Goal: Task Accomplishment & Management: Use online tool/utility

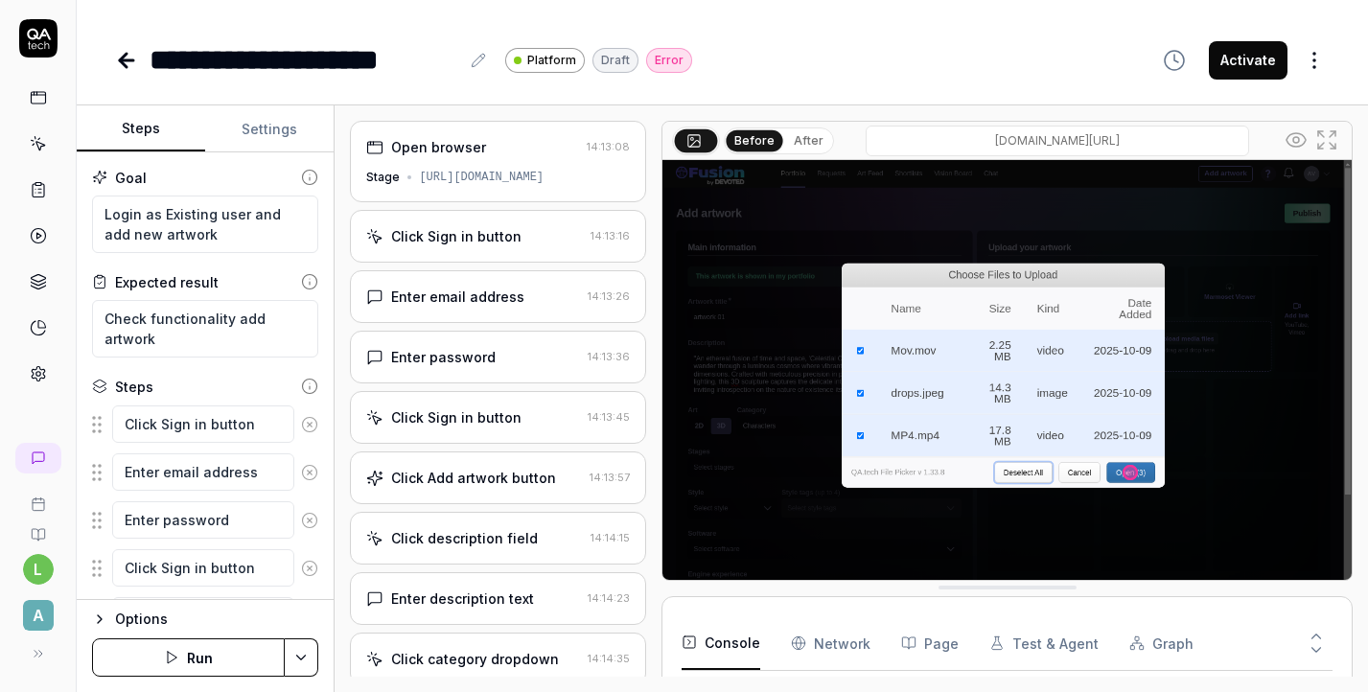
scroll to position [249, 0]
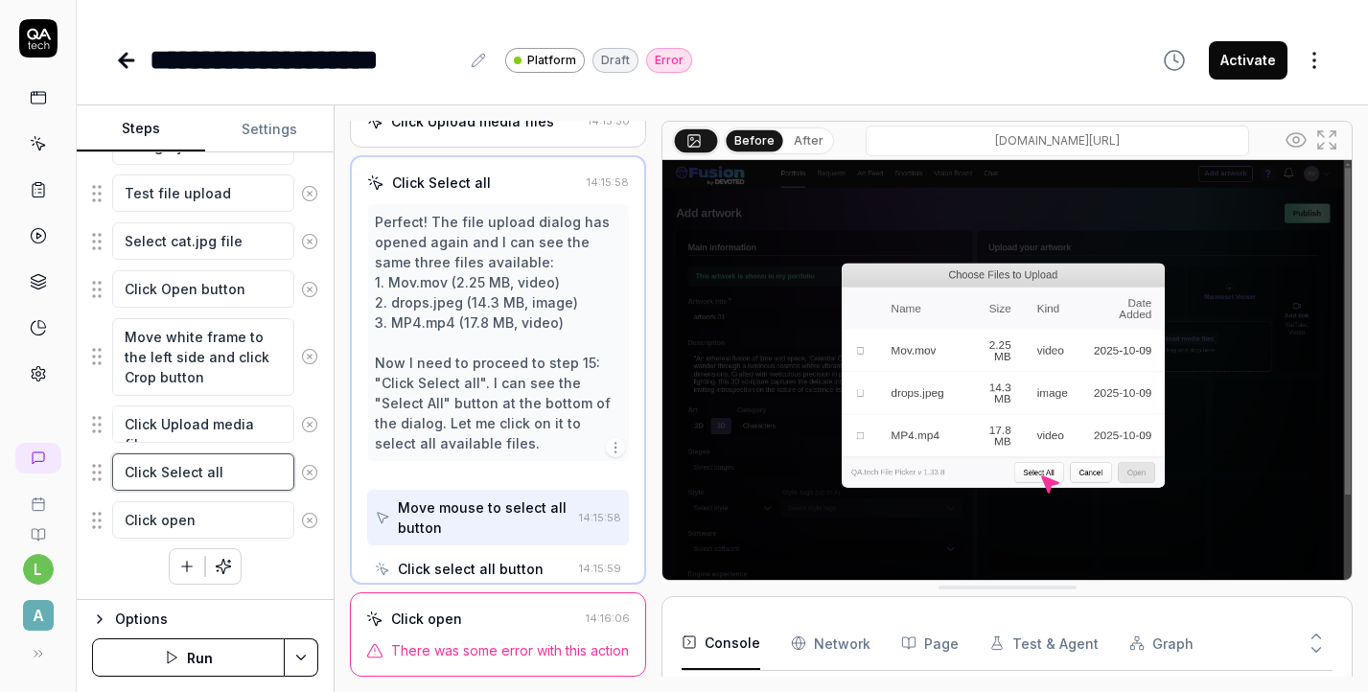
click at [246, 470] on textarea "Click Select all" at bounding box center [203, 471] width 182 height 37
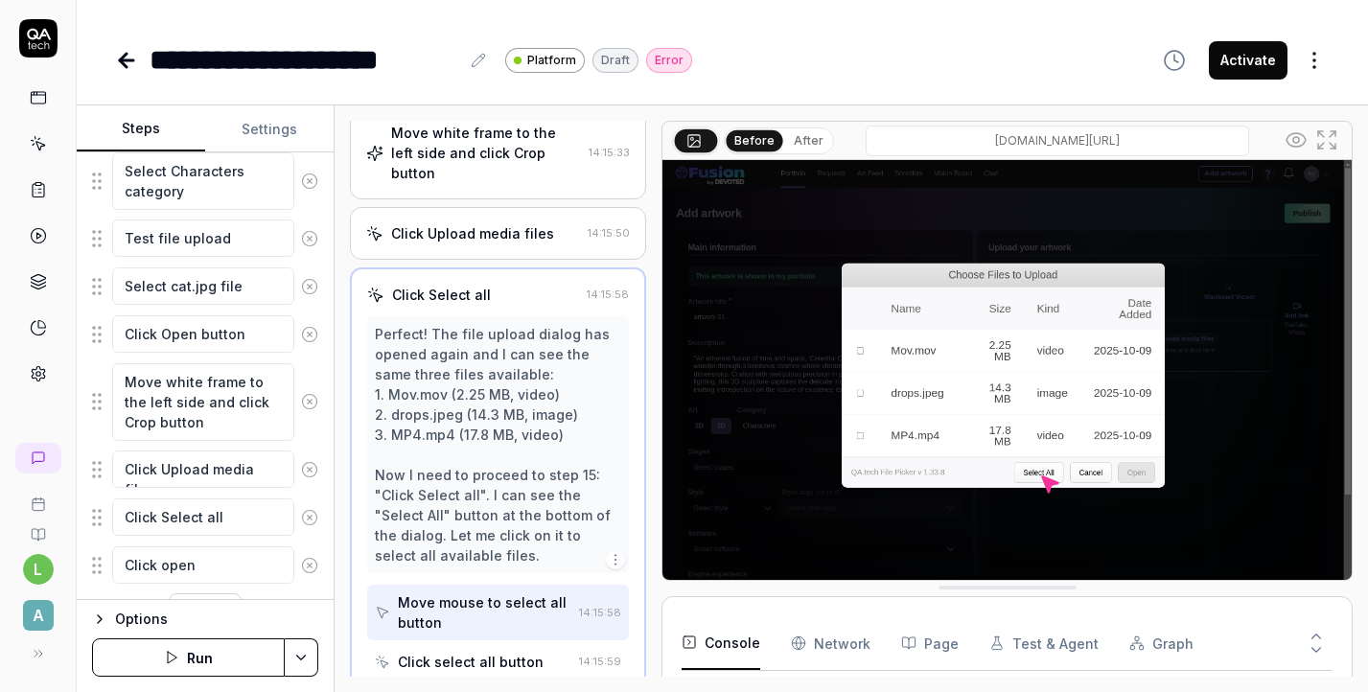
scroll to position [691, 0]
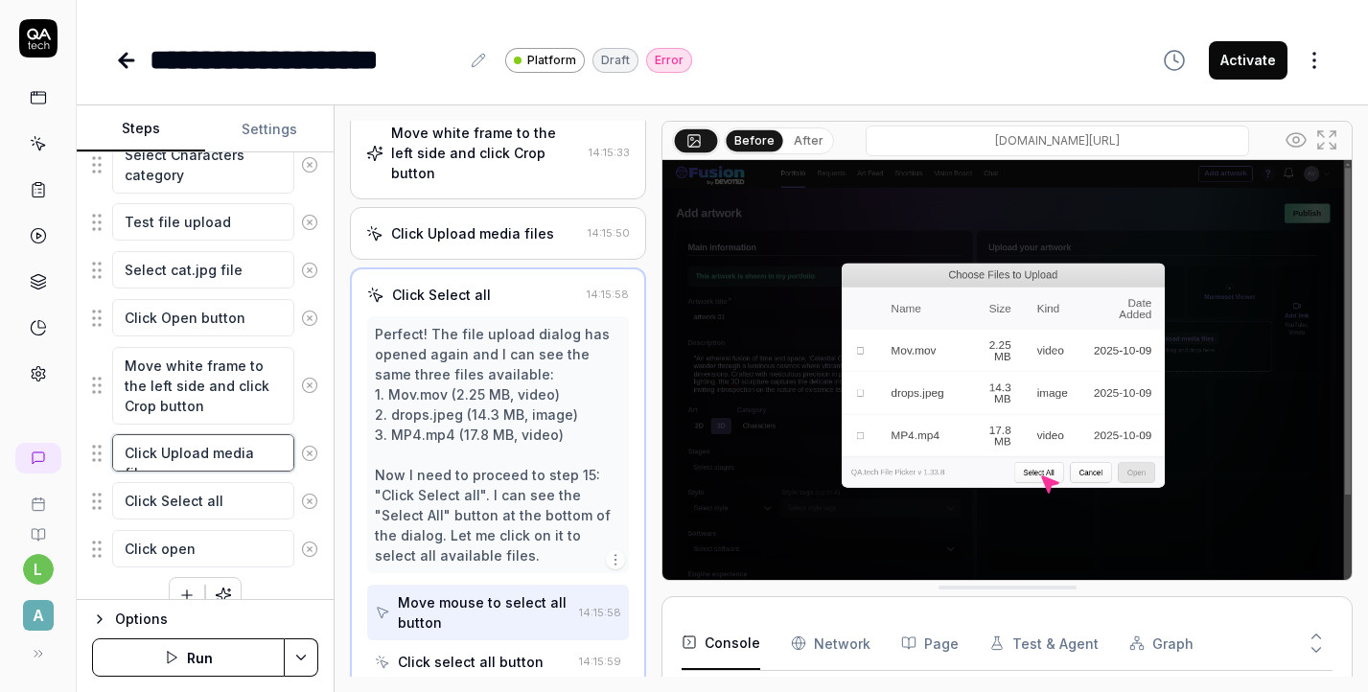
click at [206, 451] on textarea "Click Upload media files" at bounding box center [203, 452] width 182 height 37
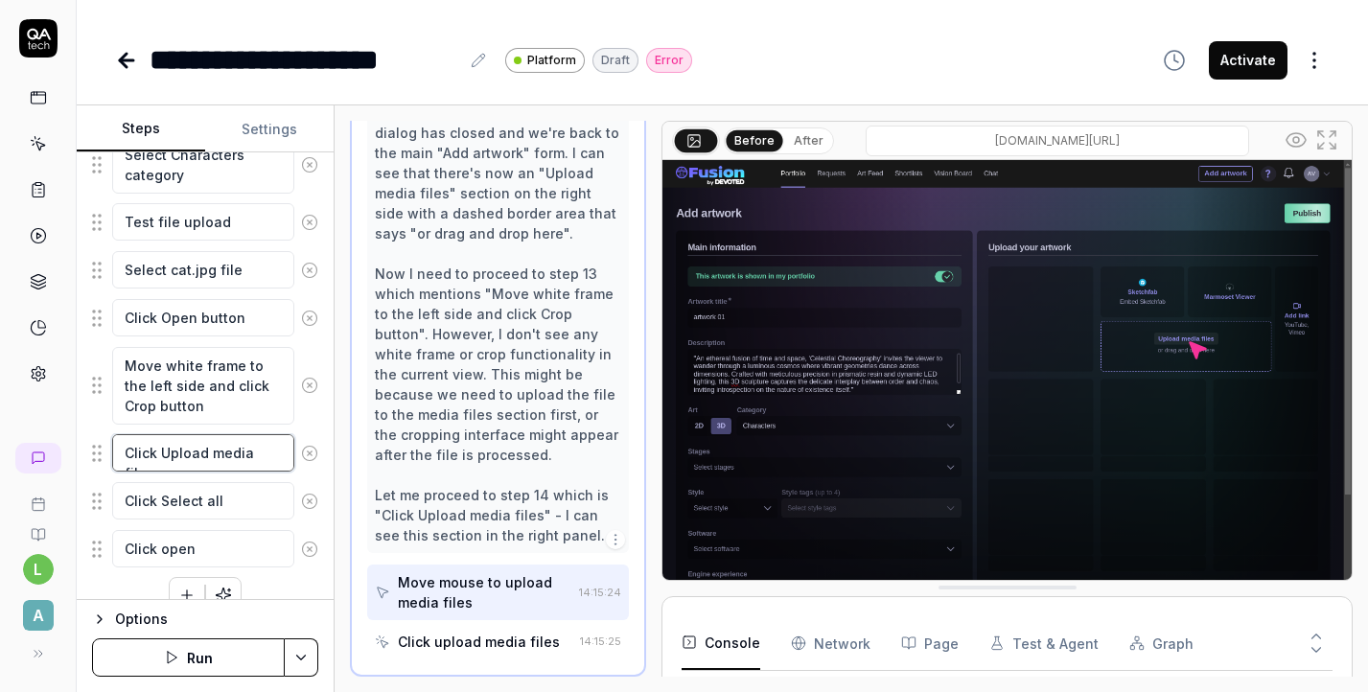
scroll to position [909, 0]
click at [241, 500] on textarea "Click Select all" at bounding box center [203, 500] width 182 height 37
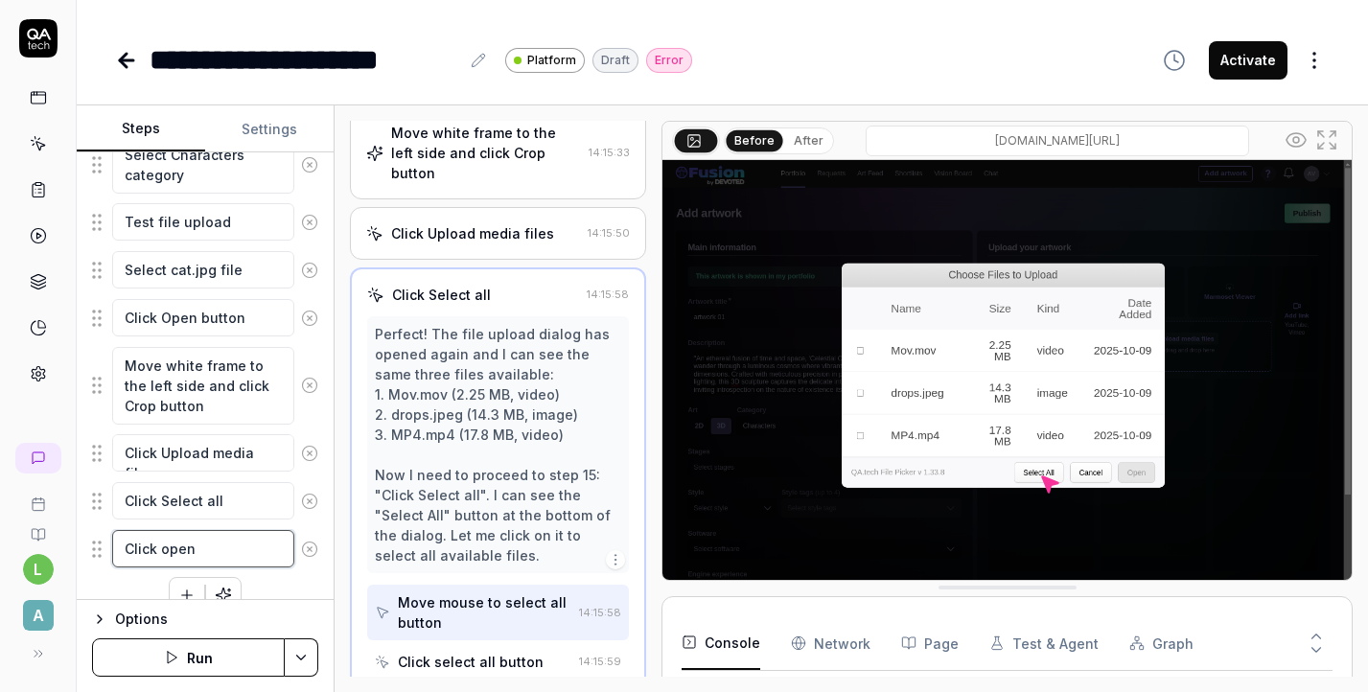
click at [243, 560] on textarea "Click open" at bounding box center [203, 548] width 182 height 37
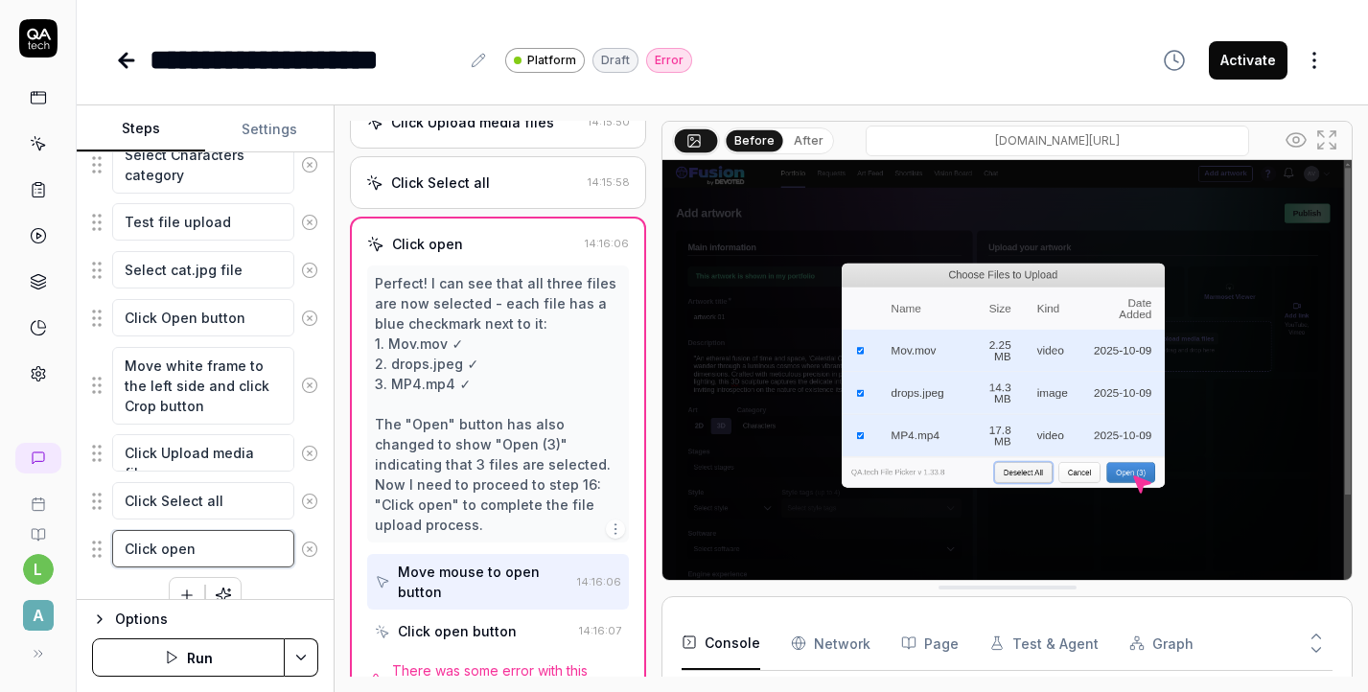
scroll to position [1001, 0]
click at [510, 660] on span "There was some error with this action" at bounding box center [510, 680] width 237 height 40
click at [575, 468] on div "Perfect! I can see that all three files are now selected - each file has a blue…" at bounding box center [498, 403] width 246 height 262
click at [131, 628] on div "Options" at bounding box center [216, 619] width 203 height 23
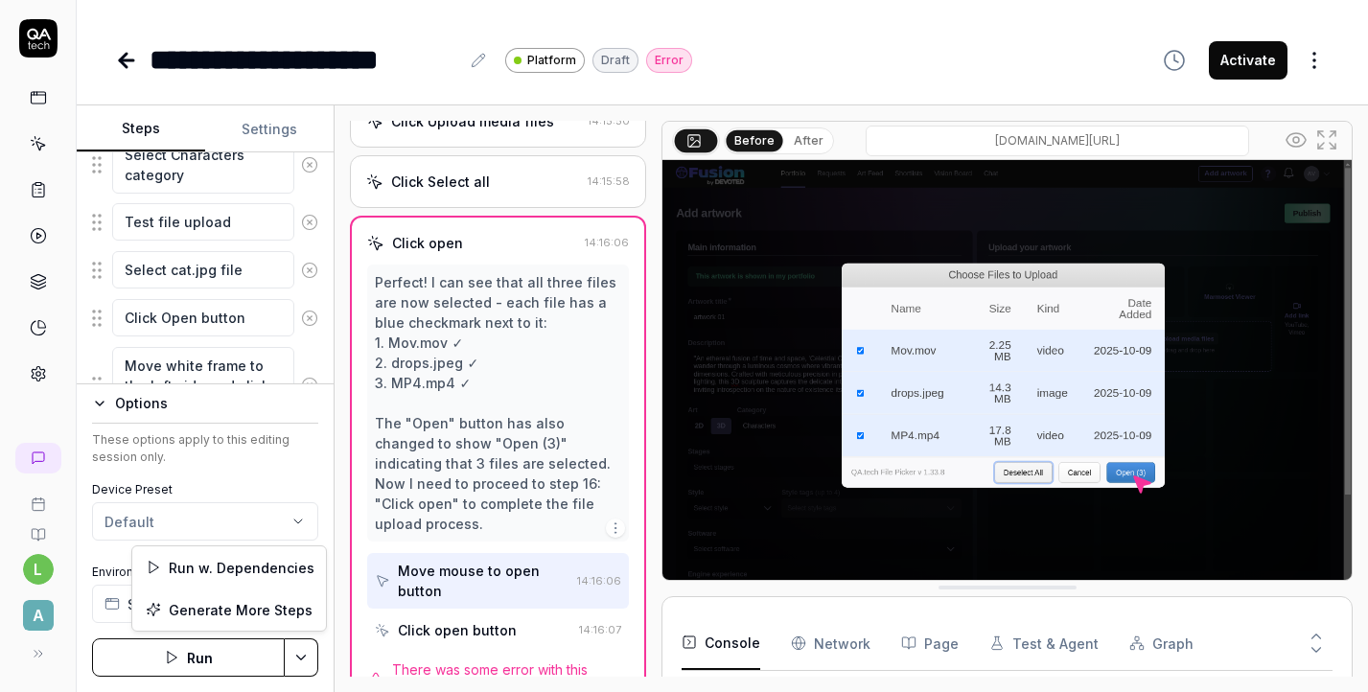
click at [302, 655] on html "**********" at bounding box center [684, 346] width 1368 height 692
click at [100, 399] on html "**********" at bounding box center [684, 346] width 1368 height 692
click at [100, 399] on icon "button" at bounding box center [99, 403] width 15 height 15
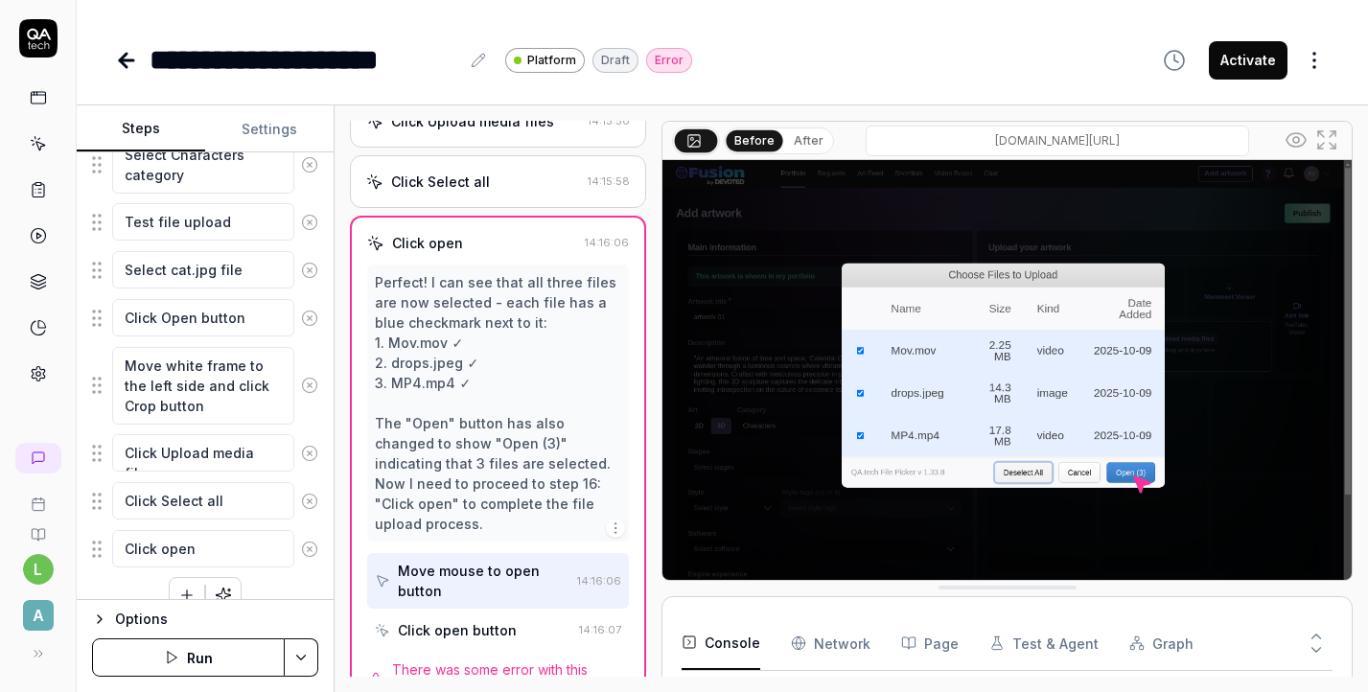
click at [178, 591] on icon "button" at bounding box center [186, 595] width 17 height 17
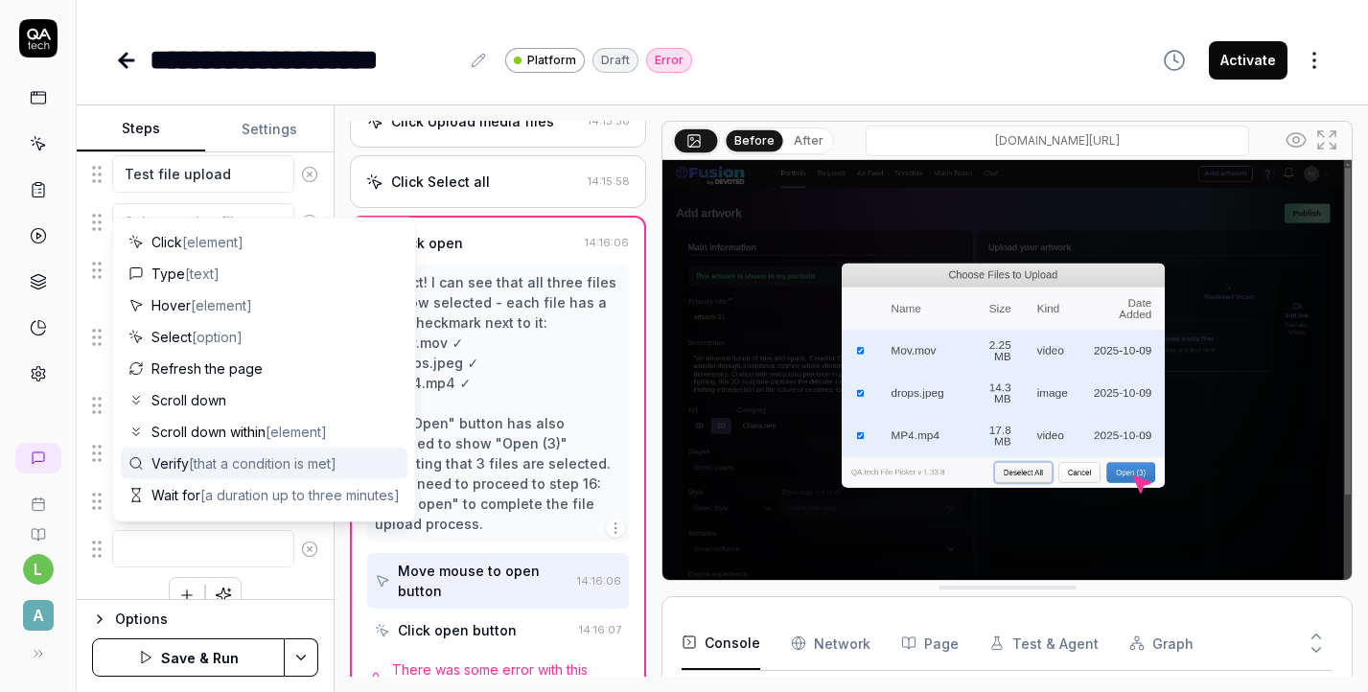
click at [174, 474] on div "Verify [that a condition is met]" at bounding box center [264, 464] width 287 height 32
type textarea "*"
type textarea "Verify"
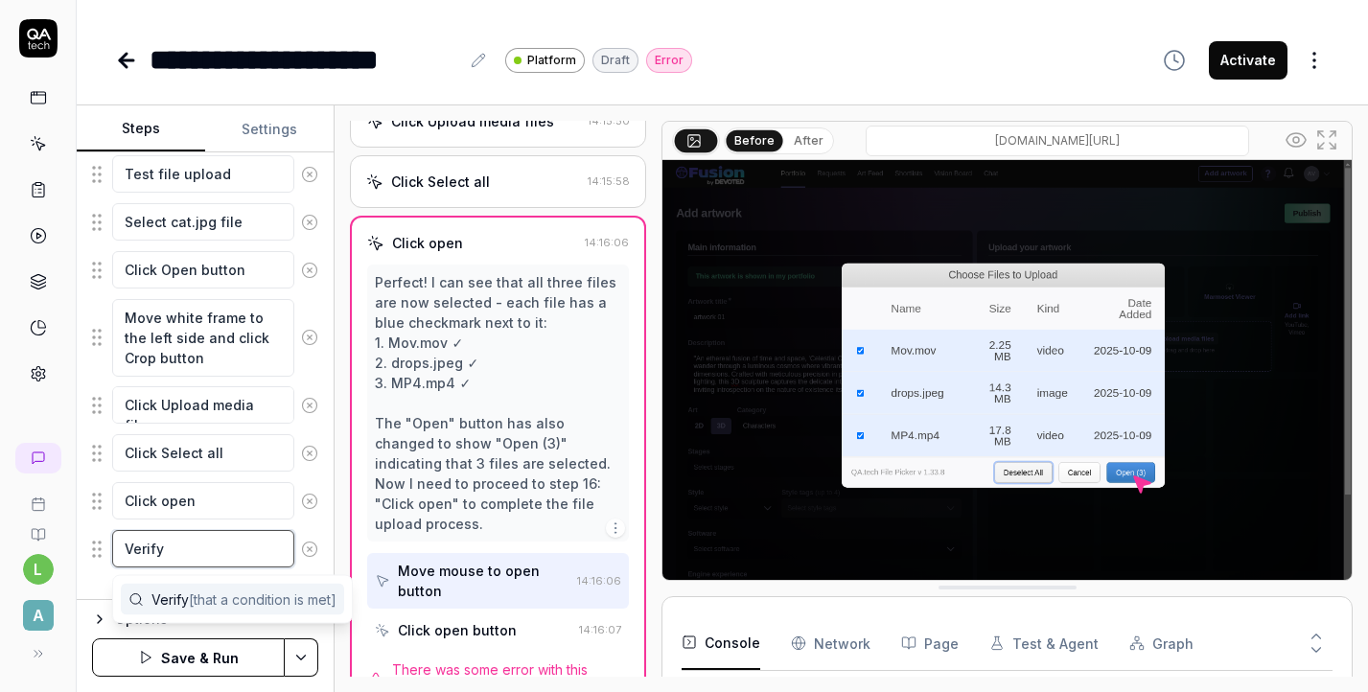
type textarea "*"
type textarea "Verify a"
type textarea "*"
type textarea "Verify ad"
type textarea "*"
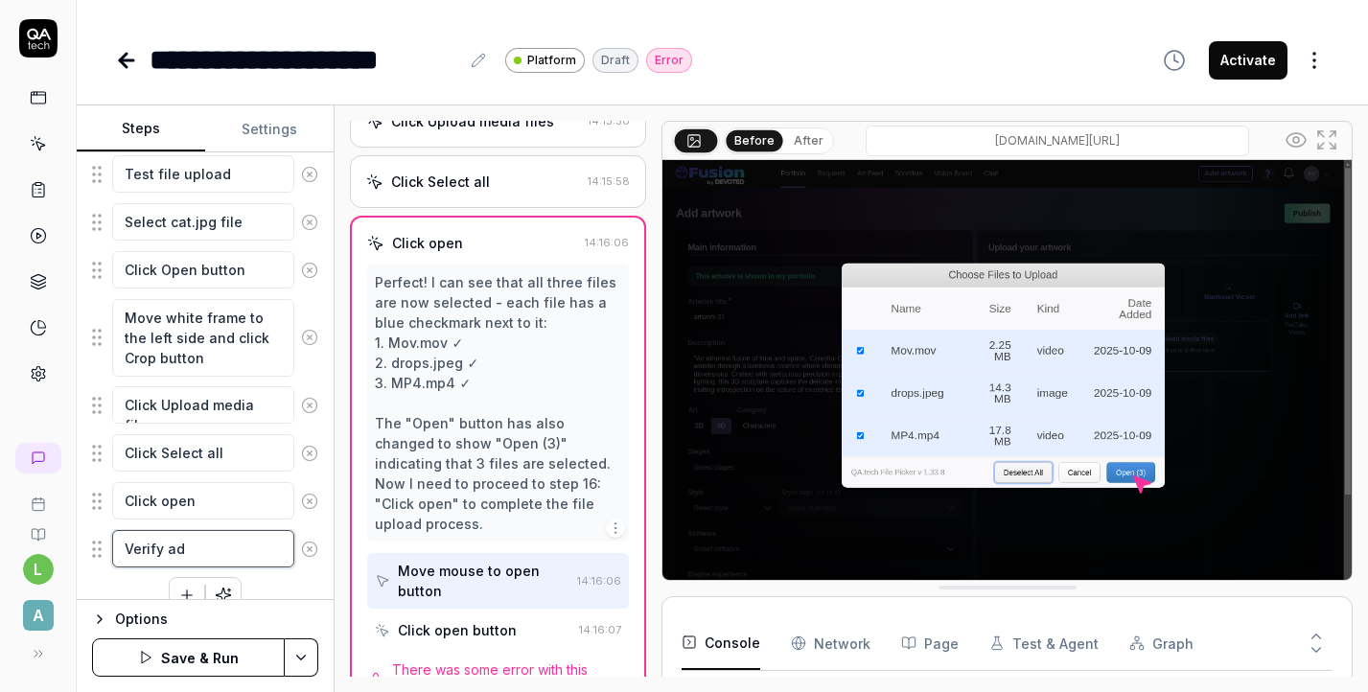
type textarea "Verify add"
type textarea "*"
type textarea "Verify adde"
type textarea "*"
type textarea "Verify added"
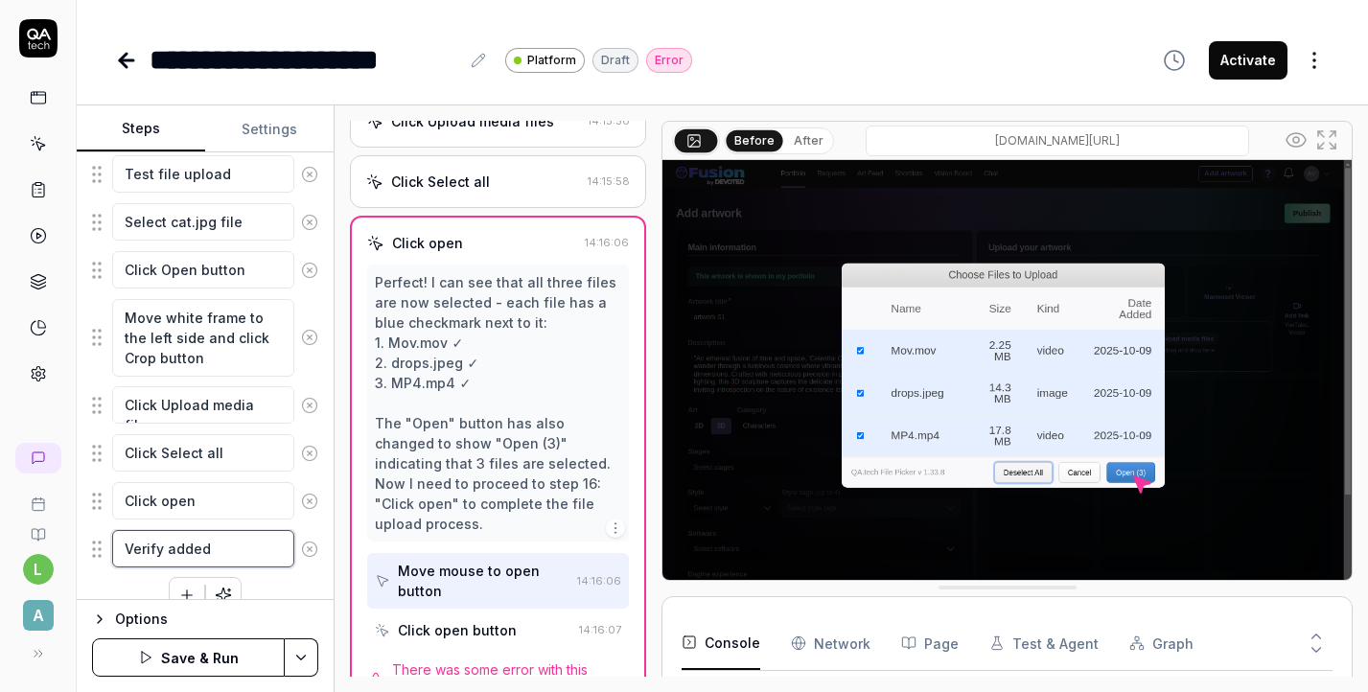
type textarea "*"
type textarea "Verify added"
type textarea "*"
type textarea "Verify added f"
type textarea "*"
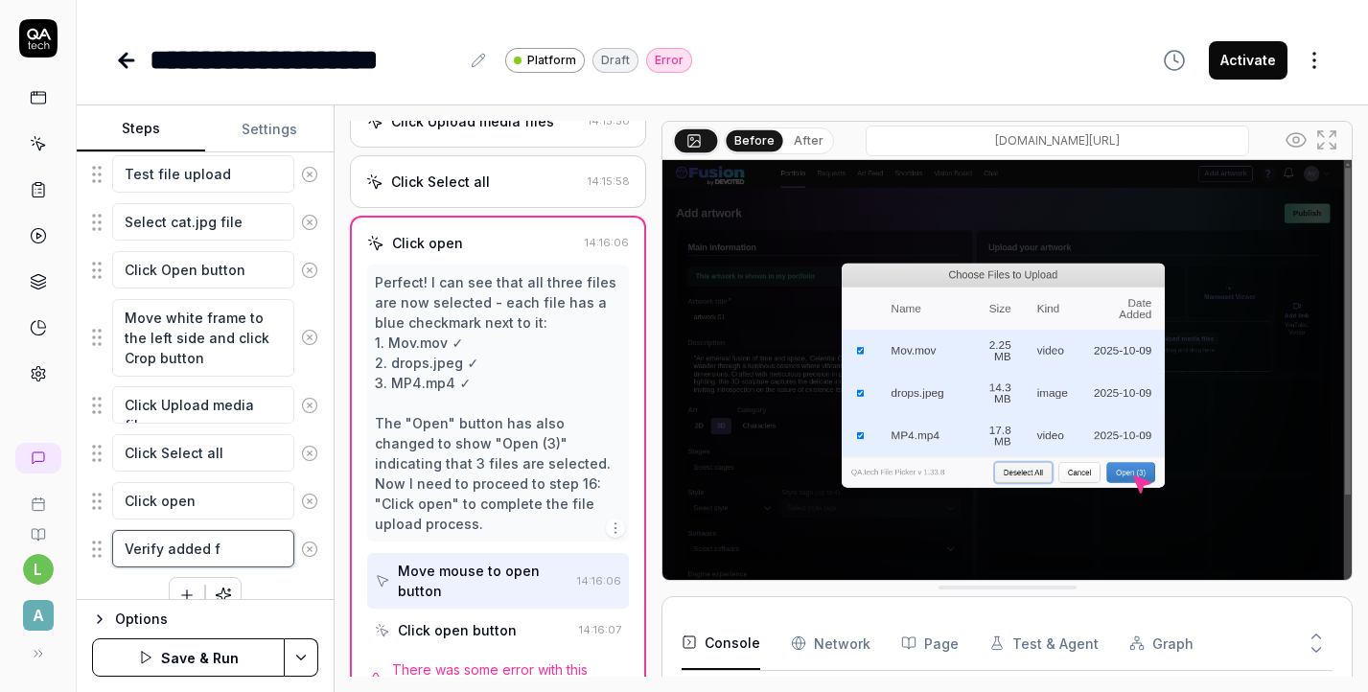
type textarea "Verify added fi"
type textarea "*"
type textarea "Verify added fil"
type textarea "*"
type textarea "Verify added file"
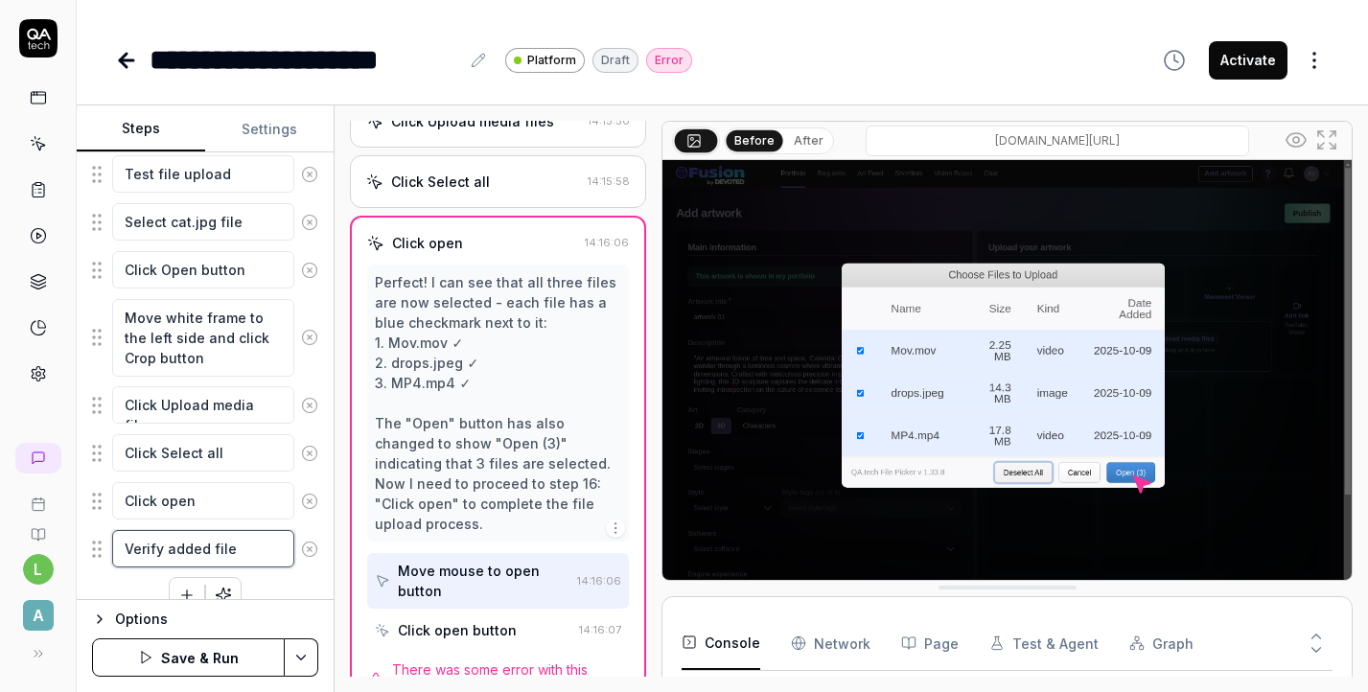
type textarea "*"
type textarea "Verify added files"
type textarea "*"
type textarea "Verify added files"
type textarea "*"
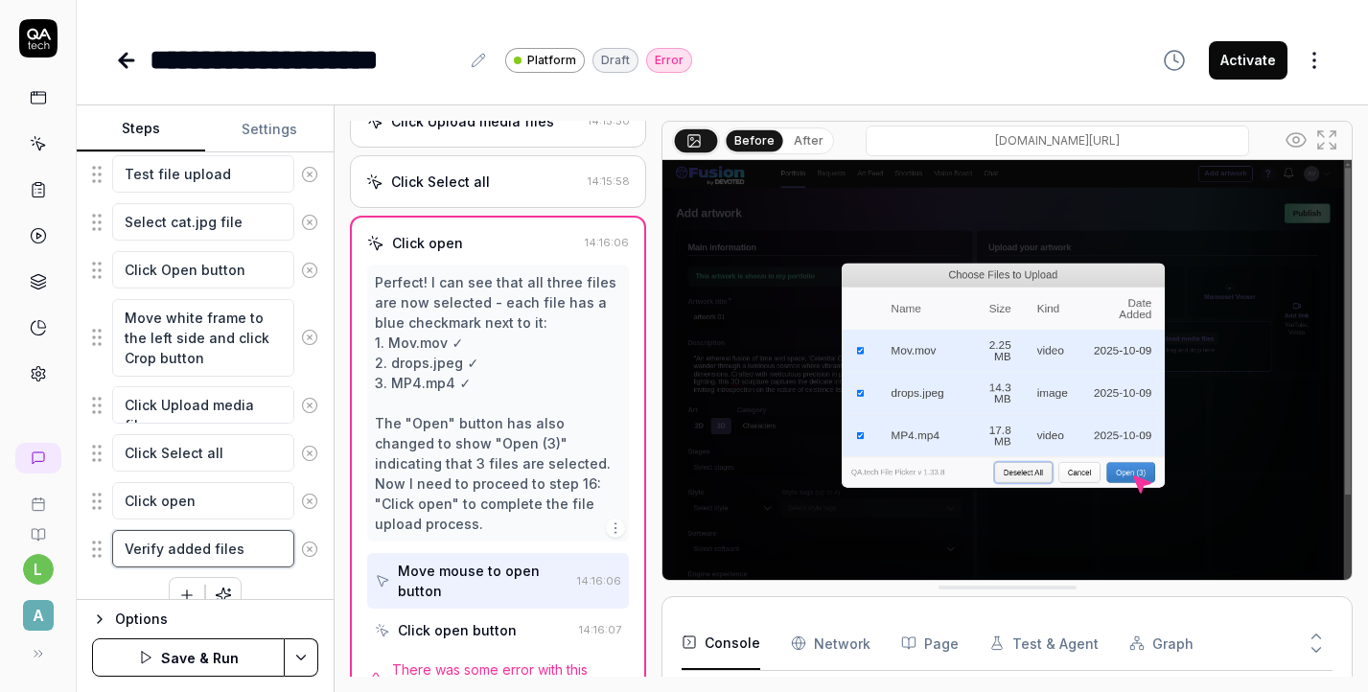
type textarea "Verify added files o"
type textarea "*"
type textarea "Verify added files on"
type textarea "*"
type textarea "Verify added files on"
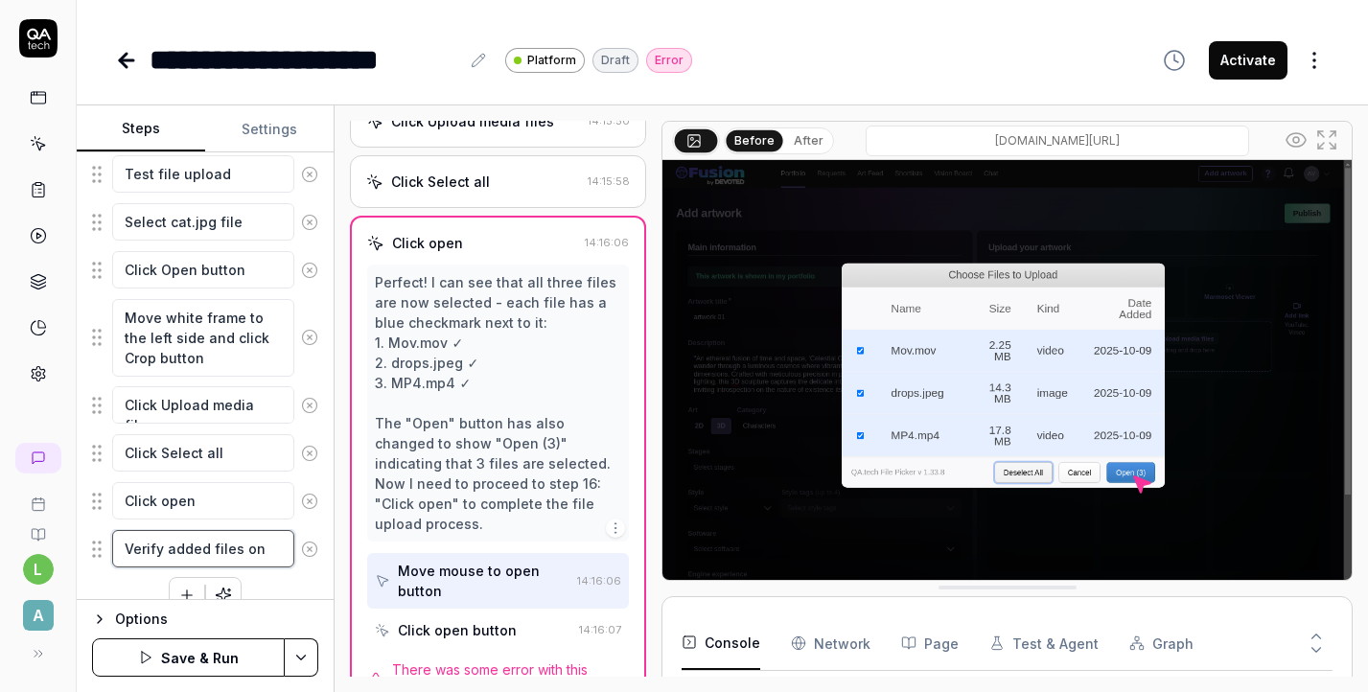
type textarea "*"
type textarea "Verify added files on a"
type textarea "*"
type textarea "Verify added files on ad"
type textarea "*"
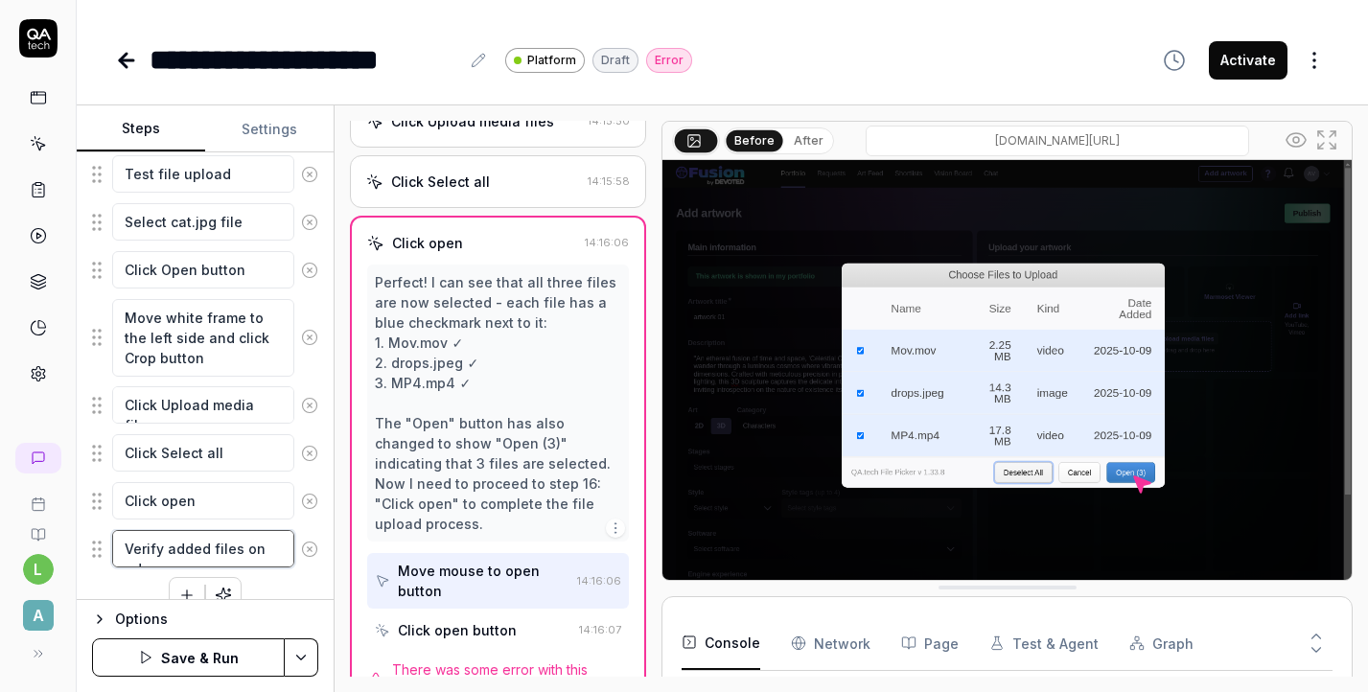
type textarea "Verify added files on add"
type textarea "*"
type textarea "Verify added files on add"
type textarea "*"
type textarea "Verify added files on add a"
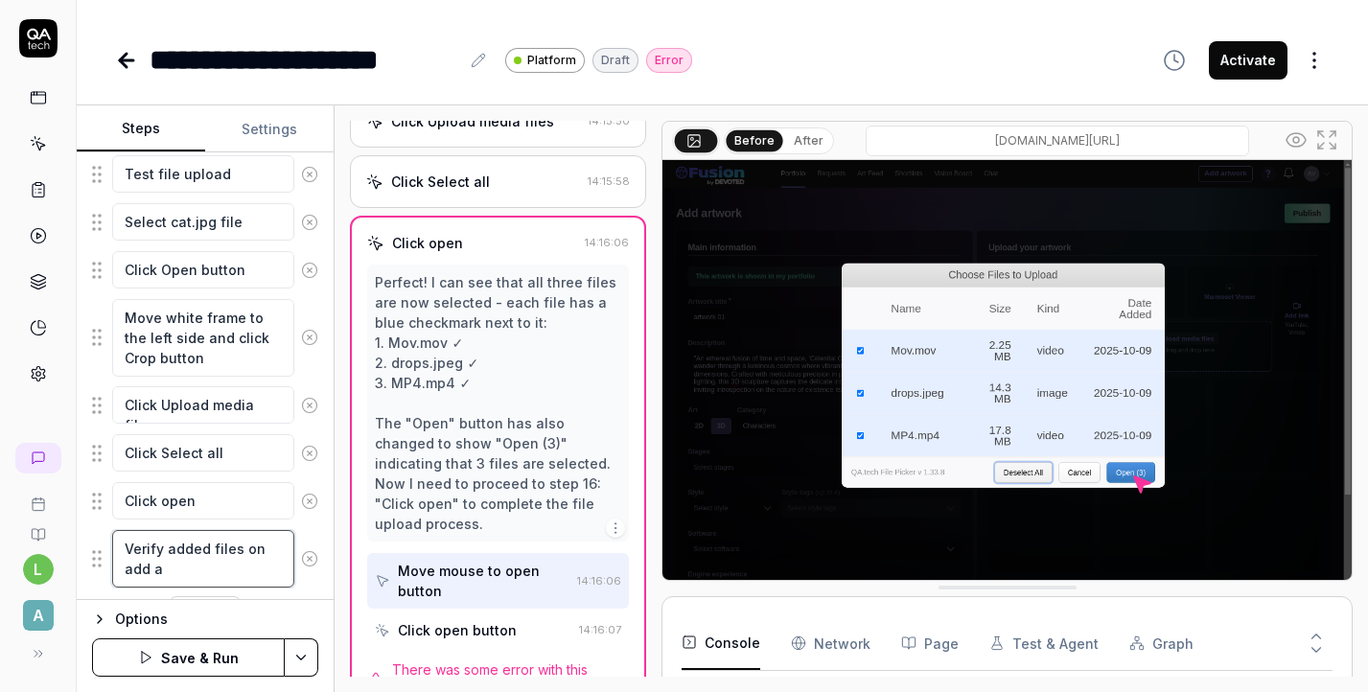
type textarea "*"
type textarea "Verify added files on add ar"
type textarea "*"
type textarea "Verify added files on add art"
type textarea "*"
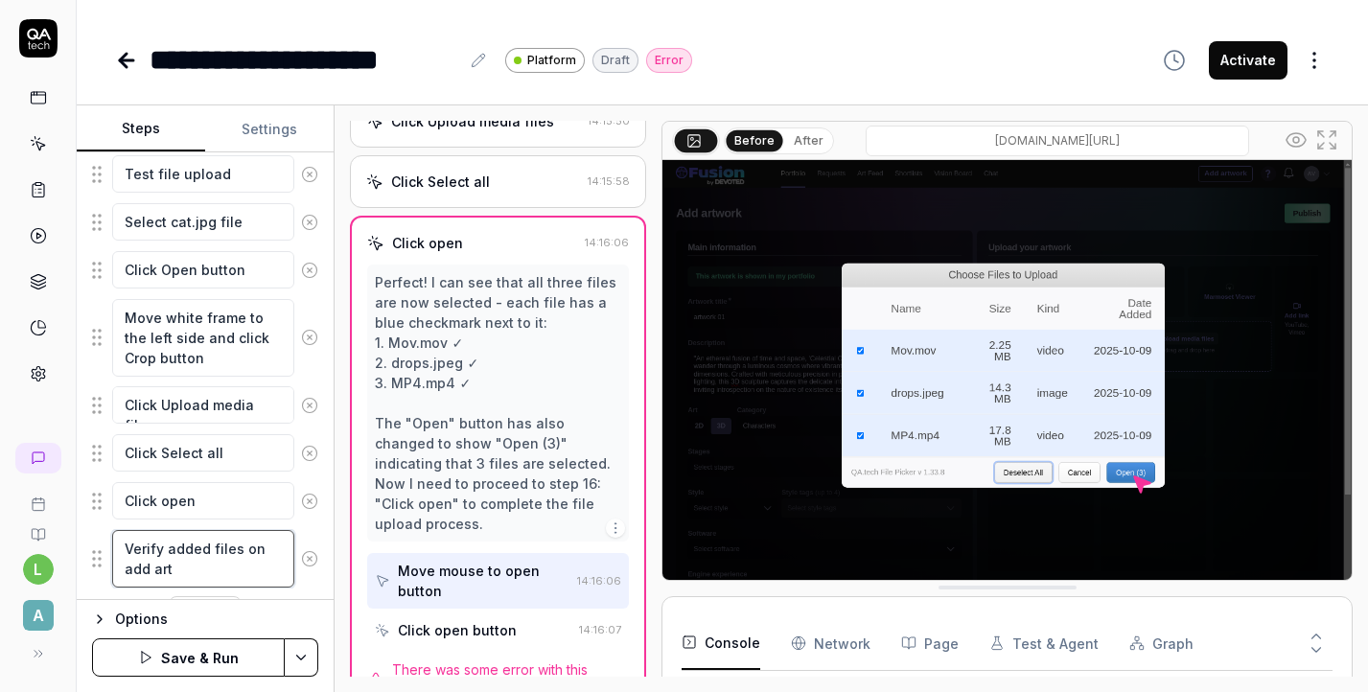
type textarea "Verify added files on add artw"
type textarea "*"
type textarea "Verify added files on add artwo"
type textarea "*"
type textarea "Verify added files on add artwor"
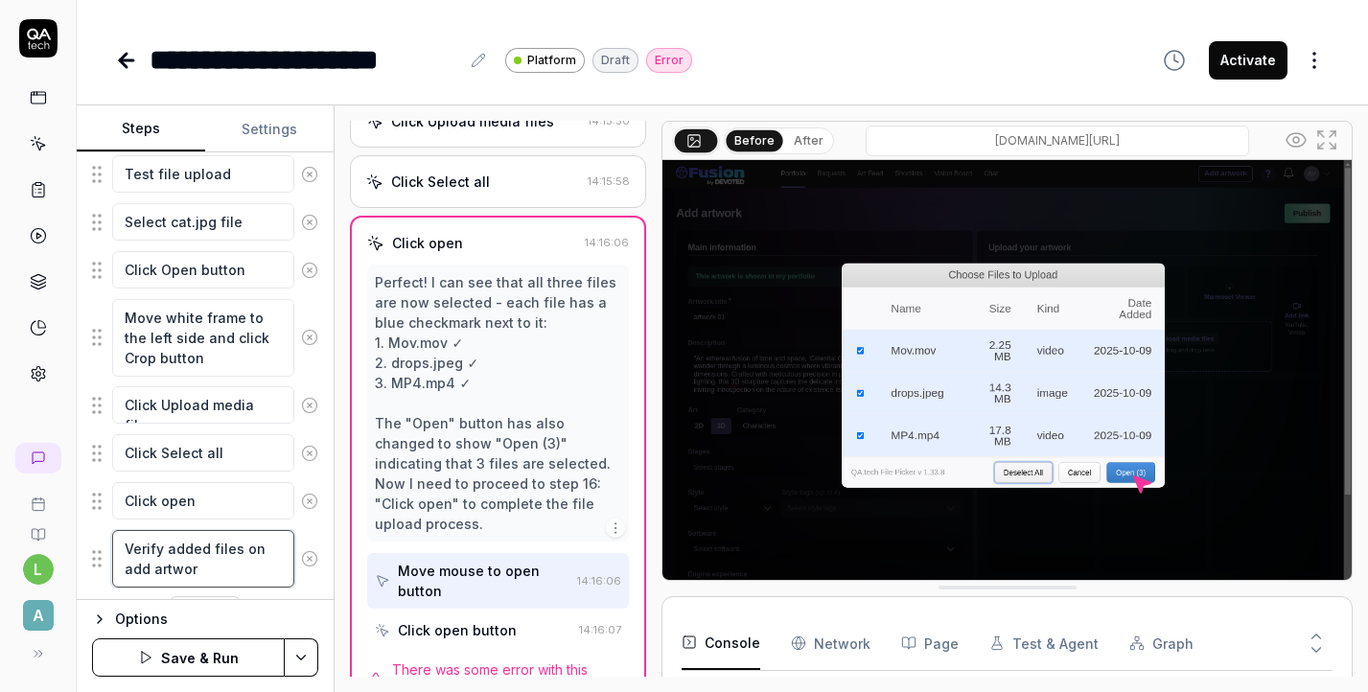
type textarea "*"
type textarea "Verify added files on add artwork"
type textarea "*"
type textarea "Verify added files on add artwork"
type textarea "*"
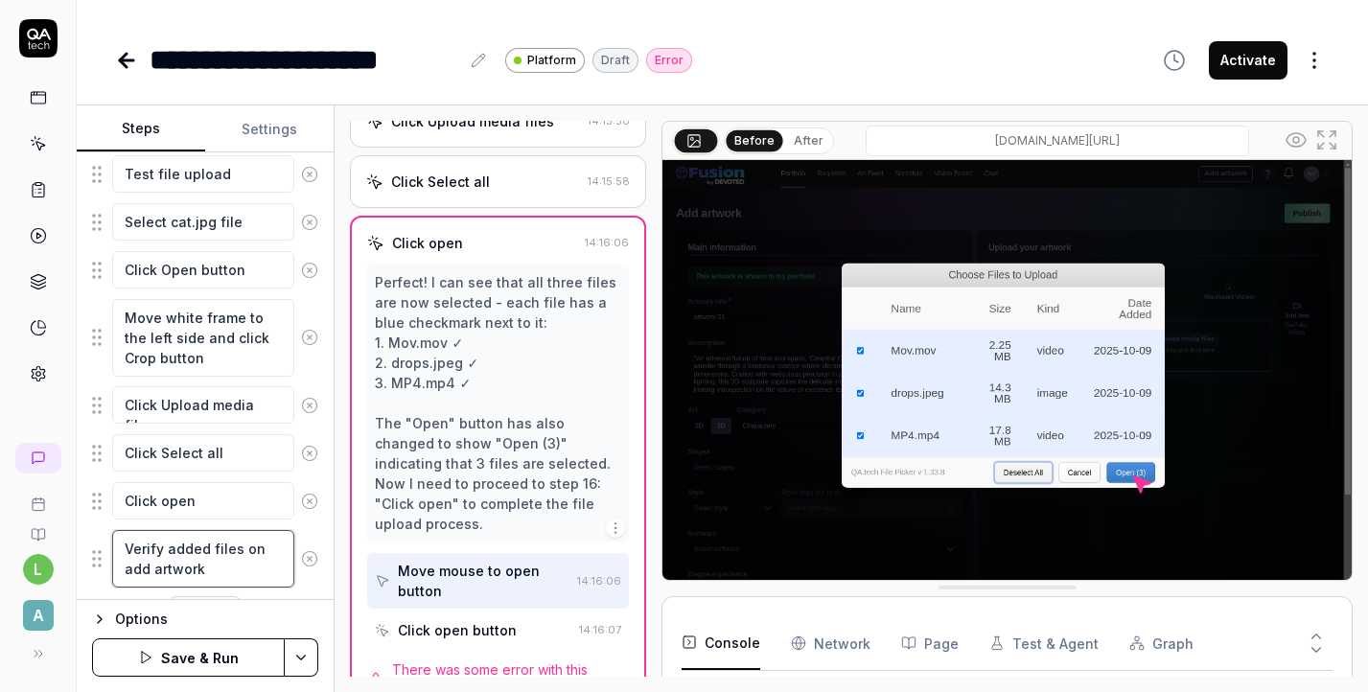
type textarea "Verify added files on add artwork p"
type textarea "*"
type textarea "Verify added files on add artwork pa"
type textarea "*"
type textarea "Verify added files on add artwork pag"
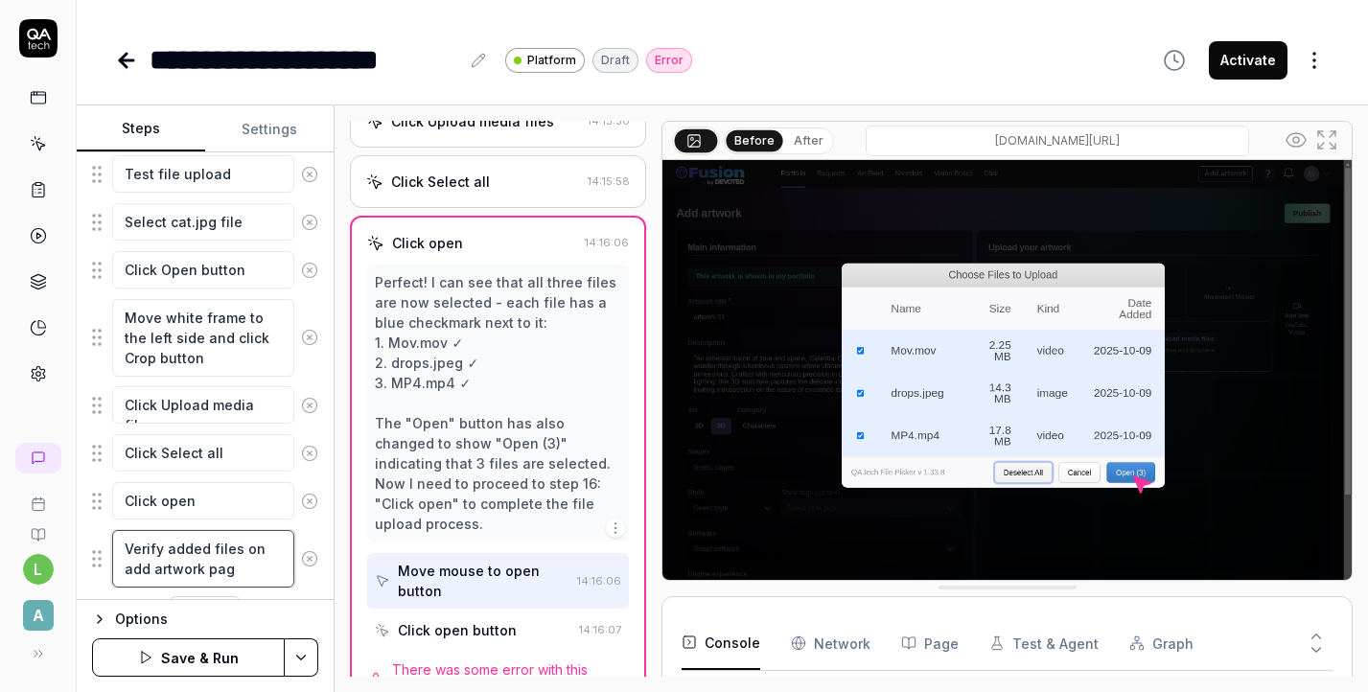
type textarea "*"
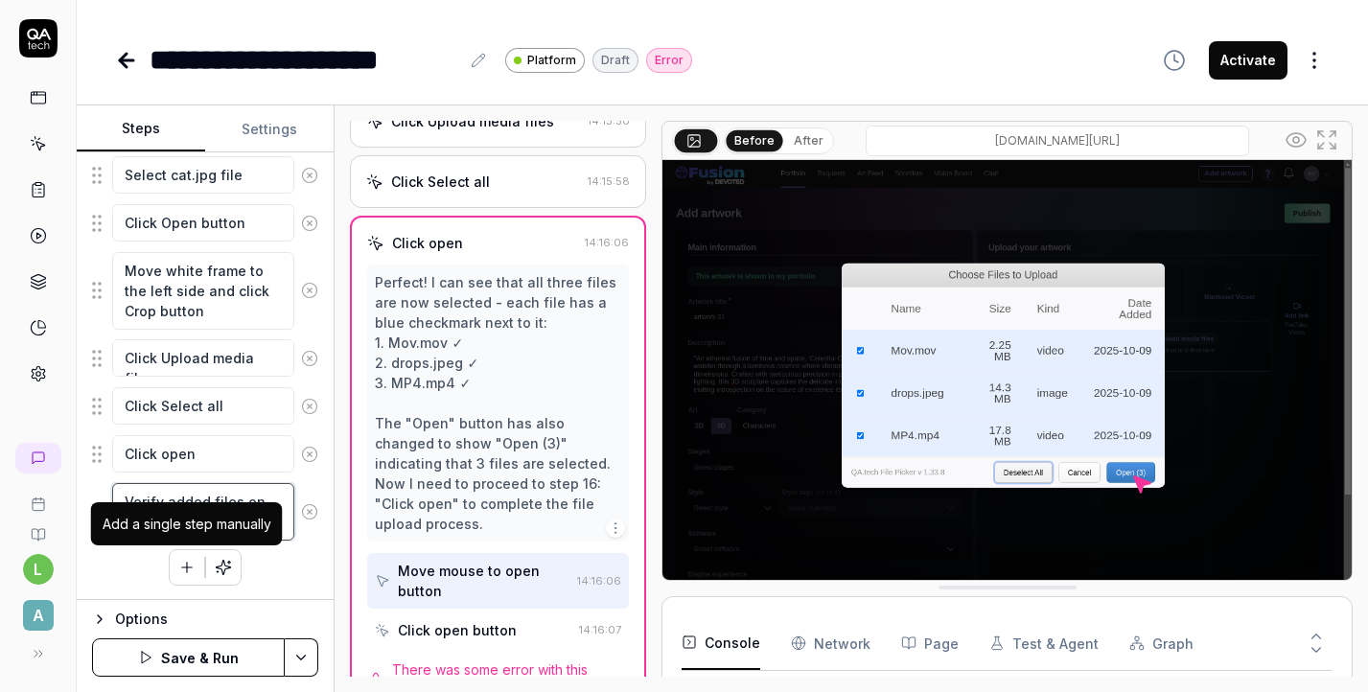
type textarea "Verify added files on add artwork page"
click at [193, 570] on icon "button" at bounding box center [186, 567] width 17 height 17
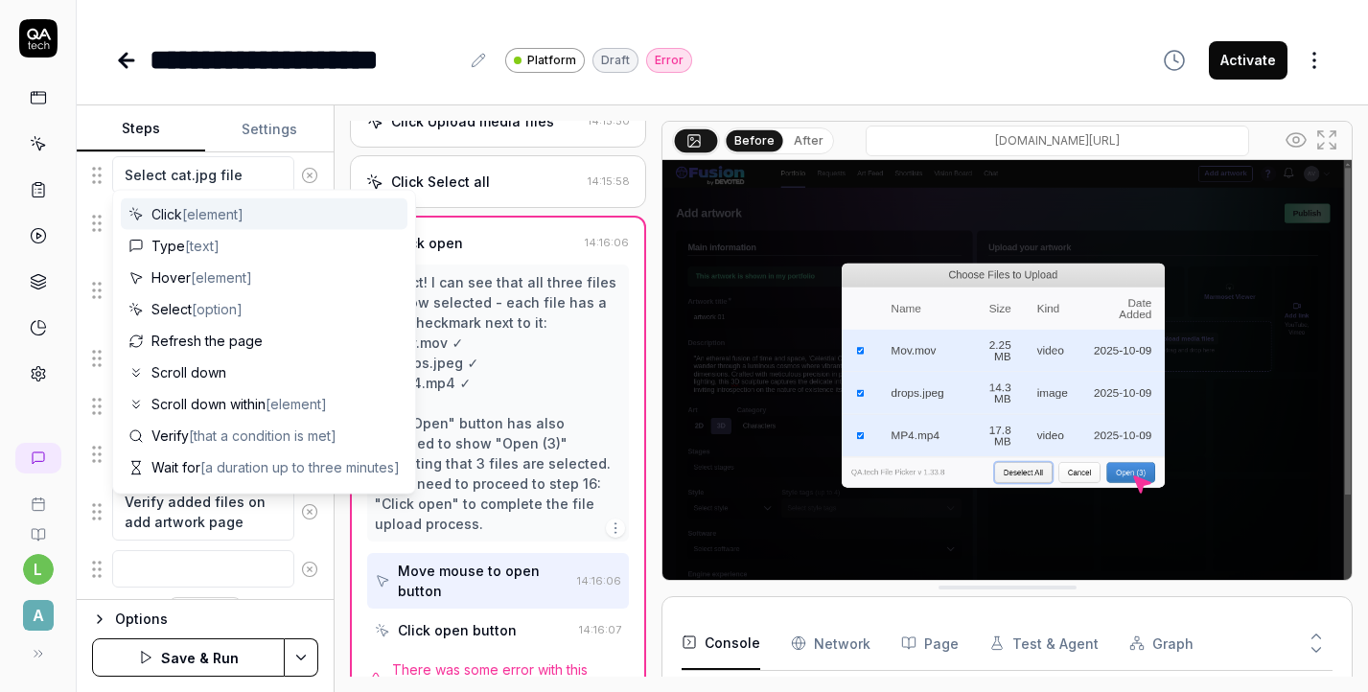
scroll to position [834, 0]
click at [194, 215] on span "[element]" at bounding box center [212, 214] width 61 height 16
type textarea "*"
type textarea "Click"
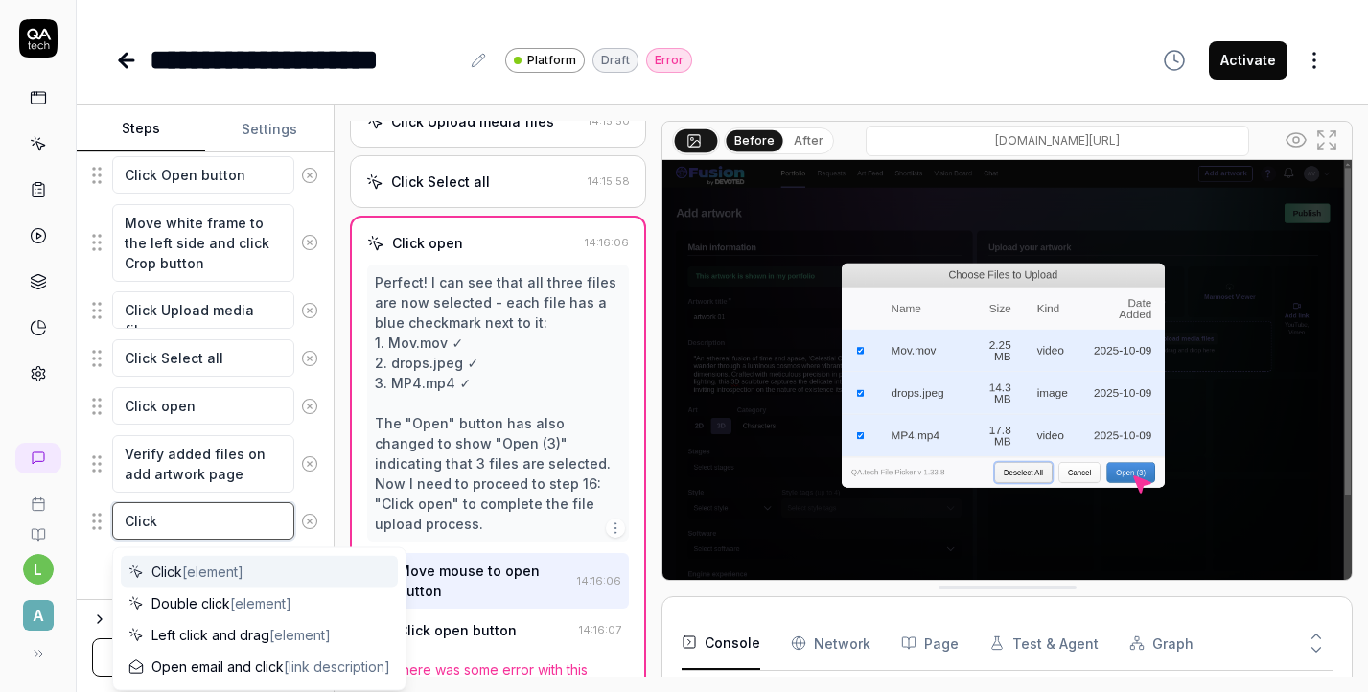
type textarea "*"
type textarea "Click o"
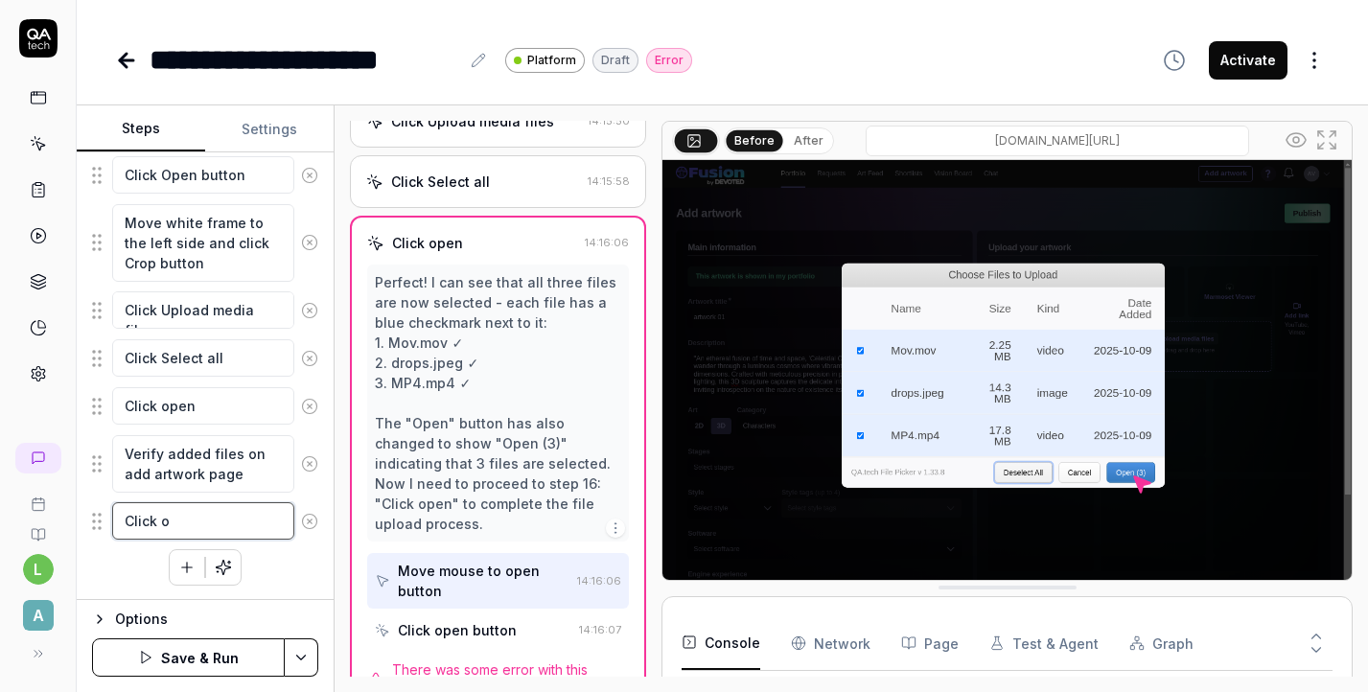
type textarea "*"
type textarea "Click on"
type textarea "*"
type textarea "Click on"
type textarea "*"
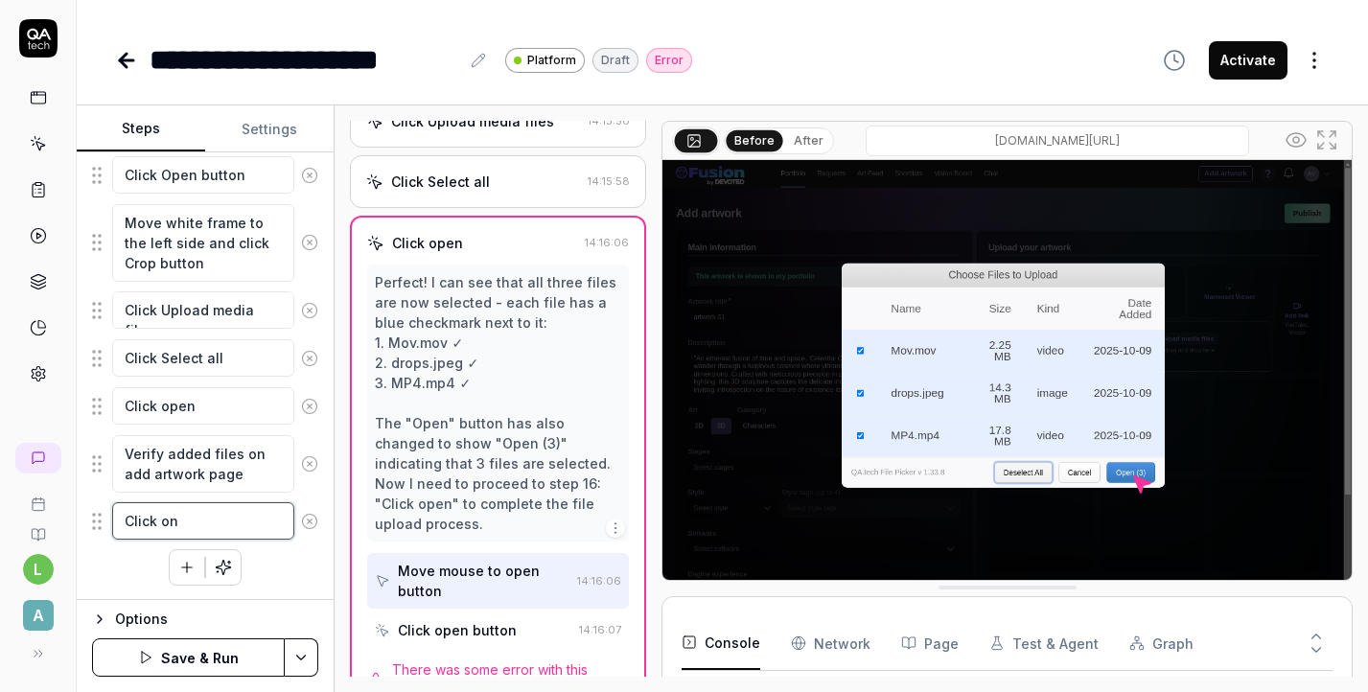
type textarea "Click on m"
type textarea "*"
type textarea "Click on"
type textarea "*"
type textarea "Click on M"
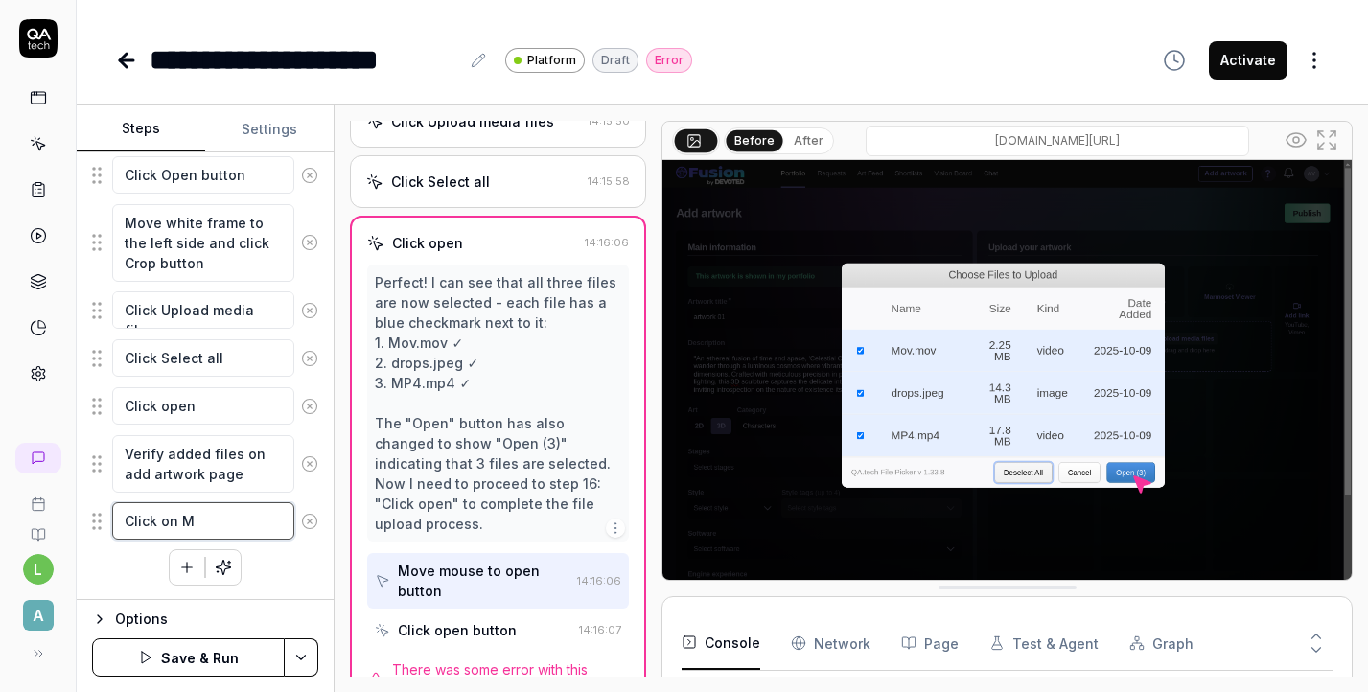
type textarea "*"
type textarea "Click on Ma"
type textarea "*"
type textarea "Click on Mat"
type textarea "*"
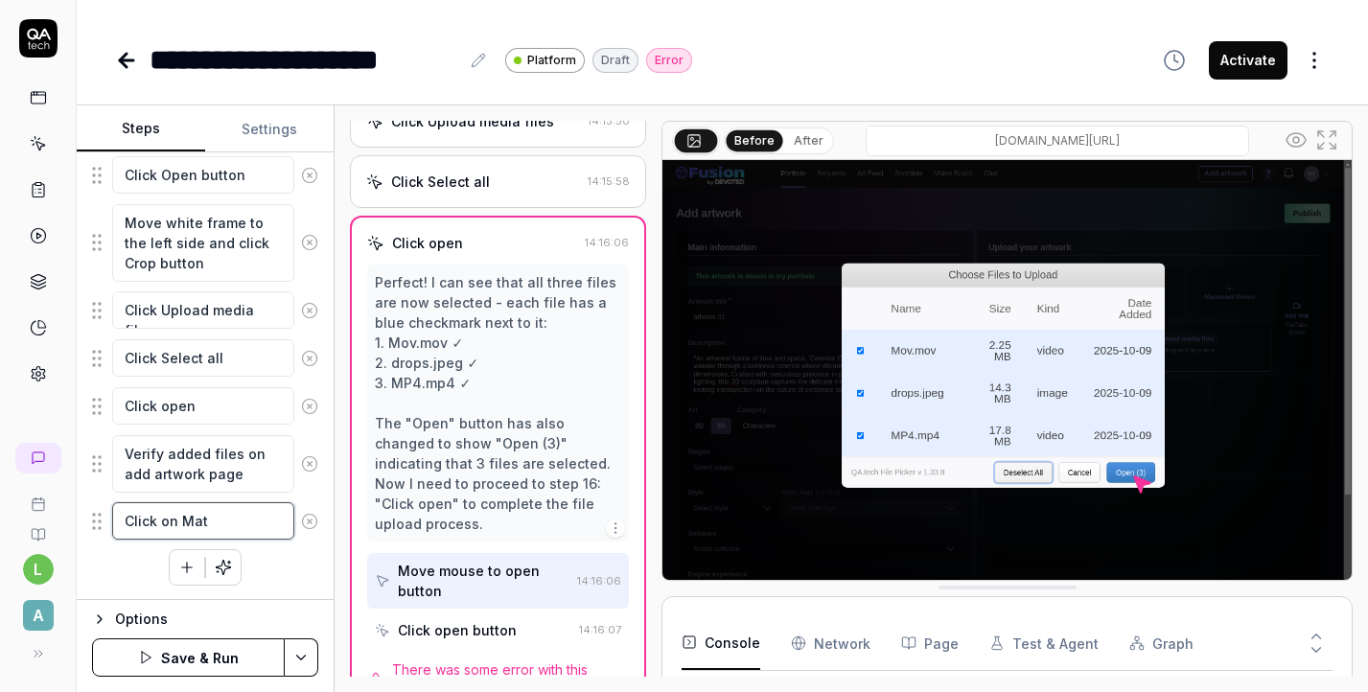
type textarea "Click on Ma"
type textarea "*"
type textarea "Click on Mar"
type textarea "*"
type textarea "Click on Marm"
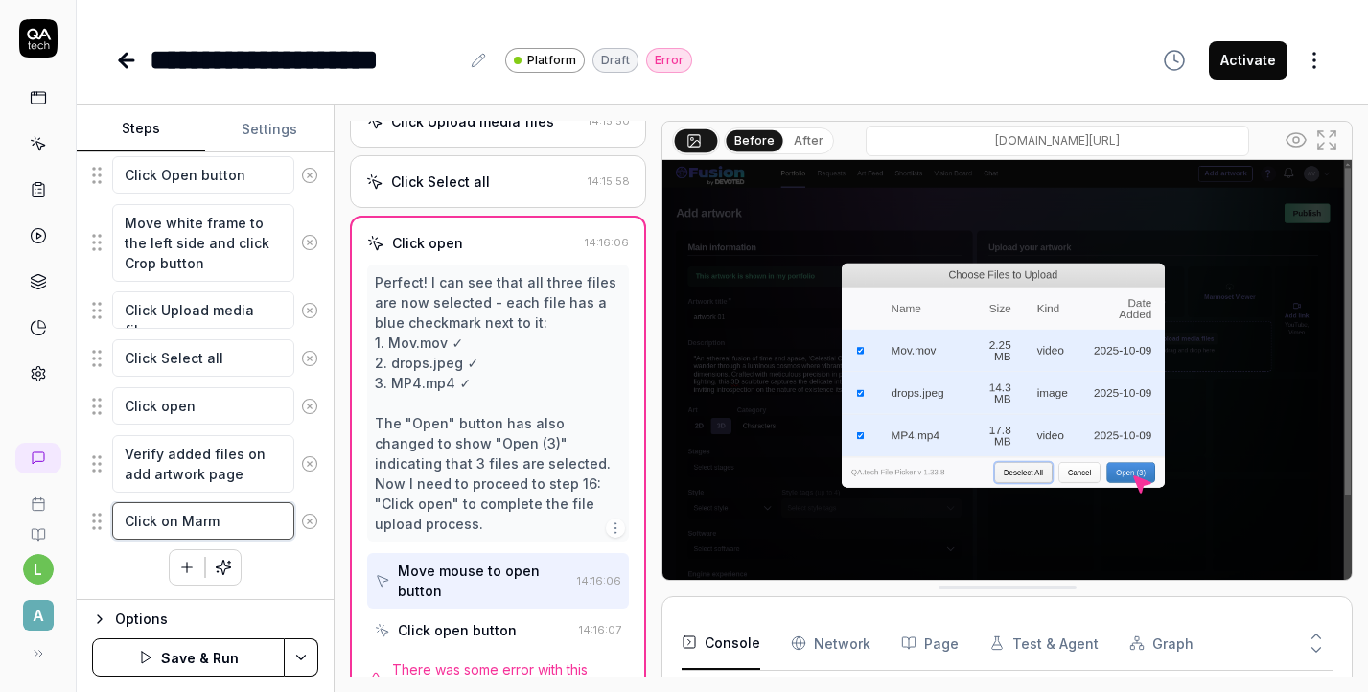
type textarea "*"
type textarea "Click on Marmo"
type textarea "*"
type textarea "Click on Marmos"
type textarea "*"
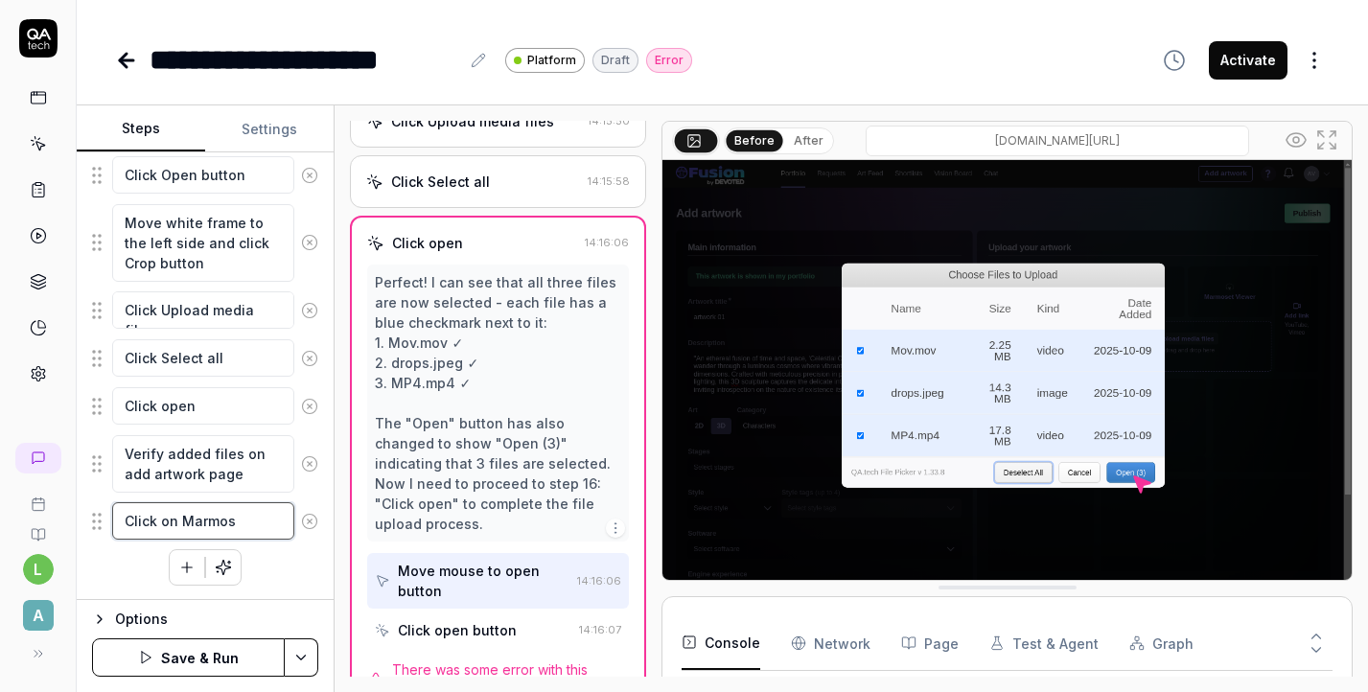
type textarea "Click on Marmose"
type textarea "*"
type textarea "Click on Marmoset"
type textarea "*"
type textarea "Click on Marmoset"
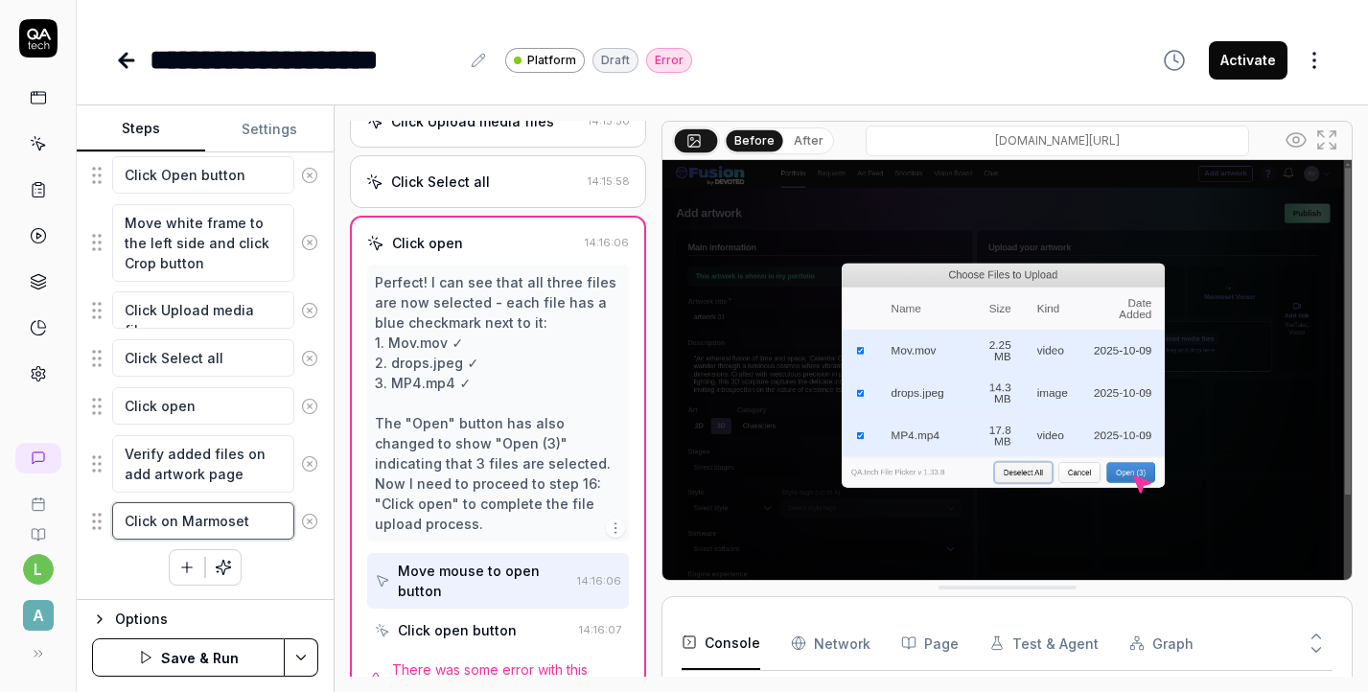
type textarea "*"
type textarea "Click on Marmoset V"
type textarea "*"
type textarea "Click on Marmoset Vi"
type textarea "*"
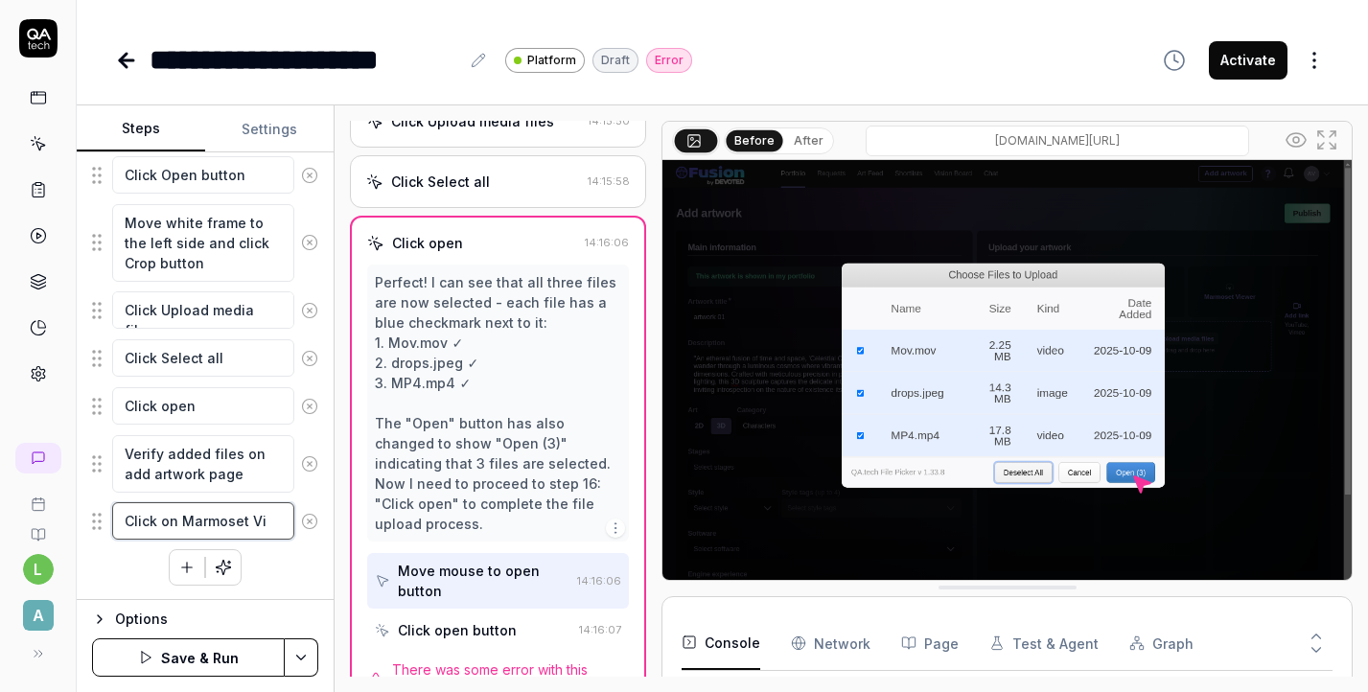
type textarea "Click on Marmoset Vie"
type textarea "*"
type textarea "Click on Marmoset View"
type textarea "*"
type textarea "Click on Marmoset Viewe"
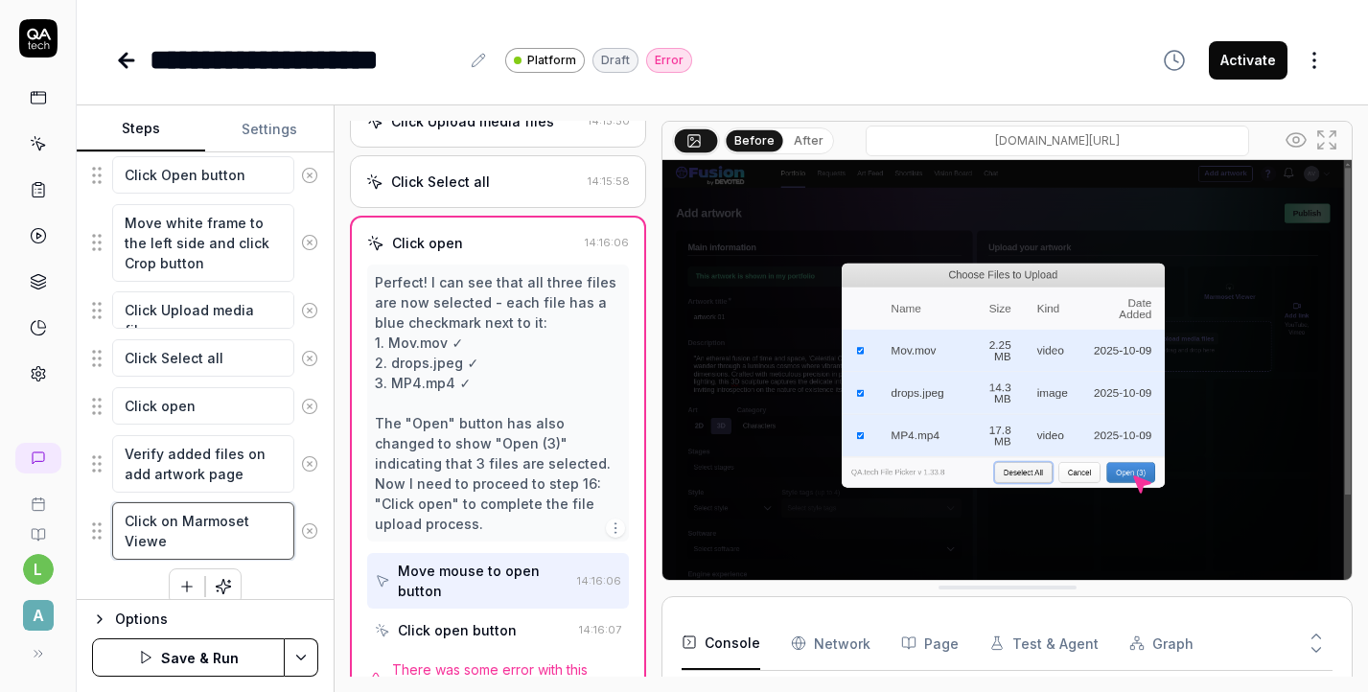
type textarea "*"
type textarea "Click on Marmoset Viewer"
type textarea "*"
type textarea "Click on Marmoset Viewer"
type textarea "*"
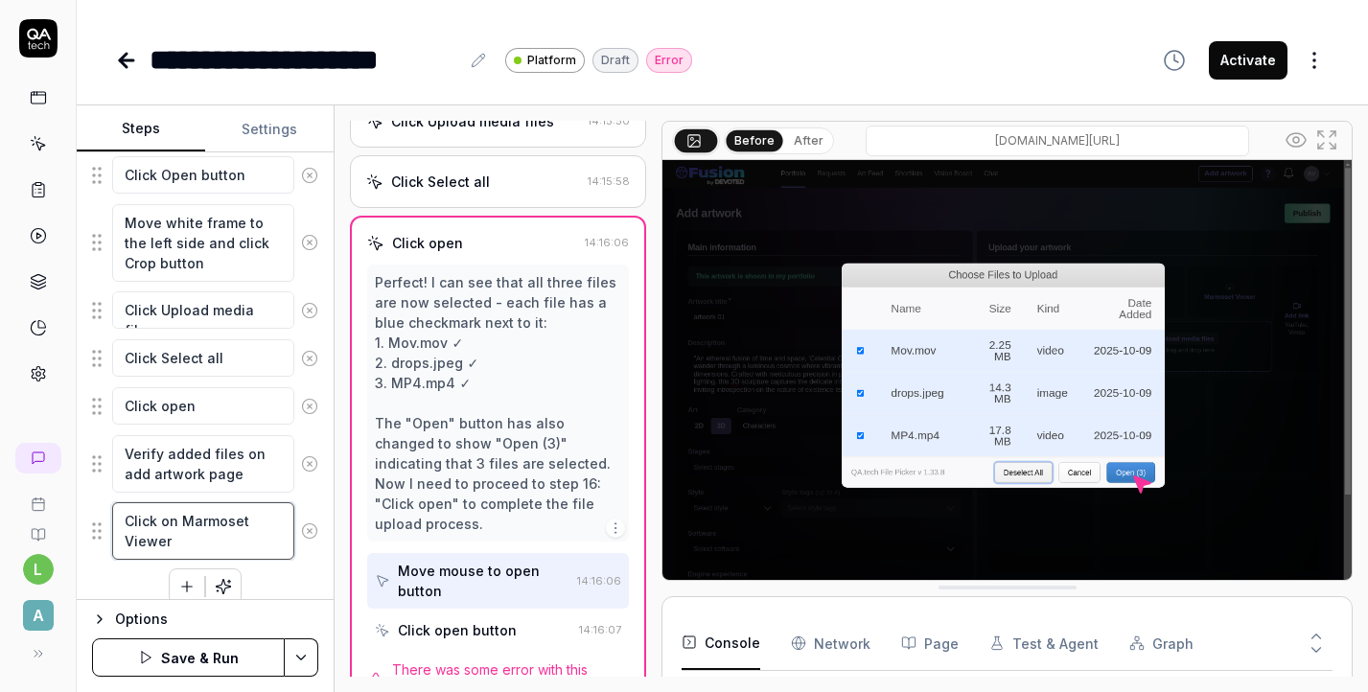
type textarea "Click on Marmoset Viewer a"
type textarea "*"
type textarea "Click on Marmoset Viewer an"
type textarea "*"
type textarea "Click on Marmoset Viewer and"
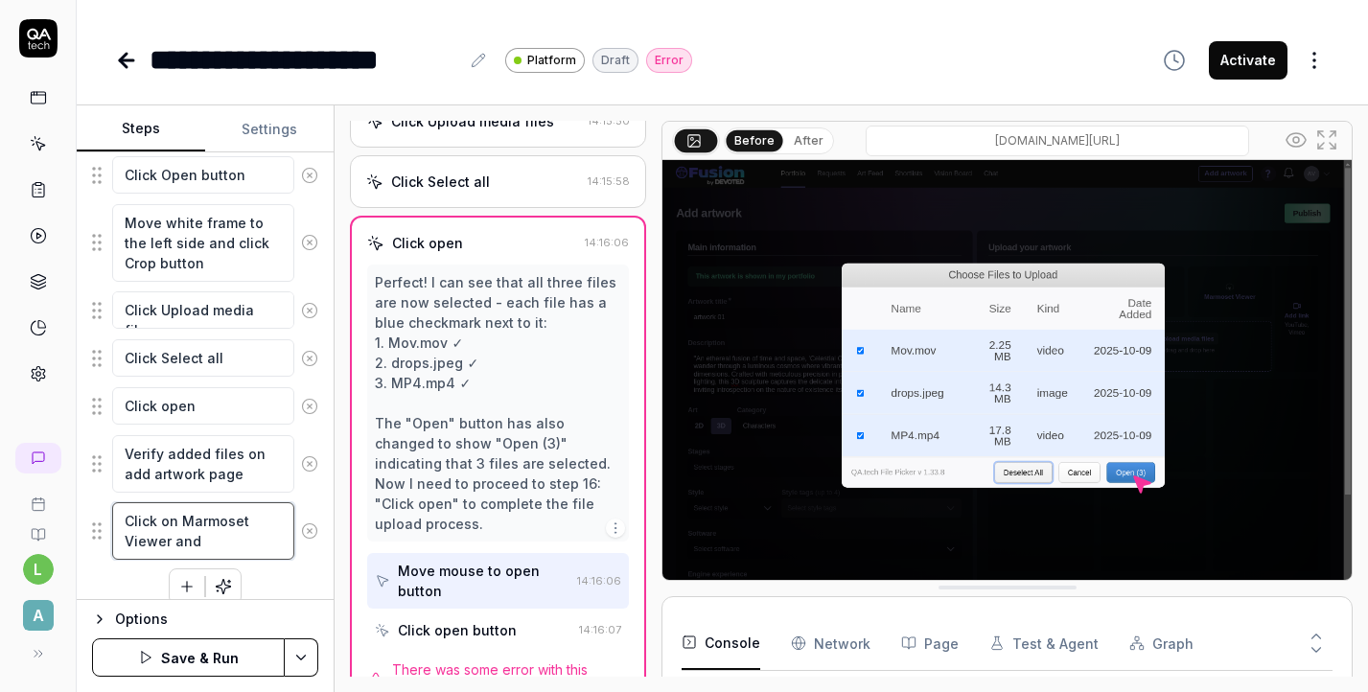
type textarea "*"
type textarea "Click on Marmoset Viewer and"
type textarea "*"
type textarea "Click on Marmoset Viewer and a"
type textarea "*"
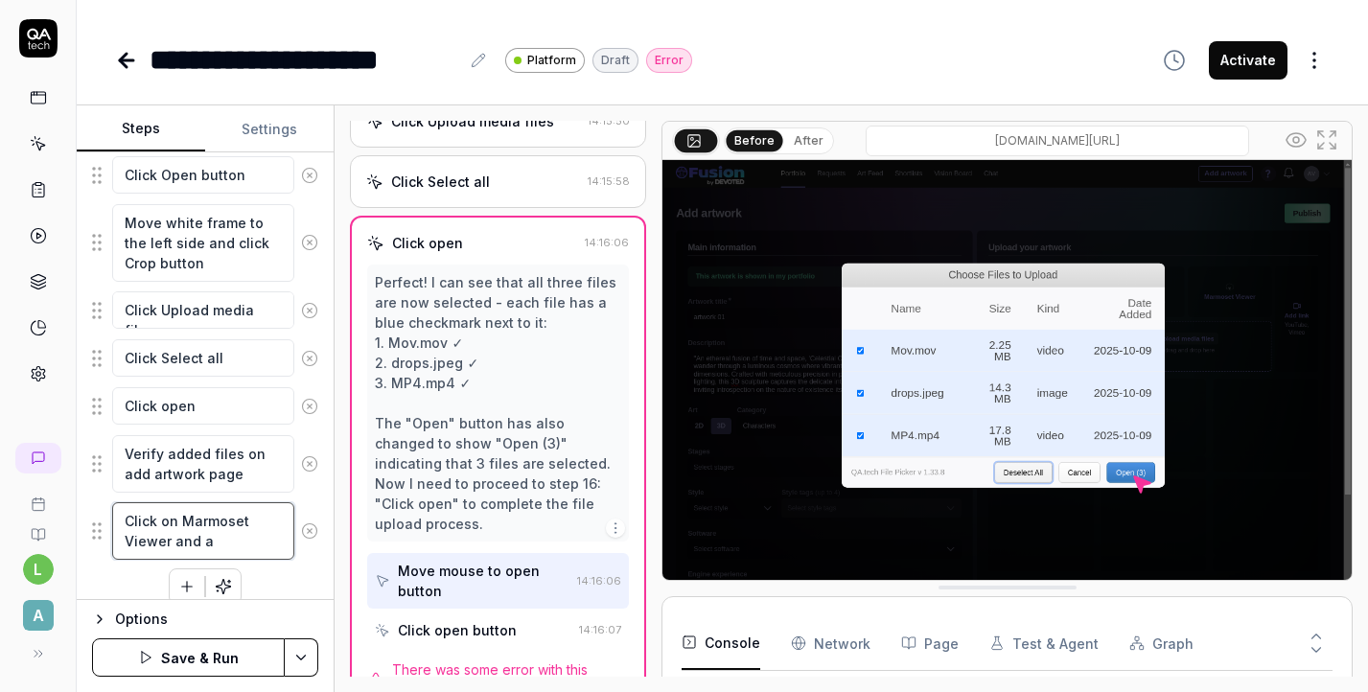
type textarea "Click on Marmoset Viewer and ad"
type textarea "*"
type textarea "Click on Marmoset Viewer and add"
type textarea "*"
type textarea "Click on Marmoset Viewer and add"
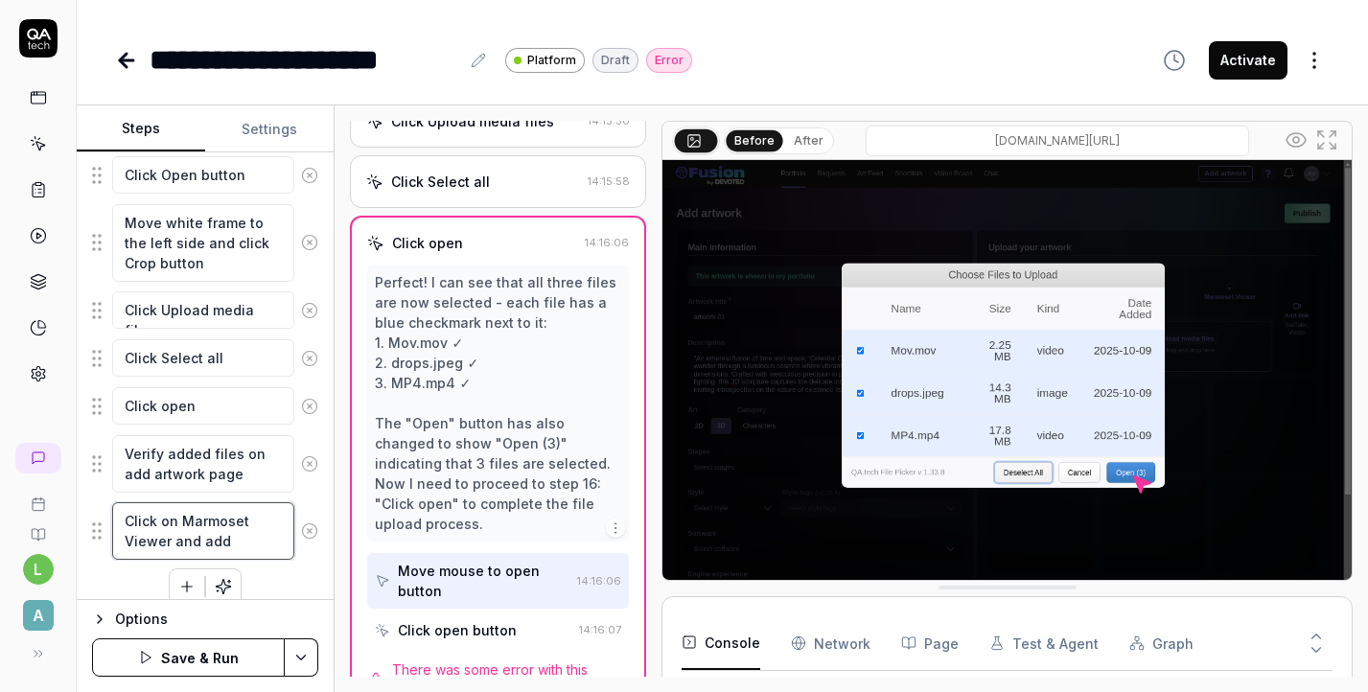
type textarea "*"
type textarea "Click on Marmoset Viewer and add a"
type textarea "*"
type textarea "Click on Marmoset Viewer and add a"
type textarea "*"
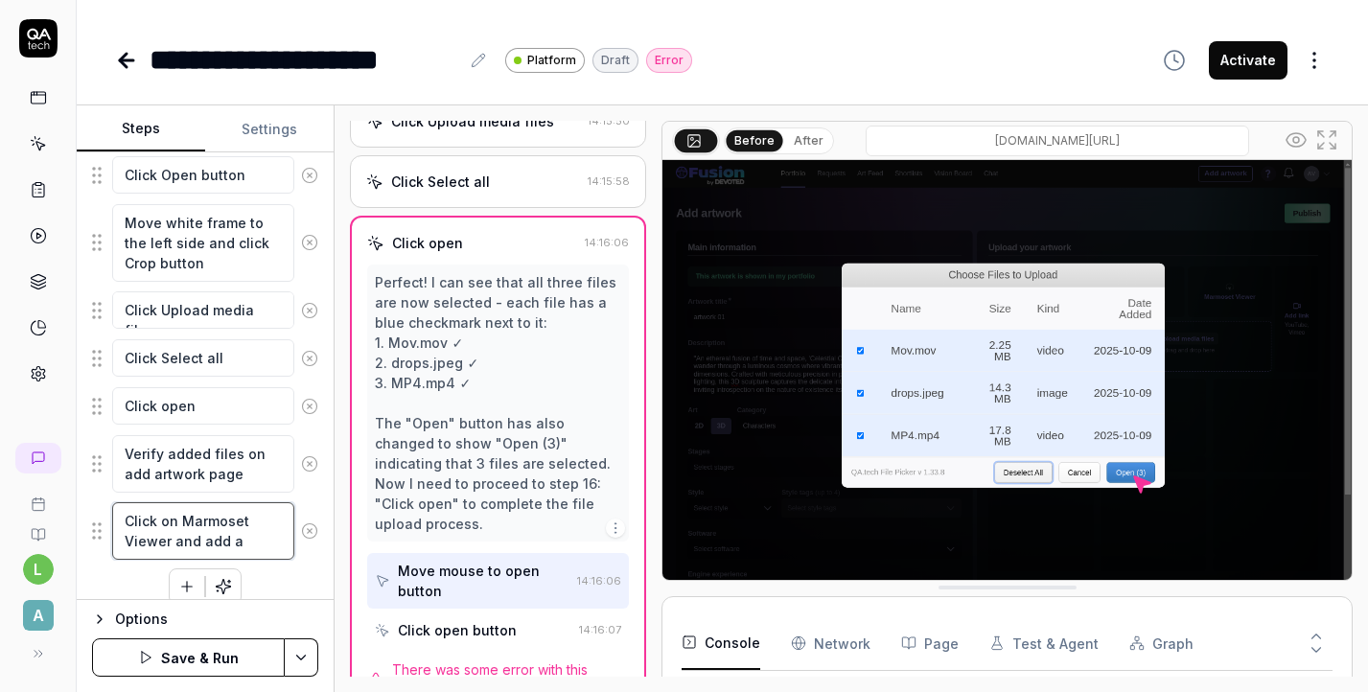
type textarea "Click on Marmoset Viewer and add a f"
type textarea "*"
type textarea "Click on Marmoset Viewer and add a fi"
type textarea "*"
type textarea "Click on Marmoset Viewer and add a fil"
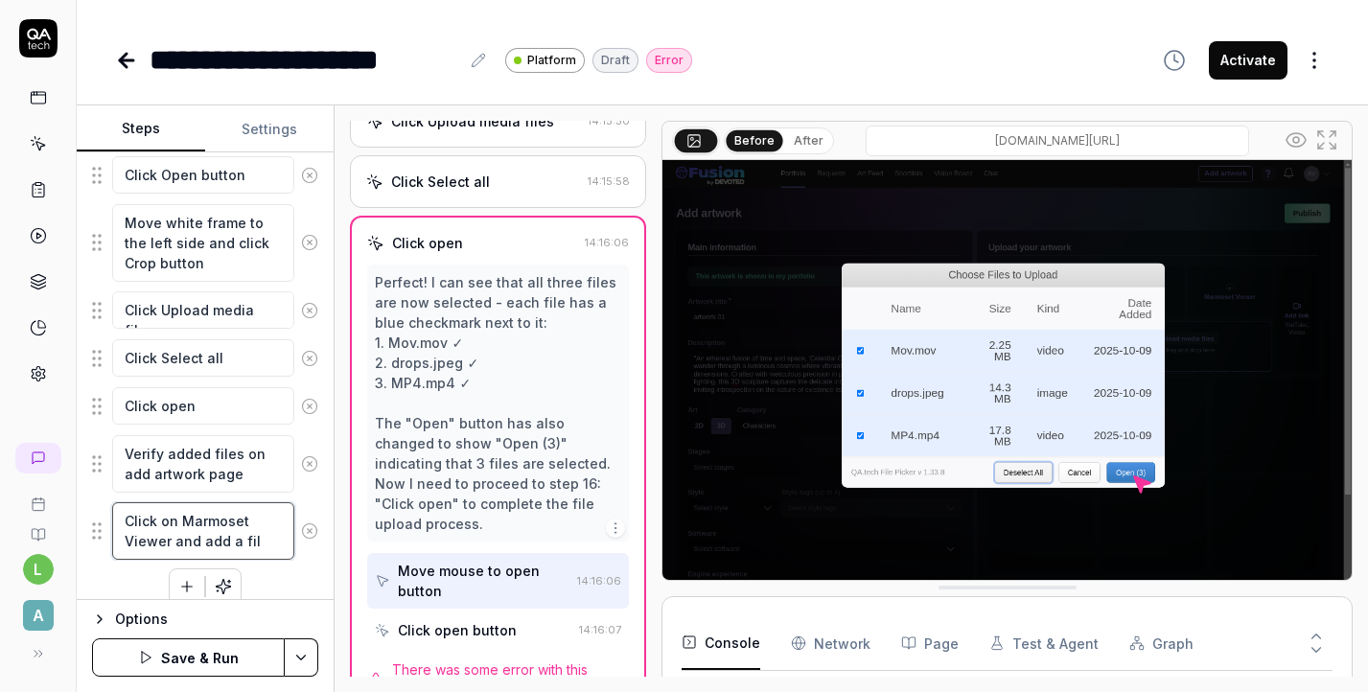
type textarea "*"
type textarea "Click on Marmoset Viewer and add a file"
type textarea "*"
type textarea "Click on Marmoset Viewer and add a file"
click at [128, 660] on button "Save & Run" at bounding box center [188, 658] width 193 height 38
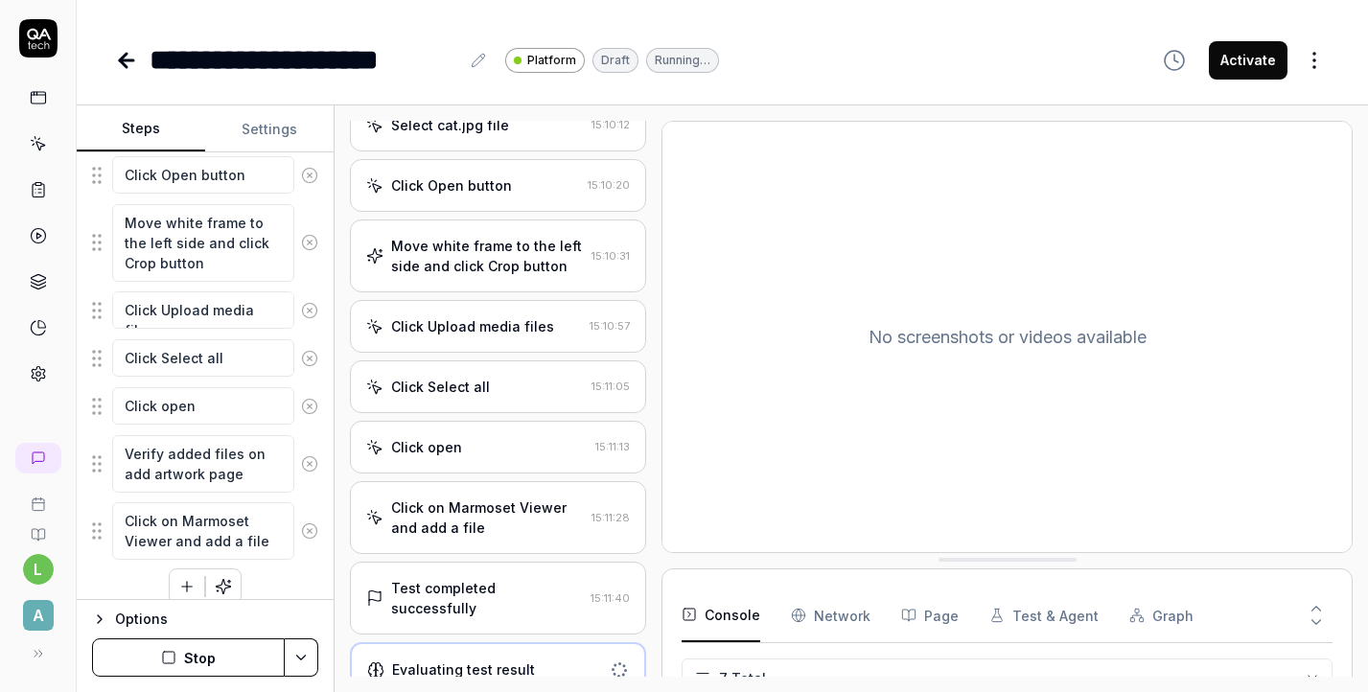
scroll to position [249, 0]
click at [230, 658] on button "Stop" at bounding box center [188, 658] width 193 height 38
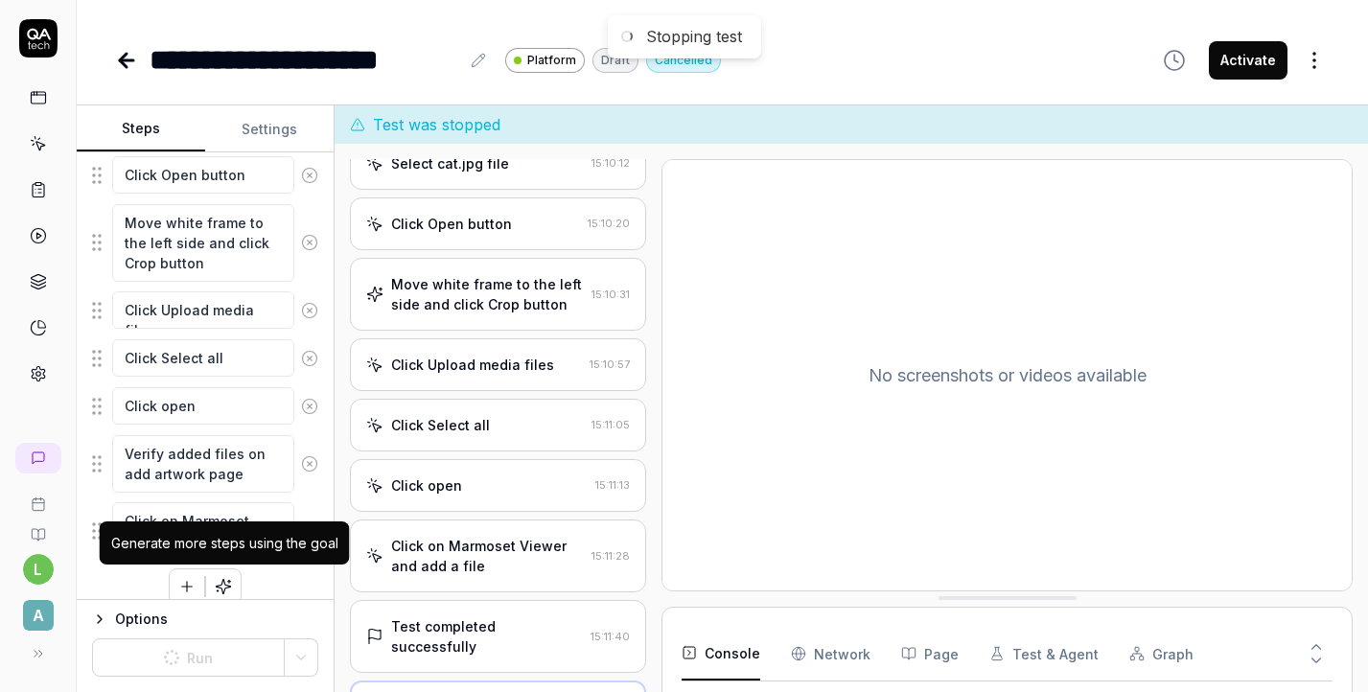
scroll to position [719, 0]
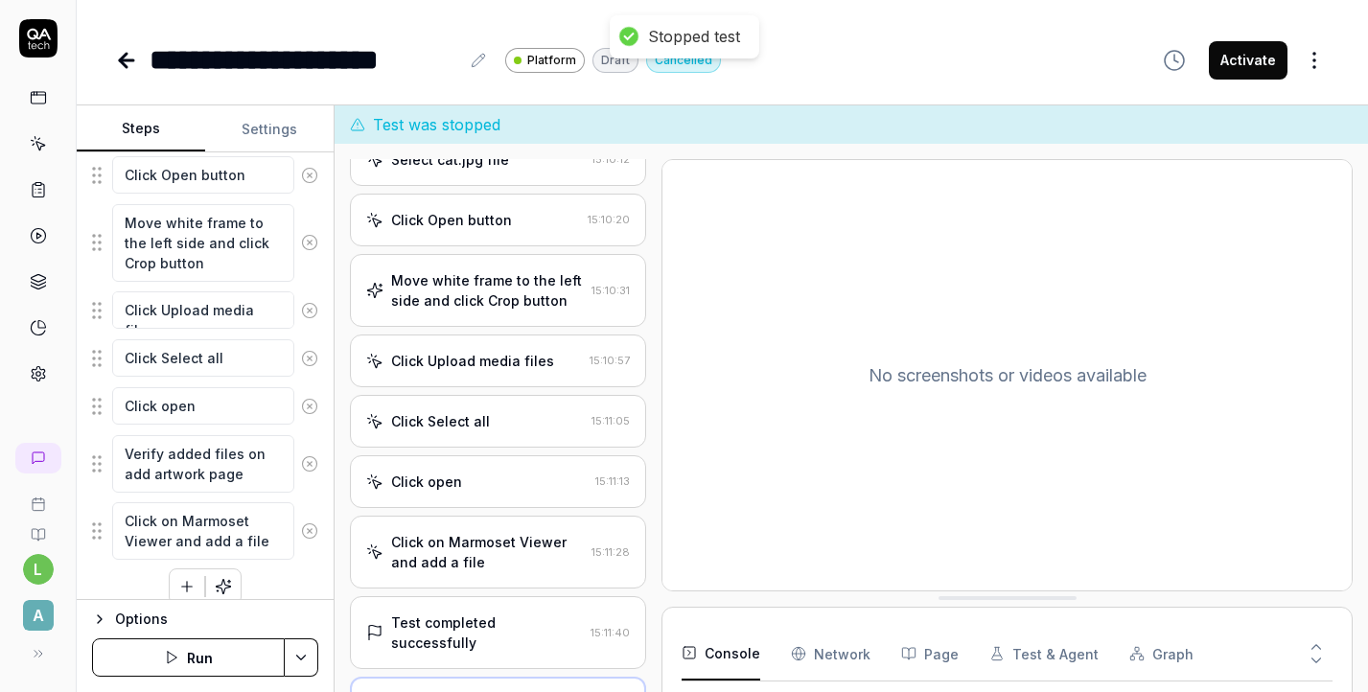
click at [286, 129] on button "Settings" at bounding box center [269, 129] width 128 height 46
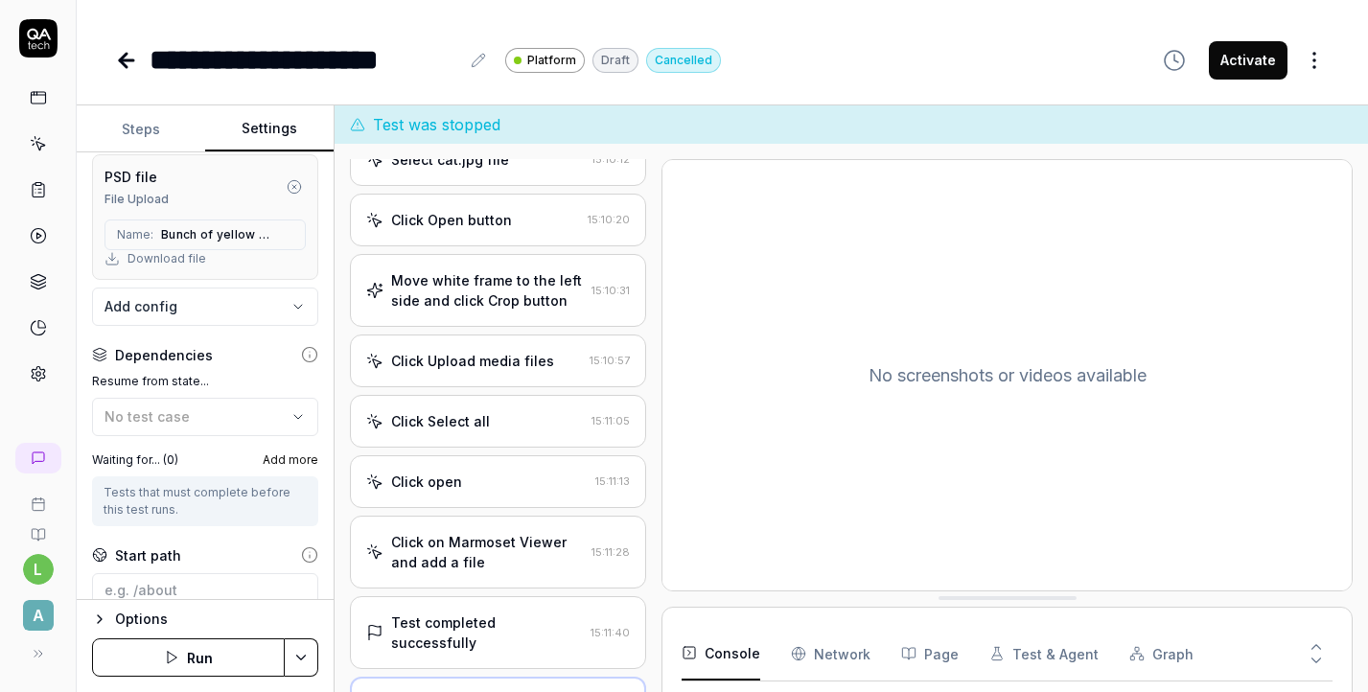
scroll to position [929, 0]
click at [200, 310] on body "**********" at bounding box center [684, 346] width 1368 height 692
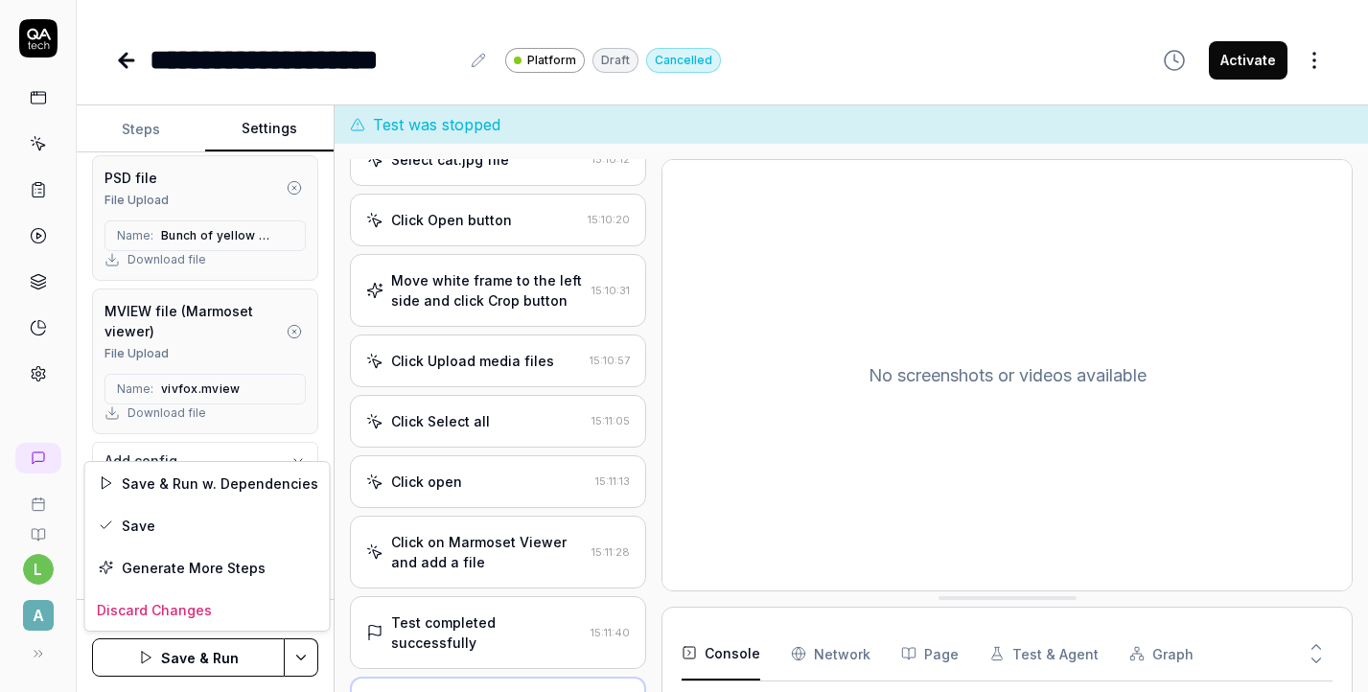
click at [302, 654] on html "**********" at bounding box center [684, 346] width 1368 height 692
click at [212, 524] on div "Save" at bounding box center [207, 525] width 244 height 42
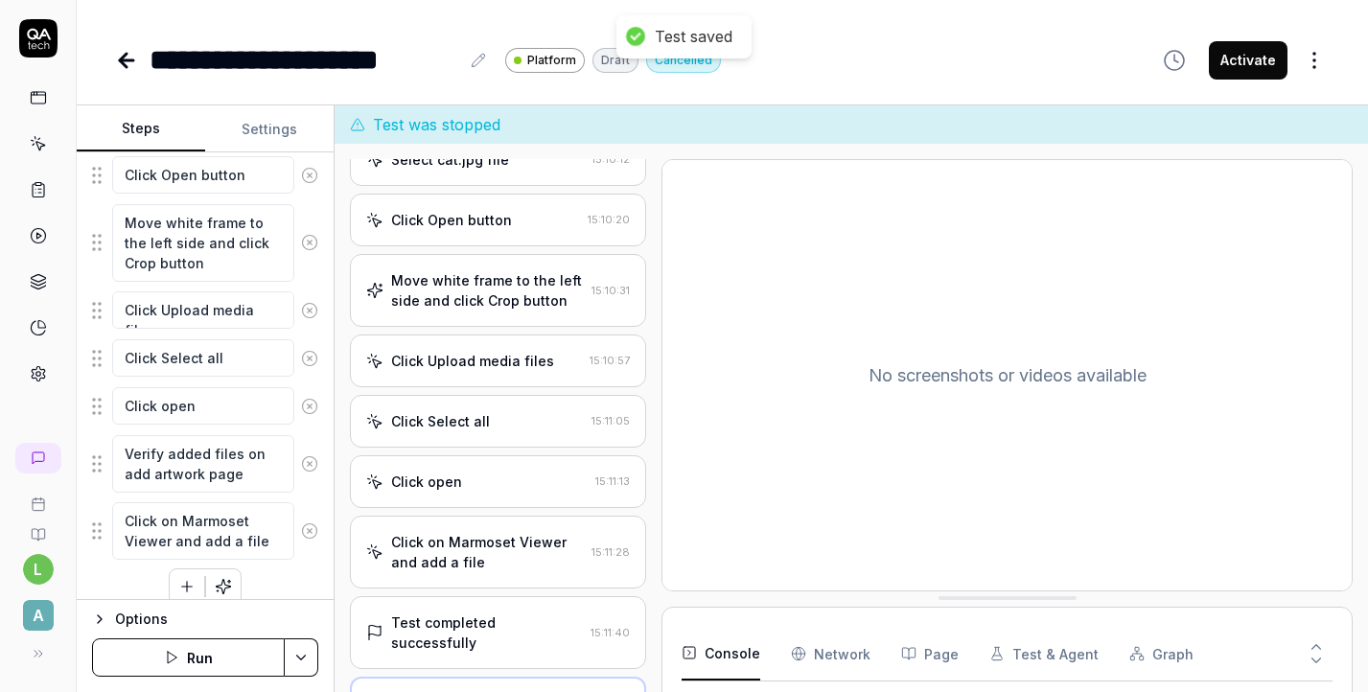
click at [161, 128] on button "Steps" at bounding box center [141, 129] width 128 height 46
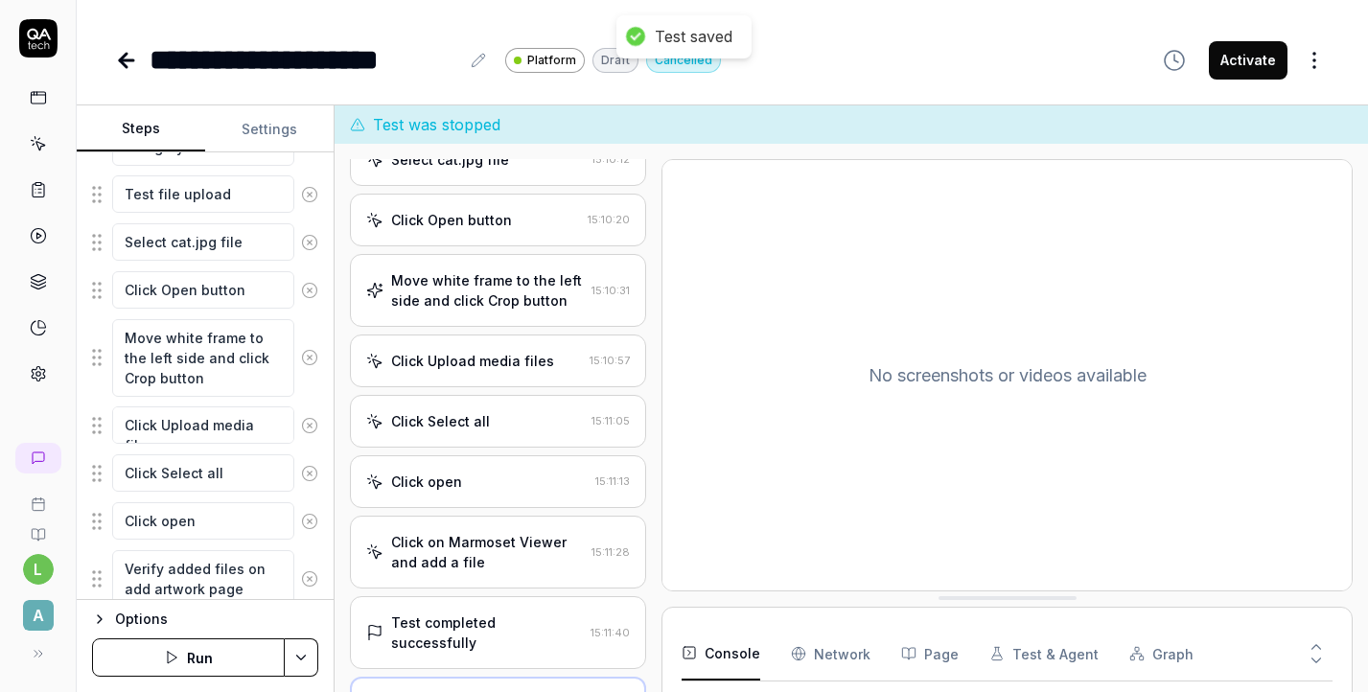
scroll to position [854, 0]
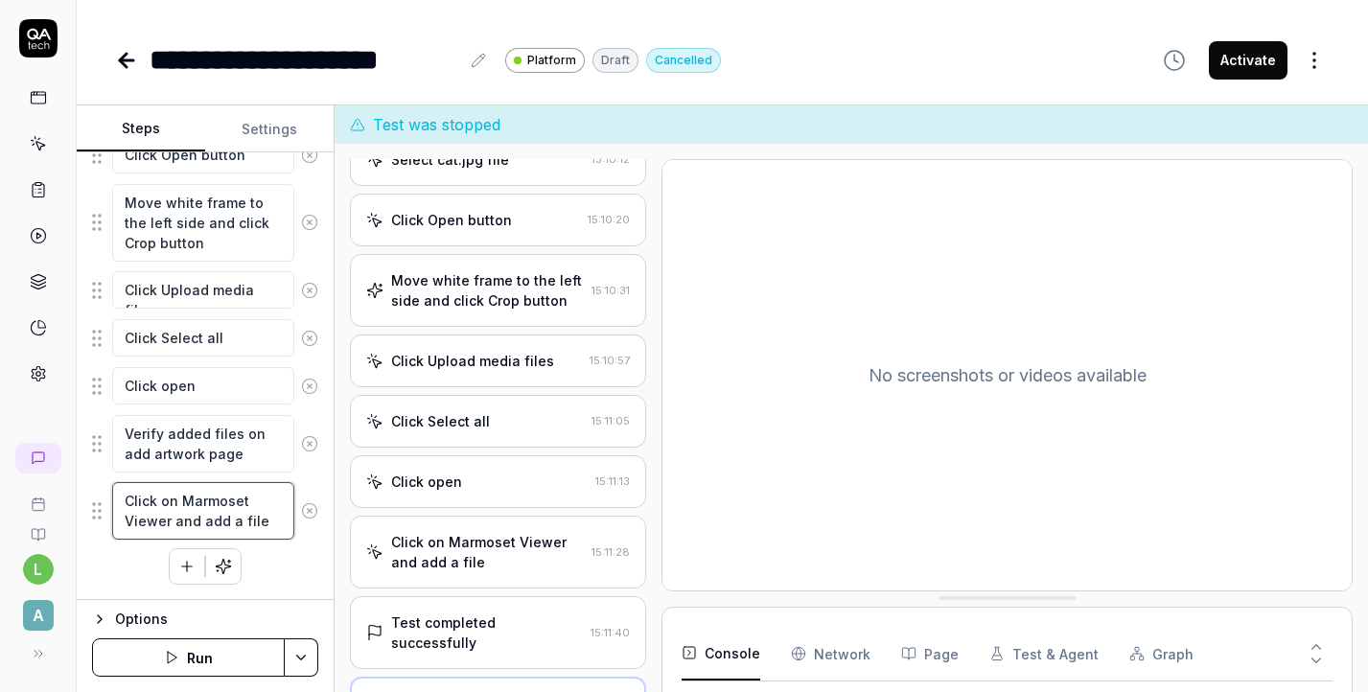
click at [270, 519] on textarea "Click on Marmoset Viewer and add a file" at bounding box center [203, 511] width 182 height 58
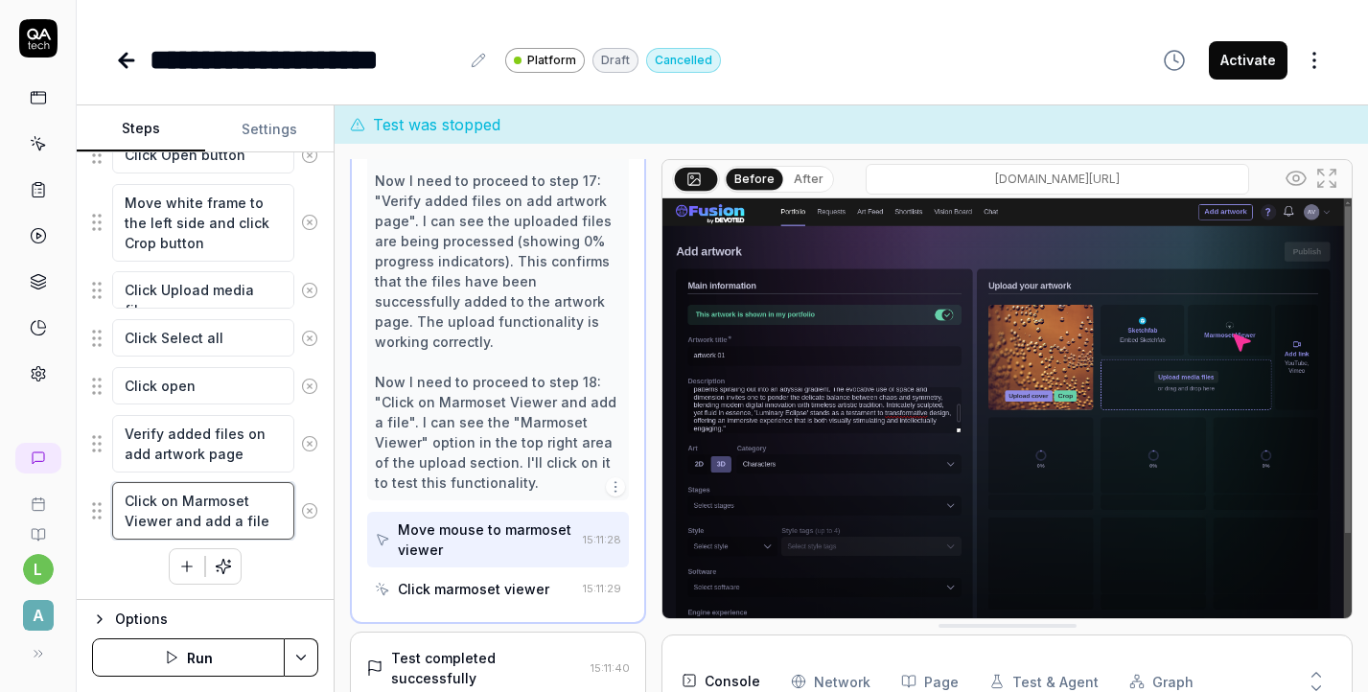
scroll to position [1395, 0]
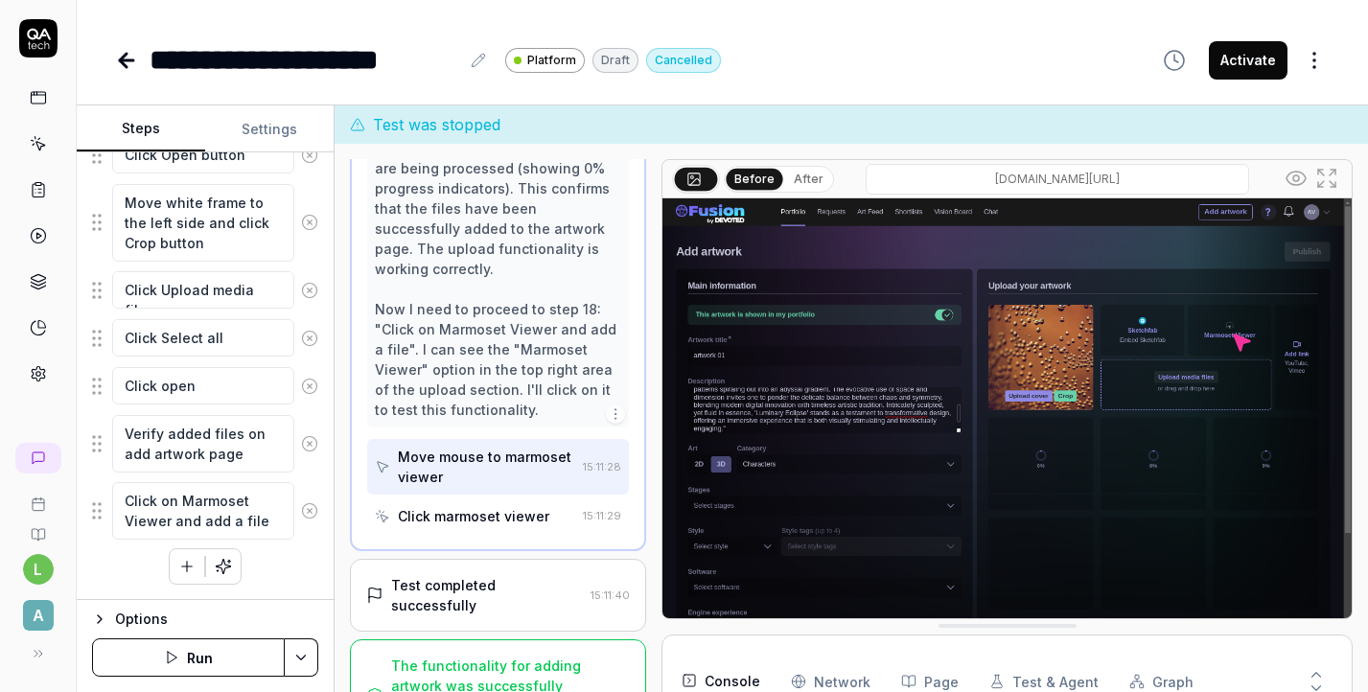
click at [456, 508] on div "Click marmoset viewer" at bounding box center [475, 516] width 200 height 35
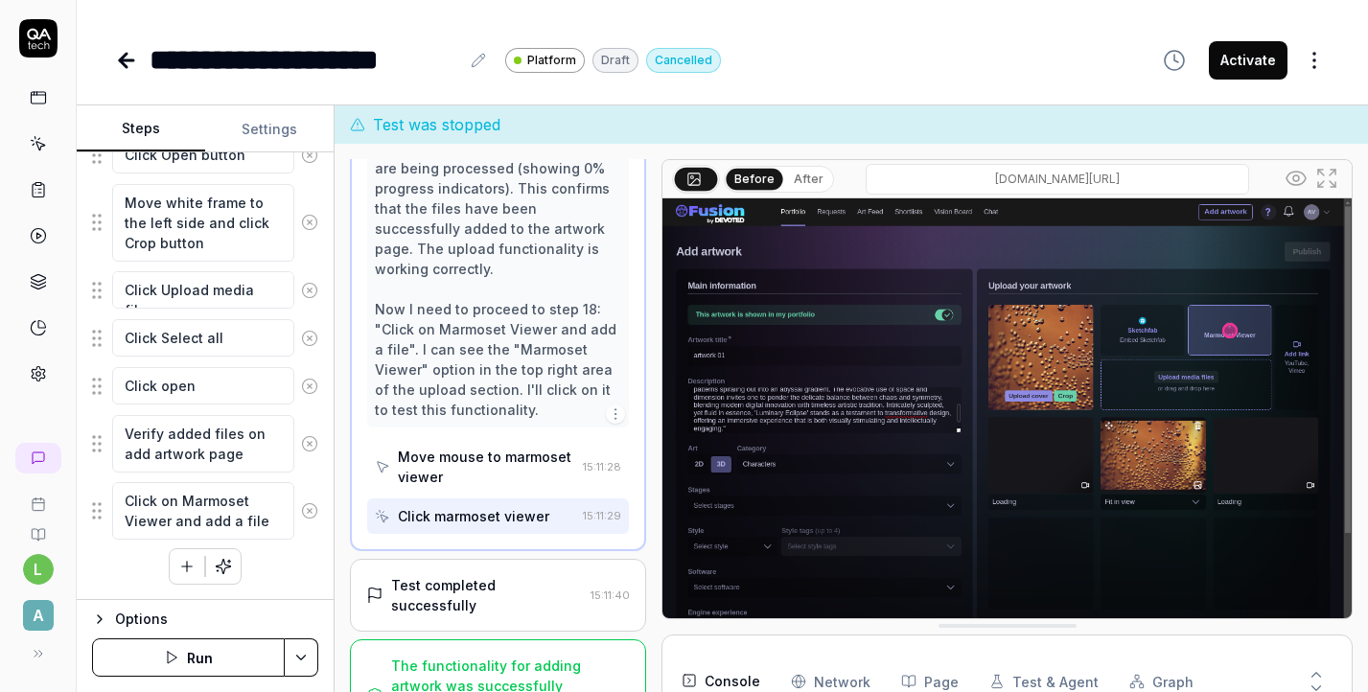
click at [470, 575] on div "Test completed successfully" at bounding box center [487, 595] width 192 height 40
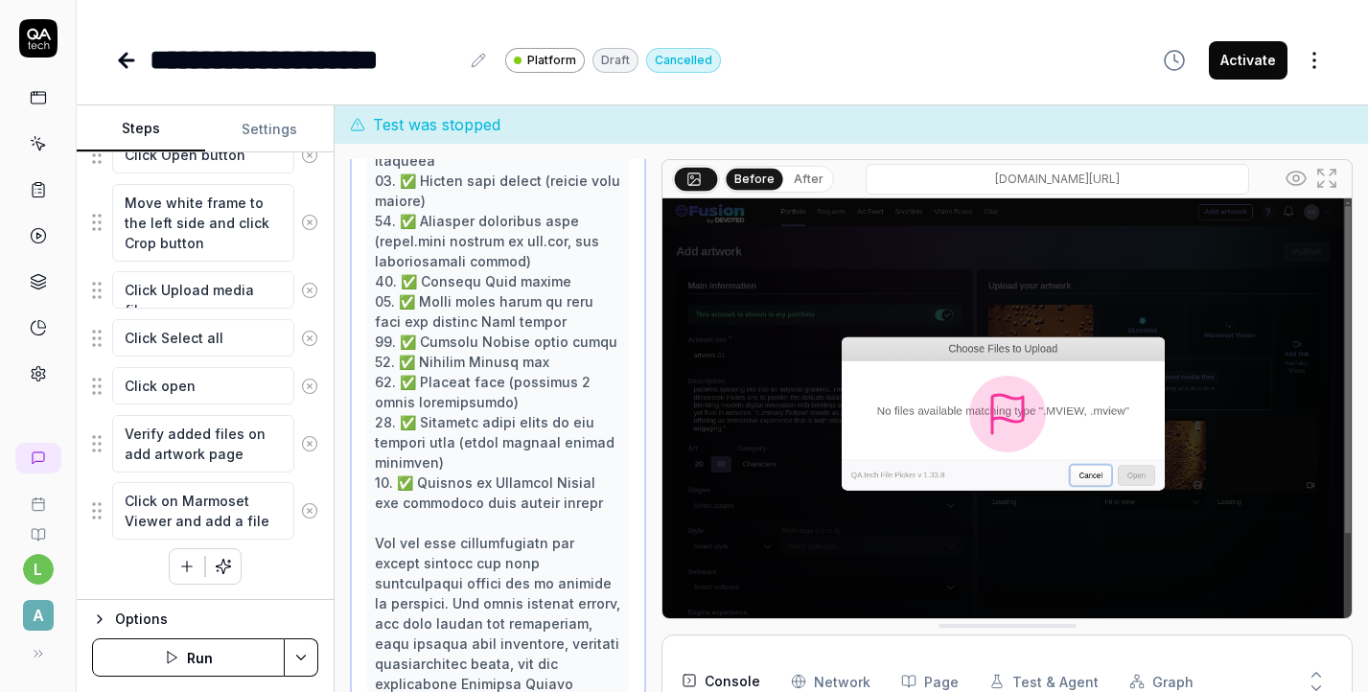
scroll to position [1776, 0]
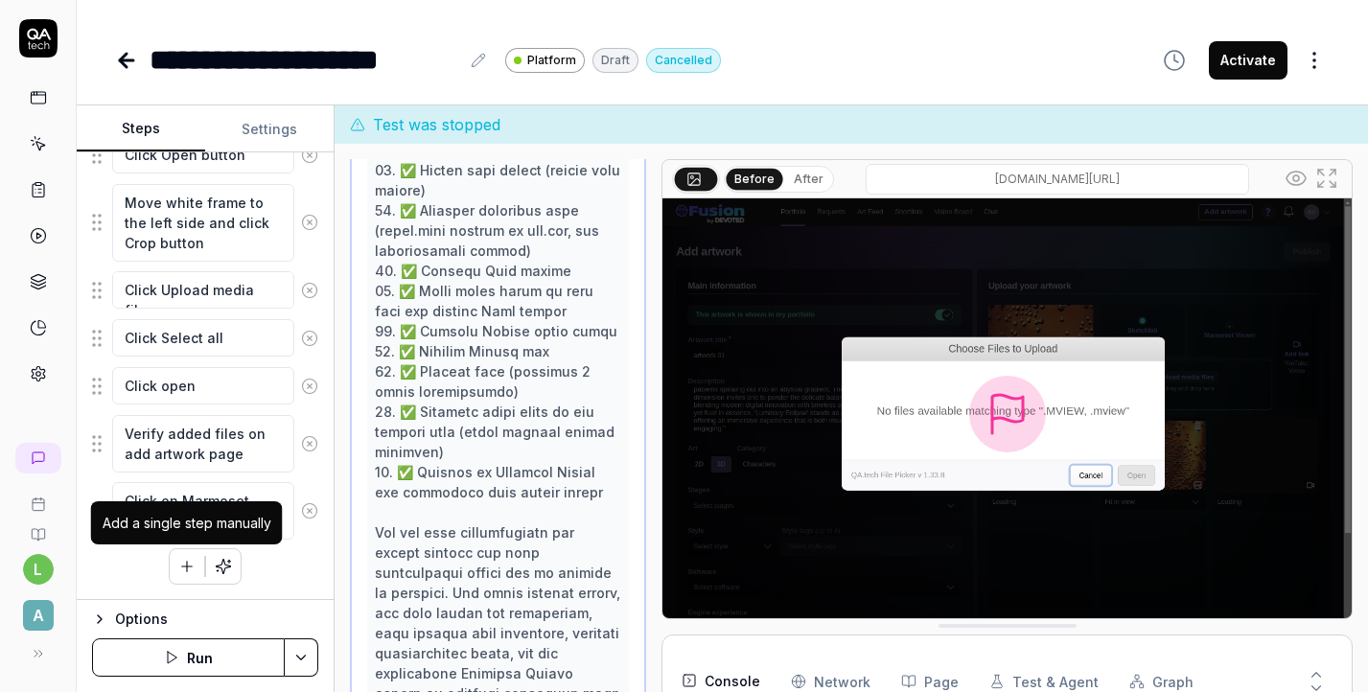
click at [190, 564] on icon "button" at bounding box center [186, 566] width 17 height 17
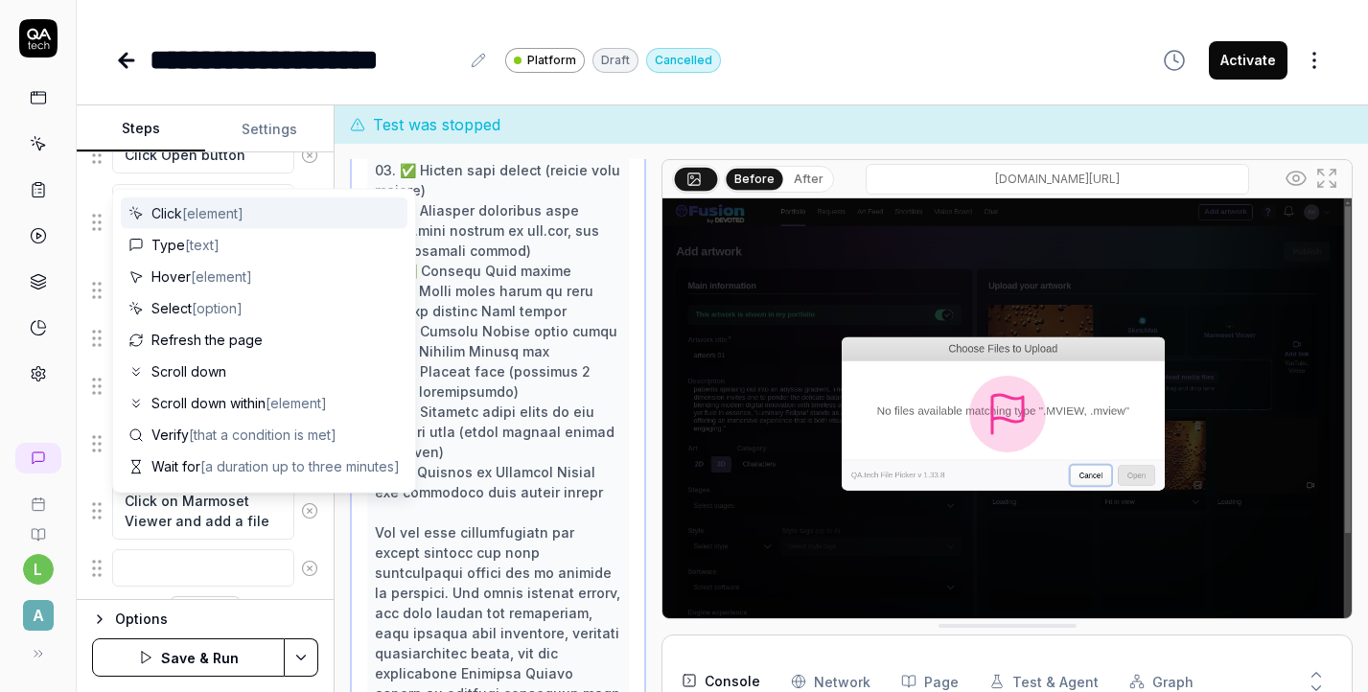
scroll to position [902, 0]
click at [217, 211] on span "[element]" at bounding box center [212, 213] width 61 height 16
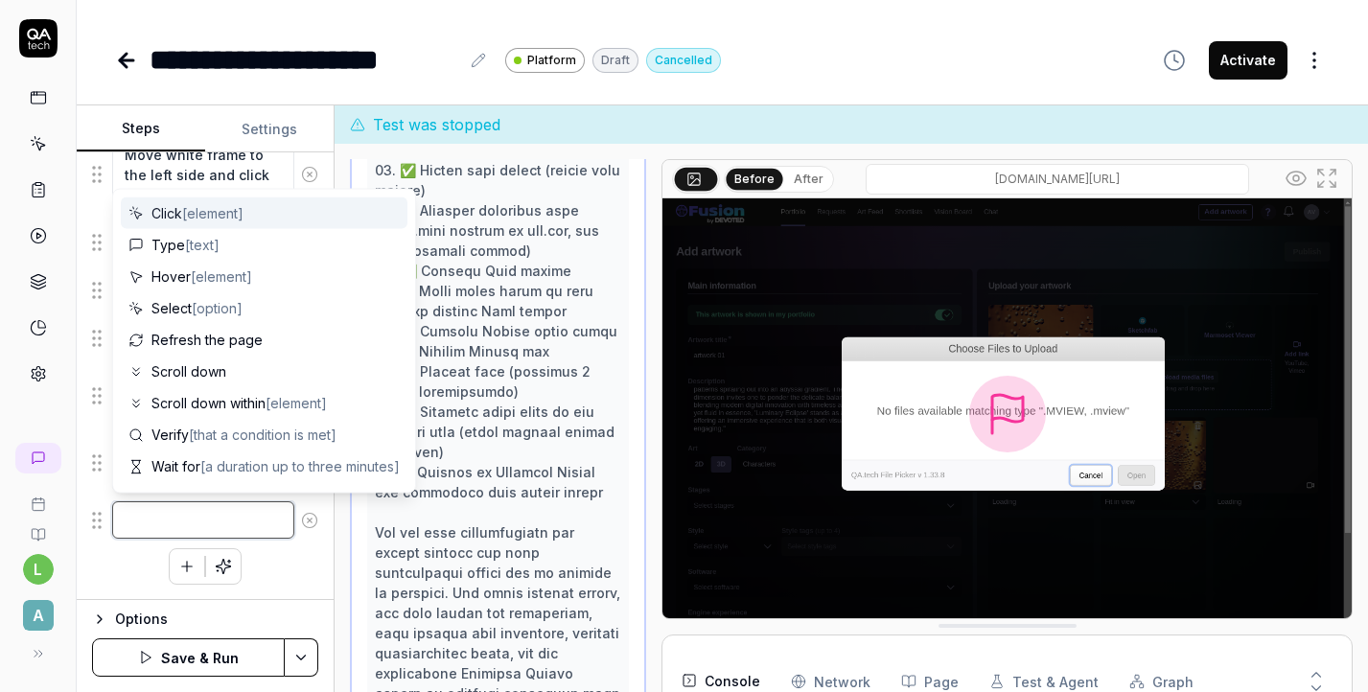
type textarea "*"
type textarea "Click"
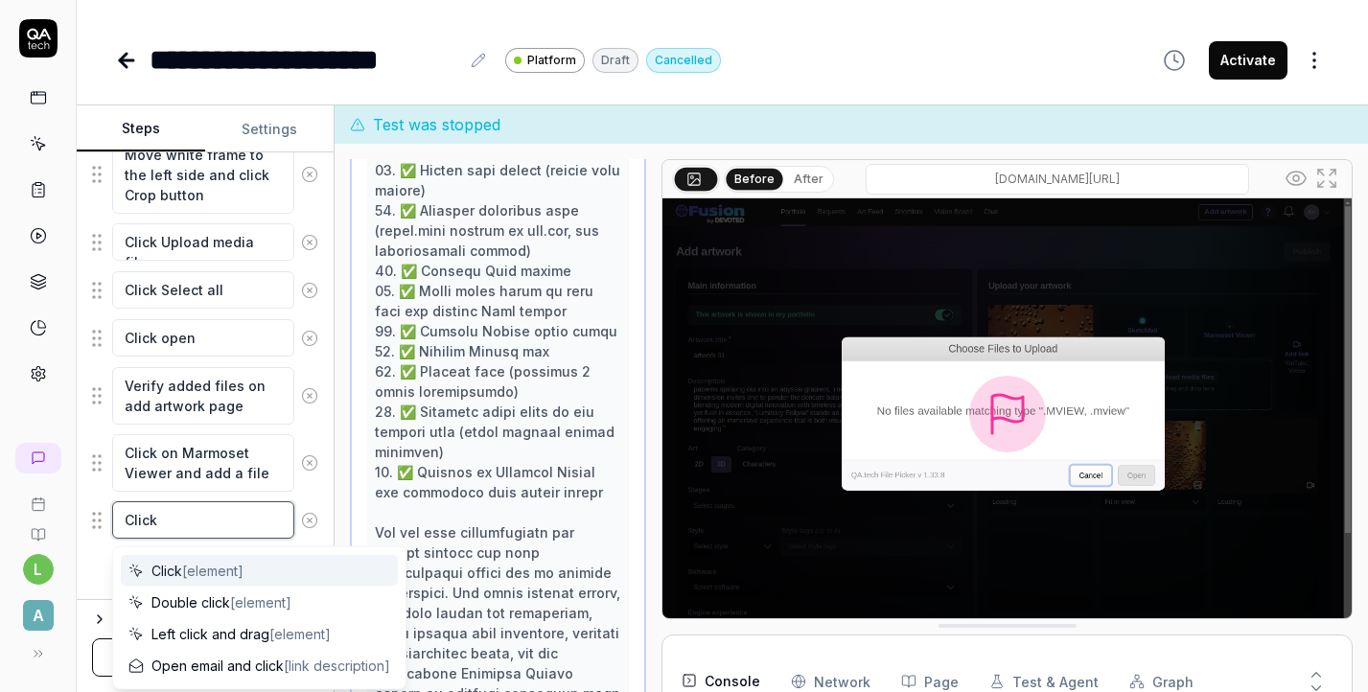
type textarea "*"
type textarea "Click o"
type textarea "*"
type textarea "Click op"
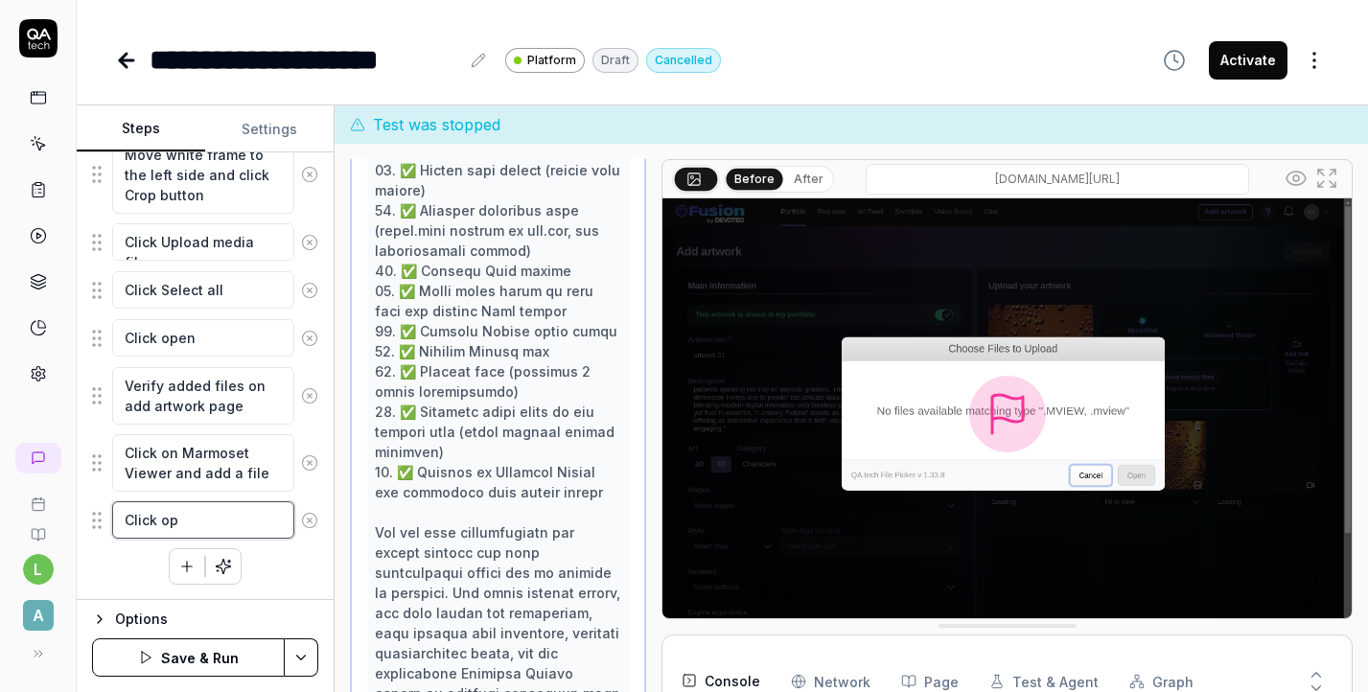
type textarea "*"
type textarea "Click ope"
type textarea "*"
type textarea "Click open"
click at [187, 558] on icon "button" at bounding box center [186, 566] width 17 height 17
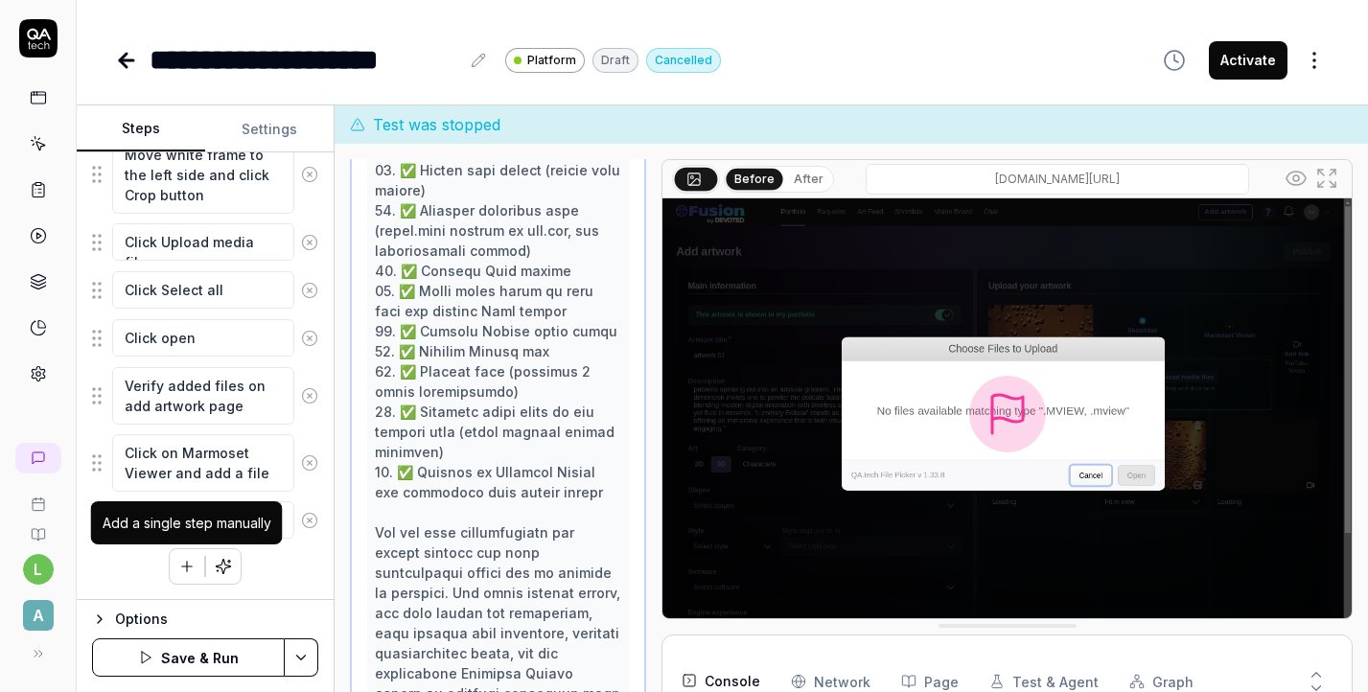
scroll to position [950, 0]
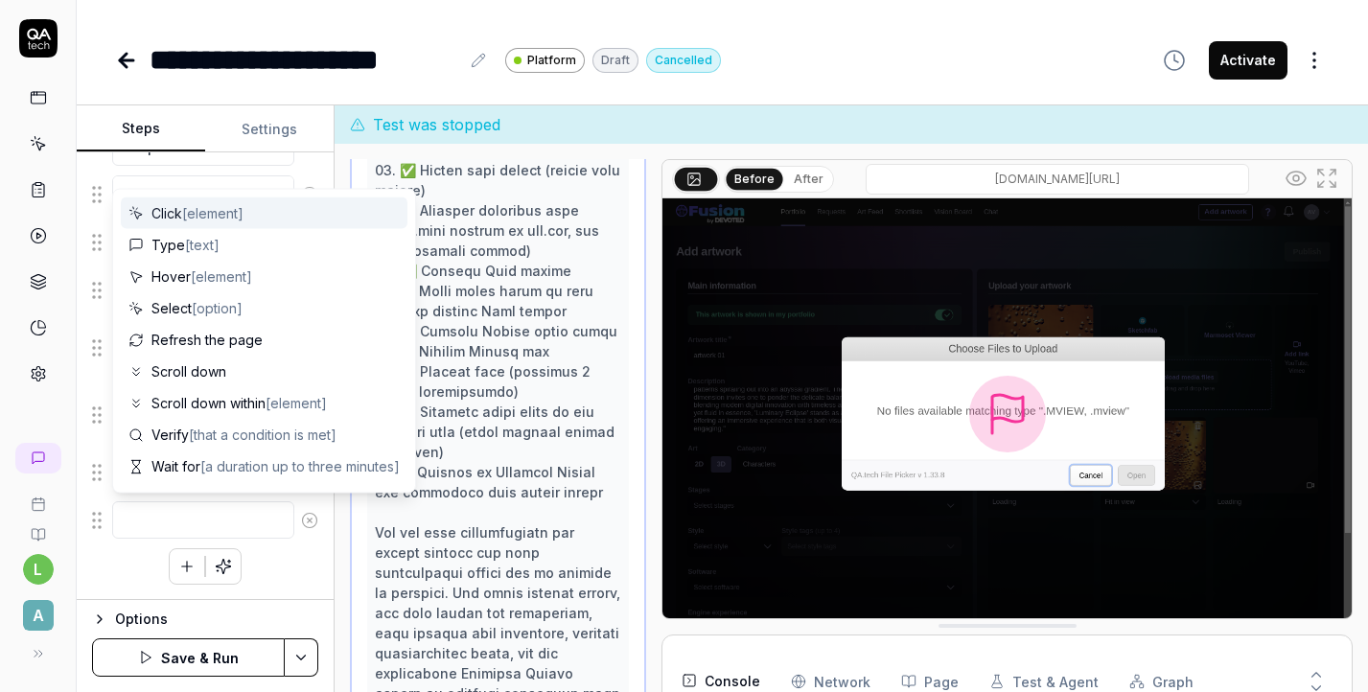
type textarea "*"
type textarea "C"
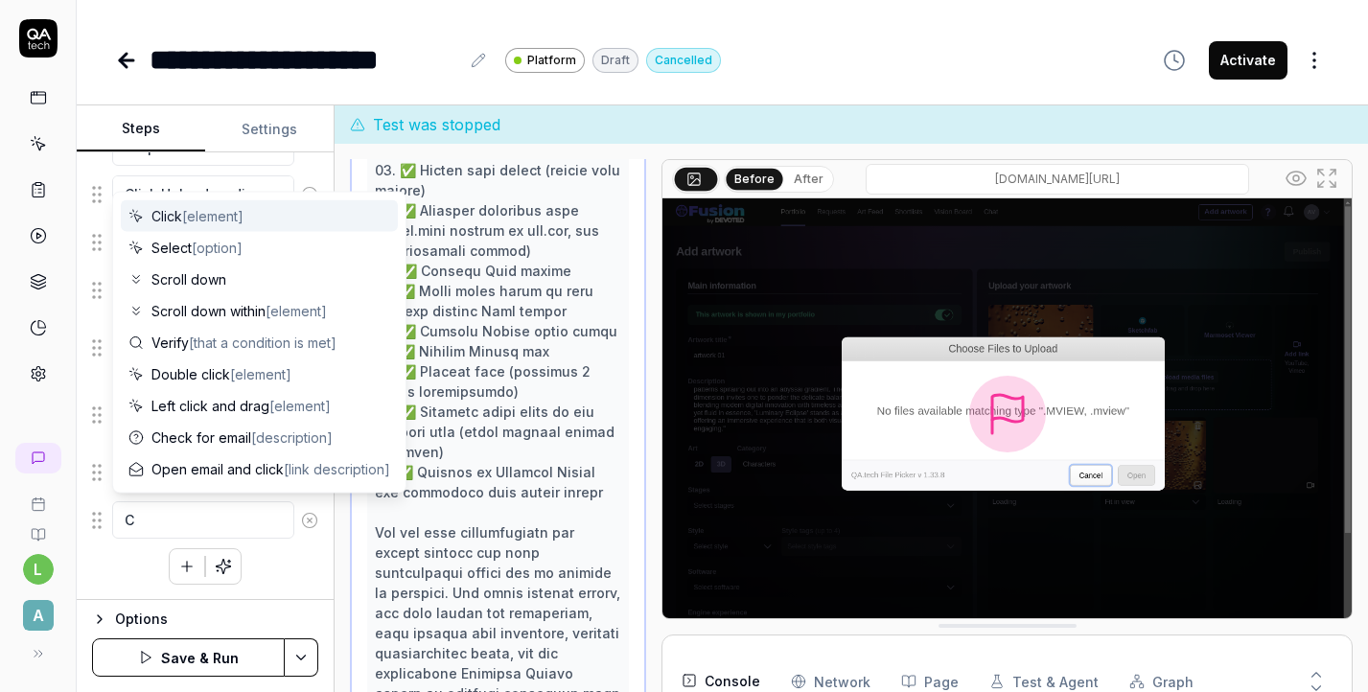
type textarea "*"
type textarea "Cl"
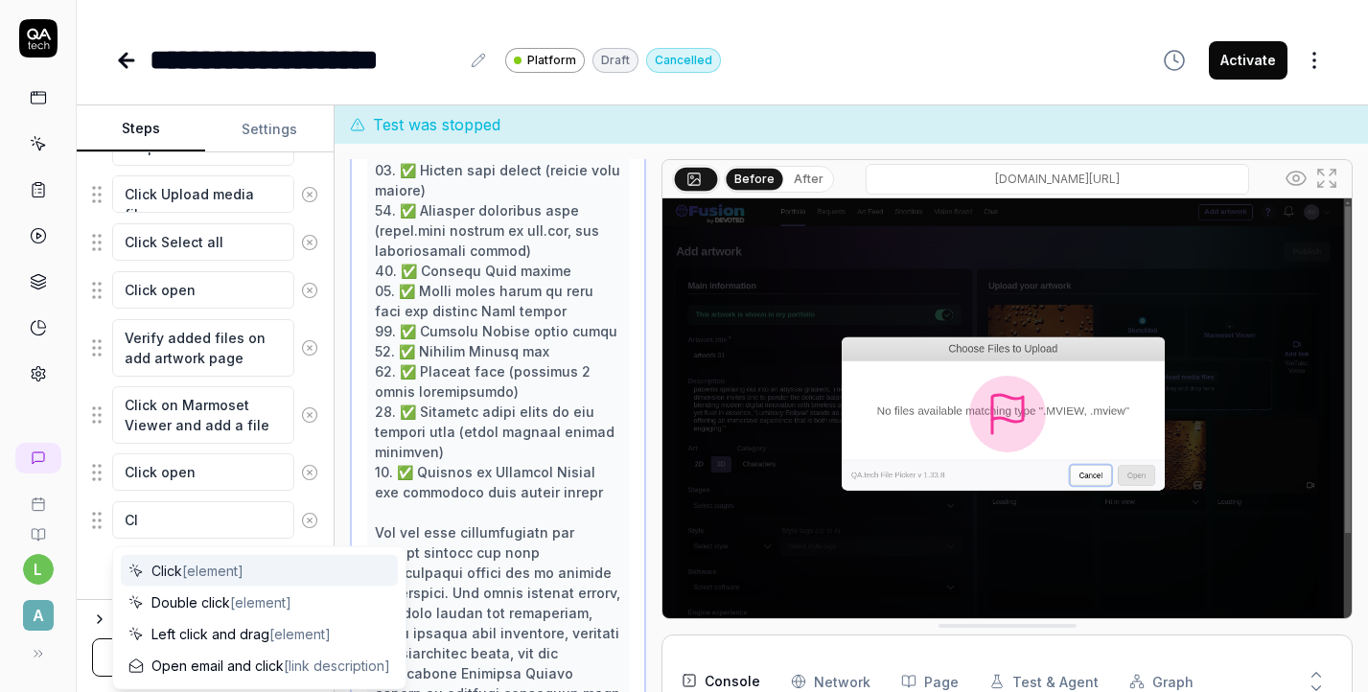
type textarea "*"
type textarea "Cli"
type textarea "*"
type textarea "Clic"
type textarea "*"
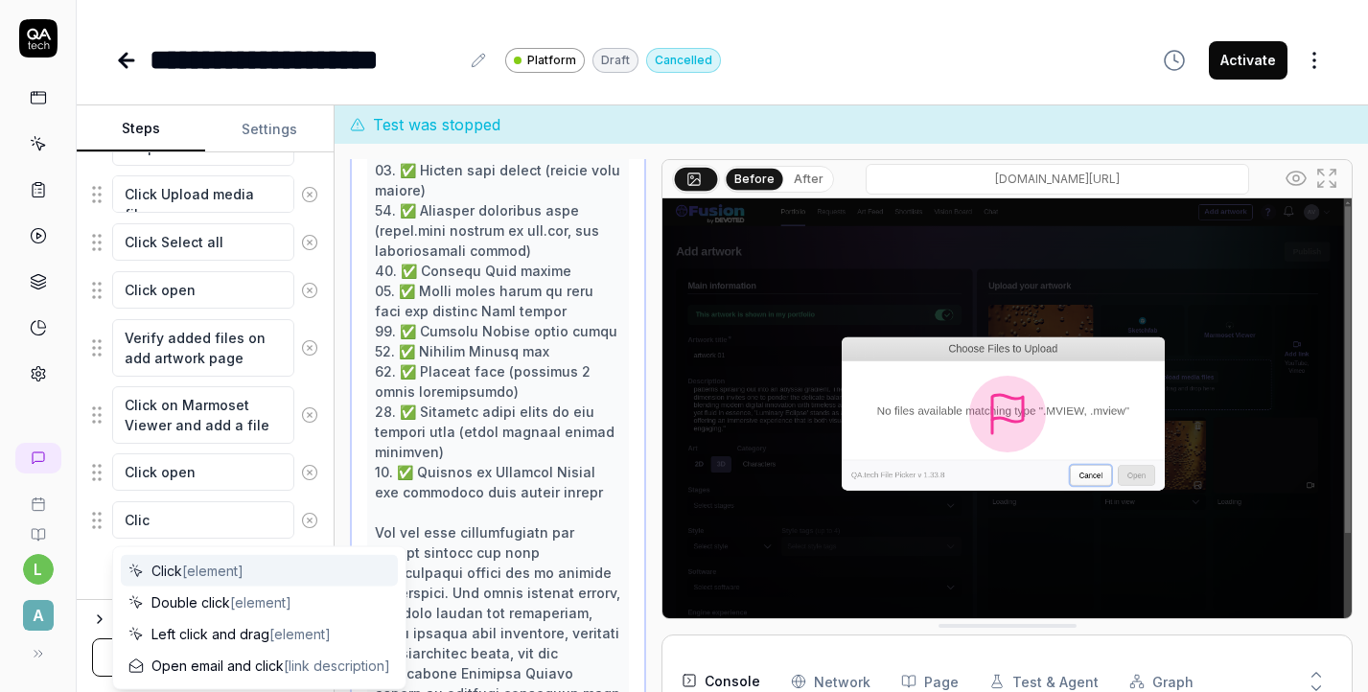
type textarea "Click"
type textarea "*"
type textarea "Click"
type textarea "*"
type textarea "Click S"
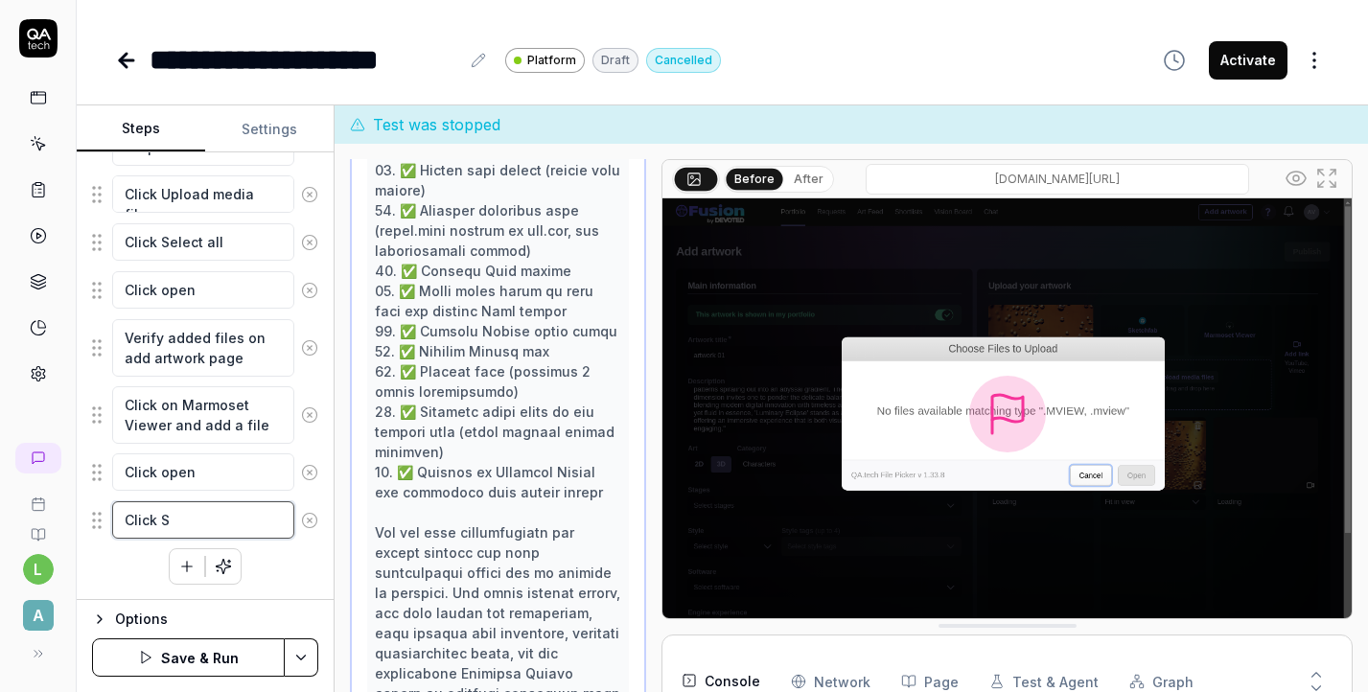
type textarea "*"
type textarea "Click Sc"
type textarea "*"
type textarea "Click S"
type textarea "*"
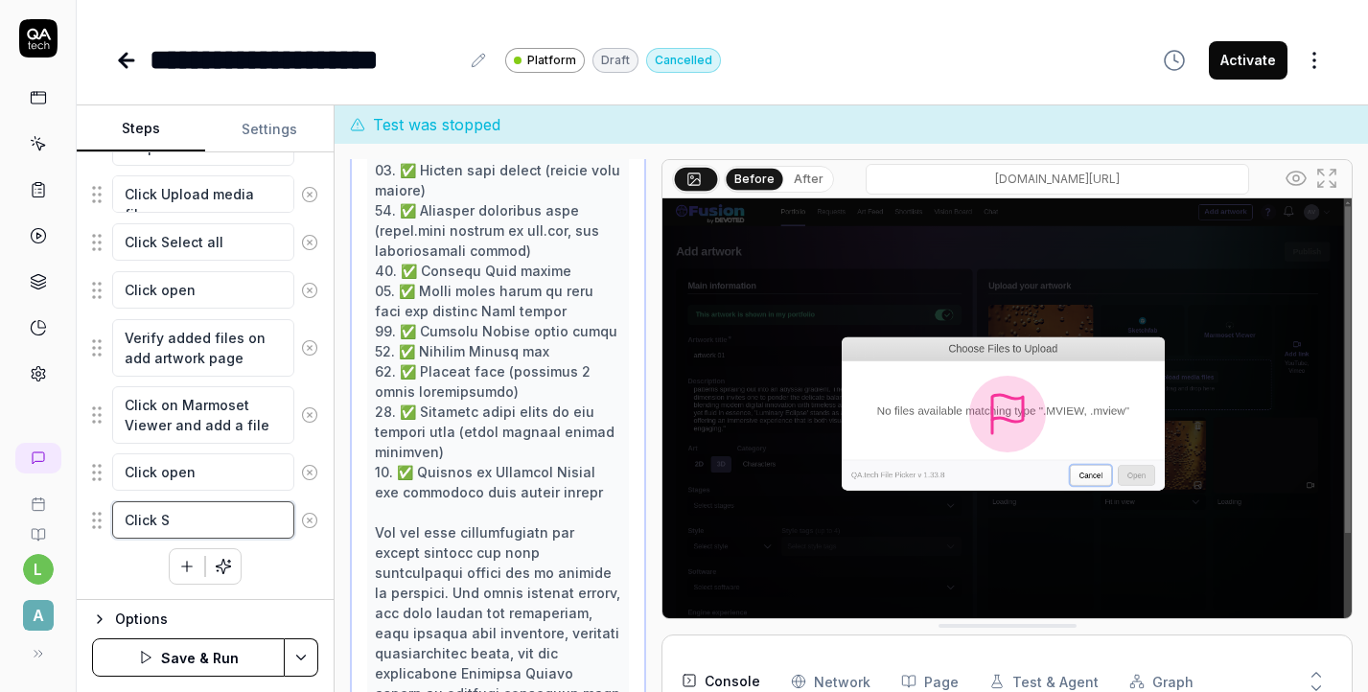
type textarea "Click Sk"
type textarea "*"
type textarea "Click Ske"
type textarea "*"
type textarea "Click Sket"
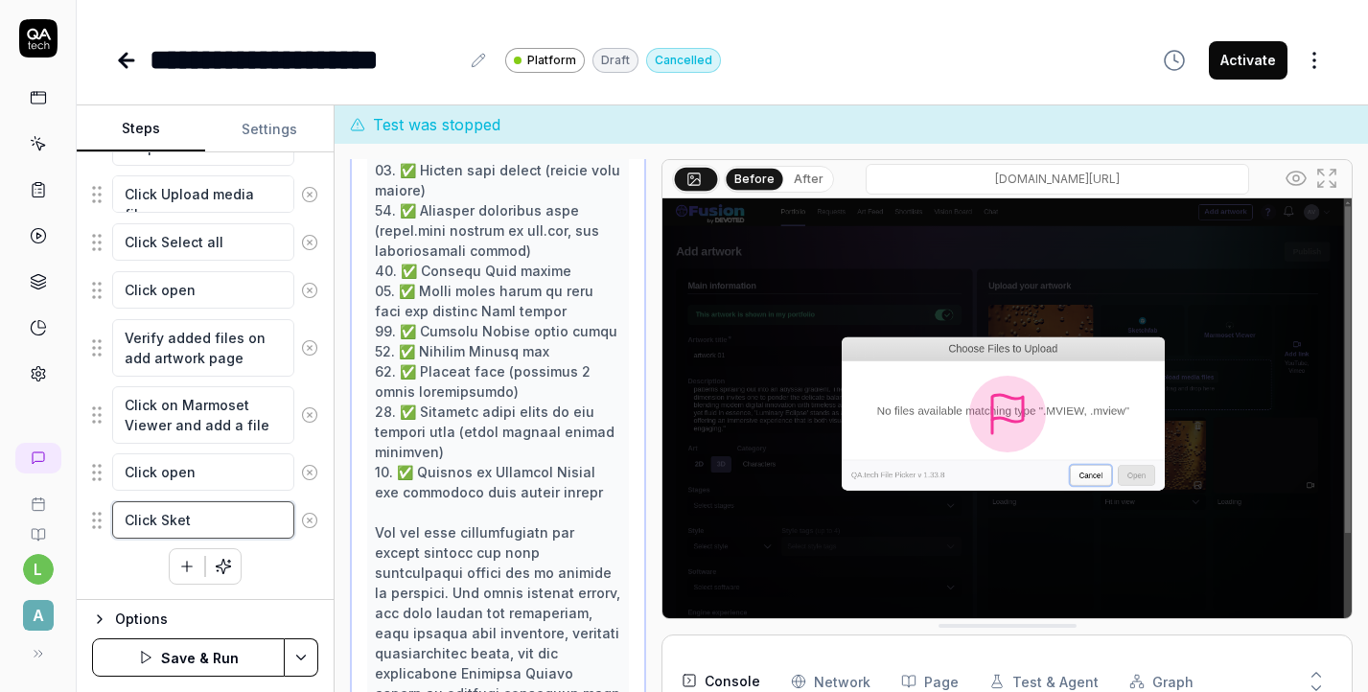
type textarea "*"
type textarea "Click Sketc"
type textarea "*"
type textarea "Click Sketch"
type textarea "*"
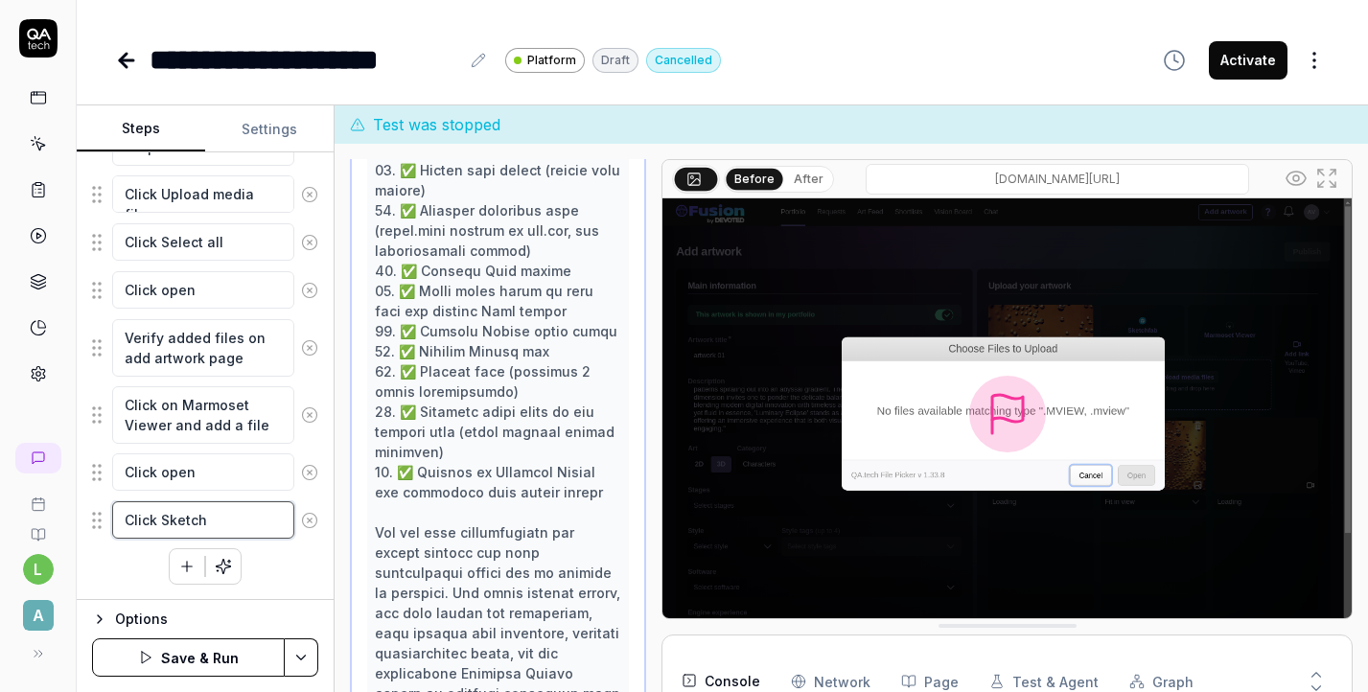
type textarea "Click Sketchf"
type textarea "*"
type textarea "Click Sketchfa"
type textarea "*"
type textarea "Click Sketchfab"
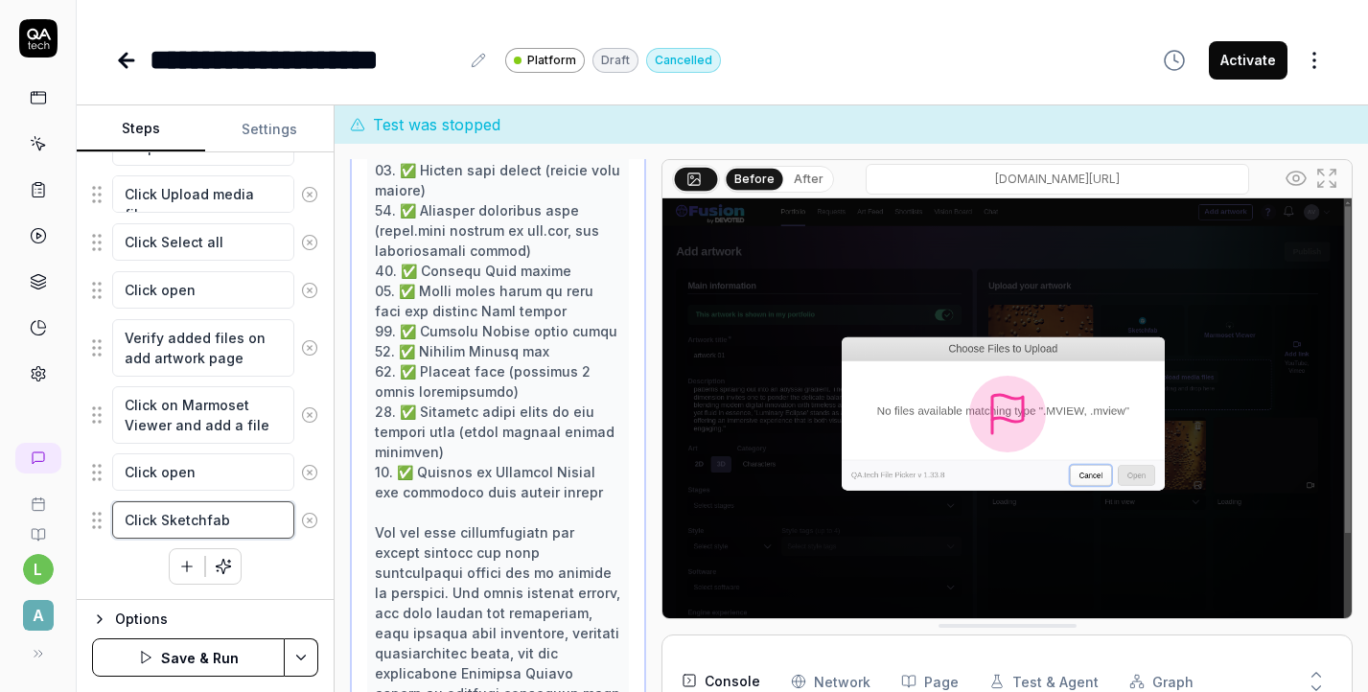
type textarea "*"
type textarea "Click Sketchfab"
type textarea "*"
type textarea "Click Sketchfab a"
type textarea "*"
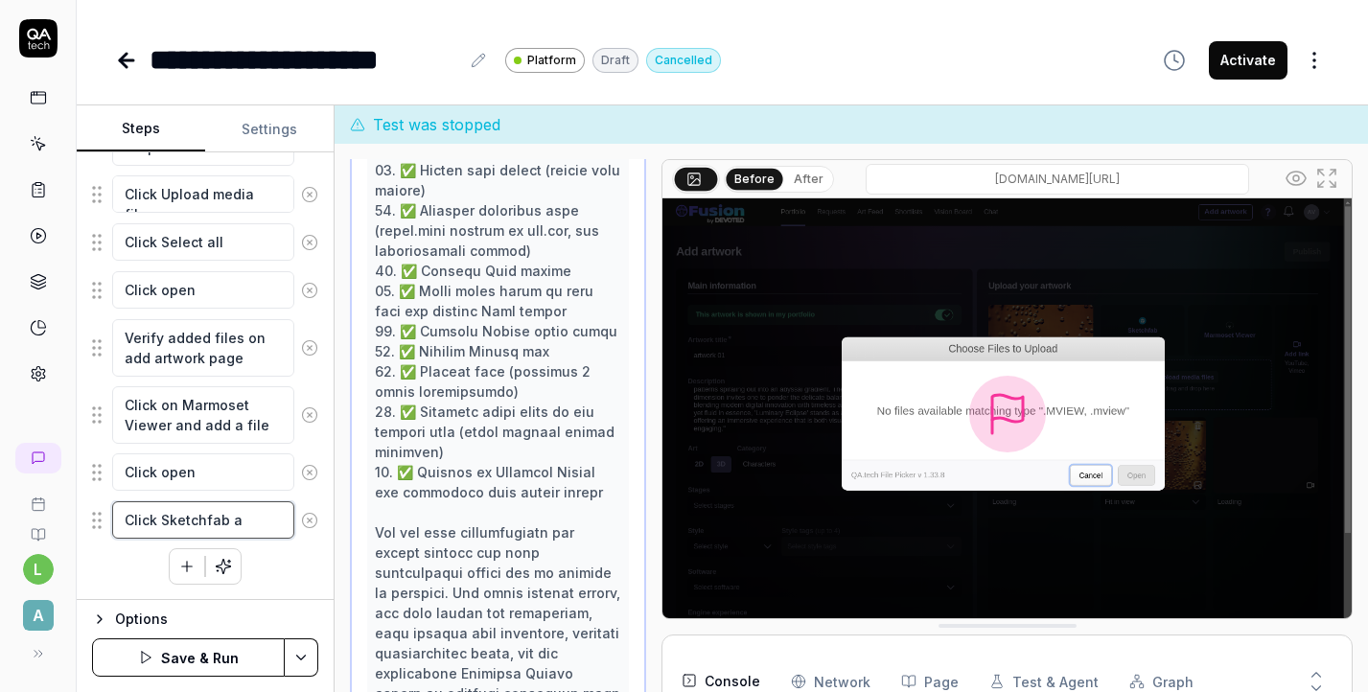
type textarea "Click Sketchfab an"
type textarea "*"
type textarea "Click Sketchfab and"
type textarea "*"
type textarea "Click Sketchfab and"
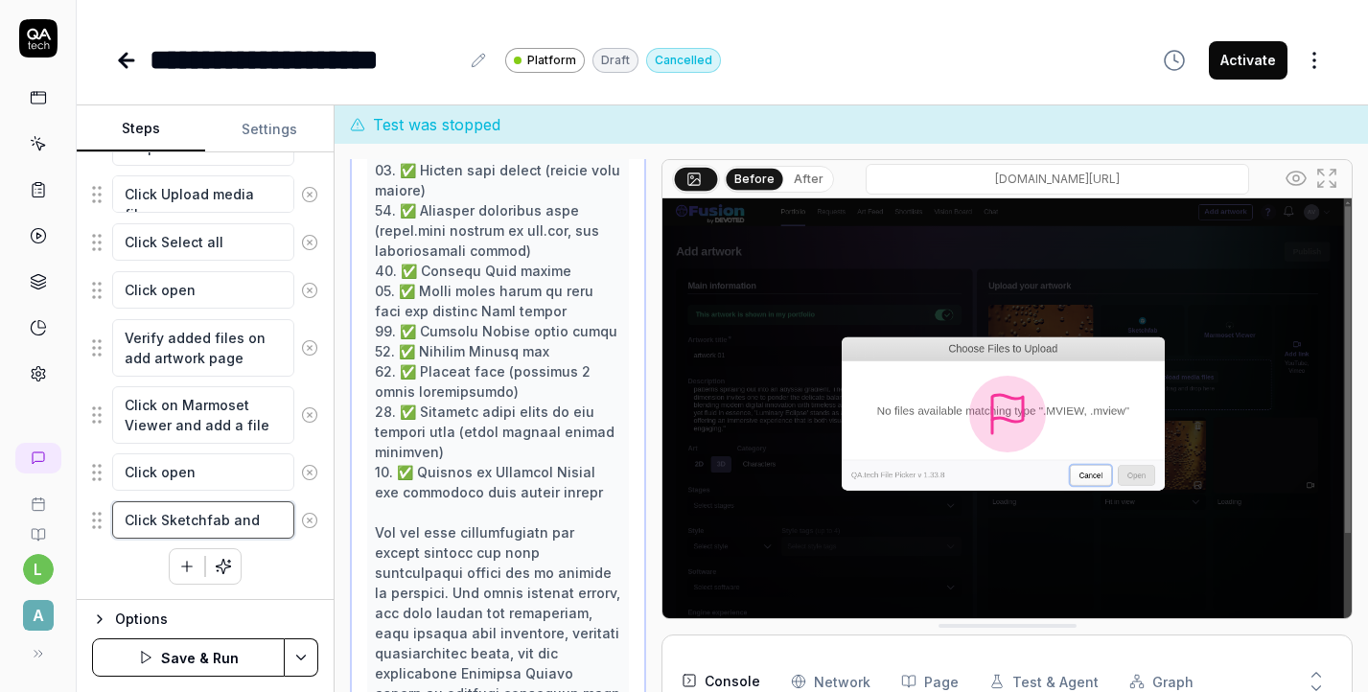
type textarea "*"
type textarea "Click Sketchfab and t"
type textarea "*"
type textarea "Click Sketchfab and ty"
paste textarea "https://sketchfab.com/models/0ca5f1d9cf2242c8a6c8d56b6f873429/embed"
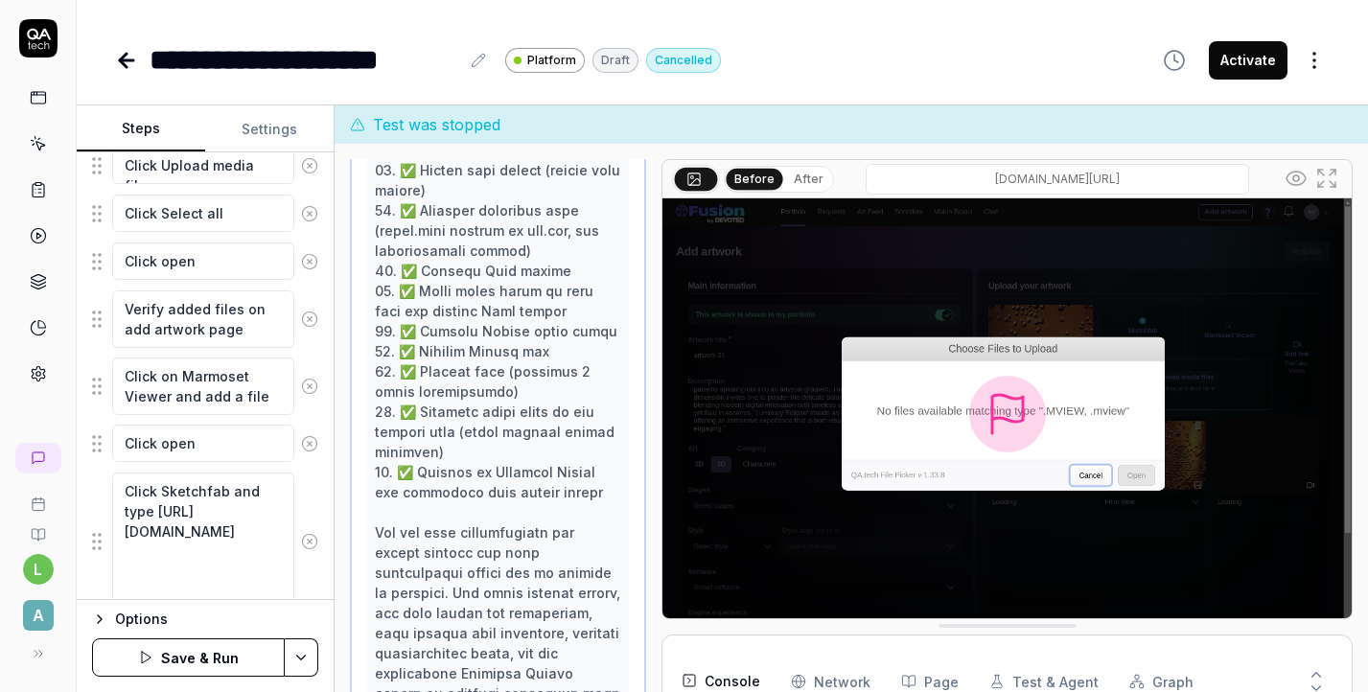
scroll to position [1050, 0]
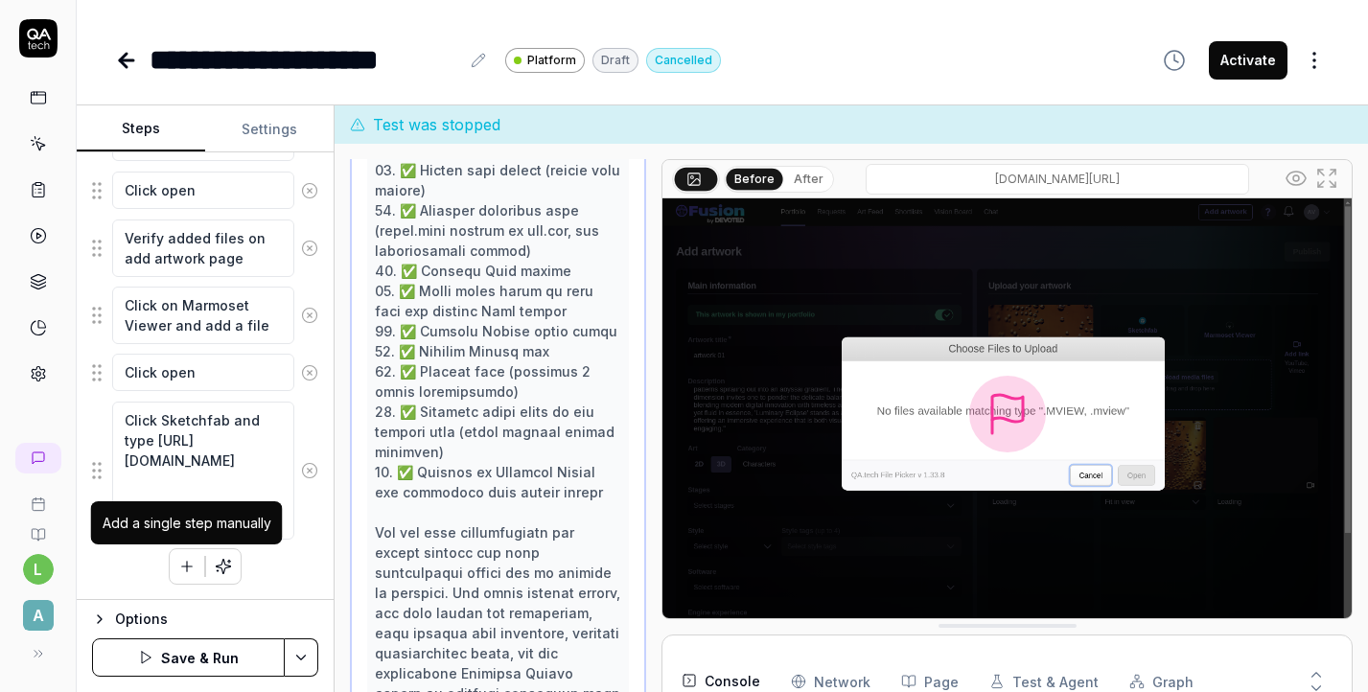
click at [190, 563] on icon "button" at bounding box center [186, 566] width 17 height 17
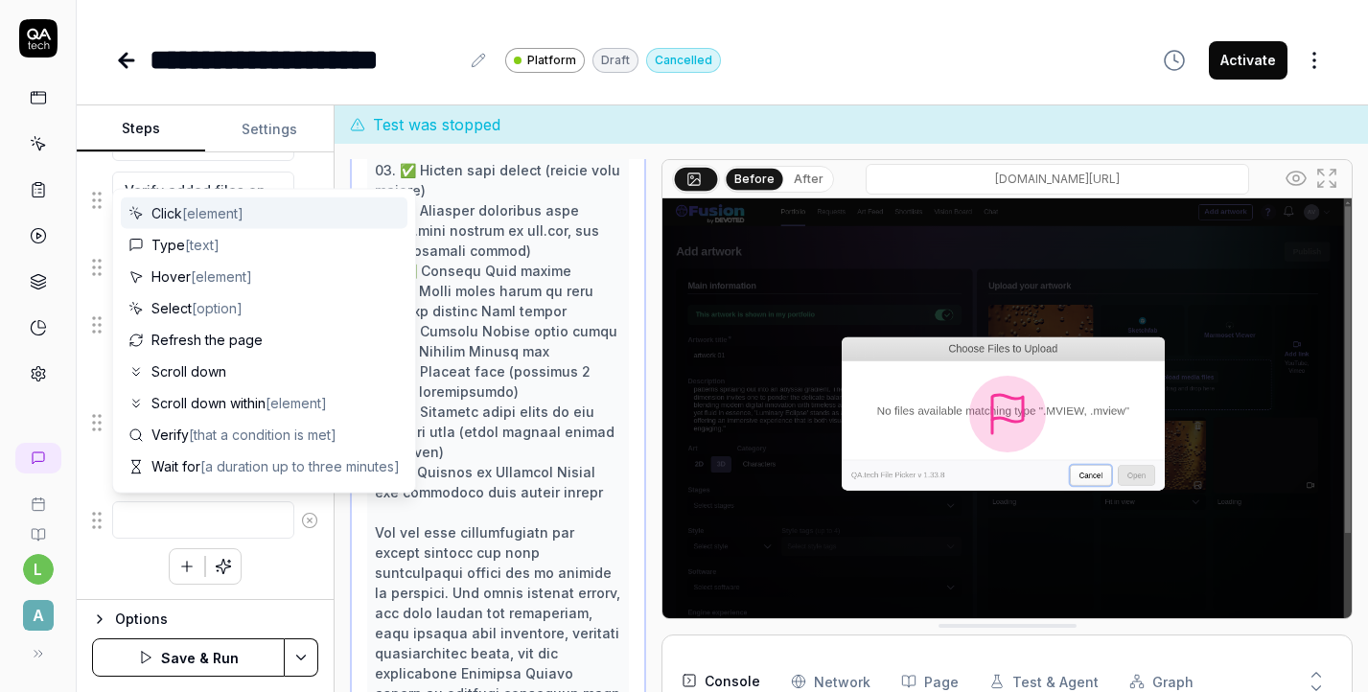
click at [225, 213] on span "[element]" at bounding box center [212, 213] width 61 height 16
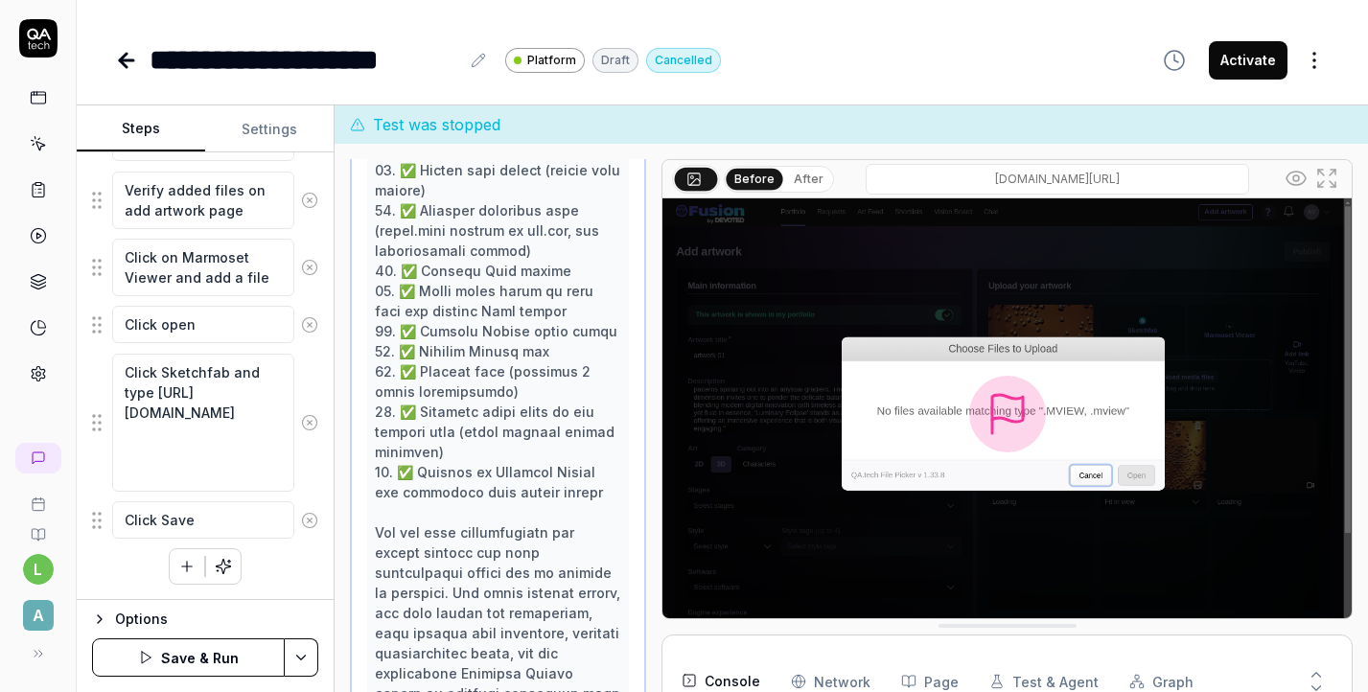
click at [187, 569] on icon "button" at bounding box center [187, 566] width 0 height 11
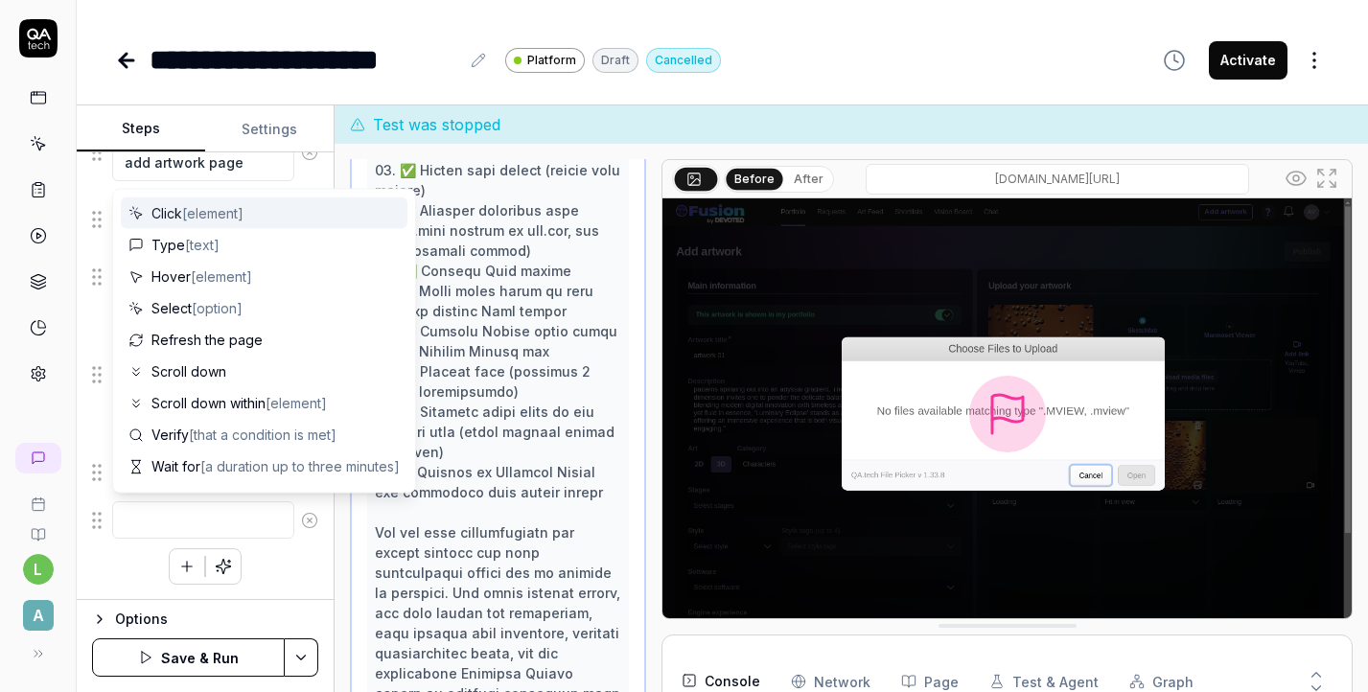
click at [202, 215] on span "[element]" at bounding box center [212, 213] width 61 height 16
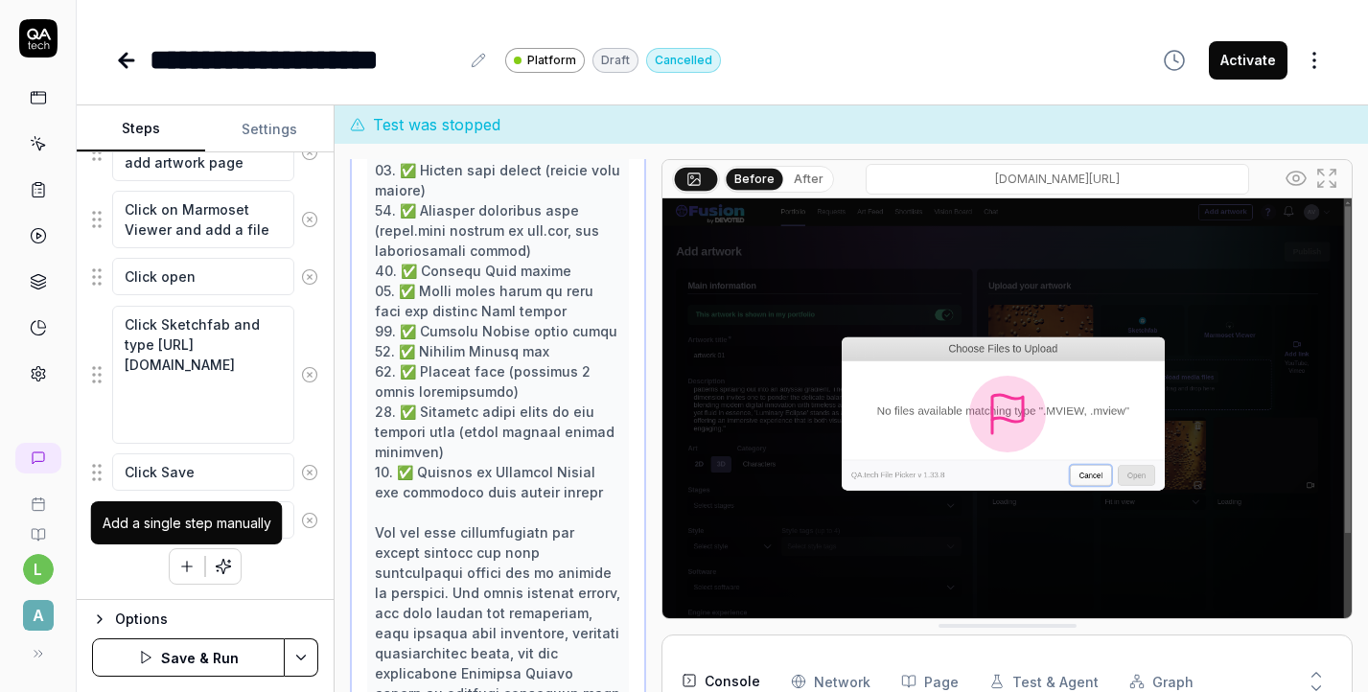
click at [187, 566] on icon "button" at bounding box center [187, 566] width 0 height 11
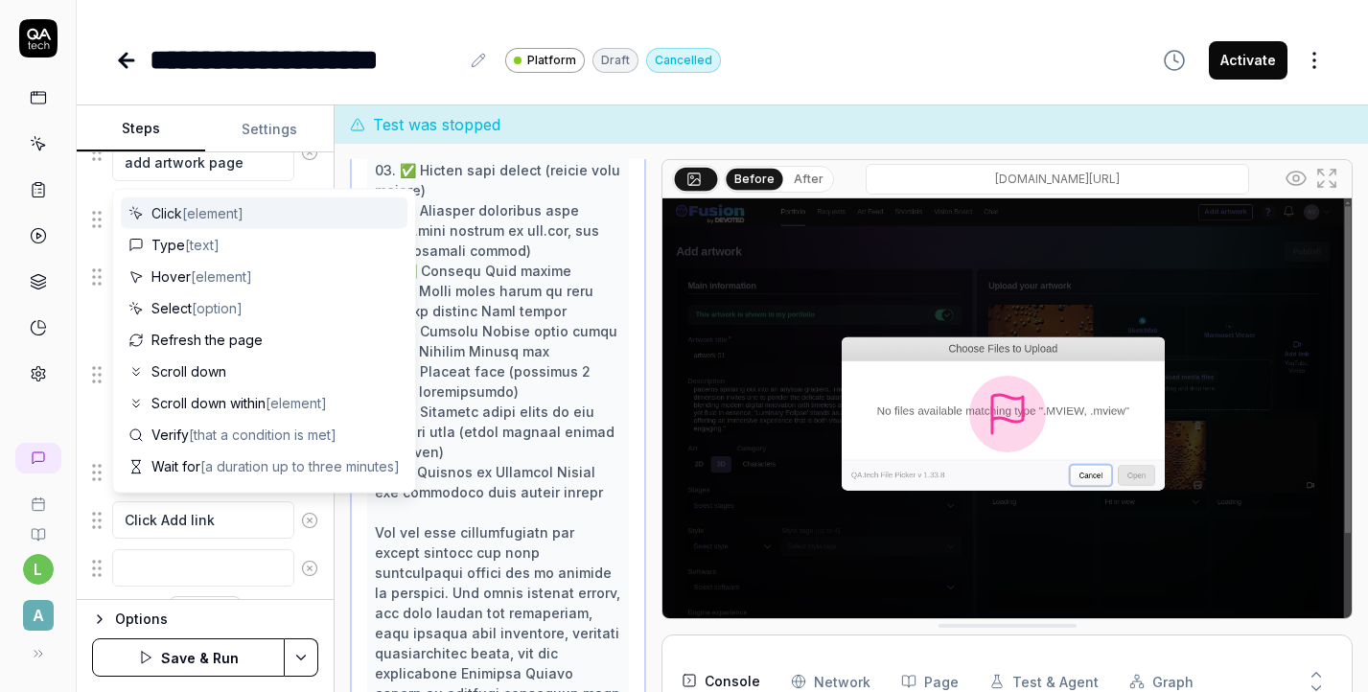
scroll to position [1194, 0]
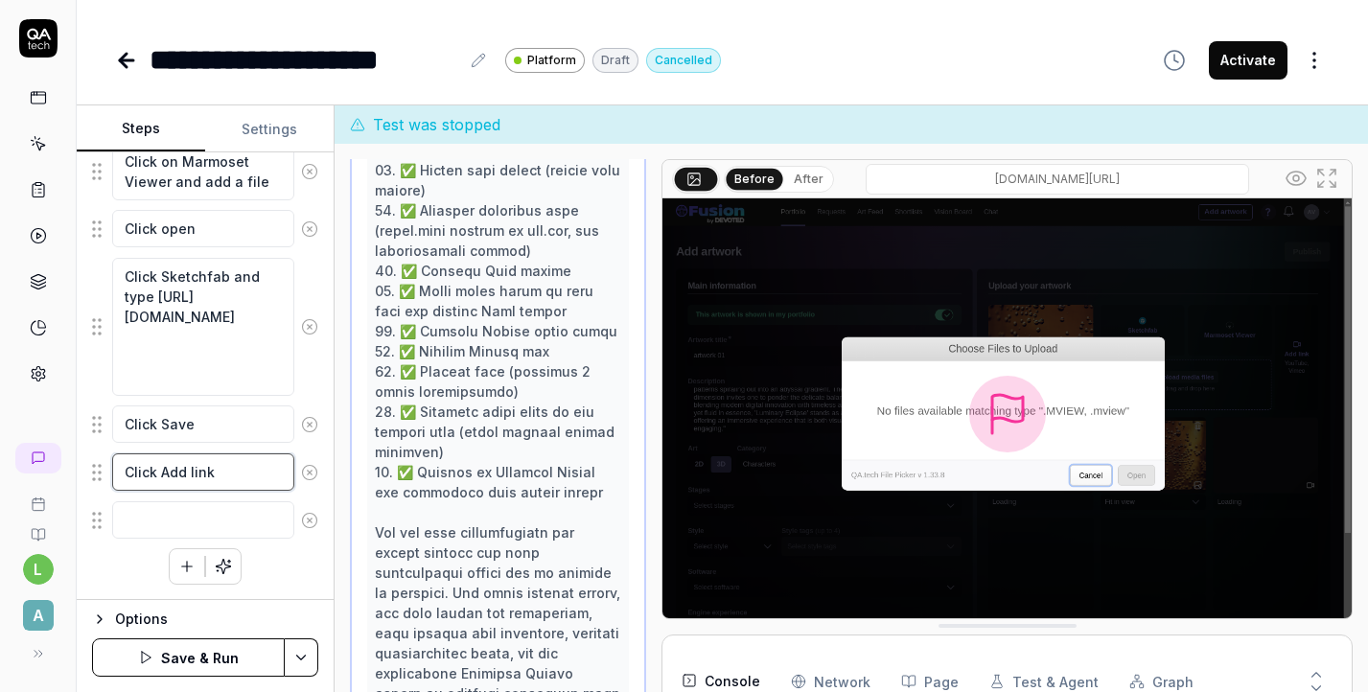
click at [246, 481] on textarea "Click Add link" at bounding box center [203, 471] width 182 height 37
paste textarea "https://www.youtube.com/watch?v=G54ql60rXd0&list=RDG54ql60rXd0&start_radio=1"
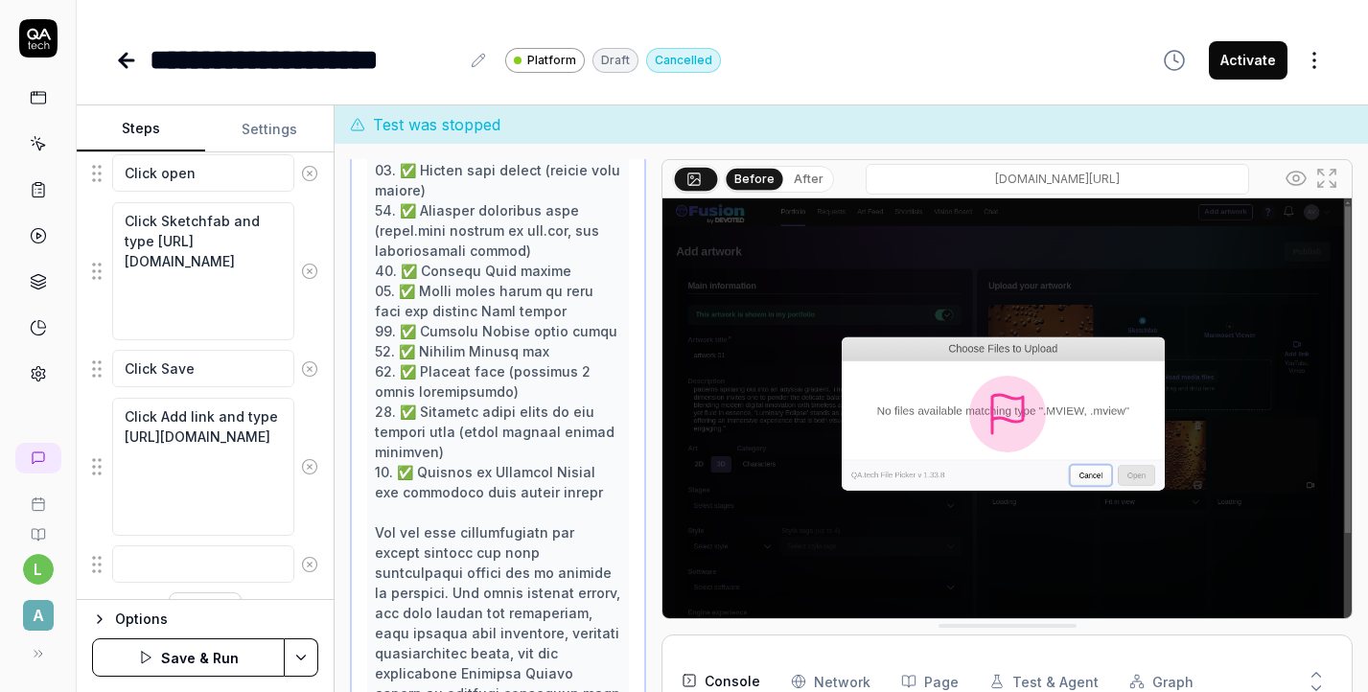
scroll to position [1293, 0]
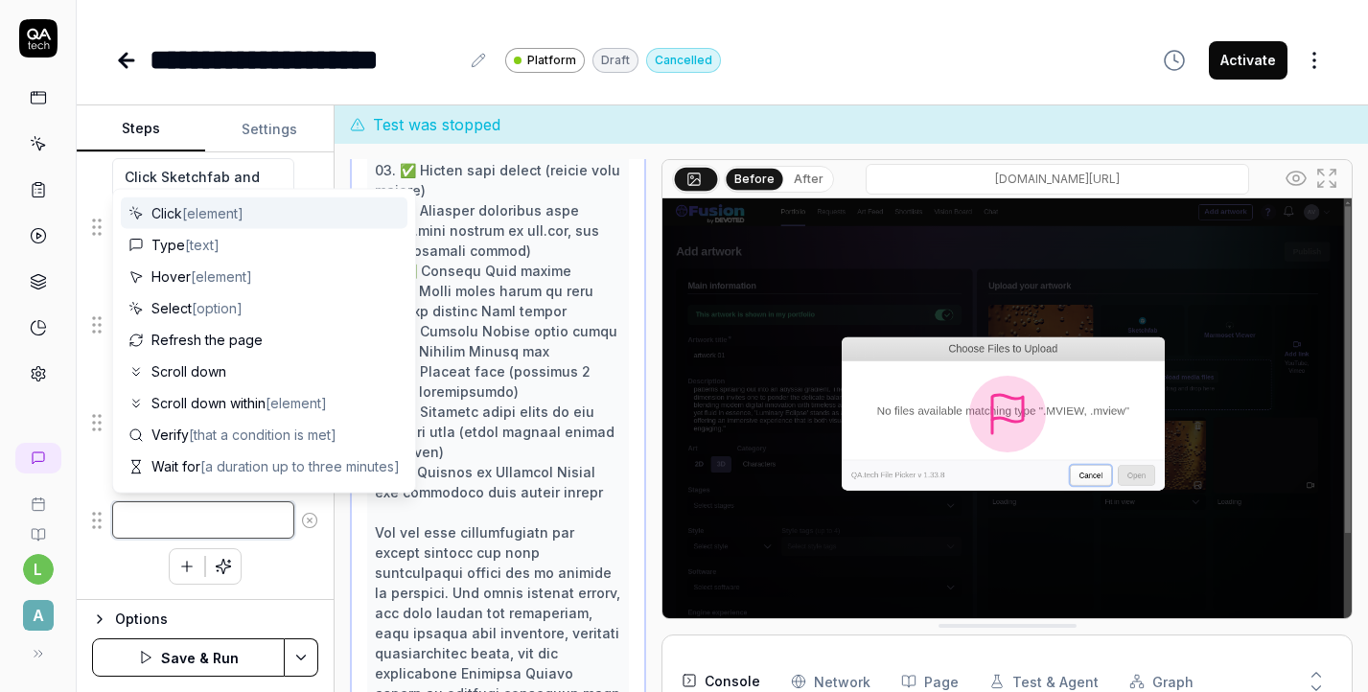
click at [194, 510] on textarea at bounding box center [203, 519] width 182 height 37
click at [205, 221] on span "Click [element]" at bounding box center [197, 213] width 92 height 20
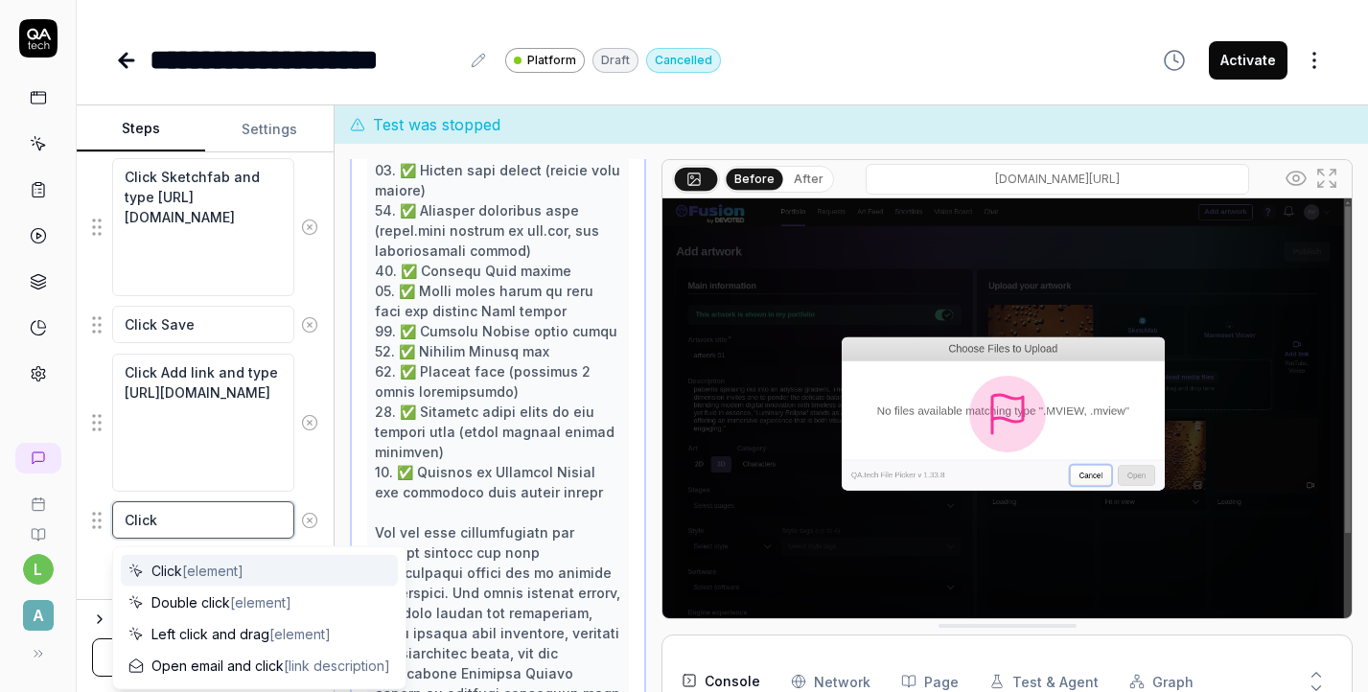
drag, startPoint x: 175, startPoint y: 513, endPoint x: 124, endPoint y: 514, distance: 51.8
click at [124, 514] on textarea "Click" at bounding box center [203, 519] width 182 height 37
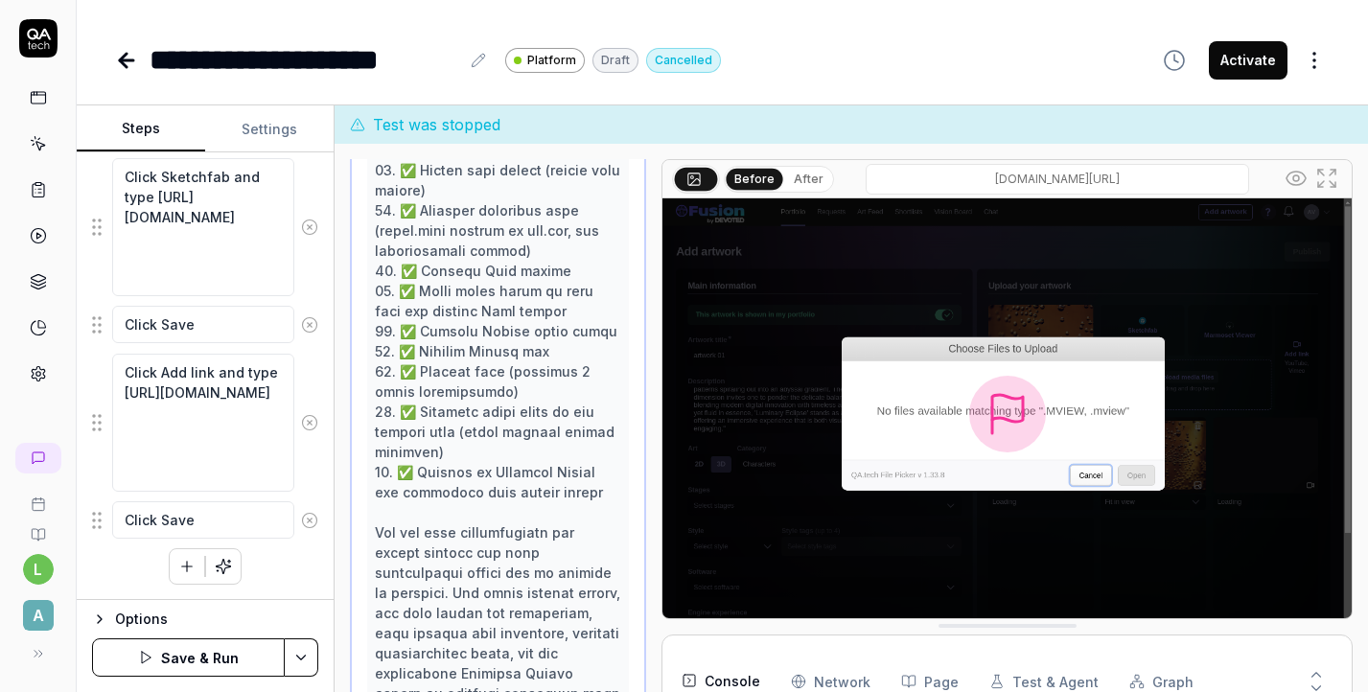
click at [198, 656] on button "Save & Run" at bounding box center [188, 658] width 193 height 38
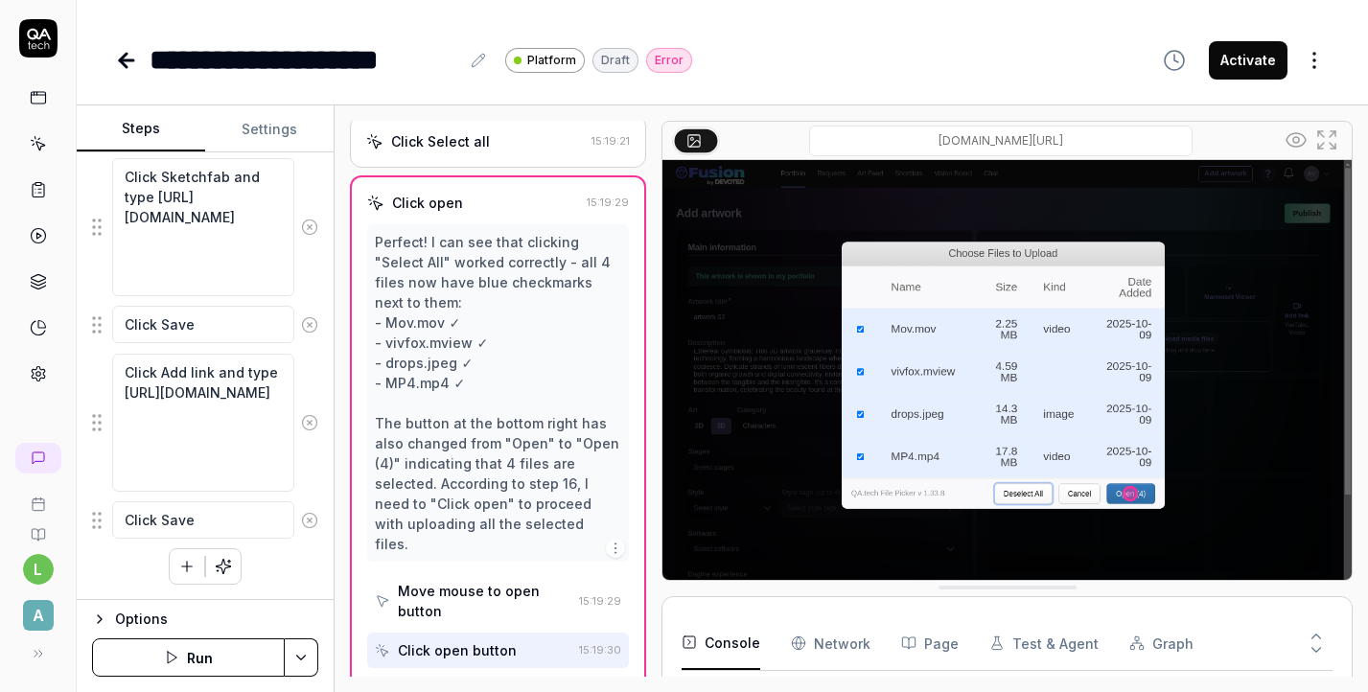
scroll to position [1099, 0]
click at [583, 428] on div "Perfect! I can see that clicking "Select All" worked correctly - all 4 files no…" at bounding box center [498, 396] width 246 height 322
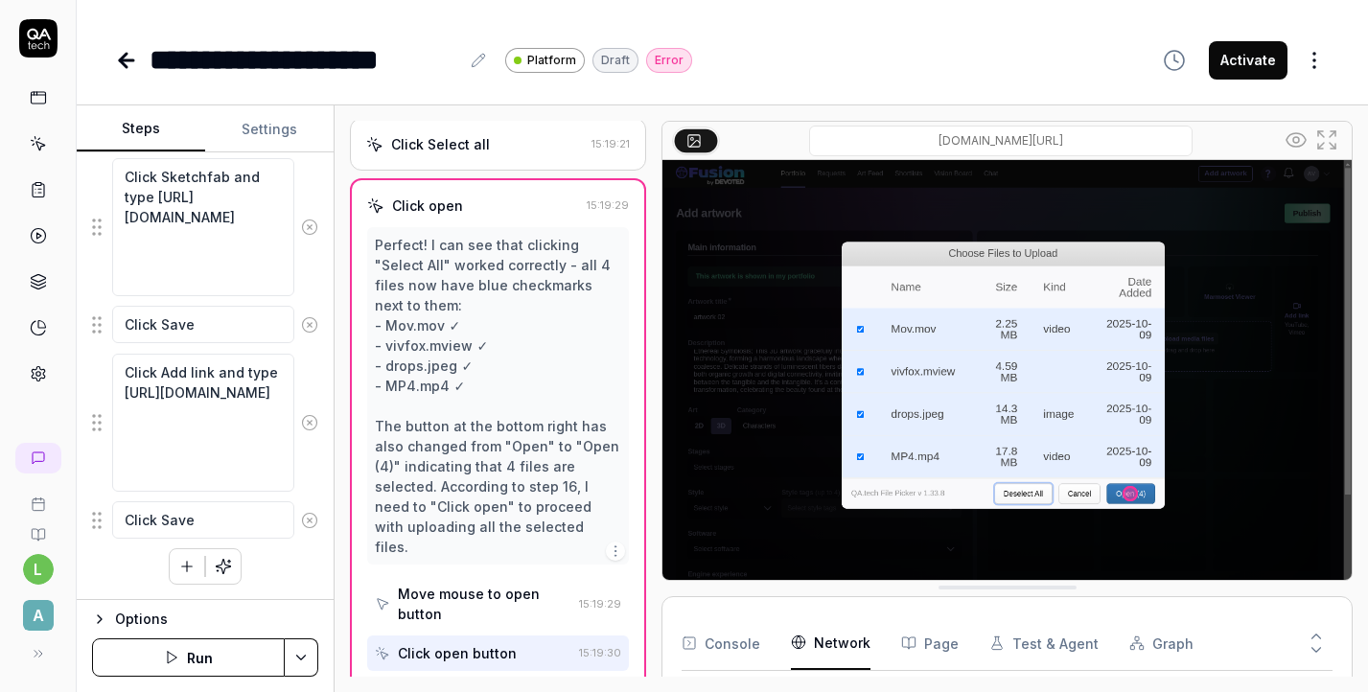
click at [845, 642] on Requests "Network" at bounding box center [831, 643] width 80 height 54
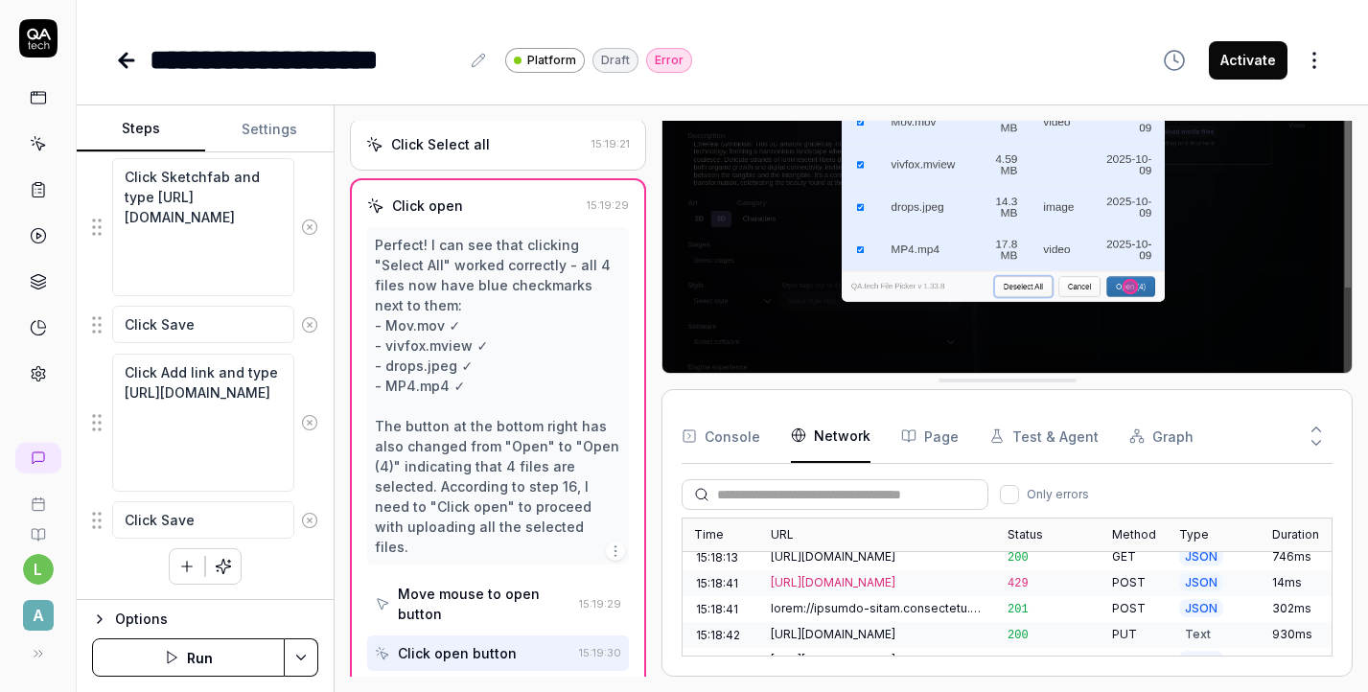
scroll to position [1864, 0]
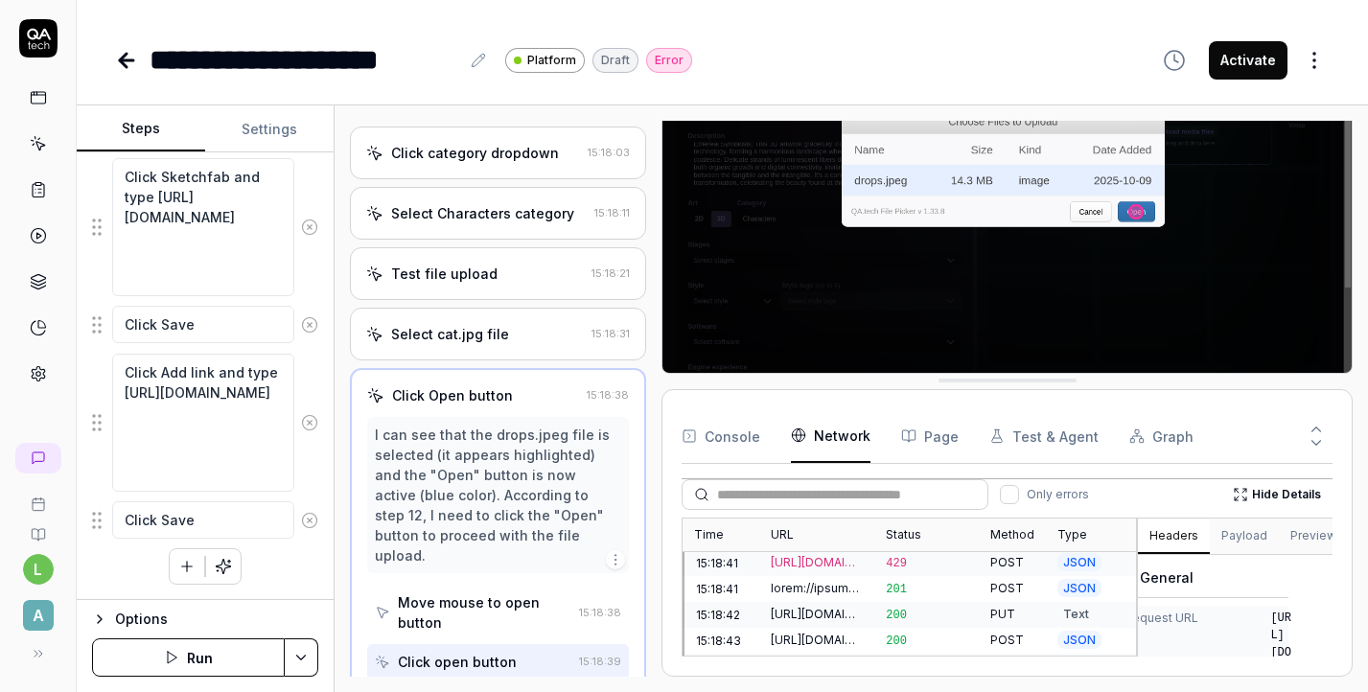
scroll to position [0, 25]
click at [1319, 537] on button "Preview" at bounding box center [1313, 537] width 69 height 35
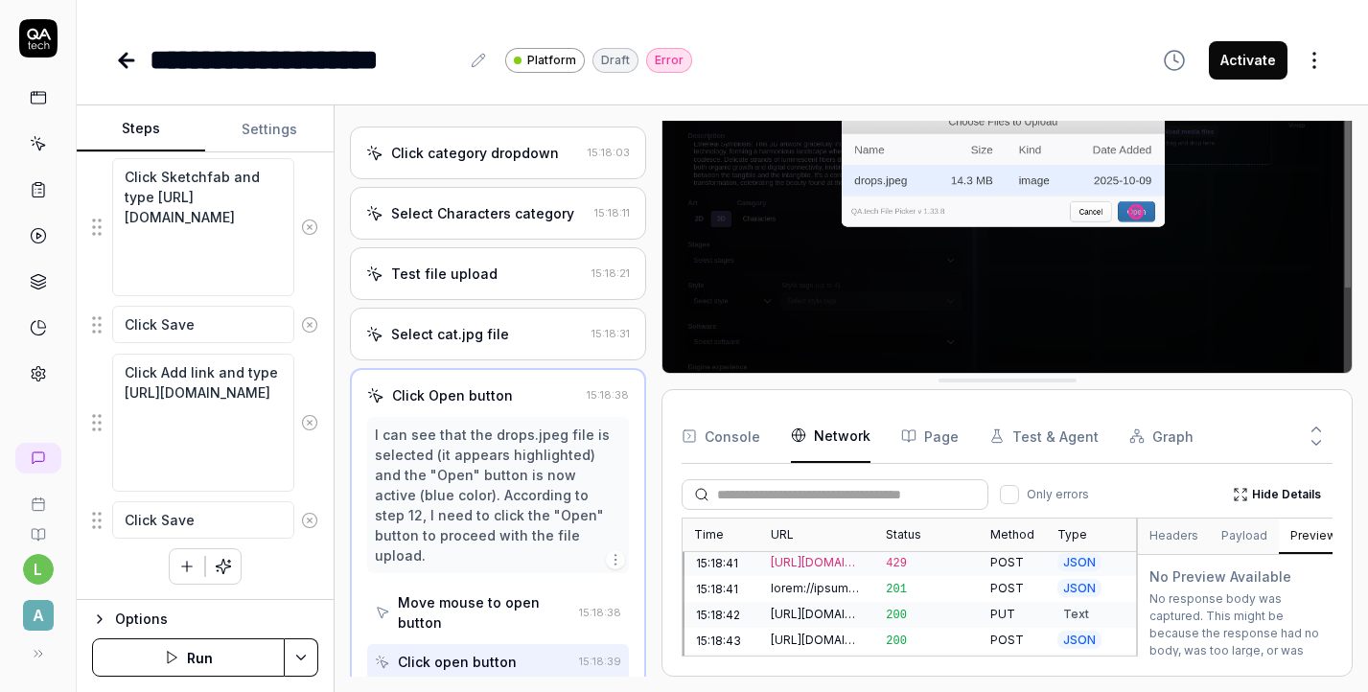
click at [1233, 536] on button "Payload" at bounding box center [1244, 537] width 69 height 35
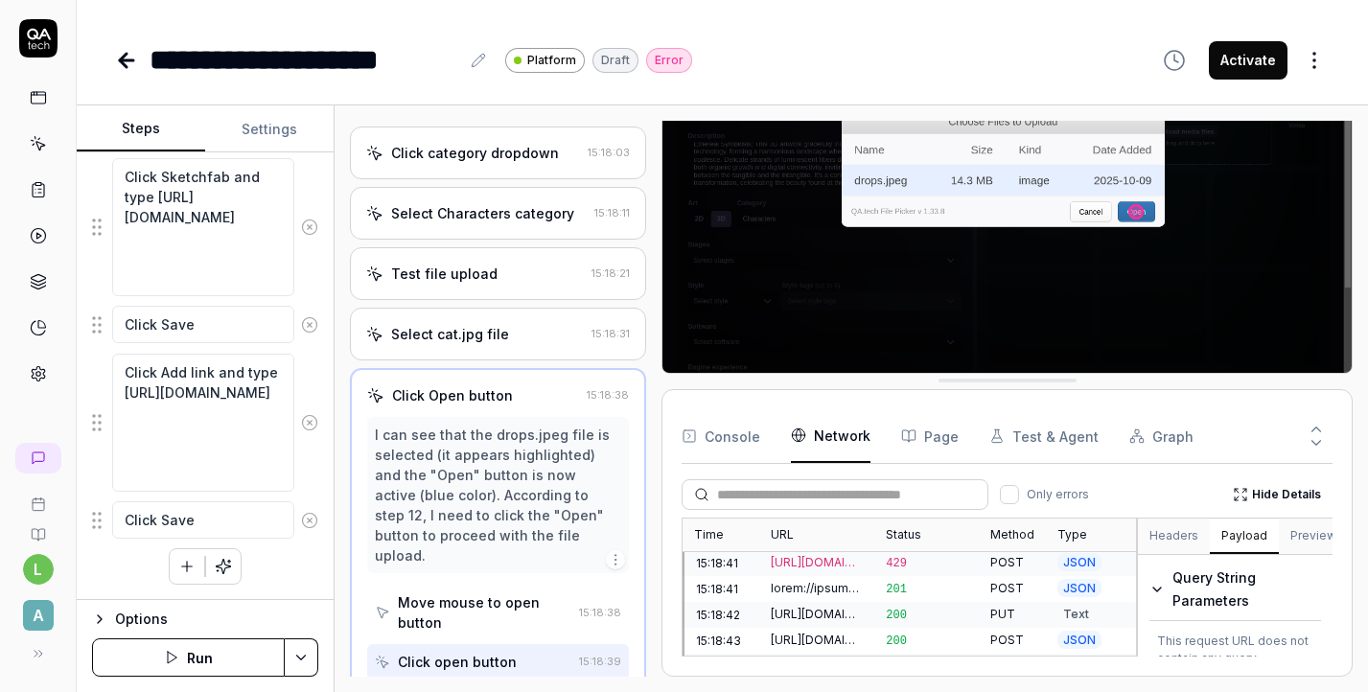
click at [729, 443] on button "Console" at bounding box center [721, 436] width 79 height 54
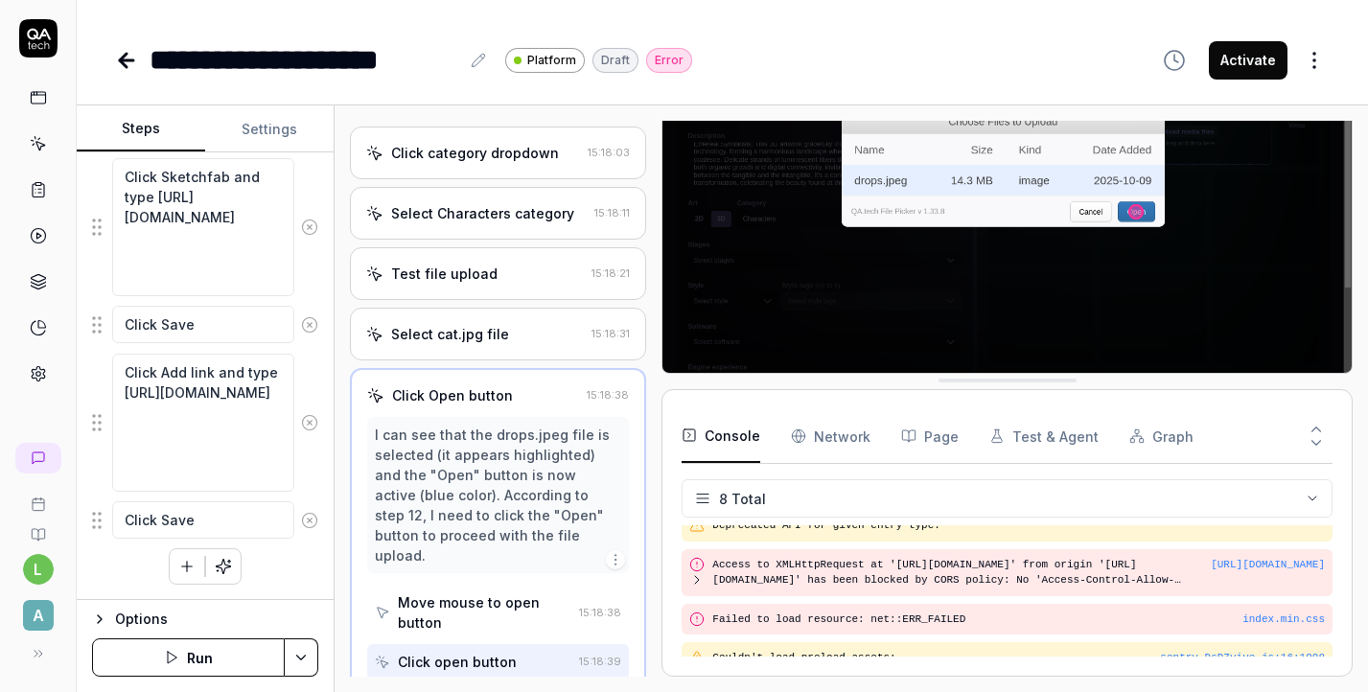
scroll to position [9, 0]
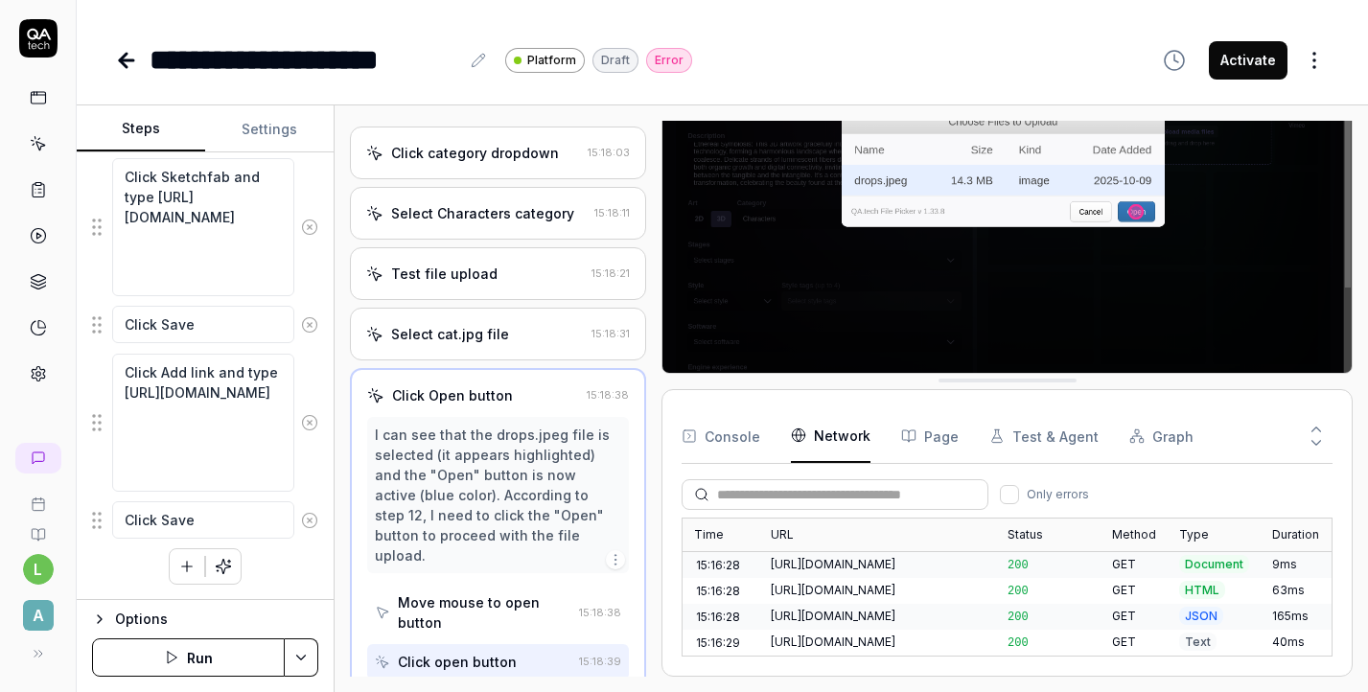
click at [847, 431] on Requests "Network" at bounding box center [831, 436] width 80 height 54
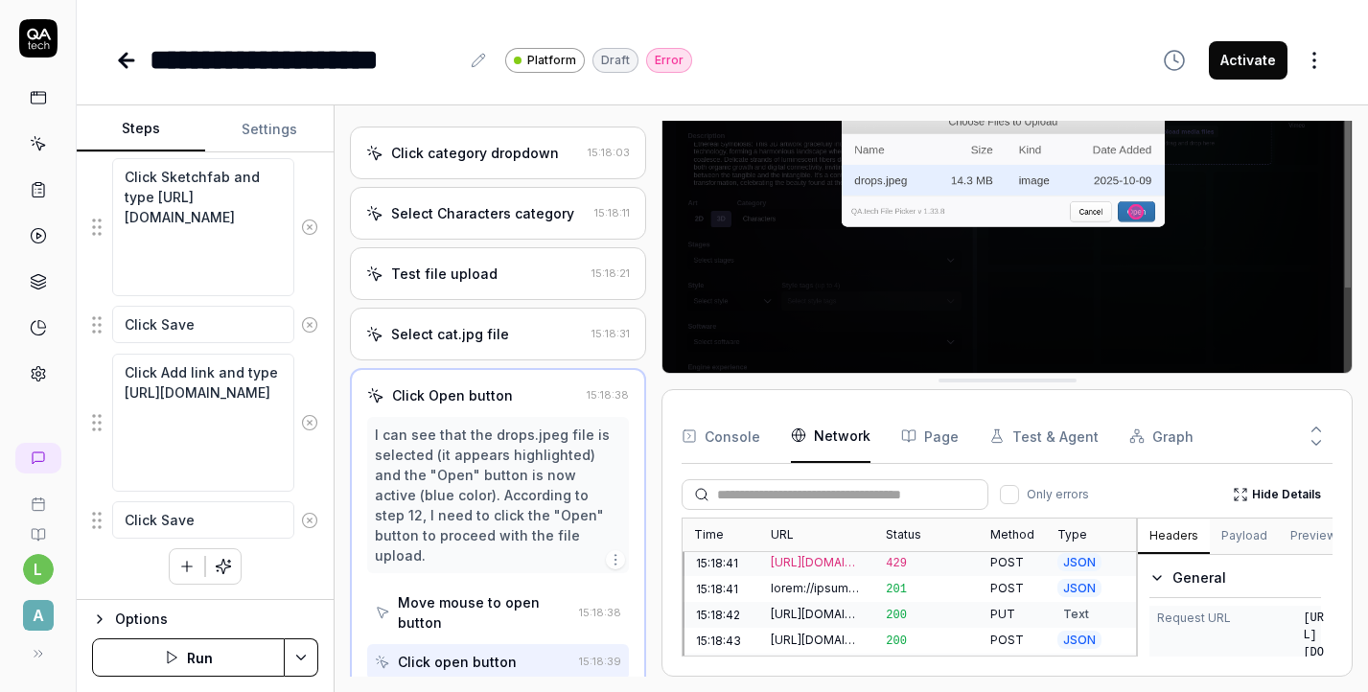
click at [713, 447] on button "Console" at bounding box center [721, 436] width 79 height 54
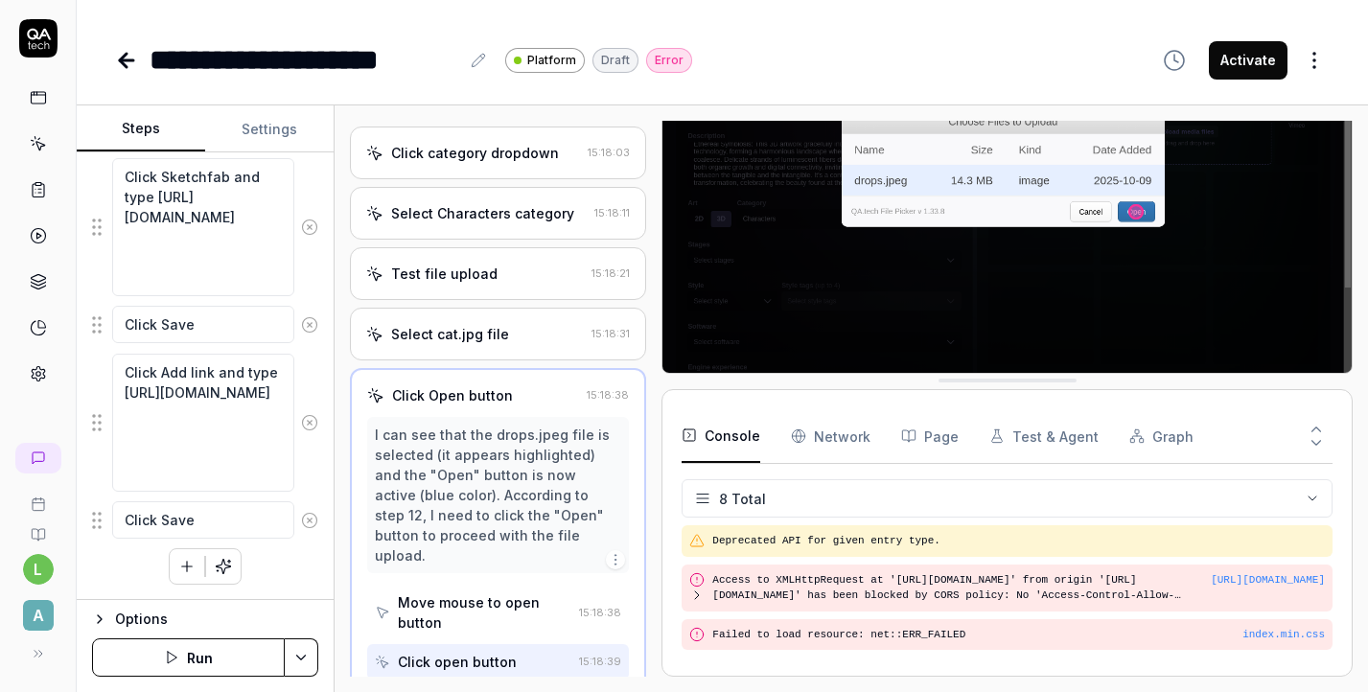
scroll to position [233, 0]
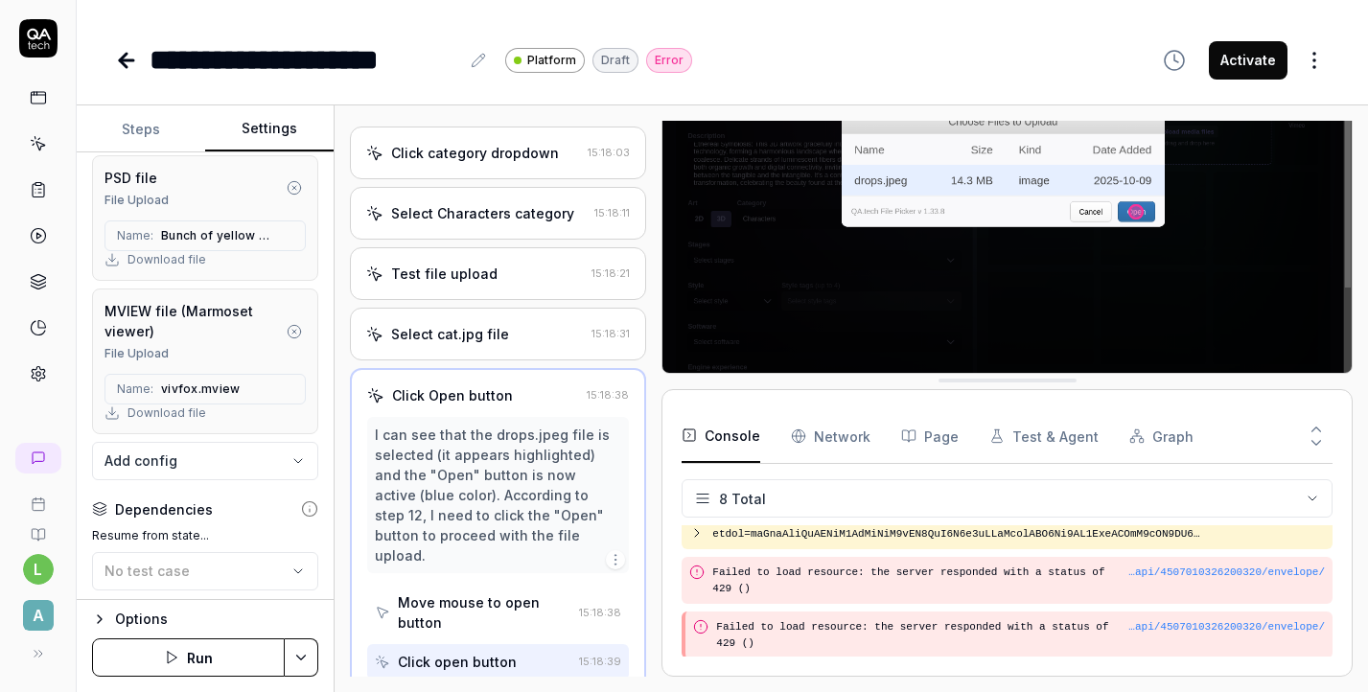
click at [281, 125] on button "Settings" at bounding box center [269, 129] width 128 height 46
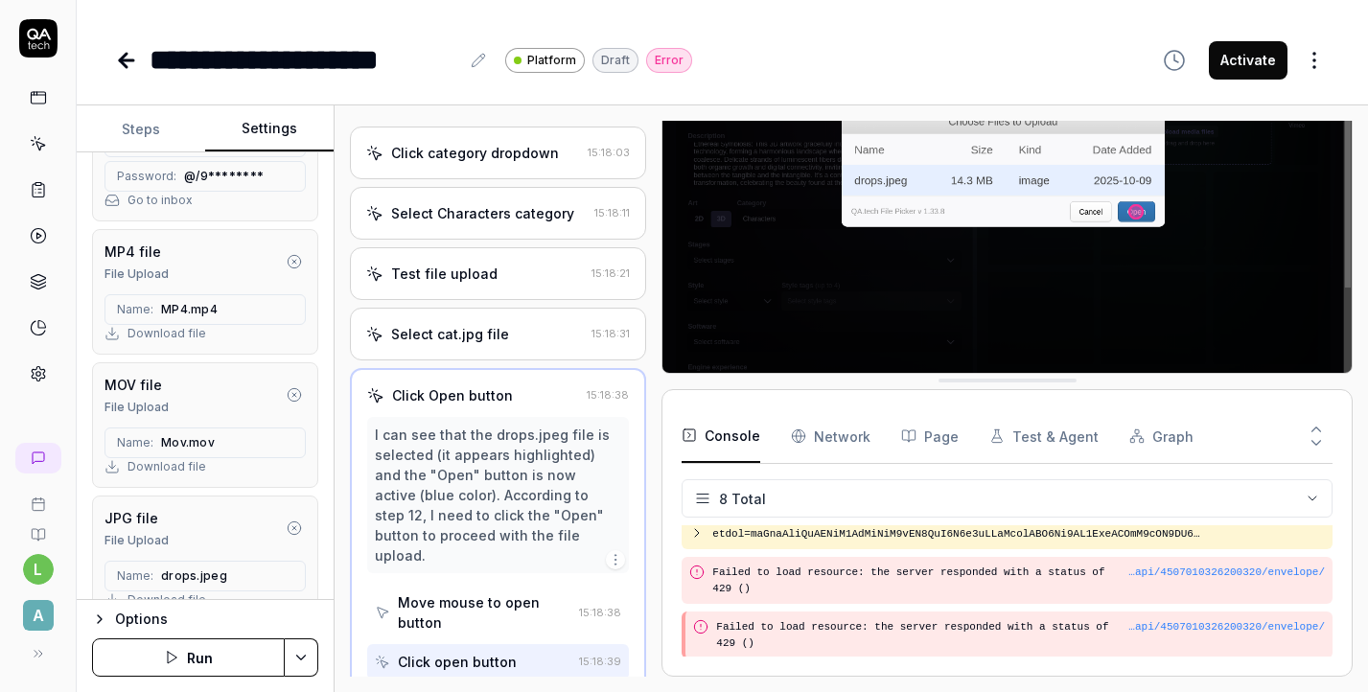
scroll to position [320, 0]
click at [294, 392] on icon "button" at bounding box center [294, 396] width 15 height 15
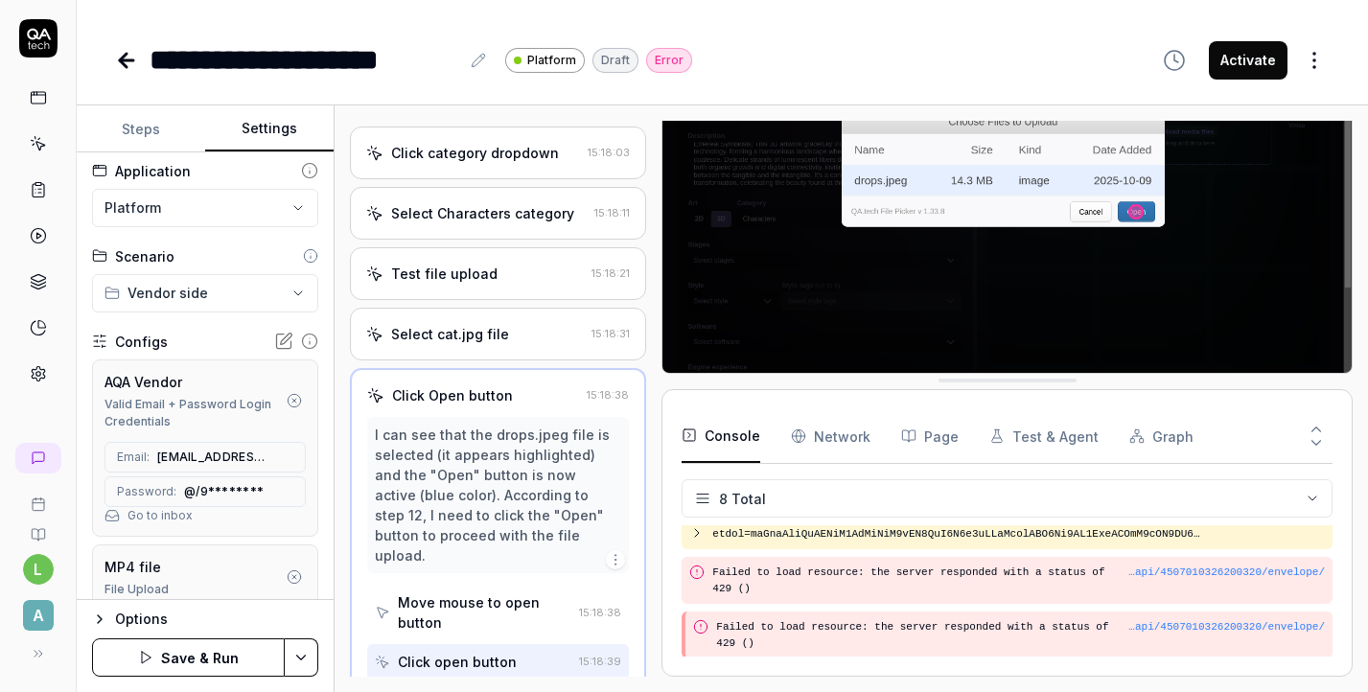
scroll to position [0, 0]
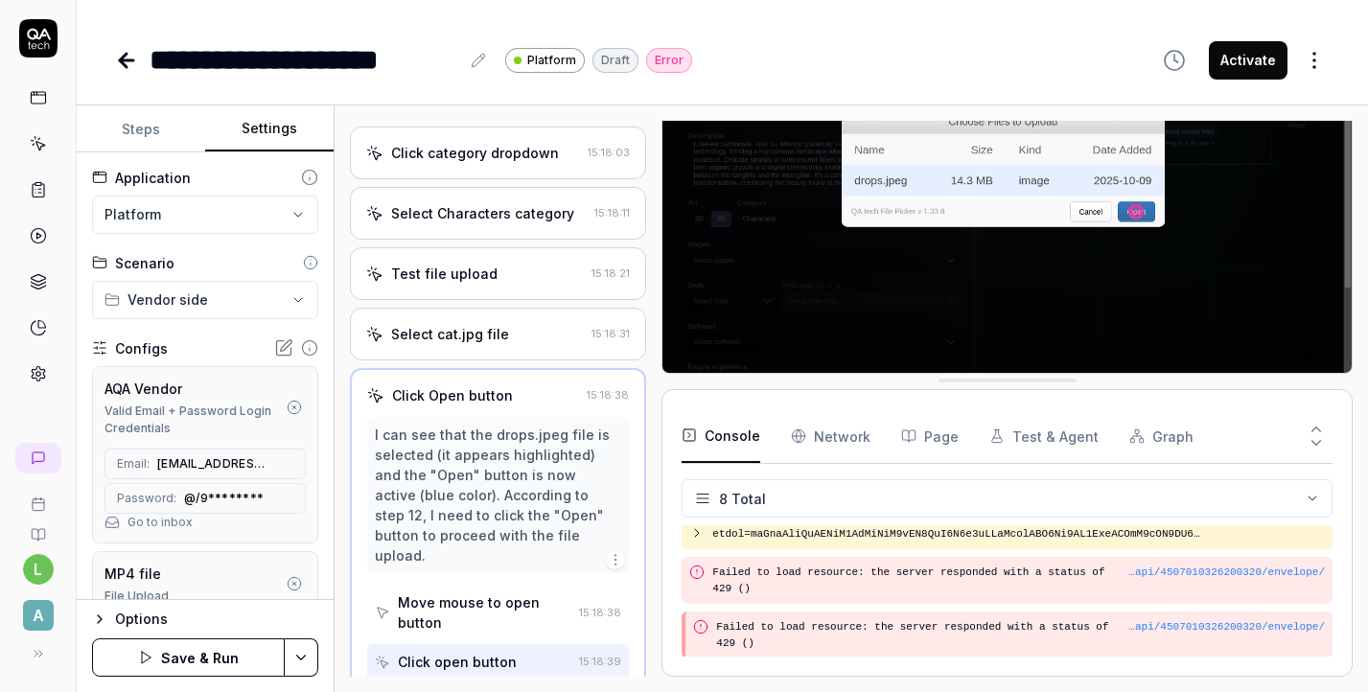
click at [151, 126] on button "Steps" at bounding box center [141, 129] width 128 height 46
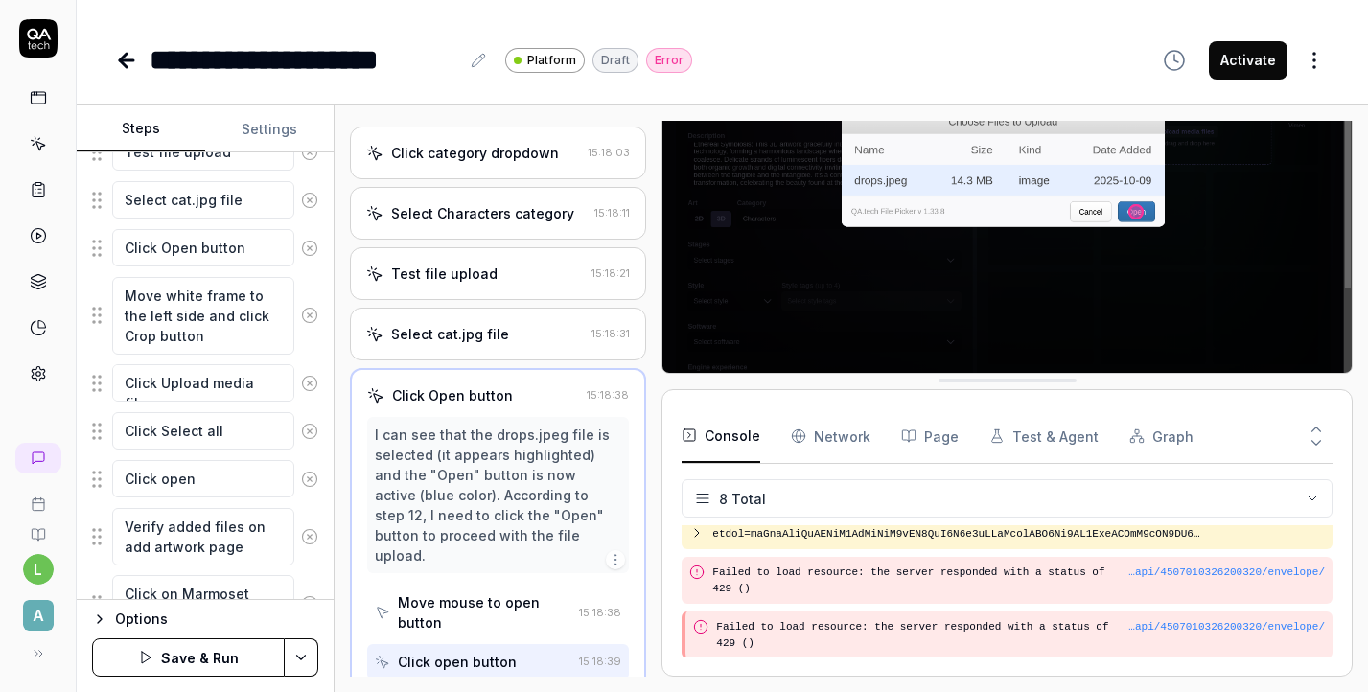
scroll to position [753, 0]
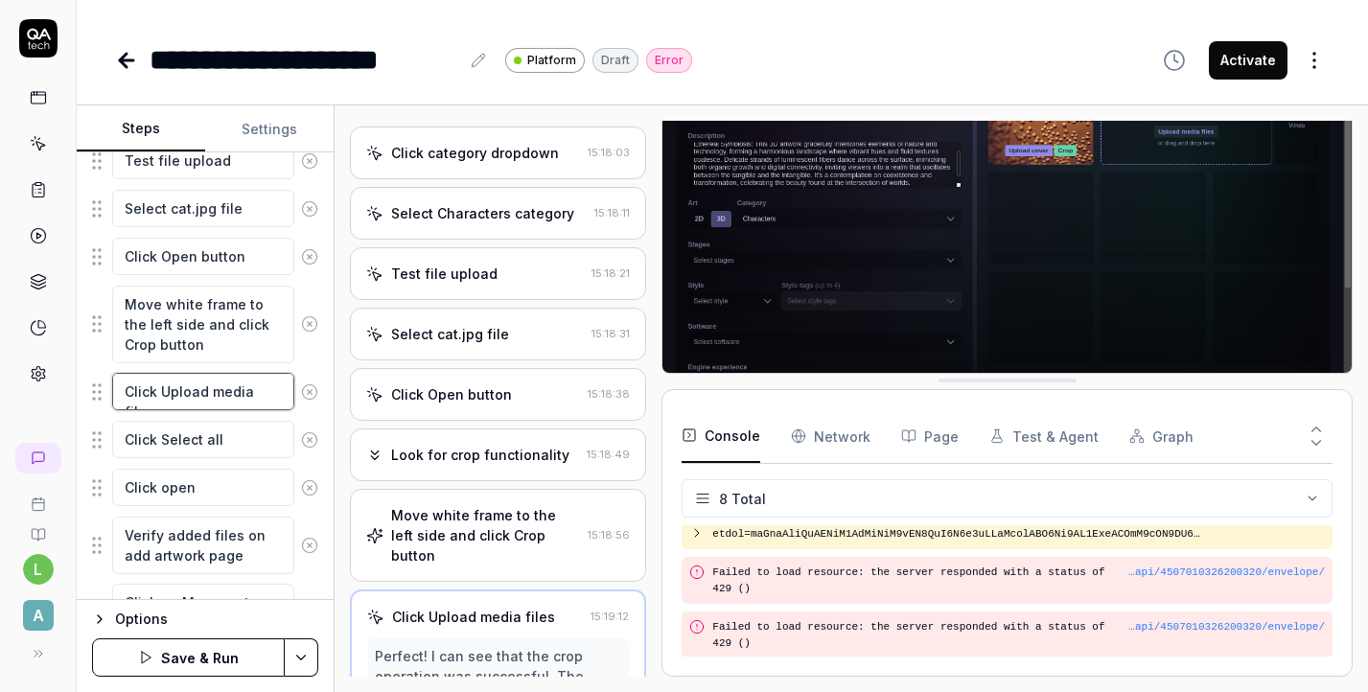
click at [212, 389] on textarea "Click Upload media files" at bounding box center [203, 391] width 182 height 37
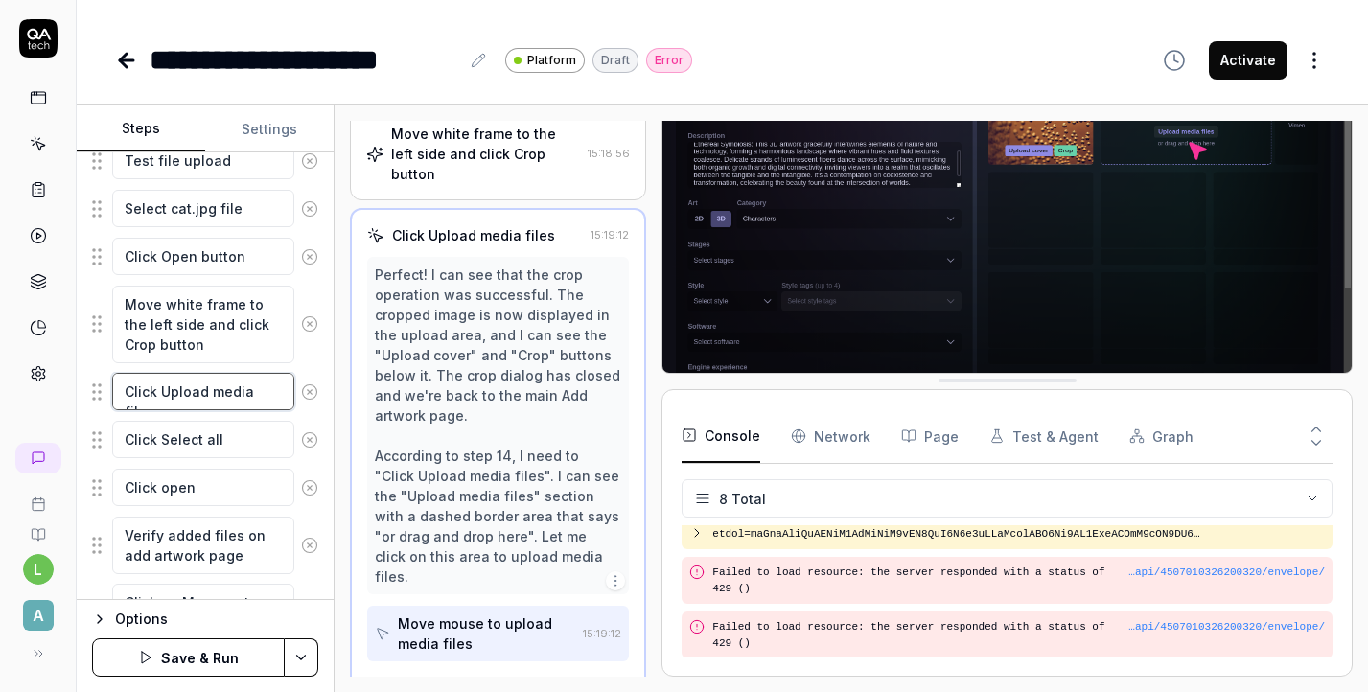
scroll to position [949, 0]
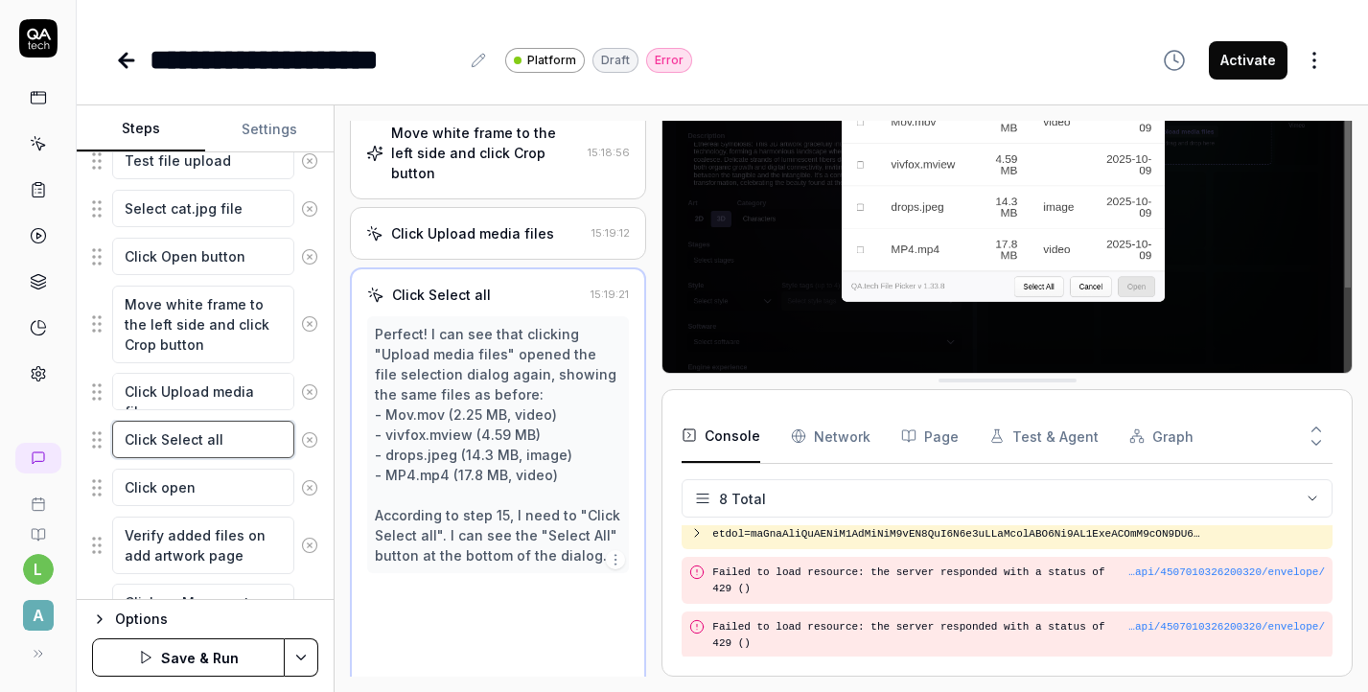
click at [218, 432] on textarea "Click Select all" at bounding box center [203, 439] width 182 height 37
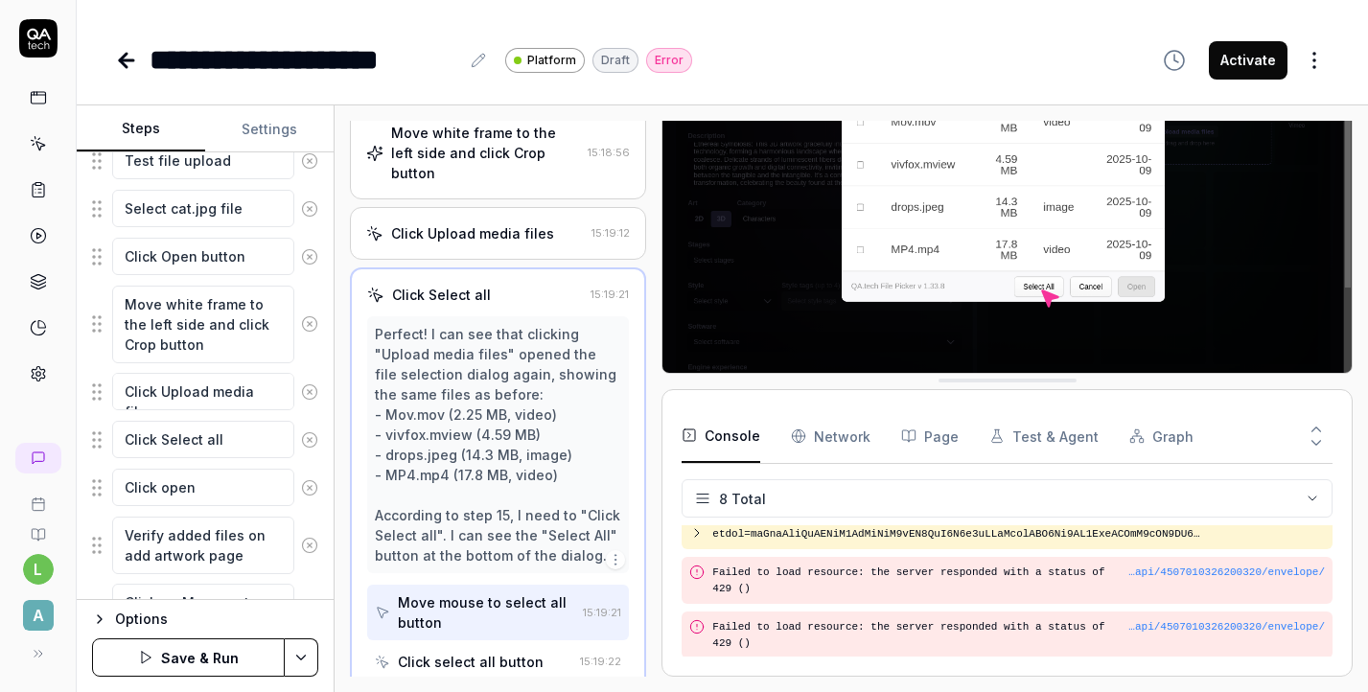
click at [1252, 445] on div at bounding box center [1278, 436] width 108 height 54
click at [1355, 380] on div "Open browser 15:16:28 Stage https://app-stage.artlighter.com Click Sign in butt…" at bounding box center [852, 398] width 1034 height 587
click at [1349, 274] on img at bounding box center [1006, 168] width 689 height 430
click at [1185, 179] on img at bounding box center [1006, 168] width 689 height 430
click at [693, 430] on icon "button" at bounding box center [689, 435] width 15 height 15
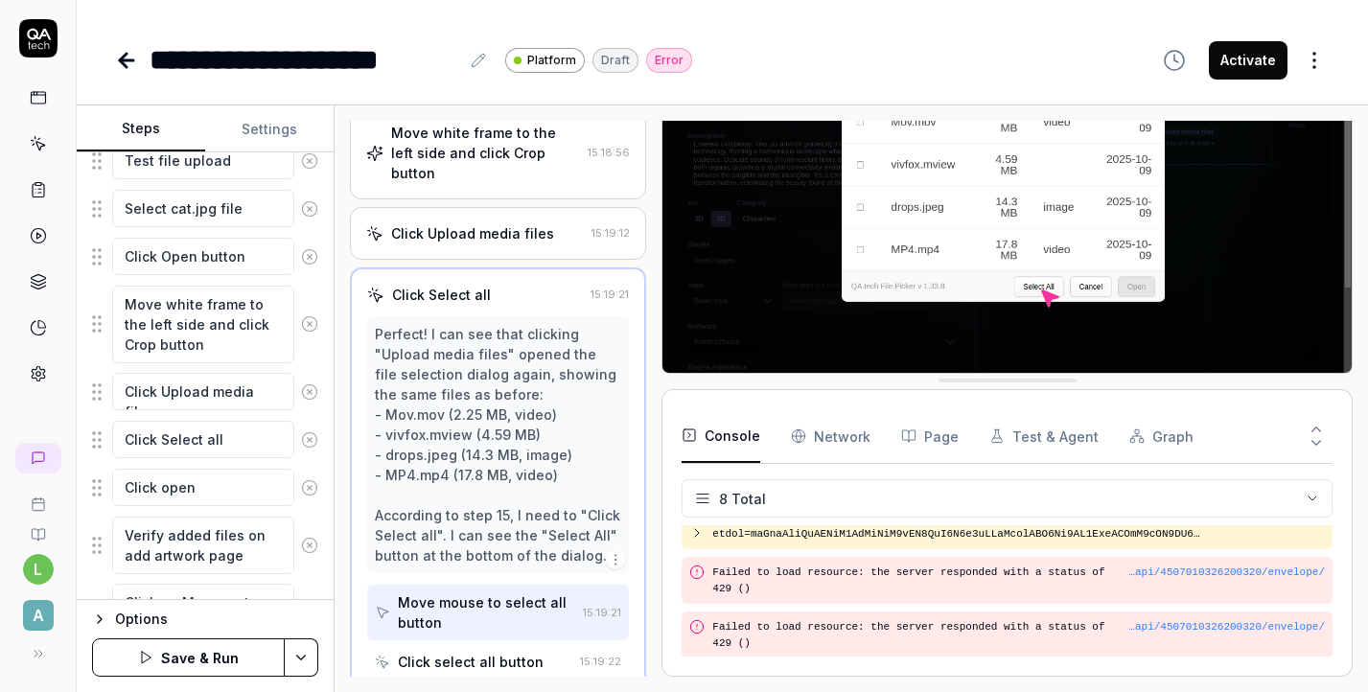
click at [432, 207] on div "Click Upload media files 15:19:12" at bounding box center [498, 233] width 296 height 53
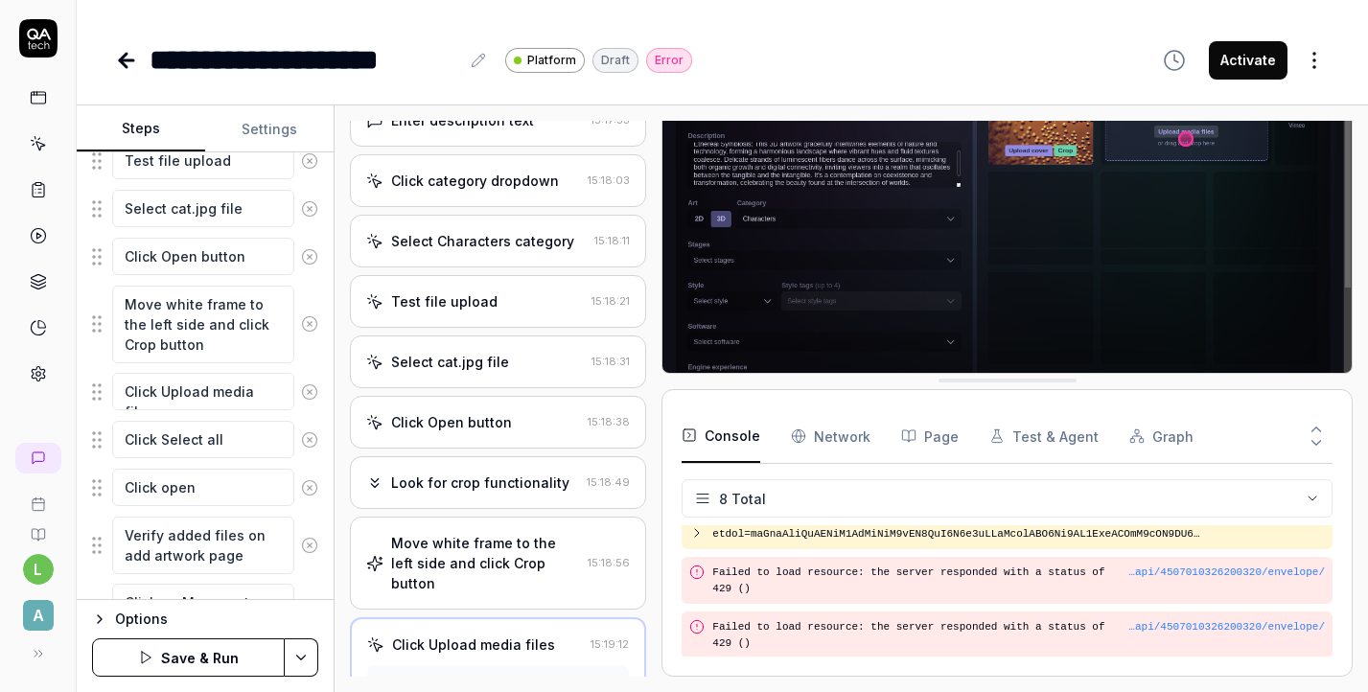
scroll to position [503, 0]
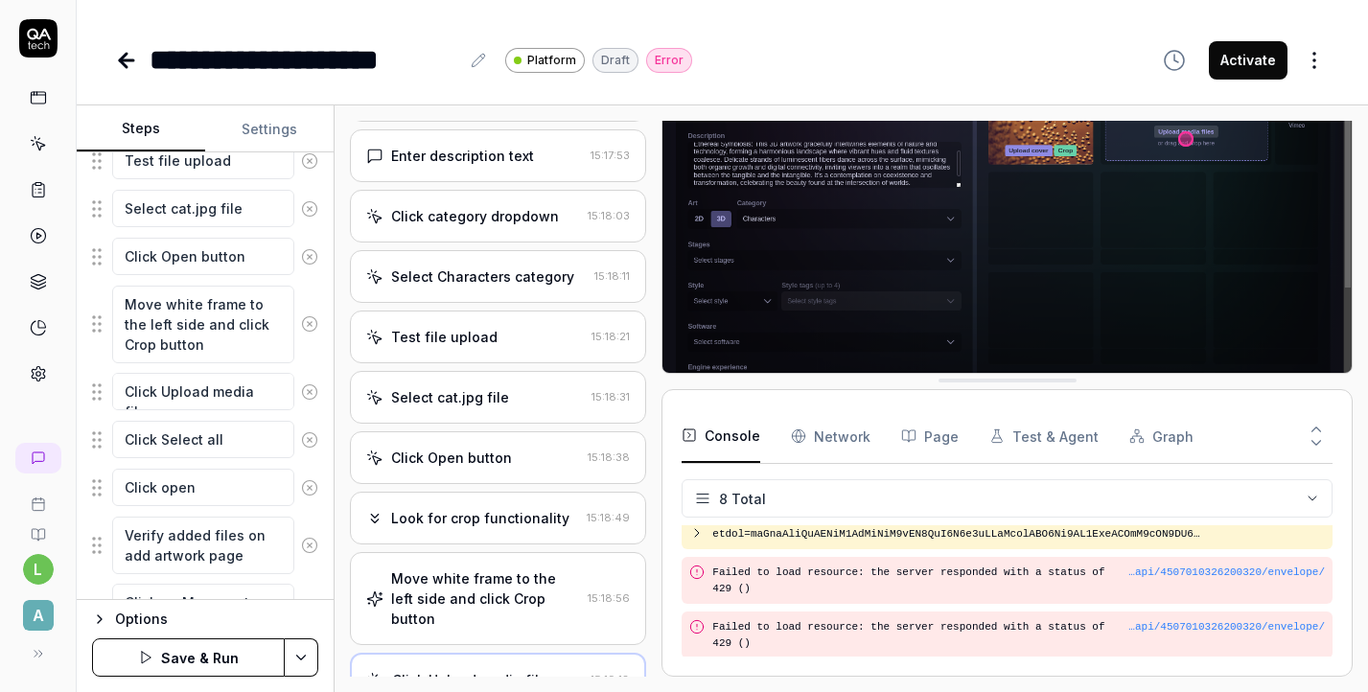
click at [1352, 452] on div "Console Network Page Test & Agent Graph 8 Total Deprecated API for given entry …" at bounding box center [1007, 533] width 691 height 288
click at [1349, 187] on img at bounding box center [1006, 168] width 689 height 430
click at [1343, 83] on div "**********" at bounding box center [722, 346] width 1291 height 692
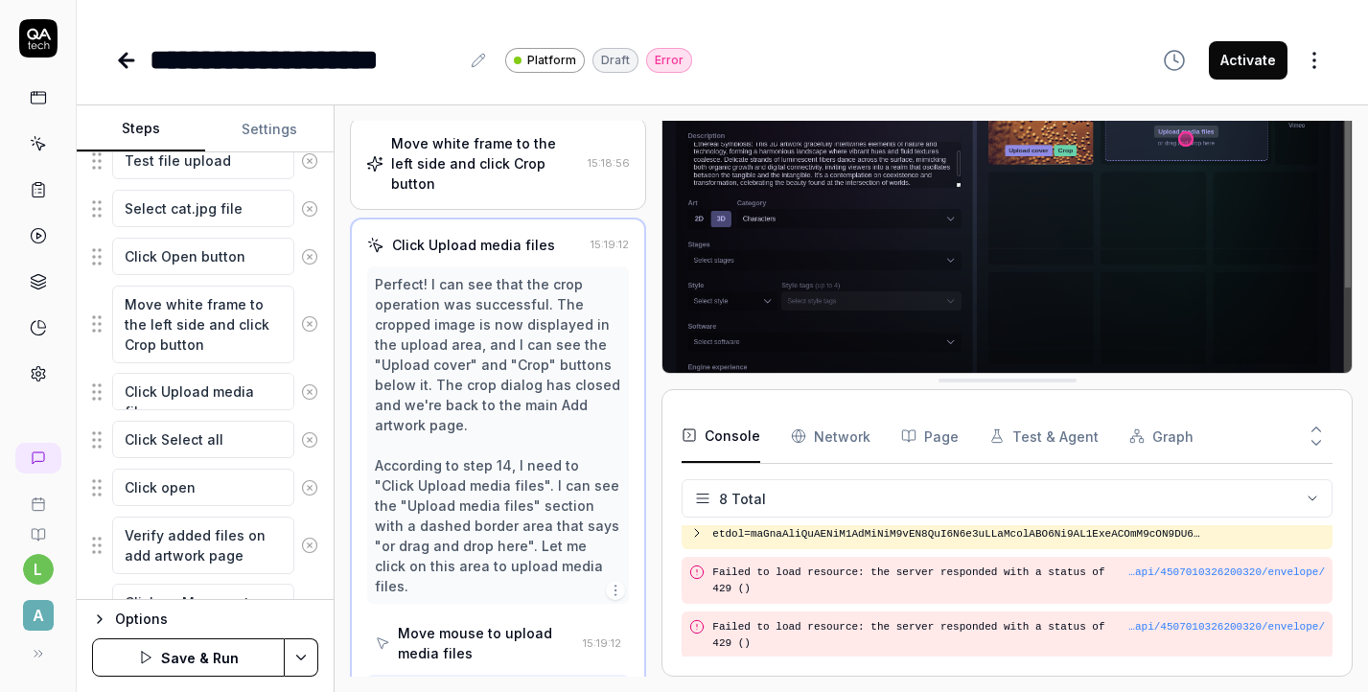
scroll to position [1122, 0]
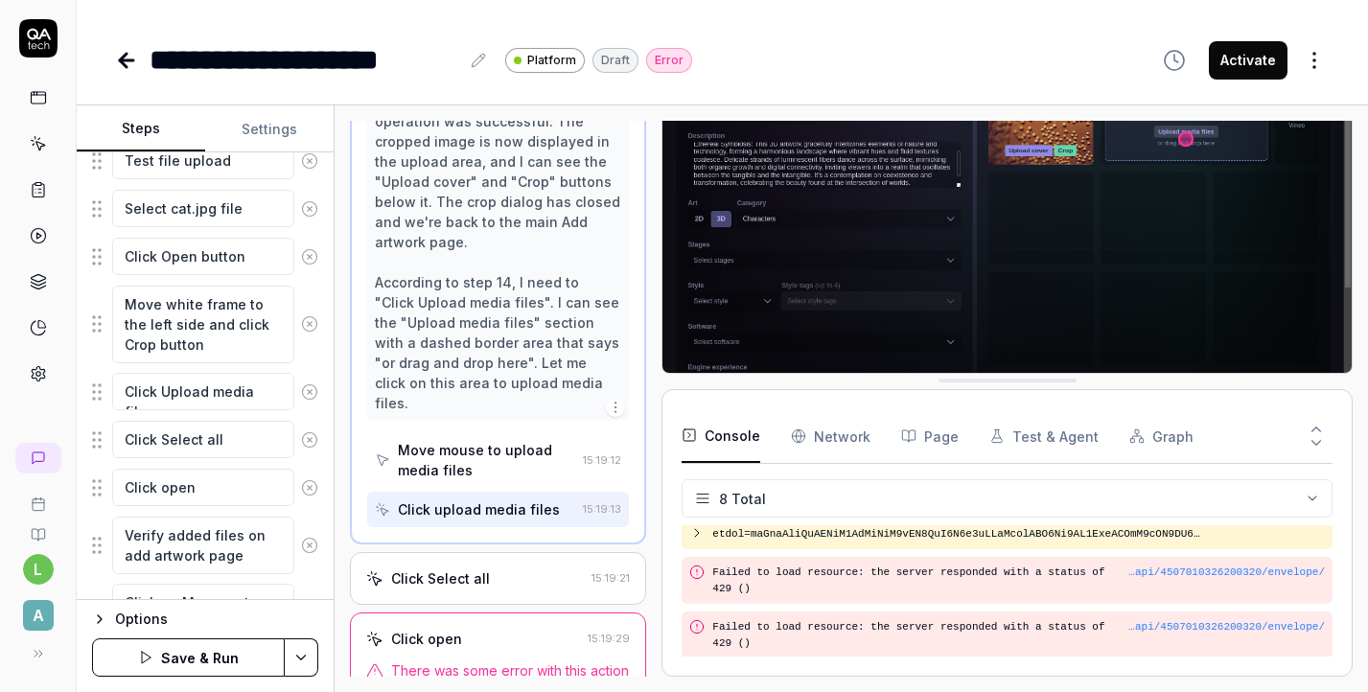
click at [463, 661] on span "There was some error with this action" at bounding box center [510, 671] width 238 height 20
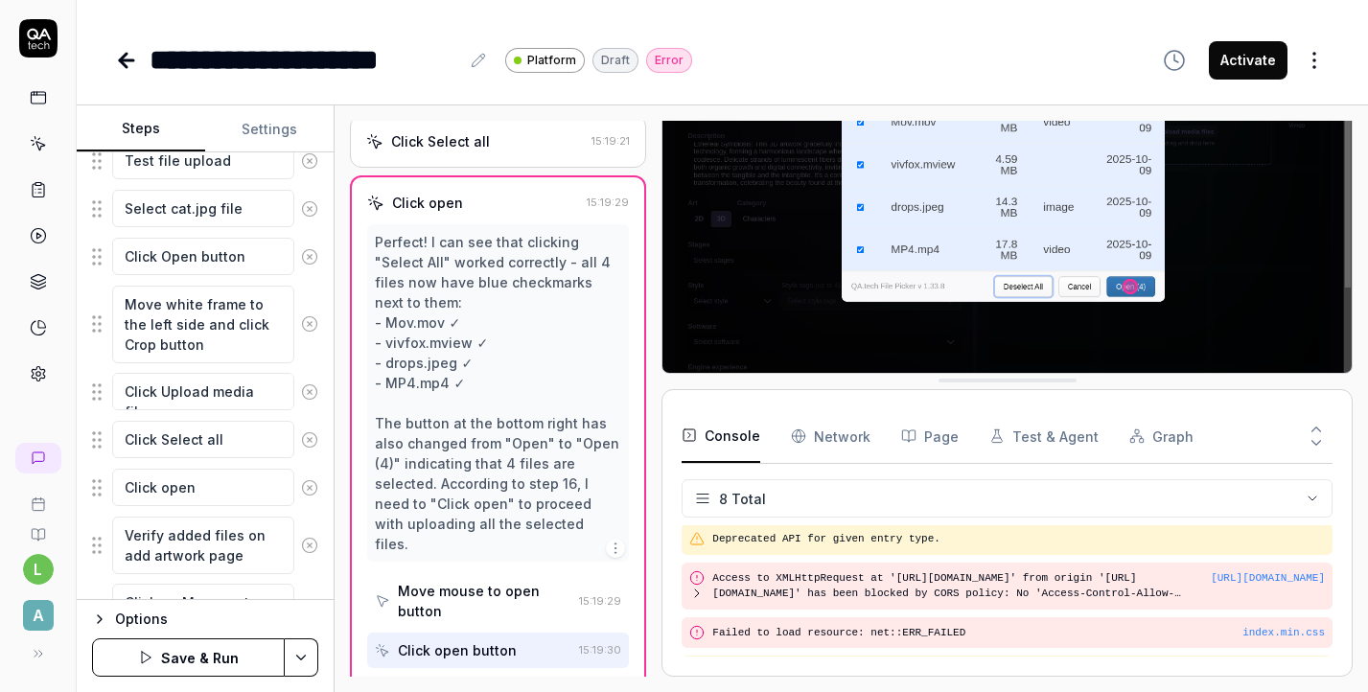
scroll to position [0, 0]
click at [198, 647] on button "Save & Run" at bounding box center [188, 658] width 193 height 38
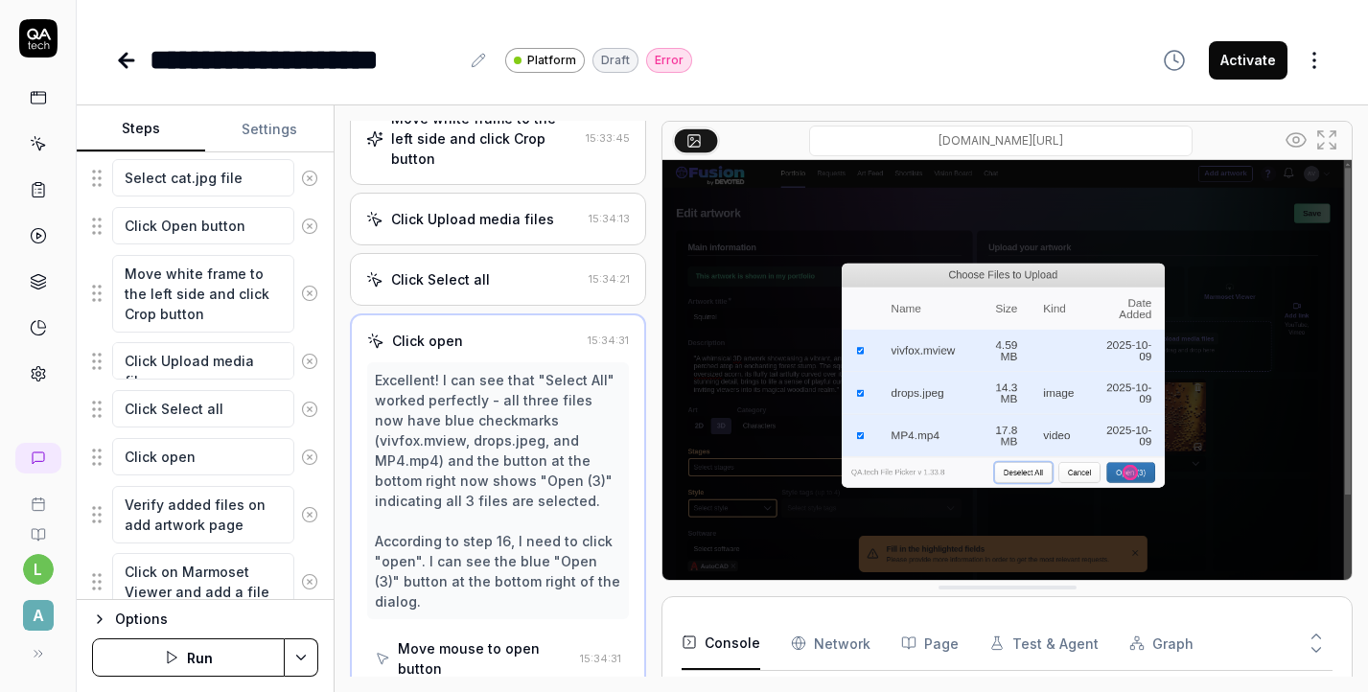
scroll to position [949, 0]
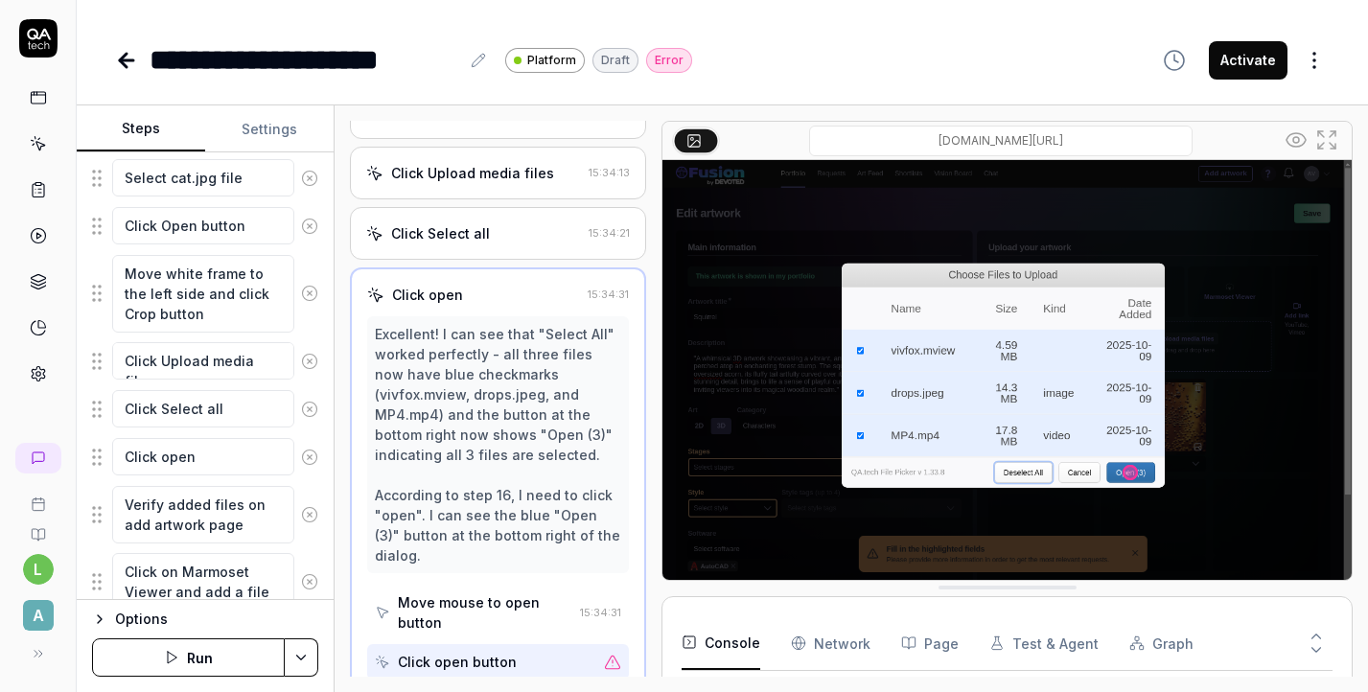
click at [294, 665] on html "**********" at bounding box center [684, 346] width 1368 height 692
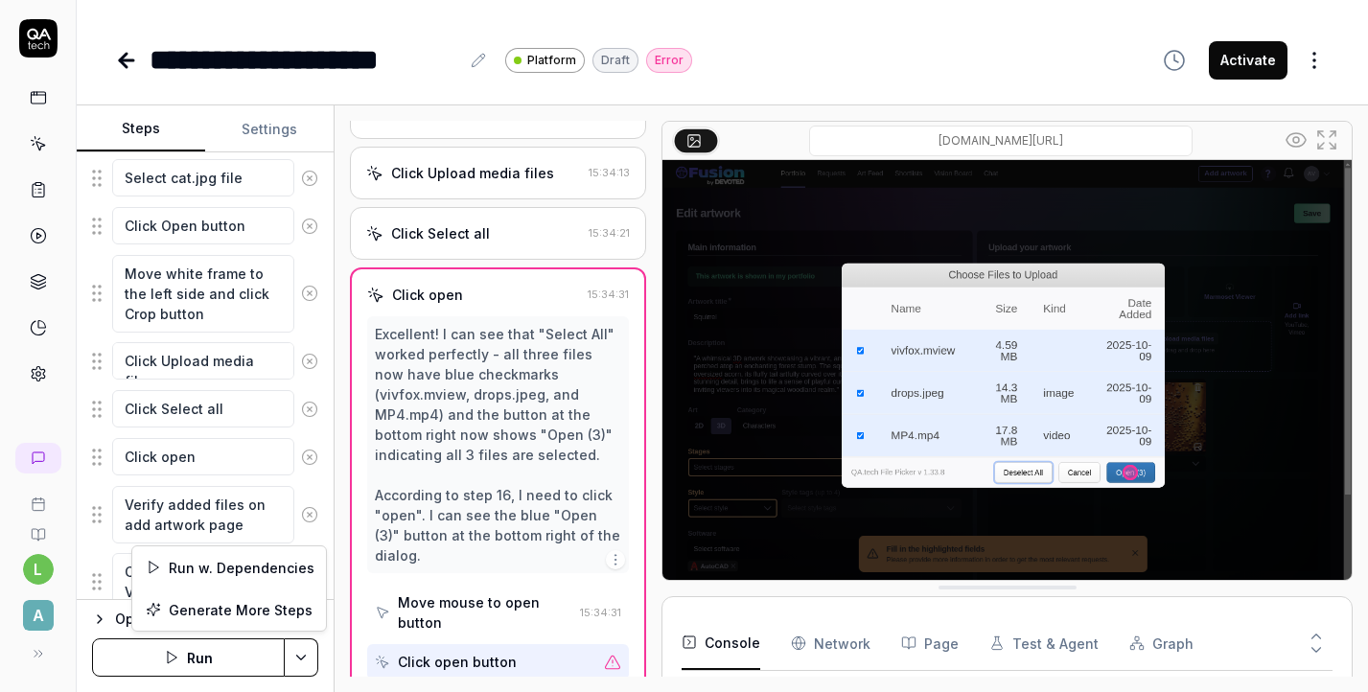
click at [294, 665] on html "**********" at bounding box center [684, 346] width 1368 height 692
click at [226, 645] on button "Run" at bounding box center [188, 658] width 193 height 38
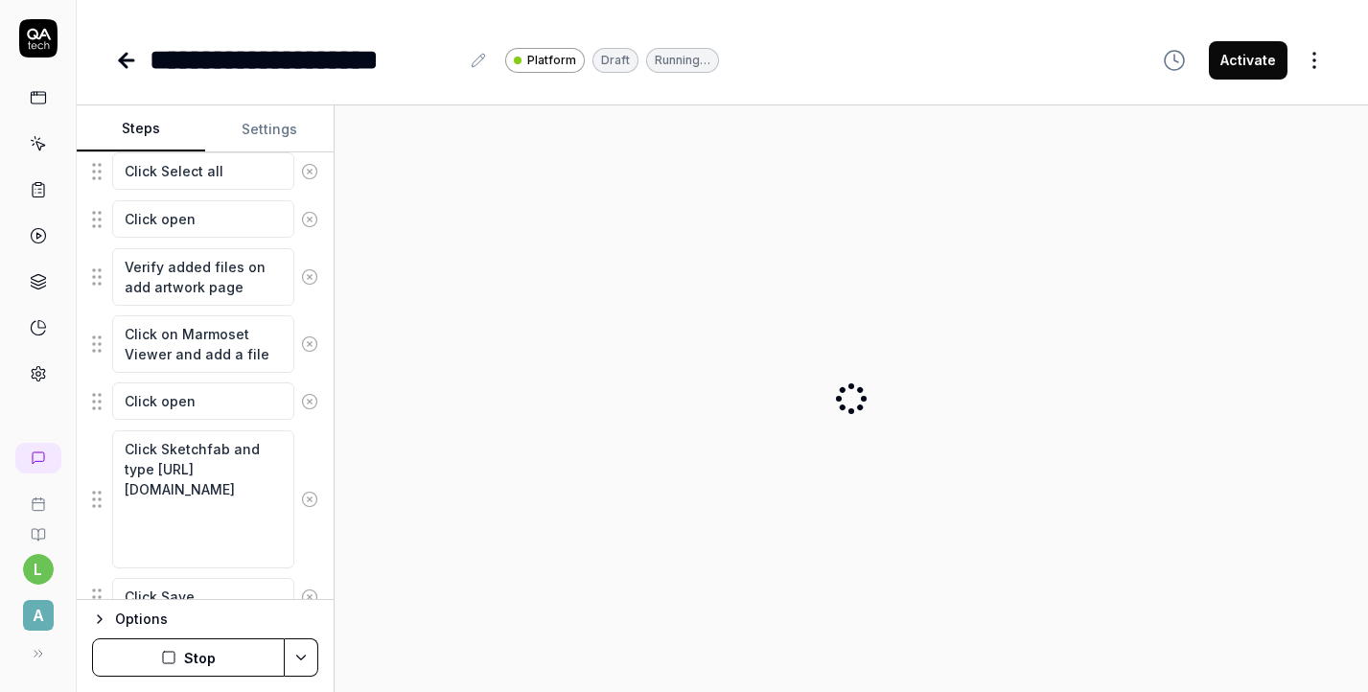
scroll to position [1035, 0]
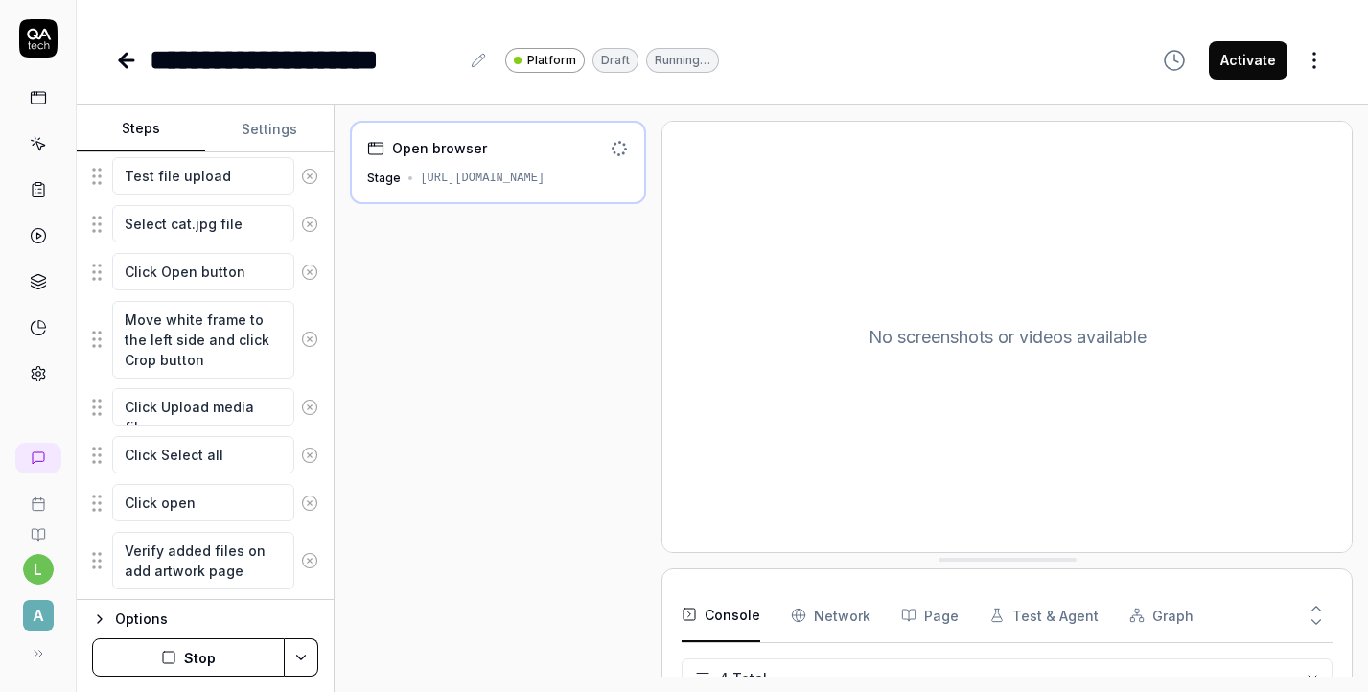
scroll to position [732, 0]
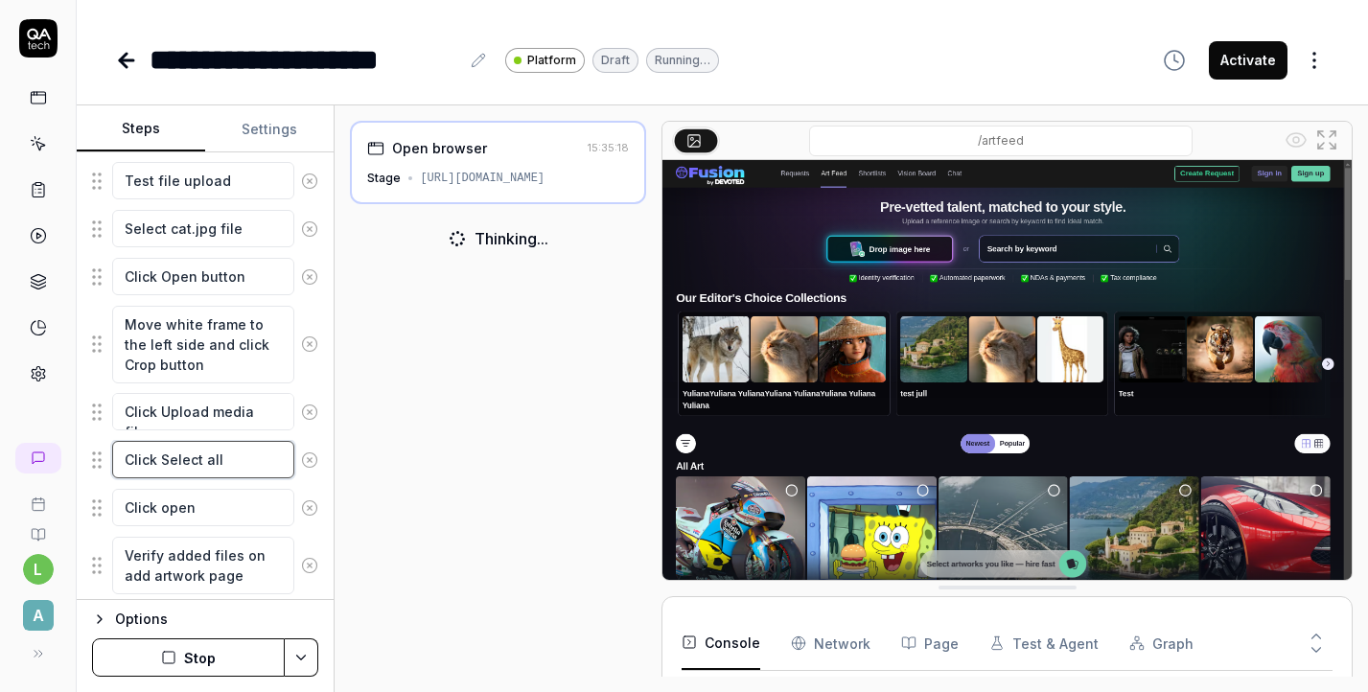
click at [224, 467] on textarea "Click Select all" at bounding box center [203, 459] width 182 height 37
click at [207, 428] on textarea "Click Upload media files" at bounding box center [203, 411] width 182 height 37
click at [221, 470] on textarea "Click Select all" at bounding box center [203, 459] width 182 height 37
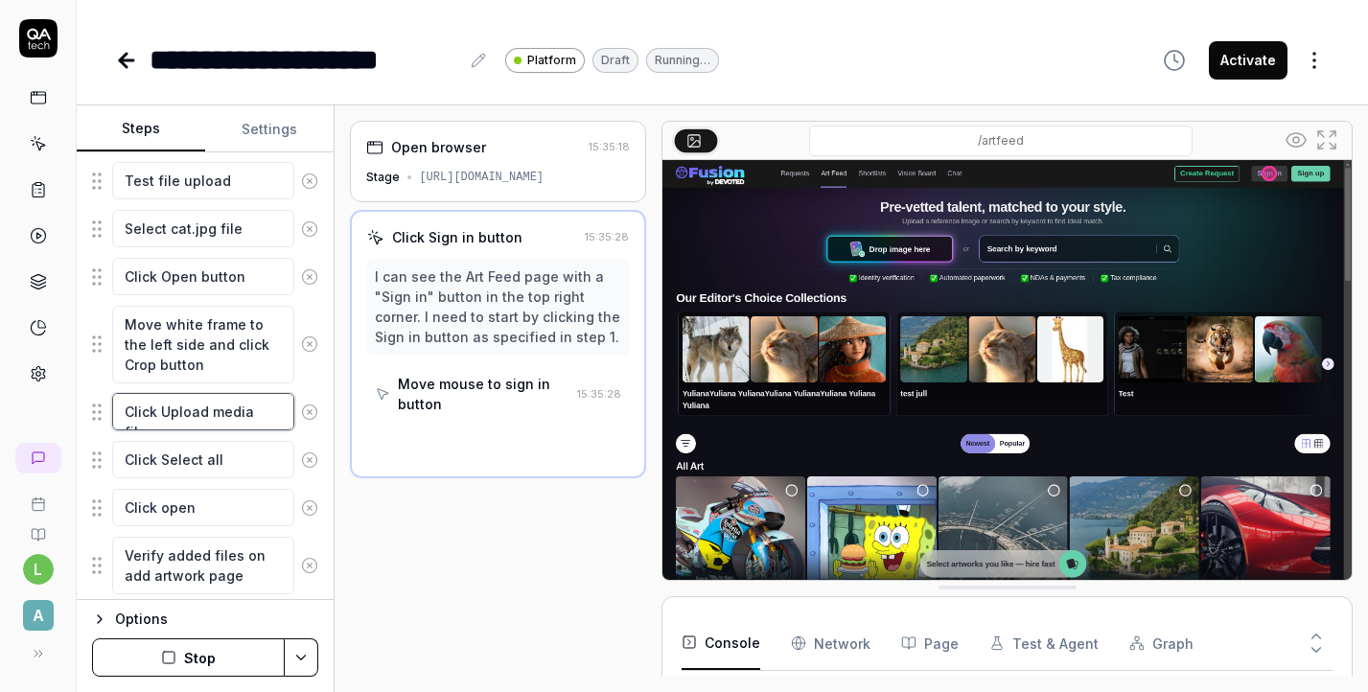
click at [227, 423] on textarea "Click Upload media files" at bounding box center [203, 411] width 182 height 37
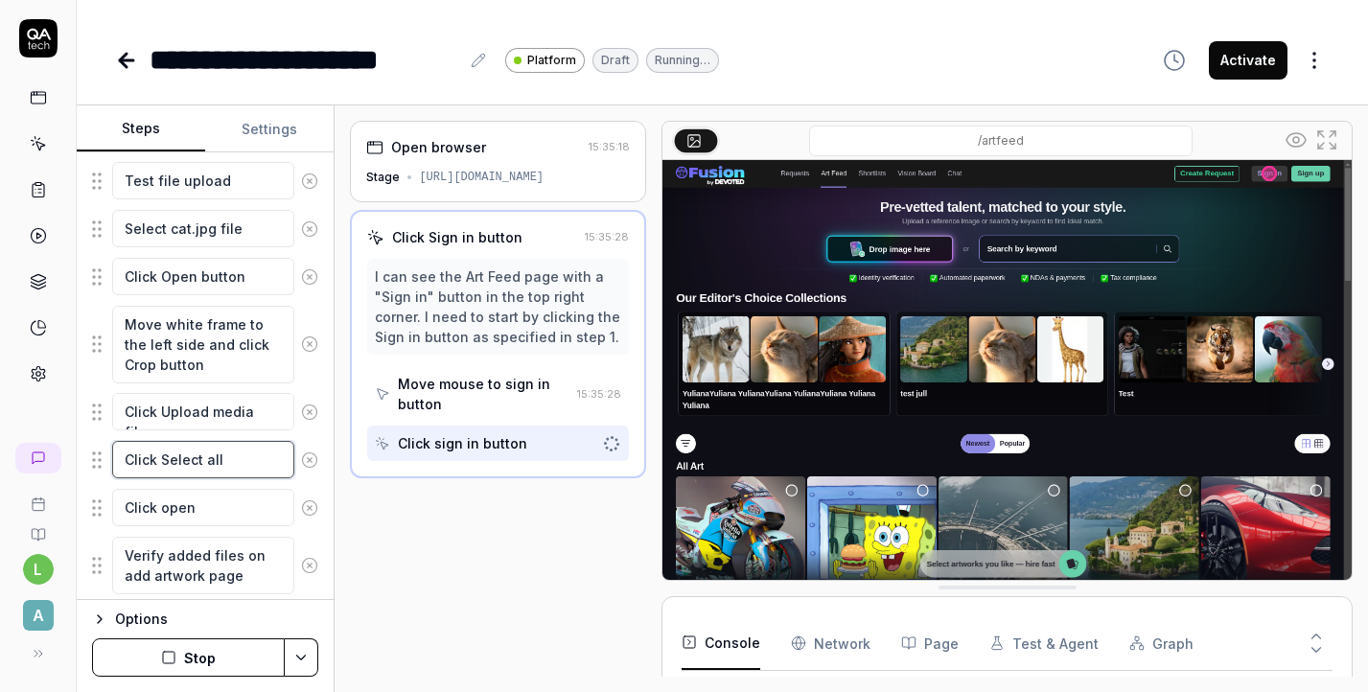
click at [236, 459] on textarea "Click Select all" at bounding box center [203, 459] width 182 height 37
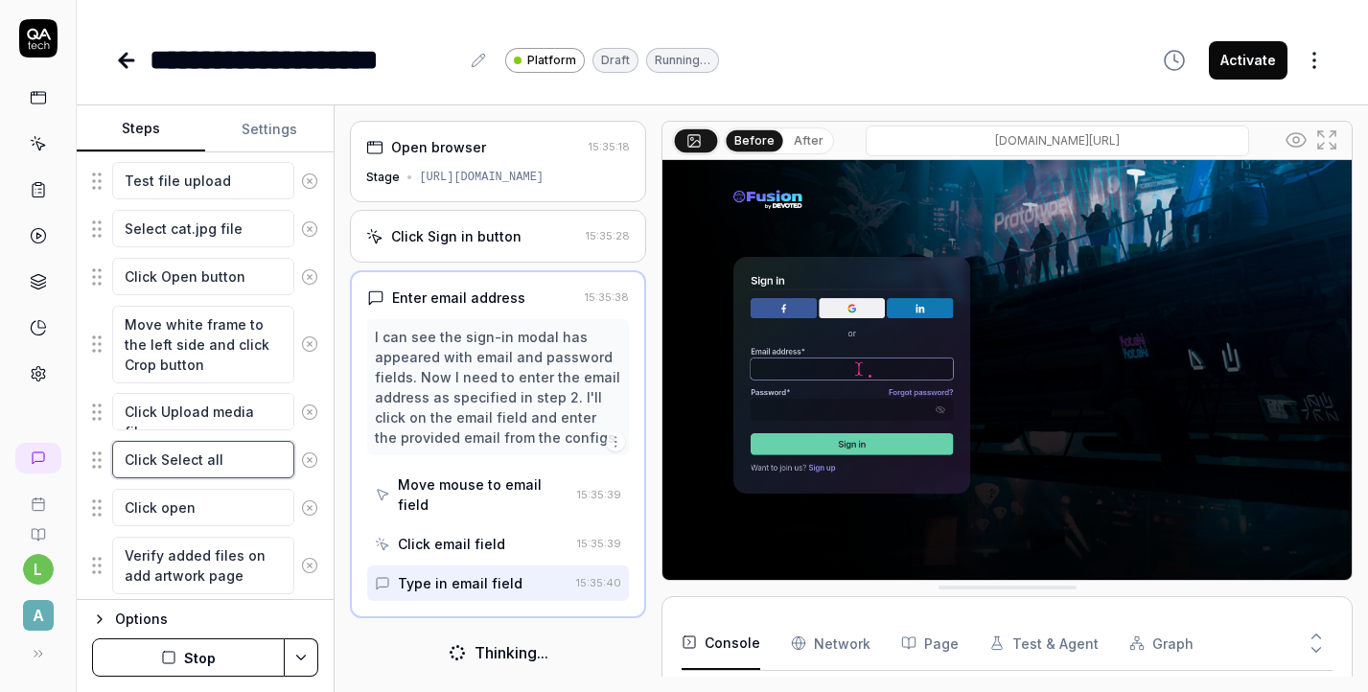
scroll to position [0, 0]
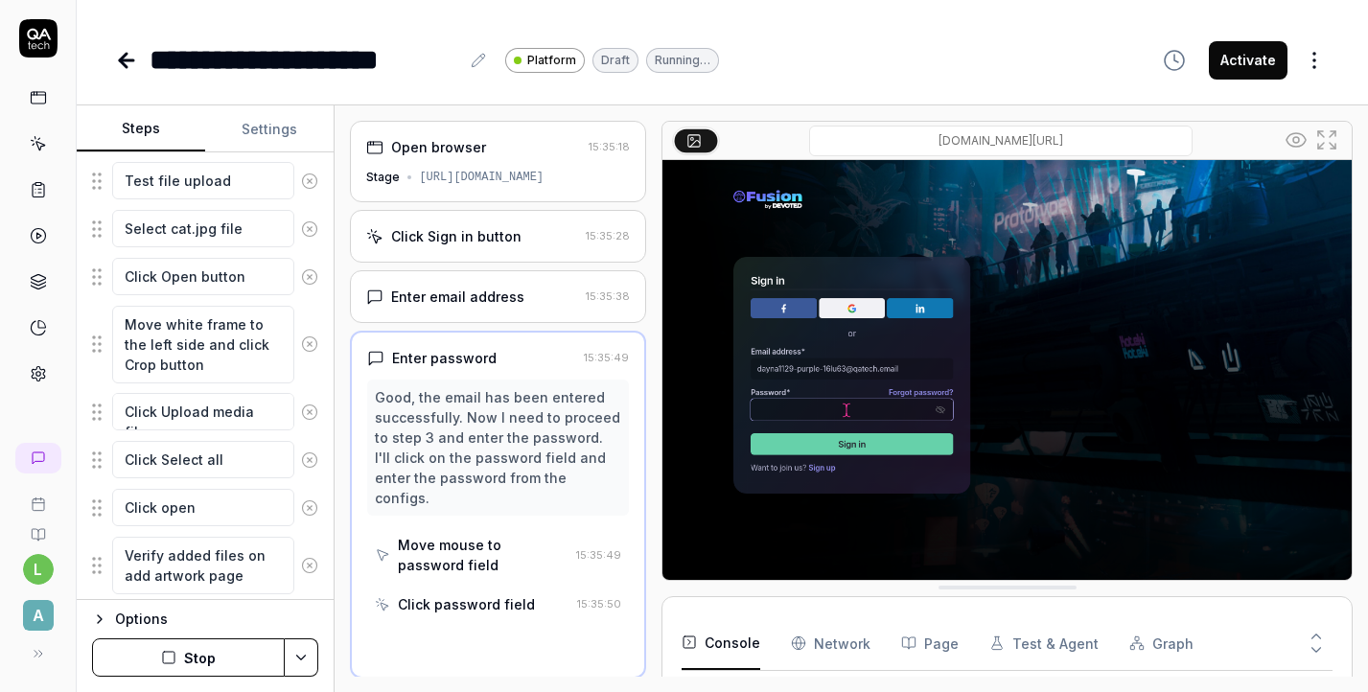
click at [309, 645] on html "**********" at bounding box center [684, 346] width 1368 height 692
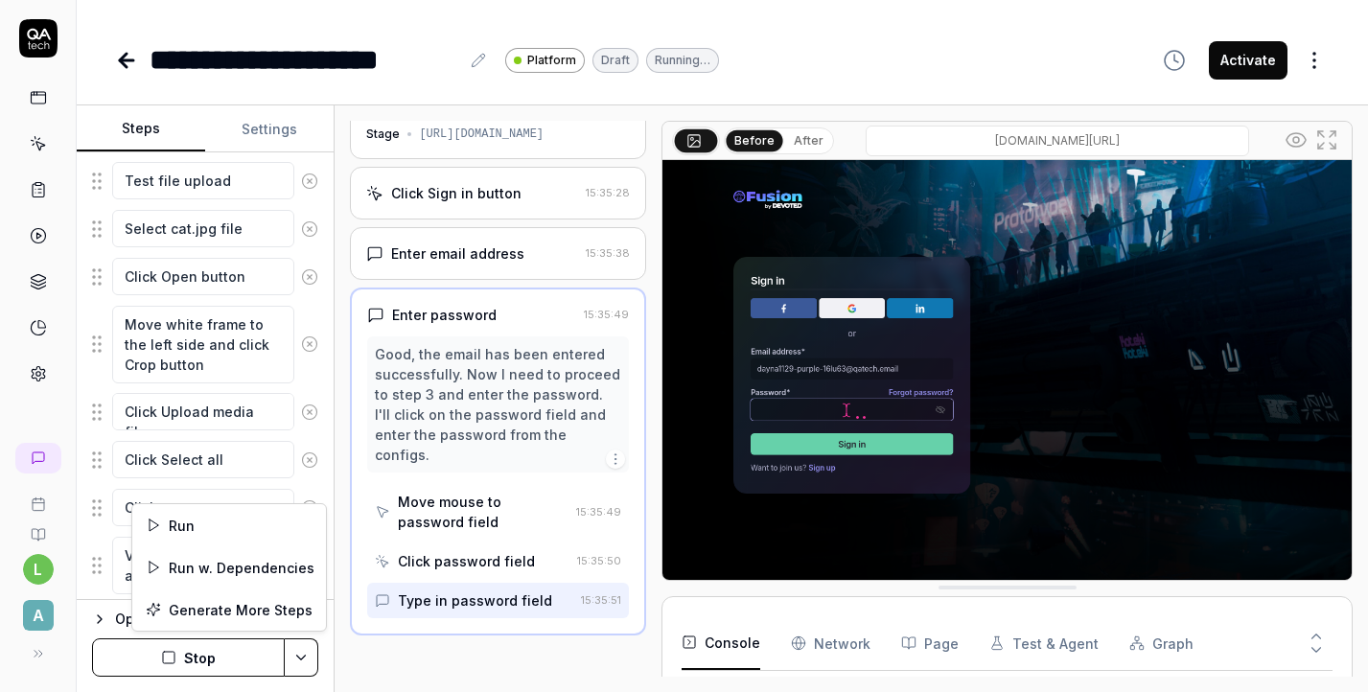
scroll to position [43, 0]
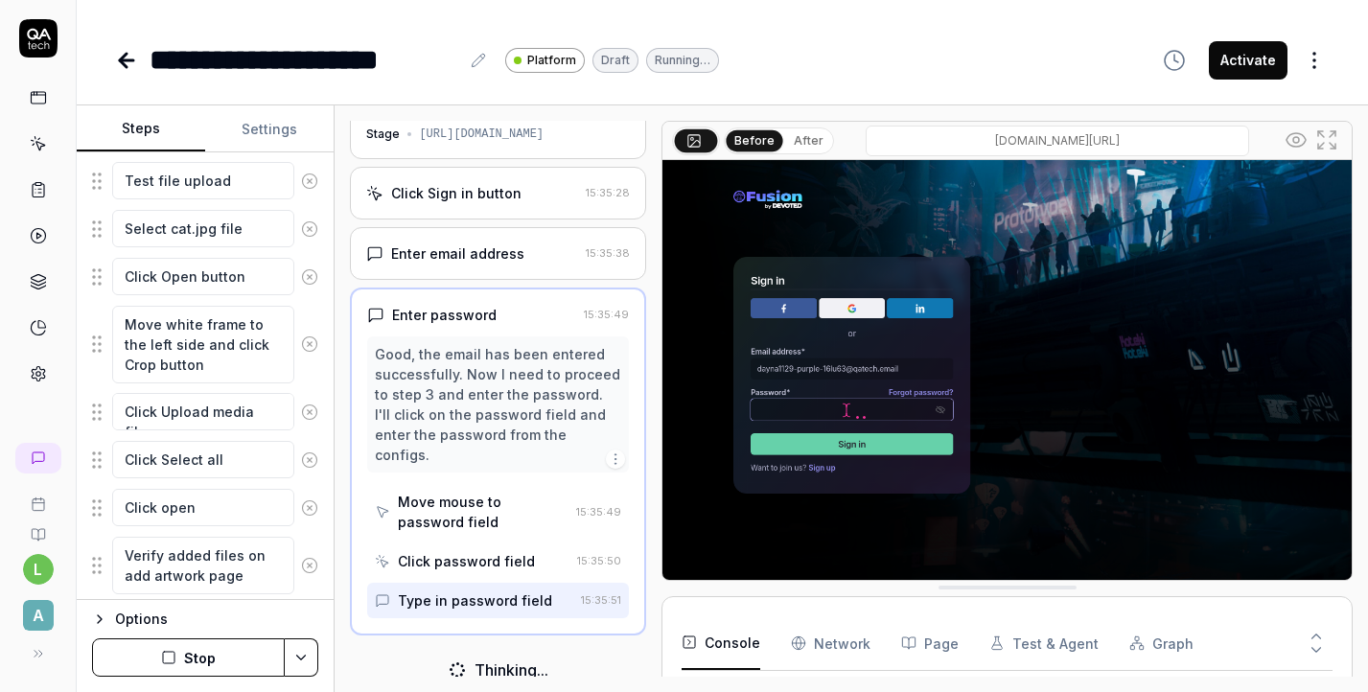
click at [312, 666] on html "**********" at bounding box center [684, 346] width 1368 height 692
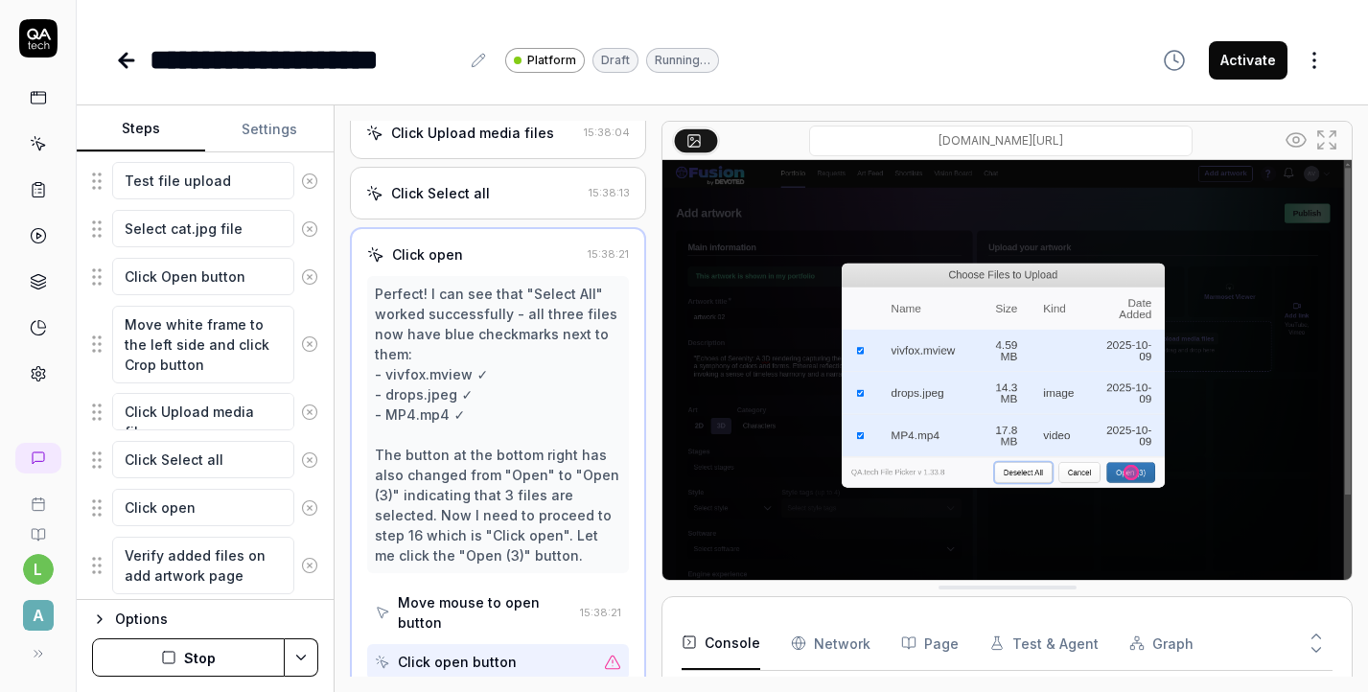
scroll to position [989, 0]
click at [300, 660] on html "**********" at bounding box center [684, 346] width 1368 height 692
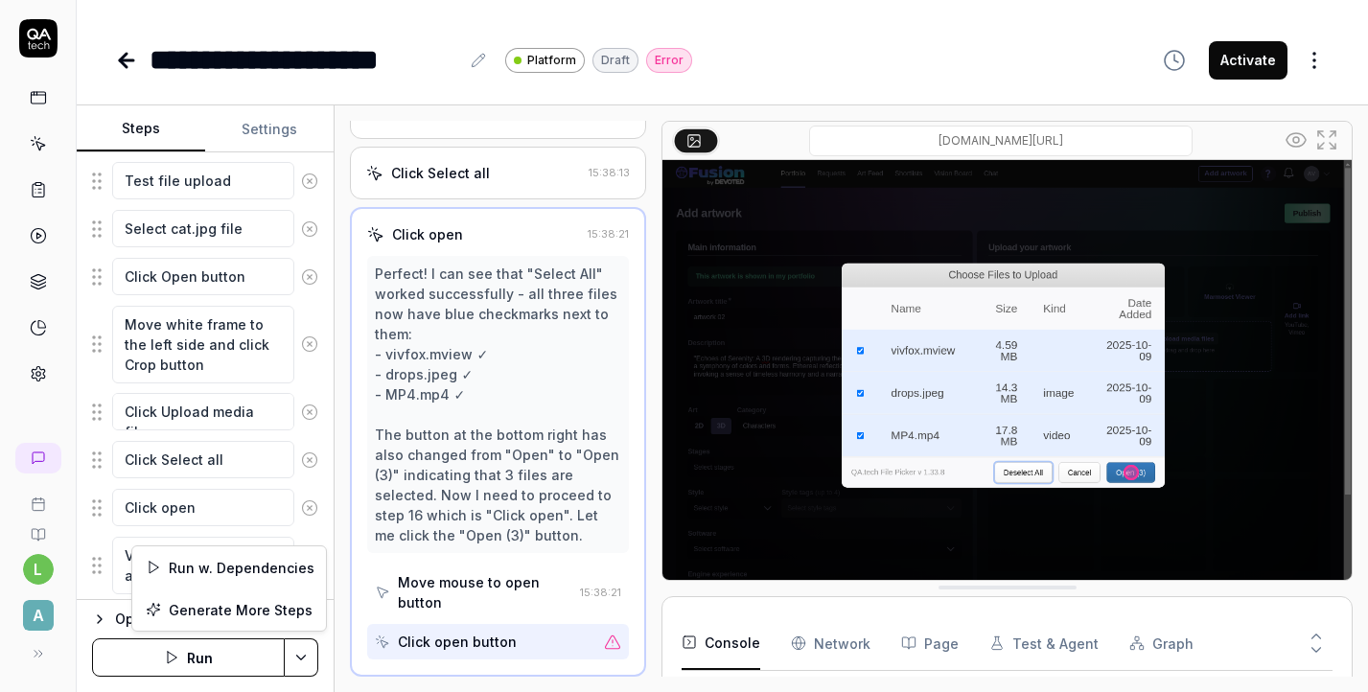
click at [300, 660] on html "**********" at bounding box center [684, 346] width 1368 height 692
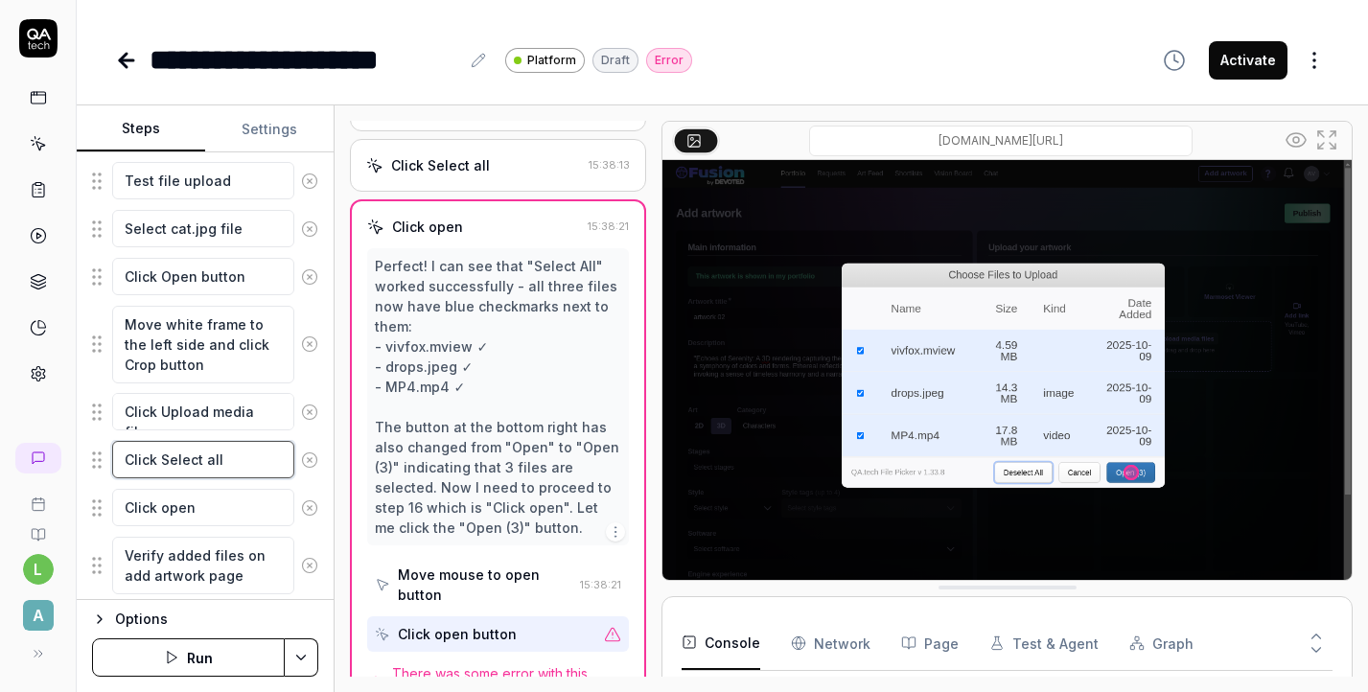
click at [247, 455] on textarea "Click Select all" at bounding box center [203, 459] width 182 height 37
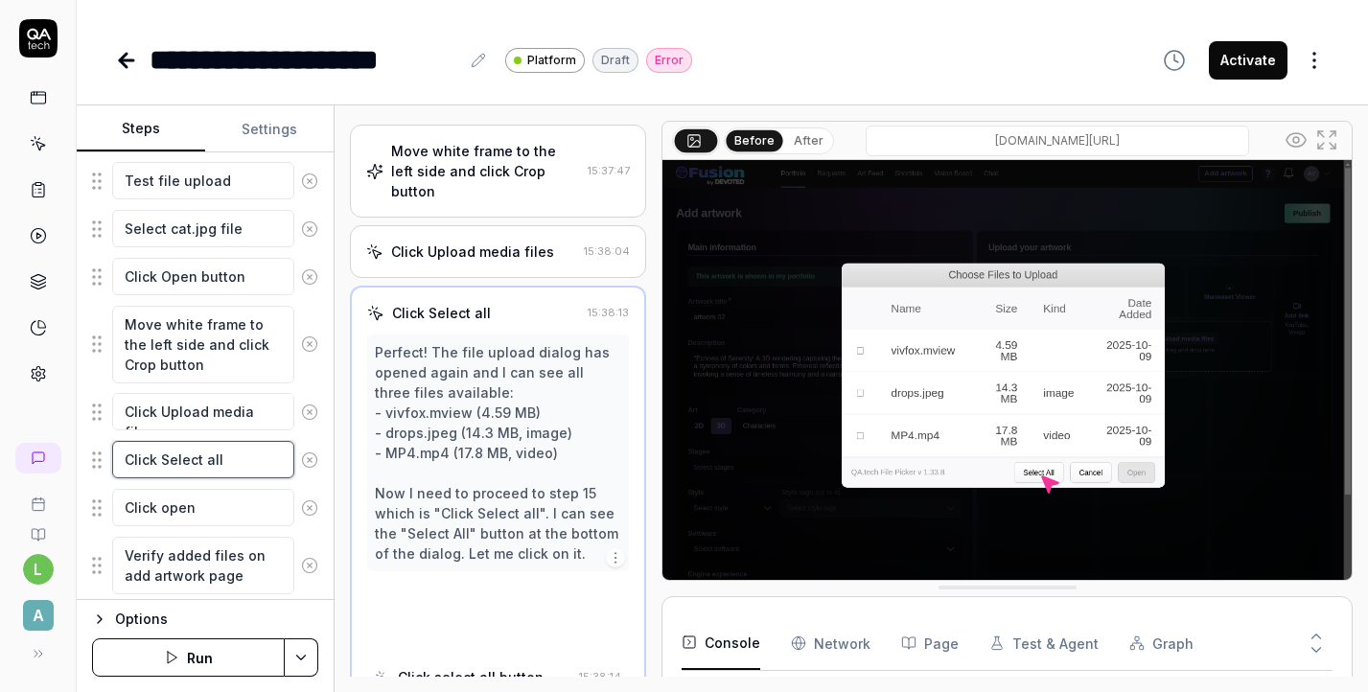
scroll to position [869, 0]
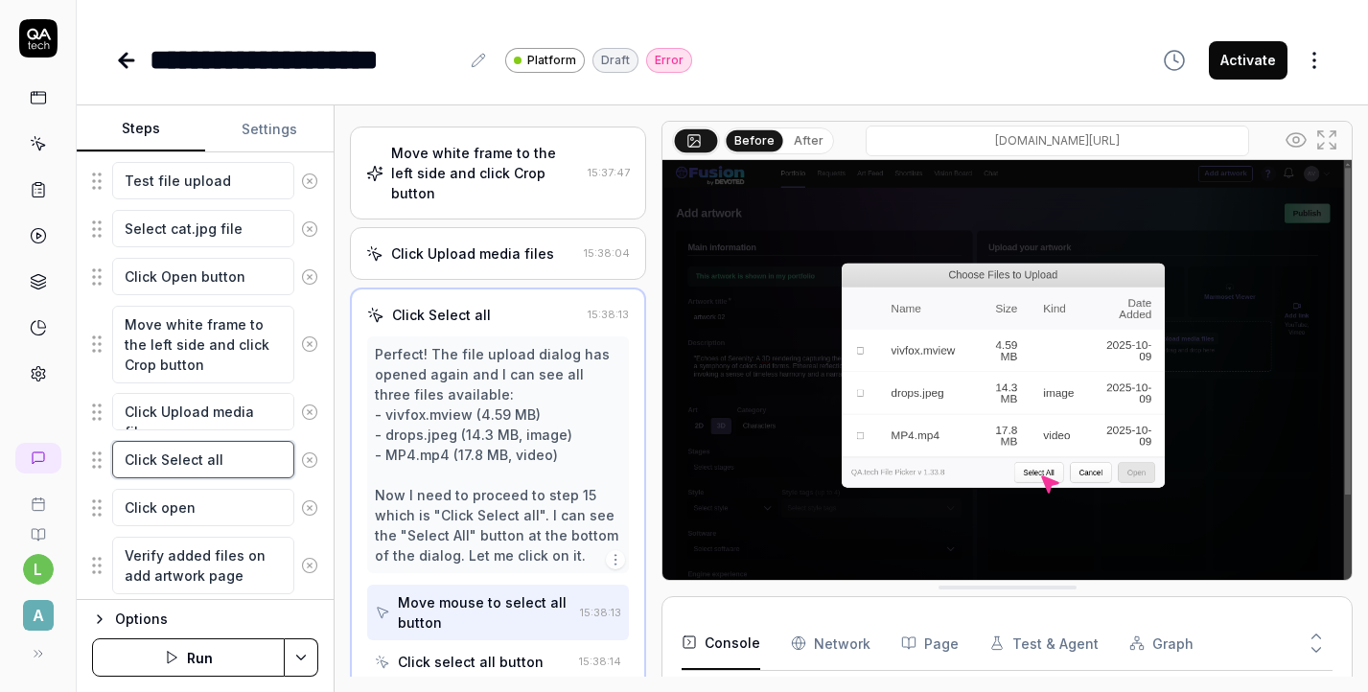
drag, startPoint x: 161, startPoint y: 459, endPoint x: 100, endPoint y: 456, distance: 61.4
click at [96, 456] on div "Click Select all" at bounding box center [205, 460] width 226 height 40
click at [229, 463] on textarea "Select all" at bounding box center [203, 459] width 182 height 37
paste textarea "vivfox.mview"
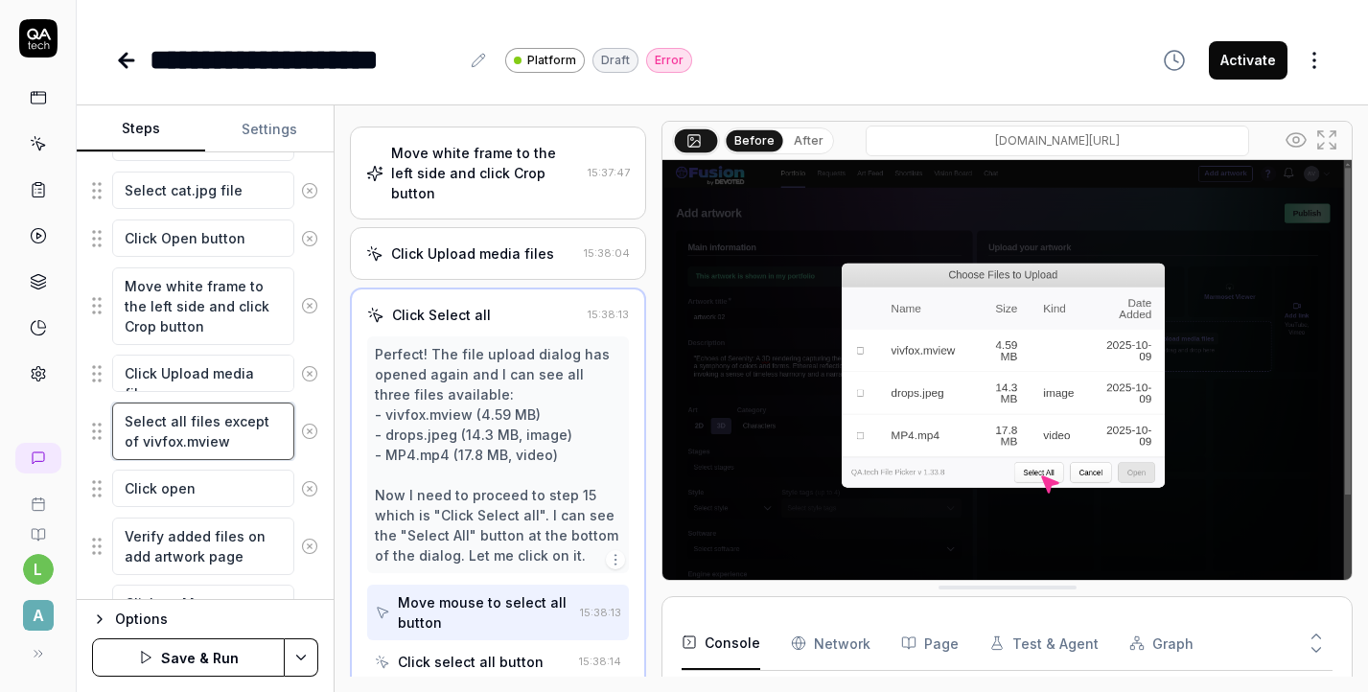
scroll to position [770, 0]
click at [225, 670] on button "Save & Run" at bounding box center [188, 658] width 193 height 38
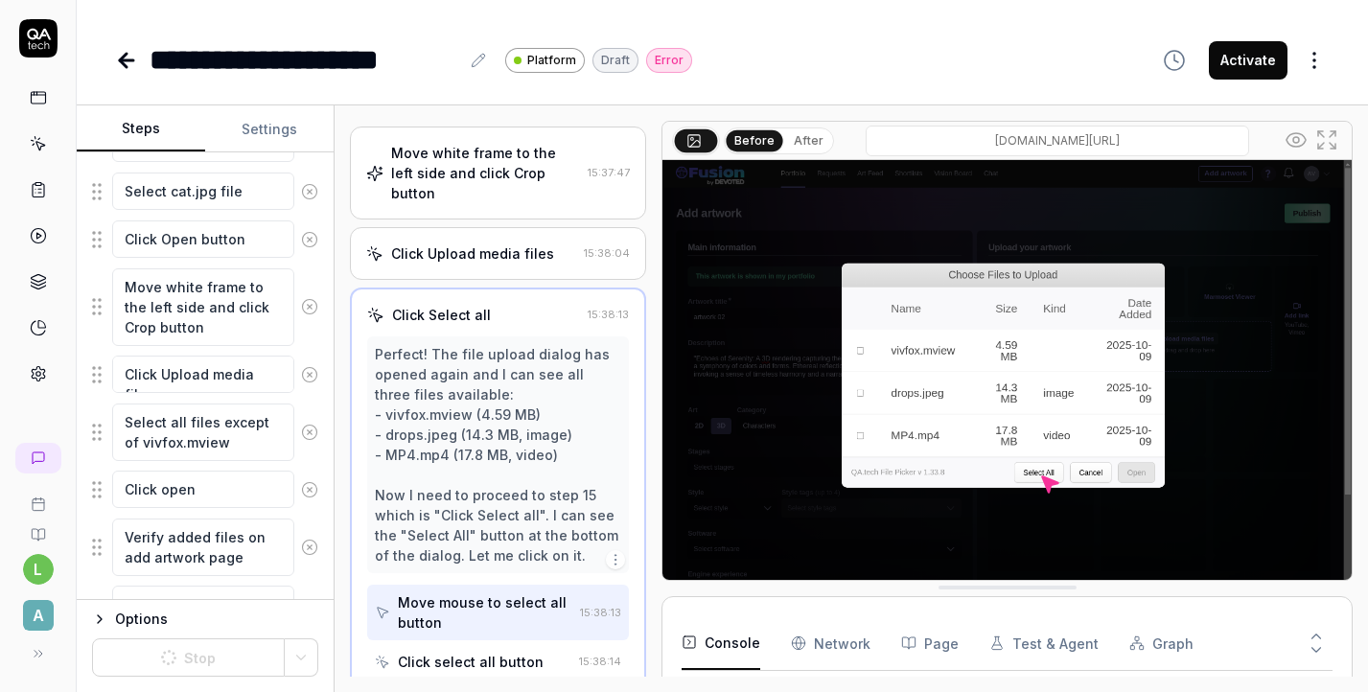
scroll to position [1000, 0]
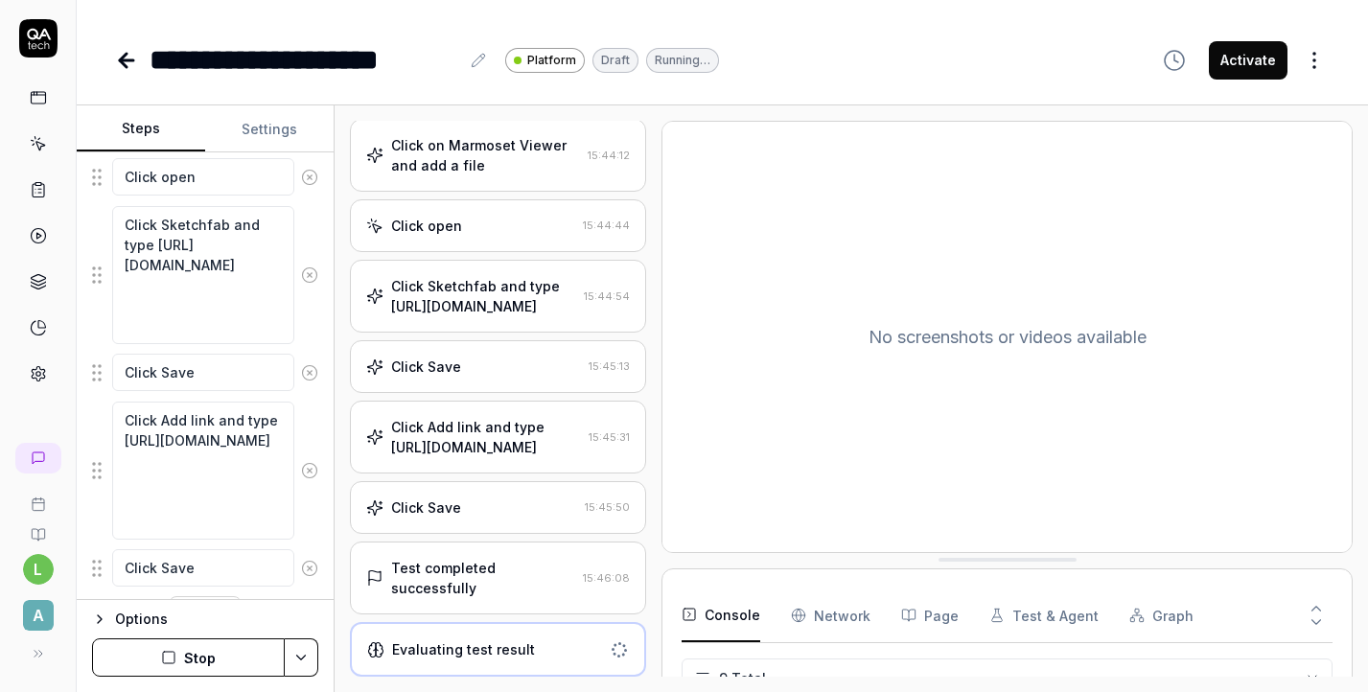
scroll to position [1313, 0]
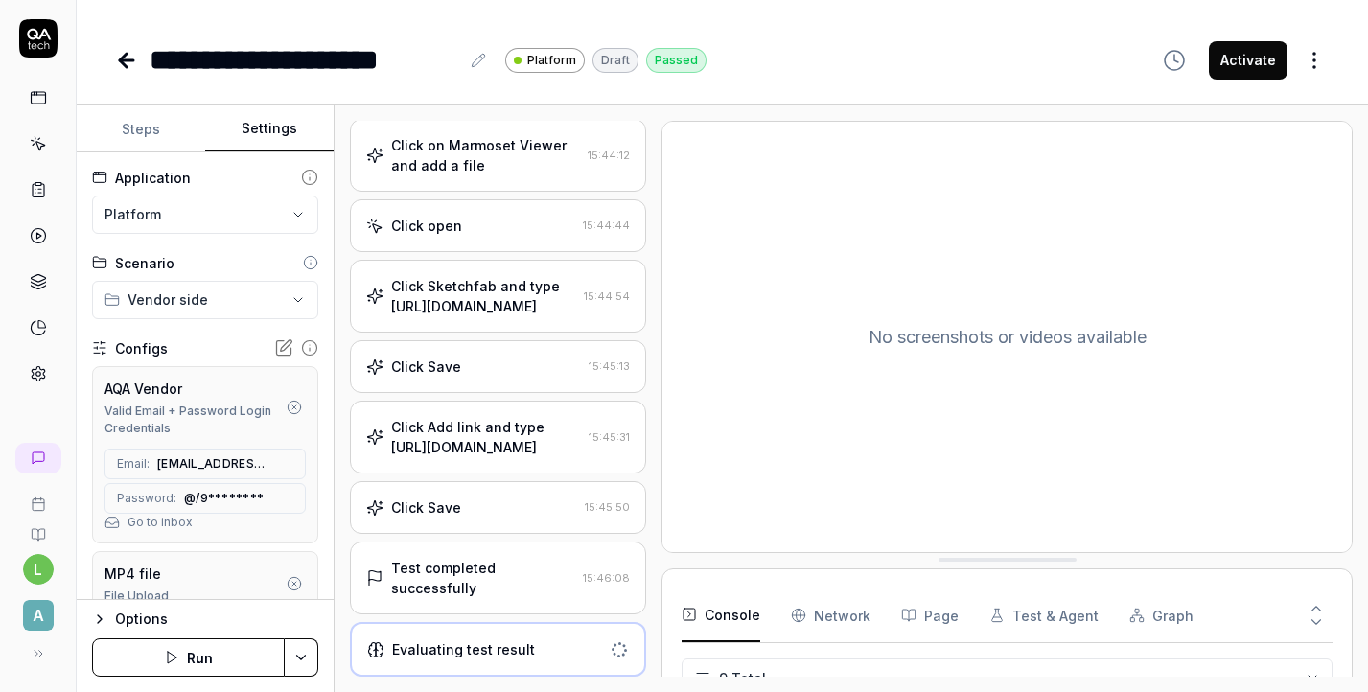
click at [260, 121] on button "Settings" at bounding box center [269, 129] width 128 height 46
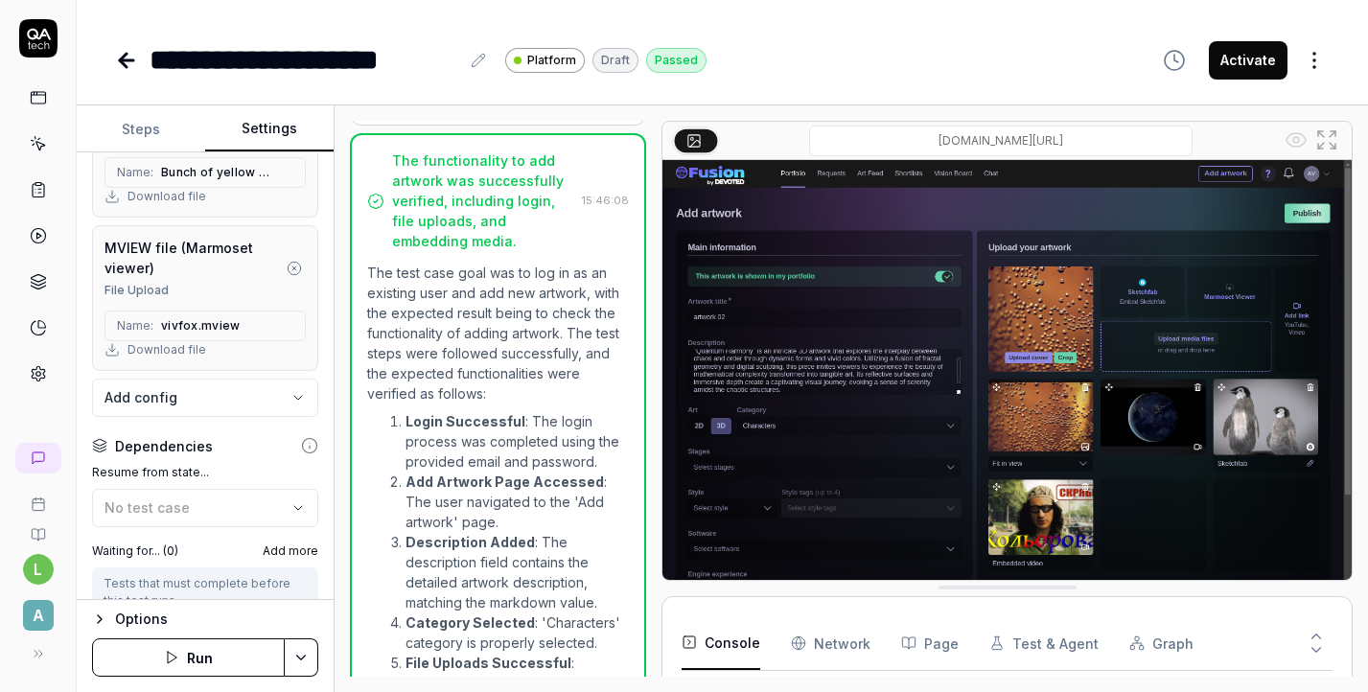
scroll to position [867, 0]
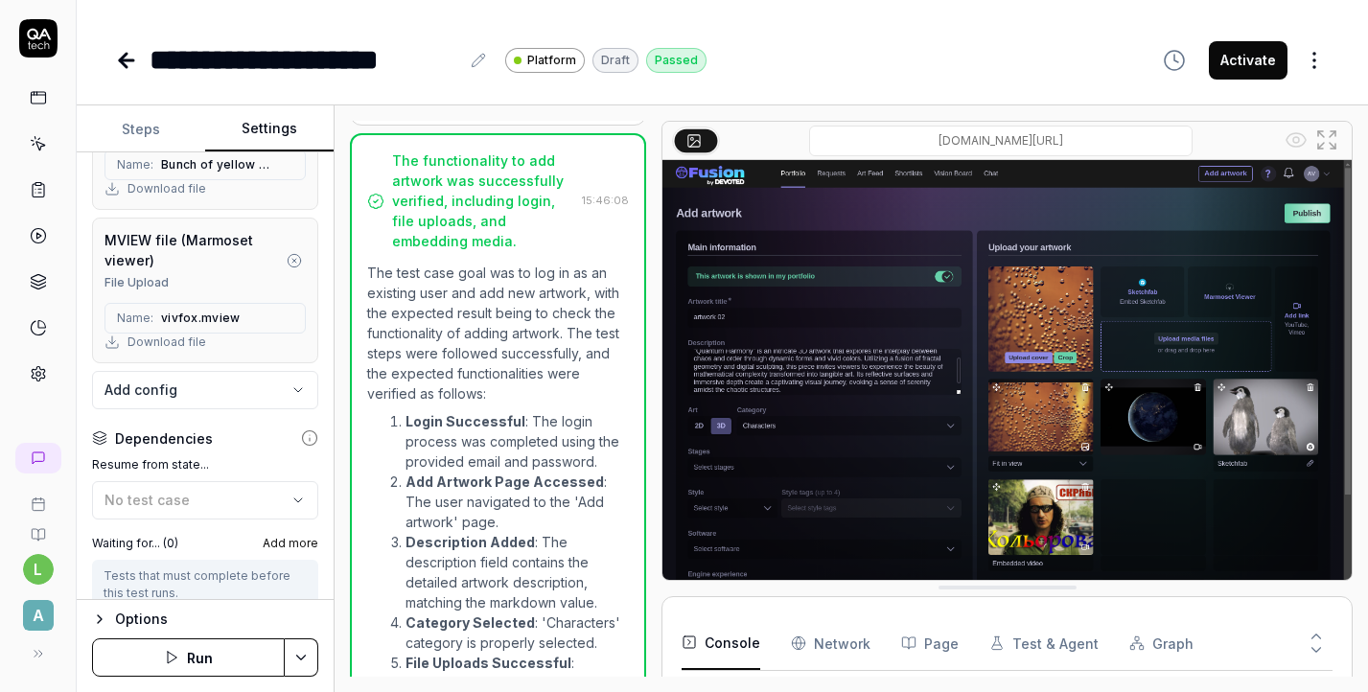
click at [294, 393] on body "**********" at bounding box center [684, 346] width 1368 height 692
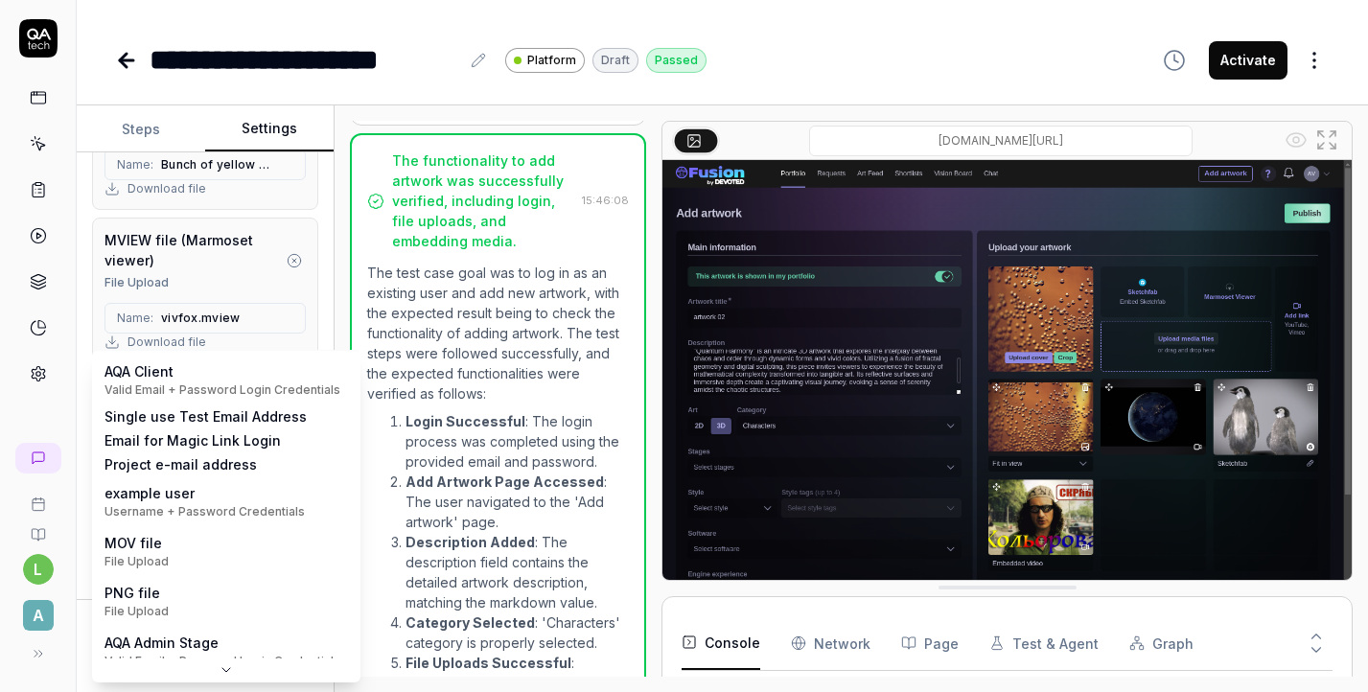
scroll to position [0, 0]
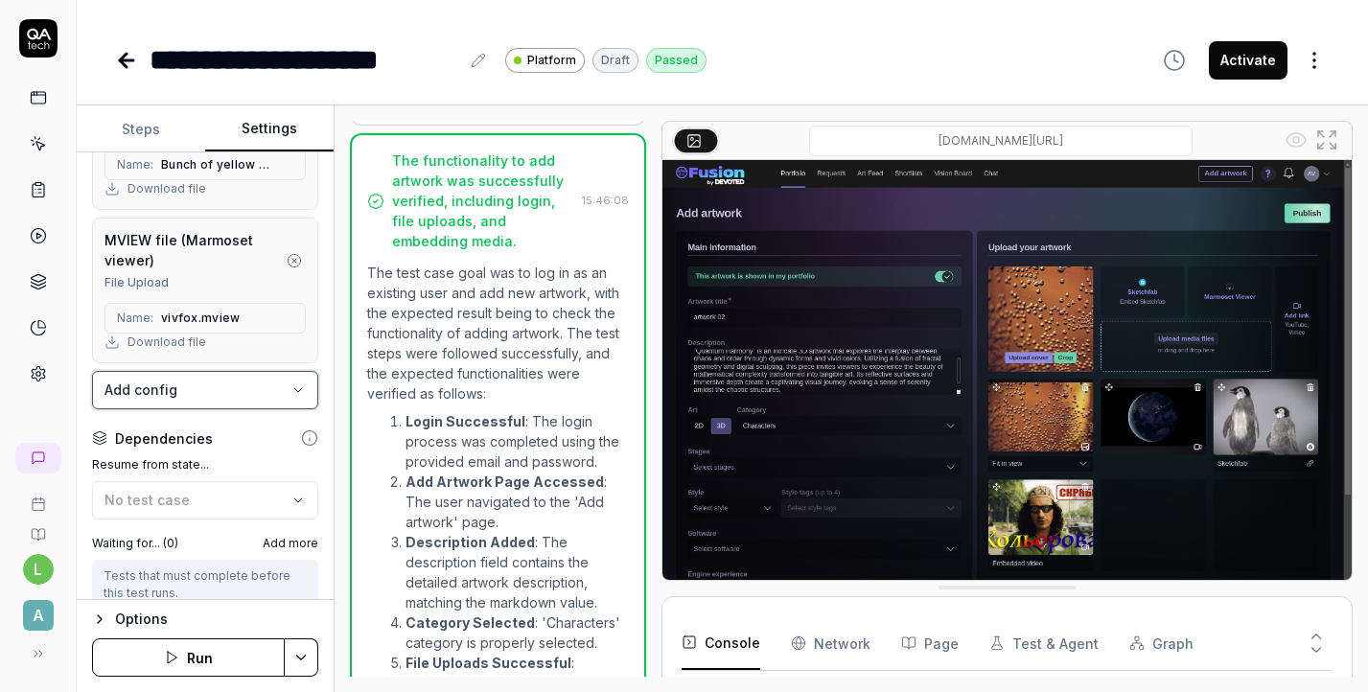
click at [326, 285] on html "**********" at bounding box center [684, 346] width 1368 height 692
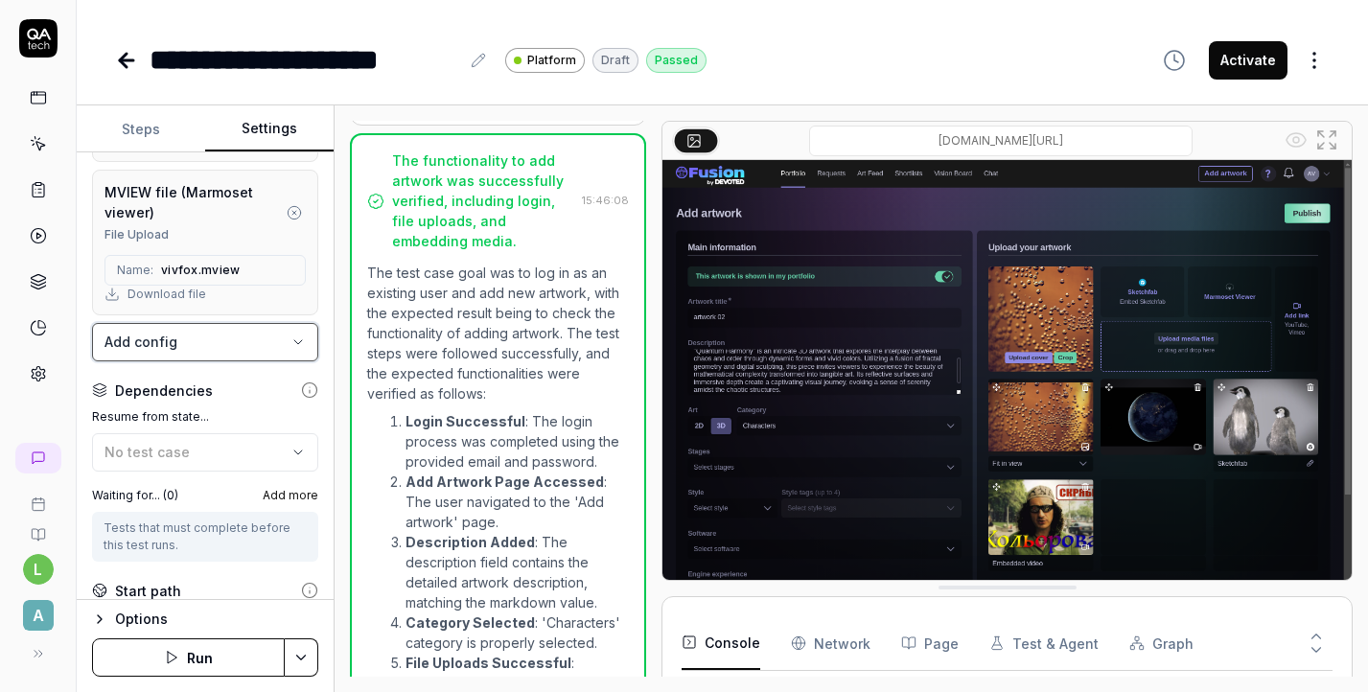
scroll to position [934, 0]
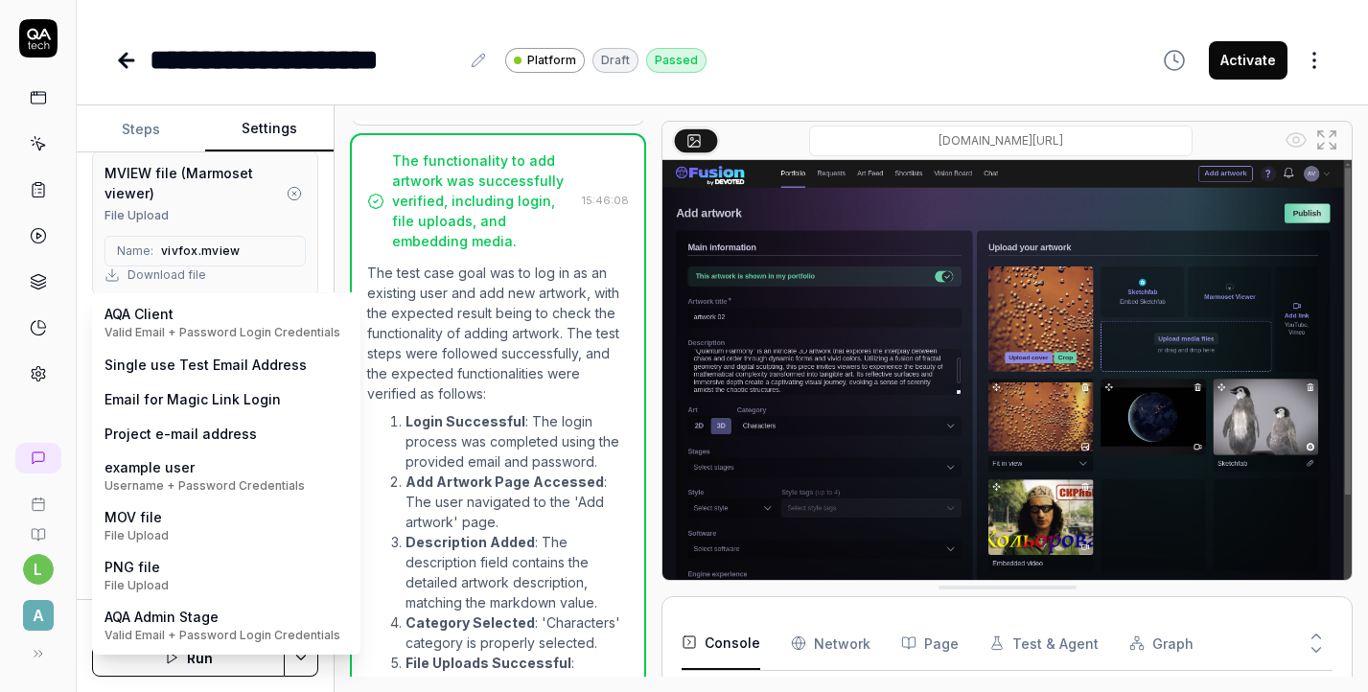
click at [260, 324] on body "**********" at bounding box center [684, 346] width 1368 height 692
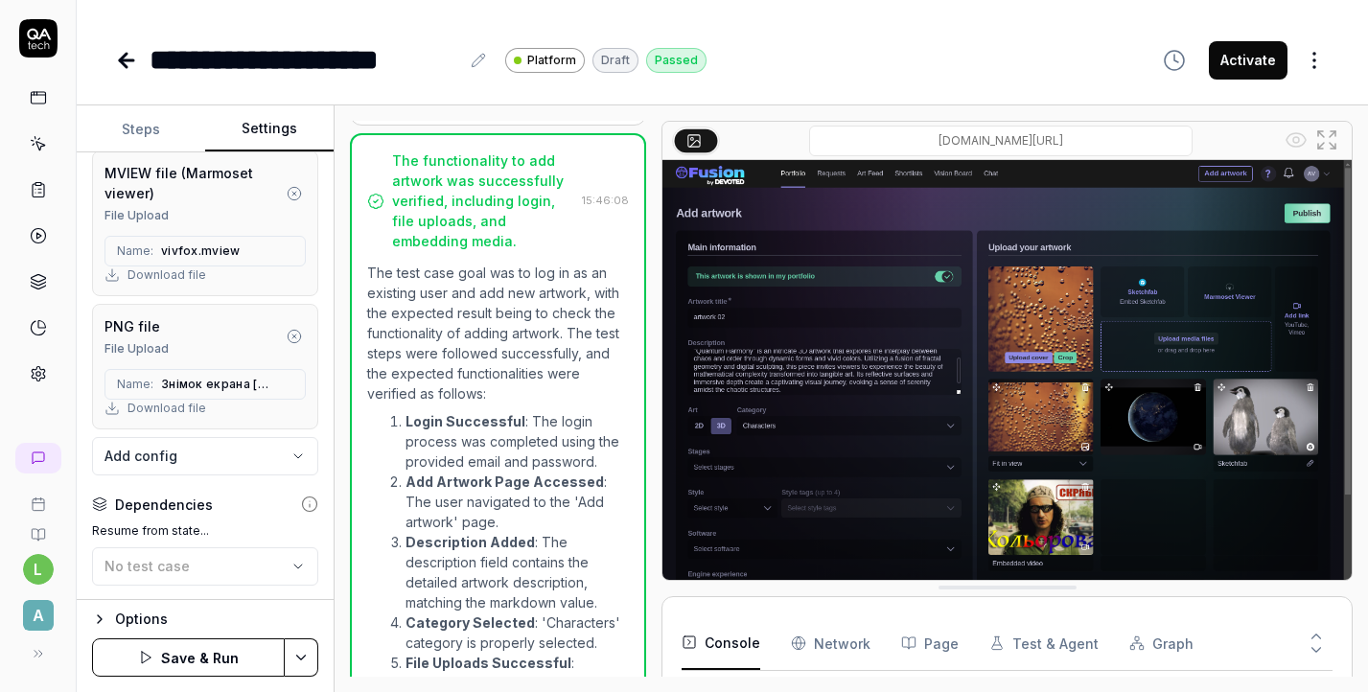
click at [147, 119] on button "Steps" at bounding box center [141, 129] width 128 height 46
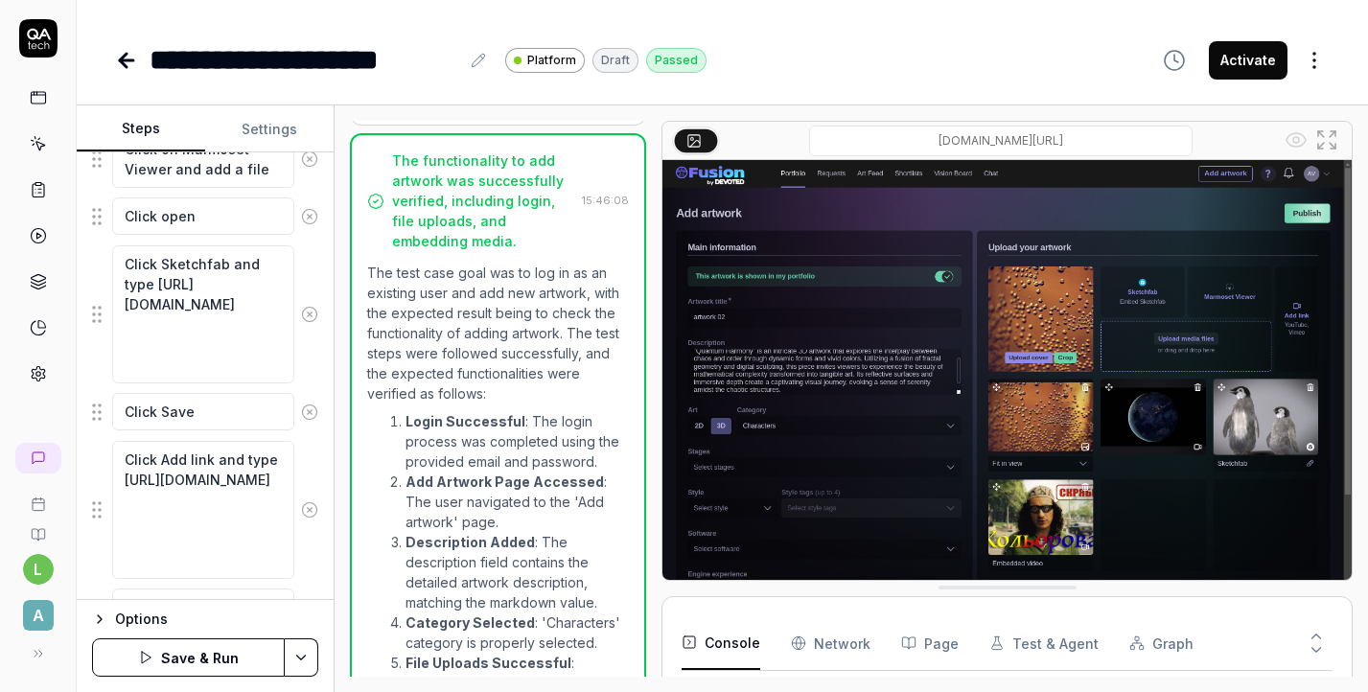
scroll to position [1313, 0]
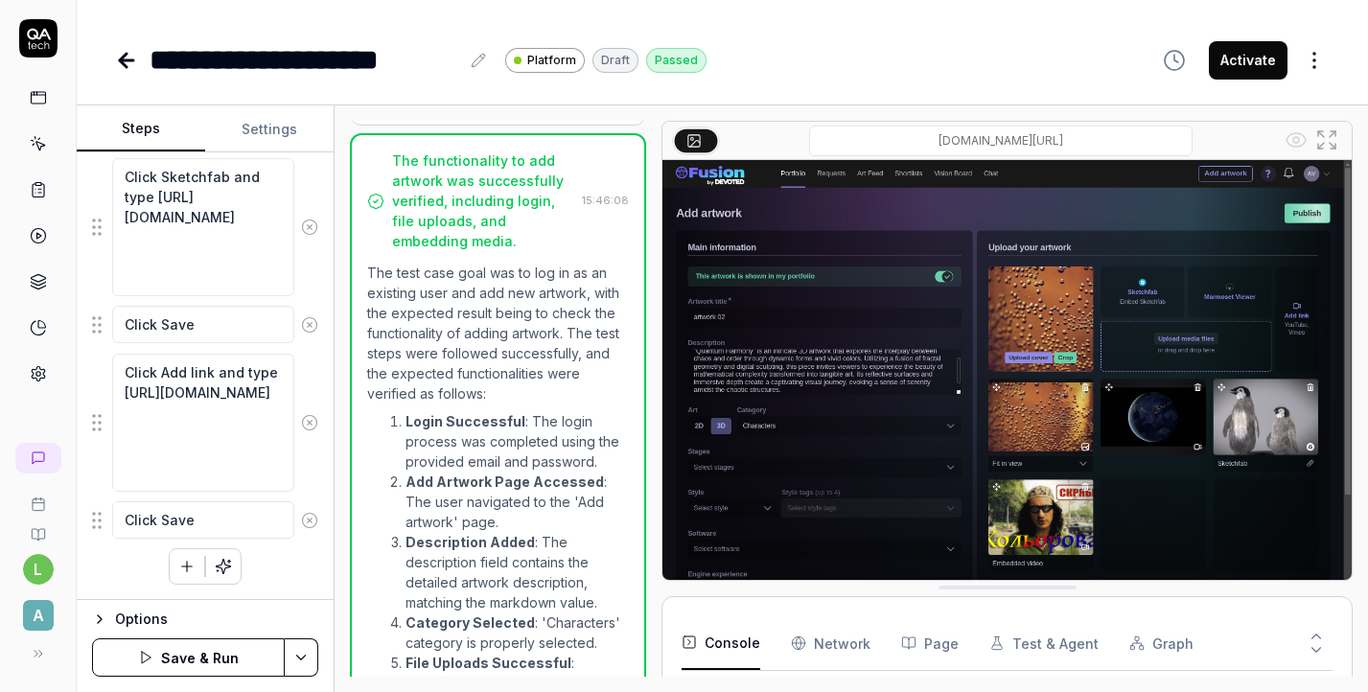
click at [185, 568] on icon "button" at bounding box center [186, 566] width 17 height 17
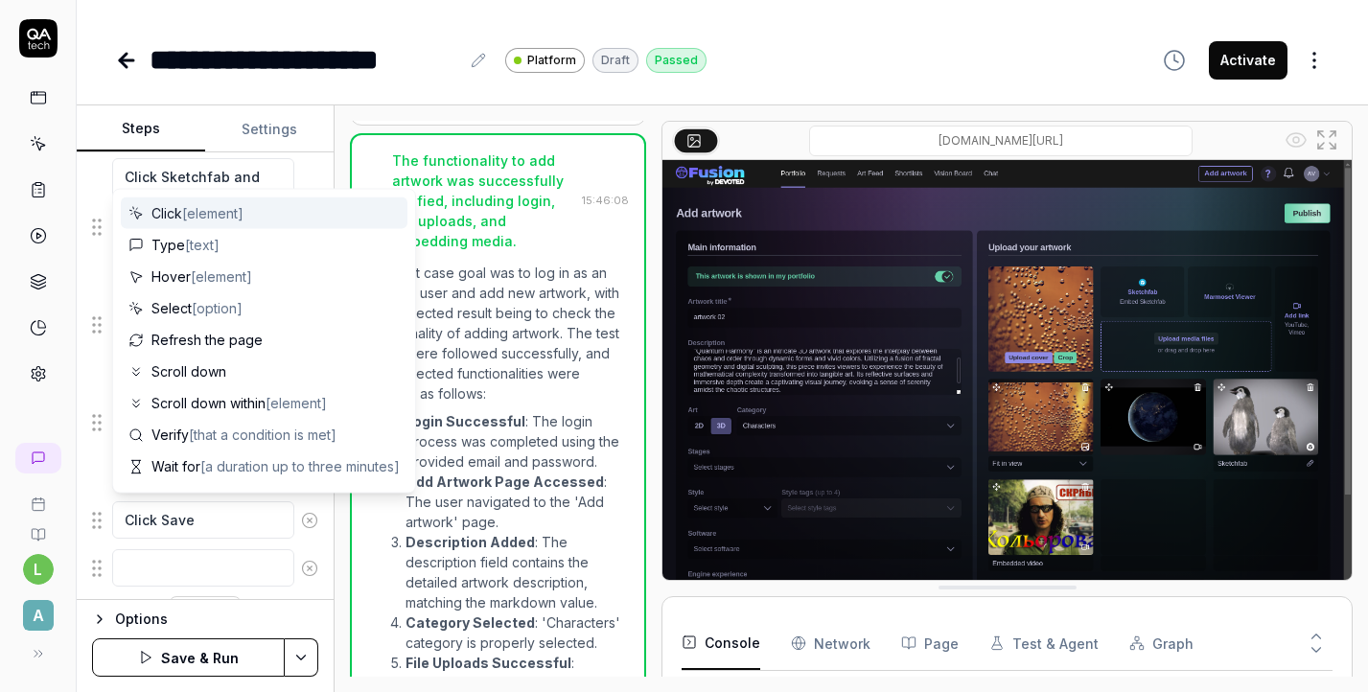
scroll to position [1360, 0]
click at [214, 211] on span "[element]" at bounding box center [212, 213] width 61 height 16
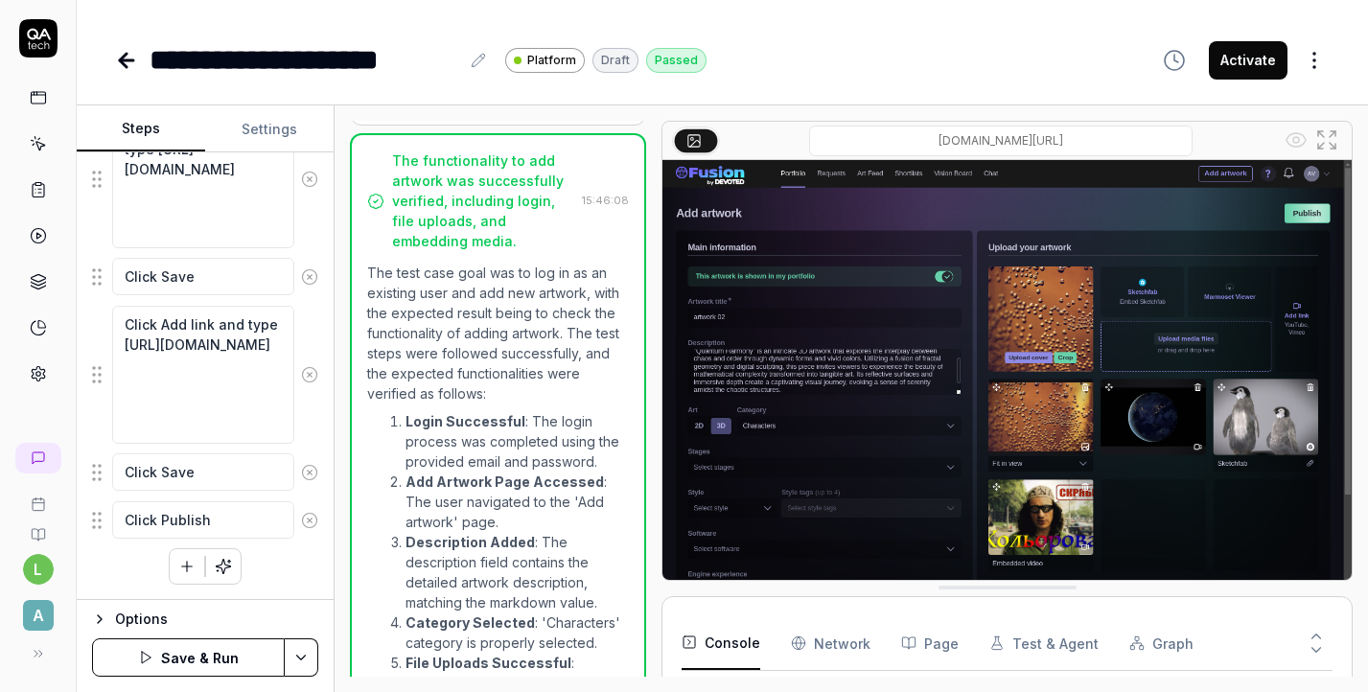
click at [212, 660] on button "Save & Run" at bounding box center [188, 658] width 193 height 38
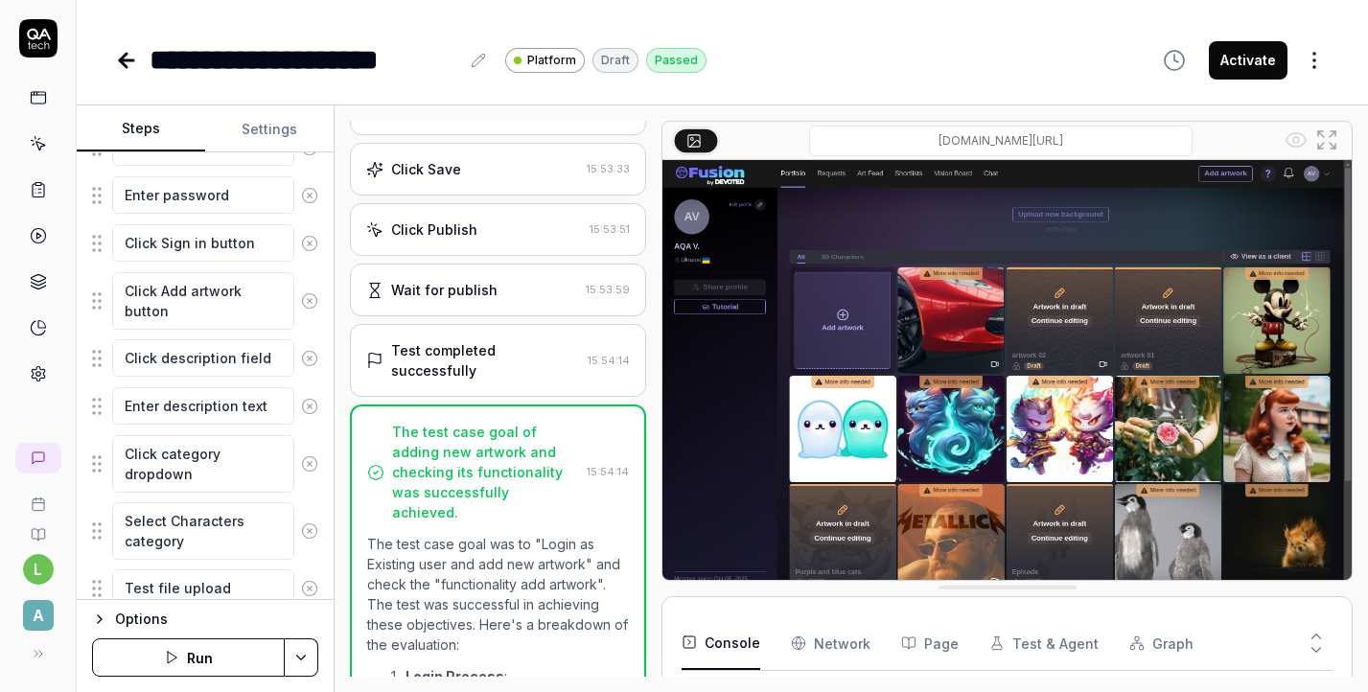
scroll to position [333, 0]
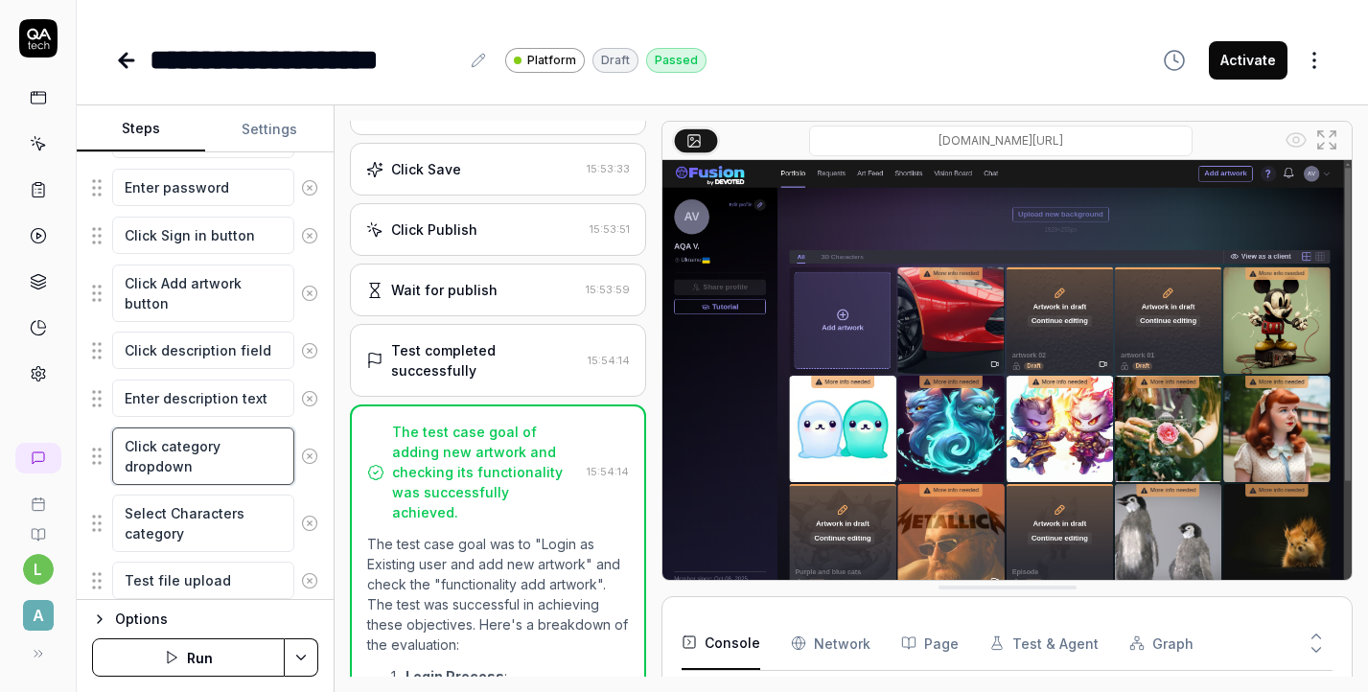
click at [173, 449] on textarea "Click category dropdown" at bounding box center [203, 457] width 182 height 58
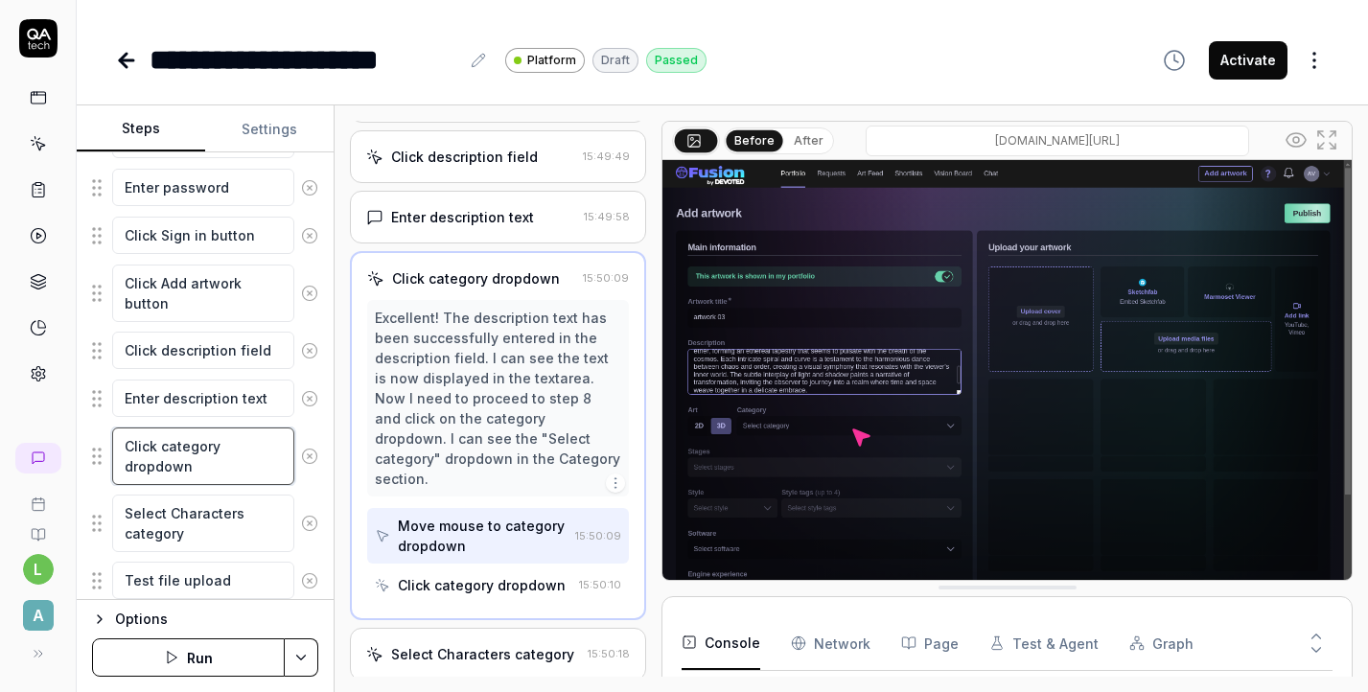
scroll to position [384, 0]
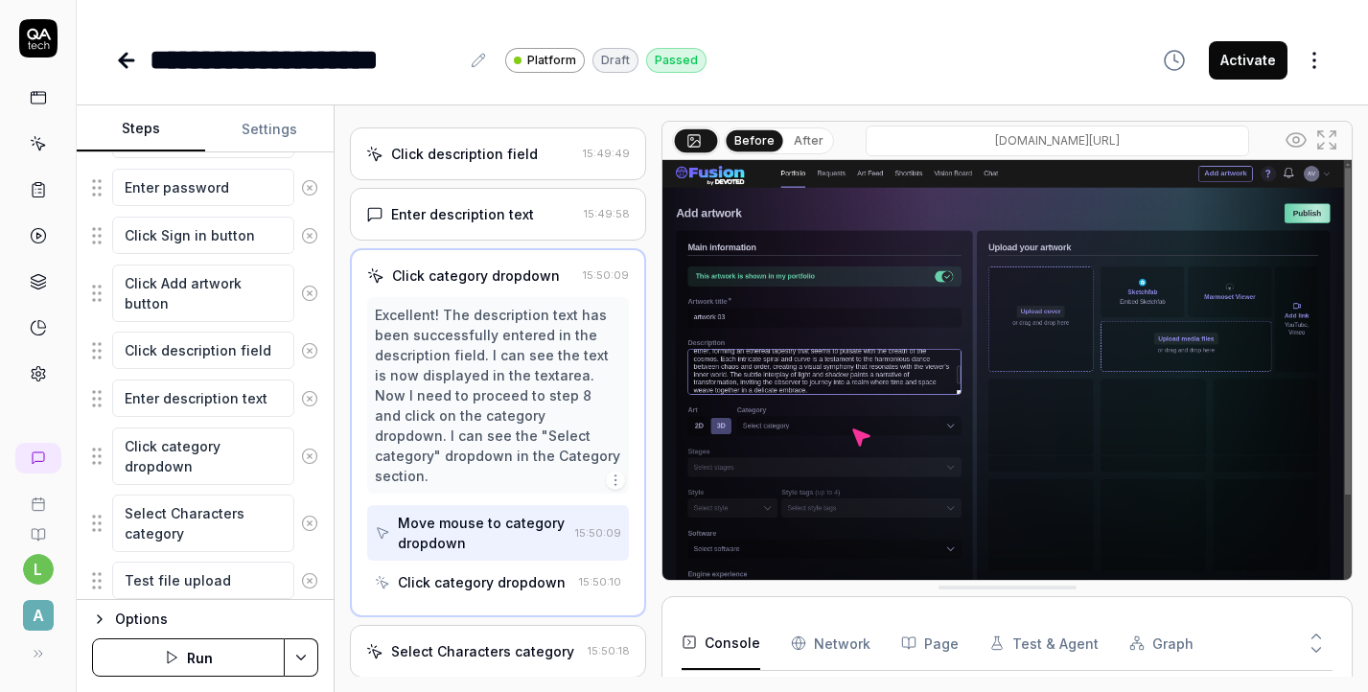
click at [465, 515] on div "Move mouse to category dropdown" at bounding box center [483, 533] width 170 height 40
click at [477, 572] on div "Click category dropdown" at bounding box center [482, 582] width 168 height 20
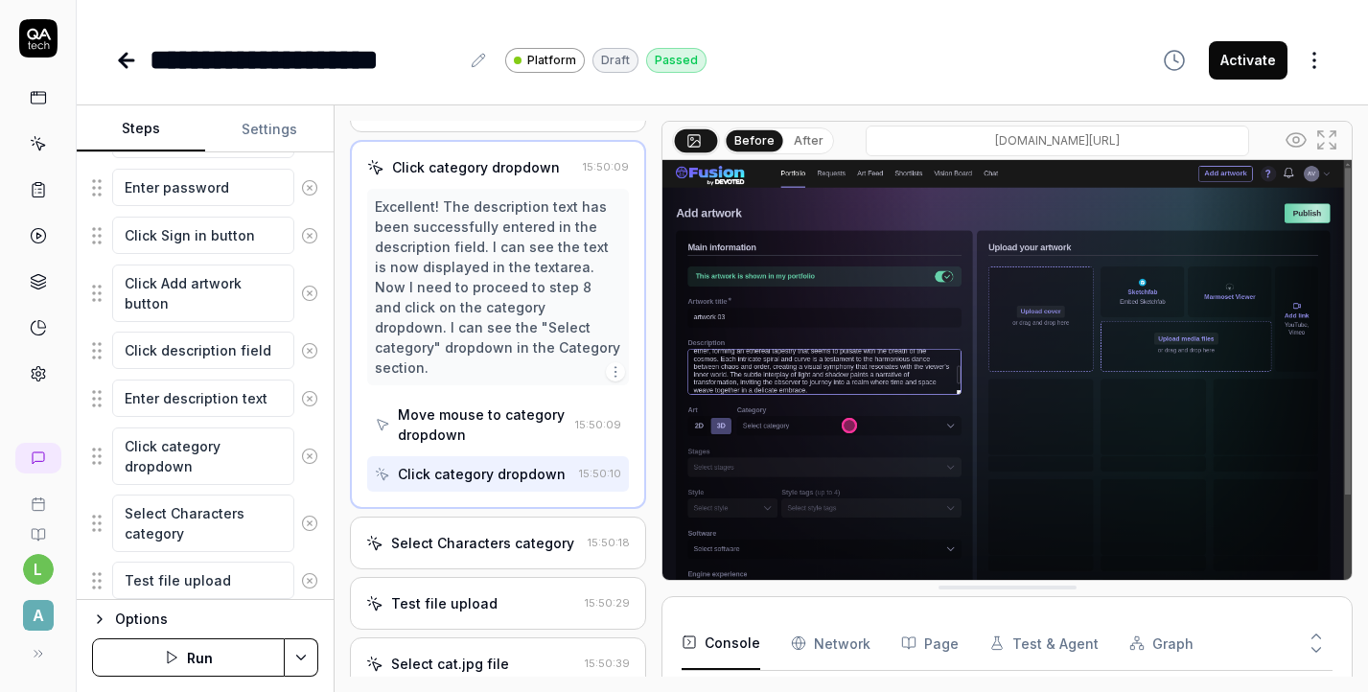
click at [467, 533] on div "Select Characters category" at bounding box center [482, 543] width 183 height 20
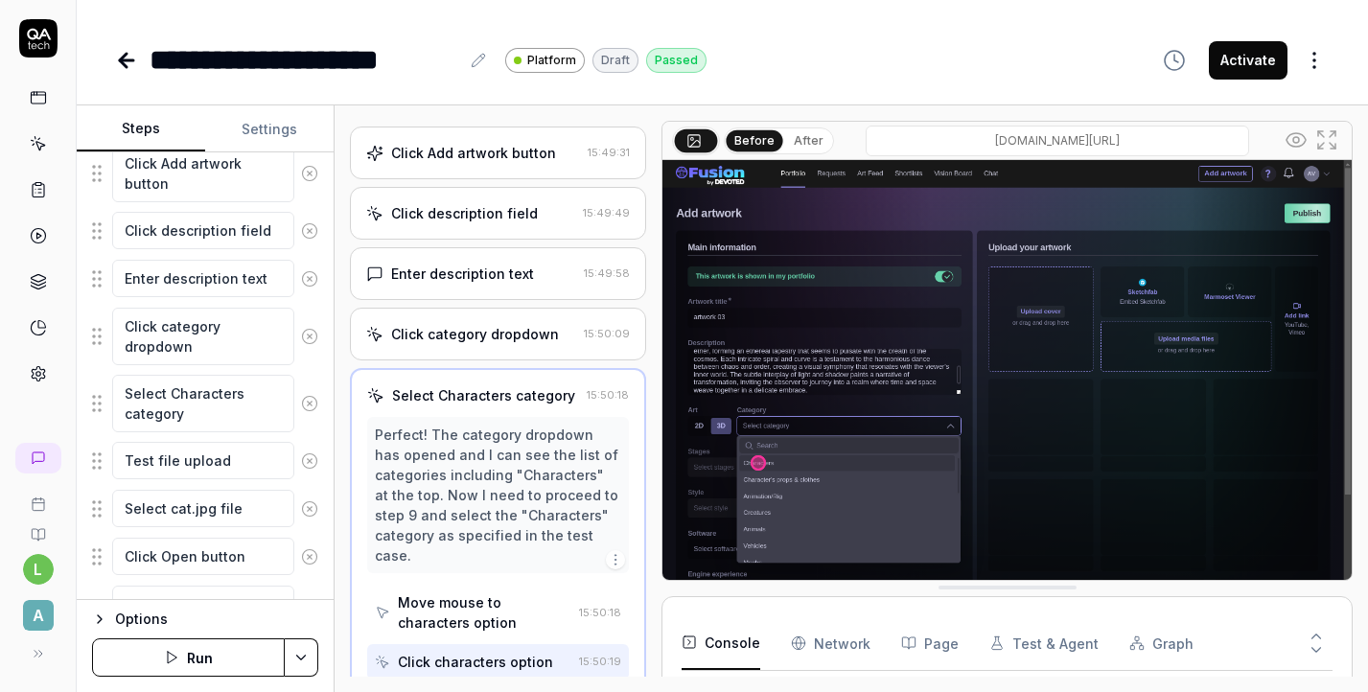
scroll to position [452, 0]
click at [196, 462] on textarea "Test file upload" at bounding box center [203, 461] width 182 height 37
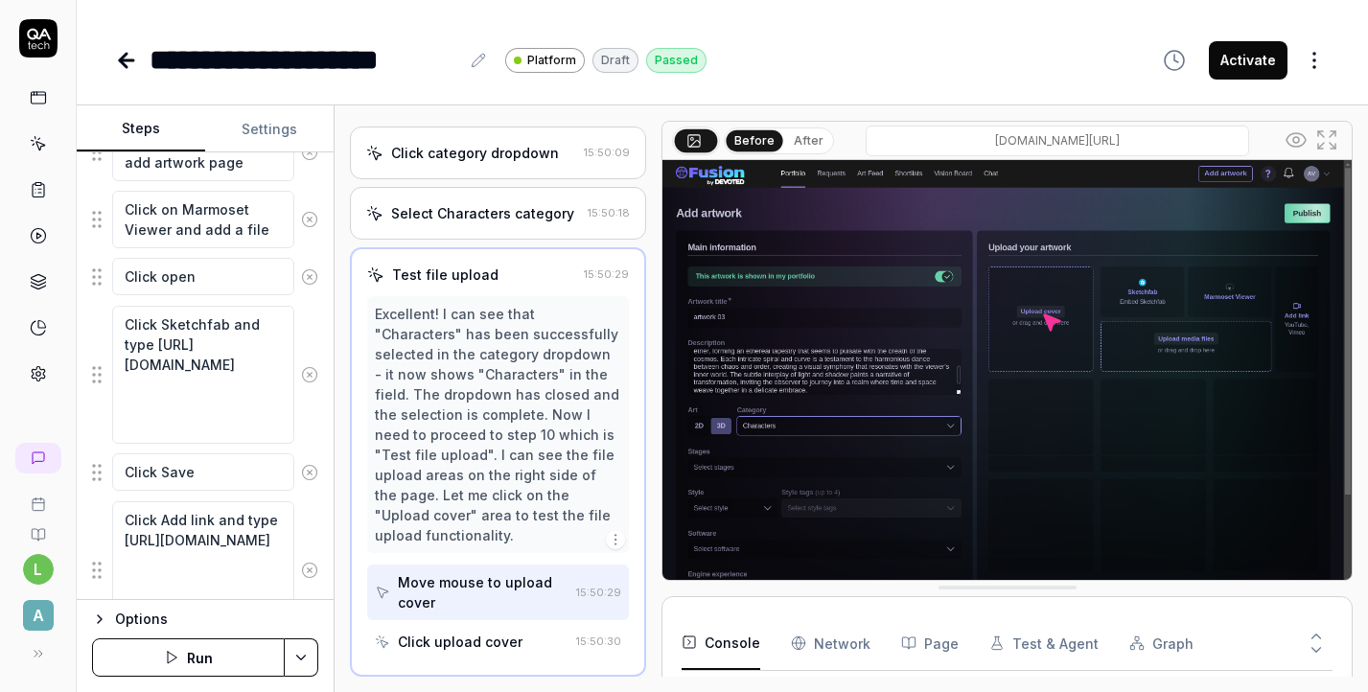
scroll to position [1360, 0]
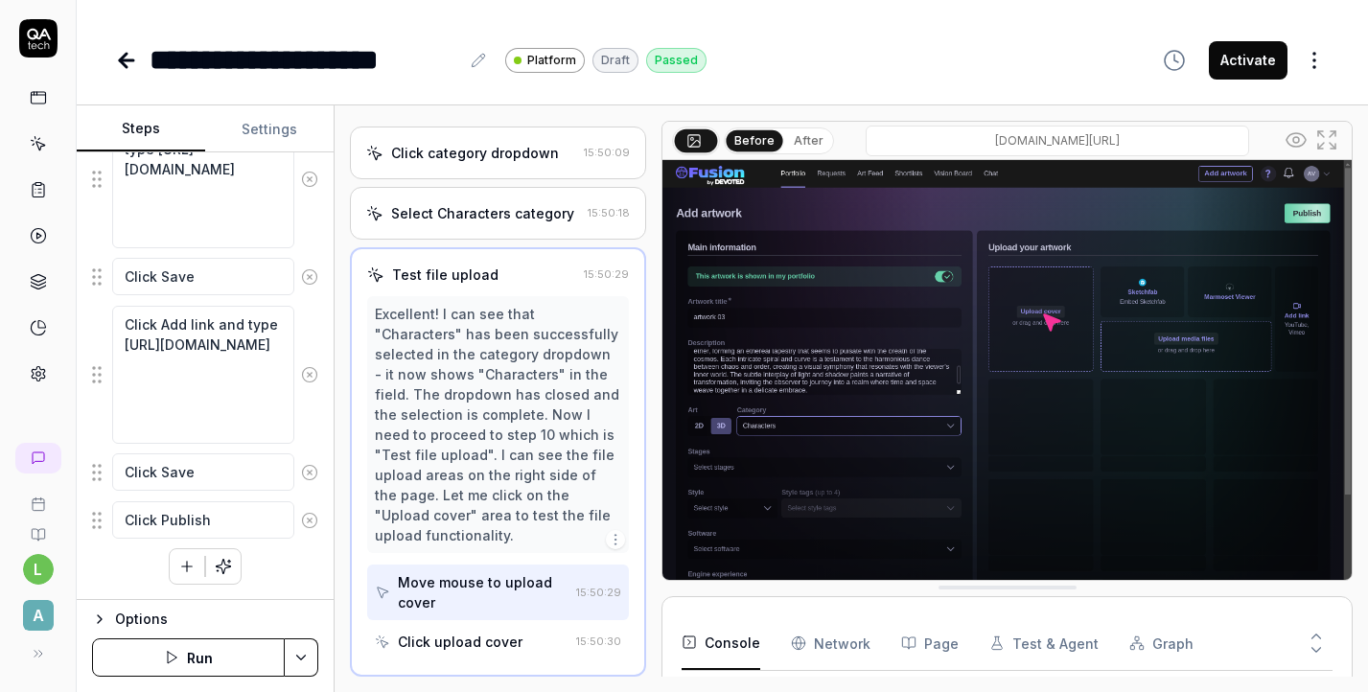
click at [184, 569] on icon "button" at bounding box center [186, 566] width 17 height 17
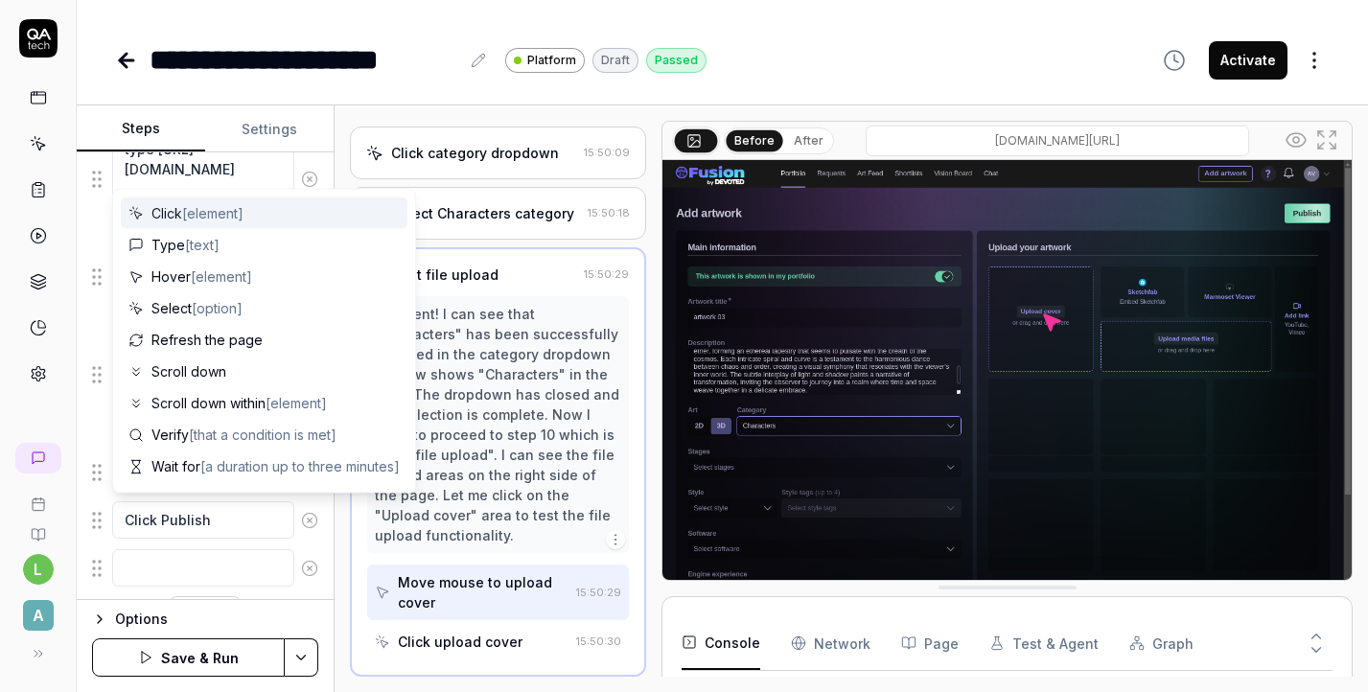
scroll to position [1408, 0]
click at [179, 506] on textarea at bounding box center [203, 519] width 182 height 37
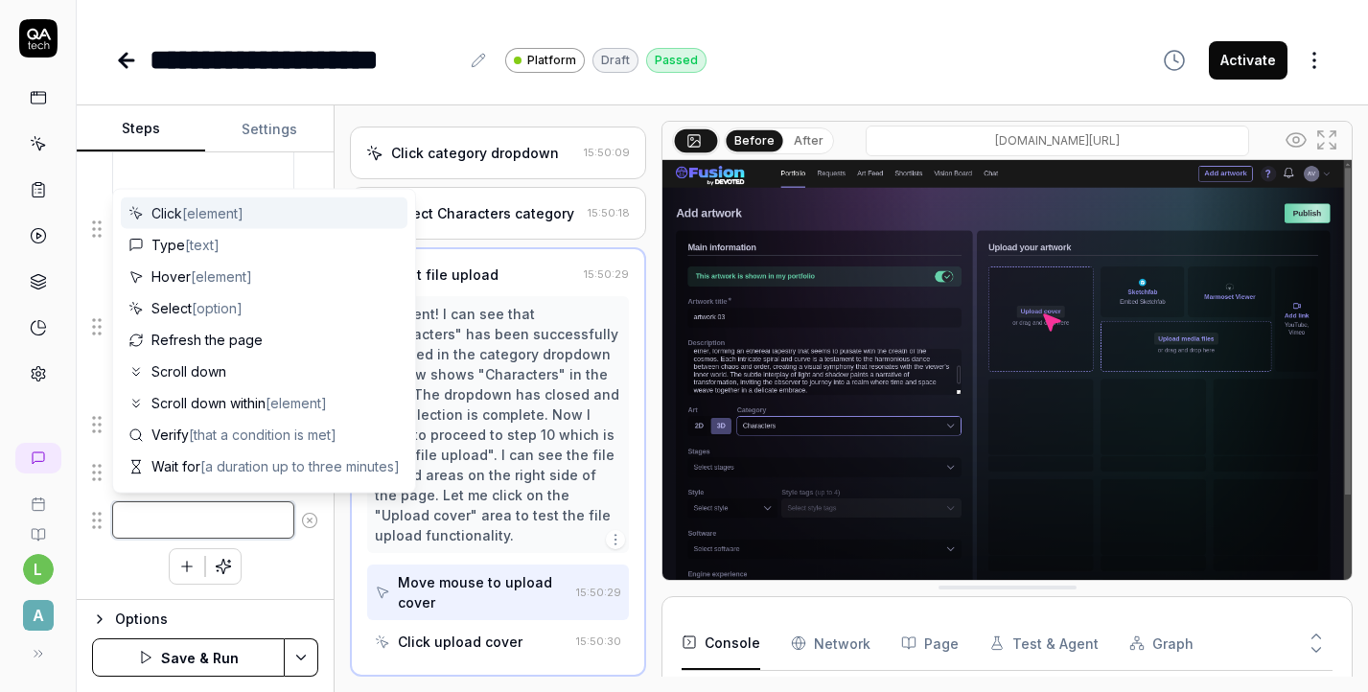
click at [133, 501] on textarea at bounding box center [203, 519] width 182 height 37
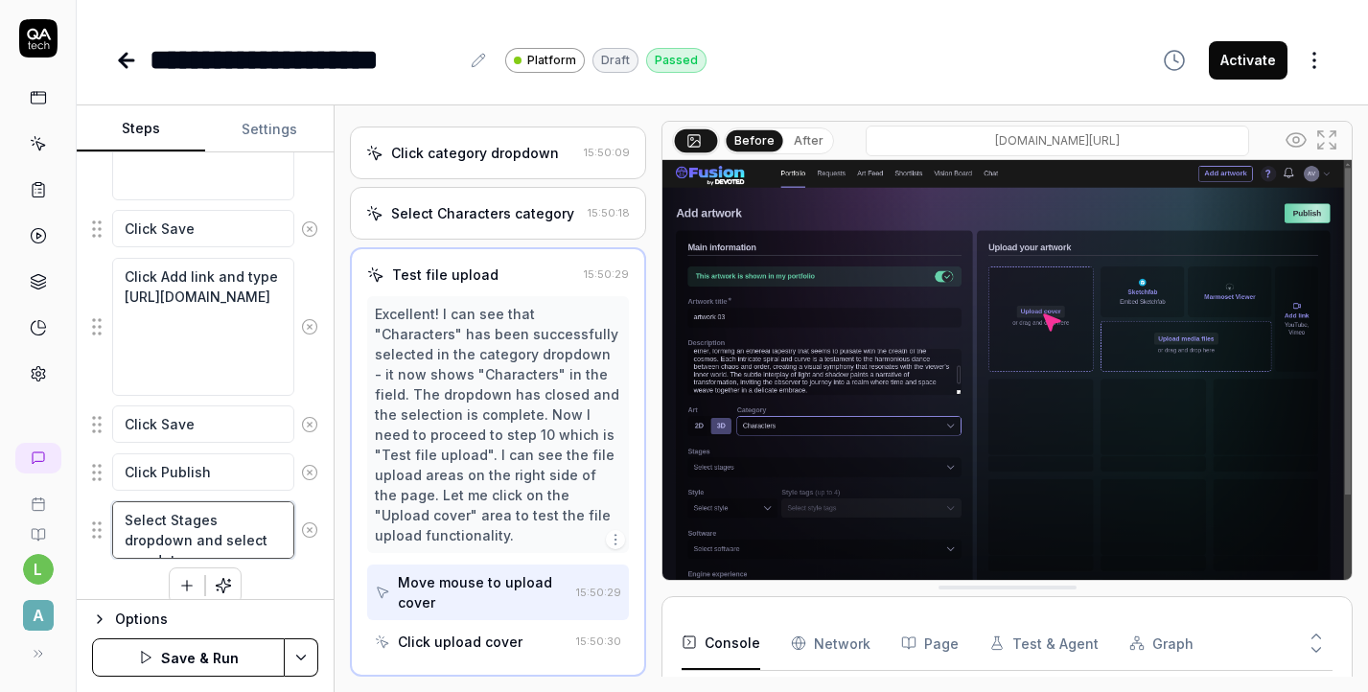
click at [213, 544] on textarea "Select Stages dropdown and select any data" at bounding box center [203, 530] width 182 height 58
click at [221, 540] on textarea "Select Stages dropdown and select any data" at bounding box center [203, 530] width 182 height 58
click at [219, 542] on textarea "Select Stages dropdown and select any data" at bounding box center [203, 530] width 182 height 58
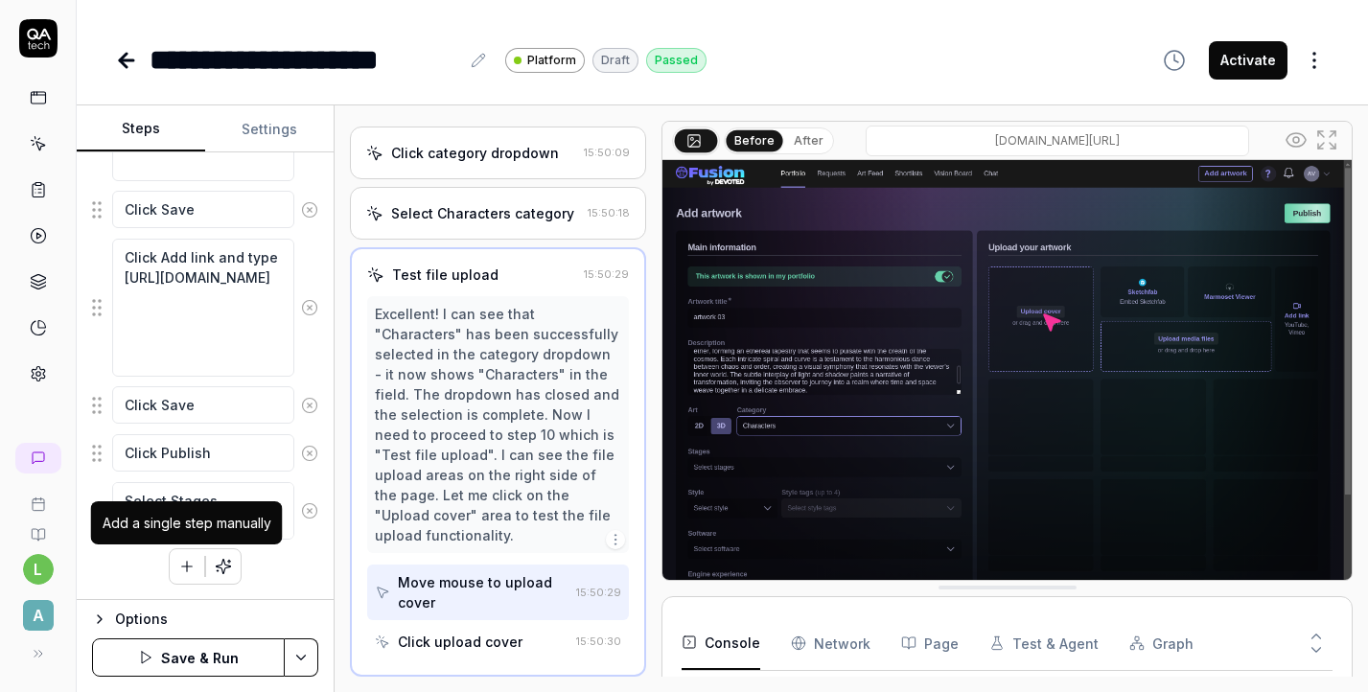
click at [192, 566] on icon "button" at bounding box center [186, 566] width 17 height 17
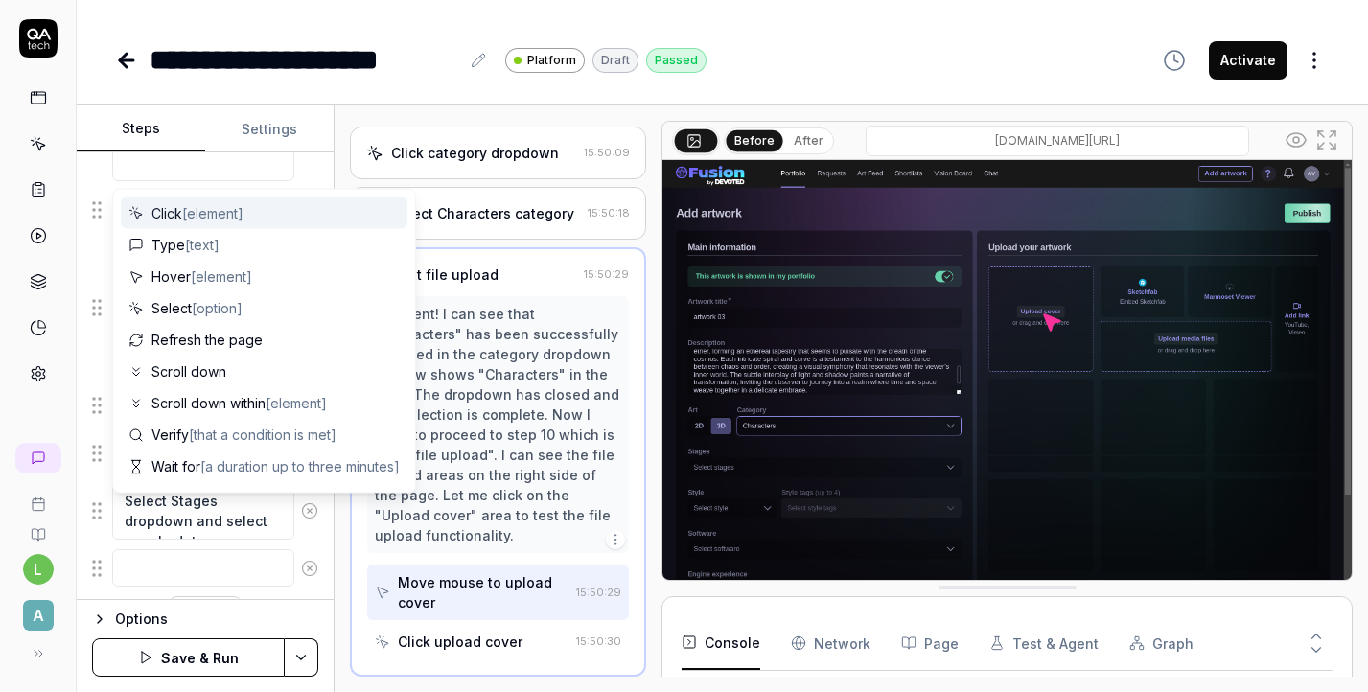
scroll to position [1476, 0]
click at [173, 519] on textarea at bounding box center [203, 519] width 182 height 37
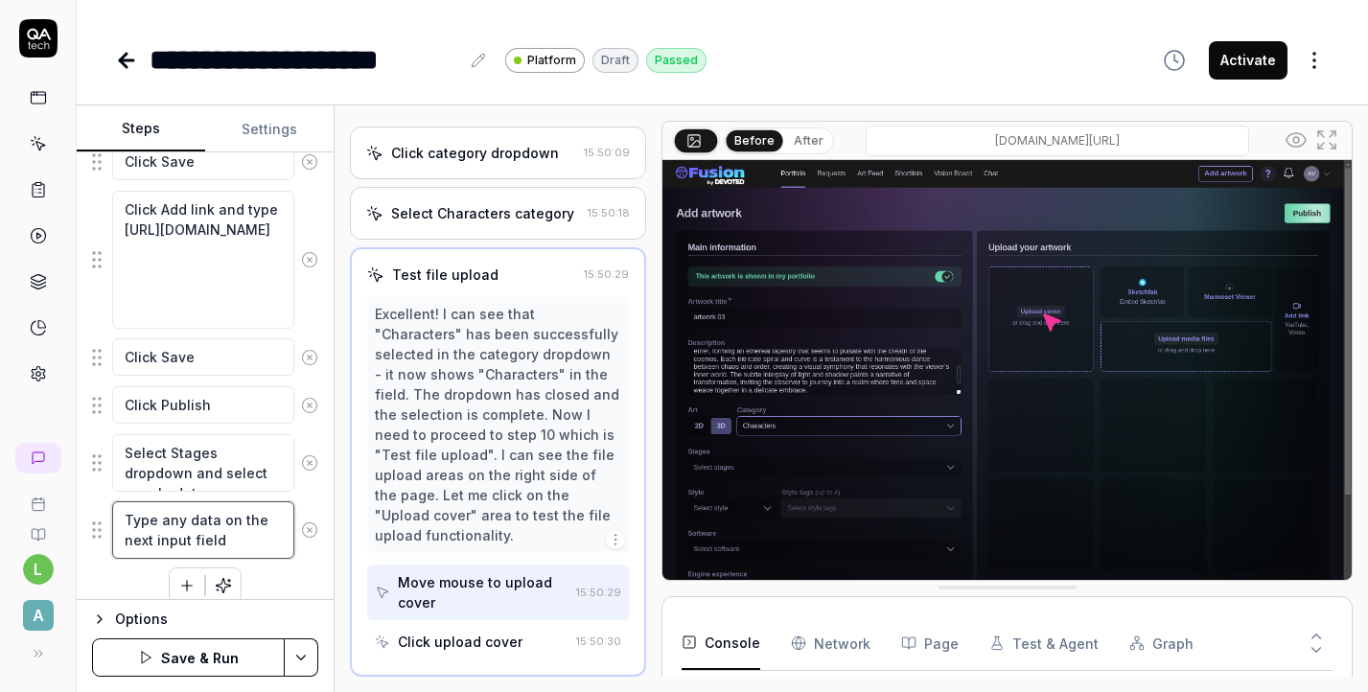
drag, startPoint x: 218, startPoint y: 517, endPoint x: 191, endPoint y: 520, distance: 27.0
click at [191, 520] on textarea "Type any data on the next input field" at bounding box center [203, 530] width 182 height 58
drag, startPoint x: 242, startPoint y: 518, endPoint x: 189, endPoint y: 523, distance: 52.9
click at [189, 523] on textarea "Type any numbers on the next input field" at bounding box center [203, 530] width 182 height 58
drag, startPoint x: 230, startPoint y: 538, endPoint x: 127, endPoint y: 520, distance: 105.1
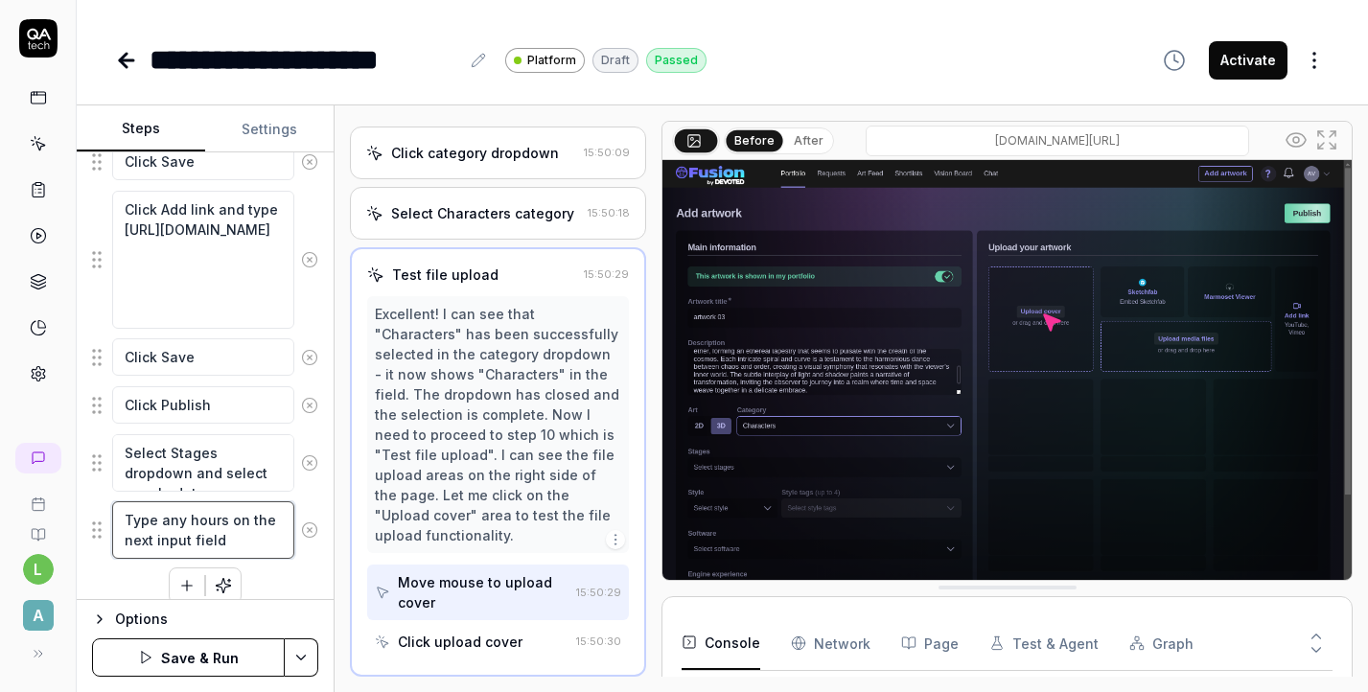
click at [127, 520] on textarea "Type any hours on the next input field" at bounding box center [203, 530] width 182 height 58
click at [180, 586] on icon "button" at bounding box center [186, 585] width 17 height 17
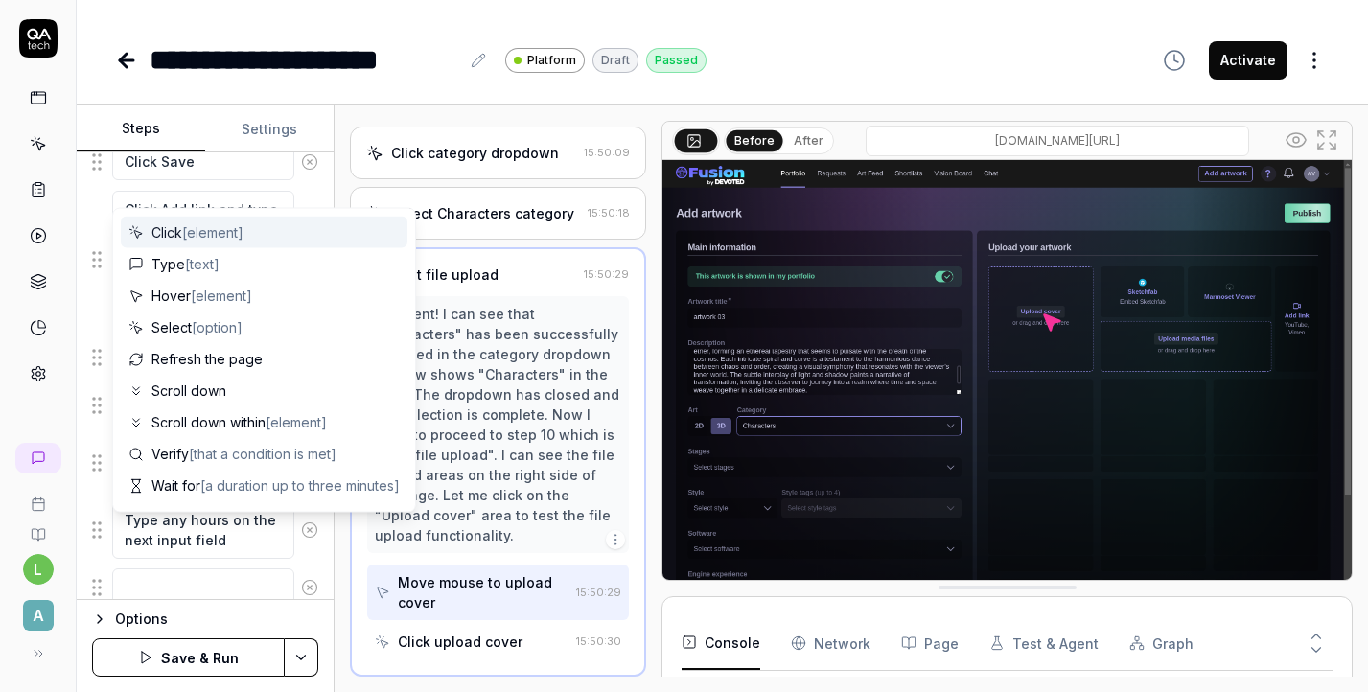
scroll to position [1523, 0]
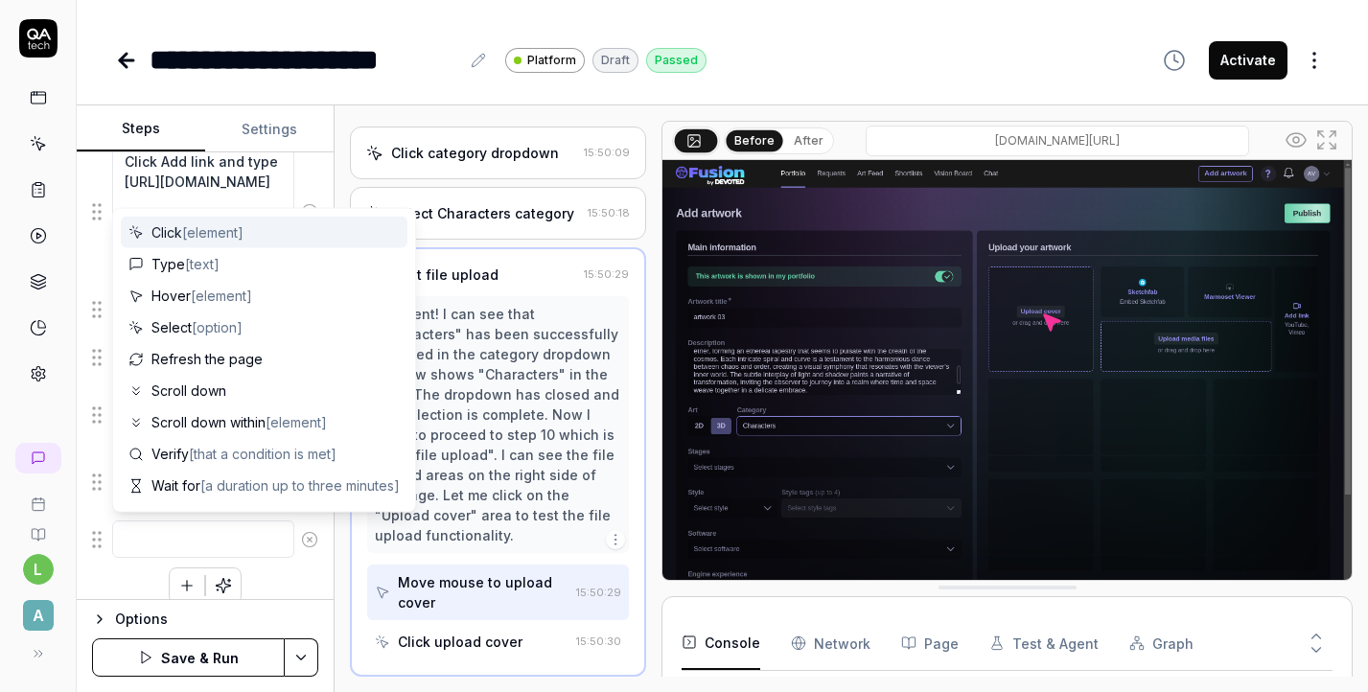
click at [253, 535] on textarea at bounding box center [203, 539] width 182 height 37
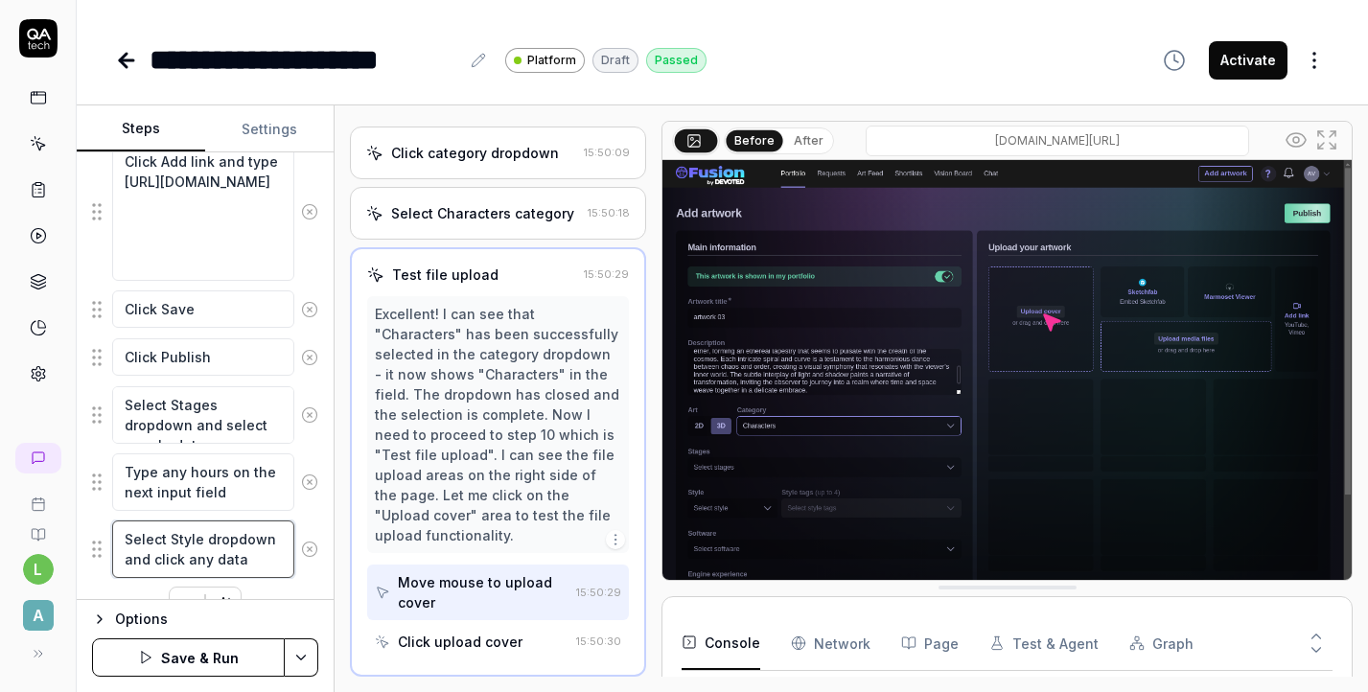
scroll to position [1562, 0]
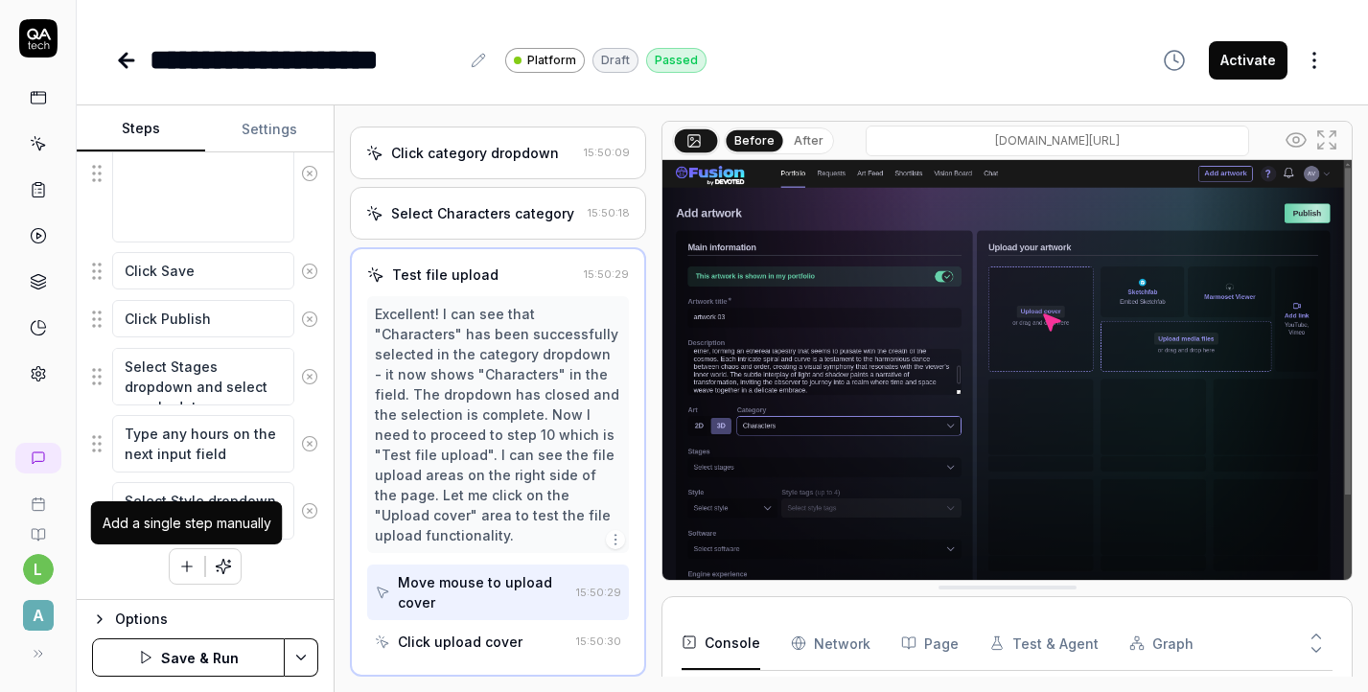
click at [181, 570] on icon "button" at bounding box center [186, 566] width 17 height 17
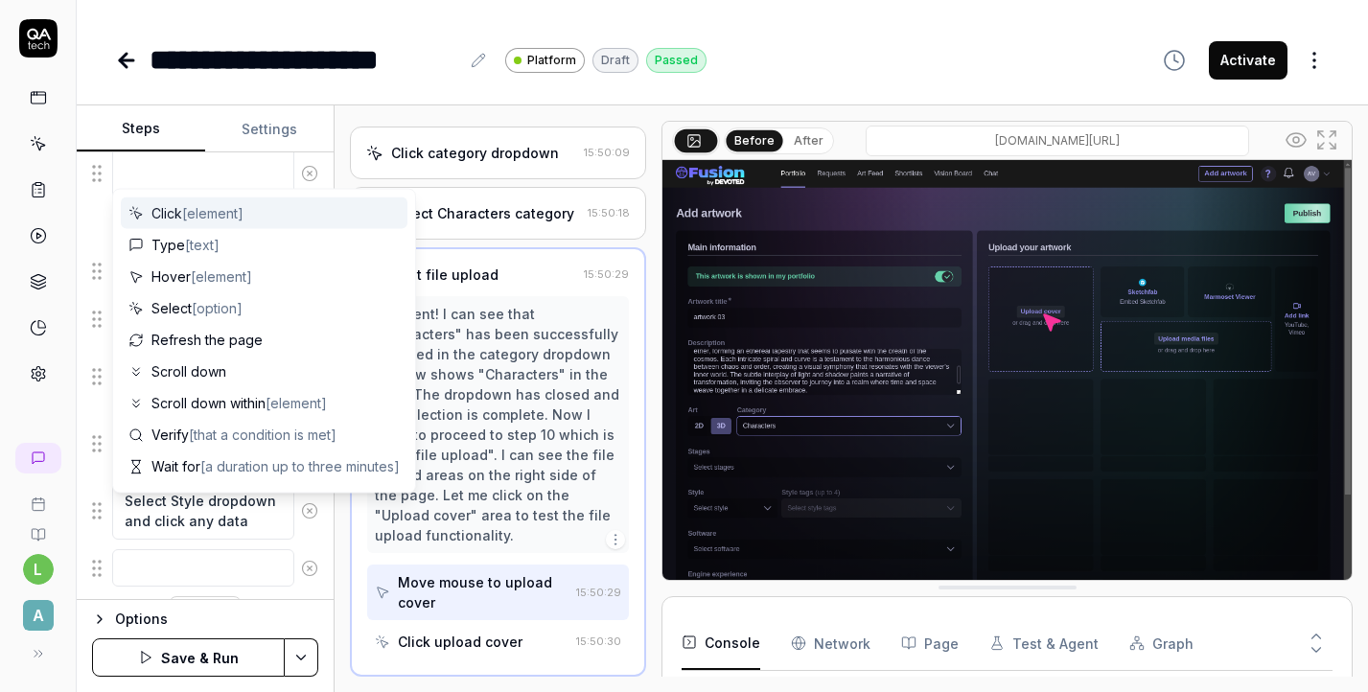
scroll to position [1610, 0]
click at [179, 524] on textarea at bounding box center [203, 519] width 182 height 37
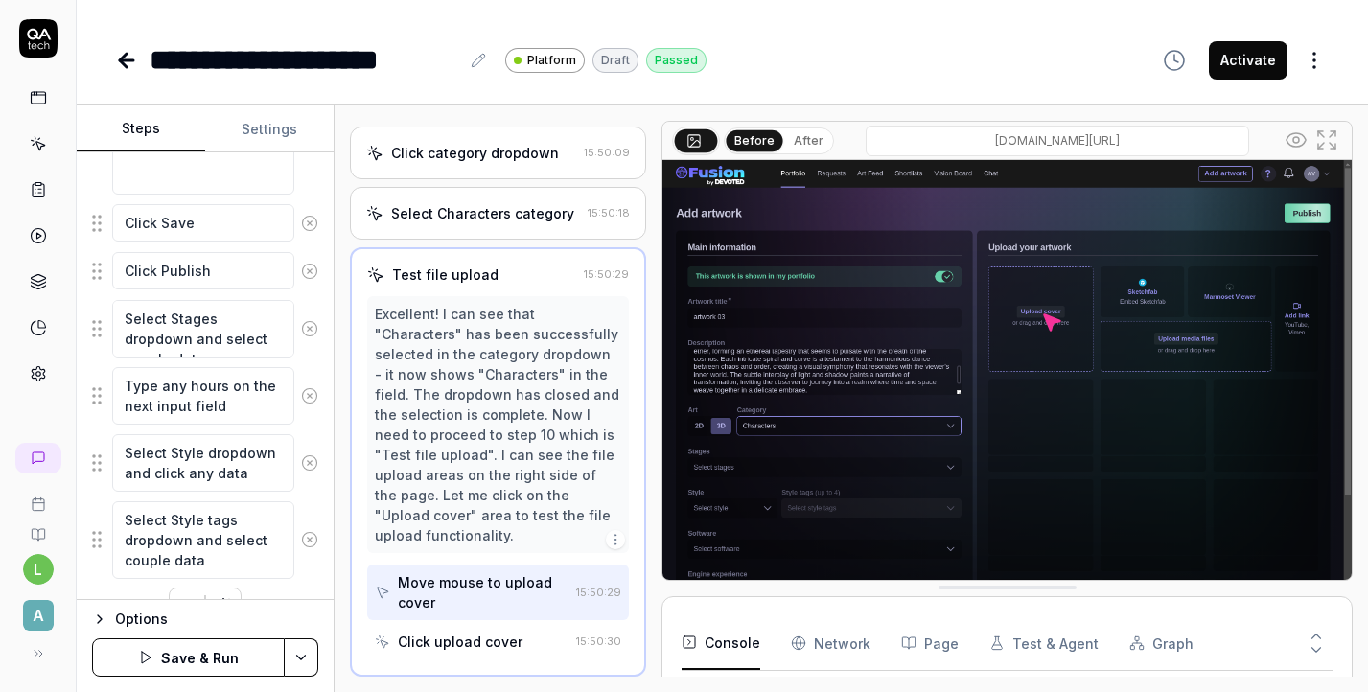
scroll to position [1649, 0]
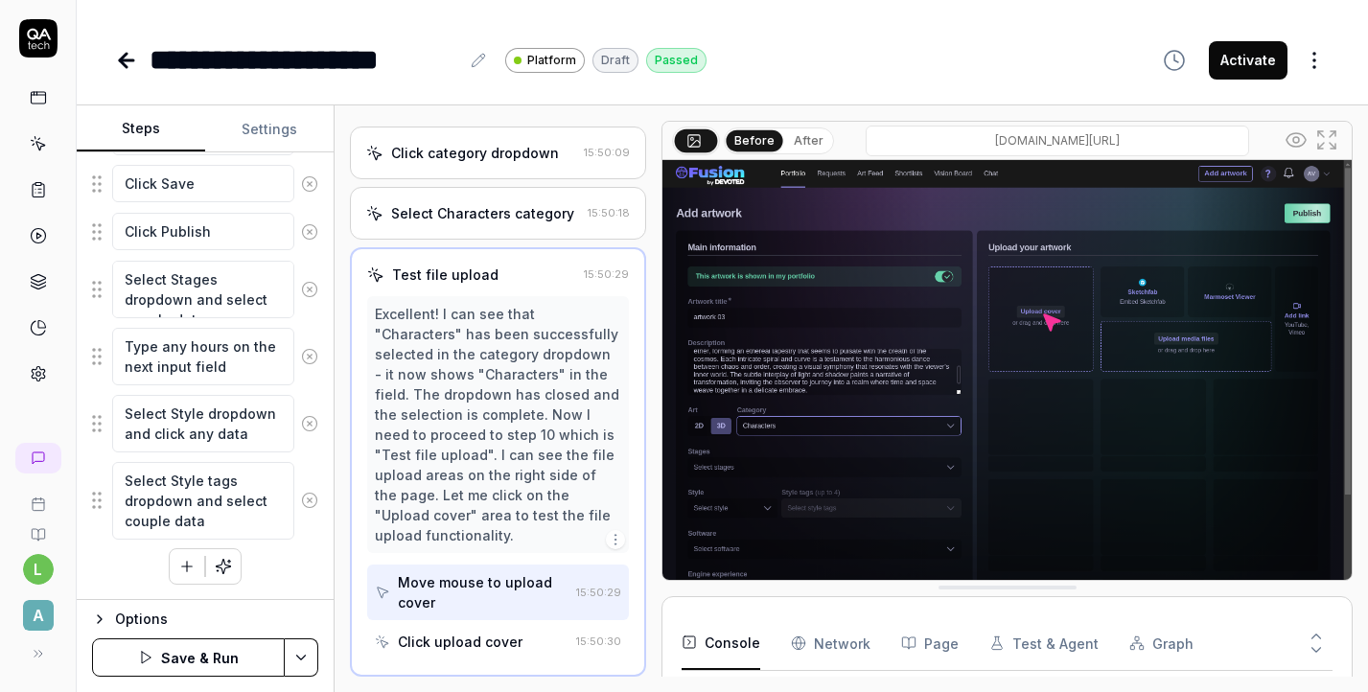
click at [198, 659] on button "Save & Run" at bounding box center [188, 658] width 193 height 38
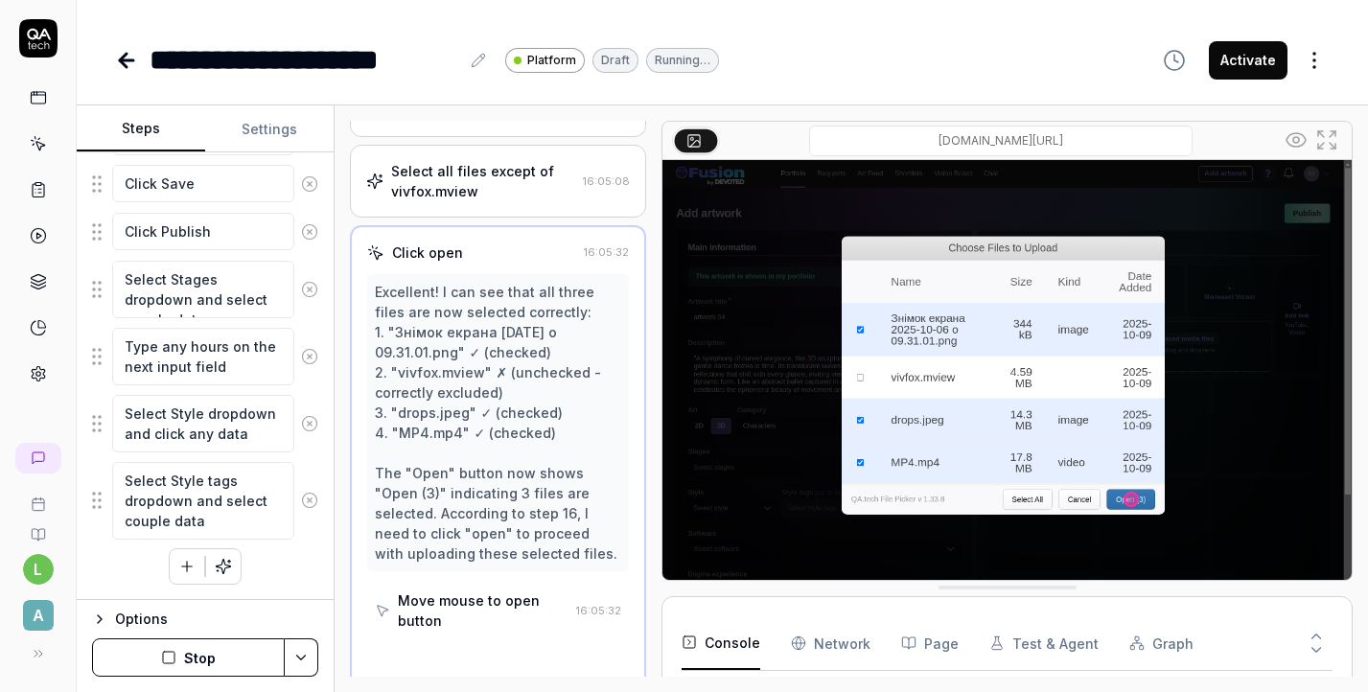
scroll to position [1010, 0]
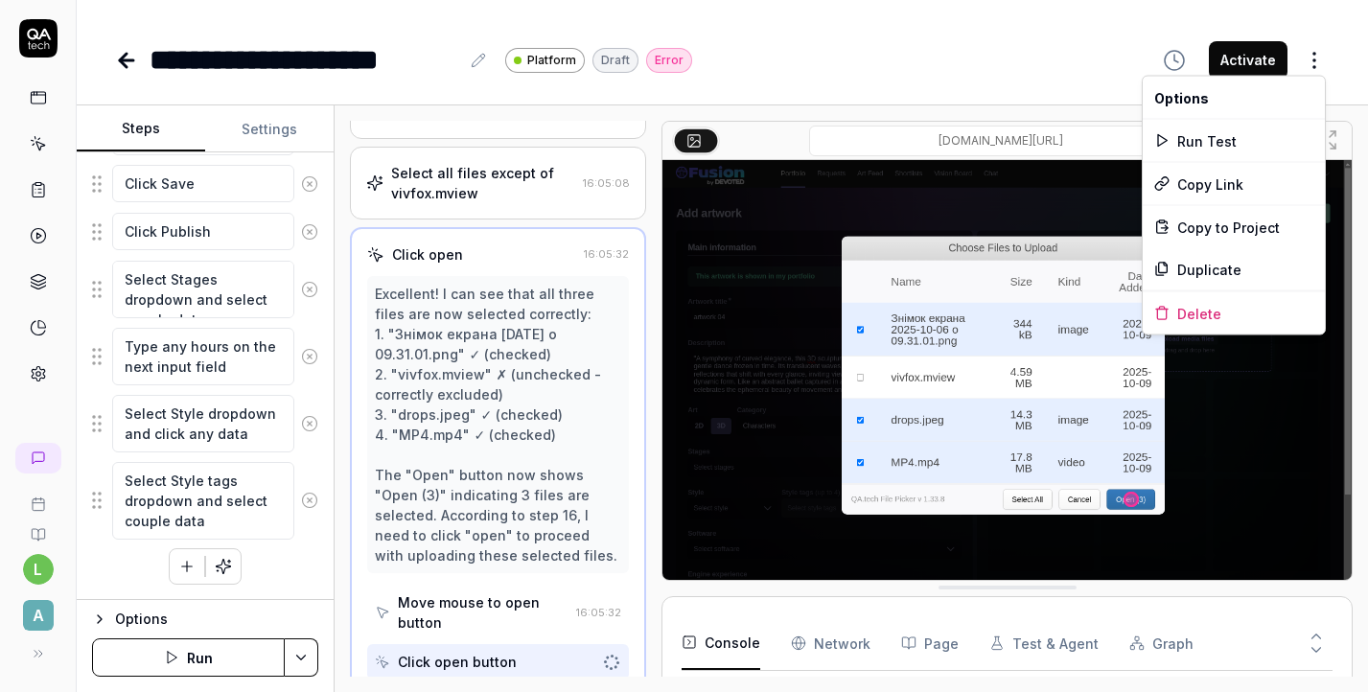
click at [1309, 67] on html "**********" at bounding box center [684, 346] width 1368 height 692
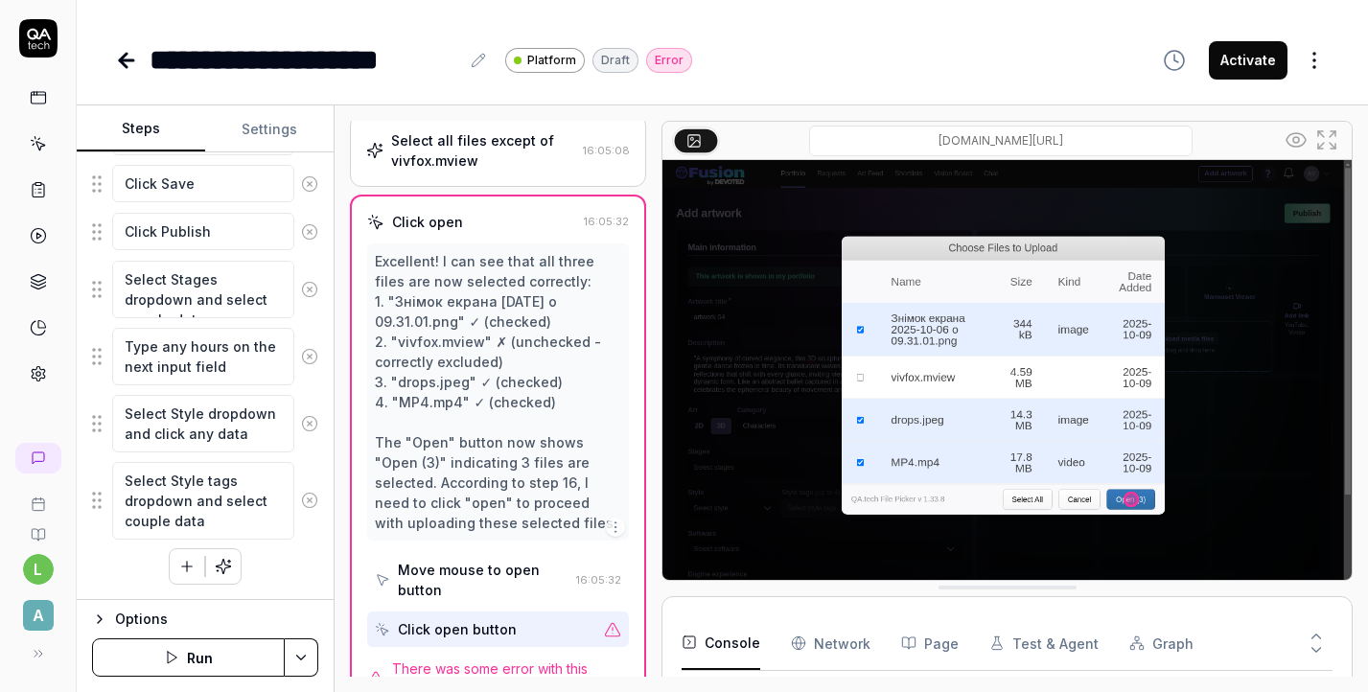
click at [877, 86] on html "**********" at bounding box center [684, 346] width 1368 height 692
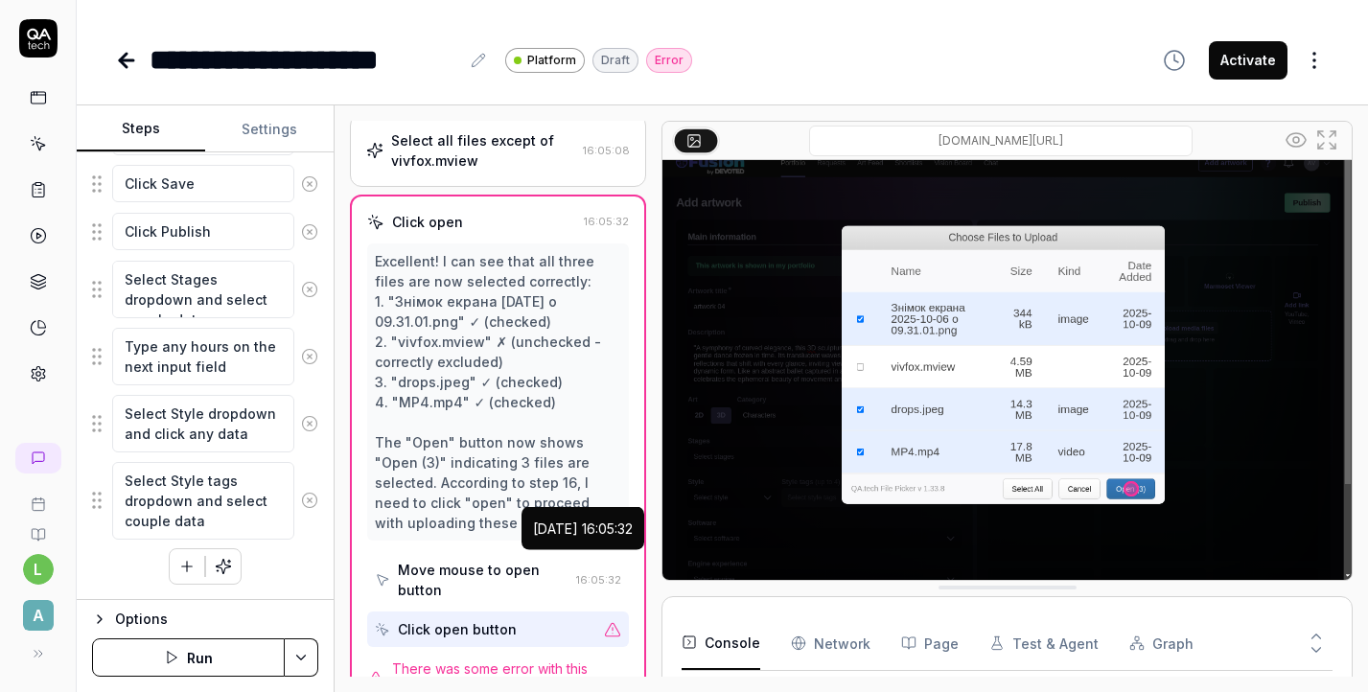
click at [536, 659] on span "There was some error with this action" at bounding box center [510, 679] width 237 height 40
click at [522, 659] on span "There was some error with this action" at bounding box center [510, 679] width 237 height 40
click at [542, 404] on div "Excellent! I can see that all three files are now selected correctly: 1. "Знімо…" at bounding box center [498, 392] width 246 height 282
click at [658, 60] on div "Error" at bounding box center [669, 60] width 46 height 25
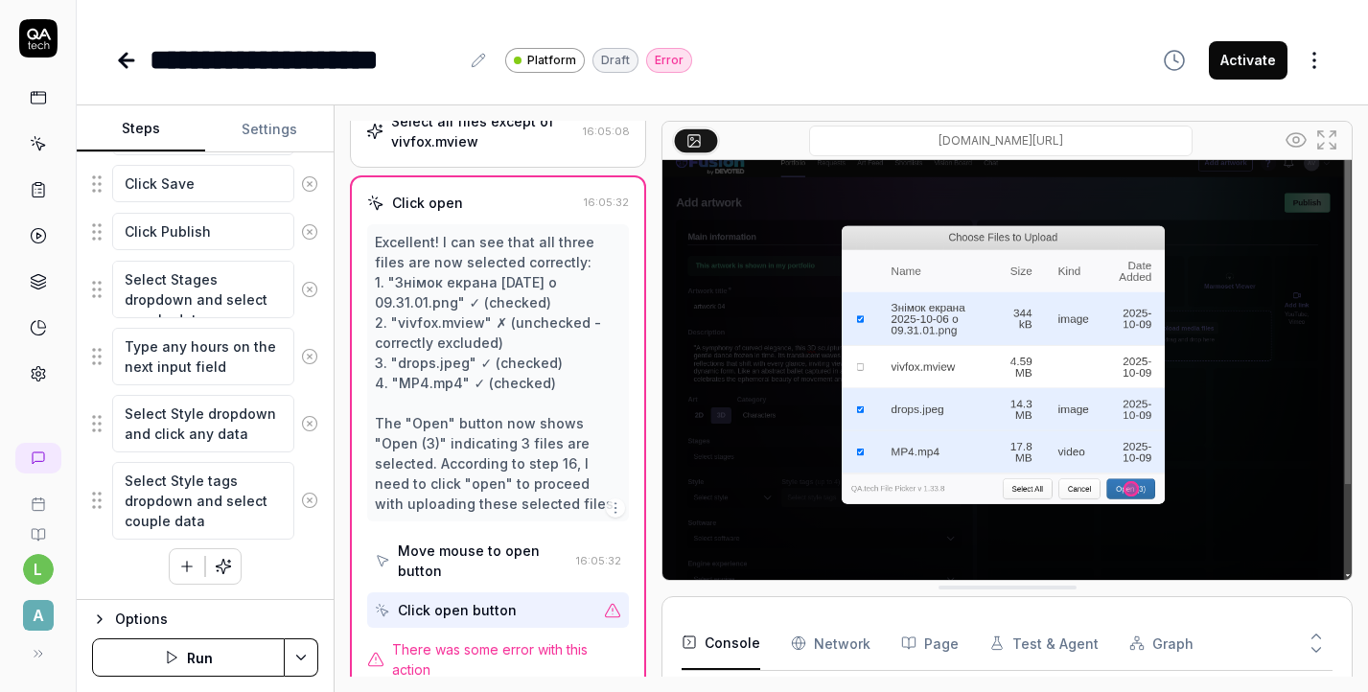
click at [807, 638] on Requests "Network" at bounding box center [831, 643] width 80 height 54
click at [945, 647] on button "Page" at bounding box center [930, 643] width 58 height 54
click at [1011, 646] on button "Test & Agent" at bounding box center [1043, 643] width 109 height 54
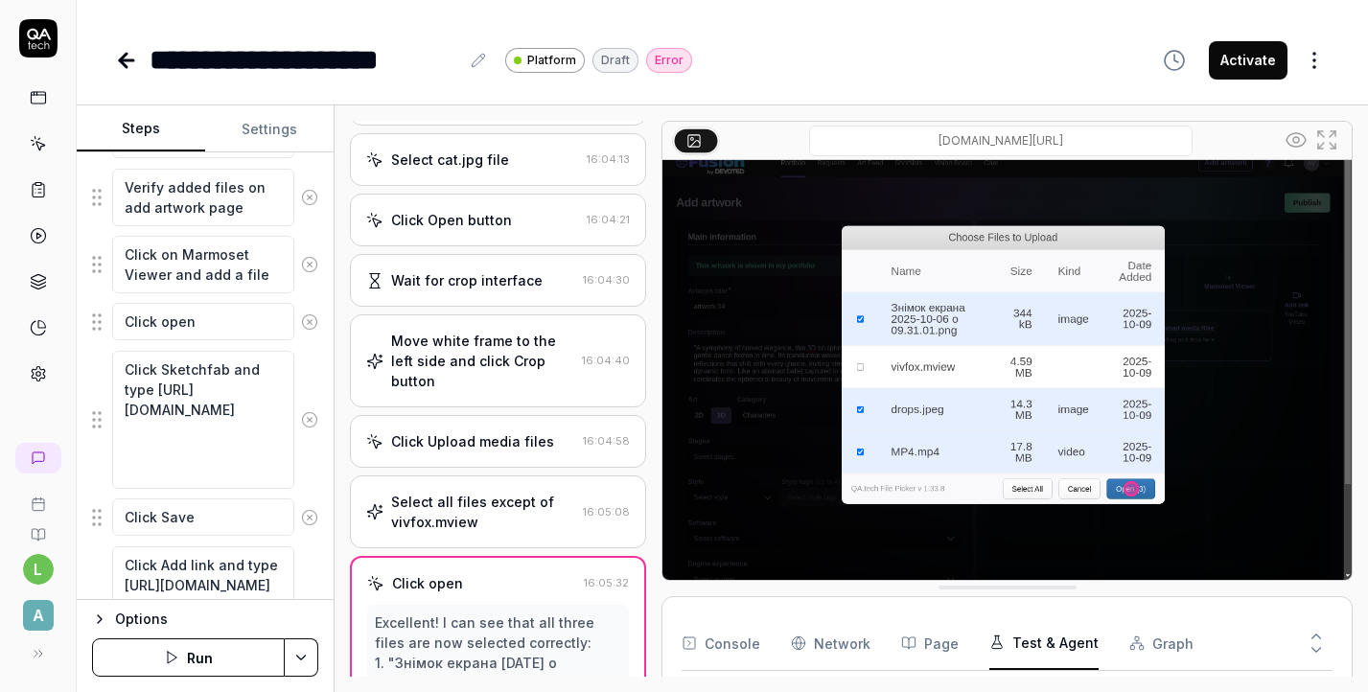
scroll to position [674, 0]
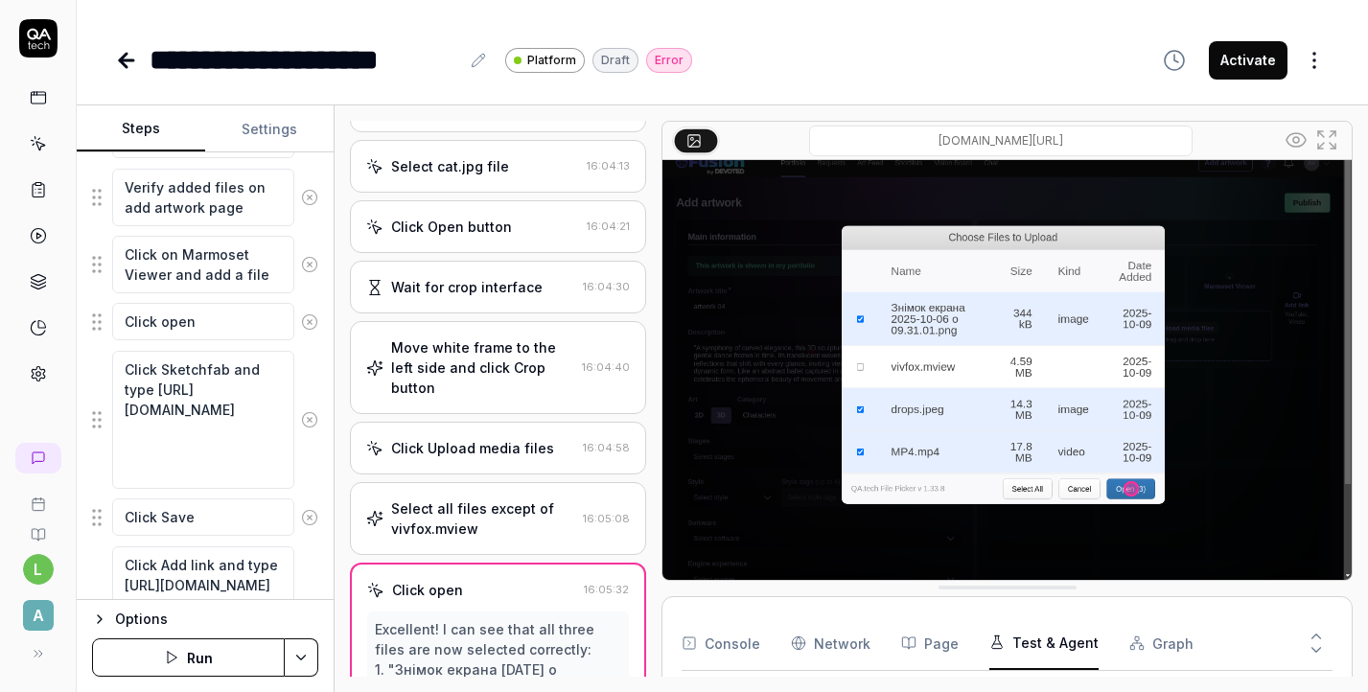
click at [425, 438] on div "Click Upload media files" at bounding box center [472, 448] width 163 height 20
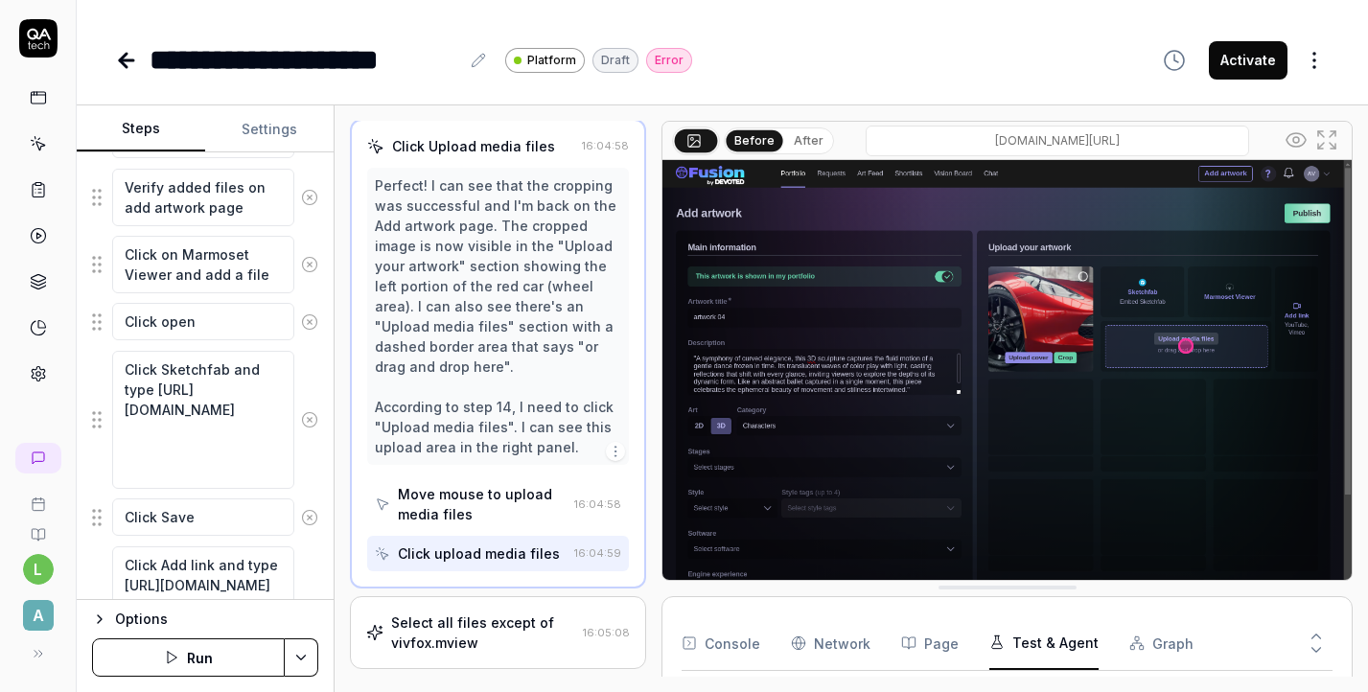
scroll to position [1061, 0]
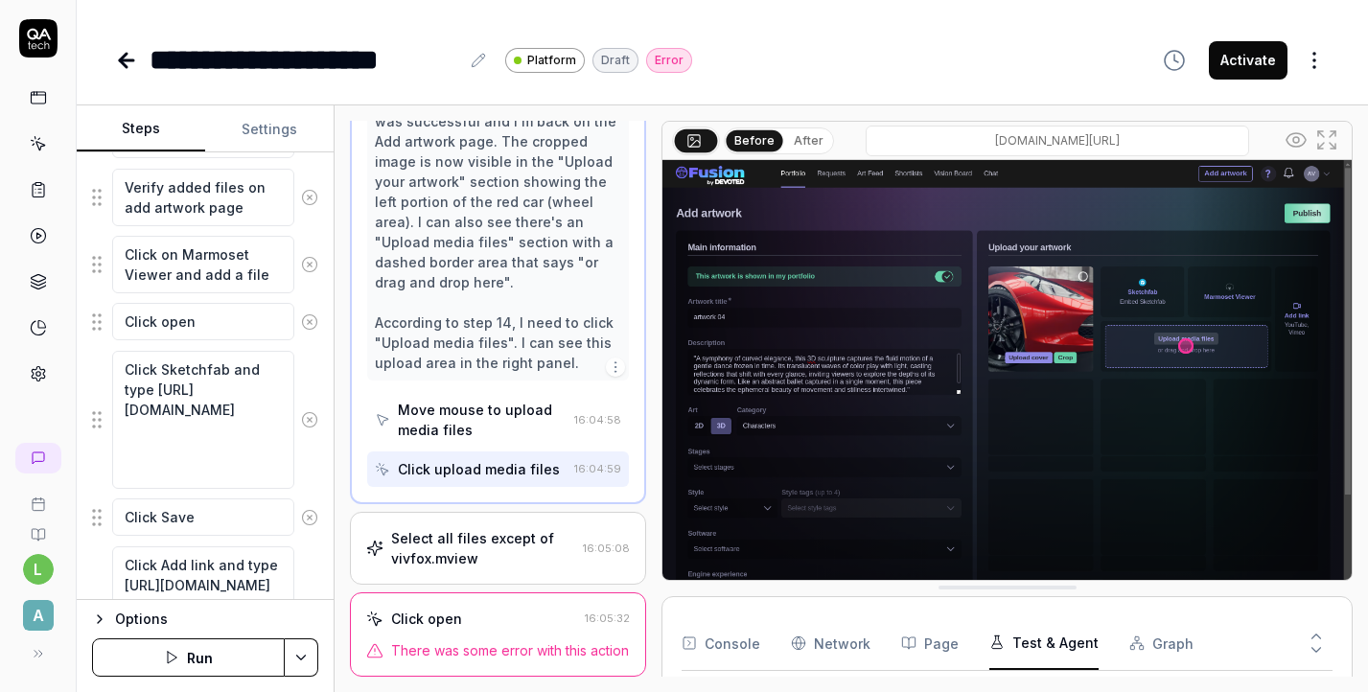
click at [434, 528] on div "Select all files except of vivfox.mview" at bounding box center [483, 548] width 184 height 40
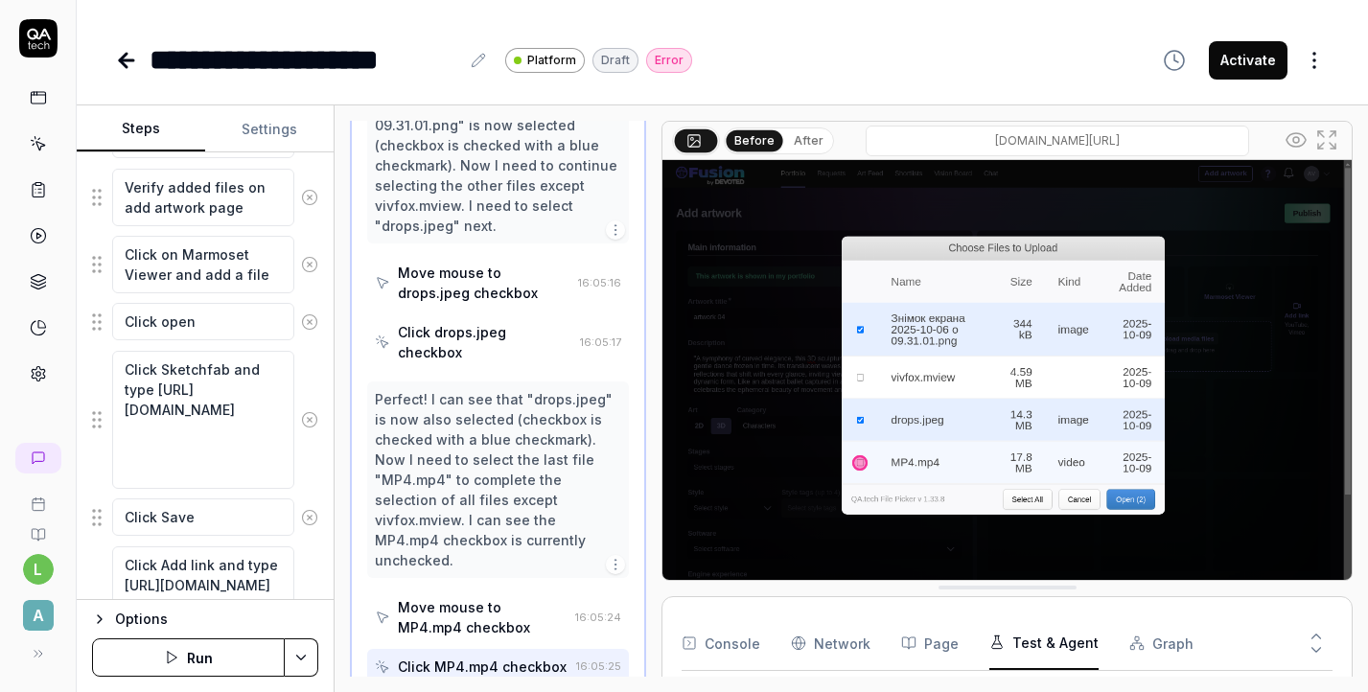
scroll to position [1751, 0]
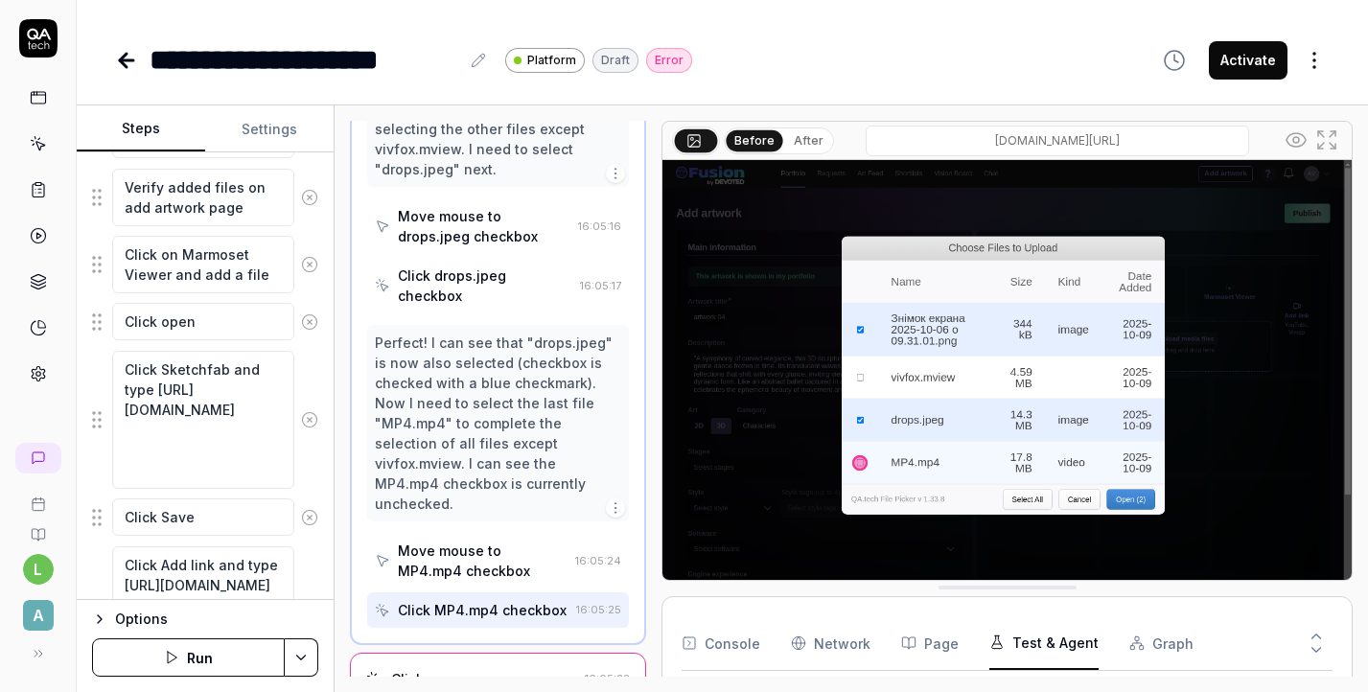
click at [453, 669] on div "Click open" at bounding box center [426, 679] width 71 height 20
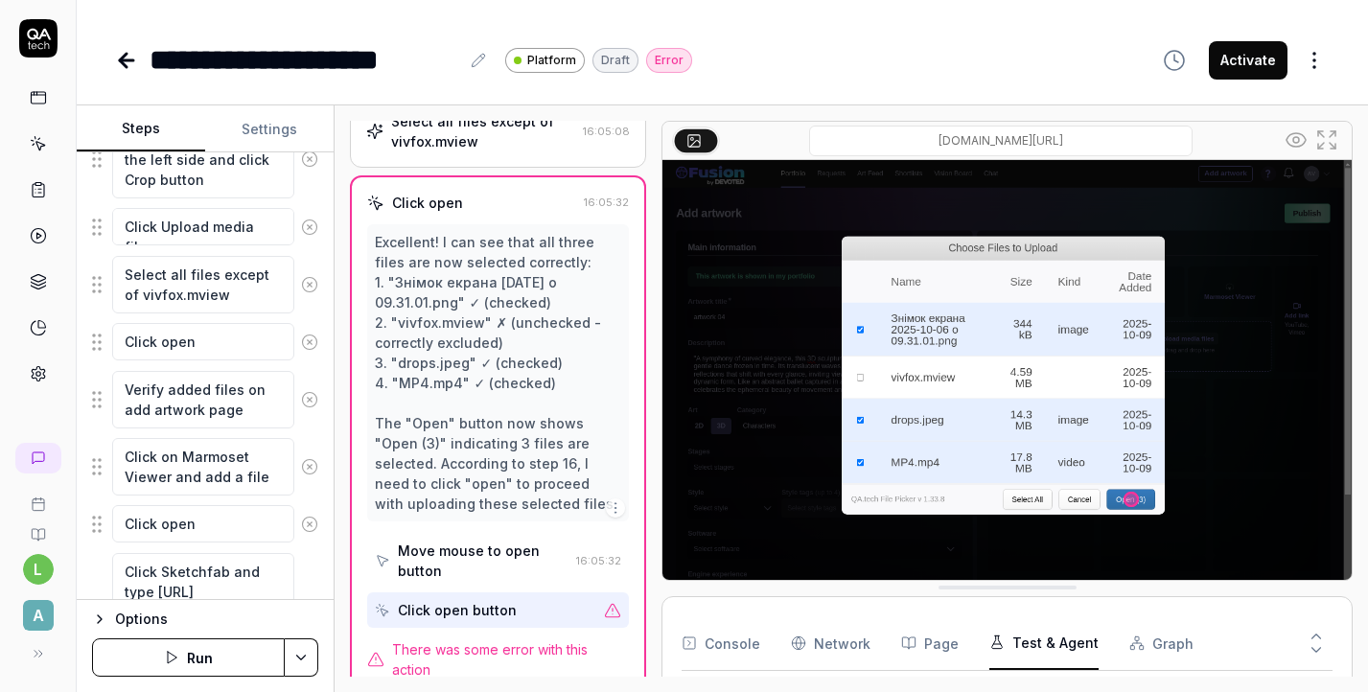
scroll to position [914, 0]
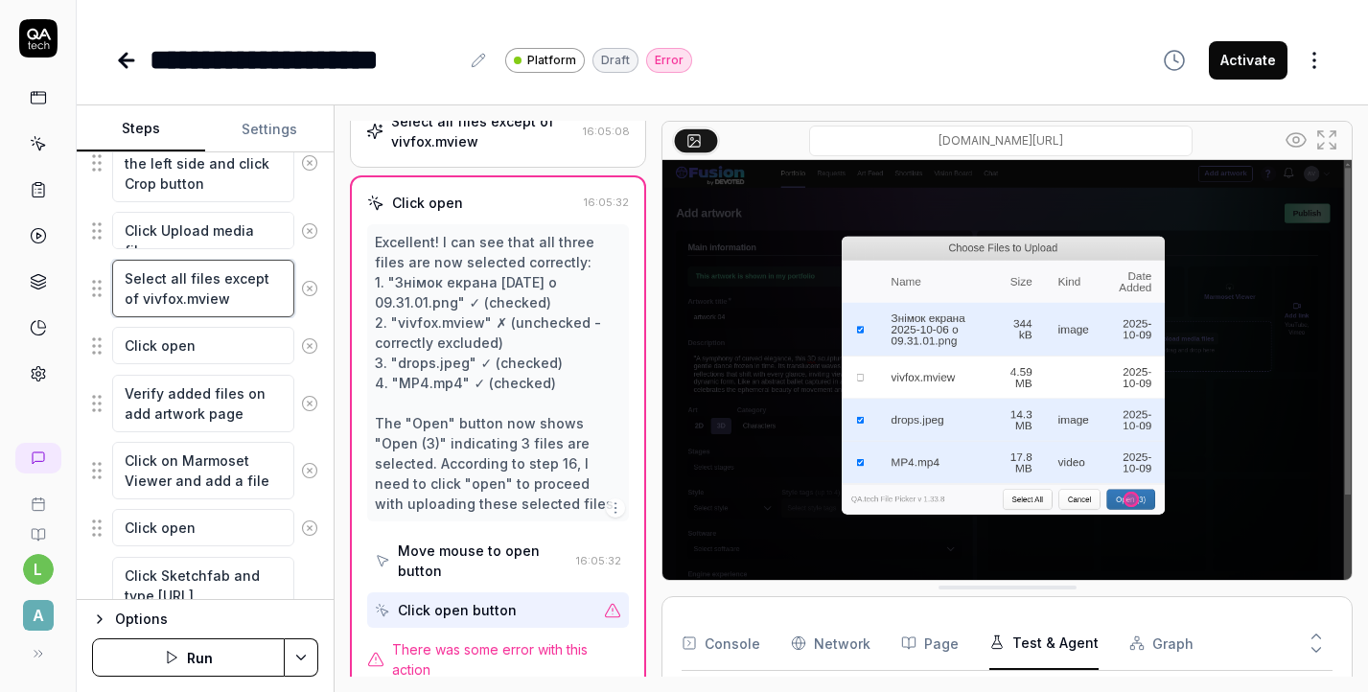
click at [232, 293] on textarea "Select all files except of vivfox.mview" at bounding box center [203, 289] width 182 height 58
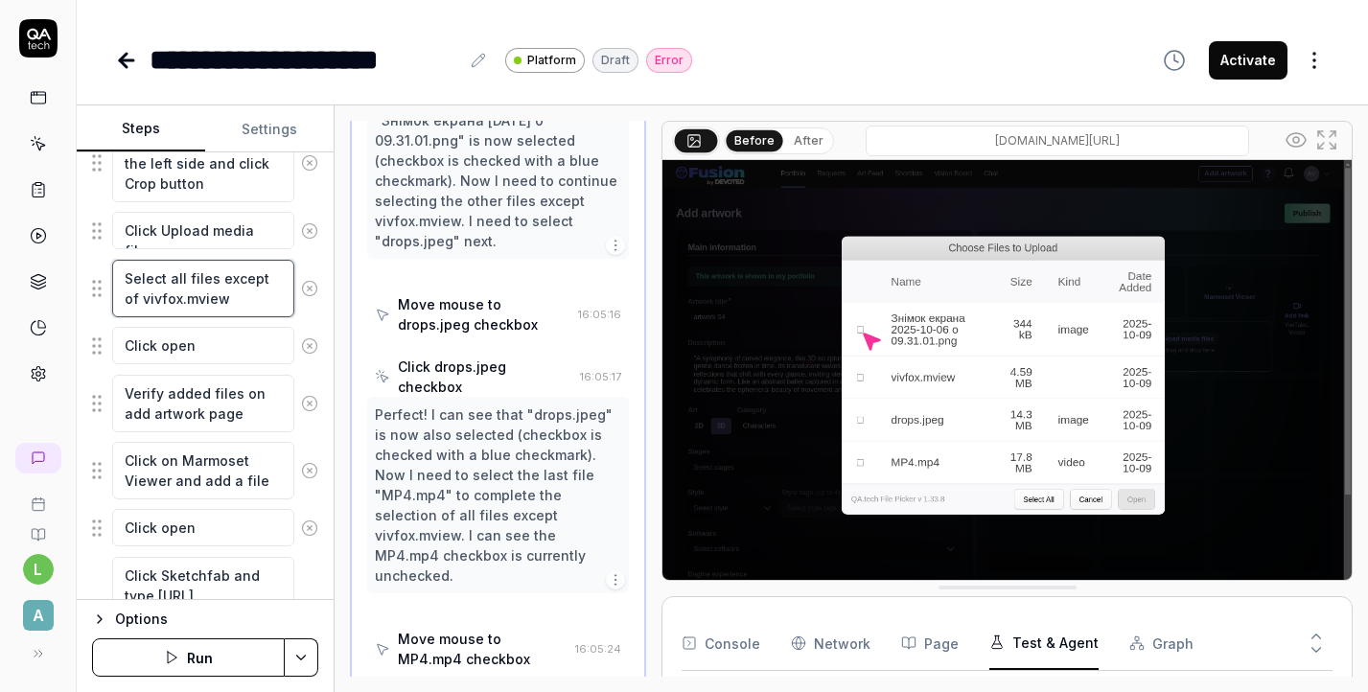
click at [231, 293] on textarea "Select all files except of vivfox.mview" at bounding box center [203, 289] width 182 height 58
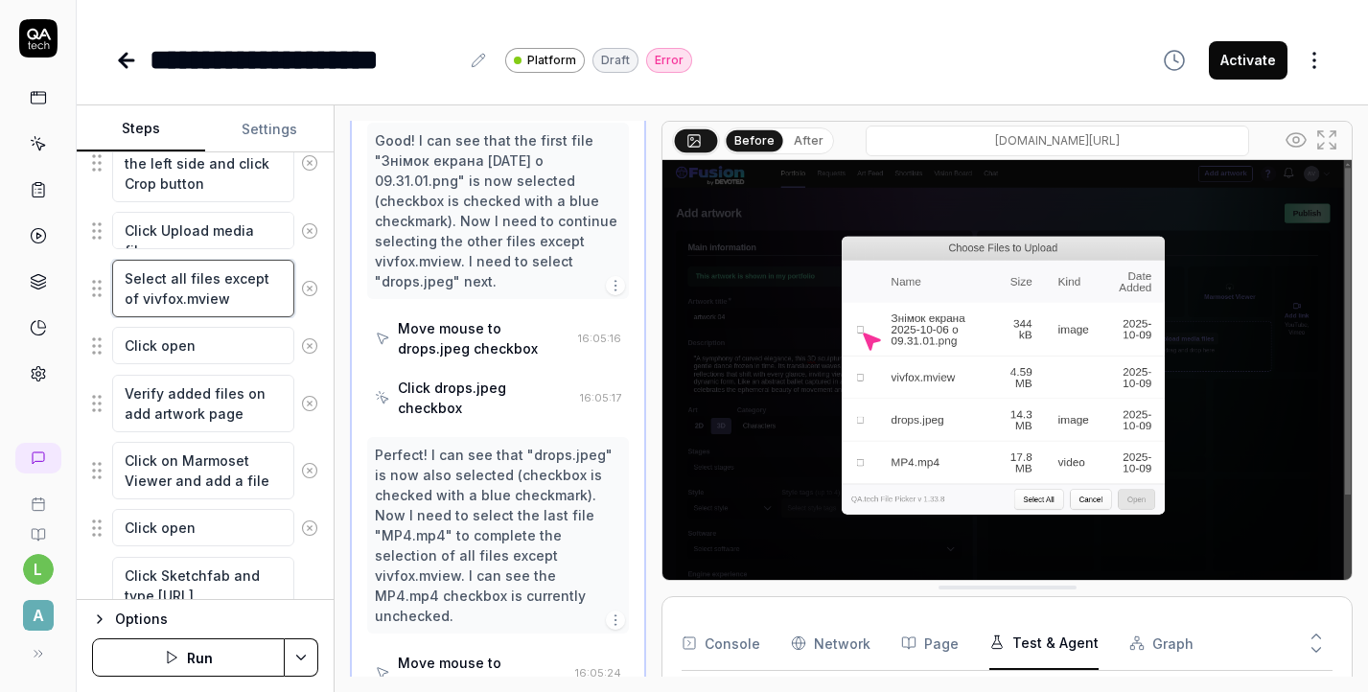
click at [221, 298] on textarea "Select all files except of vivfox.mview" at bounding box center [203, 289] width 182 height 58
drag, startPoint x: 230, startPoint y: 293, endPoint x: 110, endPoint y: 270, distance: 122.0
click at [110, 270] on div "Select all files except of vivfox.mview" at bounding box center [205, 288] width 226 height 59
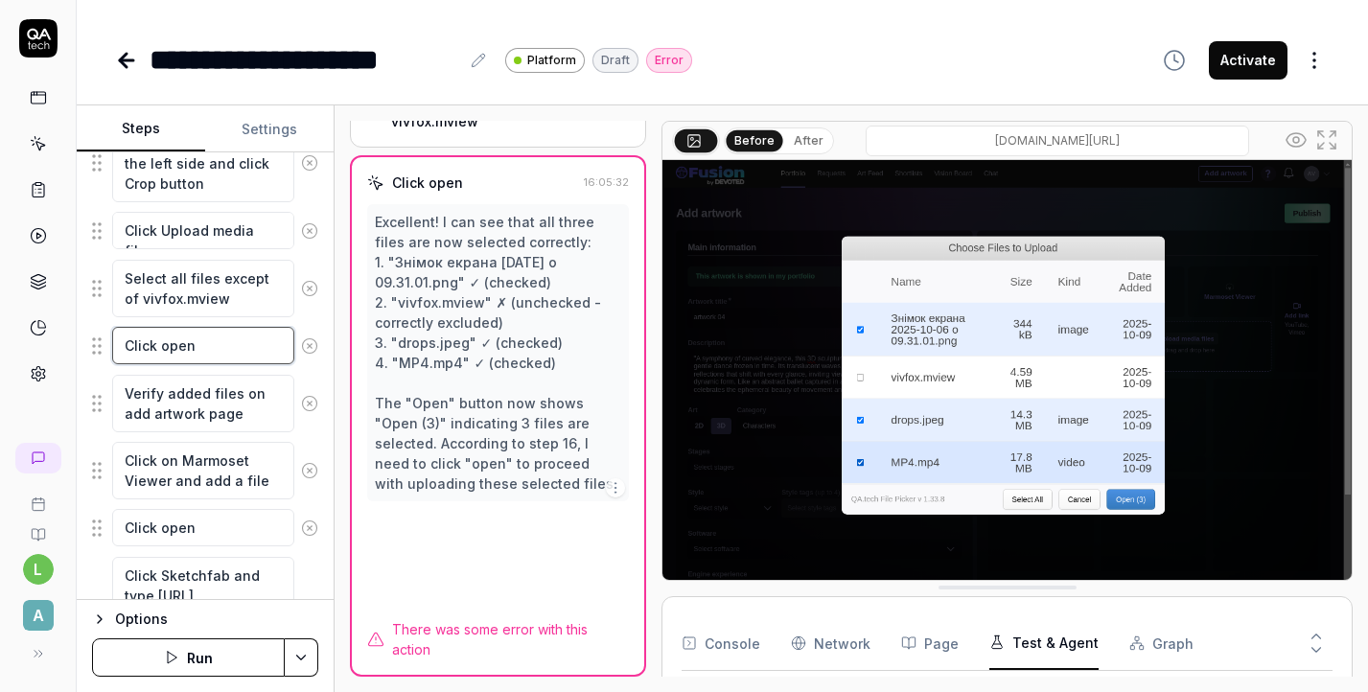
click at [199, 347] on textarea "Click open" at bounding box center [203, 345] width 182 height 37
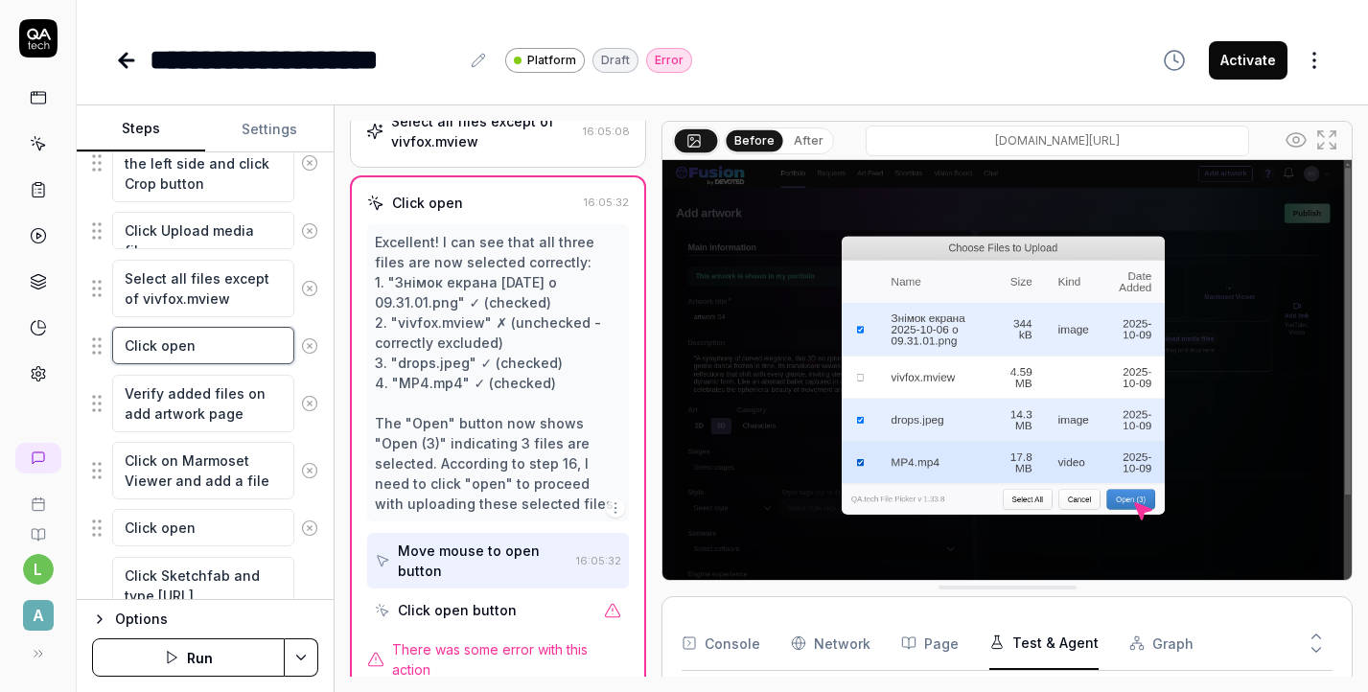
click at [128, 341] on textarea "Click open" at bounding box center [203, 345] width 182 height 37
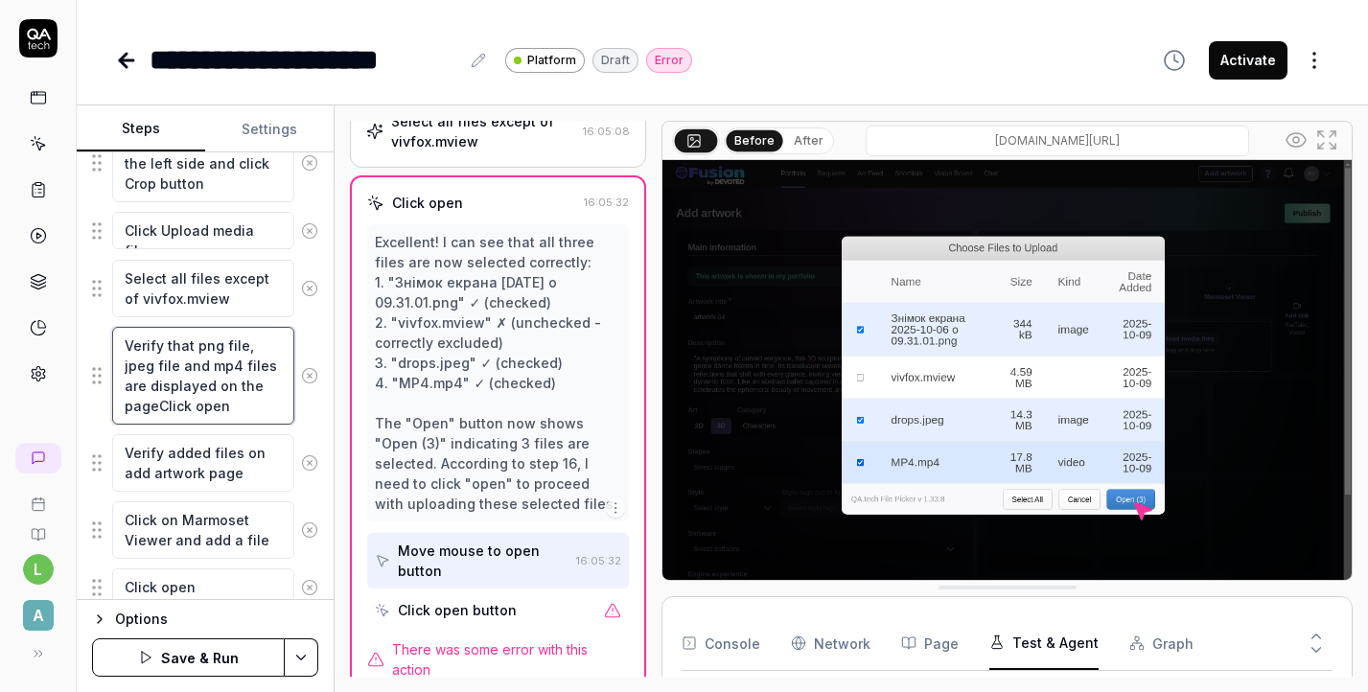
drag, startPoint x: 154, startPoint y: 407, endPoint x: 114, endPoint y: 344, distance: 75.0
click at [114, 343] on textarea "Verify that png file, jpeg file and mp4 files are displayed on the pageClick op…" at bounding box center [203, 376] width 182 height 98
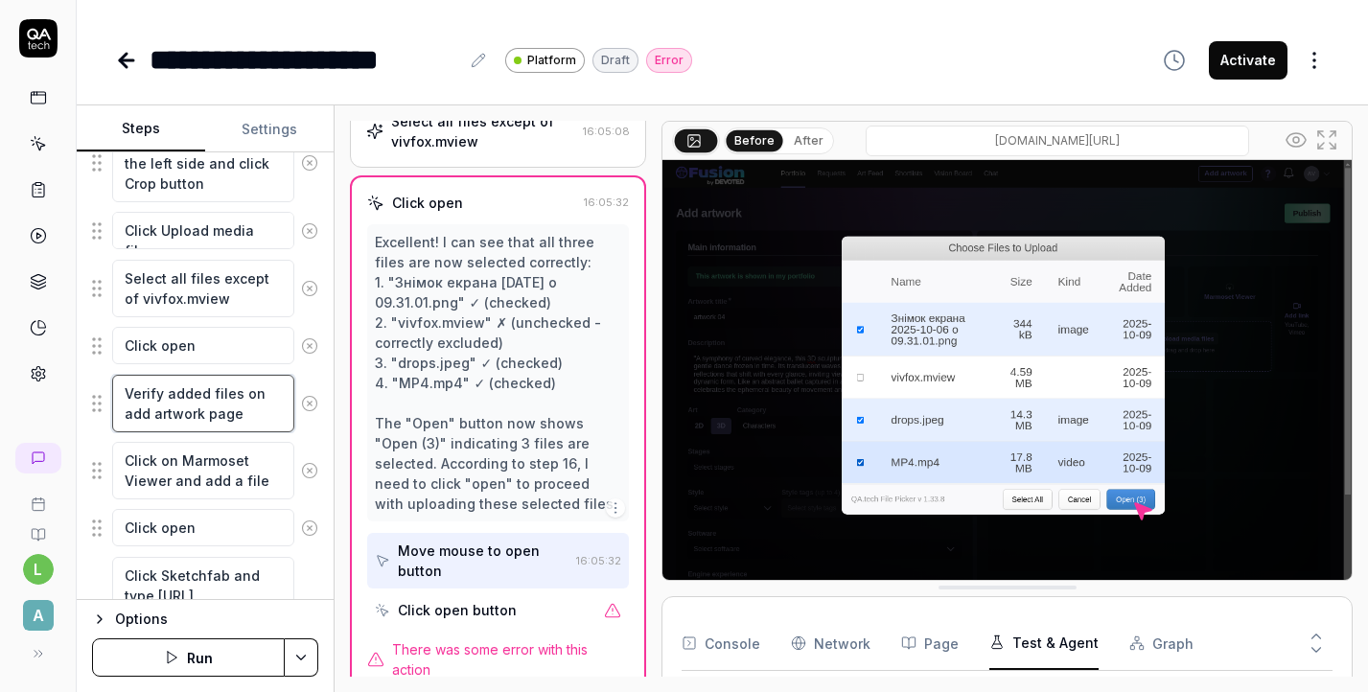
click at [262, 416] on textarea "Verify added files on add artwork page" at bounding box center [203, 404] width 182 height 58
click at [457, 424] on div "Excellent! I can see that all three files are now selected correctly: 1. "Знімо…" at bounding box center [498, 373] width 246 height 282
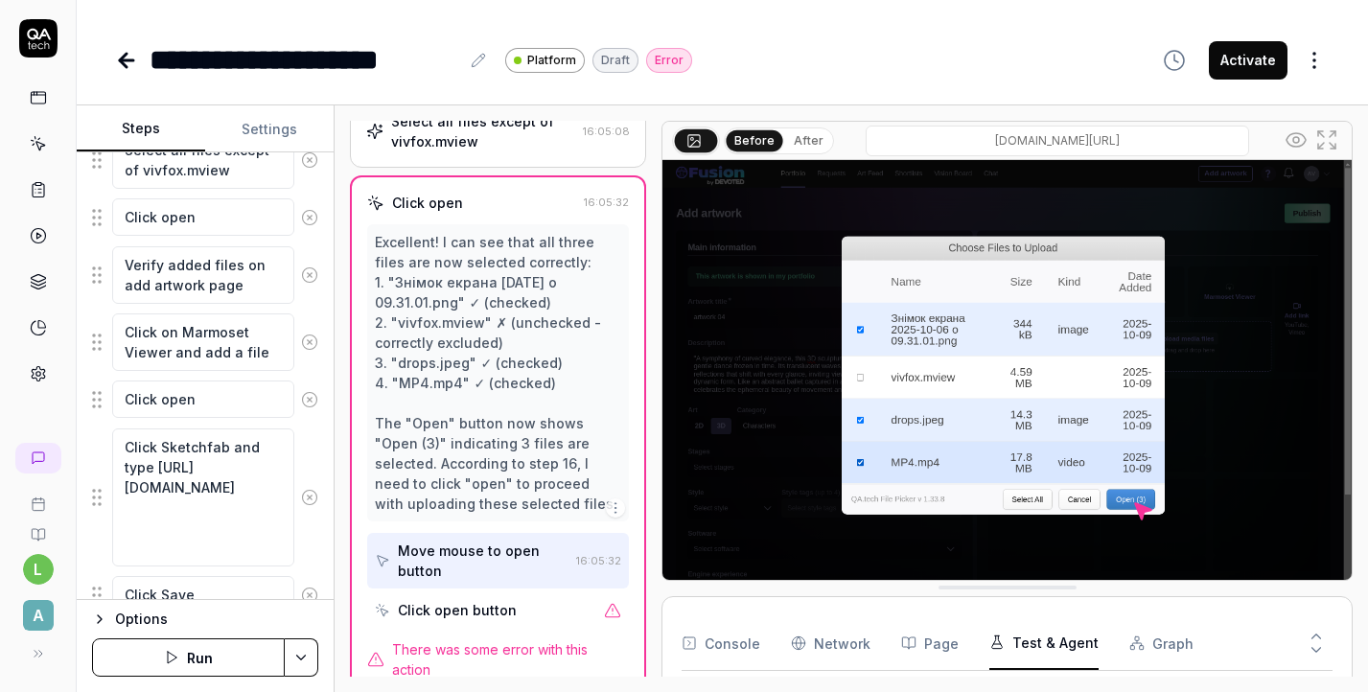
scroll to position [1071, 0]
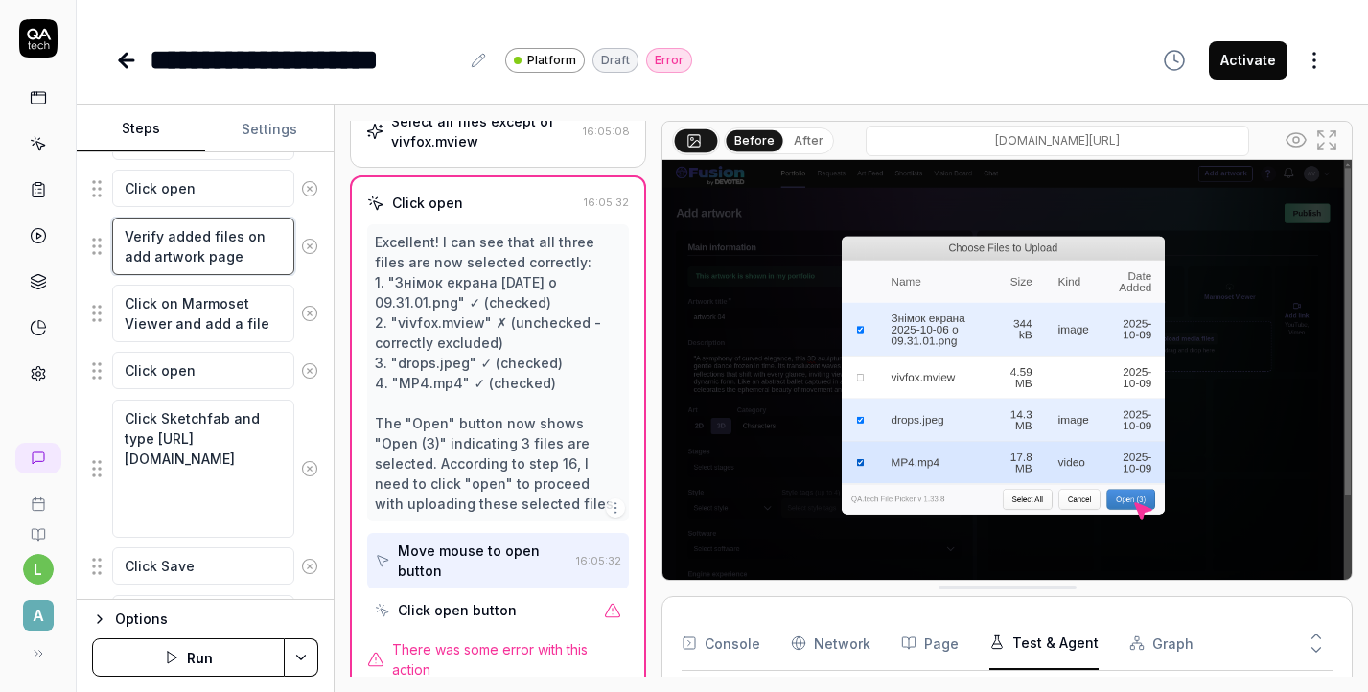
drag, startPoint x: 259, startPoint y: 255, endPoint x: 118, endPoint y: 226, distance: 143.8
click at [118, 226] on textarea "Verify added files on add artwork page" at bounding box center [203, 247] width 182 height 58
paste textarea "that the uploaded files section shows thumbnails for all uploaded files"
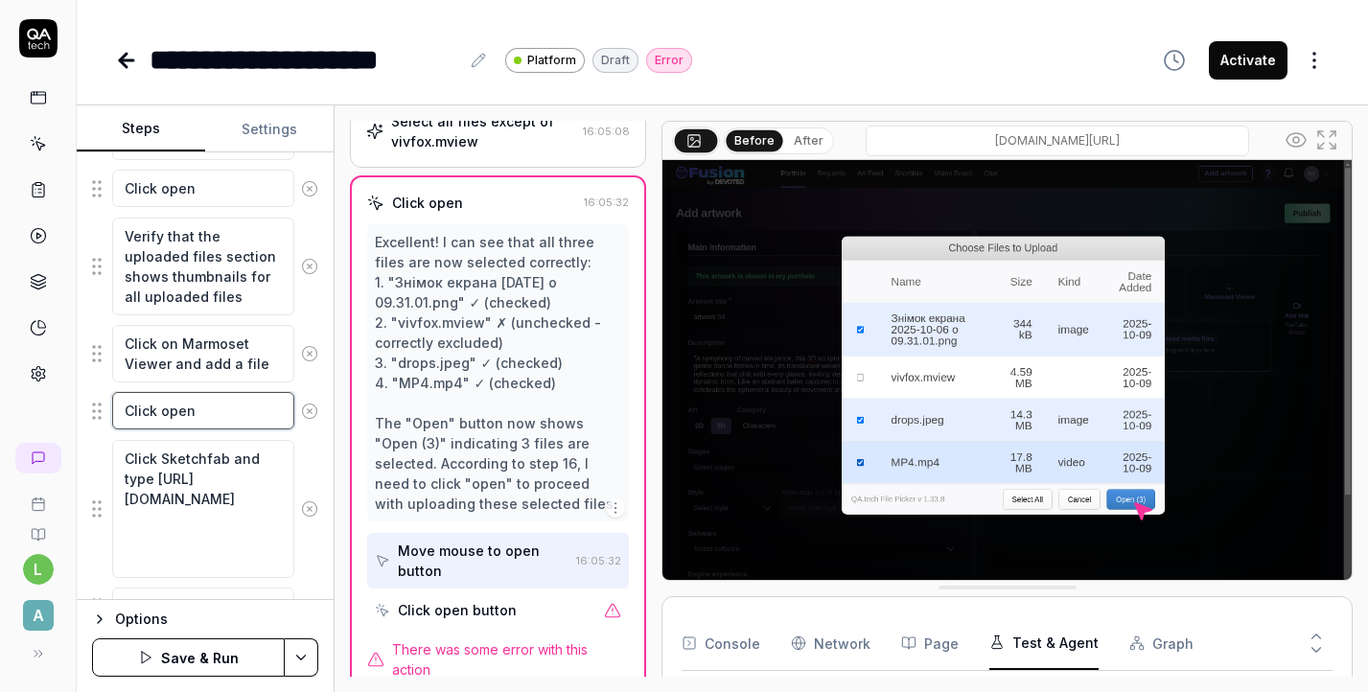
click at [267, 407] on textarea "Click open" at bounding box center [203, 410] width 182 height 37
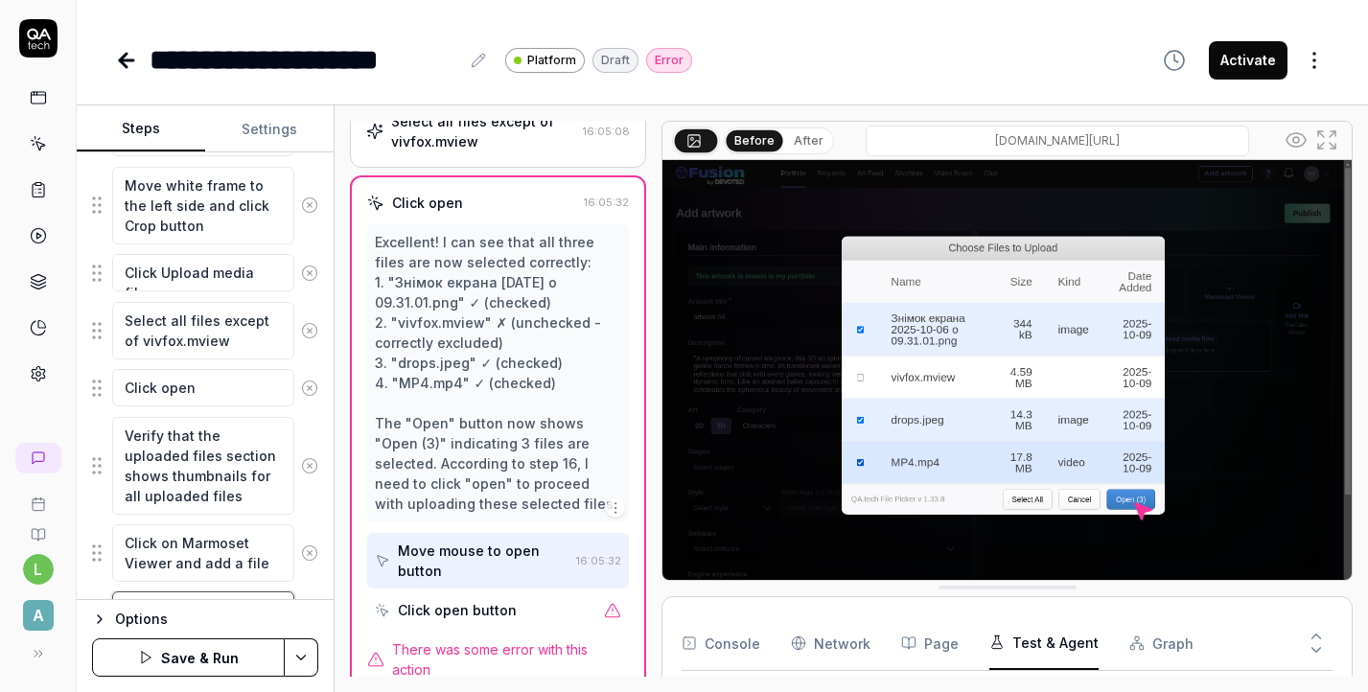
scroll to position [871, 0]
click at [248, 395] on textarea "Click open" at bounding box center [203, 388] width 182 height 37
click at [167, 618] on div "Options" at bounding box center [216, 619] width 203 height 23
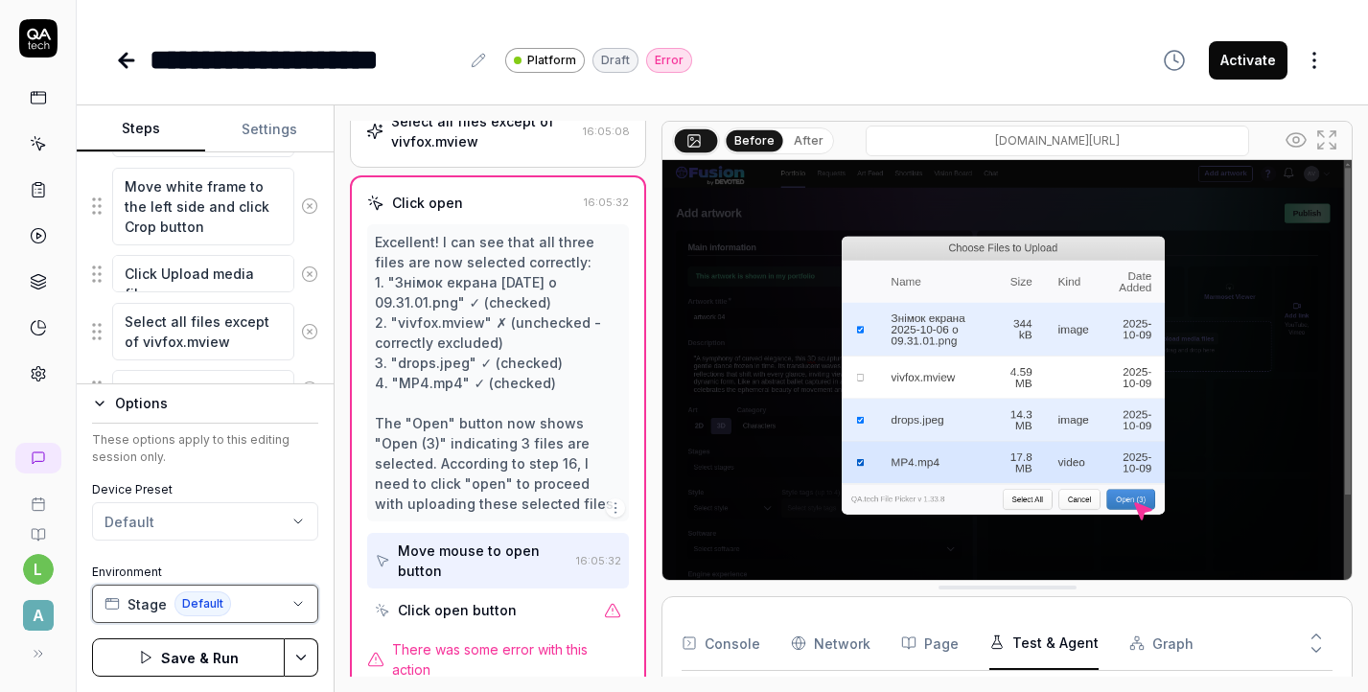
click at [167, 618] on button "Stage Default" at bounding box center [205, 604] width 226 height 38
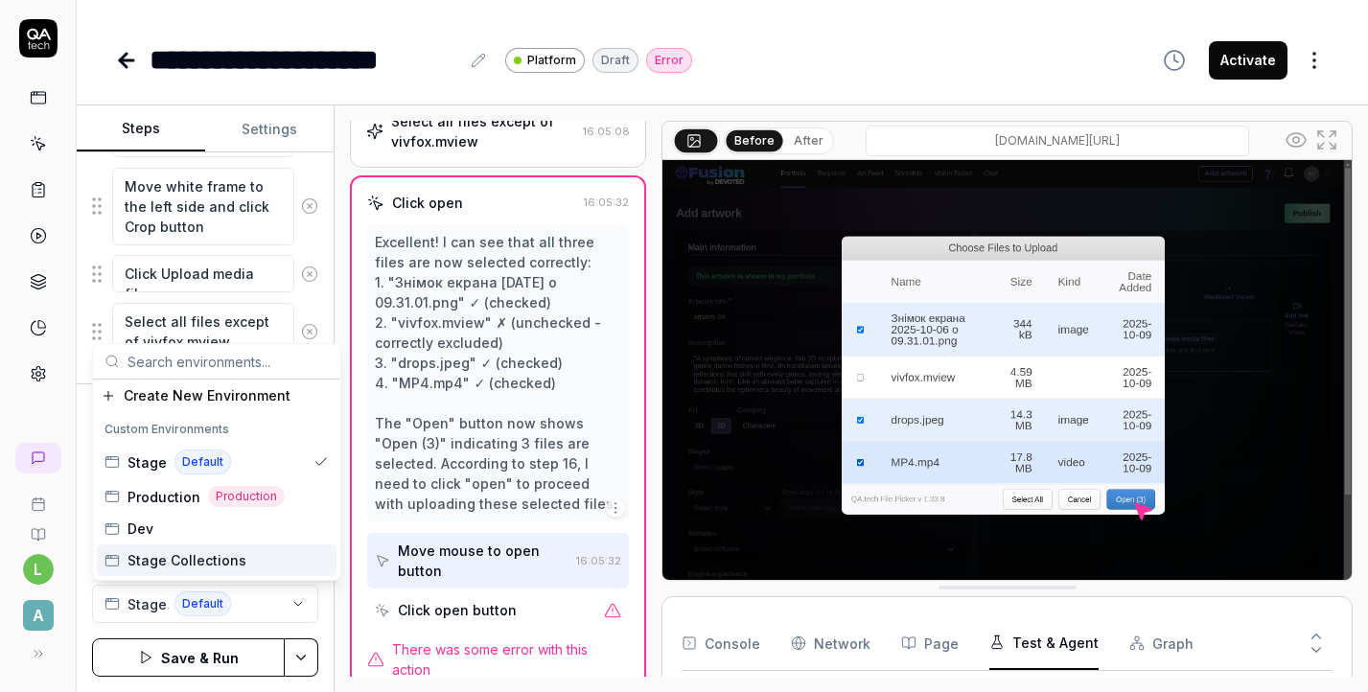
click at [78, 628] on div "Options These options apply to this editing session only. Device Preset Default…" at bounding box center [205, 538] width 257 height 309
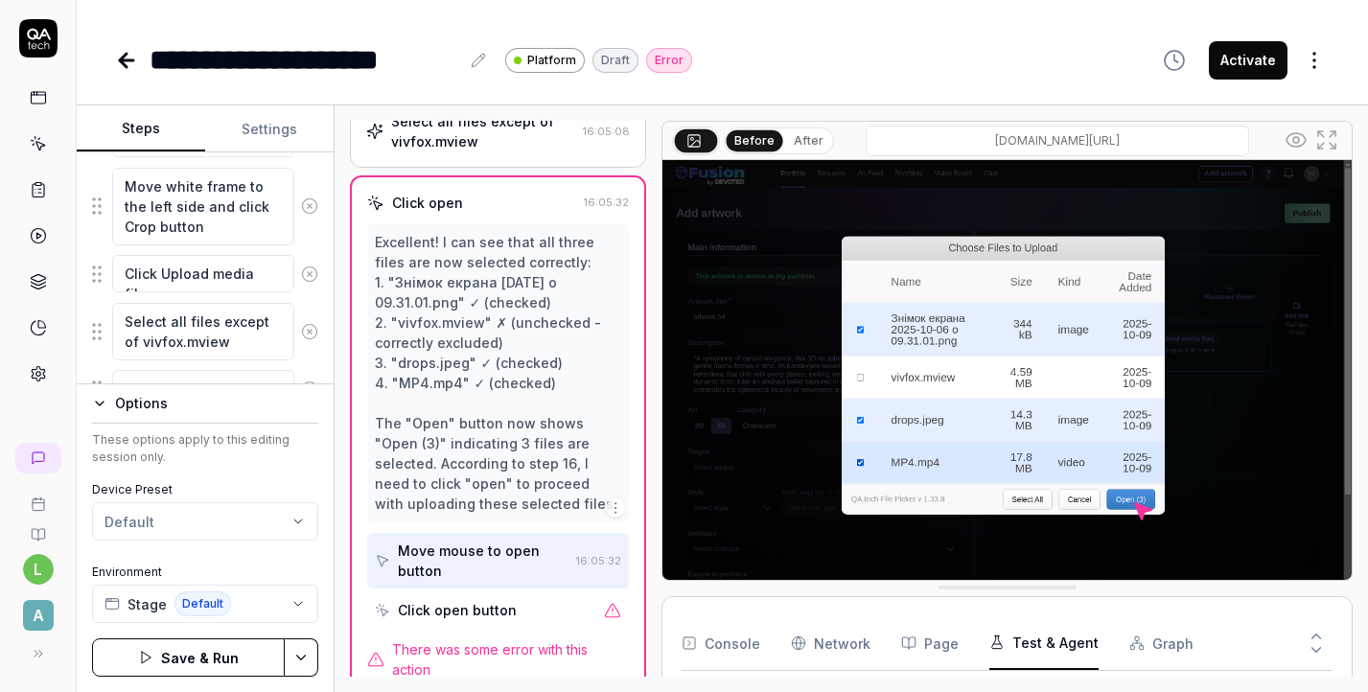
click at [98, 401] on icon "button" at bounding box center [99, 403] width 15 height 15
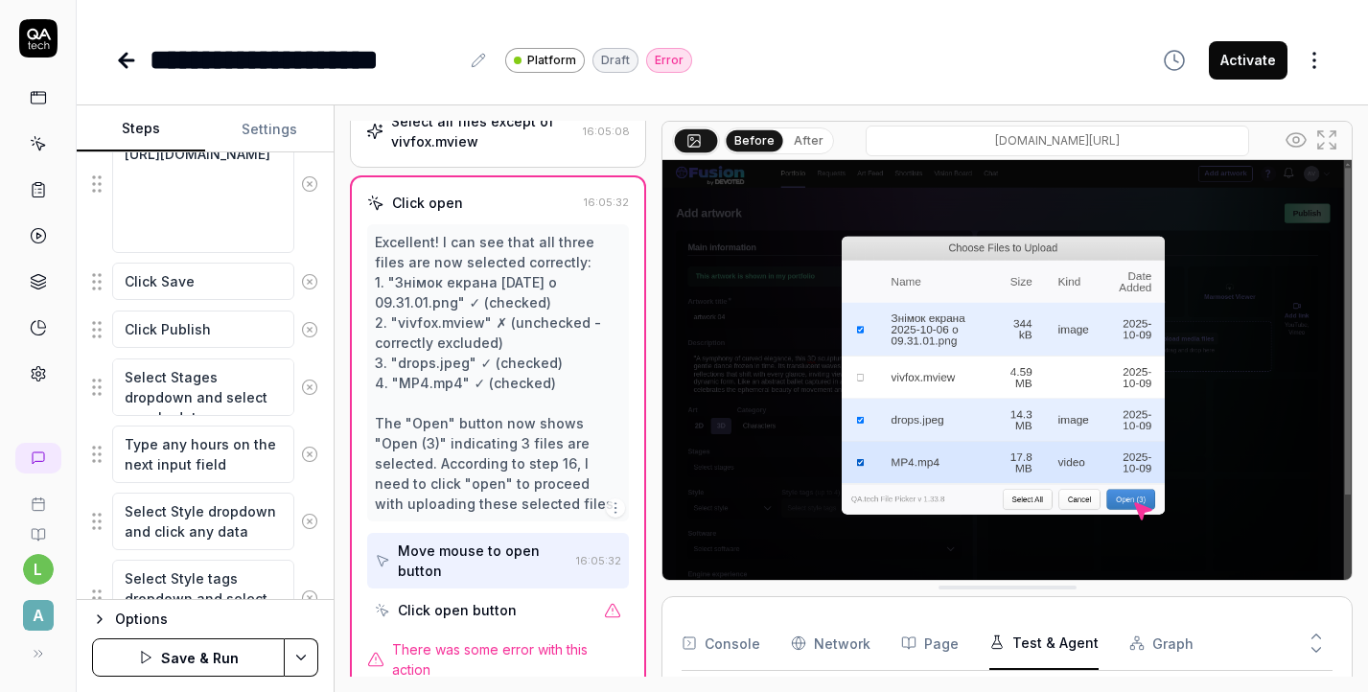
scroll to position [1689, 0]
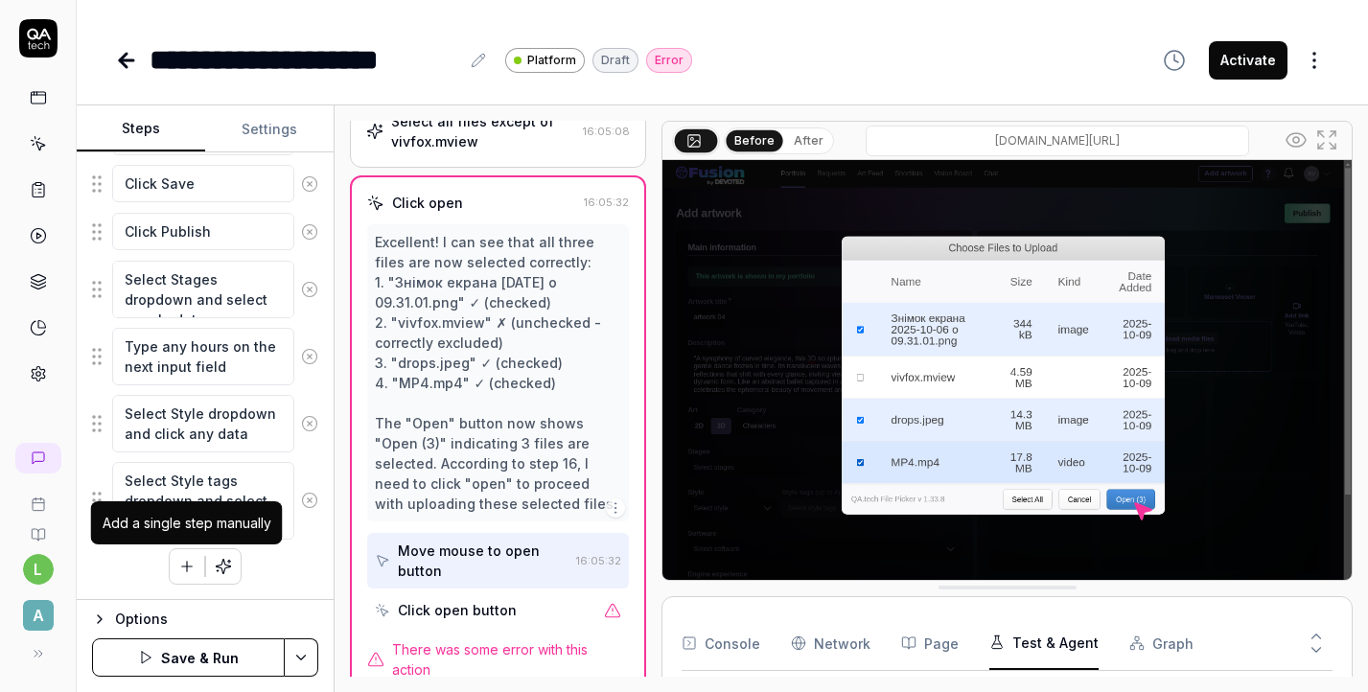
click at [190, 570] on icon "button" at bounding box center [186, 566] width 17 height 17
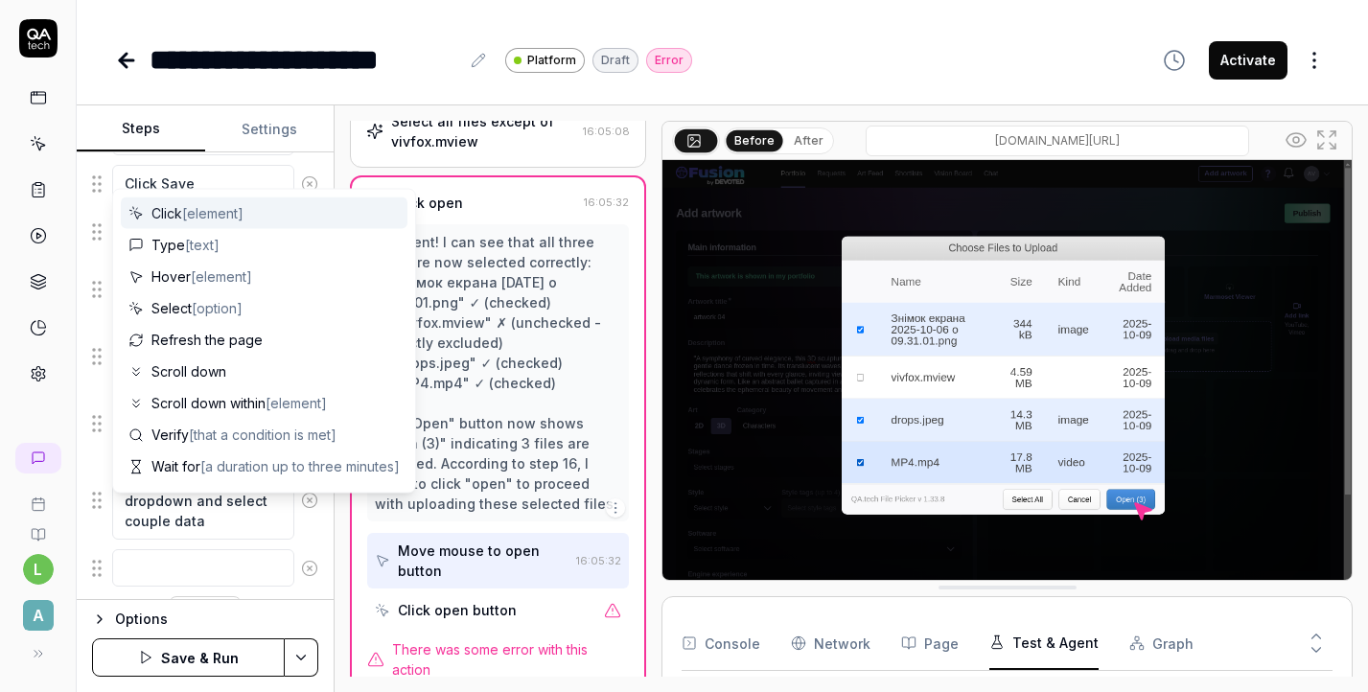
scroll to position [1737, 0]
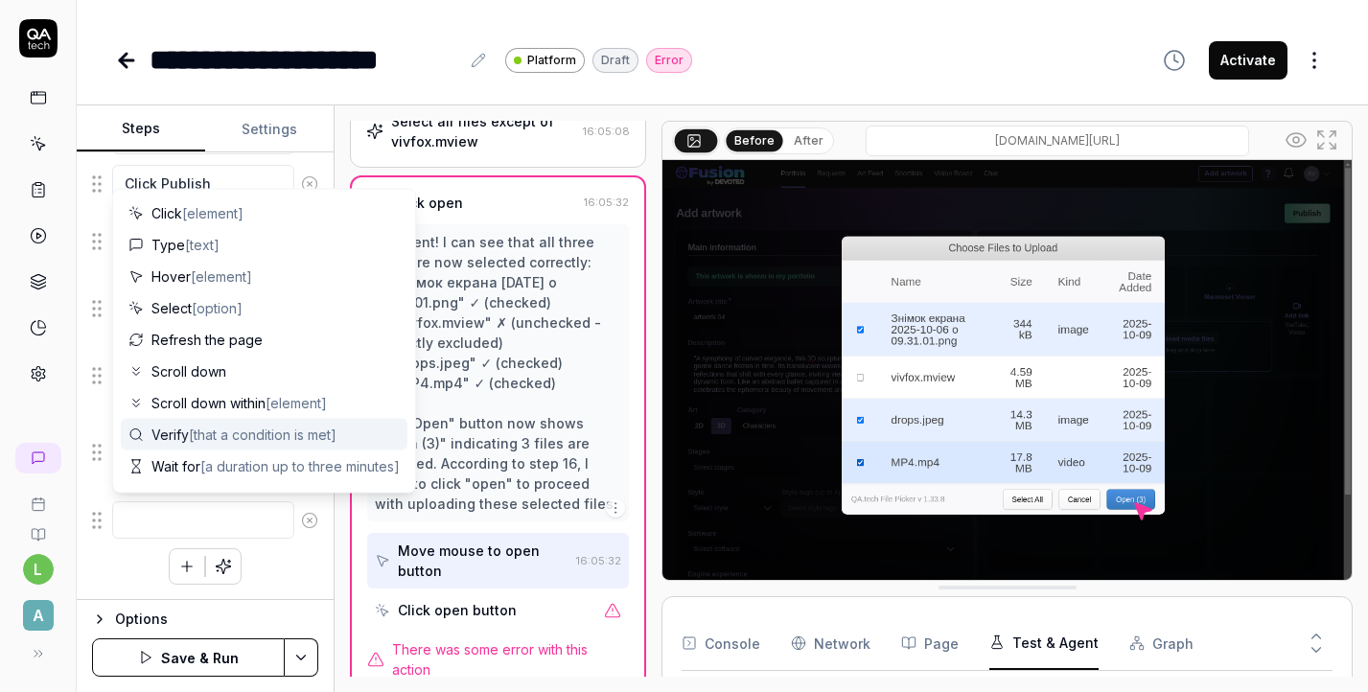
click at [220, 429] on span "[that a condition is met]" at bounding box center [263, 435] width 148 height 16
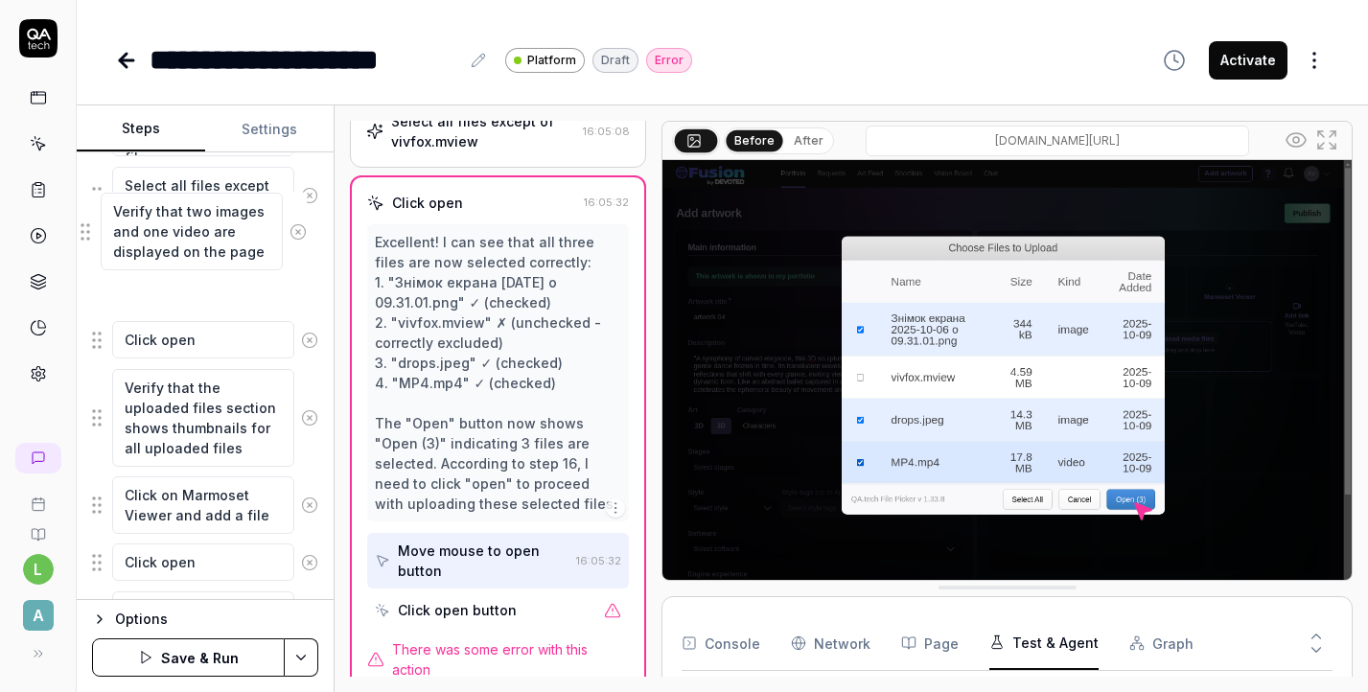
scroll to position [1003, 0]
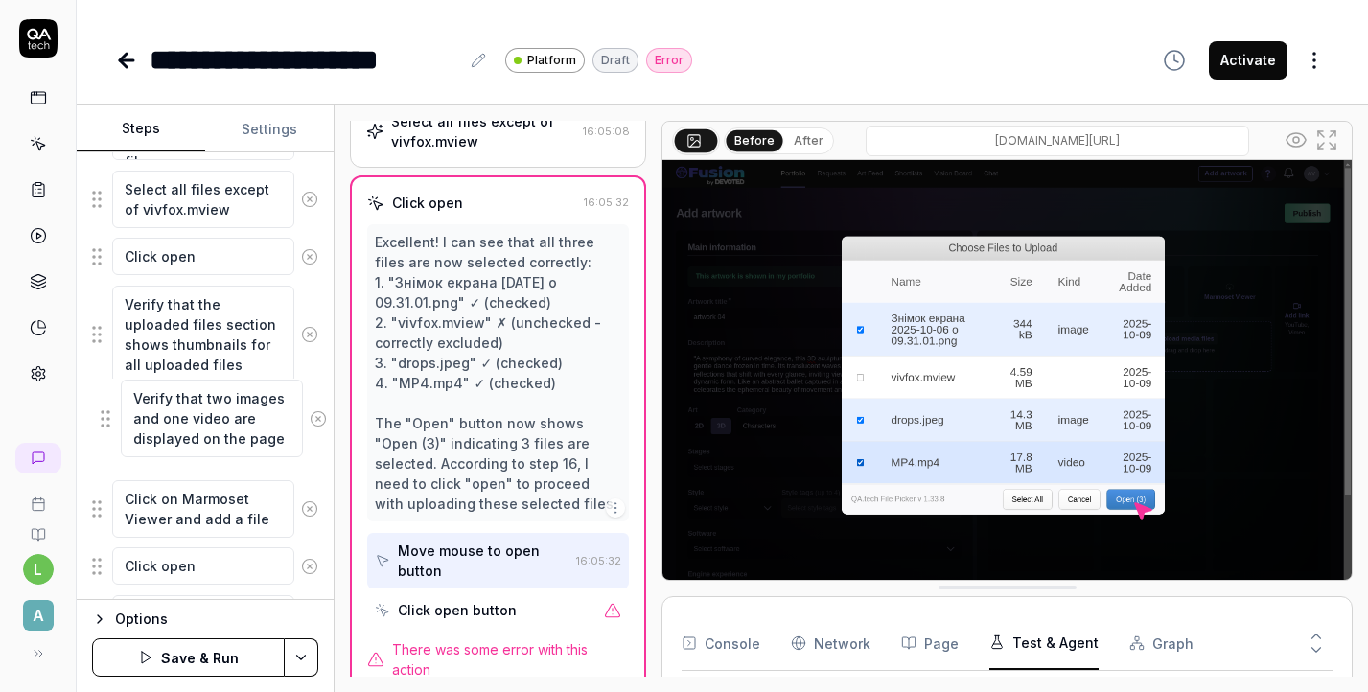
drag, startPoint x: 97, startPoint y: 538, endPoint x: 105, endPoint y: 417, distance: 121.0
click at [105, 417] on fieldset "Click Sign in button Enter email address Enter password Click Sign in button Cl…" at bounding box center [205, 358] width 226 height 1913
drag, startPoint x: 256, startPoint y: 371, endPoint x: 115, endPoint y: 310, distance: 153.7
click at [115, 310] on textarea "Verify that the uploaded files section shows thumbnails for all uploaded files" at bounding box center [203, 335] width 182 height 98
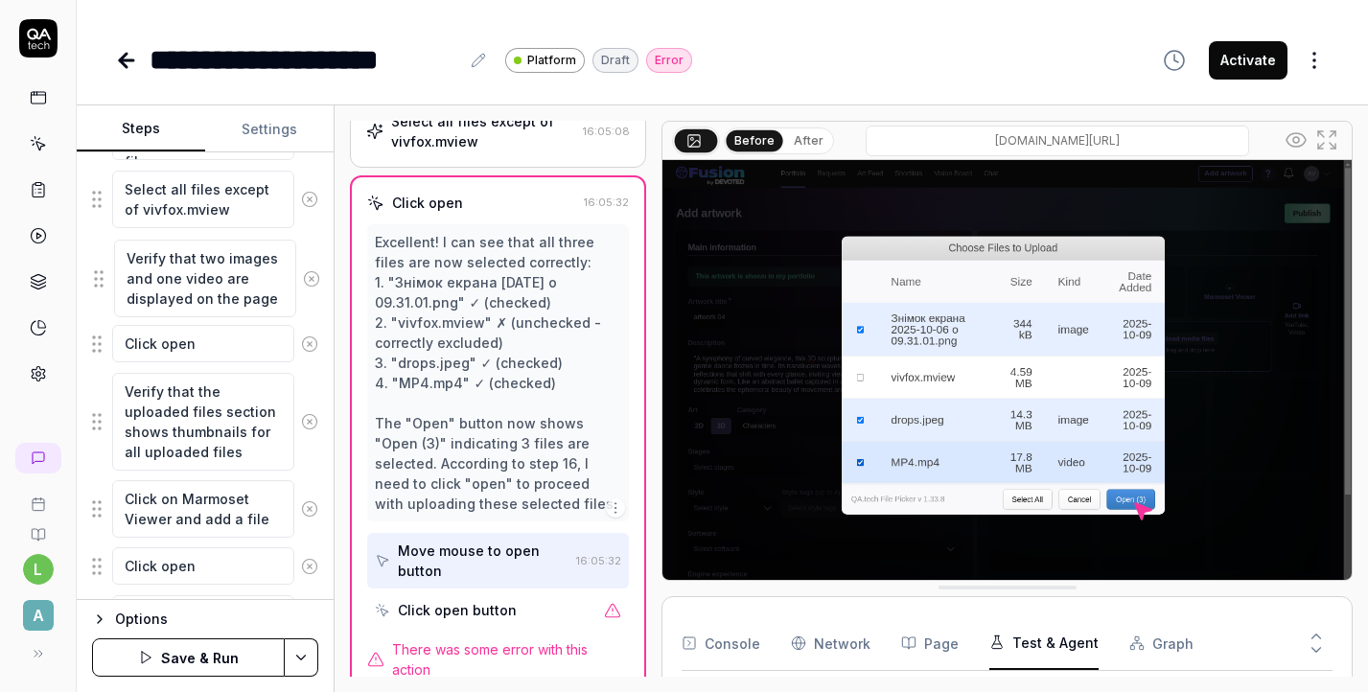
drag, startPoint x: 97, startPoint y: 442, endPoint x: 99, endPoint y: 290, distance: 152.5
click at [99, 290] on fieldset "Click Sign in button Enter email address Enter password Click Sign in button Cl…" at bounding box center [205, 358] width 226 height 1913
click at [99, 290] on div "Verify that two images and one video are displayed on the page" at bounding box center [205, 277] width 226 height 80
click at [238, 655] on button "Save & Run" at bounding box center [188, 658] width 193 height 38
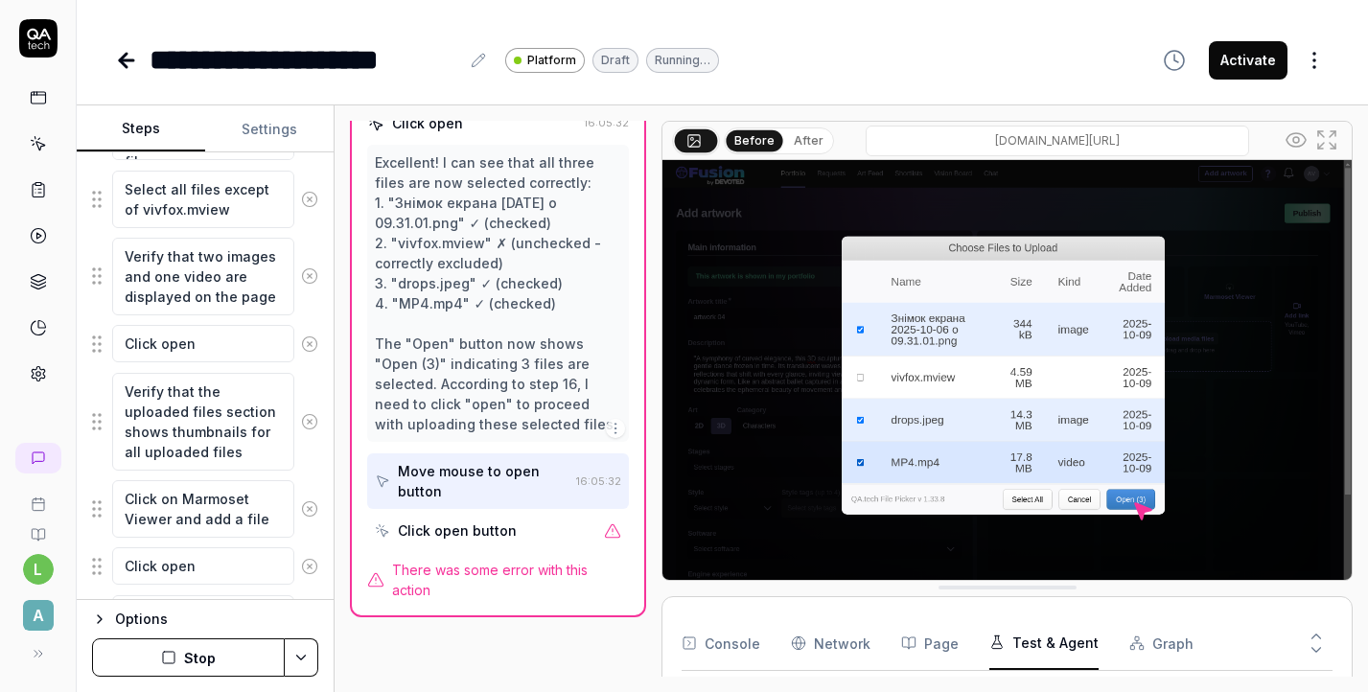
scroll to position [0, 0]
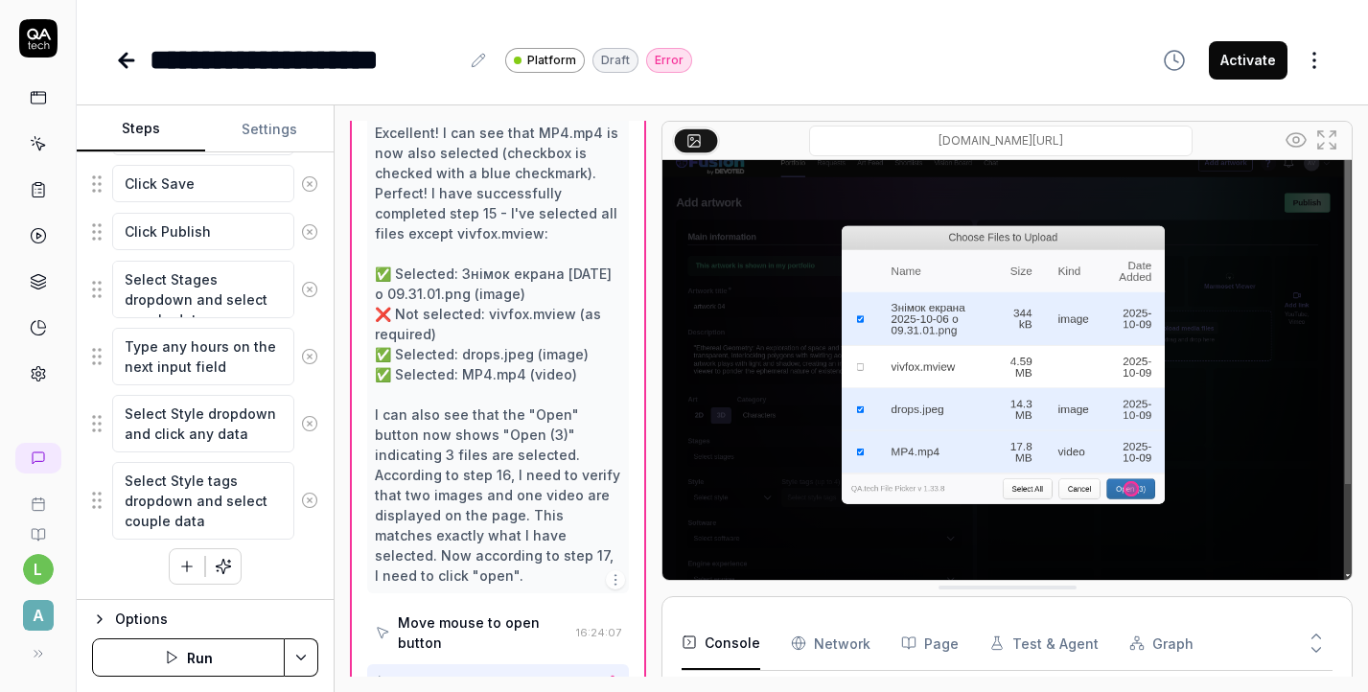
scroll to position [1162, 0]
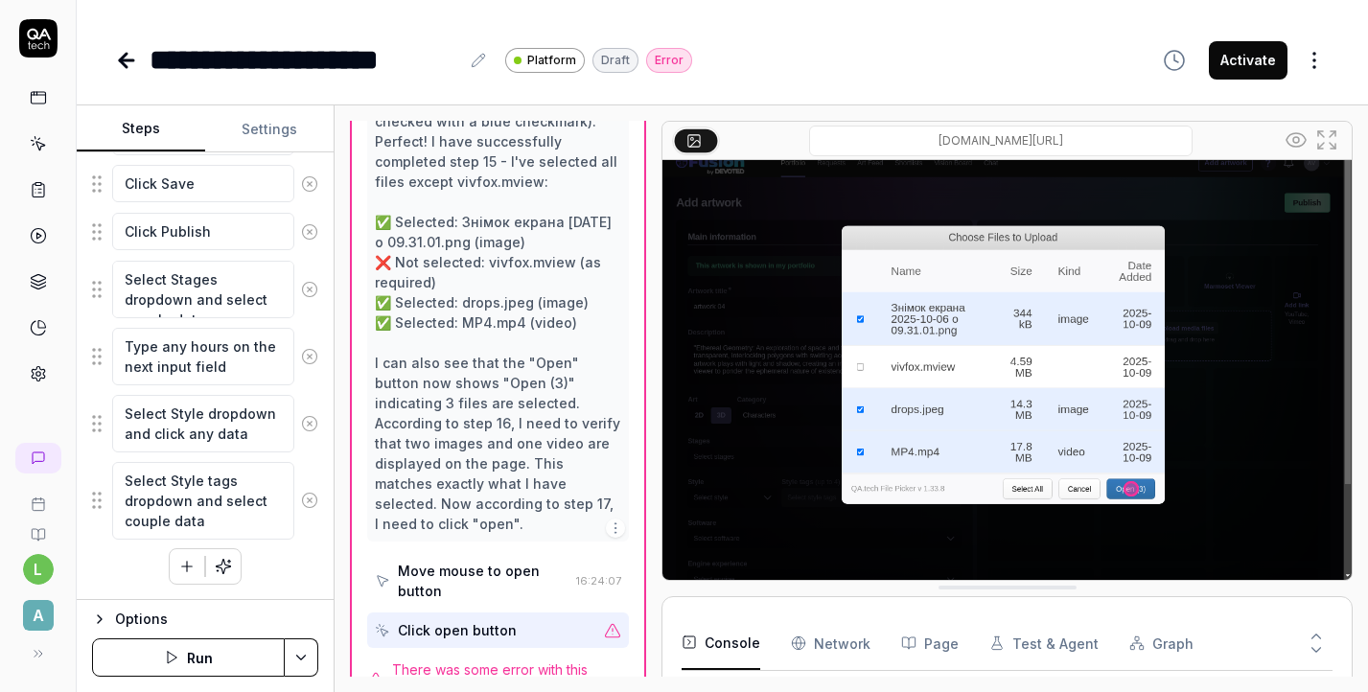
click at [516, 613] on div "Click open button" at bounding box center [485, 630] width 221 height 35
click at [538, 660] on span "There was some error with this action" at bounding box center [510, 680] width 237 height 40
drag, startPoint x: 541, startPoint y: 221, endPoint x: 457, endPoint y: 201, distance: 85.8
click at [457, 202] on div "Excellent! I can see that MP4.mp4 is now also selected (checkbox is checked wit…" at bounding box center [498, 302] width 246 height 463
copy div "Знімок екрана 2025-10-06 о 09.31.01.png (image)"
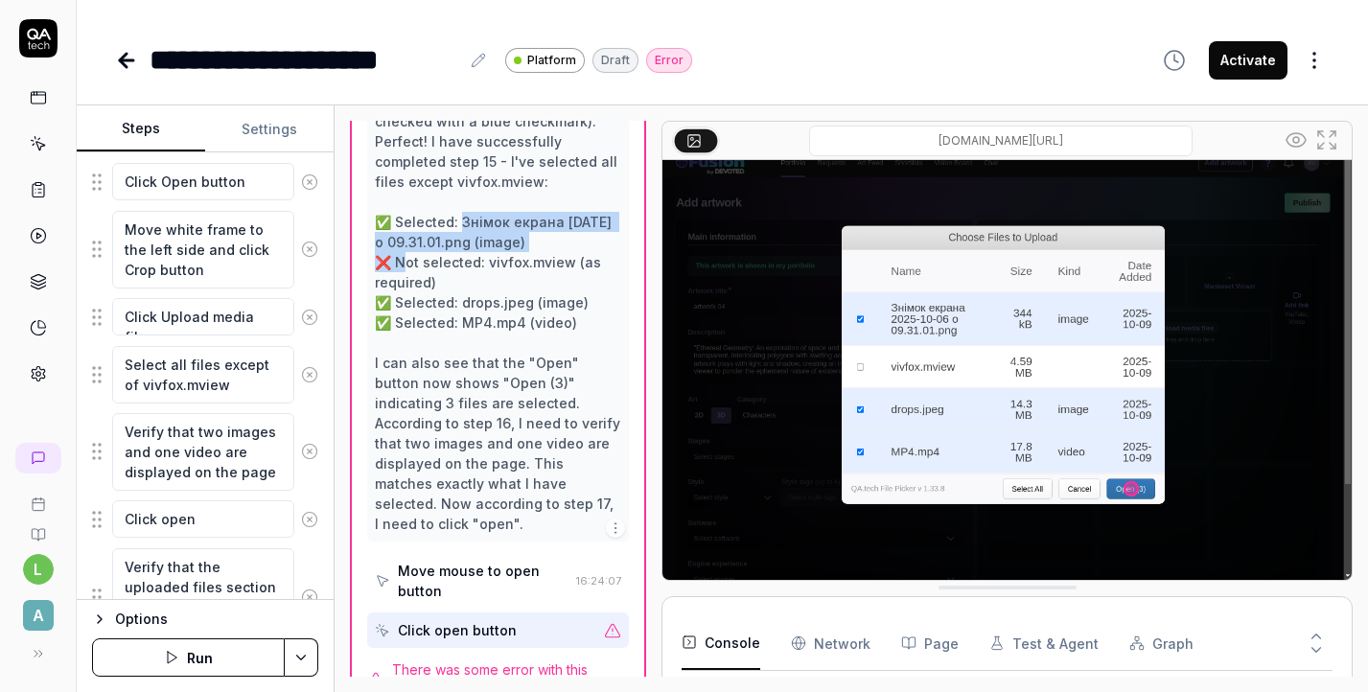
scroll to position [825, 0]
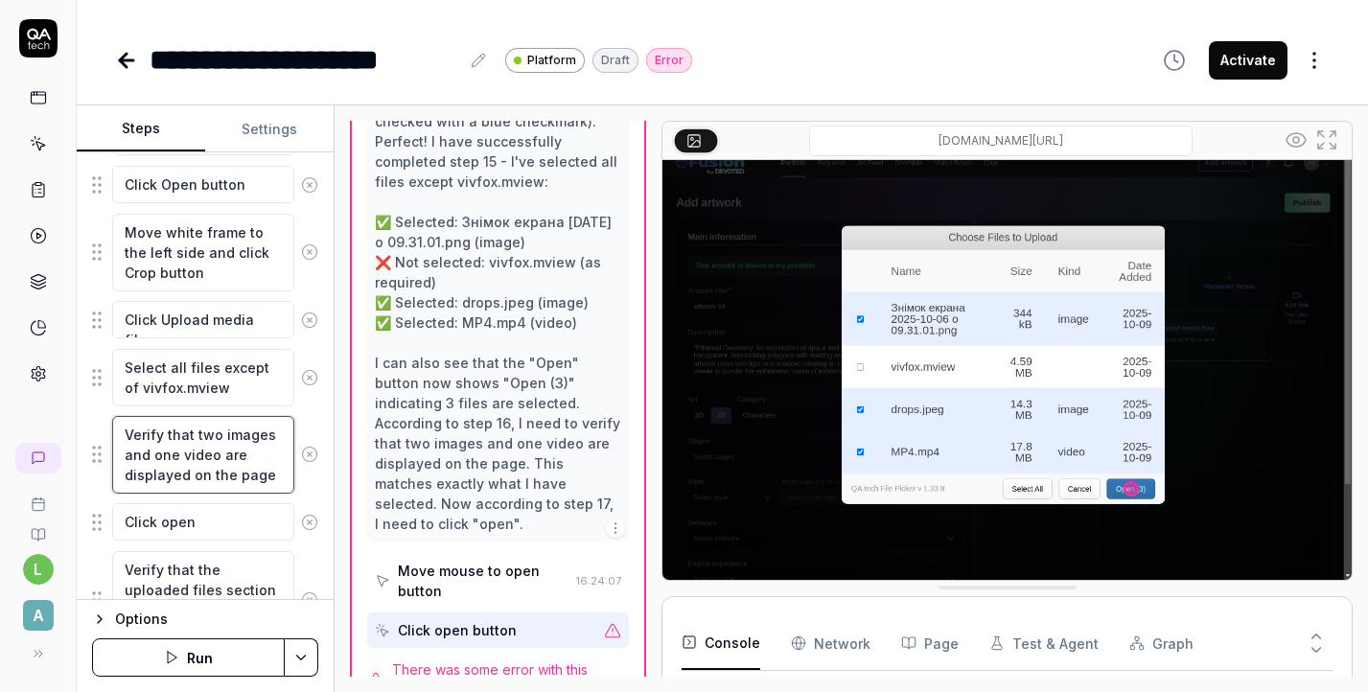
drag, startPoint x: 217, startPoint y: 437, endPoint x: 196, endPoint y: 437, distance: 21.1
click at [196, 437] on textarea "Verify that two images and one video are displayed on the page" at bounding box center [203, 455] width 182 height 78
click at [271, 437] on textarea "Verify that one images and one video are displayed on the page" at bounding box center [203, 455] width 182 height 78
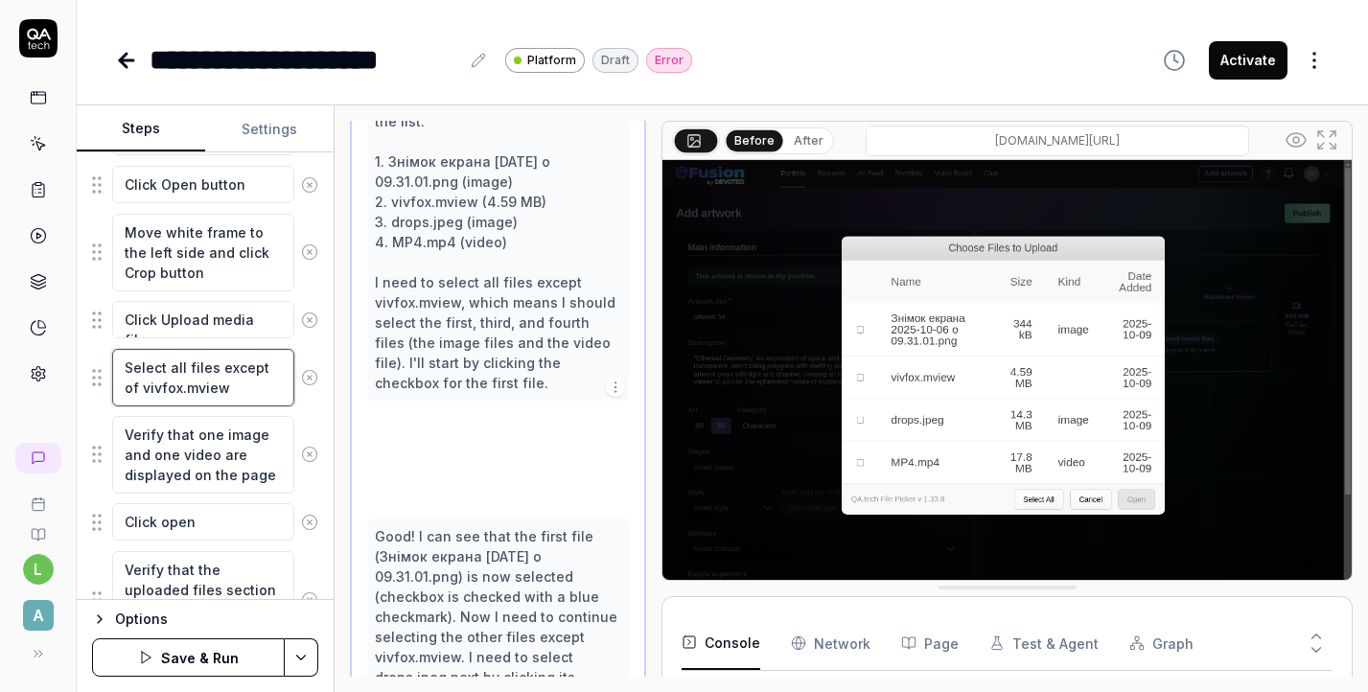
click at [244, 391] on textarea "Select all files except of vivfox.mview" at bounding box center [203, 378] width 182 height 58
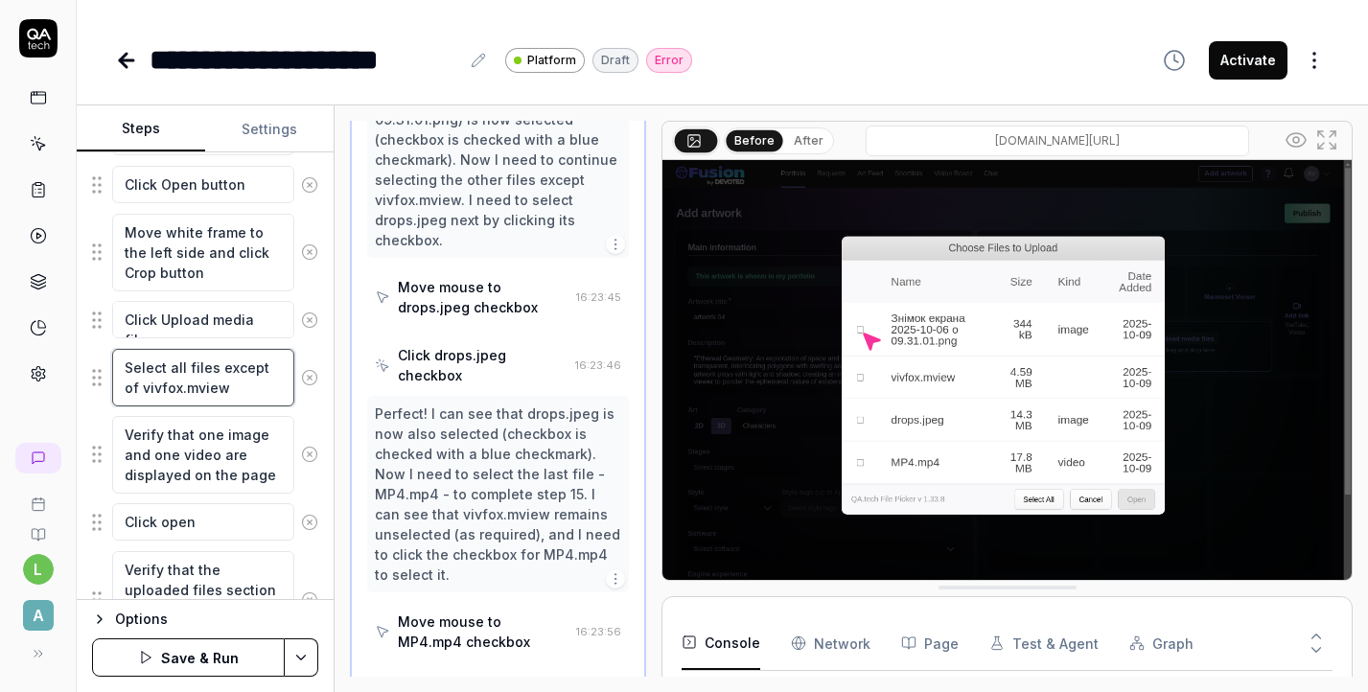
scroll to position [1618, 0]
click at [278, 373] on textarea "Select all files except of vivfox.mview" at bounding box center [203, 378] width 182 height 58
paste textarea "Знімок екрана 2025-10-06 о 09.31.01.png (image)"
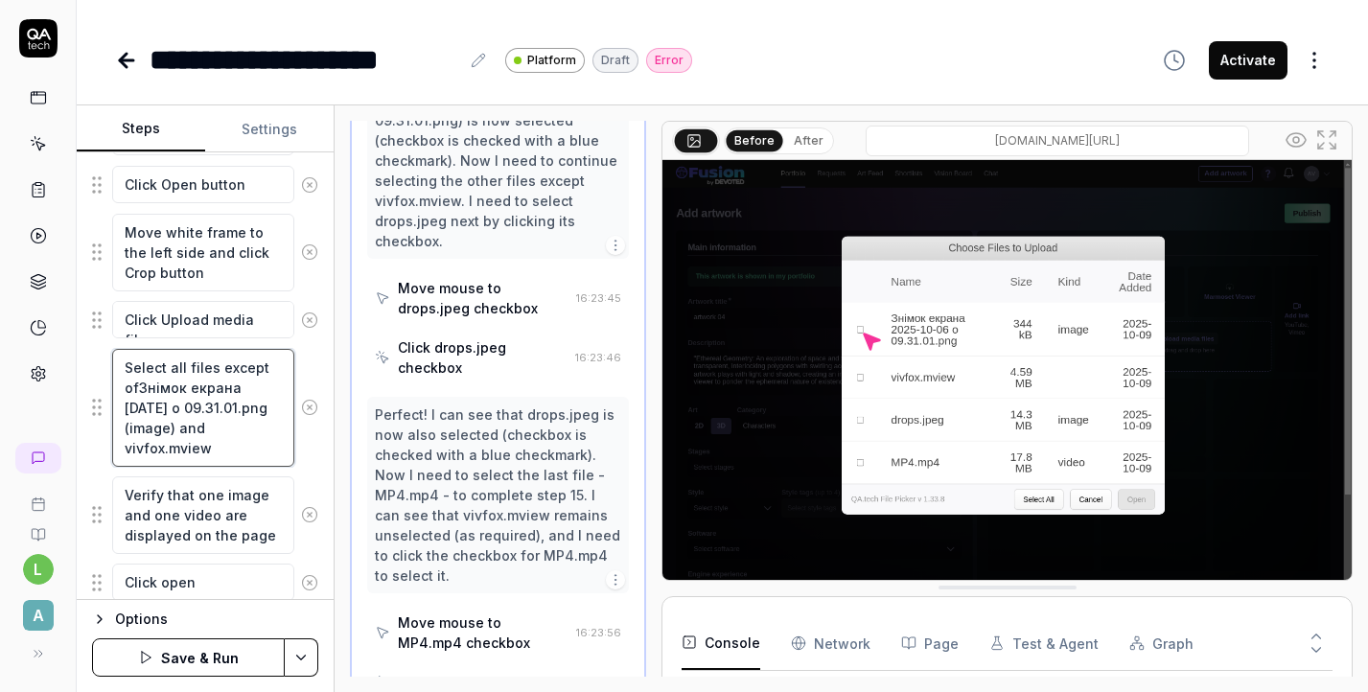
click at [165, 430] on textarea "Select all files except ofЗнімок екрана 2025-10-06 о 09.31.01.png (image) and v…" at bounding box center [203, 408] width 182 height 118
click at [173, 425] on textarea "Select all files except ofЗнімок екрана 2025-10-06 о 09.31.01.png (image) and v…" at bounding box center [203, 408] width 182 height 118
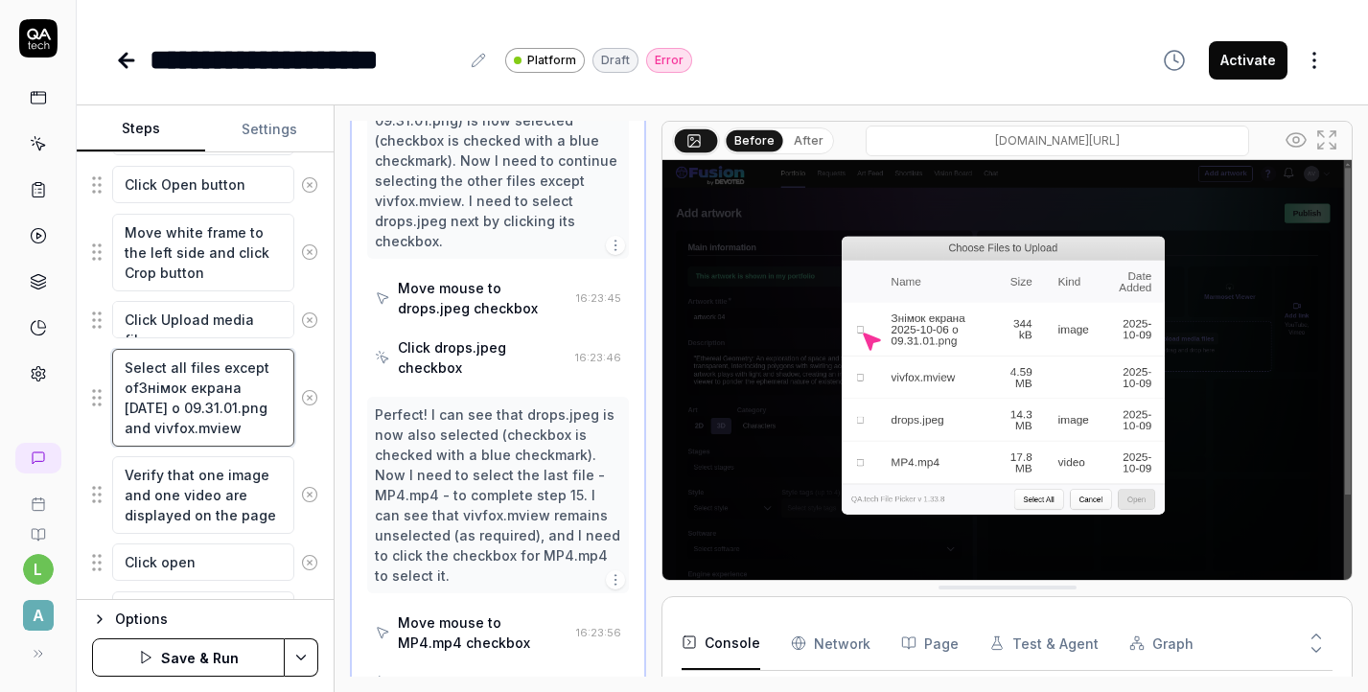
click at [138, 387] on textarea "Select all files except ofЗнімок екрана 2025-10-06 о 09.31.01.png and vivfox.mv…" at bounding box center [203, 398] width 182 height 98
click at [223, 658] on button "Save & Run" at bounding box center [188, 658] width 193 height 38
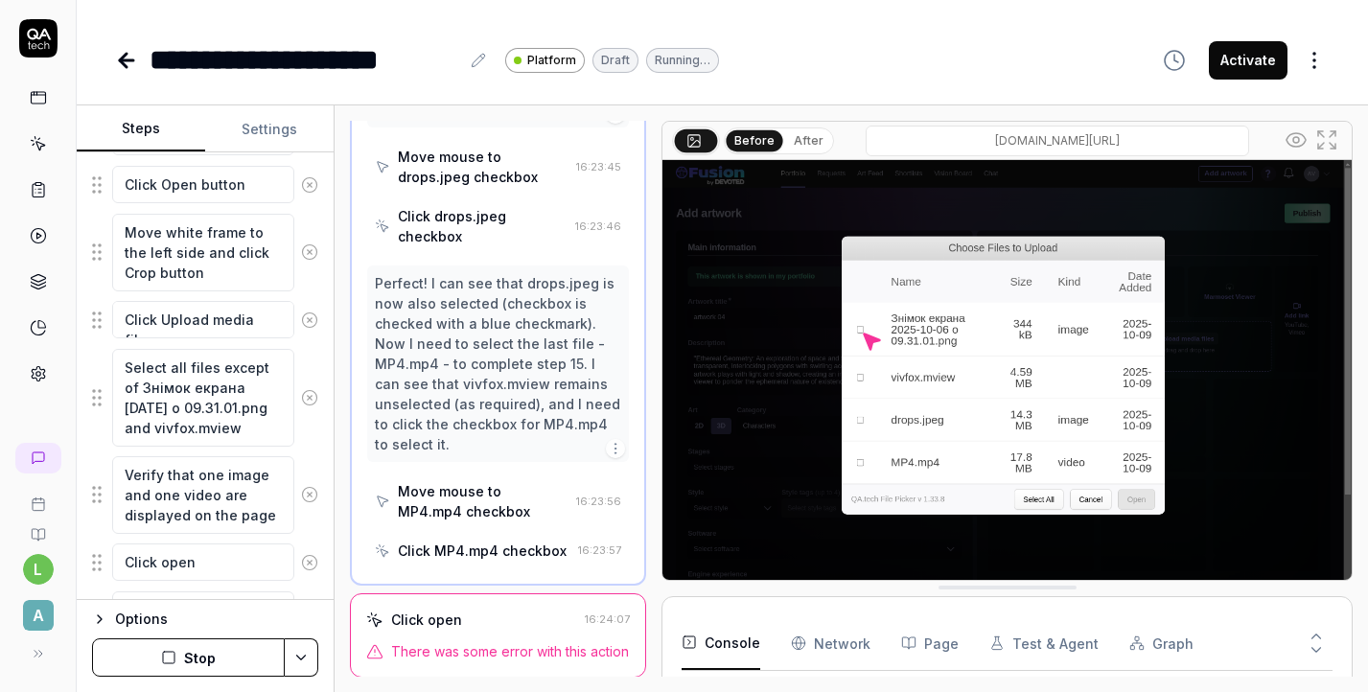
scroll to position [0, 0]
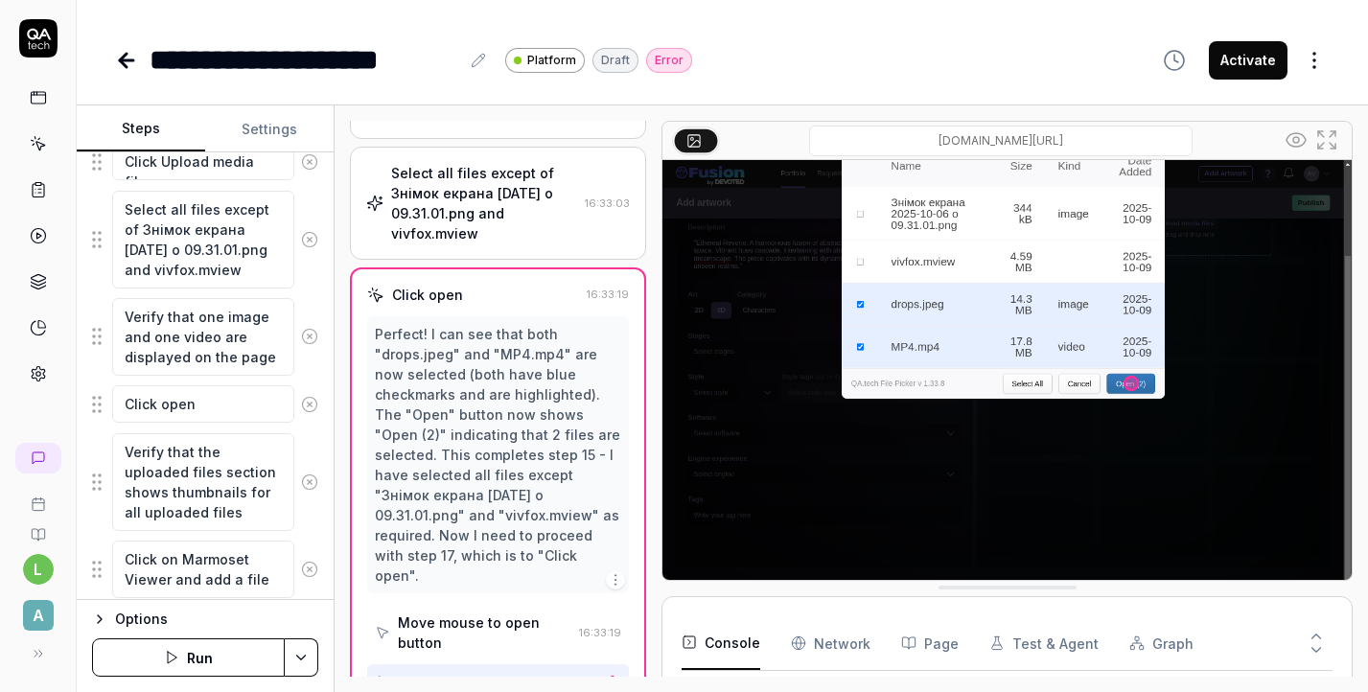
scroll to position [1058, 0]
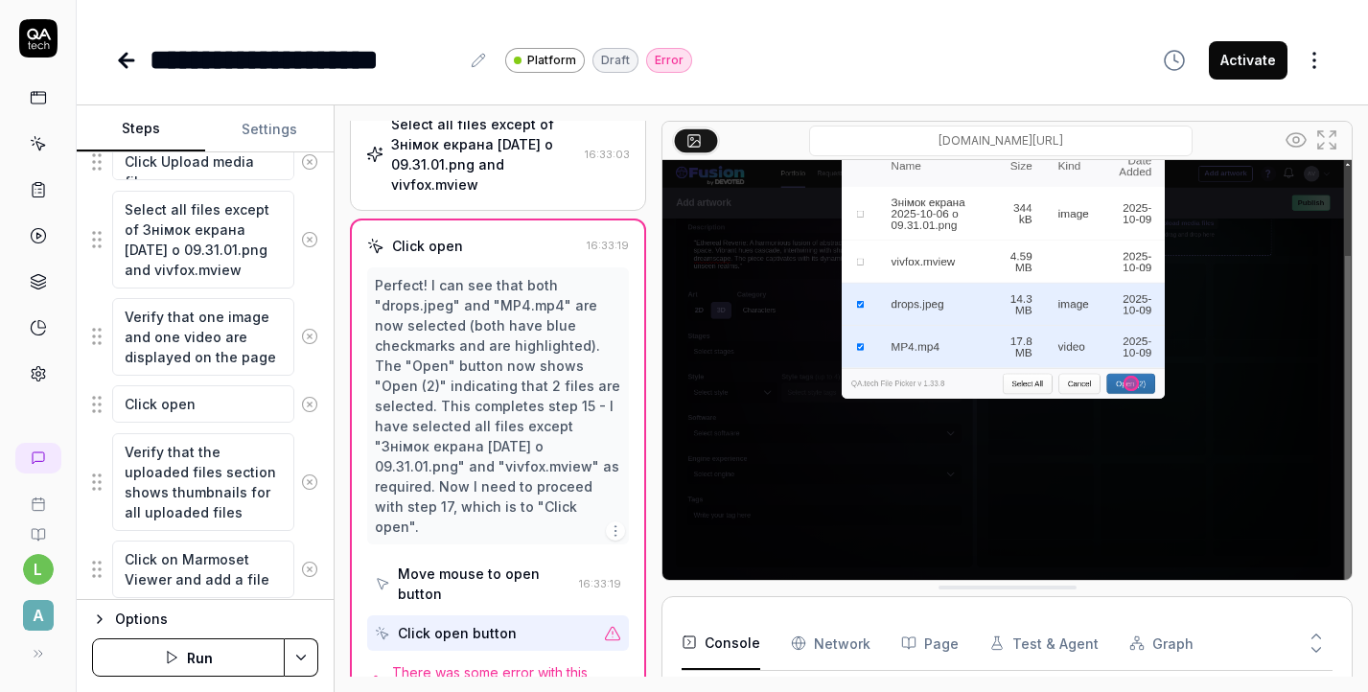
click at [554, 174] on div "Select all files except of Знімок екрана 2025-10-06 о 09.31.01.png and vivfox.m…" at bounding box center [498, 154] width 296 height 113
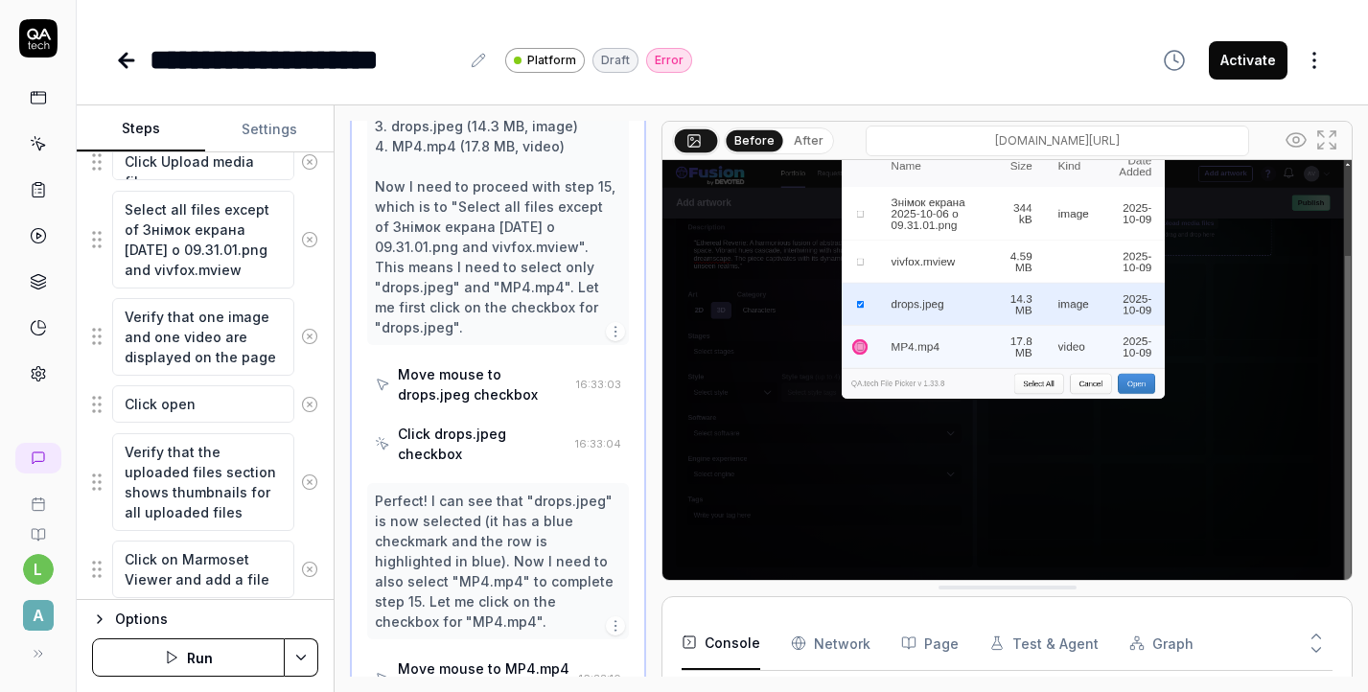
scroll to position [1344, 0]
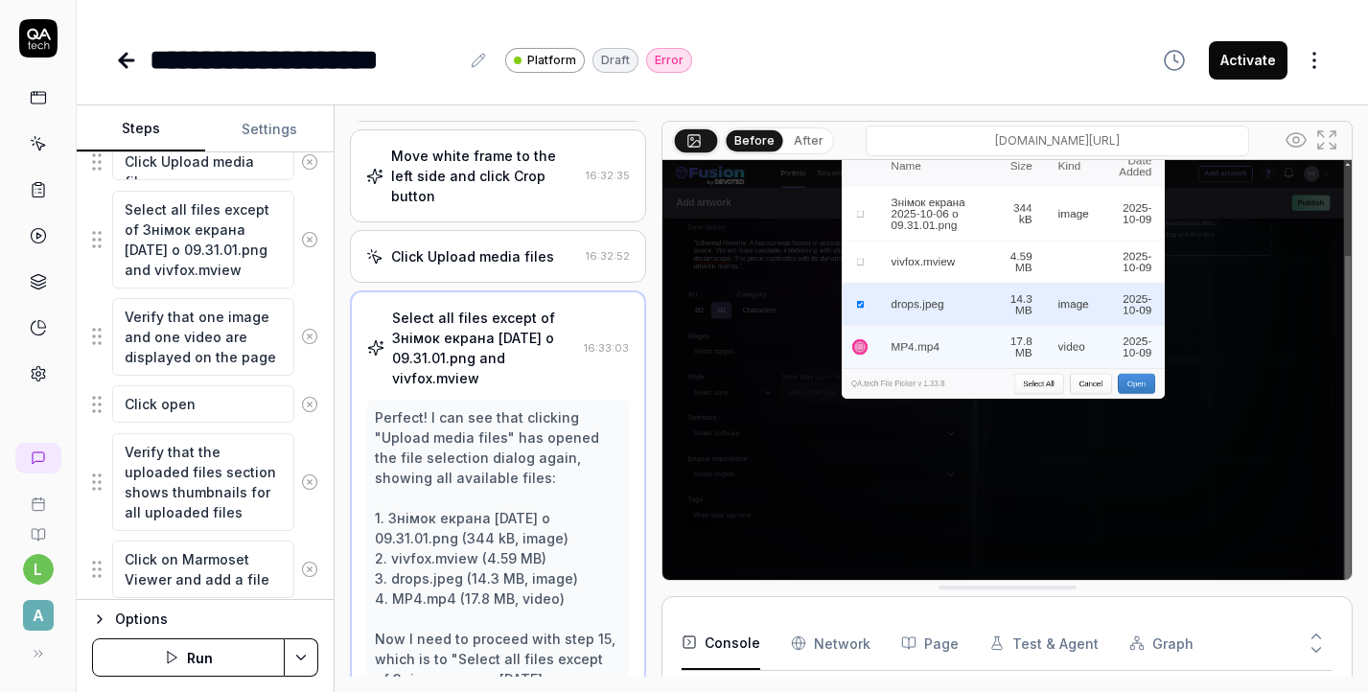
click at [526, 246] on div "Click Upload media files" at bounding box center [472, 256] width 163 height 20
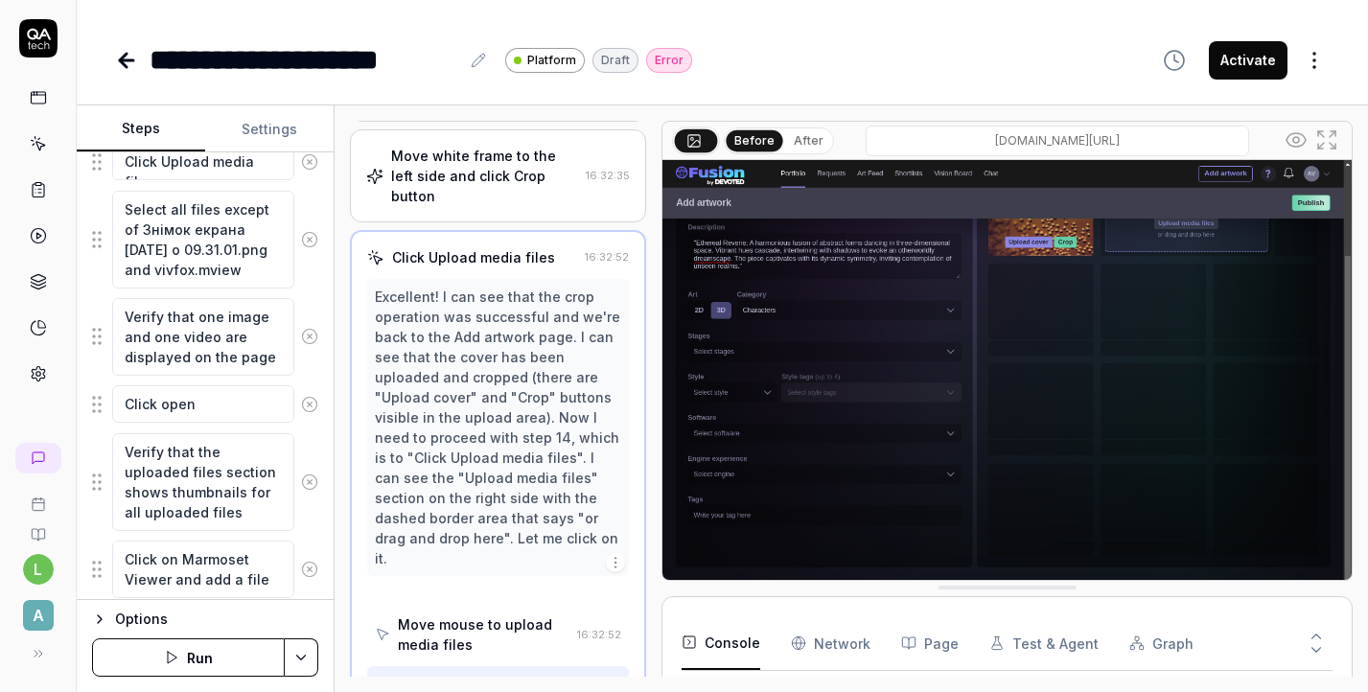
scroll to position [848, 0]
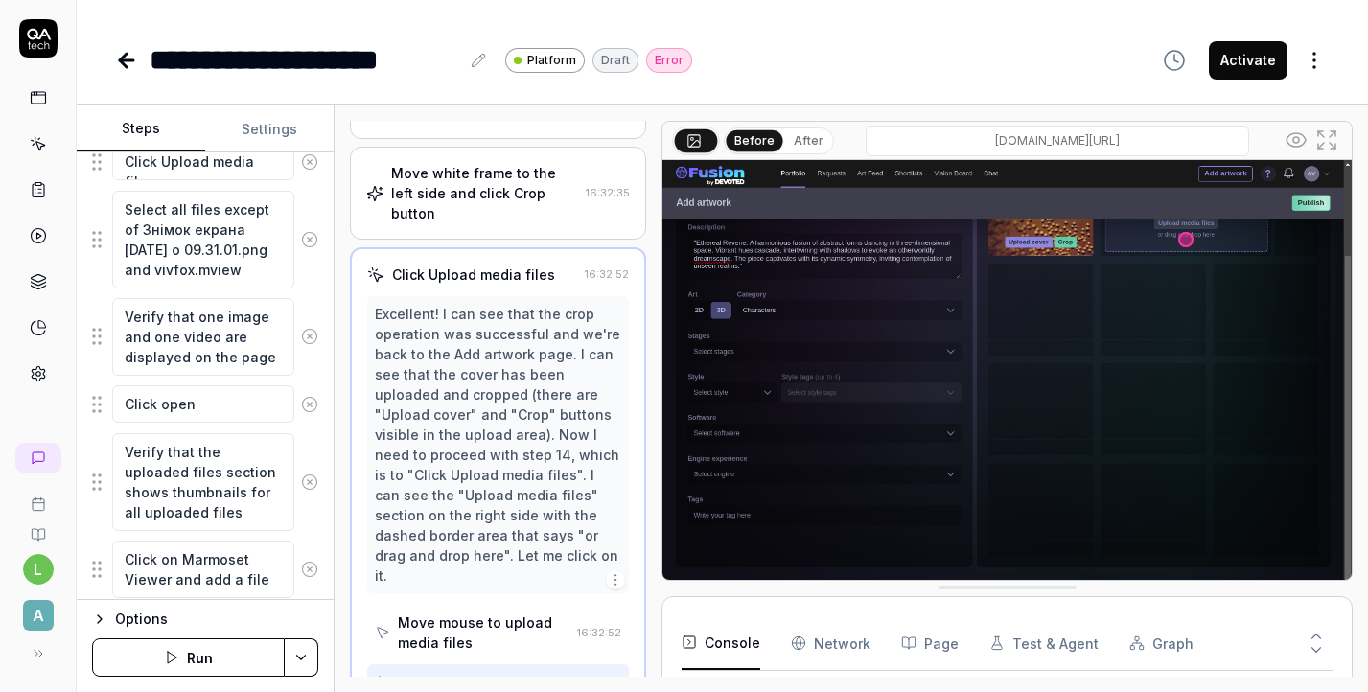
click at [548, 190] on div "Move white frame to the left side and click Crop button" at bounding box center [484, 193] width 187 height 60
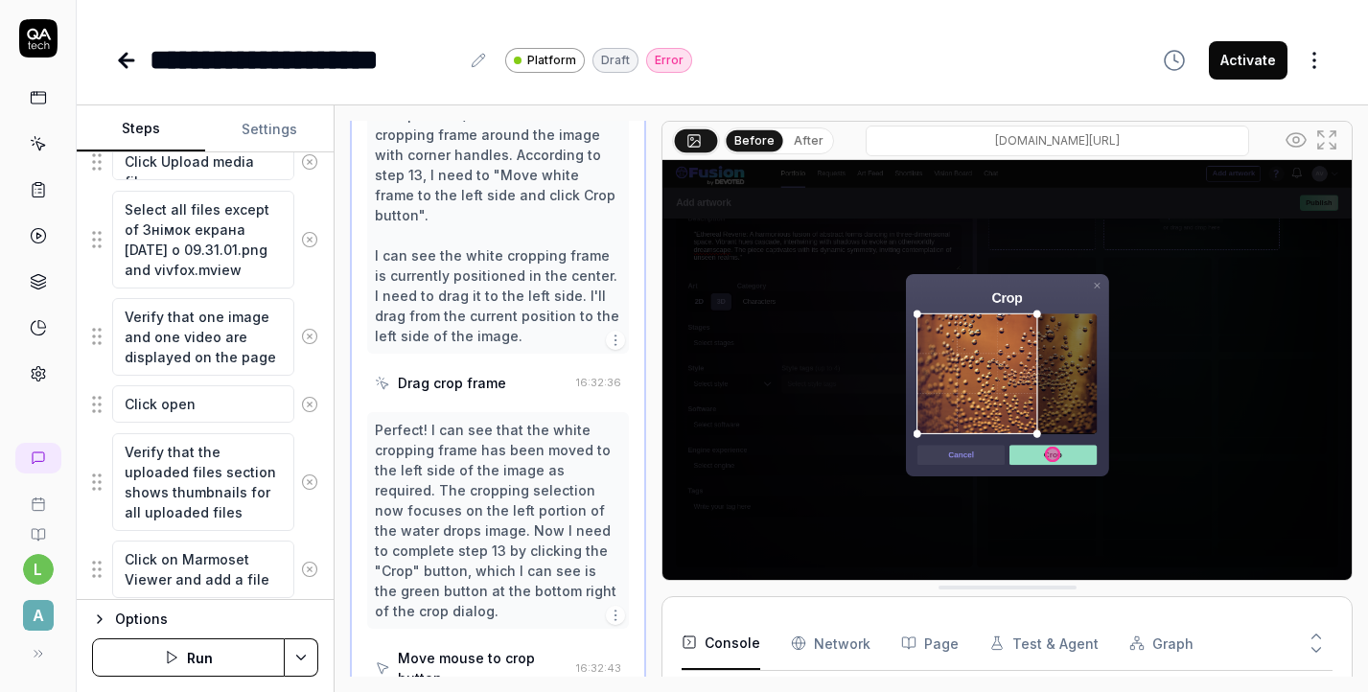
scroll to position [1083, 0]
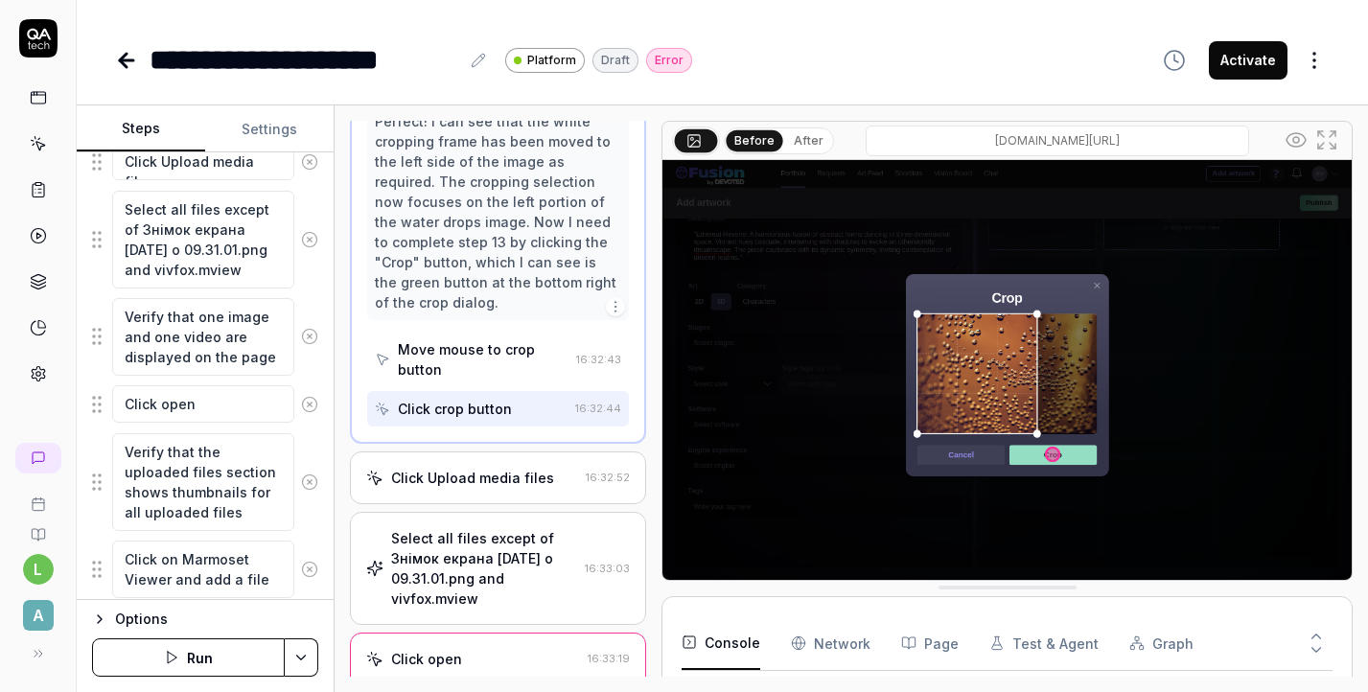
click at [553, 452] on div "Click Upload media files 16:32:52" at bounding box center [498, 478] width 296 height 53
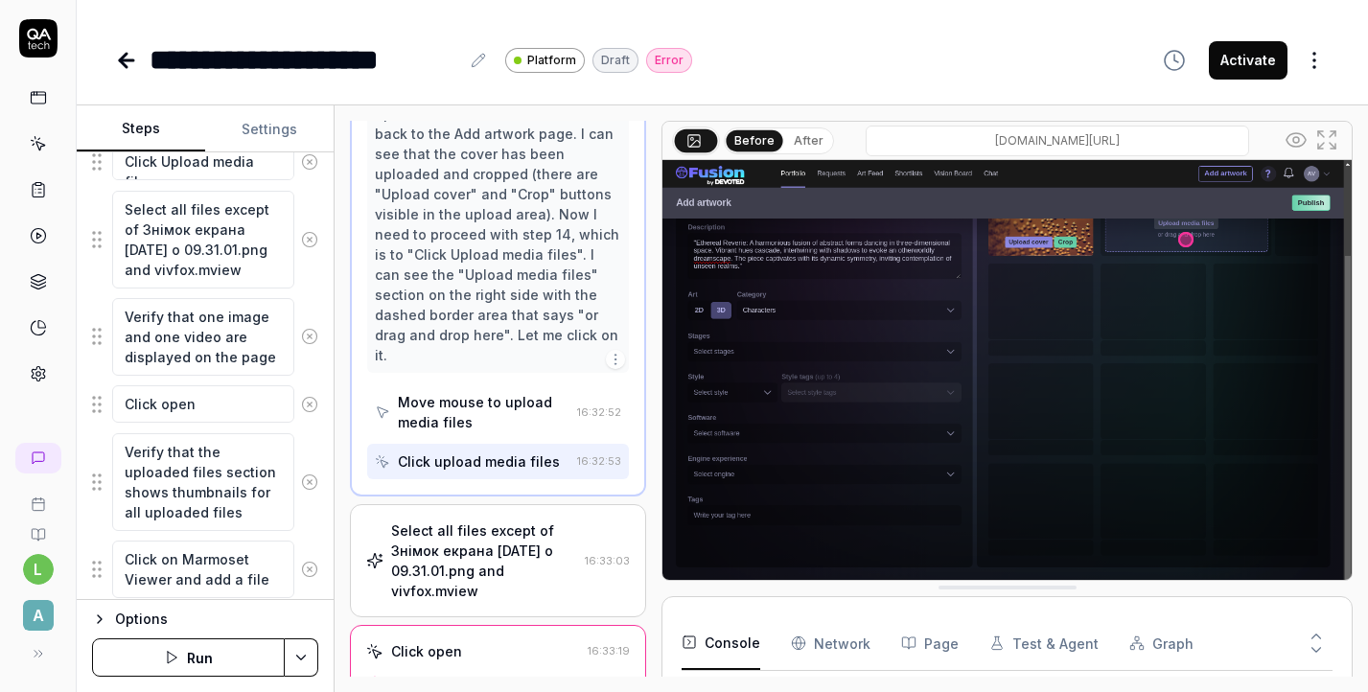
scroll to position [1081, 0]
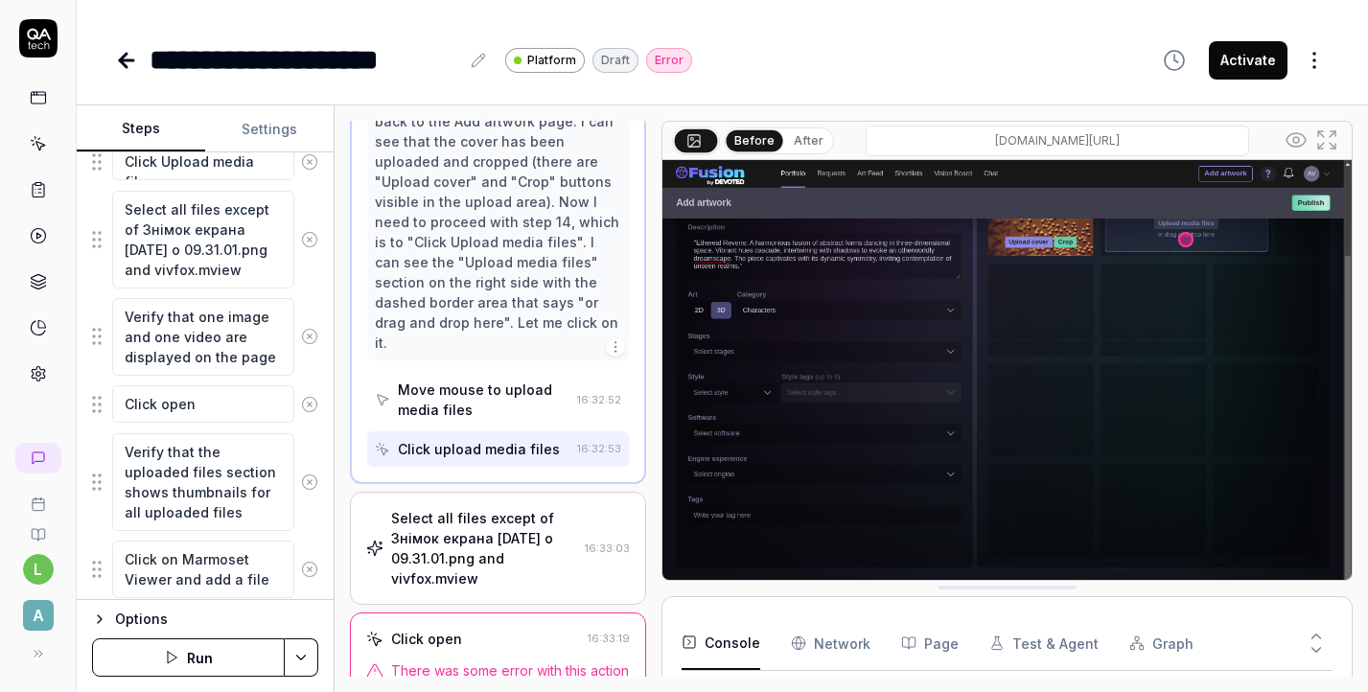
click at [525, 508] on div "Select all files except of Знімок екрана 2025-10-06 о 09.31.01.png and vivfox.m…" at bounding box center [484, 548] width 186 height 81
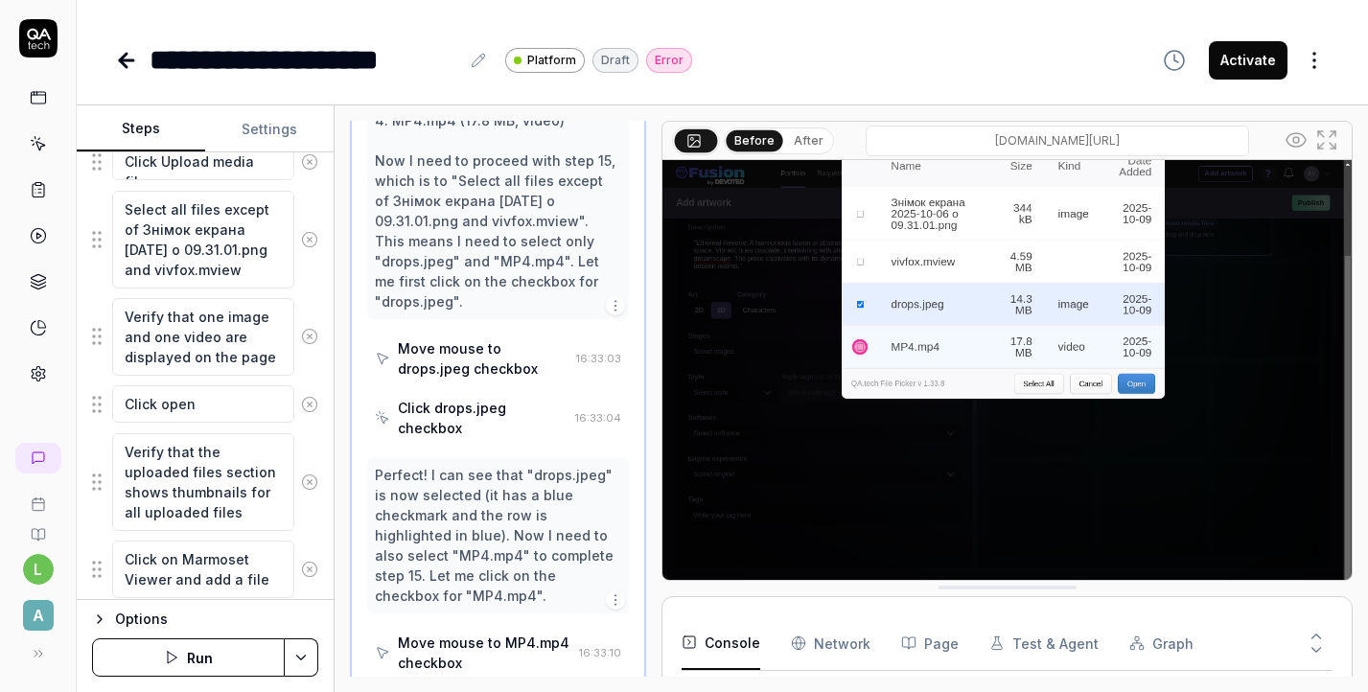
scroll to position [1456, 0]
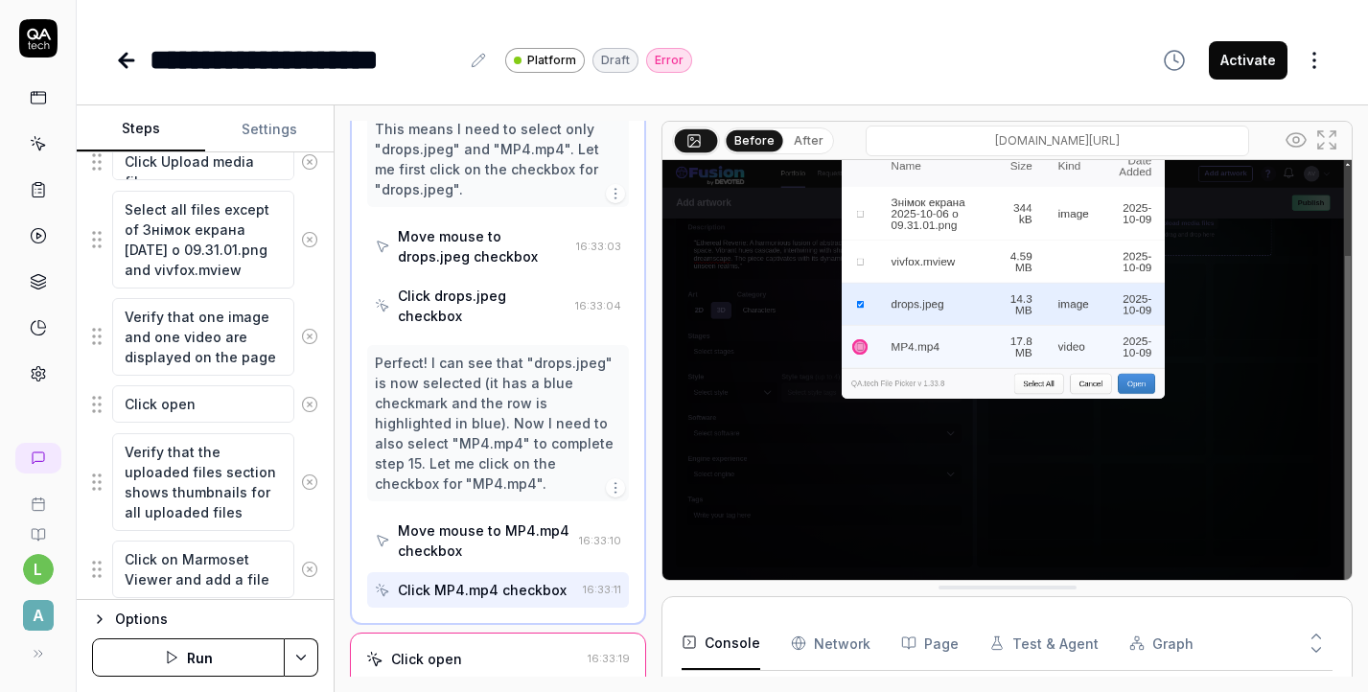
click at [521, 681] on span "There was some error with this action" at bounding box center [510, 691] width 238 height 20
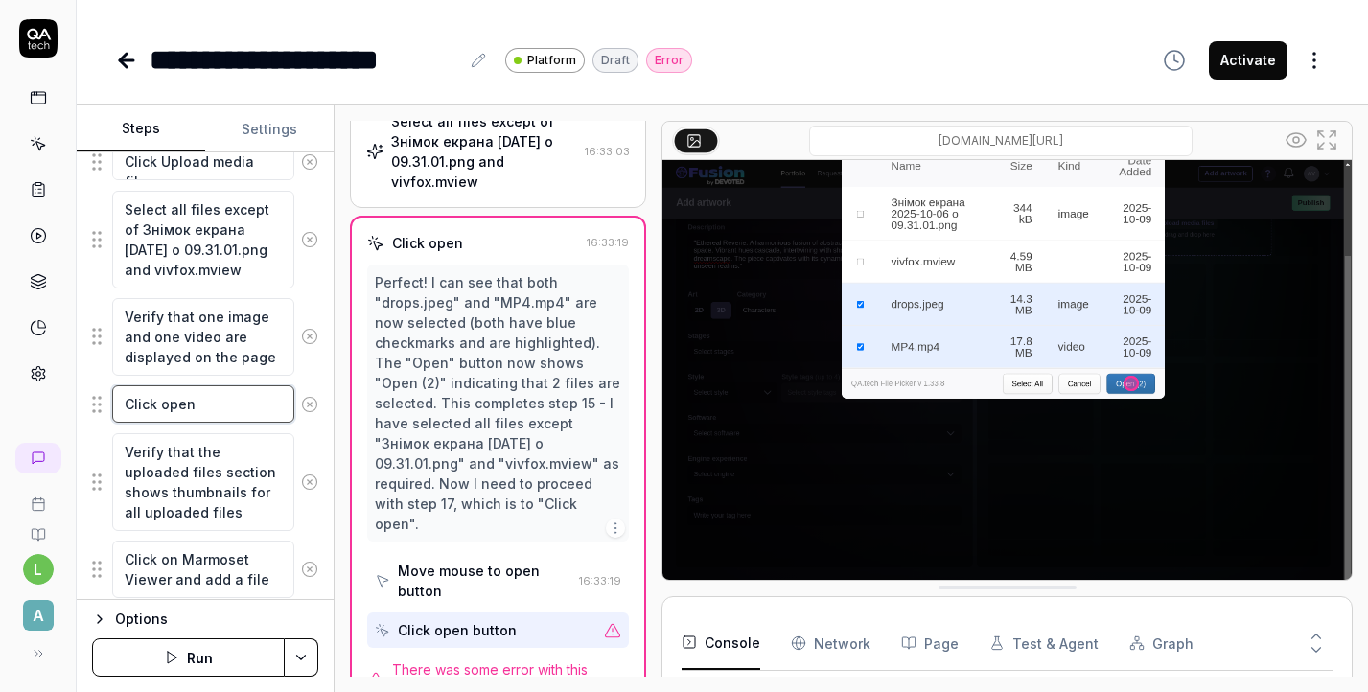
click at [202, 395] on textarea "Click open" at bounding box center [203, 403] width 182 height 37
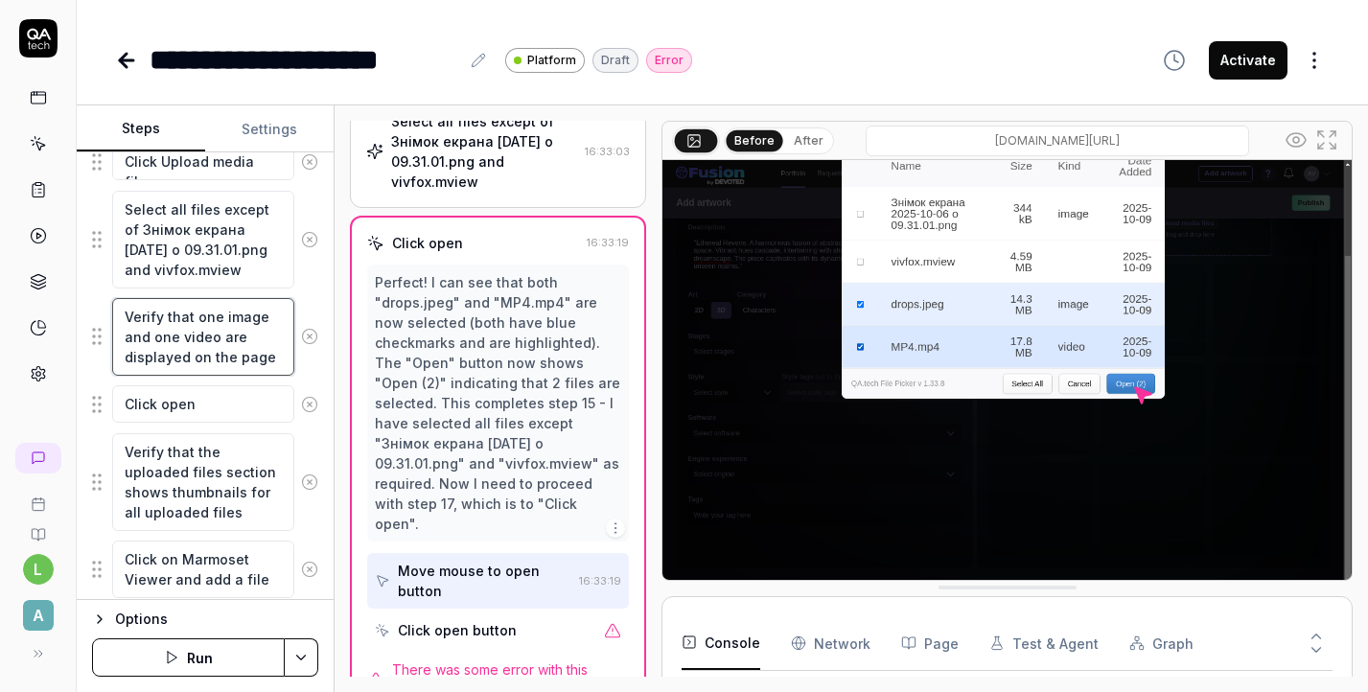
click at [194, 340] on textarea "Verify that one image and one video are displayed on the page" at bounding box center [203, 337] width 182 height 78
click at [311, 336] on icon at bounding box center [309, 336] width 17 height 17
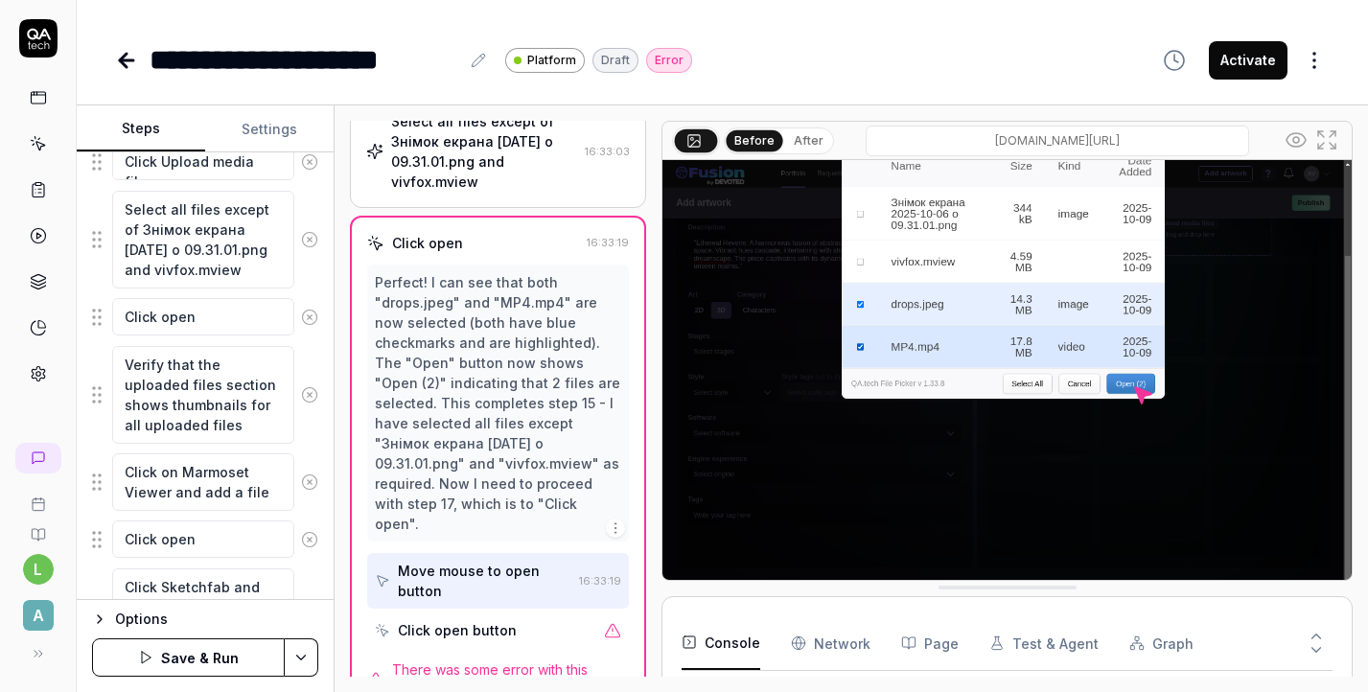
click at [312, 397] on icon at bounding box center [309, 394] width 17 height 17
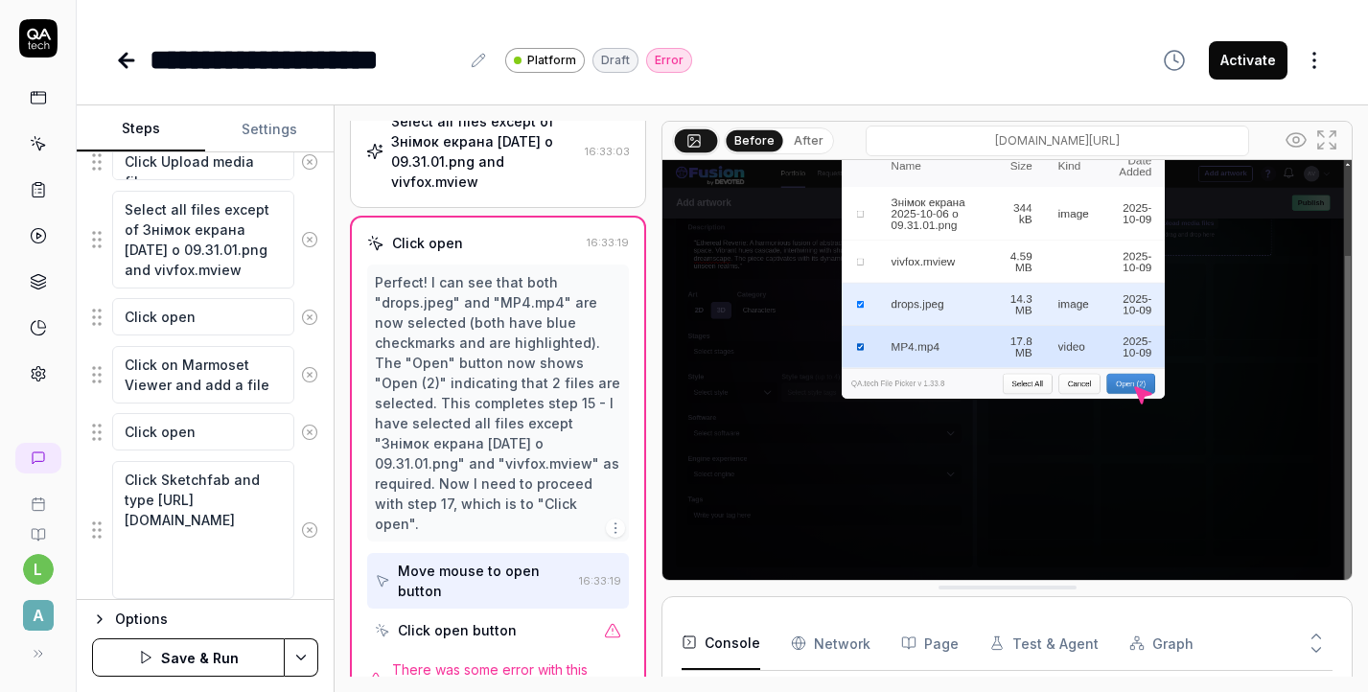
click at [291, 119] on button "Settings" at bounding box center [269, 129] width 128 height 46
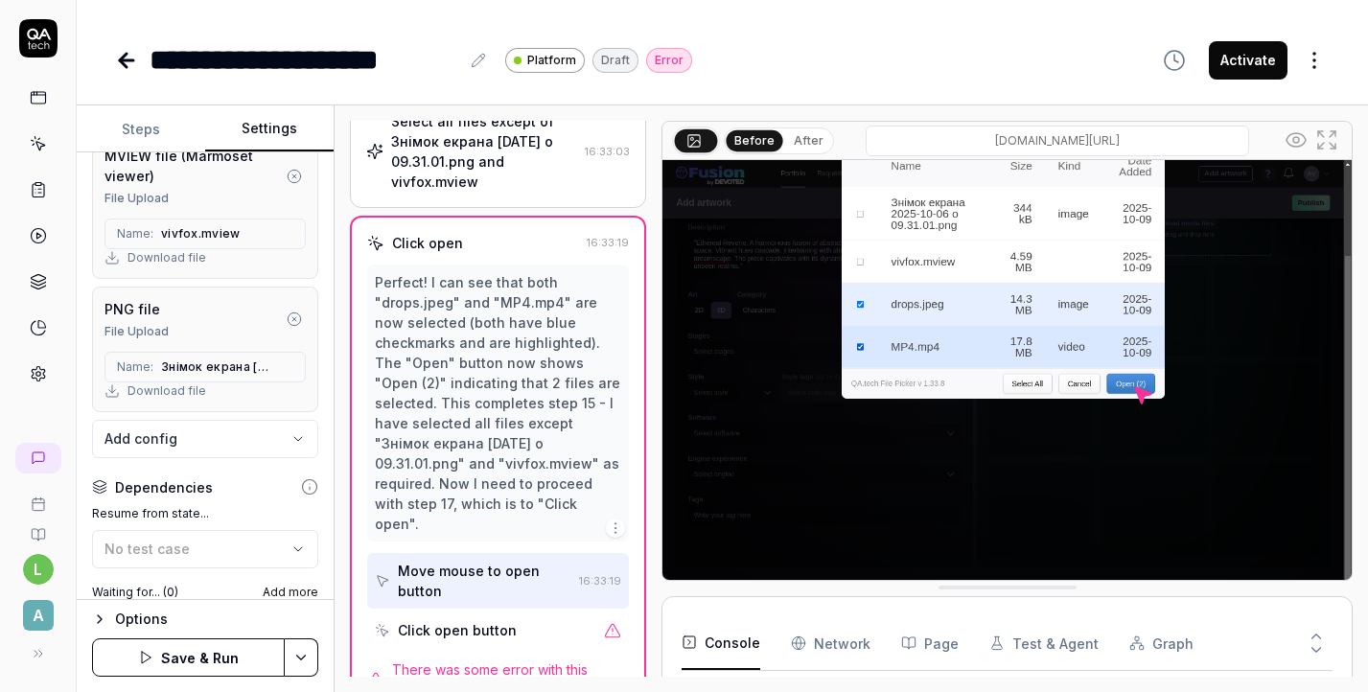
scroll to position [946, 0]
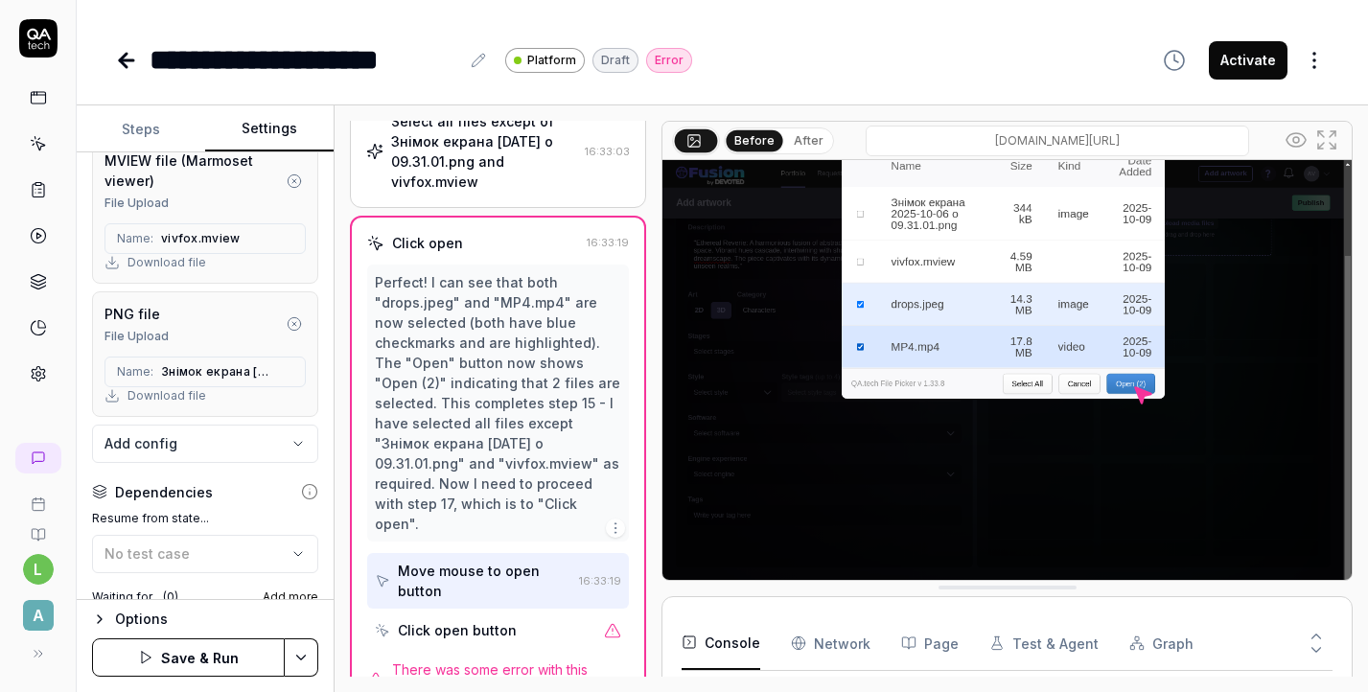
click at [286, 137] on button "Settings" at bounding box center [269, 129] width 128 height 46
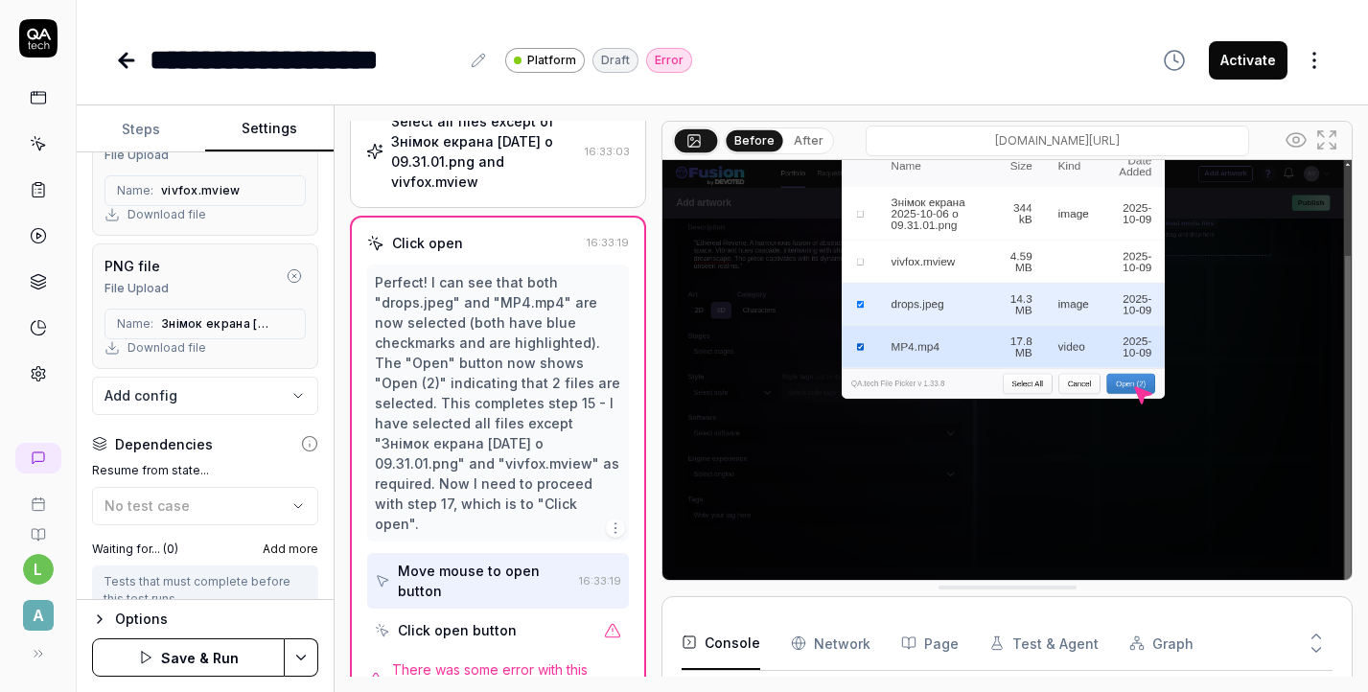
scroll to position [1007, 0]
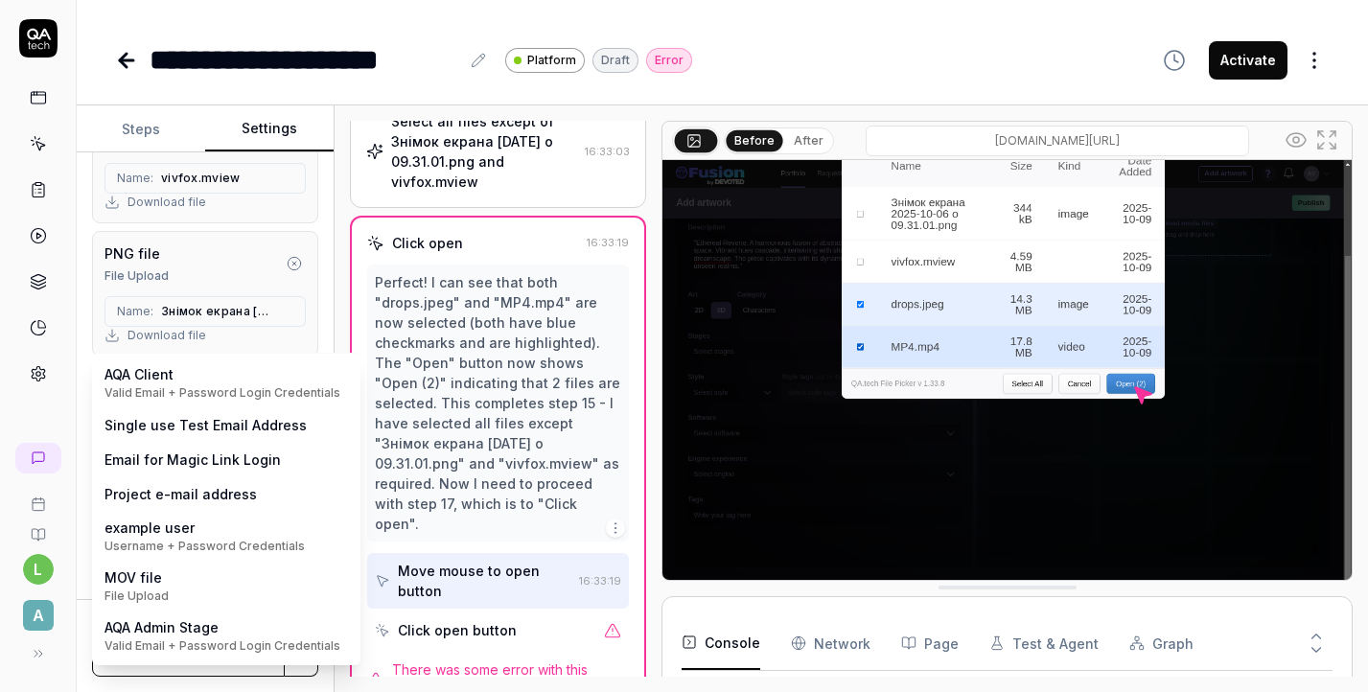
click at [290, 382] on body "**********" at bounding box center [684, 346] width 1368 height 692
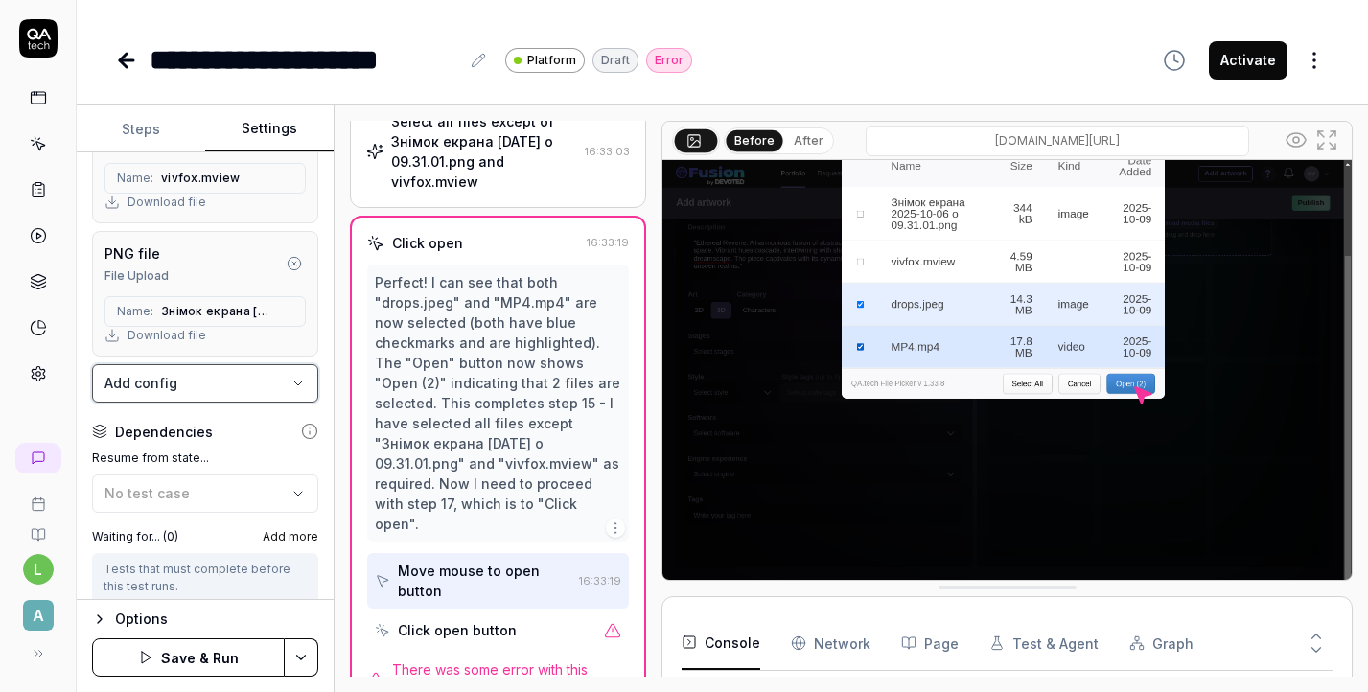
click at [294, 260] on html "**********" at bounding box center [684, 346] width 1368 height 692
click at [294, 260] on icon "button" at bounding box center [294, 263] width 15 height 15
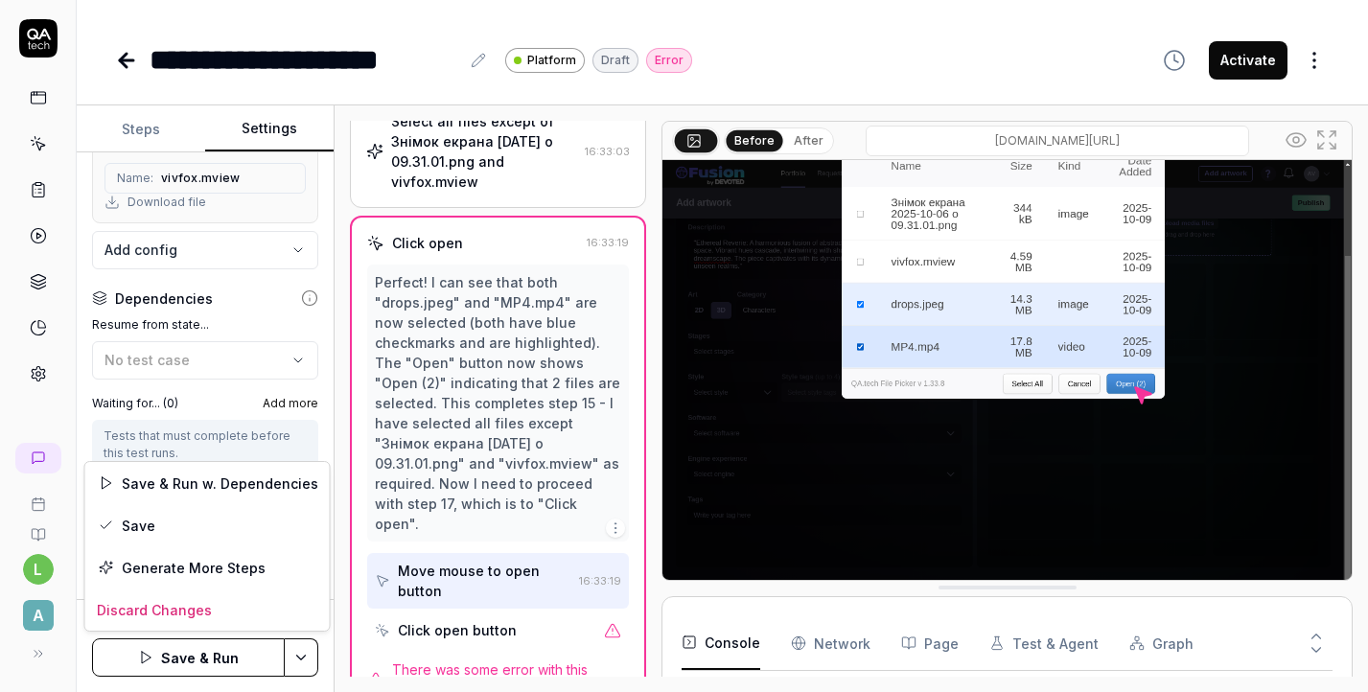
click at [299, 666] on html "**********" at bounding box center [684, 346] width 1368 height 692
click at [248, 536] on div "Save" at bounding box center [207, 525] width 244 height 42
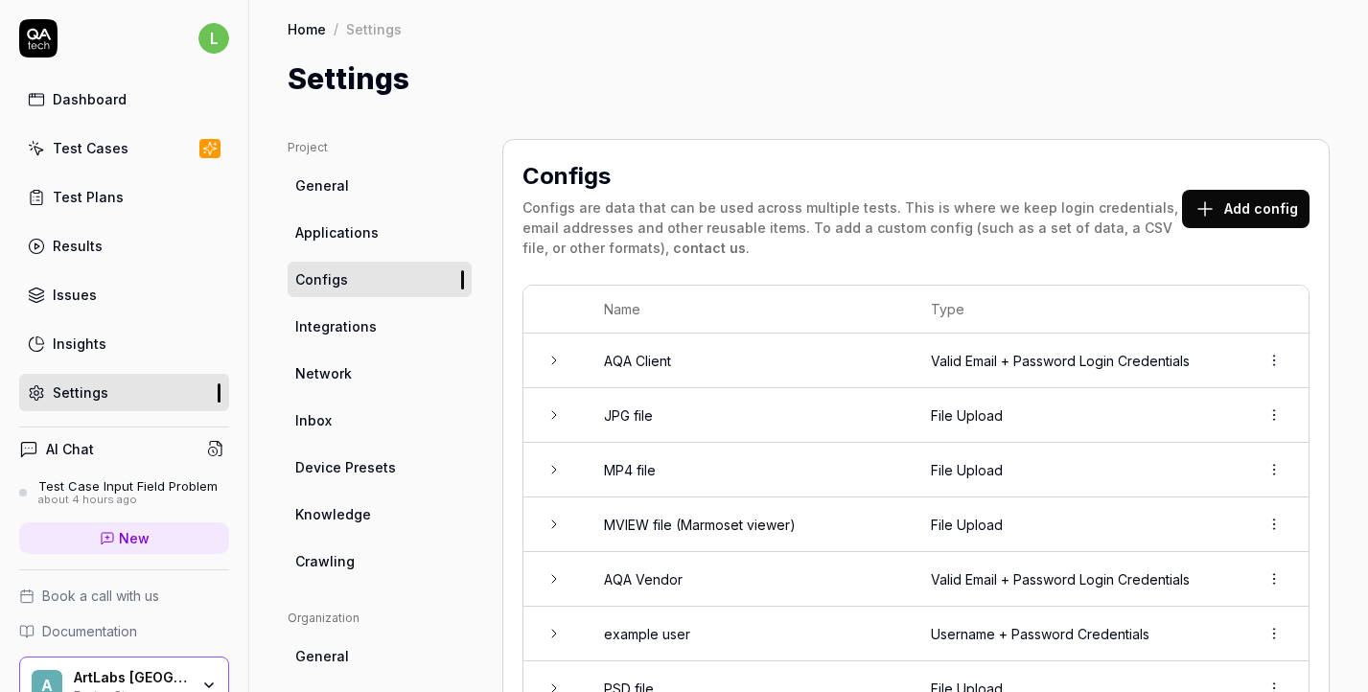
scroll to position [71, 0]
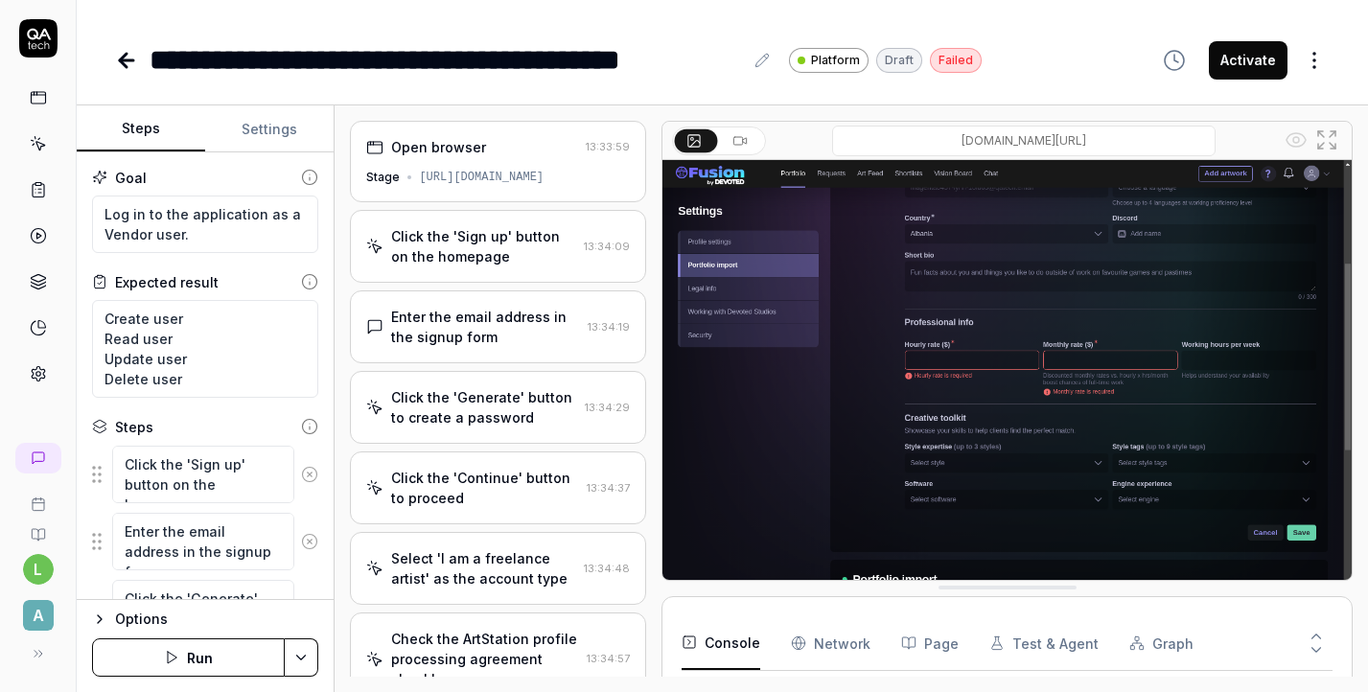
scroll to position [201, 0]
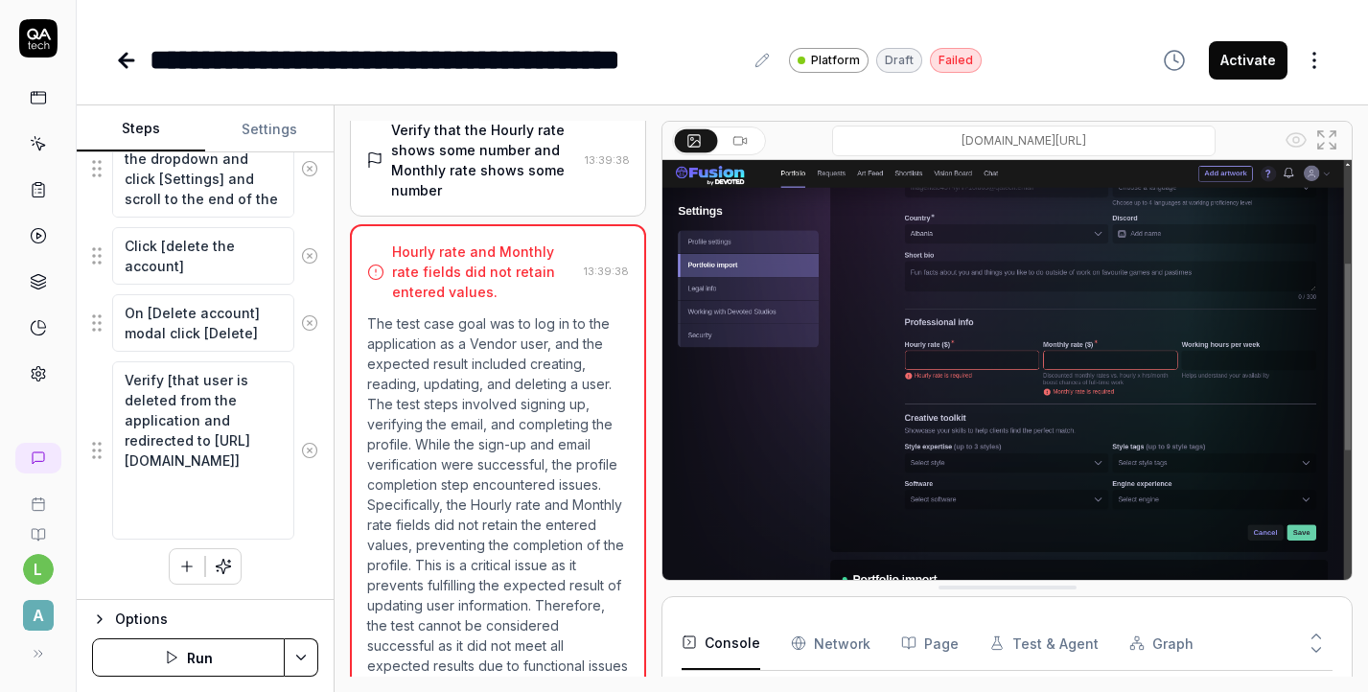
type textarea "*"
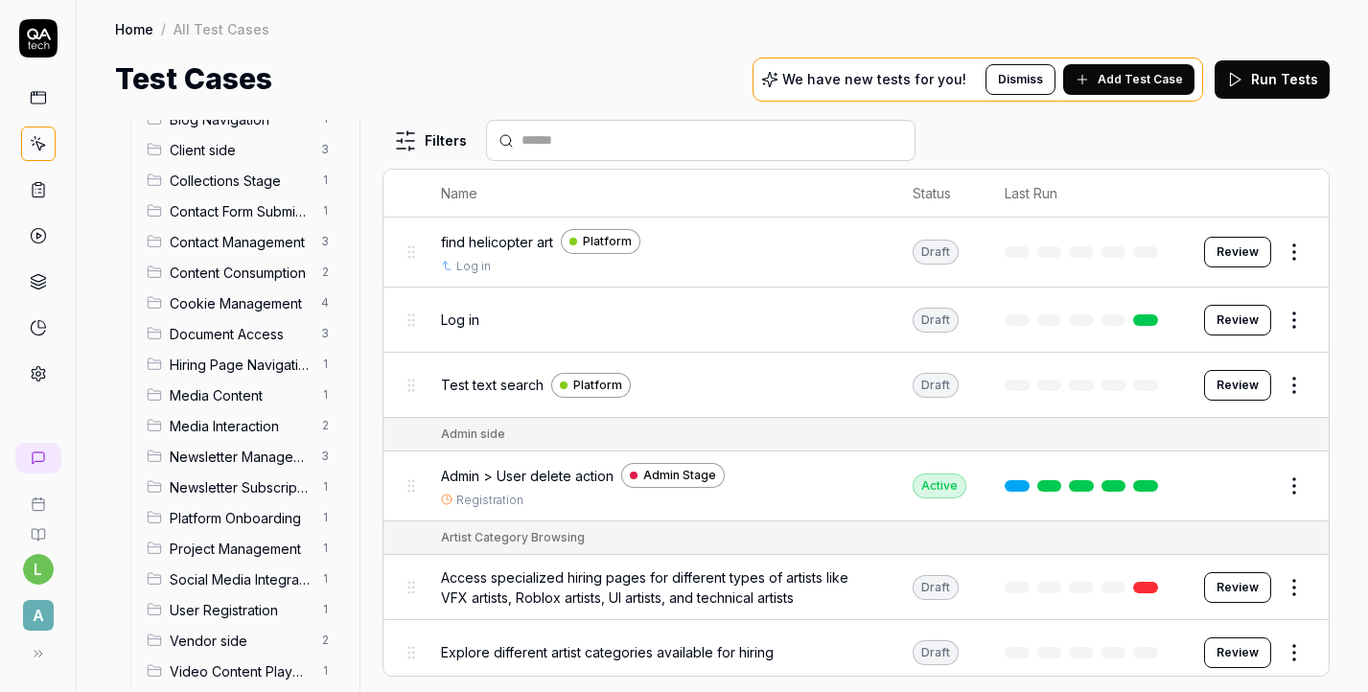
scroll to position [233, 0]
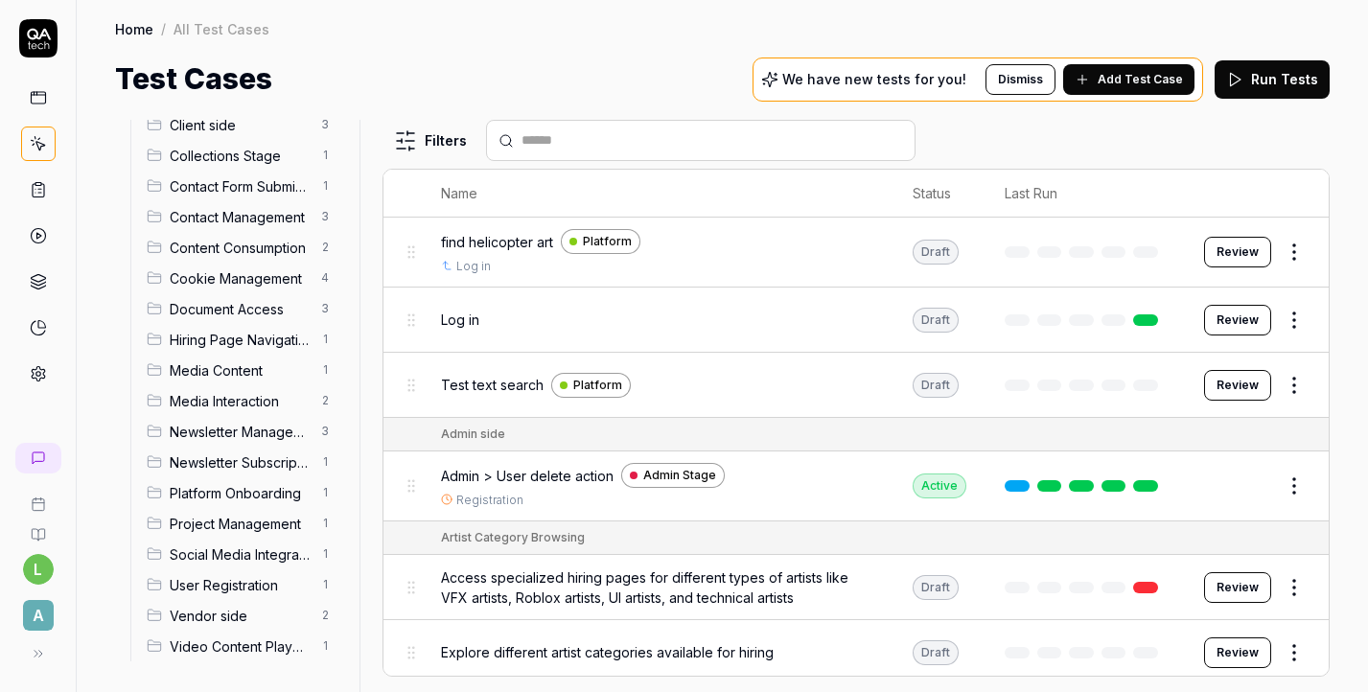
click at [241, 617] on span "Vendor side" at bounding box center [240, 616] width 140 height 20
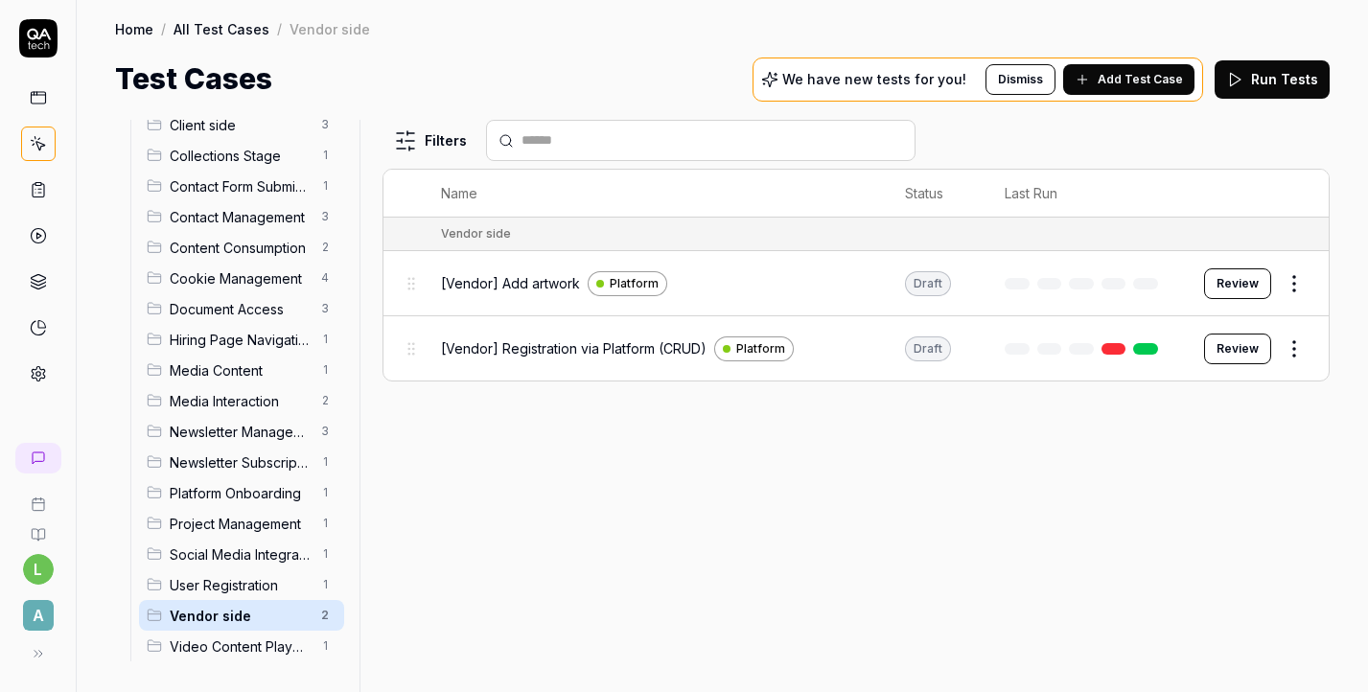
click at [1120, 77] on span "Add Test Case" at bounding box center [1140, 79] width 85 height 17
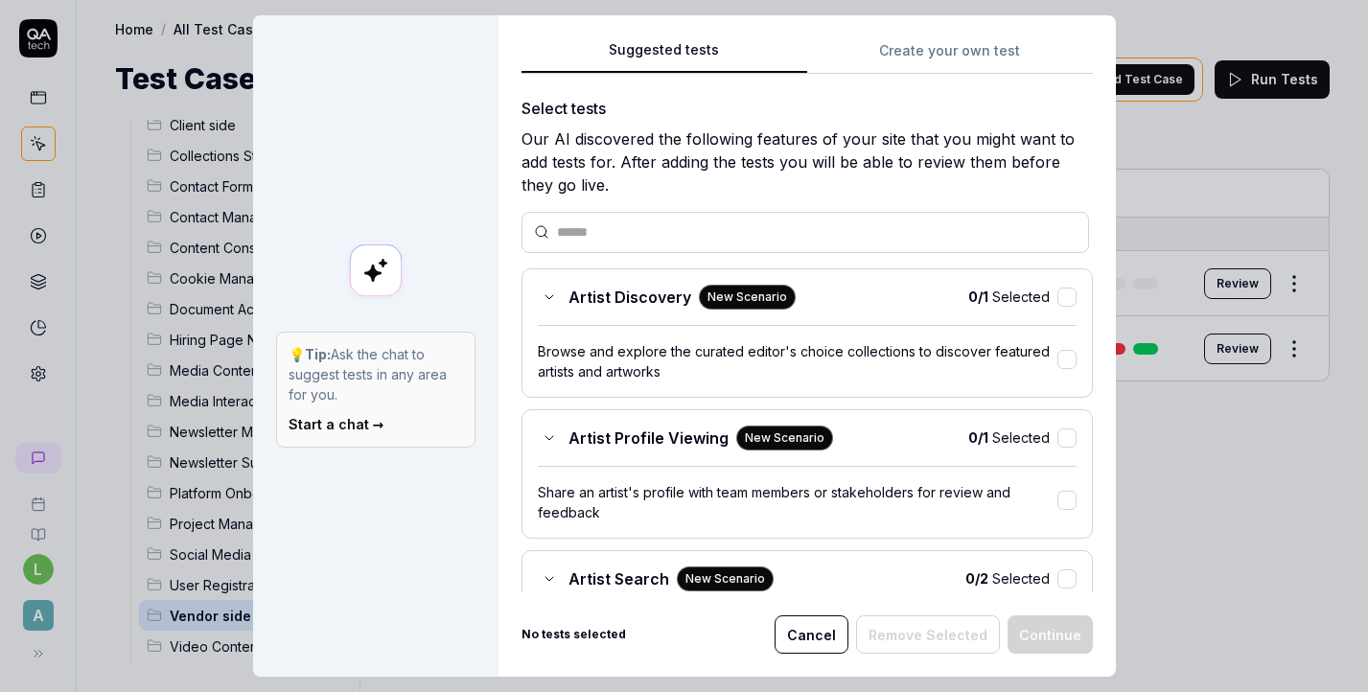
click at [973, 50] on div "Suggested tests Create your own test Select tests Our AI discovered the followi…" at bounding box center [807, 346] width 617 height 662
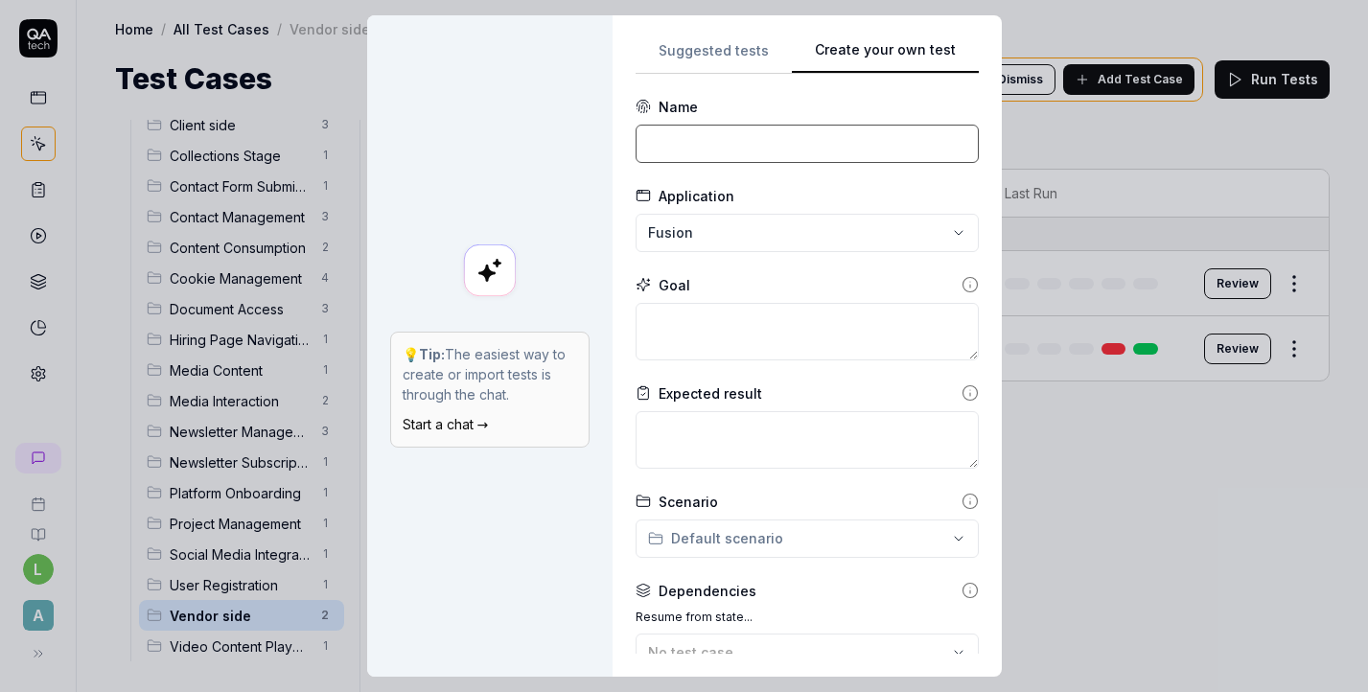
click at [780, 155] on input at bounding box center [807, 144] width 343 height 38
type input "L"
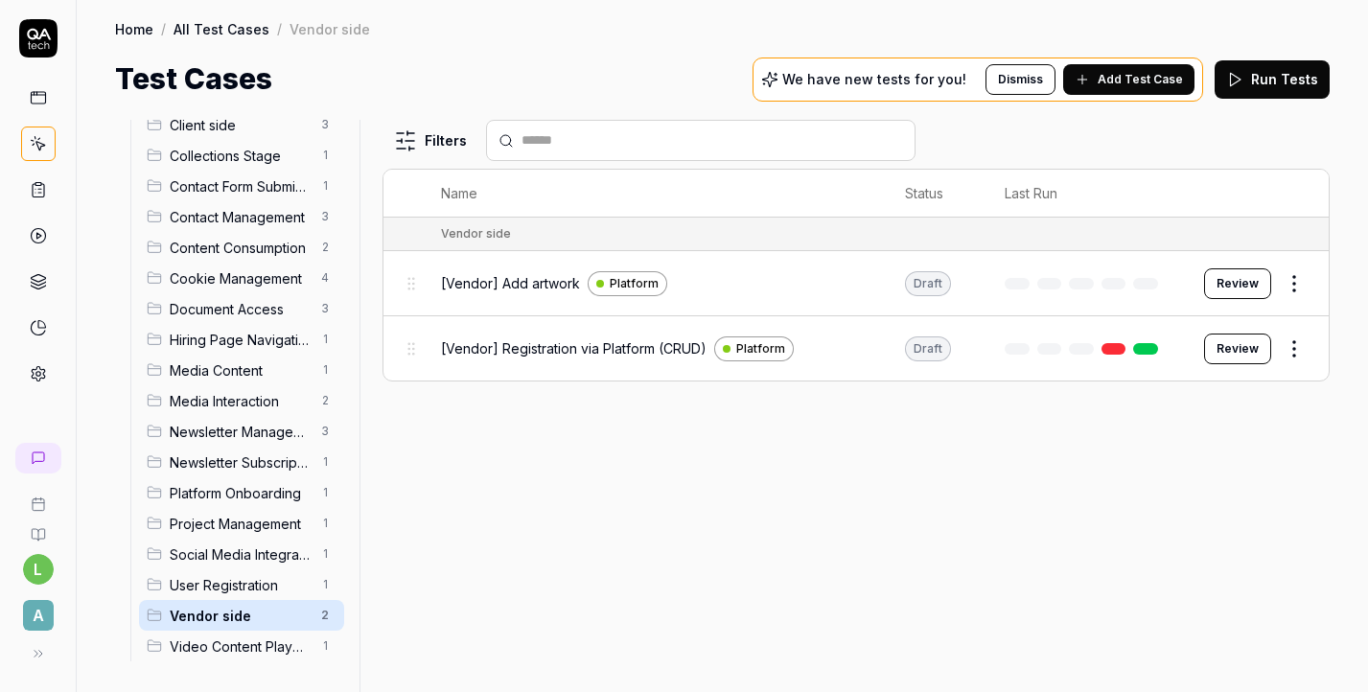
click at [1303, 336] on html "l A Home / All Test Cases / Vendor side Home / All Test Cases / Vendor side Tes…" at bounding box center [684, 346] width 1368 height 692
click at [1148, 83] on html "l A Home / All Test Cases / Vendor side Home / All Test Cases / Vendor side Tes…" at bounding box center [684, 346] width 1368 height 692
click at [1148, 83] on span "Add Test Case" at bounding box center [1140, 79] width 85 height 17
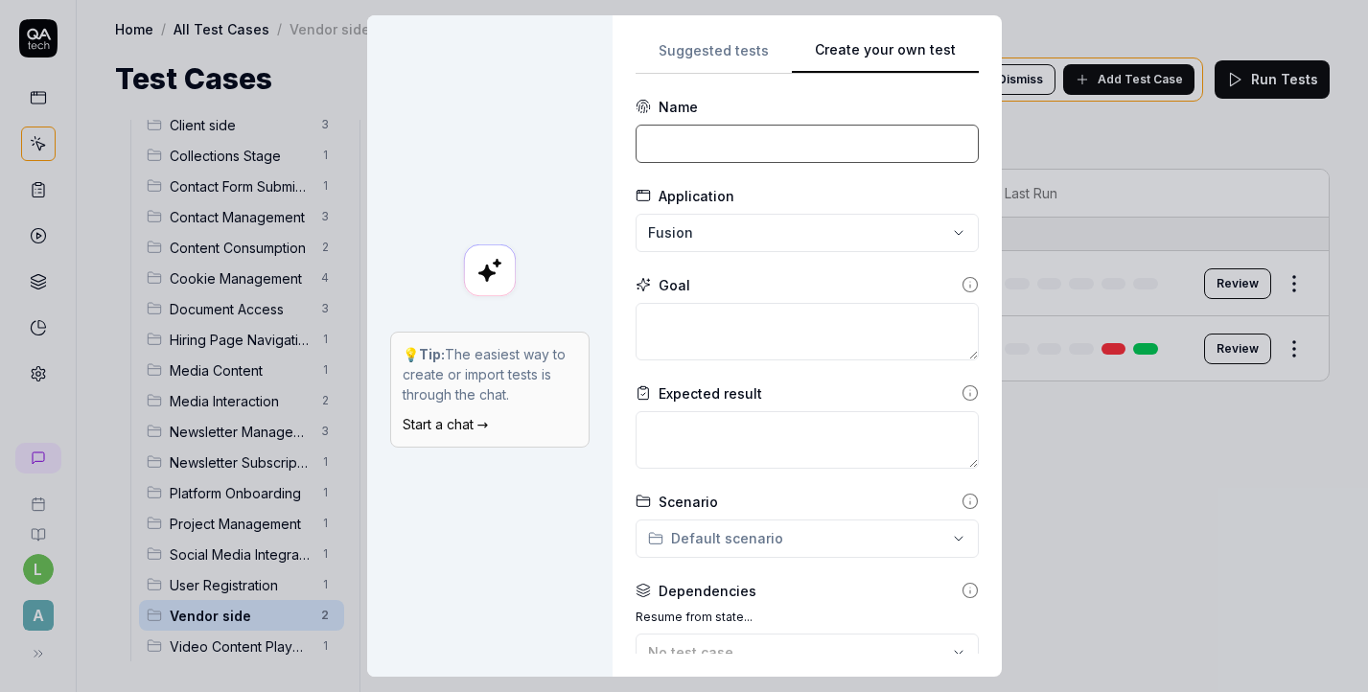
click at [878, 151] on input at bounding box center [807, 144] width 343 height 38
type input "C"
type input "Login as Vendor"
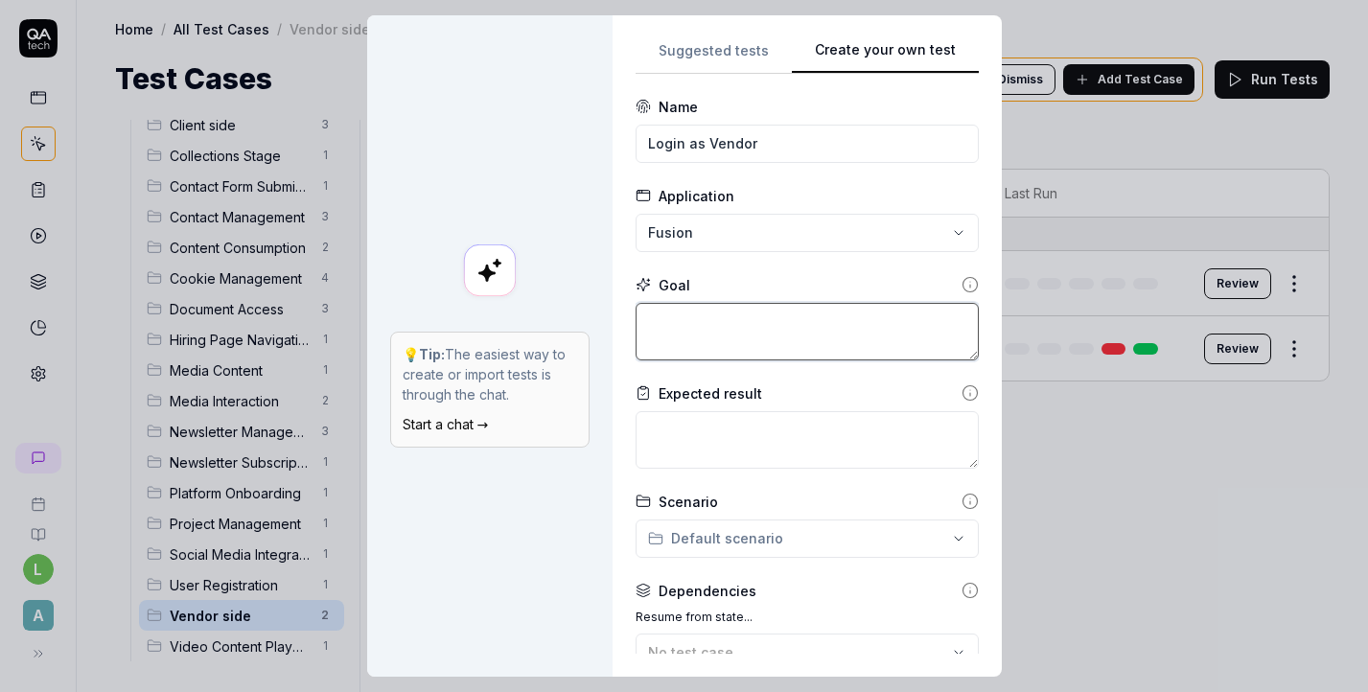
click at [784, 350] on textarea at bounding box center [807, 332] width 343 height 58
type textarea "*"
type textarea "L"
type textarea "*"
type textarea "Lo"
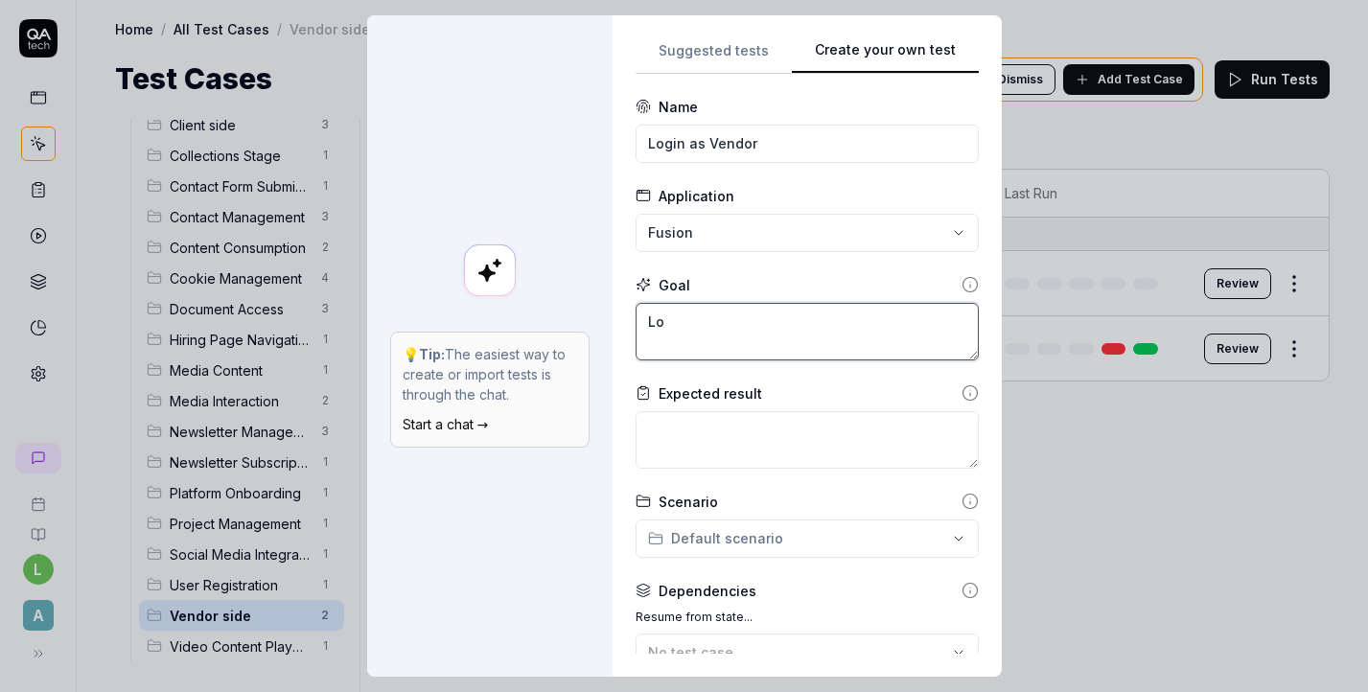
type textarea "*"
type textarea "Log"
type textarea "*"
type textarea "Logi"
type textarea "*"
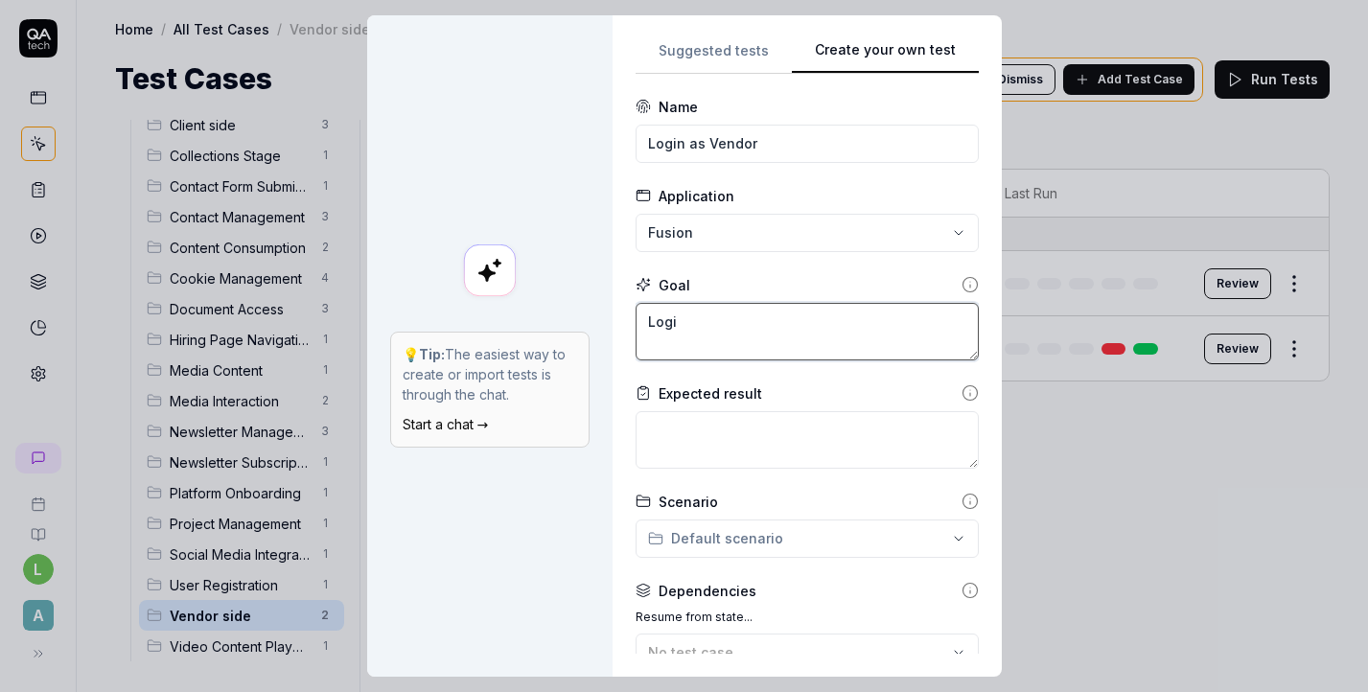
type textarea "Login"
type textarea "*"
type textarea "Login"
type textarea "*"
type textarea "Login t"
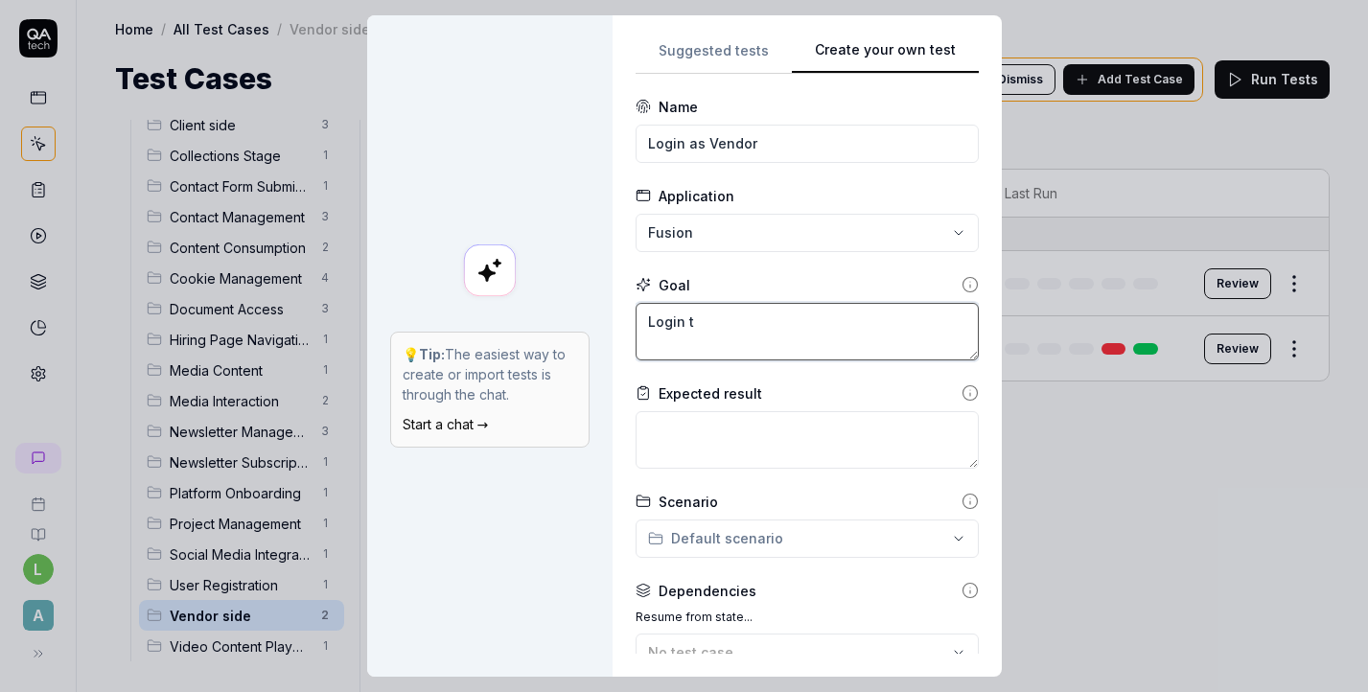
type textarea "*"
type textarea "Login to"
type textarea "*"
type textarea "Login to"
type textarea "*"
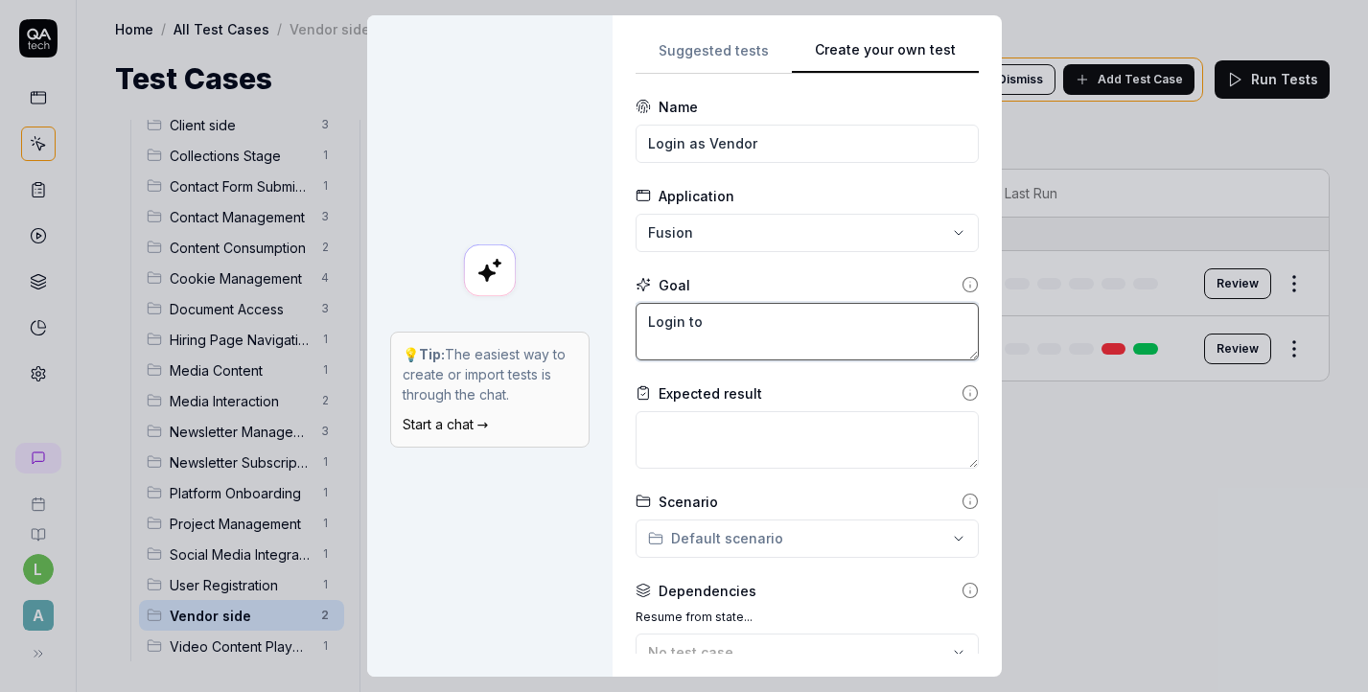
type textarea "Login to a"
type textarea "*"
type textarea "Login to ap"
type textarea "*"
type textarea "Login to app"
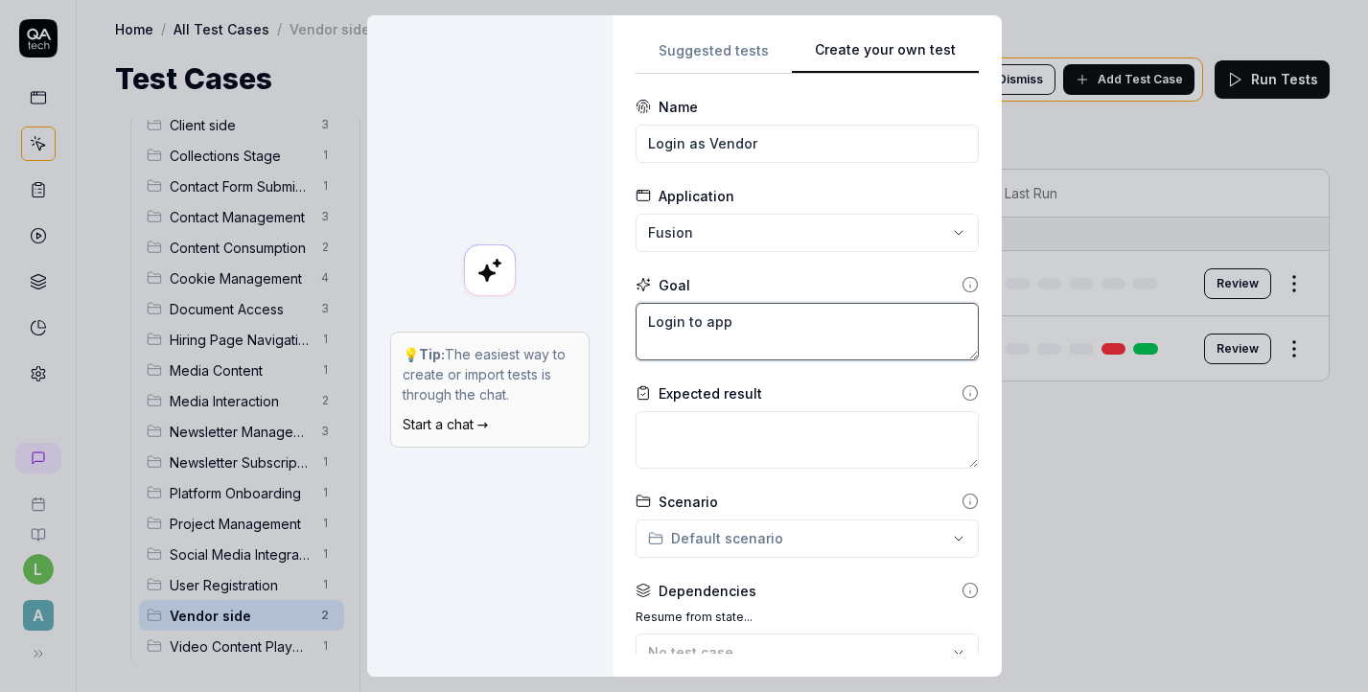
type textarea "*"
type textarea "Login to appl"
type textarea "*"
type textarea "Login to appli"
type textarea "*"
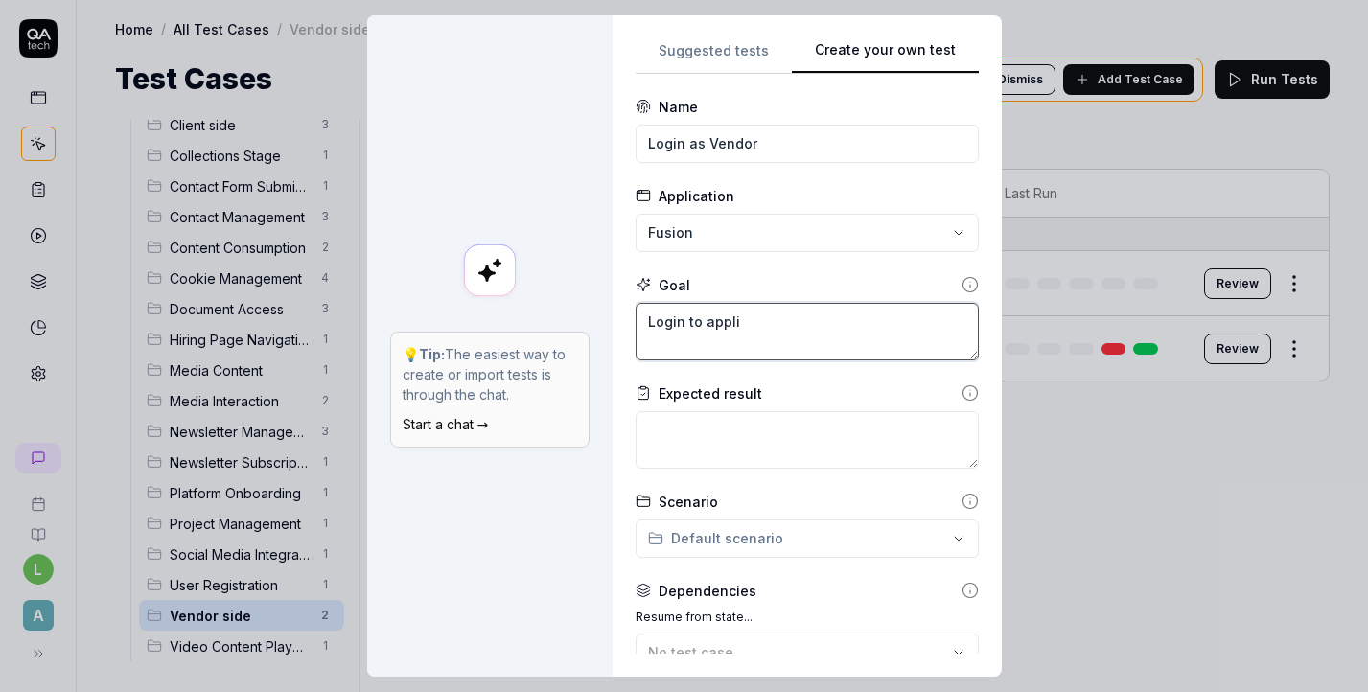
type textarea "Login to applic"
type textarea "*"
type textarea "Login to applica"
type textarea "*"
type textarea "Login to applicat"
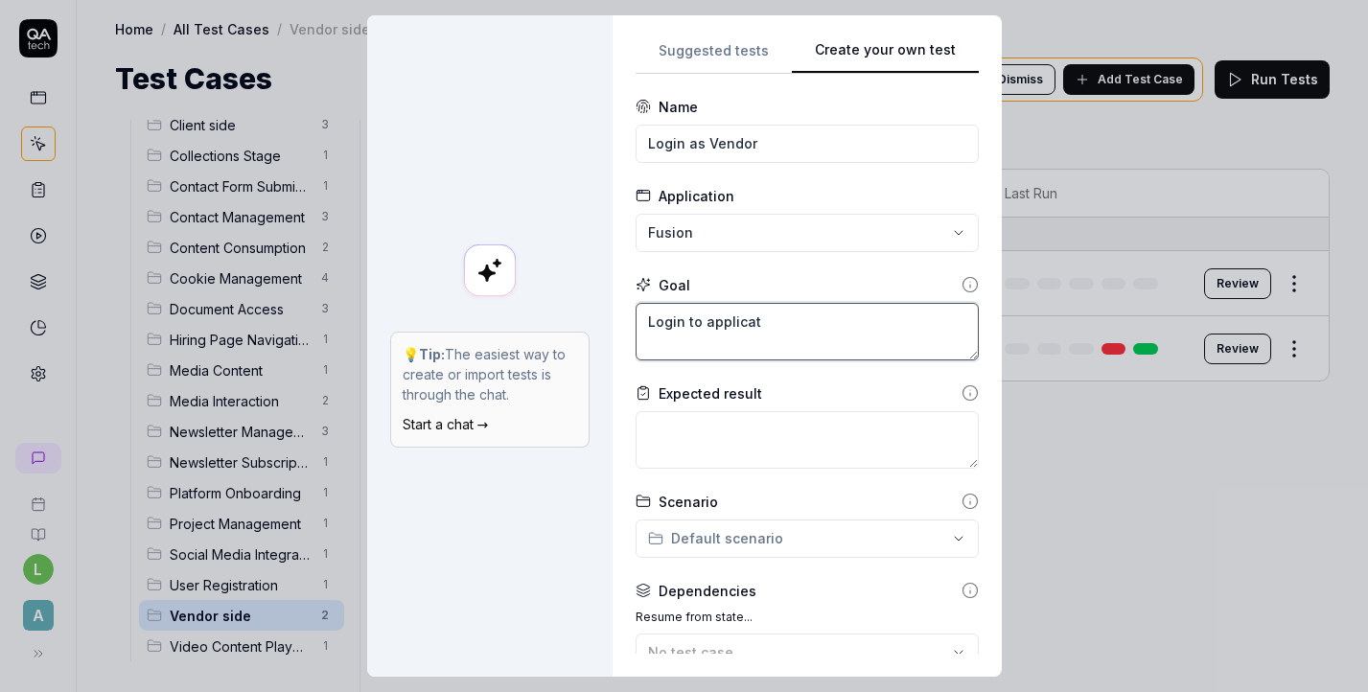
type textarea "*"
type textarea "Login to applicati"
type textarea "*"
type textarea "Login to applicatio"
type textarea "*"
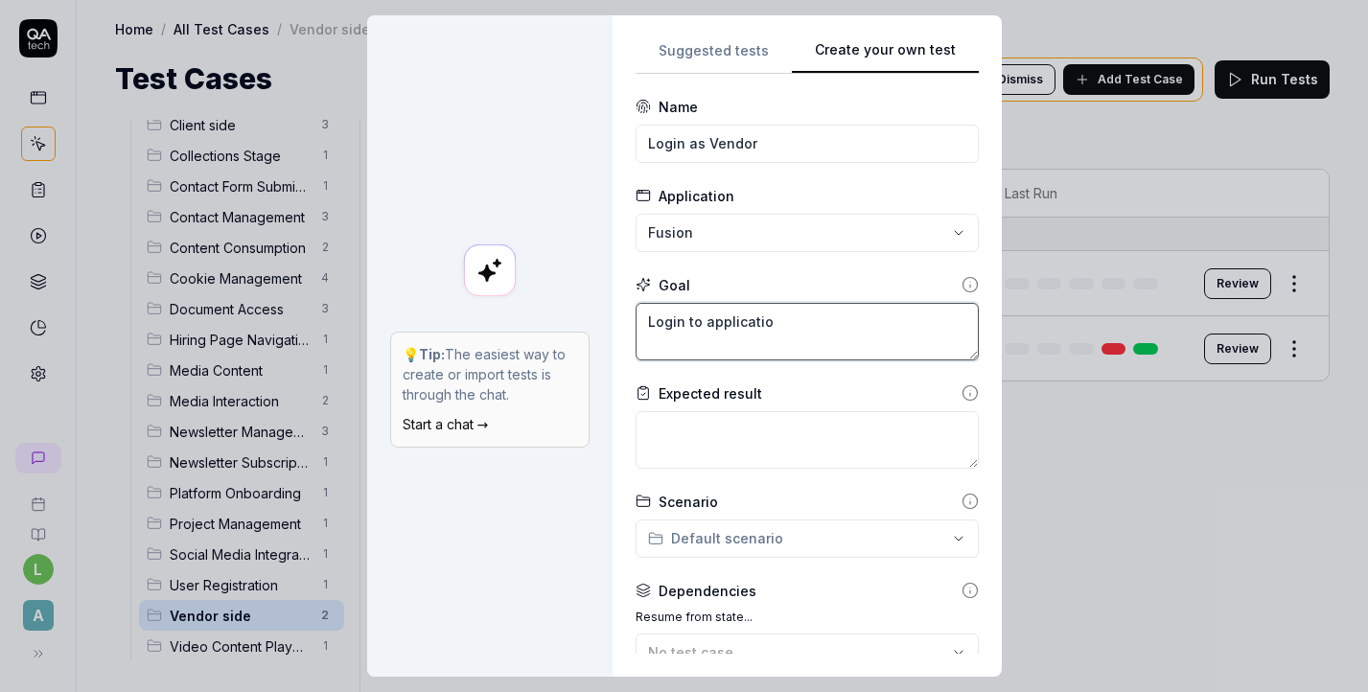
type textarea "Login to application"
type textarea "*"
type textarea "Login to application"
type textarea "*"
type textarea "Login to application a"
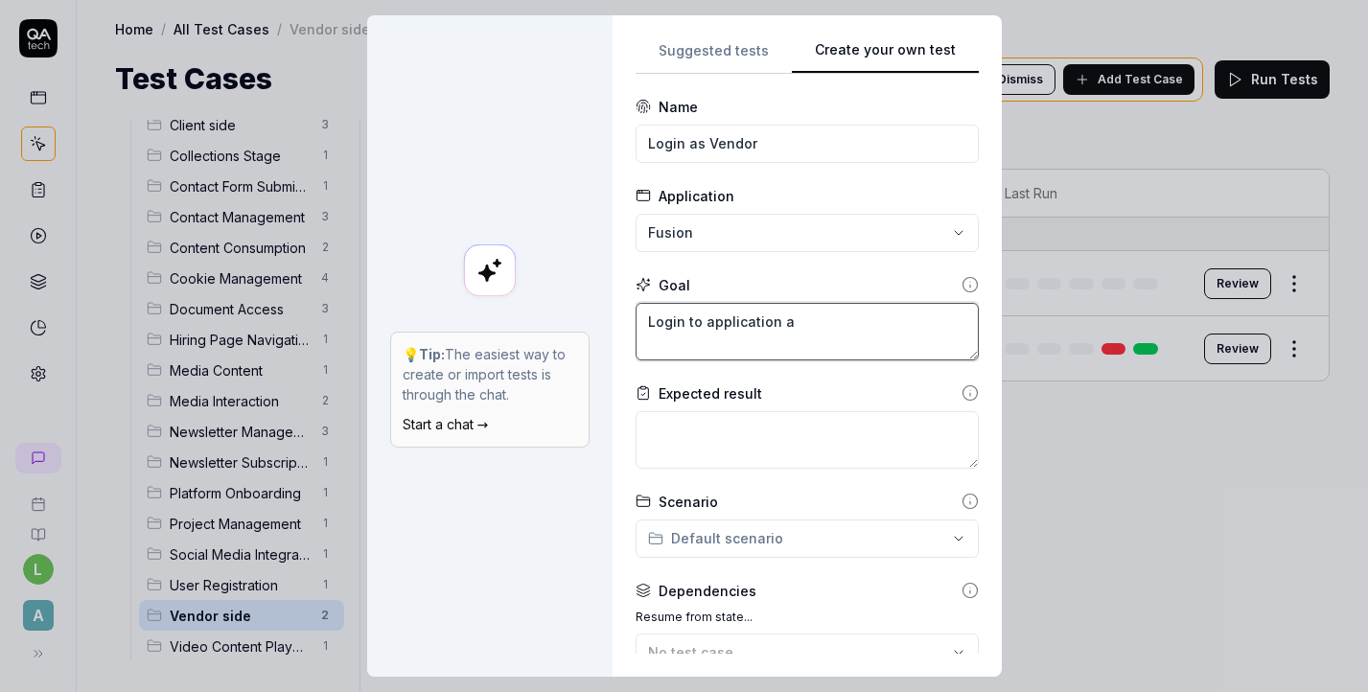
type textarea "*"
type textarea "Login to application as"
type textarea "*"
type textarea "Login to application as"
type textarea "*"
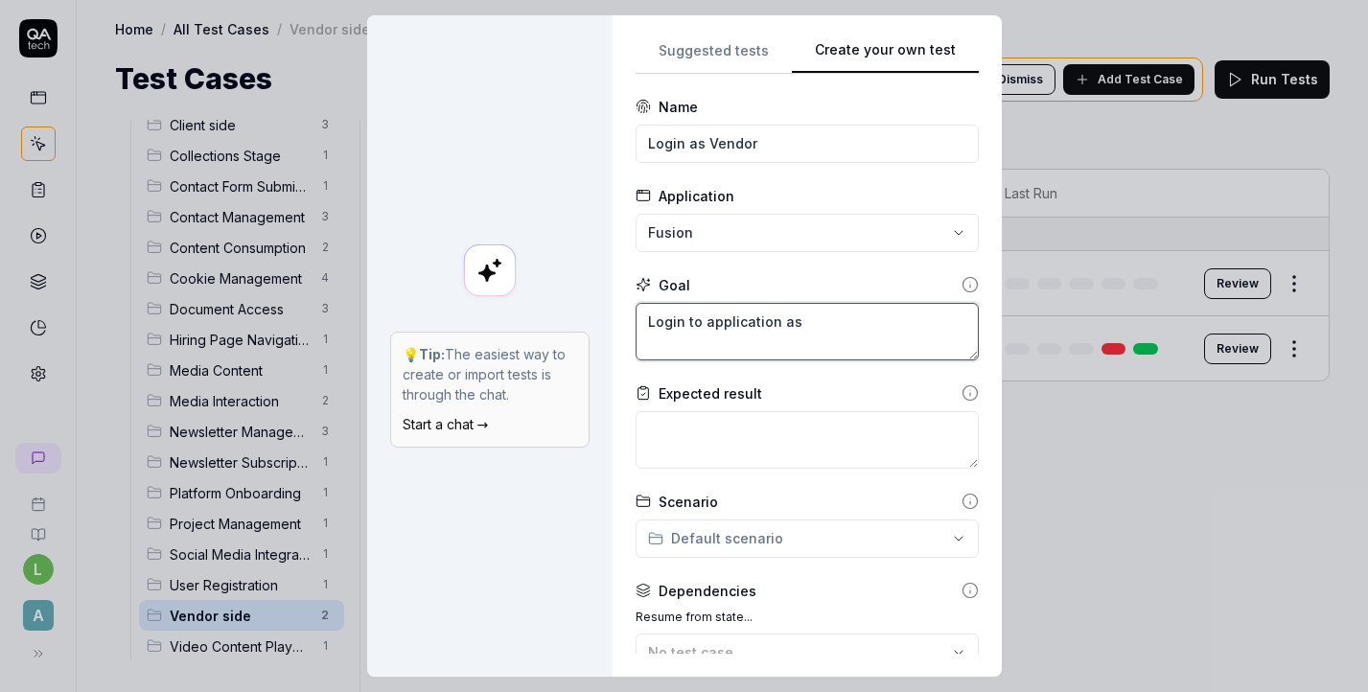
type textarea "Login to application as e"
type textarea "*"
type textarea "Login to application as ex"
type textarea "*"
type textarea "Login to application as exi"
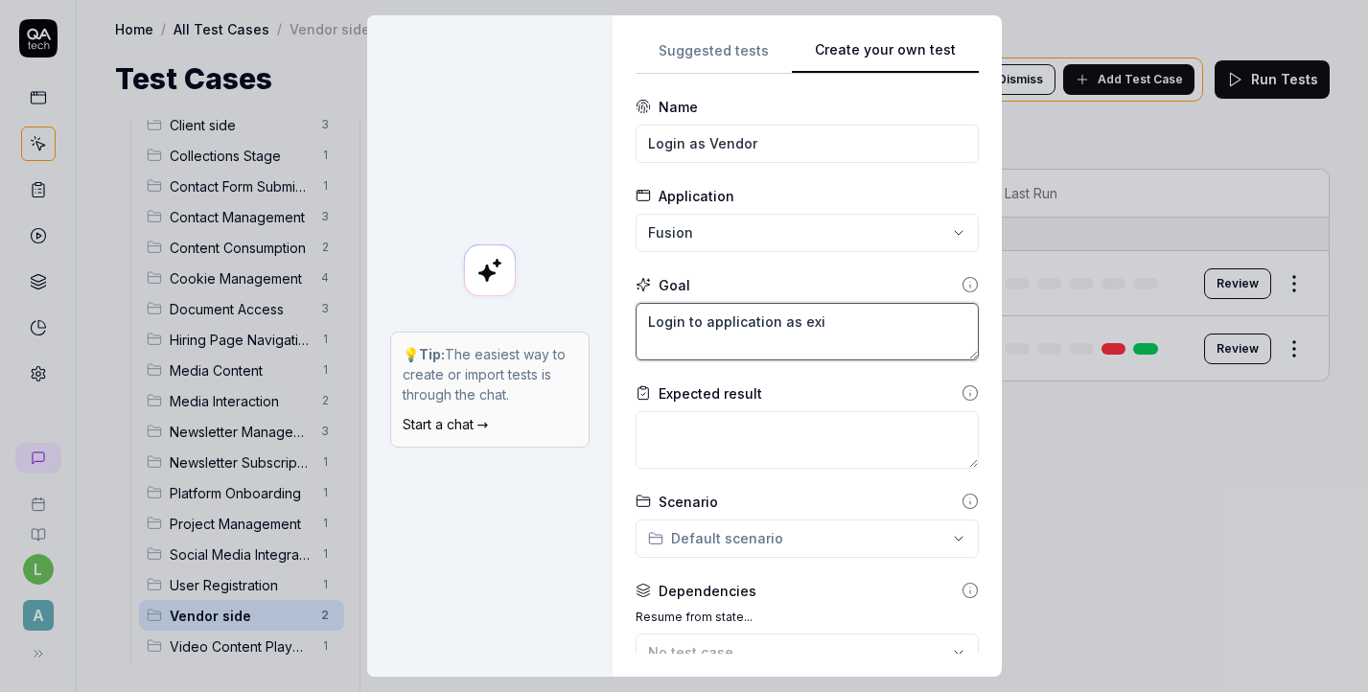
type textarea "*"
type textarea "Login to application as exis"
type textarea "*"
type textarea "Login to application as exist"
type textarea "*"
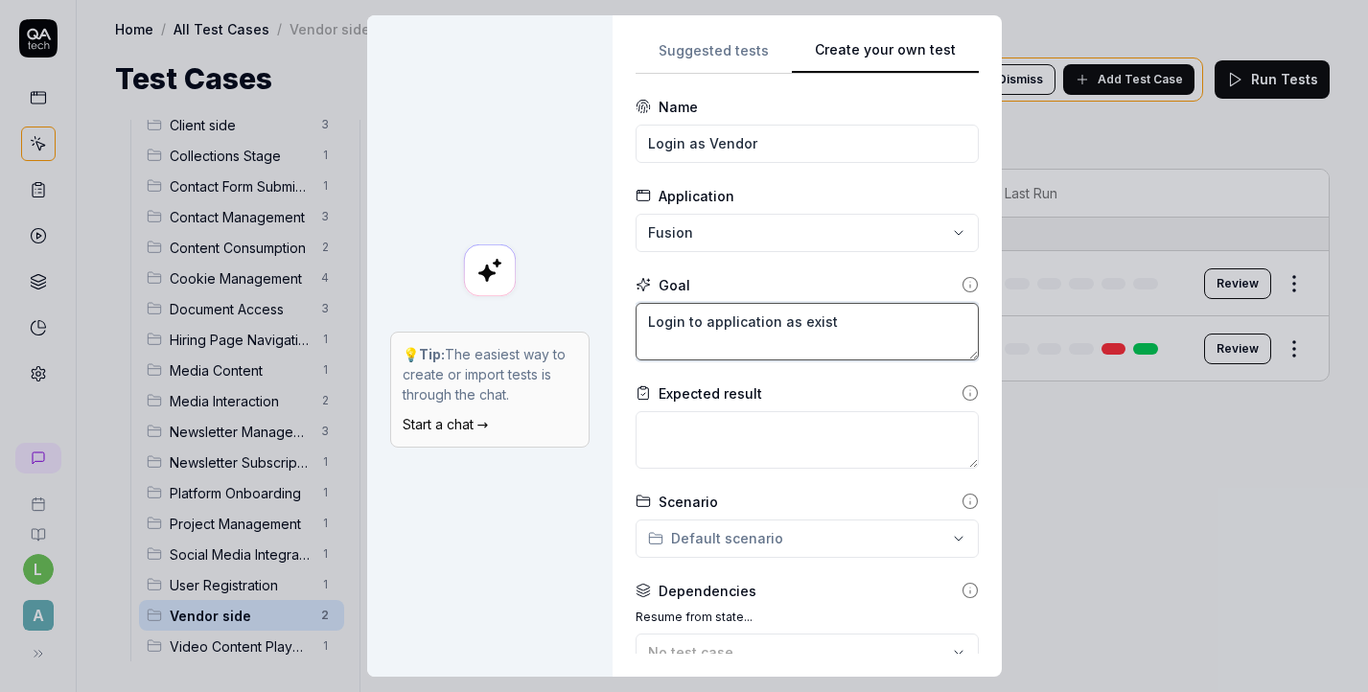
type textarea "Login to application as existi"
type textarea "*"
type textarea "Login to application as existin"
type textarea "*"
type textarea "Login to application as existing"
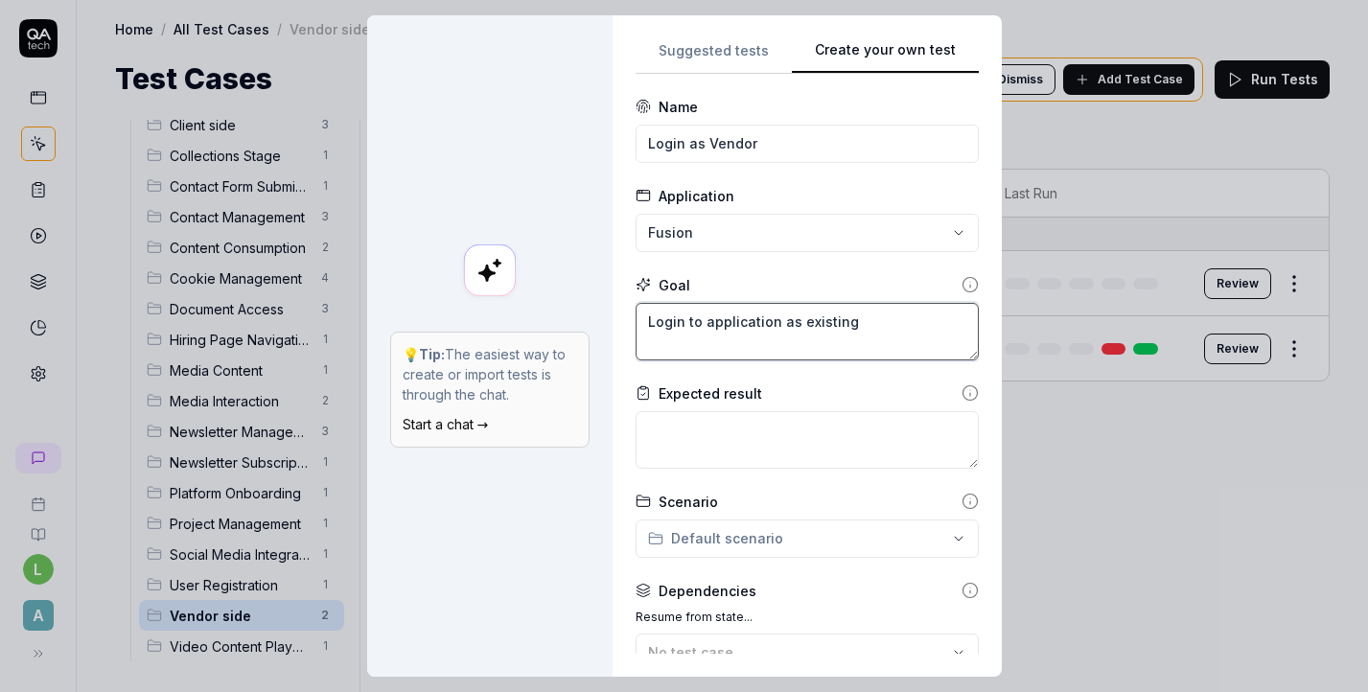
type textarea "*"
type textarea "Login to application as existing"
type textarea "*"
type textarea "Login to application as existing V"
type textarea "*"
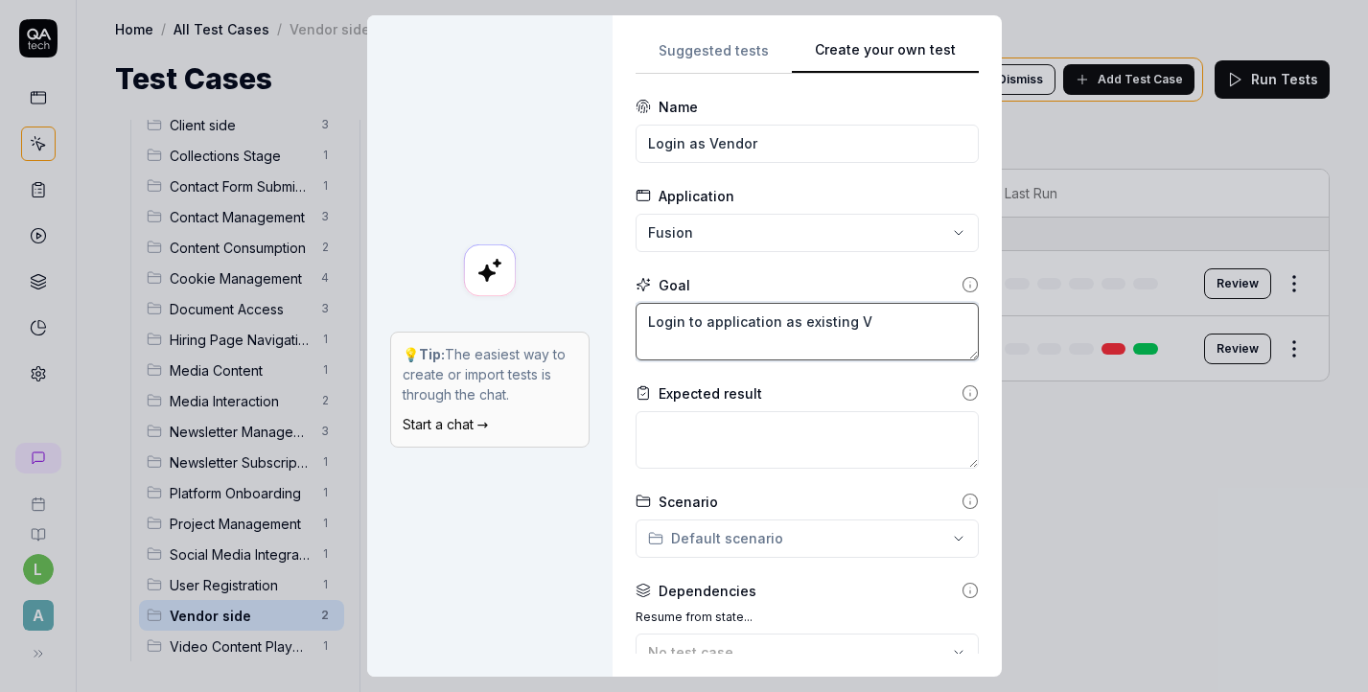
type textarea "Login to application as existing Ve"
type textarea "*"
type textarea "Login to application as existing Ven"
type textarea "*"
type textarea "Login to application as existing Vend"
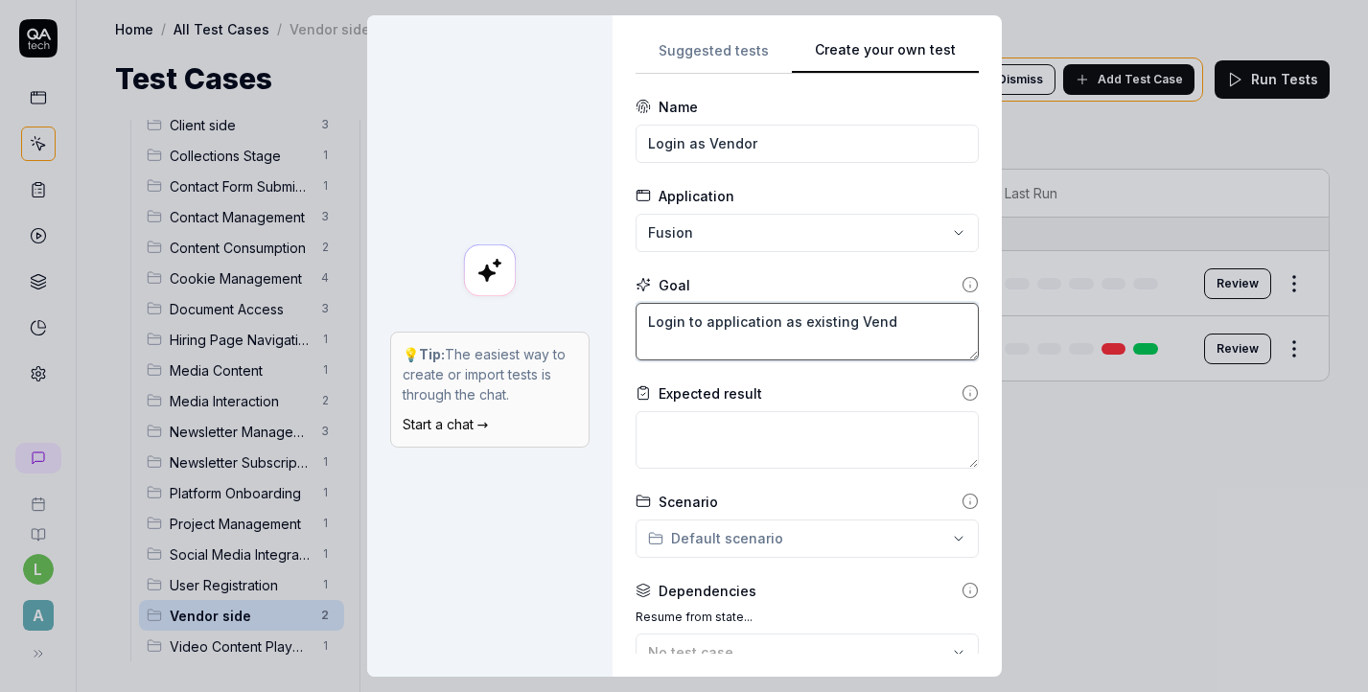
type textarea "*"
type textarea "Login to application as existing Vendo"
type textarea "*"
type textarea "Login to application as existing Vendor"
type textarea "*"
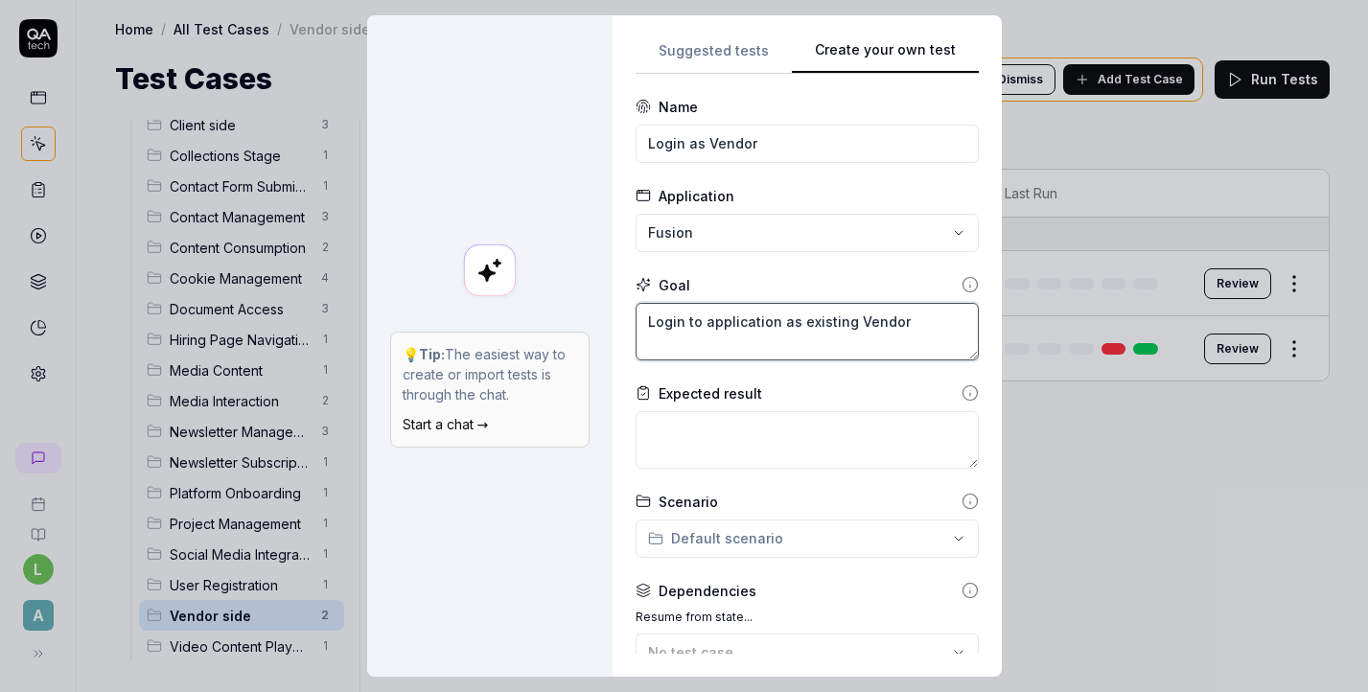
type textarea "Login to application as existing Vendor"
type textarea "*"
type textarea "Login to application as existing Vendor w"
type textarea "*"
type textarea "Login to application as existing Vendor wi"
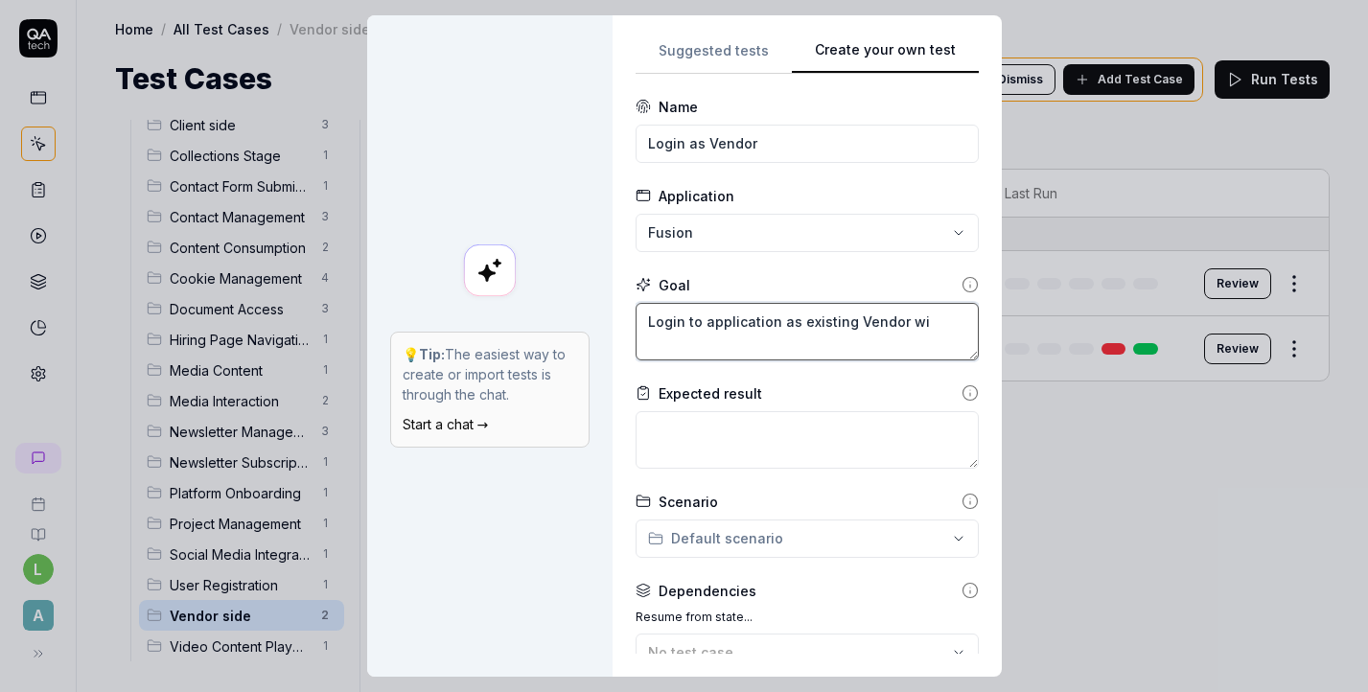
type textarea "*"
type textarea "Login to application as existing Vendor wit"
type textarea "*"
type textarea "Login to application as existing Vendor with"
type textarea "*"
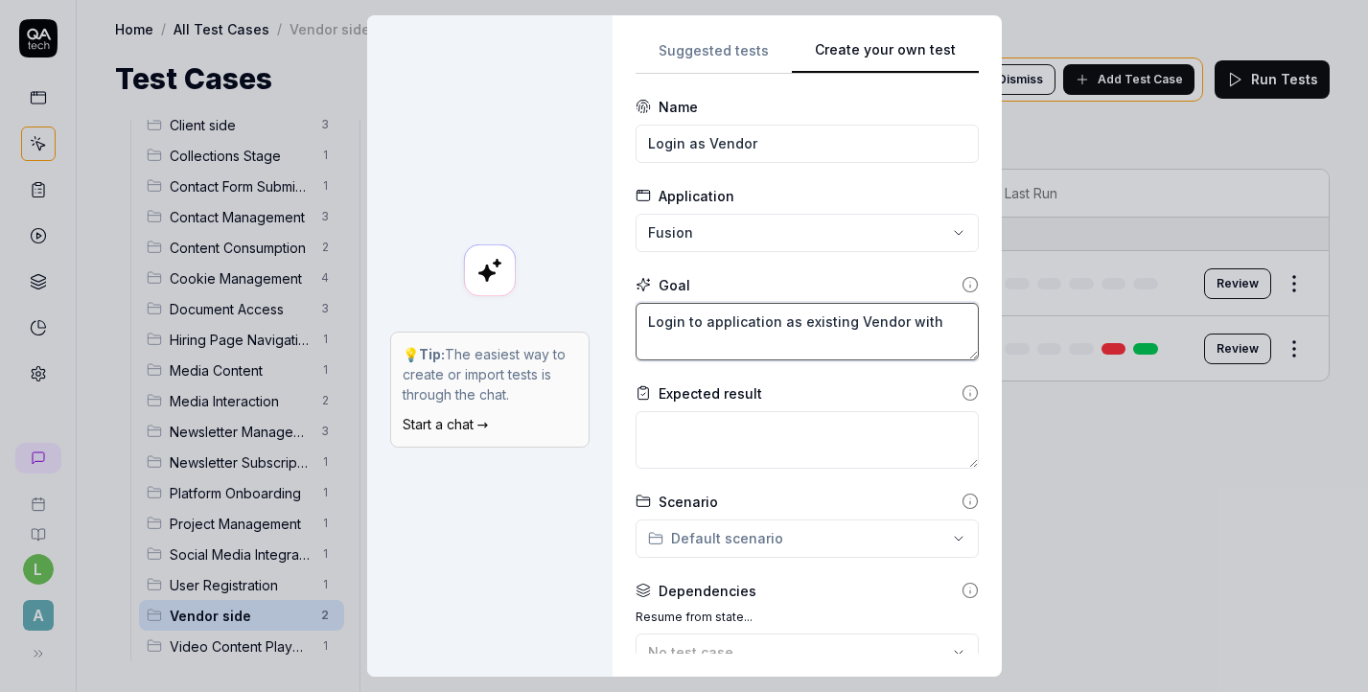
type textarea "Login to application as existing Vendor with"
type textarea "*"
type textarea "Login to application as existing Vendor with a"
type textarea "*"
type textarea "Login to application as existing Vendor with a"
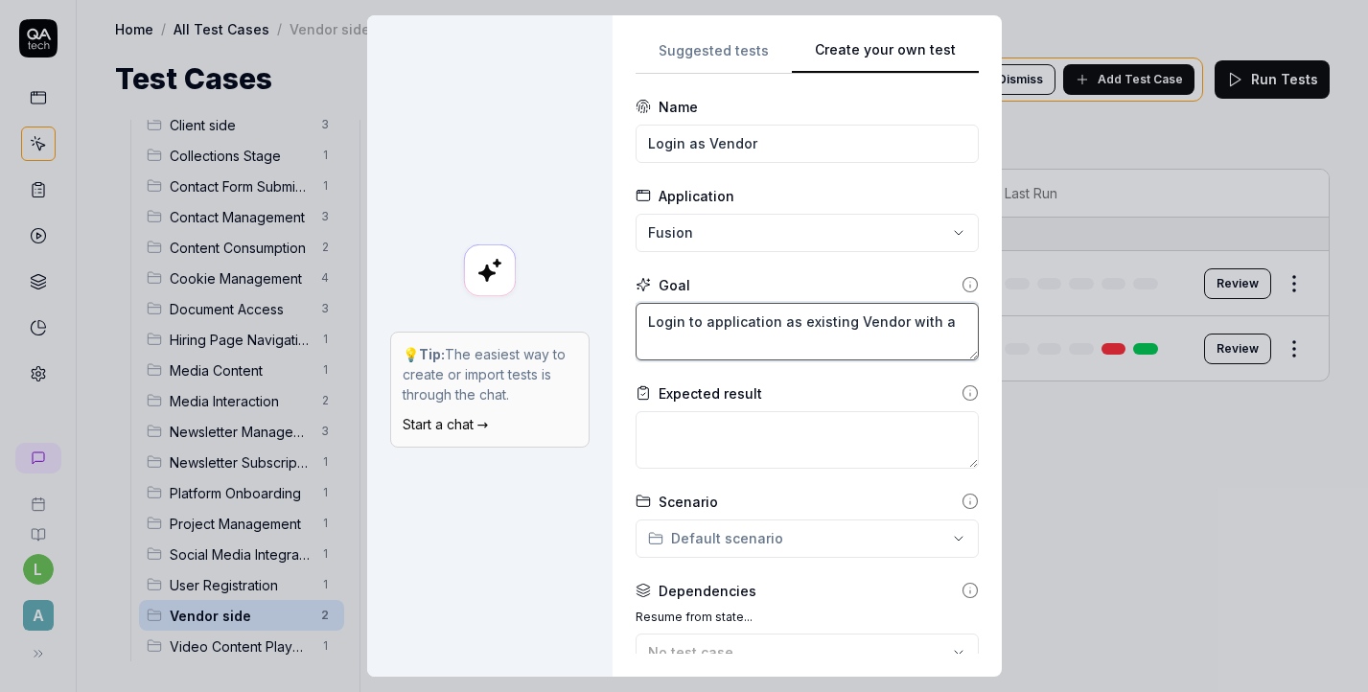
type textarea "*"
type textarea "Login to application as existing Vendor with a n"
type textarea "*"
type textarea "Login to application as existing Vendor with a n="
type textarea "*"
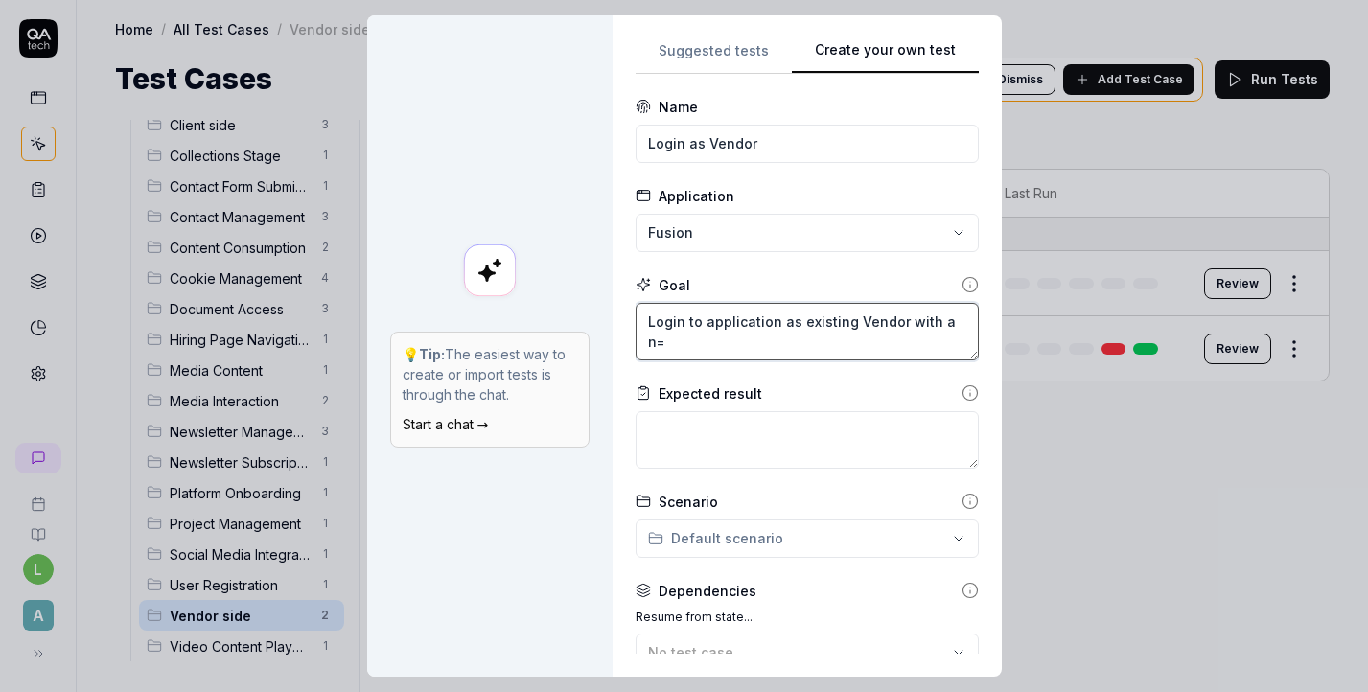
type textarea "Login to application as existing Vendor with a n=m"
type textarea "*"
type textarea "Login to application as existing Vendor with a n=mi"
type textarea "*"
type textarea "Login to application as existing Vendor with a n=m"
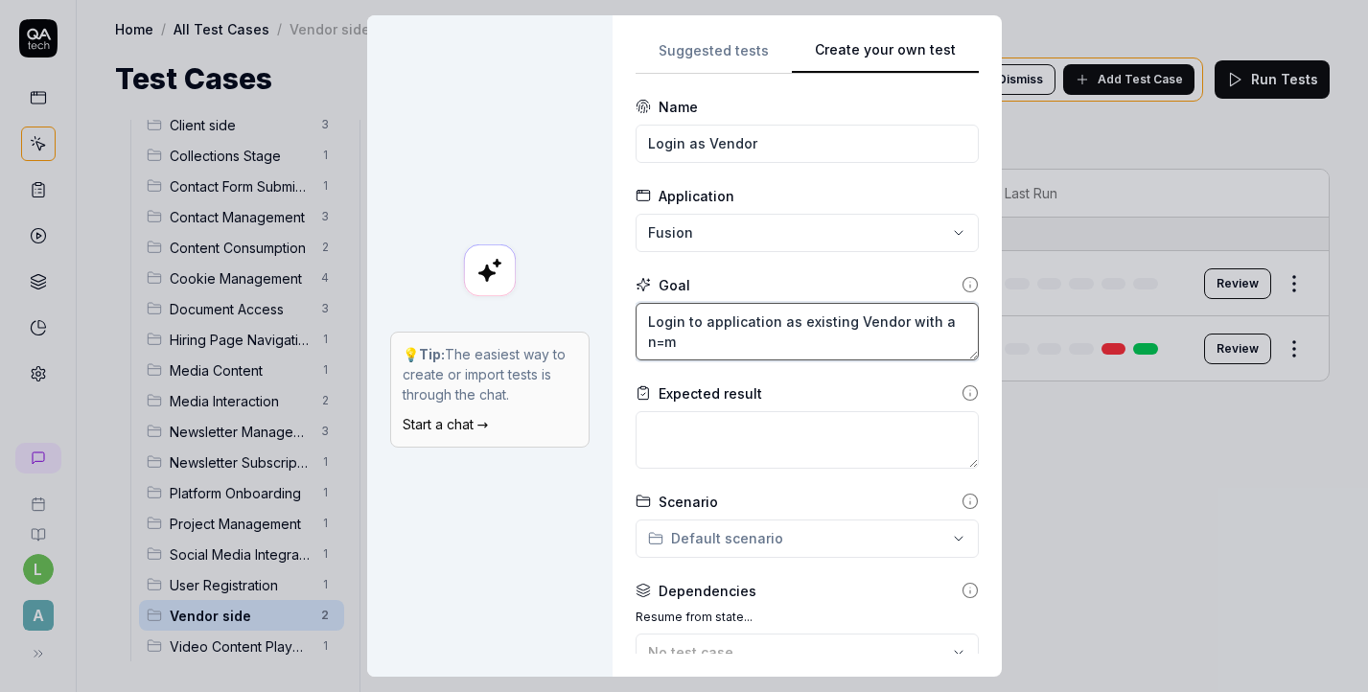
type textarea "*"
type textarea "Login to application as existing Vendor with a n="
type textarea "*"
type textarea "Login to application as existing Vendor with a n"
type textarea "*"
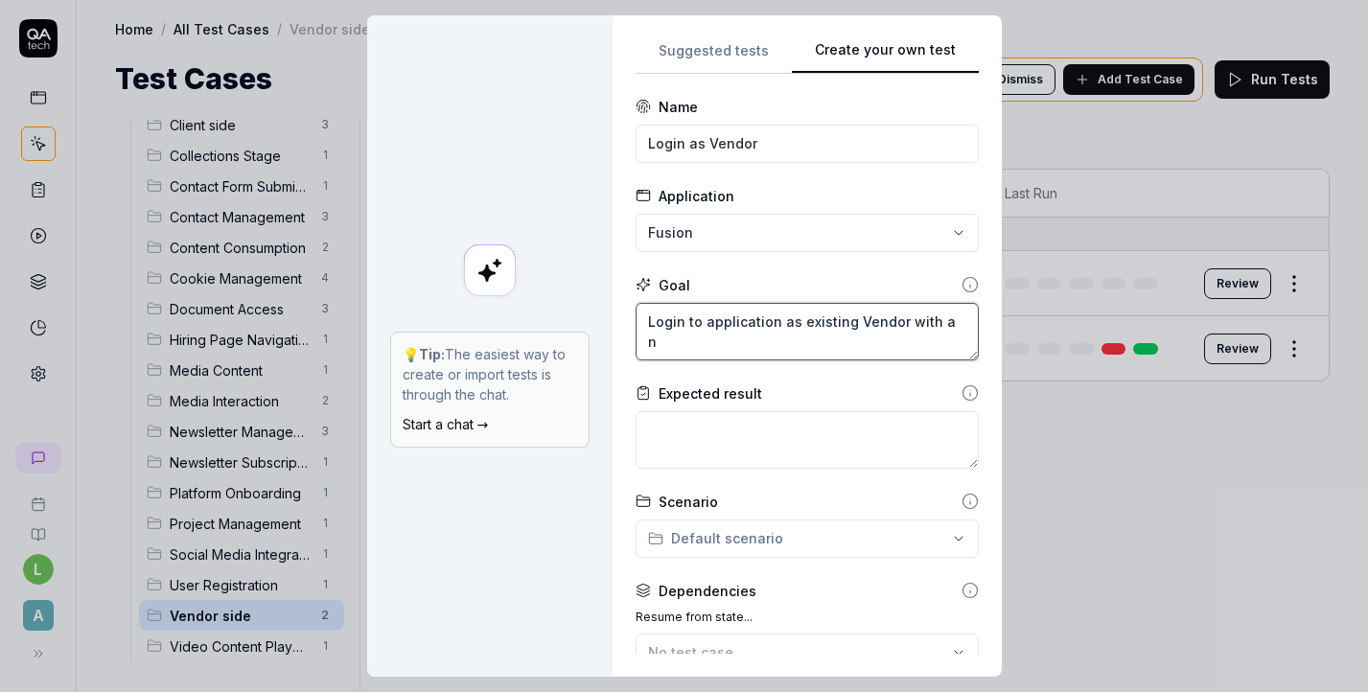
type textarea "Login to application as existing Vendor with a"
type textarea "*"
type textarea "Login to application as existing Vendor with a m"
type textarea "*"
type textarea "Login to application as existing Vendor with a mi"
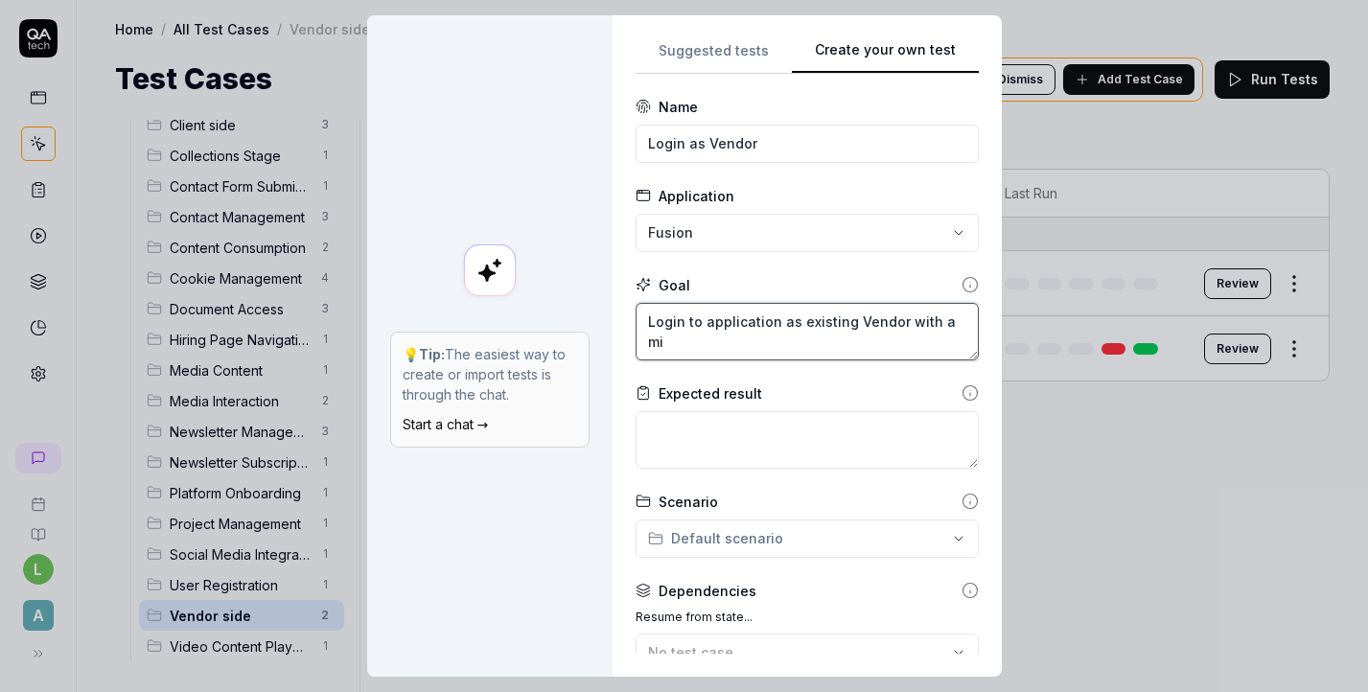
type textarea "*"
type textarea "Login to application as existing Vendor with a min"
type textarea "*"
type textarea "Login to application as existing Vendor with a minu"
type textarea "*"
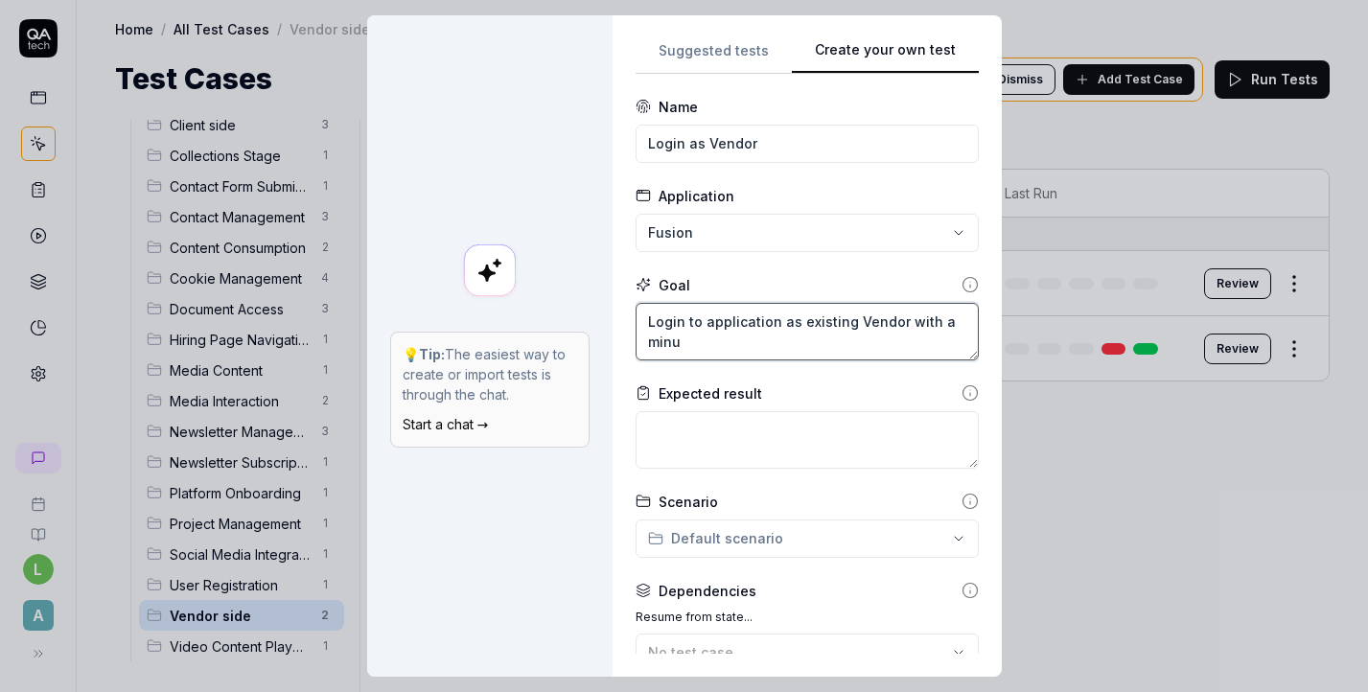
type textarea "Login to application as existing Vendor with a minum"
type textarea "*"
type textarea "Login to application as existing Vendor with a minumu"
type textarea "*"
type textarea "Login to application as existing Vendor with a minumub"
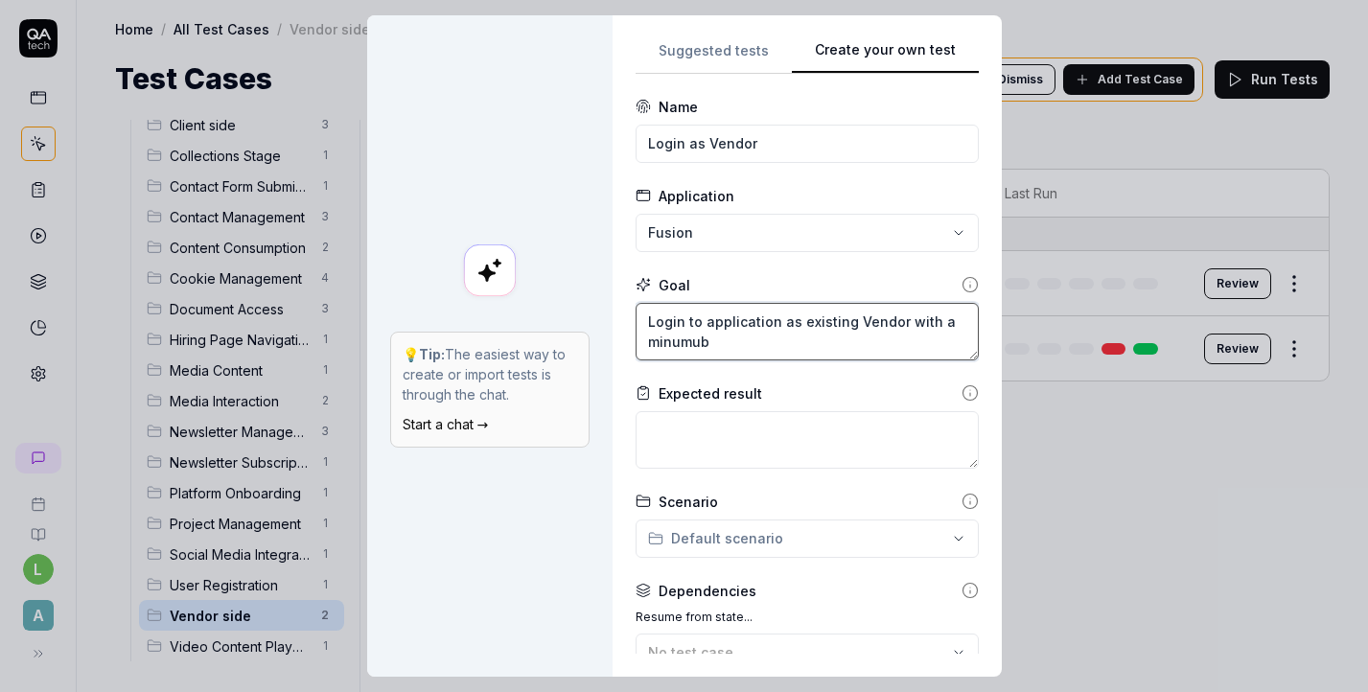
type textarea "*"
type textarea "Login to application as existing Vendor with a minumub"
type textarea "*"
type textarea "Login to application as existing Vendor with a minumub"
type textarea "*"
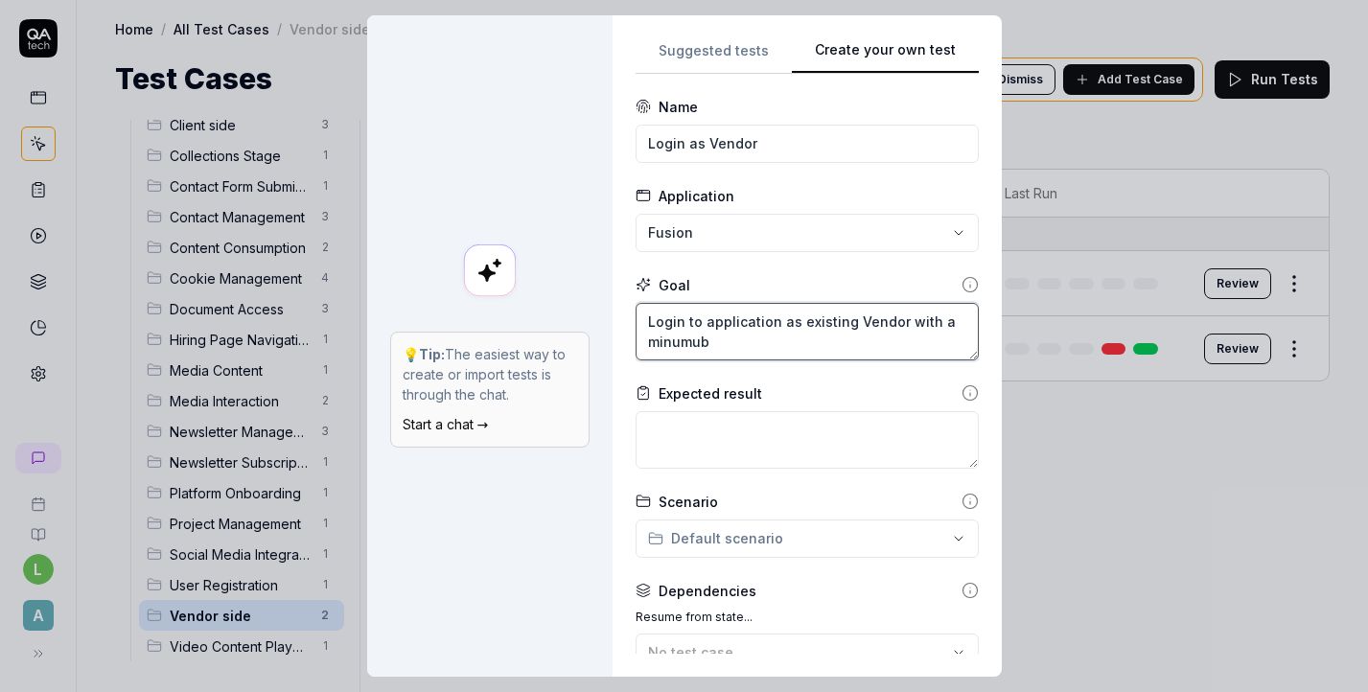
type textarea "Login to application as existing Vendor with a minumu"
type textarea "*"
type textarea "Login to application as existing Vendor with a minumum"
type textarea "*"
type textarea "Login to application as existing Vendor with a minumum"
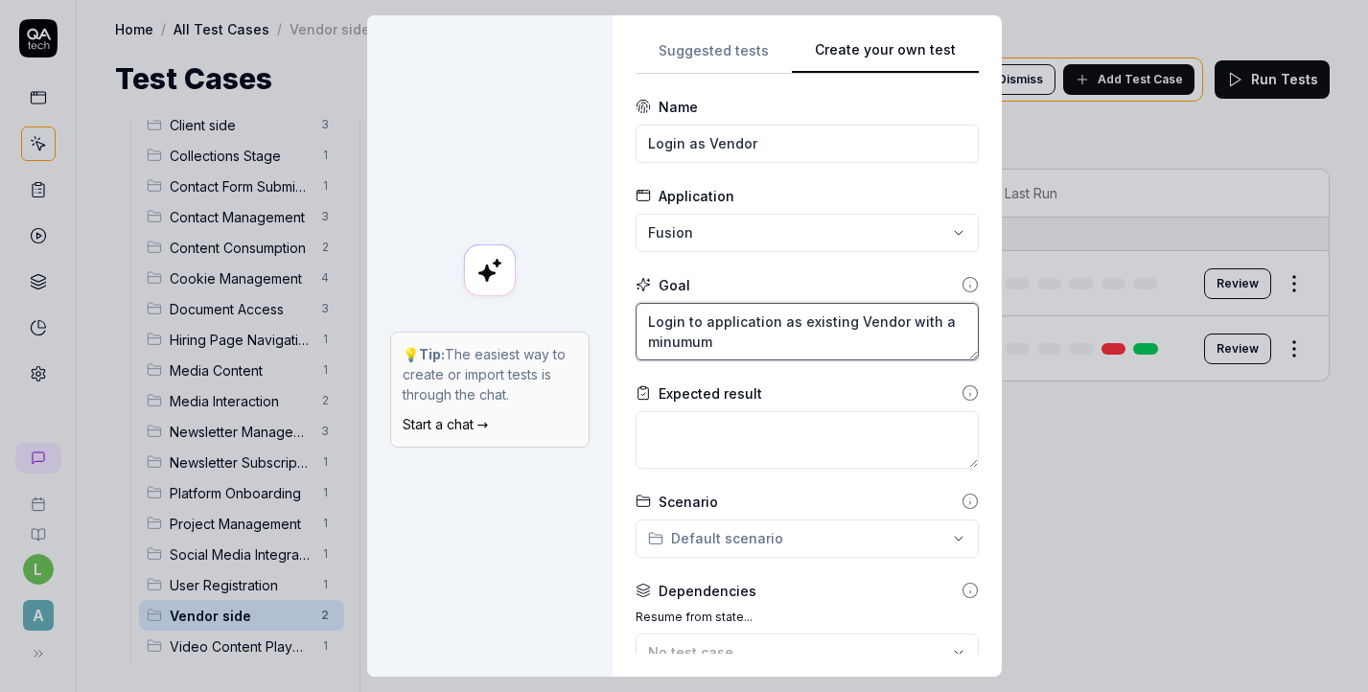
type textarea "*"
type textarea "Login to application as existing Vendor with a minumum s"
type textarea "*"
type textarea "Login to application as existing Vendor with a minumum st"
type textarea "*"
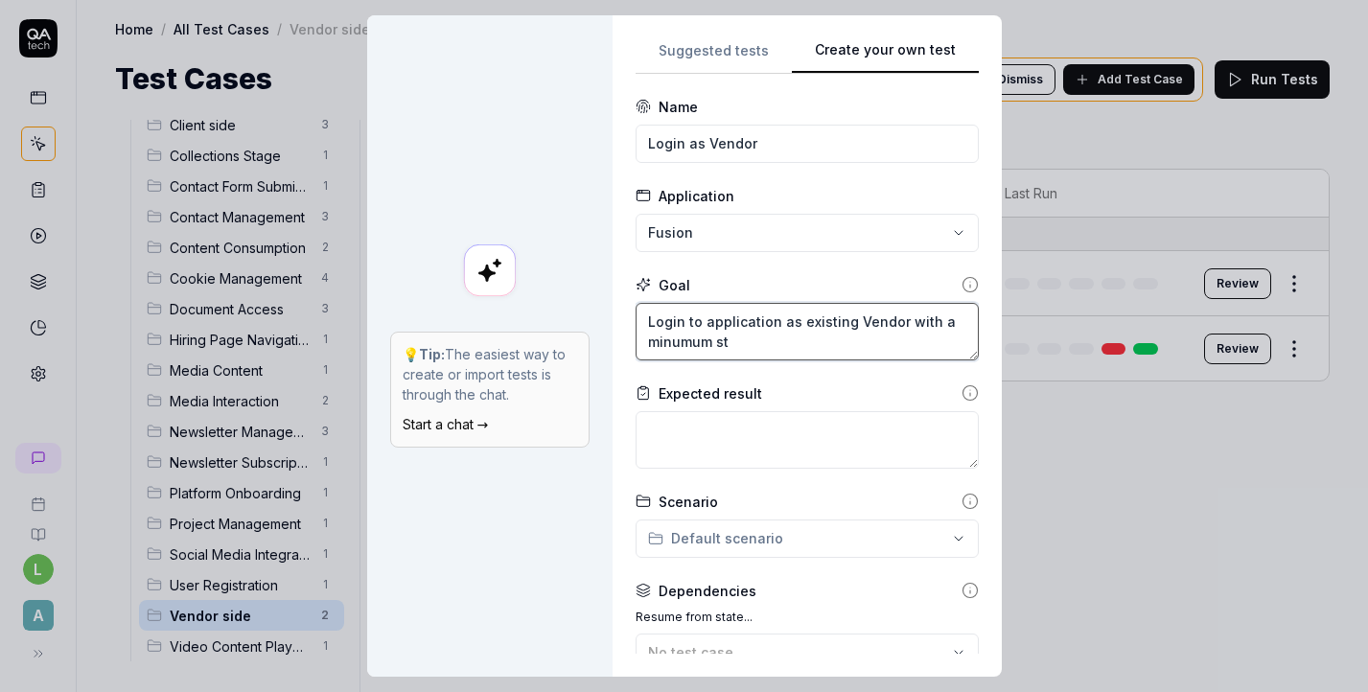
type textarea "Login to application as existing Vendor with a minumum ste"
type textarea "*"
type textarea "Login to application as existing Vendor with a minumum step"
type textarea "*"
type textarea "Login to application as existing Vendor with a minumum steps"
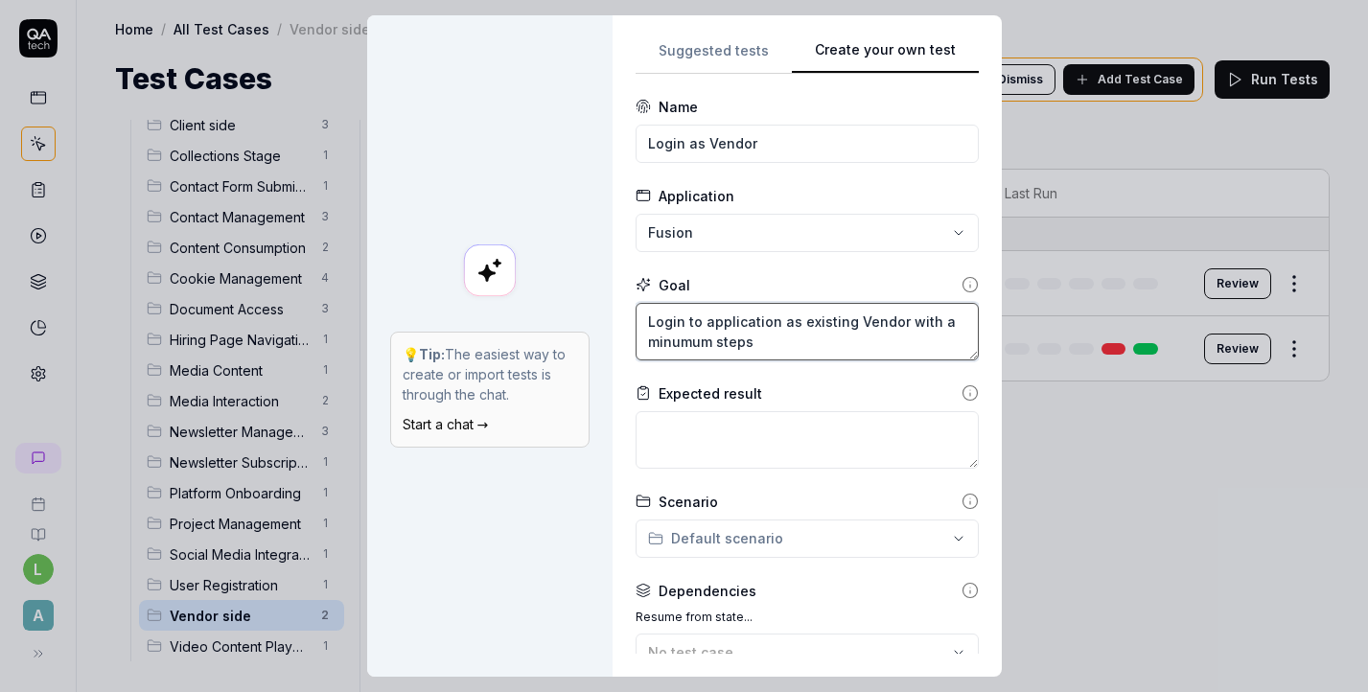
click at [683, 343] on textarea "Login to application as existing Vendor with a minumum steps" at bounding box center [807, 332] width 343 height 58
type textarea "*"
type textarea "Login to application as existing Vendor with a minmum steps"
type textarea "*"
click at [766, 337] on textarea "Login to application as existing Vendor with a minimum steps" at bounding box center [807, 332] width 343 height 58
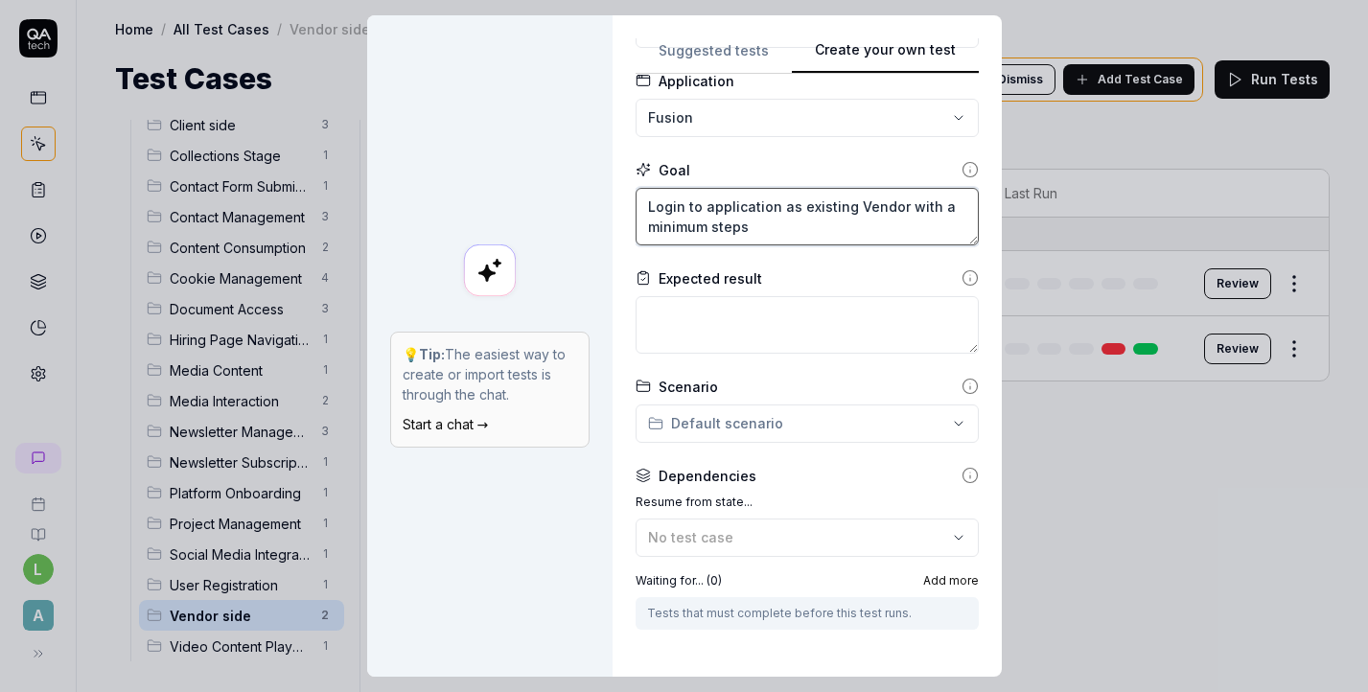
scroll to position [120, 0]
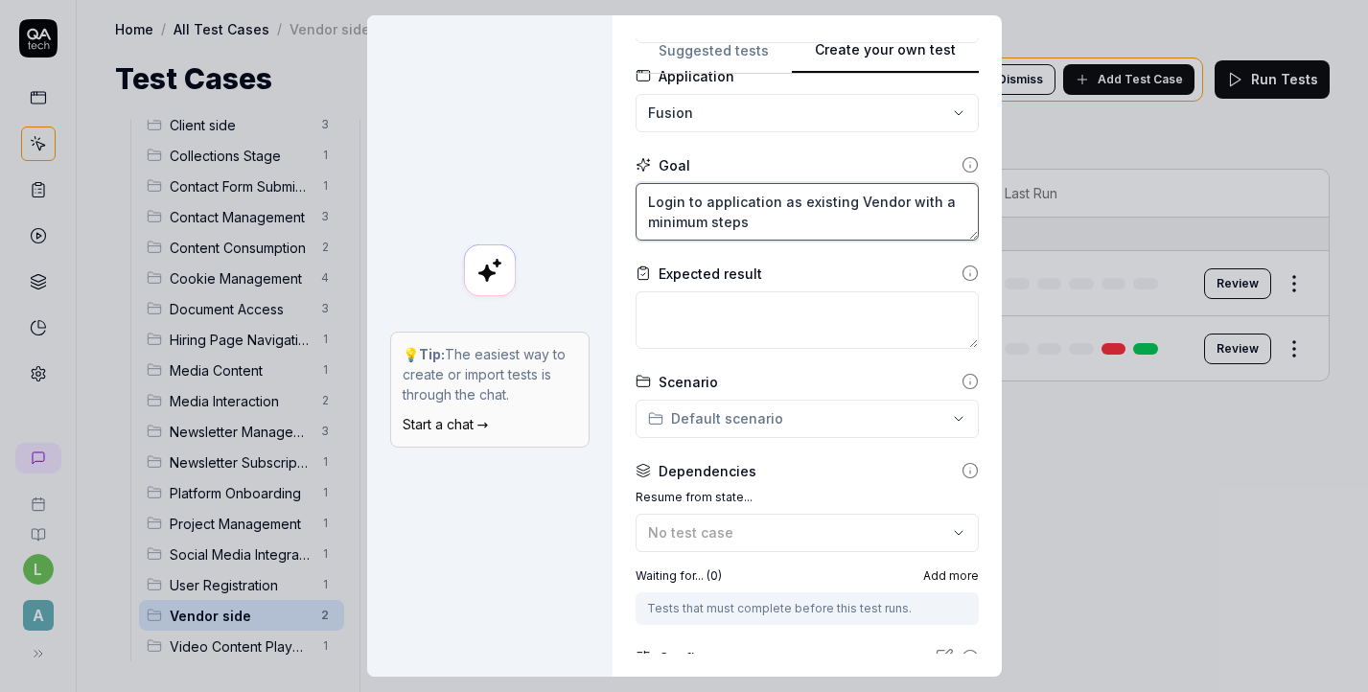
type textarea "Login to application as existing Vendor with a minimum steps"
click at [758, 416] on div "**********" at bounding box center [684, 346] width 1368 height 692
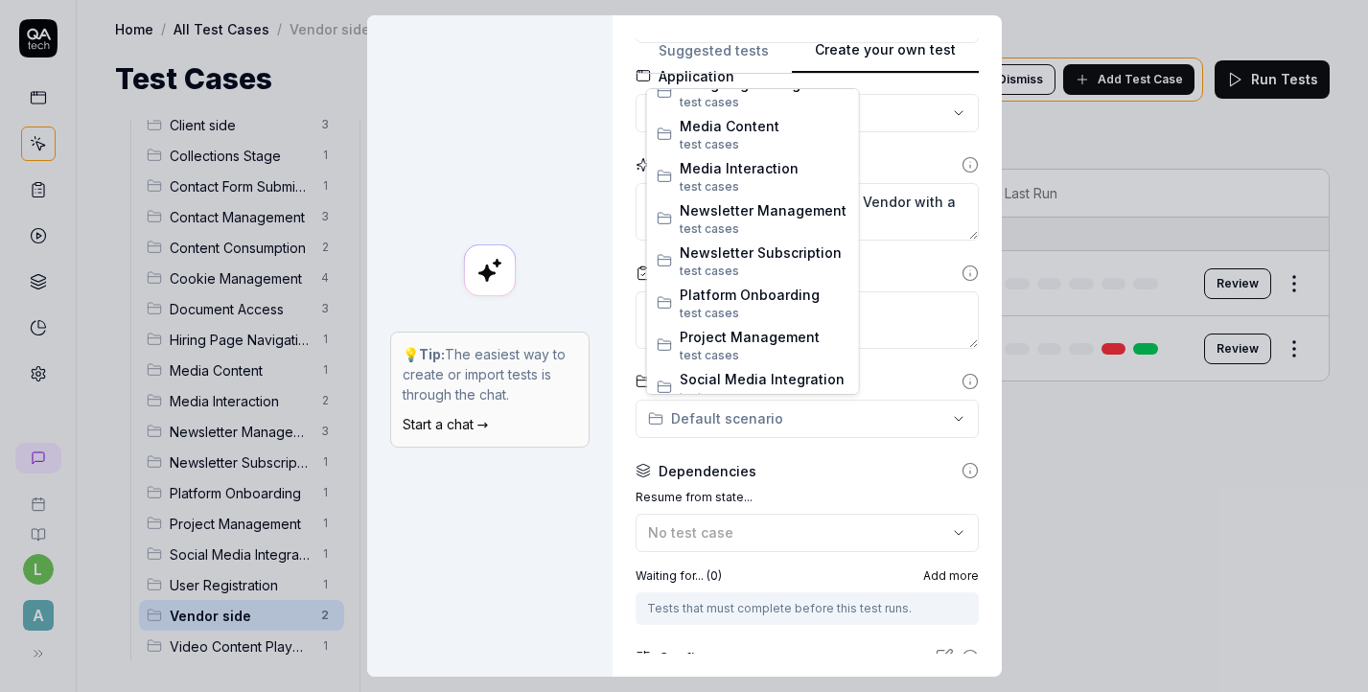
scroll to position [707, 0]
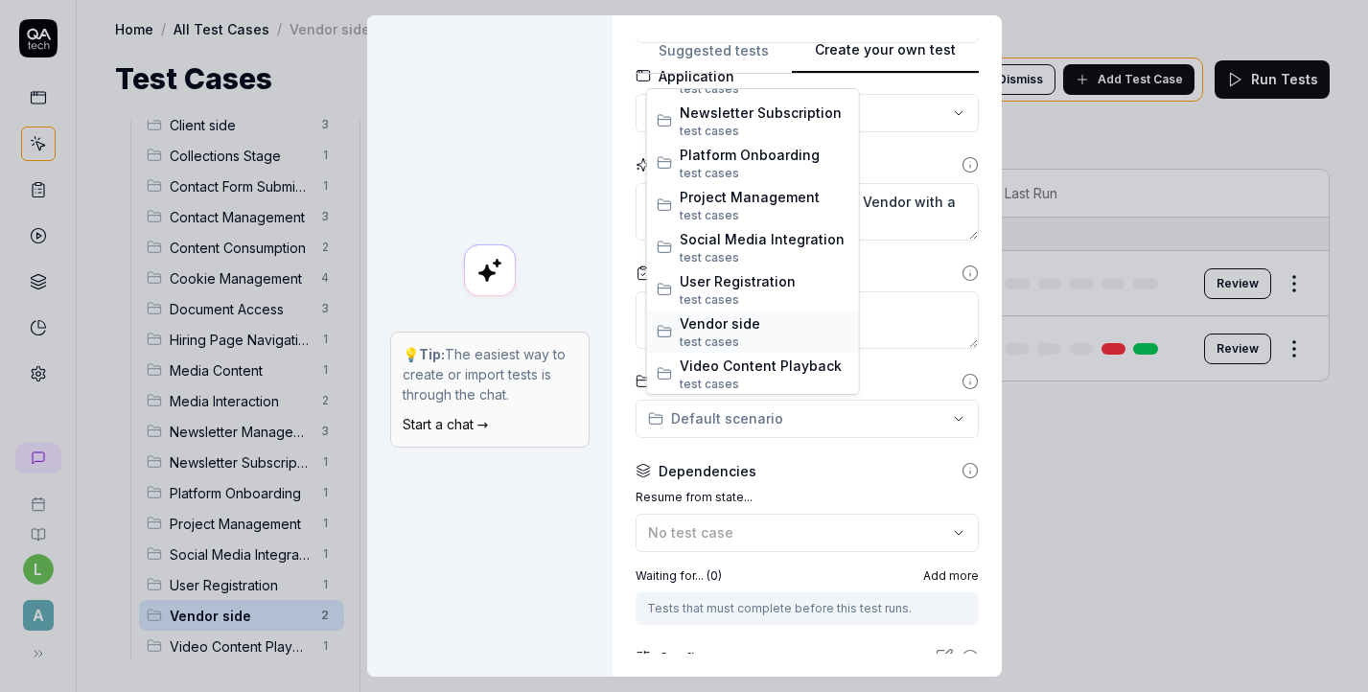
click at [709, 324] on span "Vendor side" at bounding box center [765, 324] width 170 height 20
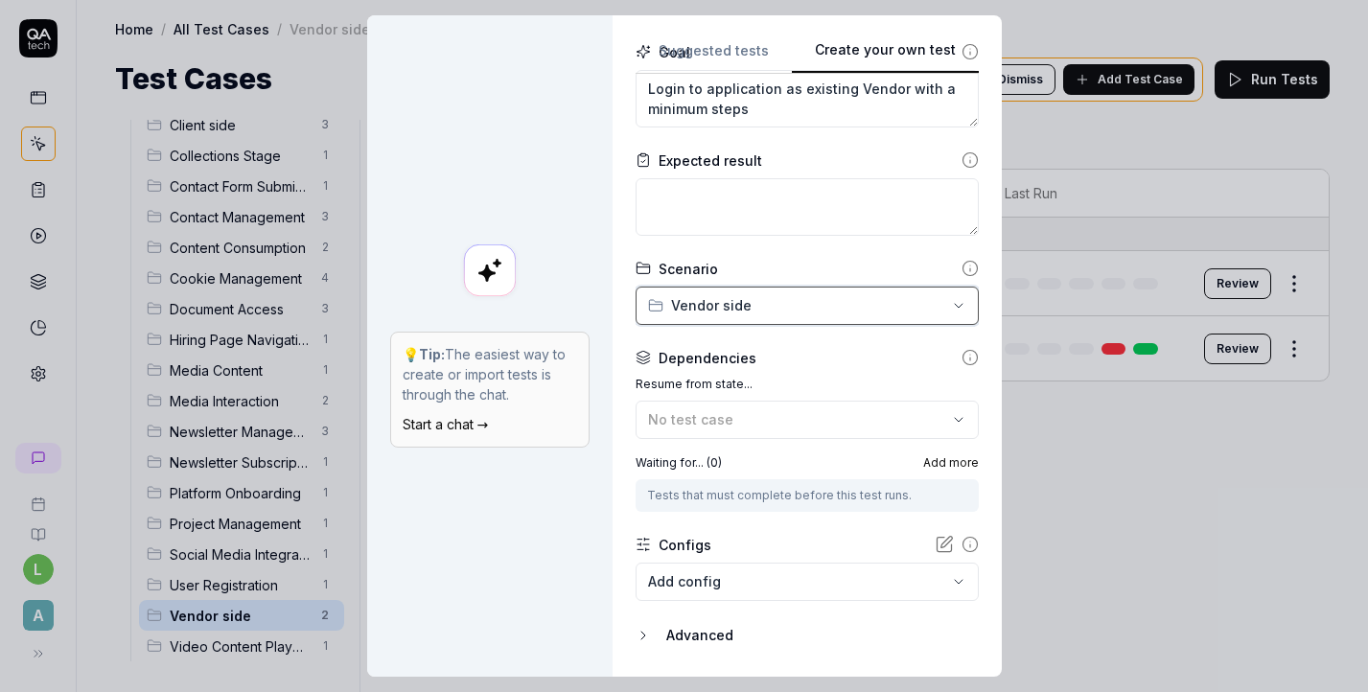
scroll to position [287, 0]
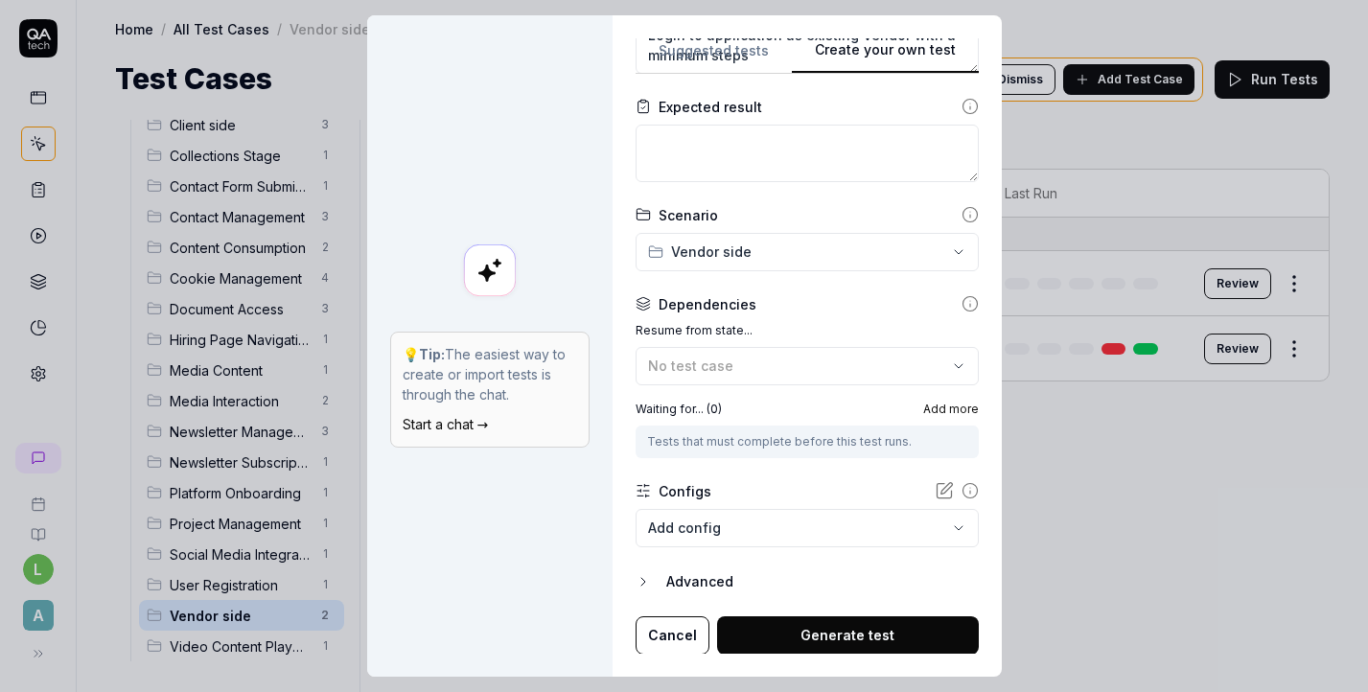
click at [773, 525] on body "l A Home / All Test Cases / Vendor side Home / All Test Cases / Vendor side Tes…" at bounding box center [684, 346] width 1368 height 692
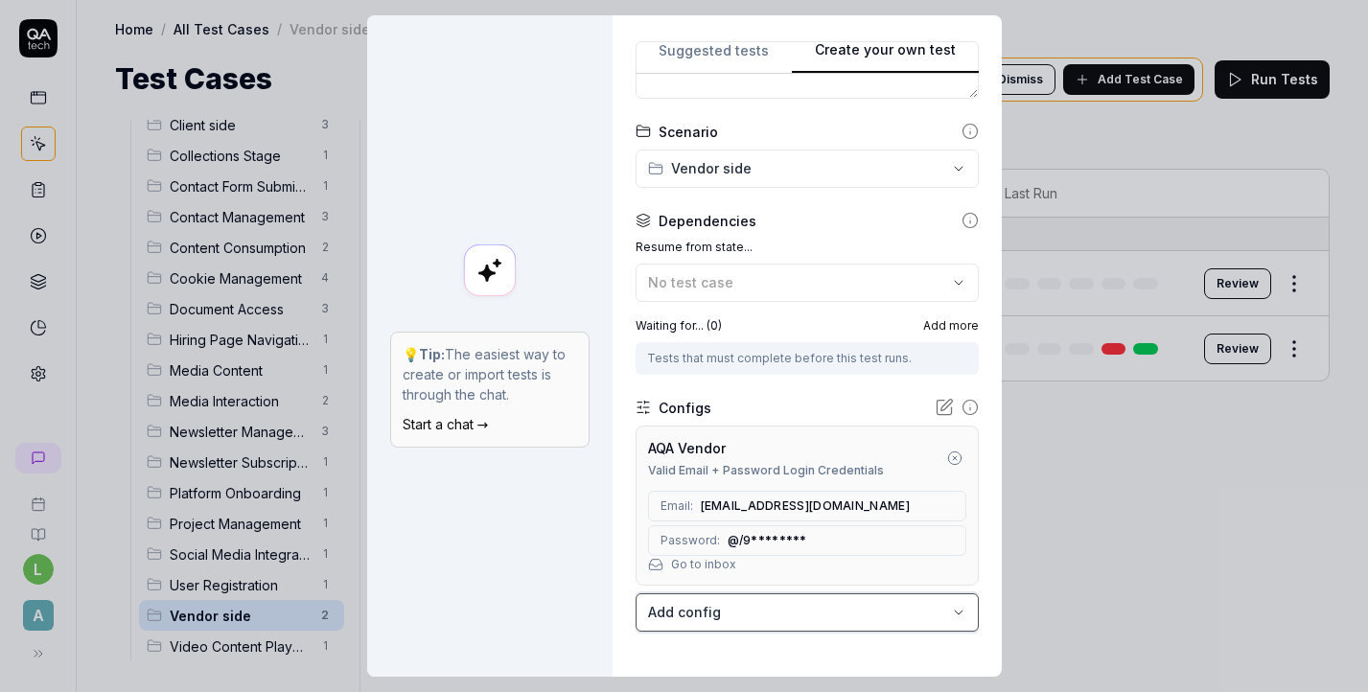
scroll to position [454, 0]
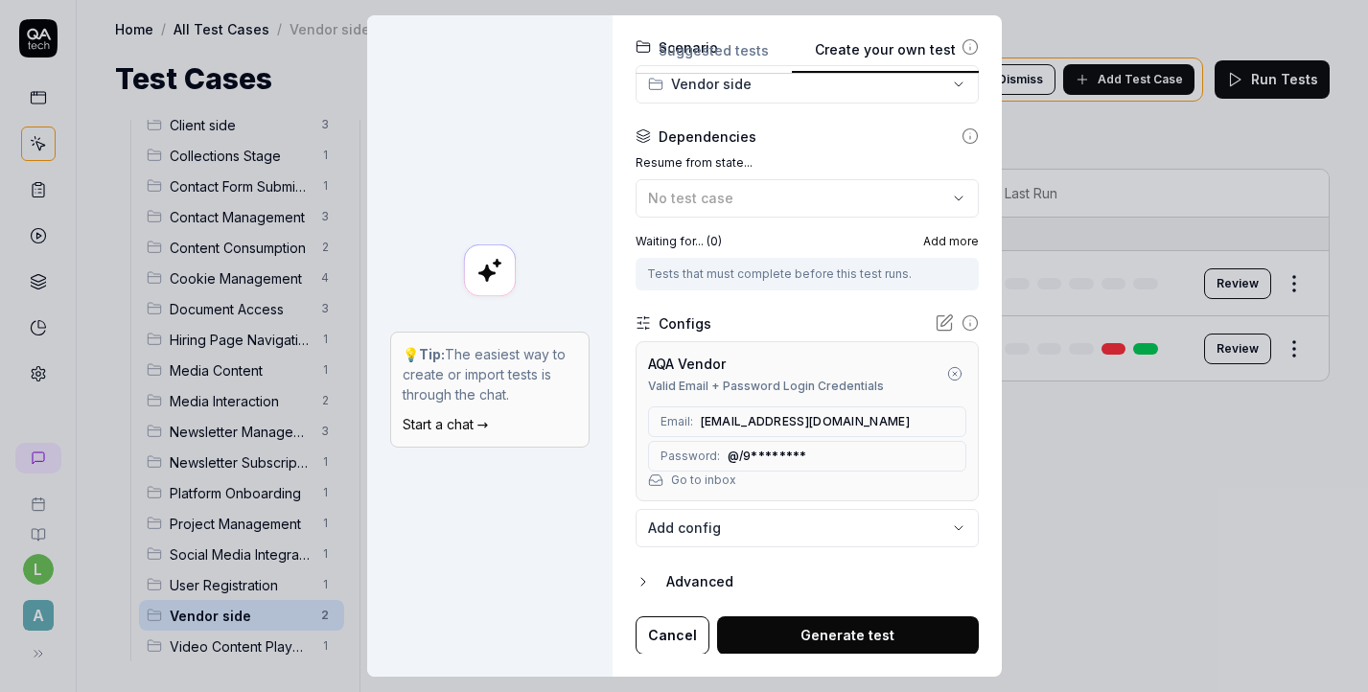
click at [806, 639] on button "Generate test" at bounding box center [848, 635] width 262 height 38
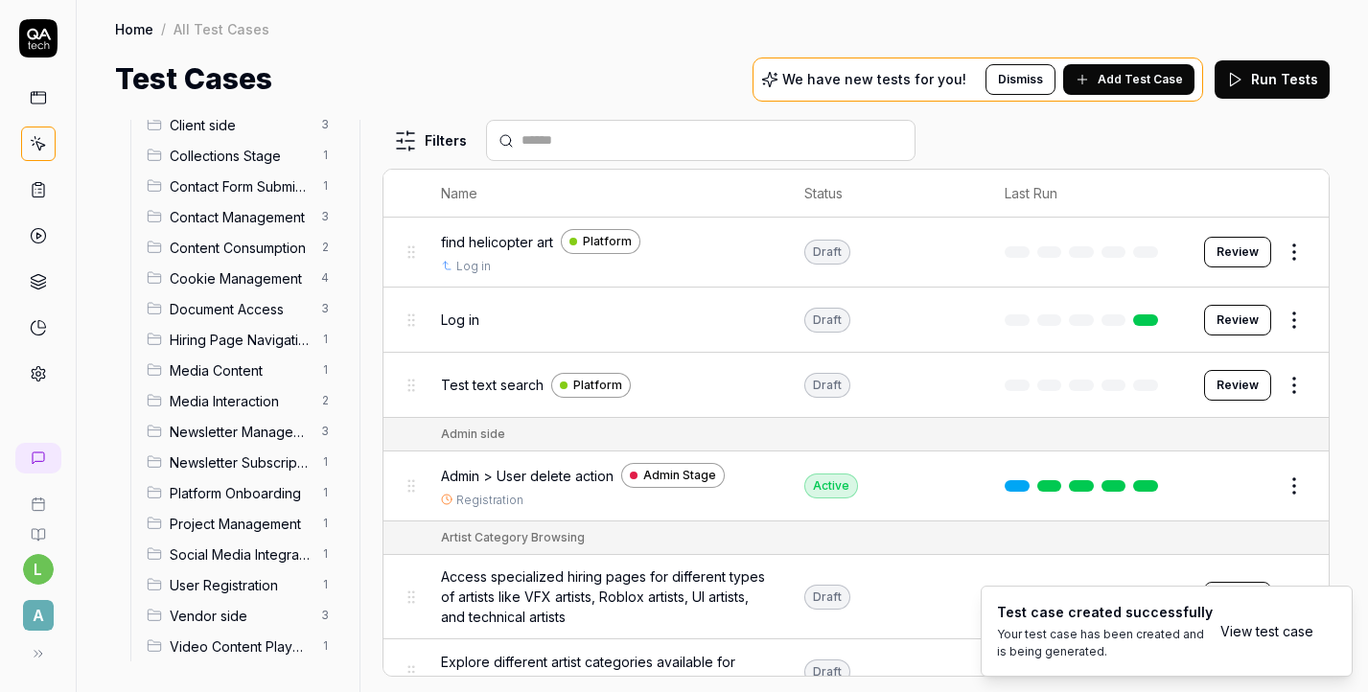
click at [1260, 629] on link "View test case" at bounding box center [1266, 631] width 93 height 20
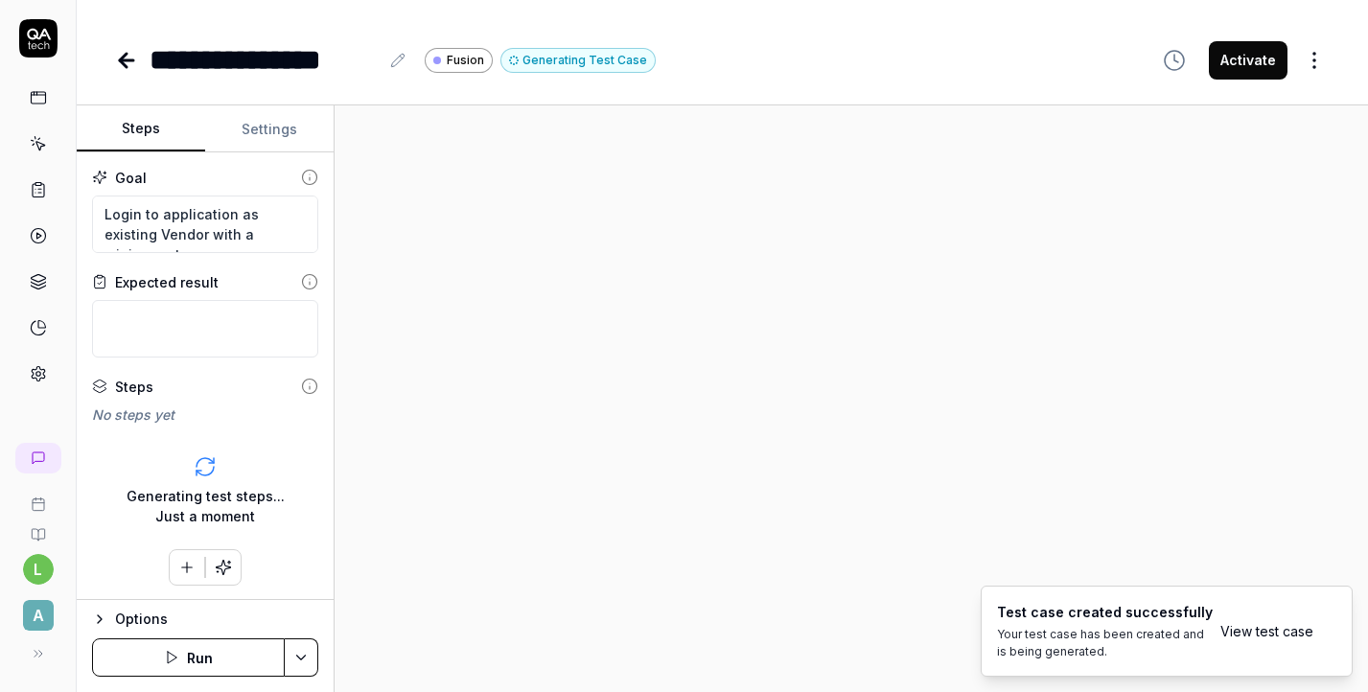
click at [307, 650] on html "**********" at bounding box center [684, 346] width 1368 height 692
click at [1313, 54] on html "**********" at bounding box center [684, 346] width 1368 height 692
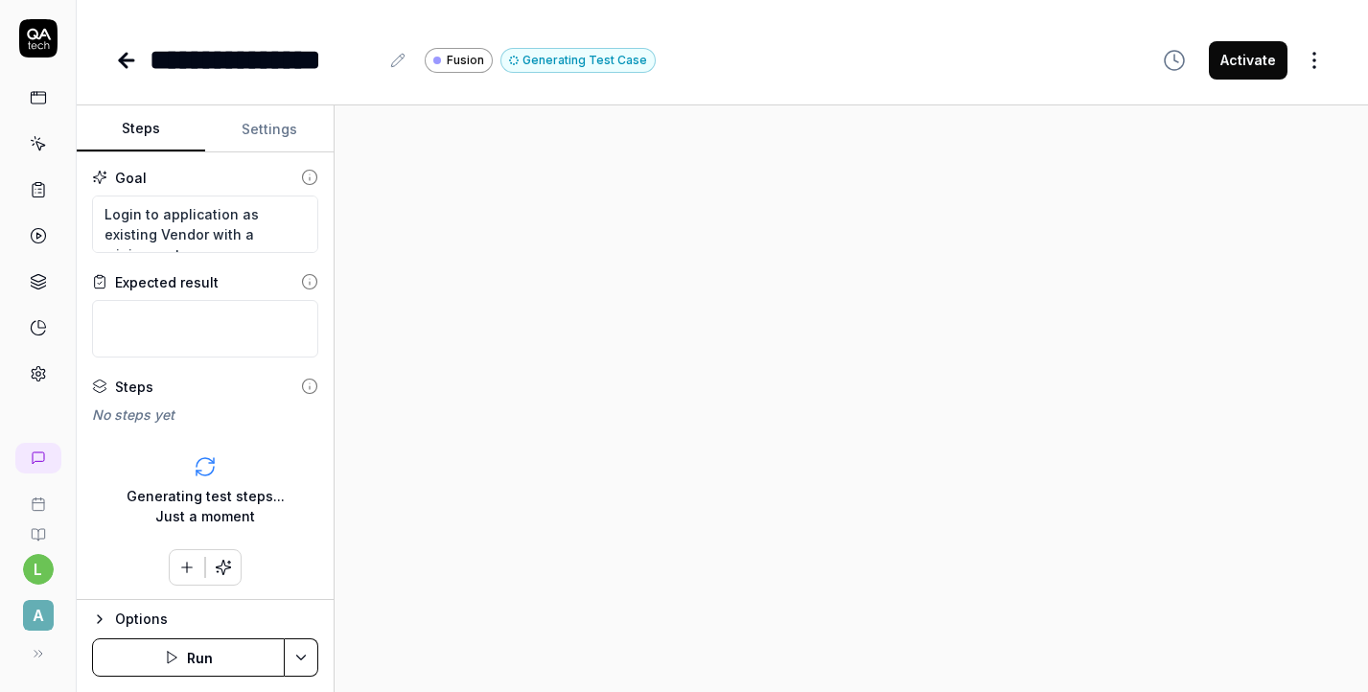
click at [1312, 57] on html "**********" at bounding box center [684, 346] width 1368 height 692
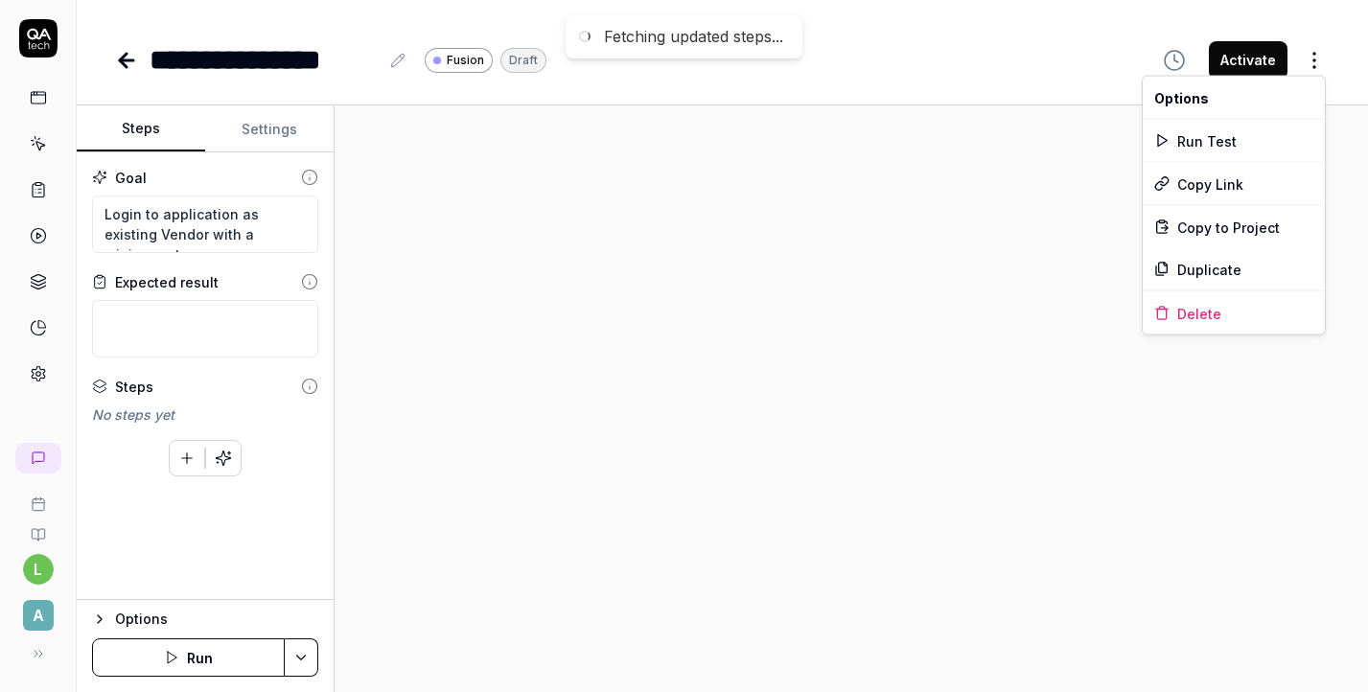
click at [1305, 46] on html "**********" at bounding box center [684, 346] width 1368 height 692
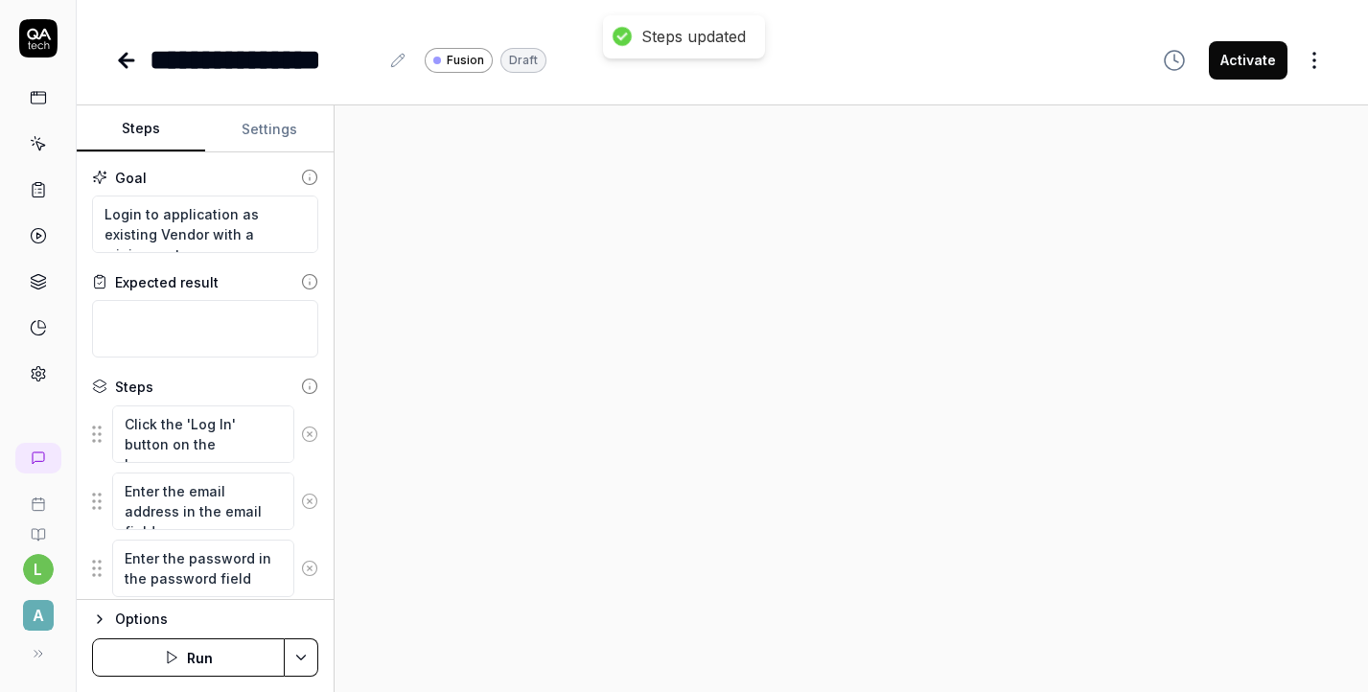
click at [1307, 47] on html "**********" at bounding box center [684, 346] width 1368 height 692
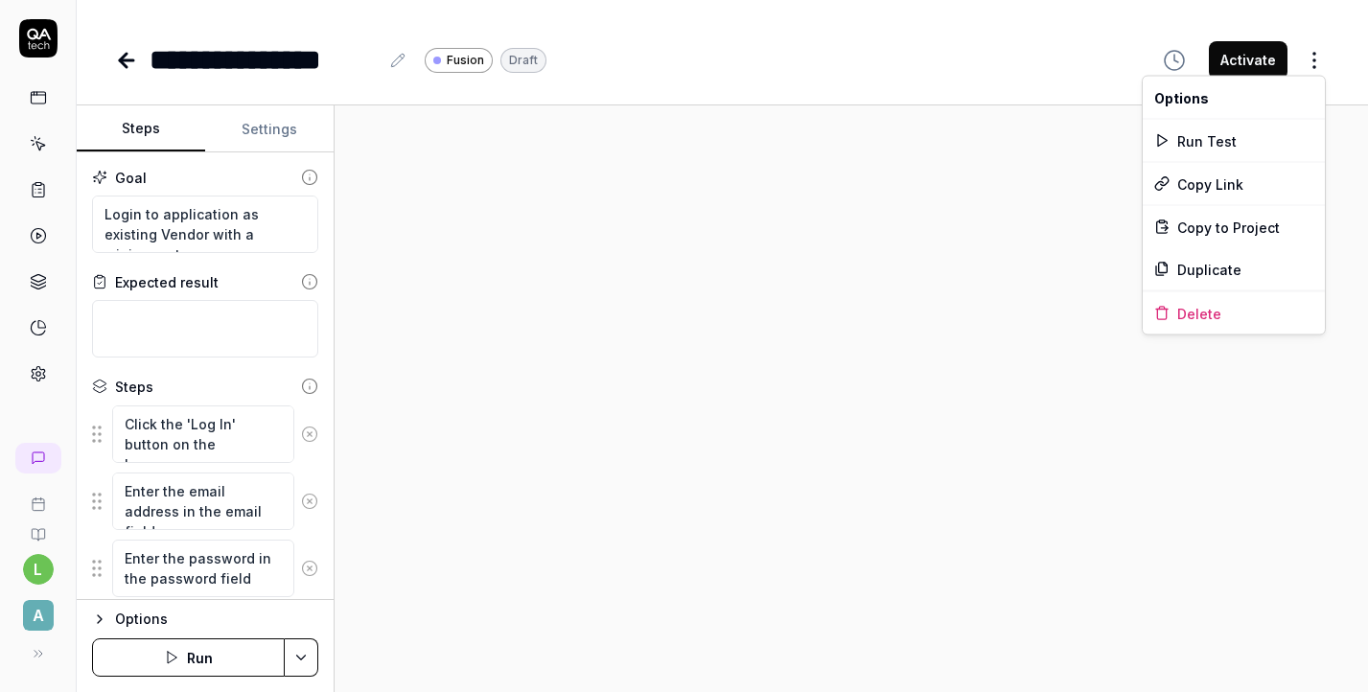
click at [309, 657] on html "**********" at bounding box center [684, 346] width 1368 height 692
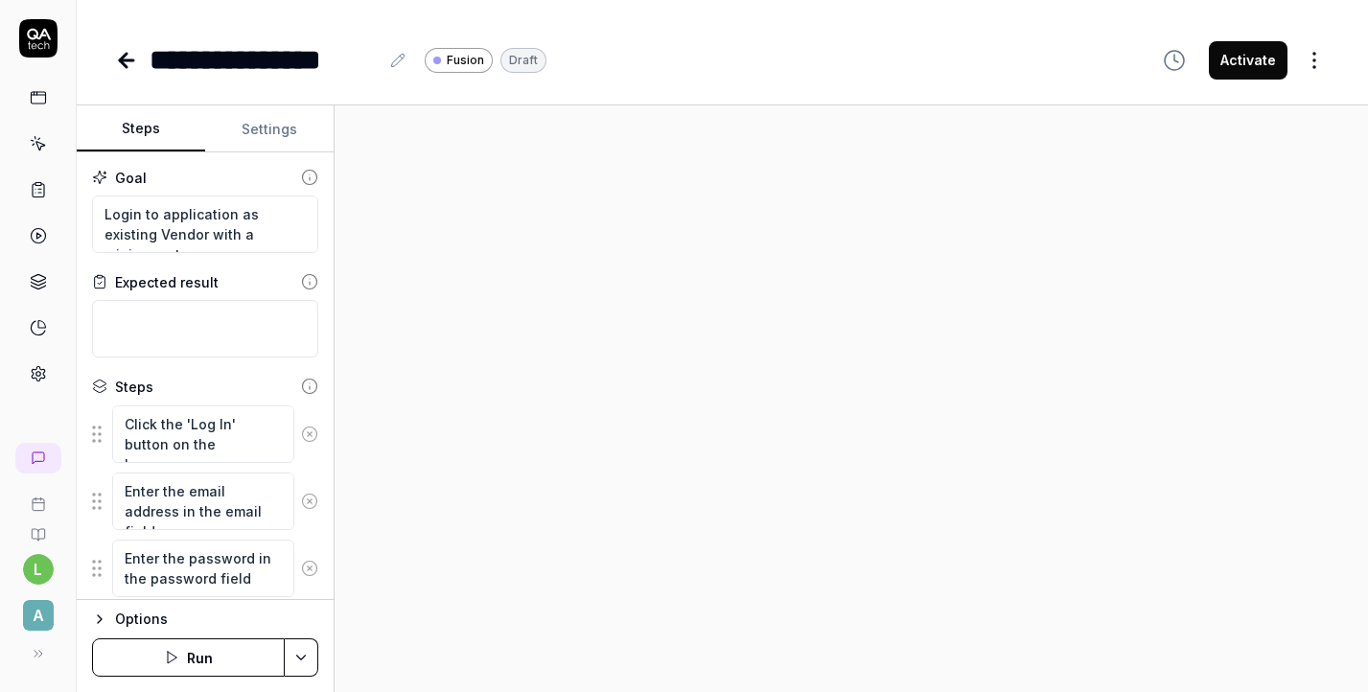
click at [302, 656] on html "**********" at bounding box center [684, 346] width 1368 height 692
click at [445, 558] on html "**********" at bounding box center [684, 346] width 1368 height 692
click at [260, 131] on button "Settings" at bounding box center [269, 129] width 128 height 46
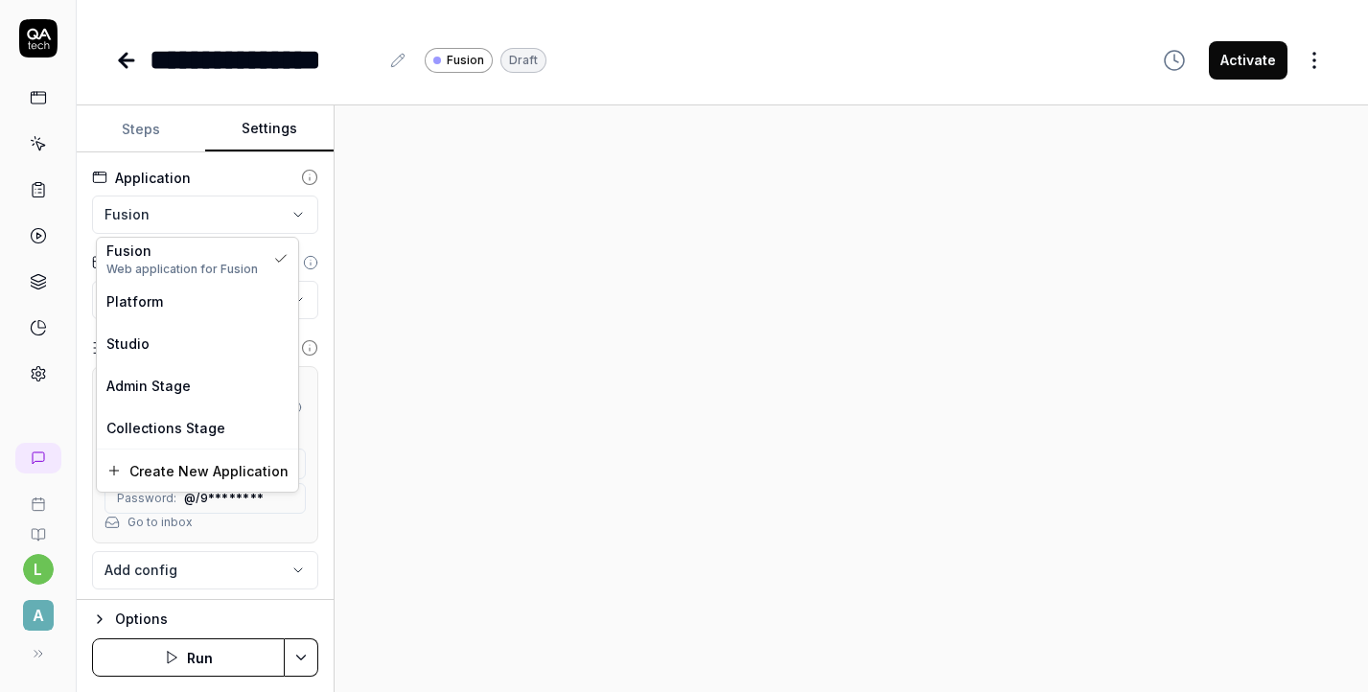
click at [270, 200] on html "**********" at bounding box center [684, 346] width 1368 height 692
click at [260, 297] on div "Platform" at bounding box center [197, 301] width 182 height 20
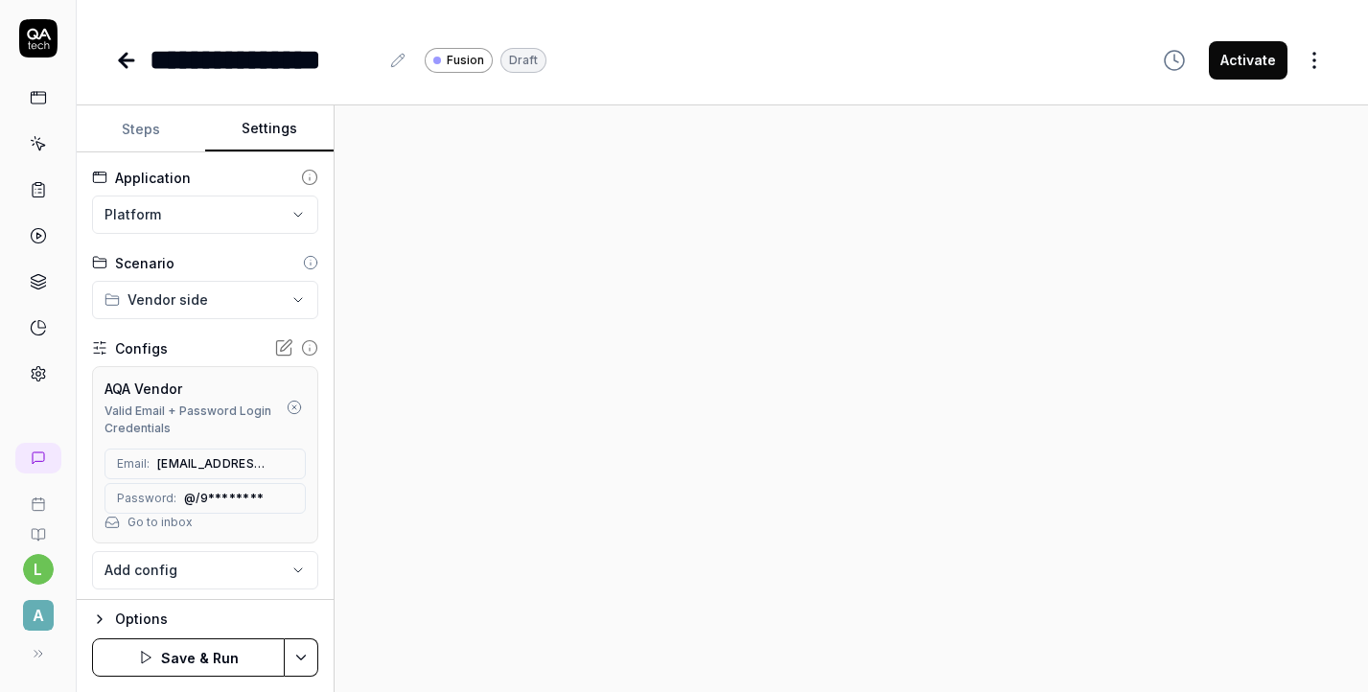
click at [245, 662] on button "Save & Run" at bounding box center [188, 658] width 193 height 38
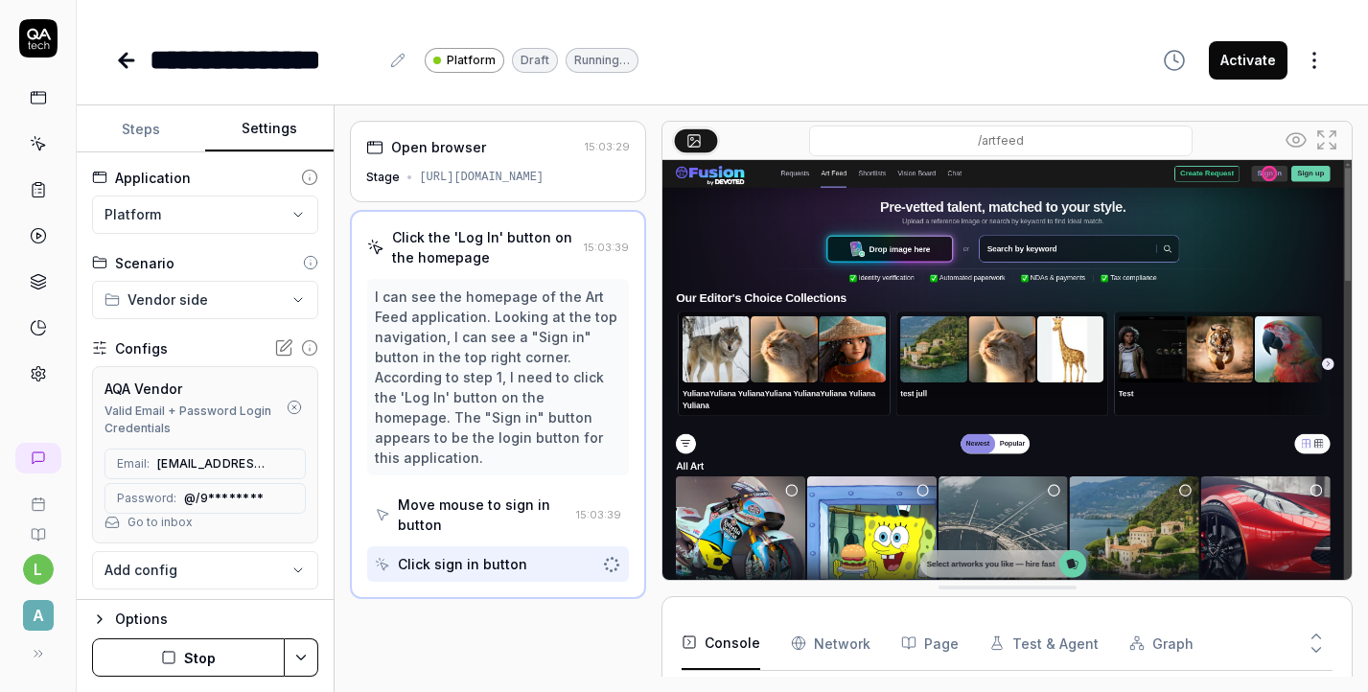
scroll to position [31, 0]
click at [156, 150] on button "Steps" at bounding box center [141, 129] width 128 height 46
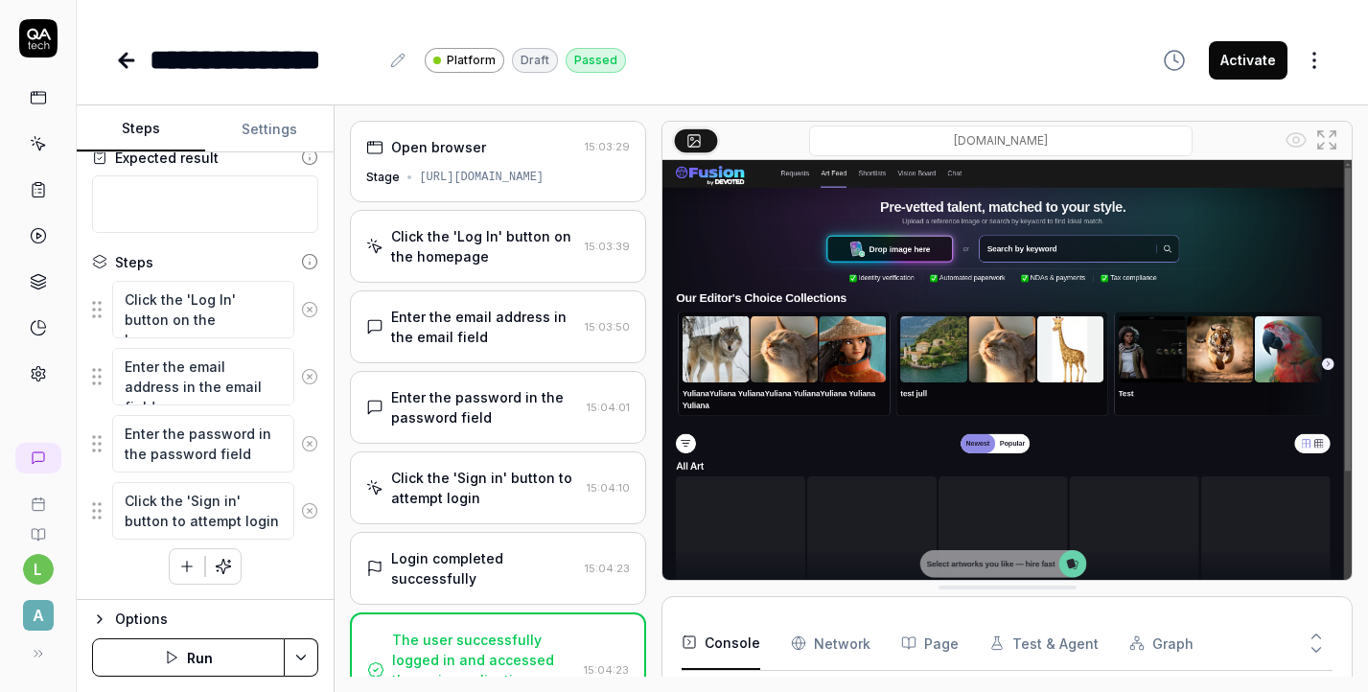
scroll to position [85, 0]
click at [127, 58] on icon at bounding box center [126, 60] width 23 height 23
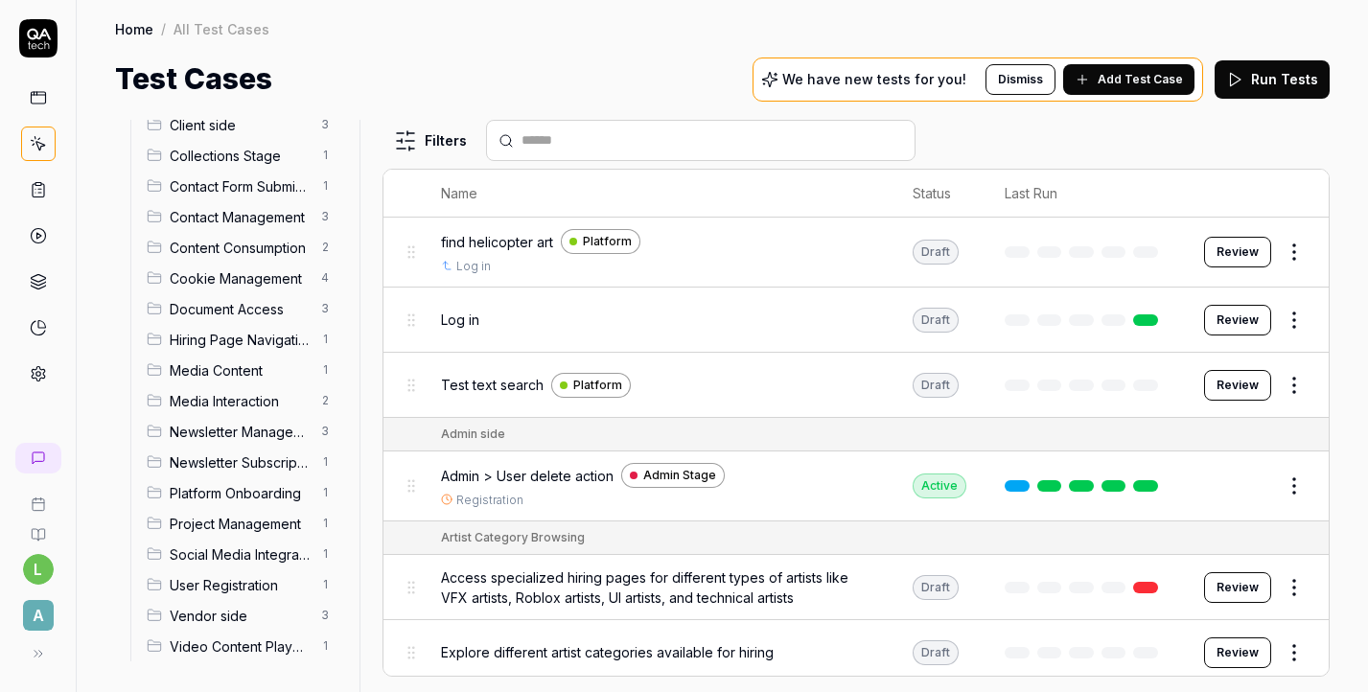
scroll to position [232, 0]
click at [230, 616] on span "Vendor side" at bounding box center [240, 617] width 140 height 20
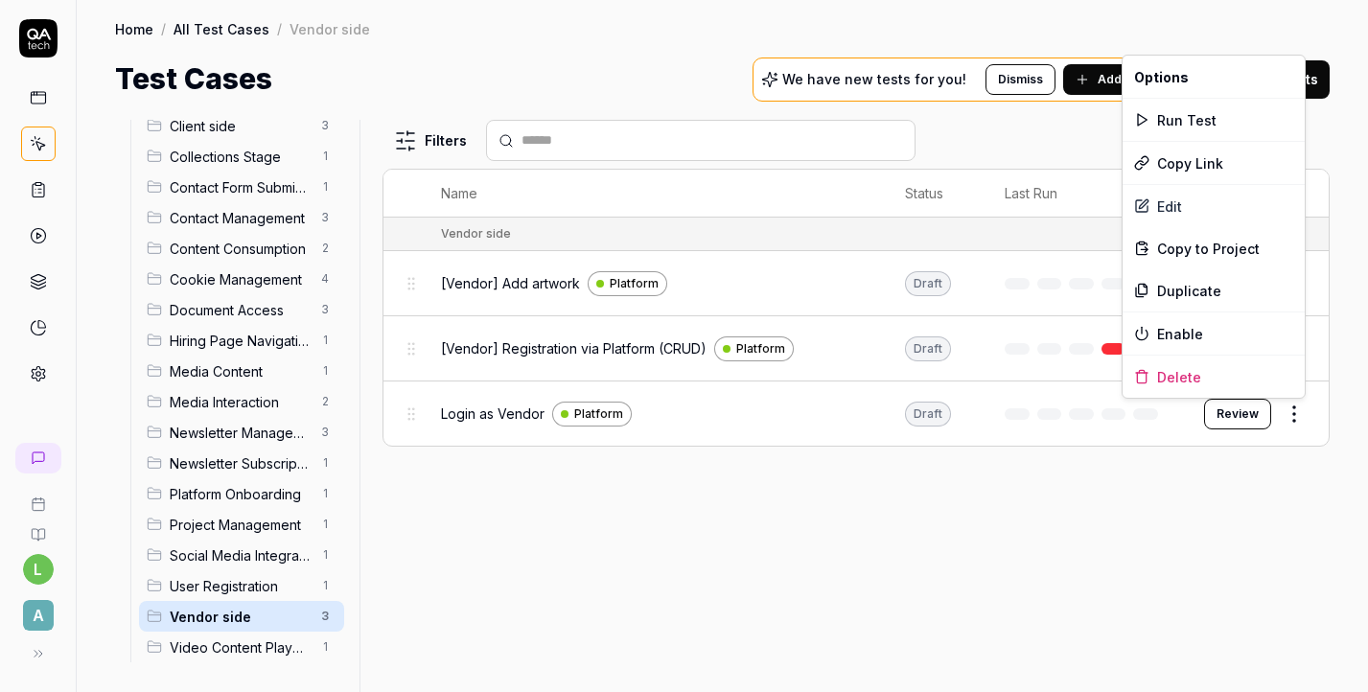
click at [1295, 419] on html "l A Home / All Test Cases / Vendor side Home / All Test Cases / Vendor side Tes…" at bounding box center [684, 346] width 1368 height 692
click at [1206, 381] on div "Delete" at bounding box center [1214, 377] width 182 height 42
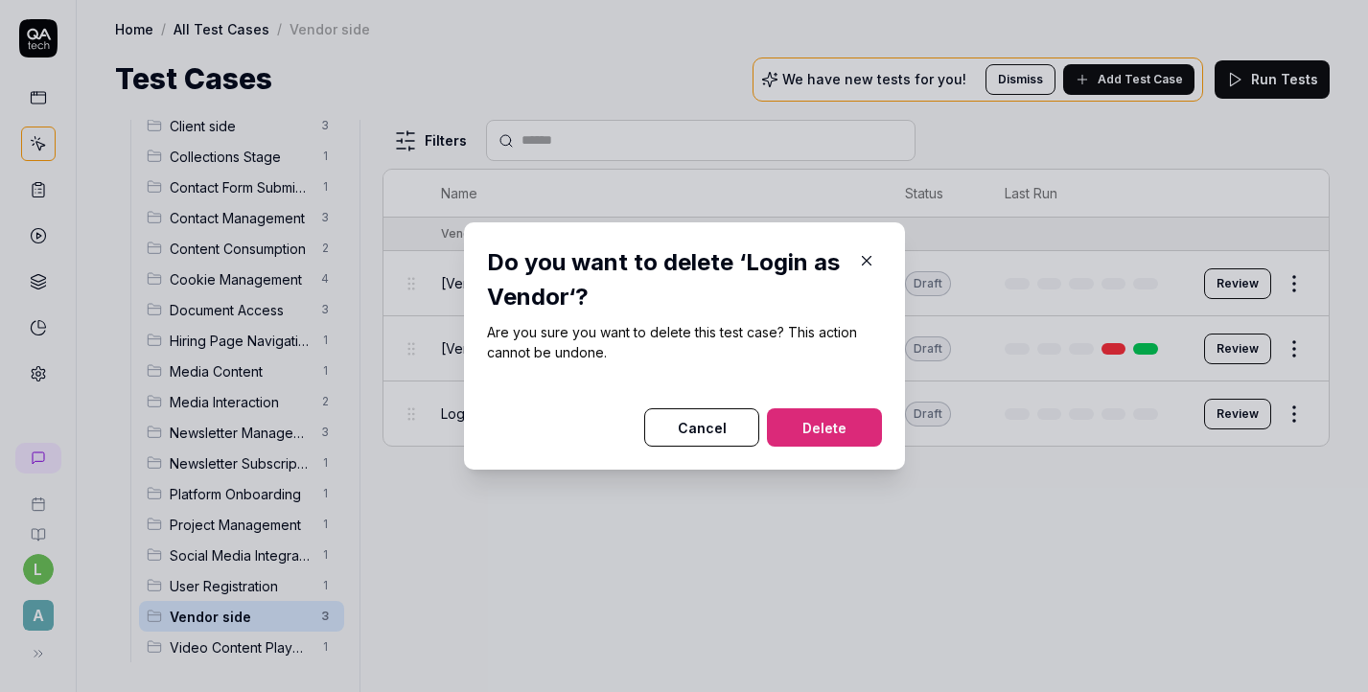
click at [835, 432] on button "Delete" at bounding box center [824, 427] width 115 height 38
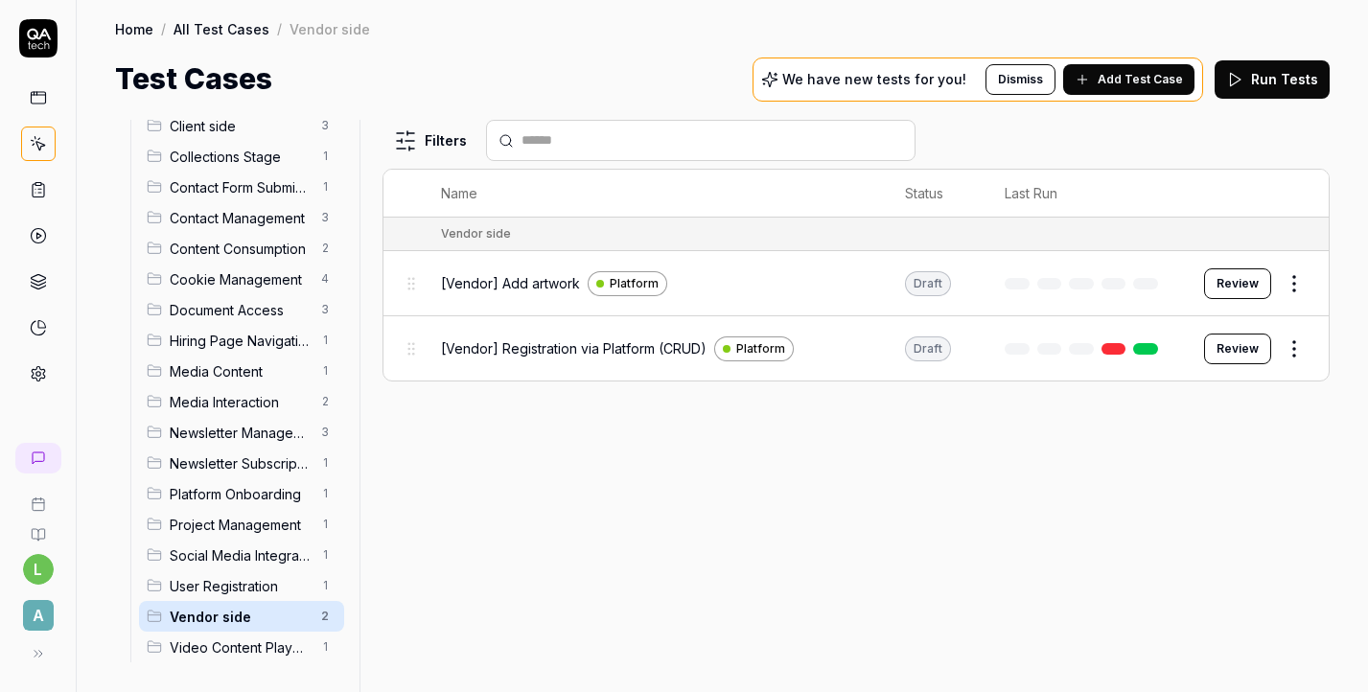
click at [567, 289] on span "[Vendor] Add artwork" at bounding box center [510, 283] width 139 height 20
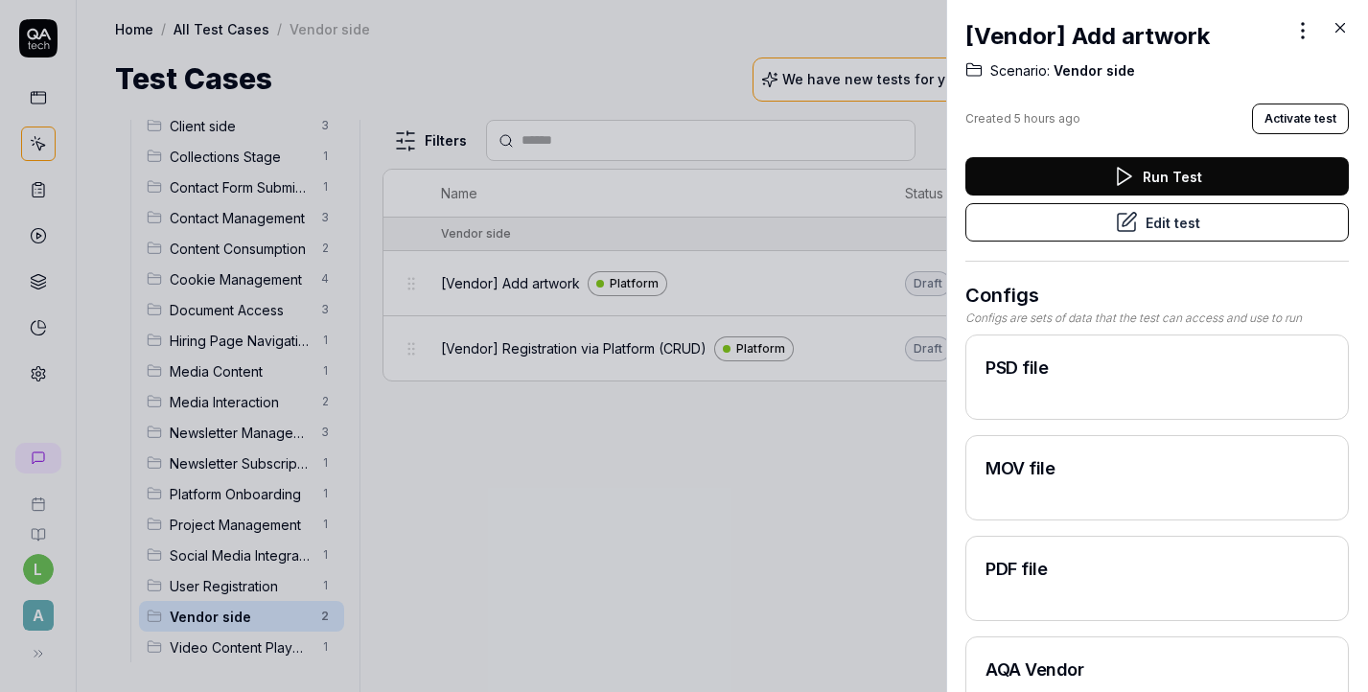
click at [1127, 229] on icon at bounding box center [1126, 222] width 23 height 23
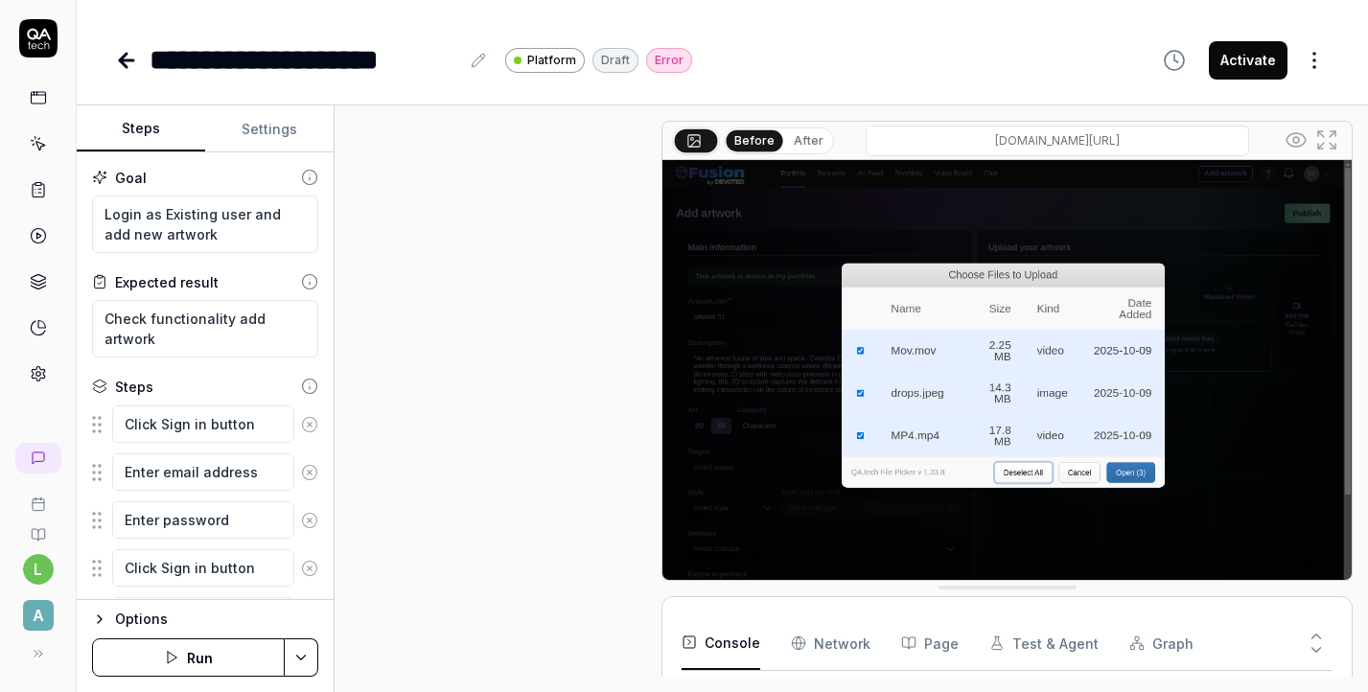
type textarea "*"
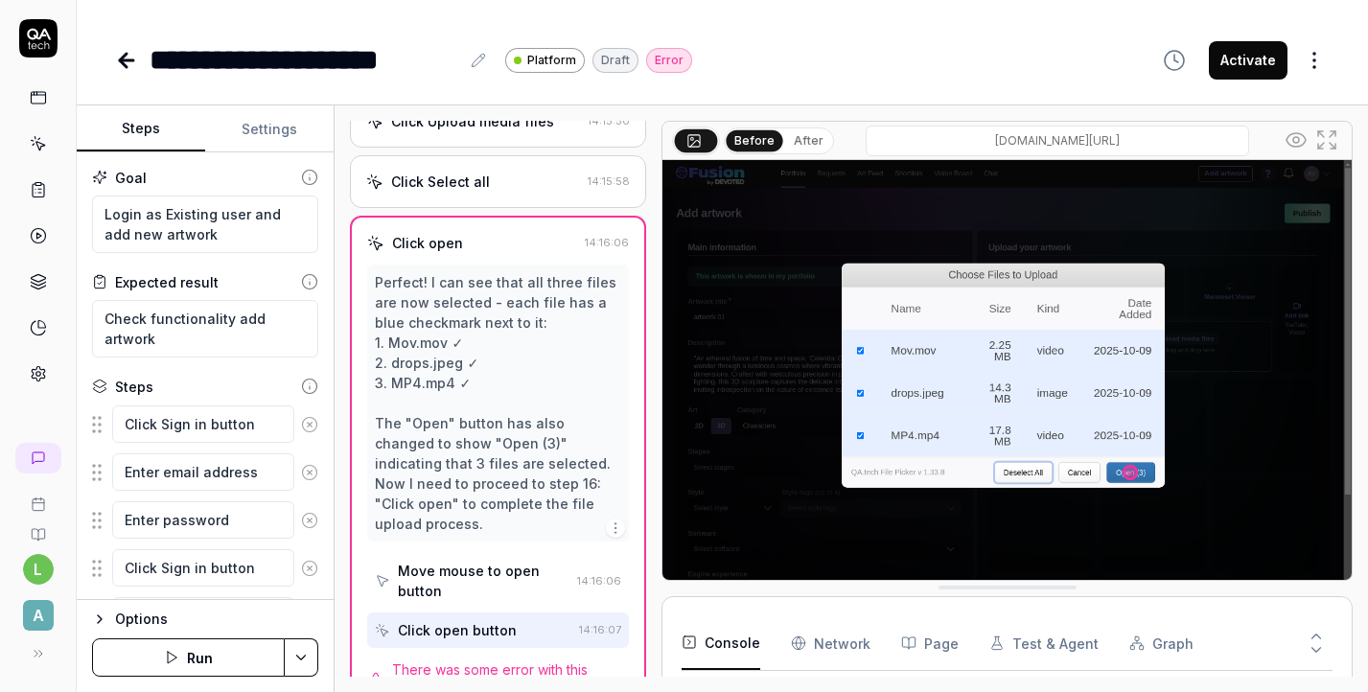
scroll to position [251, 0]
click at [126, 60] on icon at bounding box center [126, 60] width 13 height 0
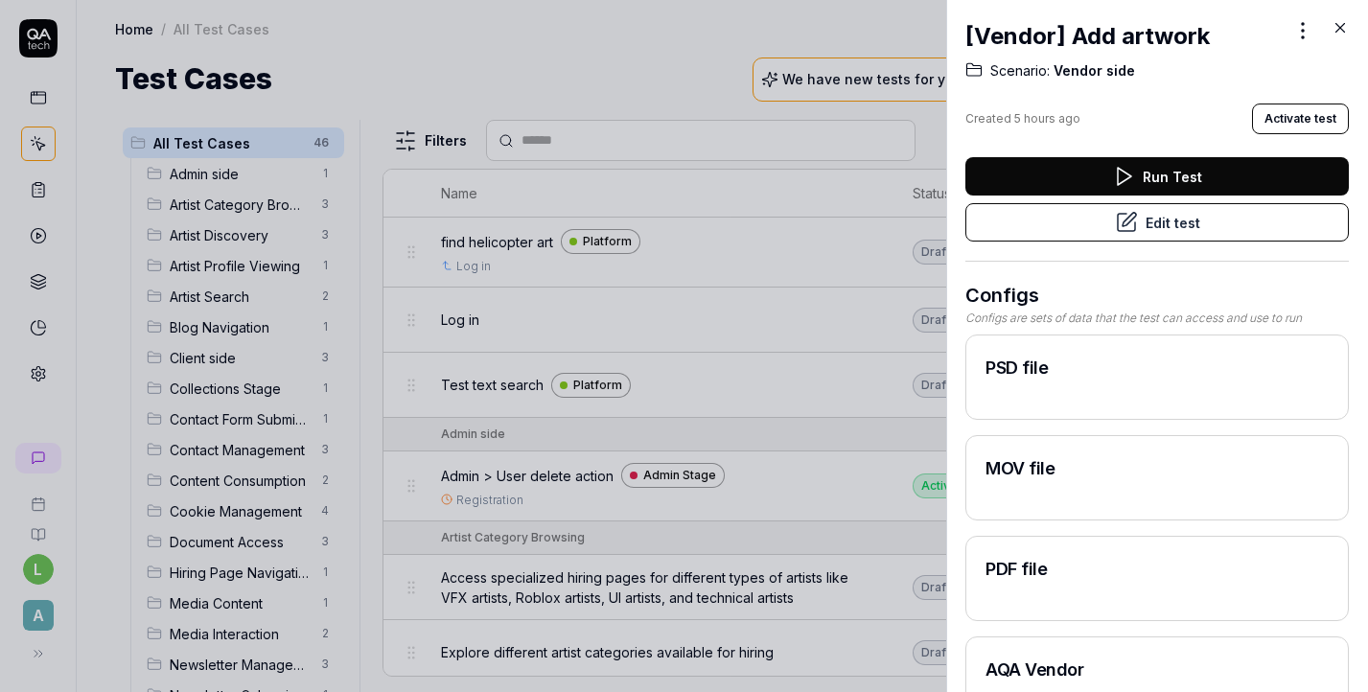
click at [1340, 25] on icon at bounding box center [1340, 27] width 17 height 17
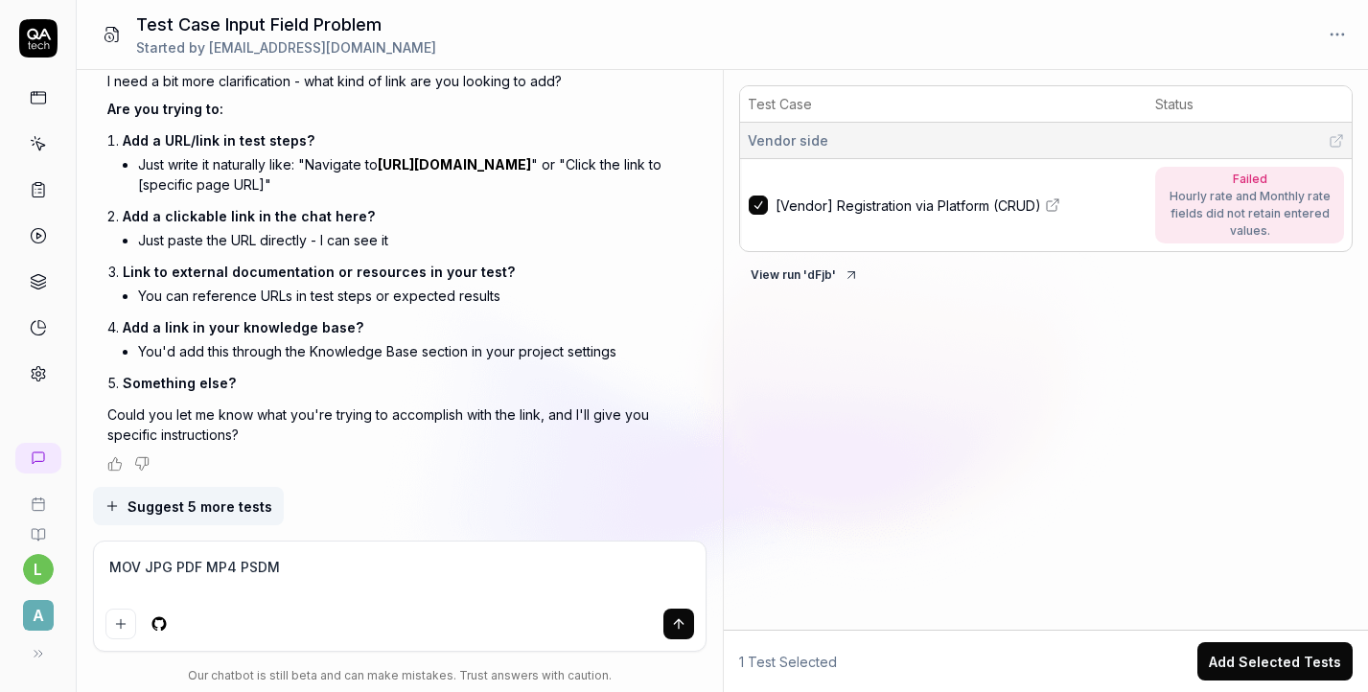
scroll to position [4229, 0]
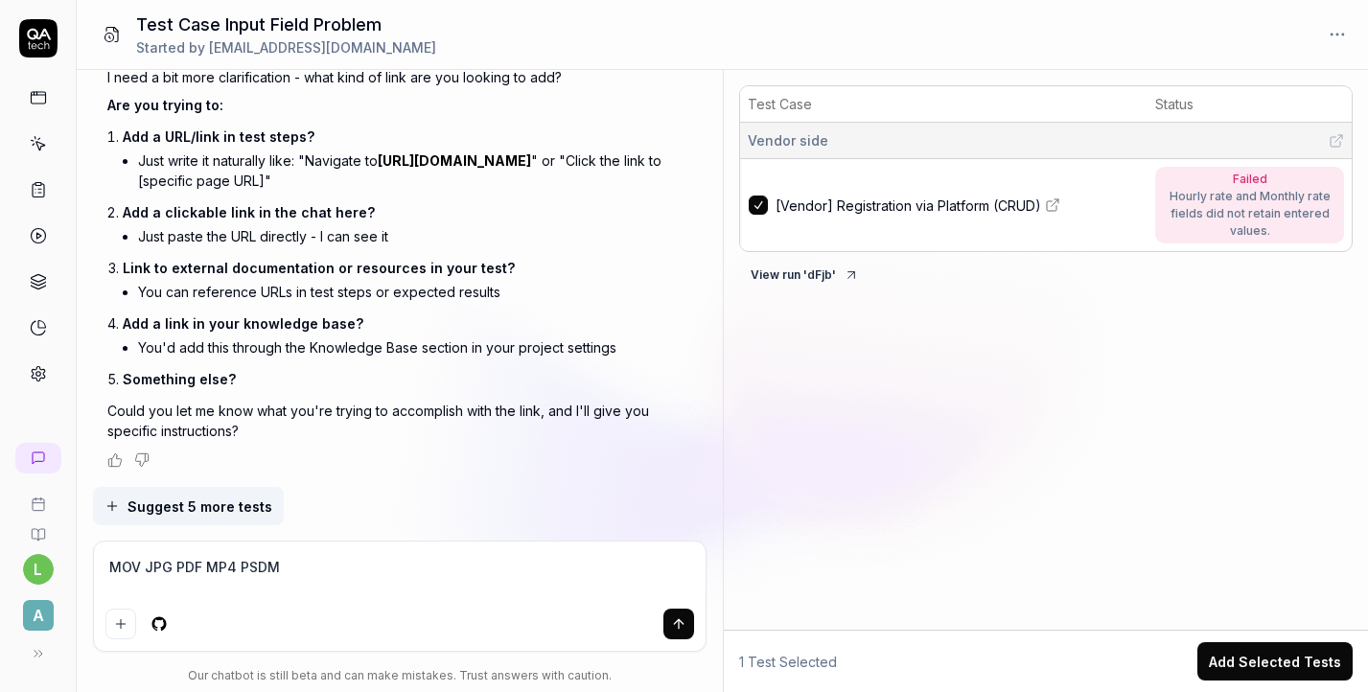
type textarea "*"
click at [360, 565] on textarea "MOV JPG PDF MP4 PSDM" at bounding box center [399, 577] width 589 height 48
drag, startPoint x: 360, startPoint y: 565, endPoint x: 30, endPoint y: 560, distance: 330.8
click at [29, 560] on div "l A Test Case Input Field Problem Started by l.kikh@artlabseurope.com https://a…" at bounding box center [684, 346] width 1368 height 692
paste textarea "https://app.qa.tech/dashboard/p/fusion_N147/test-cases/86f96e70-1224-4e44-873f-…"
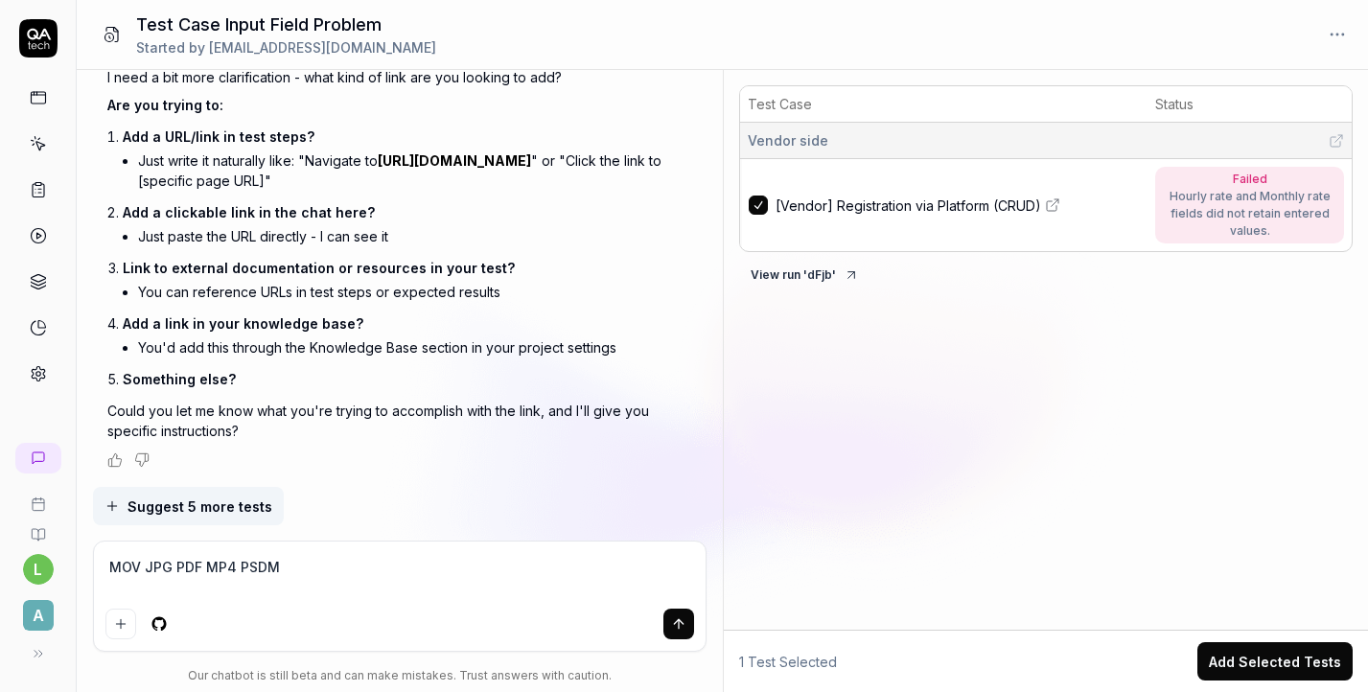
type textarea "https://app.qa.tech/dashboard/p/fusion_N147/test-cases/86f96e70-1224-4e44-873f-…"
type textarea "*"
type textarea "https://app.qa.tech/dashboard/p/fusion_N147/test-cases/86f96e70-1224-4e44-873f-…"
type textarea "*"
type textarea "https://app.qa.tech/dashboard/p/fusion_N147/test-cases/86f96e70-1224-4e44-873f-…"
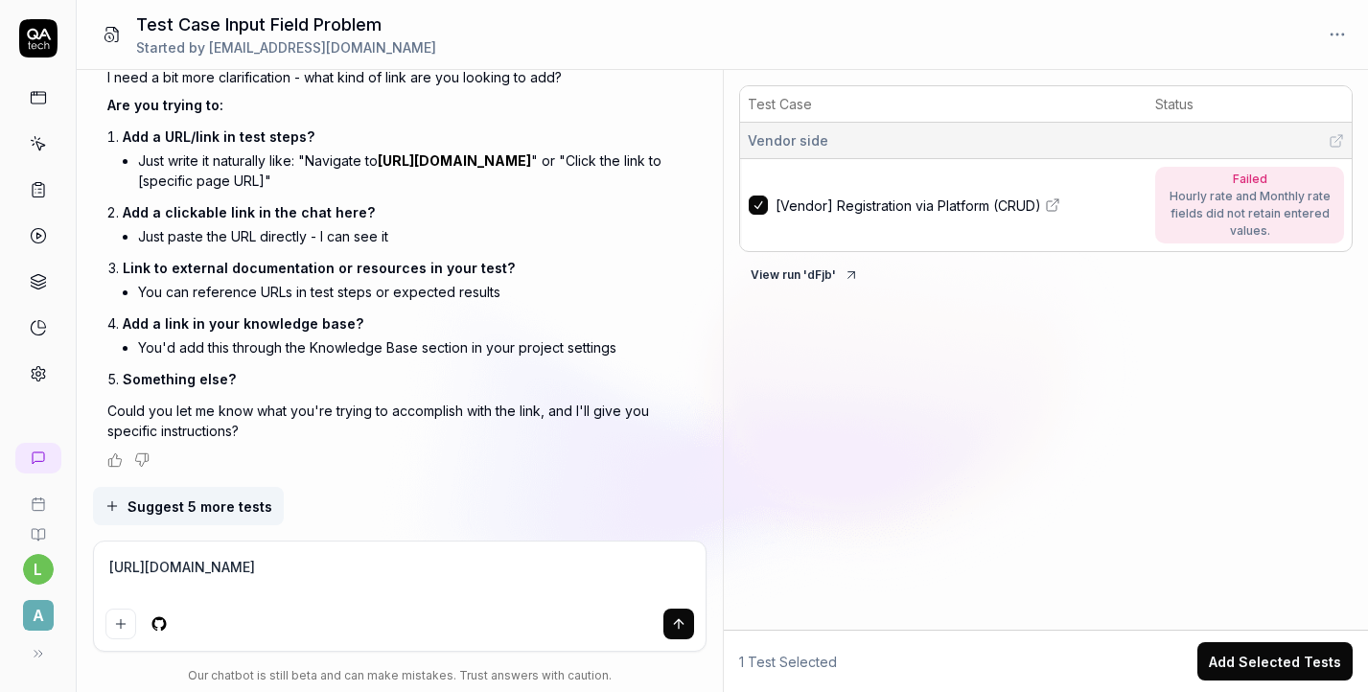
type textarea "*"
type textarea "https://app.qa.tech/dashboard/p/fusion_N147/test-cases/86f96e70-1224-4e44-873f-…"
type textarea "*"
type textarea "https://app.qa.tech/dashboard/p/fusion_N147/test-cases/86f96e70-1224-4e44-873f-…"
type textarea "*"
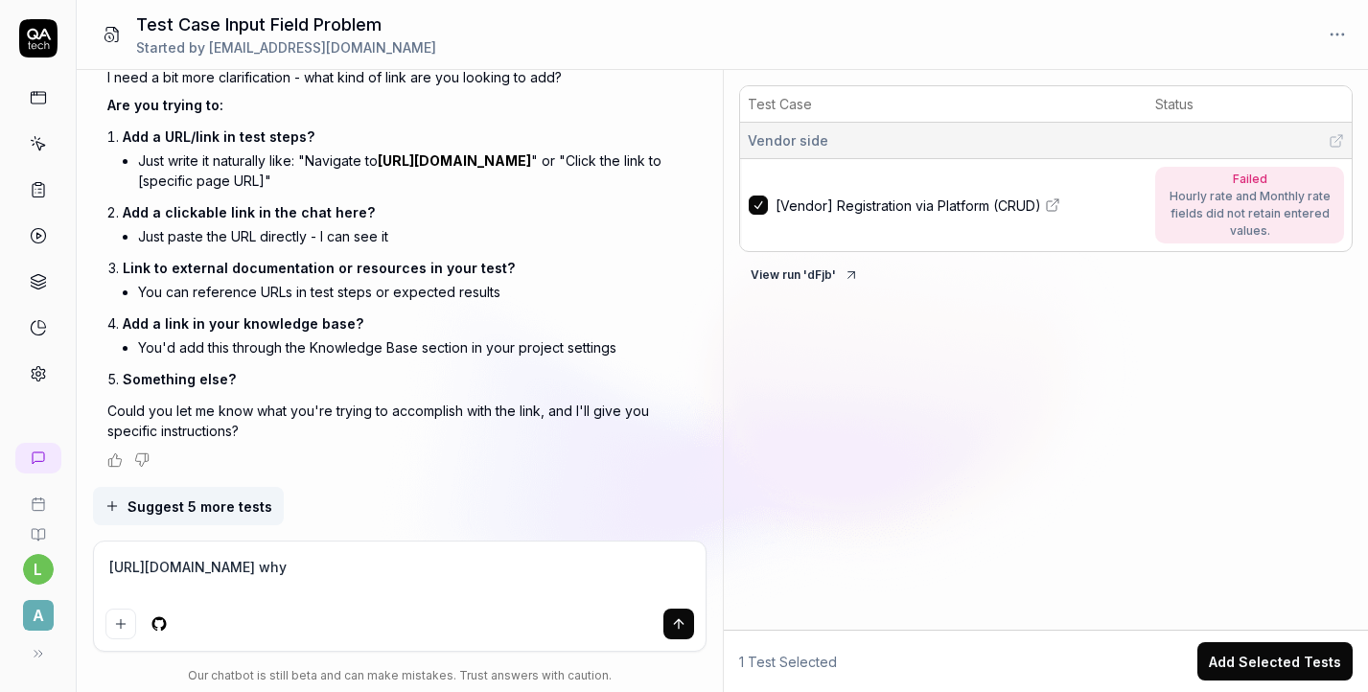
type textarea "https://app.qa.tech/dashboard/p/fusion_N147/test-cases/86f96e70-1224-4e44-873f-…"
type textarea "*"
type textarea "https://app.qa.tech/dashboard/p/fusion_N147/test-cases/86f96e70-1224-4e44-873f-…"
type textarea "*"
type textarea "https://app.qa.tech/dashboard/p/fusion_N147/test-cases/86f96e70-1224-4e44-873f-…"
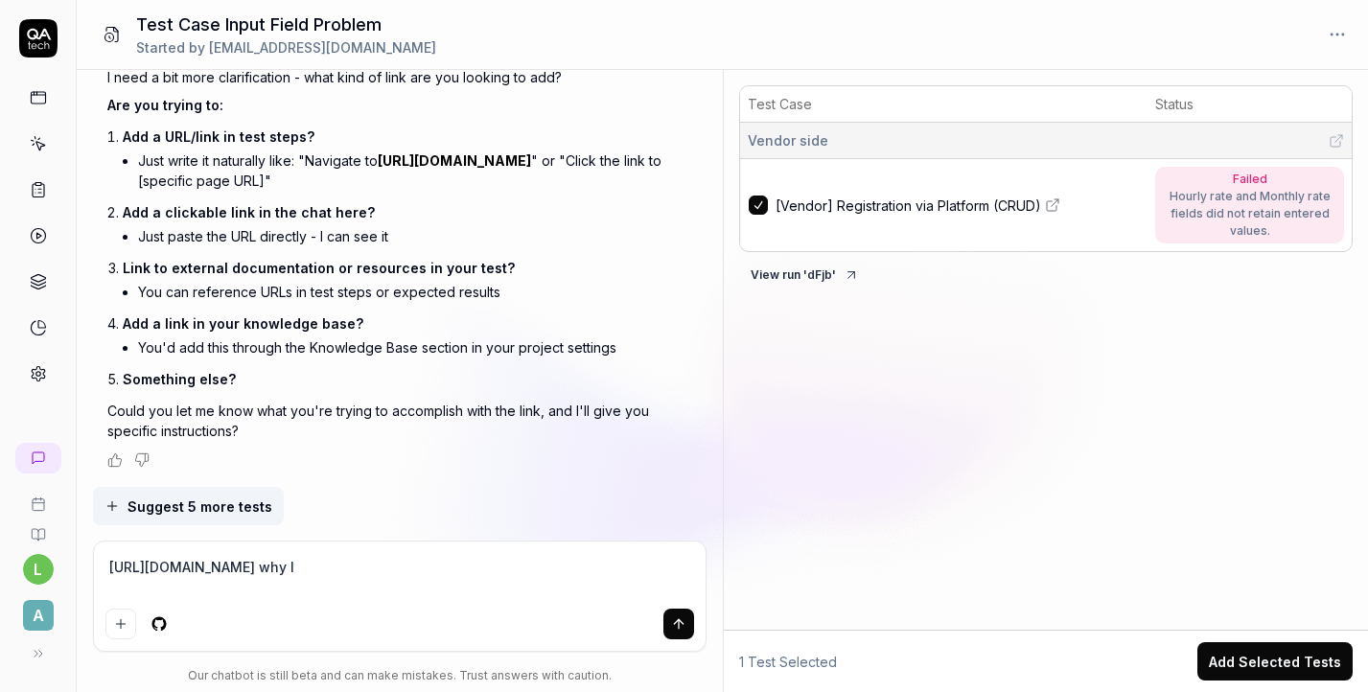
type textarea "*"
type textarea "https://app.qa.tech/dashboard/p/fusion_N147/test-cases/86f96e70-1224-4e44-873f-…"
type textarea "*"
type textarea "https://app.qa.tech/dashboard/p/fusion_N147/test-cases/86f96e70-1224-4e44-873f-…"
type textarea "*"
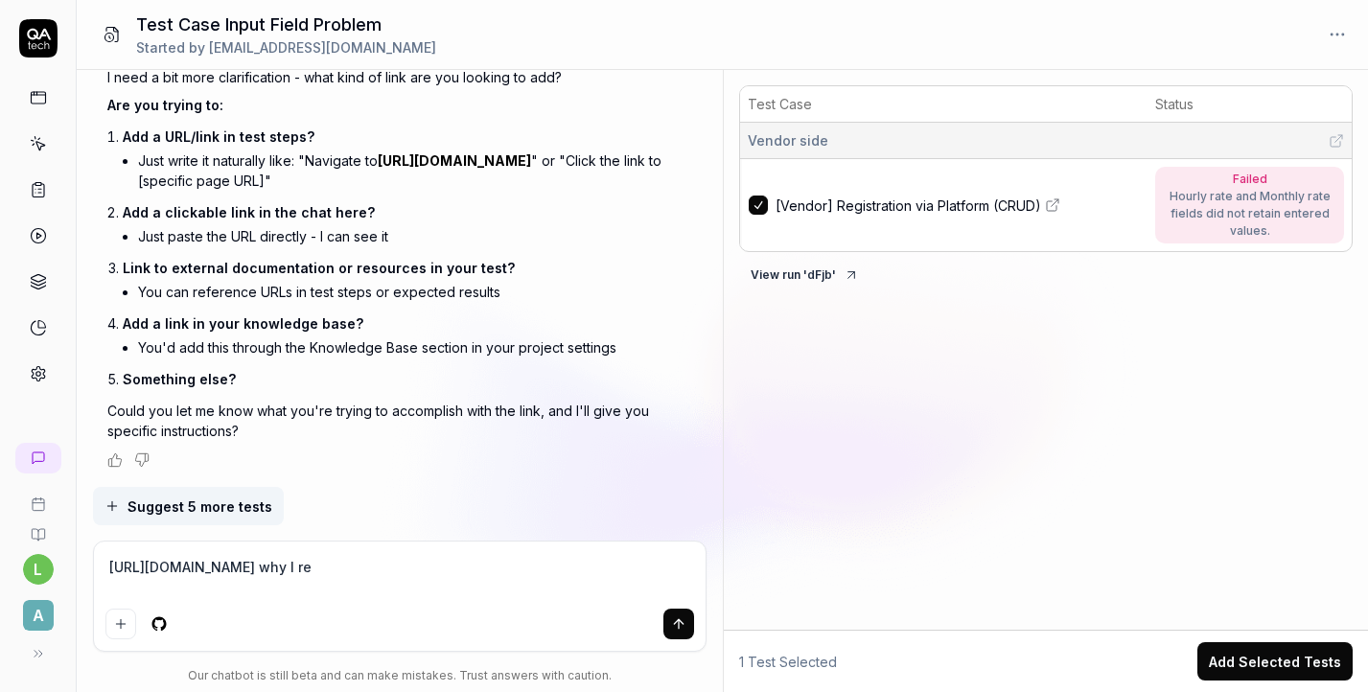
type textarea "https://app.qa.tech/dashboard/p/fusion_N147/test-cases/86f96e70-1224-4e44-873f-…"
type textarea "*"
type textarea "https://app.qa.tech/dashboard/p/fusion_N147/test-cases/86f96e70-1224-4e44-873f-…"
type textarea "*"
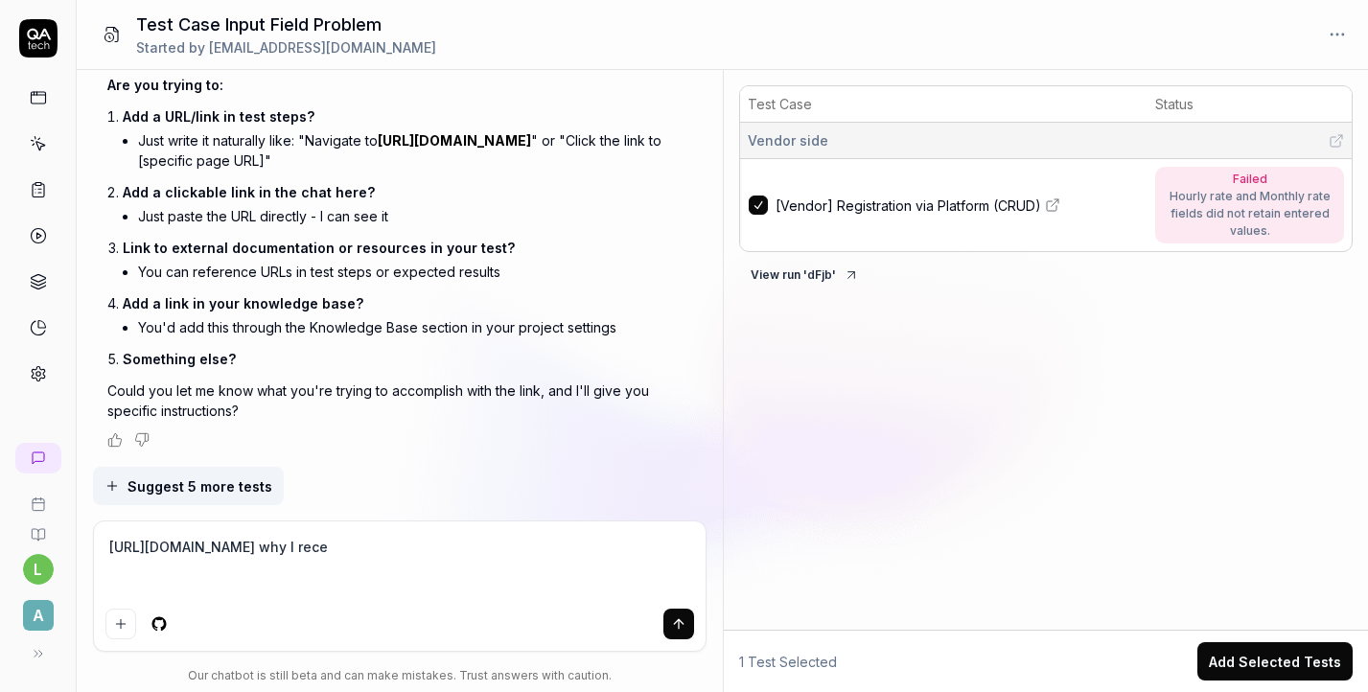
type textarea "https://app.qa.tech/dashboard/p/fusion_N147/test-cases/86f96e70-1224-4e44-873f-…"
type textarea "*"
type textarea "https://app.qa.tech/dashboard/p/fusion_N147/test-cases/86f96e70-1224-4e44-873f-…"
type textarea "*"
type textarea "https://app.qa.tech/dashboard/p/fusion_N147/test-cases/86f96e70-1224-4e44-873f-…"
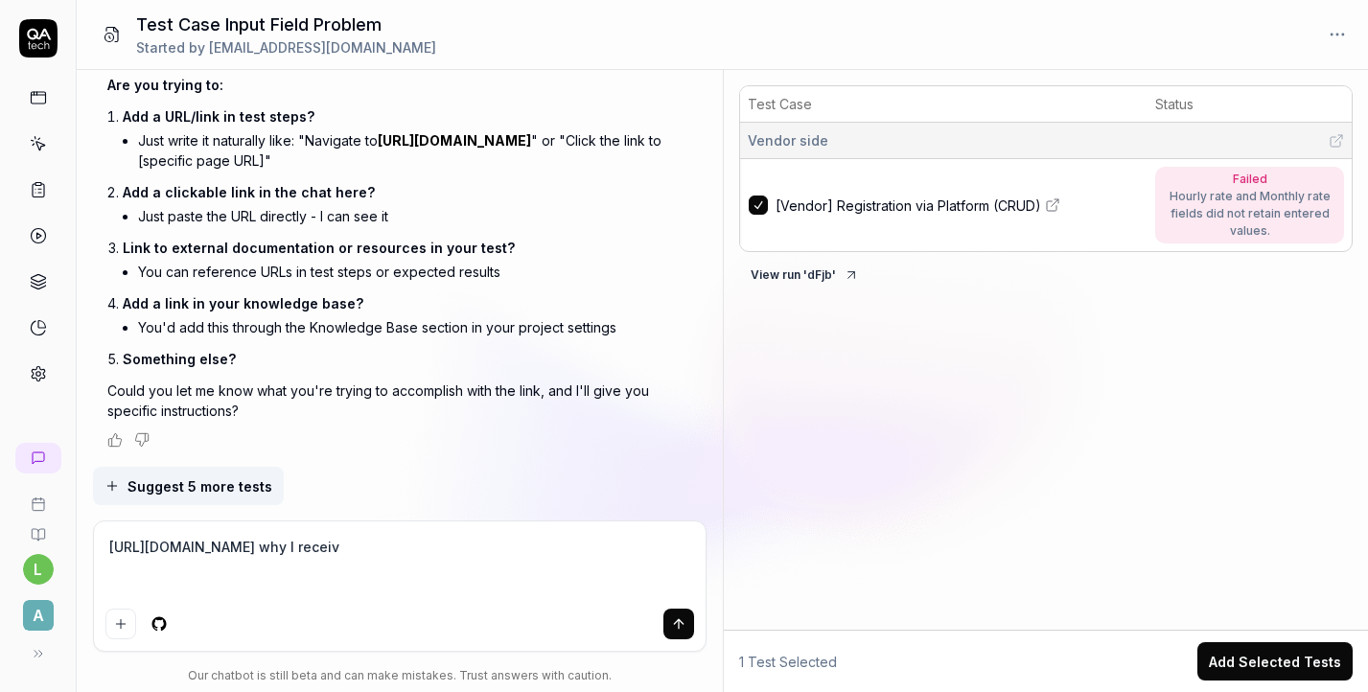
type textarea "*"
type textarea "https://app.qa.tech/dashboard/p/fusion_N147/test-cases/86f96e70-1224-4e44-873f-…"
type textarea "*"
type textarea "https://app.qa.tech/dashboard/p/fusion_N147/test-cases/86f96e70-1224-4e44-873f-…"
type textarea "*"
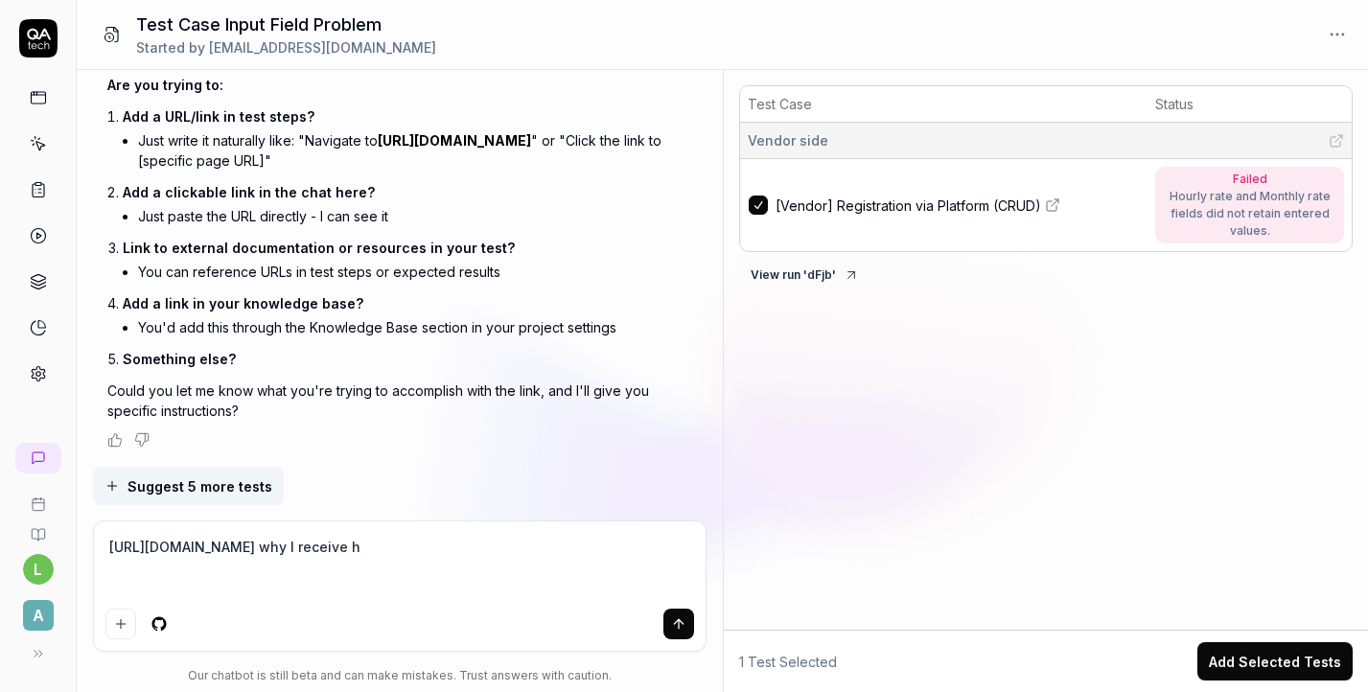
type textarea "https://app.qa.tech/dashboard/p/fusion_N147/test-cases/86f96e70-1224-4e44-873f-…"
type textarea "*"
type textarea "https://app.qa.tech/dashboard/p/fusion_N147/test-cases/86f96e70-1224-4e44-873f-…"
type textarea "*"
type textarea "https://app.qa.tech/dashboard/p/fusion_N147/test-cases/86f96e70-1224-4e44-873f-…"
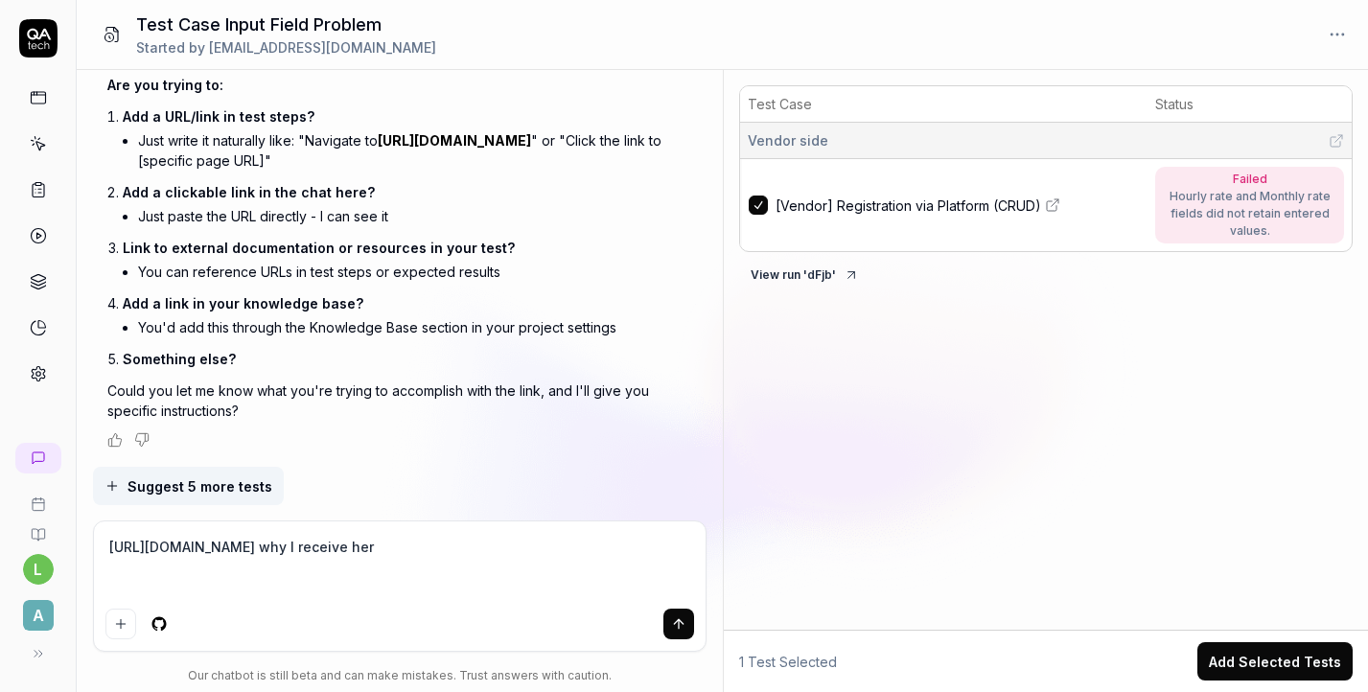
type textarea "*"
type textarea "https://app.qa.tech/dashboard/p/fusion_N147/test-cases/86f96e70-1224-4e44-873f-…"
type textarea "*"
type textarea "https://app.qa.tech/dashboard/p/fusion_N147/test-cases/86f96e70-1224-4e44-873f-…"
type textarea "*"
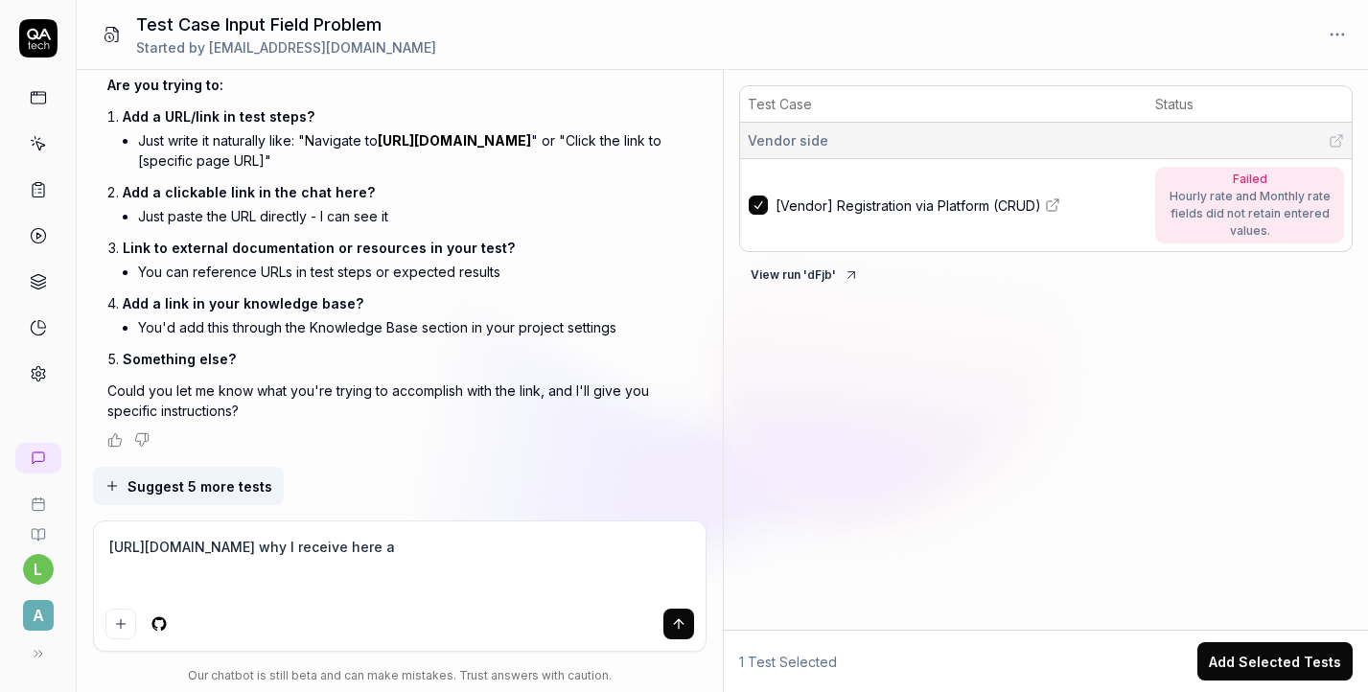
type textarea "https://app.qa.tech/dashboard/p/fusion_N147/test-cases/86f96e70-1224-4e44-873f-…"
type textarea "*"
type textarea "https://app.qa.tech/dashboard/p/fusion_N147/test-cases/86f96e70-1224-4e44-873f-…"
type textarea "*"
type textarea "https://app.qa.tech/dashboard/p/fusion_N147/test-cases/86f96e70-1224-4e44-873f-…"
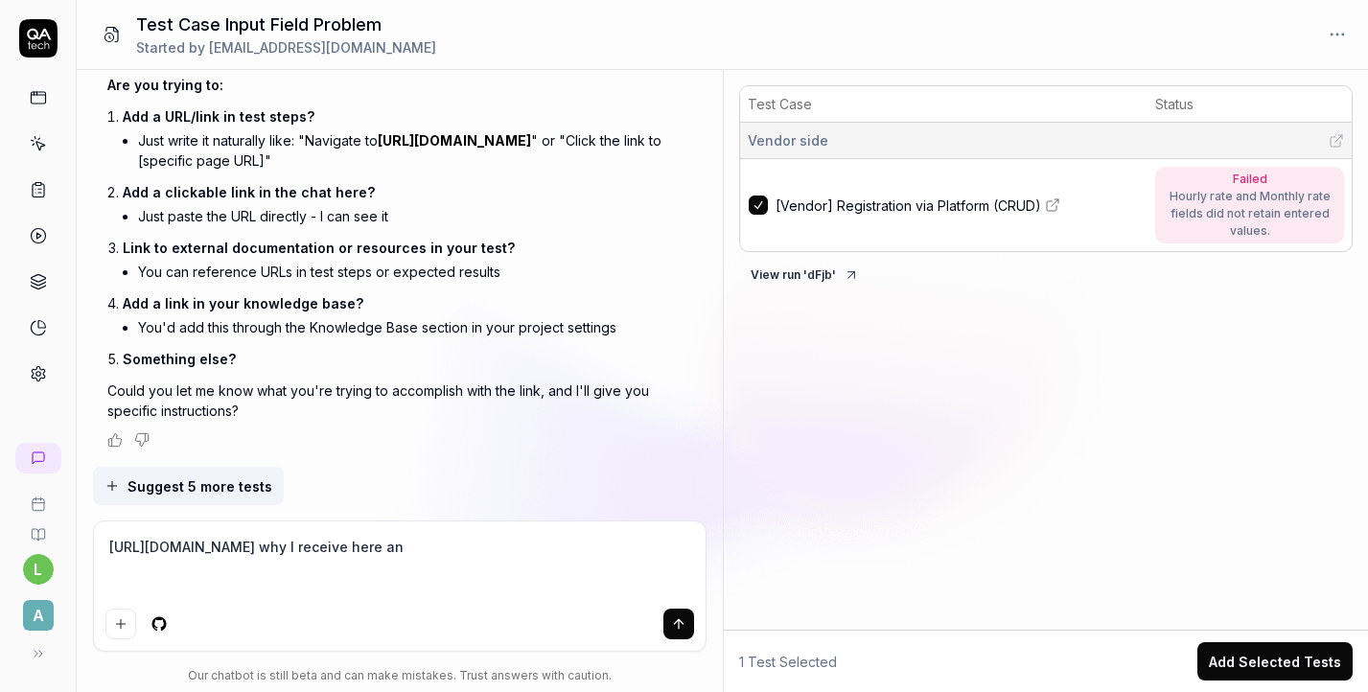
type textarea "*"
type textarea "https://app.qa.tech/dashboard/p/fusion_N147/test-cases/86f96e70-1224-4e44-873f-…"
type textarea "*"
type textarea "https://app.qa.tech/dashboard/p/fusion_N147/test-cases/86f96e70-1224-4e44-873f-…"
type textarea "*"
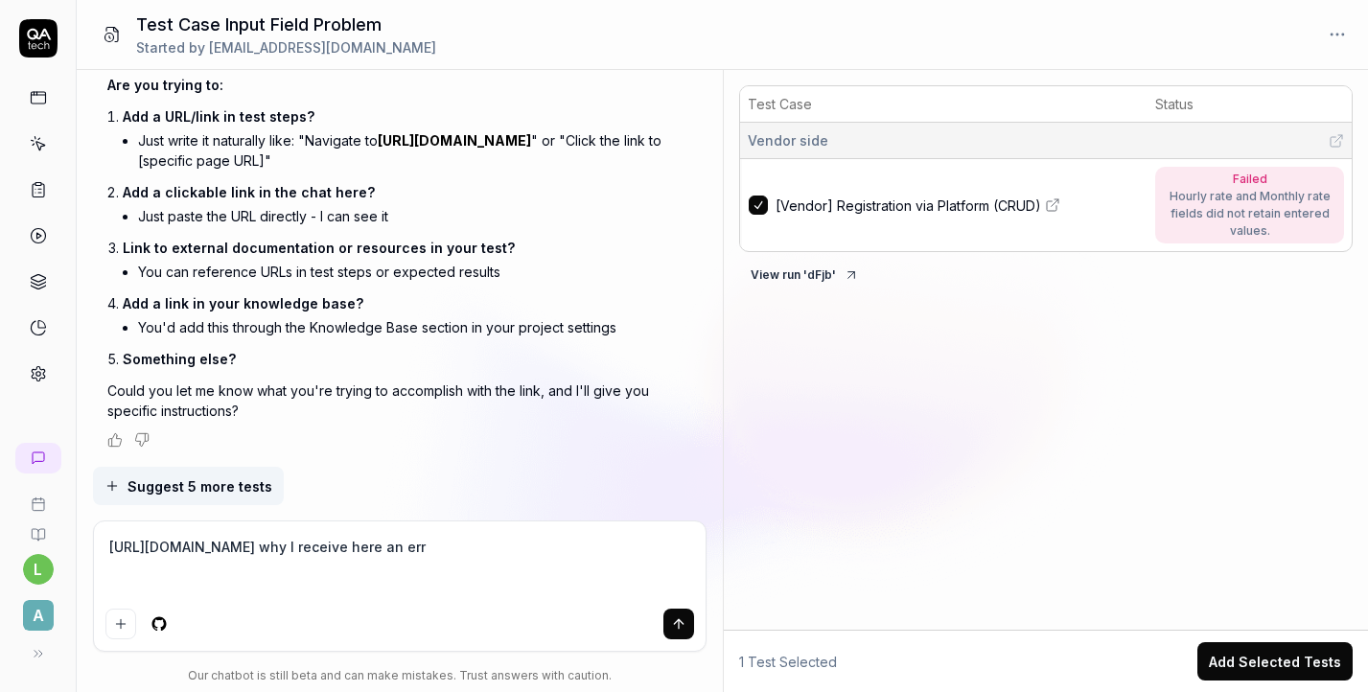
type textarea "https://app.qa.tech/dashboard/p/fusion_N147/test-cases/86f96e70-1224-4e44-873f-…"
type textarea "*"
type textarea "https://app.qa.tech/dashboard/p/fusion_N147/test-cases/86f96e70-1224-4e44-873f-…"
type textarea "*"
type textarea "https://app.qa.tech/dashboard/p/fusion_N147/test-cases/86f96e70-1224-4e44-873f-…"
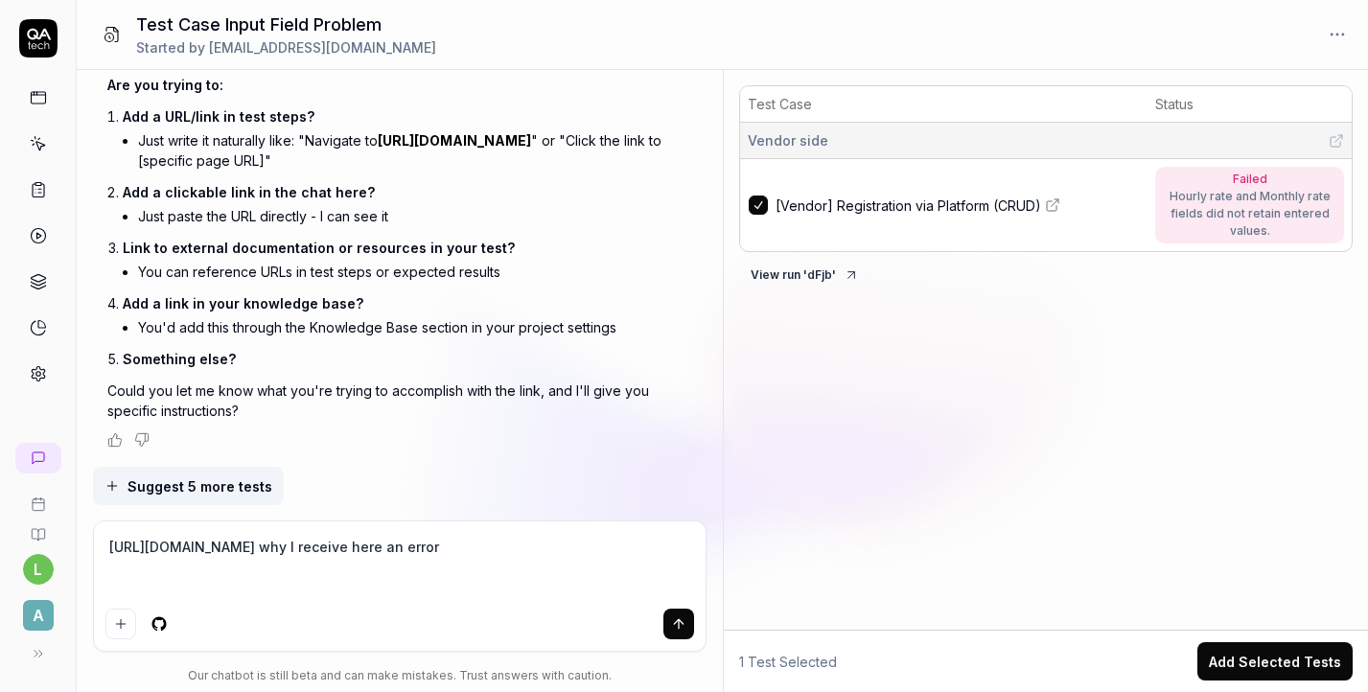
type textarea "*"
type textarea "https://app.qa.tech/dashboard/p/fusion_N147/test-cases/86f96e70-1224-4e44-873f-…"
type textarea "*"
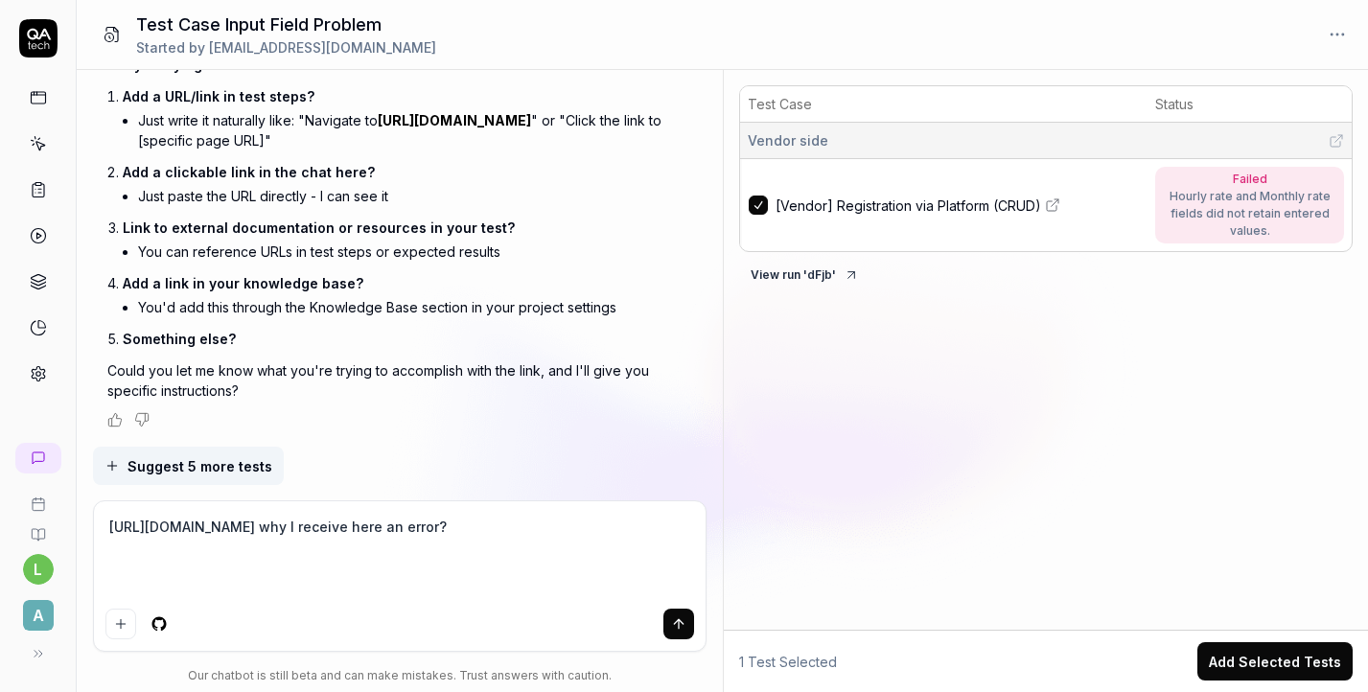
scroll to position [4269, 0]
type textarea "https://app.qa.tech/dashboard/p/fusion_N147/test-cases/86f96e70-1224-4e44-873f-…"
type textarea "*"
type textarea "https://app.qa.tech/dashboard/p/fusion_N147/test-cases/86f96e70-1224-4e44-873f-…"
type textarea "*"
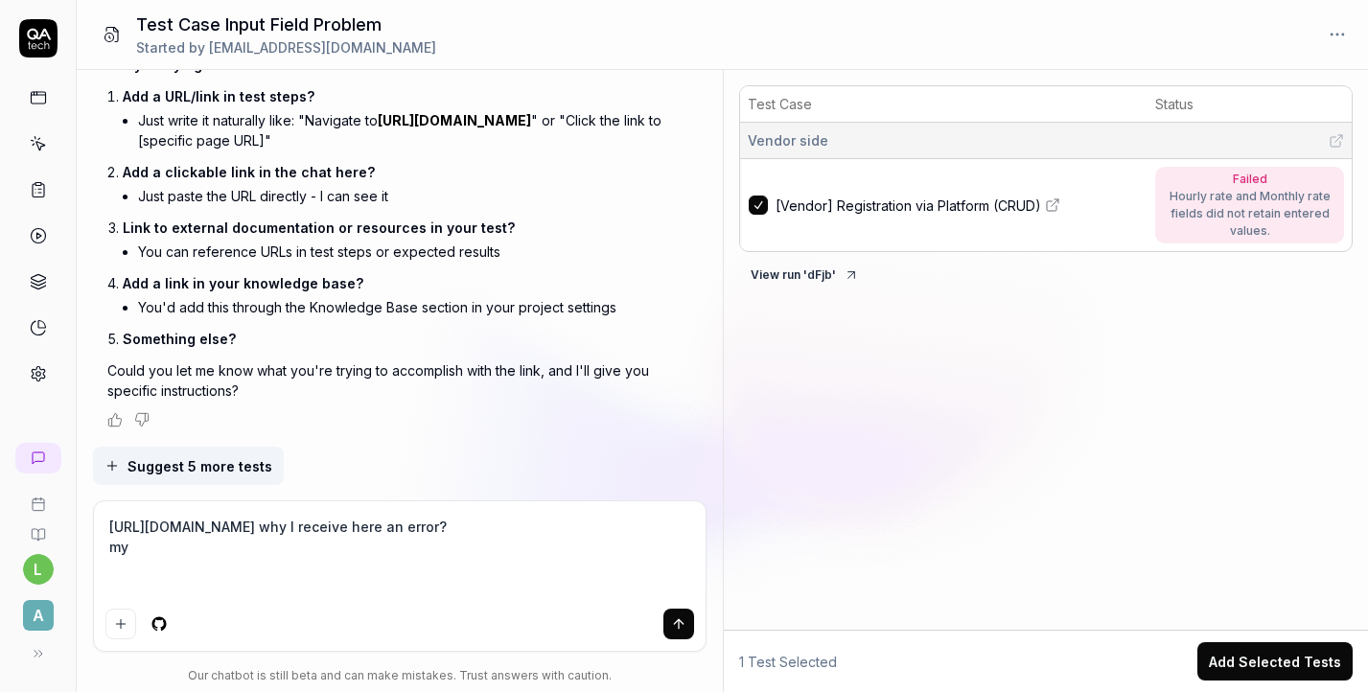
type textarea "https://app.qa.tech/dashboard/p/fusion_N147/test-cases/86f96e70-1224-4e44-873f-…"
type textarea "*"
type textarea "https://app.qa.tech/dashboard/p/fusion_N147/test-cases/86f96e70-1224-4e44-873f-…"
type textarea "*"
type textarea "https://app.qa.tech/dashboard/p/fusion_N147/test-cases/86f96e70-1224-4e44-873f-…"
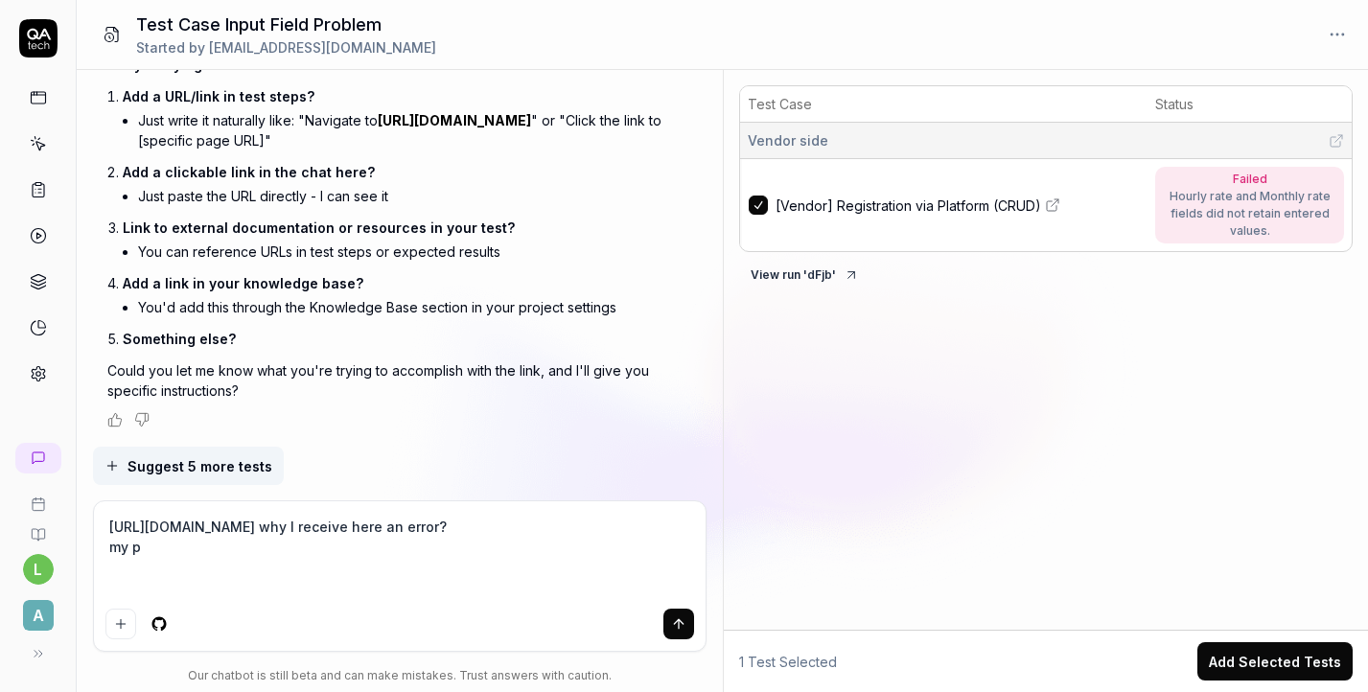
type textarea "*"
type textarea "https://app.qa.tech/dashboard/p/fusion_N147/test-cases/86f96e70-1224-4e44-873f-…"
type textarea "*"
type textarea "https://app.qa.tech/dashboard/p/fusion_N147/test-cases/86f96e70-1224-4e44-873f-…"
type textarea "*"
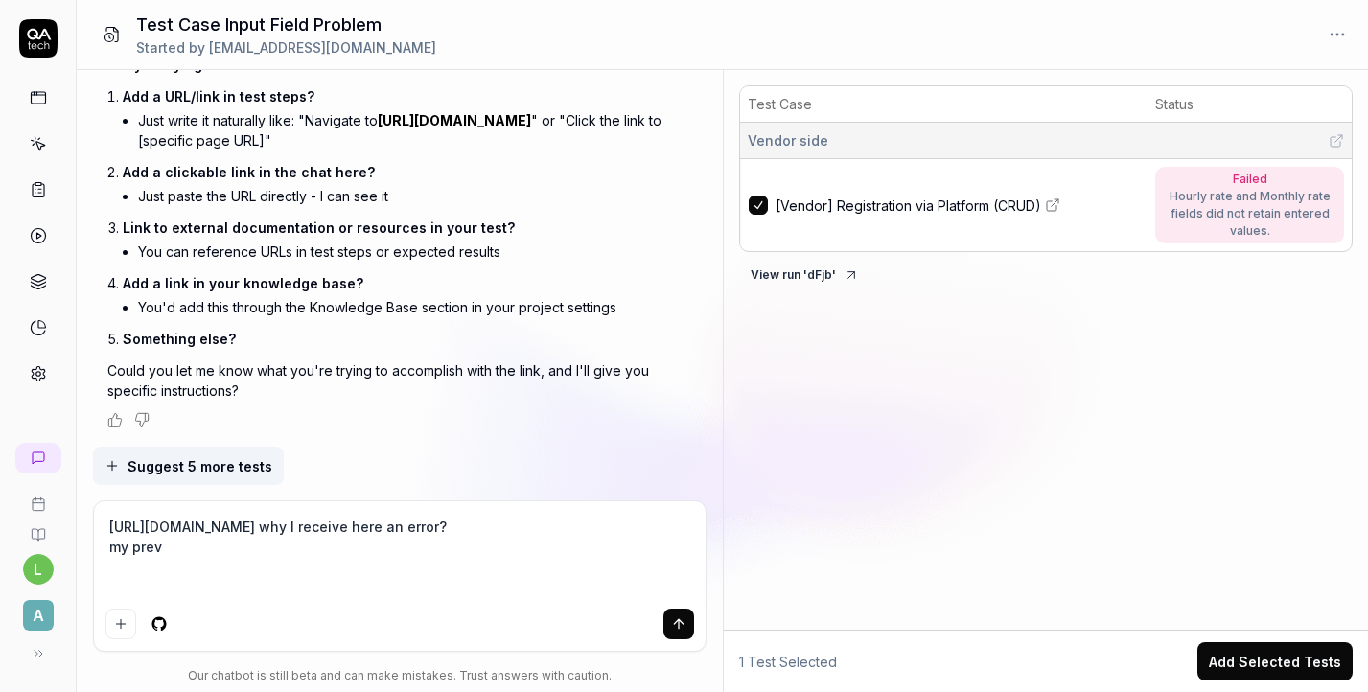
type textarea "https://app.qa.tech/dashboard/p/fusion_N147/test-cases/86f96e70-1224-4e44-873f-…"
type textarea "*"
type textarea "https://app.qa.tech/dashboard/p/fusion_N147/test-cases/86f96e70-1224-4e44-873f-…"
type textarea "*"
type textarea "https://app.qa.tech/dashboard/p/fusion_N147/test-cases/86f96e70-1224-4e44-873f-…"
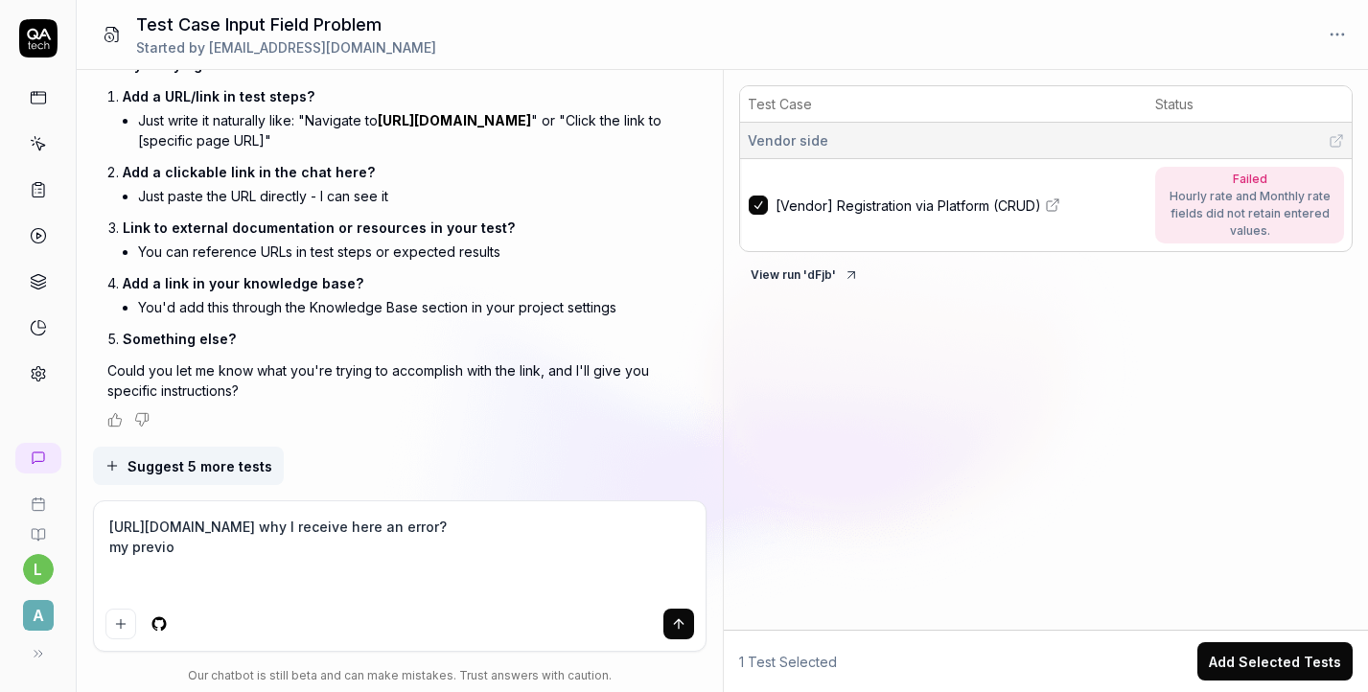
type textarea "*"
type textarea "https://app.qa.tech/dashboard/p/fusion_N147/test-cases/86f96e70-1224-4e44-873f-…"
type textarea "*"
type textarea "https://app.qa.tech/dashboard/p/fusion_N147/test-cases/86f96e70-1224-4e44-873f-…"
type textarea "*"
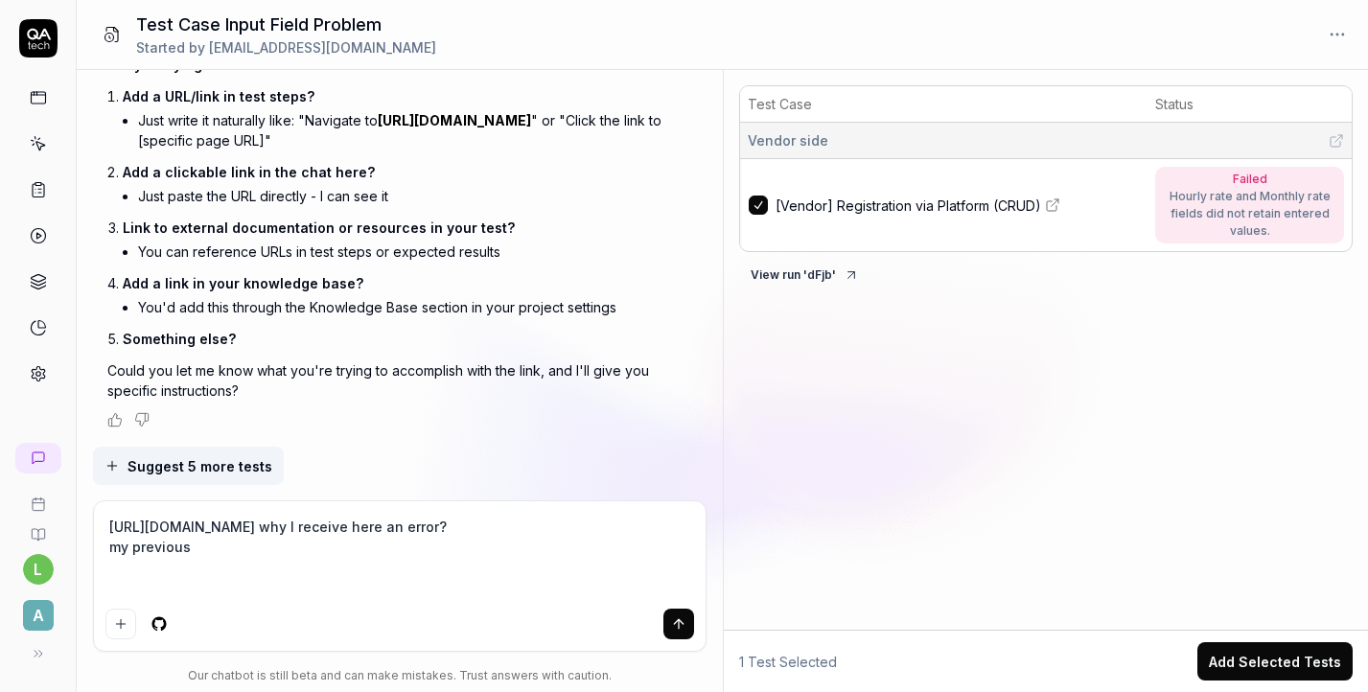
type textarea "https://app.qa.tech/dashboard/p/fusion_N147/test-cases/86f96e70-1224-4e44-873f-…"
type textarea "*"
type textarea "https://app.qa.tech/dashboard/p/fusion_N147/test-cases/86f96e70-1224-4e44-873f-…"
type textarea "*"
type textarea "https://app.qa.tech/dashboard/p/fusion_N147/test-cases/86f96e70-1224-4e44-873f-…"
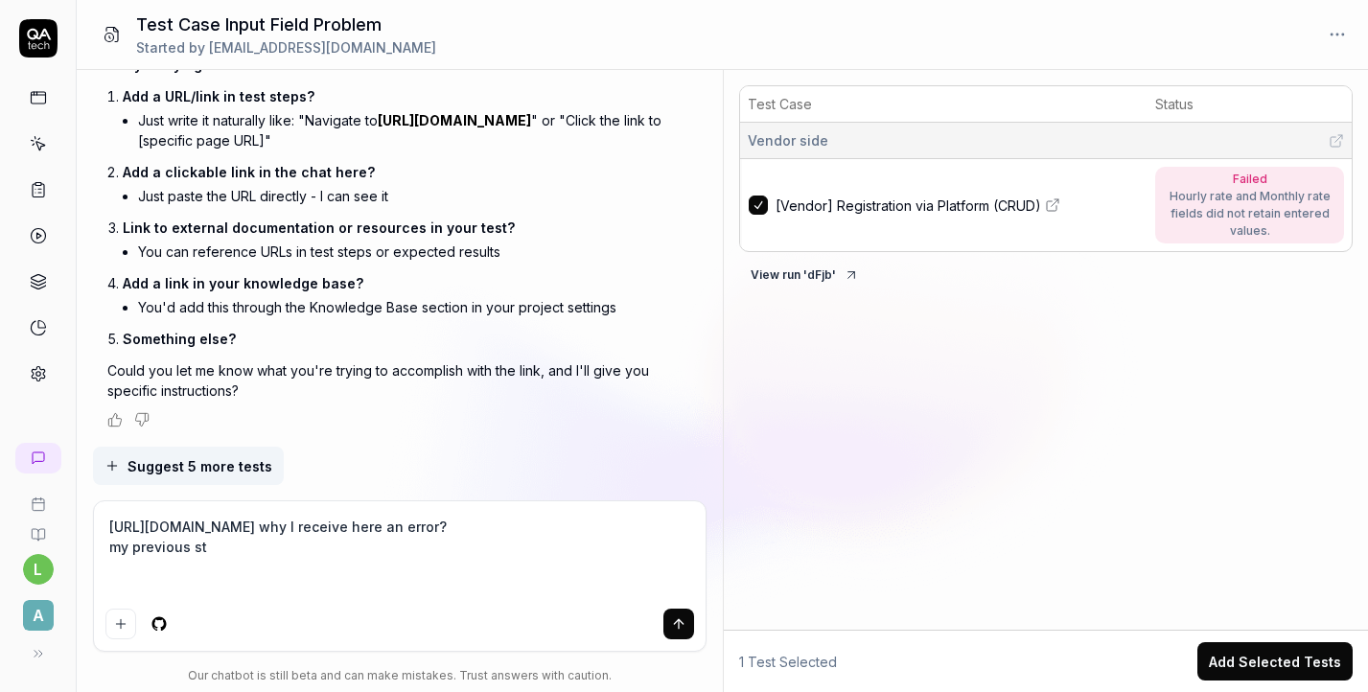
type textarea "*"
type textarea "https://app.qa.tech/dashboard/p/fusion_N147/test-cases/86f96e70-1224-4e44-873f-…"
type textarea "*"
type textarea "https://app.qa.tech/dashboard/p/fusion_N147/test-cases/86f96e70-1224-4e44-873f-…"
type textarea "*"
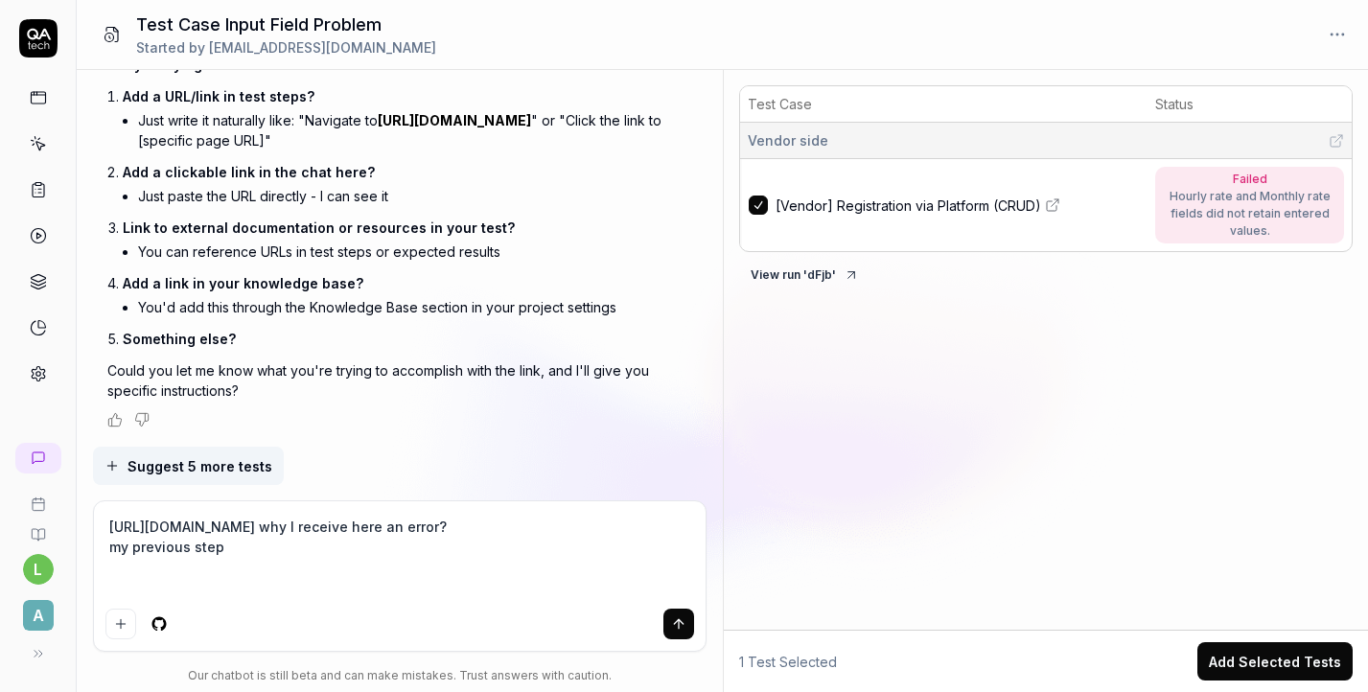
type textarea "https://app.qa.tech/dashboard/p/fusion_N147/test-cases/86f96e70-1224-4e44-873f-…"
type textarea "*"
type textarea "https://app.qa.tech/dashboard/p/fusion_N147/test-cases/86f96e70-1224-4e44-873f-…"
type textarea "*"
type textarea "https://app.qa.tech/dashboard/p/fusion_N147/test-cases/86f96e70-1224-4e44-873f-…"
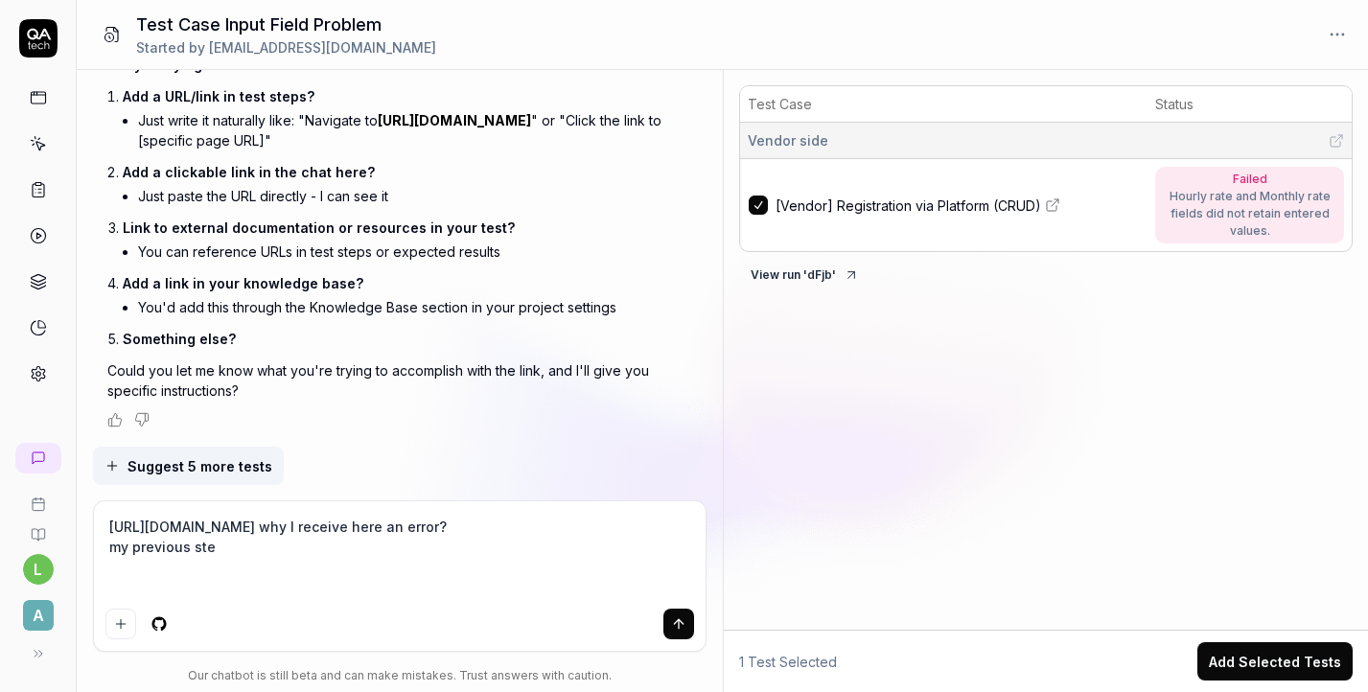
type textarea "*"
type textarea "https://app.qa.tech/dashboard/p/fusion_N147/test-cases/86f96e70-1224-4e44-873f-…"
type textarea "*"
type textarea "https://app.qa.tech/dashboard/p/fusion_N147/test-cases/86f96e70-1224-4e44-873f-…"
type textarea "*"
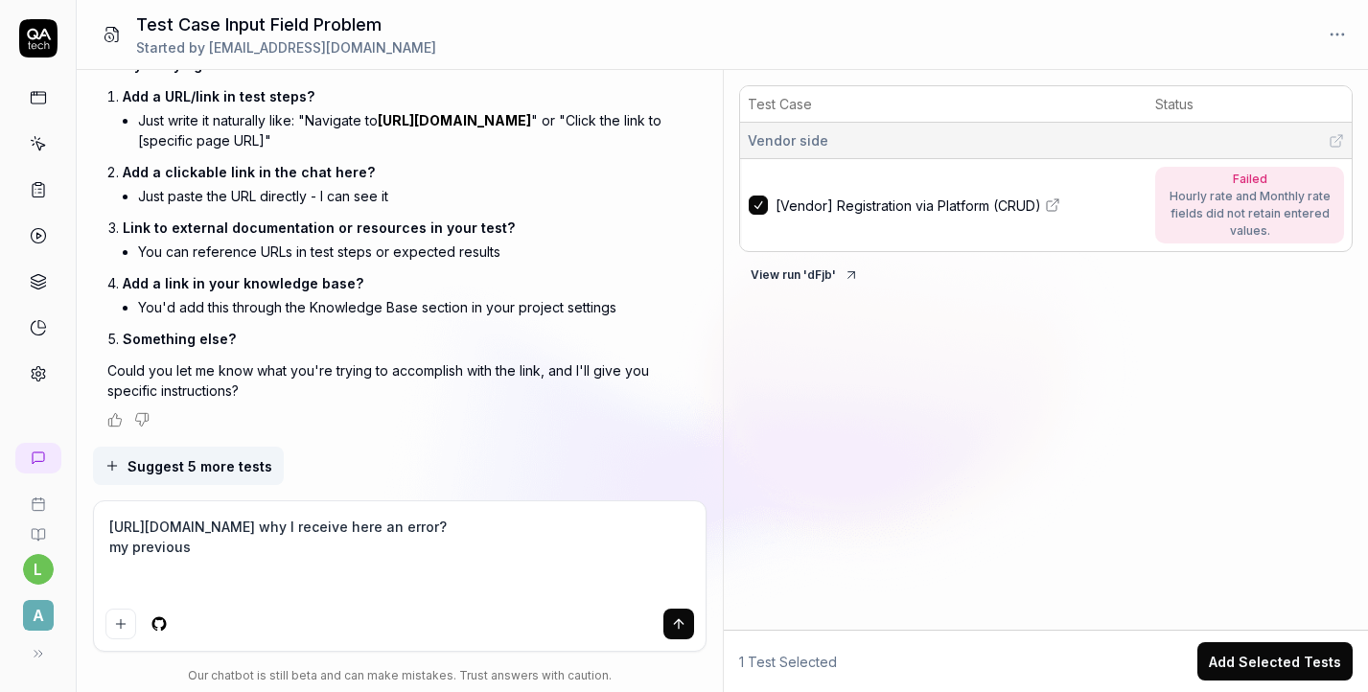
type textarea "https://app.qa.tech/dashboard/p/fusion_N147/test-cases/86f96e70-1224-4e44-873f-…"
type textarea "*"
type textarea "https://app.qa.tech/dashboard/p/fusion_N147/test-cases/86f96e70-1224-4e44-873f-…"
type textarea "*"
type textarea "https://app.qa.tech/dashboard/p/fusion_N147/test-cases/86f96e70-1224-4e44-873f-…"
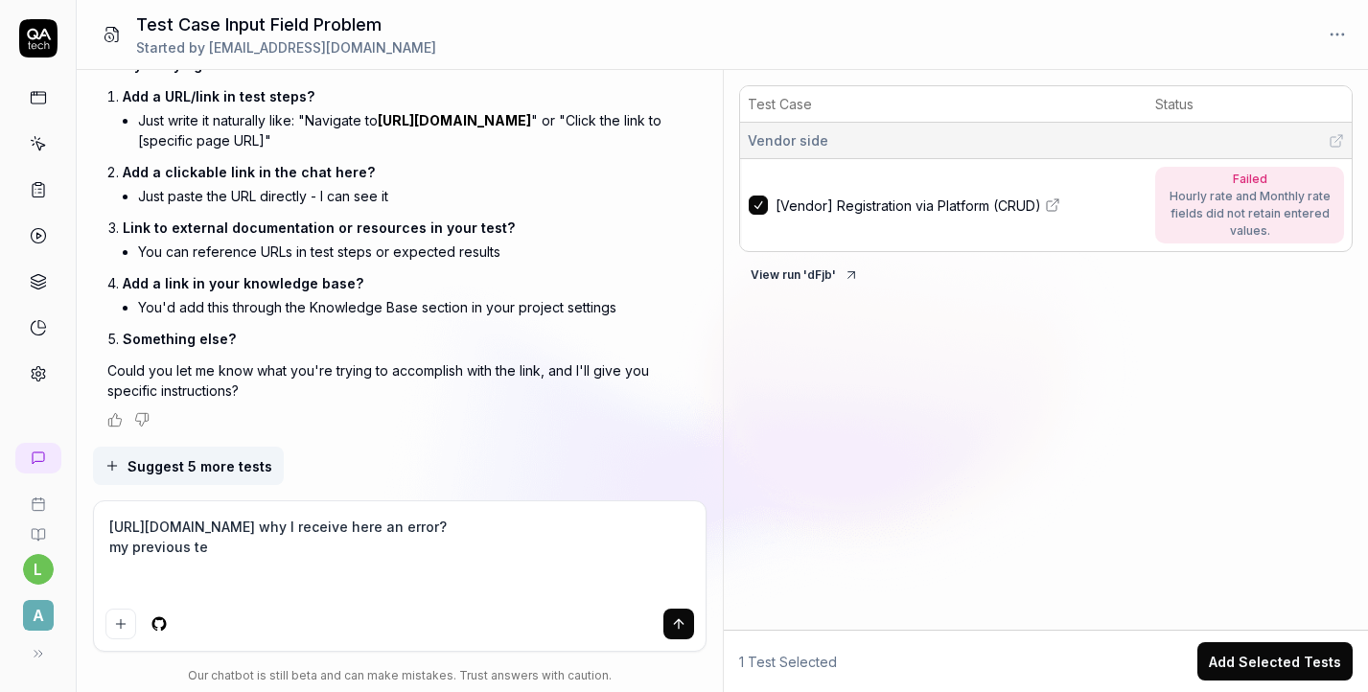
type textarea "*"
type textarea "https://app.qa.tech/dashboard/p/fusion_N147/test-cases/86f96e70-1224-4e44-873f-…"
type textarea "*"
type textarea "https://app.qa.tech/dashboard/p/fusion_N147/test-cases/86f96e70-1224-4e44-873f-…"
type textarea "*"
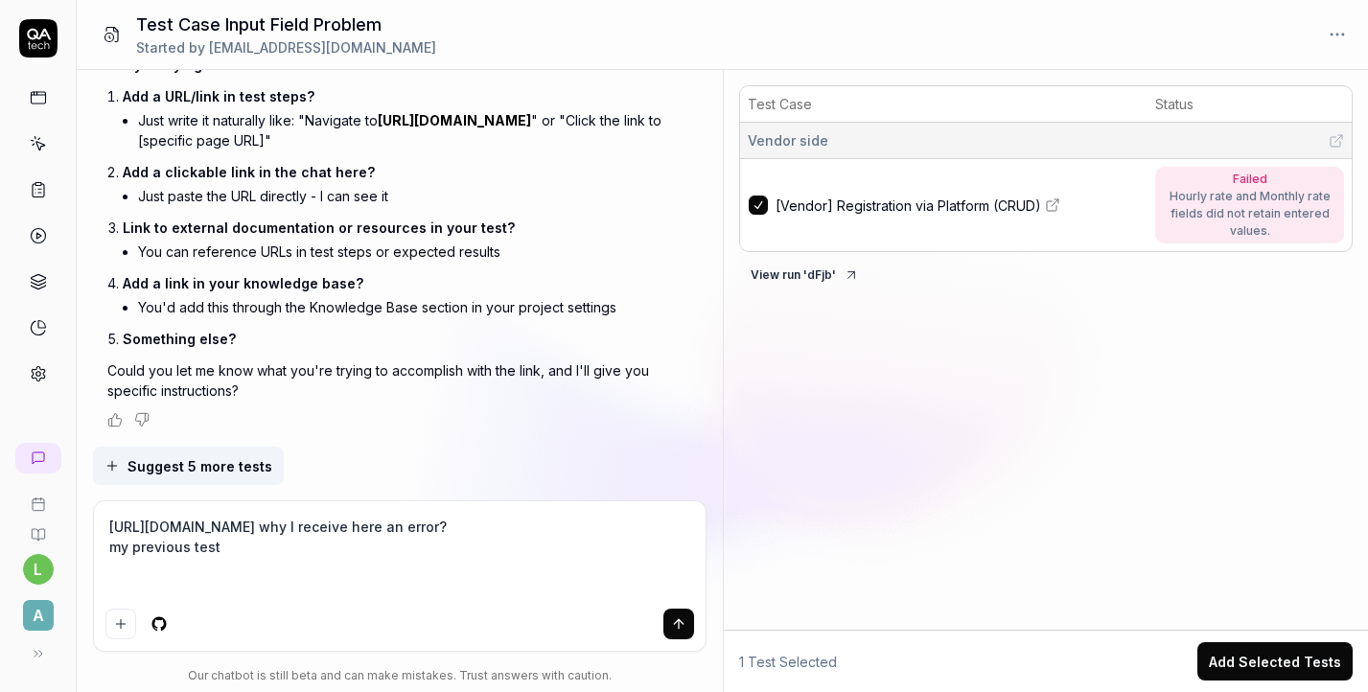
type textarea "https://app.qa.tech/dashboard/p/fusion_N147/test-cases/86f96e70-1224-4e44-873f-…"
type textarea "*"
type textarea "https://app.qa.tech/dashboard/p/fusion_N147/test-cases/86f96e70-1224-4e44-873f-…"
type textarea "*"
type textarea "https://app.qa.tech/dashboard/p/fusion_N147/test-cases/86f96e70-1224-4e44-873f-…"
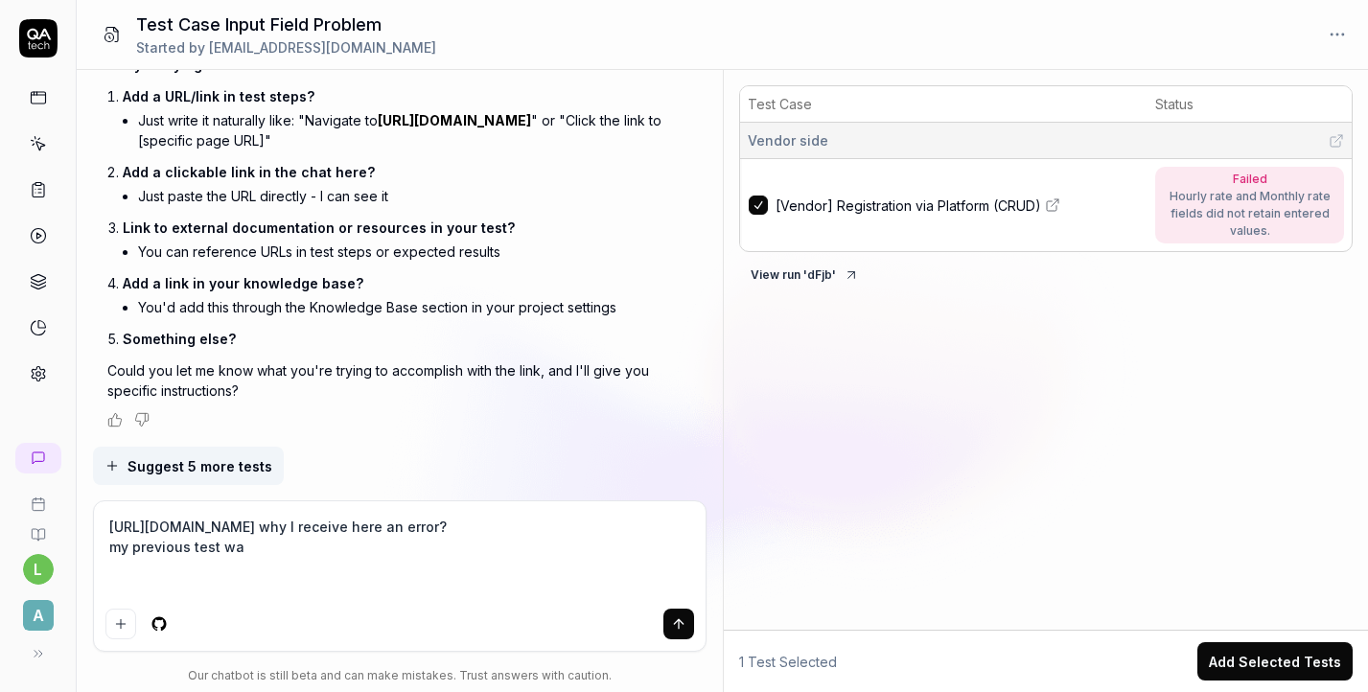
type textarea "*"
type textarea "https://app.qa.tech/dashboard/p/fusion_N147/test-cases/86f96e70-1224-4e44-873f-…"
type textarea "*"
type textarea "https://app.qa.tech/dashboard/p/fusion_N147/test-cases/86f96e70-1224-4e44-873f-…"
type textarea "*"
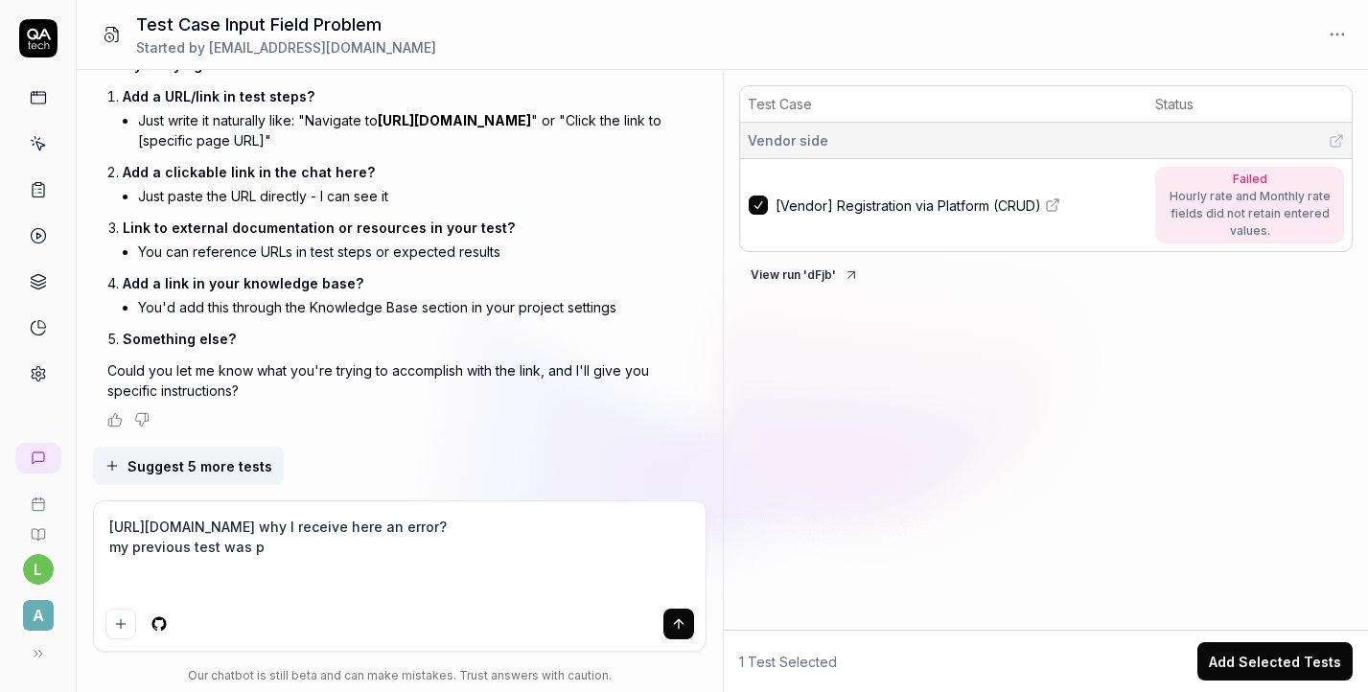
type textarea "https://app.qa.tech/dashboard/p/fusion_N147/test-cases/86f96e70-1224-4e44-873f-…"
type textarea "*"
type textarea "https://app.qa.tech/dashboard/p/fusion_N147/test-cases/86f96e70-1224-4e44-873f-…"
type textarea "*"
type textarea "https://app.qa.tech/dashboard/p/fusion_N147/test-cases/86f96e70-1224-4e44-873f-…"
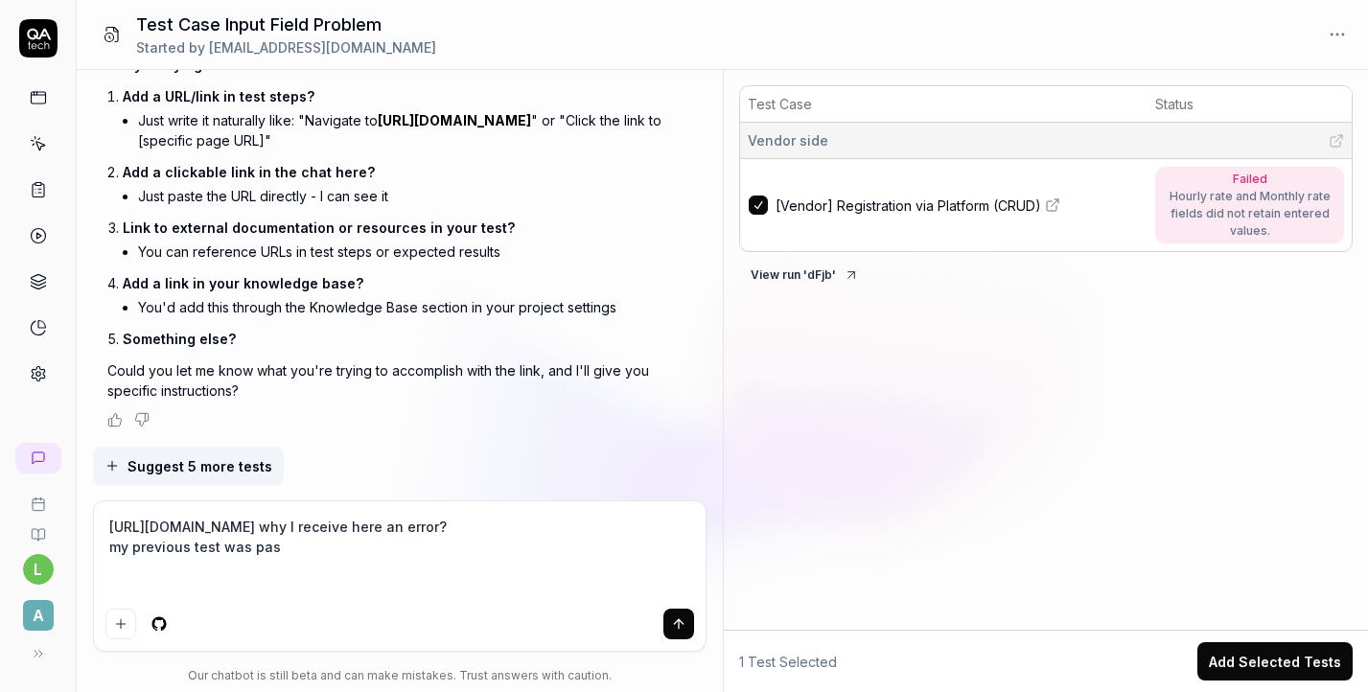
type textarea "*"
type textarea "https://app.qa.tech/dashboard/p/fusion_N147/test-cases/86f96e70-1224-4e44-873f-…"
type textarea "*"
type textarea "https://app.qa.tech/dashboard/p/fusion_N147/test-cases/86f96e70-1224-4e44-873f-…"
type textarea "*"
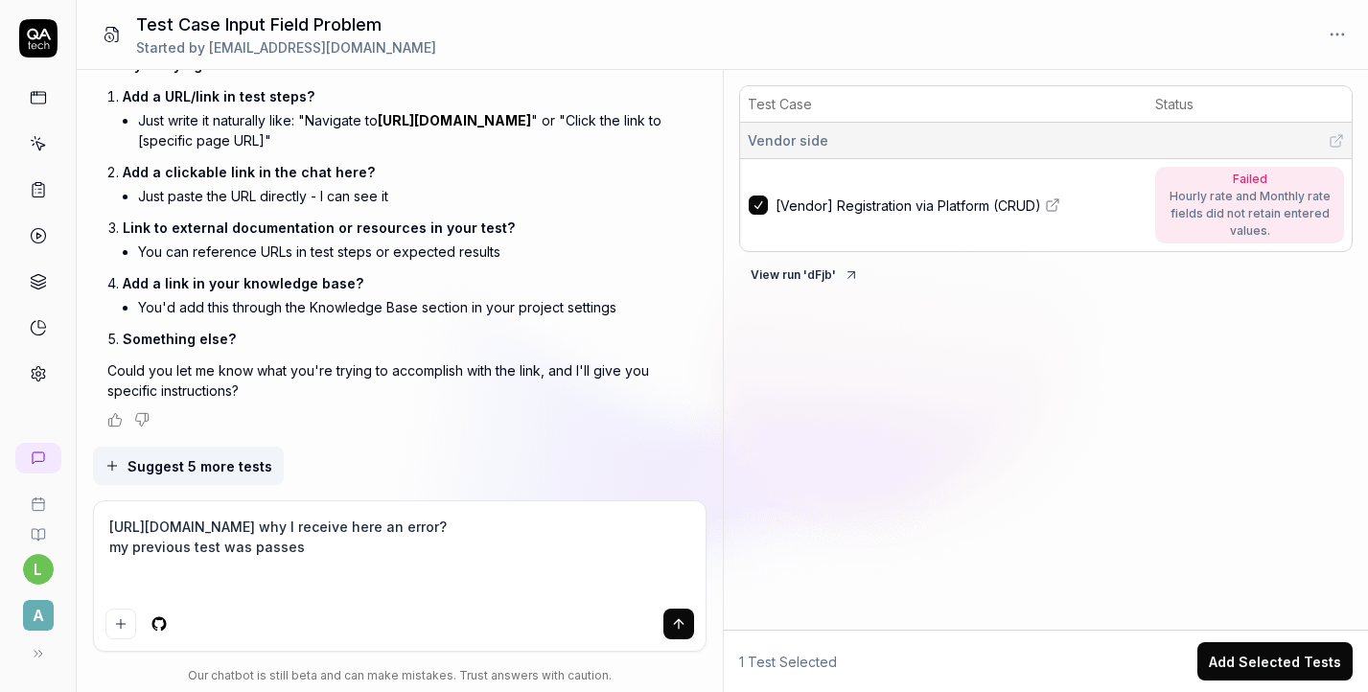
type textarea "https://app.qa.tech/dashboard/p/fusion_N147/test-cases/86f96e70-1224-4e44-873f-…"
type textarea "*"
type textarea "https://app.qa.tech/dashboard/p/fusion_N147/test-cases/86f96e70-1224-4e44-873f-…"
type textarea "*"
type textarea "https://app.qa.tech/dashboard/p/fusion_N147/test-cases/86f96e70-1224-4e44-873f-…"
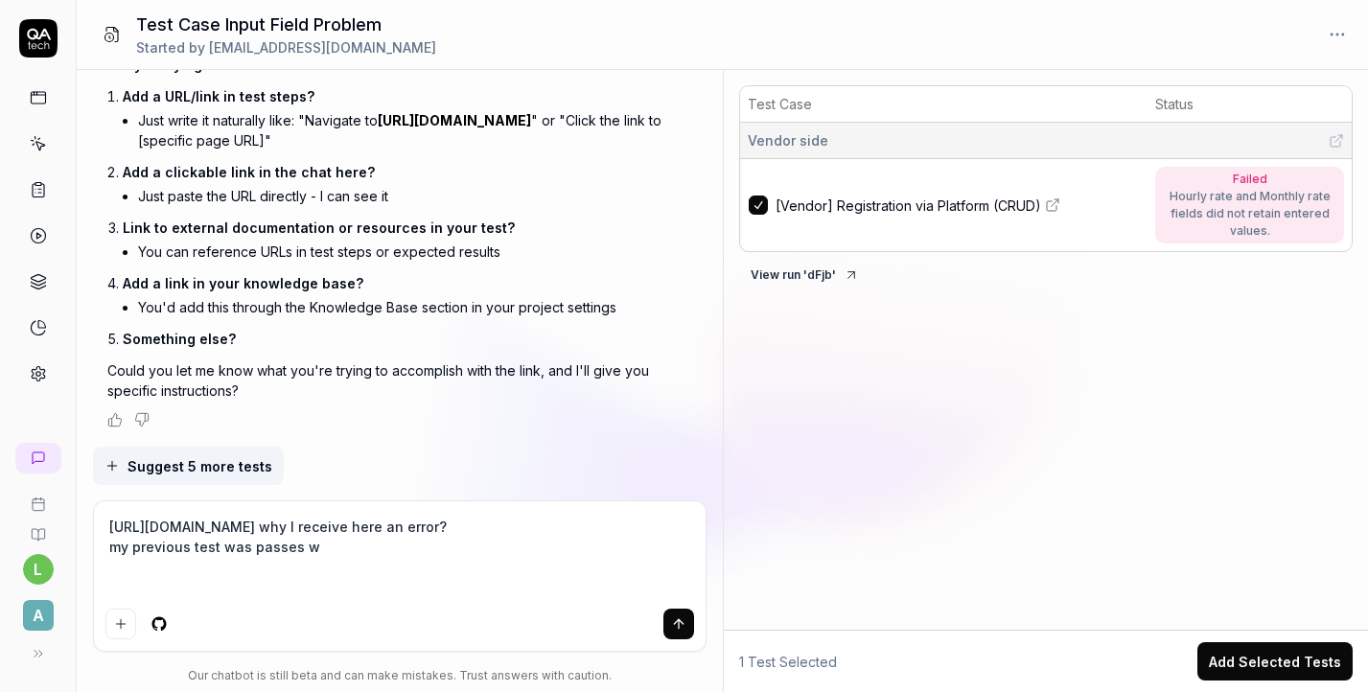
type textarea "*"
type textarea "https://app.qa.tech/dashboard/p/fusion_N147/test-cases/86f96e70-1224-4e44-873f-…"
type textarea "*"
type textarea "https://app.qa.tech/dashboard/p/fusion_N147/test-cases/86f96e70-1224-4e44-873f-…"
type textarea "*"
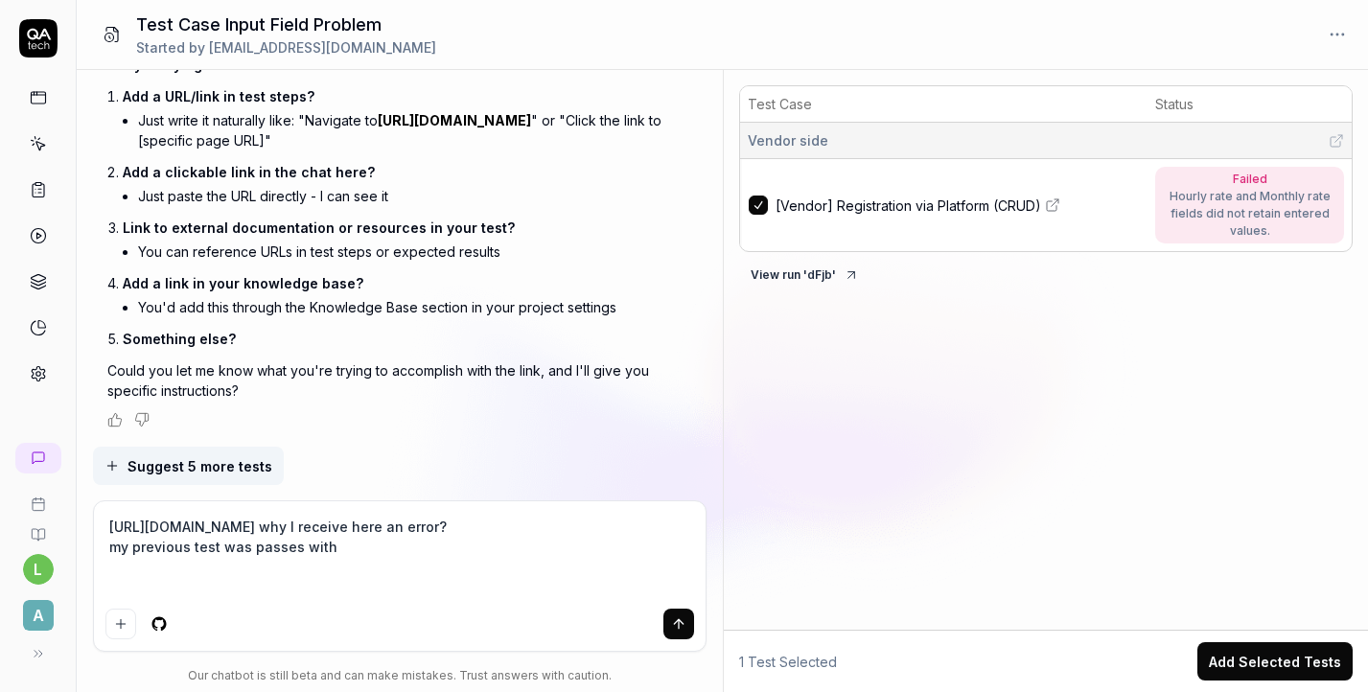
type textarea "https://app.qa.tech/dashboard/p/fusion_N147/test-cases/86f96e70-1224-4e44-873f-…"
type textarea "*"
type textarea "https://app.qa.tech/dashboard/p/fusion_N147/test-cases/86f96e70-1224-4e44-873f-…"
type textarea "*"
type textarea "https://app.qa.tech/dashboard/p/fusion_N147/test-cases/86f96e70-1224-4e44-873f-…"
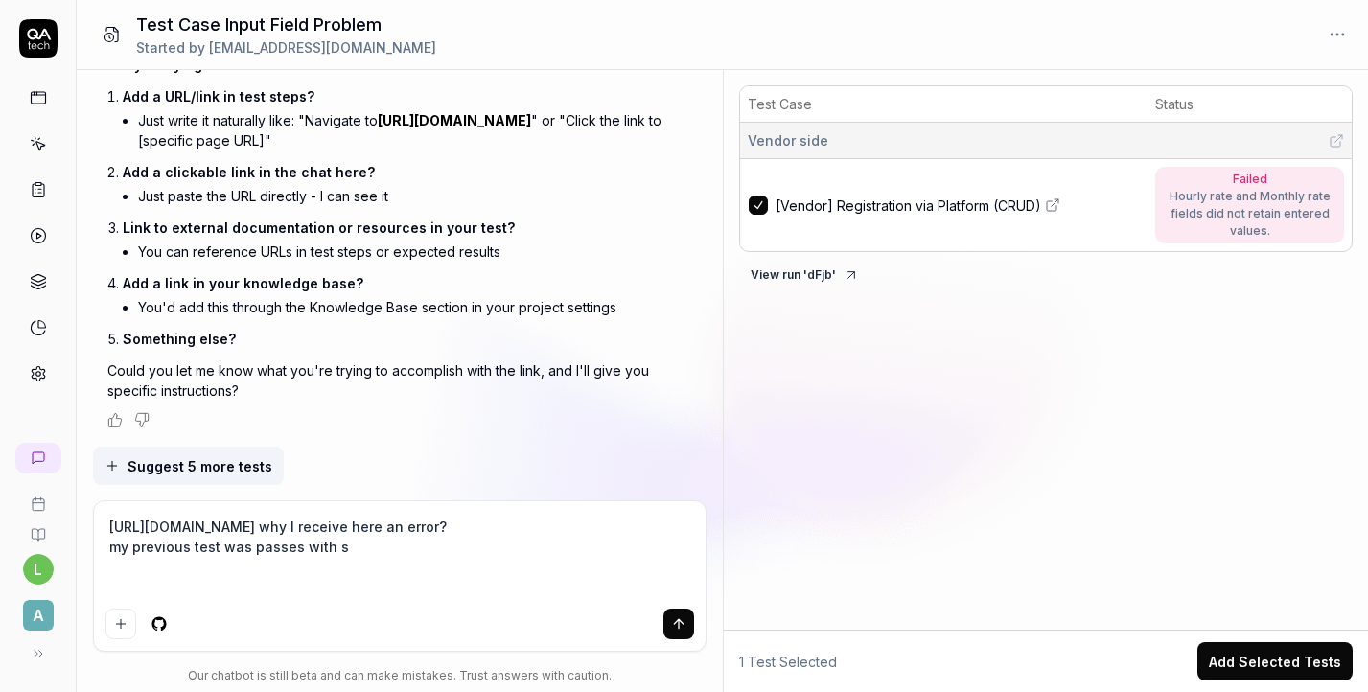
type textarea "*"
type textarea "https://app.qa.tech/dashboard/p/fusion_N147/test-cases/86f96e70-1224-4e44-873f-…"
type textarea "*"
type textarea "https://app.qa.tech/dashboard/p/fusion_N147/test-cases/86f96e70-1224-4e44-873f-…"
type textarea "*"
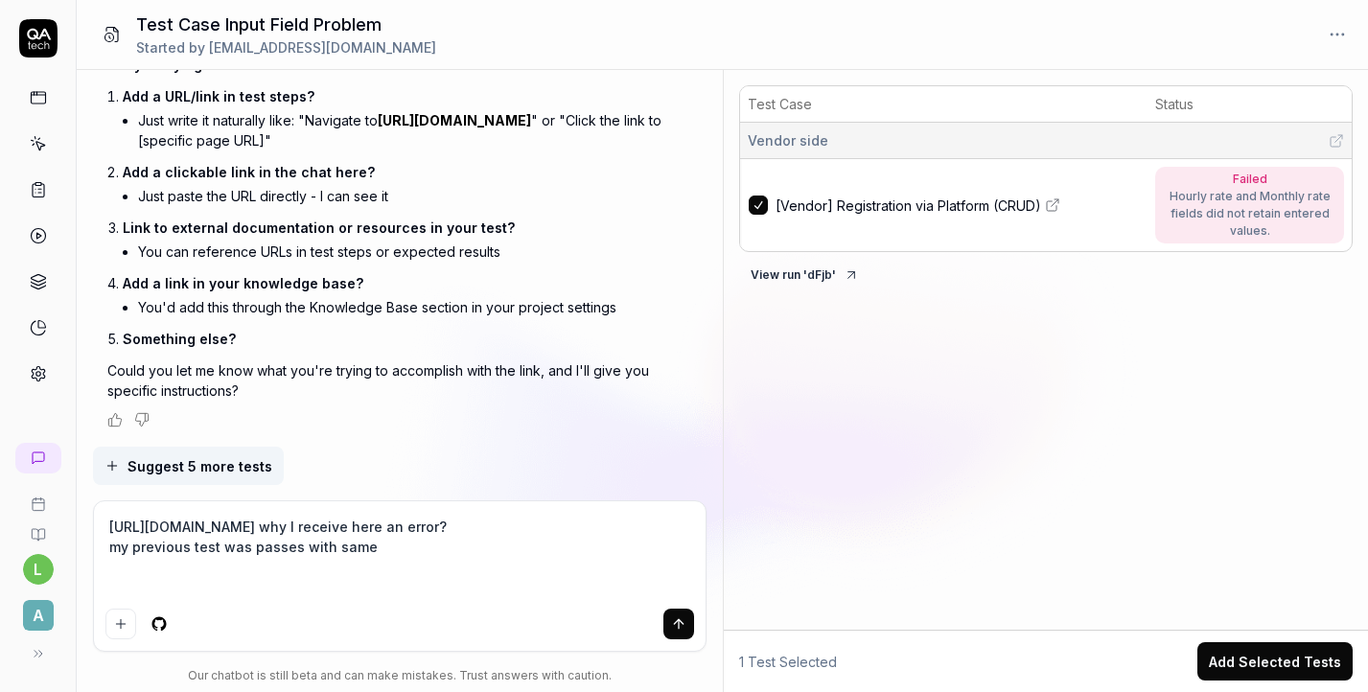
type textarea "https://app.qa.tech/dashboard/p/fusion_N147/test-cases/86f96e70-1224-4e44-873f-…"
type textarea "*"
type textarea "https://app.qa.tech/dashboard/p/fusion_N147/test-cases/86f96e70-1224-4e44-873f-…"
type textarea "*"
type textarea "https://app.qa.tech/dashboard/p/fusion_N147/test-cases/86f96e70-1224-4e44-873f-…"
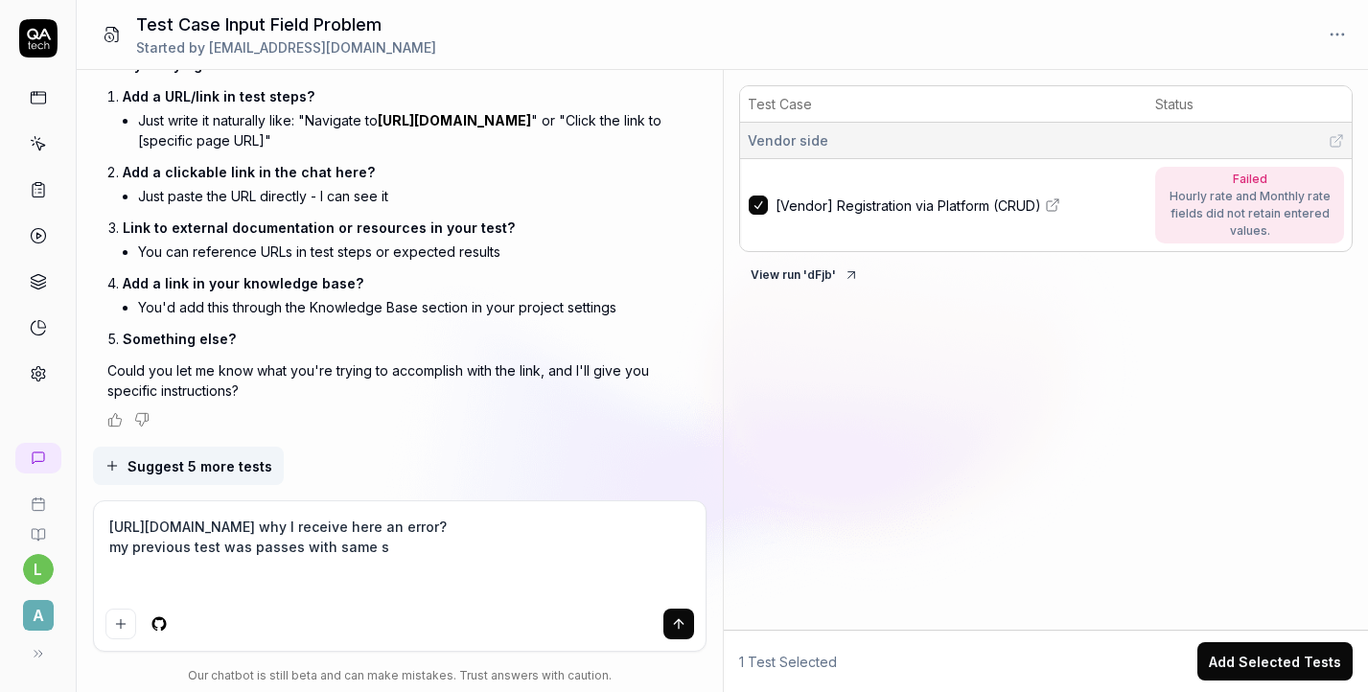
type textarea "*"
type textarea "https://app.qa.tech/dashboard/p/fusion_N147/test-cases/86f96e70-1224-4e44-873f-…"
type textarea "*"
type textarea "https://app.qa.tech/dashboard/p/fusion_N147/test-cases/86f96e70-1224-4e44-873f-…"
type textarea "*"
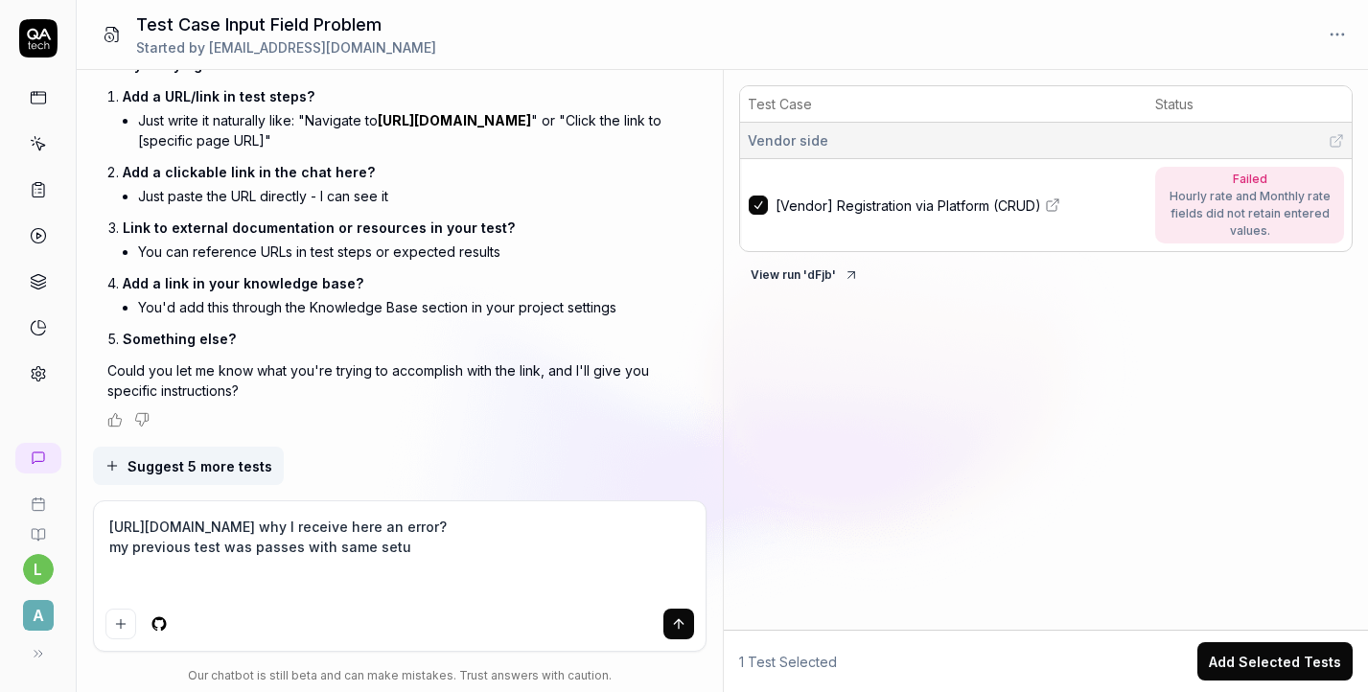
type textarea "https://app.qa.tech/dashboard/p/fusion_N147/test-cases/86f96e70-1224-4e44-873f-…"
type textarea "*"
type textarea "https://app.qa.tech/dashboard/p/fusion_N147/test-cases/86f96e70-1224-4e44-873f-…"
type textarea "*"
type textarea "https://app.qa.tech/dashboard/p/fusion_N147/test-cases/86f96e70-1224-4e44-873f-…"
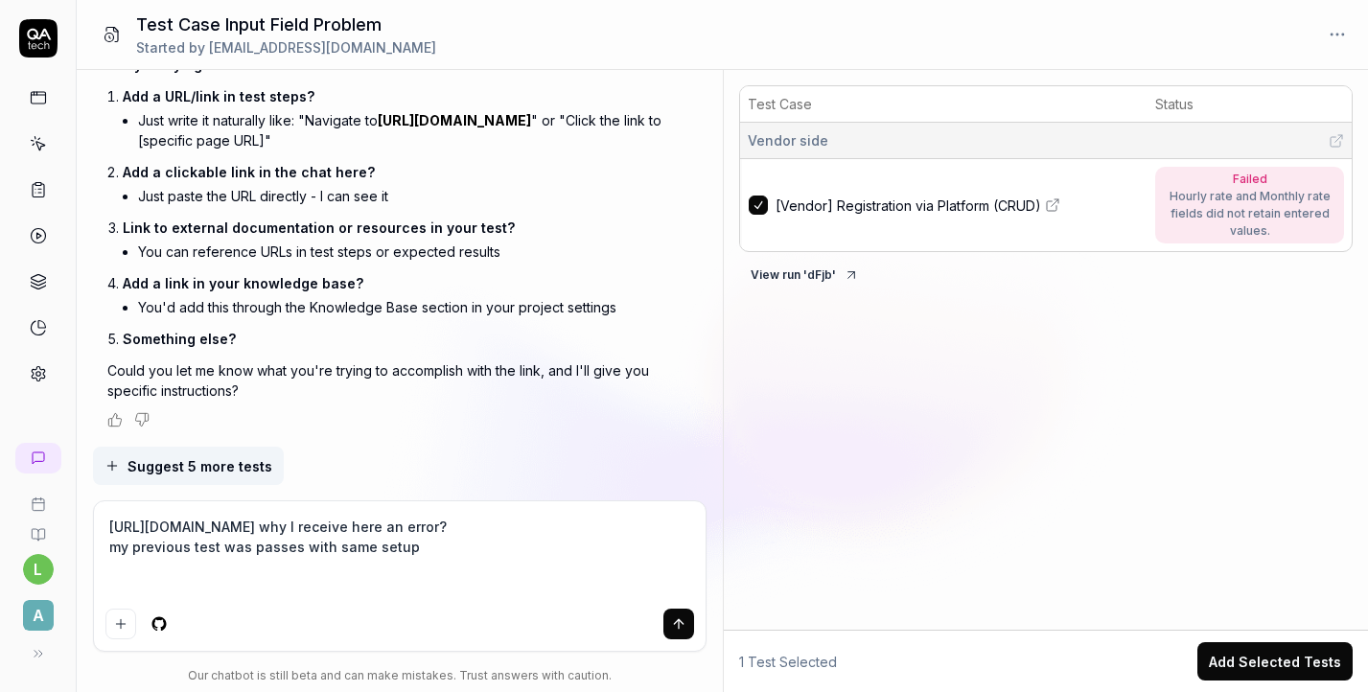
type textarea "*"
type textarea "https://app.qa.tech/dashboard/p/fusion_N147/test-cases/86f96e70-1224-4e44-873f-…"
type textarea "*"
type textarea "https://app.qa.tech/dashboard/p/fusion_N147/test-cases/86f96e70-1224-4e44-873f-…"
type textarea "*"
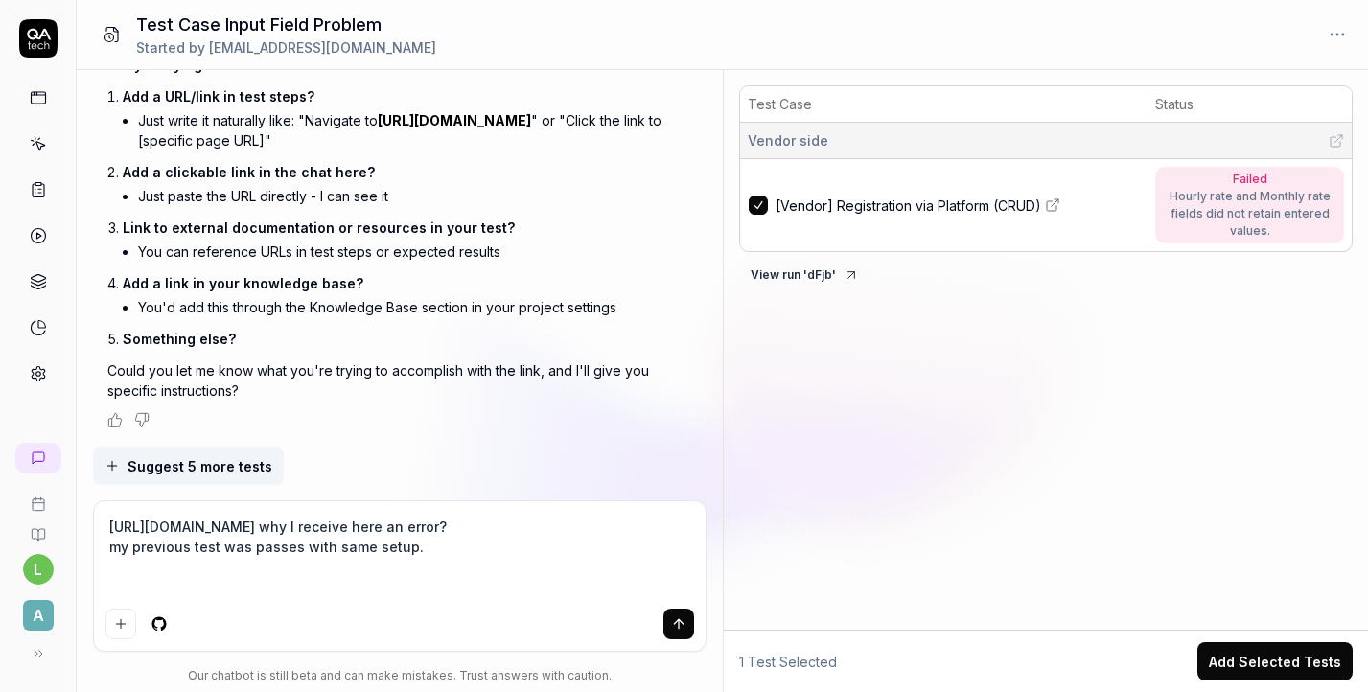
type textarea "https://app.qa.tech/dashboard/p/fusion_N147/test-cases/86f96e70-1224-4e44-873f-…"
type textarea "*"
type textarea "https://app.qa.tech/dashboard/p/fusion_N147/test-cases/86f96e70-1224-4e44-873f-…"
type textarea "*"
type textarea "https://app.qa.tech/dashboard/p/fusion_N147/test-cases/86f96e70-1224-4e44-873f-…"
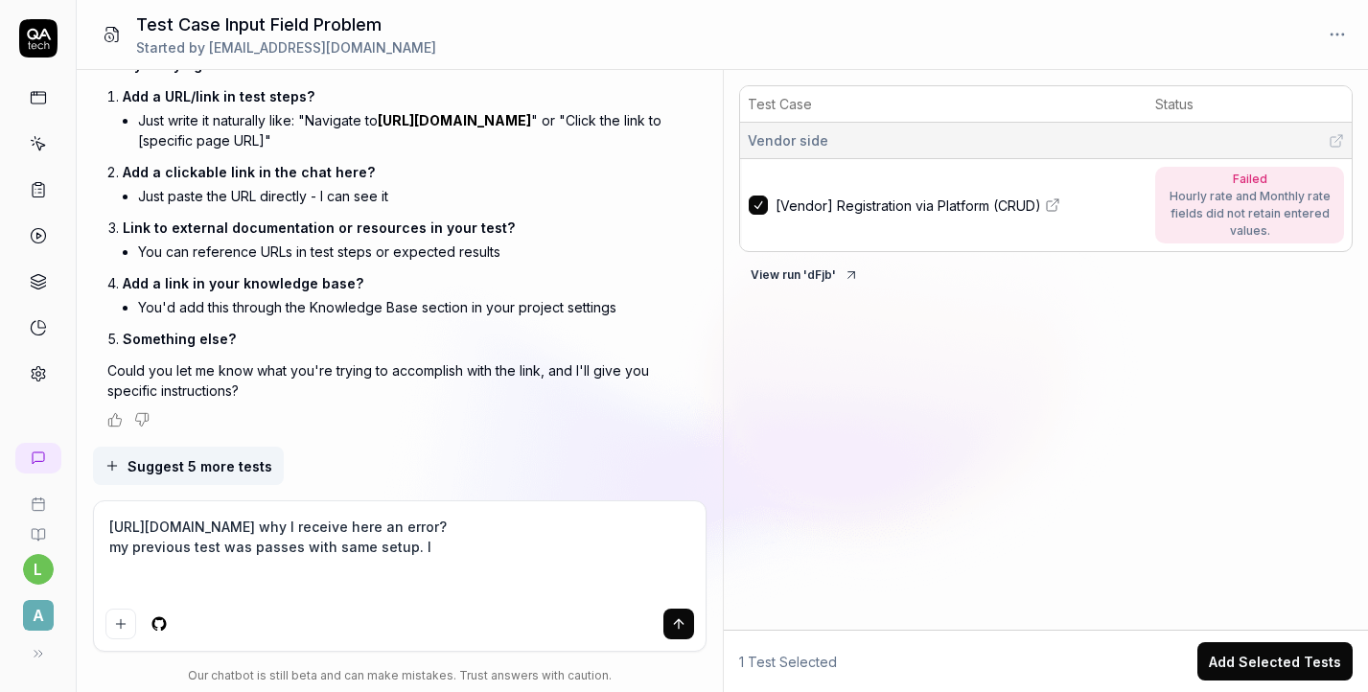
type textarea "*"
type textarea "https://app.qa.tech/dashboard/p/fusion_N147/test-cases/86f96e70-1224-4e44-873f-…"
type textarea "*"
type textarea "https://app.qa.tech/dashboard/p/fusion_N147/test-cases/86f96e70-1224-4e44-873f-…"
type textarea "*"
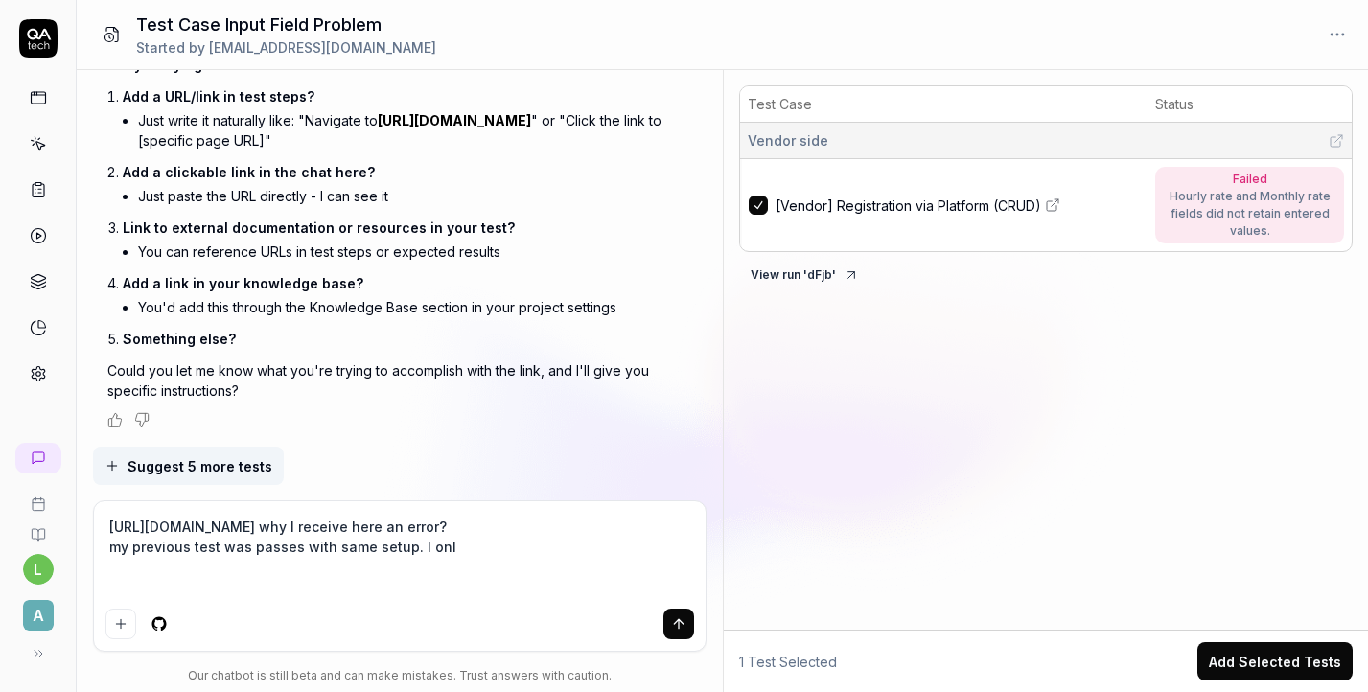
type textarea "https://app.qa.tech/dashboard/p/fusion_N147/test-cases/86f96e70-1224-4e44-873f-…"
type textarea "*"
type textarea "https://app.qa.tech/dashboard/p/fusion_N147/test-cases/86f96e70-1224-4e44-873f-…"
type textarea "*"
type textarea "https://app.qa.tech/dashboard/p/fusion_N147/test-cases/86f96e70-1224-4e44-873f-…"
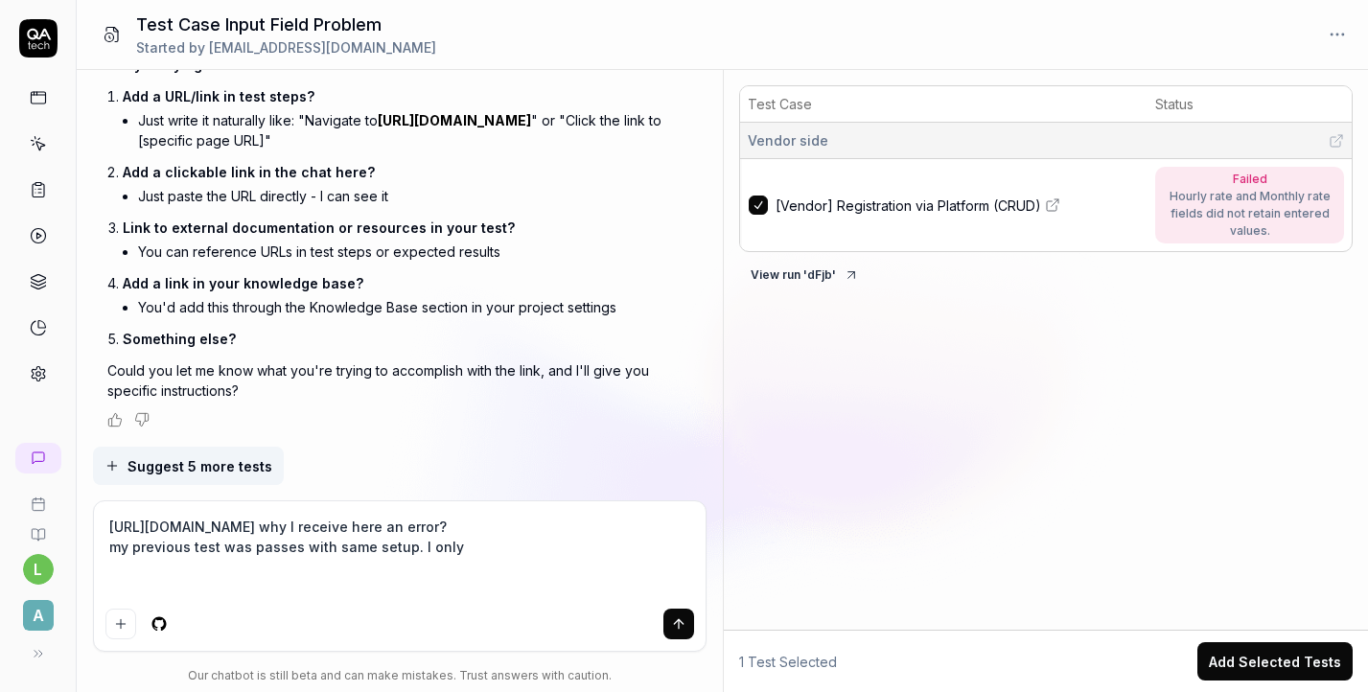
type textarea "*"
type textarea "https://app.qa.tech/dashboard/p/fusion_N147/test-cases/86f96e70-1224-4e44-873f-…"
type textarea "*"
type textarea "https://app.qa.tech/dashboard/p/fusion_N147/test-cases/86f96e70-1224-4e44-873f-…"
type textarea "*"
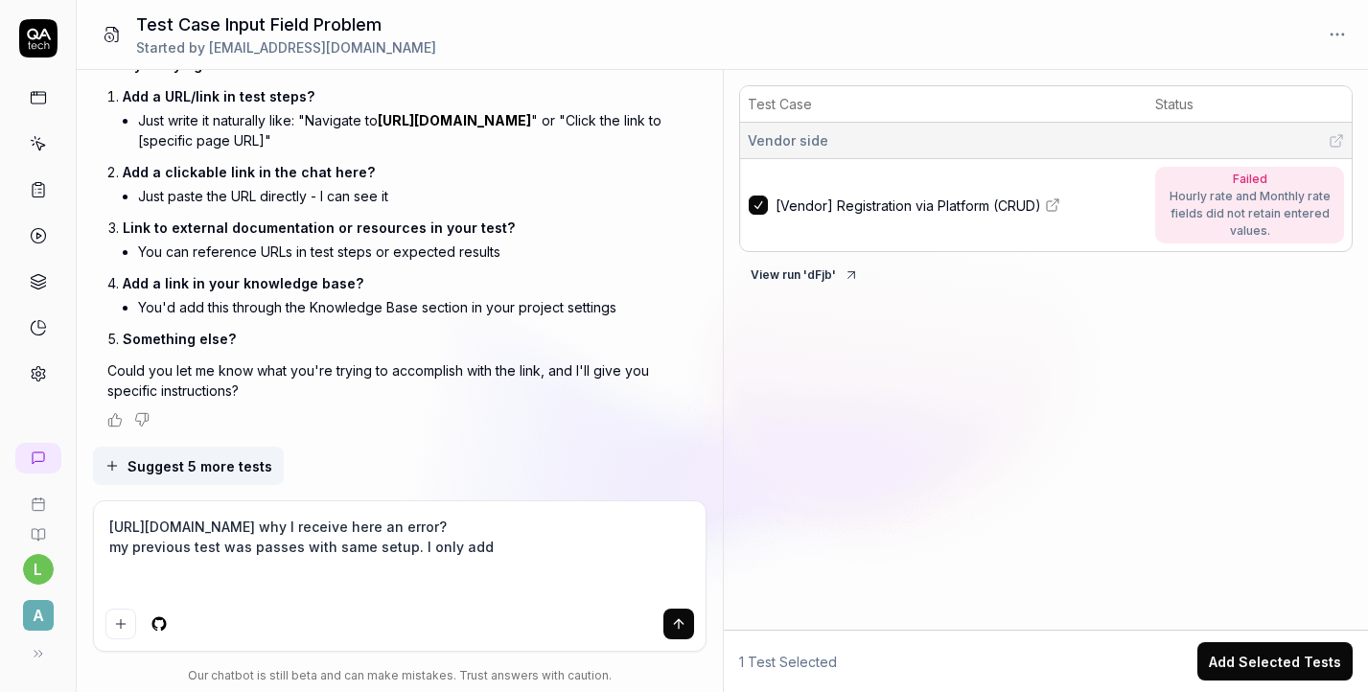
type textarea "https://app.qa.tech/dashboard/p/fusion_N147/test-cases/86f96e70-1224-4e44-873f-…"
type textarea "*"
type textarea "https://app.qa.tech/dashboard/p/fusion_N147/test-cases/86f96e70-1224-4e44-873f-…"
click at [543, 590] on textarea "https://app.qa.tech/dashboard/p/fusion_N147/test-cases/86f96e70-1224-4e44-873f-…" at bounding box center [399, 557] width 589 height 88
click at [498, 589] on textarea "https://app.qa.tech/dashboard/p/fusion_N147/test-cases/86f96e70-1224-4e44-873f-…" at bounding box center [399, 557] width 589 height 88
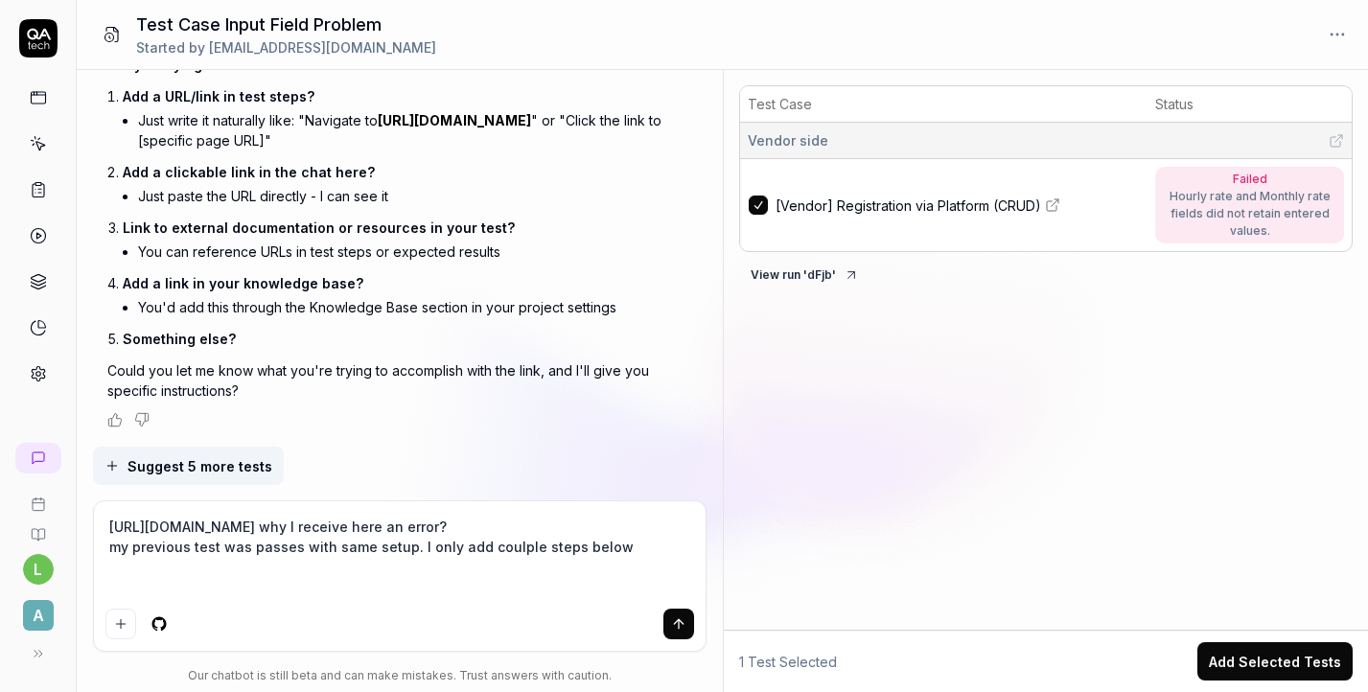
click at [502, 588] on textarea "https://app.qa.tech/dashboard/p/fusion_N147/test-cases/86f96e70-1224-4e44-873f-…" at bounding box center [399, 557] width 589 height 88
click at [619, 591] on textarea "https://app.qa.tech/dashboard/p/fusion_N147/test-cases/86f96e70-1224-4e44-873f-…" at bounding box center [399, 557] width 589 height 88
click at [684, 626] on icon "submit" at bounding box center [678, 623] width 15 height 15
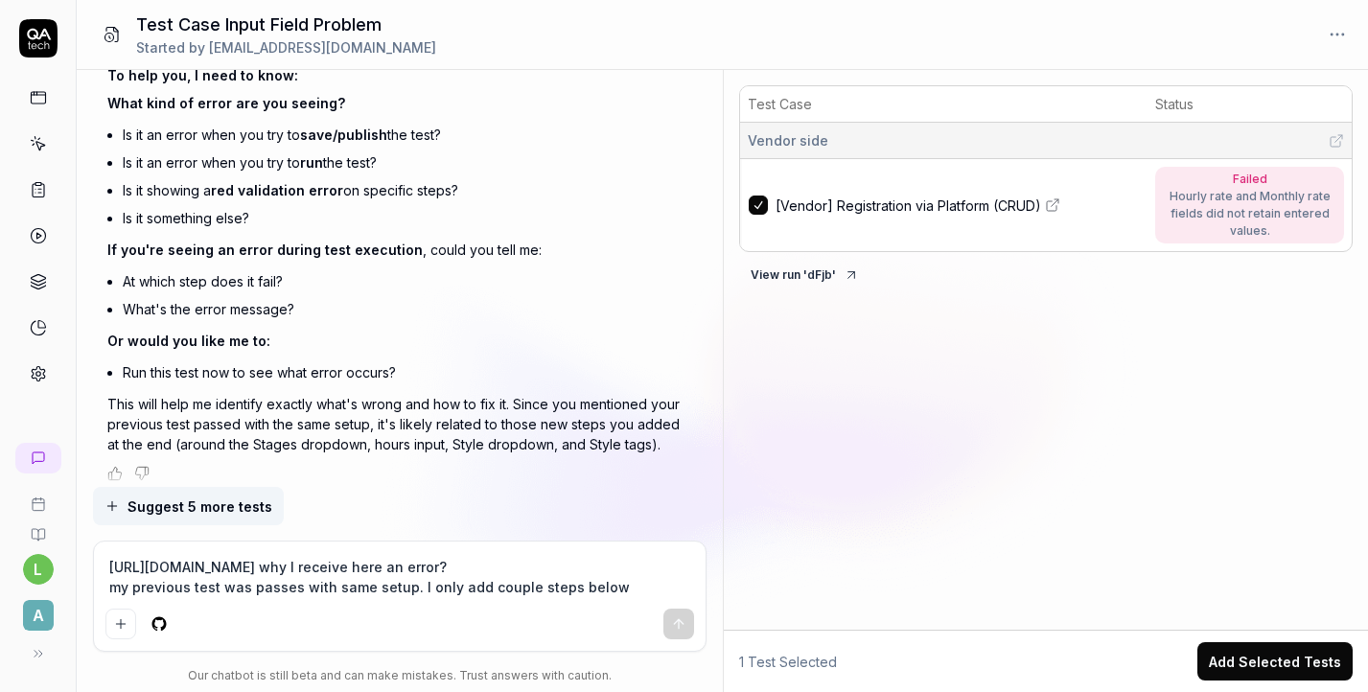
scroll to position [4952, 0]
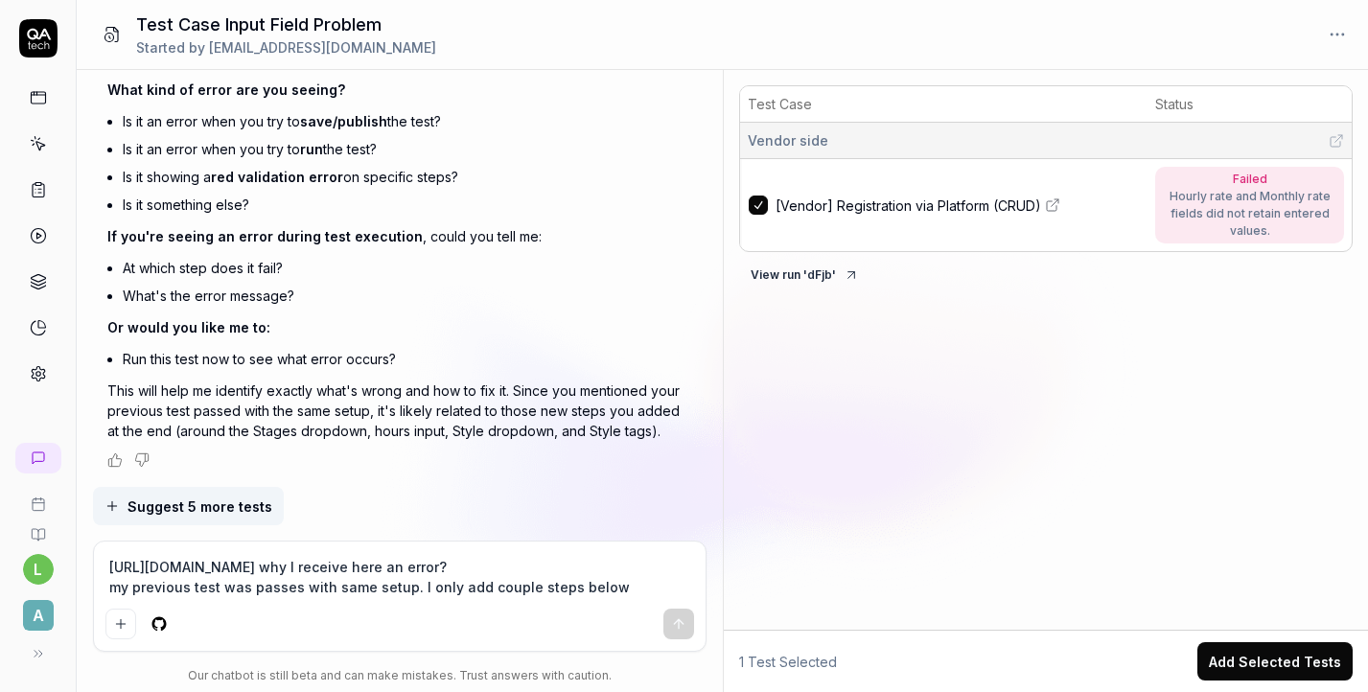
click at [487, 604] on div "https://app.qa.tech/dashboard/p/fusion_N147/test-cases/86f96e70-1224-4e44-873f-…" at bounding box center [400, 596] width 612 height 109
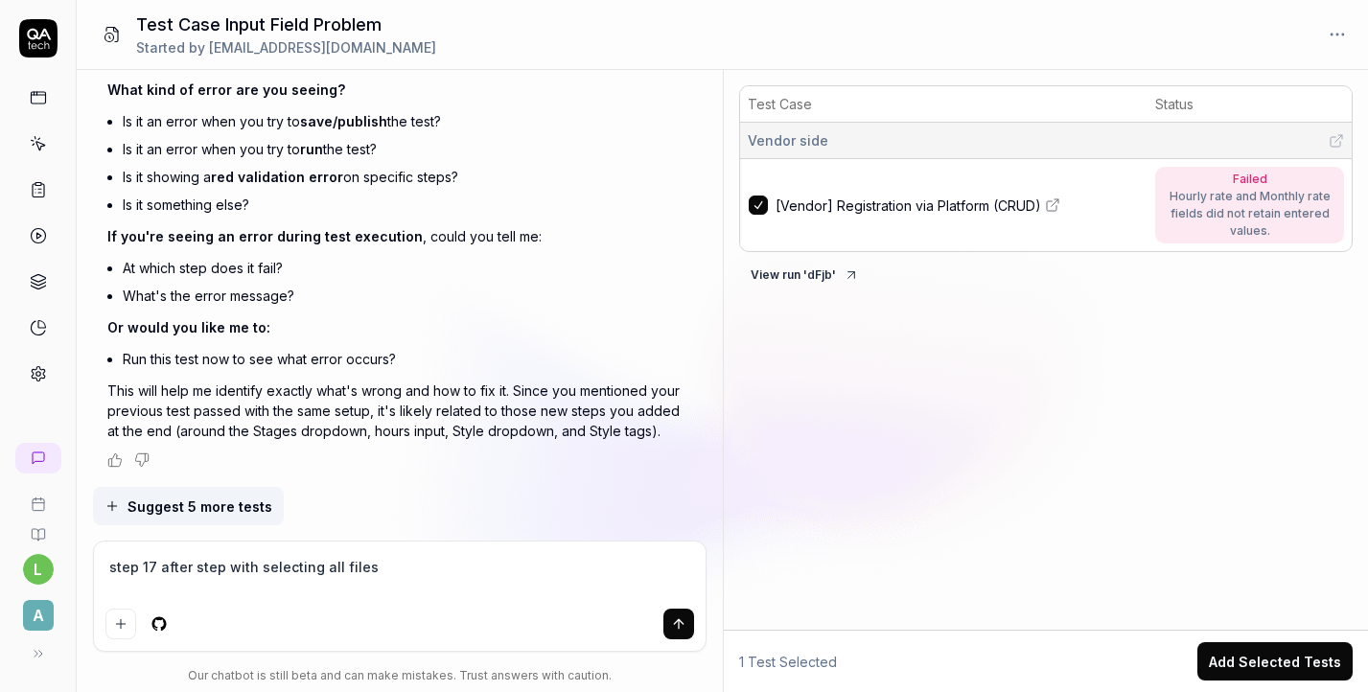
drag, startPoint x: 375, startPoint y: 569, endPoint x: 258, endPoint y: 572, distance: 117.0
click at [257, 572] on textarea "step 17 after step with selecting all files" at bounding box center [399, 577] width 589 height 48
paste textarea "Select all files except of vivfox.mview"
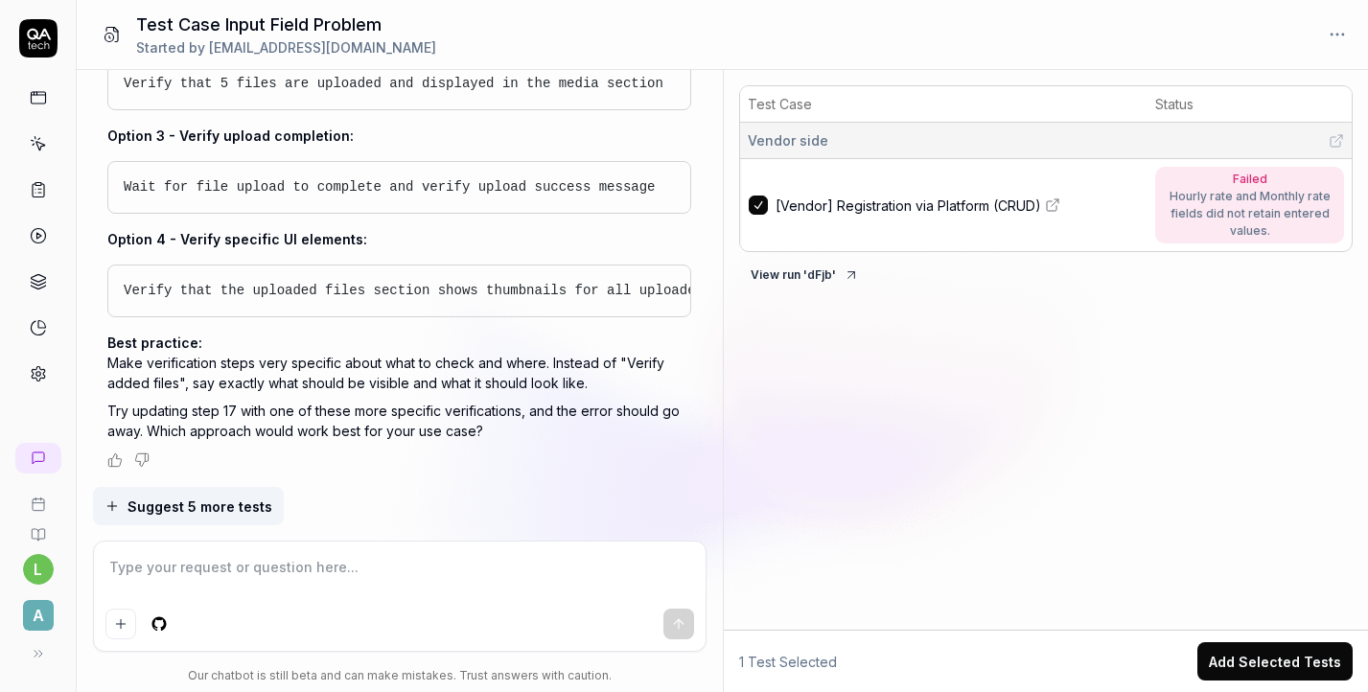
scroll to position [5870, 0]
click at [583, 294] on span "Verify that the uploaded files section shows thumbnails for all uploaded files" at bounding box center [438, 290] width 628 height 15
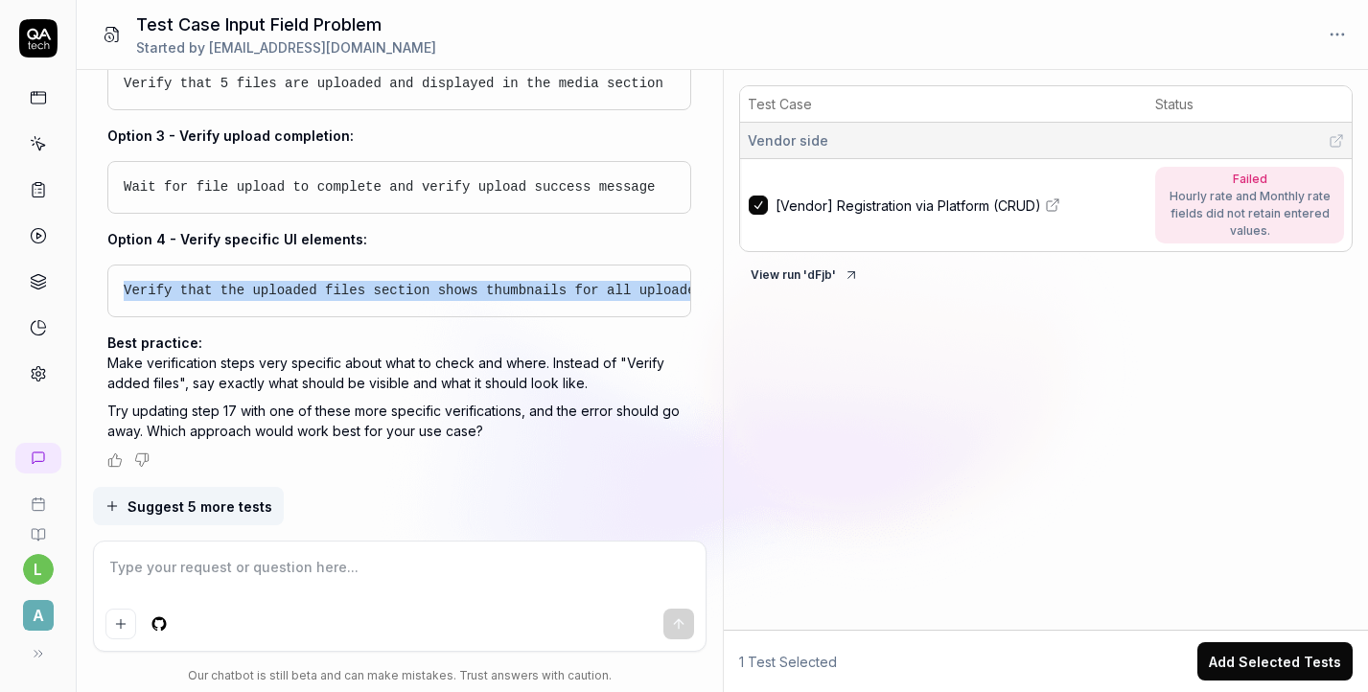
scroll to position [0, 63]
drag, startPoint x: 125, startPoint y: 287, endPoint x: 706, endPoint y: 300, distance: 581.2
click at [706, 300] on div "https://app.qa.tech/dashboard/p/fusion_N147/test-cases/0a82466d-b3f4-4cb8-993b-…" at bounding box center [400, 278] width 646 height 417
copy span "Verify that the uploaded files section shows thumbnails for all uploaded files"
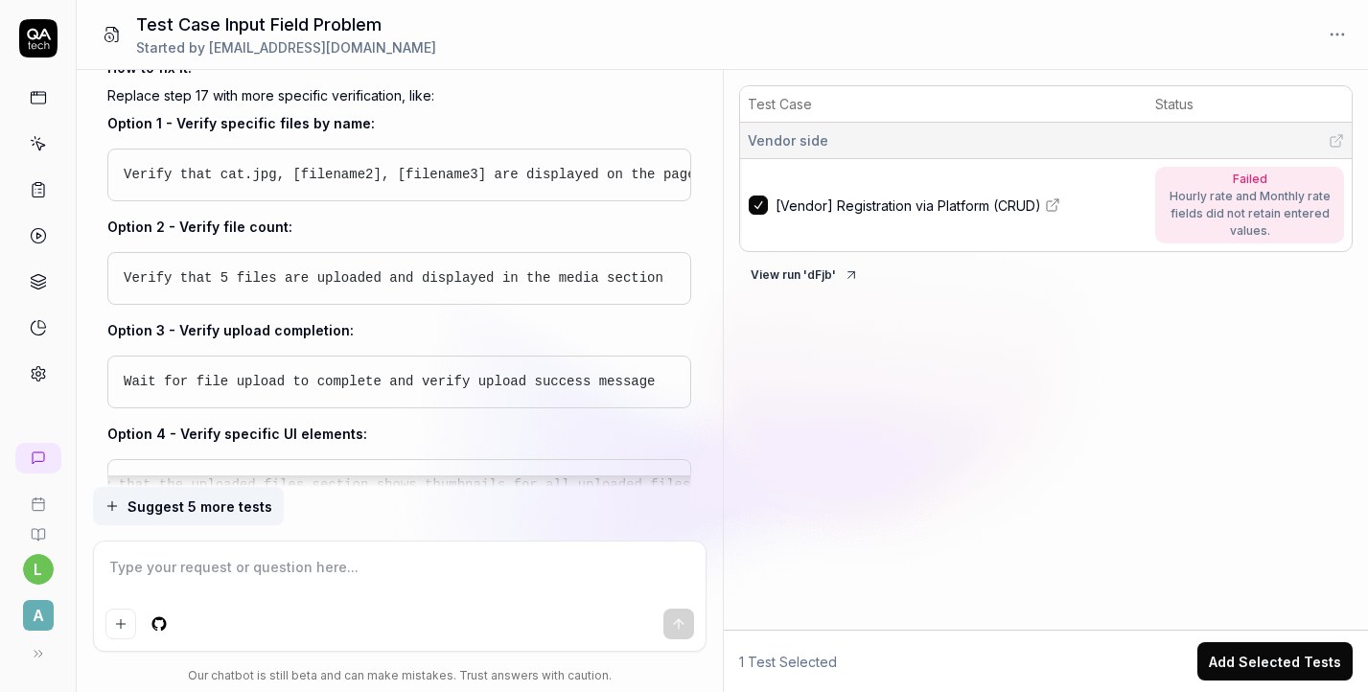
scroll to position [5599, 0]
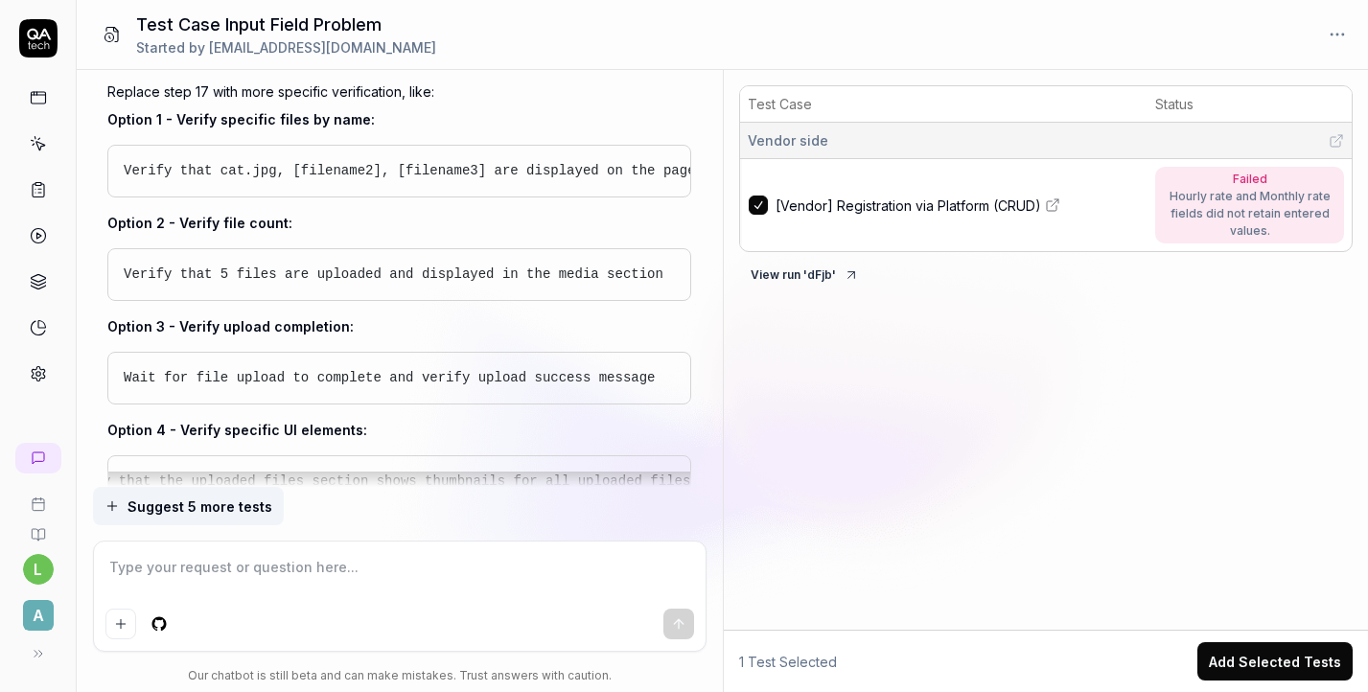
type textarea "*"
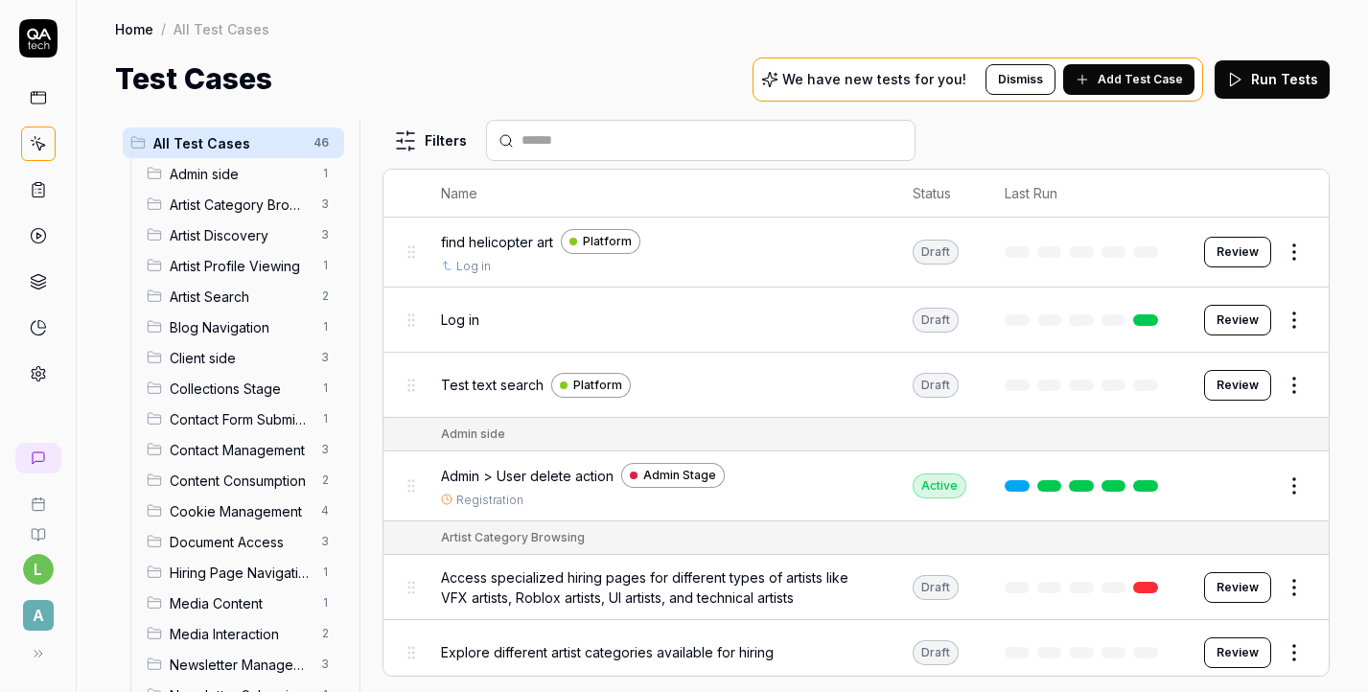
click at [38, 661] on button at bounding box center [38, 654] width 38 height 38
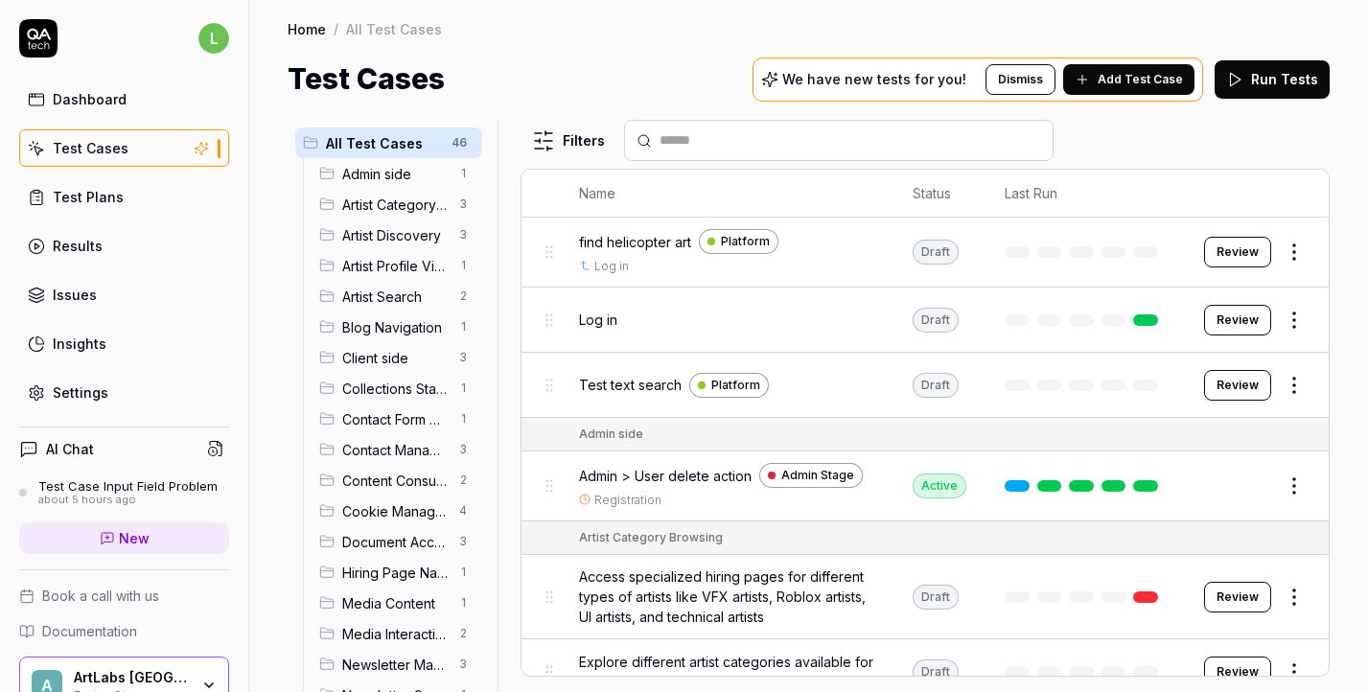
click at [144, 389] on link "Settings" at bounding box center [124, 392] width 210 height 37
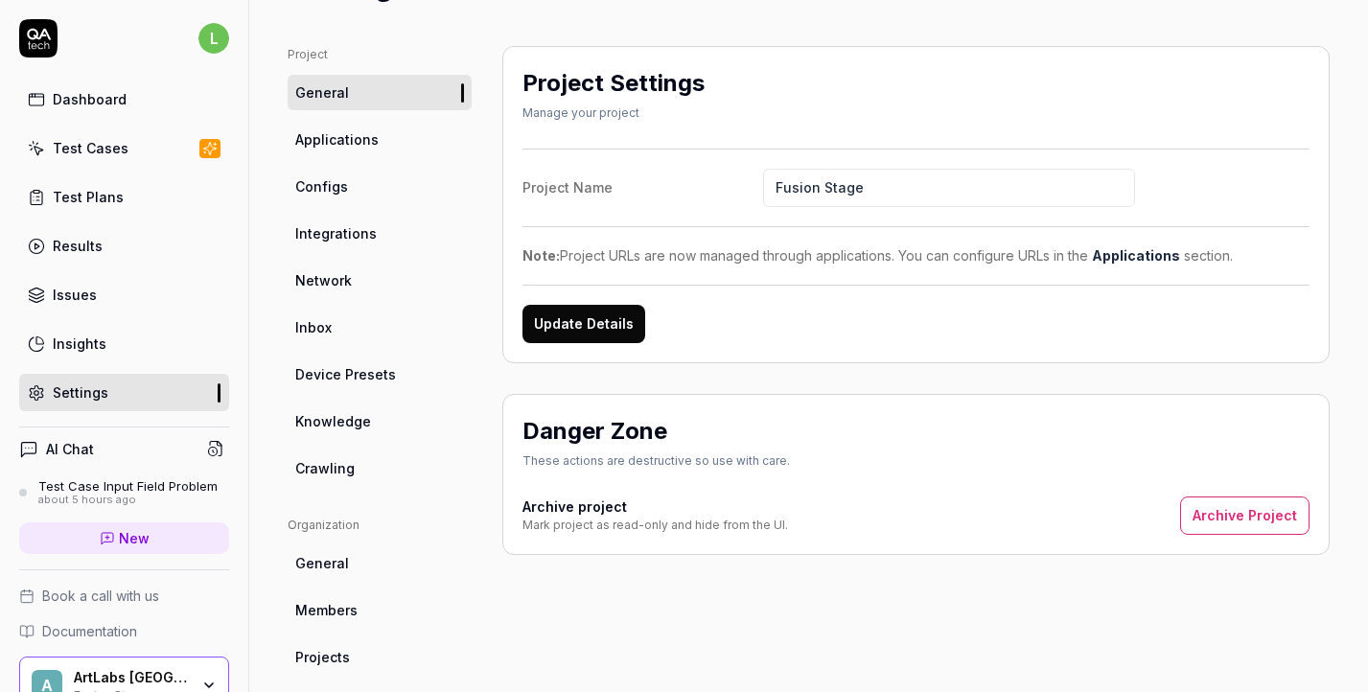
scroll to position [92, 0]
click at [398, 199] on link "Configs" at bounding box center [380, 187] width 184 height 35
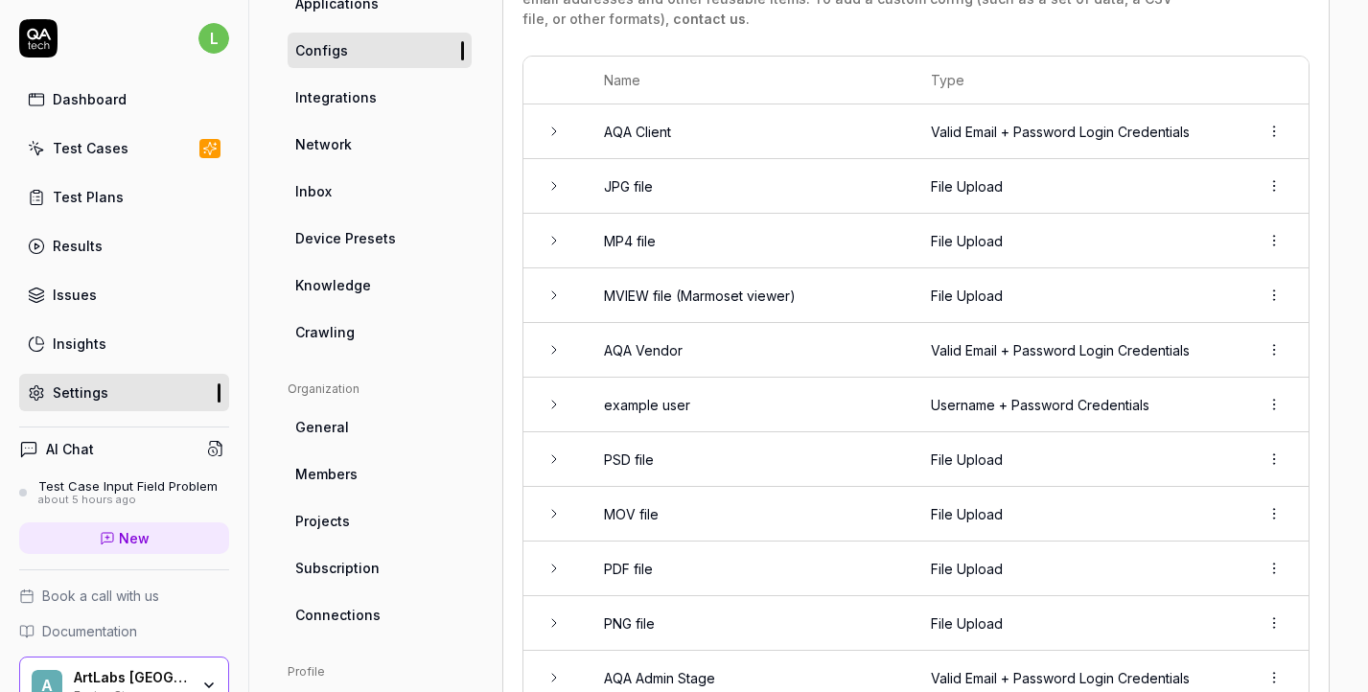
scroll to position [278, 0]
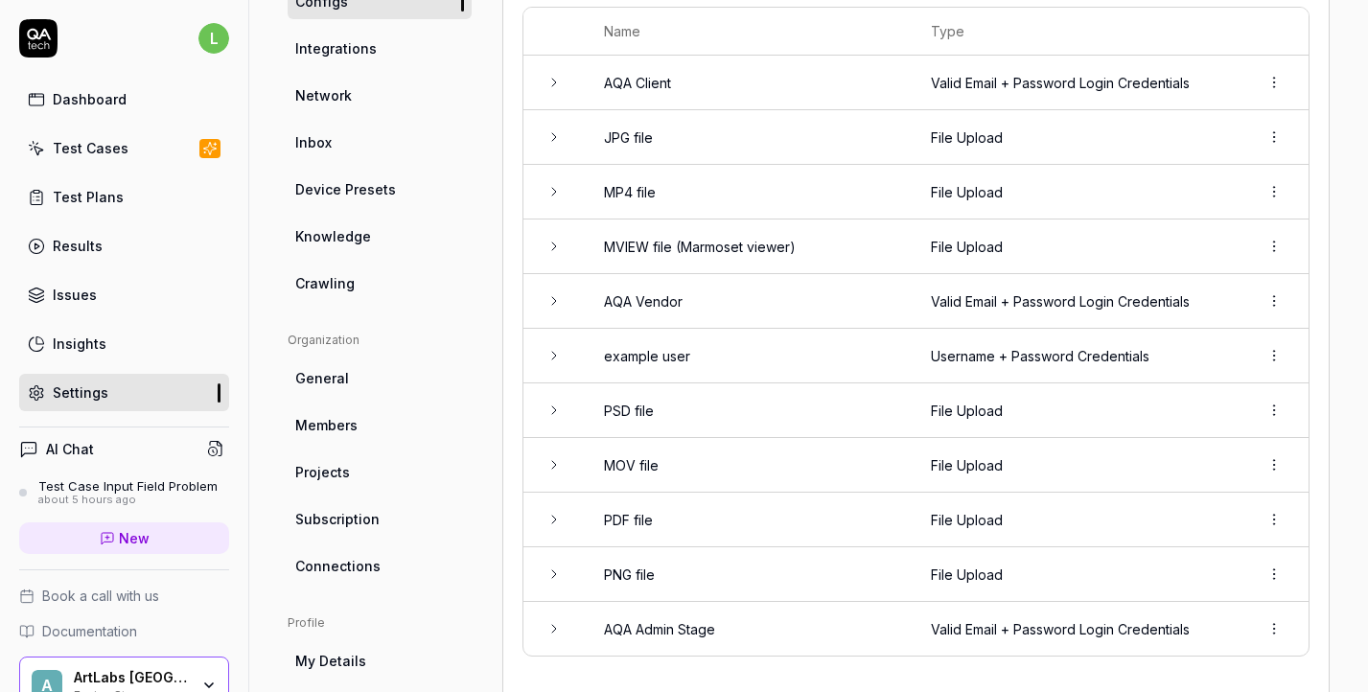
click at [880, 569] on td "PNG file" at bounding box center [748, 574] width 327 height 55
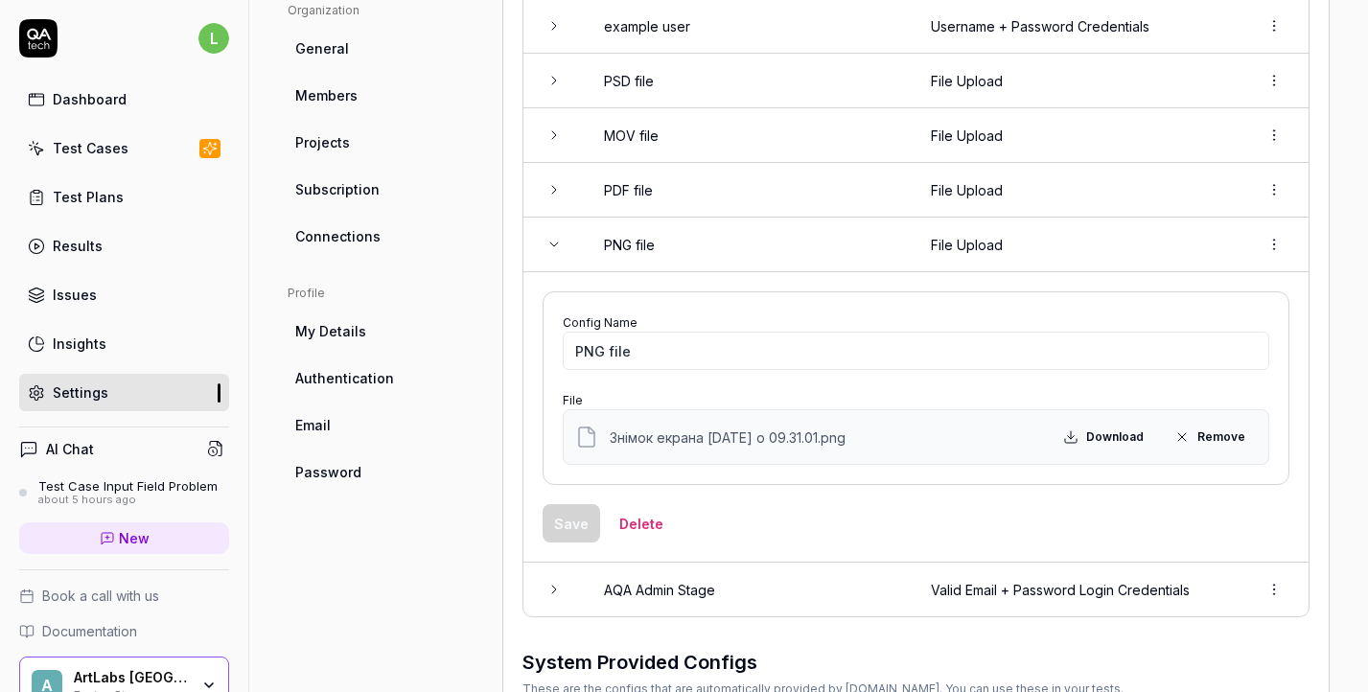
scroll to position [612, 0]
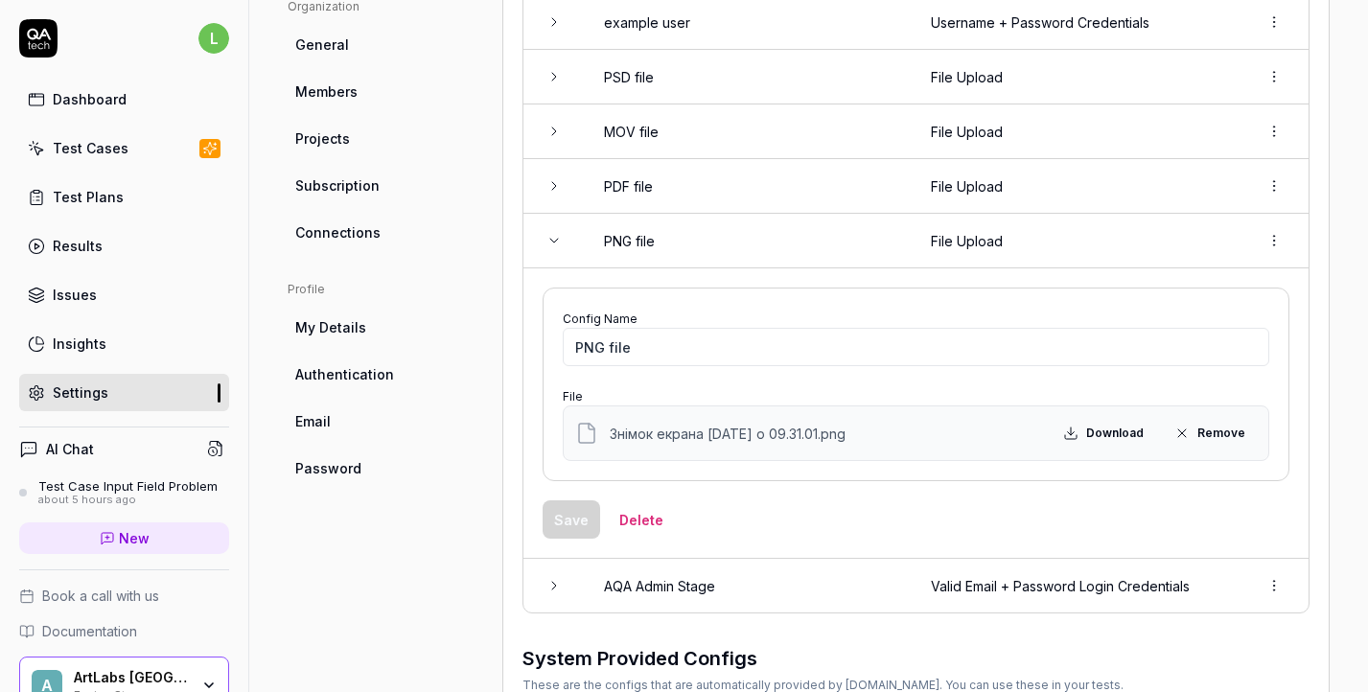
click at [1185, 437] on icon "Remove file" at bounding box center [1181, 433] width 15 height 15
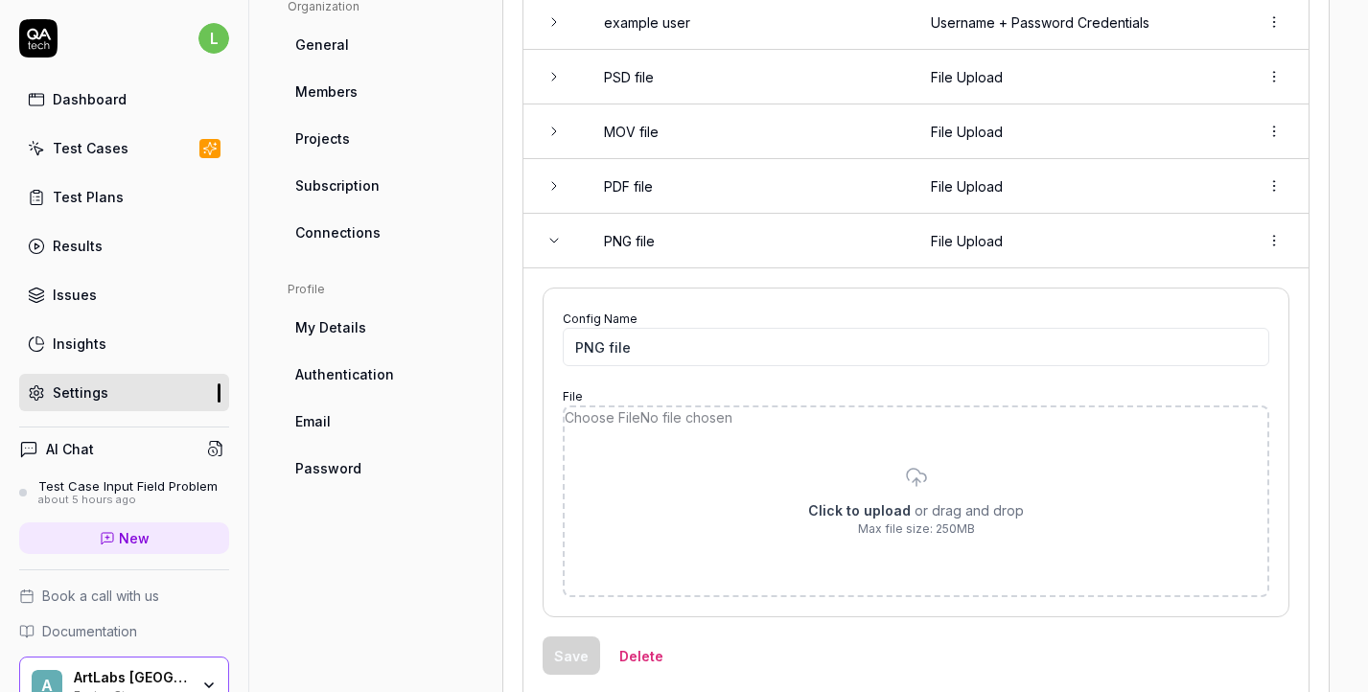
click at [848, 500] on input "file" at bounding box center [916, 501] width 703 height 188
type input "**********"
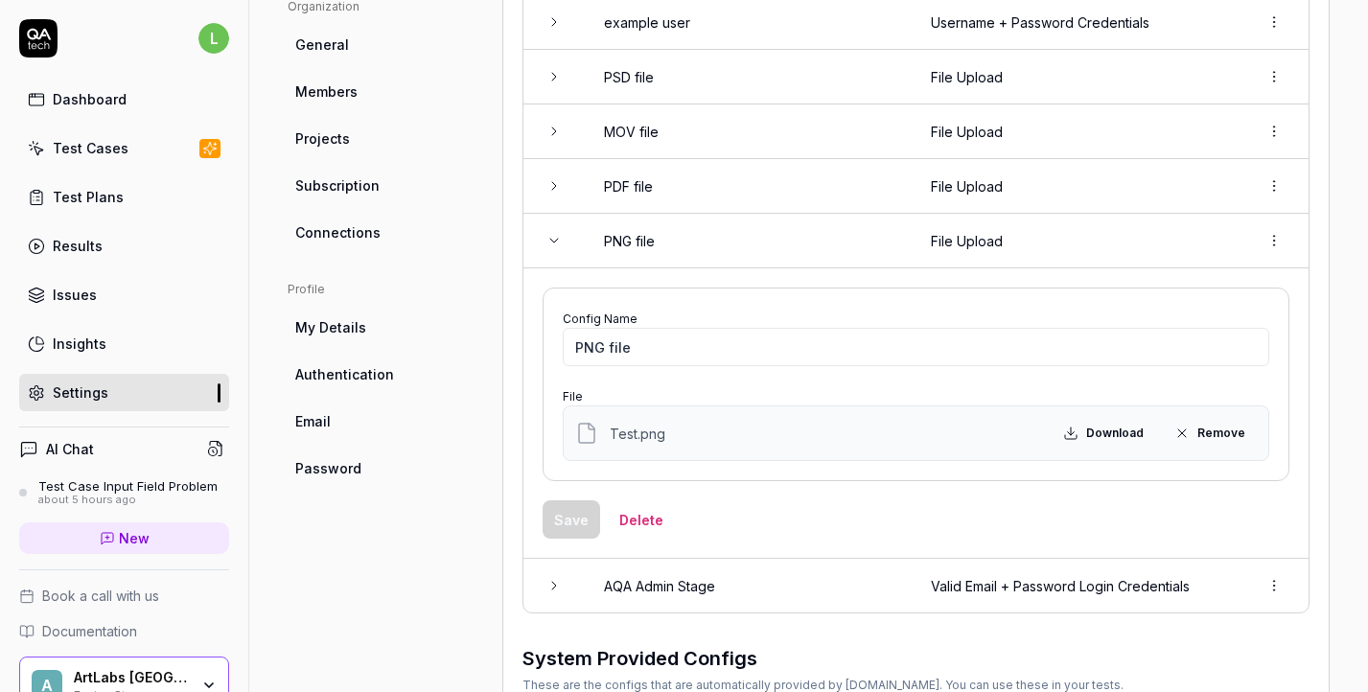
click at [821, 520] on div "Save Delete" at bounding box center [916, 519] width 747 height 38
click at [1186, 434] on icon "Remove file" at bounding box center [1182, 434] width 8 height 8
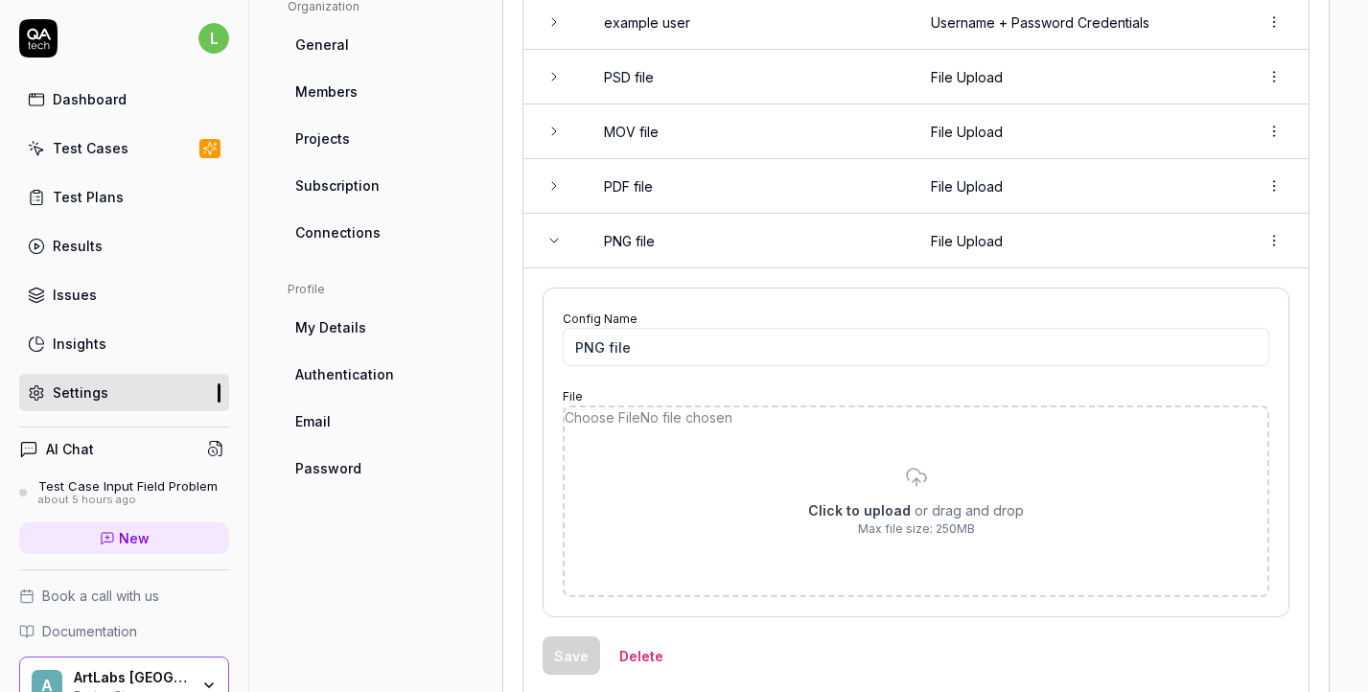
click at [891, 495] on input "file" at bounding box center [916, 501] width 703 height 188
type input "**********"
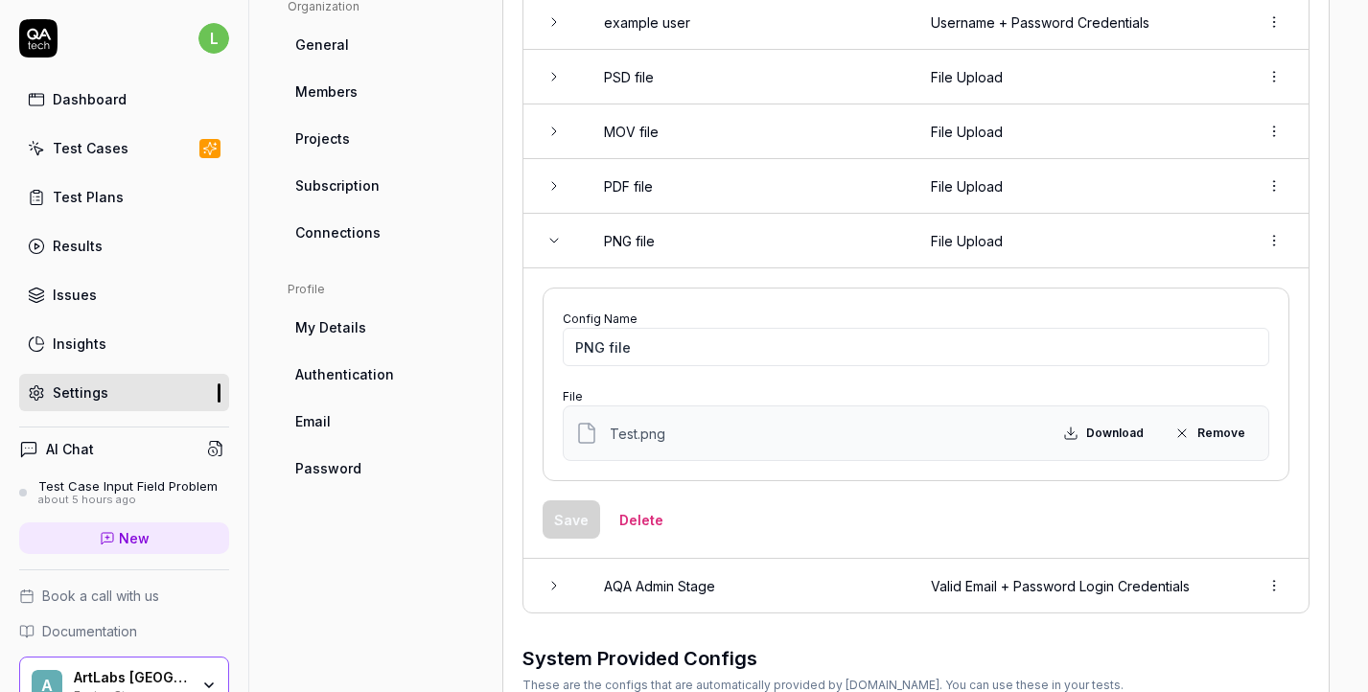
click at [1031, 478] on div "Config Name PNG file File Test.png Download Remove" at bounding box center [916, 385] width 747 height 194
click at [661, 526] on button "Delete" at bounding box center [641, 519] width 67 height 38
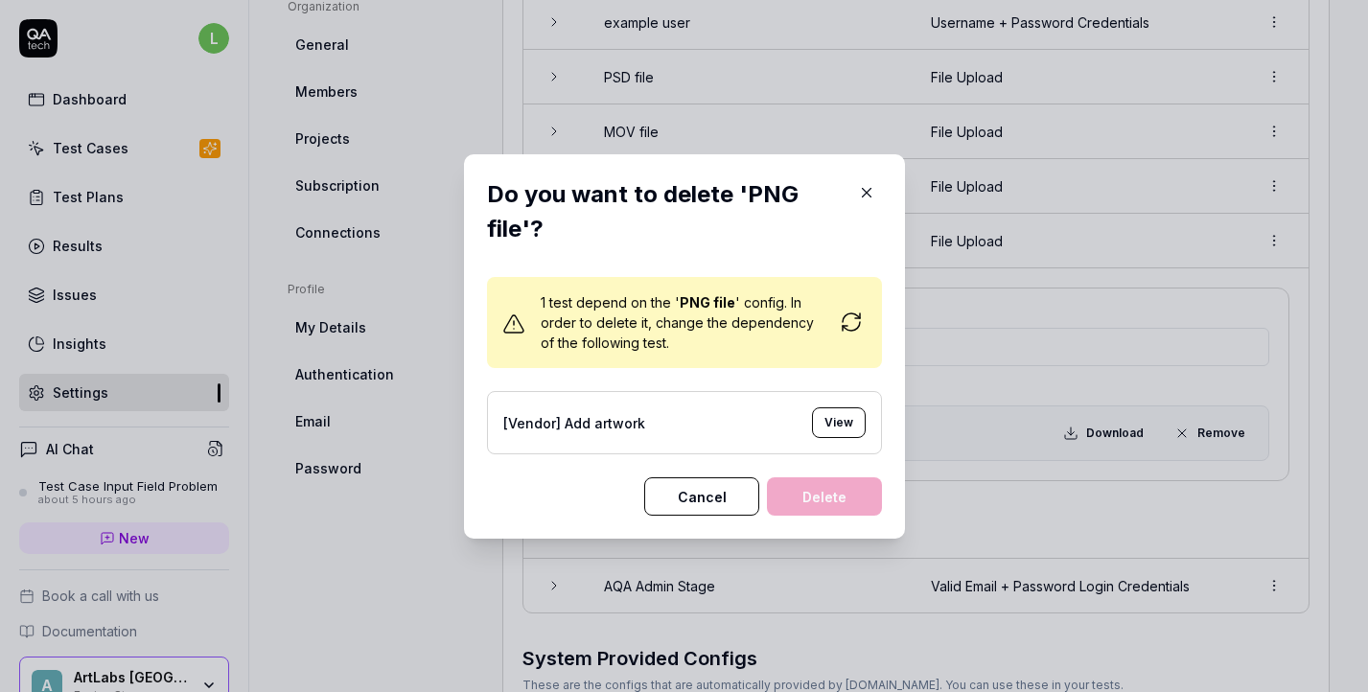
click at [858, 320] on icon at bounding box center [851, 322] width 23 height 23
click at [730, 494] on button "Cancel" at bounding box center [701, 496] width 115 height 38
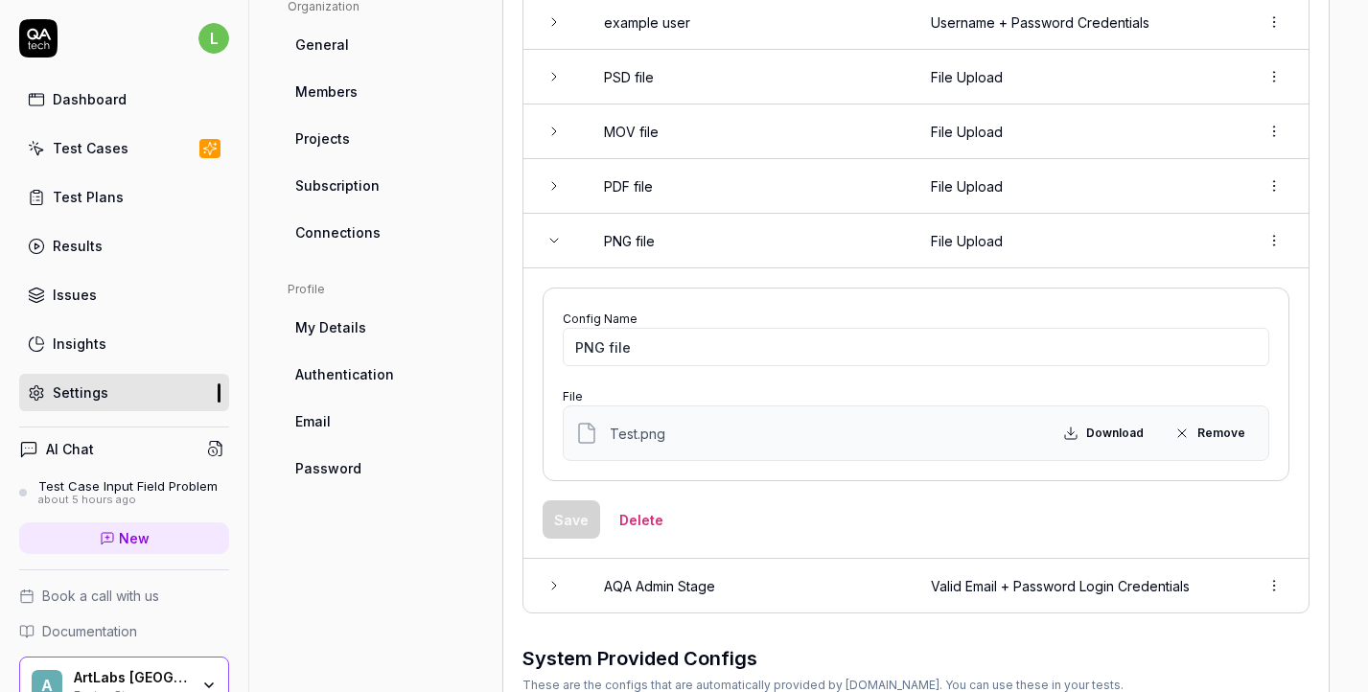
click at [644, 526] on button "Delete" at bounding box center [641, 519] width 67 height 38
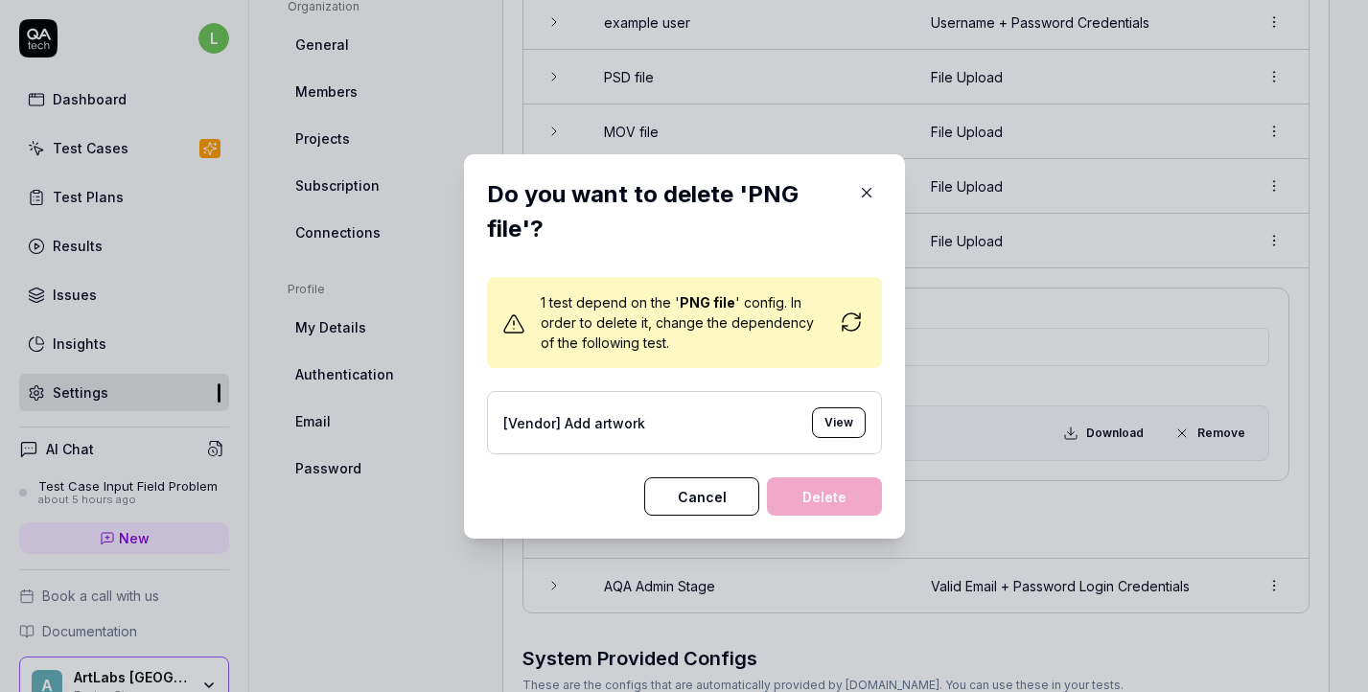
click at [681, 485] on button "Cancel" at bounding box center [701, 496] width 115 height 38
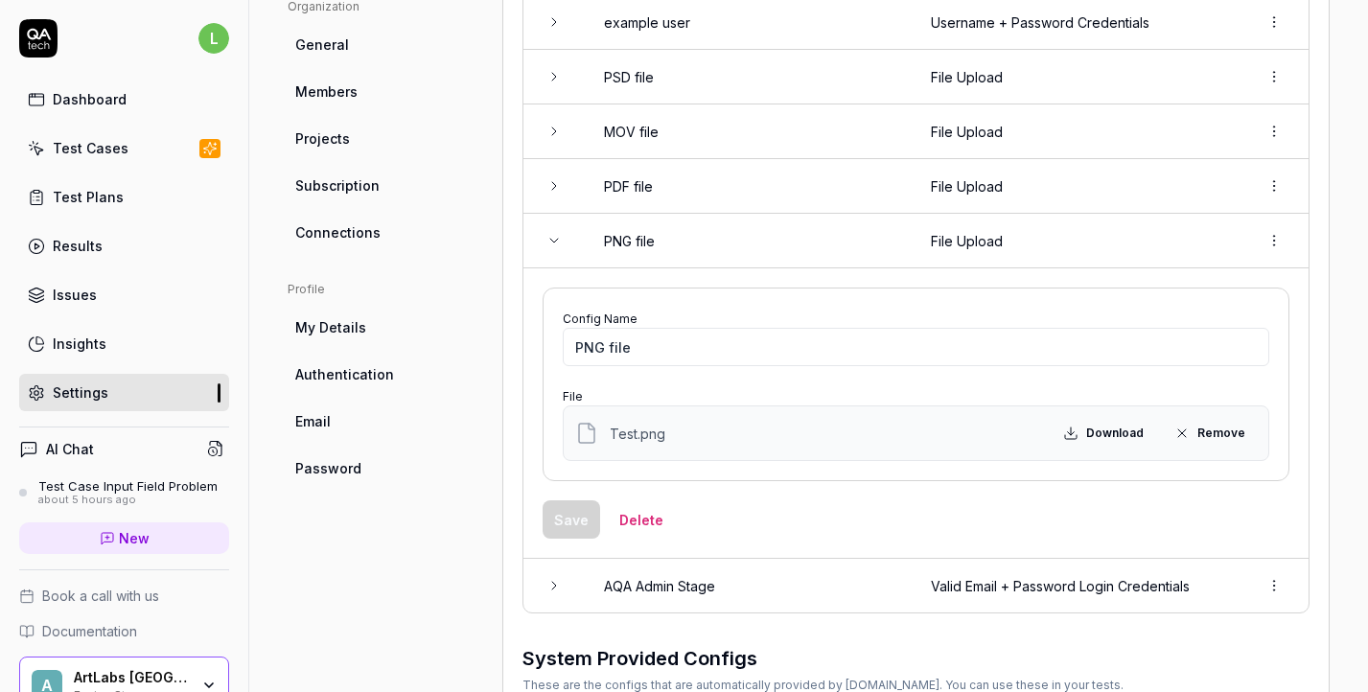
click at [1199, 441] on button "Remove" at bounding box center [1210, 433] width 94 height 31
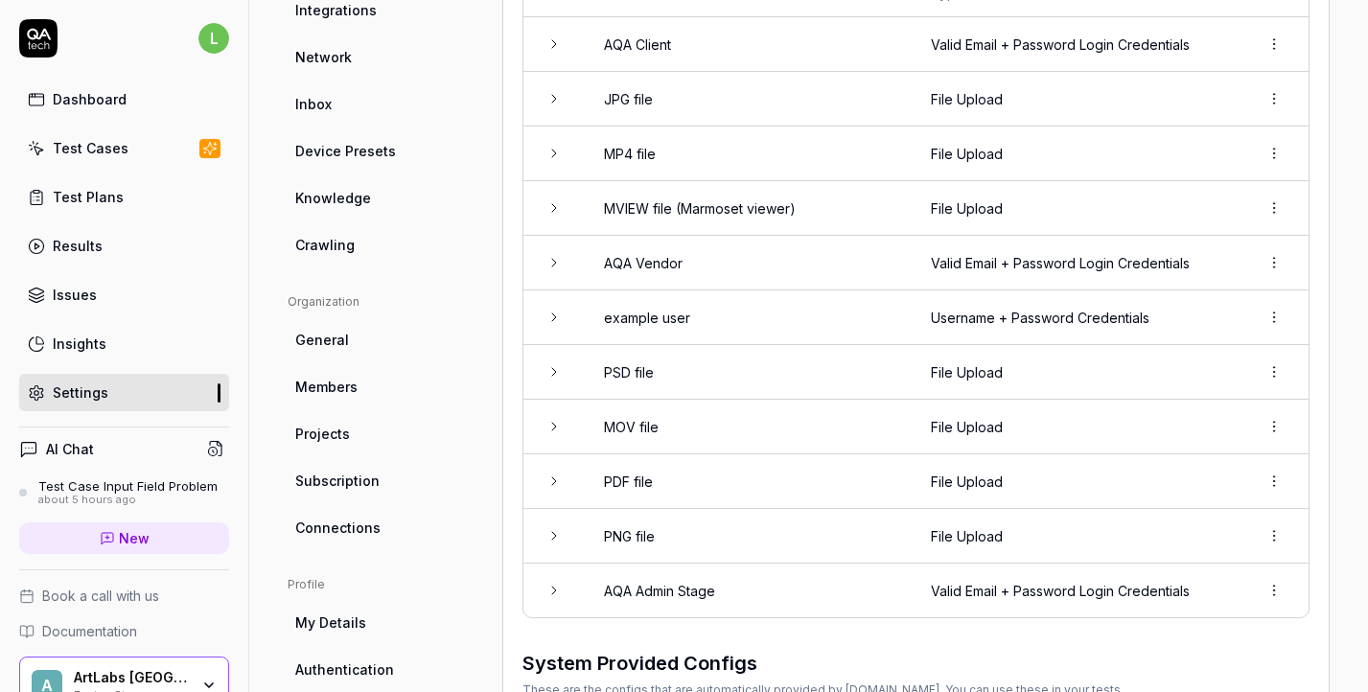
scroll to position [335, 0]
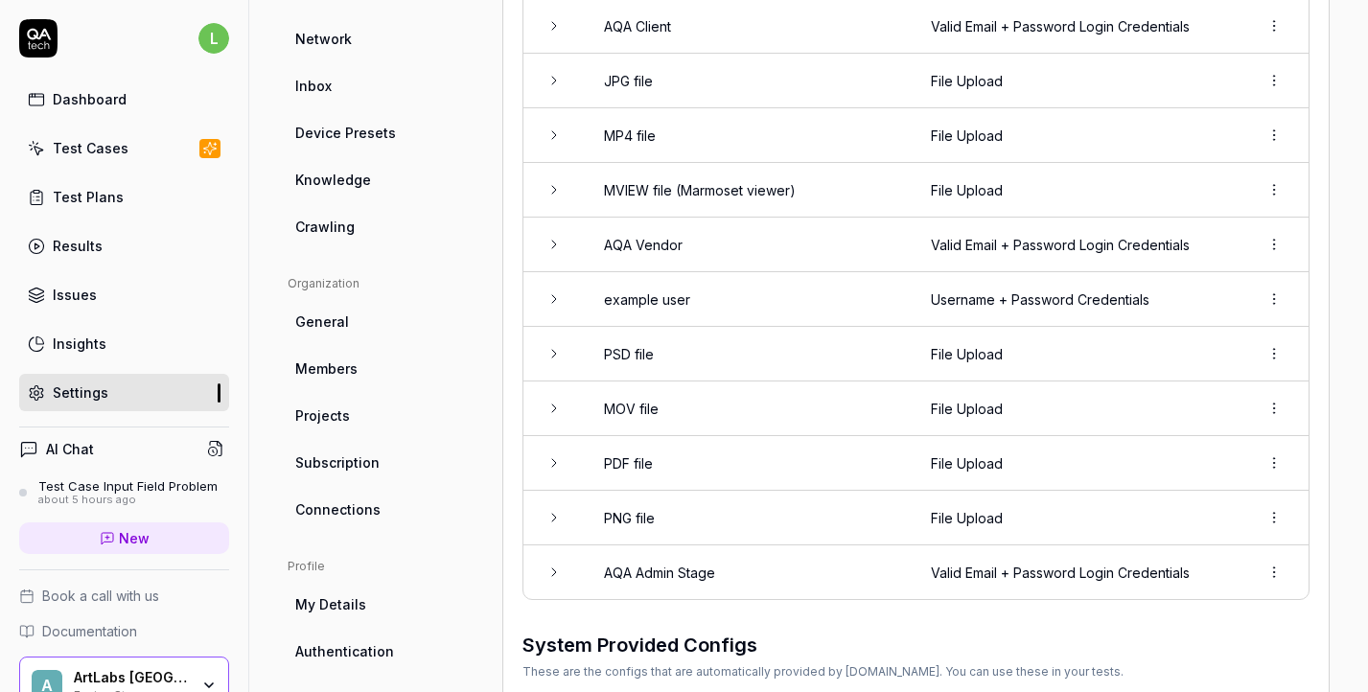
click at [811, 522] on td "PNG file" at bounding box center [748, 518] width 327 height 55
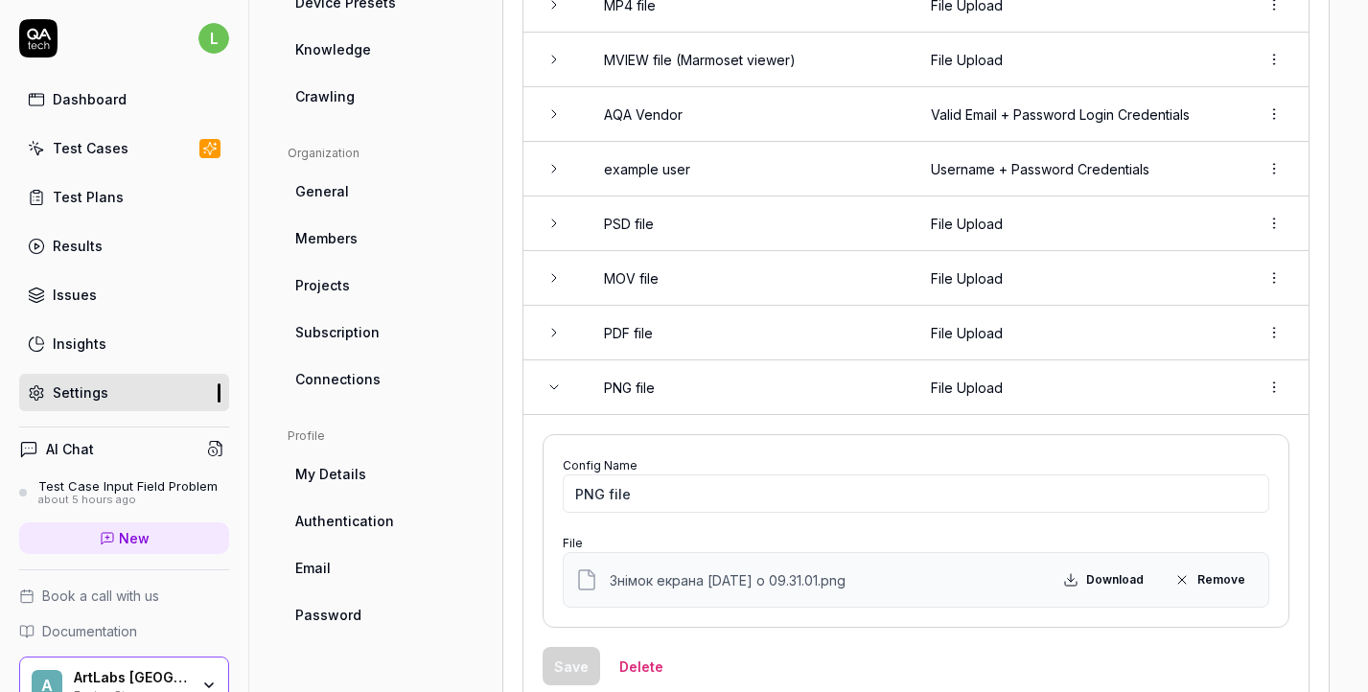
scroll to position [484, 0]
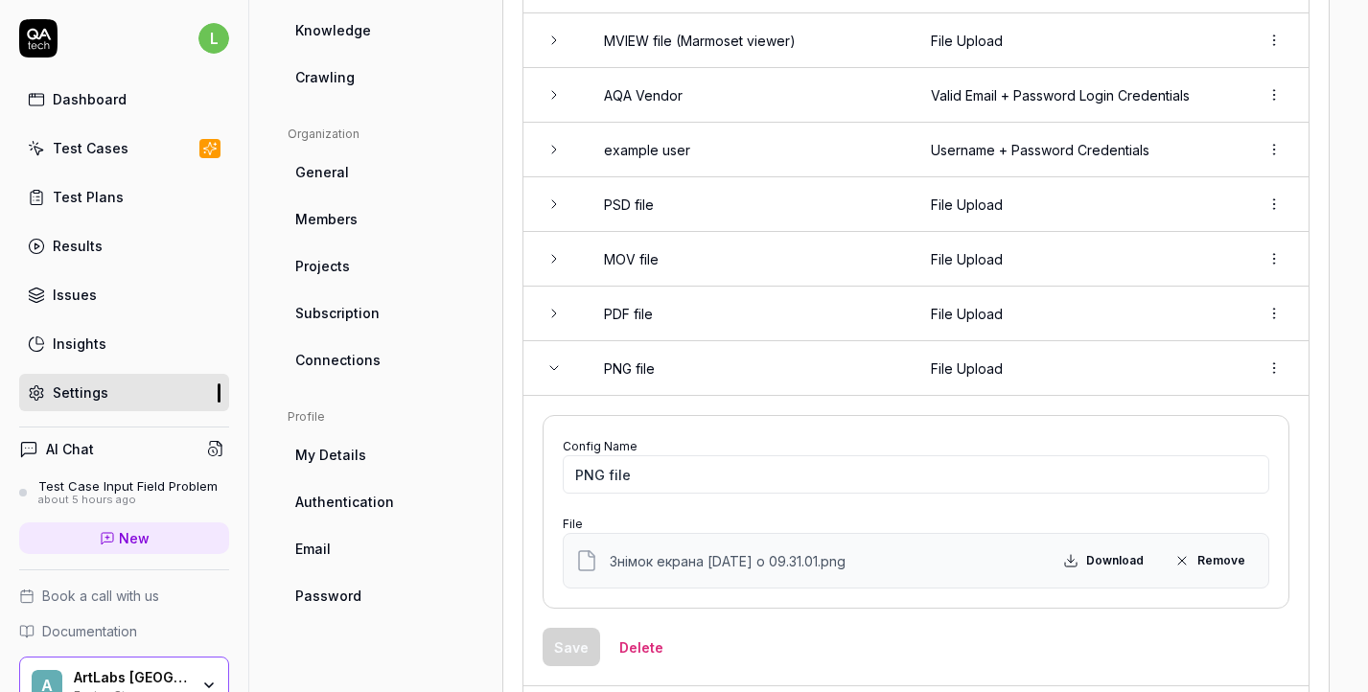
click at [1277, 382] on html "l Dashboard Test Cases Test Plans Results Issues Insights Settings AI Chat Test…" at bounding box center [684, 346] width 1368 height 692
click at [1249, 455] on div "Delete" at bounding box center [1208, 452] width 151 height 42
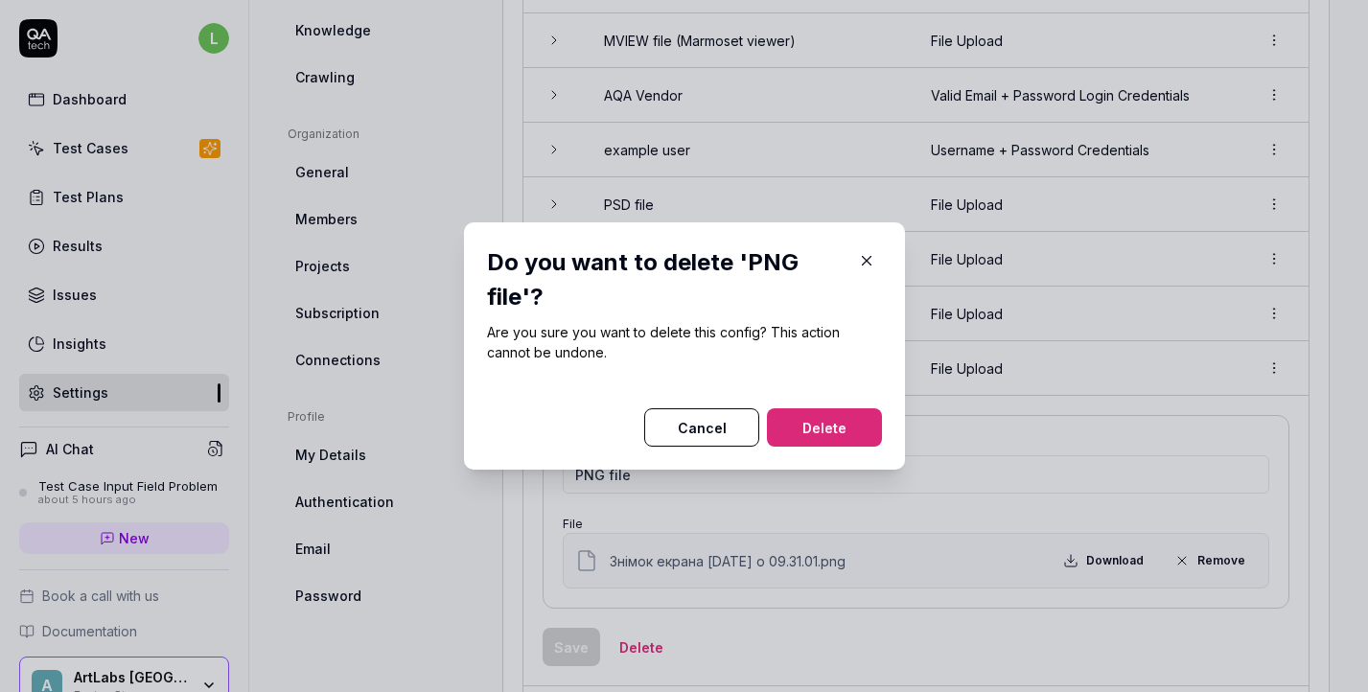
click at [842, 429] on button "Delete" at bounding box center [824, 427] width 115 height 38
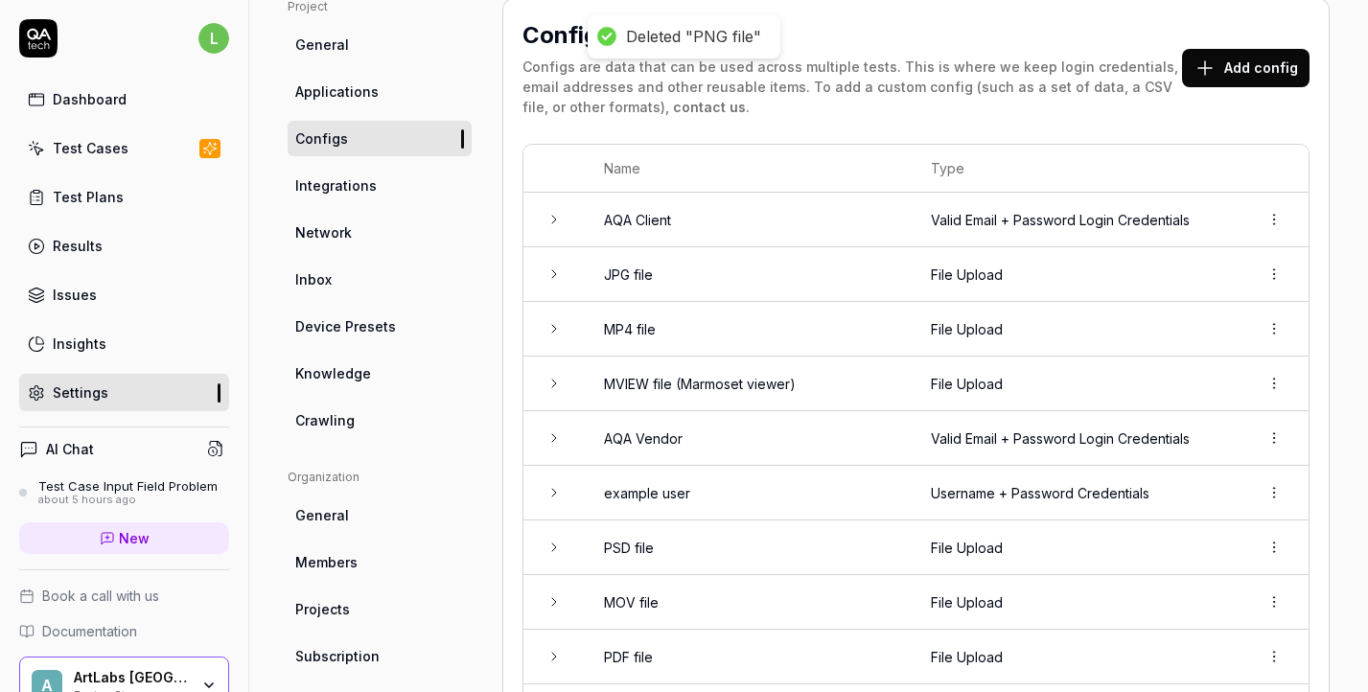
scroll to position [0, 0]
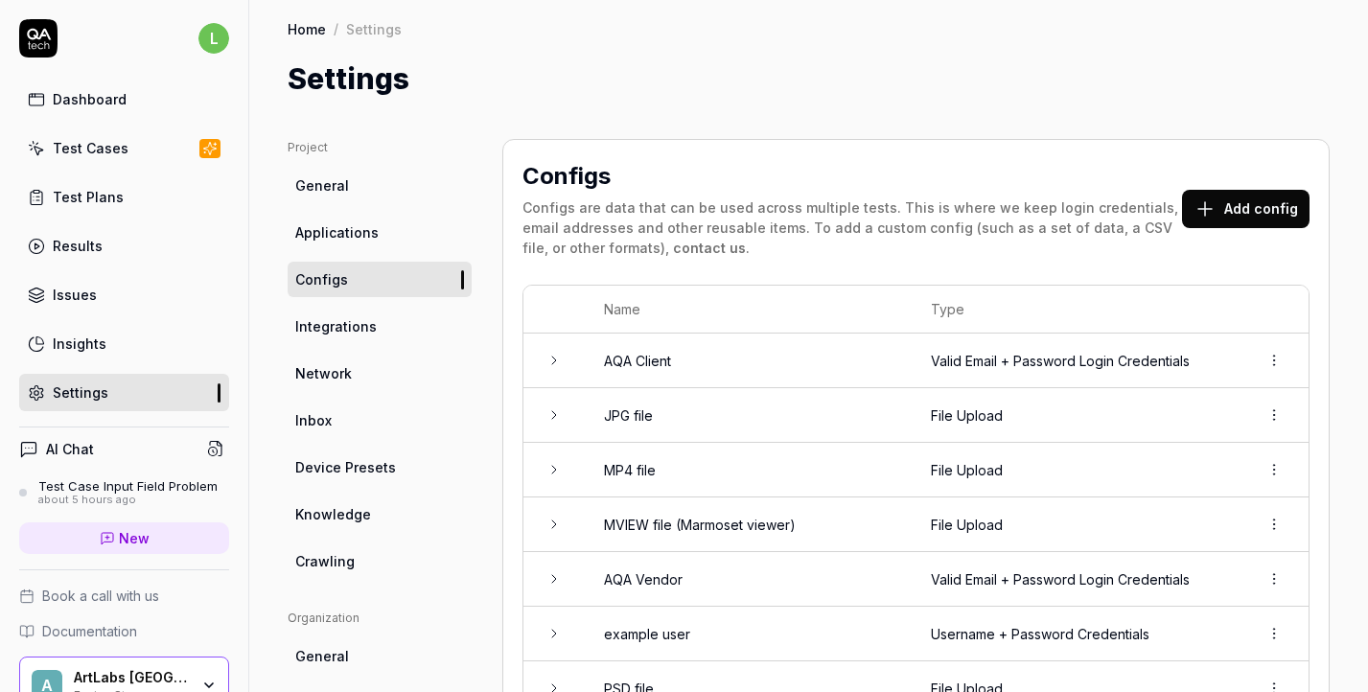
click at [1243, 206] on button "Add config" at bounding box center [1246, 209] width 128 height 38
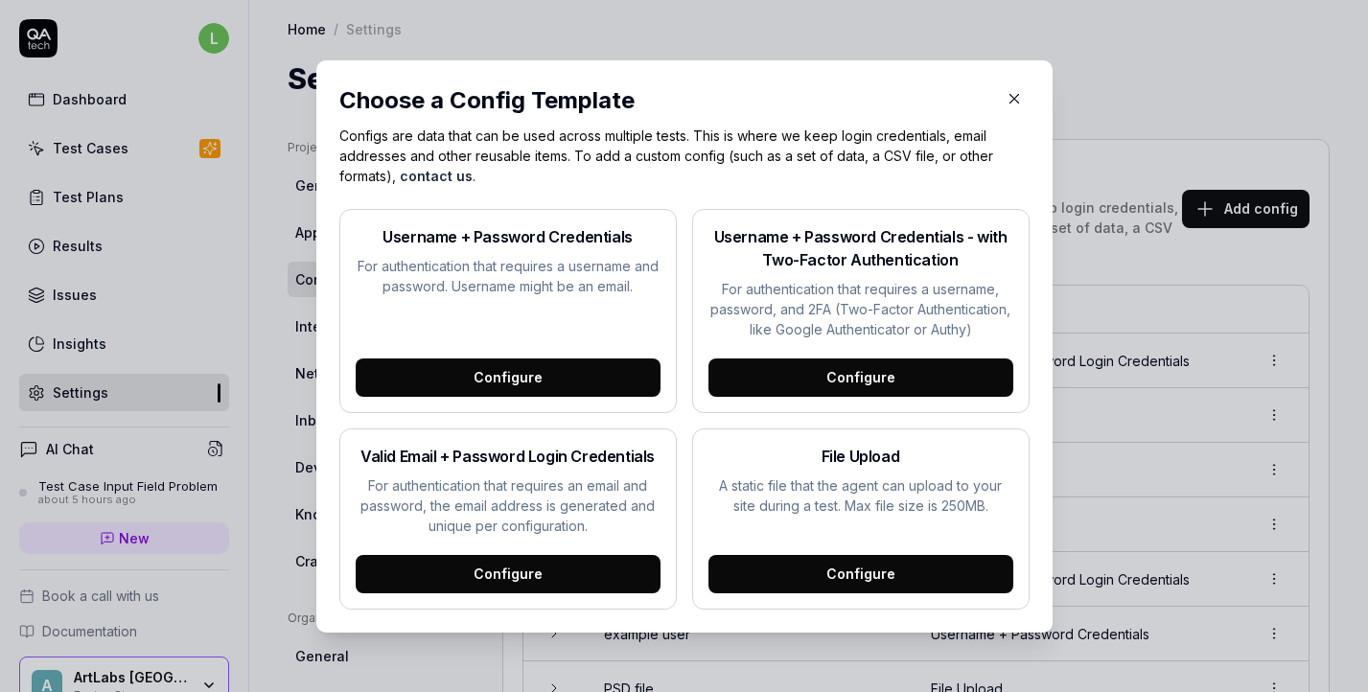
click at [875, 577] on div "Configure" at bounding box center [861, 574] width 305 height 38
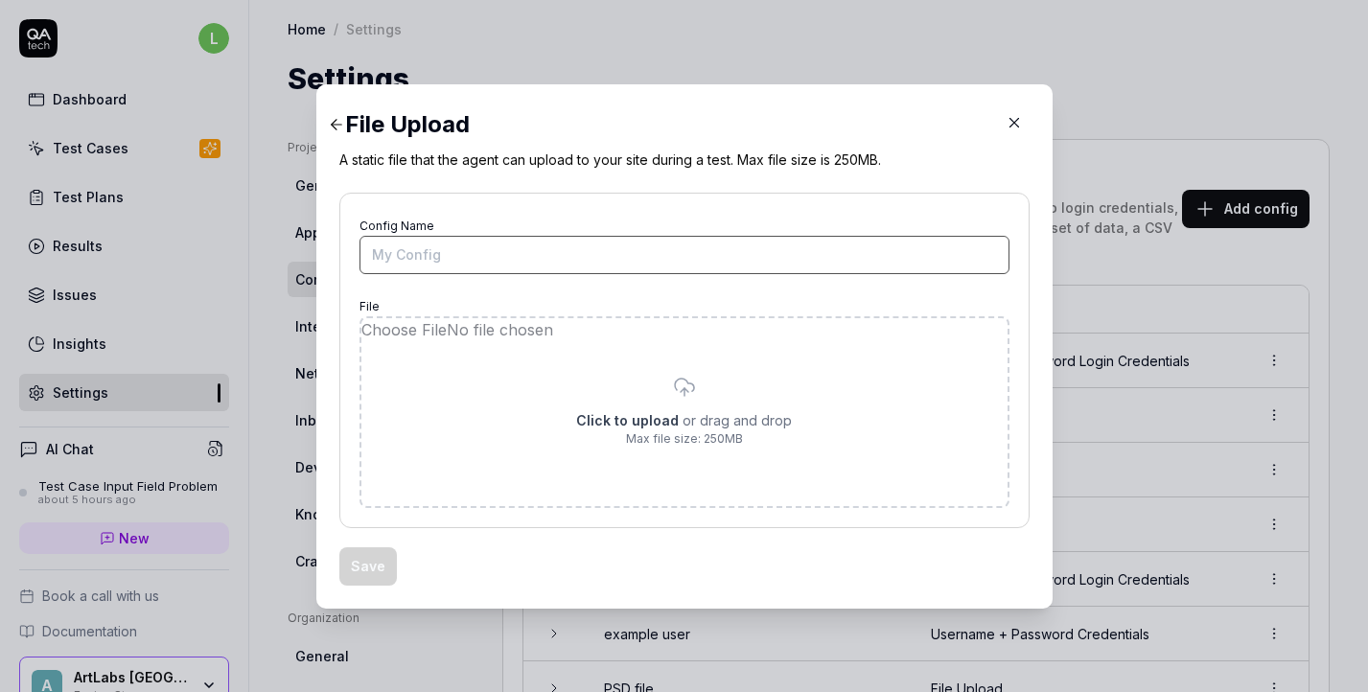
click at [686, 262] on input "Config Name" at bounding box center [685, 255] width 650 height 38
type input "PNG file"
click at [600, 422] on input "file" at bounding box center [684, 412] width 646 height 188
type input "**********"
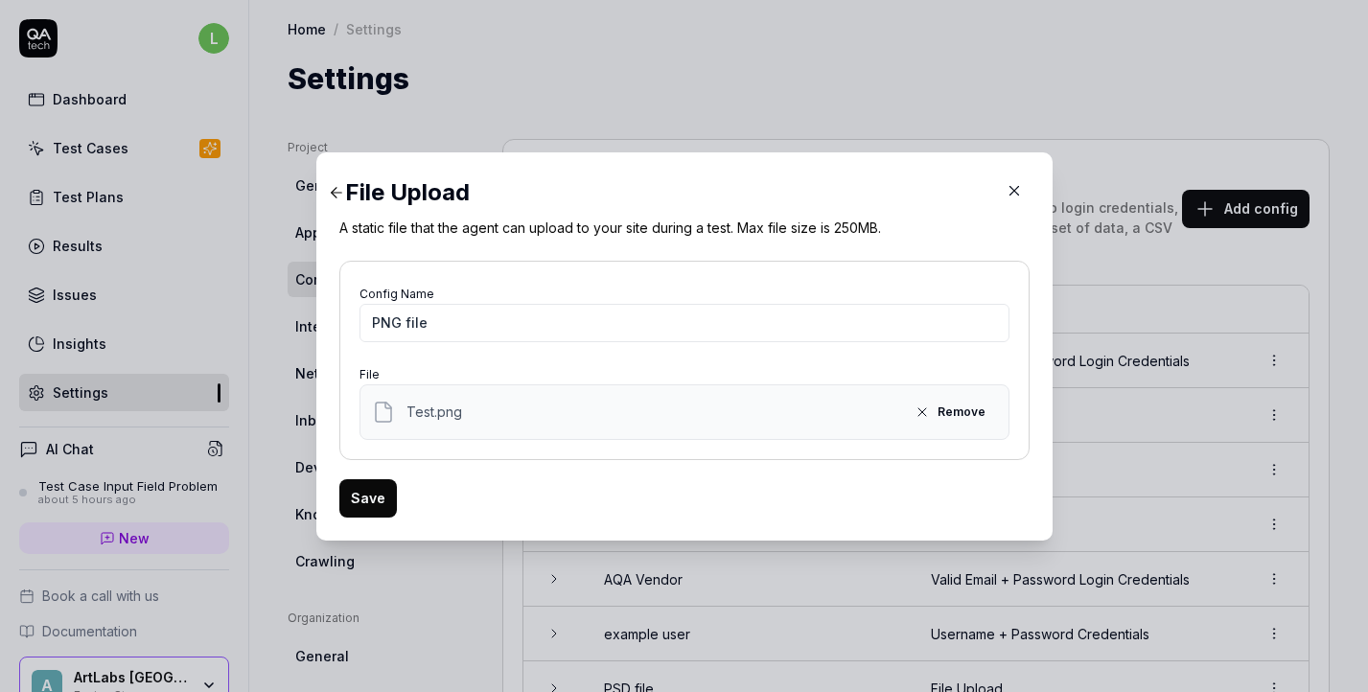
click at [368, 515] on button "Save" at bounding box center [368, 498] width 58 height 38
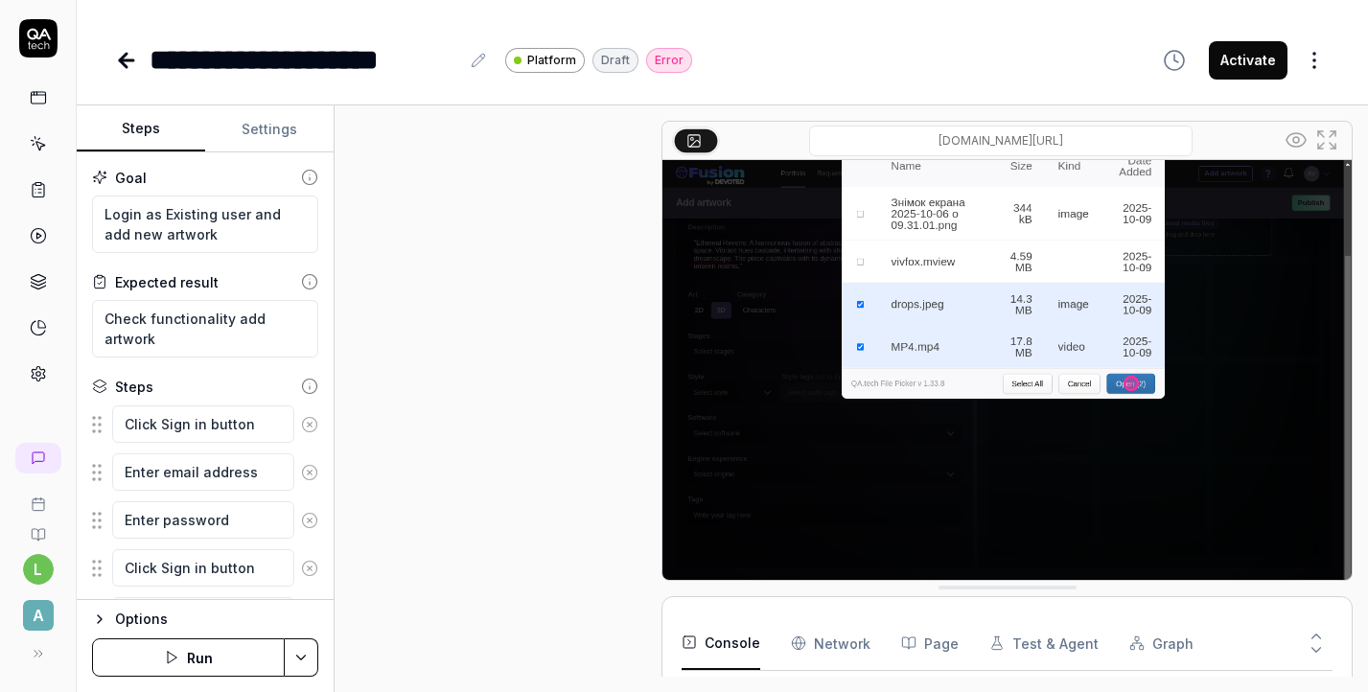
click at [266, 124] on button "Settings" at bounding box center [269, 129] width 128 height 46
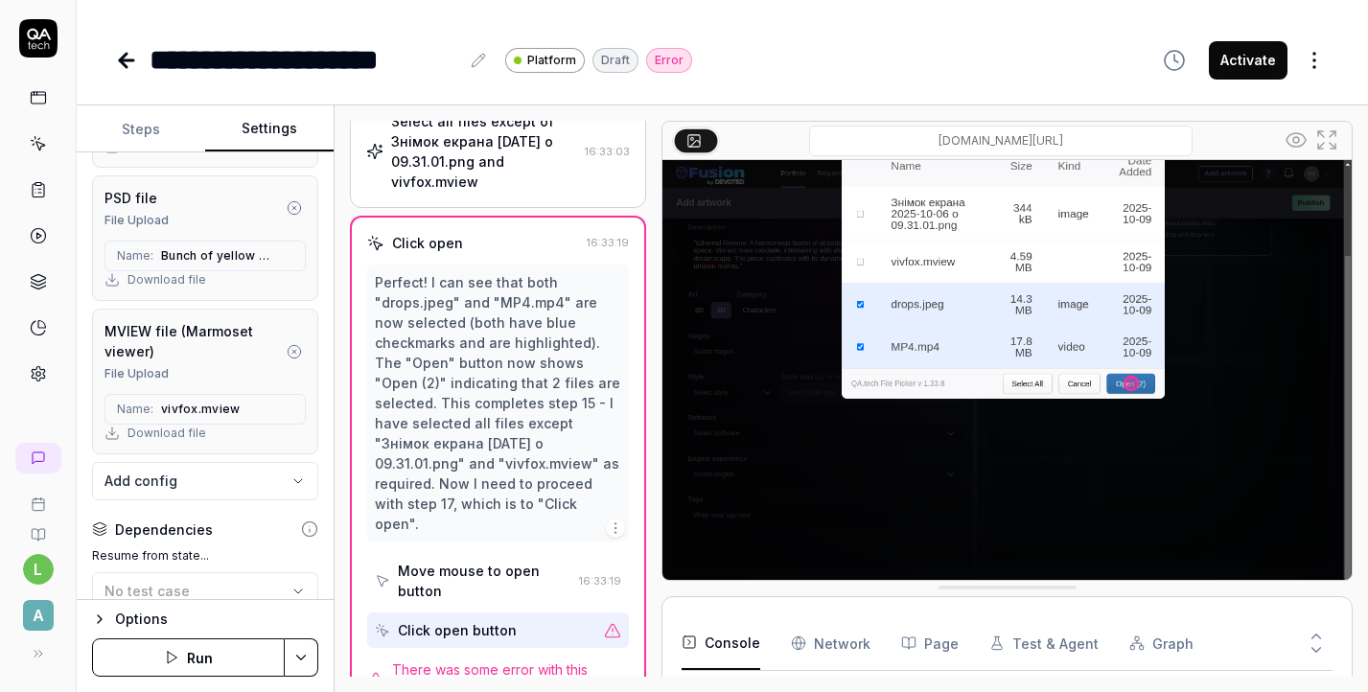
scroll to position [779, 0]
click at [211, 483] on body "**********" at bounding box center [684, 346] width 1368 height 692
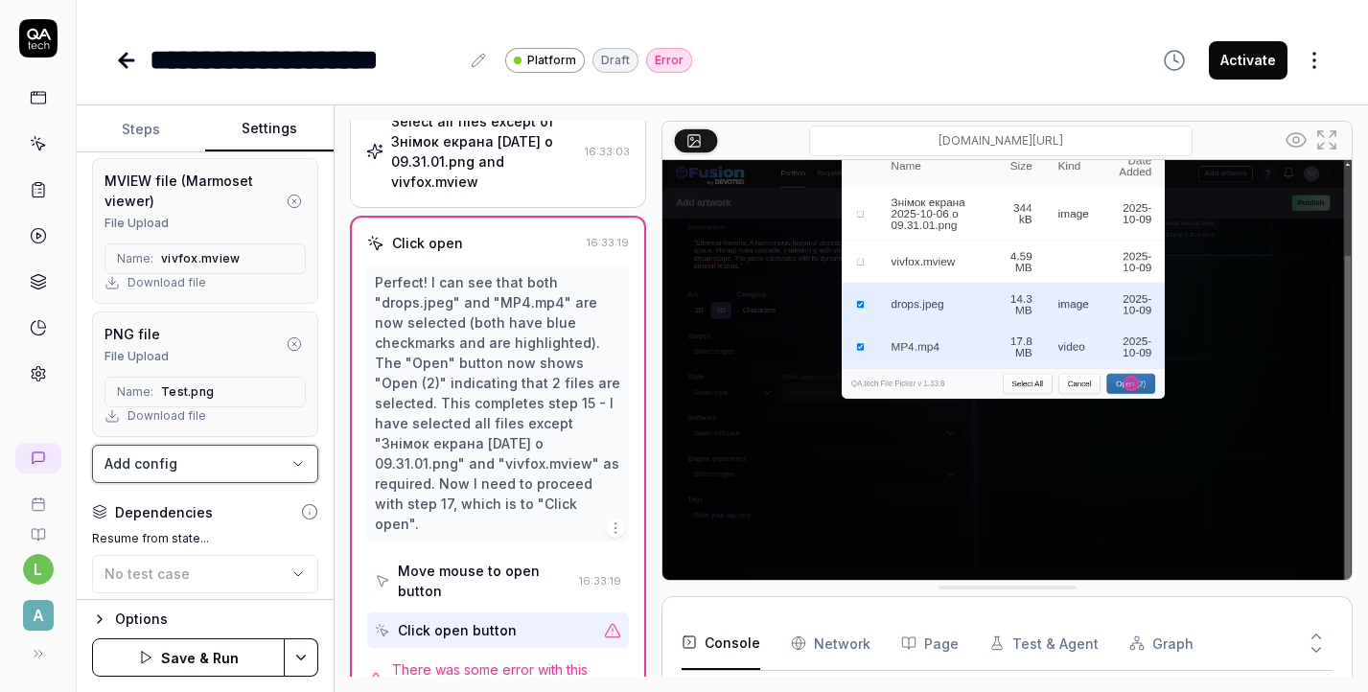
scroll to position [889, 0]
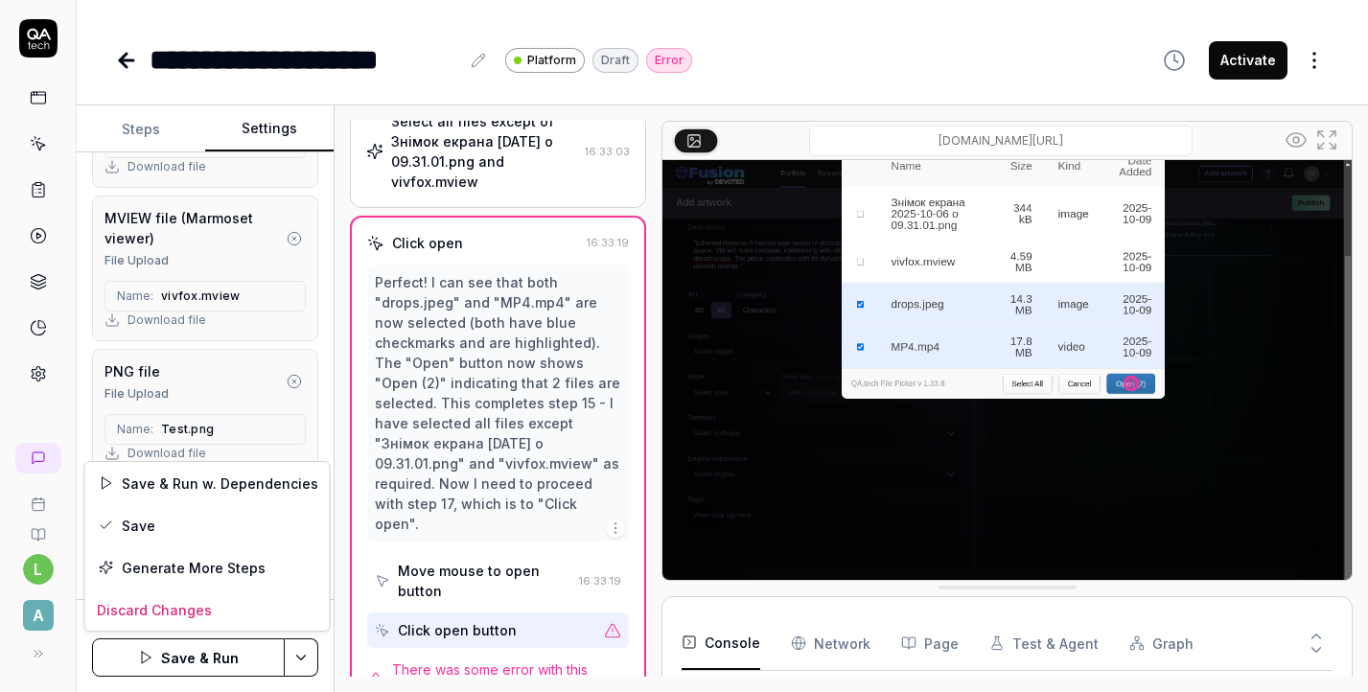
click at [314, 667] on html "**********" at bounding box center [684, 346] width 1368 height 692
click at [230, 526] on div "Save" at bounding box center [207, 525] width 244 height 42
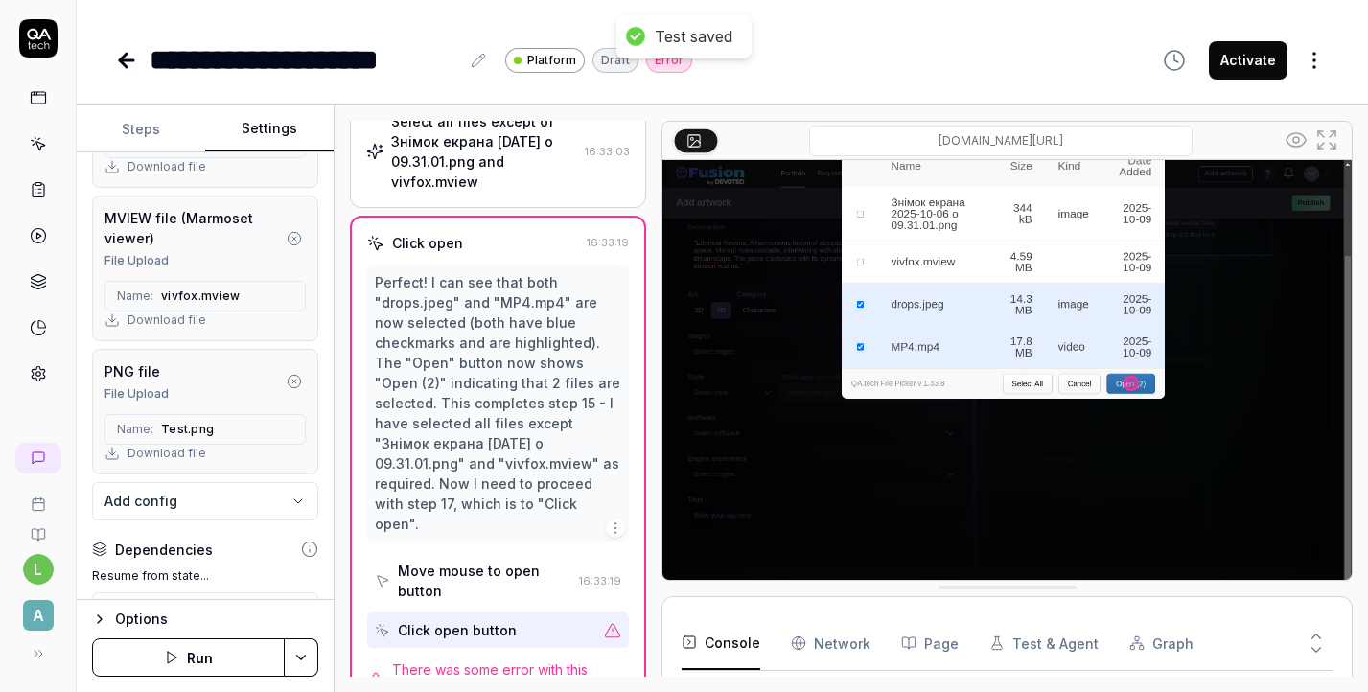
click at [155, 126] on button "Steps" at bounding box center [141, 129] width 128 height 46
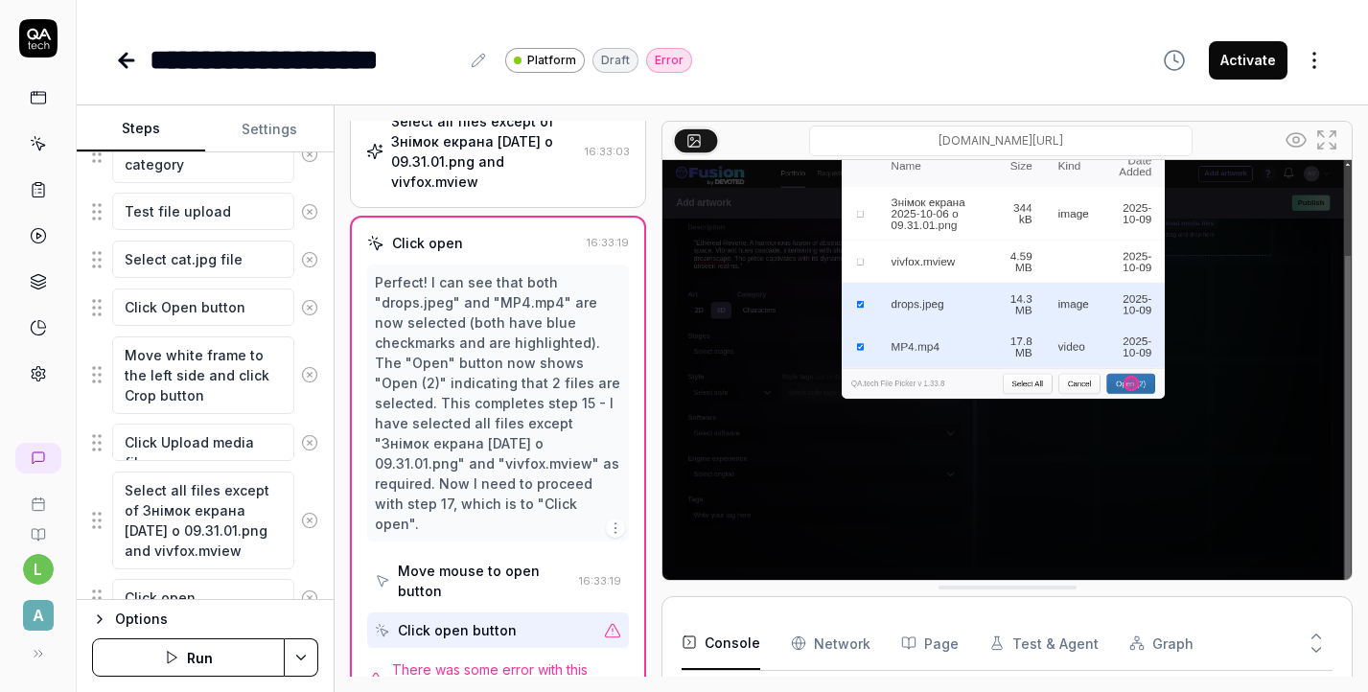
scroll to position [703, 0]
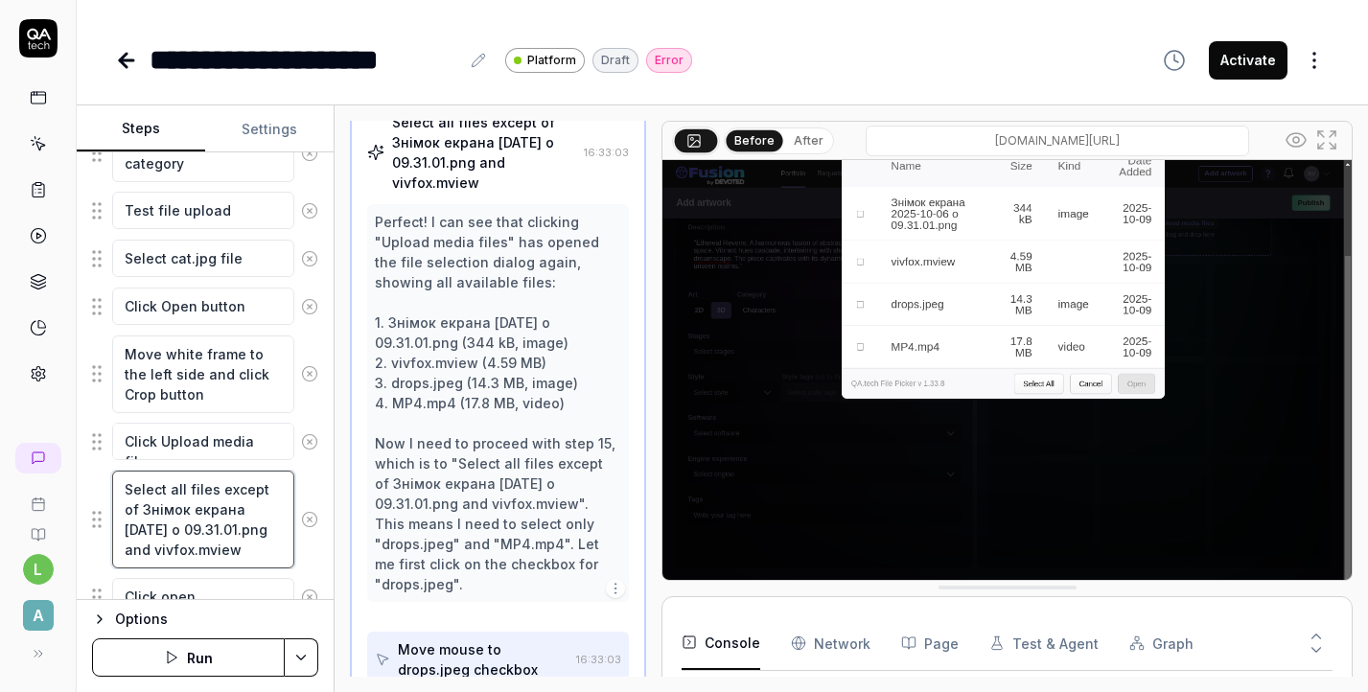
click at [261, 530] on textarea "Select all files except of Знімок екрана [DATE] о 09.31.01.png and vivfox.mview" at bounding box center [203, 520] width 182 height 98
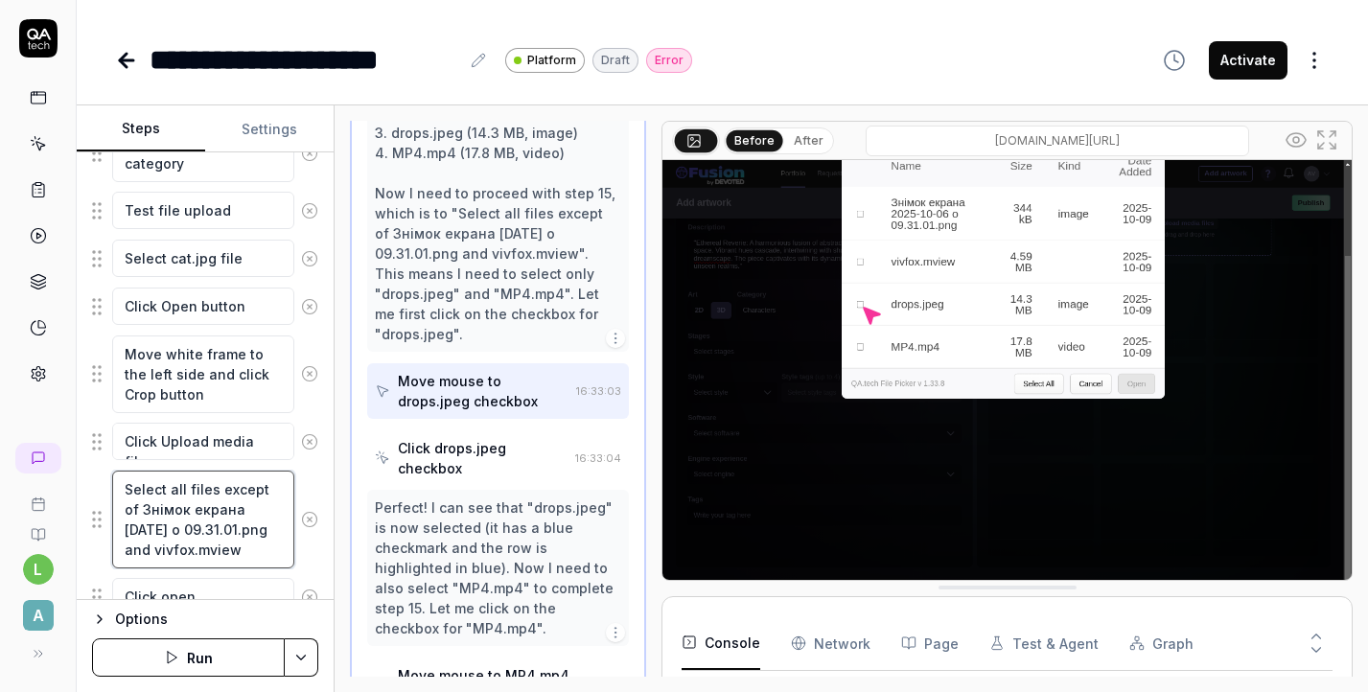
scroll to position [1344, 0]
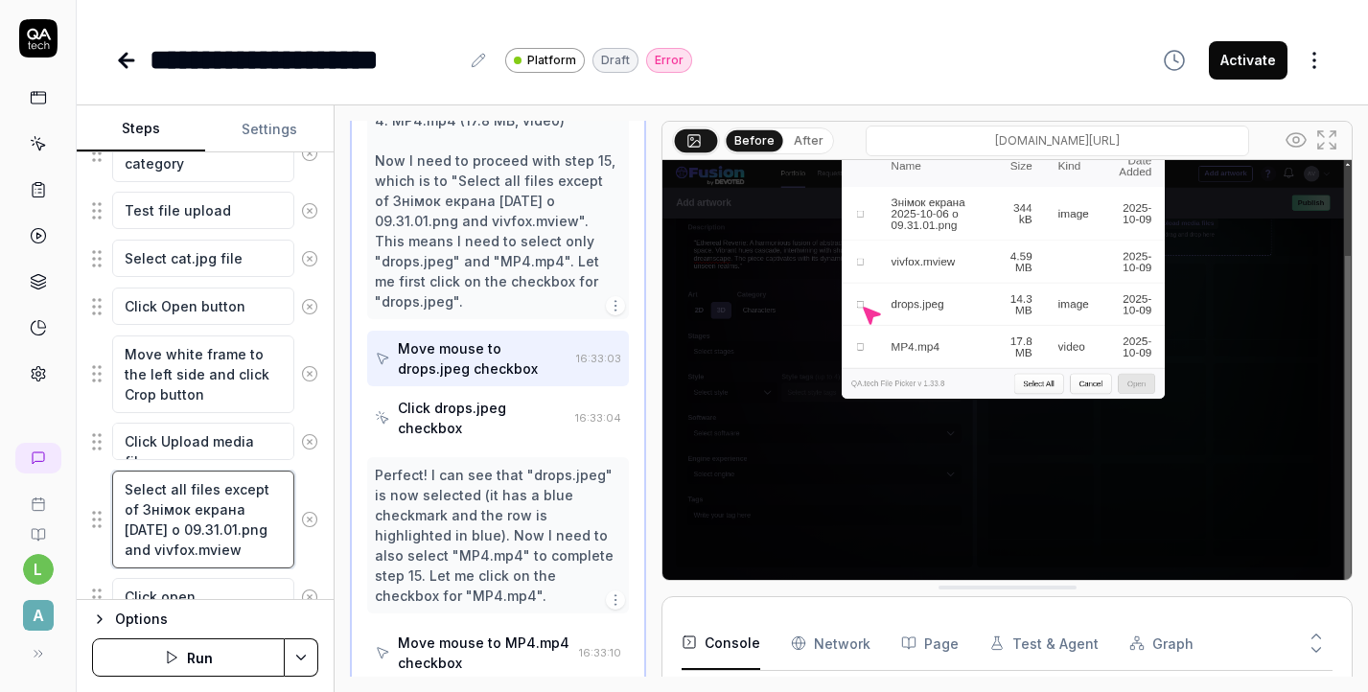
drag, startPoint x: 121, startPoint y: 508, endPoint x: 147, endPoint y: 555, distance: 53.6
click at [147, 555] on textarea "Select all files except of Знімок екрана [DATE] о 09.31.01.png and vivfox.mview" at bounding box center [203, 520] width 182 height 98
type textarea "*"
type textarea "Select all files except of vivfox.mview"
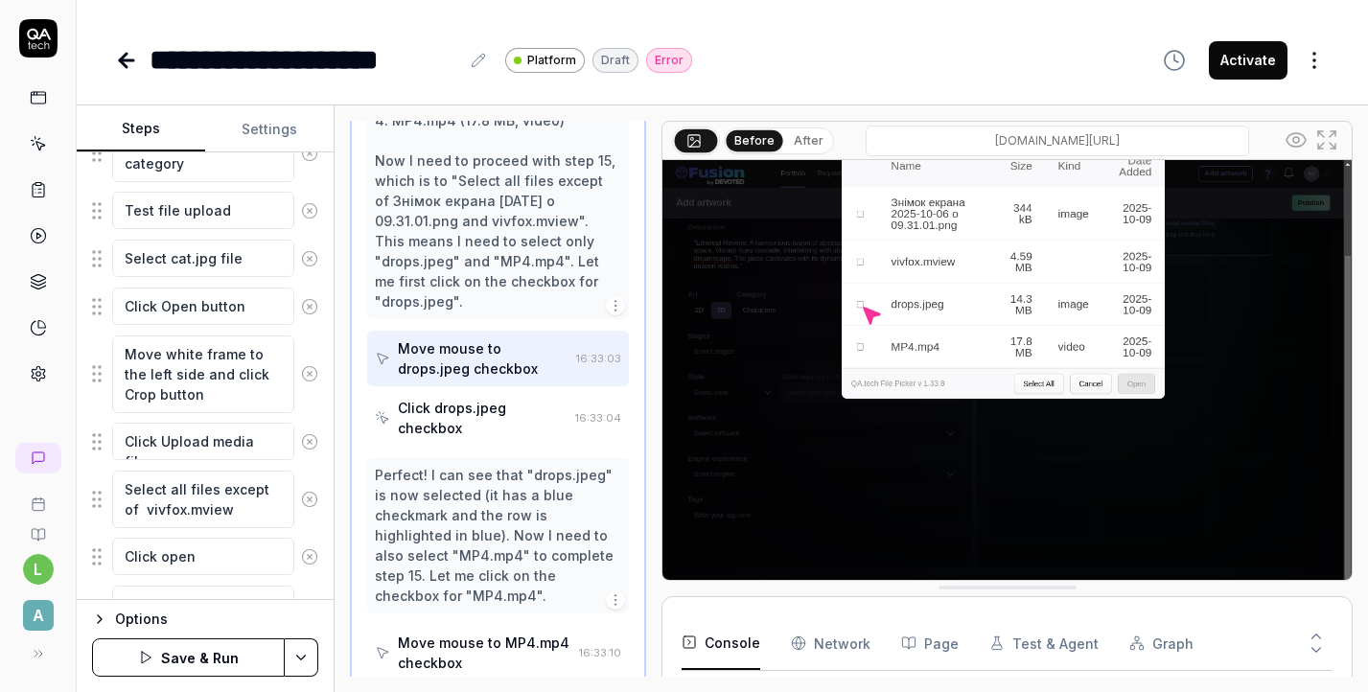
click at [300, 647] on html "**********" at bounding box center [684, 346] width 1368 height 692
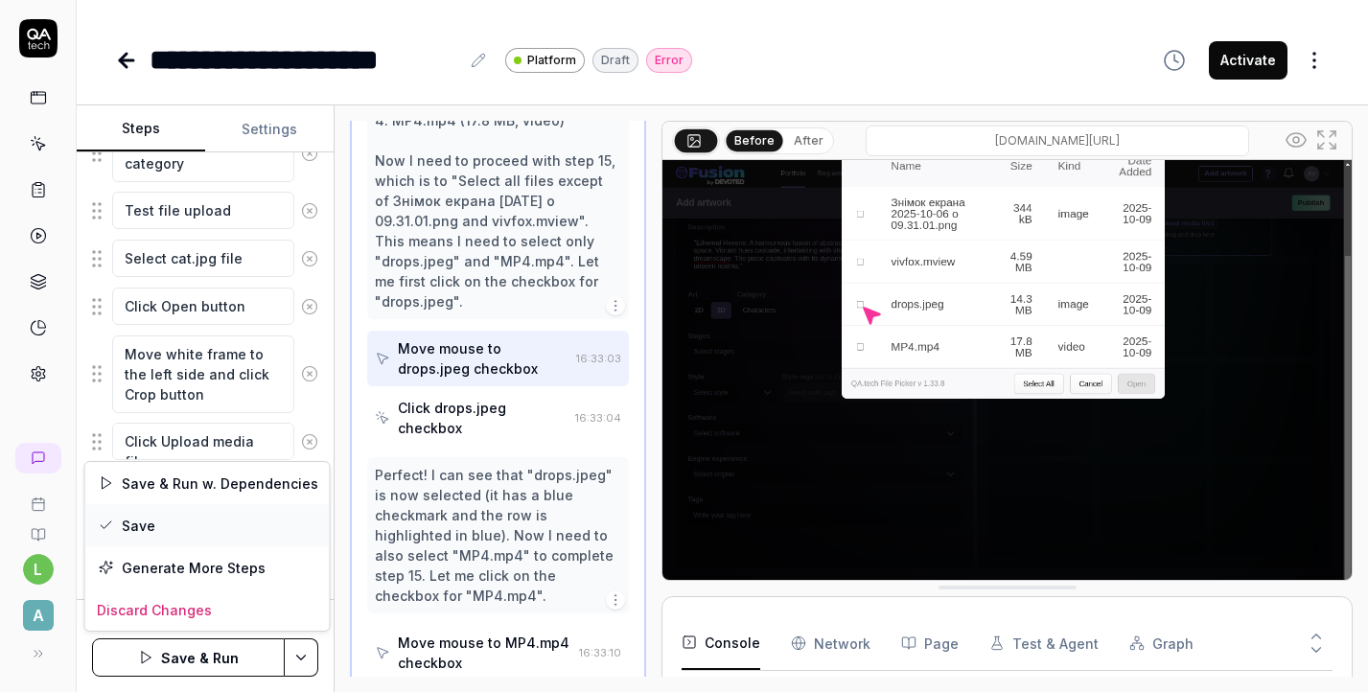
click at [177, 520] on div "Save" at bounding box center [207, 525] width 244 height 42
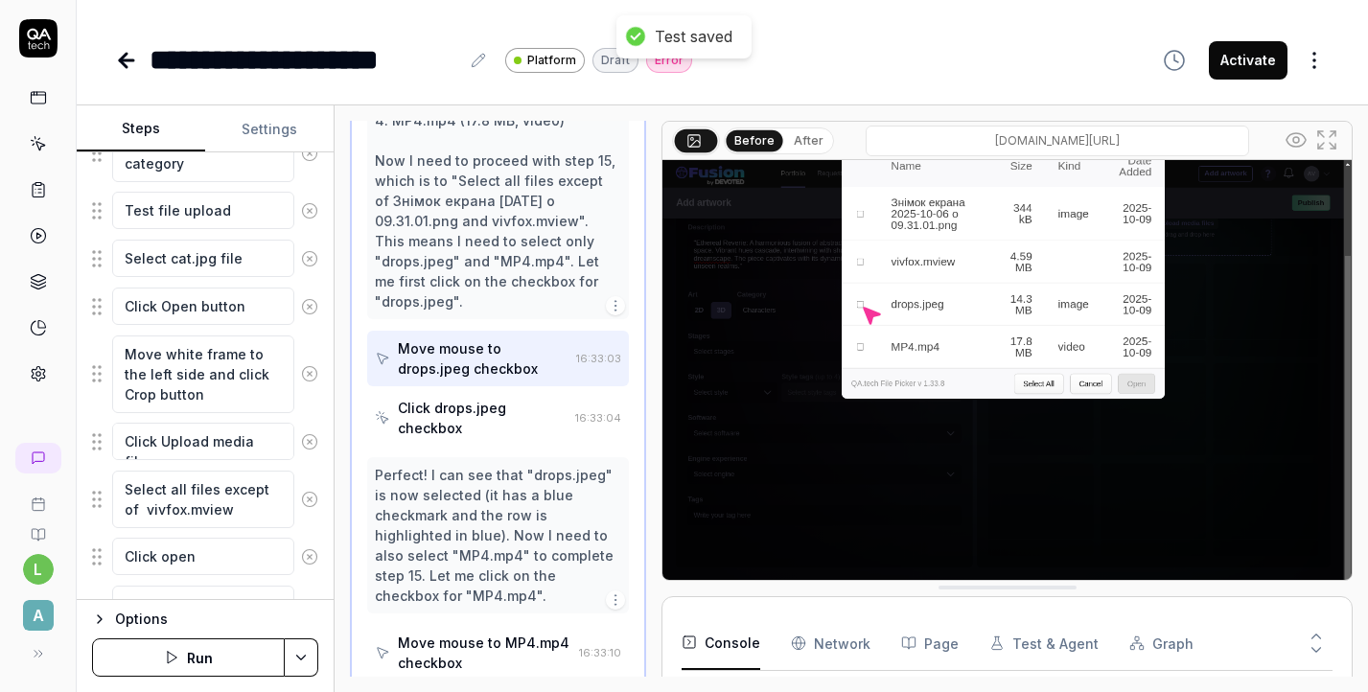
click at [253, 658] on button "Run" at bounding box center [188, 658] width 193 height 38
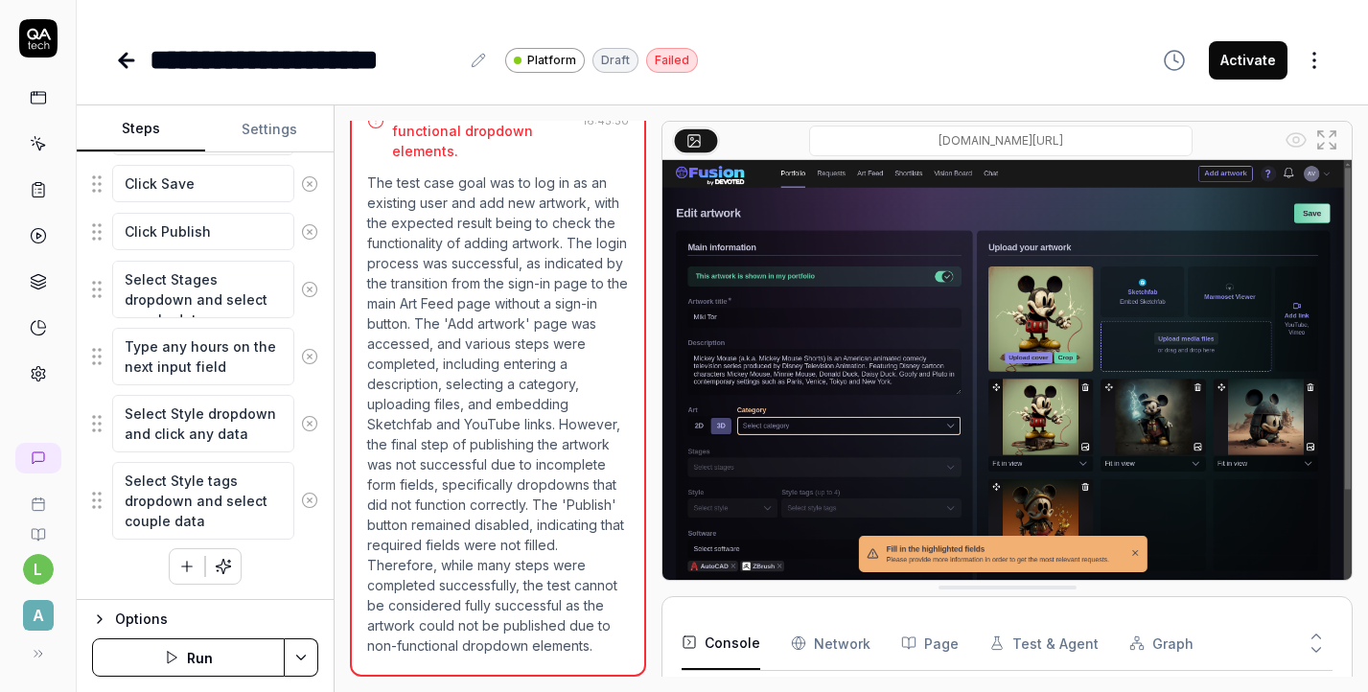
scroll to position [233, 0]
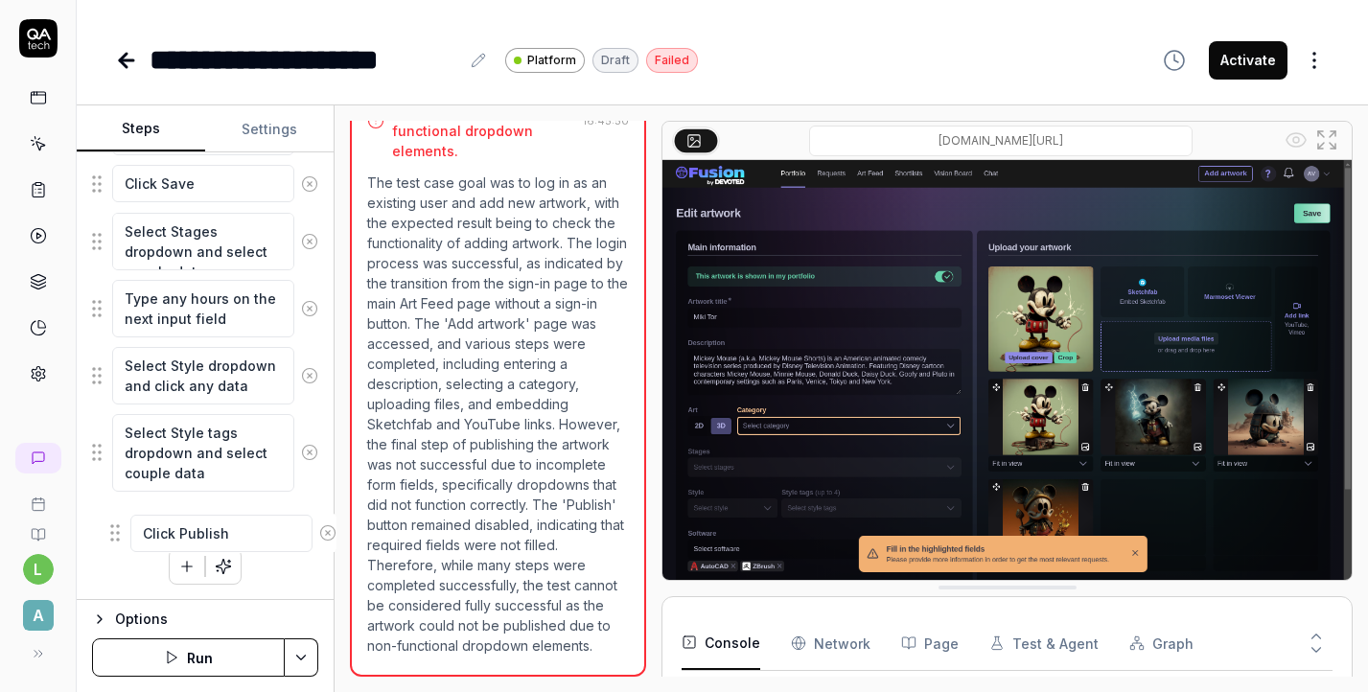
drag, startPoint x: 96, startPoint y: 233, endPoint x: 111, endPoint y: 528, distance: 295.7
click at [184, 567] on icon "button" at bounding box center [186, 566] width 17 height 17
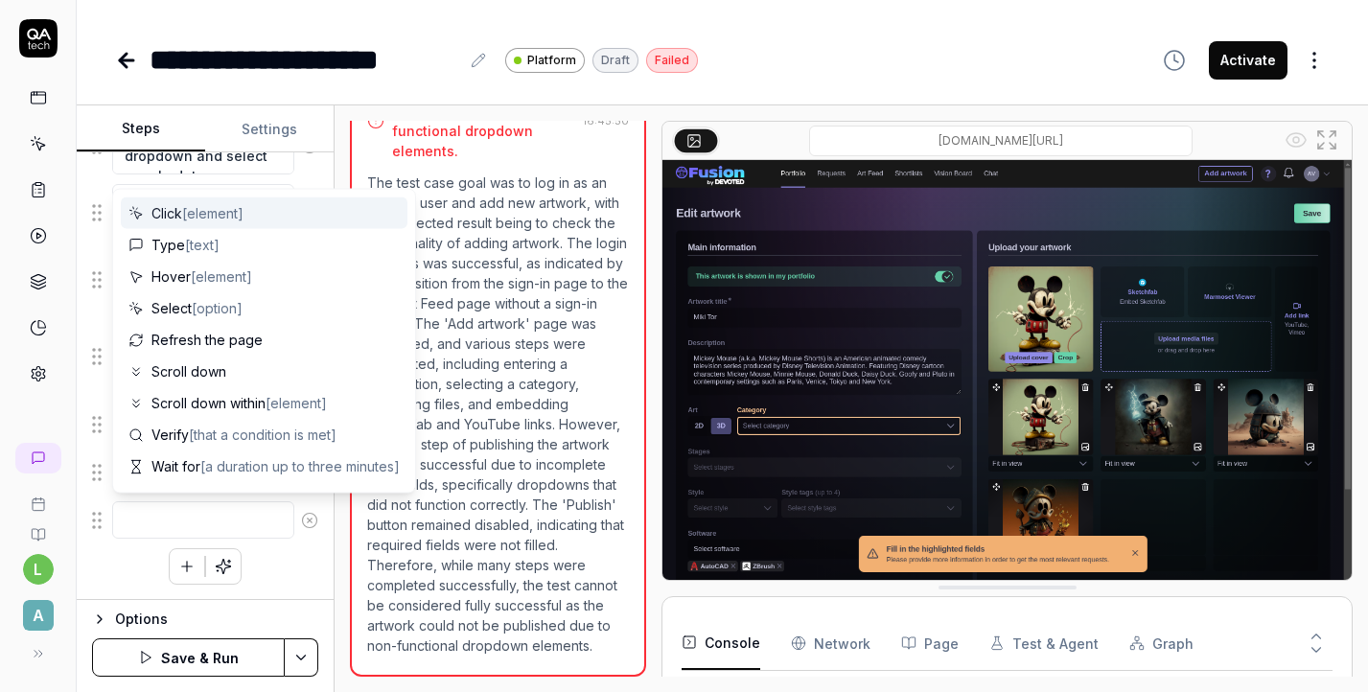
type textarea "*"
type textarea "V"
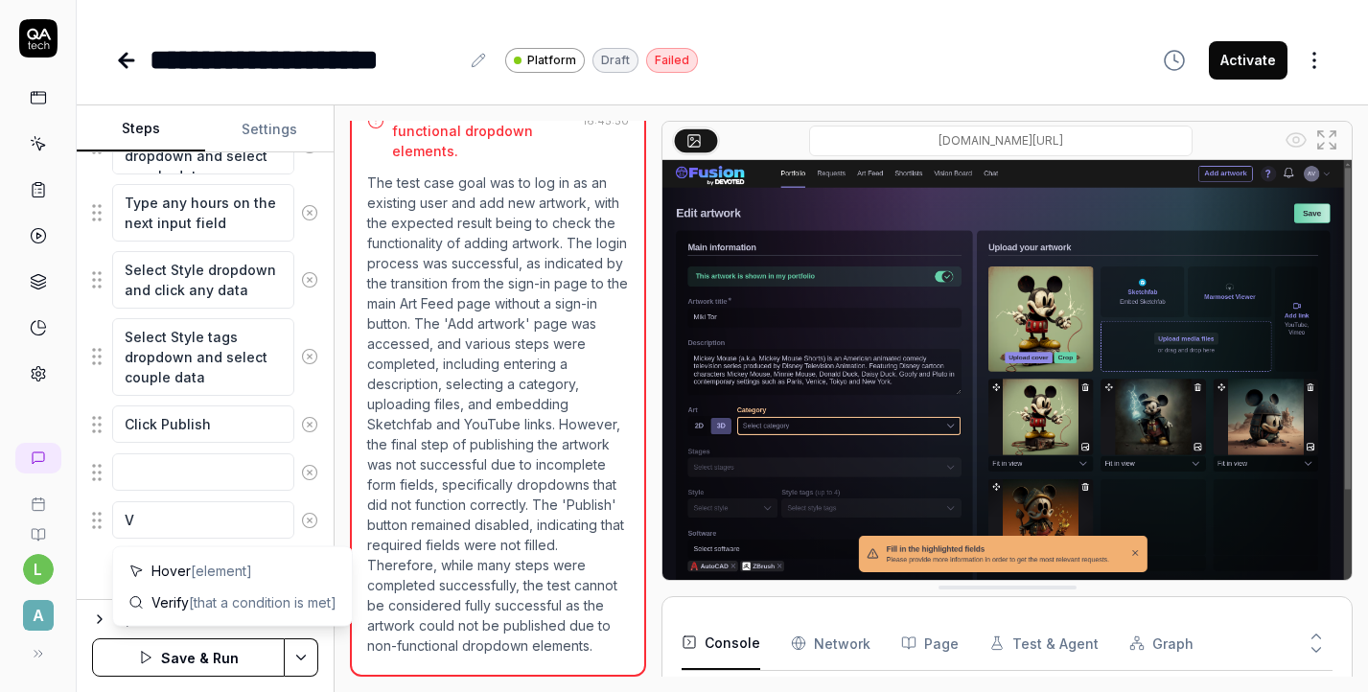
type textarea "*"
type textarea "Ve"
type textarea "*"
type textarea "Ver"
type textarea "*"
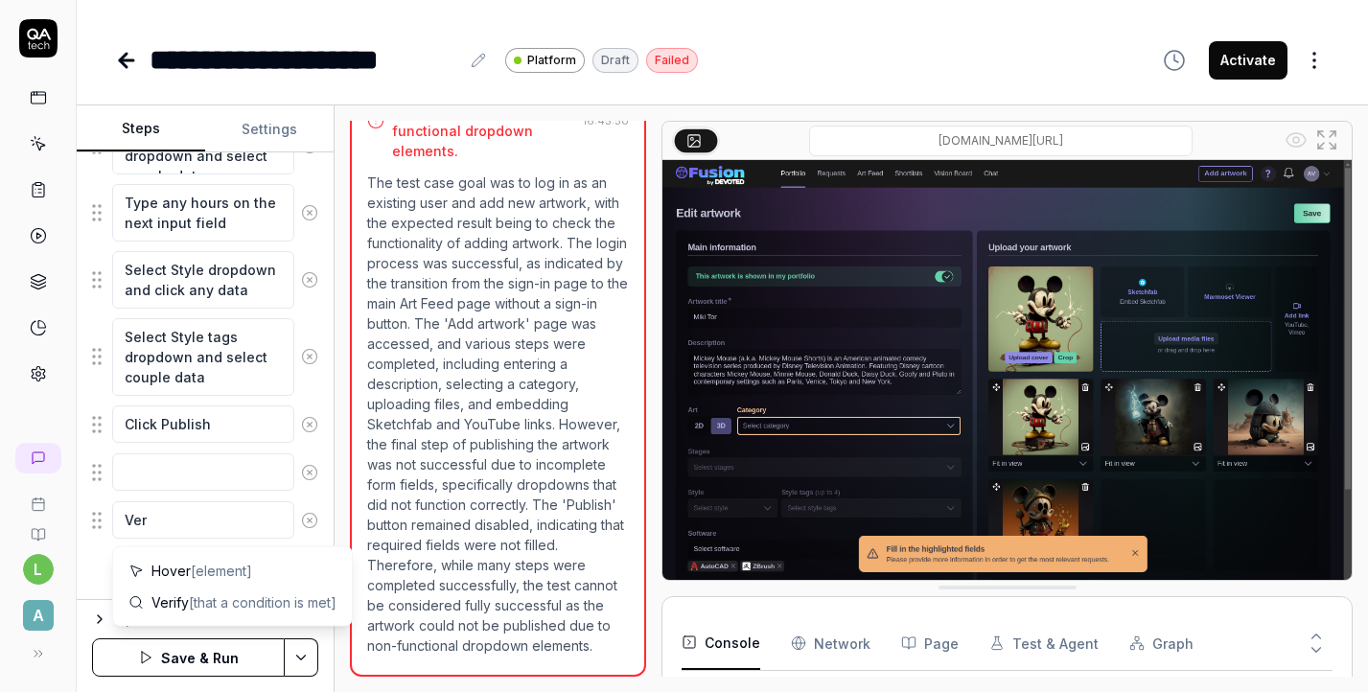
type textarea "Veri"
type textarea "*"
type textarea "Verif"
type textarea "*"
type textarea "Verify"
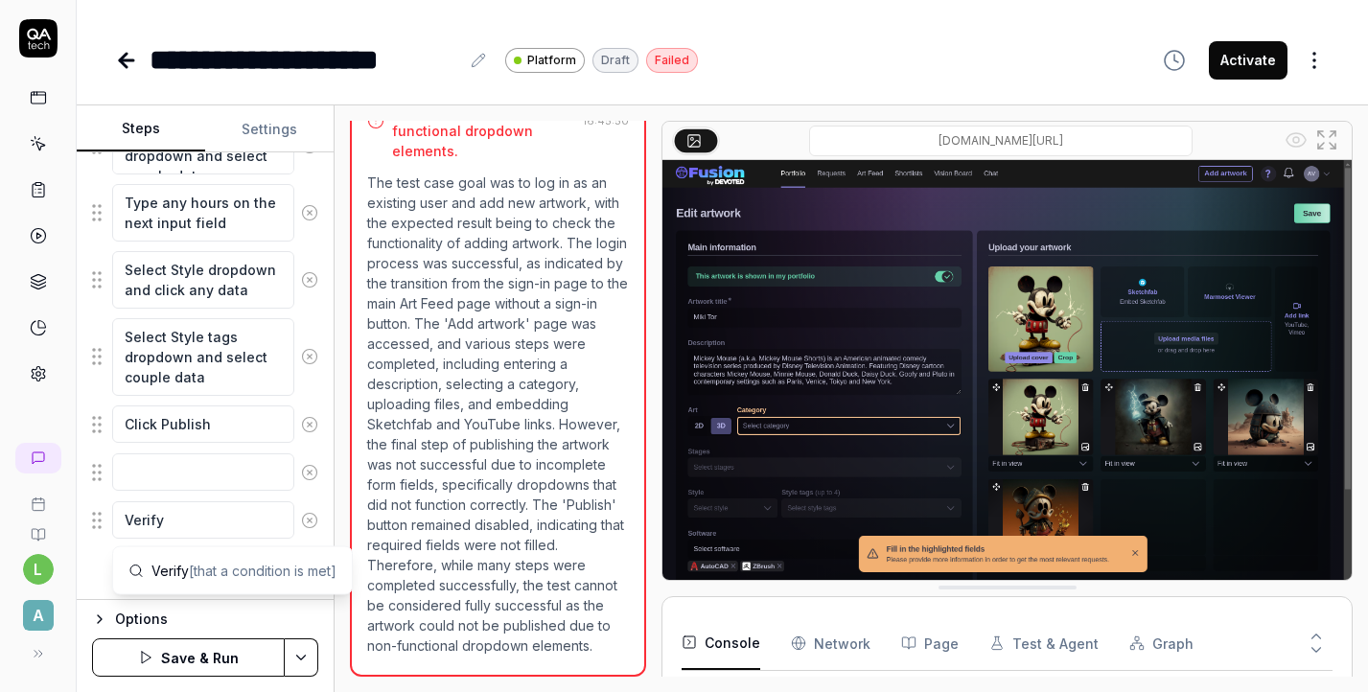
type textarea "*"
type textarea "Verify"
type textarea "*"
type textarea "Verify j"
type textarea "*"
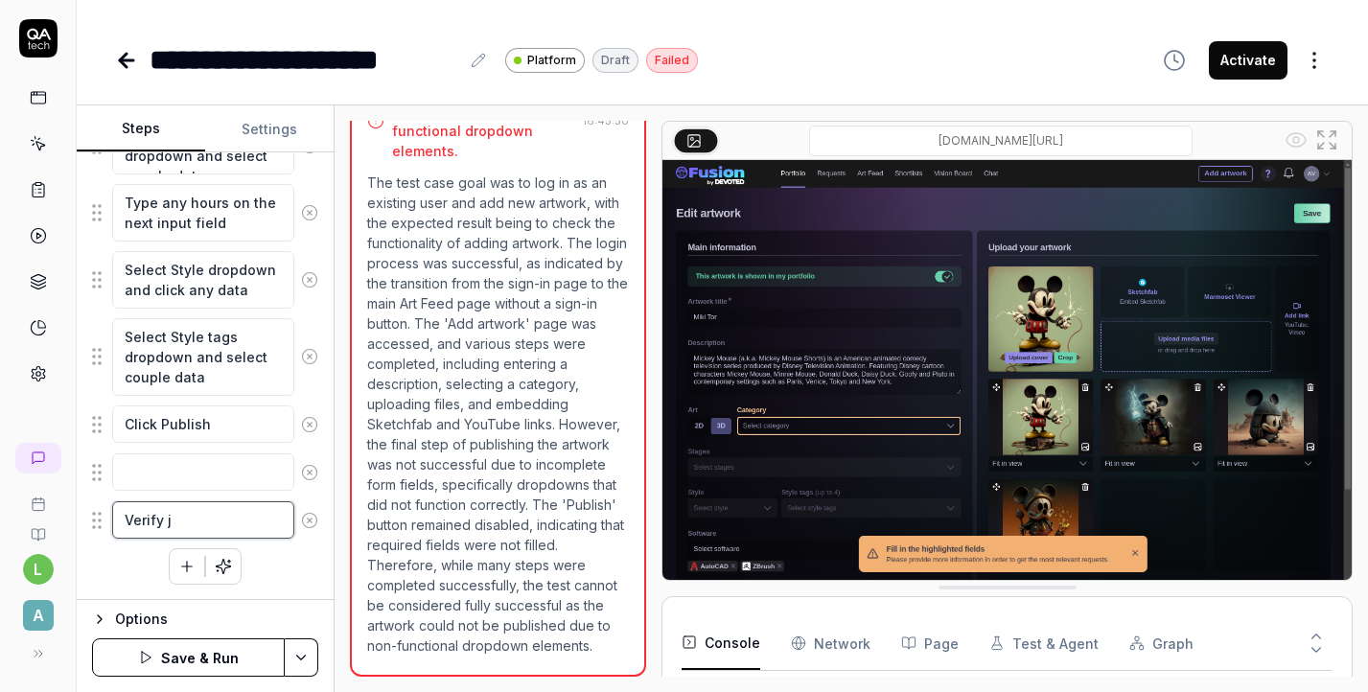
type textarea "Verify ju"
type textarea "*"
type textarea "Verify jus"
type textarea "*"
type textarea "Verify just"
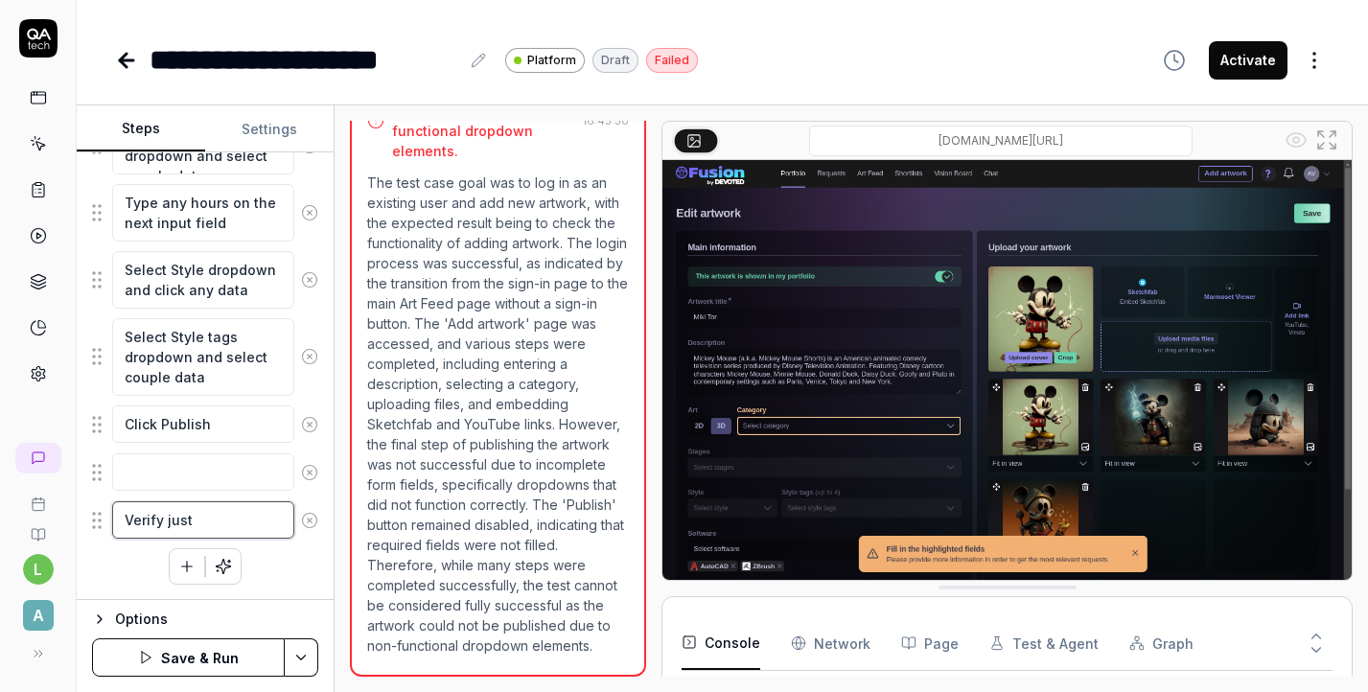
type textarea "*"
type textarea "Verify just"
type textarea "*"
type textarea "Verify just c"
type textarea "*"
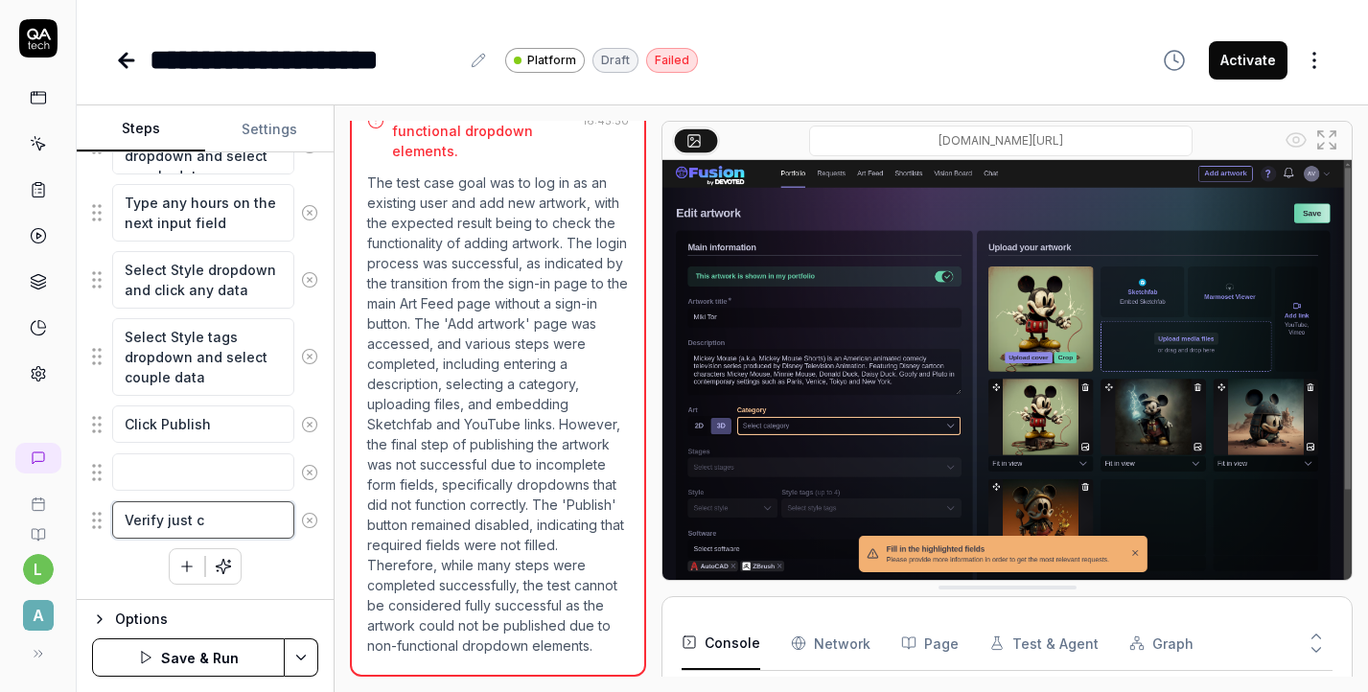
type textarea "Verify just cr"
type textarea "*"
type textarea "Verify just cre"
type textarea "*"
type textarea "Verify just crea"
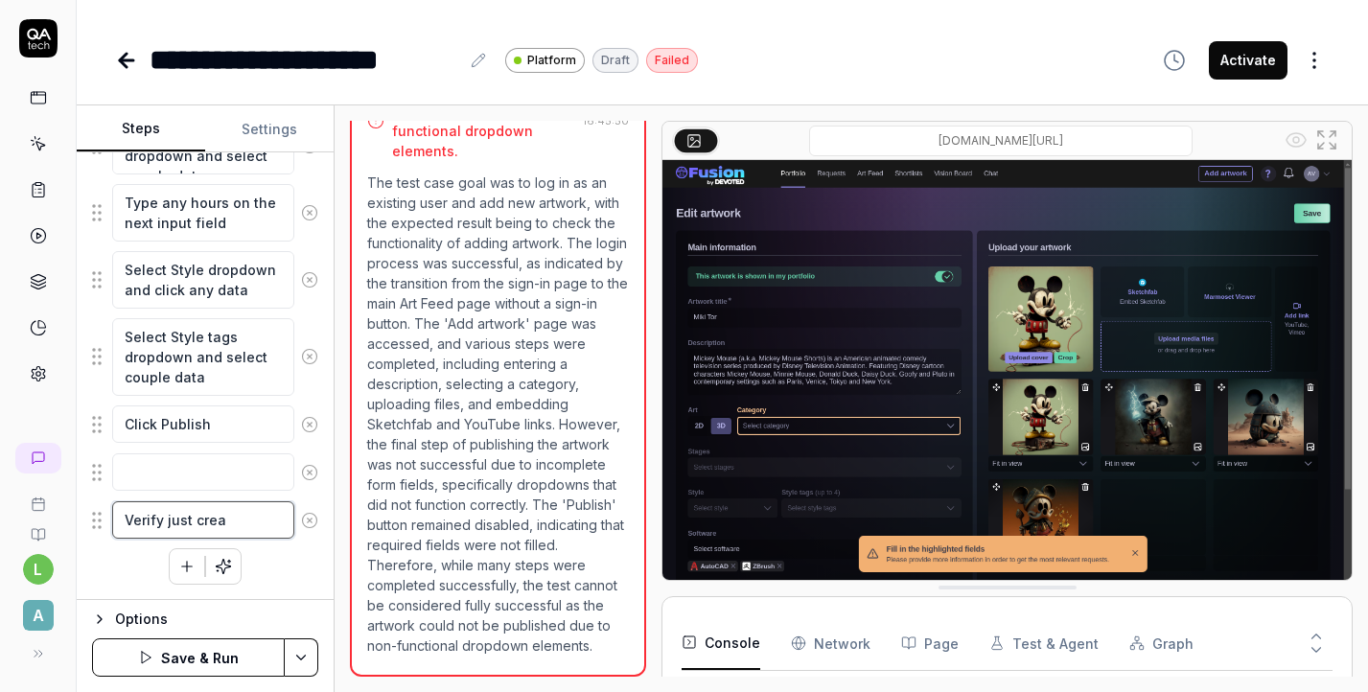
type textarea "*"
type textarea "Verify just creat"
type textarea "*"
type textarea "Verify just create"
type textarea "*"
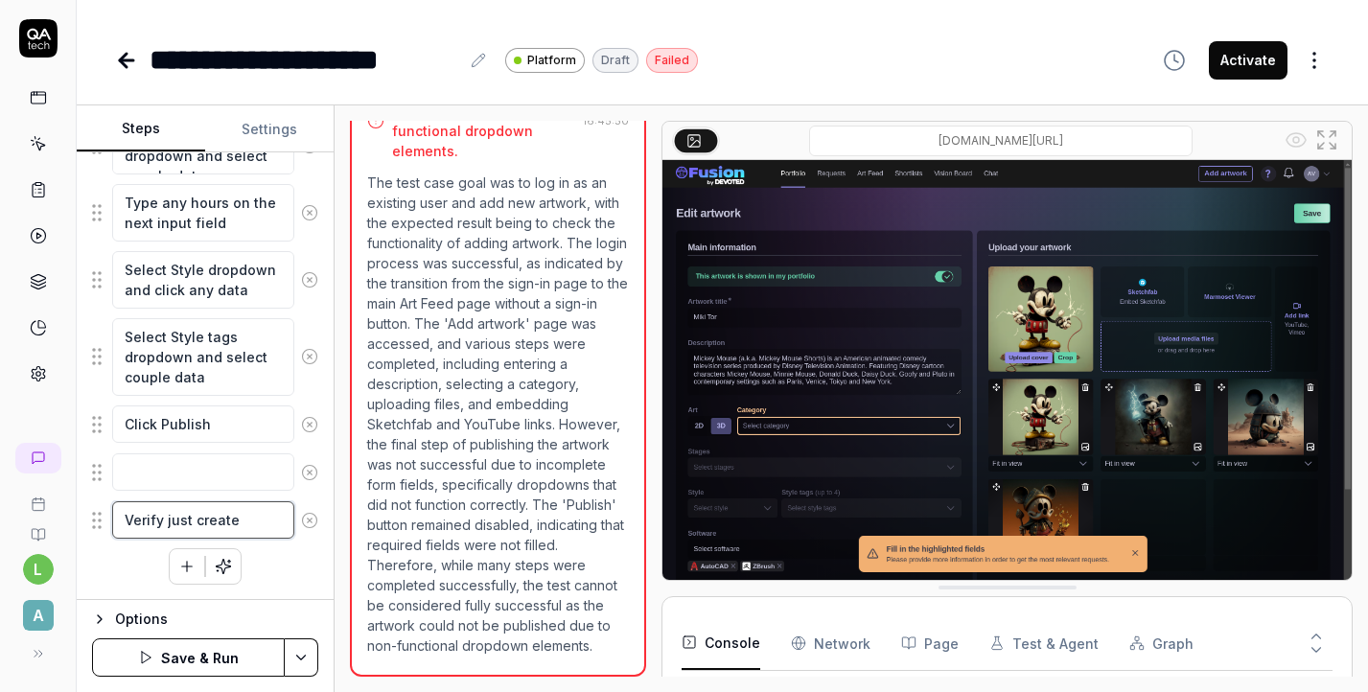
type textarea "Verify just creates"
type textarea "*"
type textarea "Verify just creates"
type textarea "*"
type textarea "Verify just creates"
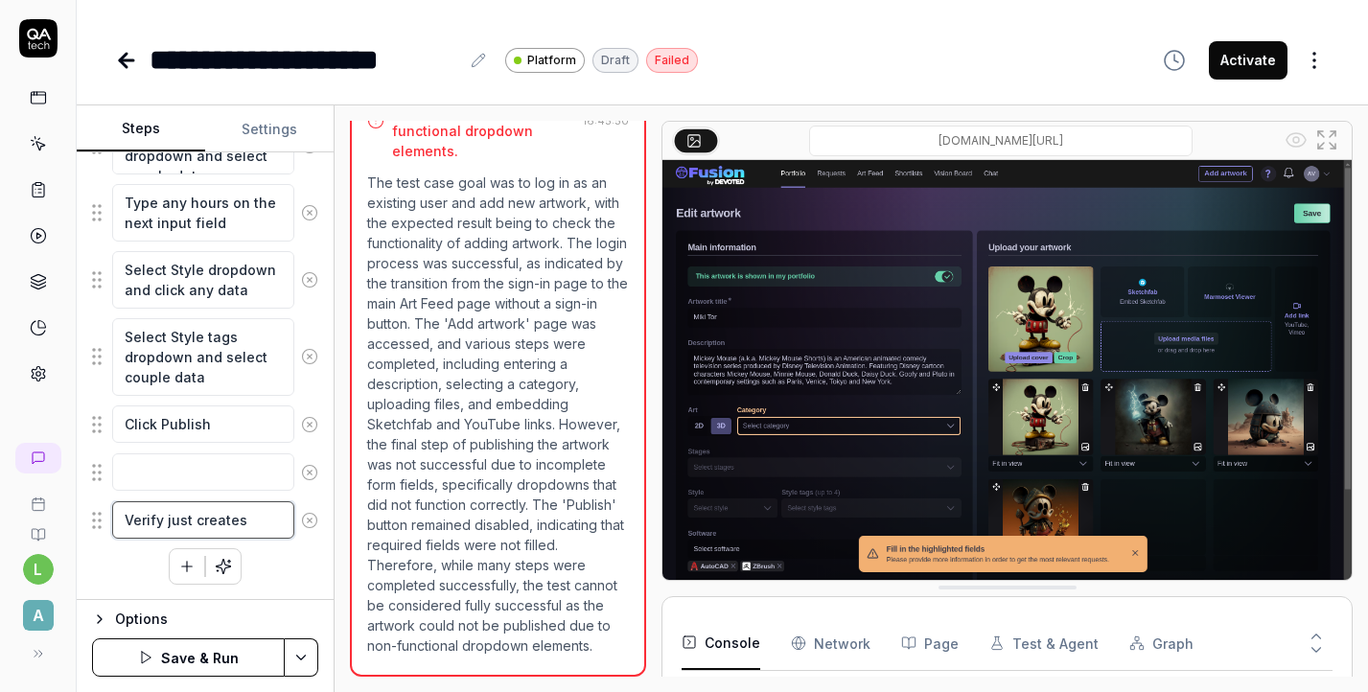
type textarea "*"
type textarea "Verify just create"
type textarea "*"
type textarea "Verify just created"
type textarea "*"
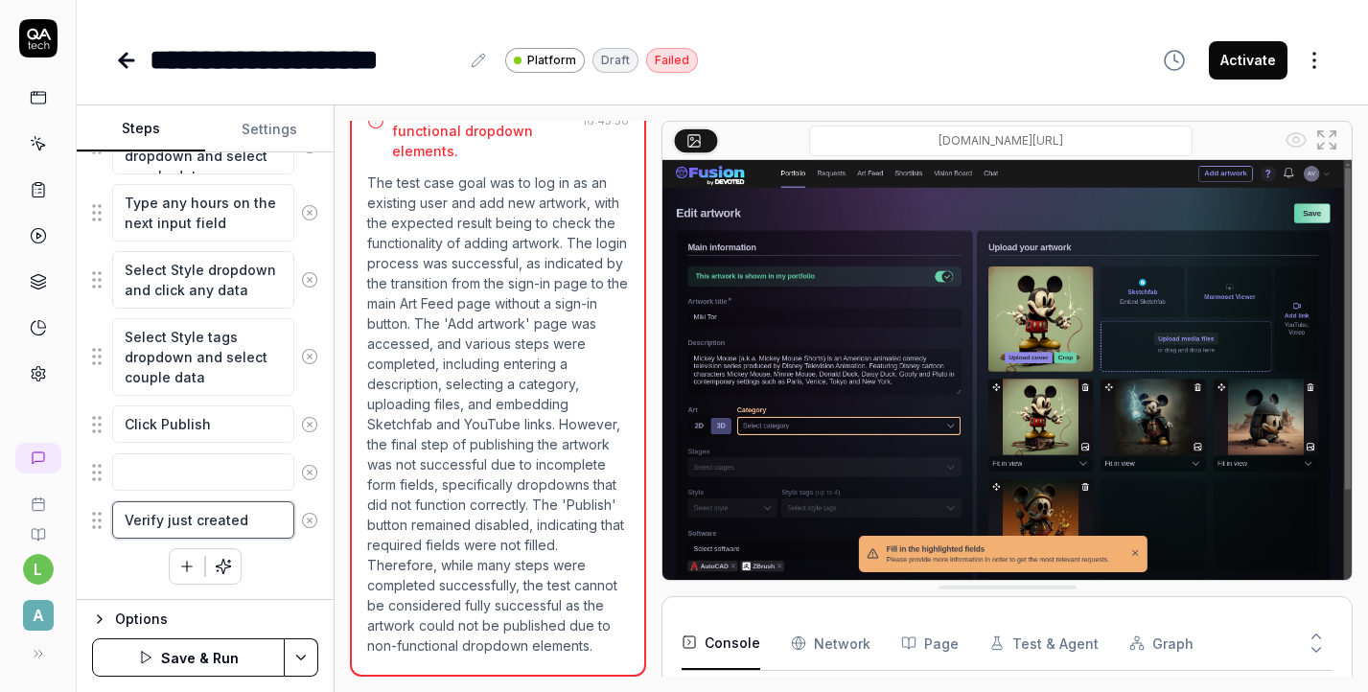
type textarea "Verify just created"
type textarea "*"
type textarea "Verify just created a"
type textarea "*"
type textarea "Verify just created ar"
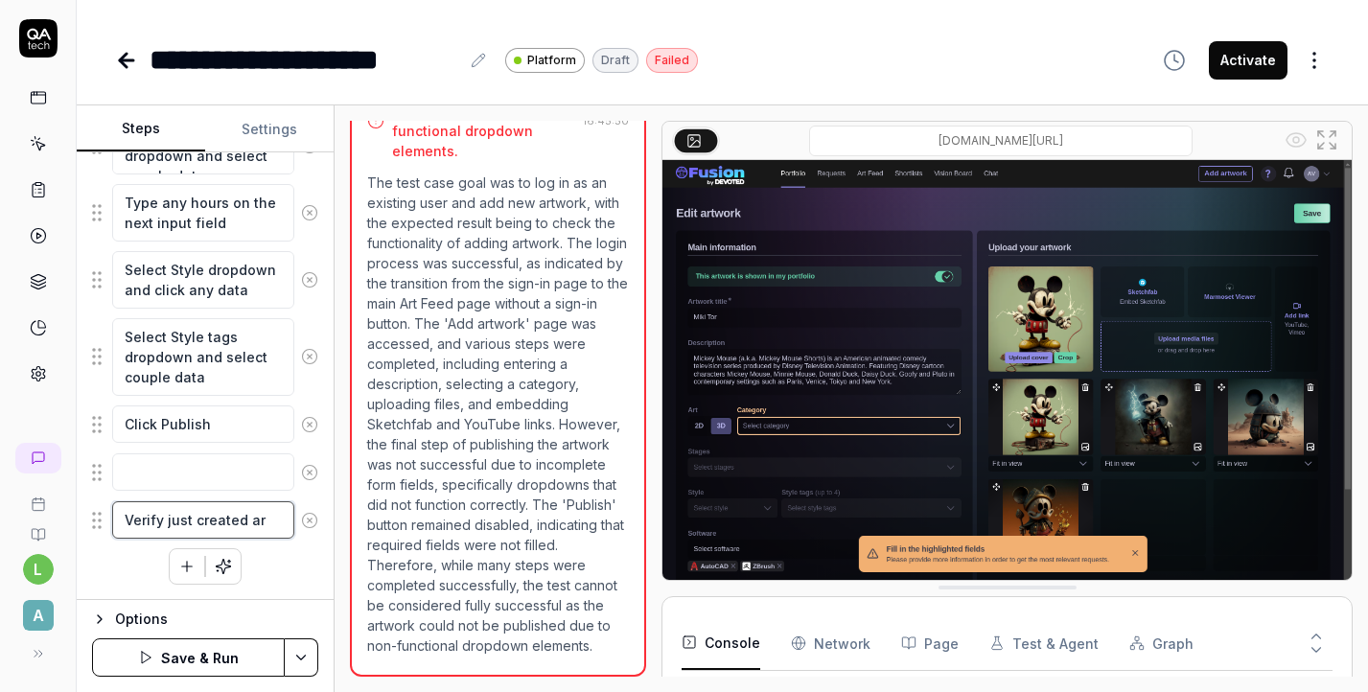
type textarea "*"
type textarea "Verify just created art"
type textarea "*"
type textarea "Verify just created artw"
type textarea "*"
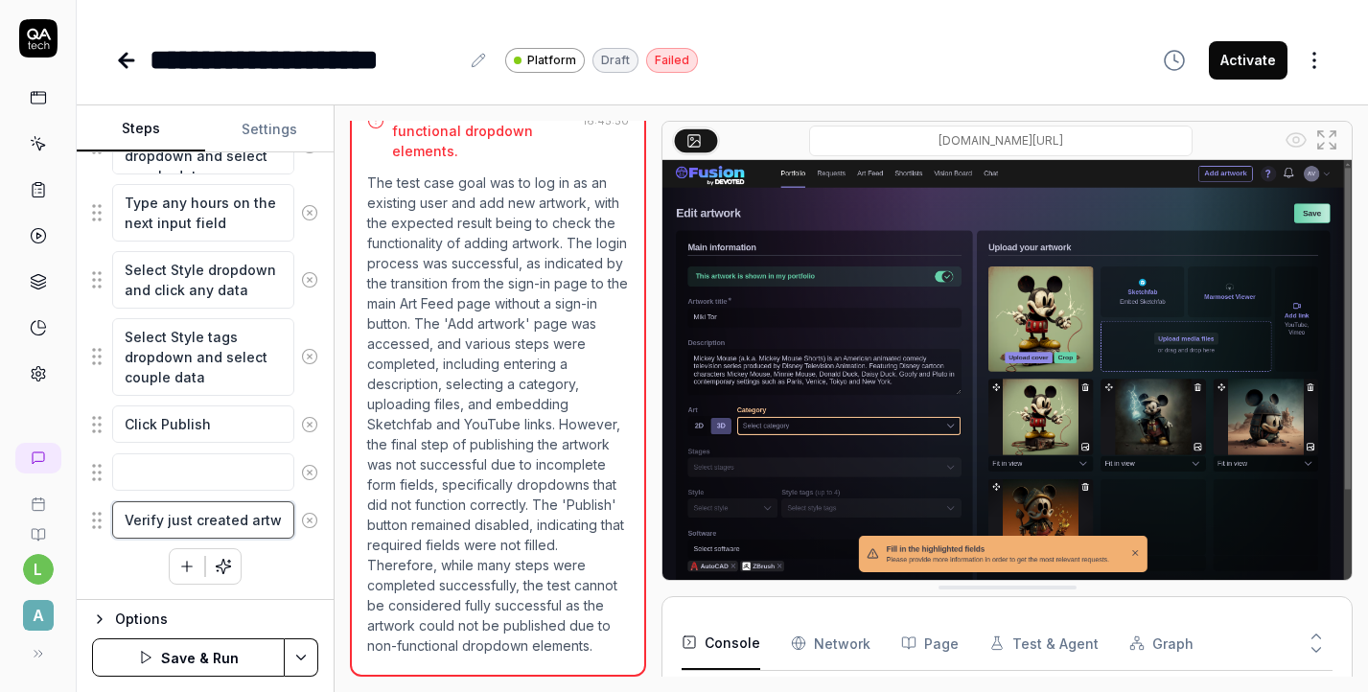
type textarea "Verify just created artwo"
type textarea "*"
type textarea "Verify just created artwor"
type textarea "*"
type textarea "Verify just created artwork"
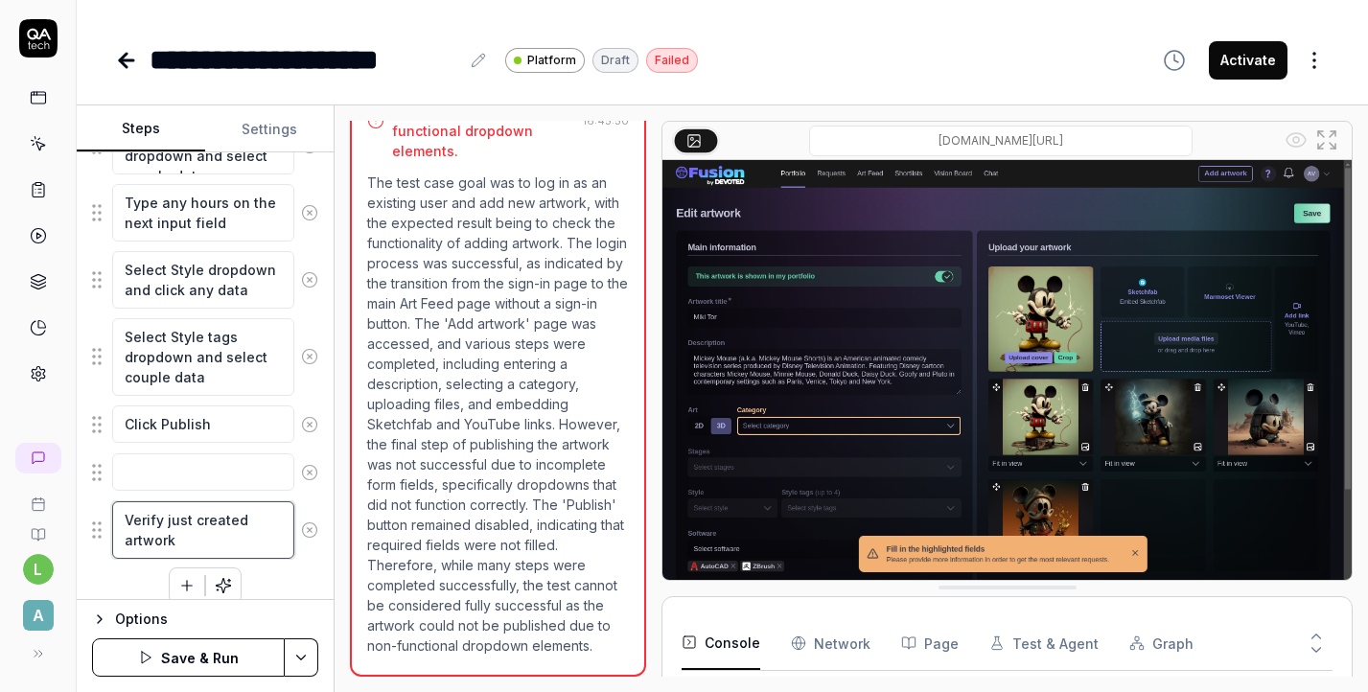
type textarea "*"
type textarea "Verify just created artwork"
type textarea "*"
type textarea "Verify just created artwork b"
type textarea "*"
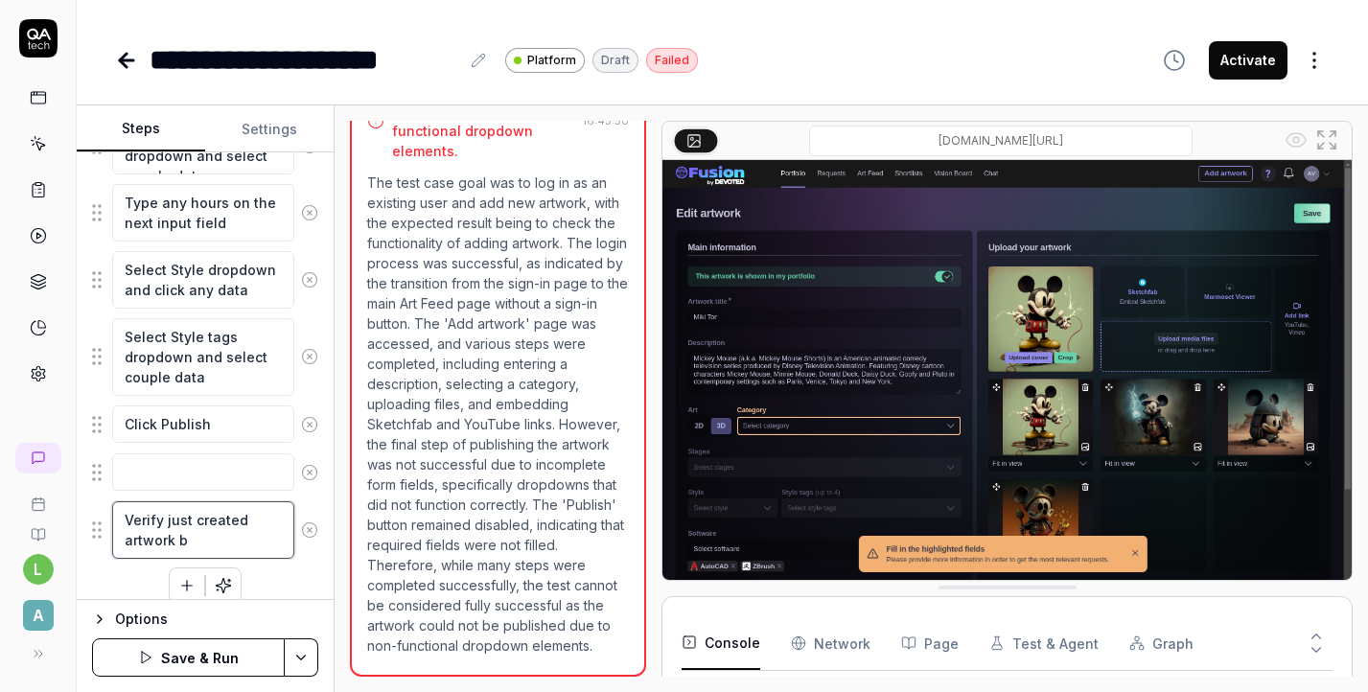
type textarea "Verify just created artwork by"
type textarea "*"
type textarea "Verify just created artwork by"
type textarea "*"
type textarea "Verify just created artwork by n"
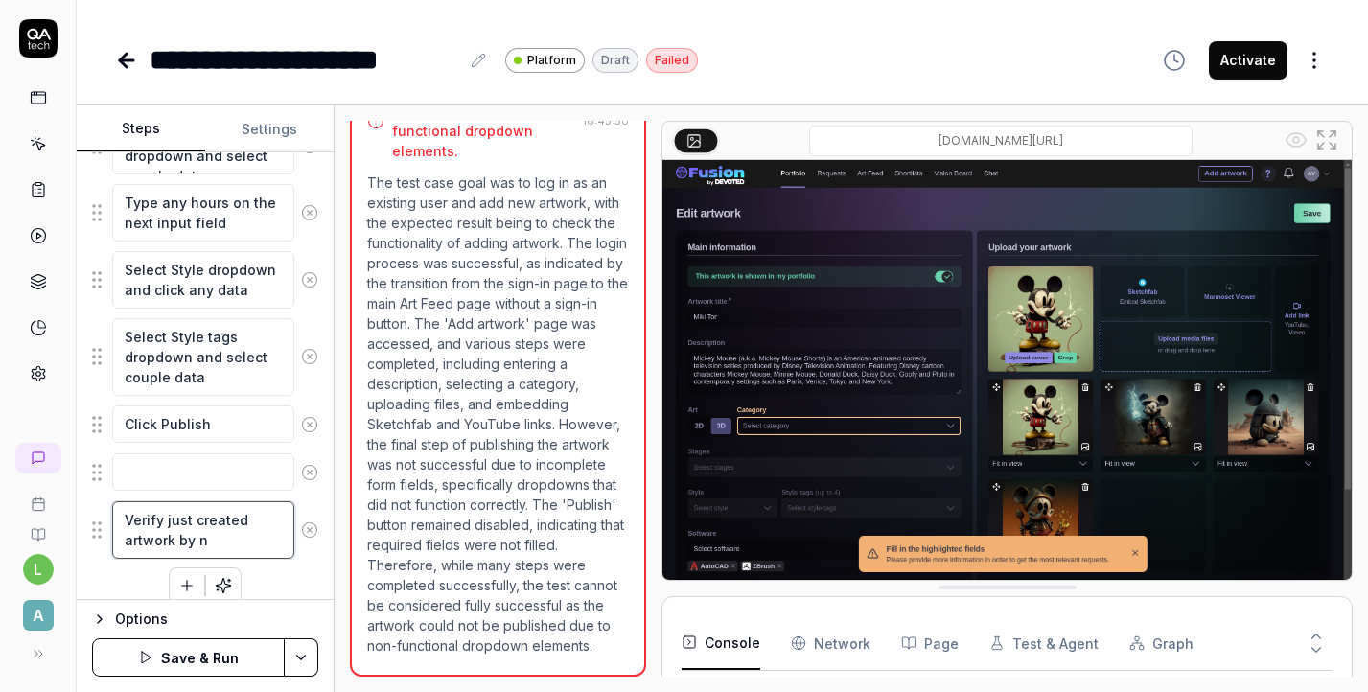
type textarea "*"
type textarea "Verify just created artwork by [PERSON_NAME]"
type textarea "*"
type textarea "Verify just created artwork by nav"
type textarea "*"
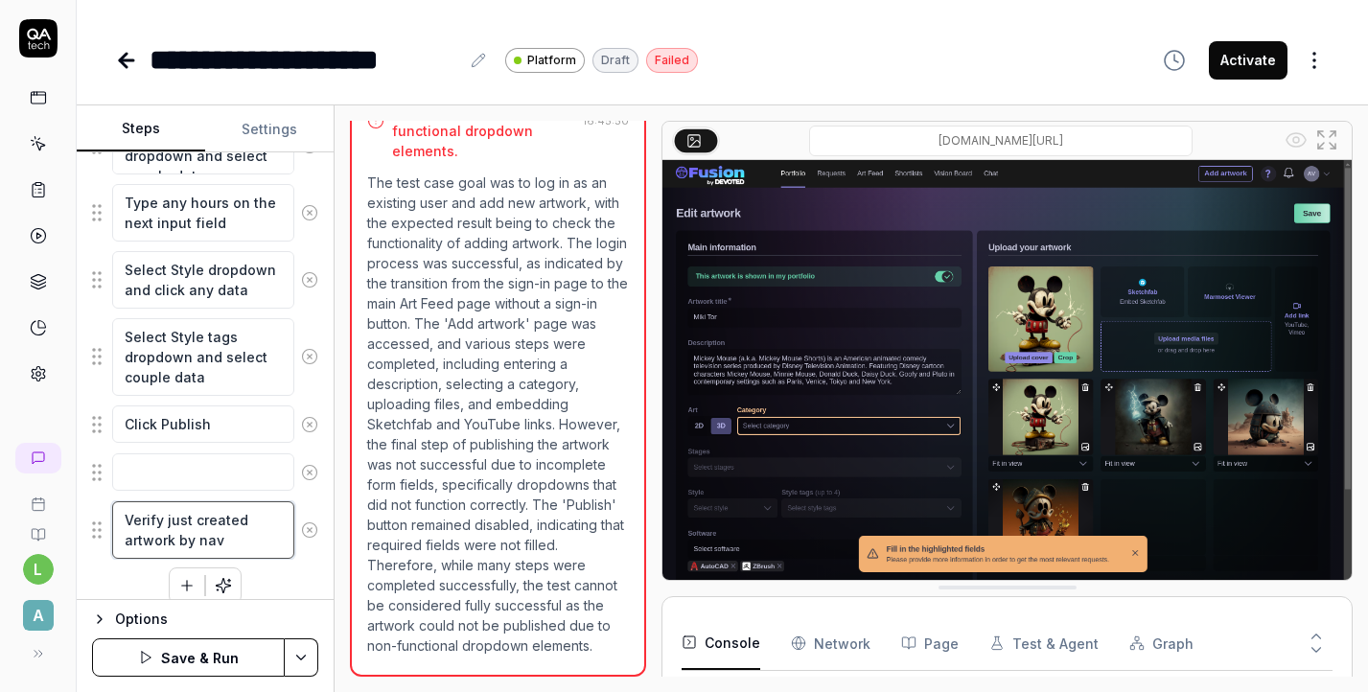
type textarea "Verify just created artwork by [PERSON_NAME]"
type textarea "*"
type textarea "Verify just created artwork by navig"
type textarea "*"
type textarea "Verify just created artwork by [PERSON_NAME]"
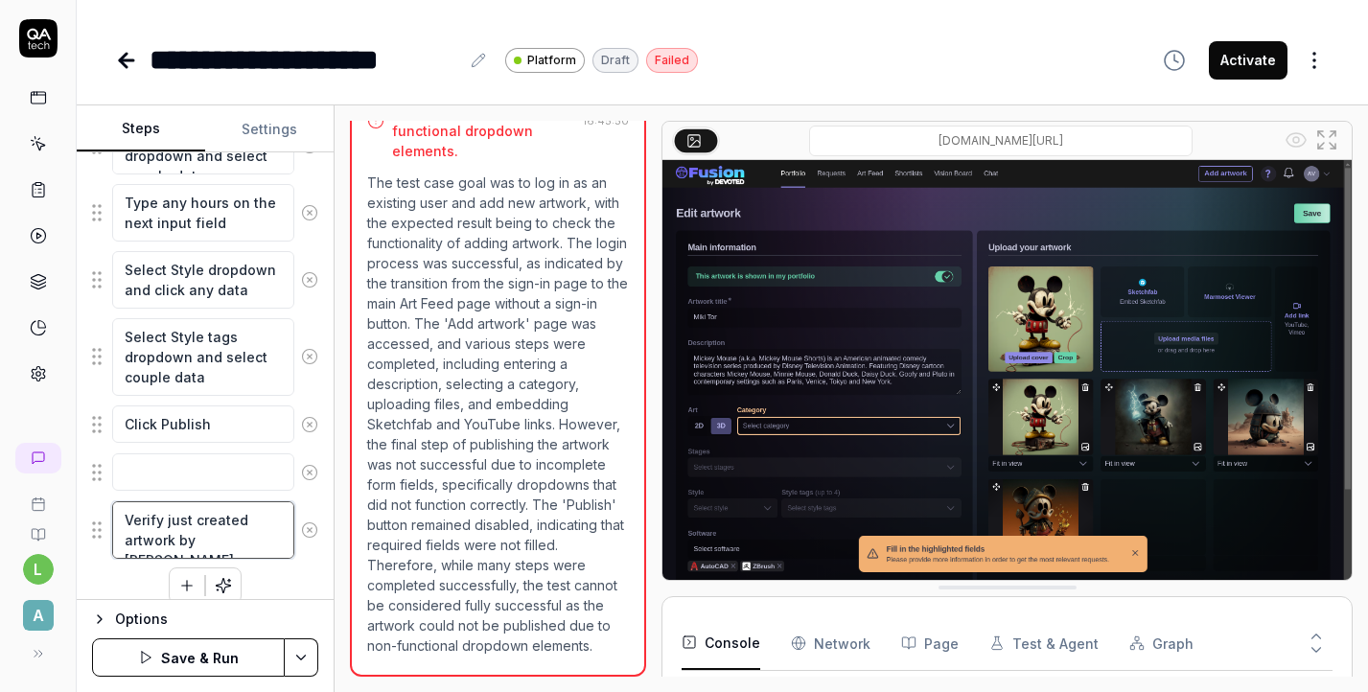
type textarea "*"
type textarea "Verify just created artwork by navigat"
type textarea "*"
type textarea "Verify just created artwork by navigati"
type textarea "*"
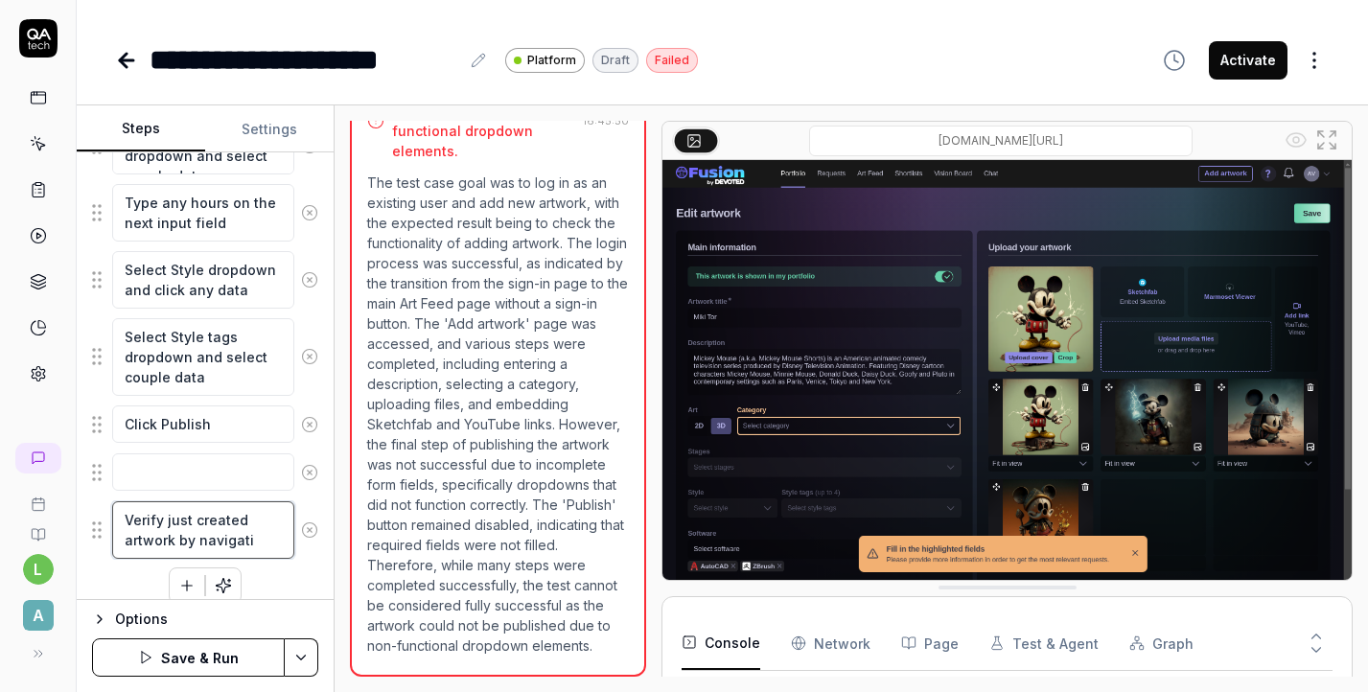
type textarea "Verify just created artwork by navigatio"
type textarea "*"
type textarea "Verify just created artwork by navigation"
type textarea "*"
type textarea "Verify just created artwork by navigationg"
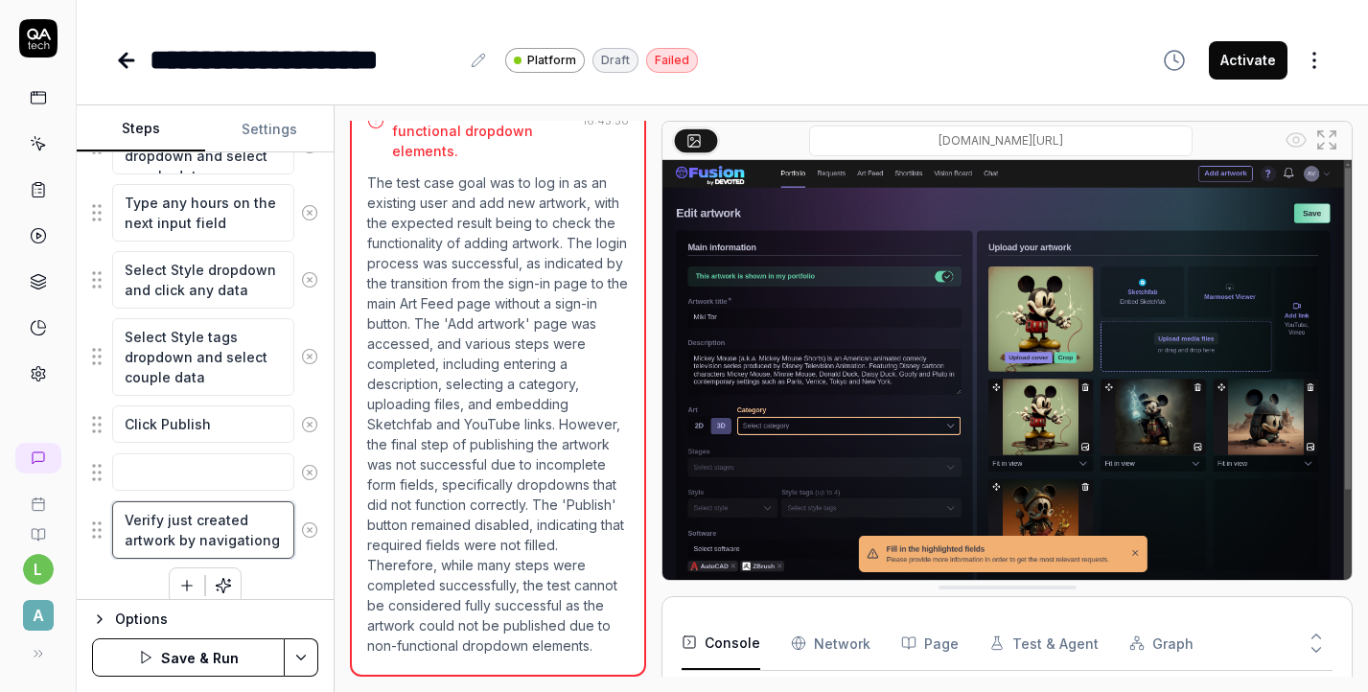
type textarea "*"
type textarea "Verify just created artwork by navigationg"
type textarea "*"
type textarea "Verify just created artwork by navigationg t"
type textarea "*"
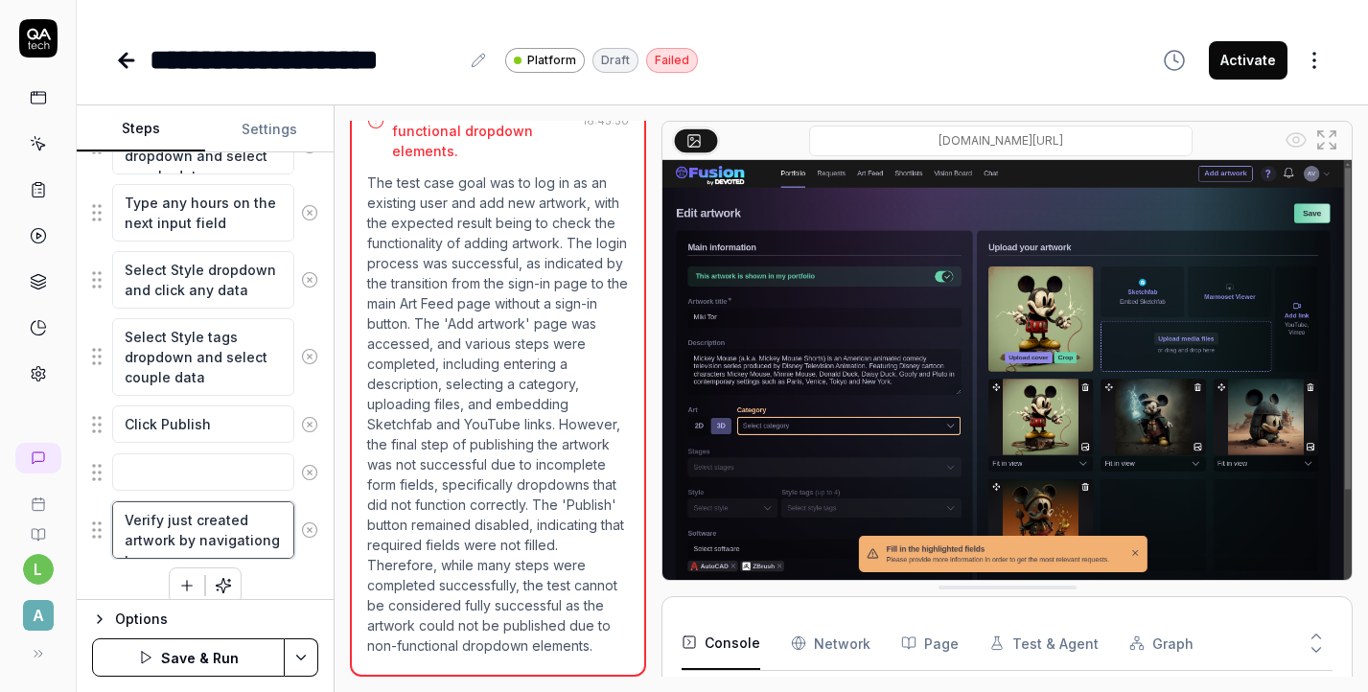
type textarea "Verify just created artwork by navigationg to"
type textarea "*"
type textarea "Verify just created artwork by navigationg to"
type textarea "*"
type textarea "Verify just created artwork by navigationg to t"
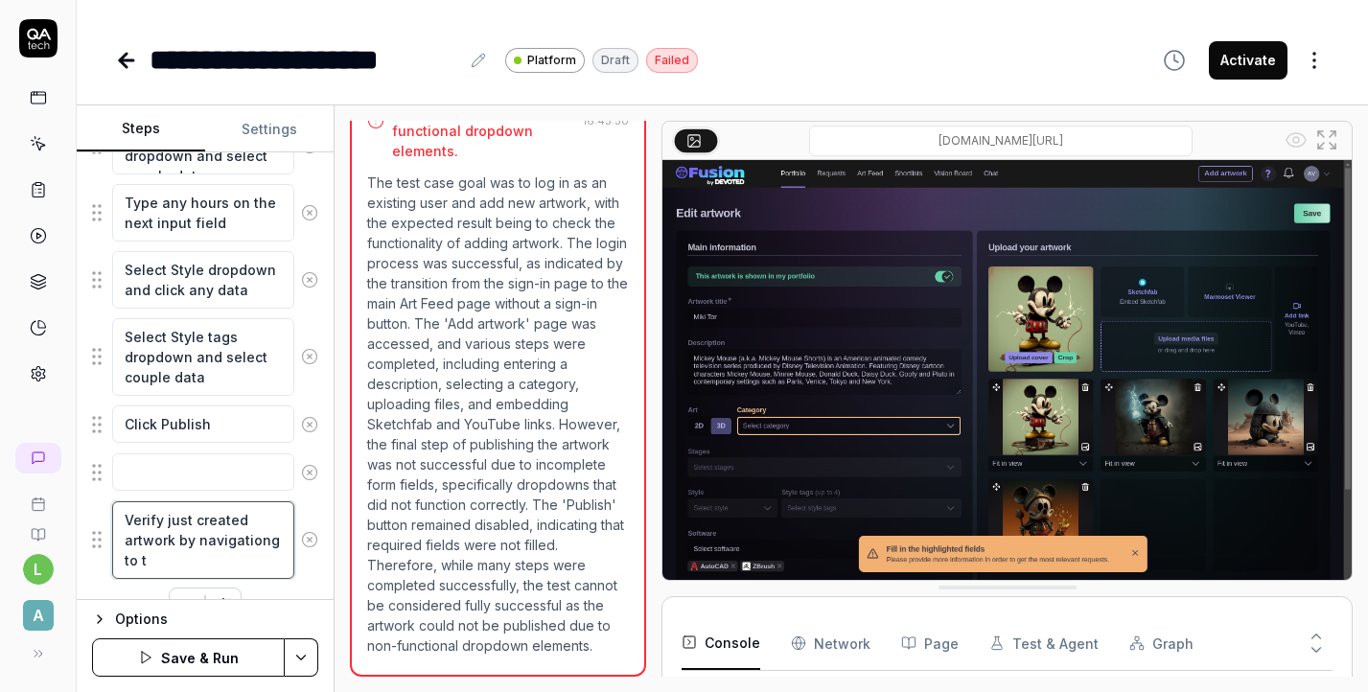
type textarea "*"
type textarea "Verify just created artwork by navigationg to th"
type textarea "*"
type textarea "Verify just created artwork by navigationg to the"
type textarea "*"
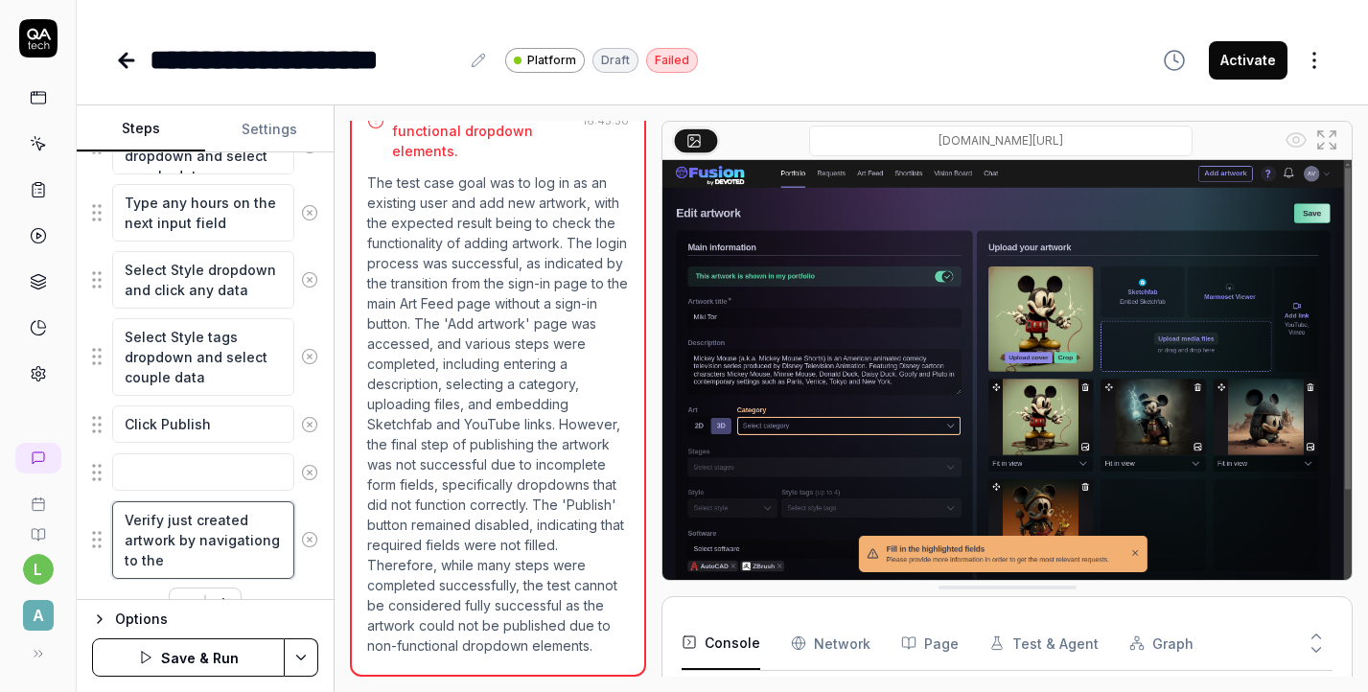
type textarea "Verify just created artwork by navigationg to the"
click at [275, 534] on textarea "Verify just created artwork by navigationg to the" at bounding box center [203, 540] width 182 height 78
click at [267, 538] on textarea "Verify just created artwork by navigationg to the" at bounding box center [203, 540] width 182 height 78
click at [276, 544] on textarea "Verify just created artwork by navigationg to the" at bounding box center [203, 540] width 182 height 78
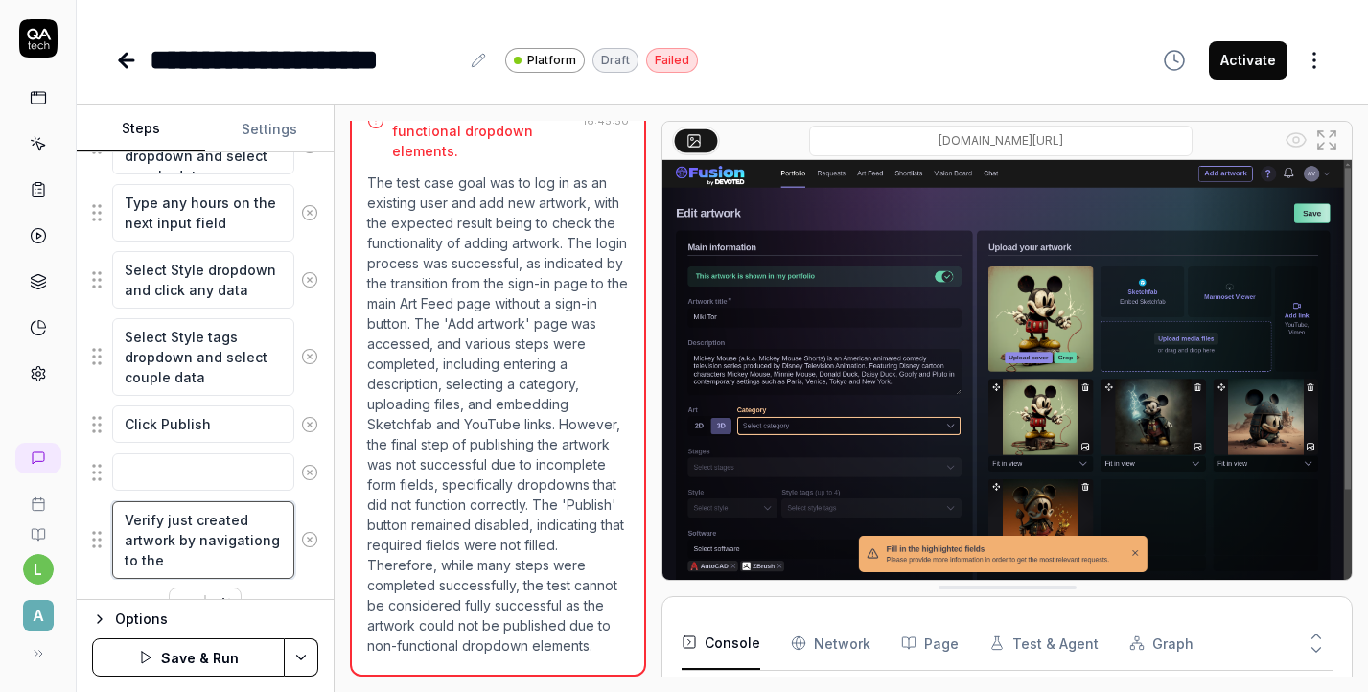
type textarea "*"
type textarea "Verify just created artwork by navigationgto the"
type textarea "*"
type textarea "Verify just created artwork by navigationto the"
type textarea "*"
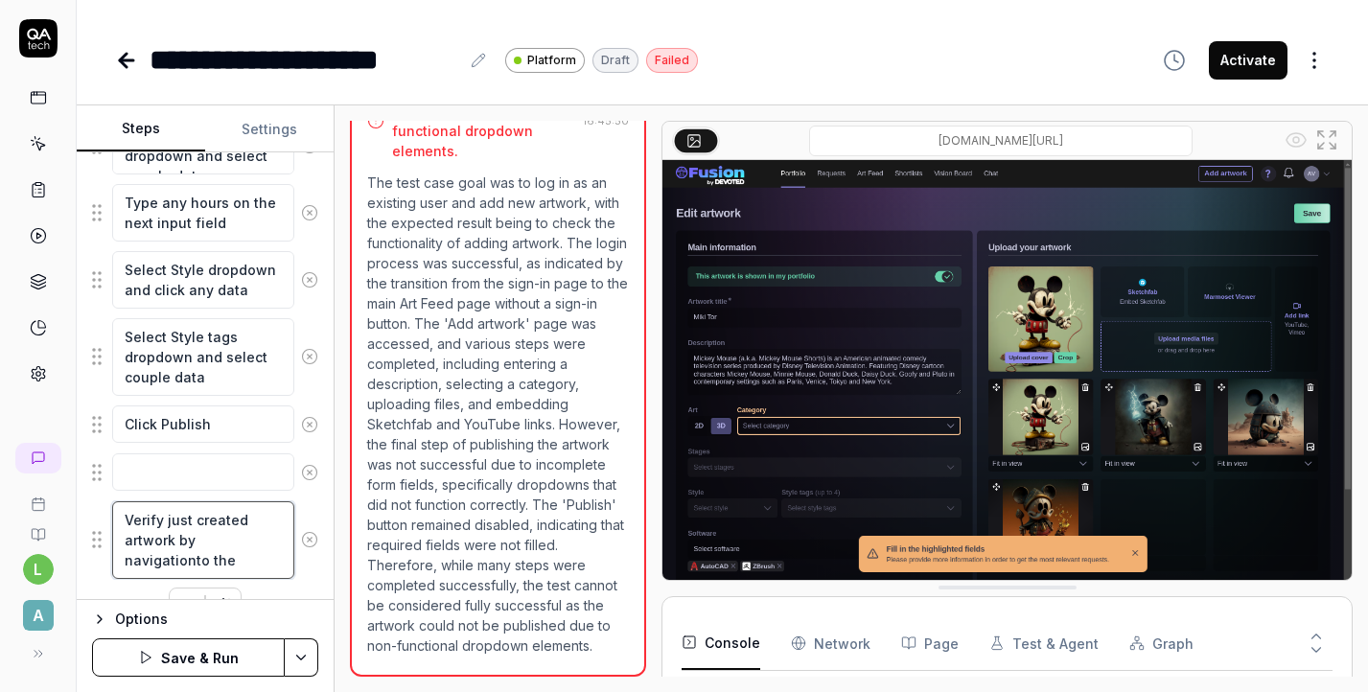
type textarea "Verify just created artwork by navigatioto the"
type textarea "*"
type textarea "Verify just created artwork by navigatito the"
type textarea "*"
type textarea "Verify just created artwork by navigatto the"
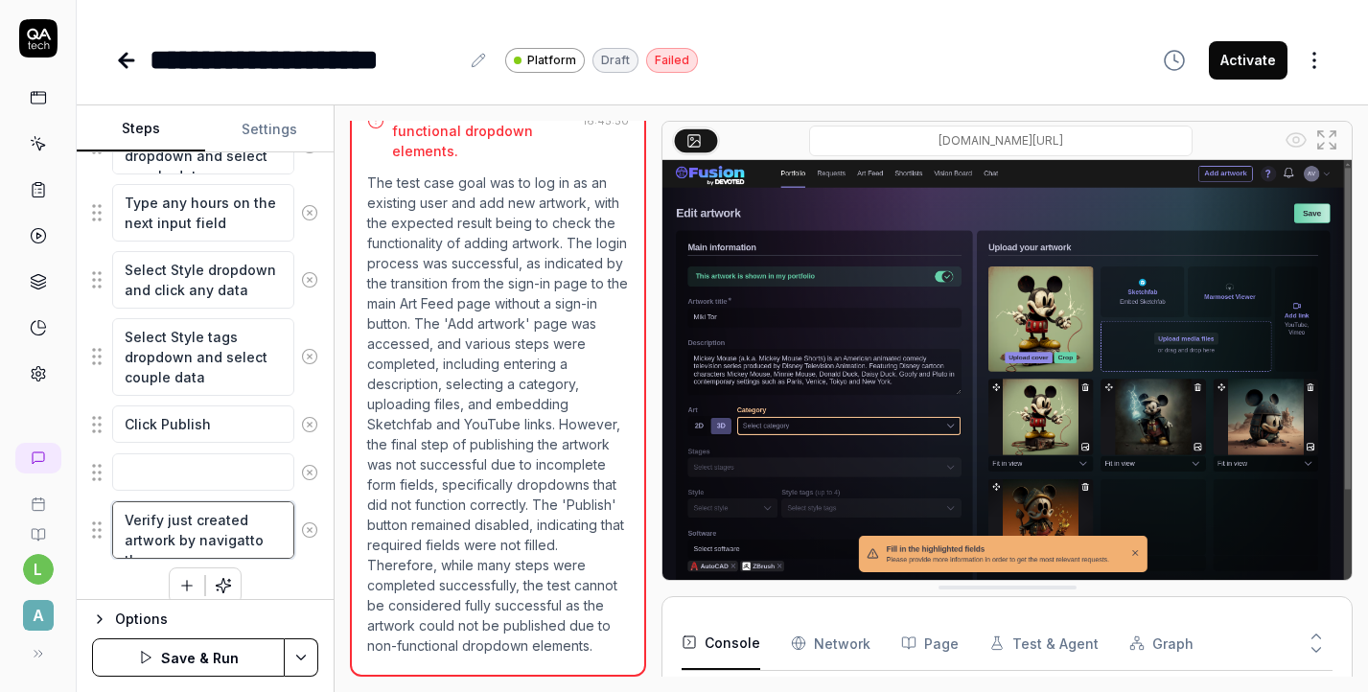
type textarea "*"
type textarea "Verify just created artwork by navigateto the"
type textarea "*"
type textarea "Verify just created artwork by navigate to the"
click at [244, 549] on textarea "Verify just created artwork by navigate to the" at bounding box center [203, 540] width 182 height 78
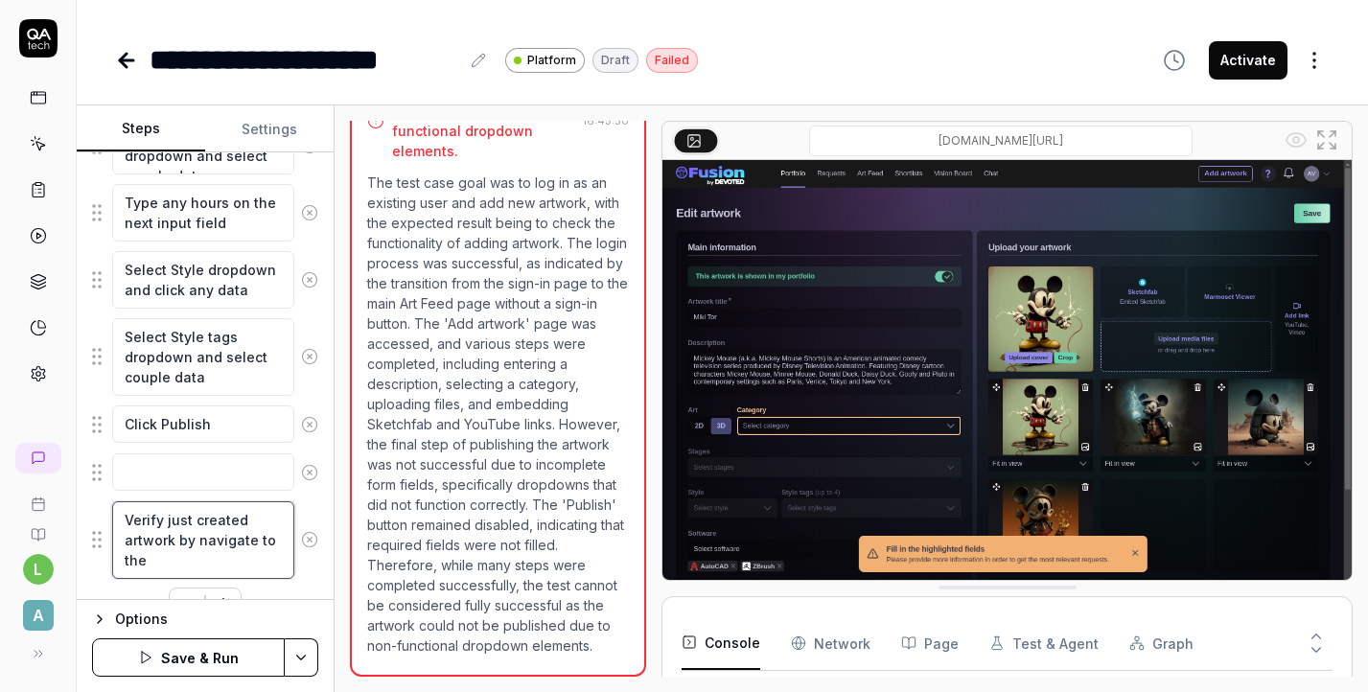
type textarea "*"
type textarea "Verify just created artwork by navigate to the l"
type textarea "*"
type textarea "Verify just created artwork by navigate to the la"
type textarea "*"
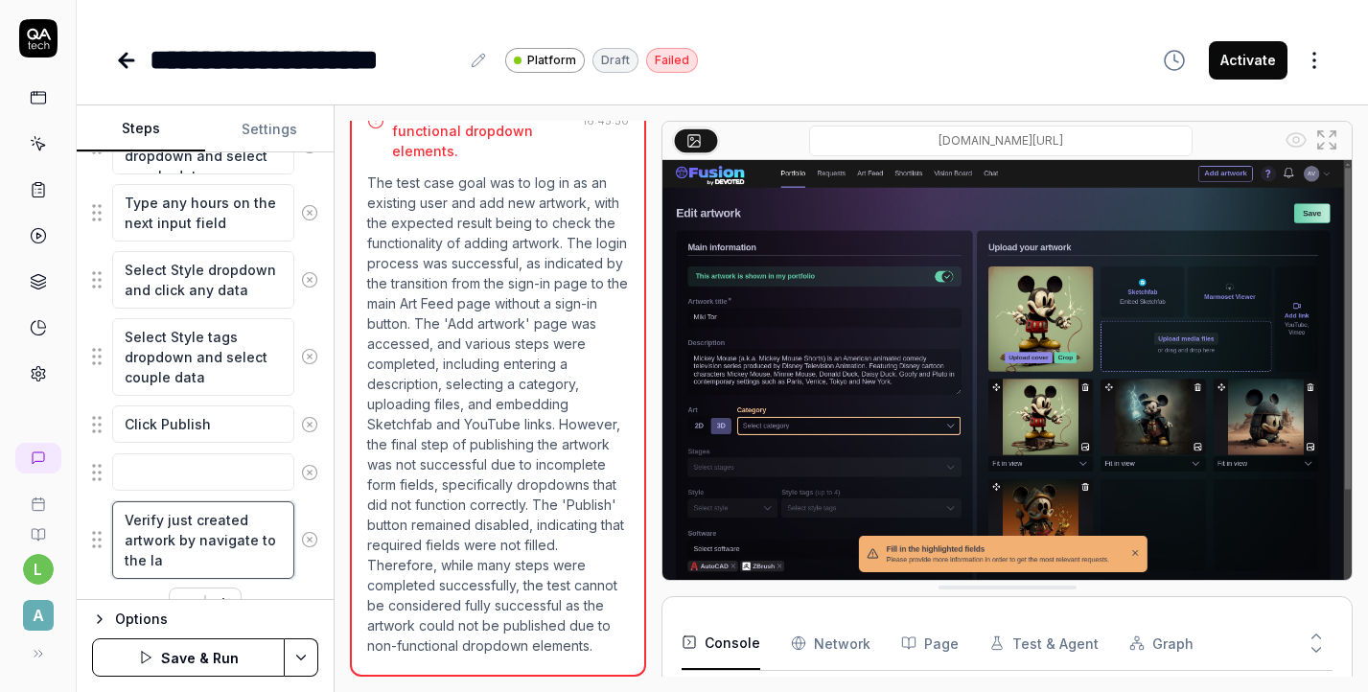
type textarea "Verify just created artwork by navigate to the las"
type textarea "*"
type textarea "Verify just created artwork by navigate to the last"
type textarea "*"
type textarea "Verify just created artwork by navigate to the last"
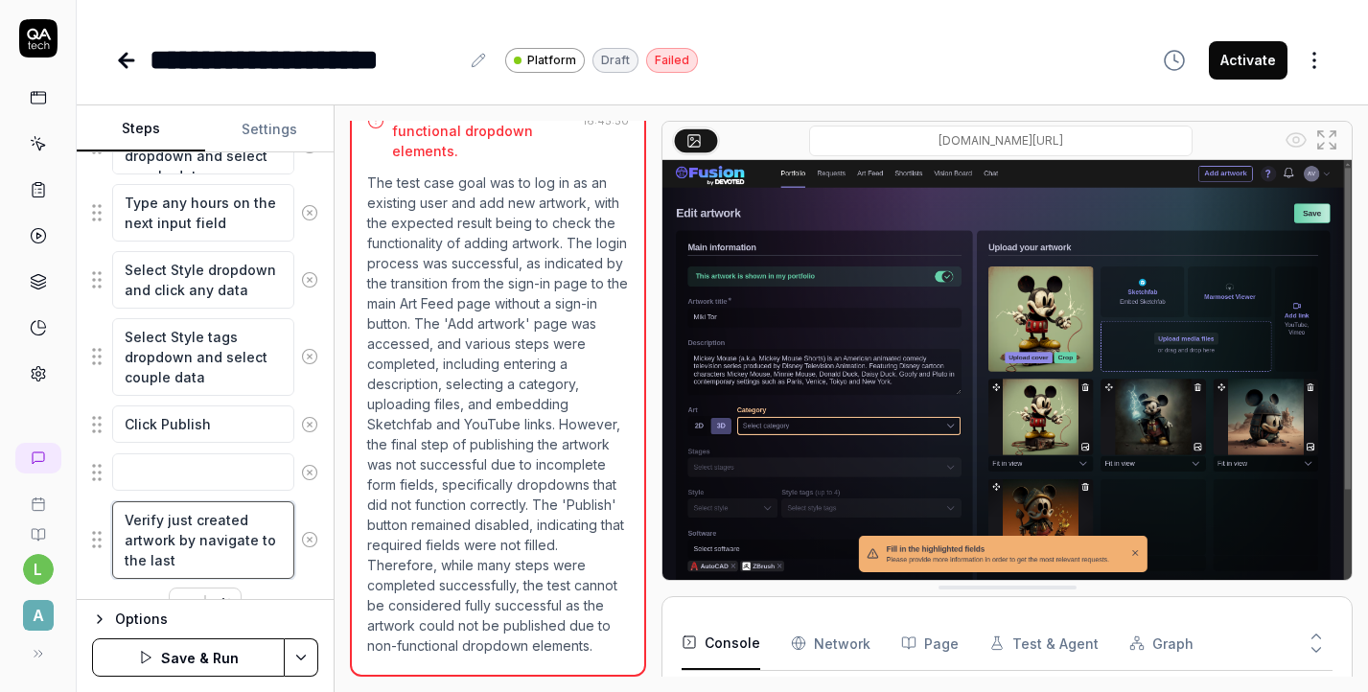
type textarea "*"
type textarea "Verify just created artwork by navigate to the last a"
type textarea "*"
type textarea "Verify just created artwork by navigate to the last"
type textarea "*"
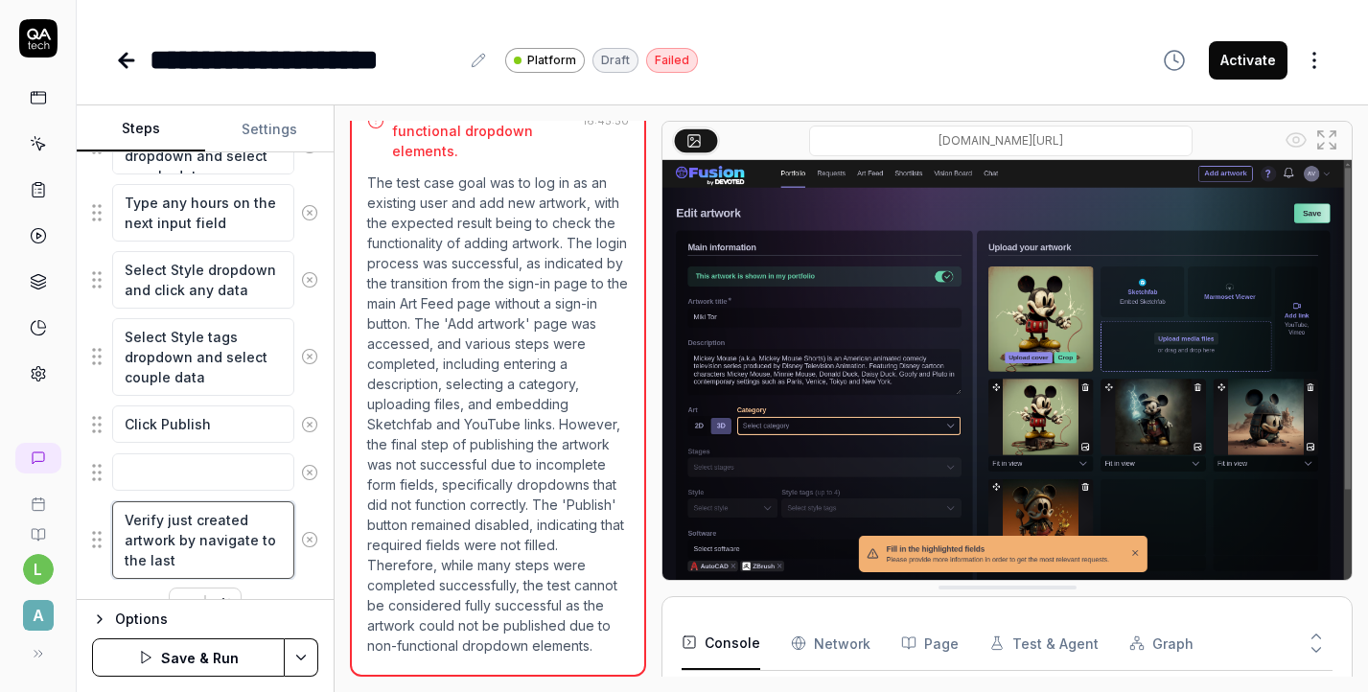
type textarea "Verify just created artwork by navigate to the last"
type textarea "*"
type textarea "Verify just created artwork by navigate to the las"
type textarea "*"
type textarea "Verify just created artwork by navigate to the la"
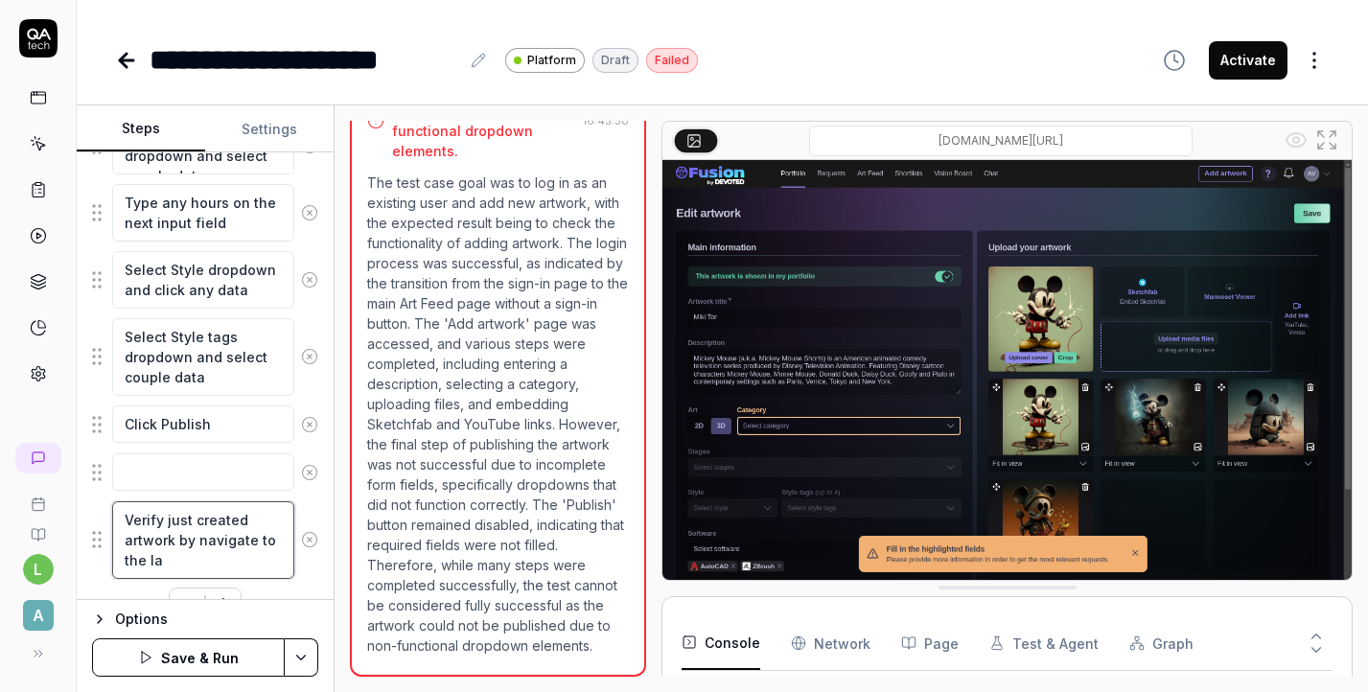
type textarea "*"
type textarea "Verify just created artwork by navigate to the l"
type textarea "*"
type textarea "Verify just created artwork by navigate to the"
type textarea "*"
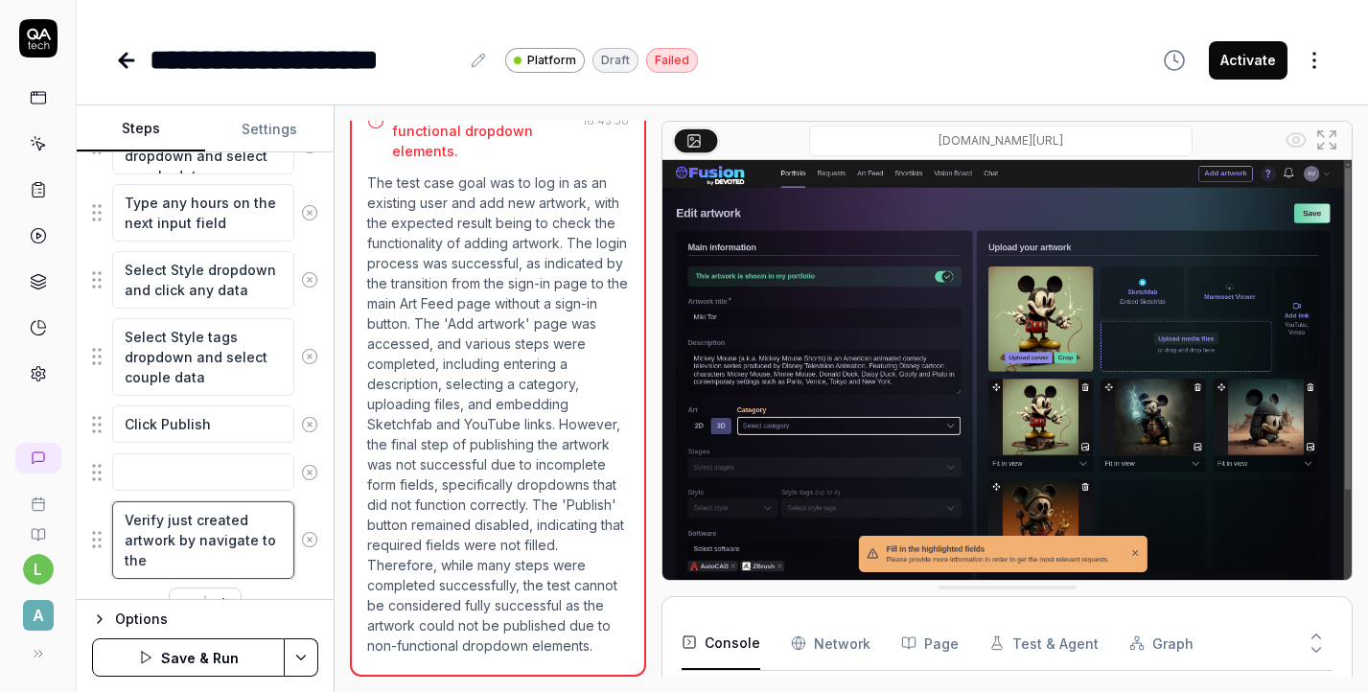
type textarea "Verify just created artwork by navigate to the f"
type textarea "*"
type textarea "Verify just created artwork by navigate to the fi"
type textarea "*"
type textarea "Verify just created artwork by navigate to the fir"
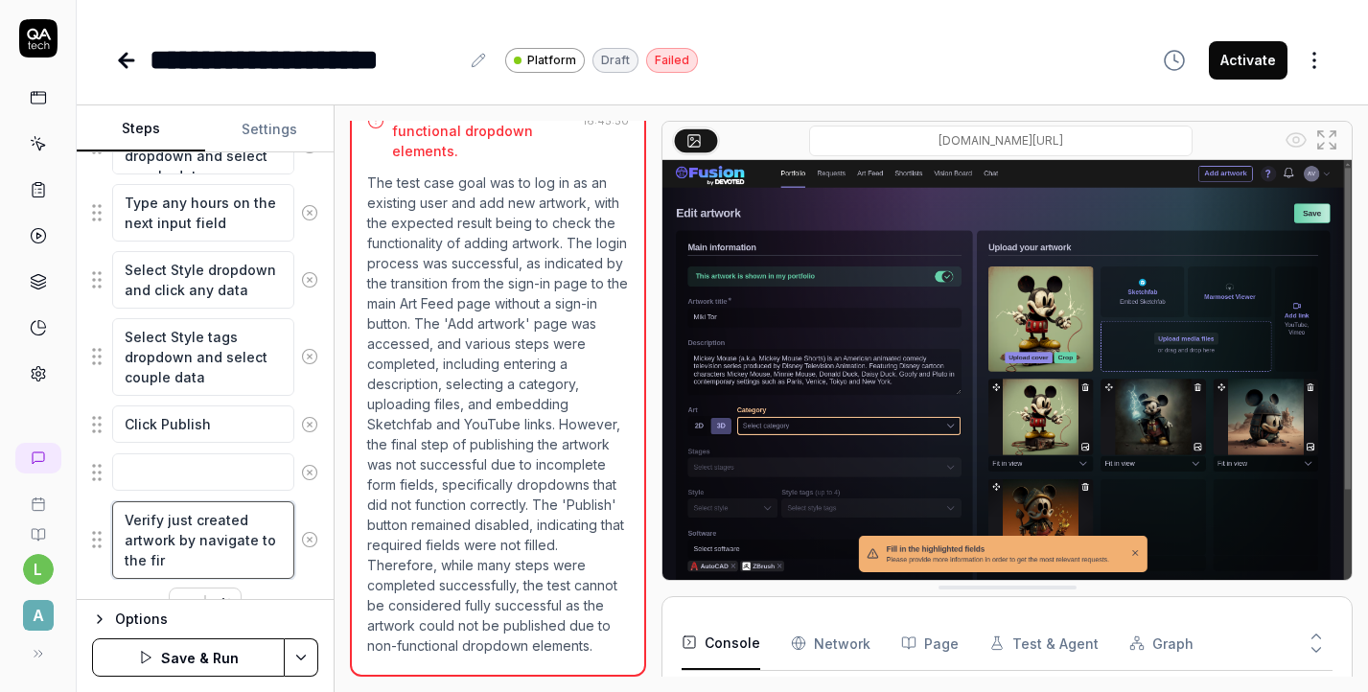
type textarea "*"
type textarea "Verify just created artwork by navigate to the firs"
type textarea "*"
type textarea "Verify just created artwork by navigate to the first"
type textarea "*"
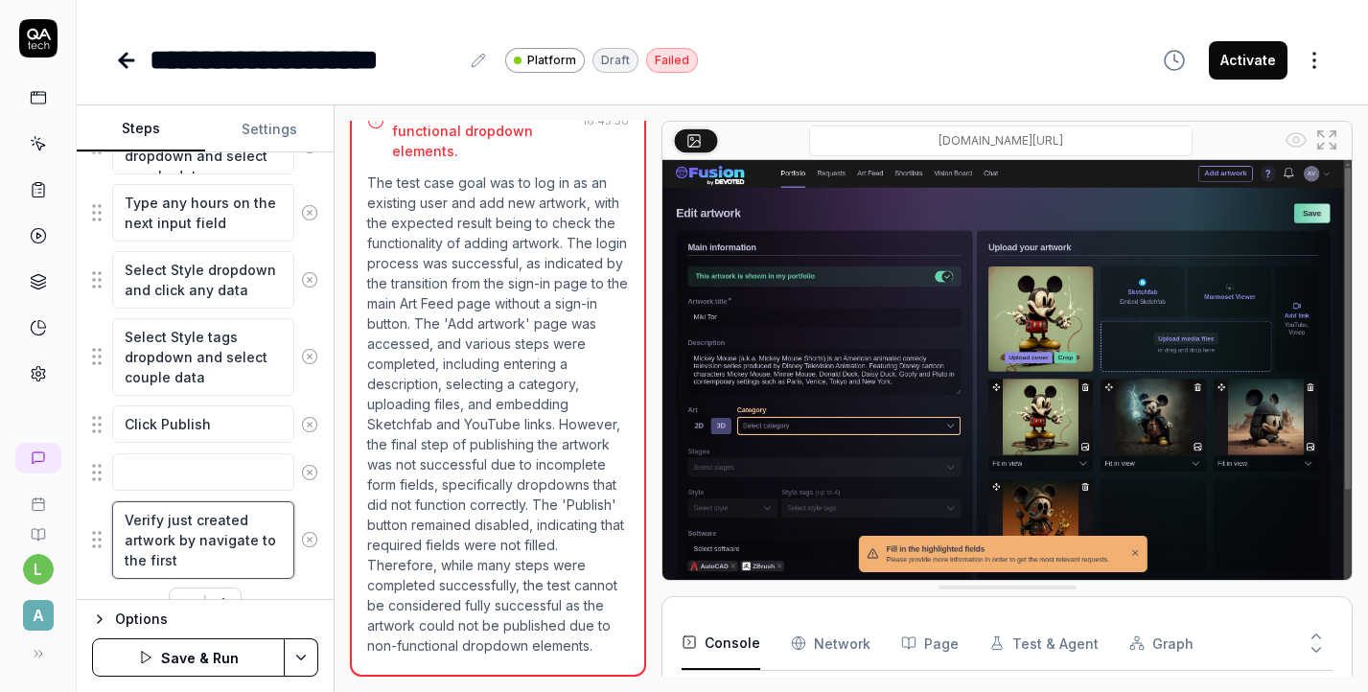
type textarea "Verify just created artwork by navigate to the first"
type textarea "*"
type textarea "Verify just created artwork by navigate to the first a"
type textarea "*"
type textarea "Verify just created artwork by navigate to the first ar"
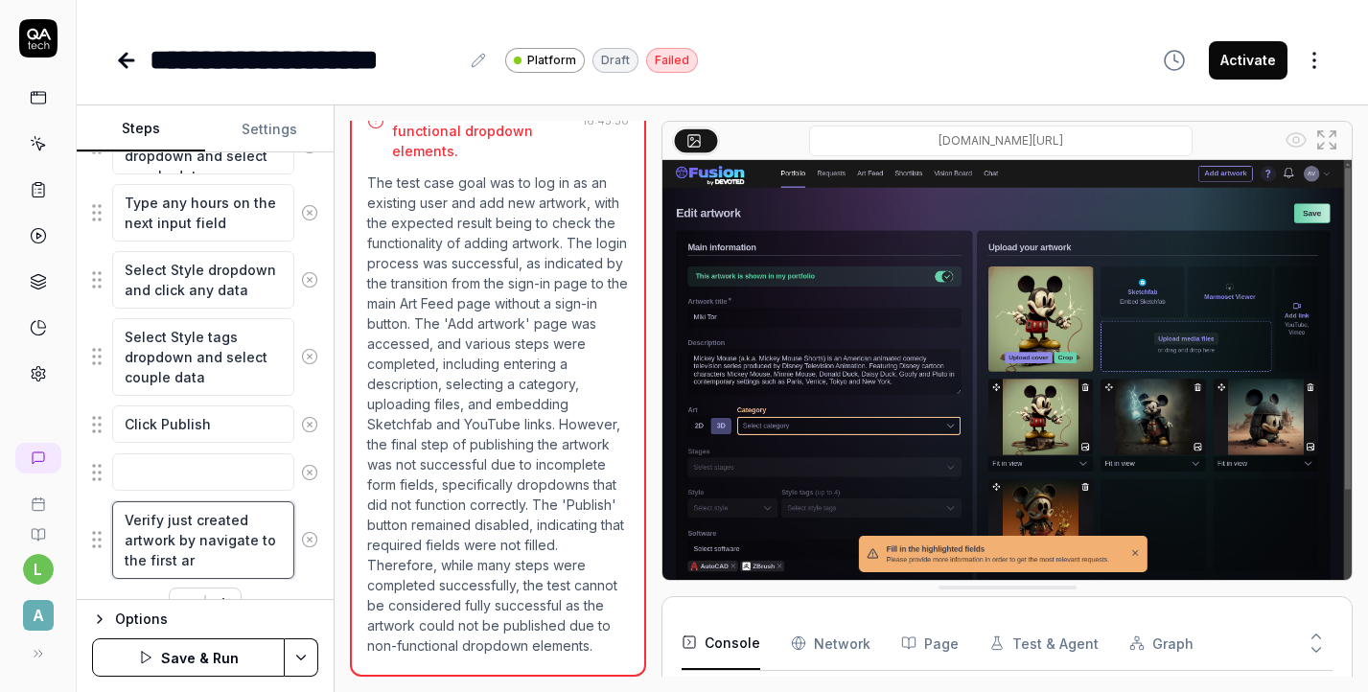
type textarea "*"
type textarea "Verify just created artwork by navigate to the first art"
type textarea "*"
type textarea "Verify just created artwork by navigate to the first artw"
type textarea "*"
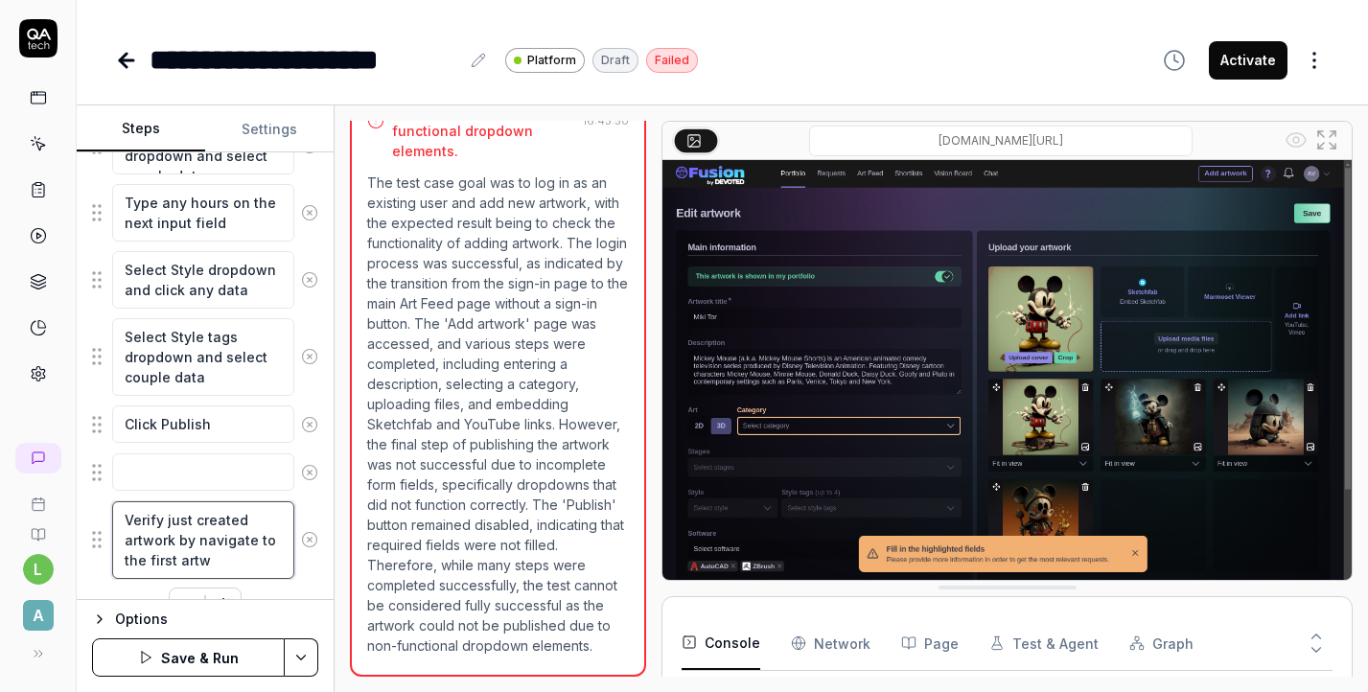
type textarea "Verify just created artwork by navigate to the first artwo"
type textarea "*"
type textarea "Verify just created artwork by navigate to the first artwor"
type textarea "*"
type textarea "Verify just created artwork by navigate to the first artwork"
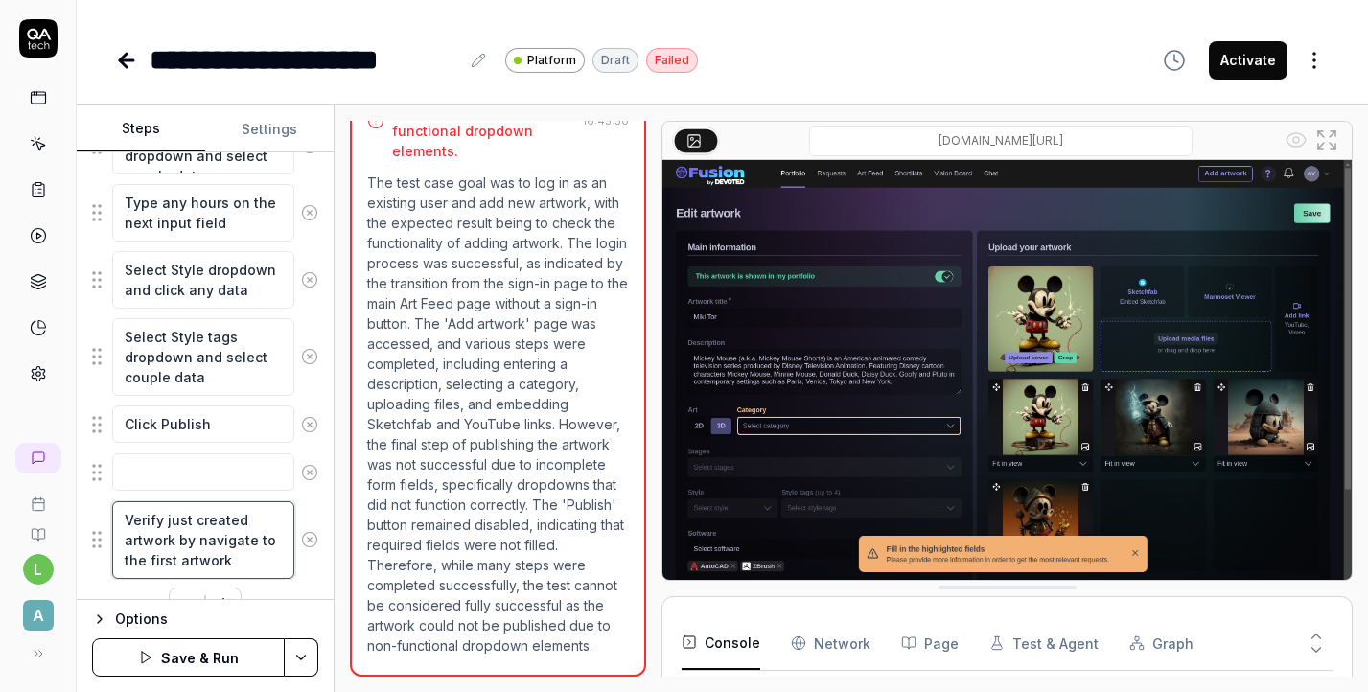
type textarea "*"
type textarea "Verify just created artwork by navigate to the first artwork"
type textarea "*"
type textarea "Verify just created artwork by navigate to the first artwork o"
type textarea "*"
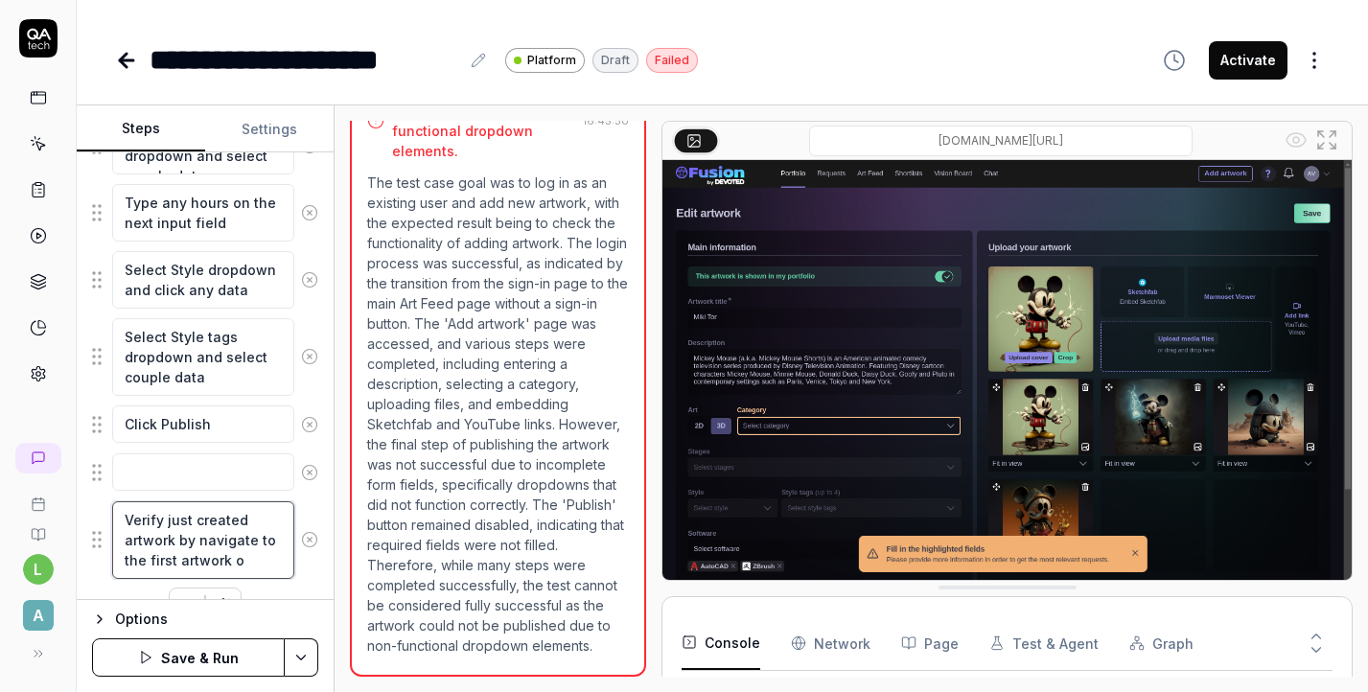
type textarea "Verify just created artwork by navigate to the first artwork on"
type textarea "*"
type textarea "Verify just created artwork by navigate to the first artwork on"
type textarea "*"
type textarea "Verify just created artwork by navigate to the first artwork on t"
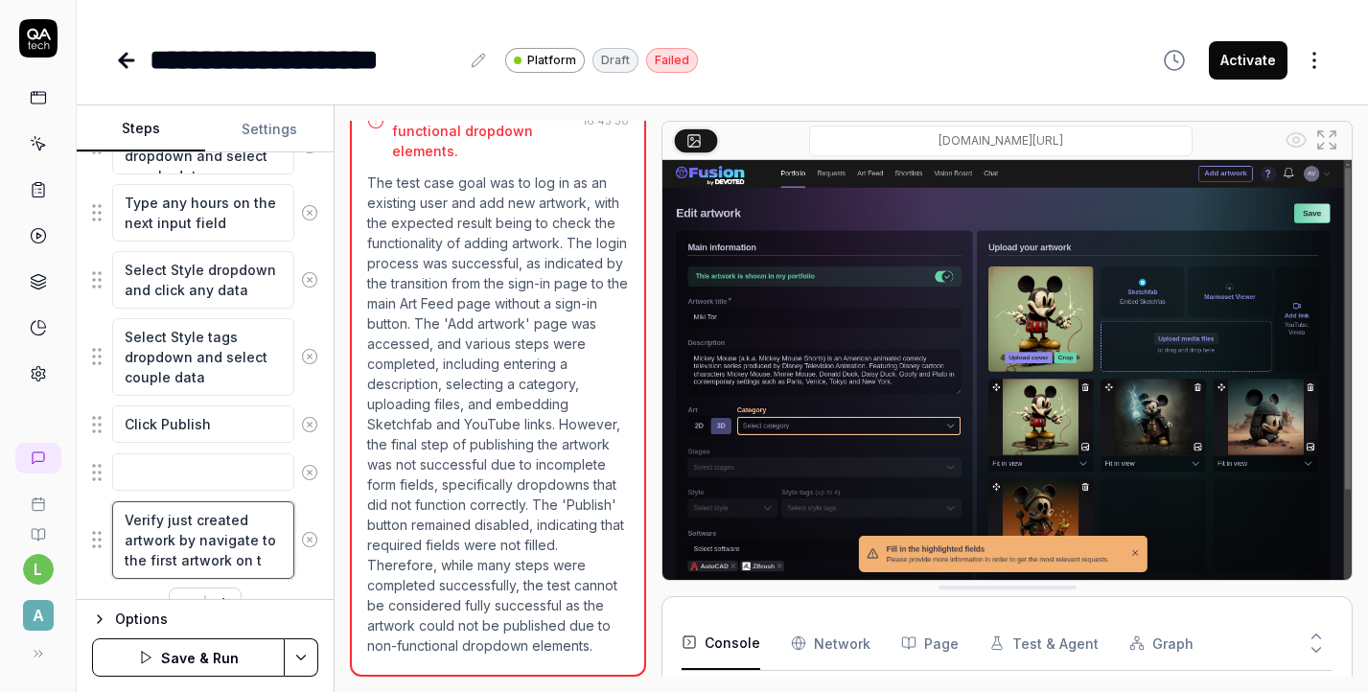
type textarea "*"
type textarea "Verify just created artwork by navigate to the first artwork on th"
type textarea "*"
type textarea "Verify just created artwork by navigate to the first artwork on the"
type textarea "*"
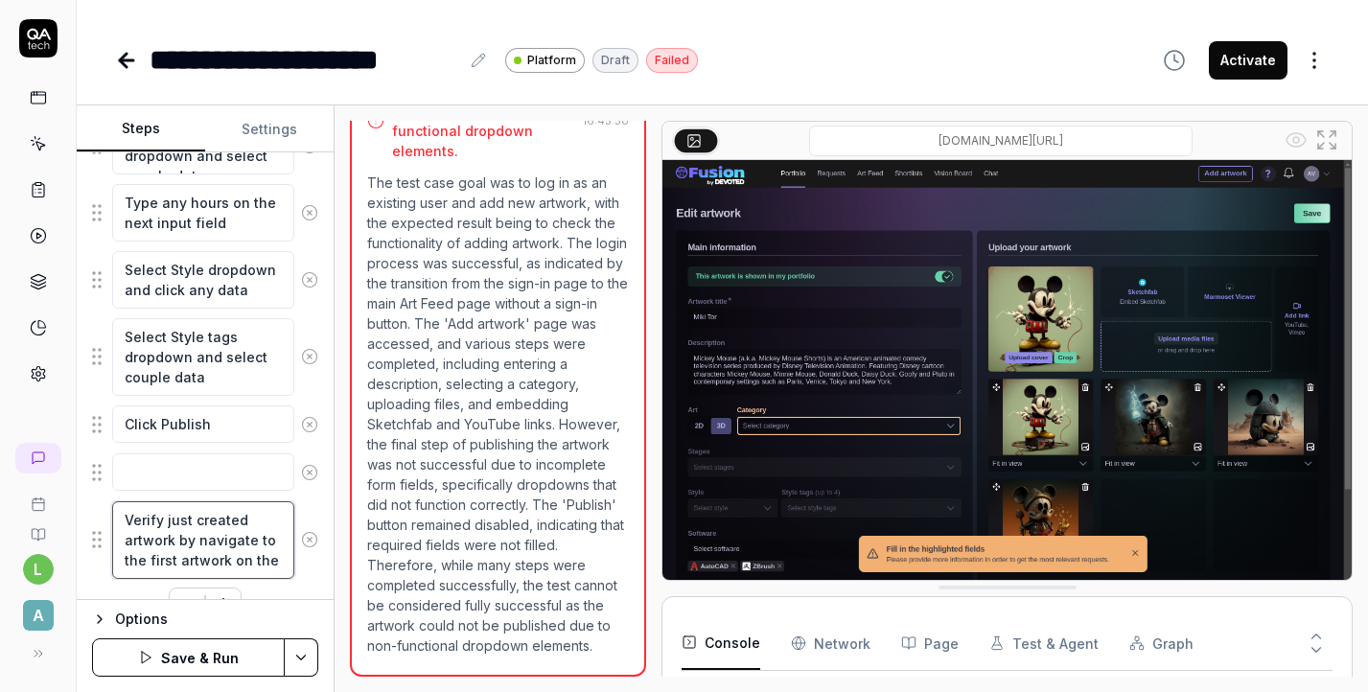
type textarea "Verify just created artwork by navigate to the first artwork on the"
type textarea "*"
type textarea "Verify just created artwork by navigate to the first artwork on the p"
type textarea "*"
type textarea "Verify just created artwork by navigate to the first artwork on the pa"
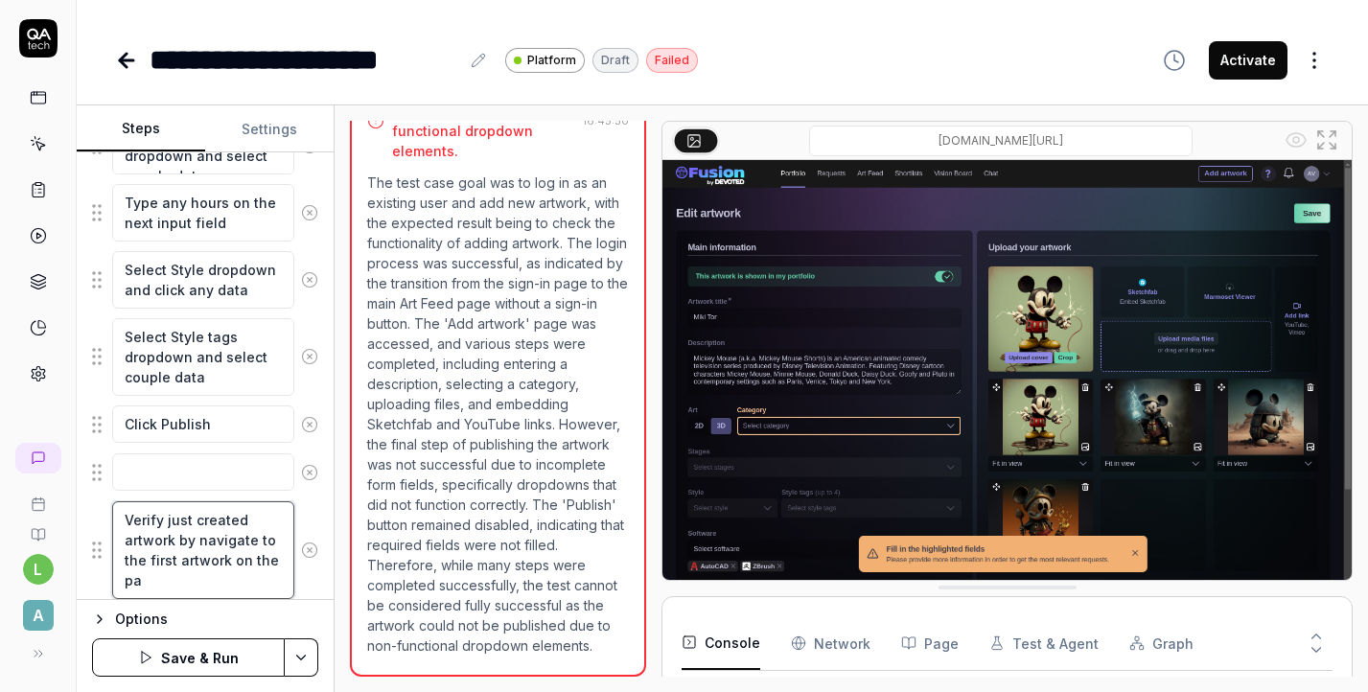
type textarea "*"
type textarea "Verify just created artwork by navigate to the first artwork on the pag"
type textarea "*"
type textarea "Verify just created artwork by navigate to the first artwork on the page"
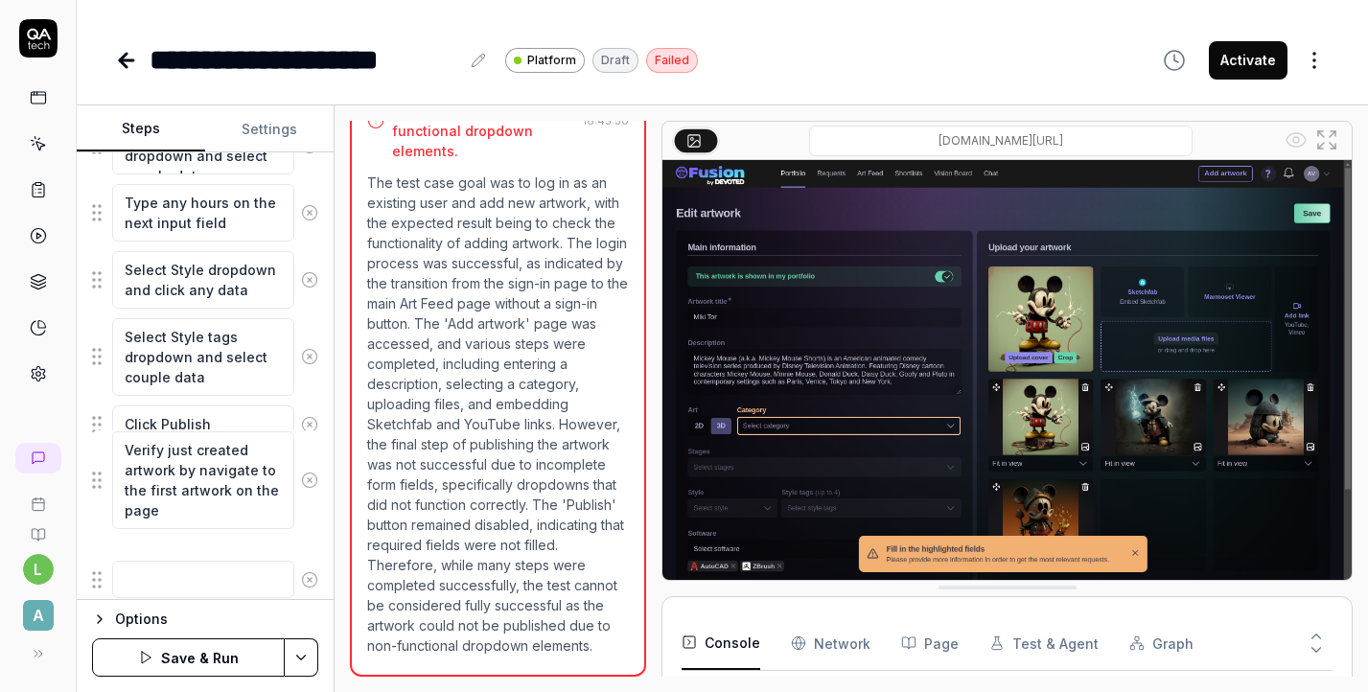
drag, startPoint x: 98, startPoint y: 551, endPoint x: 98, endPoint y: 483, distance: 68.1
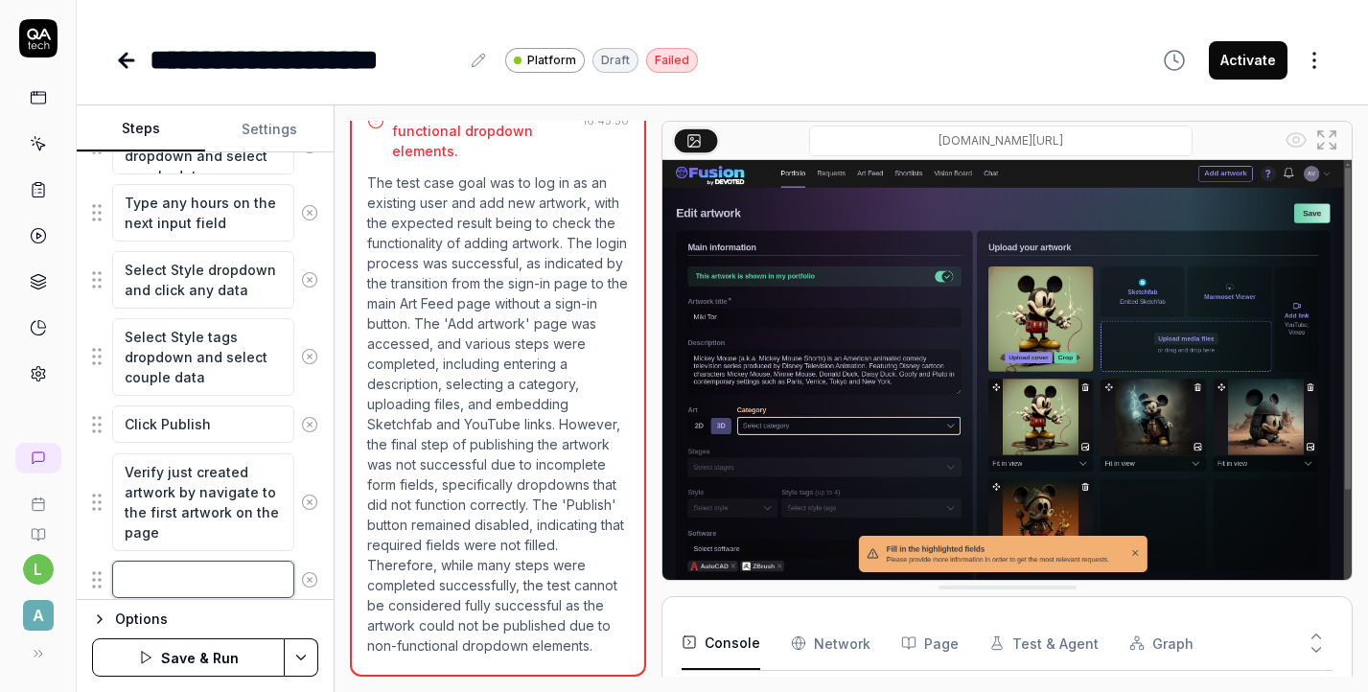
click at [219, 586] on textarea at bounding box center [203, 579] width 182 height 37
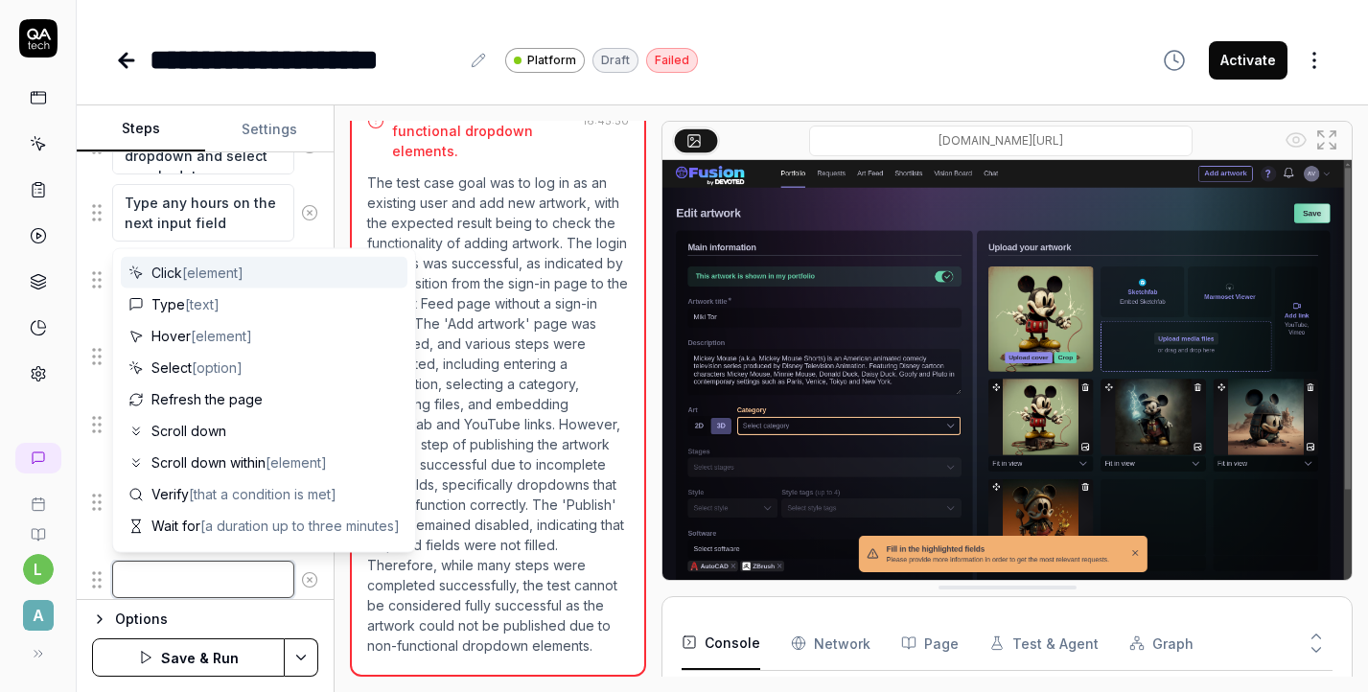
type textarea "*"
type textarea "C"
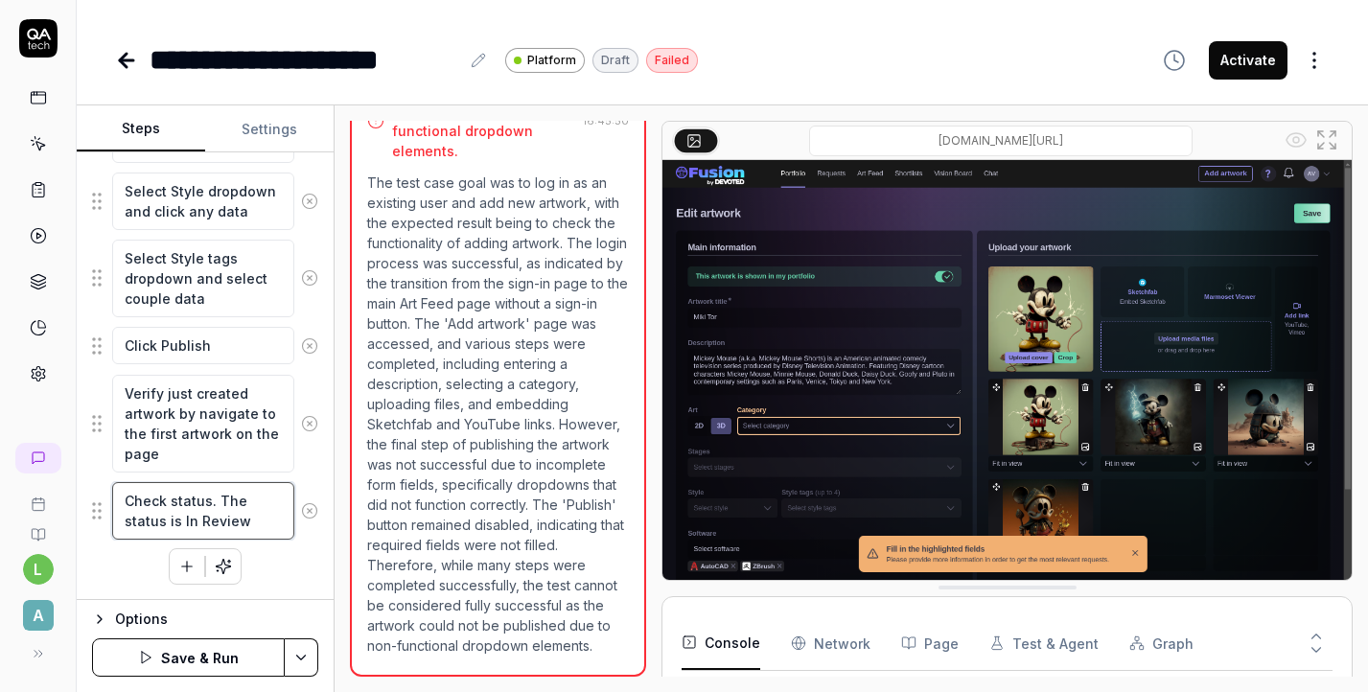
scroll to position [1755, 0]
click at [165, 501] on textarea "Check status. The status is In Review" at bounding box center [203, 512] width 182 height 58
drag, startPoint x: 165, startPoint y: 501, endPoint x: 113, endPoint y: 498, distance: 51.9
click at [112, 498] on textarea "Check status. The status is In Review" at bounding box center [203, 512] width 182 height 58
click at [233, 655] on button "Save & Run" at bounding box center [188, 658] width 193 height 38
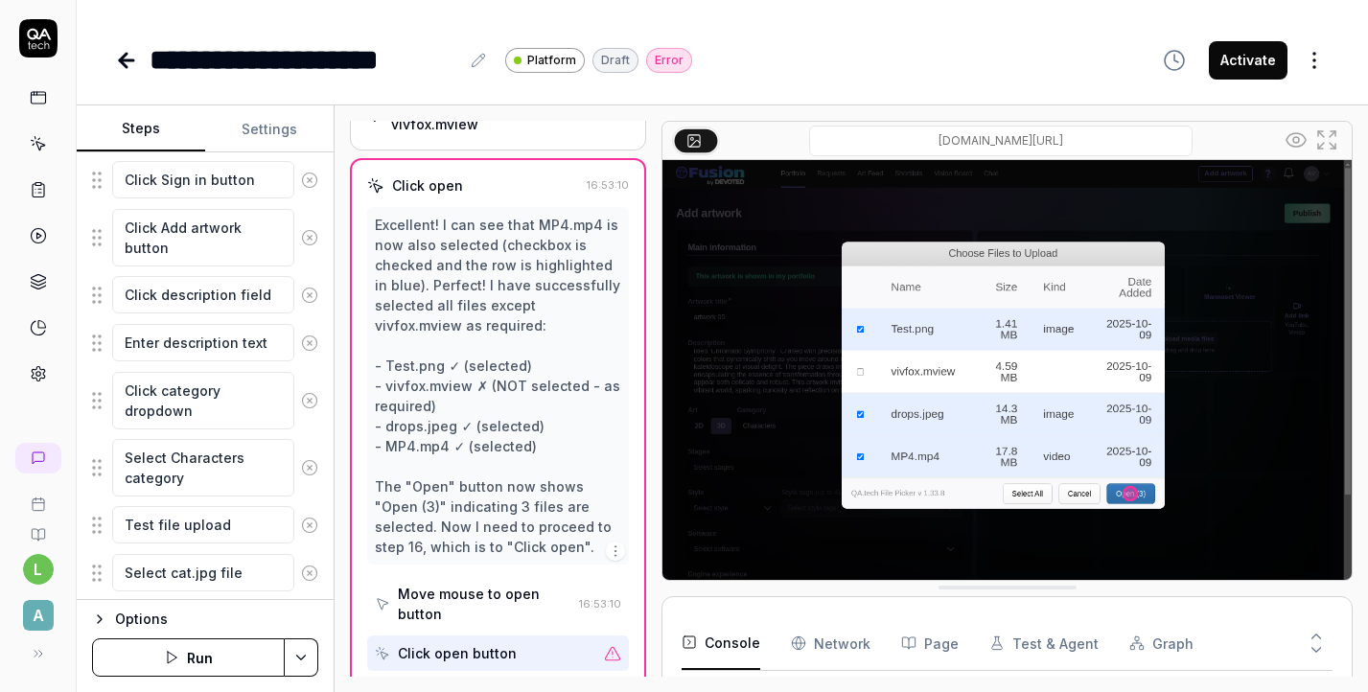
scroll to position [384, 0]
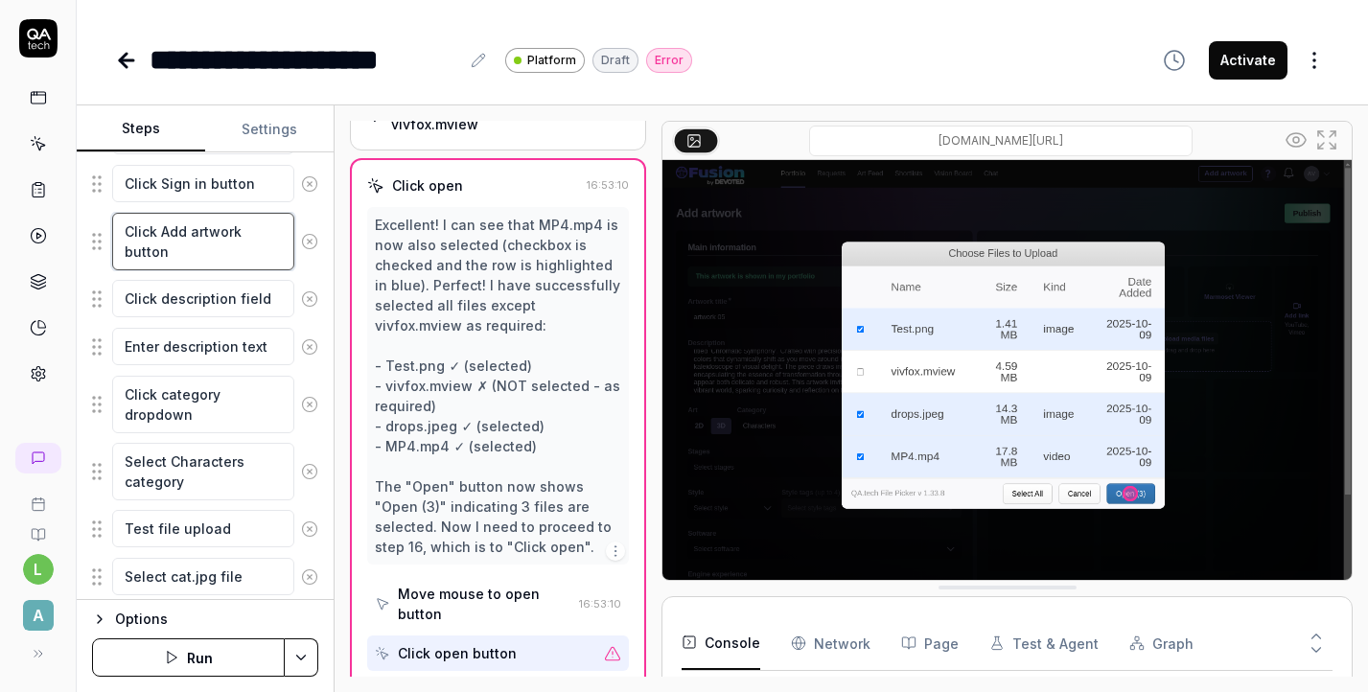
click at [224, 255] on textarea "Click Add artwork button" at bounding box center [203, 242] width 182 height 58
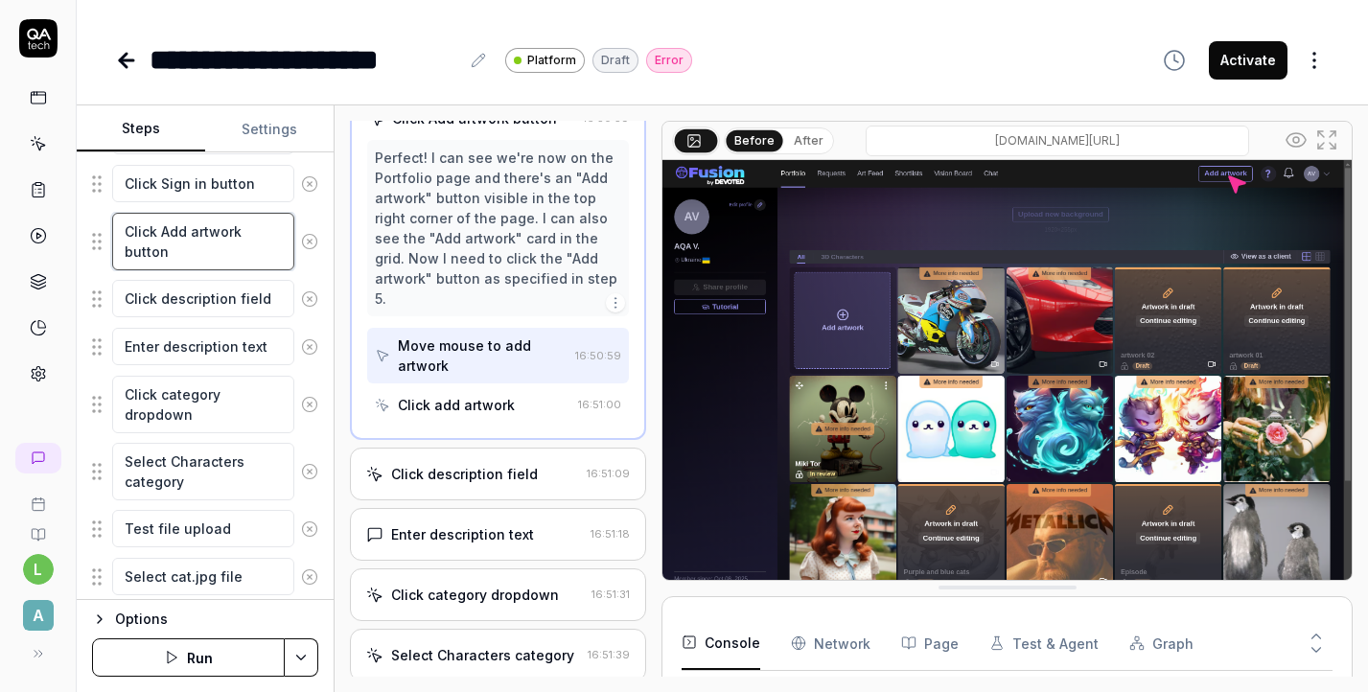
scroll to position [427, 0]
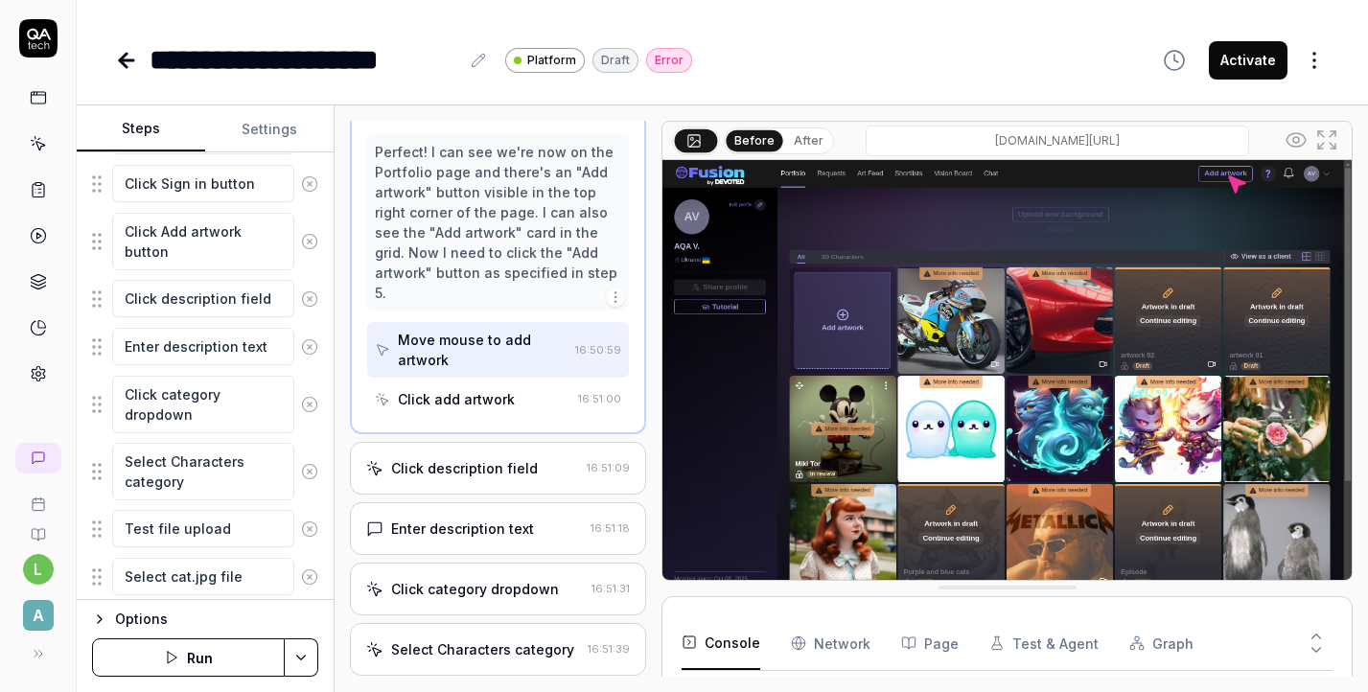
click at [479, 458] on div "Click description field" at bounding box center [464, 468] width 147 height 20
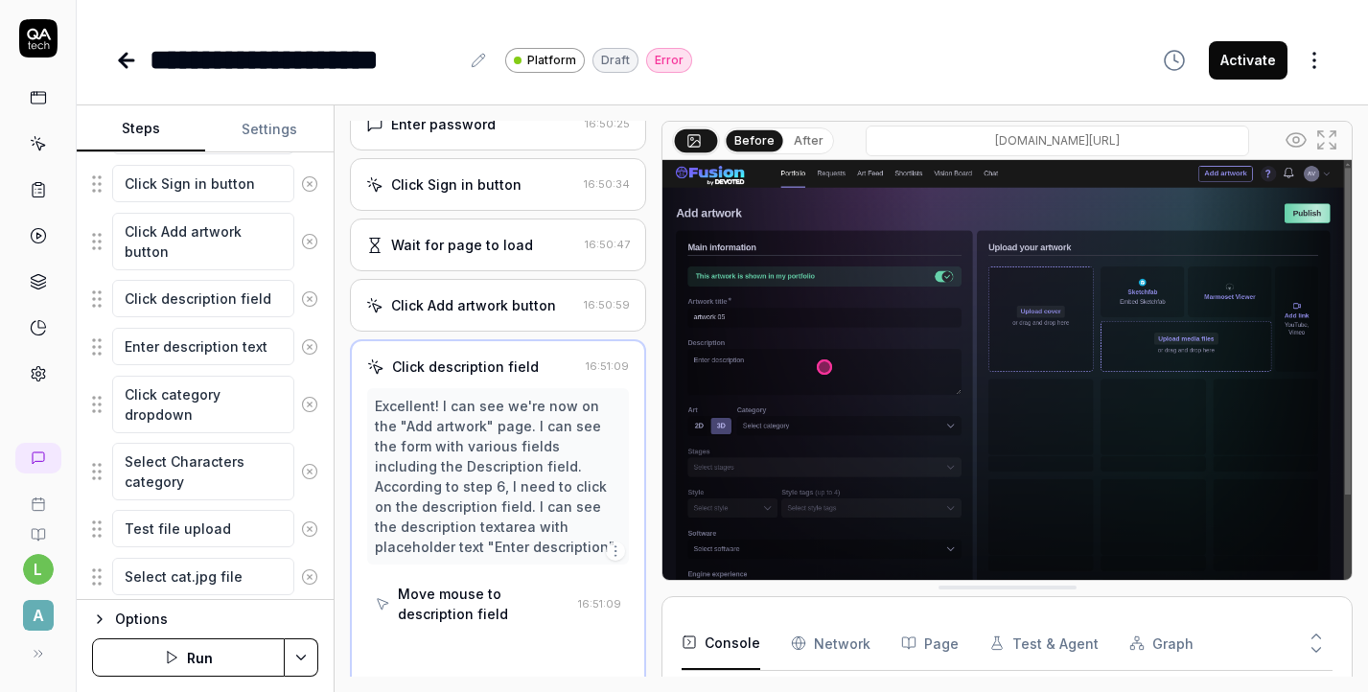
scroll to position [224, 0]
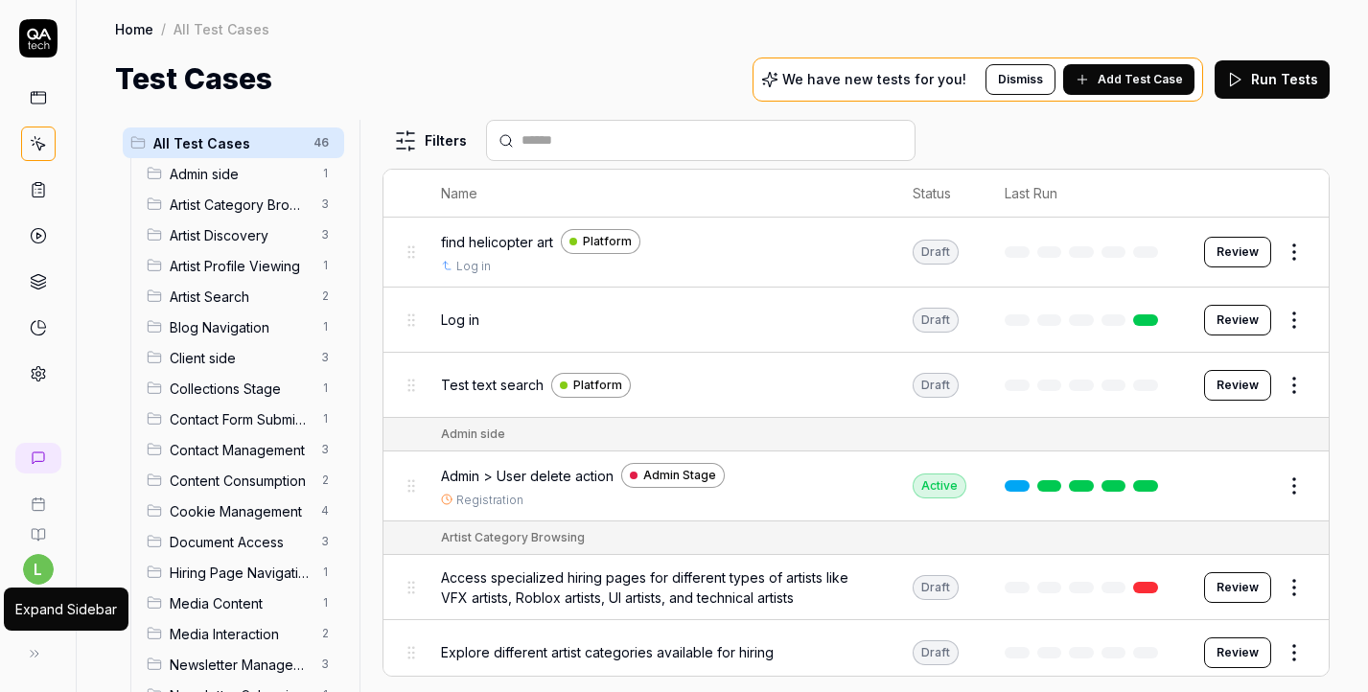
click at [41, 644] on button at bounding box center [34, 654] width 38 height 38
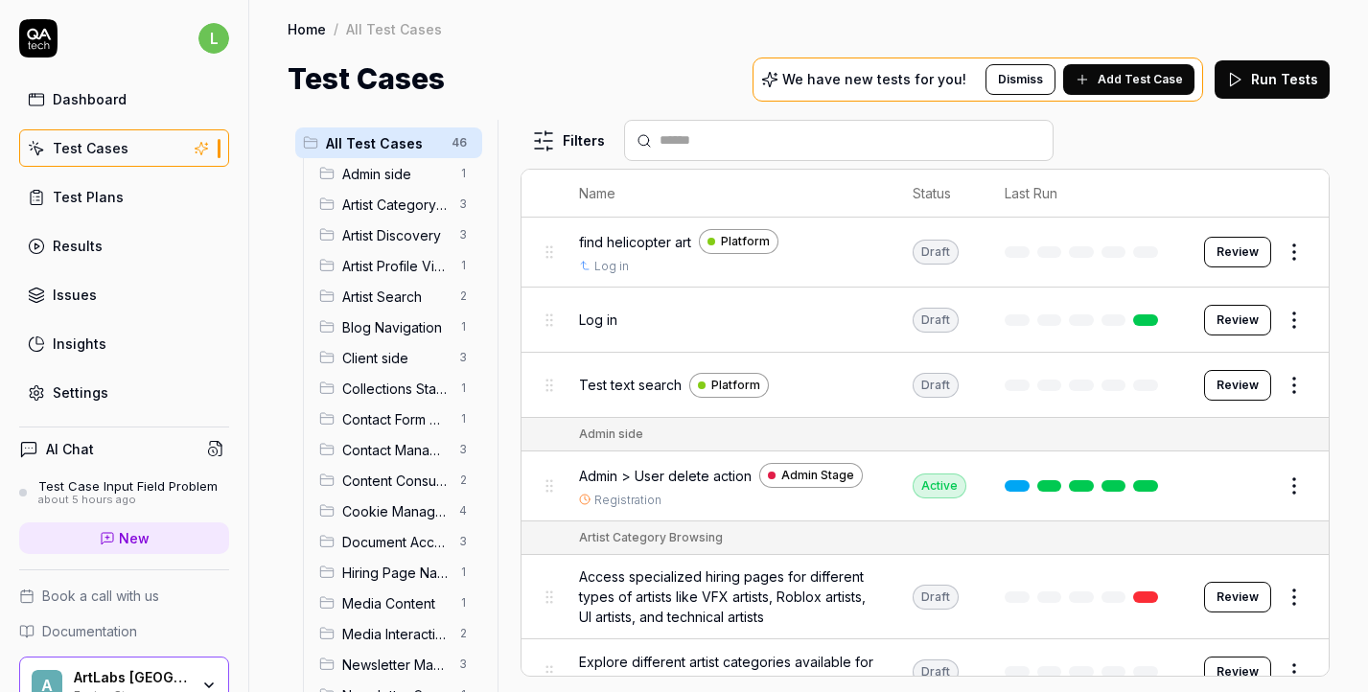
click at [100, 409] on link "Settings" at bounding box center [124, 392] width 210 height 37
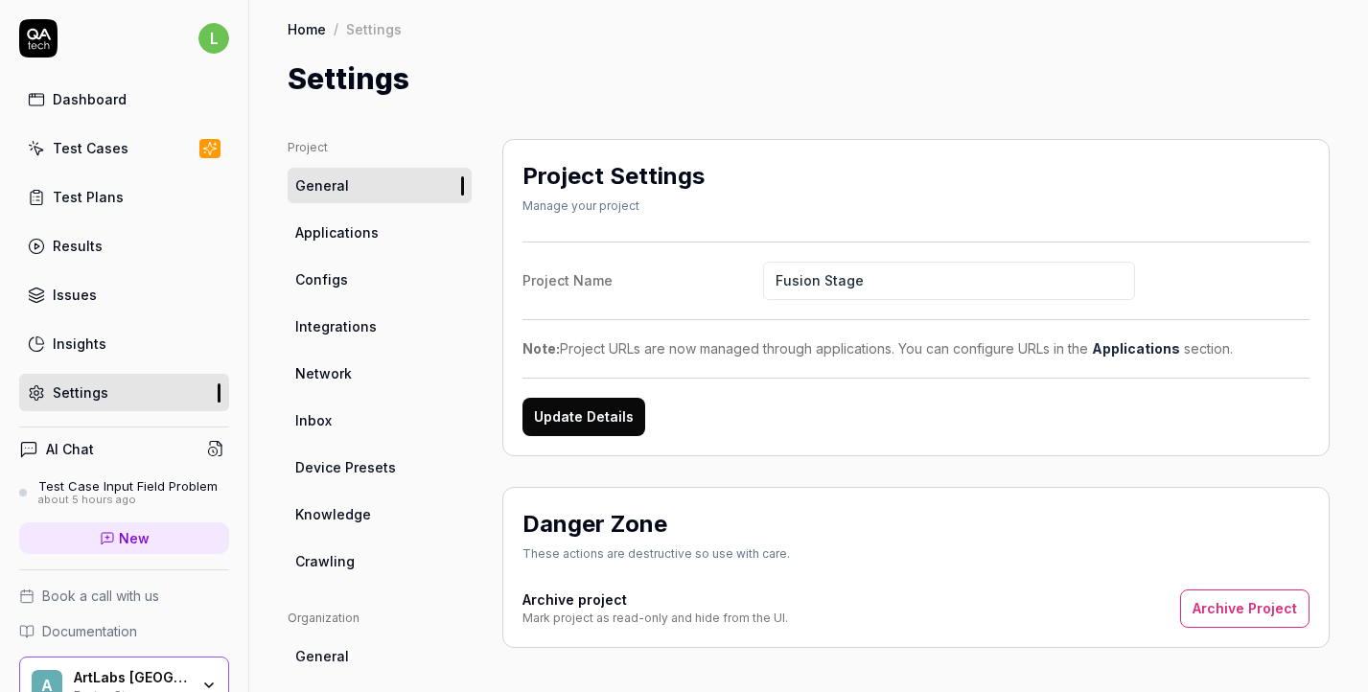
click at [397, 424] on link "Inbox" at bounding box center [380, 420] width 184 height 35
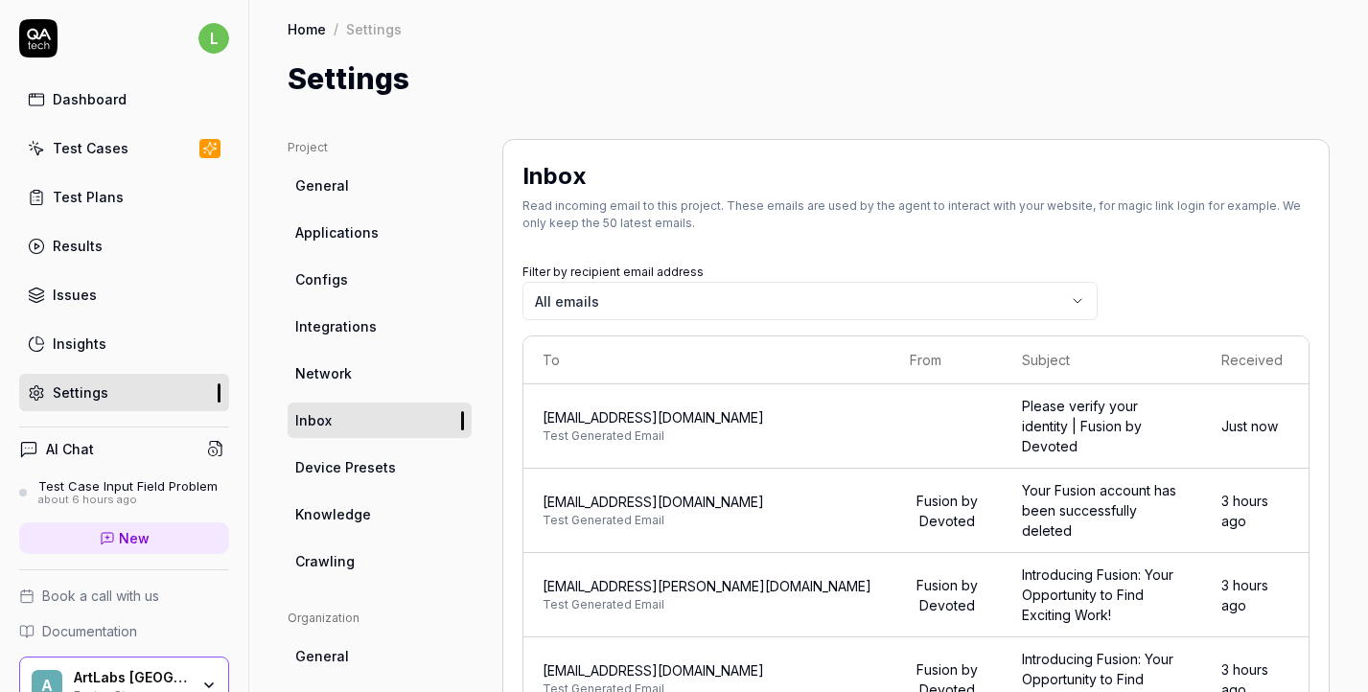
click at [769, 431] on span "Test Generated Email" at bounding box center [707, 436] width 329 height 17
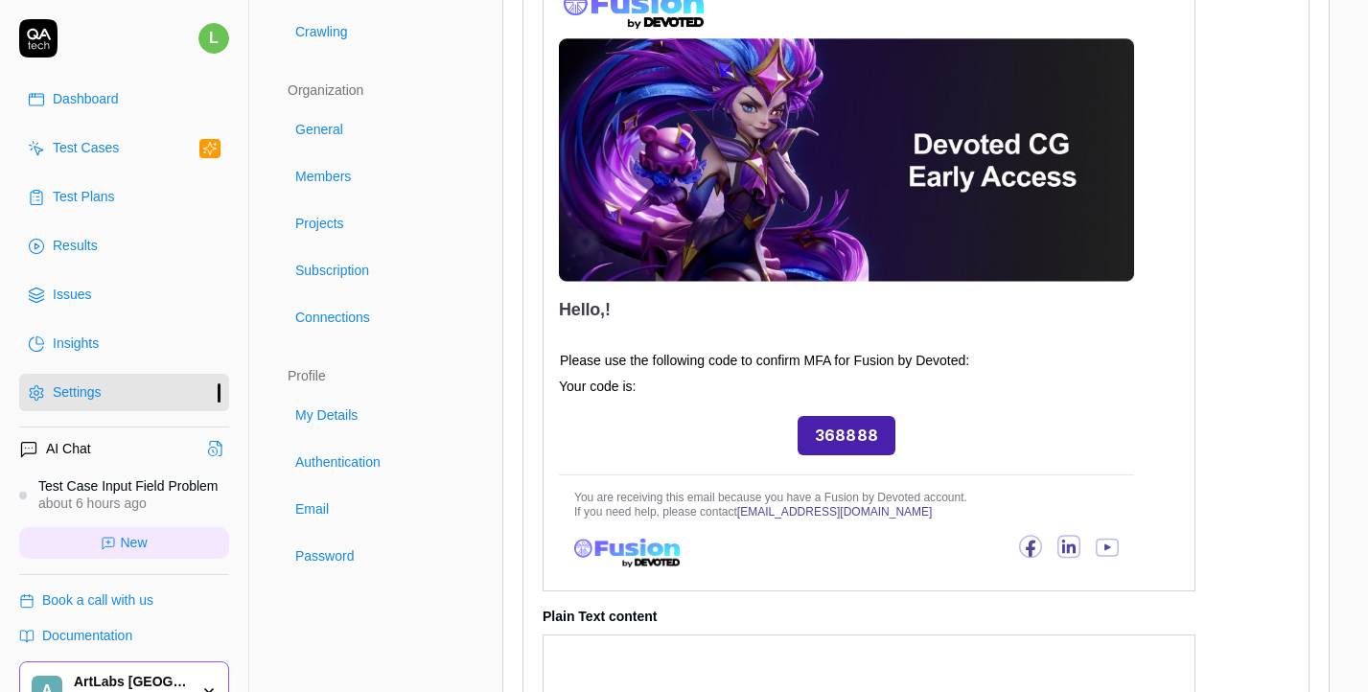
scroll to position [578, 0]
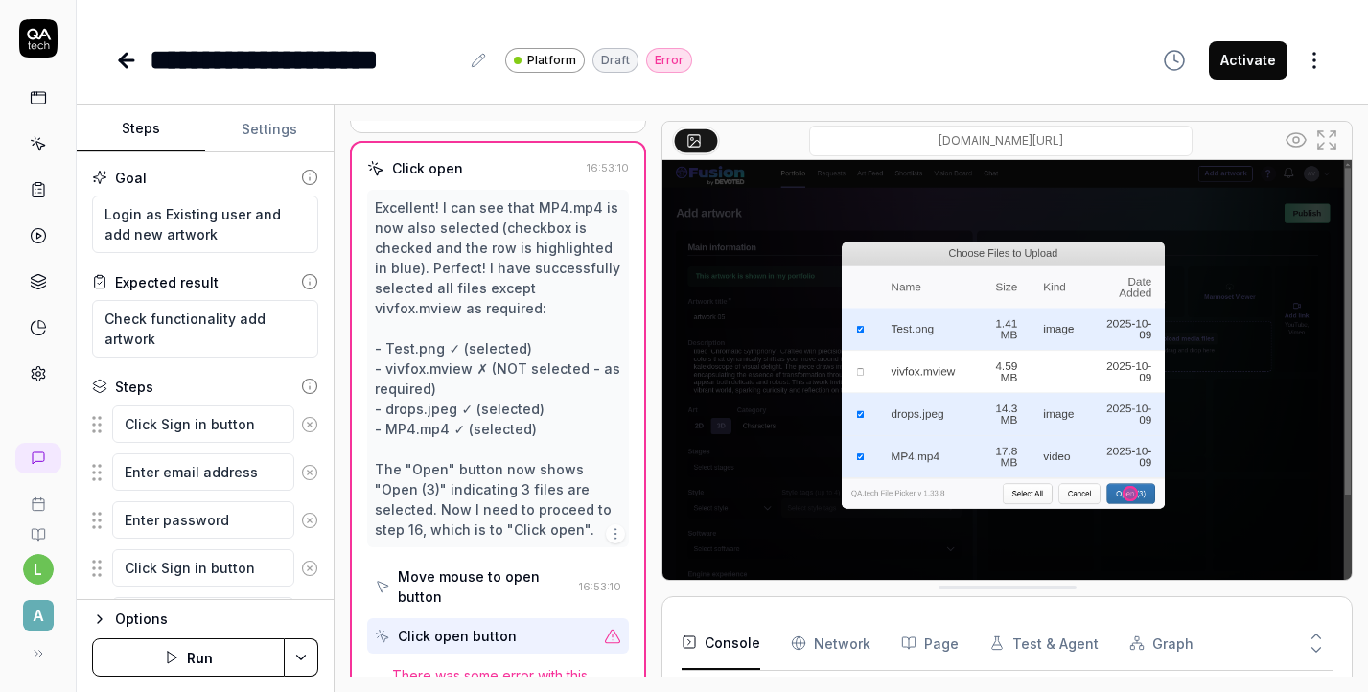
scroll to position [140, 0]
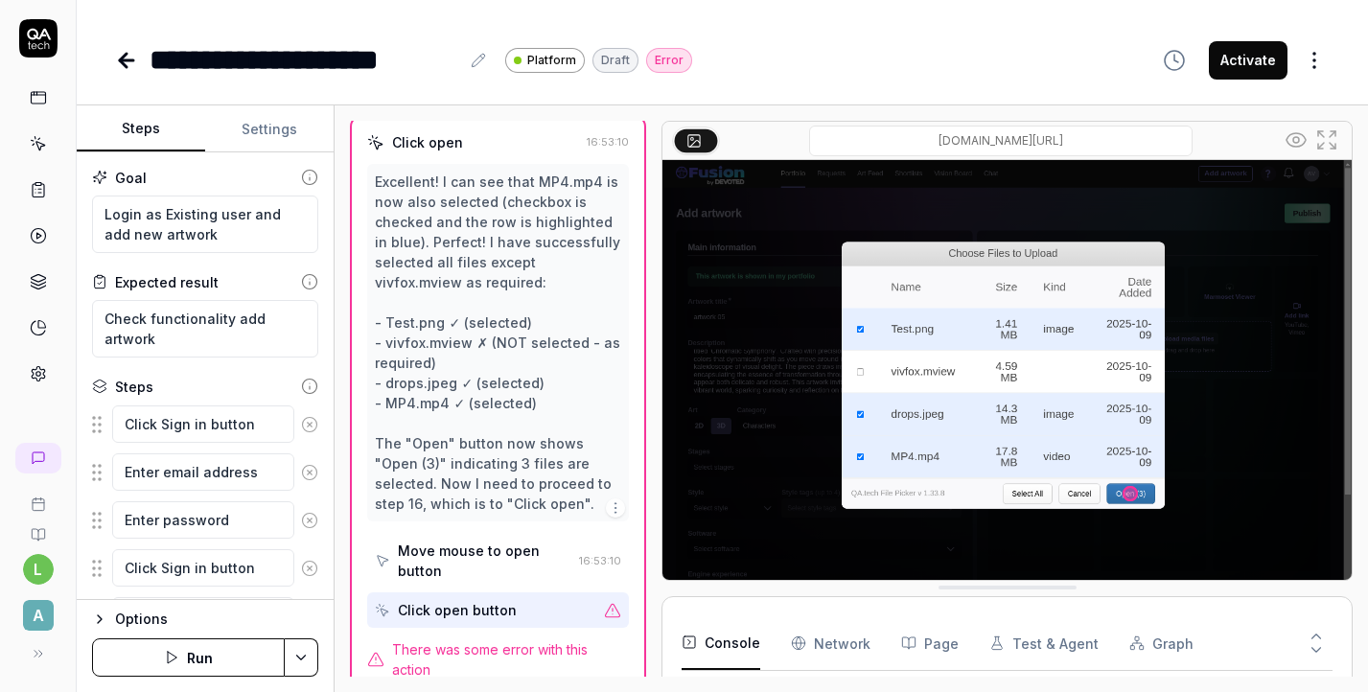
click at [474, 639] on span "There was some error with this action" at bounding box center [510, 659] width 237 height 40
click at [219, 649] on button "Run" at bounding box center [188, 658] width 193 height 38
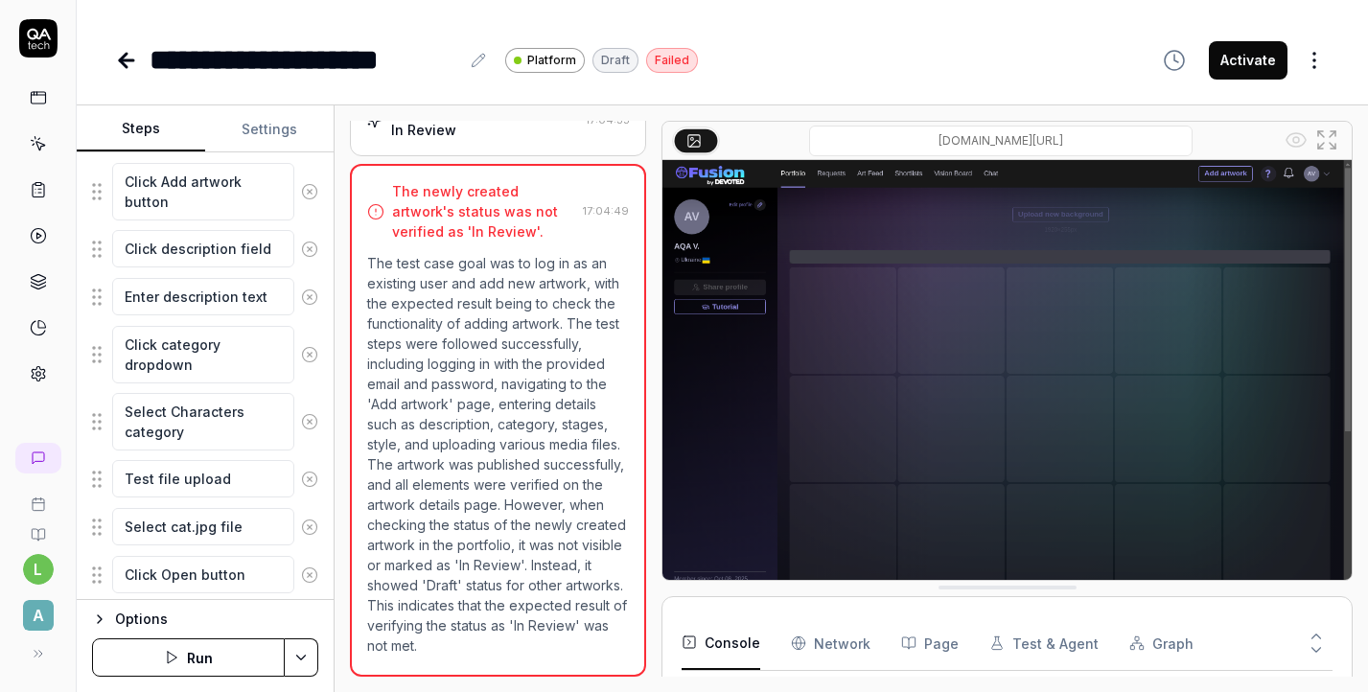
scroll to position [467, 0]
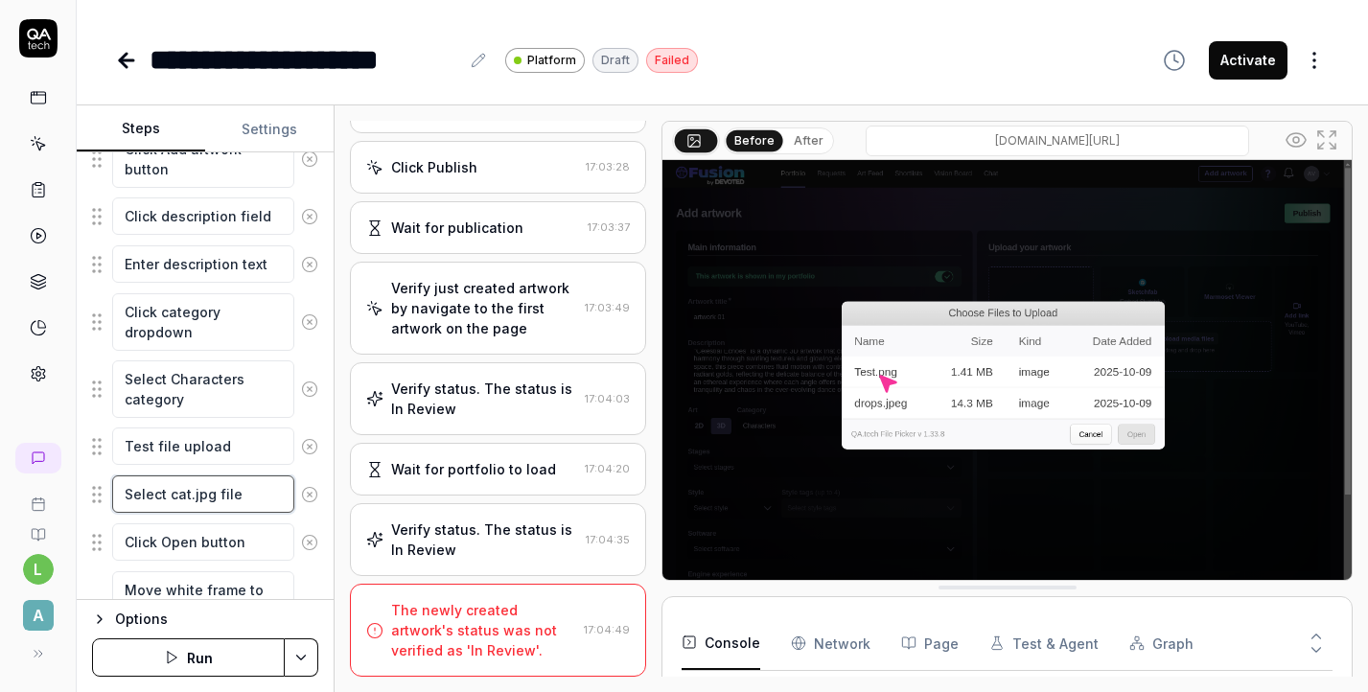
click at [192, 498] on textarea "Select cat.jpg file" at bounding box center [203, 494] width 182 height 37
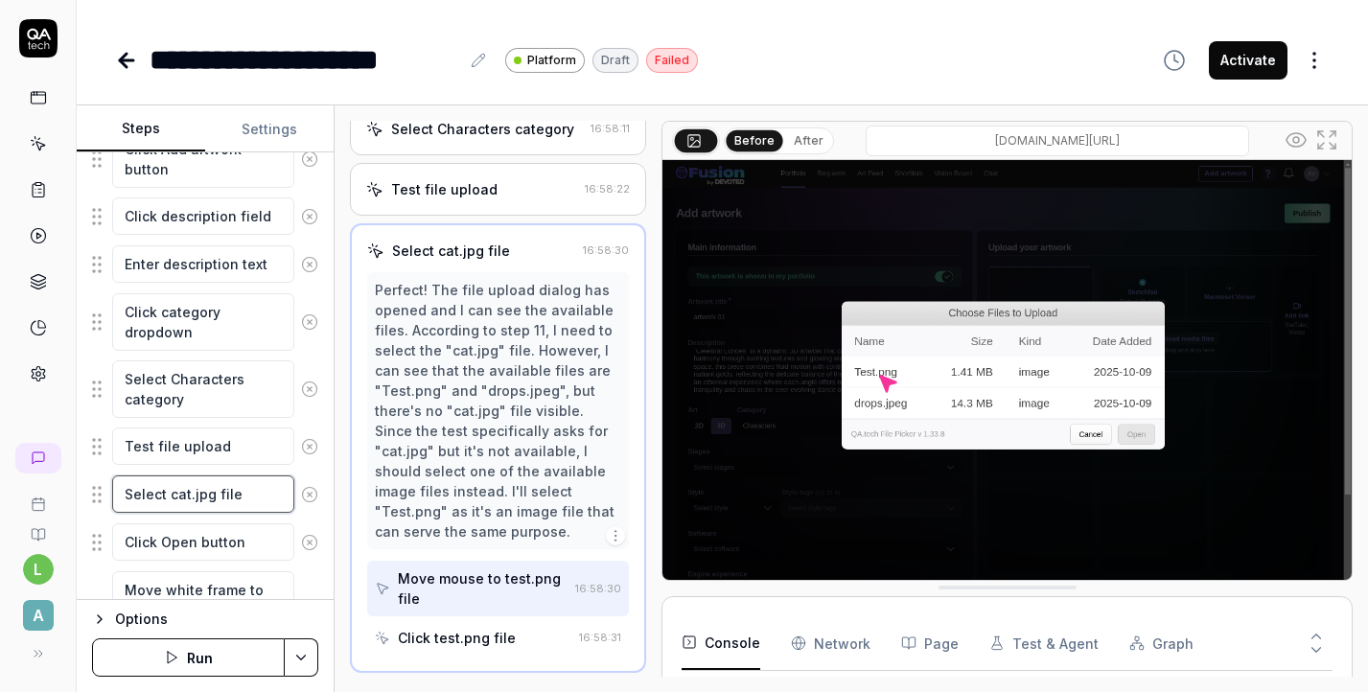
scroll to position [587, 0]
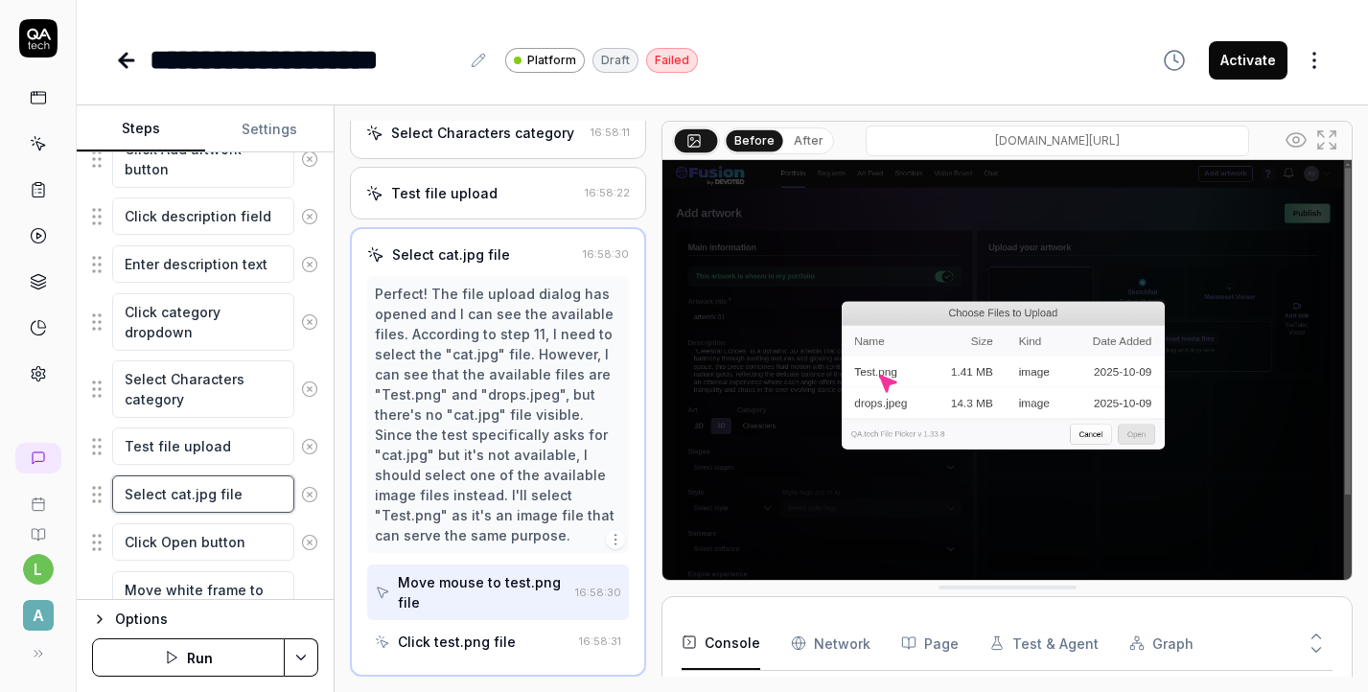
type textarea "*"
type textarea "Select catjpg file"
type textarea "*"
type textarea "Select cajpg file"
type textarea "*"
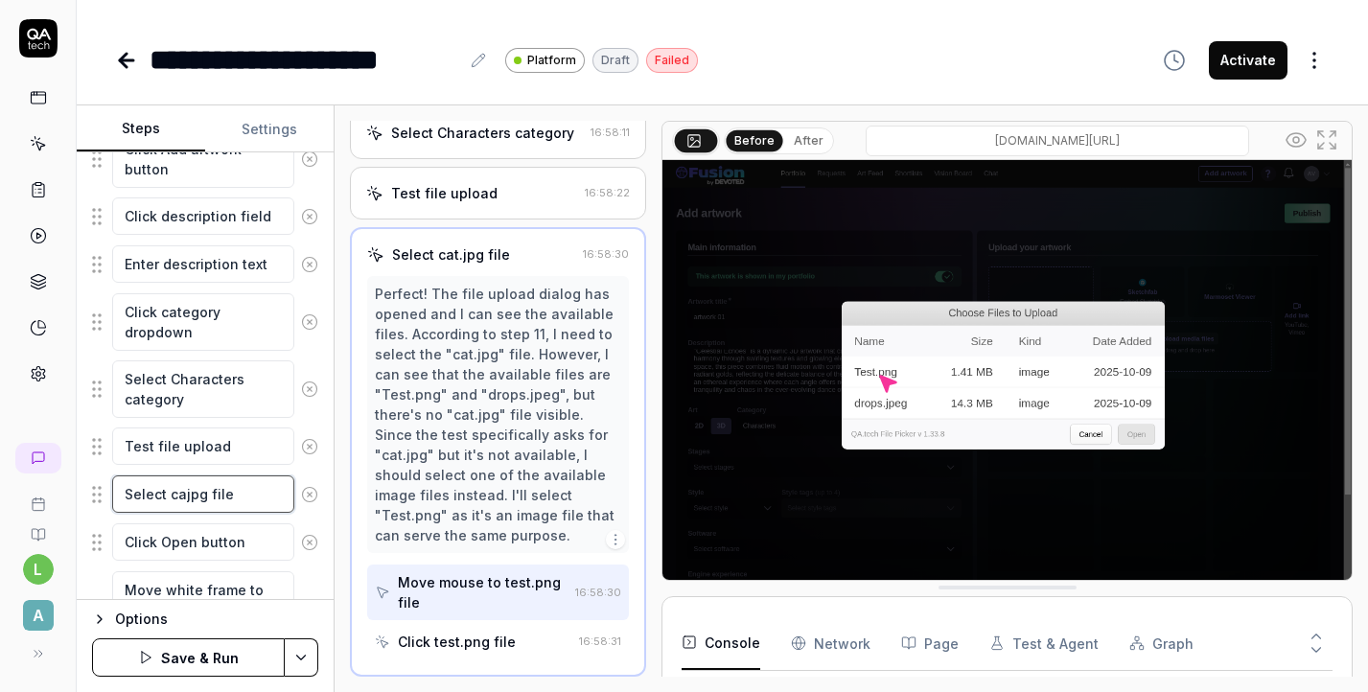
type textarea "Select cjpg file"
type textarea "*"
type textarea "Select jpg file"
click at [303, 657] on html "**********" at bounding box center [684, 346] width 1368 height 692
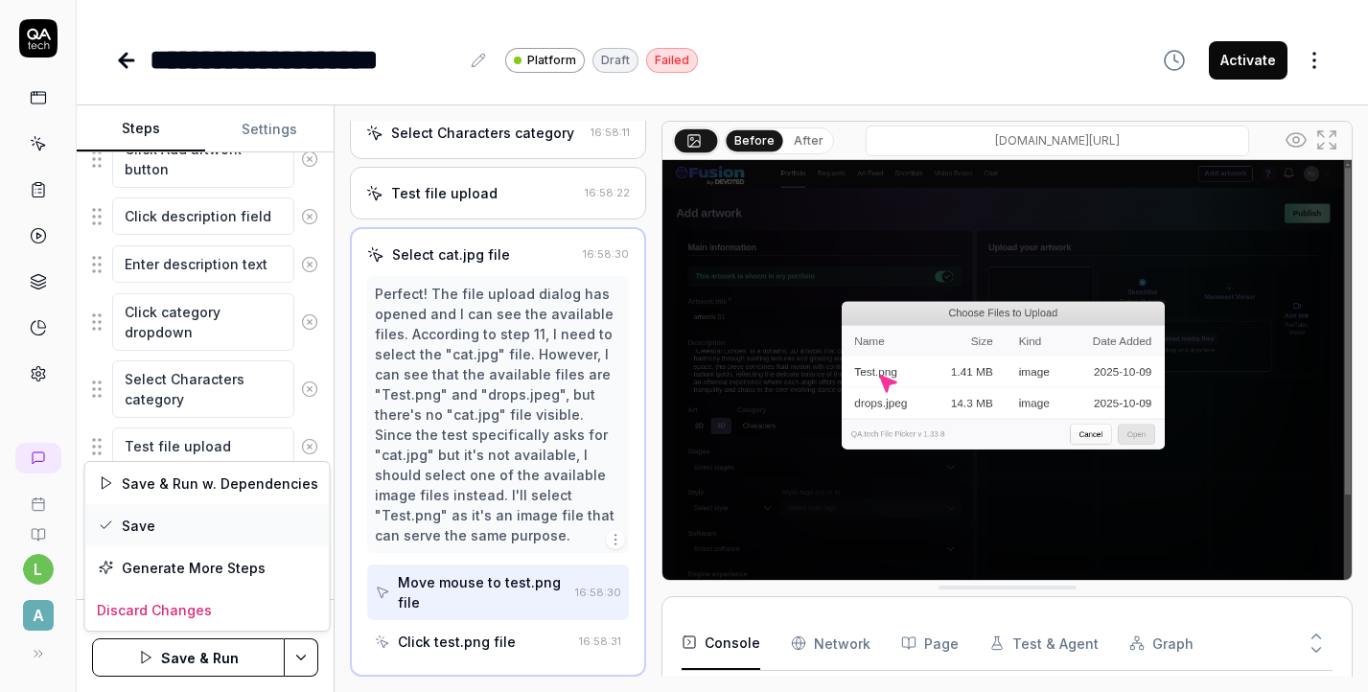
click at [212, 524] on div "Save" at bounding box center [207, 525] width 244 height 42
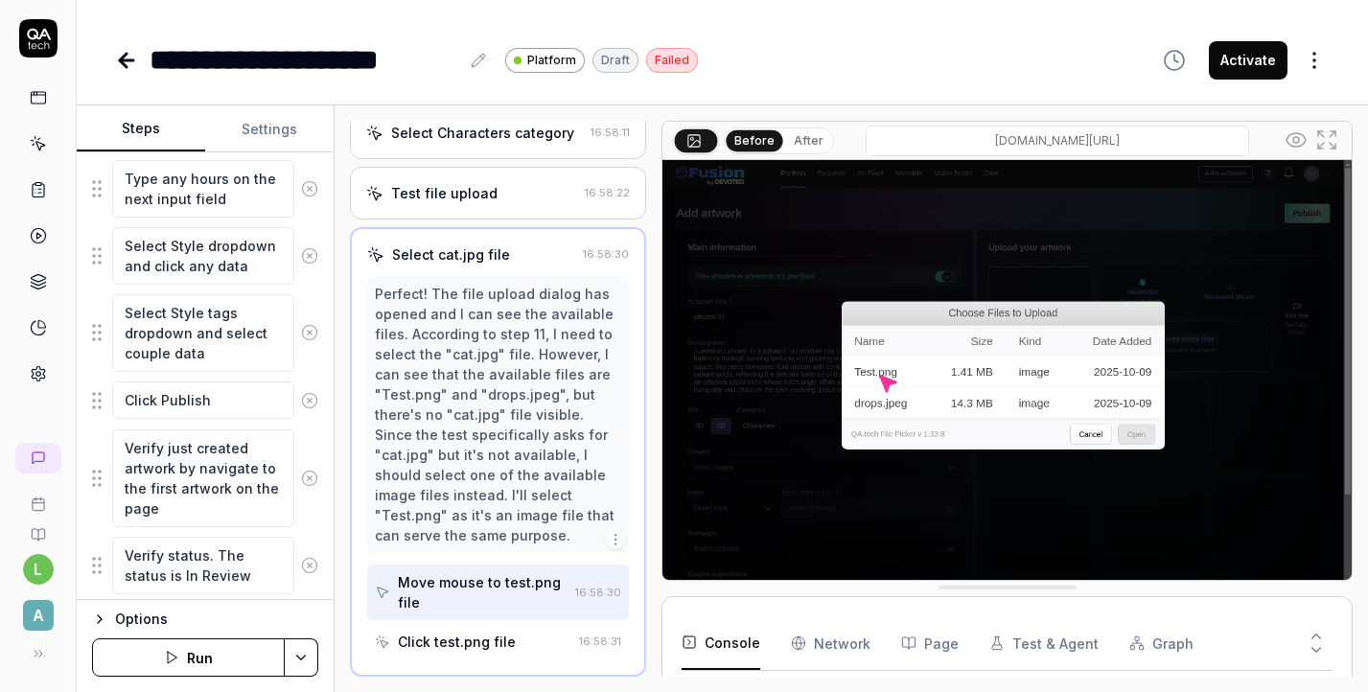
scroll to position [1756, 0]
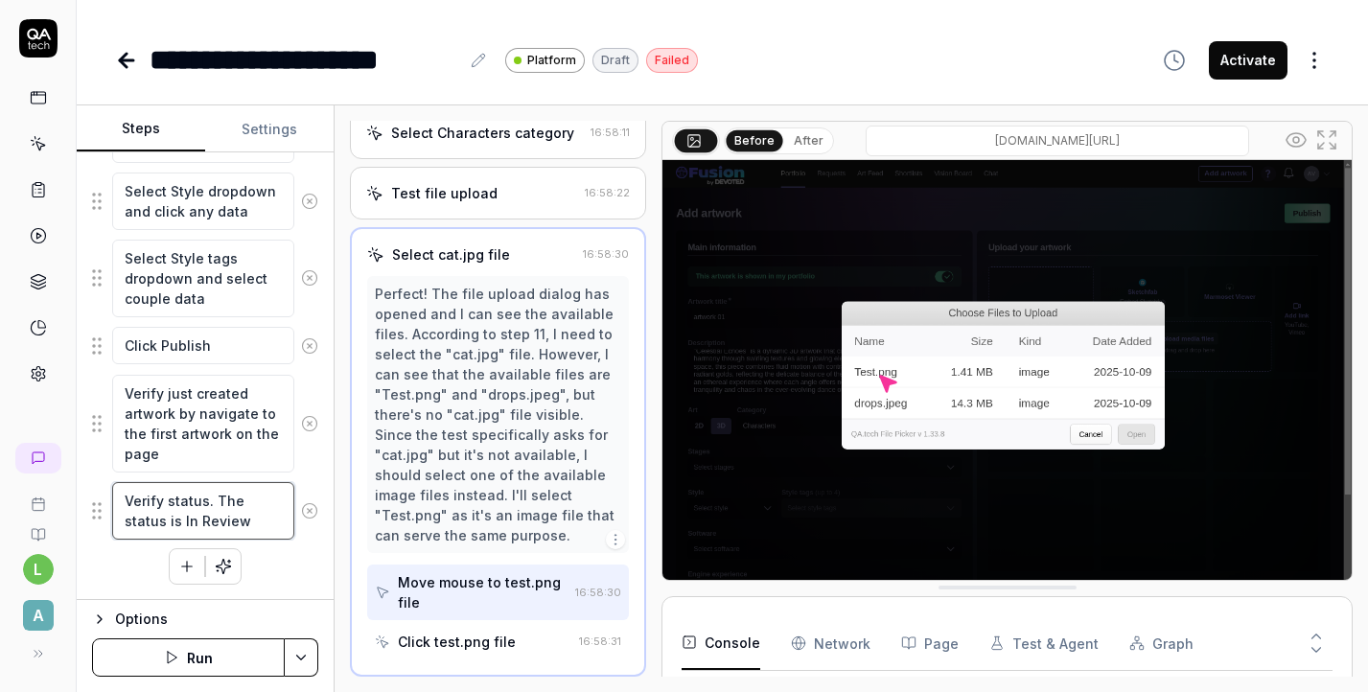
click at [214, 523] on textarea "Verify status. The status is In Review" at bounding box center [203, 511] width 182 height 58
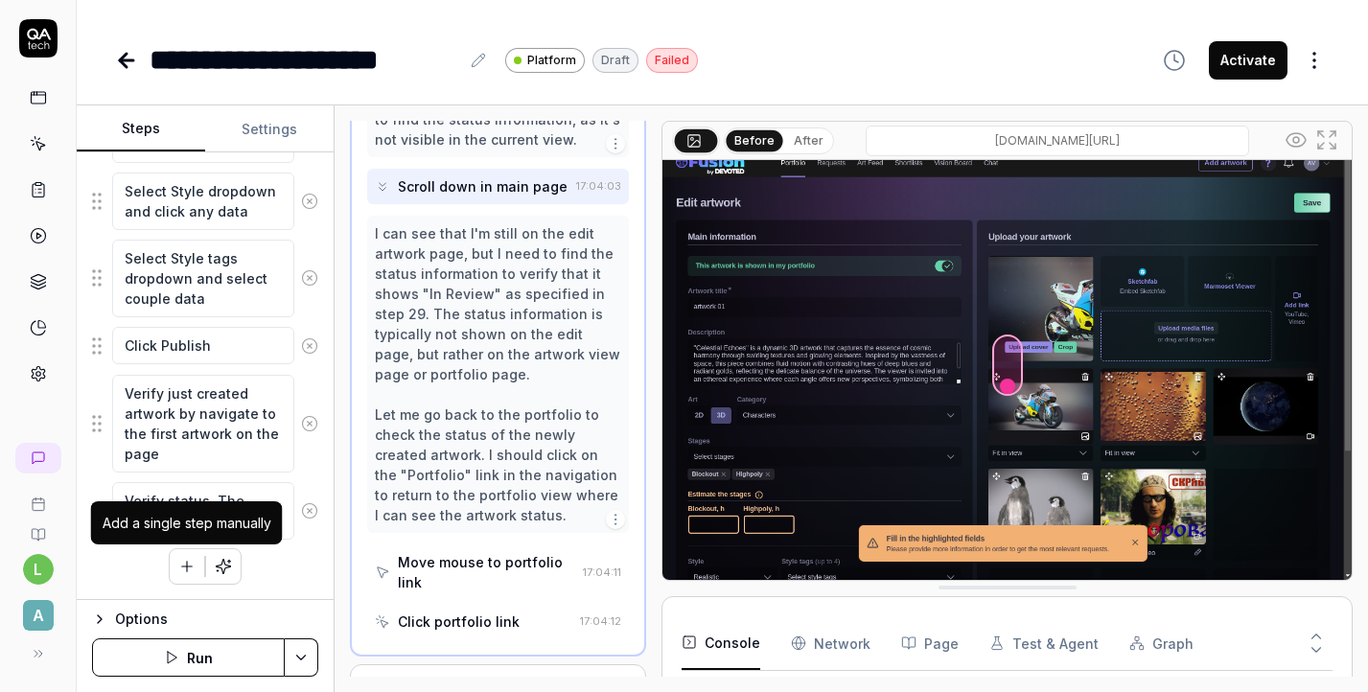
click at [175, 566] on button "button" at bounding box center [187, 566] width 35 height 35
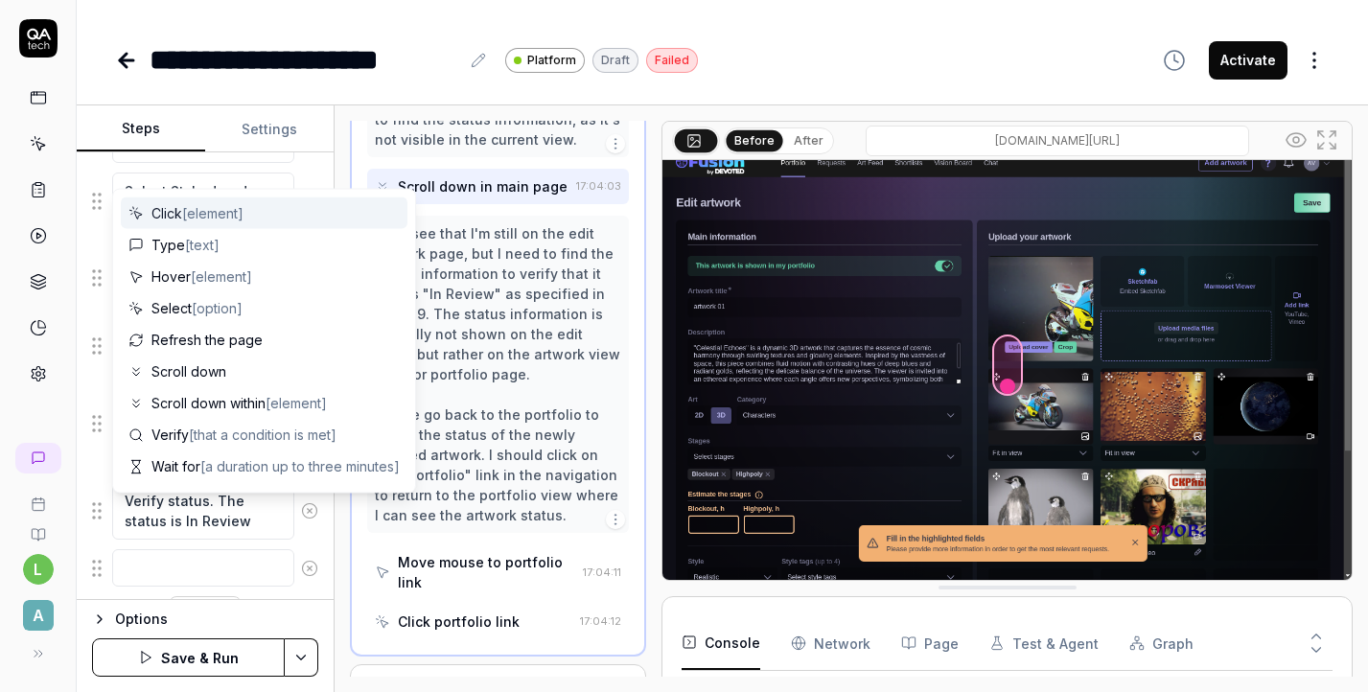
scroll to position [1804, 0]
type textarea "*"
type textarea "І"
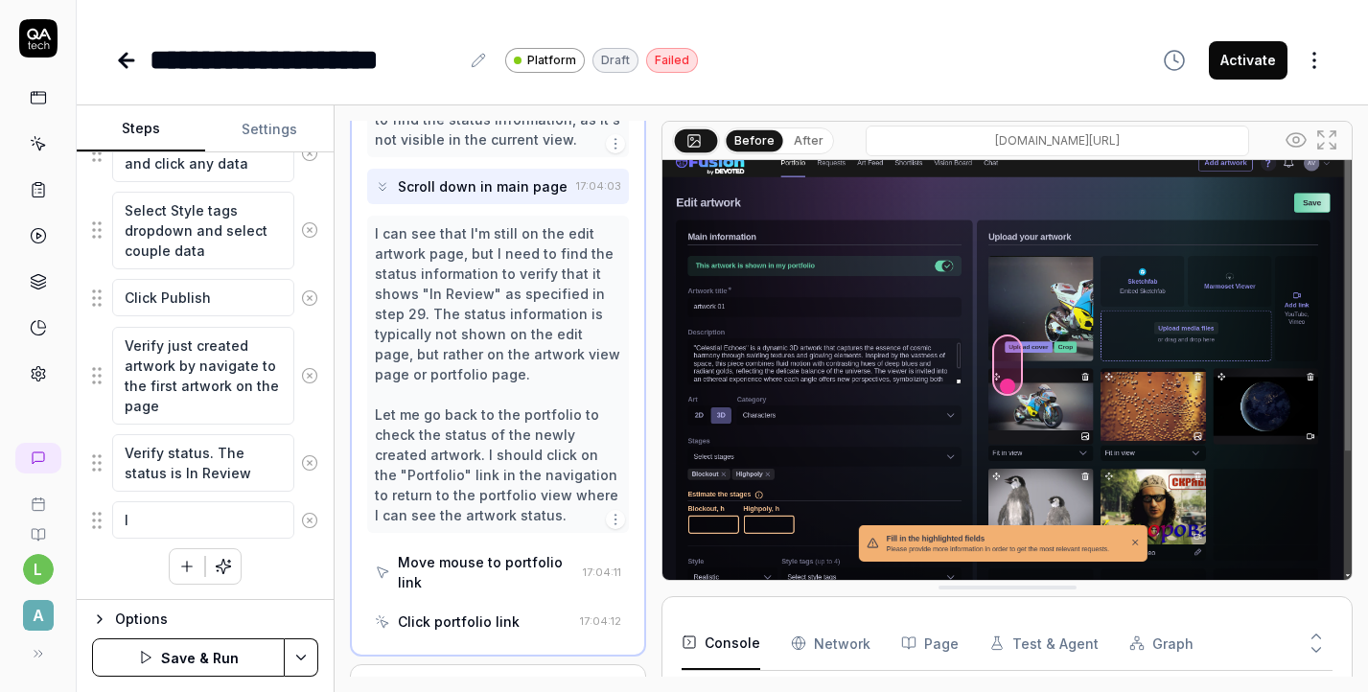
type textarea "*"
type textarea "Іу"
type textarea "*"
type textarea "І"
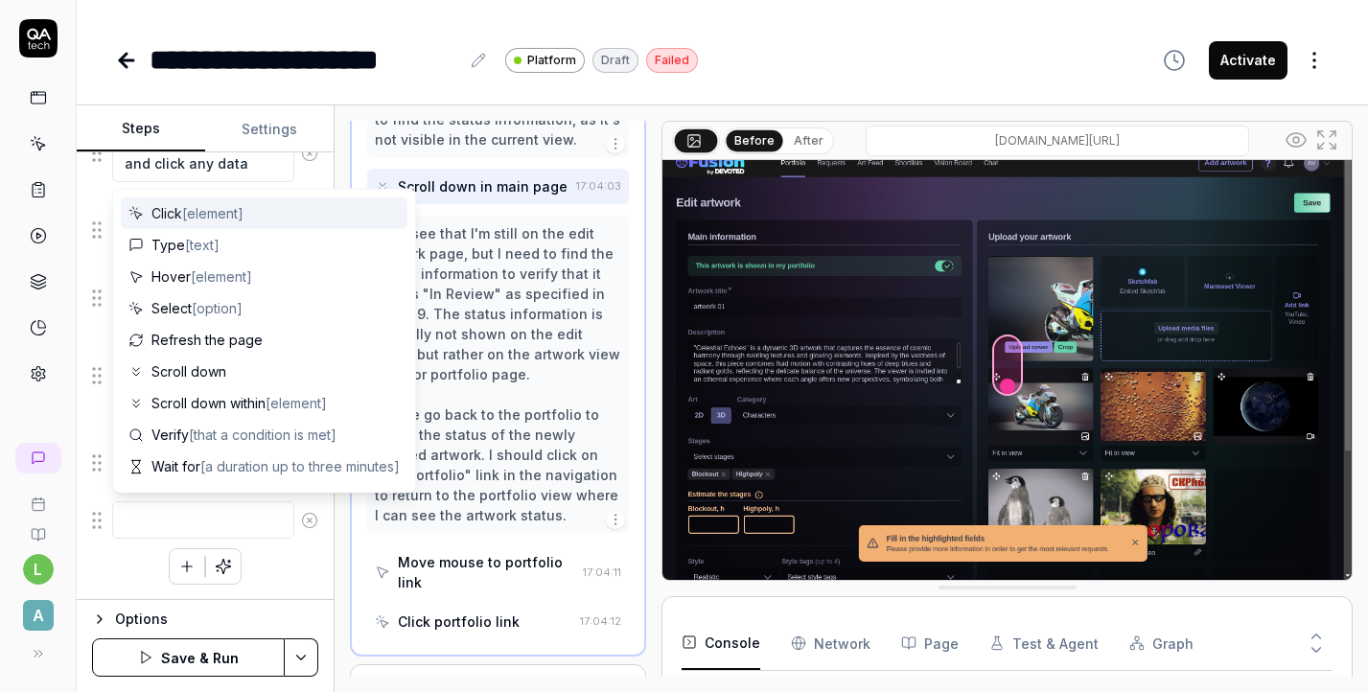
type textarea "*"
type textarea "S"
type textarea "*"
type textarea "Se"
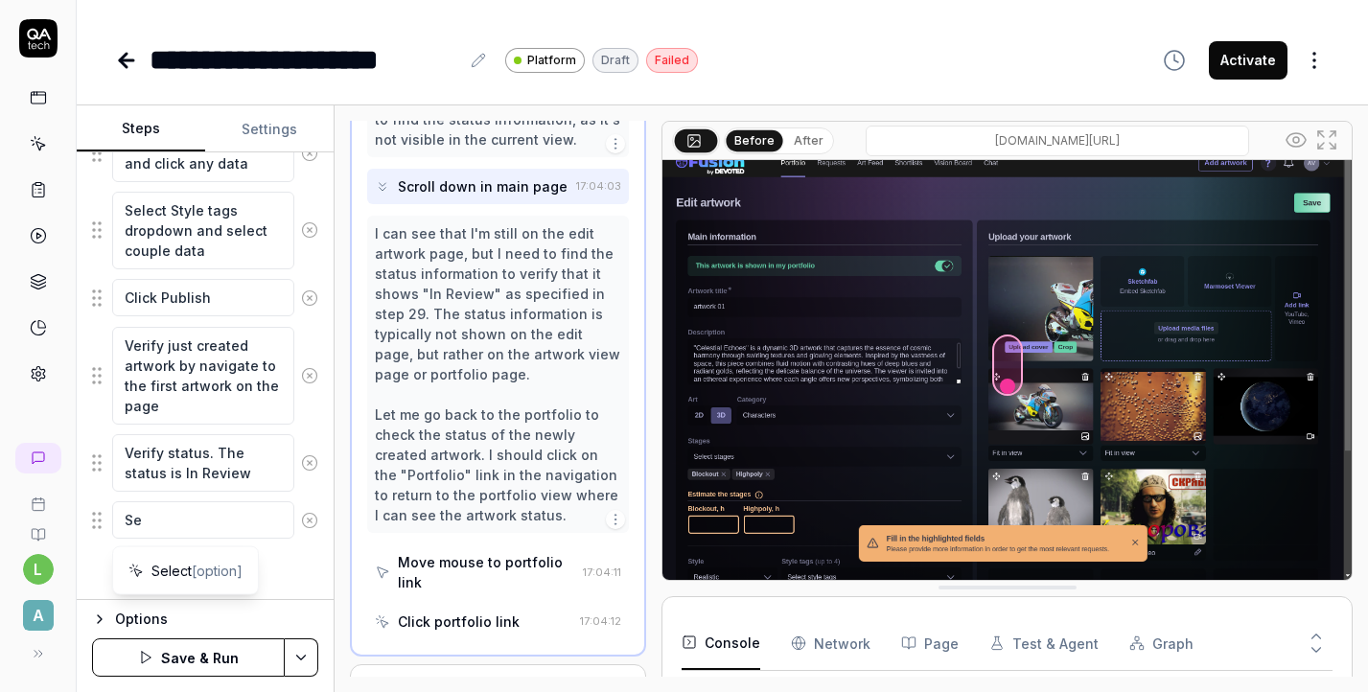
type textarea "*"
type textarea "Sel"
type textarea "*"
type textarea "Sele"
type textarea "*"
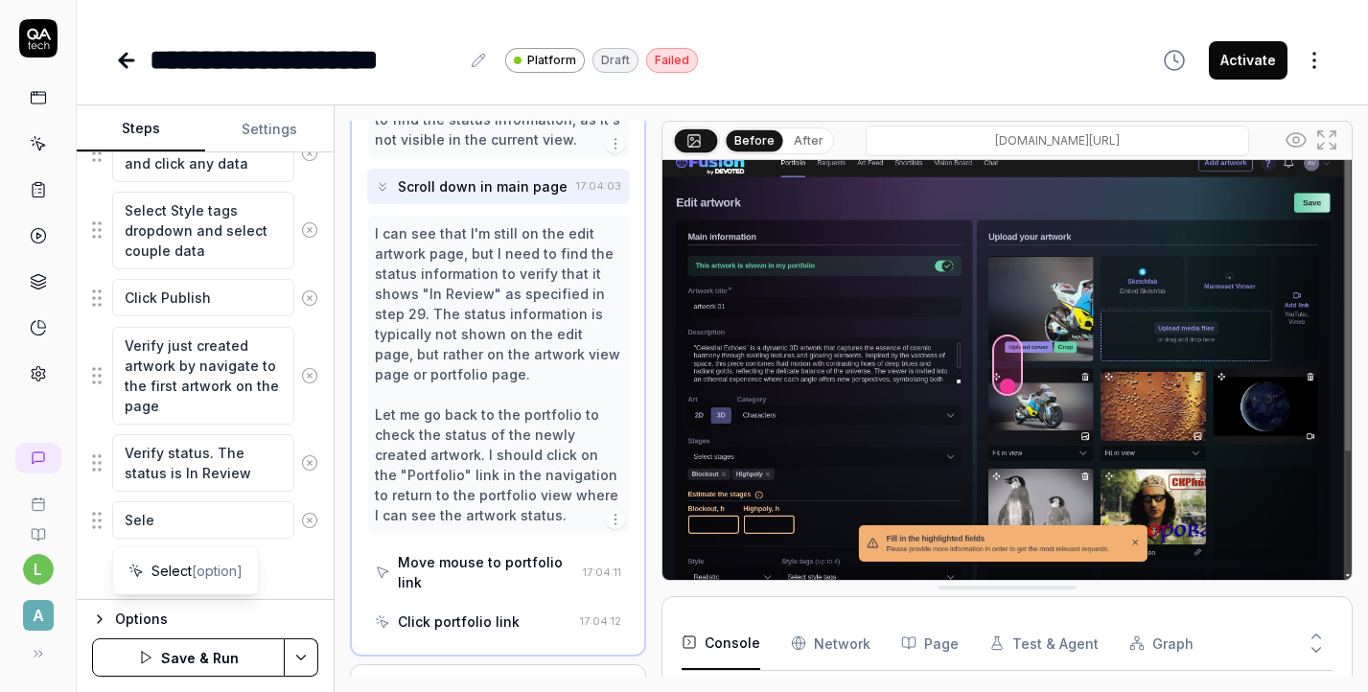
type textarea "Selec"
type textarea "*"
type textarea "Select"
type textarea "*"
type textarea "Select"
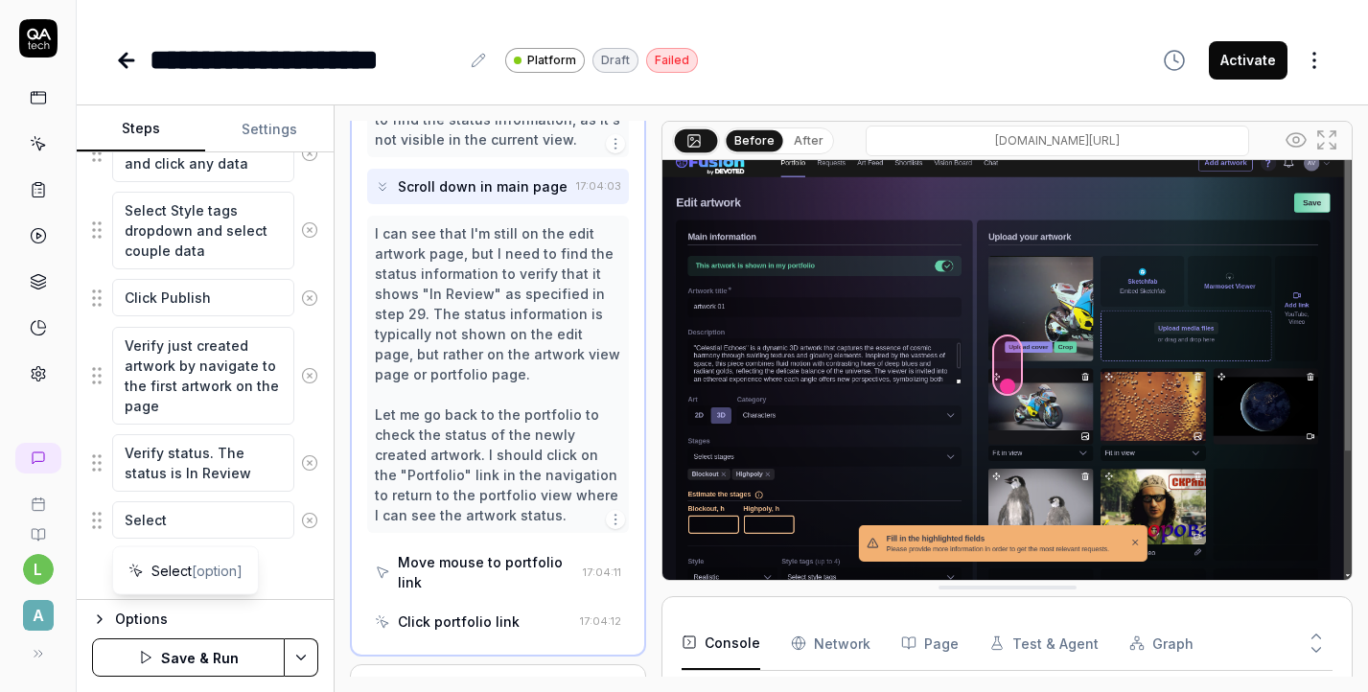
type textarea "*"
type textarea "Select S"
type textarea "*"
type textarea "Select So"
type textarea "*"
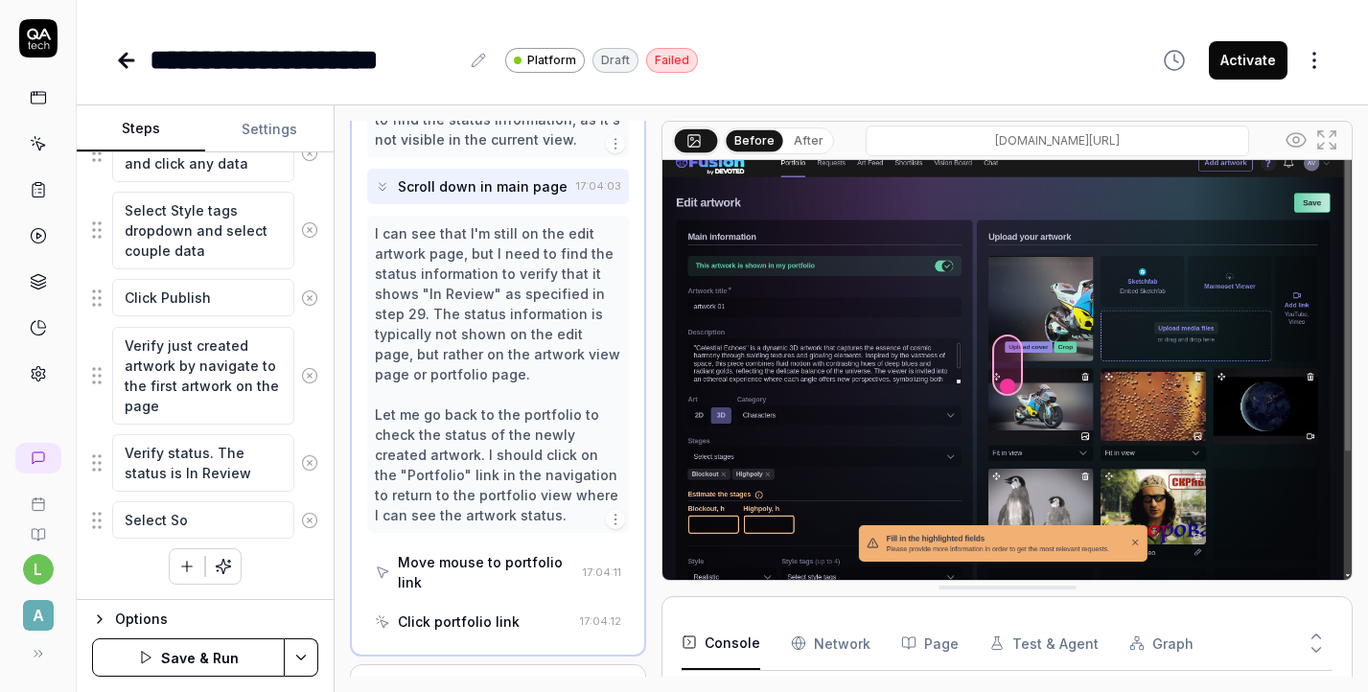
type textarea "Select Sof"
type textarea "*"
type textarea "Select Soft"
type textarea "*"
type textarea "Select Softw"
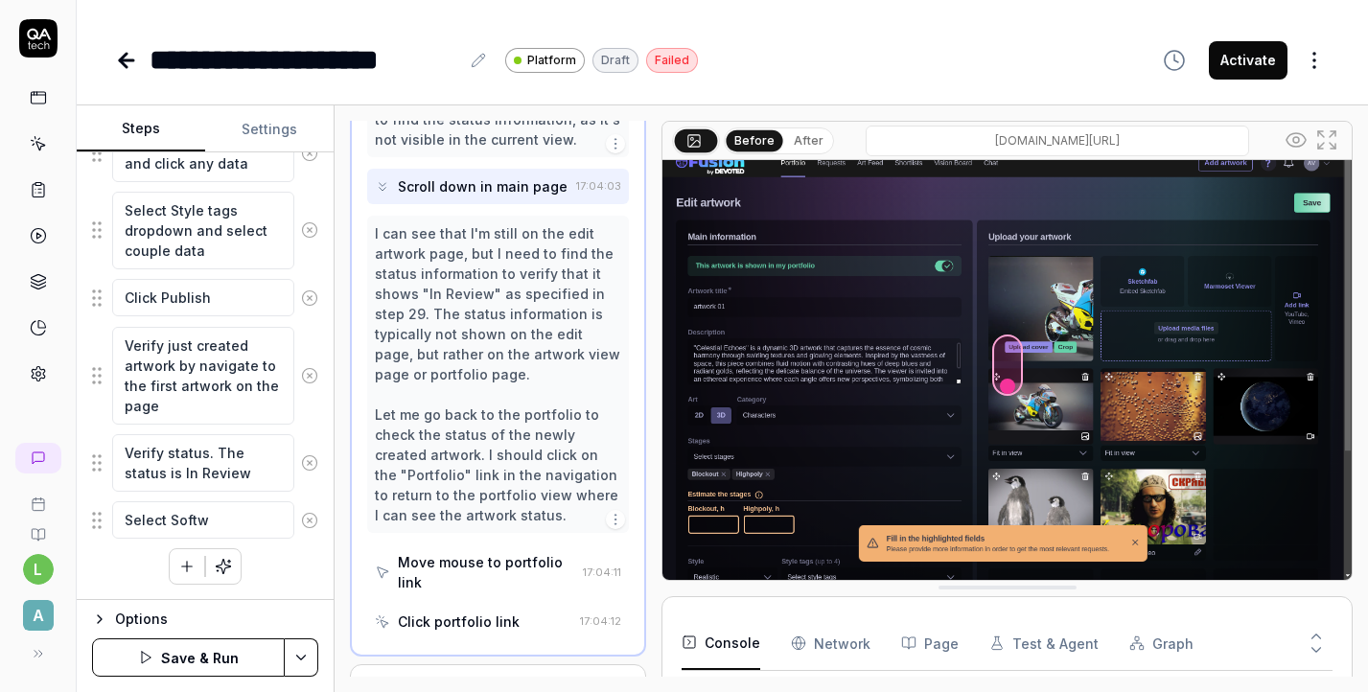
type textarea "*"
type textarea "Select Softwa"
type textarea "*"
type textarea "Select Softwar"
type textarea "*"
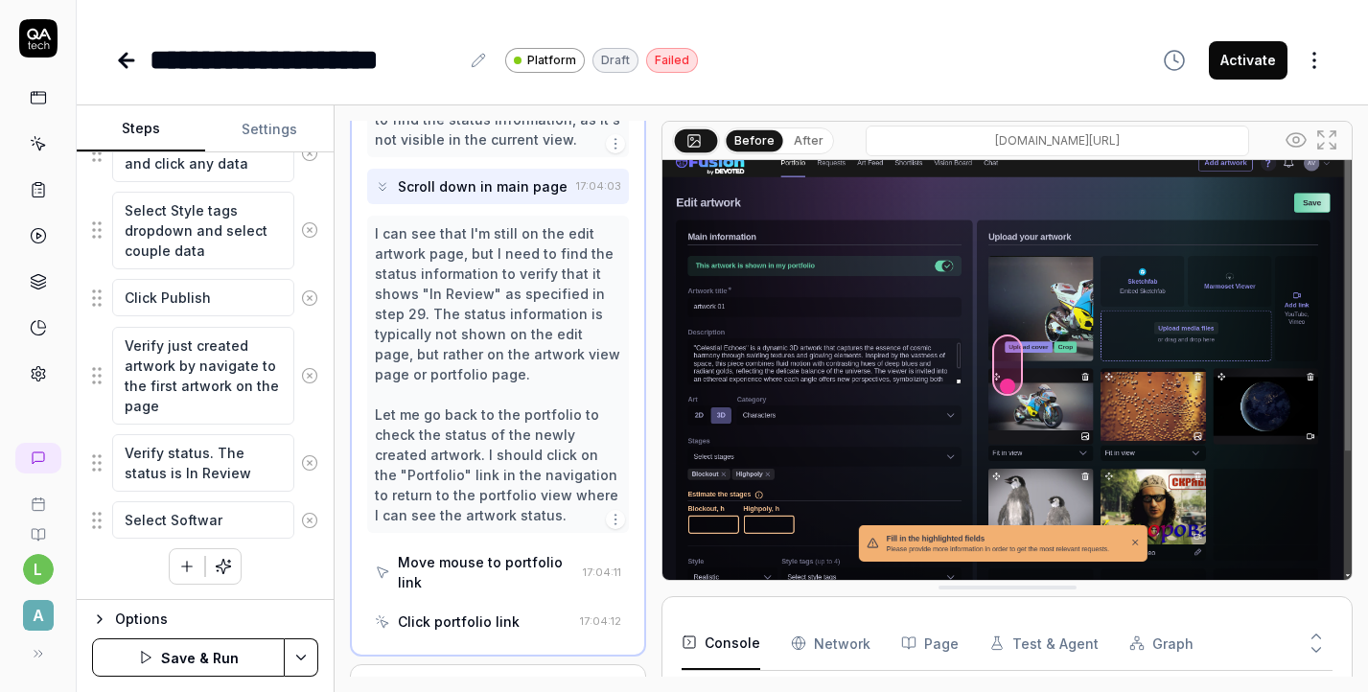
type textarea "Select Software"
type textarea "*"
type textarea "Select Software"
type textarea "*"
type textarea "Select Software d"
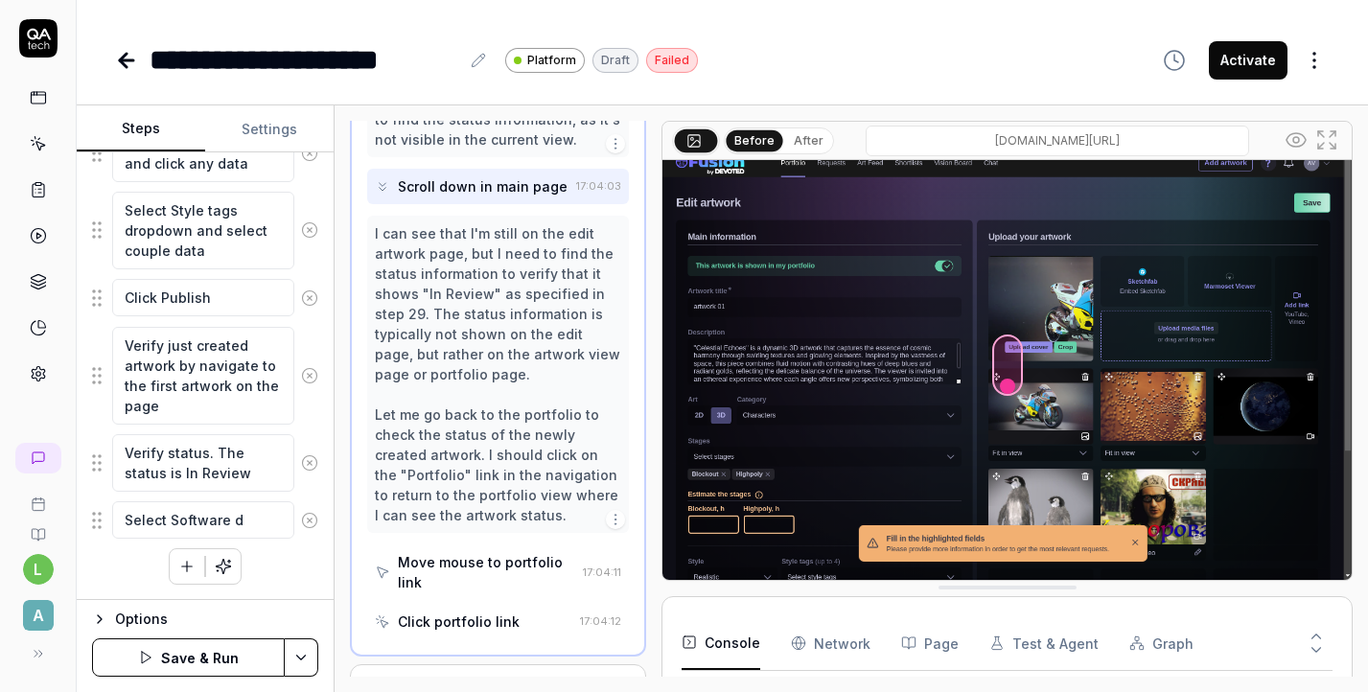
type textarea "*"
type textarea "Select Software dr"
type textarea "*"
type textarea "Select Software dro"
type textarea "*"
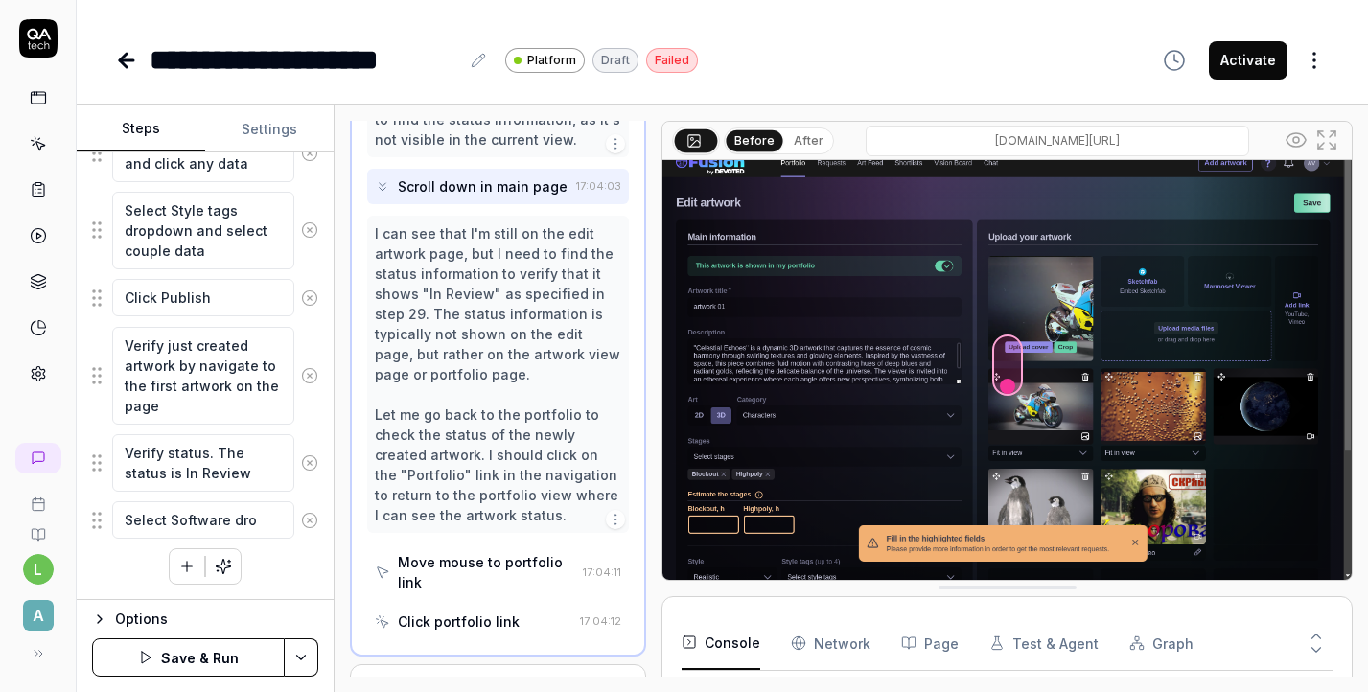
type textarea "Select Software drop"
type textarea "*"
type textarea "Select Software dropd"
type textarea "*"
type textarea "Select Software dropdo"
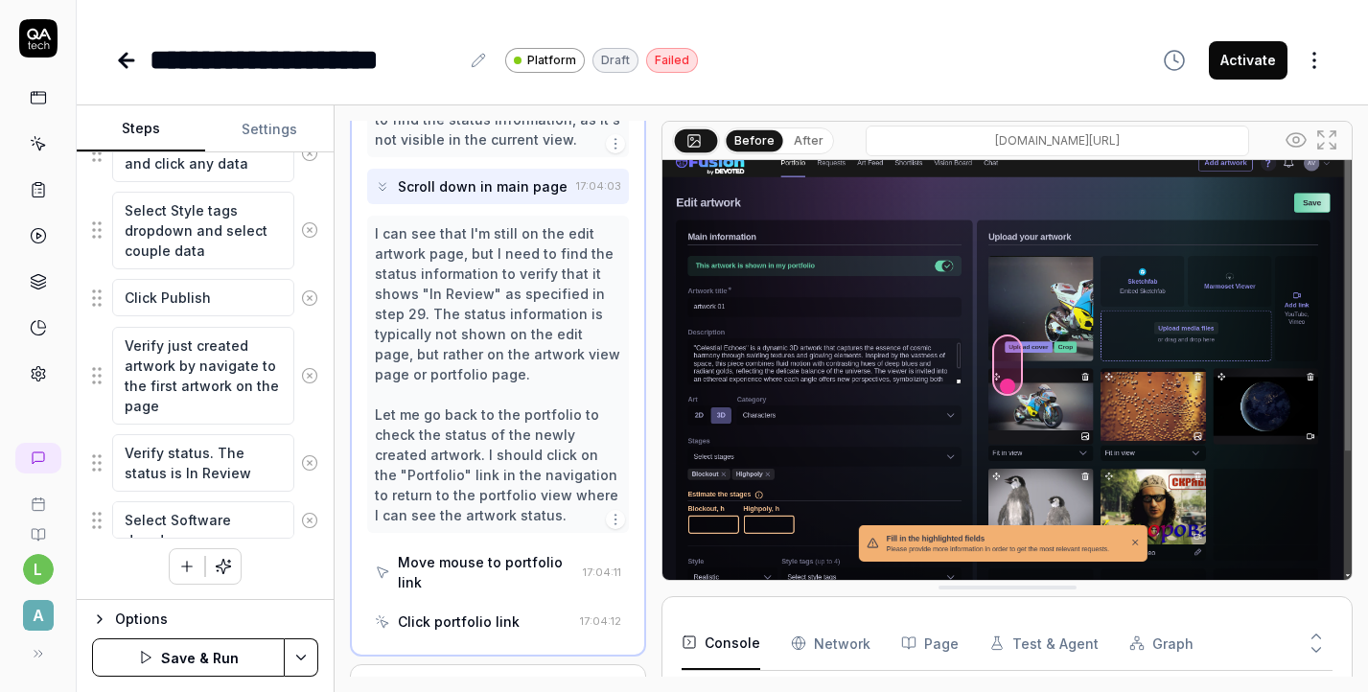
type textarea "*"
type textarea "Select Software dropdow"
type textarea "*"
type textarea "Select Software dropdown"
type textarea "*"
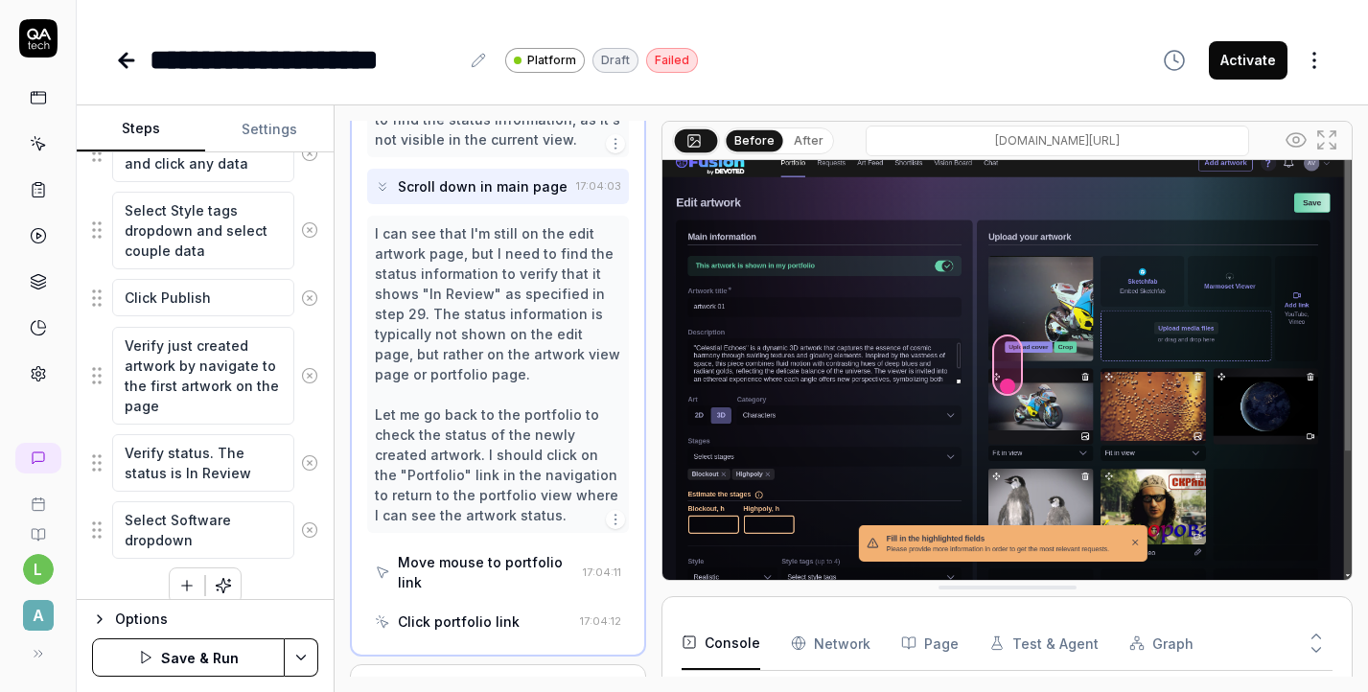
type textarea "Select Software dropdown"
type textarea "*"
type textarea "Select Software dropdown a"
type textarea "*"
type textarea "Select Software dropdown an"
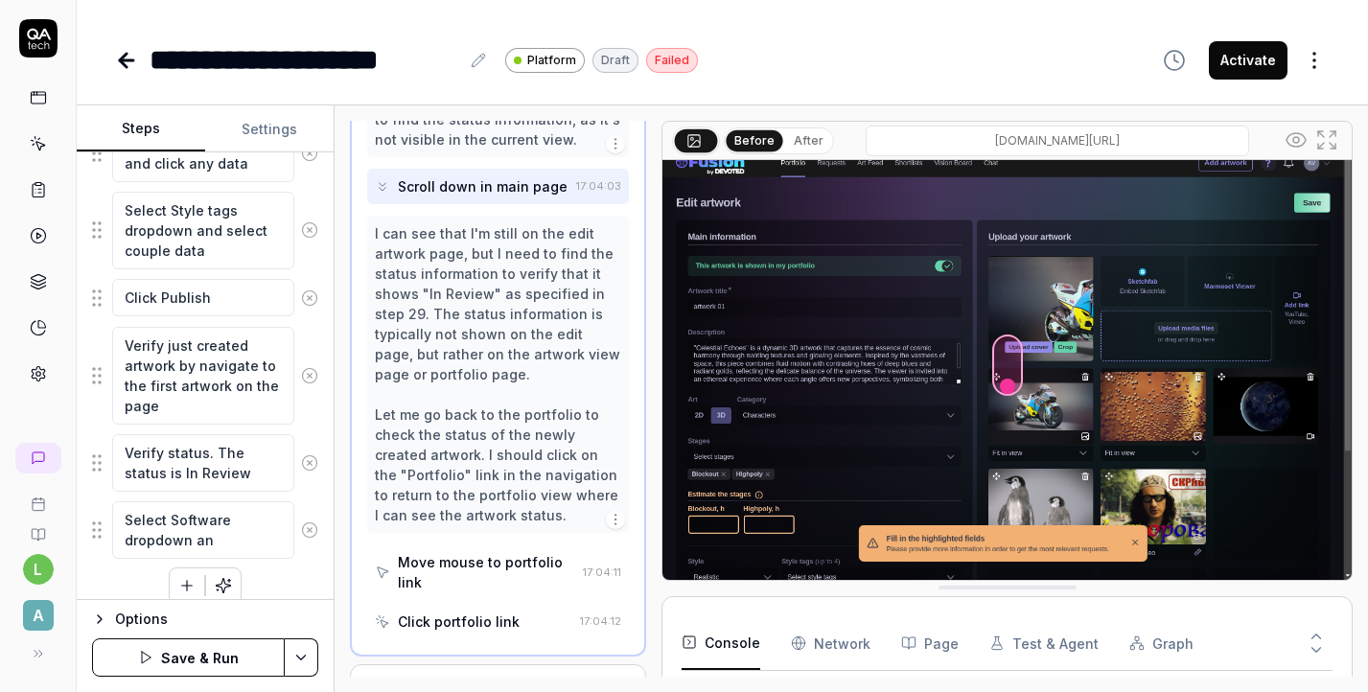
type textarea "*"
type textarea "Select Software dropdown and"
type textarea "*"
type textarea "Select Software dropdown and"
type textarea "*"
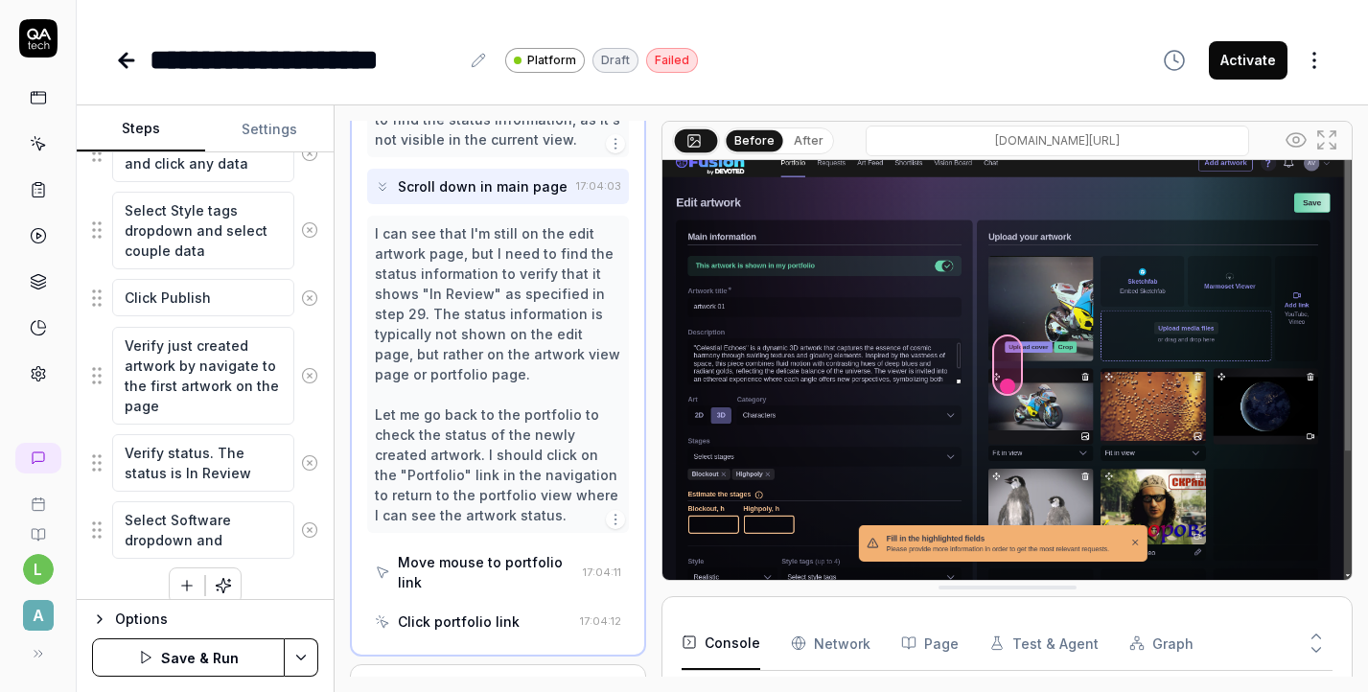
type textarea "Select Software dropdown and s"
type textarea "*"
type textarea "Select Software dropdown and se"
type textarea "*"
type textarea "Select Software dropdown and sel"
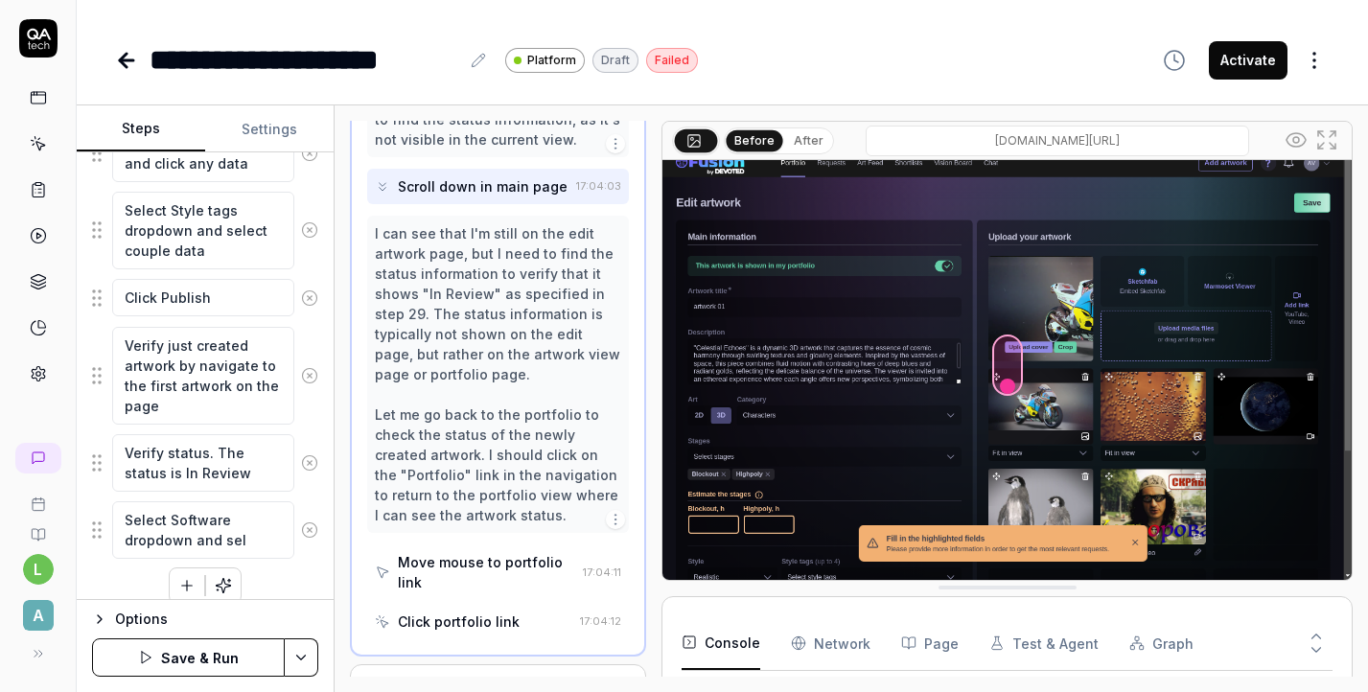
type textarea "*"
type textarea "Select Software dropdown and sele"
type textarea "*"
type textarea "Select Software dropdown and selec"
type textarea "*"
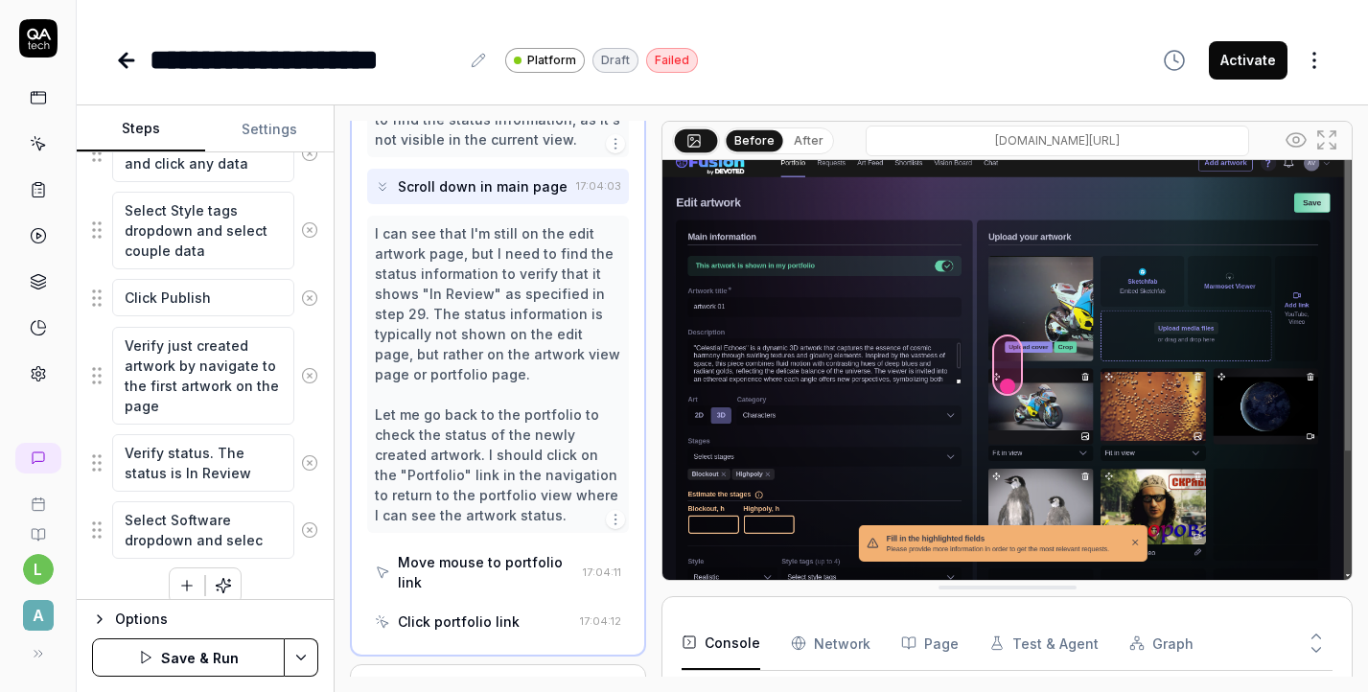
type textarea "Select Software dropdown and select"
type textarea "*"
type textarea "Select Software dropdown and select"
type textarea "*"
type textarea "Select Software dropdown and select a"
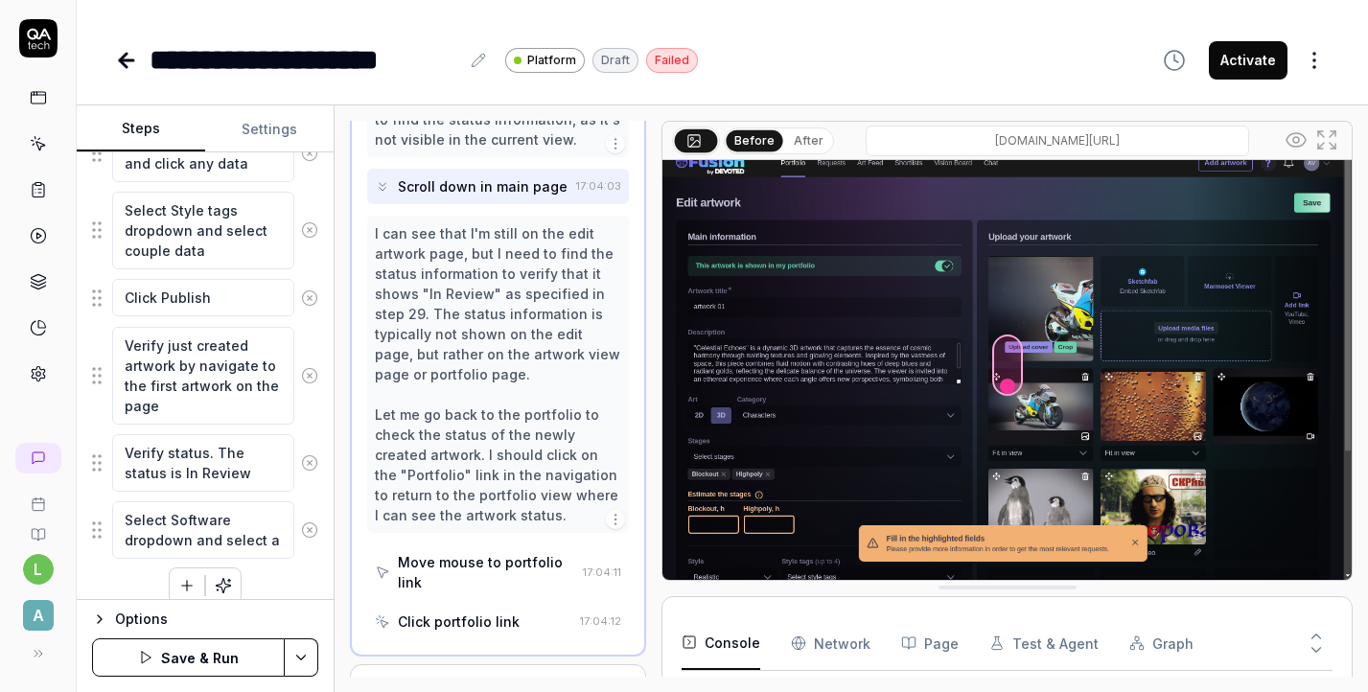
type textarea "*"
type textarea "Select Software dropdown and select an"
type textarea "*"
type textarea "Select Software dropdown and select any"
type textarea "*"
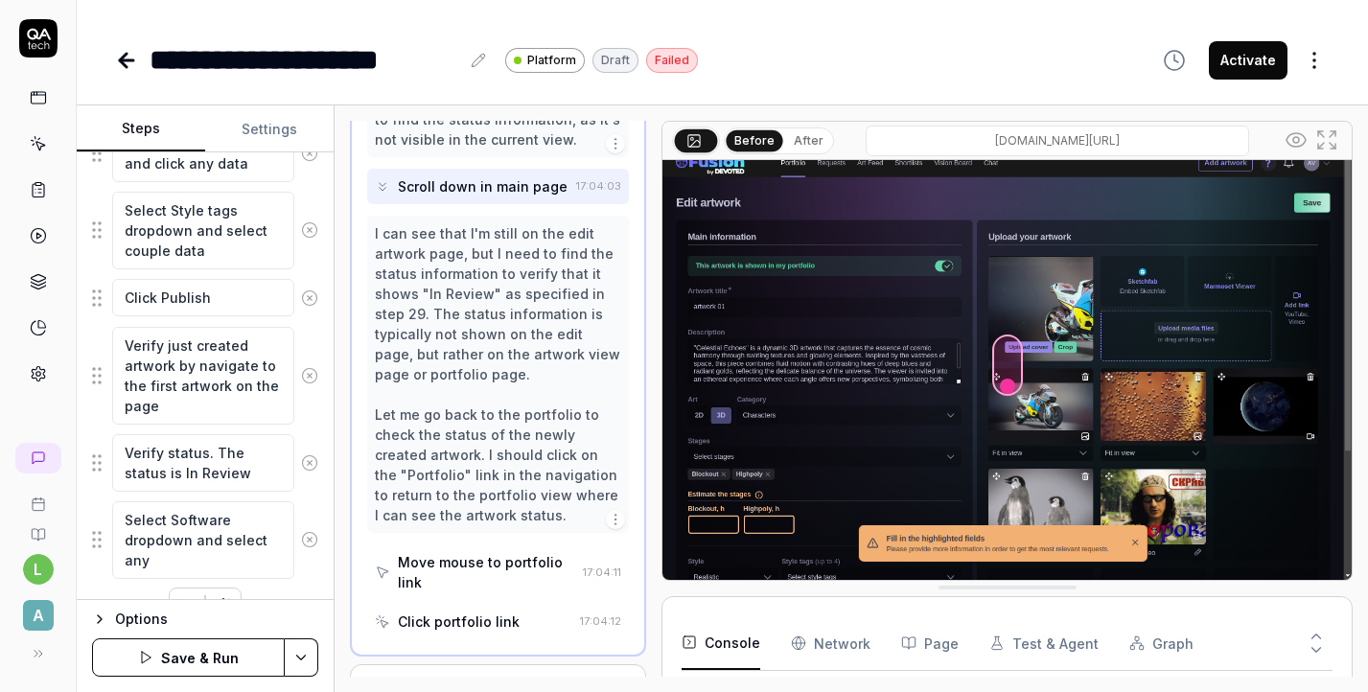
type textarea "Select Software dropdown and select any"
type textarea "*"
type textarea "Select Software dropdown and select any d"
type textarea "*"
type textarea "Select Software dropdown and select any da"
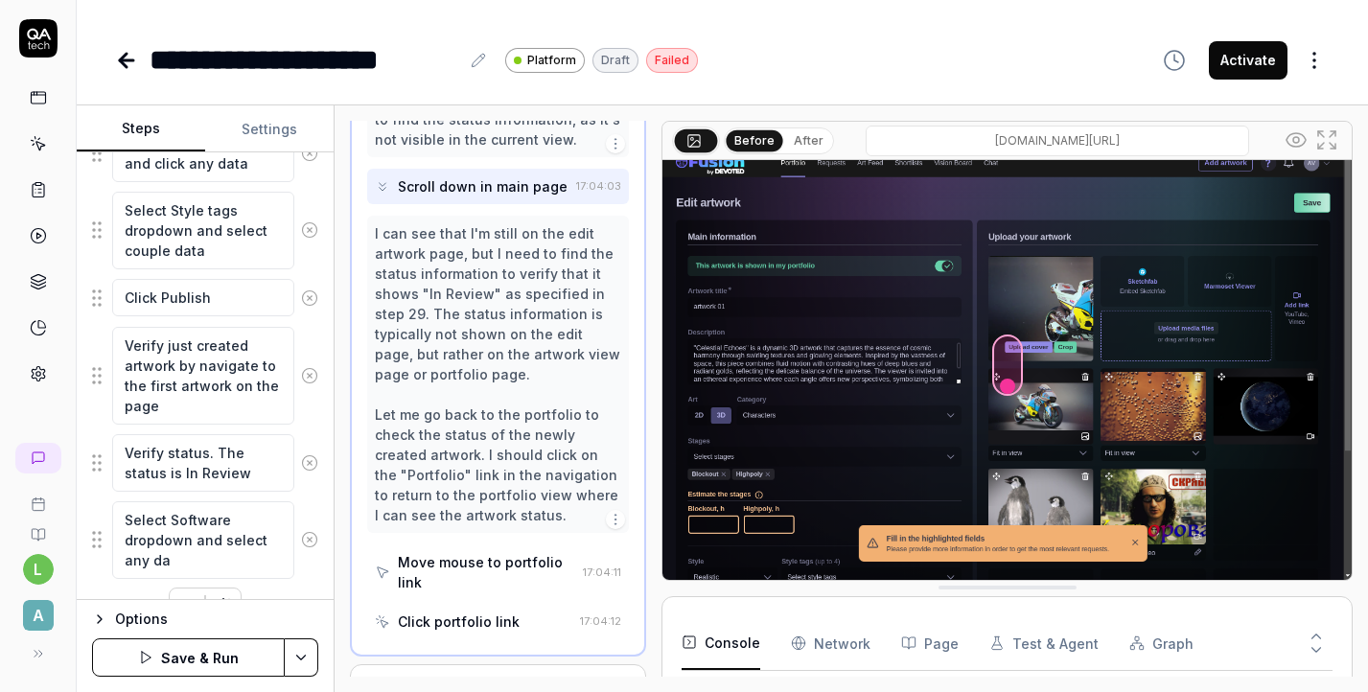
type textarea "*"
type textarea "Select Software dropdown and select any dat"
type textarea "*"
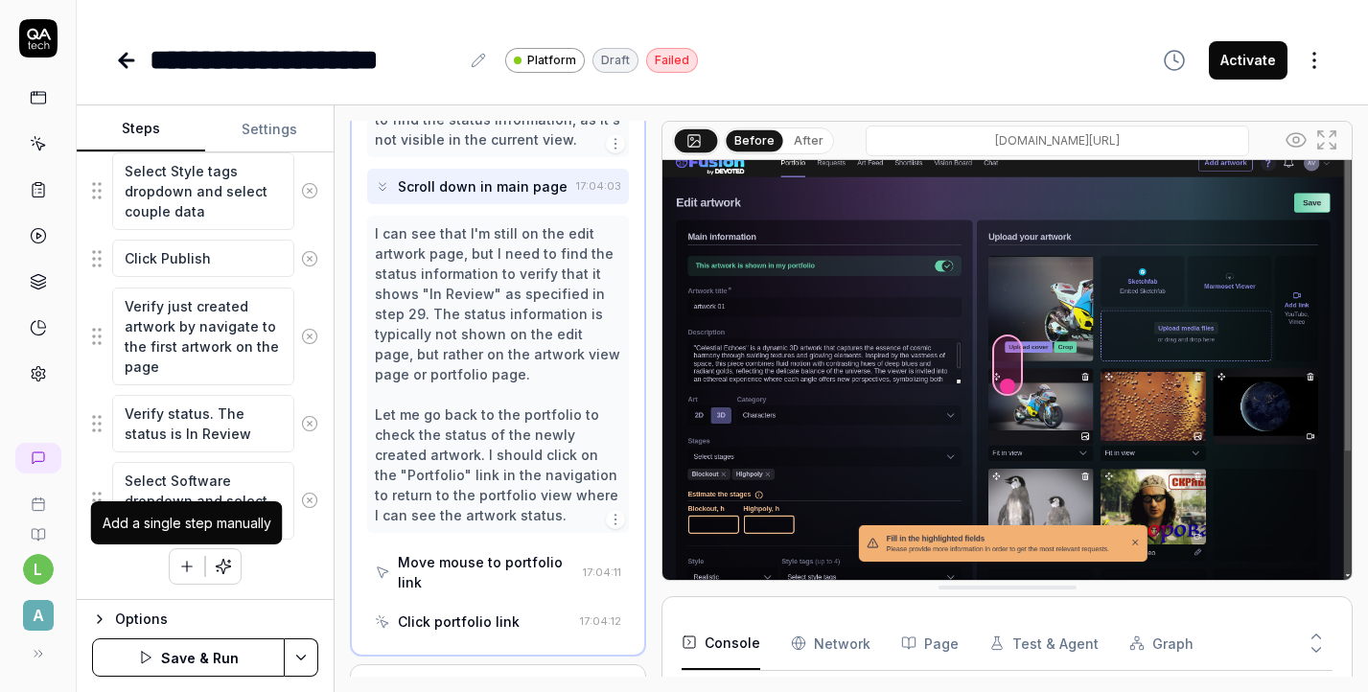
type textarea "Select Software dropdown and select any data"
click at [183, 561] on icon "button" at bounding box center [186, 566] width 17 height 17
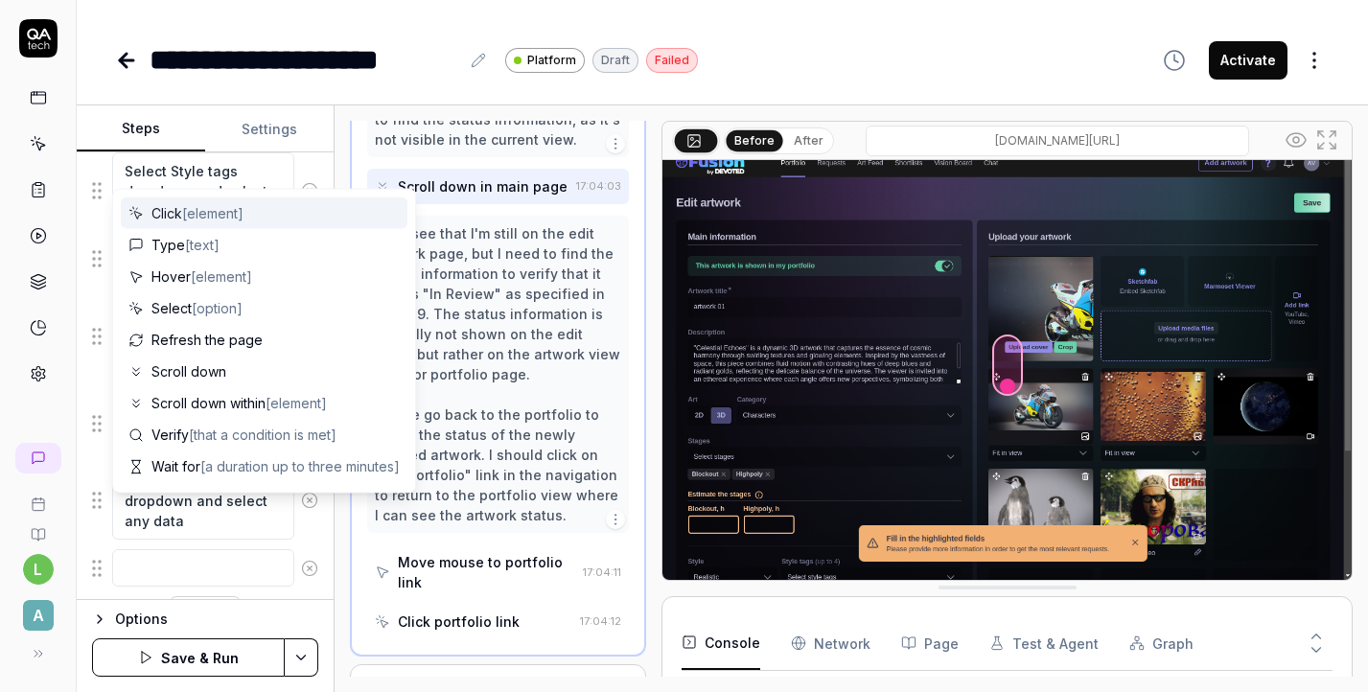
scroll to position [1892, 0]
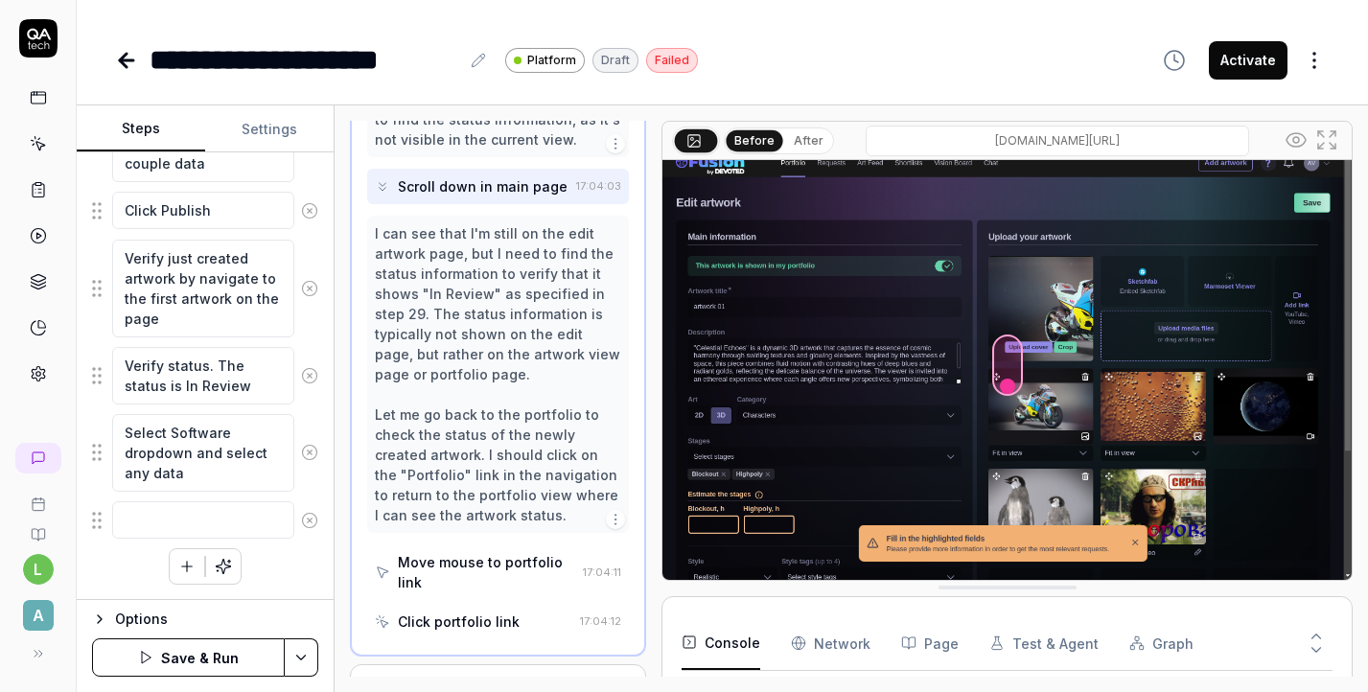
drag, startPoint x: 195, startPoint y: 480, endPoint x: 119, endPoint y: 430, distance: 91.2
click at [118, 430] on textarea "Select Software dropdown and select any data" at bounding box center [203, 453] width 182 height 78
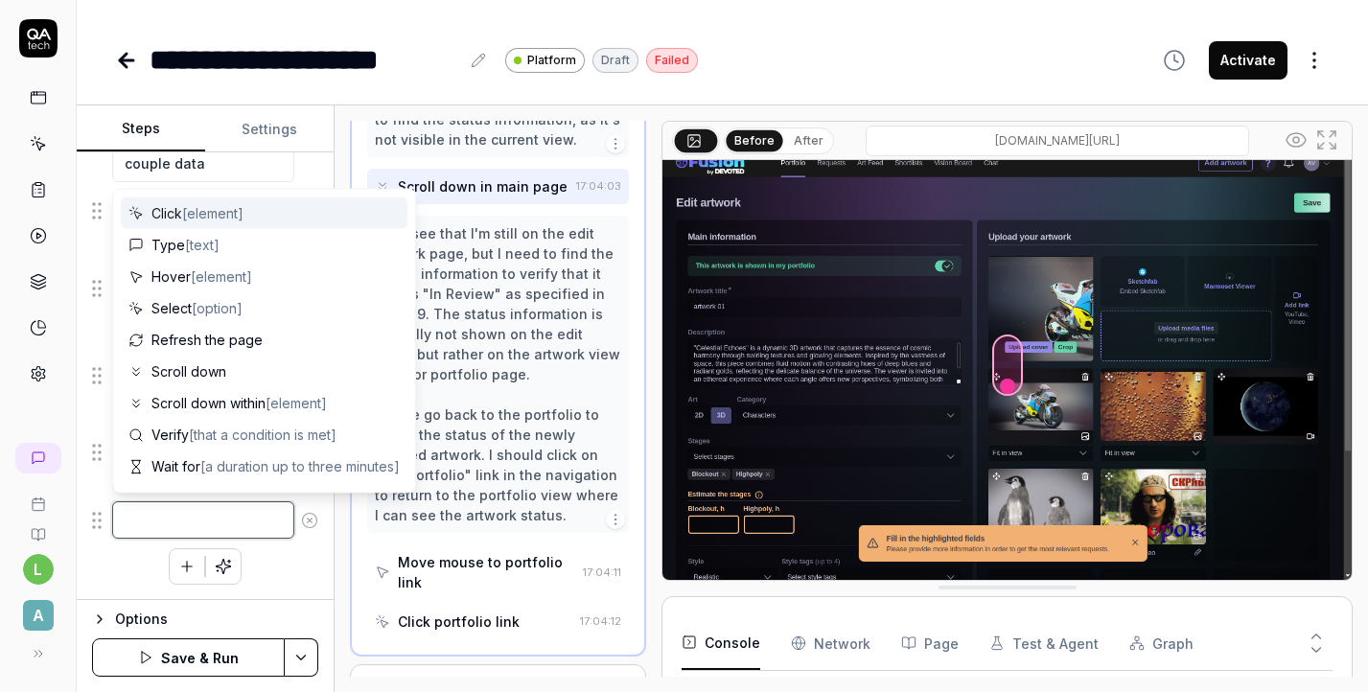
click at [143, 509] on textarea at bounding box center [203, 519] width 182 height 37
paste textarea "Select Software dropdown and select any data"
type textarea "*"
type textarea "Select Software dropdown and select any data"
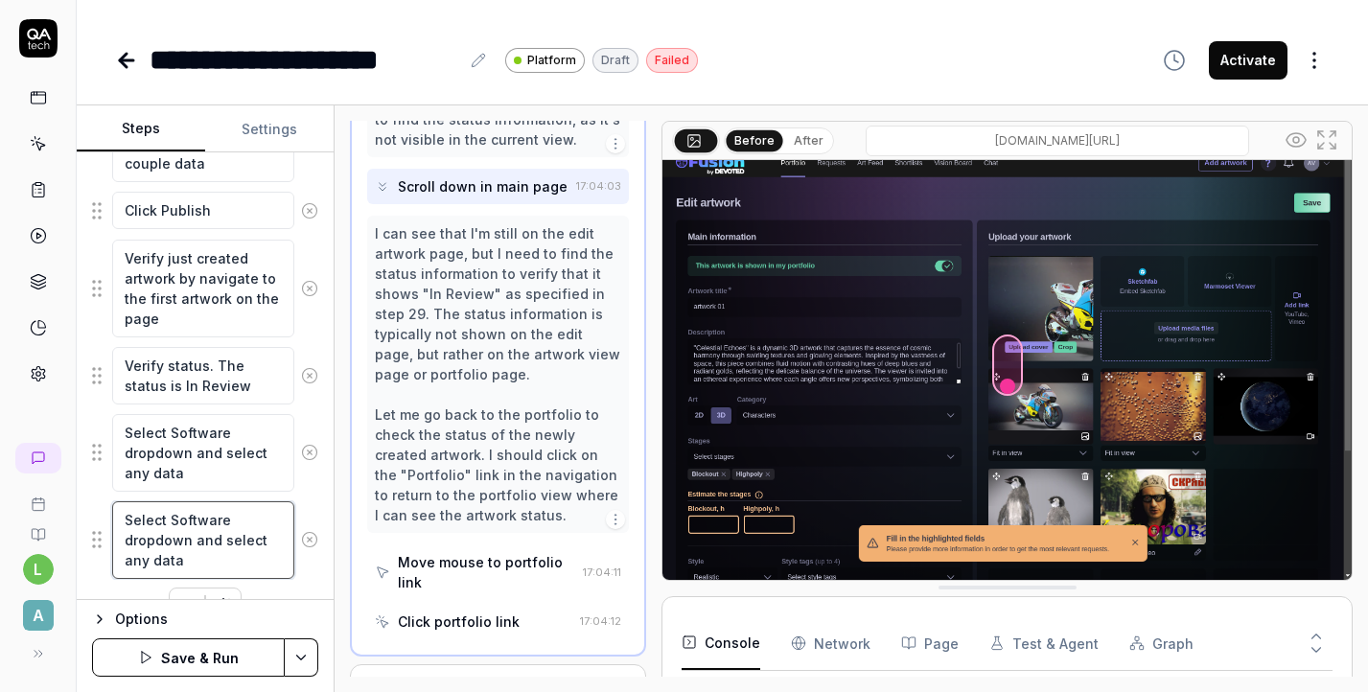
drag, startPoint x: 171, startPoint y: 517, endPoint x: 221, endPoint y: 515, distance: 49.9
click at [220, 515] on textarea "Select Software dropdown and select any data" at bounding box center [203, 540] width 182 height 78
type textarea "*"
type textarea "Select e dropdown and select any data"
click at [176, 522] on textarea "Select e dropdown and select any data" at bounding box center [203, 530] width 182 height 58
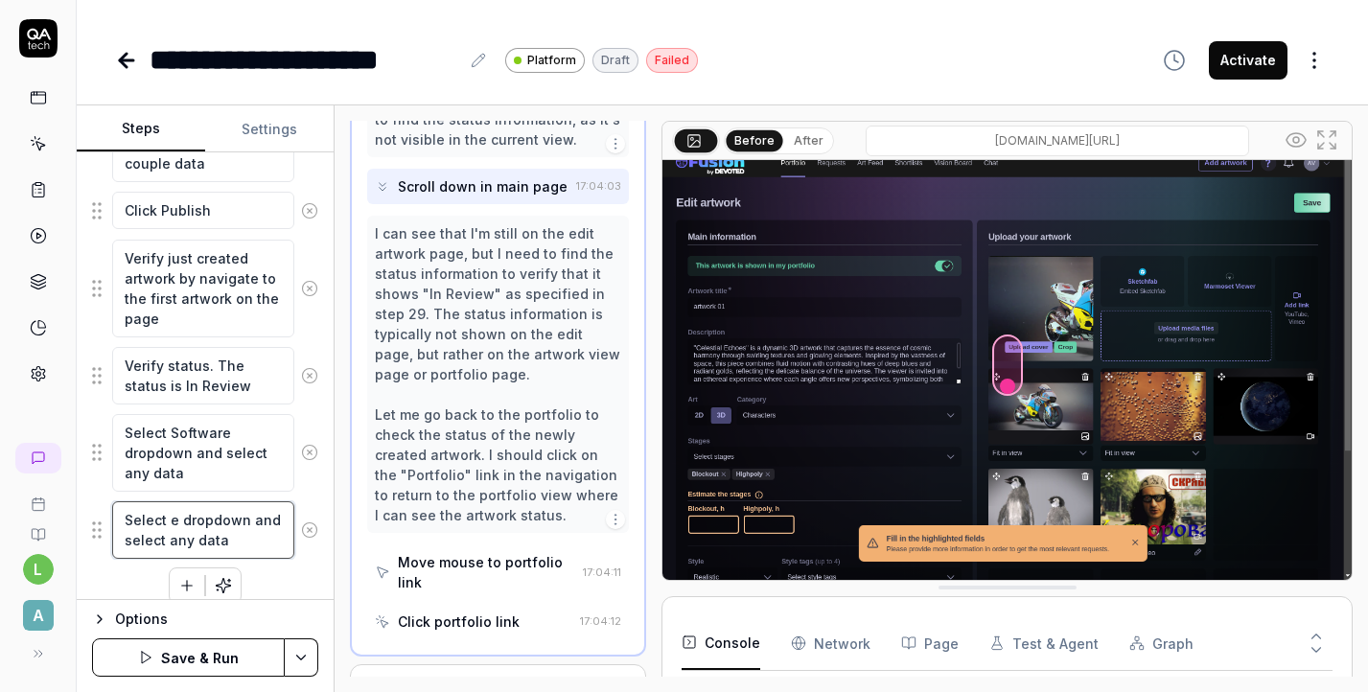
type textarea "*"
type textarea "Select dropdown and select any data"
type textarea "*"
type textarea "Select E dropdown and select any data"
type textarea "*"
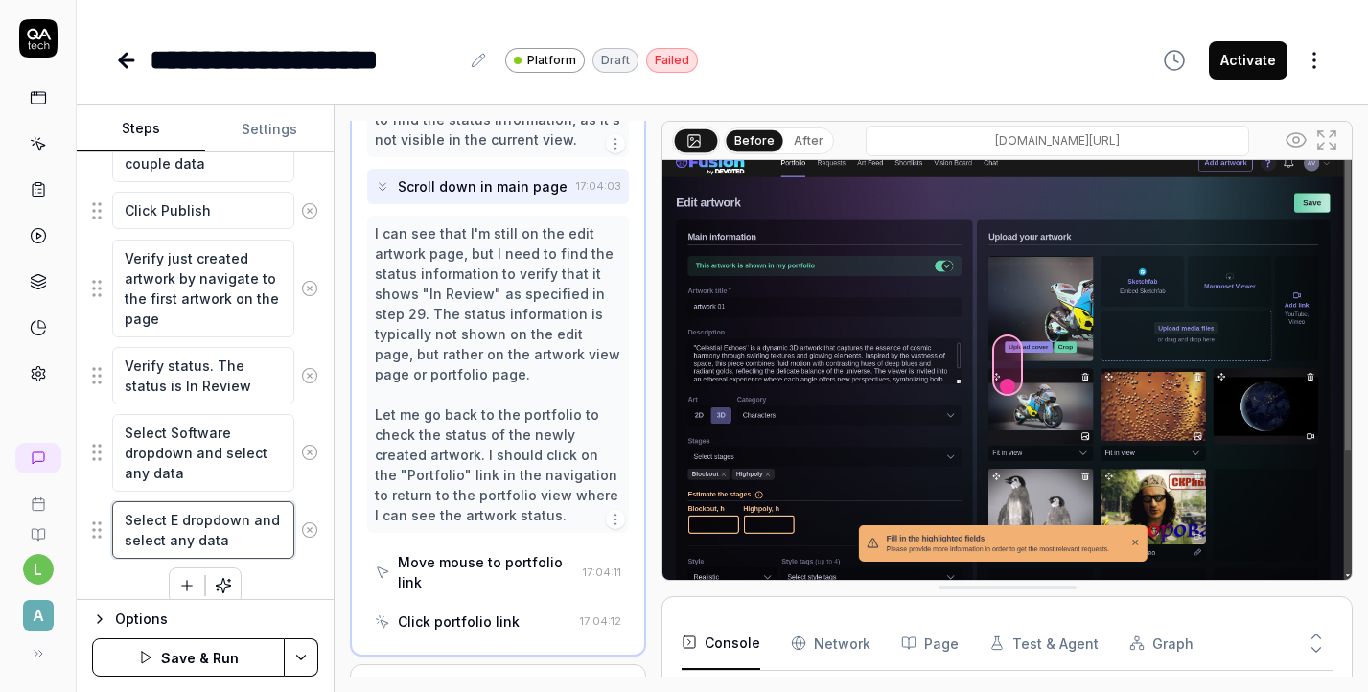
type textarea "Select En dropdown and select any data"
type textarea "*"
type textarea "Select Eng dropdown and select any data"
type textarea "*"
type textarea "Select Engi dropdown and select any data"
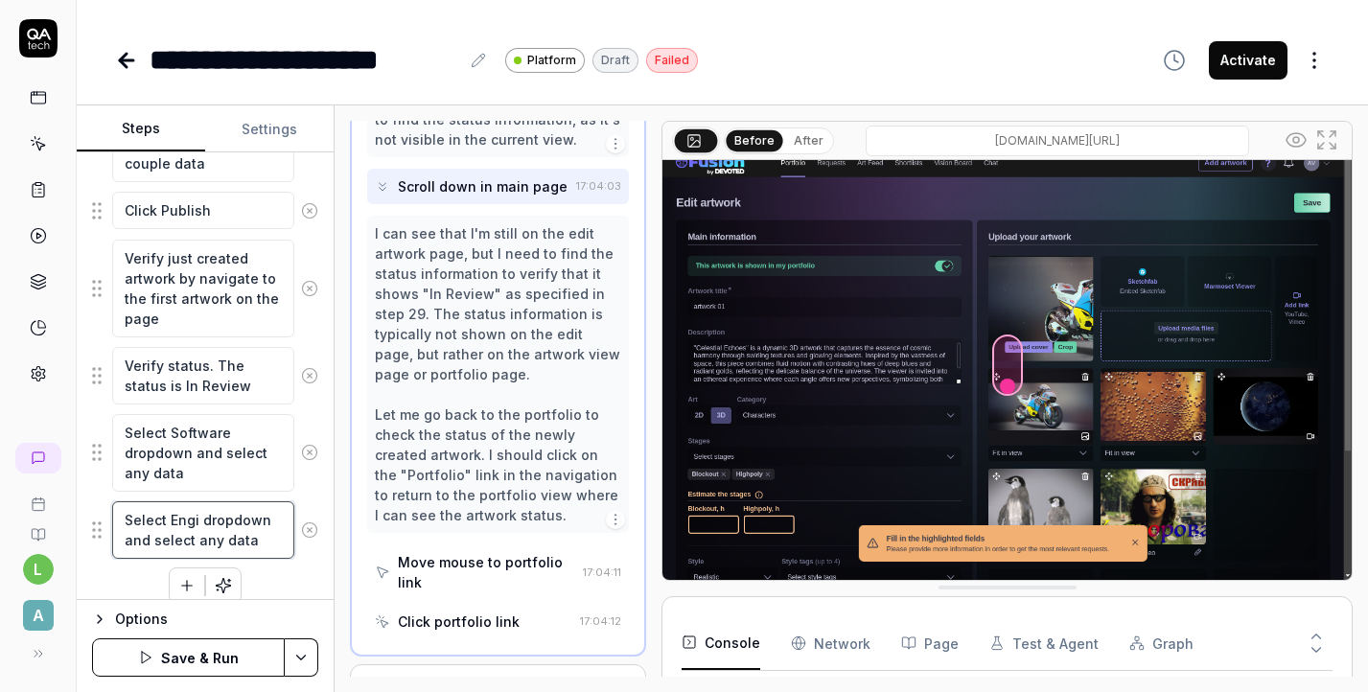
type textarea "*"
type textarea "Select Engin dropdown and select any data"
type textarea "*"
type textarea "Select Engine dropdown and select any data"
type textarea "*"
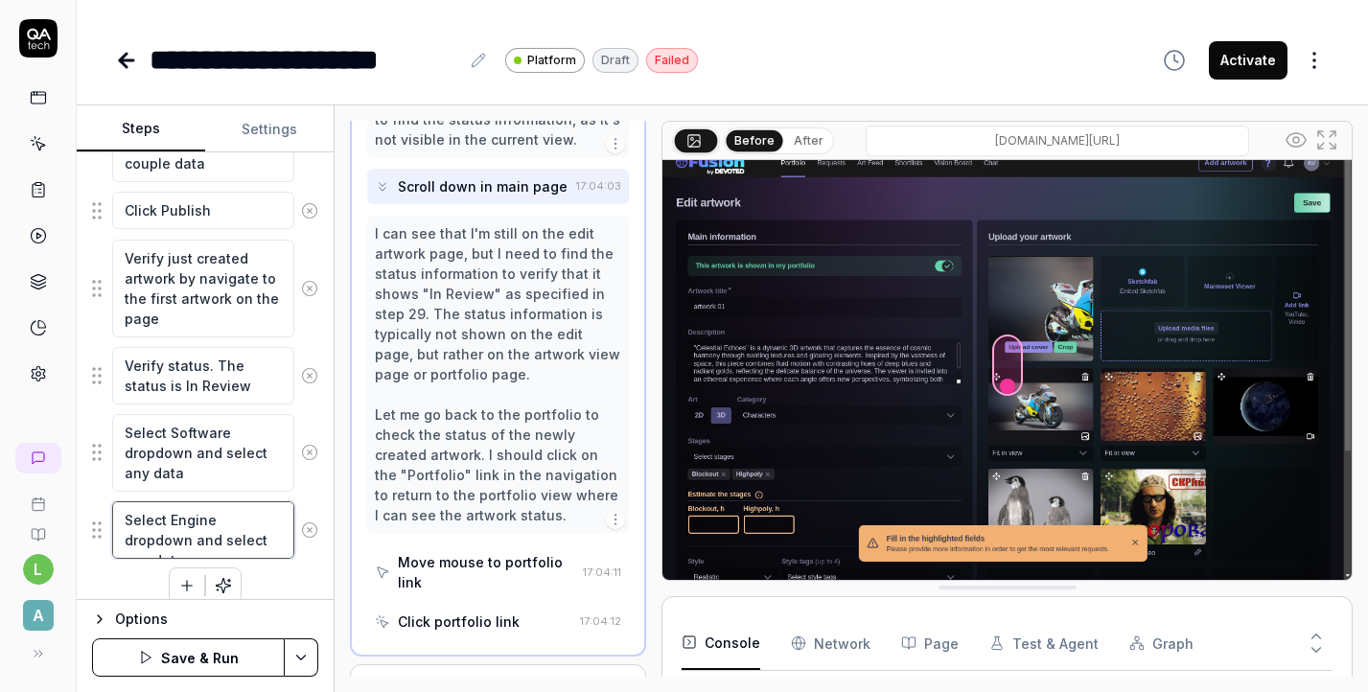
type textarea "Select Engine dropdown and select any data"
type textarea "*"
type textarea "Select Engine e dropdown and select any data"
type textarea "*"
type textarea "Select Engine ex dropdown and select any data"
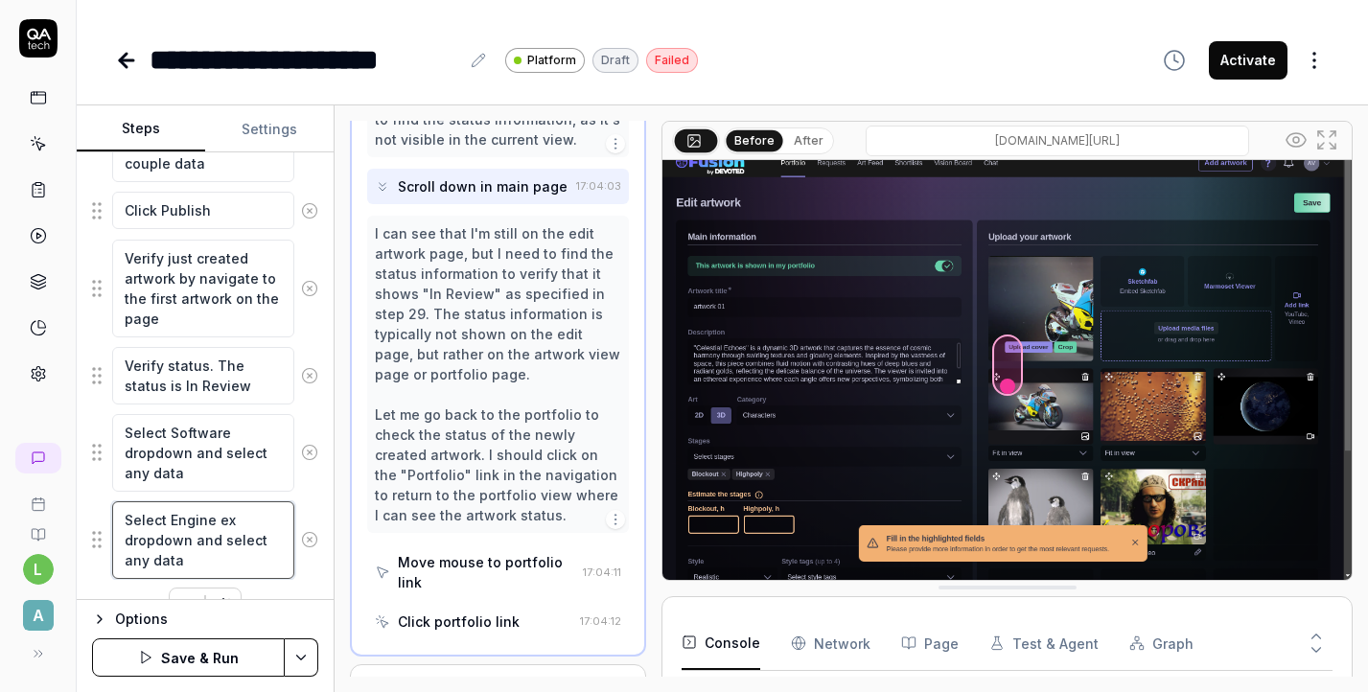
type textarea "*"
type textarea "Select Engine exp dropdown and select any data"
type textarea "*"
type textarea "Select Engine expe dropdown and select any data"
type textarea "*"
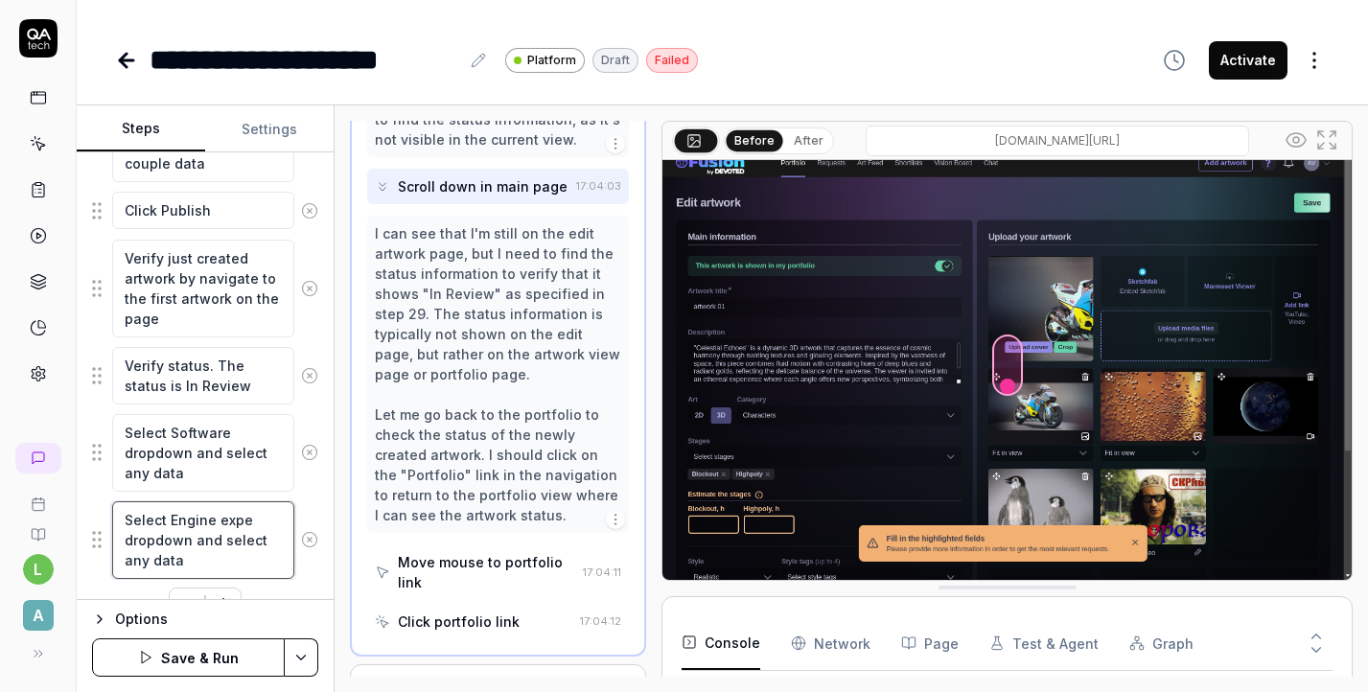
type textarea "Select Engine exper dropdown and select any data"
type textarea "*"
type textarea "Select Engine experi dropdown and select any data"
type textarea "*"
type textarea "Select Engine experie dropdown and select any data"
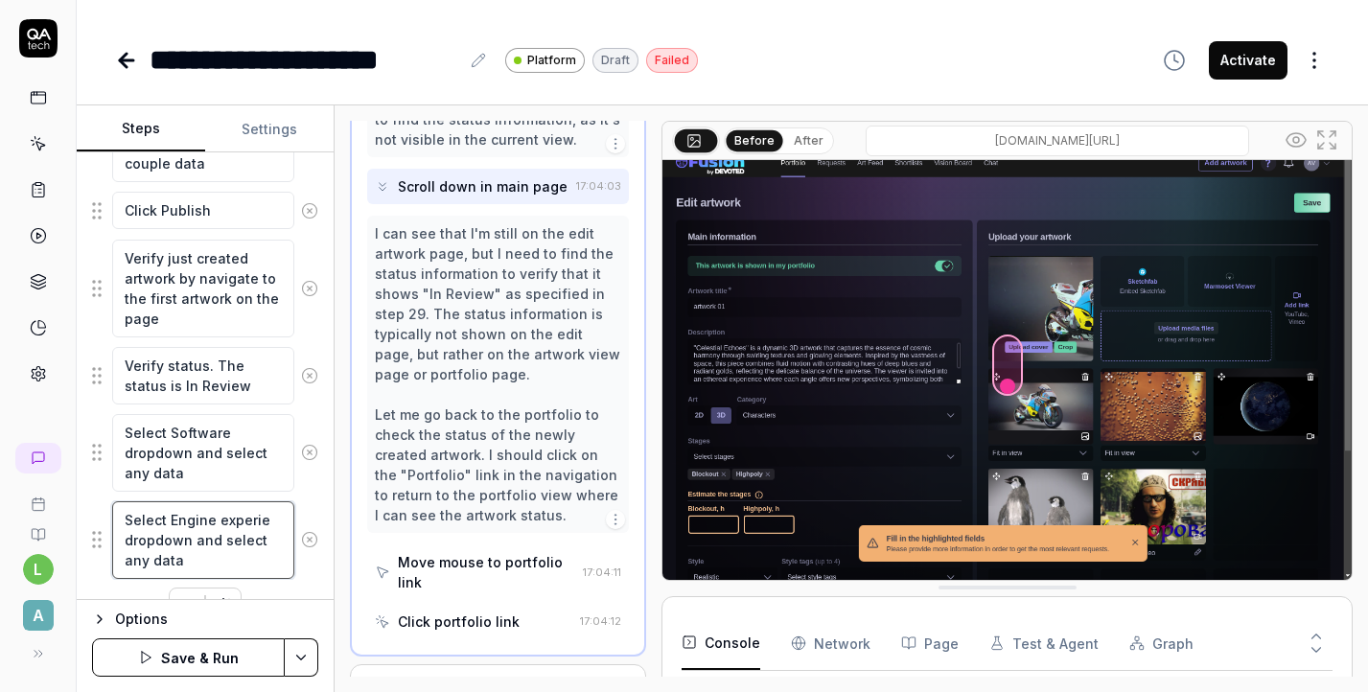
type textarea "*"
type textarea "Select Engine experien dropdown and select any data"
type textarea "*"
type textarea "Select Engine experienc dropdown and select any data"
type textarea "*"
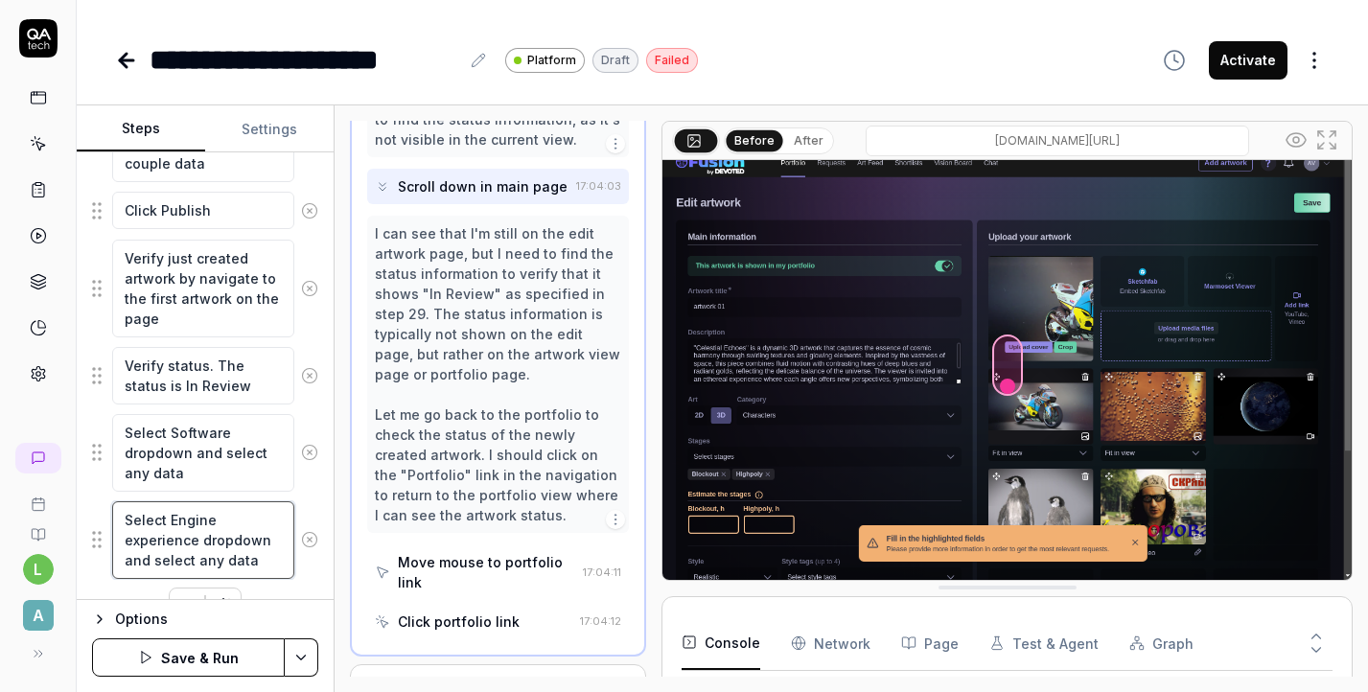
scroll to position [1931, 0]
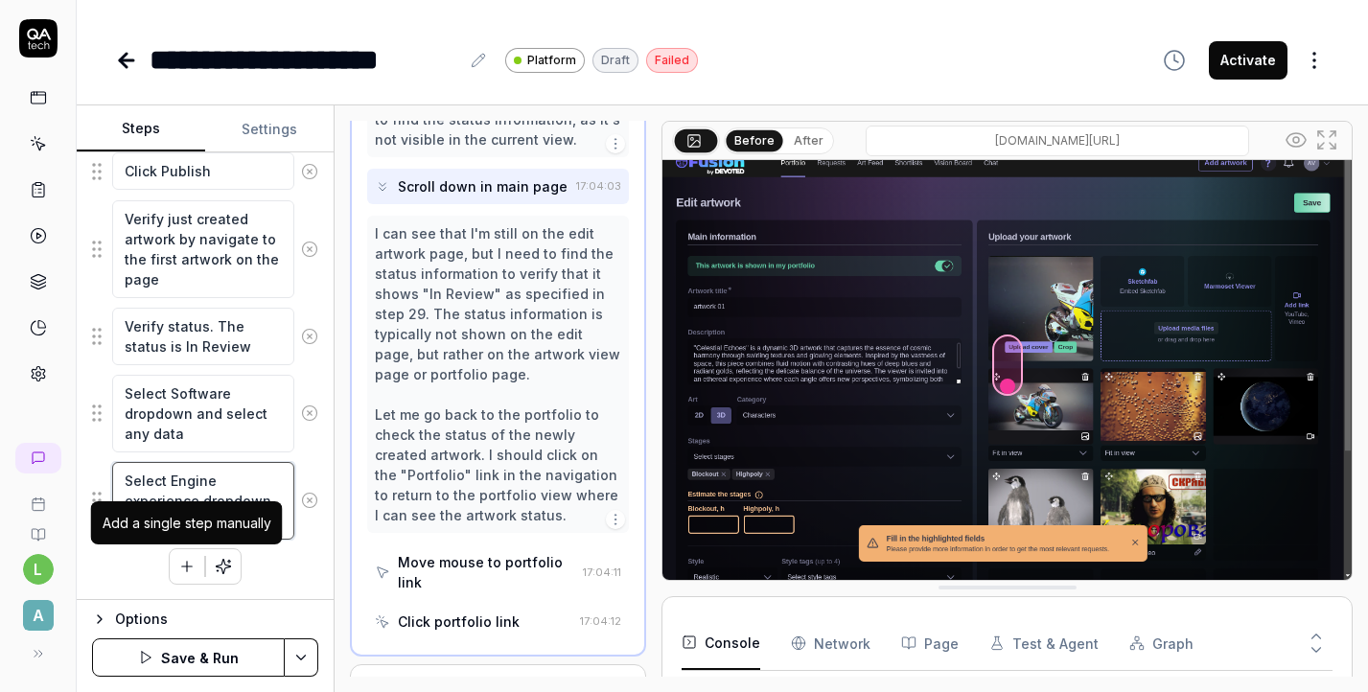
type textarea "Select Engine experience dropdown and select any data"
click at [187, 563] on icon "button" at bounding box center [187, 566] width 0 height 11
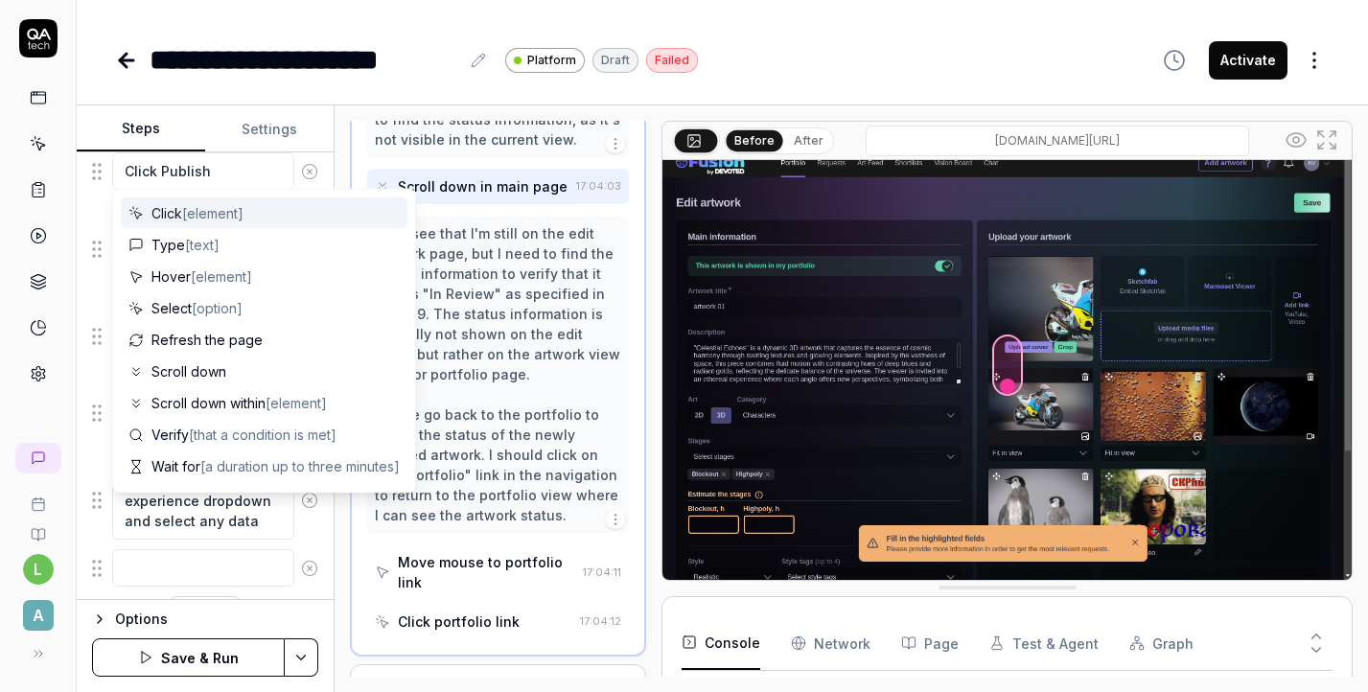
scroll to position [1979, 0]
click at [187, 511] on textarea at bounding box center [203, 519] width 182 height 37
type textarea "*"
type textarea "Select Software dropdown and select any data"
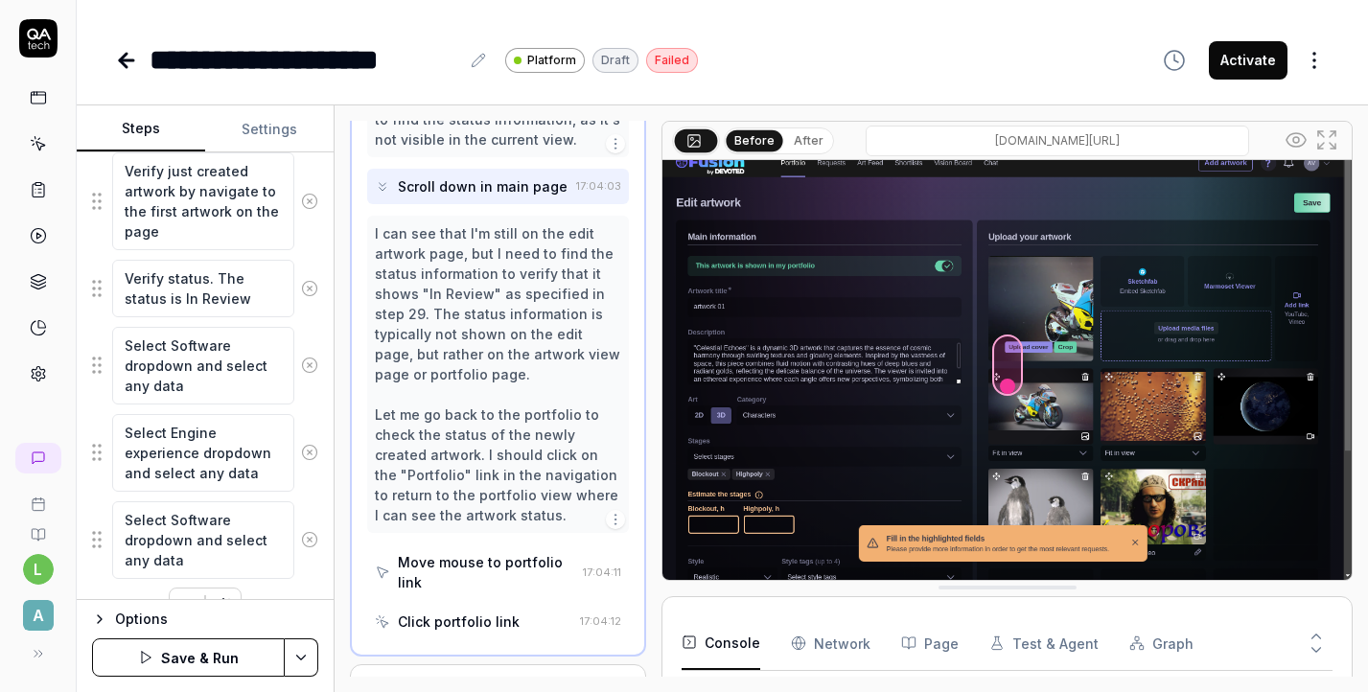
drag, startPoint x: 226, startPoint y: 516, endPoint x: 172, endPoint y: 520, distance: 54.8
click at [172, 520] on textarea "Select Software dropdown and select any data" at bounding box center [203, 540] width 182 height 78
type textarea "*"
type textarea "Select T dropdown and select any data"
type textarea "*"
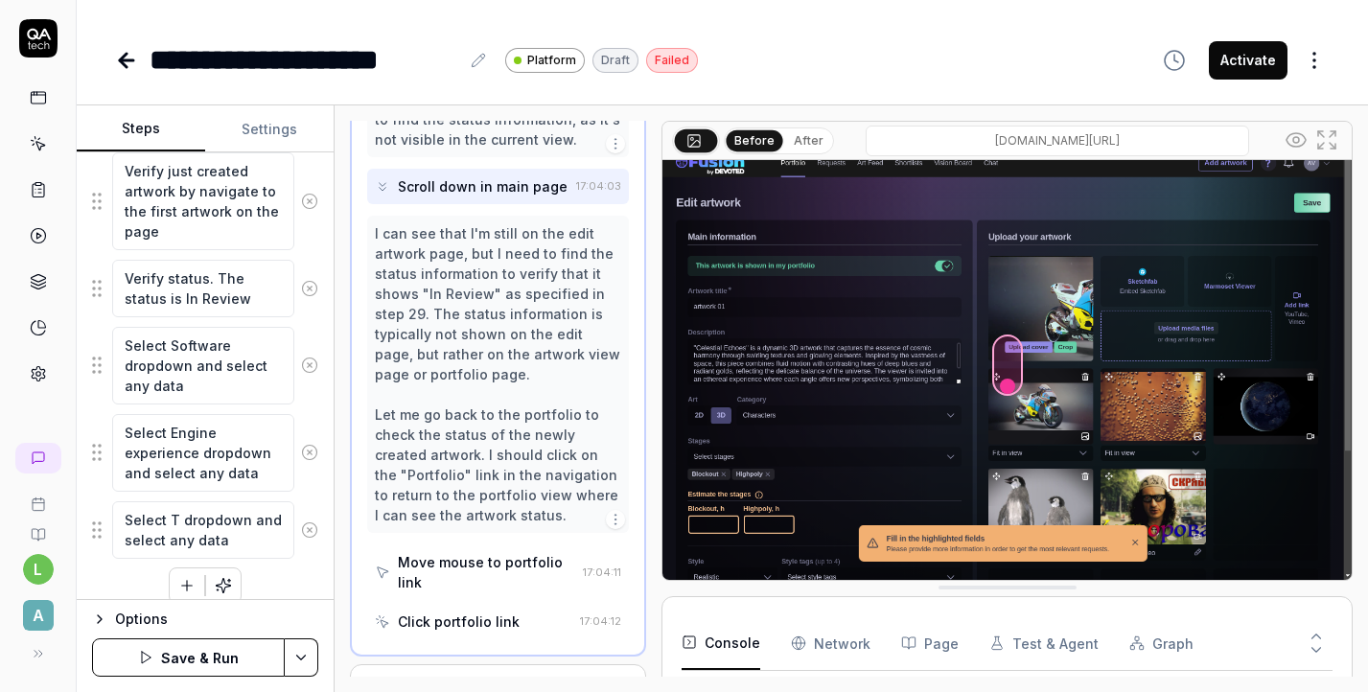
type textarea "Select Tg dropdown and select any data"
type textarea "*"
type textarea "Select Tgs dropdown and select any data"
click at [178, 518] on textarea "Select Tgs dropdown and select any data" at bounding box center [203, 530] width 182 height 58
type textarea "*"
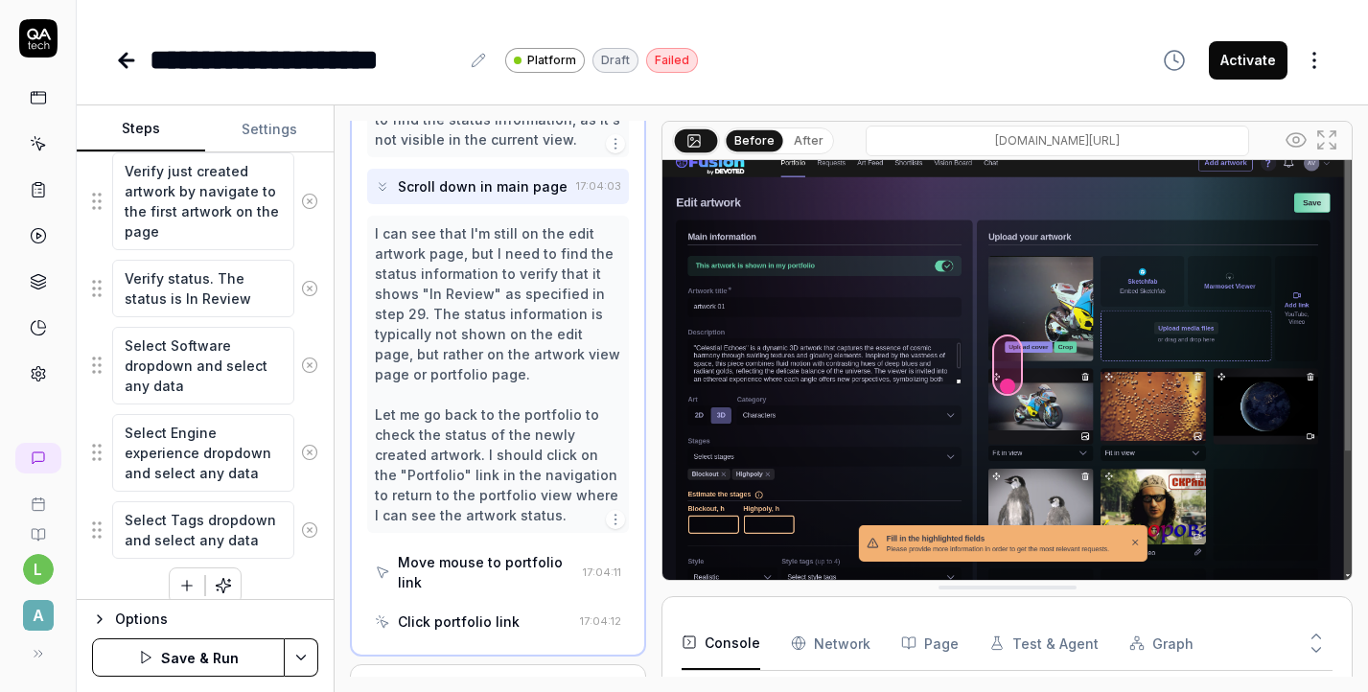
type textarea "Select Tags dropdown and select any data"
click at [190, 539] on textarea "Select Tags dropdown and select any data" at bounding box center [203, 530] width 182 height 58
type textarea "*"
type textarea "Select Tags dropdown and selec any data"
type textarea "*"
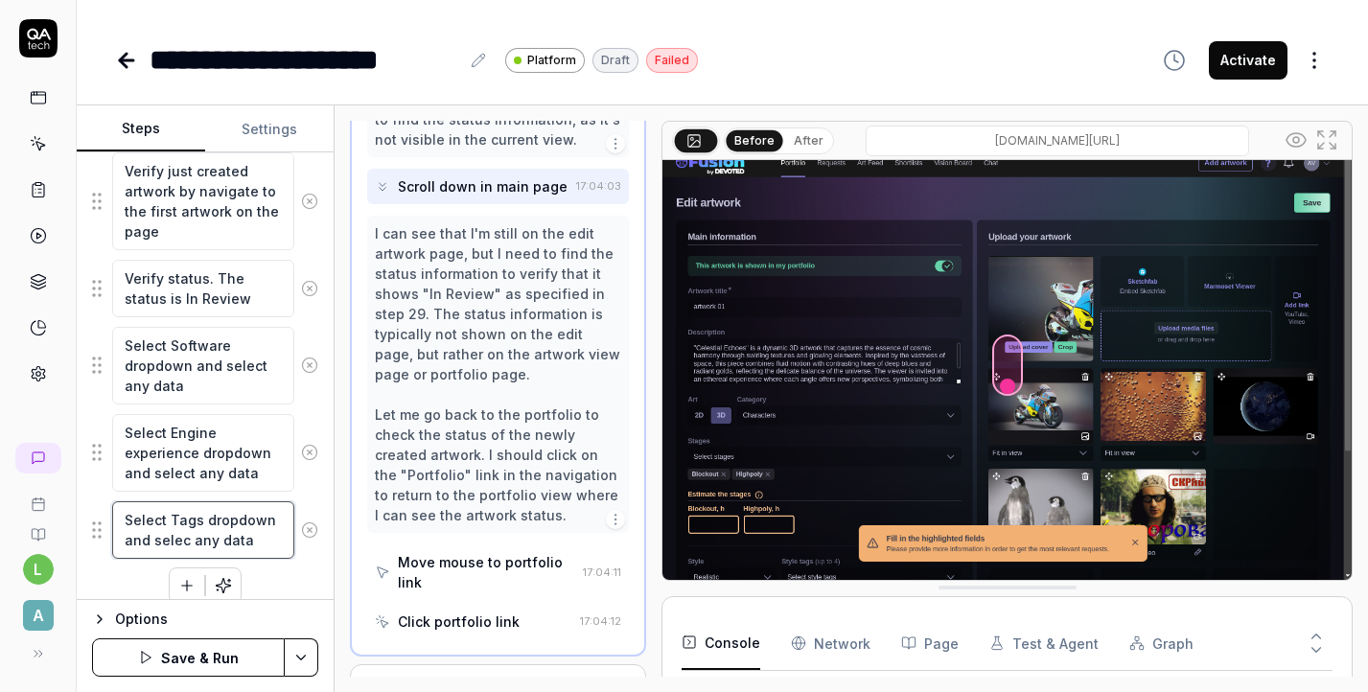
type textarea "Select Tags dropdown and sele any data"
type textarea "*"
type textarea "Select Tags dropdown and sel any data"
type textarea "*"
type textarea "Select Tags dropdown and se any data"
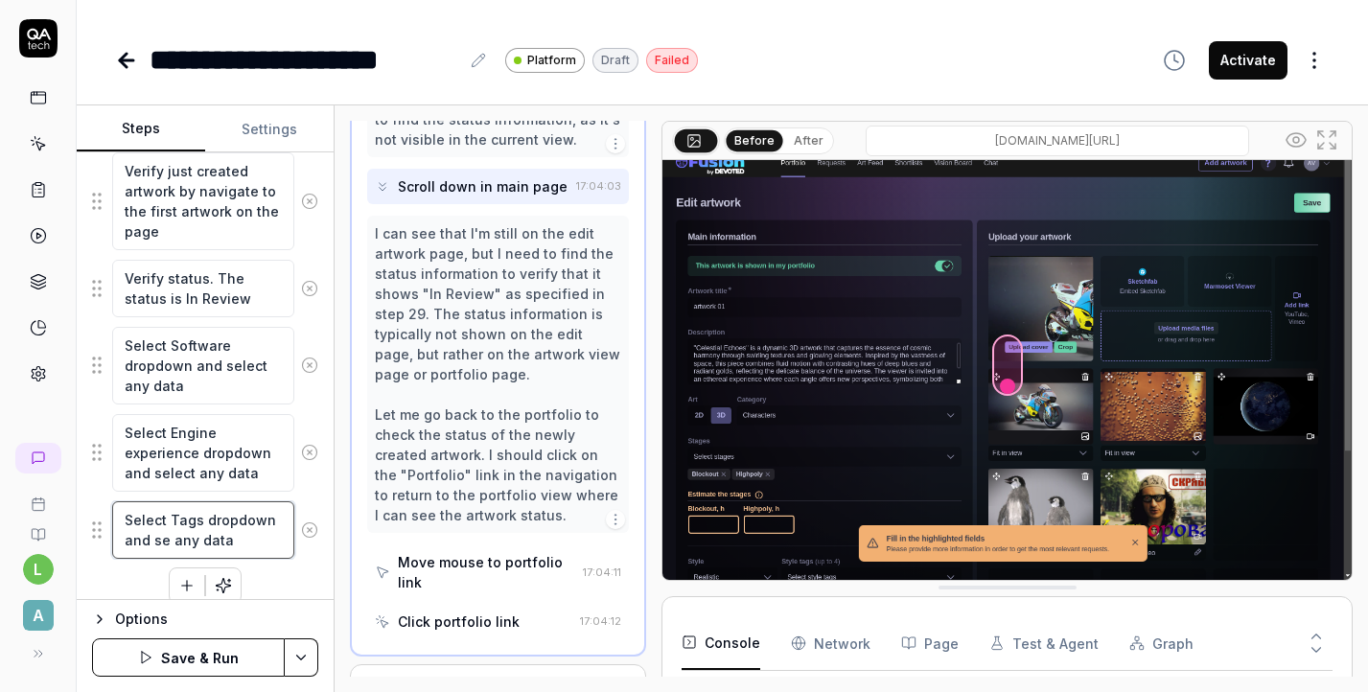
type textarea "*"
type textarea "Select Tags dropdown and s any data"
type textarea "*"
type textarea "Select Tags dropdown and any data"
type textarea "*"
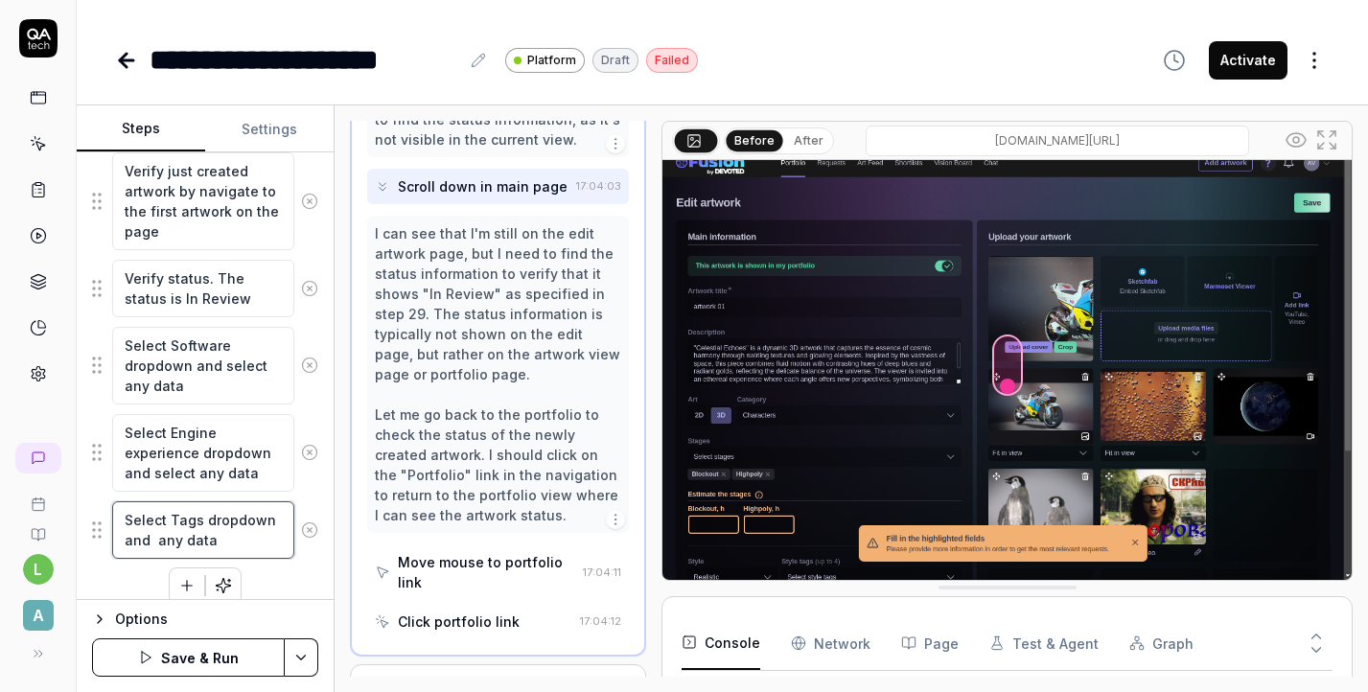
type textarea "Select Tags dropdown and t any data"
type textarea "*"
type textarea "Select Tags dropdown and ty any data"
type textarea "*"
type textarea "Select Tags dropdown and typ any data"
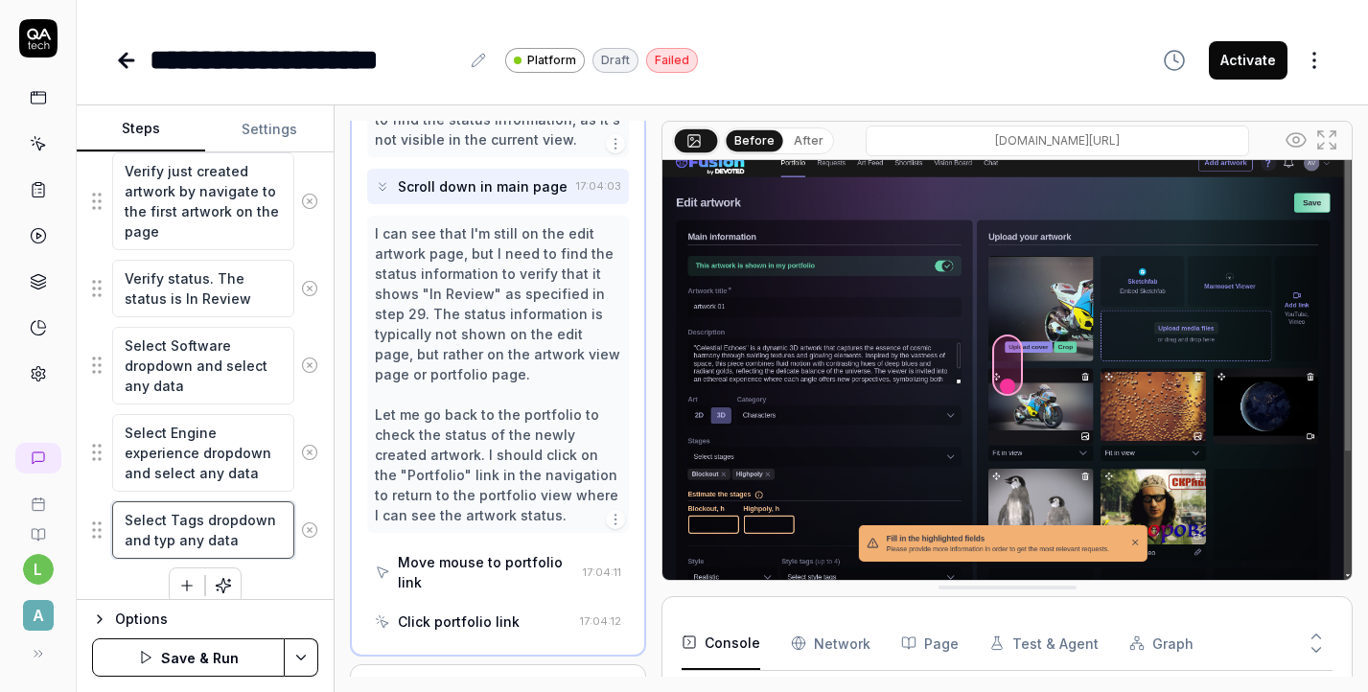
type textarea "*"
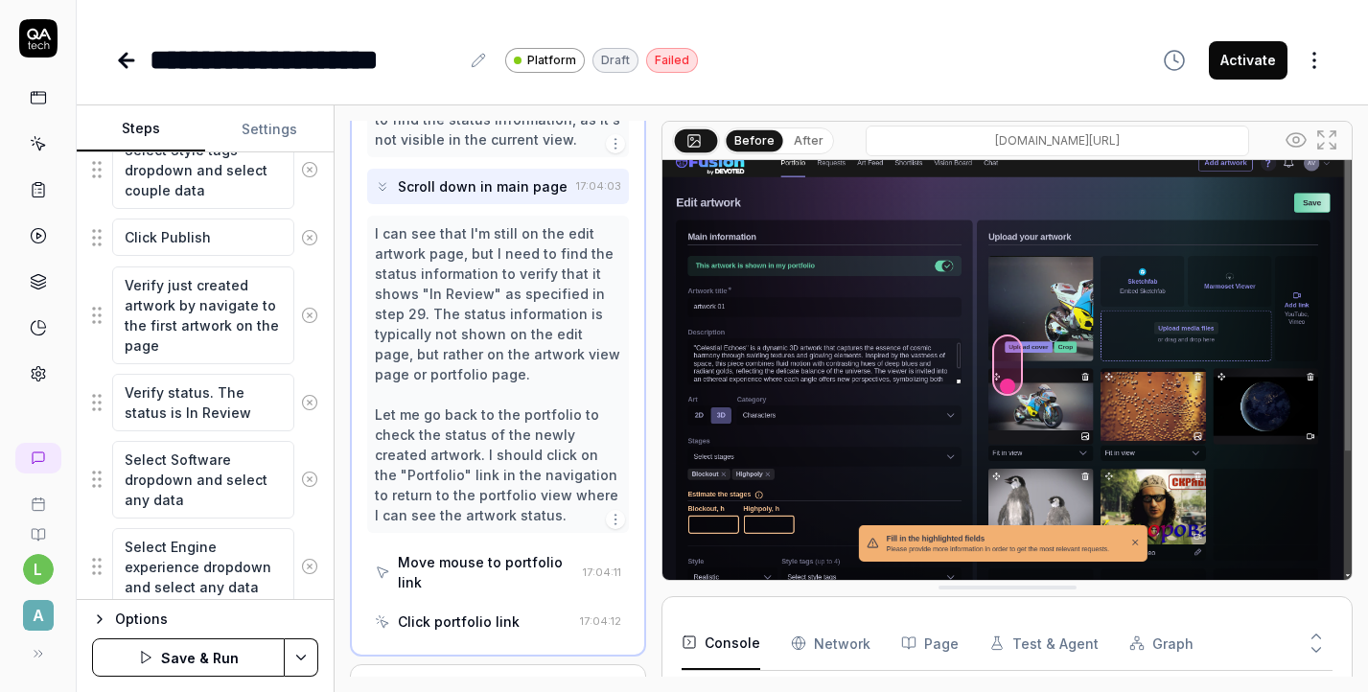
scroll to position [1866, 0]
type textarea "Select Tags dropdown and type any data"
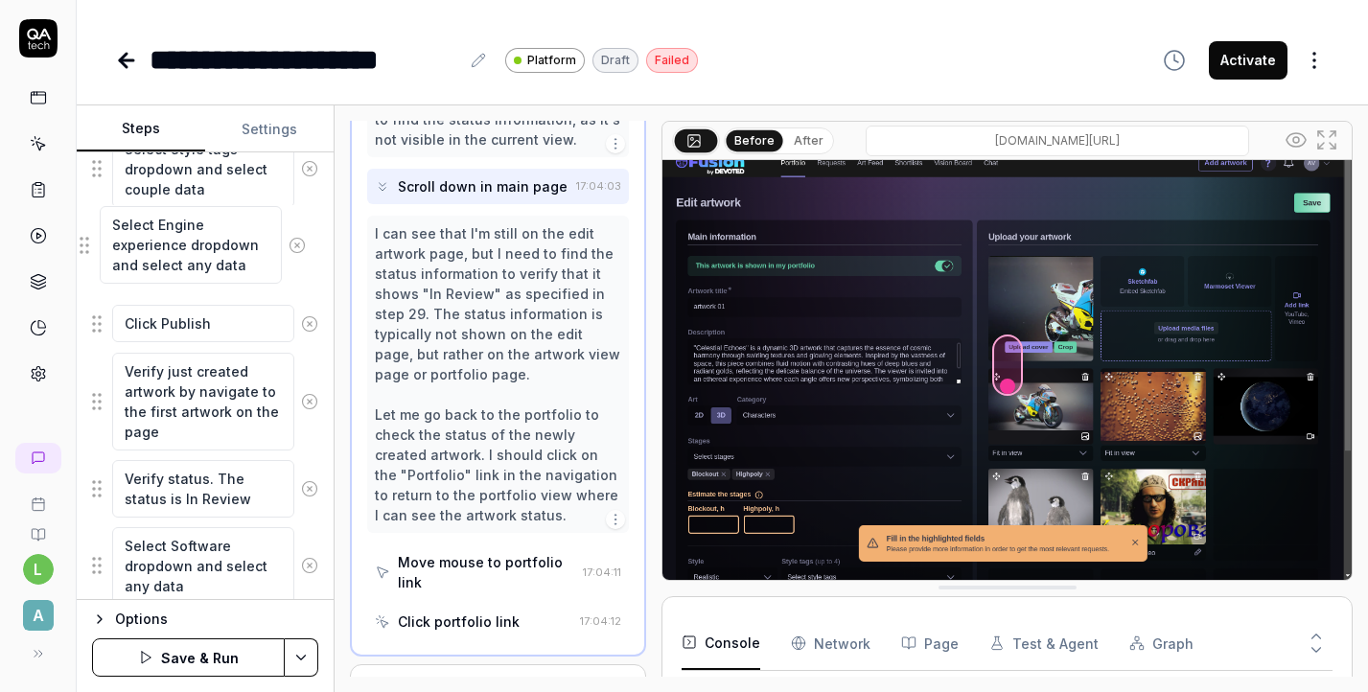
drag, startPoint x: 96, startPoint y: 563, endPoint x: 85, endPoint y: 250, distance: 312.7
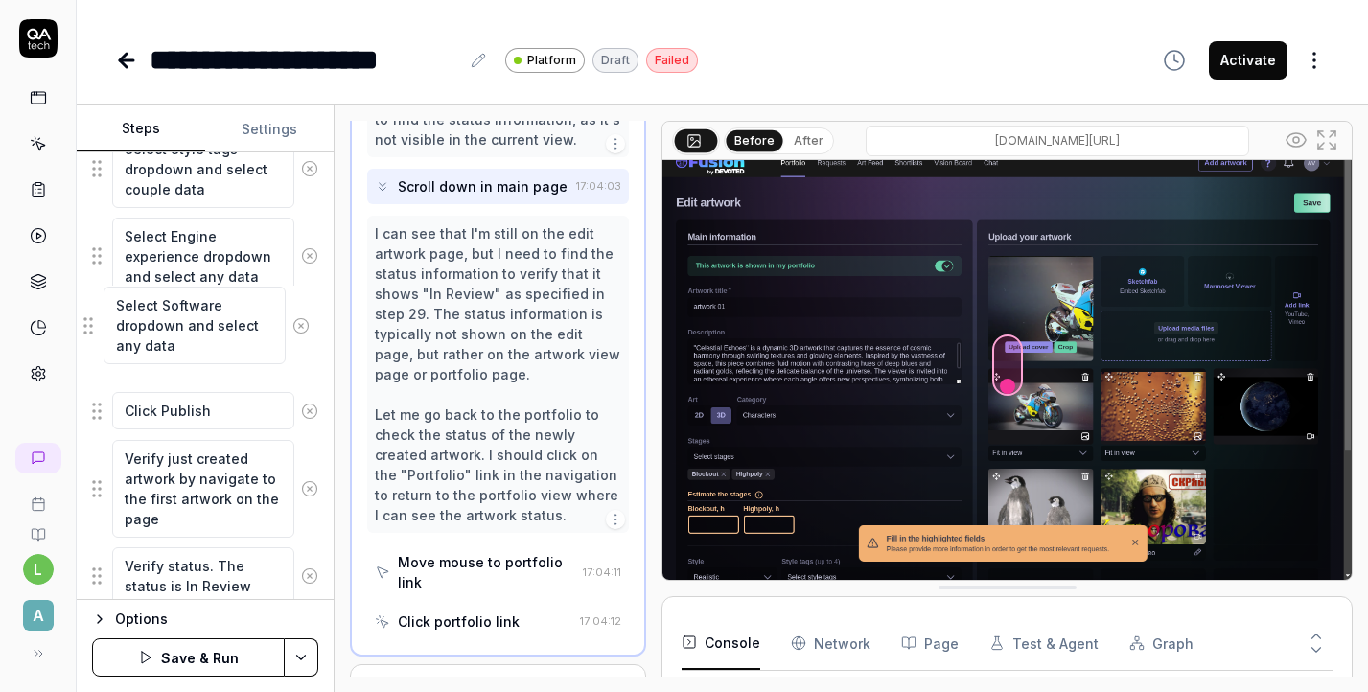
drag, startPoint x: 98, startPoint y: 570, endPoint x: 91, endPoint y: 338, distance: 232.1
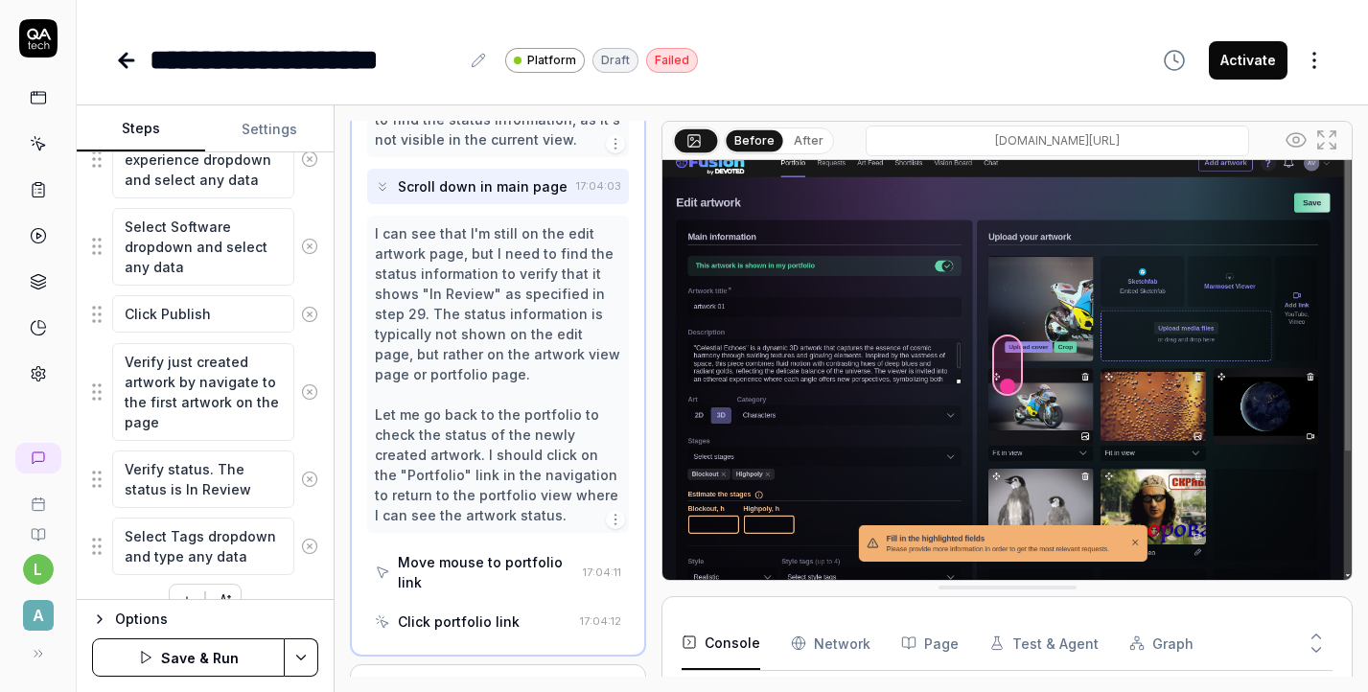
scroll to position [1967, 0]
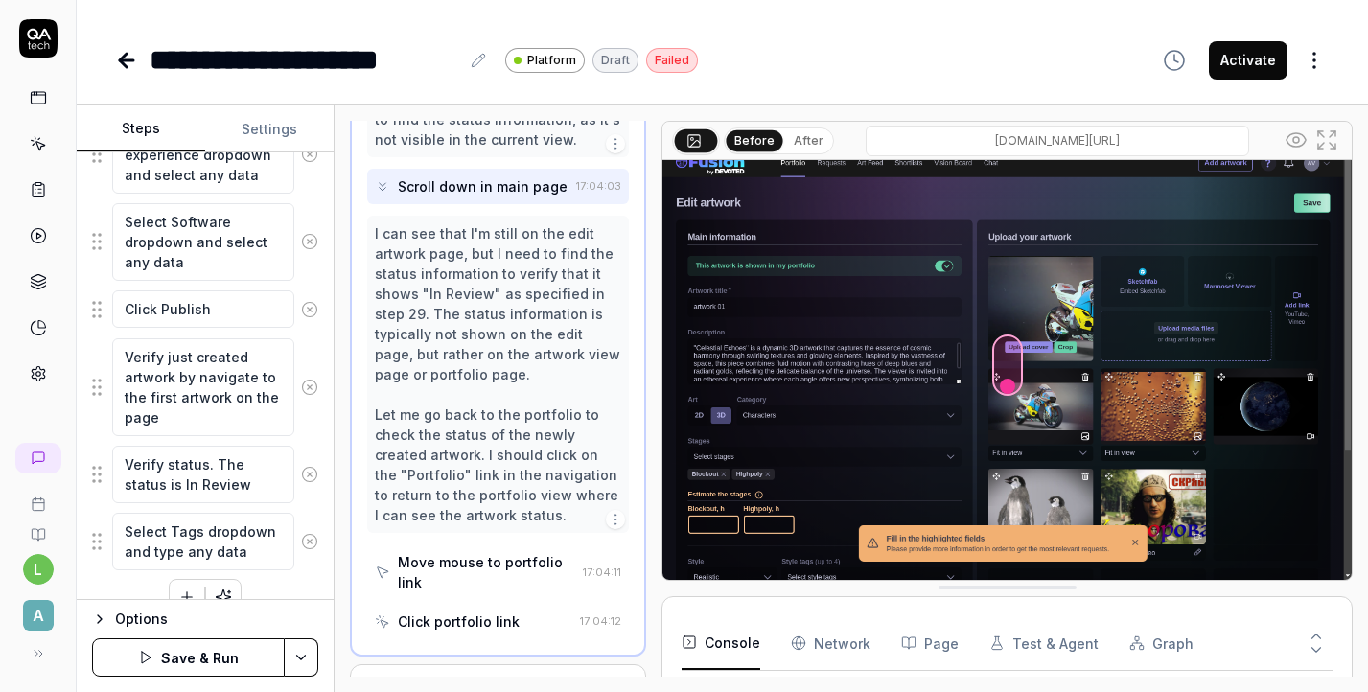
click at [95, 550] on div "Select Tags dropdown and type any data" at bounding box center [205, 541] width 226 height 59
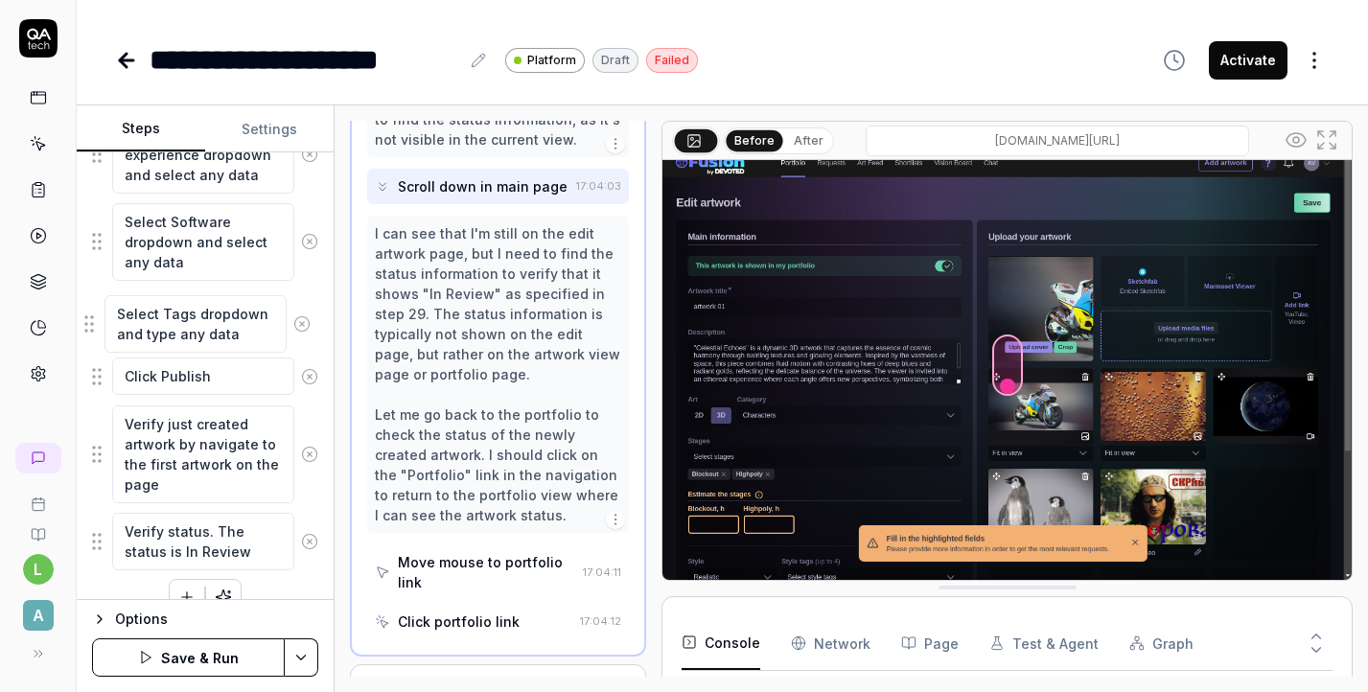
drag, startPoint x: 95, startPoint y: 551, endPoint x: 89, endPoint y: 338, distance: 212.9
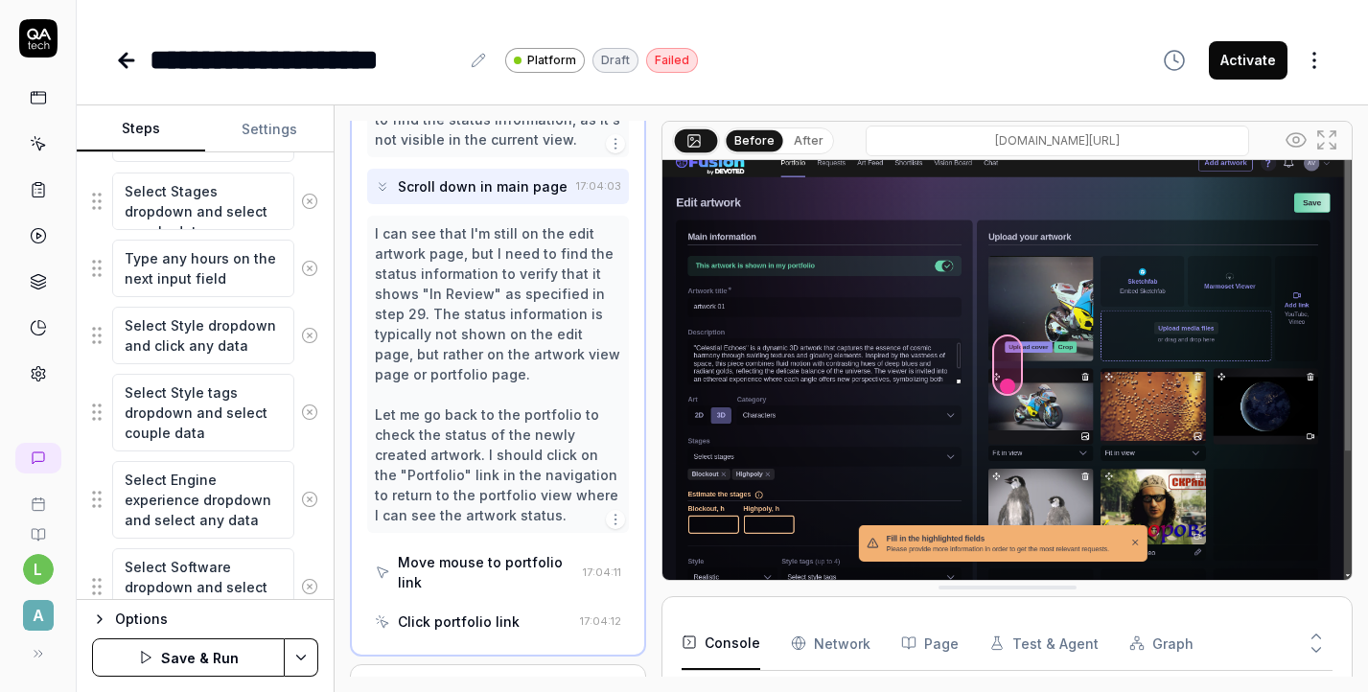
scroll to position [1611, 0]
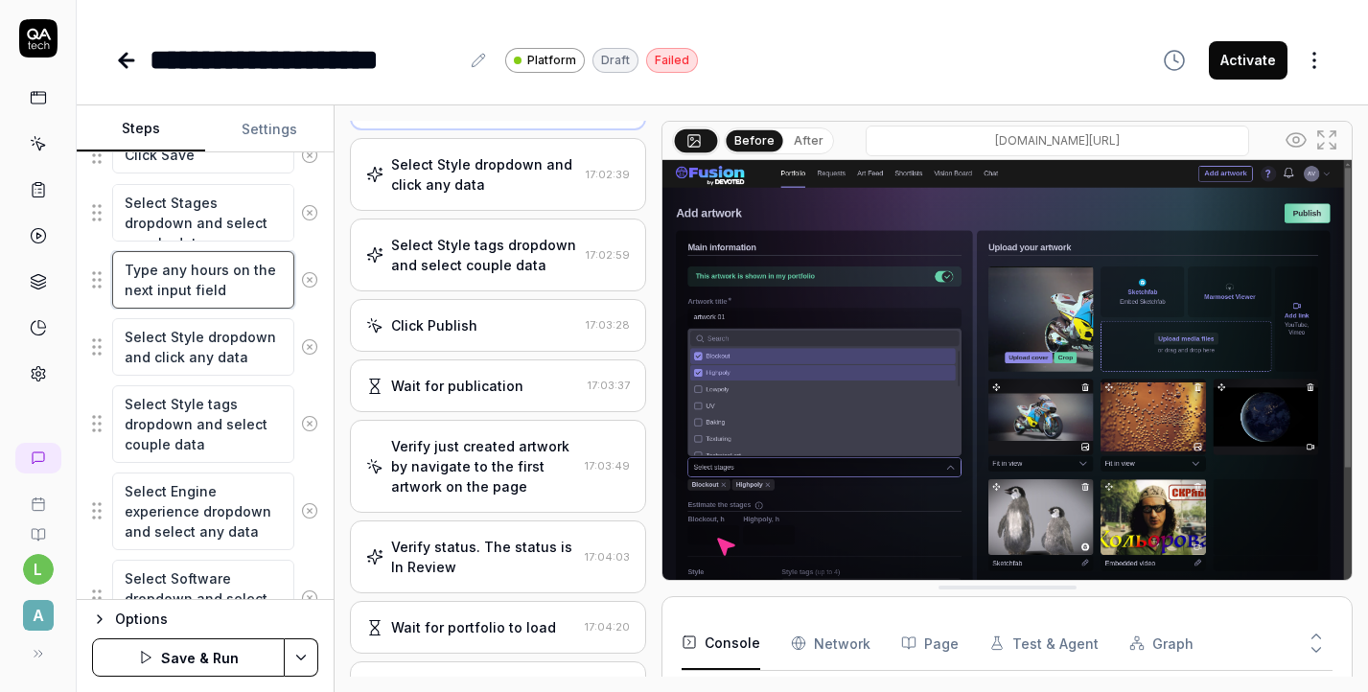
click at [240, 291] on textarea "Type any hours on the next input field" at bounding box center [203, 280] width 182 height 58
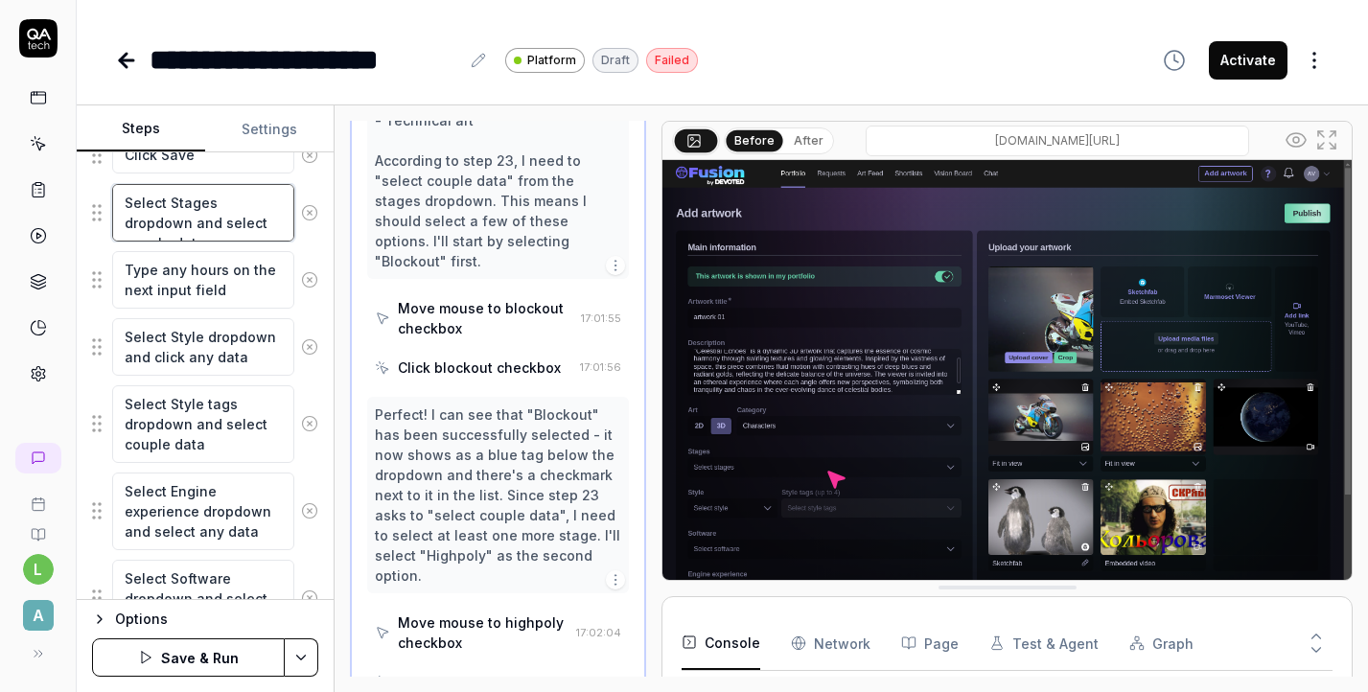
scroll to position [2464, 0]
drag, startPoint x: 195, startPoint y: 221, endPoint x: 274, endPoint y: 224, distance: 79.7
click at [274, 225] on textarea "Select Stages dropdown and select couple data" at bounding box center [203, 213] width 182 height 58
type textarea "*"
type textarea "Select Stages dropdown and select"
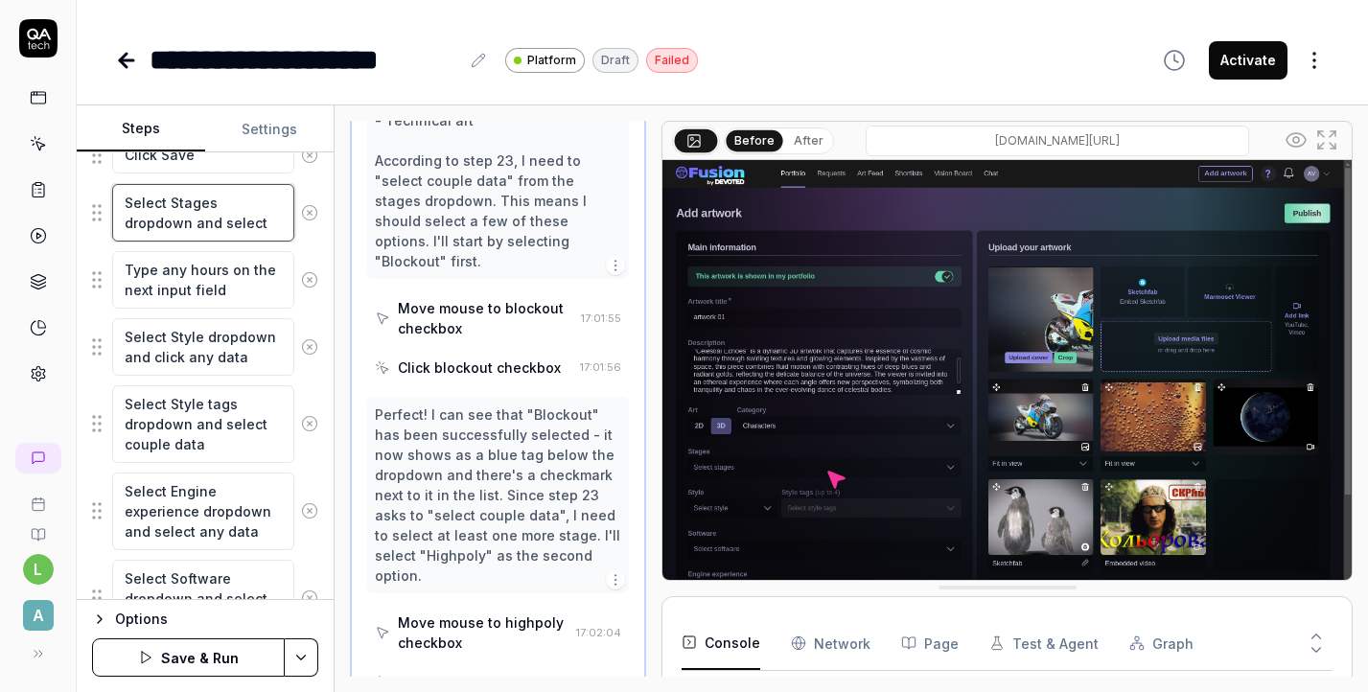
type textarea "*"
type textarea "Select Stages dropdown and select A"
type textarea "*"
type textarea "Select Stages dropdown and select An"
type textarea "*"
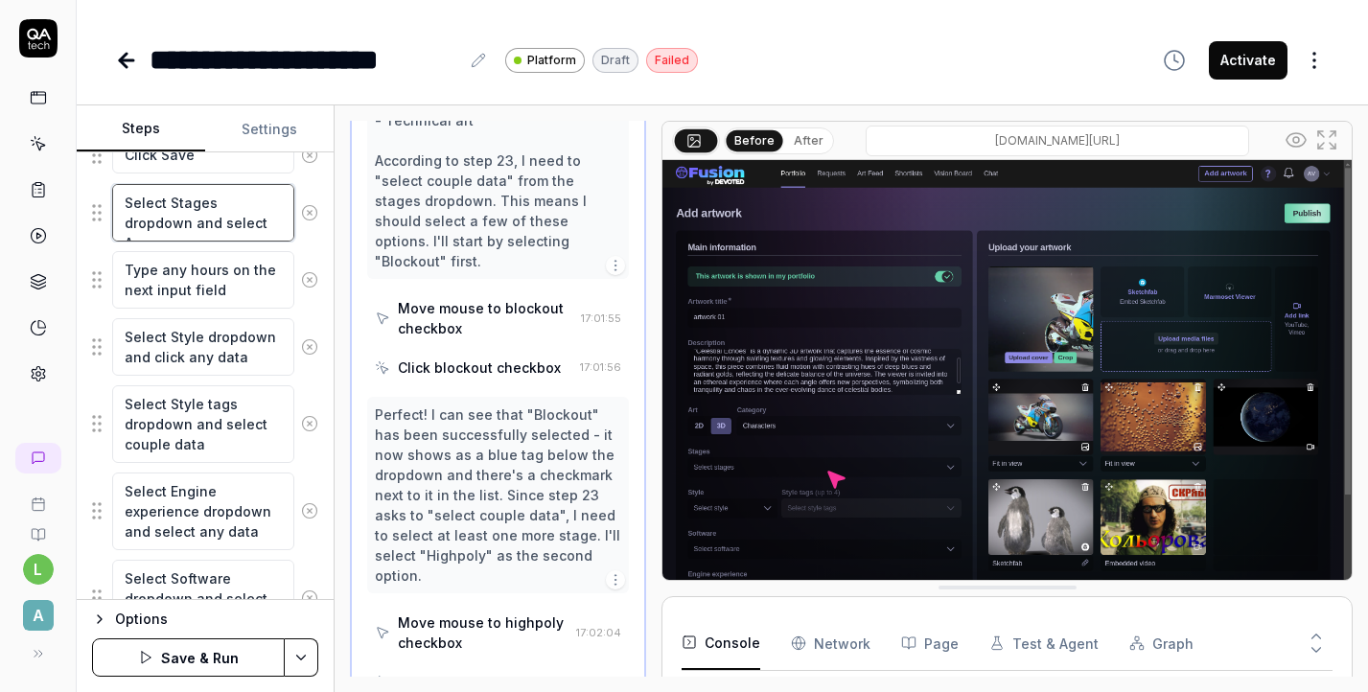
type textarea "Select Stages dropdown and select Ani"
type textarea "*"
type textarea "Select Stages dropdown and select Anim"
type textarea "*"
type textarea "Select Stages dropdown and select Anima"
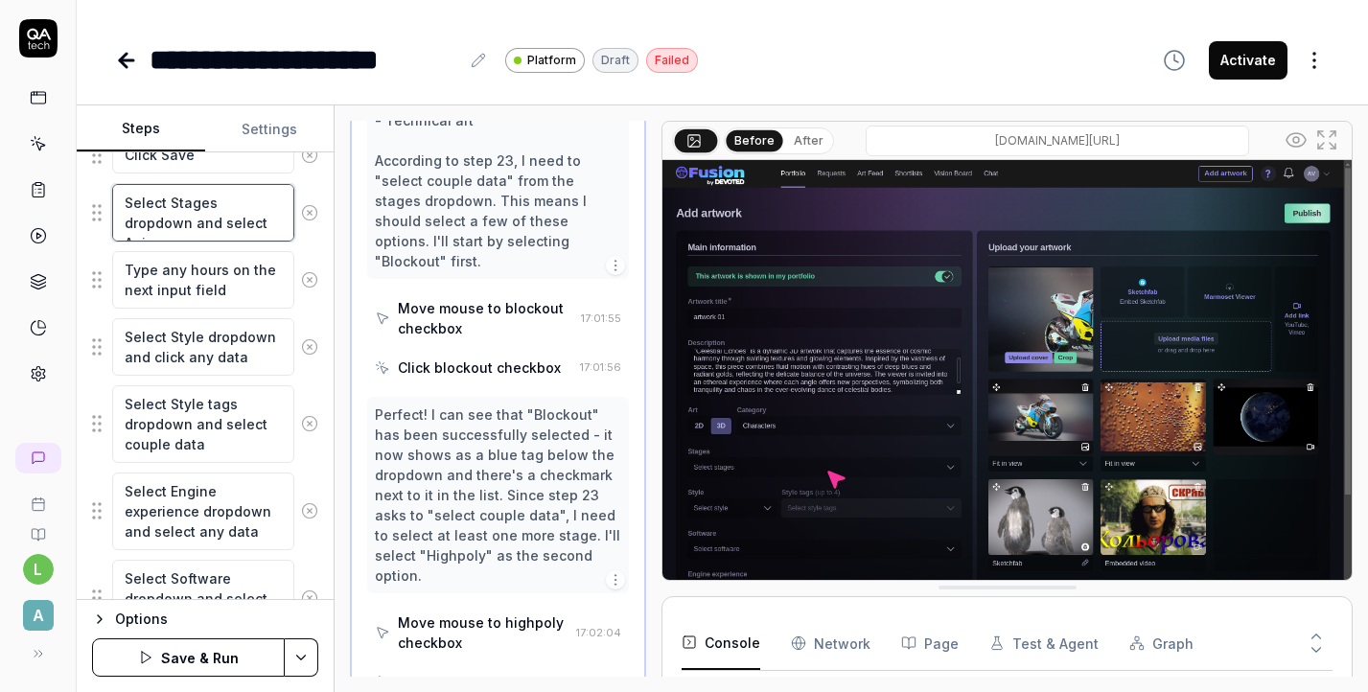
type textarea "*"
type textarea "Select Stages dropdown and select Animat"
type textarea "*"
type textarea "Select Stages dropdown and select Animati"
type textarea "*"
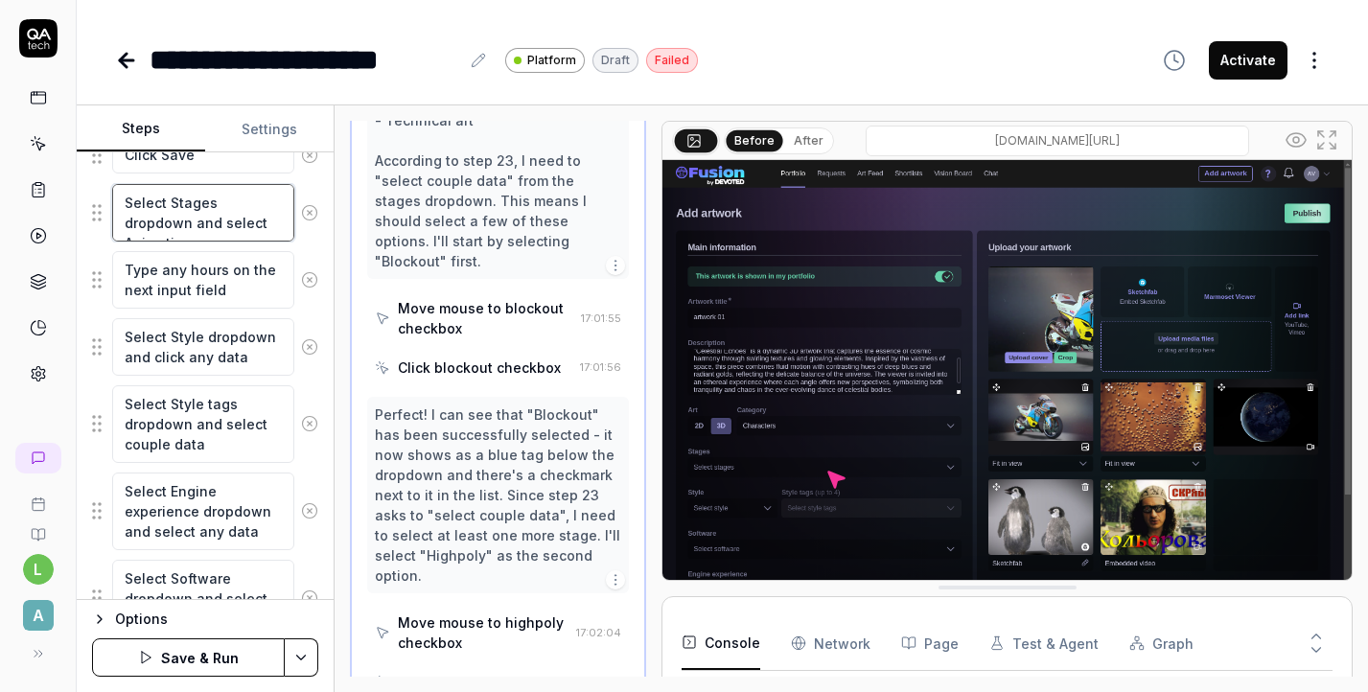
type textarea "Select Stages dropdown and select Animatio"
type textarea "*"
type textarea "Select Stages dropdown and select Animation"
type textarea "*"
type textarea "Select Stages dropdown and select Animation"
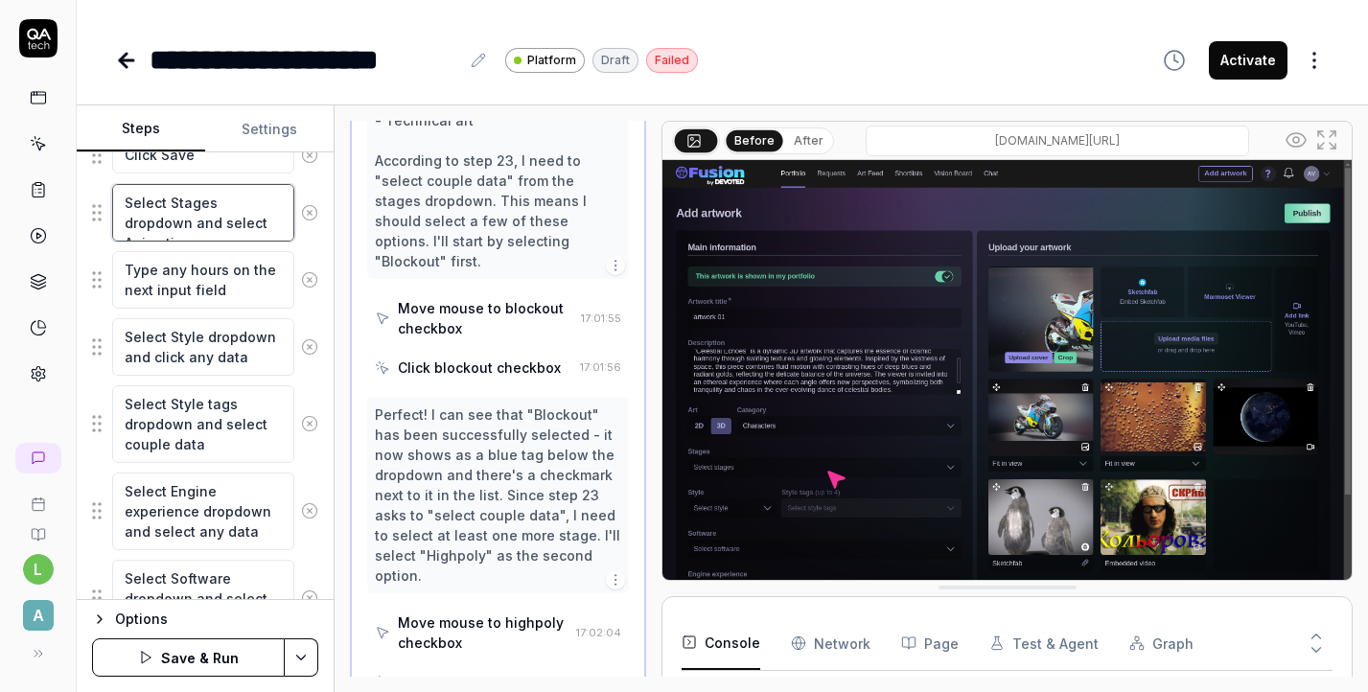
type textarea "*"
type textarea "Select Stages dropdown and select Animation a"
type textarea "*"
type textarea "Select Stages dropdown and select Animation an"
type textarea "*"
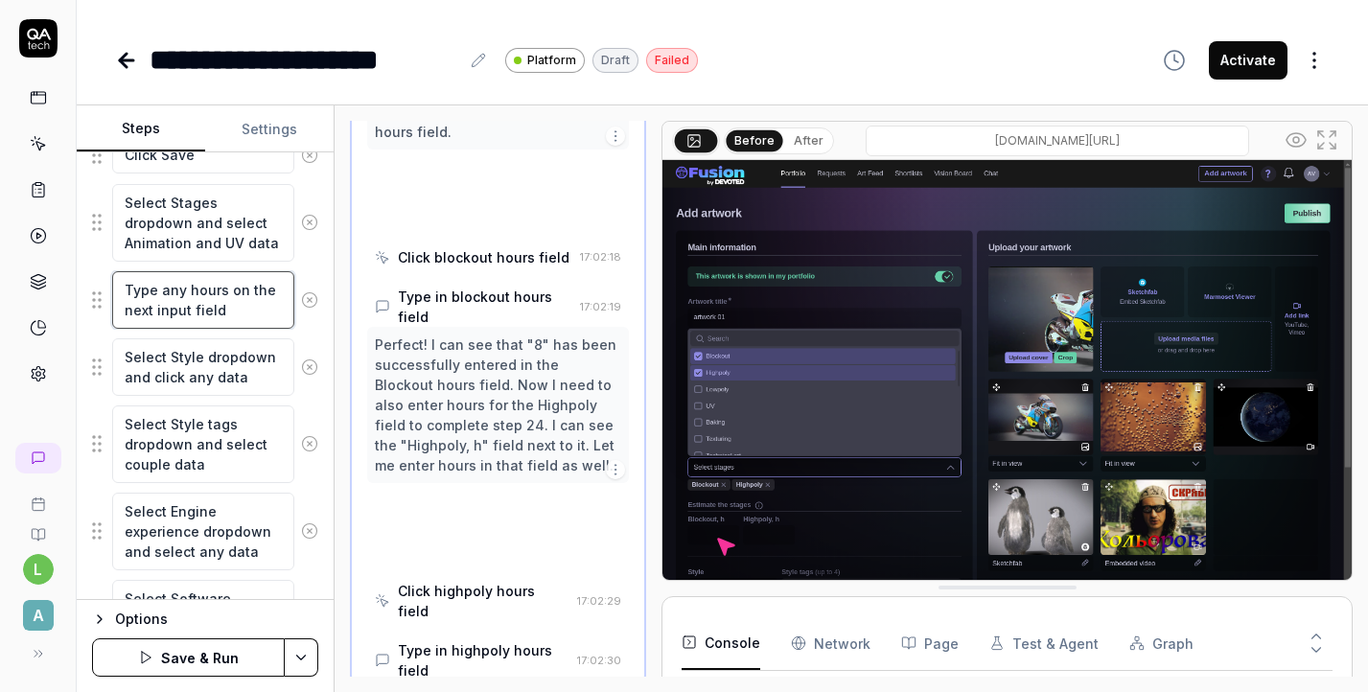
click at [136, 309] on textarea "Type any hours on the next input field" at bounding box center [203, 300] width 182 height 58
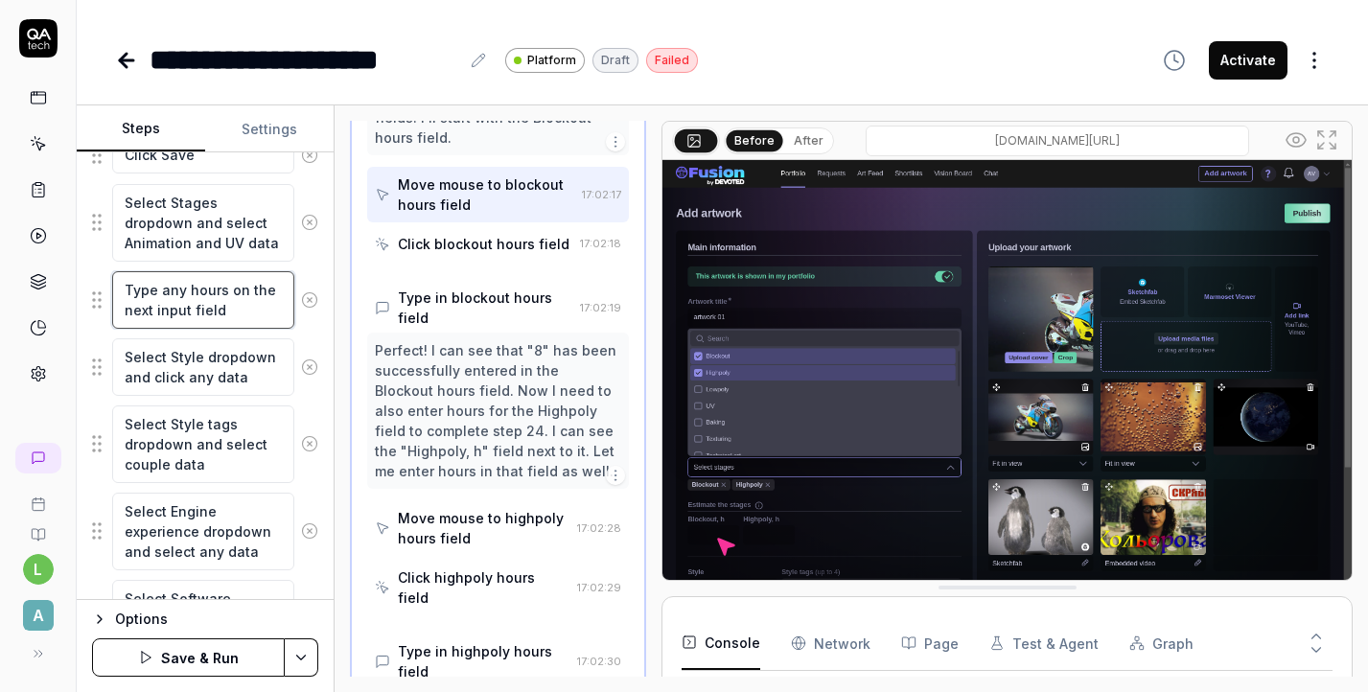
scroll to position [2188, 0]
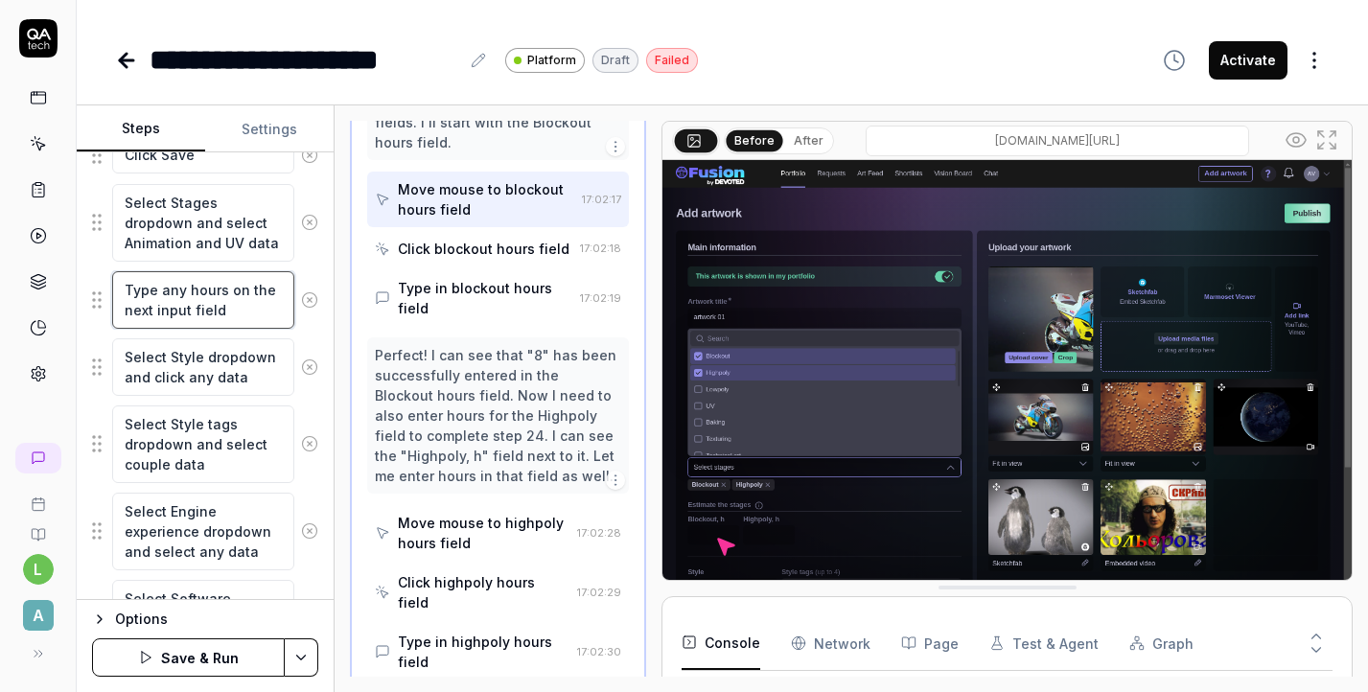
drag, startPoint x: 125, startPoint y: 307, endPoint x: 245, endPoint y: 301, distance: 120.9
click at [245, 301] on textarea "Type any hours on the next input field" at bounding box center [203, 300] width 182 height 58
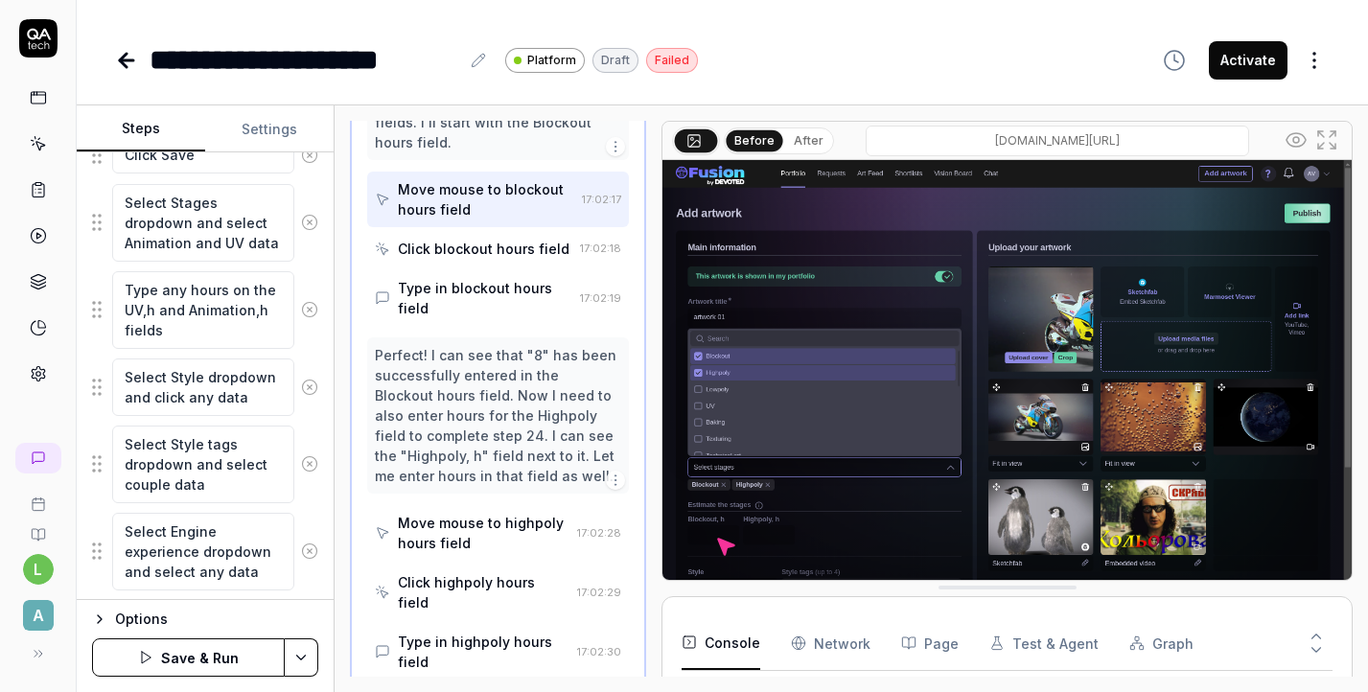
click at [220, 653] on button "Save & Run" at bounding box center [188, 658] width 193 height 38
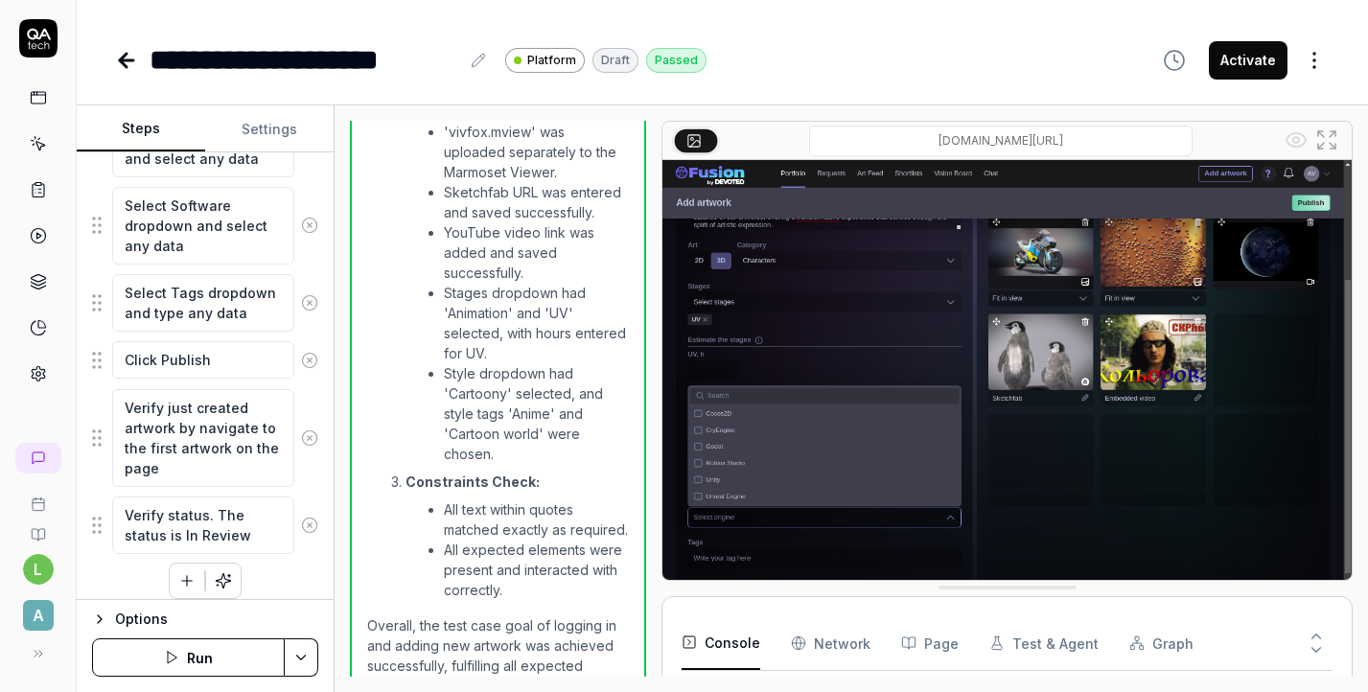
scroll to position [2038, 0]
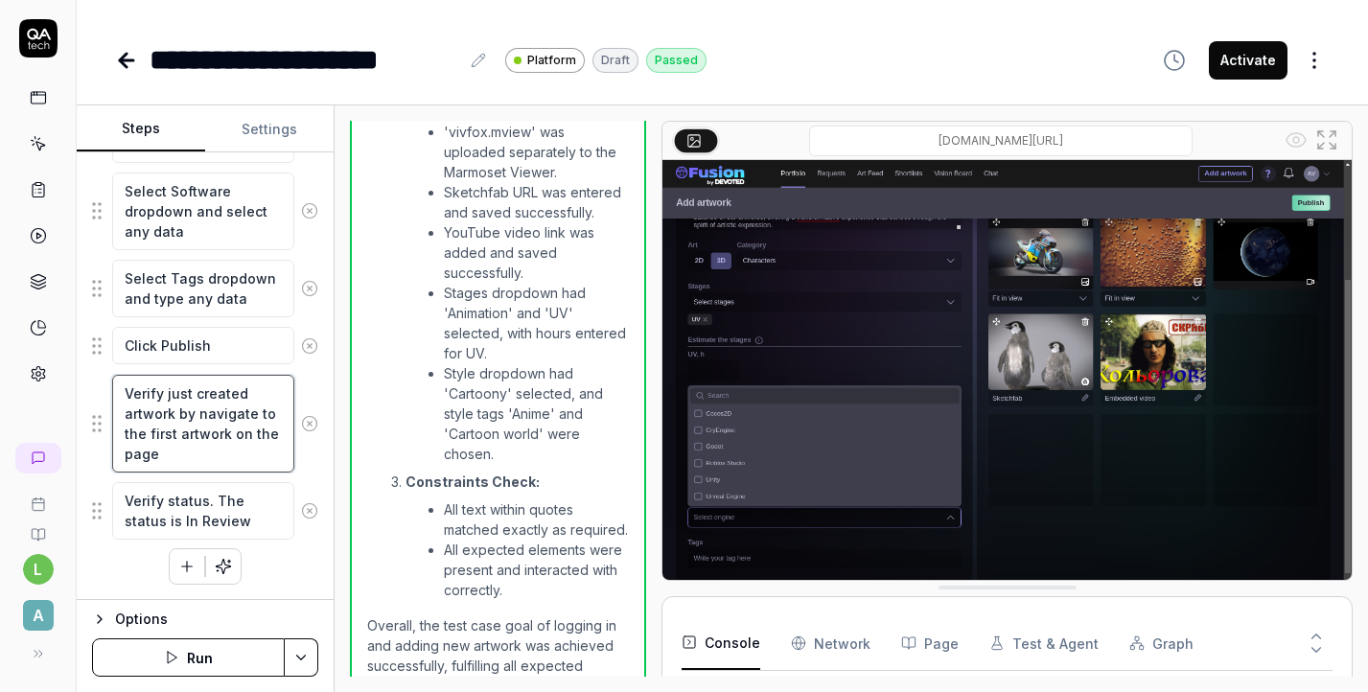
click at [196, 443] on textarea "Verify just created artwork by navigate to the first artwork on the page" at bounding box center [203, 424] width 182 height 98
click at [215, 351] on textarea "Click Publish" at bounding box center [203, 345] width 182 height 37
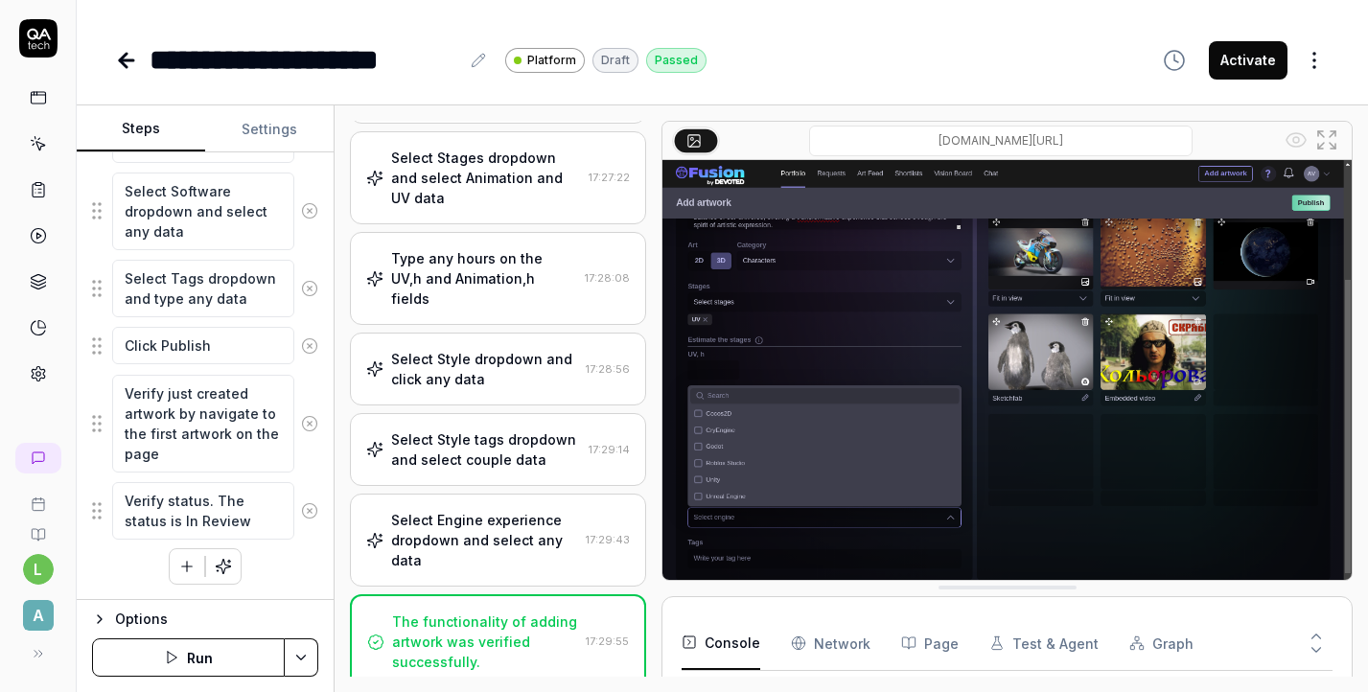
click at [488, 349] on div "Select Style dropdown and click any data" at bounding box center [484, 369] width 187 height 40
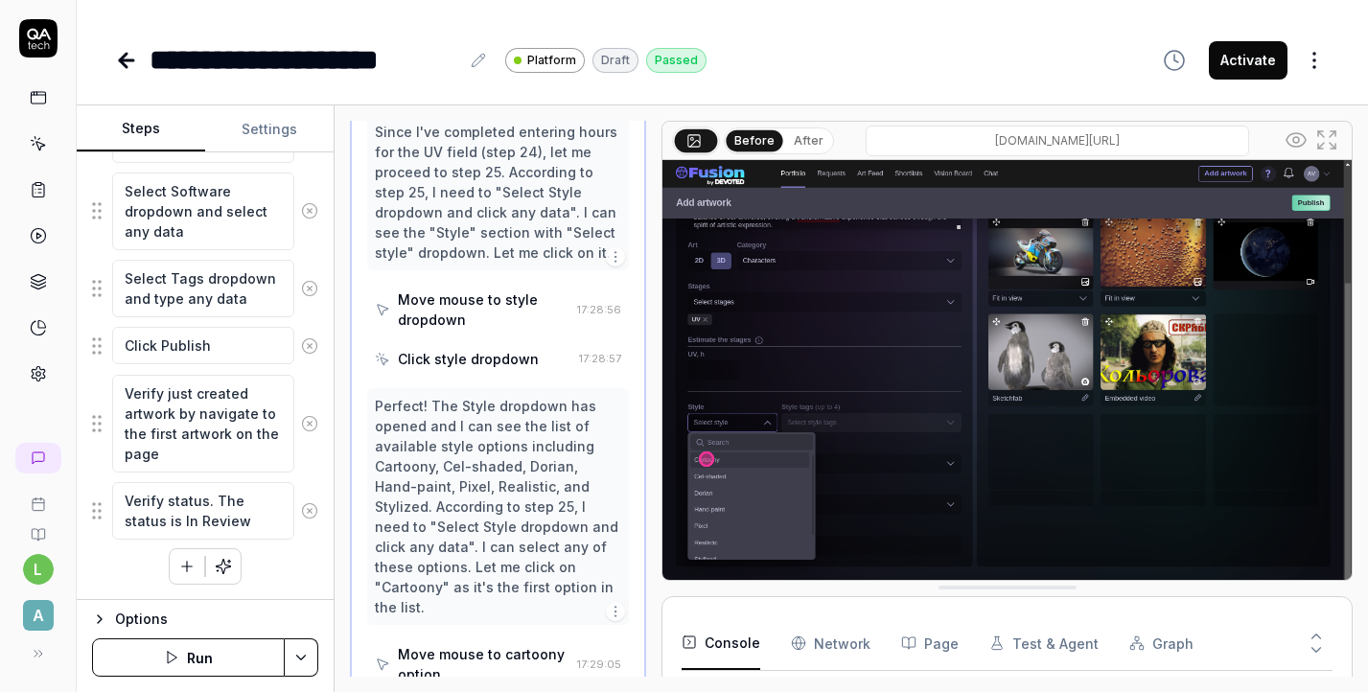
scroll to position [2069, 0]
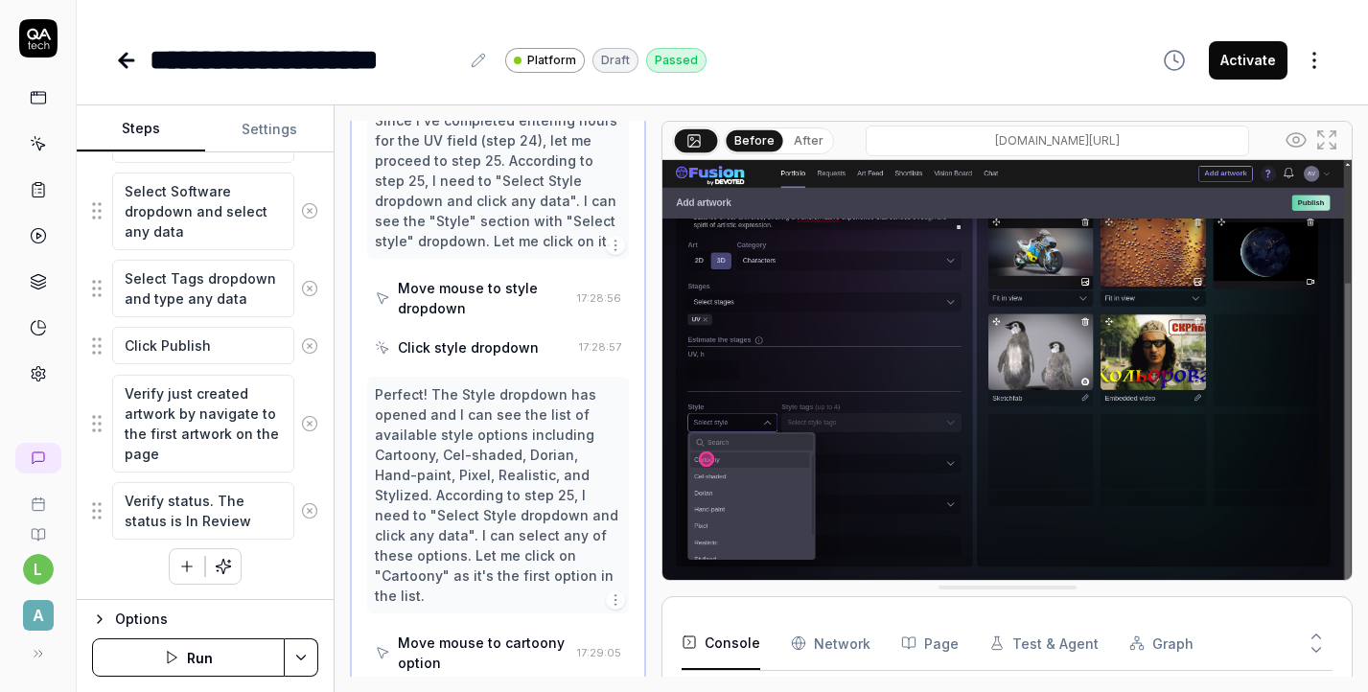
click at [537, 384] on div "Perfect! The Style dropdown has opened and I can see the list of available styl…" at bounding box center [498, 494] width 246 height 221
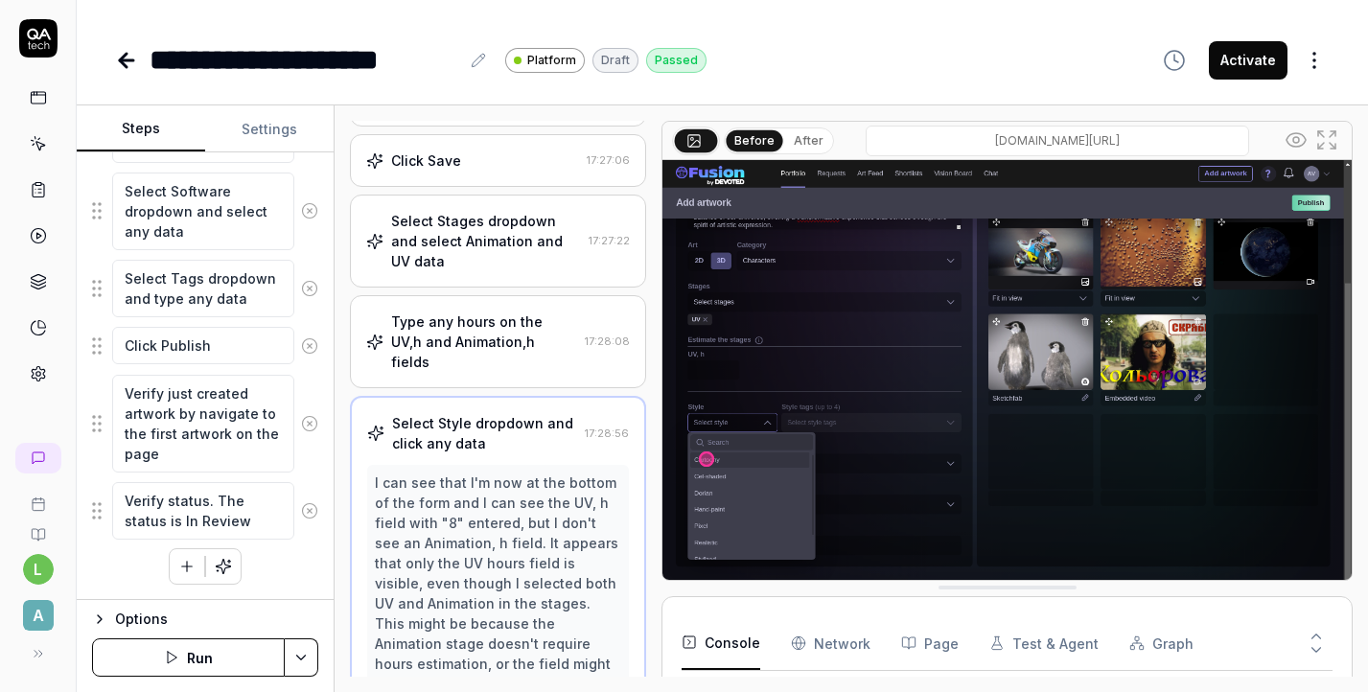
scroll to position [1460, 0]
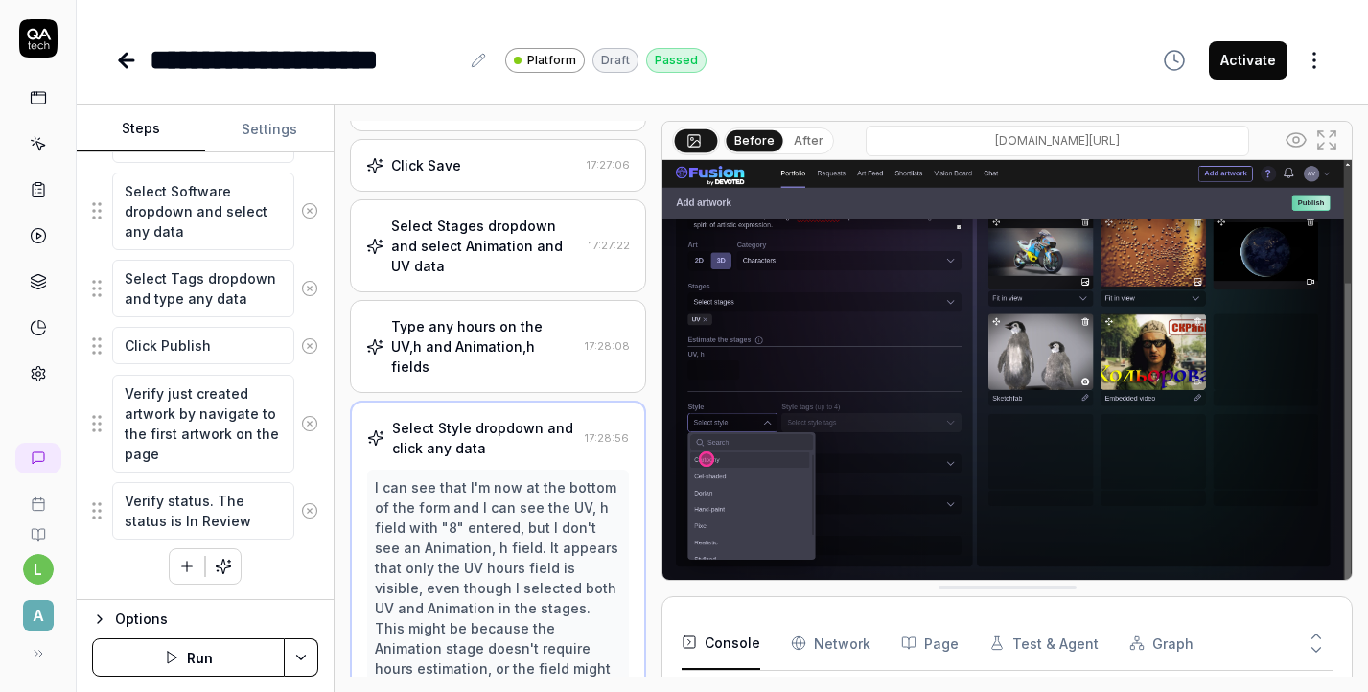
click at [401, 269] on div "Select Stages dropdown and select Animation and UV data" at bounding box center [486, 246] width 190 height 60
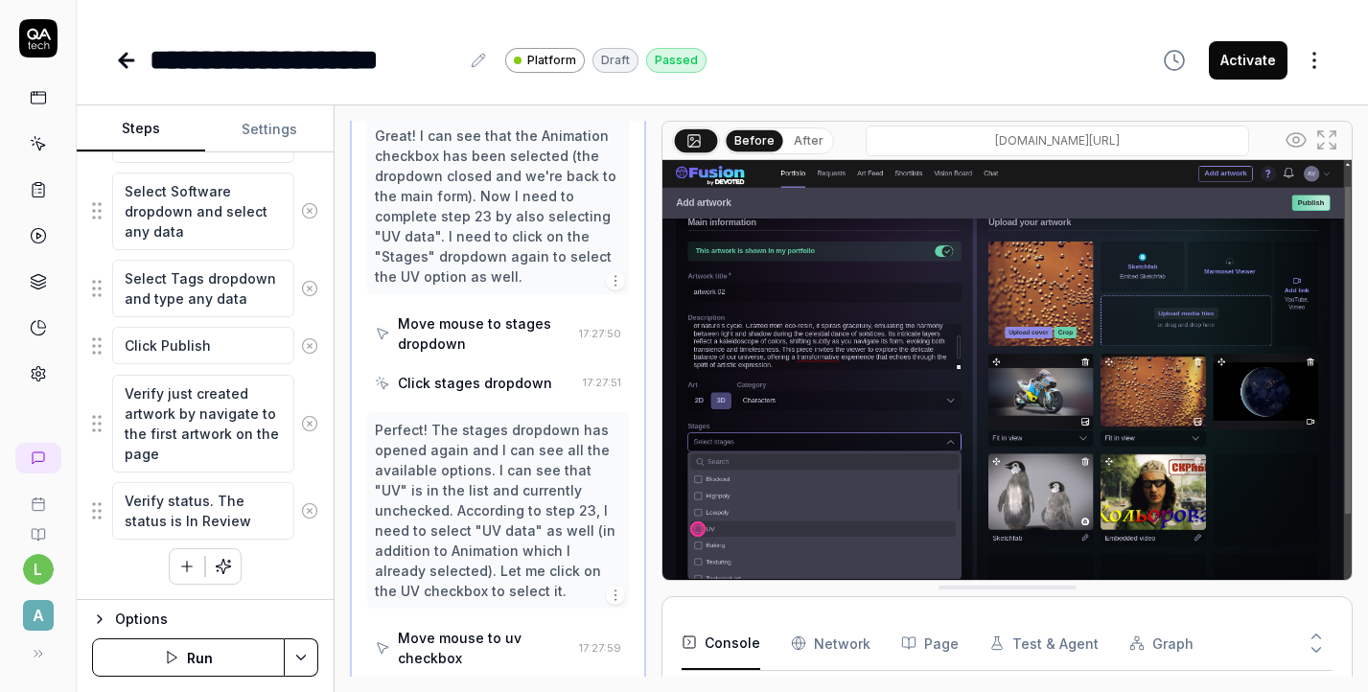
scroll to position [2772, 0]
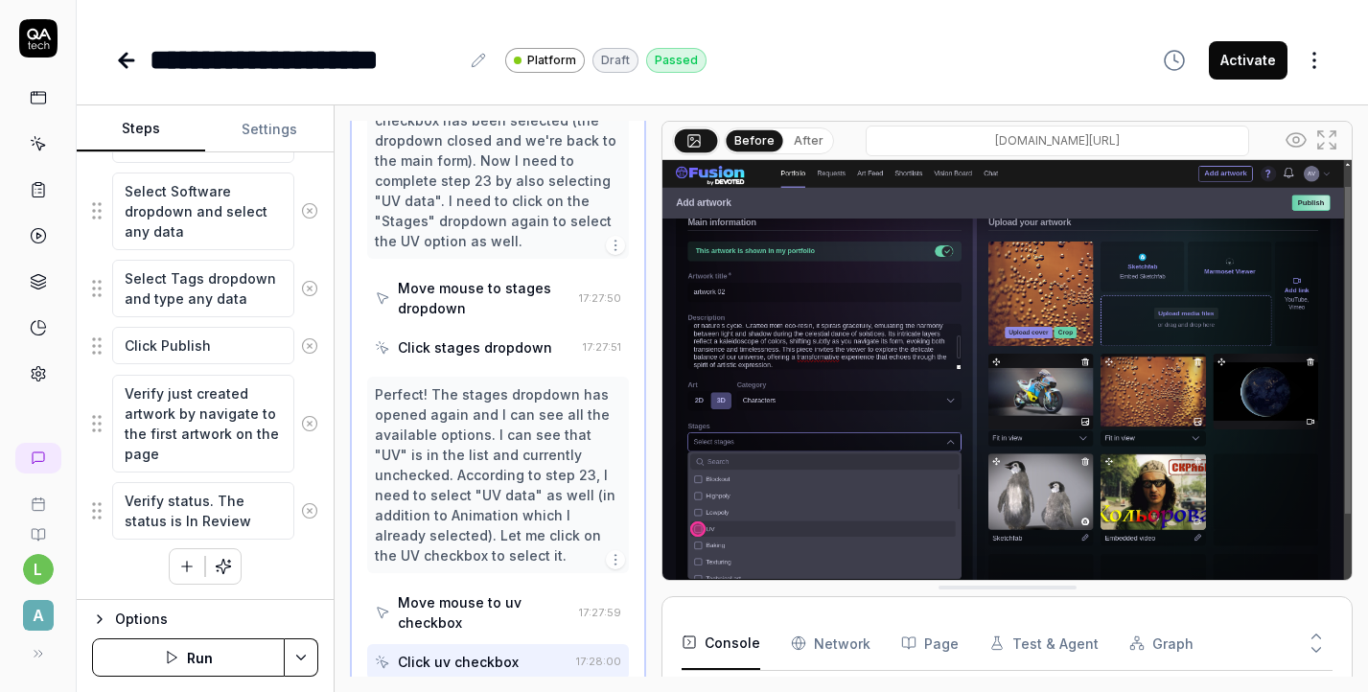
click at [1290, 138] on icon at bounding box center [1296, 139] width 23 height 23
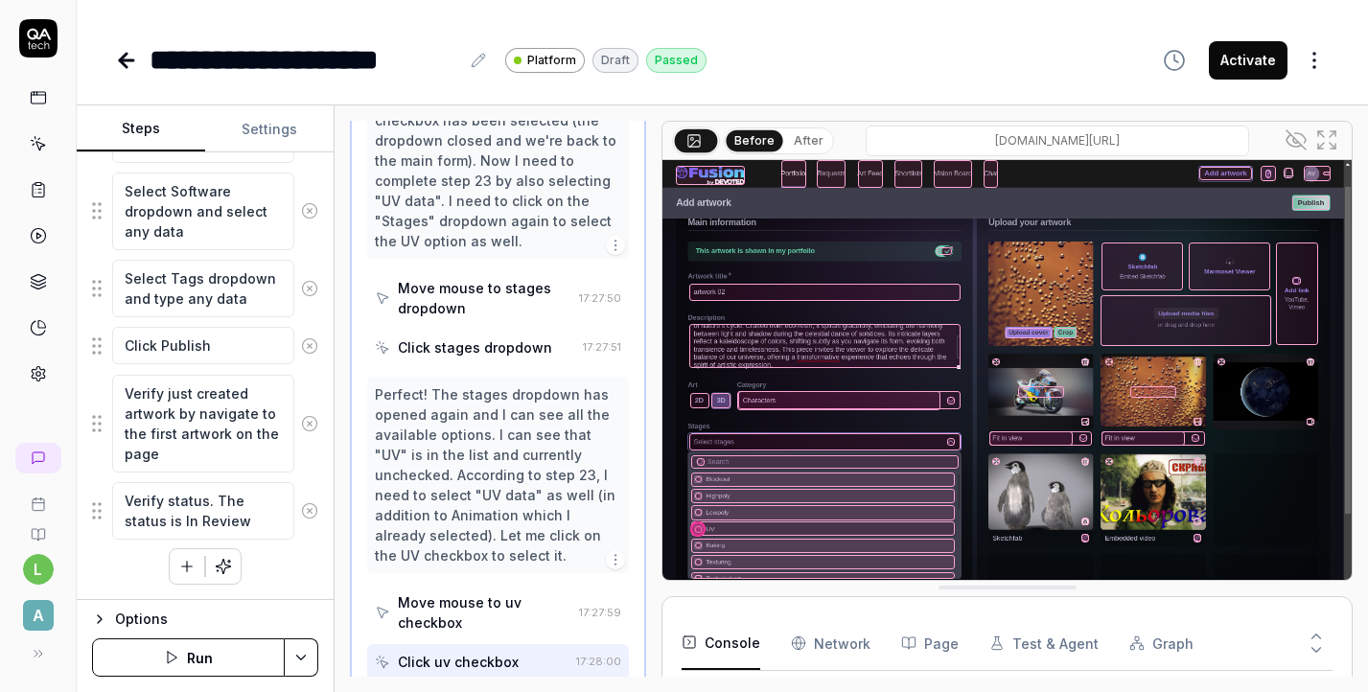
click at [1290, 138] on icon at bounding box center [1296, 139] width 23 height 23
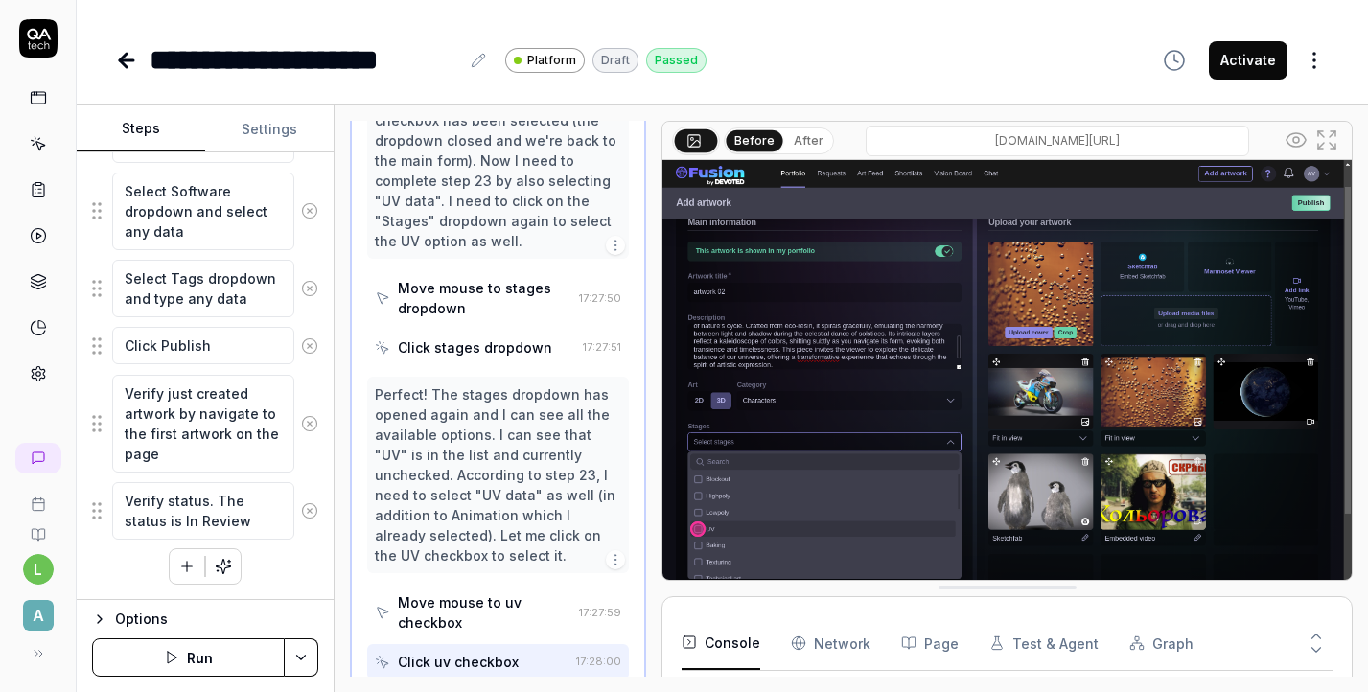
scroll to position [11, 0]
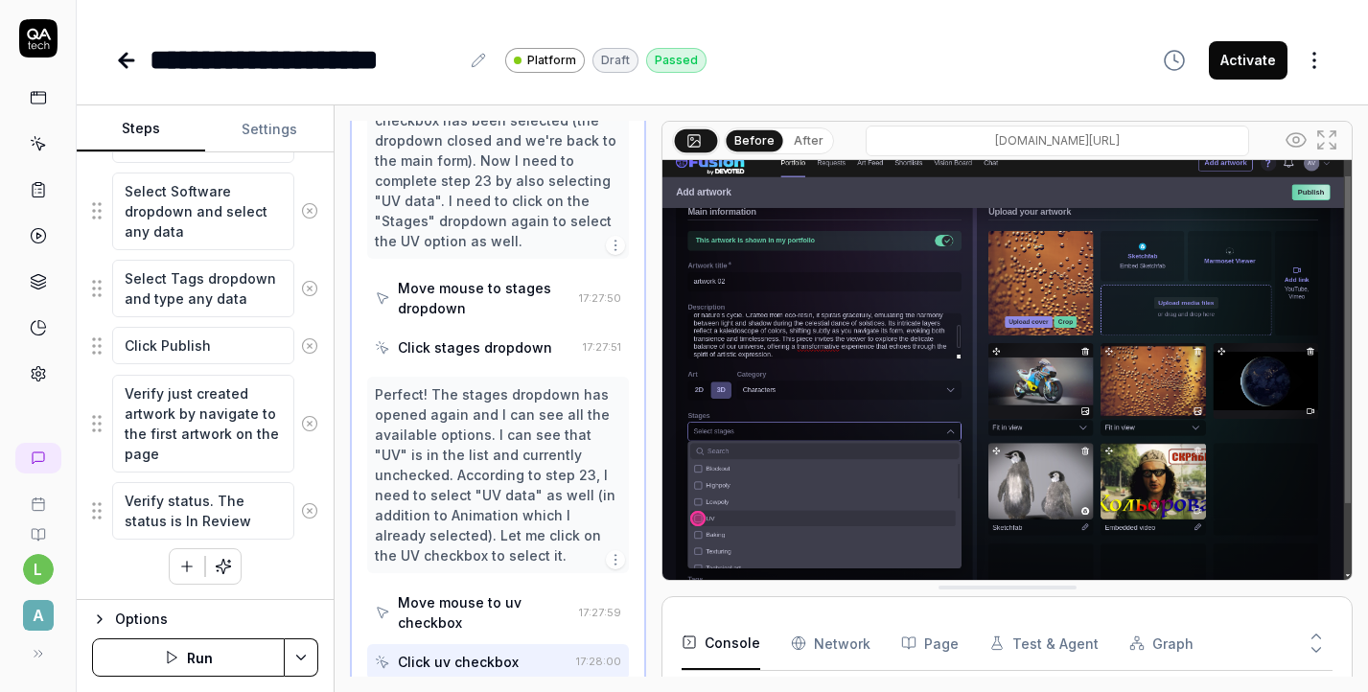
click at [795, 138] on button "After" at bounding box center [808, 140] width 45 height 21
click at [750, 136] on button "Before" at bounding box center [755, 140] width 56 height 21
click at [690, 135] on icon at bounding box center [693, 139] width 15 height 15
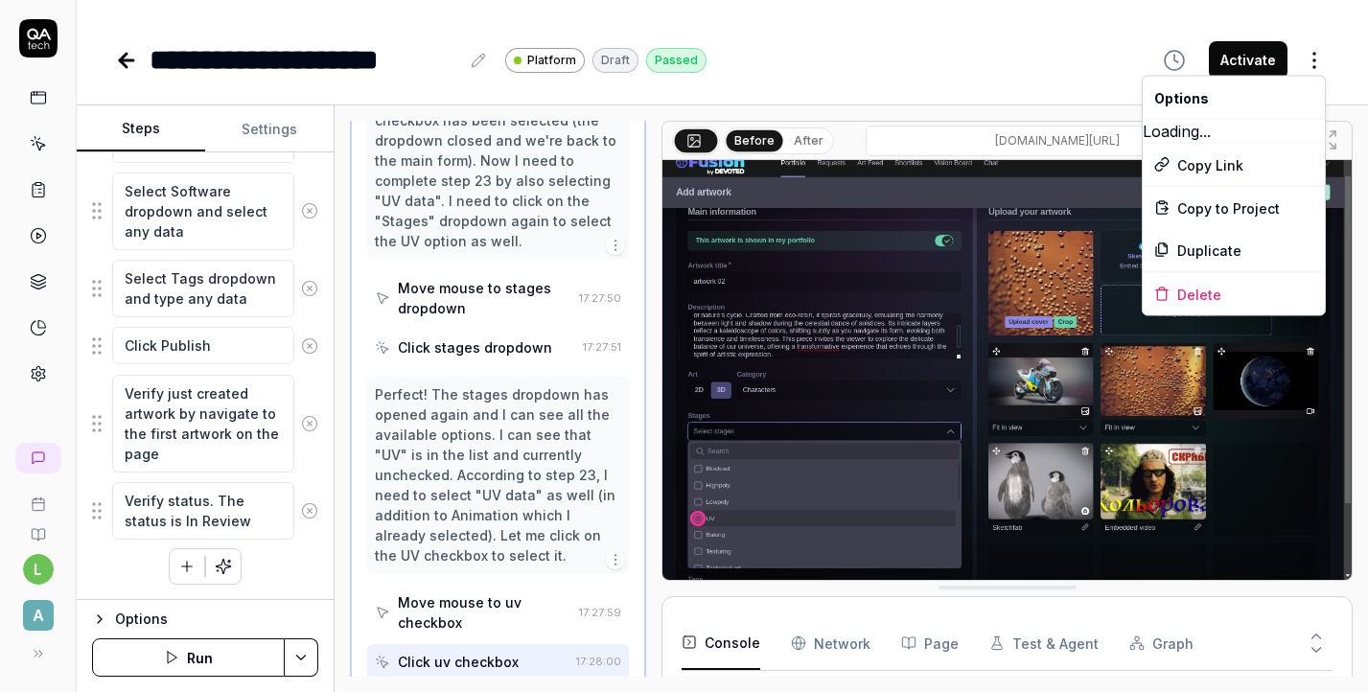
click at [1313, 67] on html "**********" at bounding box center [684, 346] width 1368 height 692
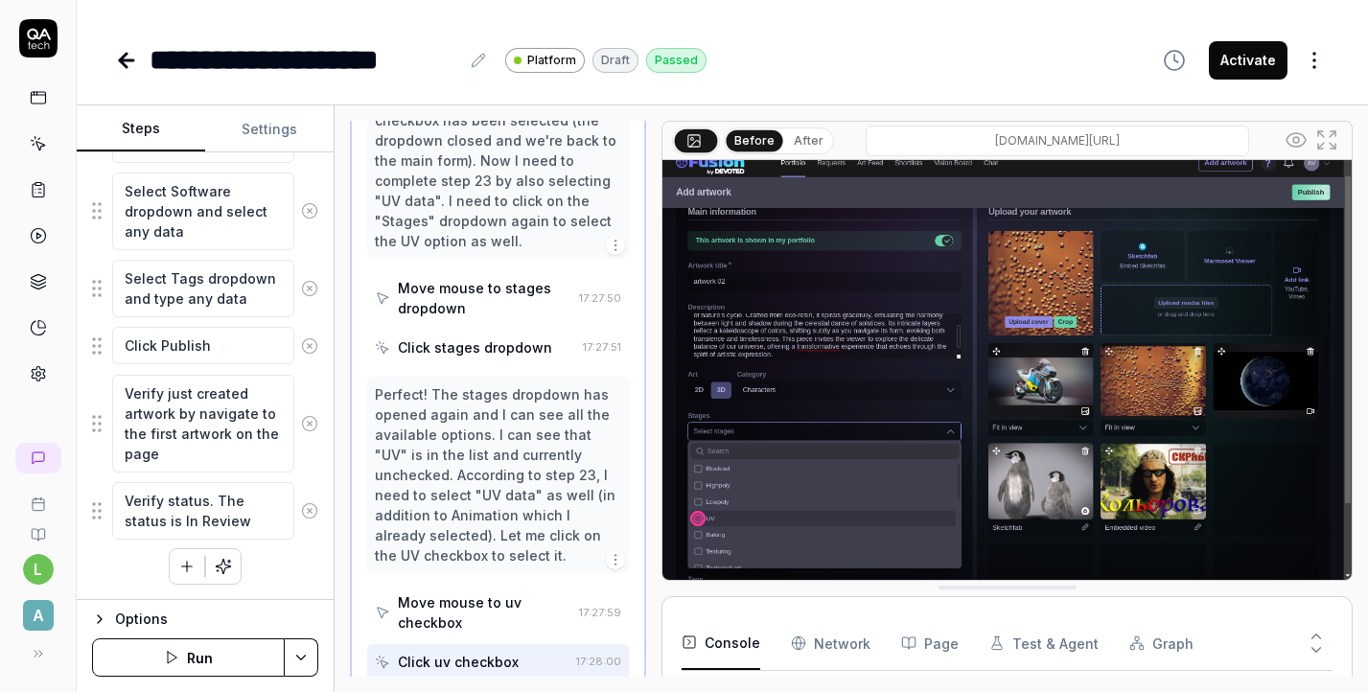
click at [972, 79] on html "**********" at bounding box center [684, 346] width 1368 height 692
click at [309, 663] on html "**********" at bounding box center [684, 346] width 1368 height 692
click at [869, 407] on img at bounding box center [1006, 365] width 689 height 430
click at [700, 146] on rect at bounding box center [694, 140] width 12 height 12
click at [1300, 142] on icon at bounding box center [1296, 139] width 23 height 23
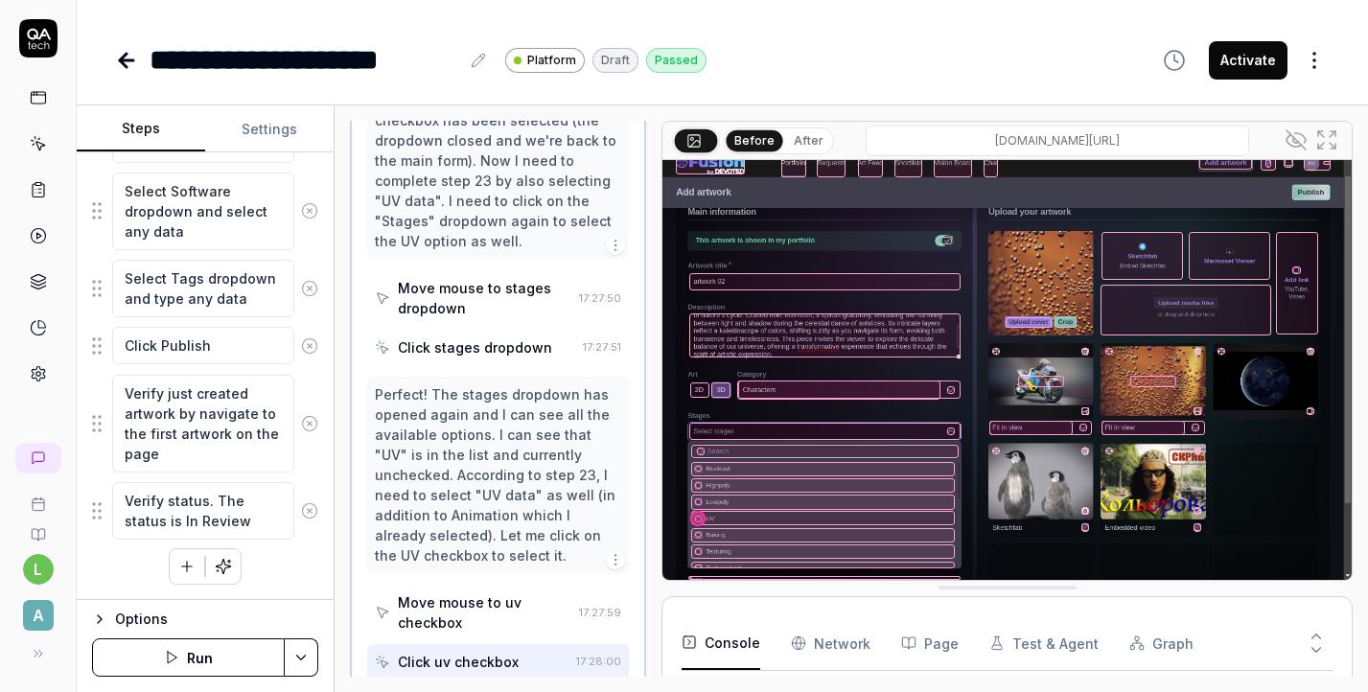
click at [1300, 142] on icon at bounding box center [1296, 139] width 23 height 23
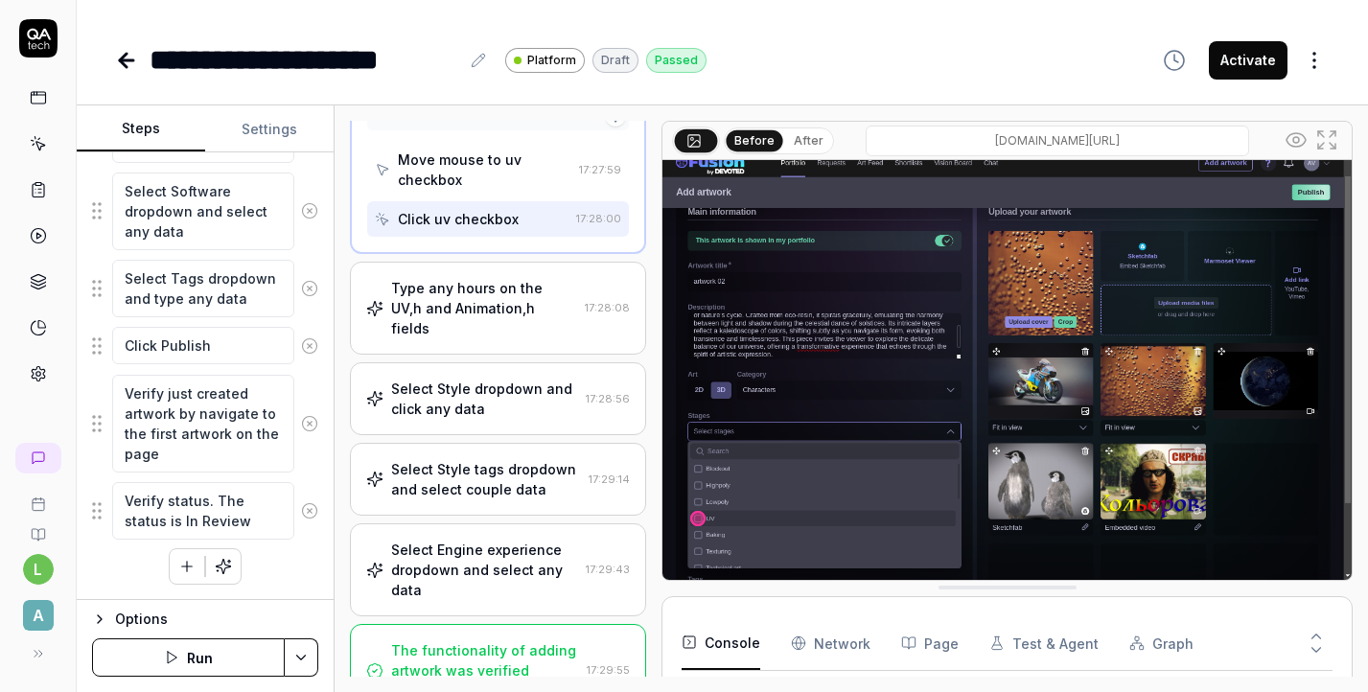
click at [453, 640] on div "The functionality of adding artwork was verified successfully." at bounding box center [485, 670] width 188 height 60
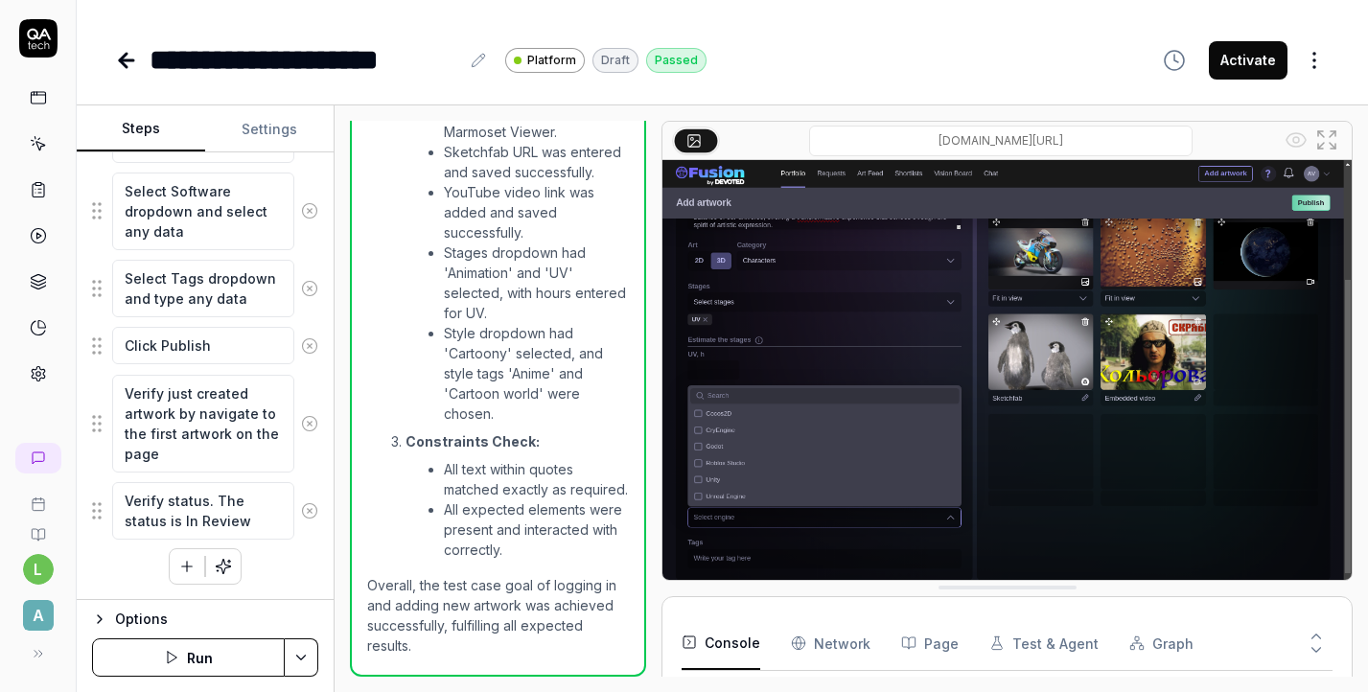
scroll to position [2688, 0]
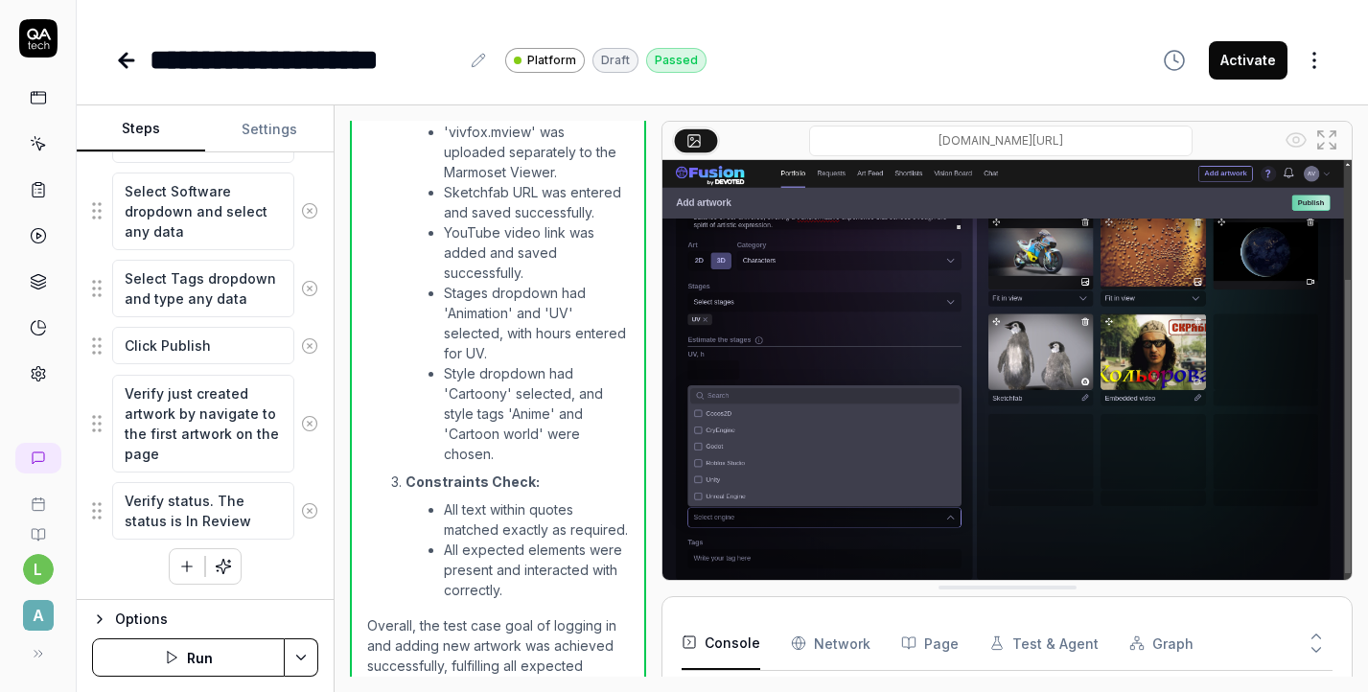
click at [472, 555] on li "All expected elements were present and interacted with correctly." at bounding box center [536, 570] width 185 height 60
click at [884, 428] on img at bounding box center [1006, 375] width 689 height 430
click at [762, 571] on img at bounding box center [1006, 375] width 689 height 430
click at [307, 657] on html "**********" at bounding box center [684, 346] width 1368 height 692
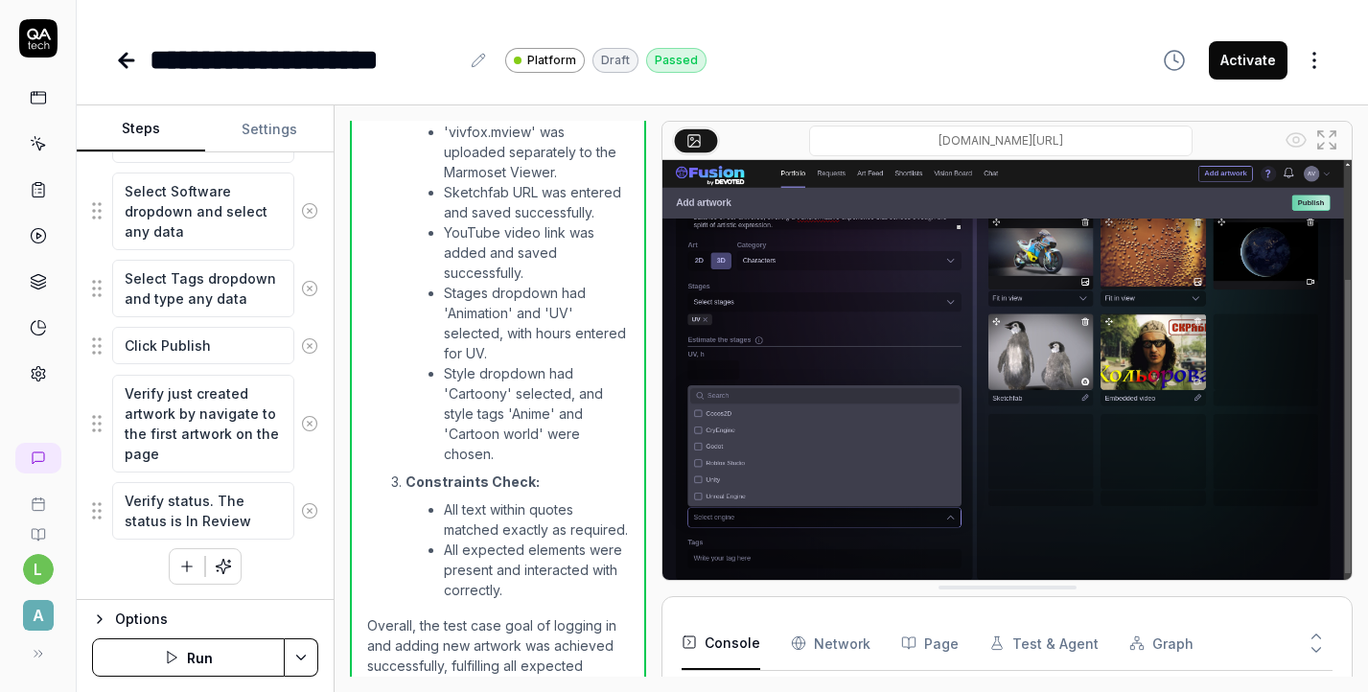
click at [947, 284] on img at bounding box center [1006, 375] width 689 height 430
click at [1271, 139] on div "app-stage.artlighter.com/a/artwork/edit/0743b764-b194-454e-8af9-4d8fb60463d4" at bounding box center [1000, 141] width 561 height 31
click at [1317, 140] on icon at bounding box center [1326, 139] width 23 height 23
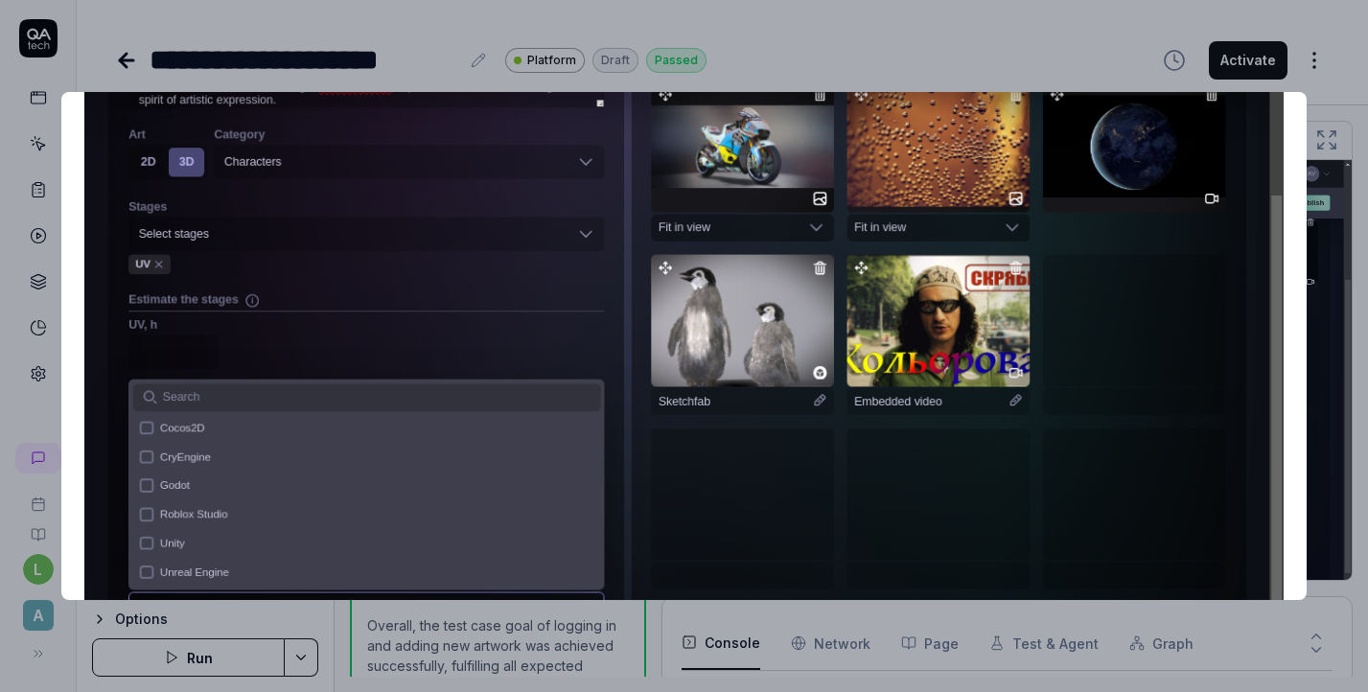
click at [633, 374] on img at bounding box center [683, 362] width 1199 height 750
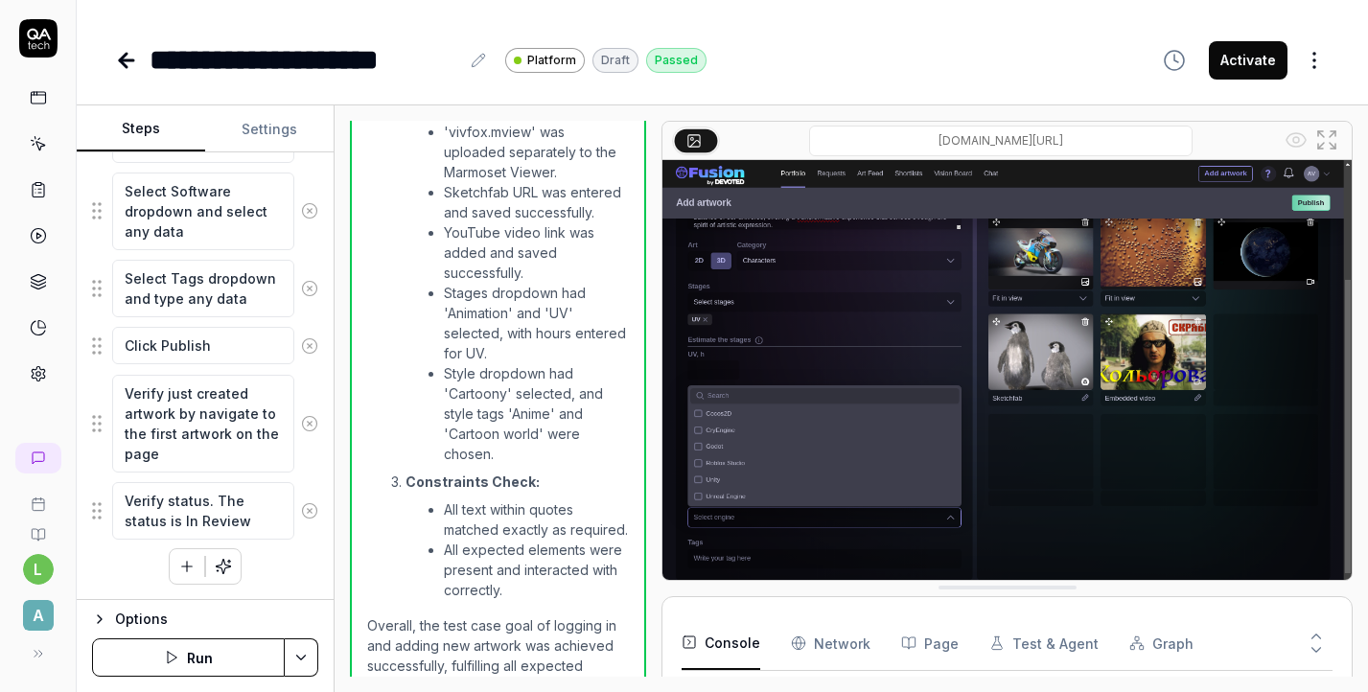
click at [1313, 66] on html "**********" at bounding box center [684, 346] width 1368 height 692
click at [824, 42] on html "**********" at bounding box center [684, 346] width 1368 height 692
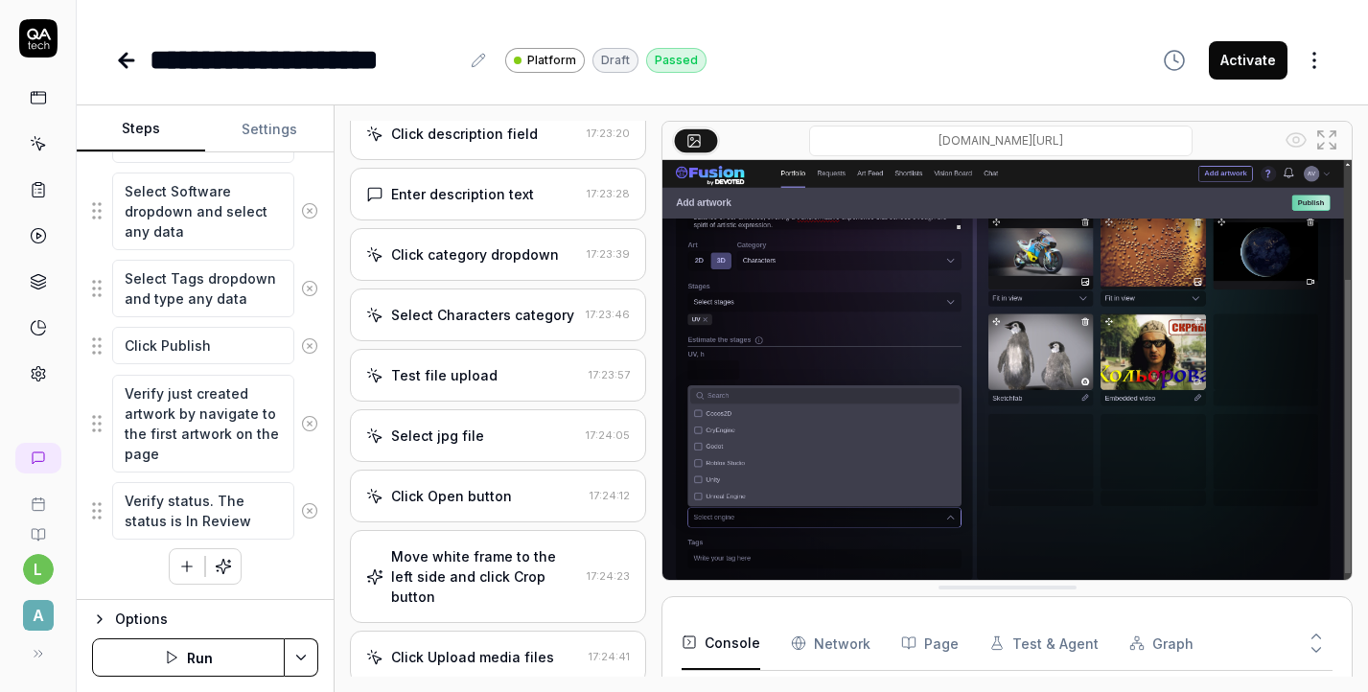
scroll to position [0, 0]
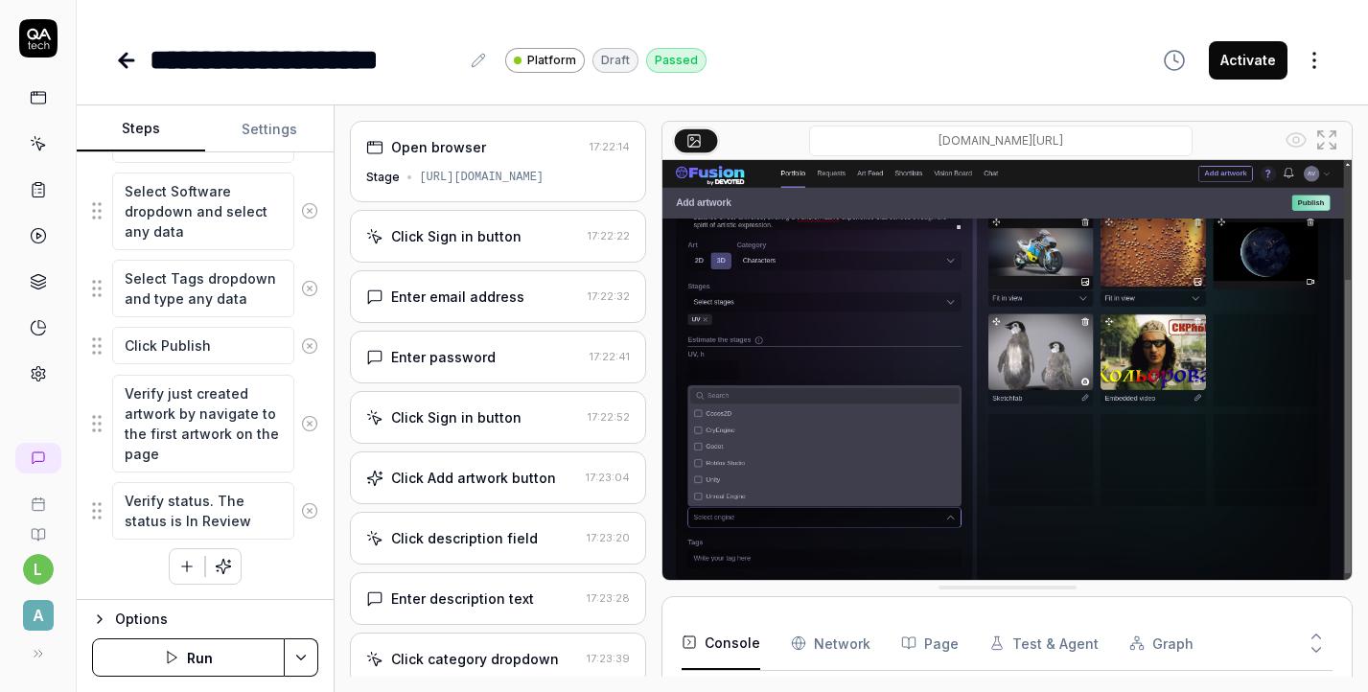
click at [526, 431] on div "Click Sign in button 17:22:52" at bounding box center [498, 417] width 296 height 53
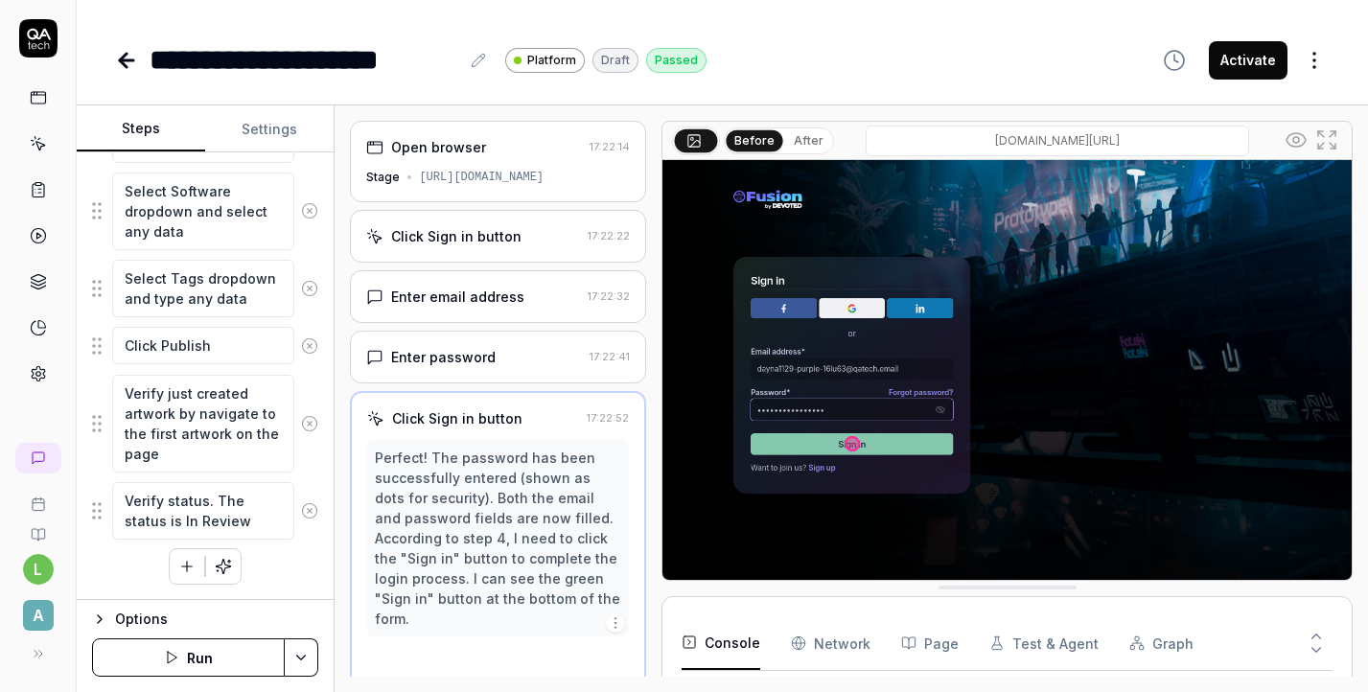
scroll to position [63, 0]
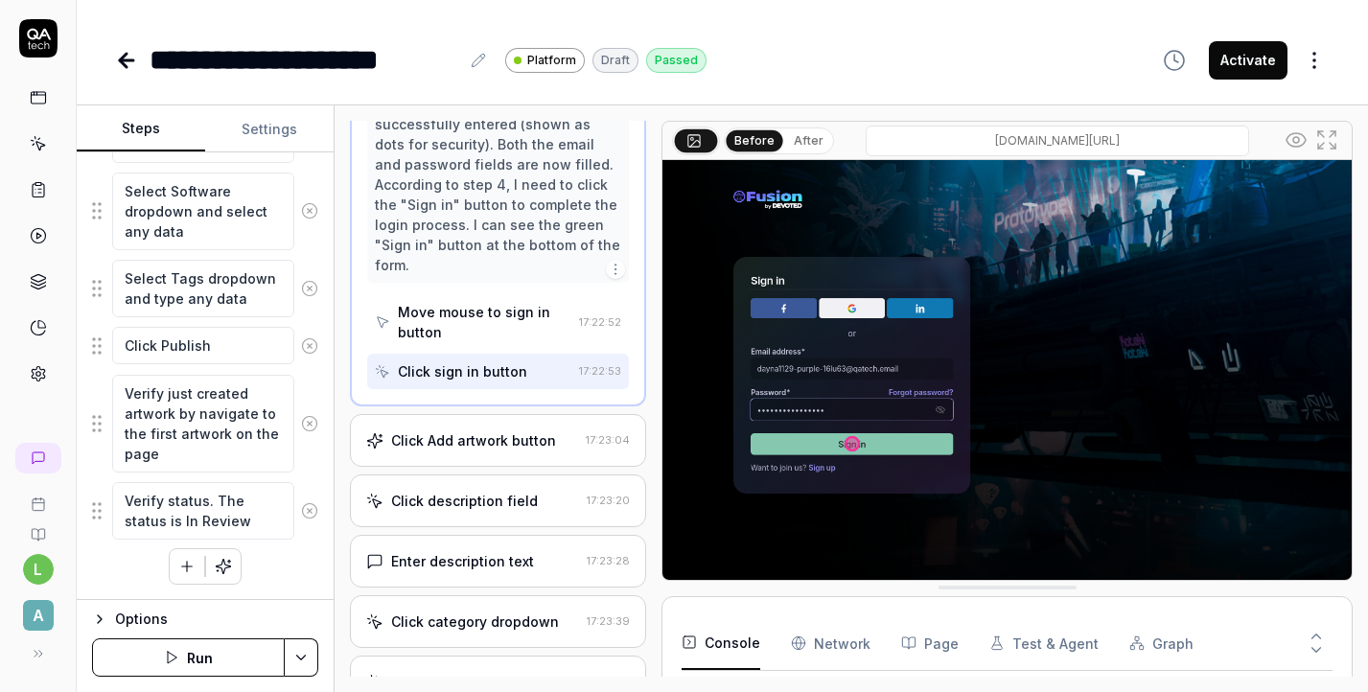
click at [476, 430] on div "Click Add artwork button" at bounding box center [473, 440] width 165 height 20
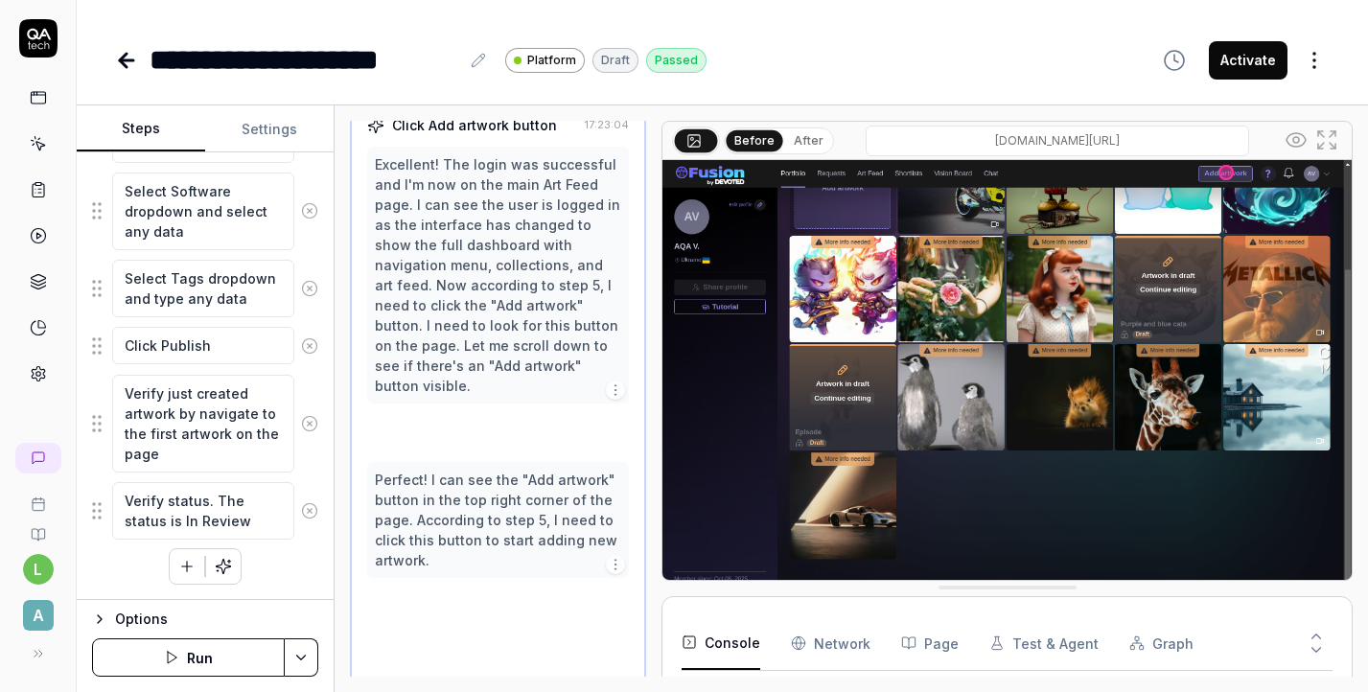
scroll to position [359, 0]
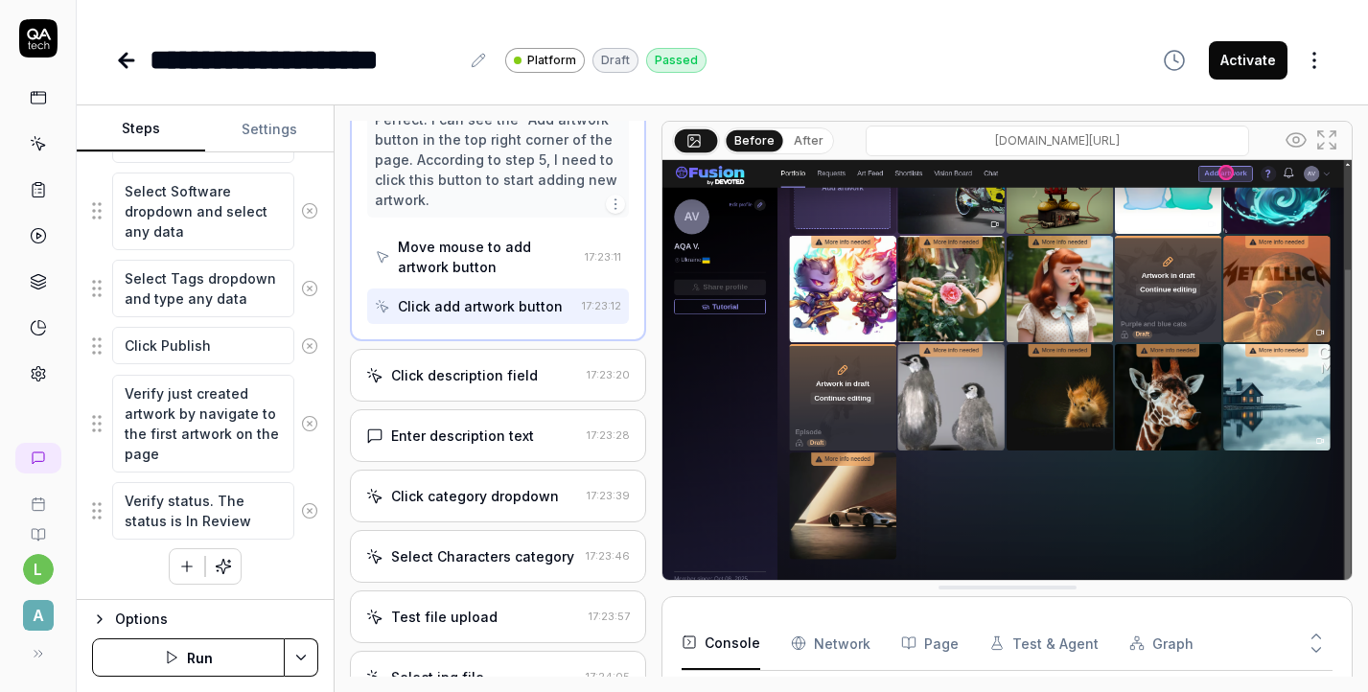
click at [442, 365] on div "Click description field" at bounding box center [464, 375] width 147 height 20
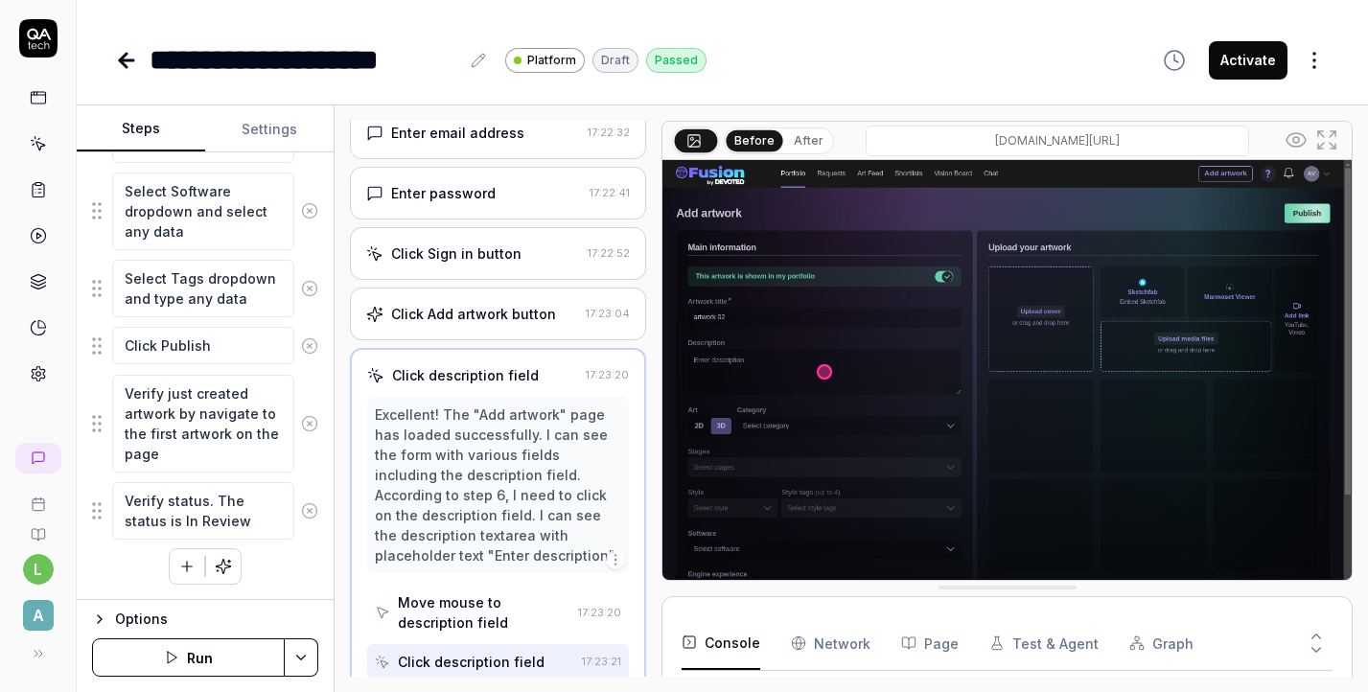
scroll to position [11, 0]
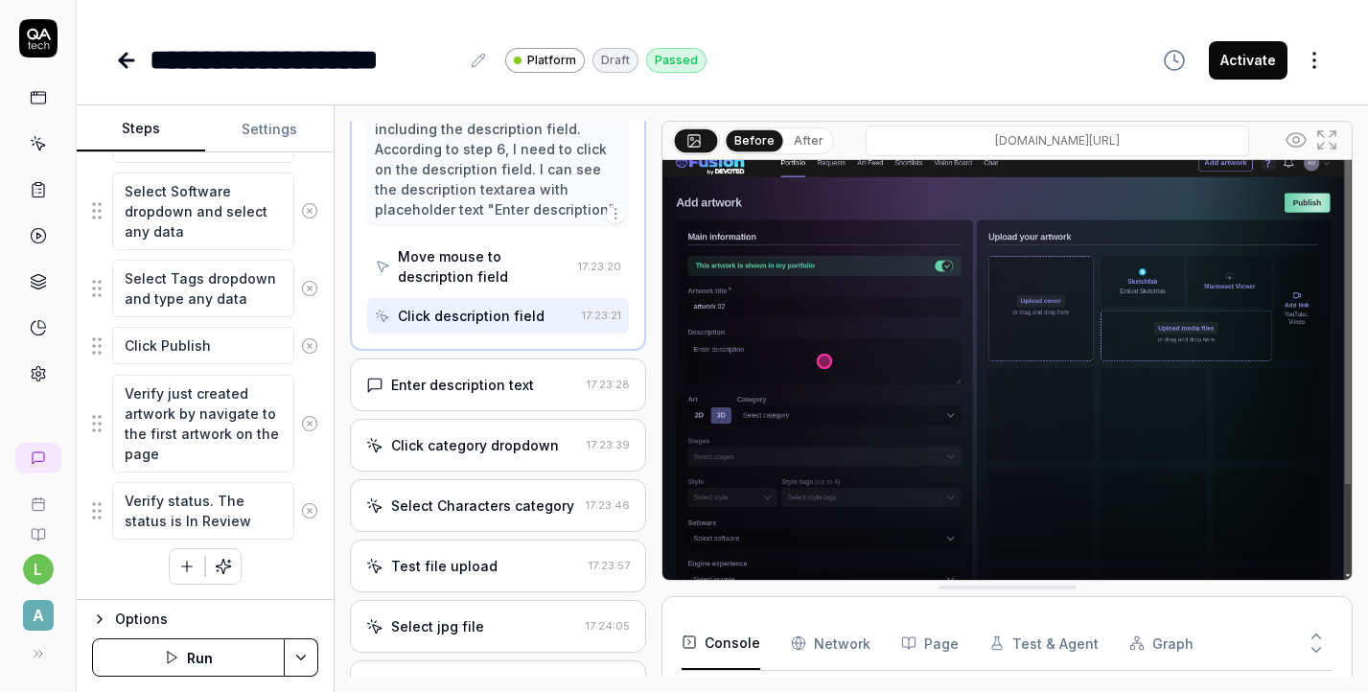
click at [445, 375] on div "Enter description text" at bounding box center [462, 385] width 143 height 20
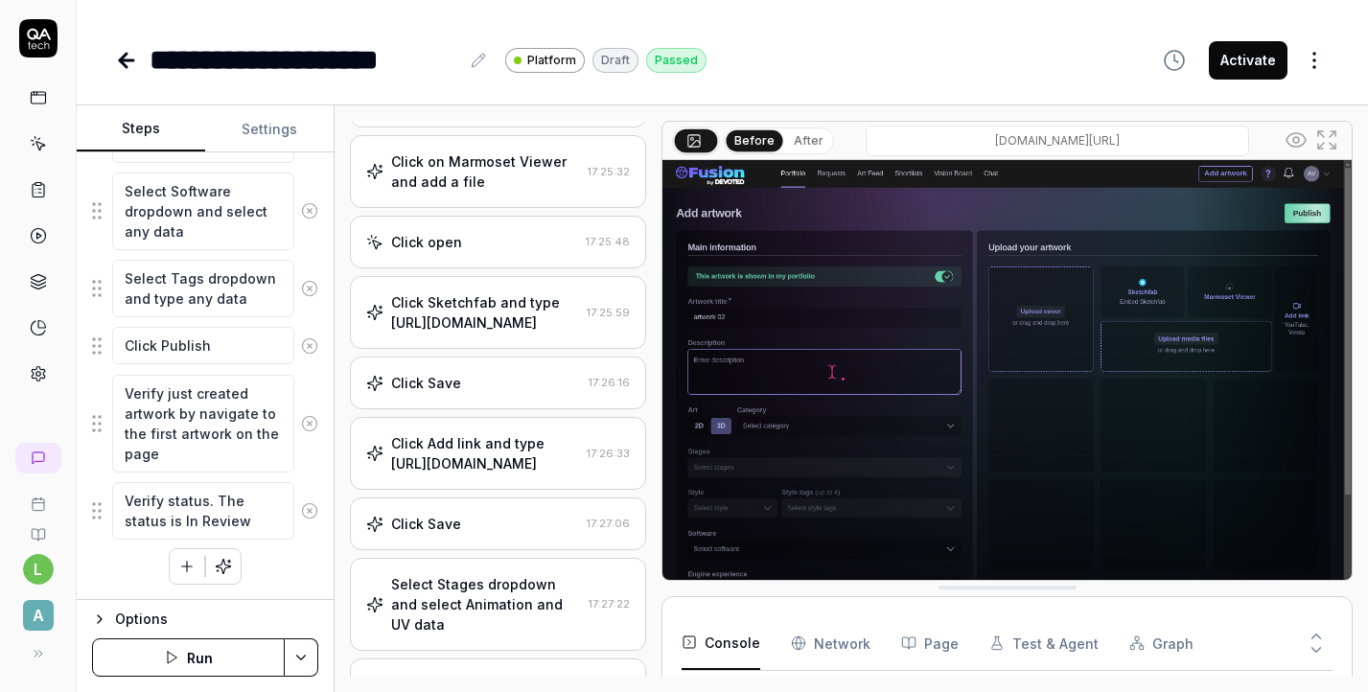
click at [432, 292] on div "Click Sketchfab and type https://sketchfab.com/models/0ca5f1d9cf2242c8a6c8d56b6…" at bounding box center [485, 312] width 188 height 40
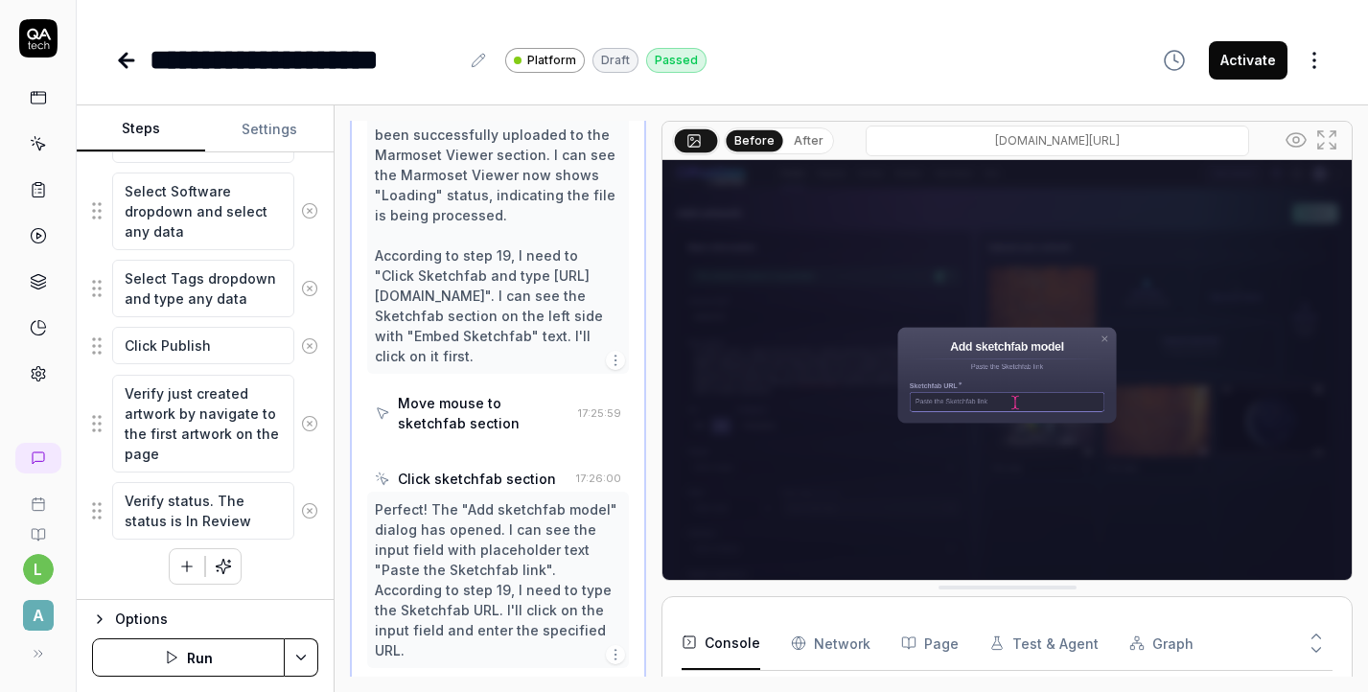
scroll to position [1383, 0]
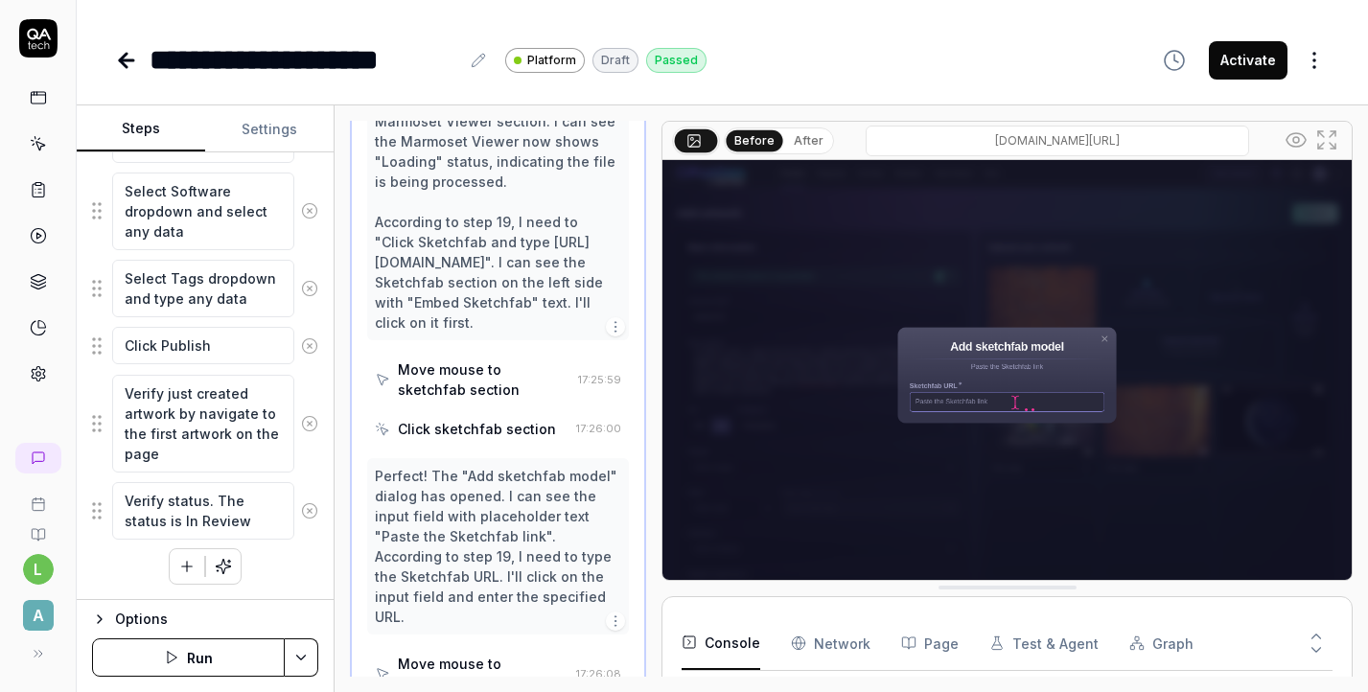
click at [462, 466] on div "Perfect! The "Add sketchfab model" dialog has opened. I can see the input field…" at bounding box center [498, 546] width 246 height 161
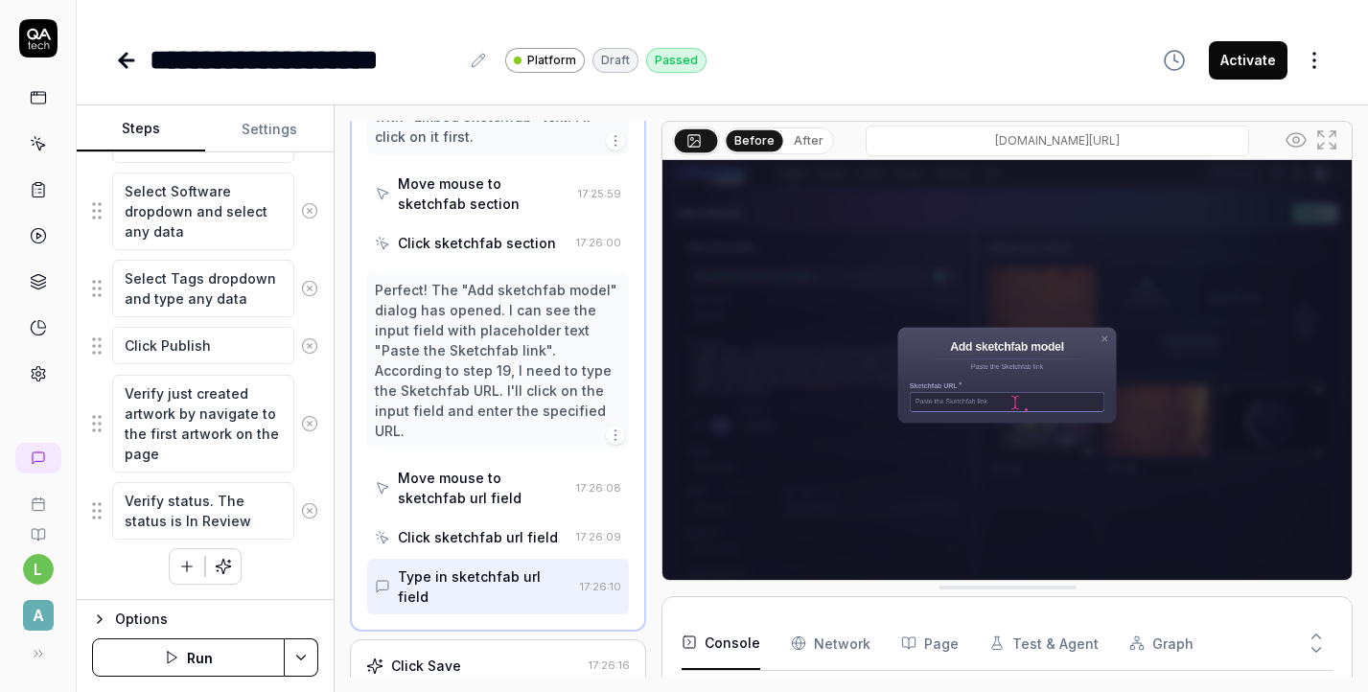
click at [470, 656] on div "Click Save" at bounding box center [473, 666] width 215 height 20
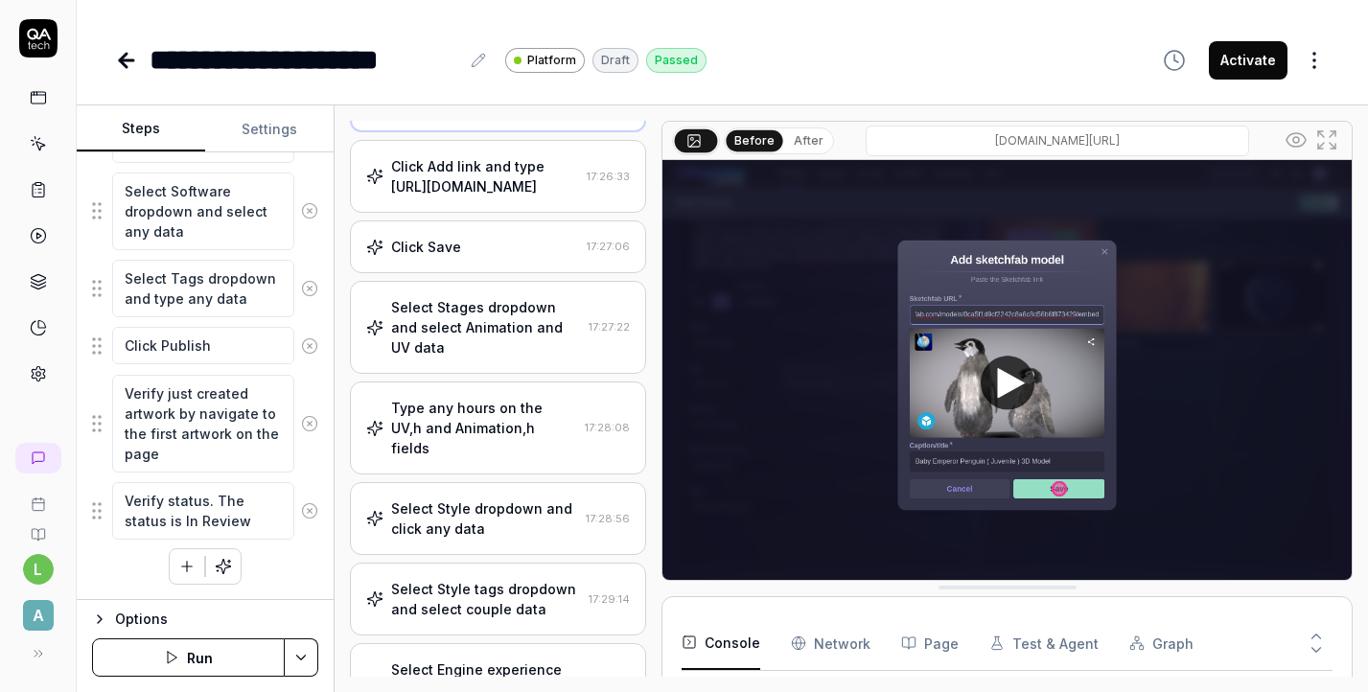
scroll to position [2110, 0]
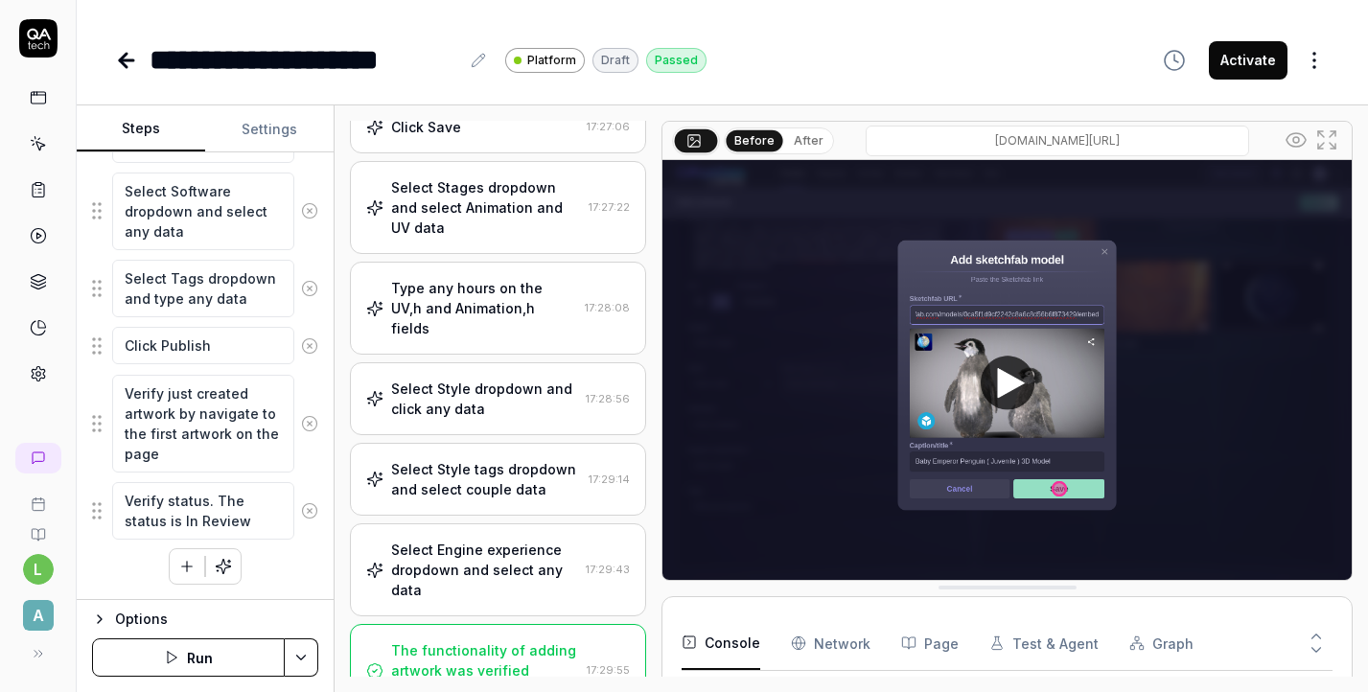
click at [469, 288] on div "Type any hours on the UV,h and Animation,h fields" at bounding box center [484, 308] width 186 height 60
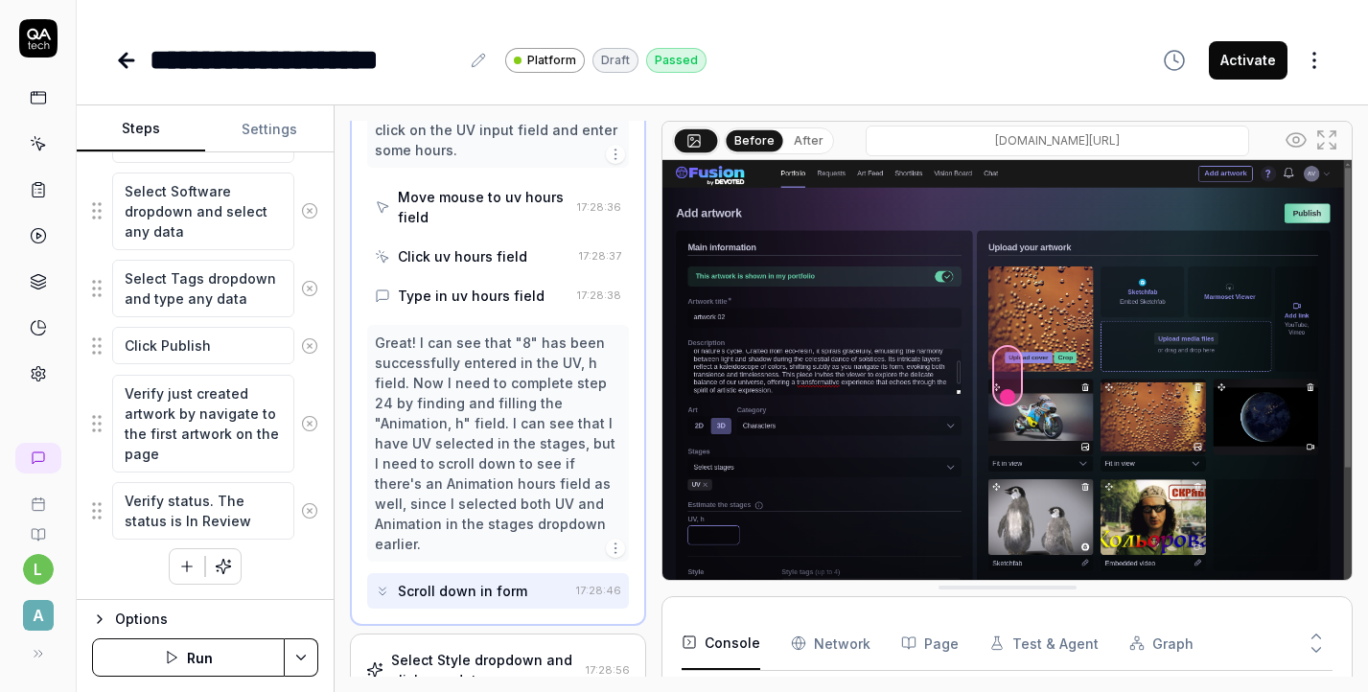
scroll to position [2919, 0]
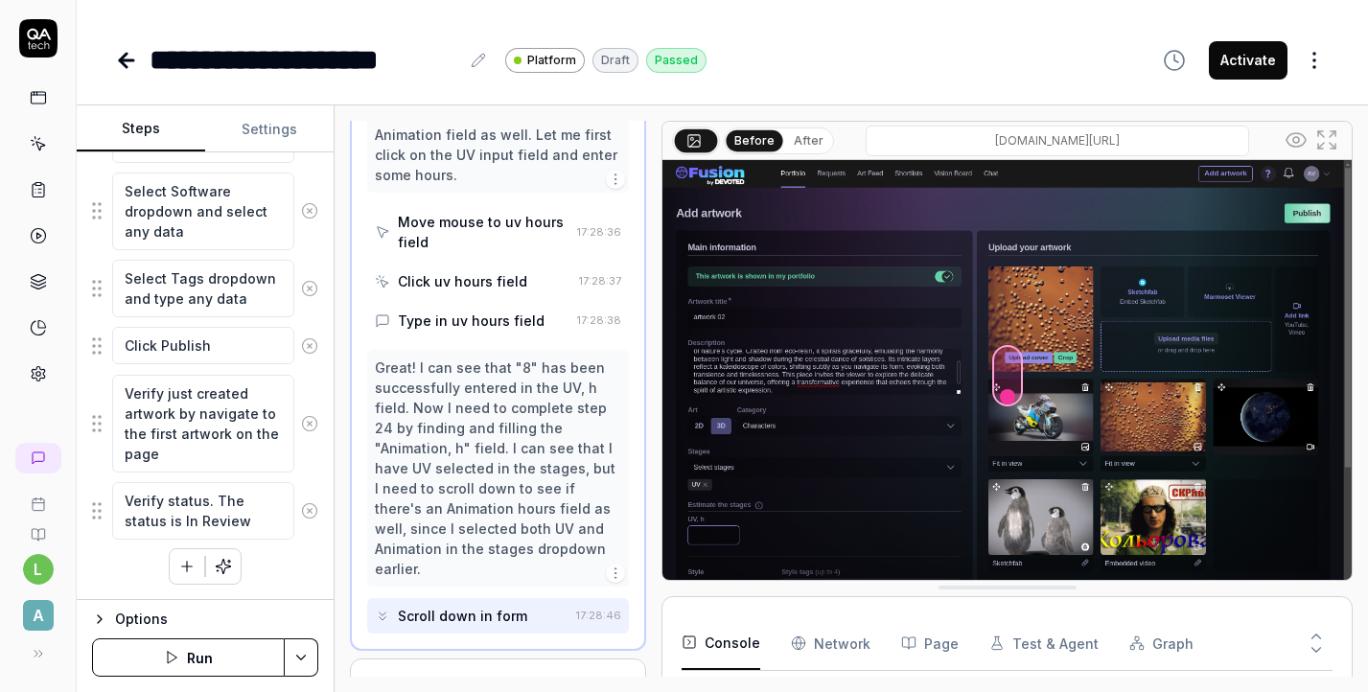
click at [469, 311] on div "Type in uv hours field" at bounding box center [471, 321] width 147 height 20
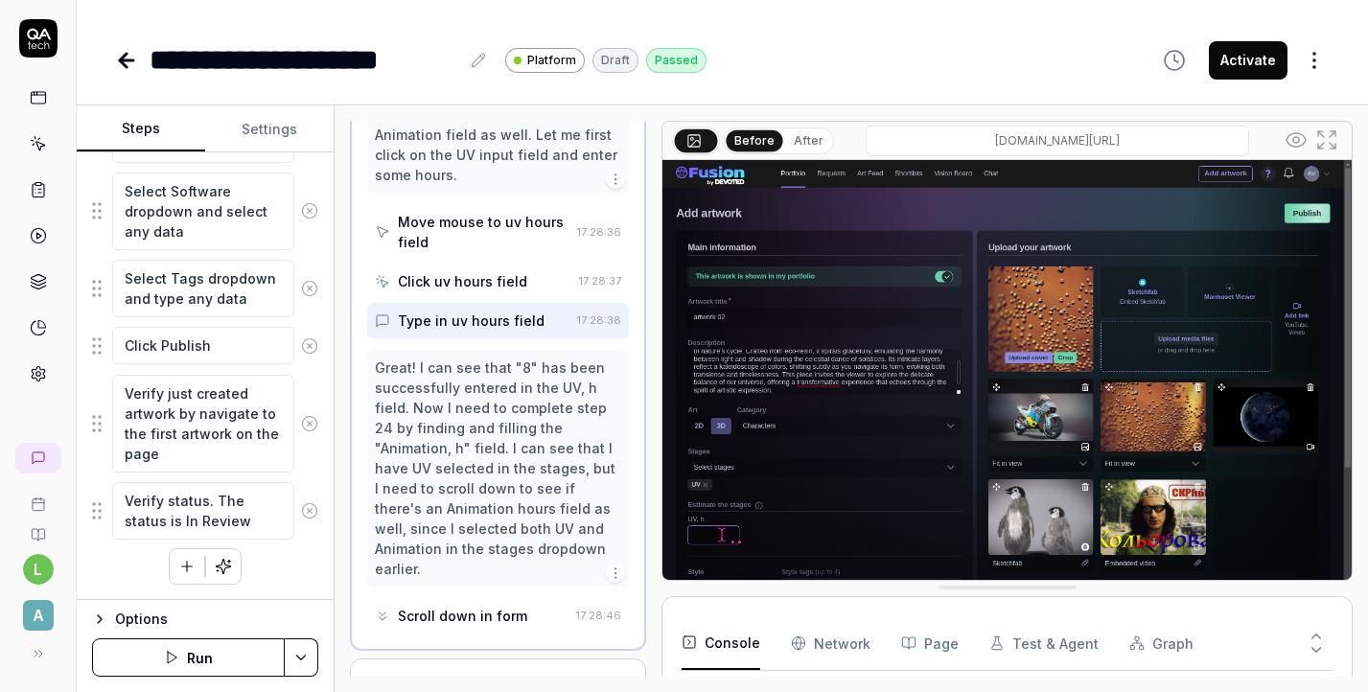
click at [477, 271] on div "Click uv hours field" at bounding box center [462, 281] width 129 height 20
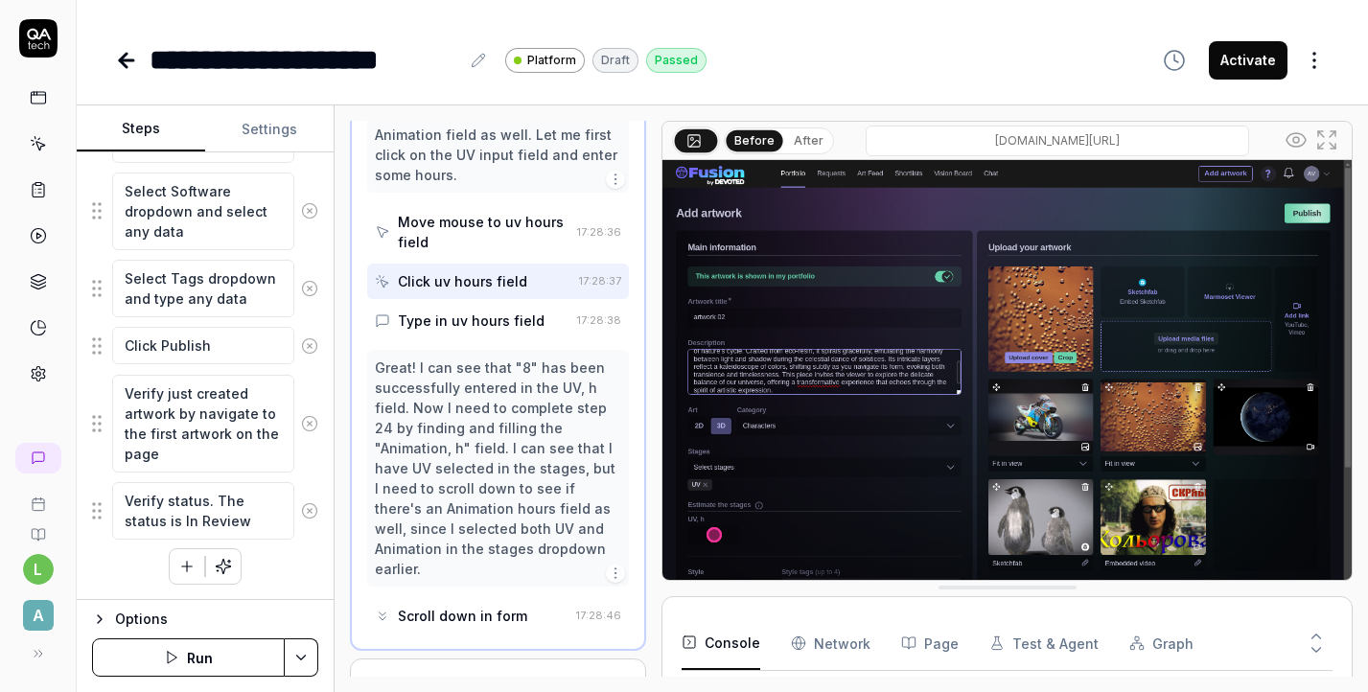
click at [478, 311] on div "Type in uv hours field" at bounding box center [471, 321] width 147 height 20
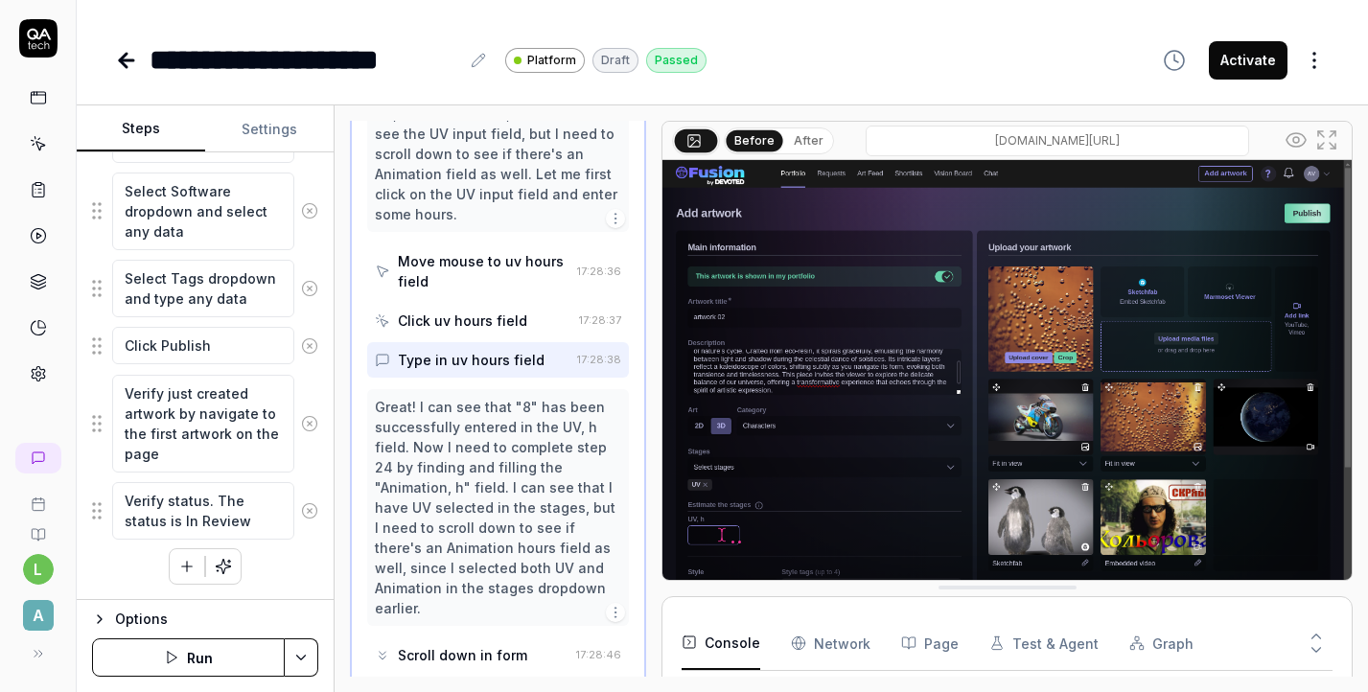
scroll to position [2864, 0]
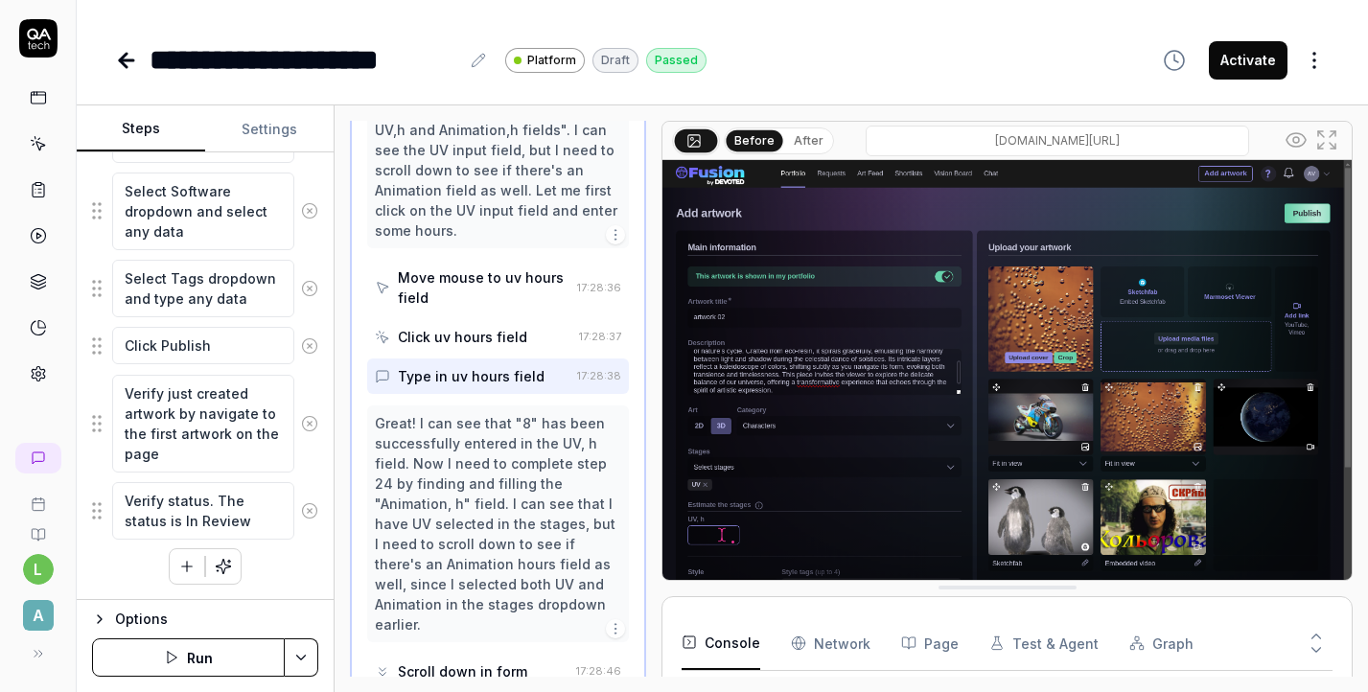
click at [469, 267] on div "Move mouse to uv hours field" at bounding box center [484, 287] width 172 height 40
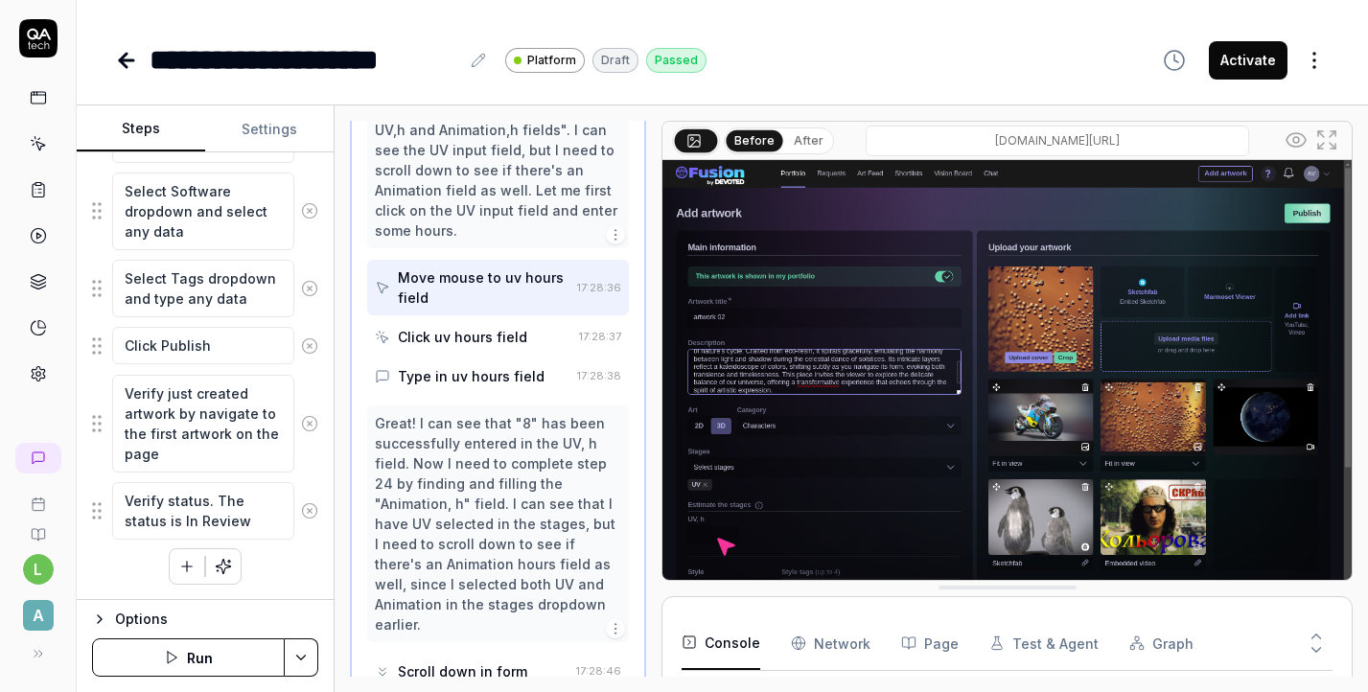
click at [472, 319] on div "Click uv hours field" at bounding box center [473, 336] width 197 height 35
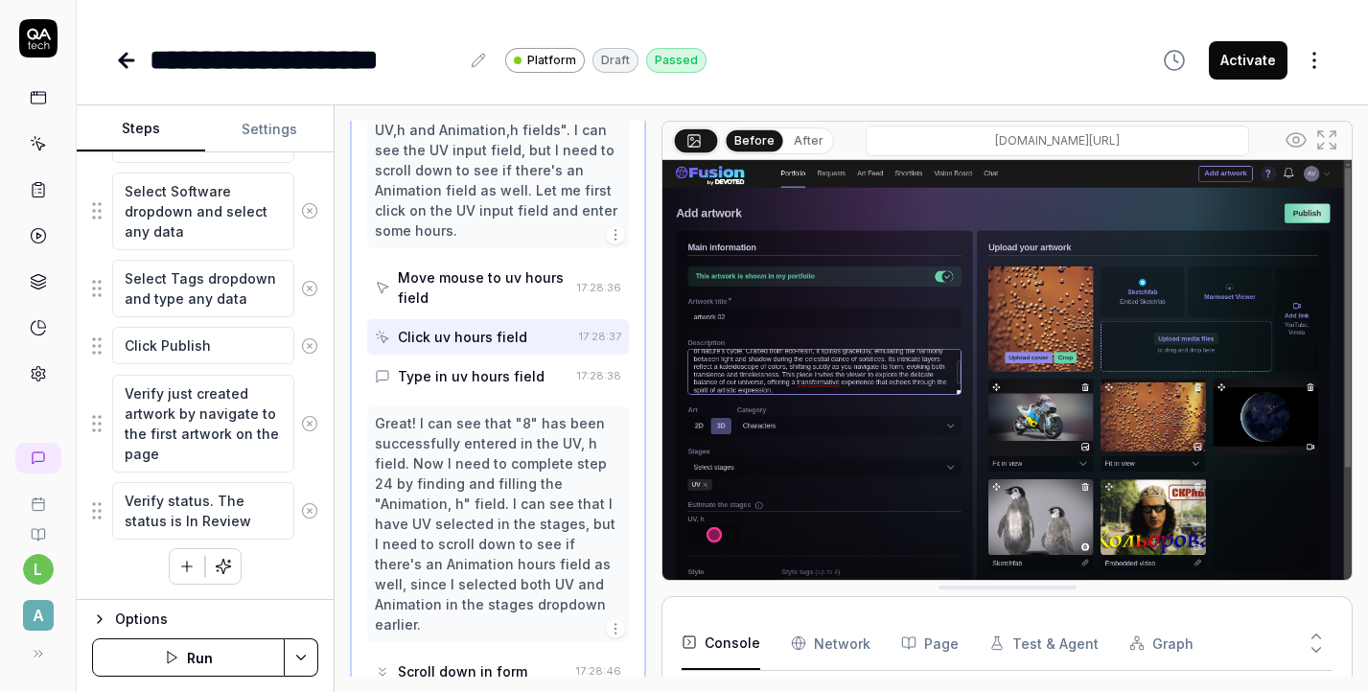
click at [482, 359] on div "Type in uv hours field" at bounding box center [472, 376] width 195 height 35
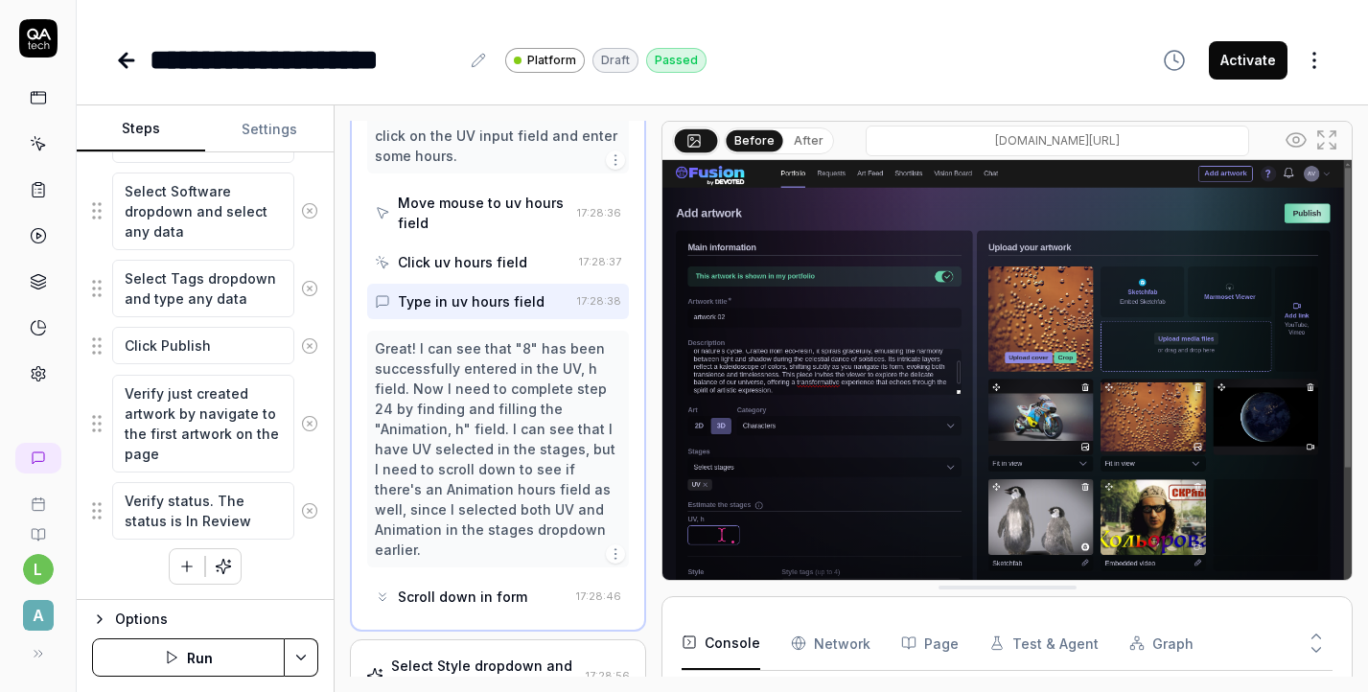
scroll to position [2990, 0]
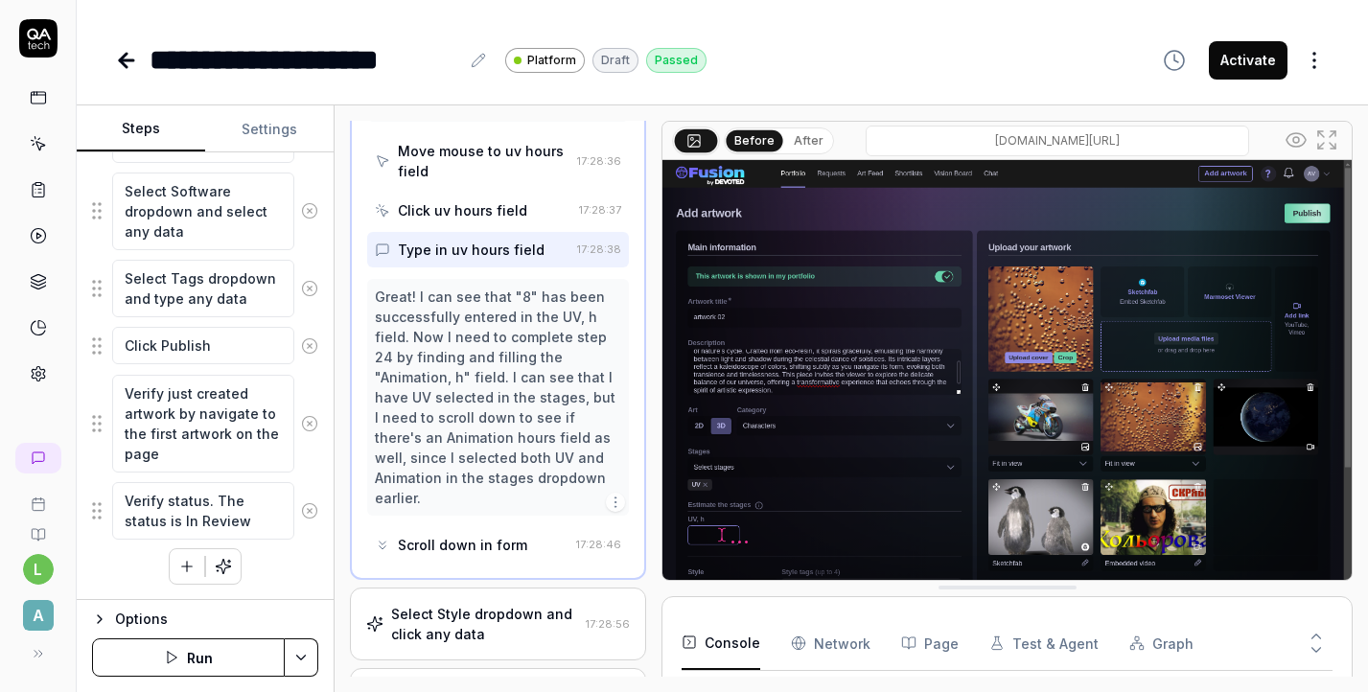
click at [494, 535] on div "Scroll down in form" at bounding box center [462, 545] width 129 height 20
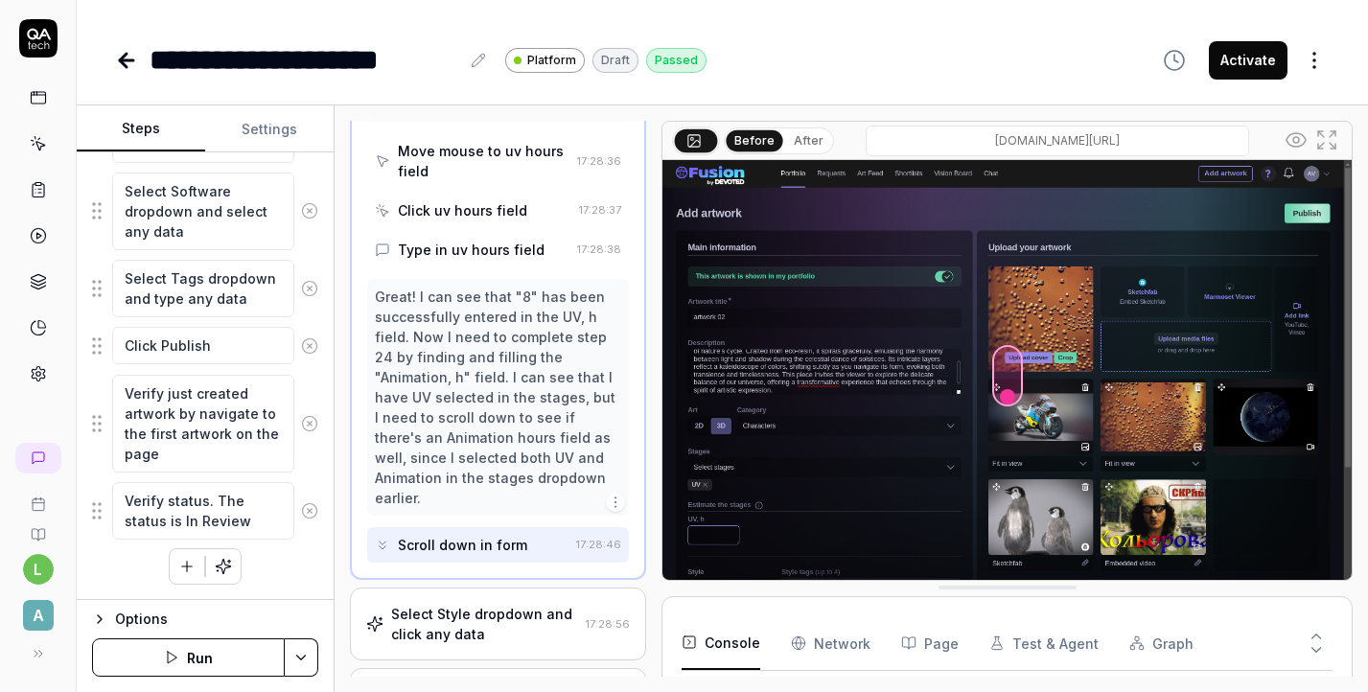
click at [495, 604] on div "Select Style dropdown and click any data" at bounding box center [484, 624] width 187 height 40
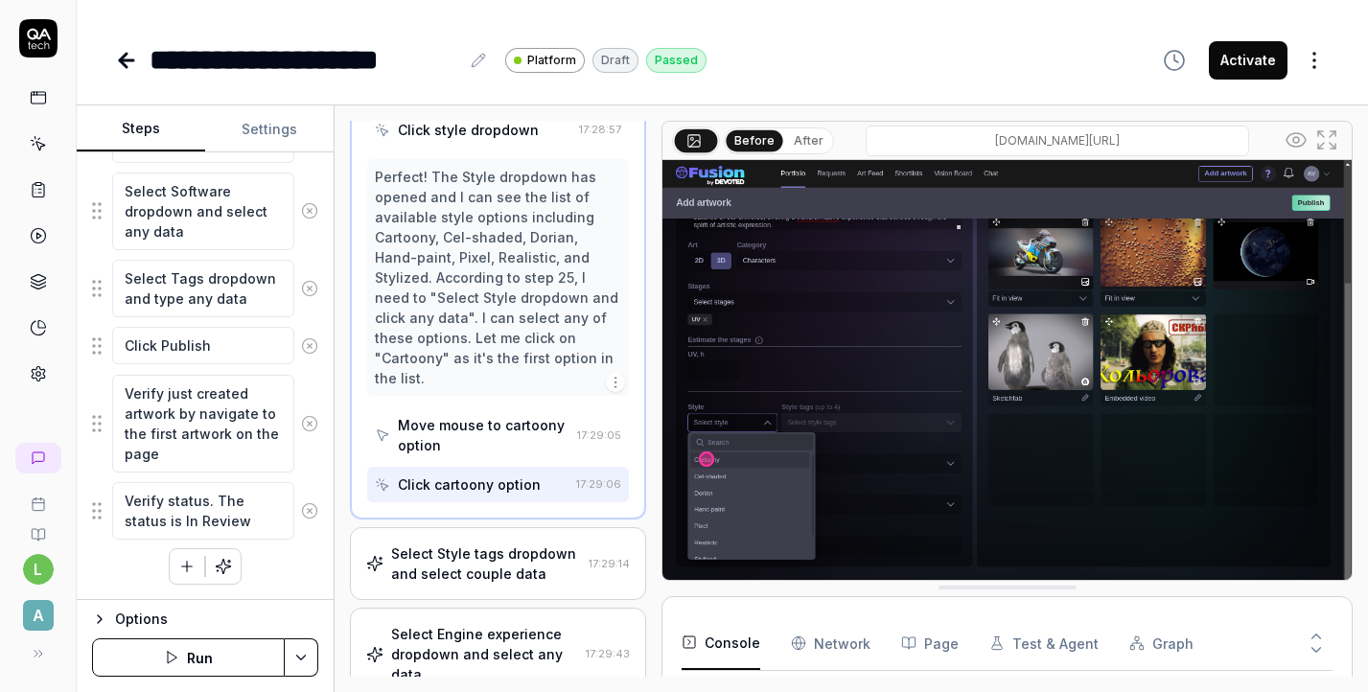
scroll to position [2351, 0]
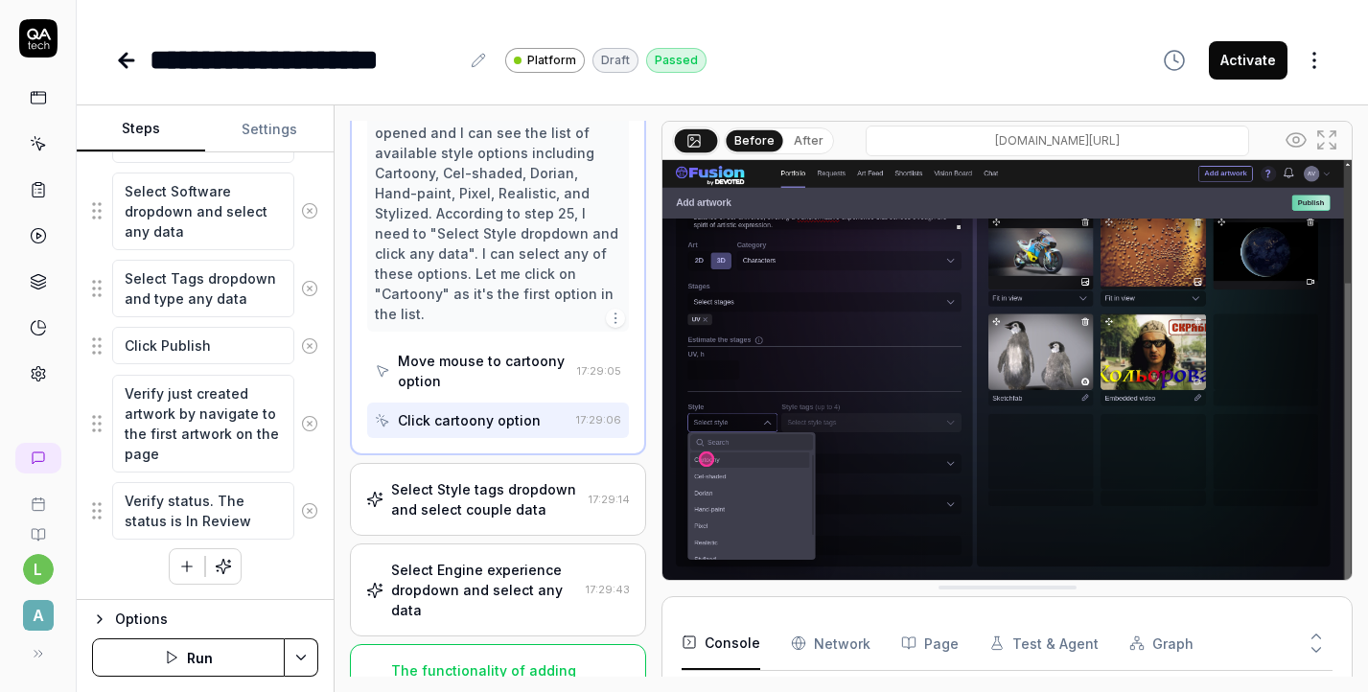
click at [486, 560] on div "Select Engine experience dropdown and select any data" at bounding box center [484, 590] width 187 height 60
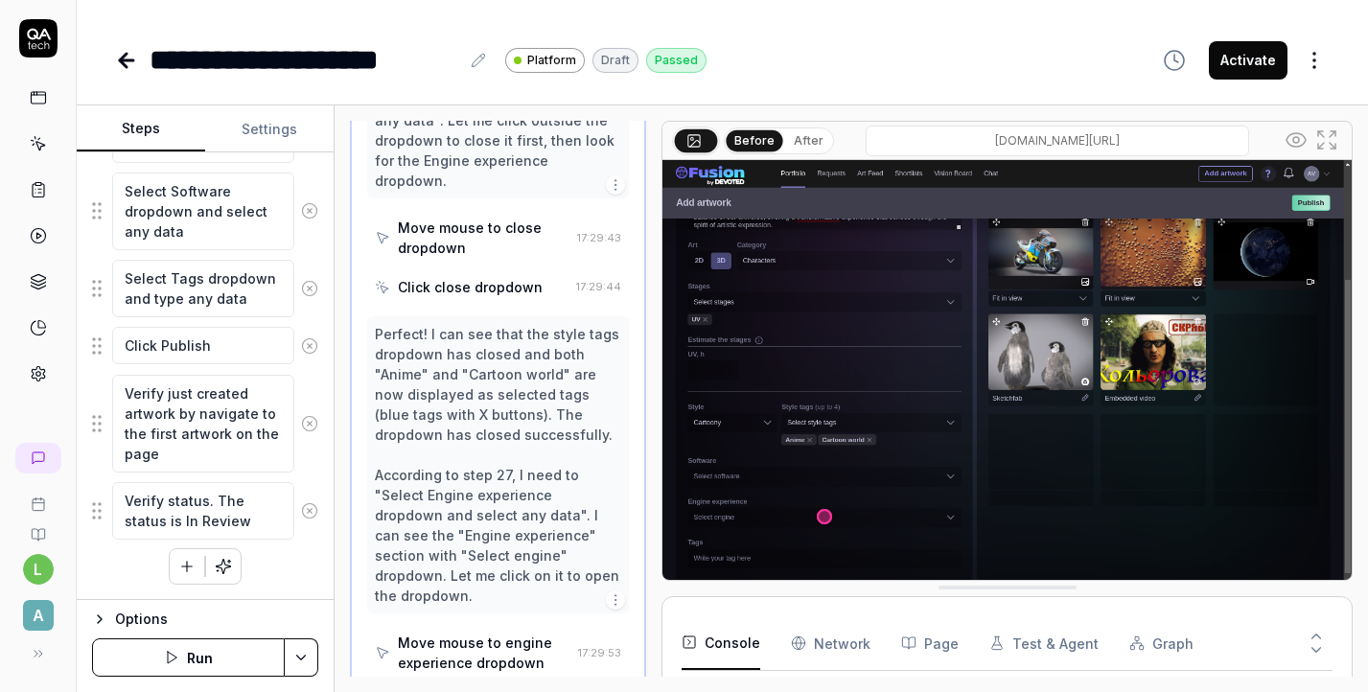
scroll to position [2371, 0]
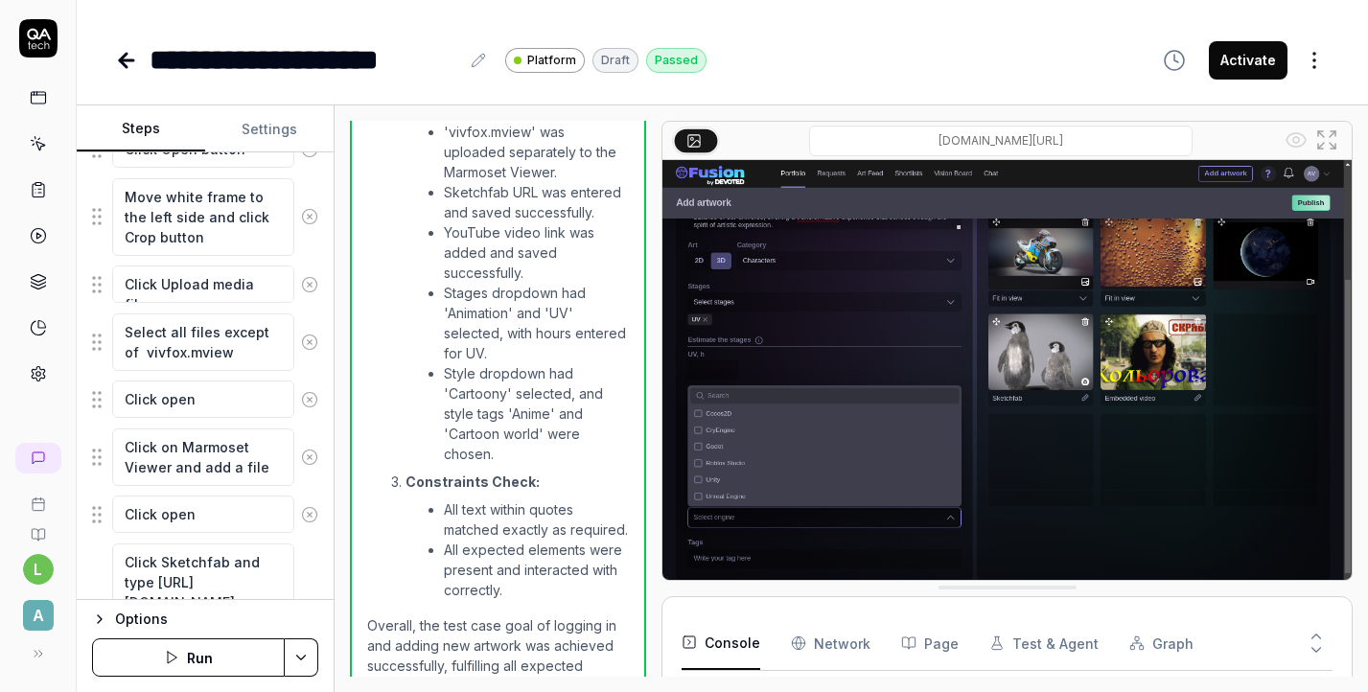
scroll to position [869, 0]
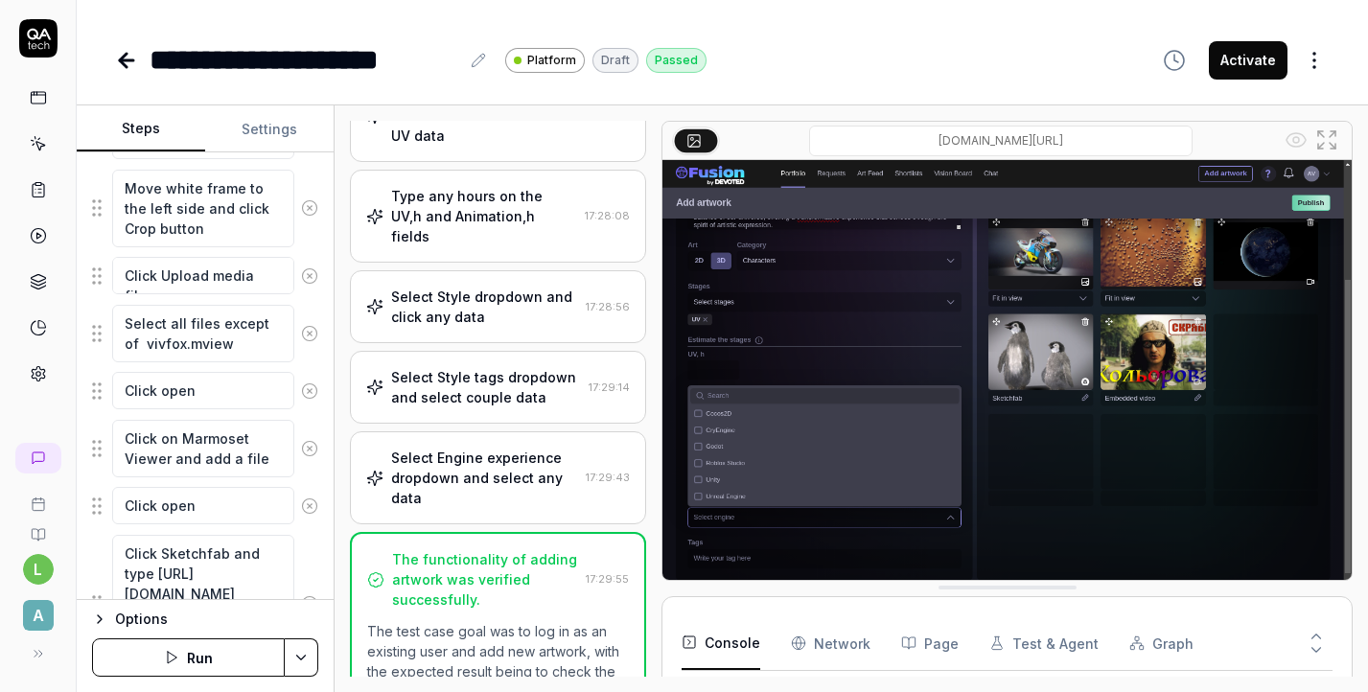
click at [492, 302] on div "Select Style dropdown and click any data" at bounding box center [484, 307] width 187 height 40
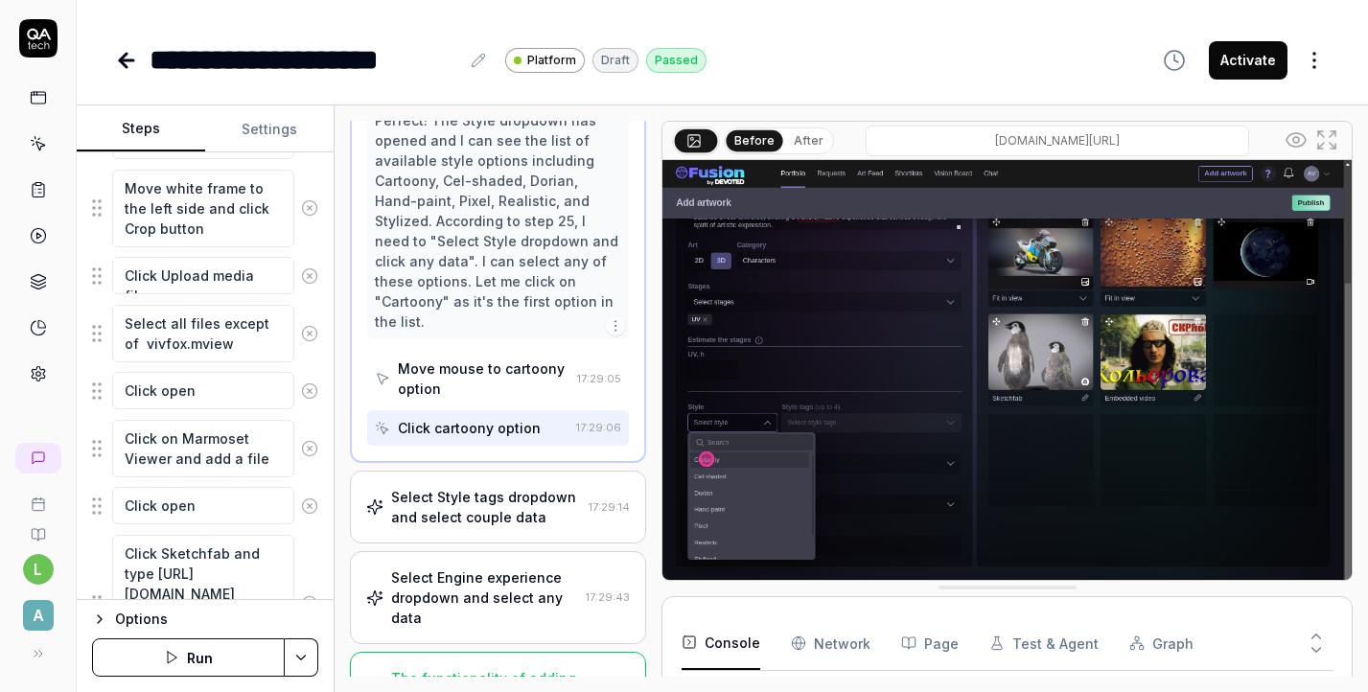
scroll to position [2351, 0]
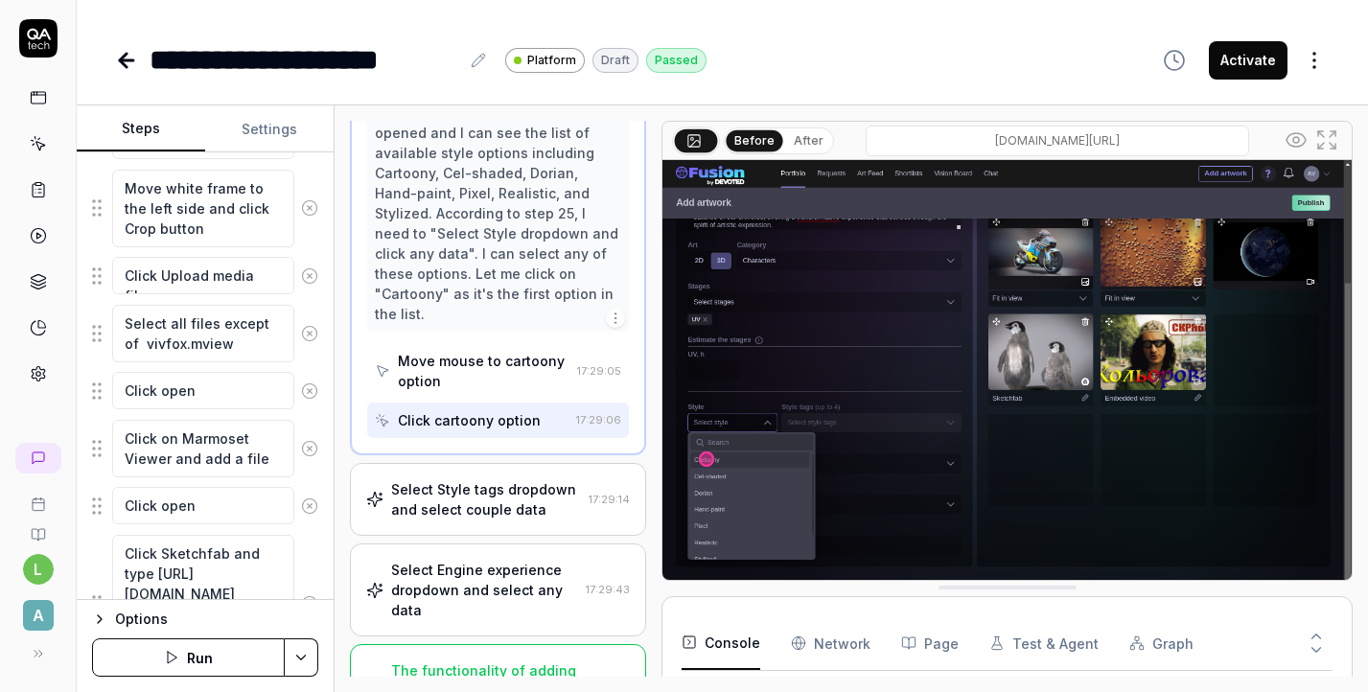
click at [495, 479] on div "Select Style tags dropdown and select couple data" at bounding box center [486, 499] width 190 height 40
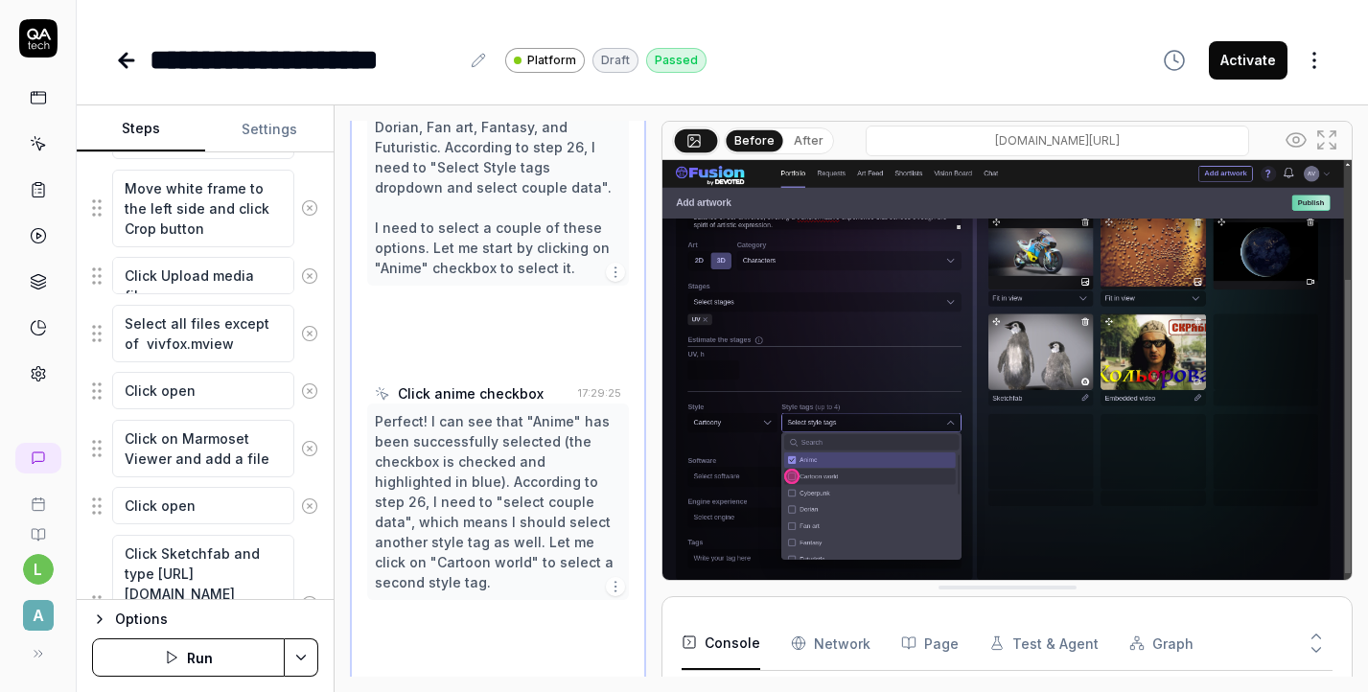
scroll to position [2424, 0]
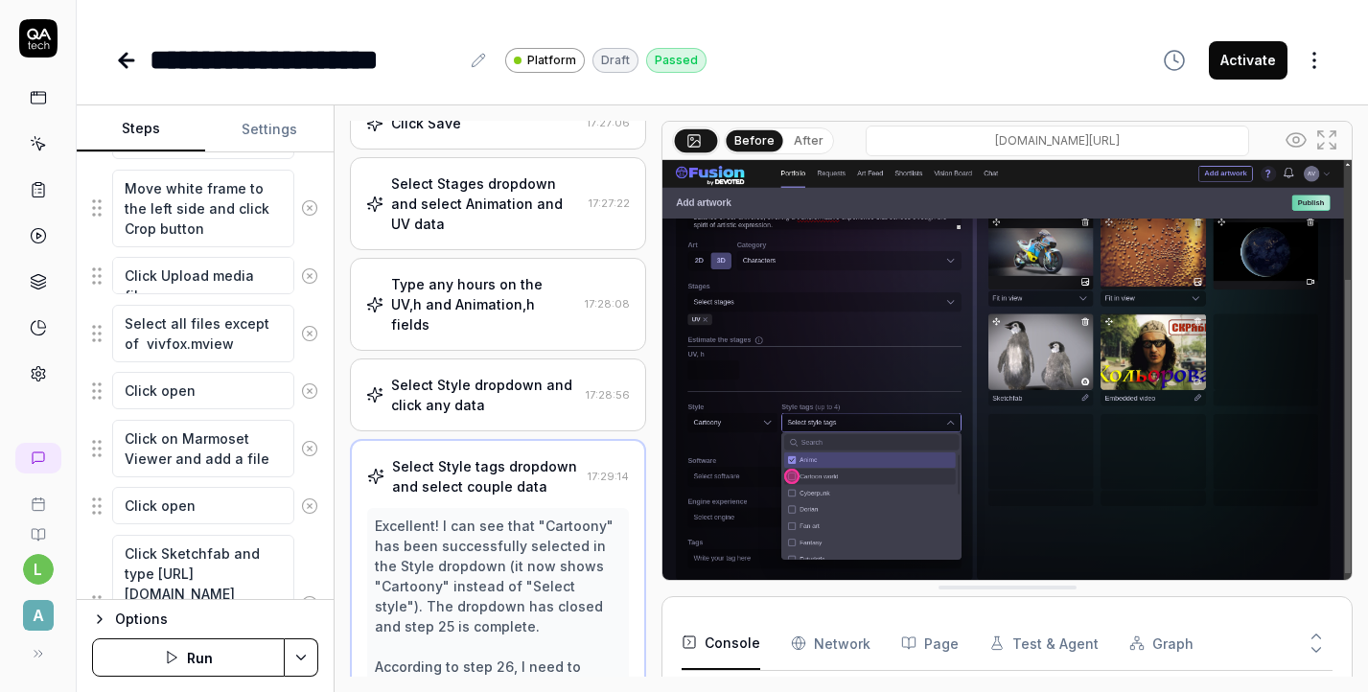
click at [476, 294] on div "Type any hours on the UV,h and Animation,h fields" at bounding box center [484, 304] width 186 height 60
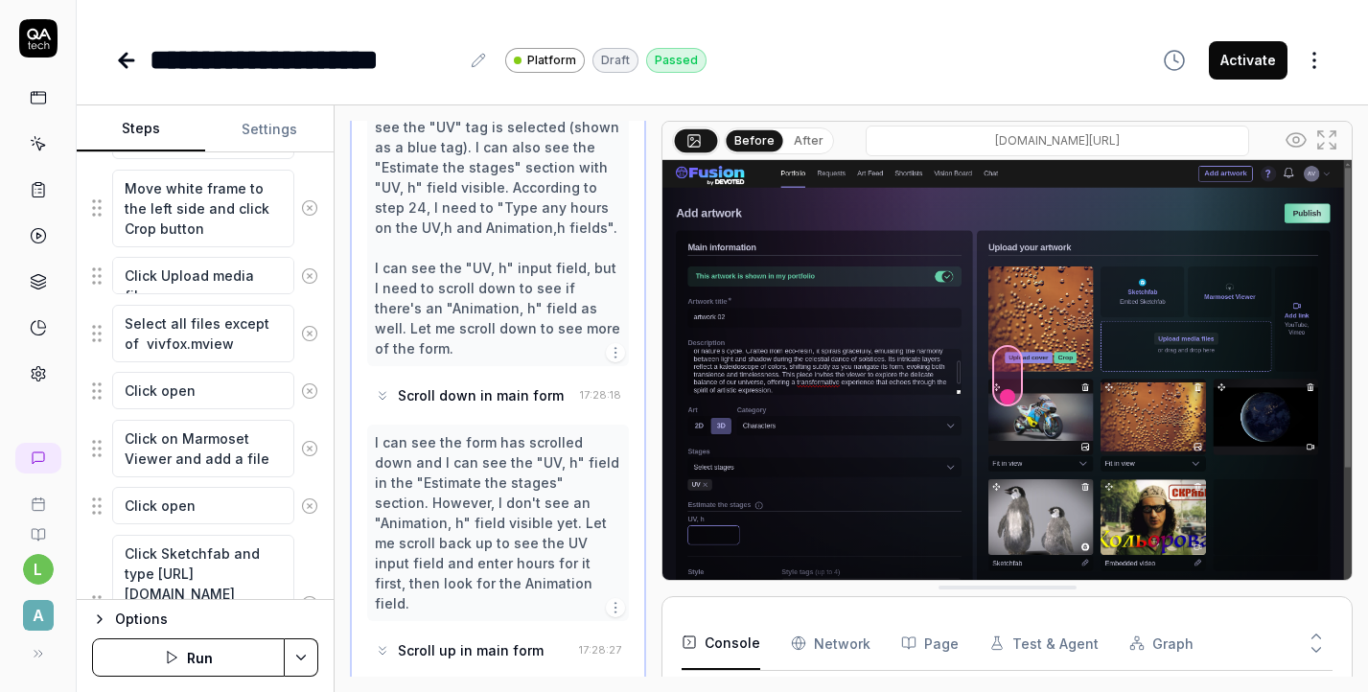
scroll to position [2173, 0]
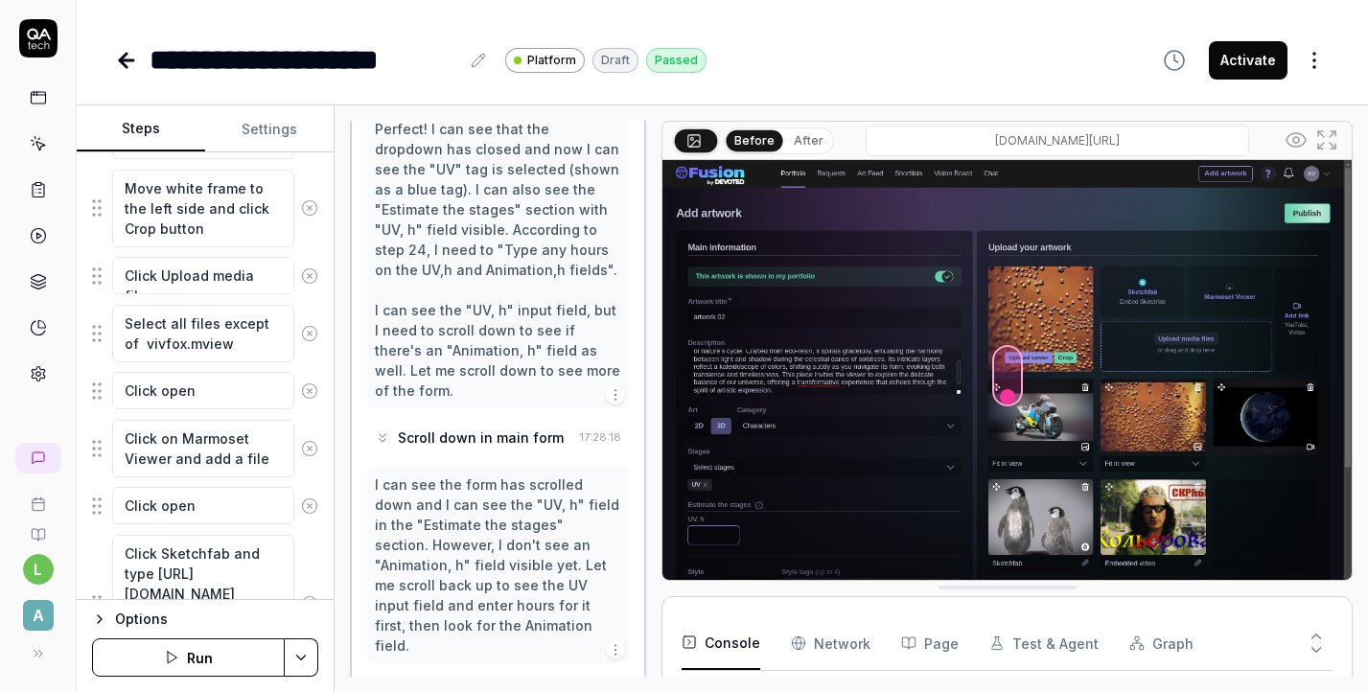
click at [120, 617] on div "Options" at bounding box center [216, 619] width 203 height 23
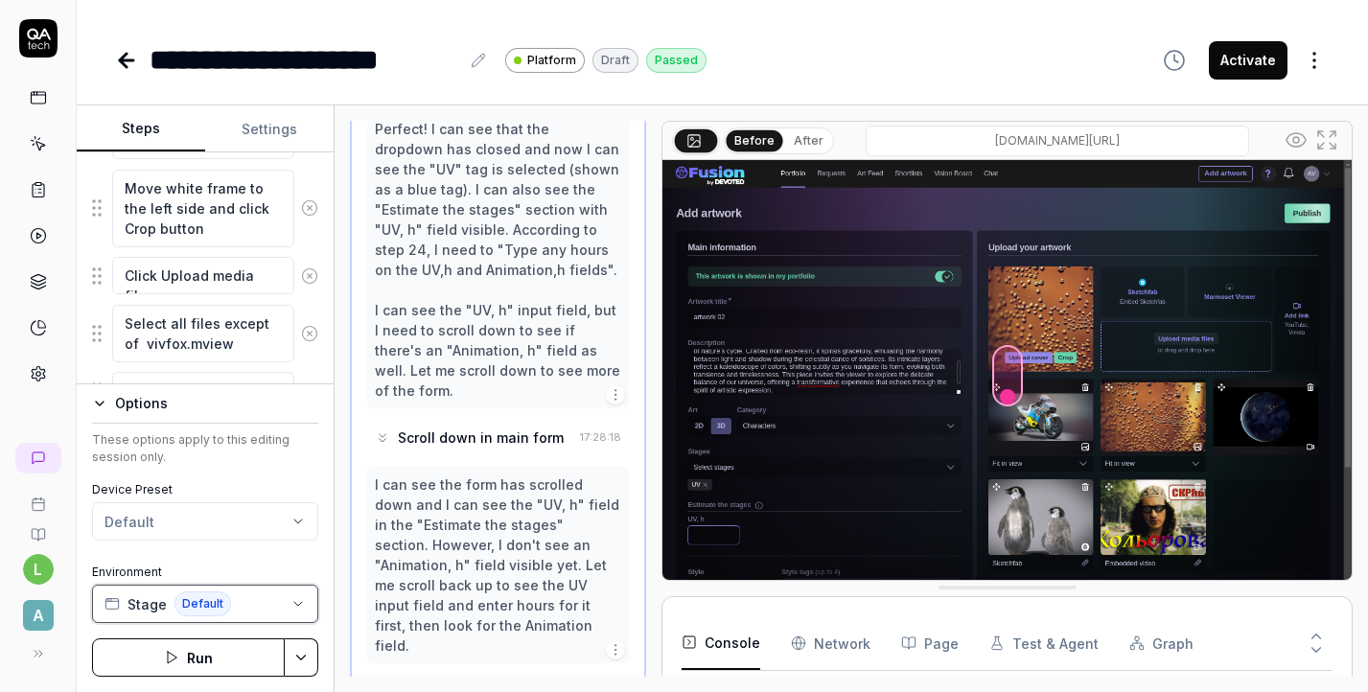
click at [289, 602] on button "Stage Default" at bounding box center [205, 604] width 226 height 38
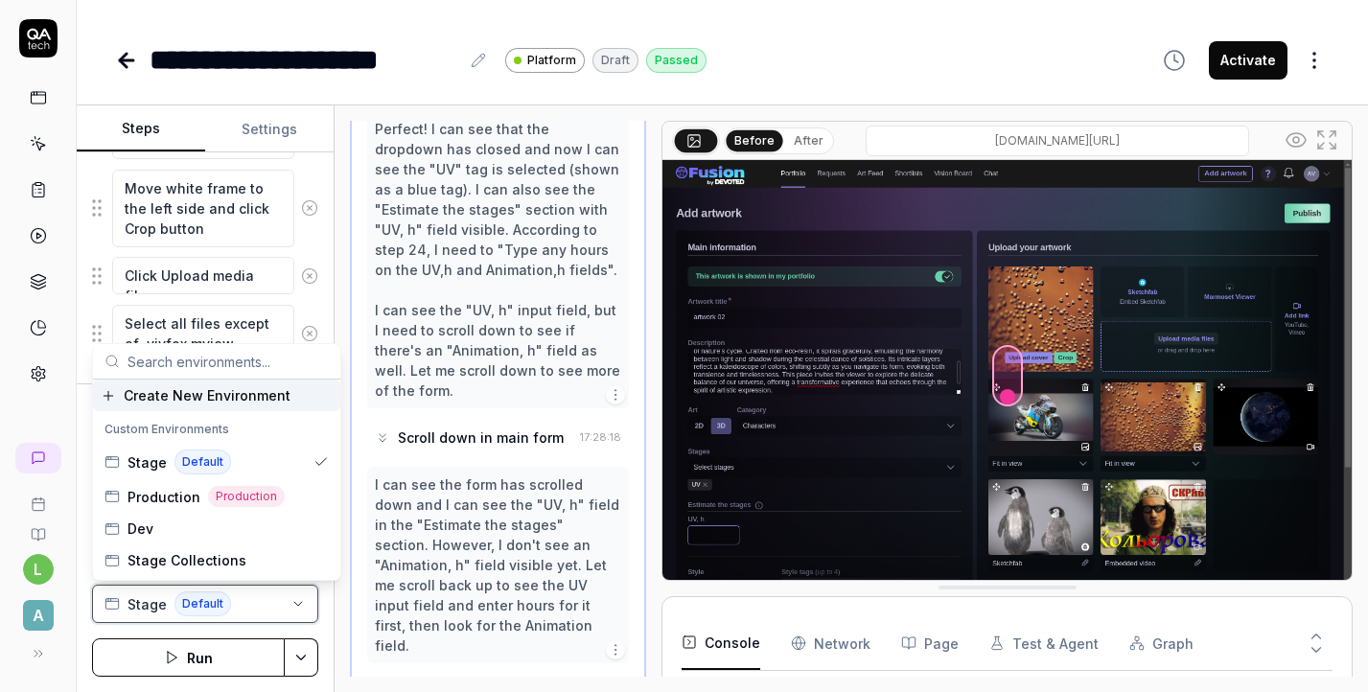
click at [289, 602] on button "Stage Default" at bounding box center [205, 604] width 226 height 38
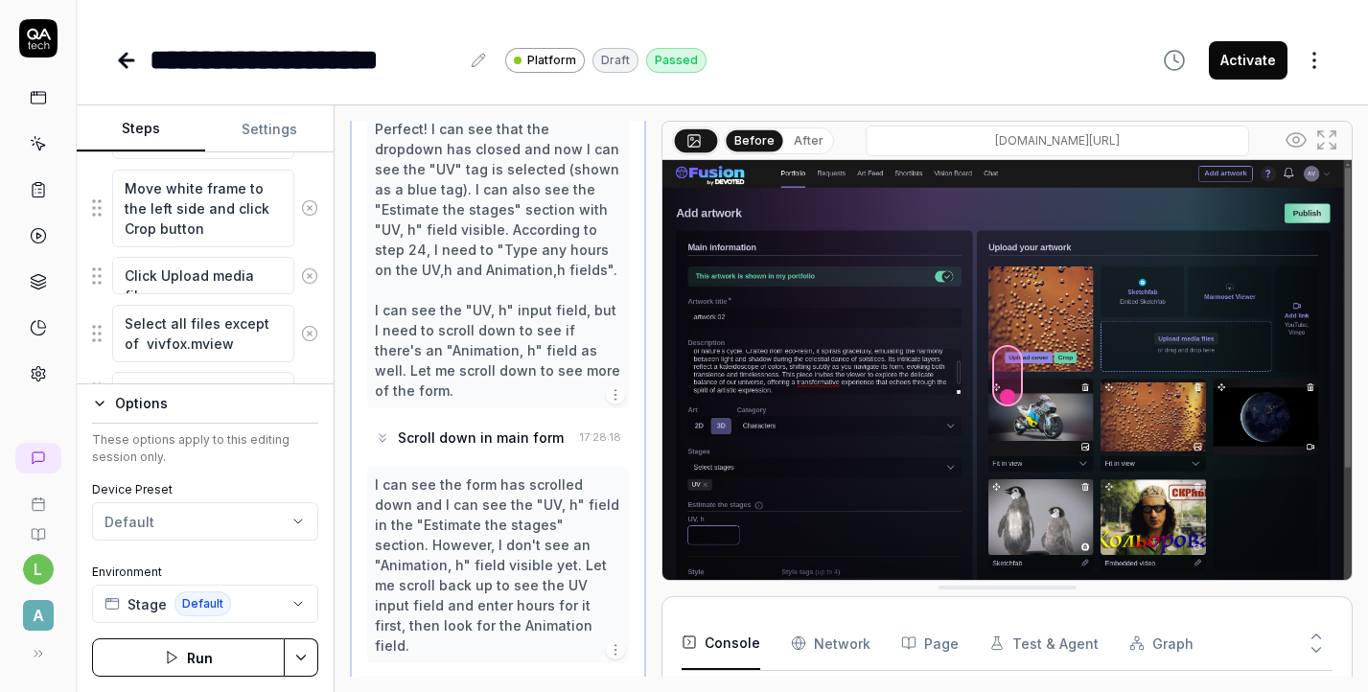
click at [292, 516] on html "**********" at bounding box center [684, 346] width 1368 height 692
click at [915, 81] on div "**********" at bounding box center [722, 59] width 1215 height 43
click at [308, 663] on html "**********" at bounding box center [684, 346] width 1368 height 692
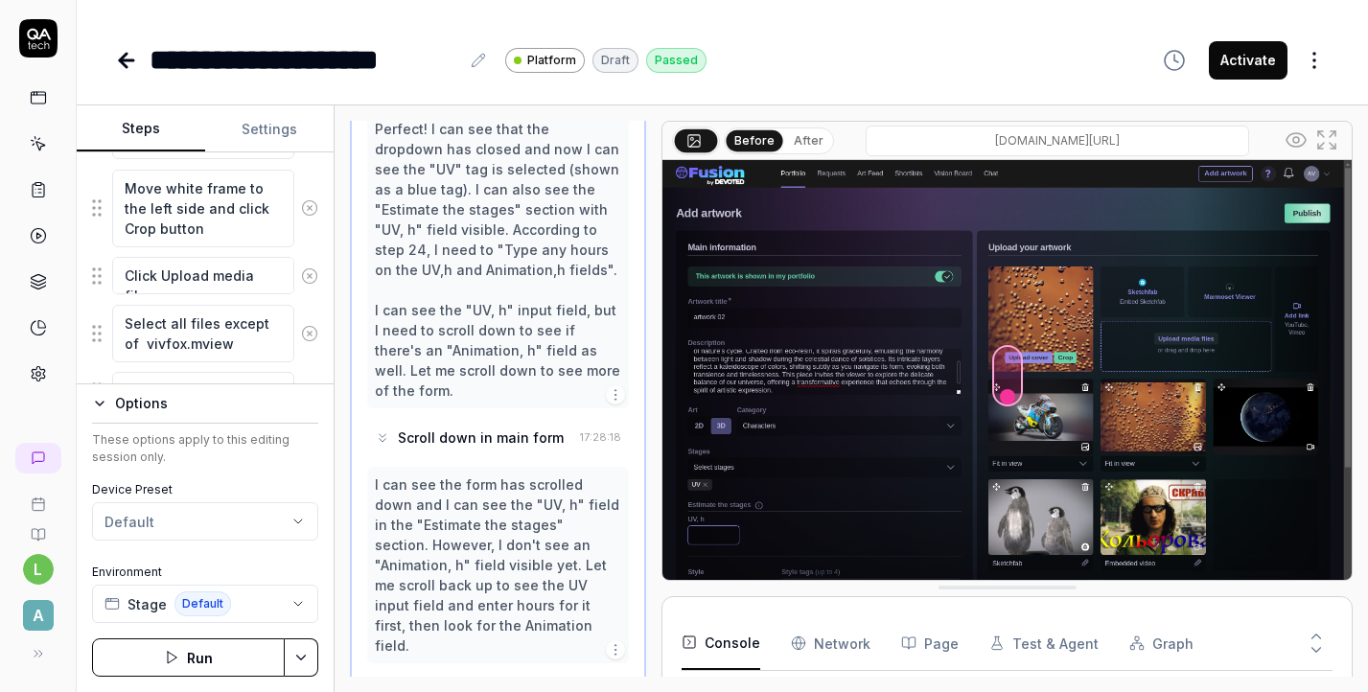
click at [105, 411] on button "Options" at bounding box center [205, 403] width 226 height 23
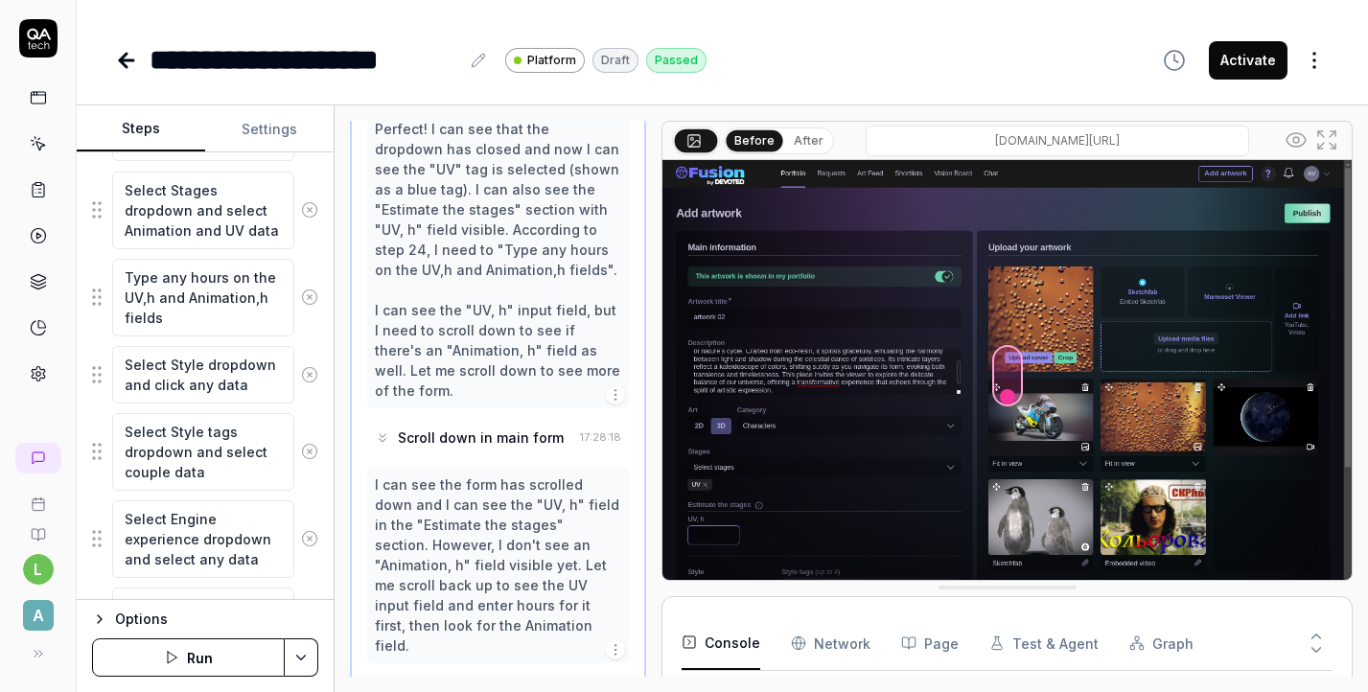
scroll to position [2038, 0]
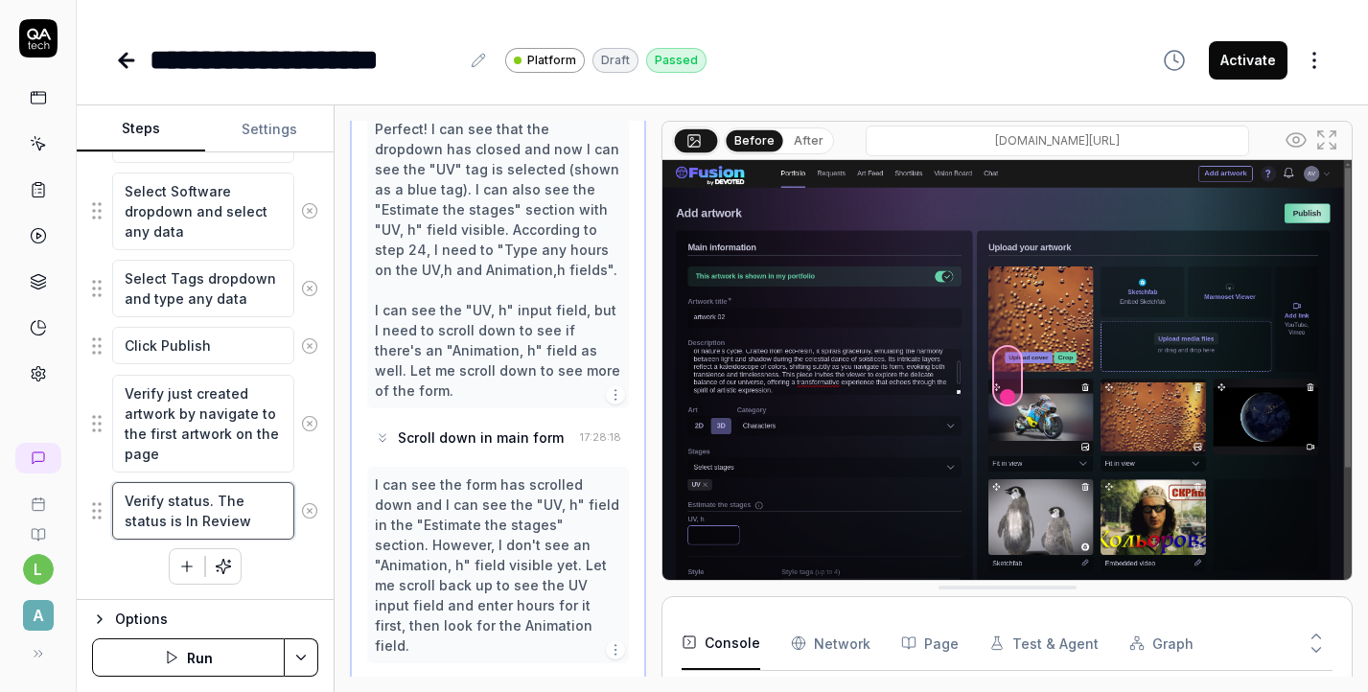
click at [250, 507] on textarea "Verify status. The status is In Review" at bounding box center [203, 511] width 182 height 58
click at [209, 416] on textarea "Verify just created artwork by navigate to the first artwork on the page" at bounding box center [203, 424] width 182 height 98
click at [231, 340] on textarea "Click Publish" at bounding box center [203, 345] width 182 height 37
click at [248, 290] on textarea "Select Tags dropdown and type any data" at bounding box center [203, 289] width 182 height 58
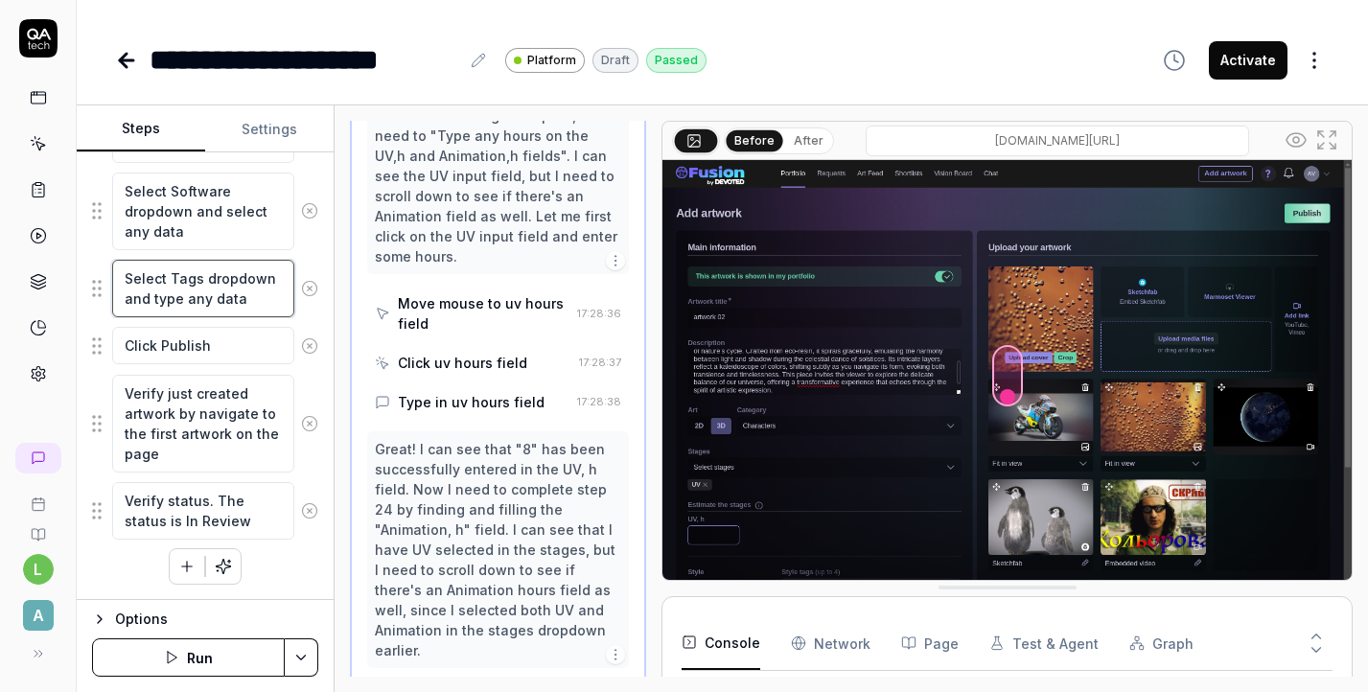
scroll to position [3135, 0]
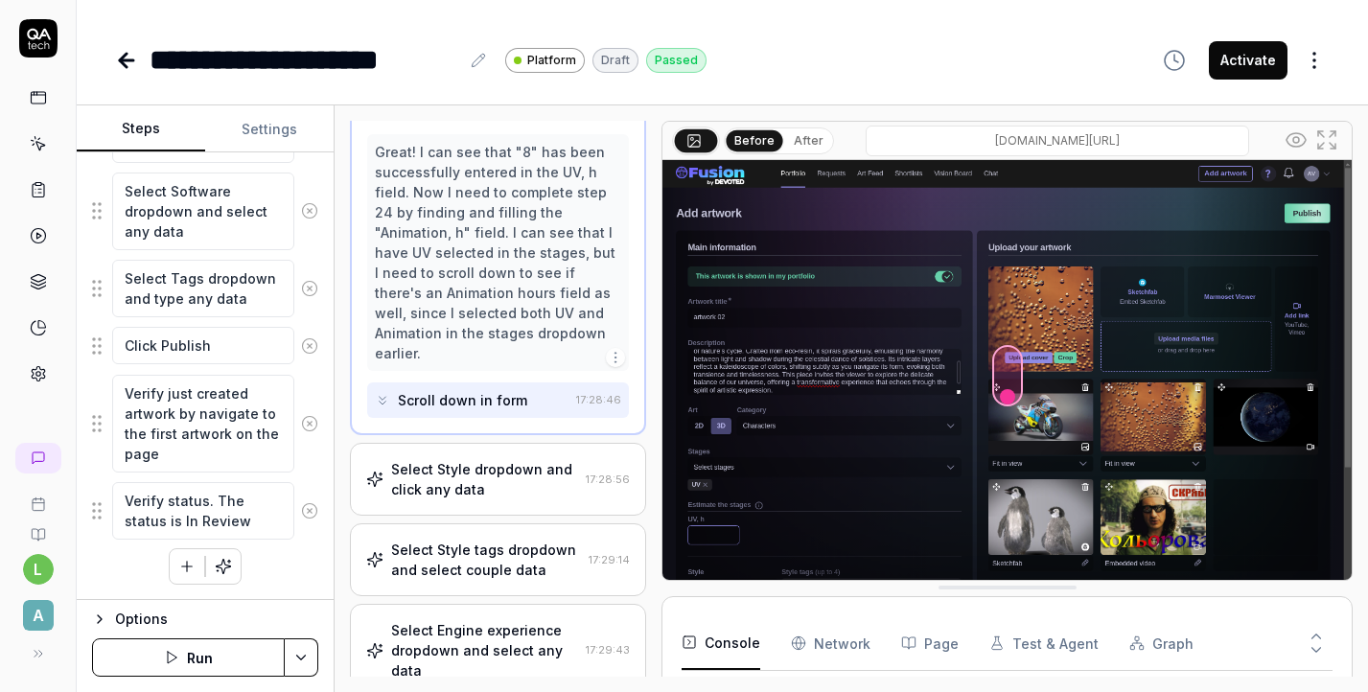
click at [496, 459] on div "Select Style dropdown and click any data" at bounding box center [484, 479] width 187 height 40
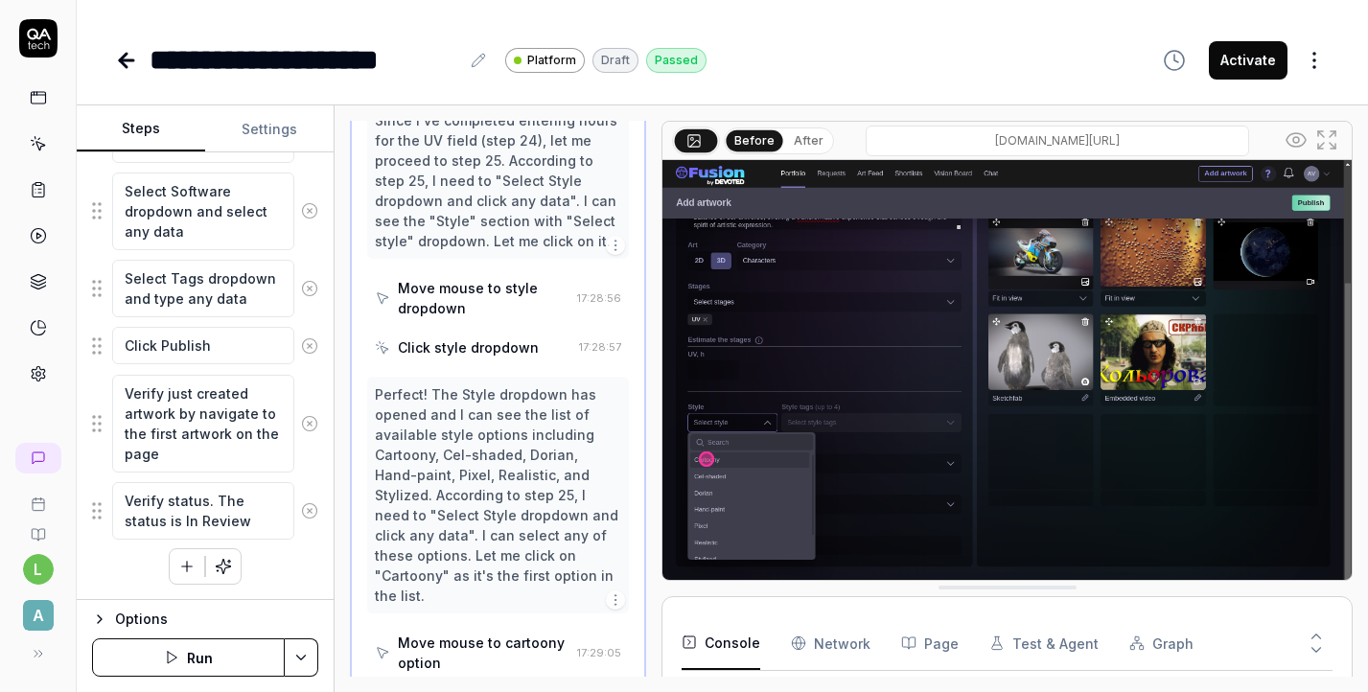
scroll to position [2351, 0]
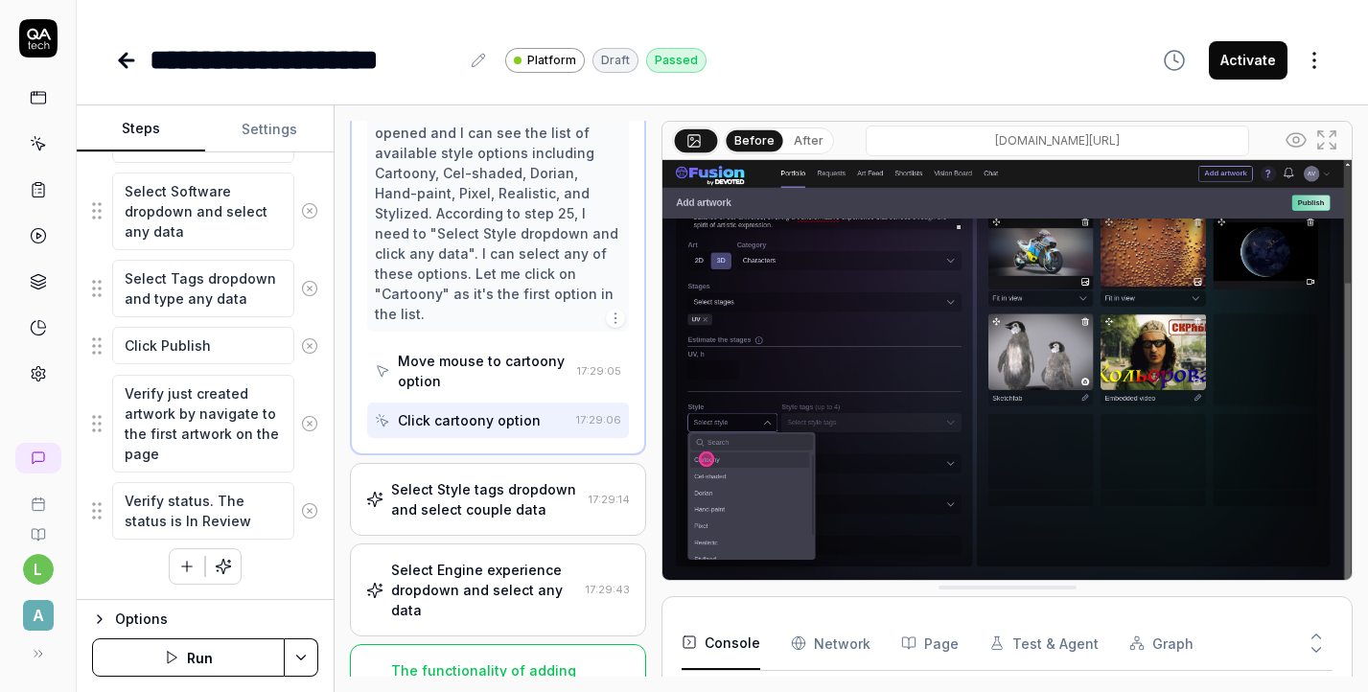
click at [497, 560] on div "Select Engine experience dropdown and select any data" at bounding box center [484, 590] width 187 height 60
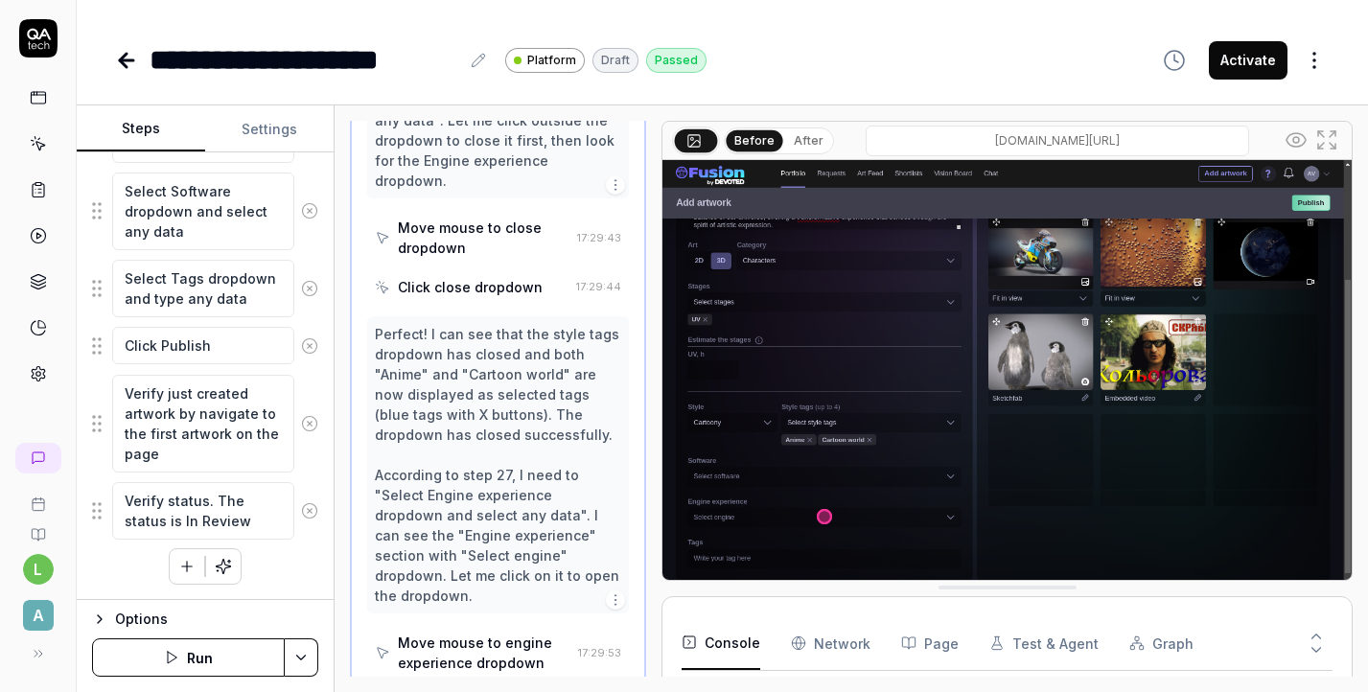
scroll to position [2371, 0]
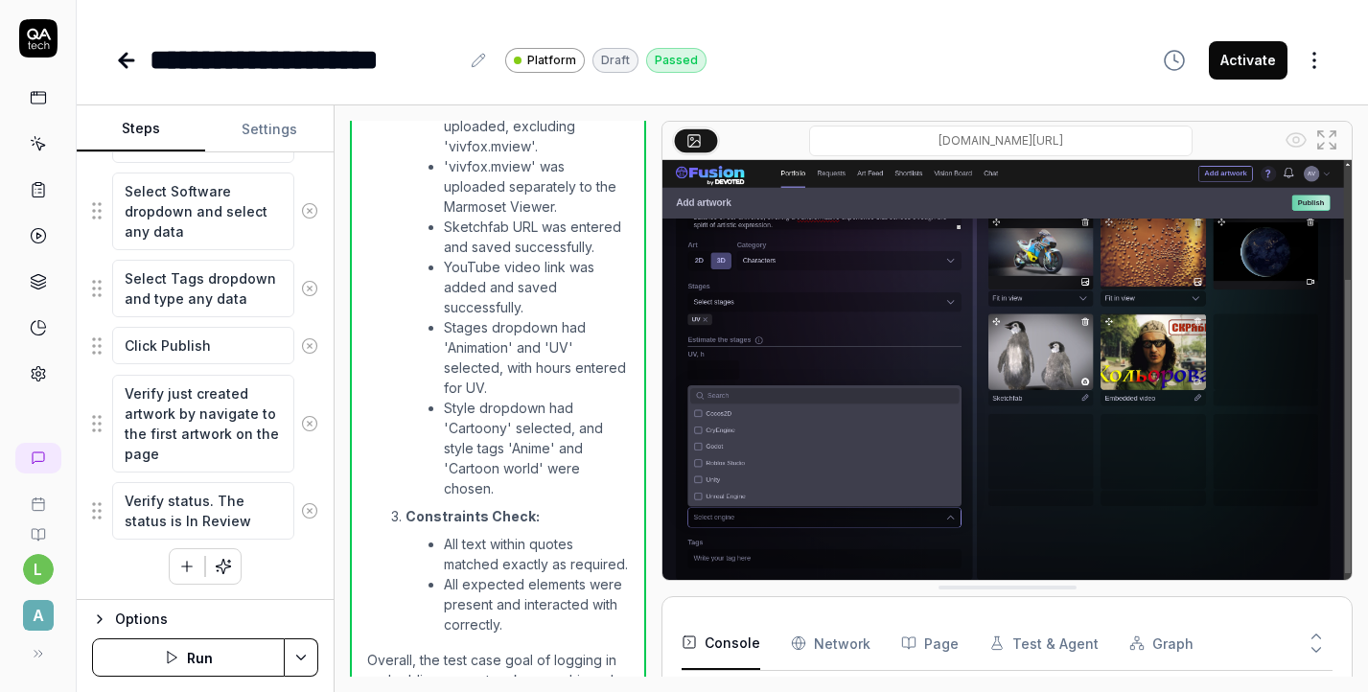
scroll to position [2688, 0]
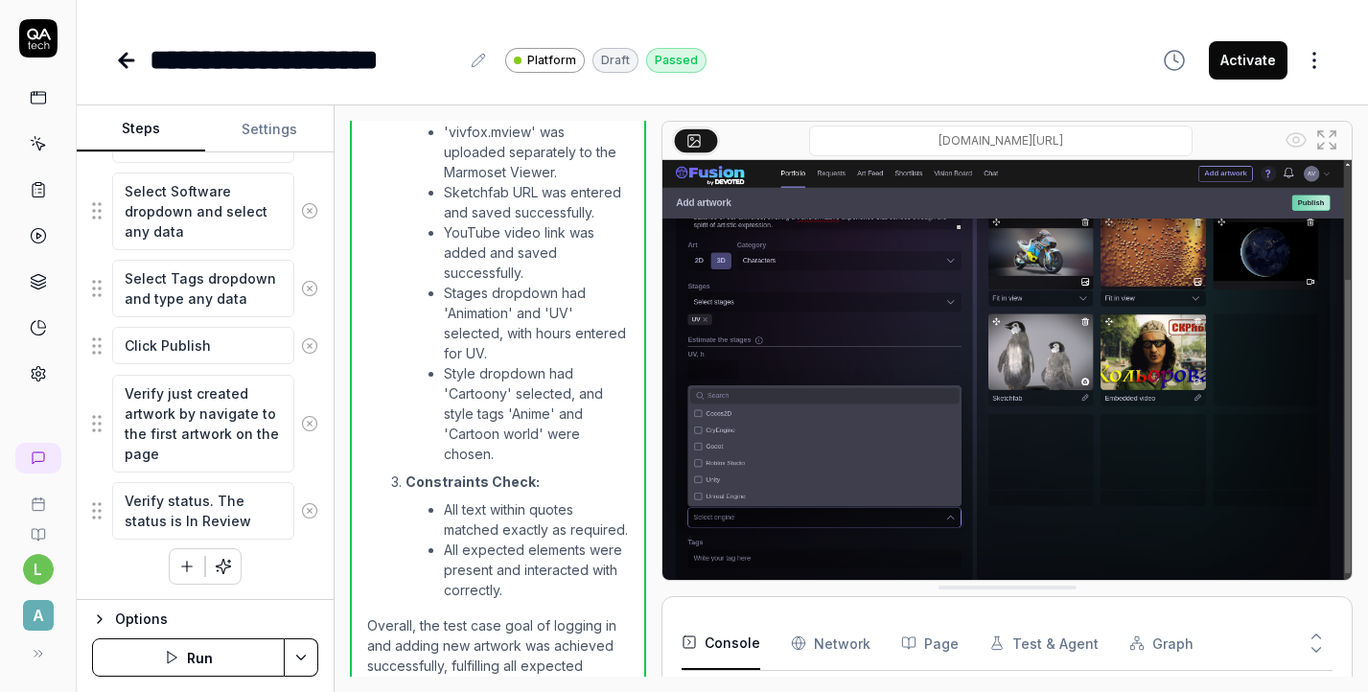
click at [232, 656] on button "Run" at bounding box center [188, 658] width 193 height 38
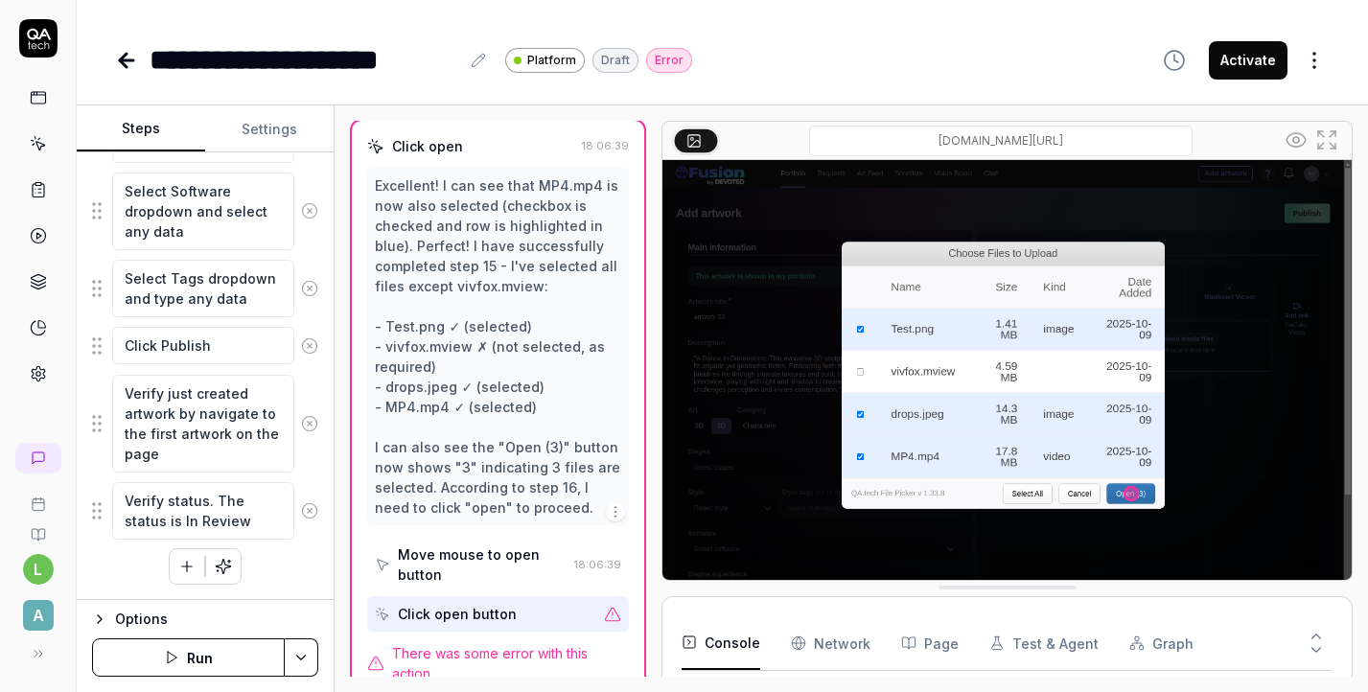
scroll to position [1122, 0]
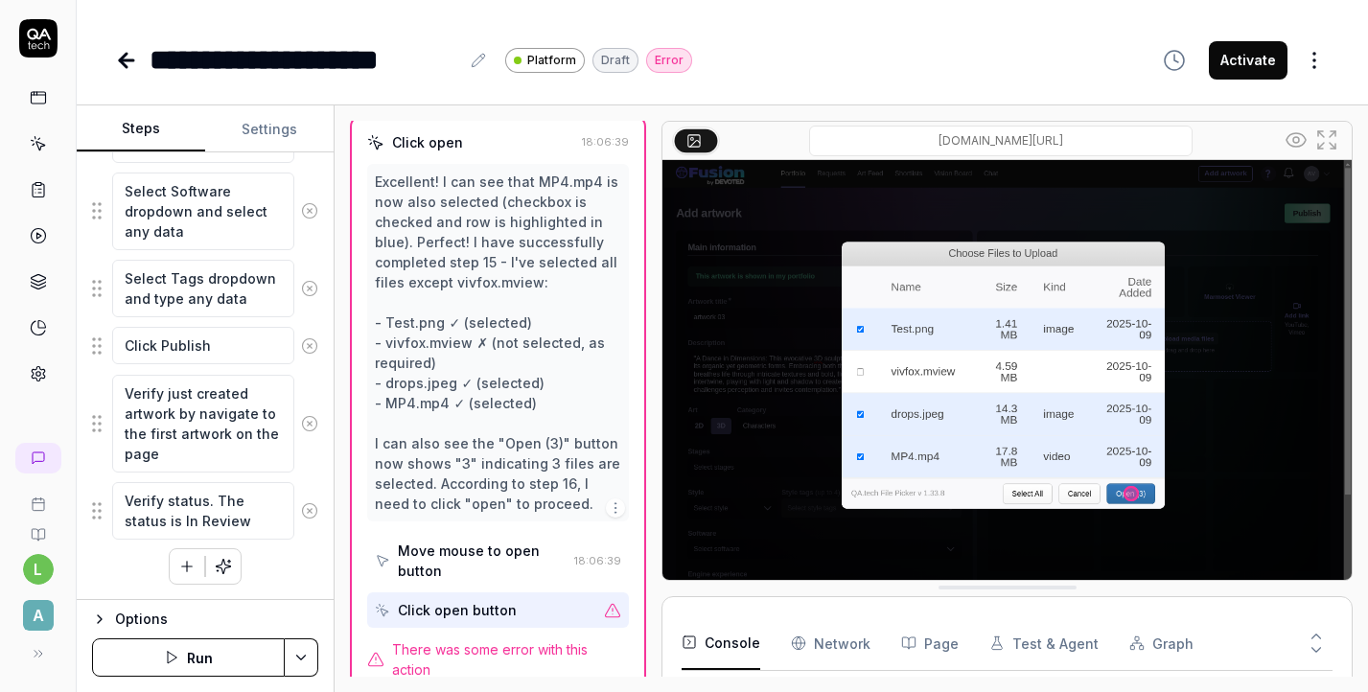
click at [498, 550] on div "Move mouse to open button" at bounding box center [482, 561] width 169 height 40
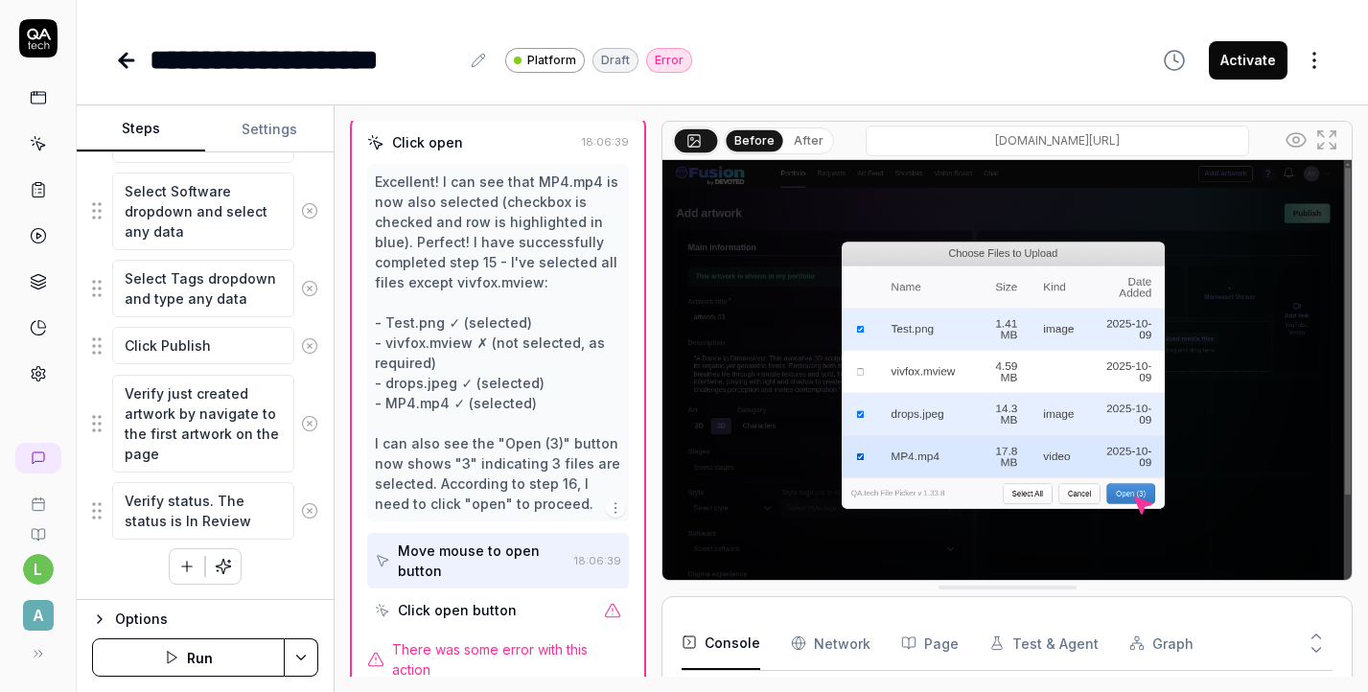
click at [504, 600] on div "Click open button" at bounding box center [457, 610] width 119 height 20
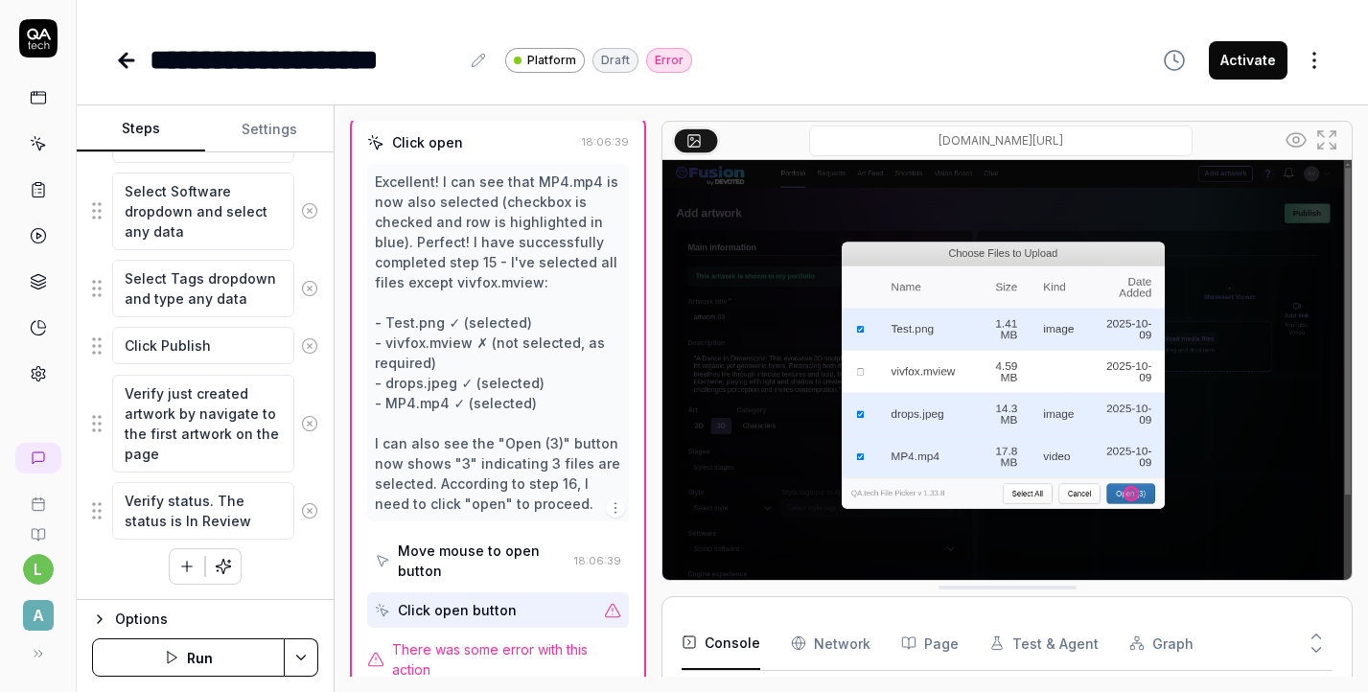
click at [509, 639] on span "There was some error with this action" at bounding box center [510, 659] width 237 height 40
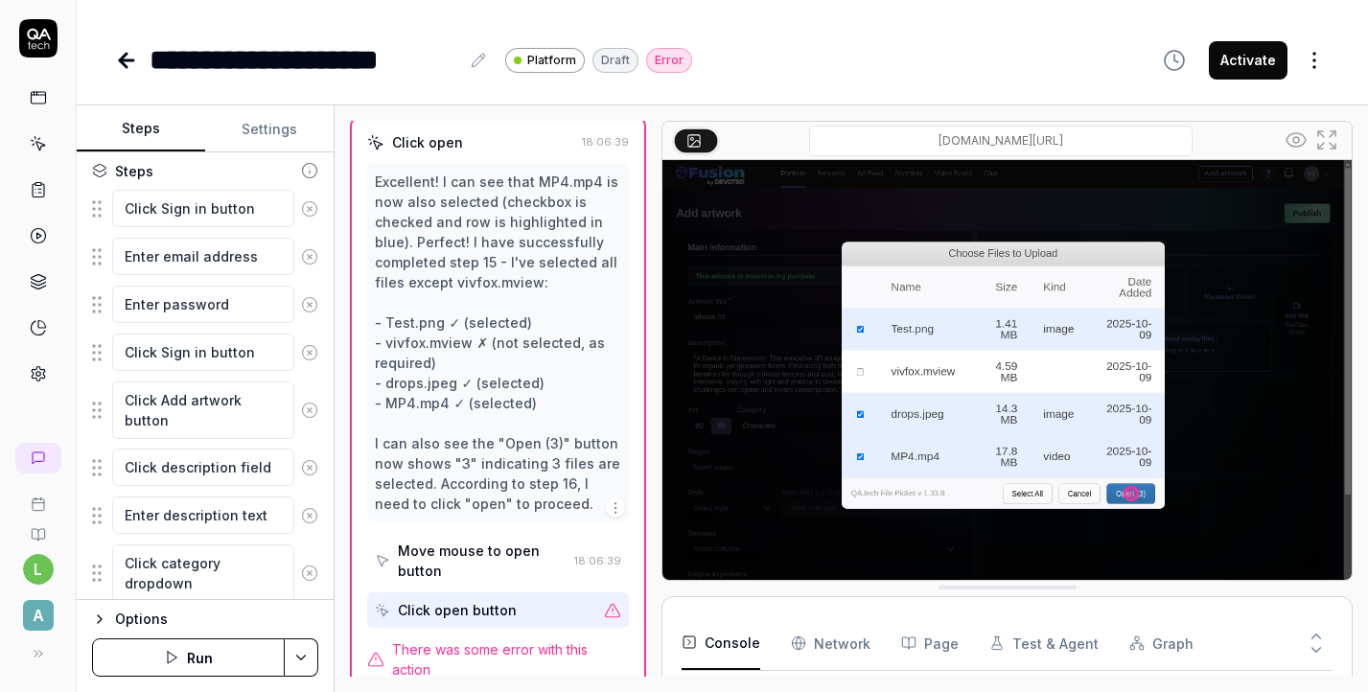
scroll to position [197, 0]
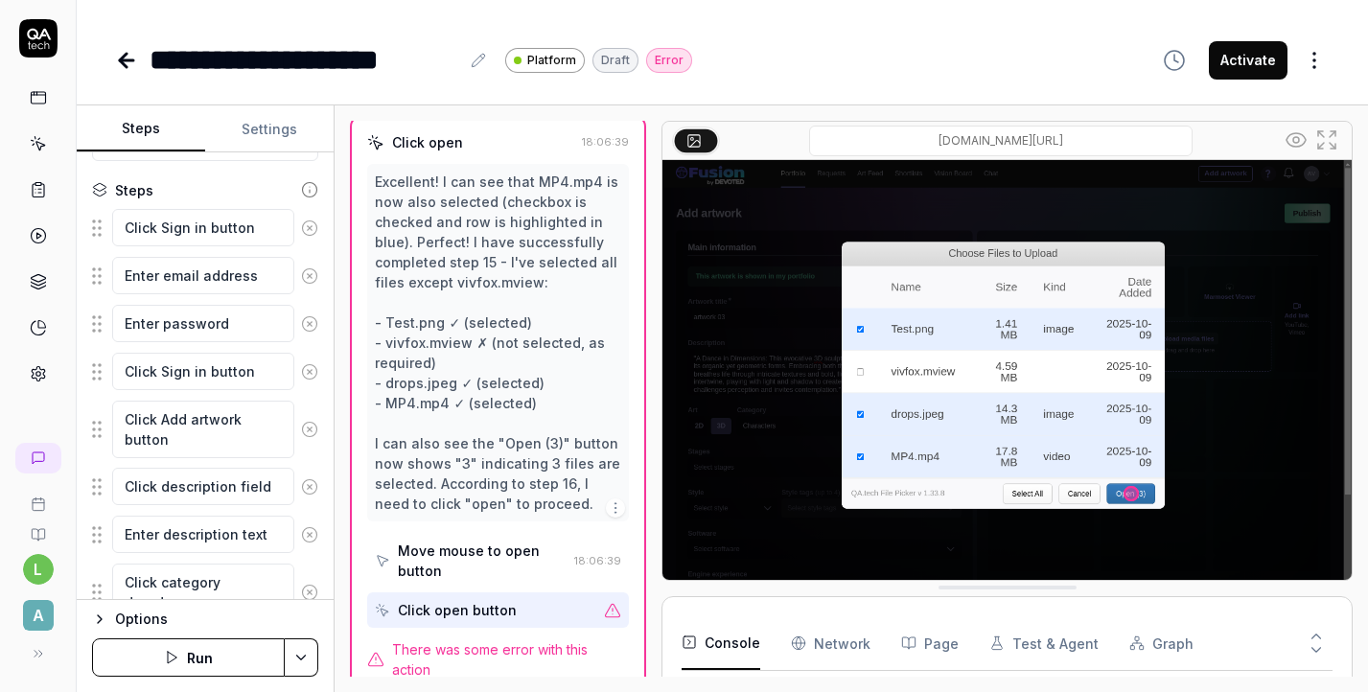
click at [605, 602] on icon at bounding box center [612, 610] width 17 height 17
click at [779, 632] on div "Console Network Page Test & Agent Graph" at bounding box center [1007, 643] width 651 height 55
click at [812, 646] on Requests "Network" at bounding box center [831, 643] width 80 height 54
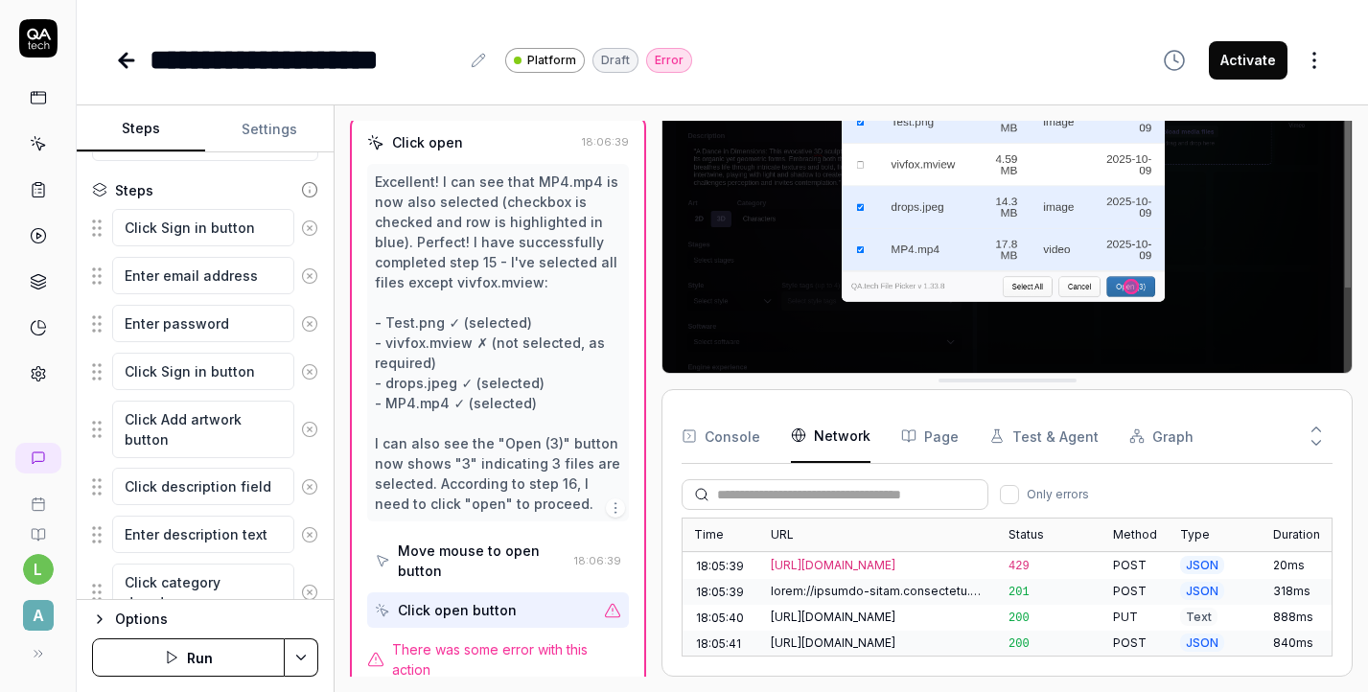
scroll to position [1939, 0]
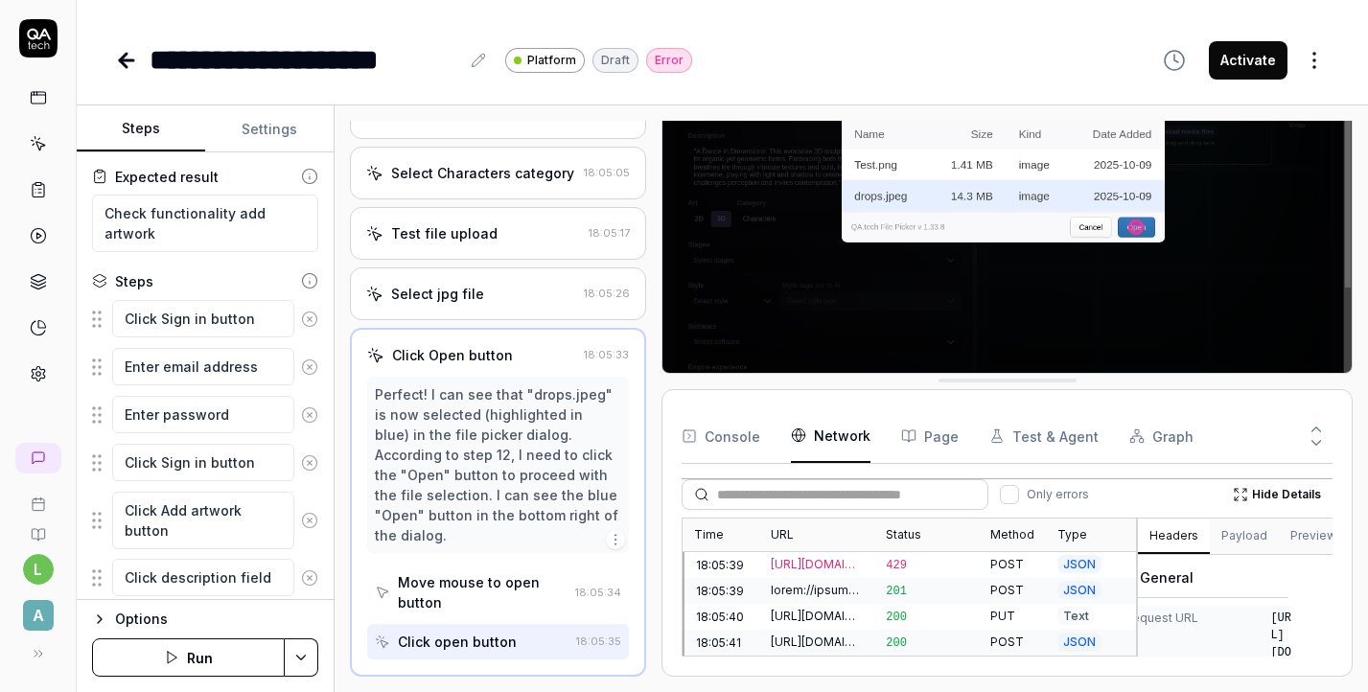
scroll to position [106, 0]
click at [177, 468] on textarea "Click Sign in button" at bounding box center [203, 461] width 182 height 37
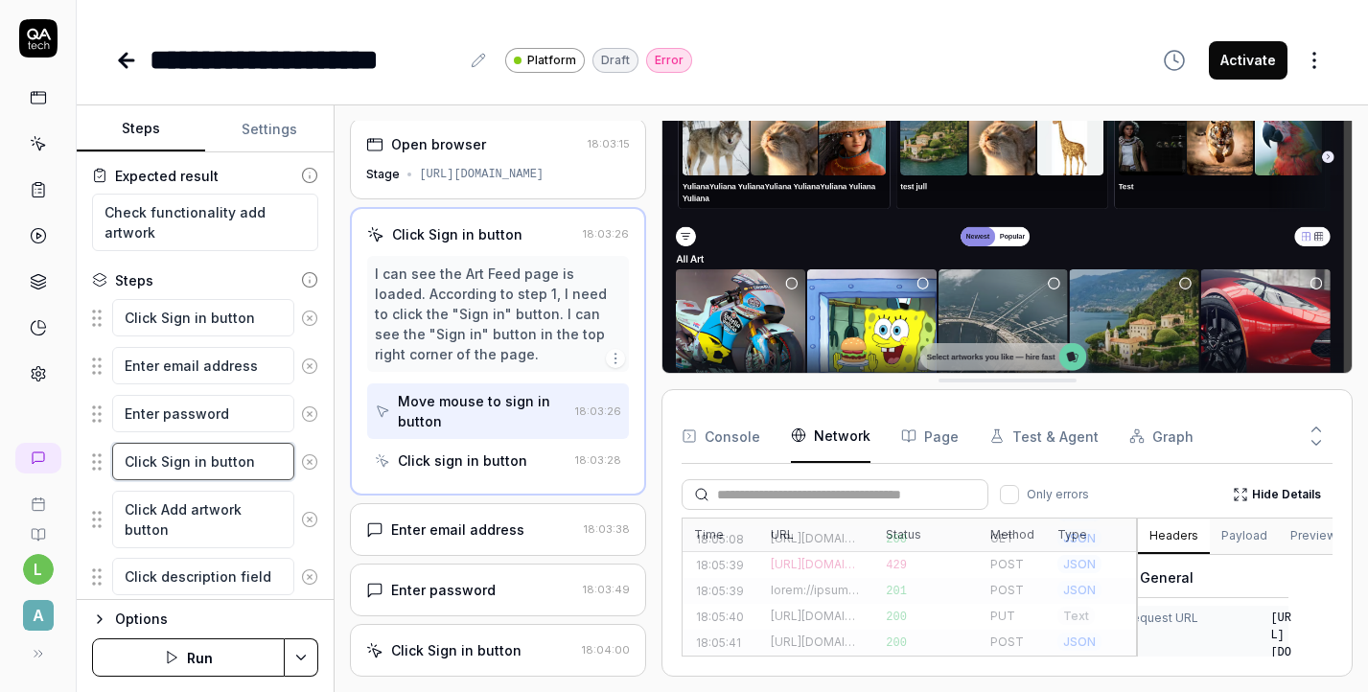
scroll to position [0, 0]
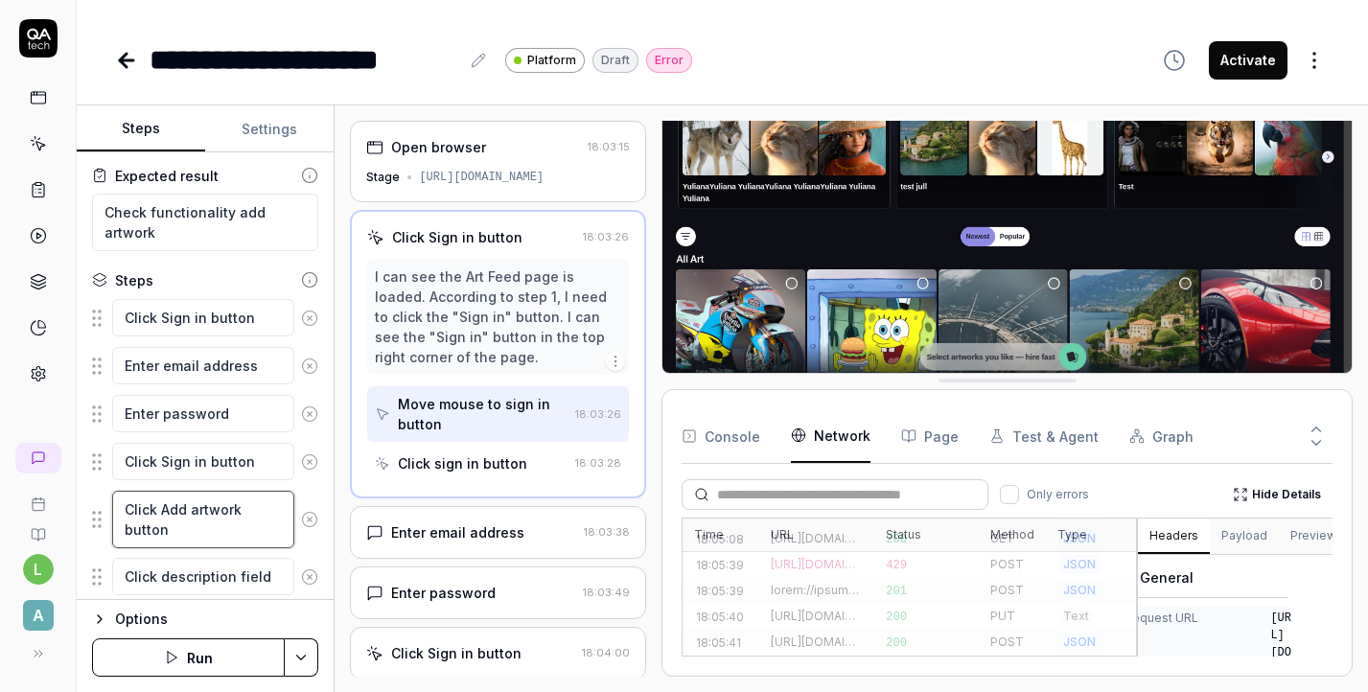
click at [185, 506] on textarea "Click Add artwork button" at bounding box center [203, 520] width 182 height 58
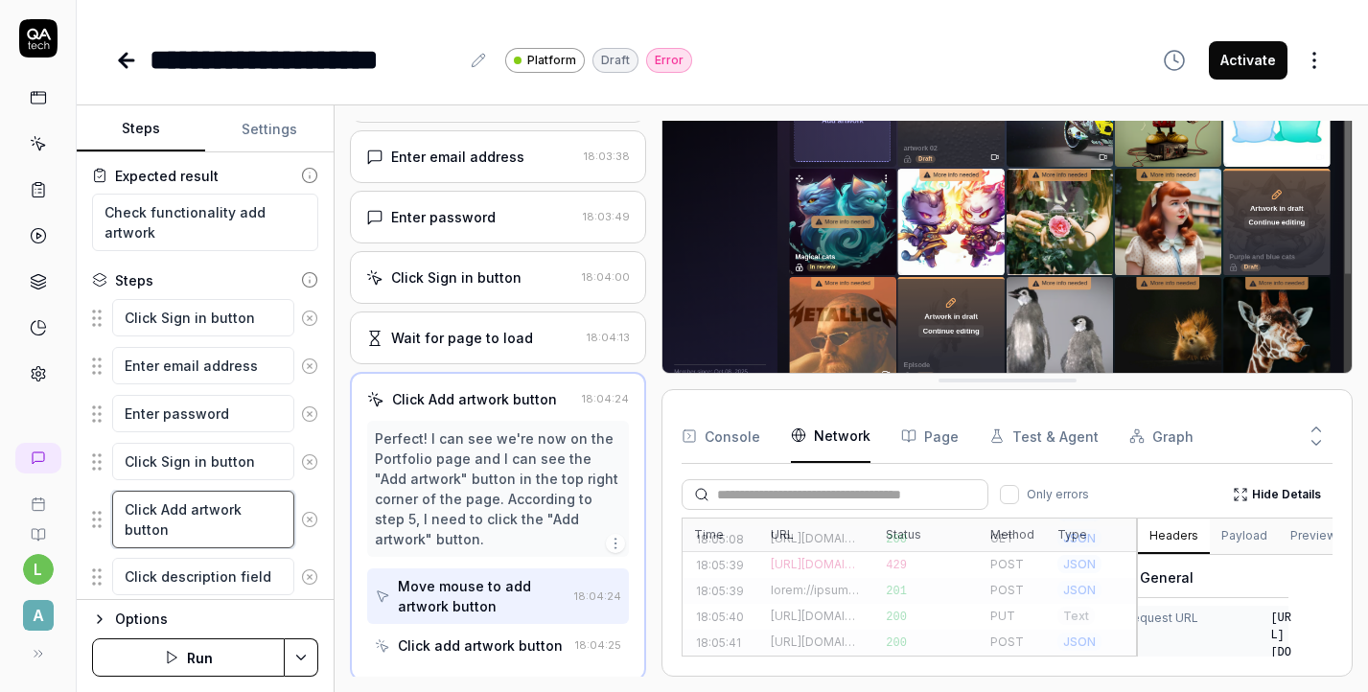
scroll to position [144, 0]
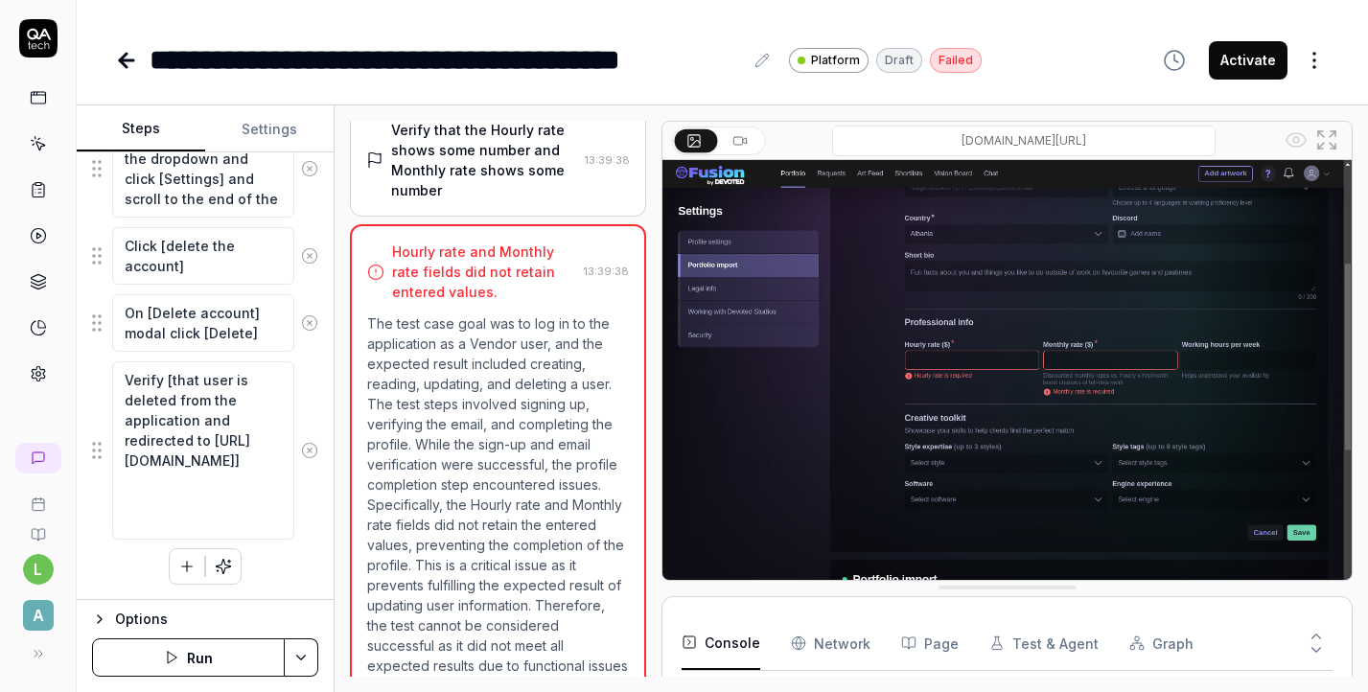
scroll to position [201, 0]
type textarea "*"
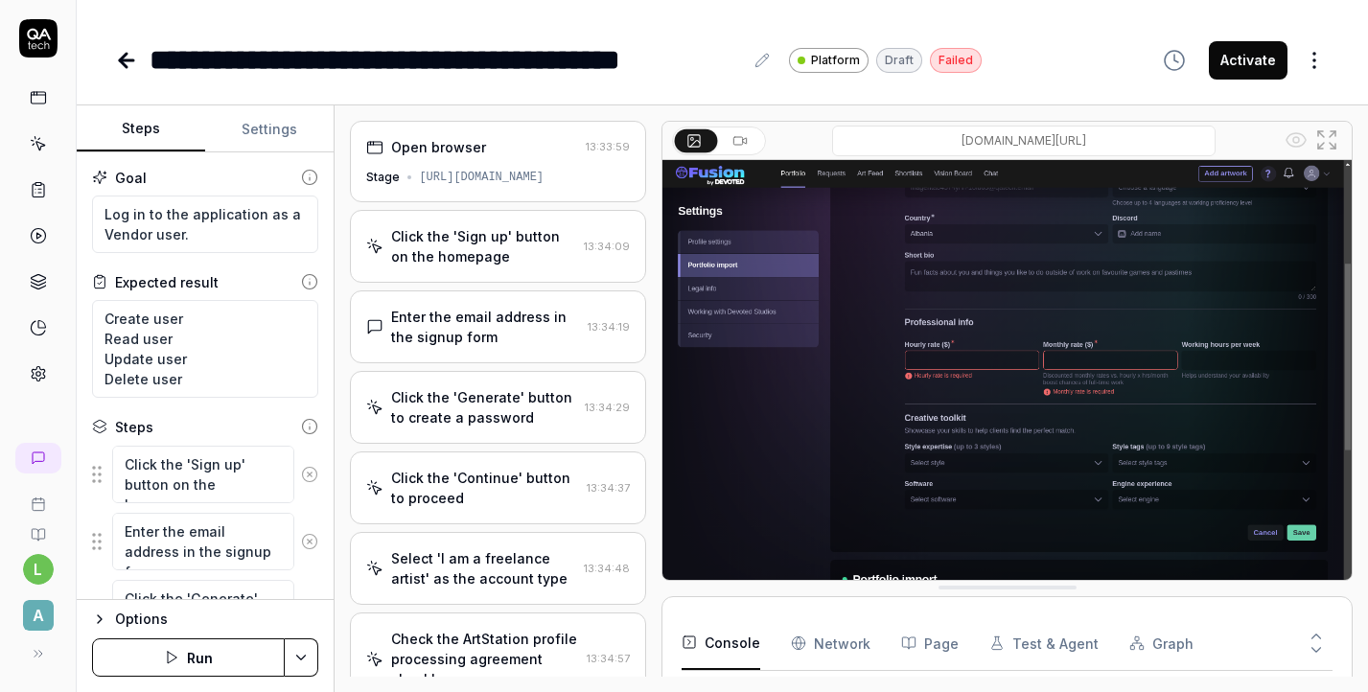
scroll to position [201, 0]
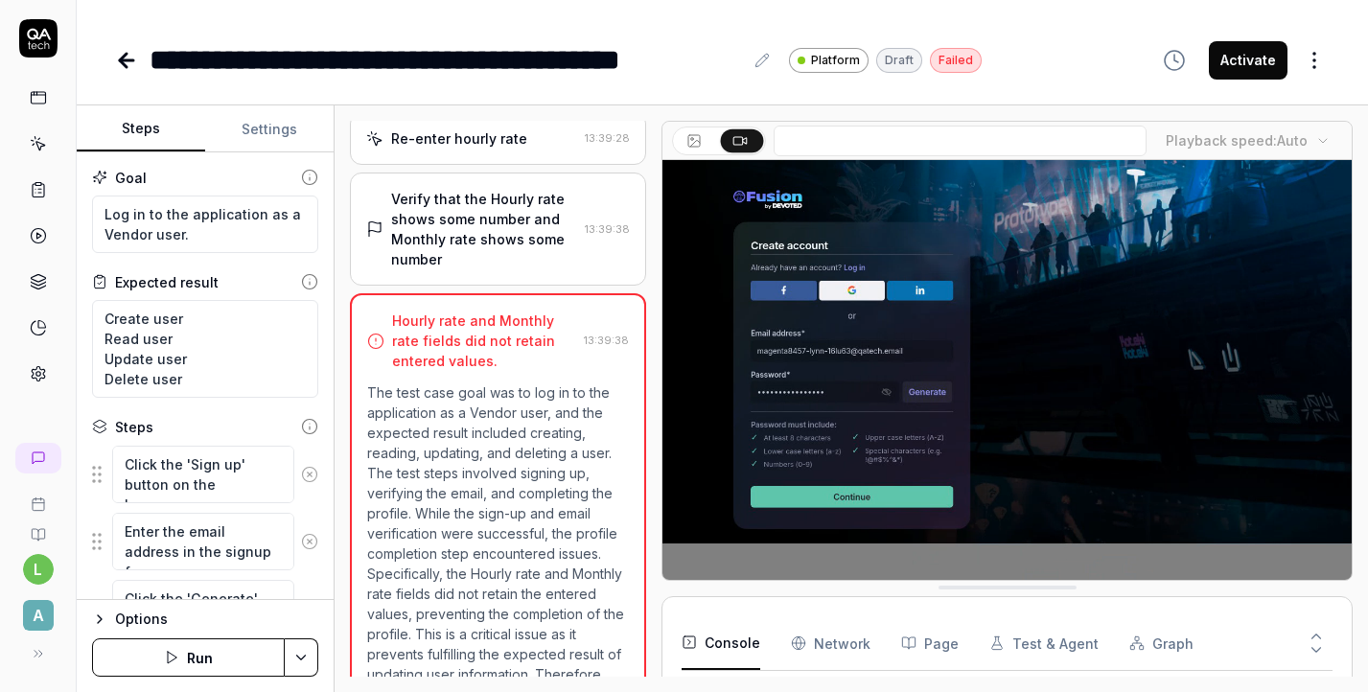
scroll to position [201, 0]
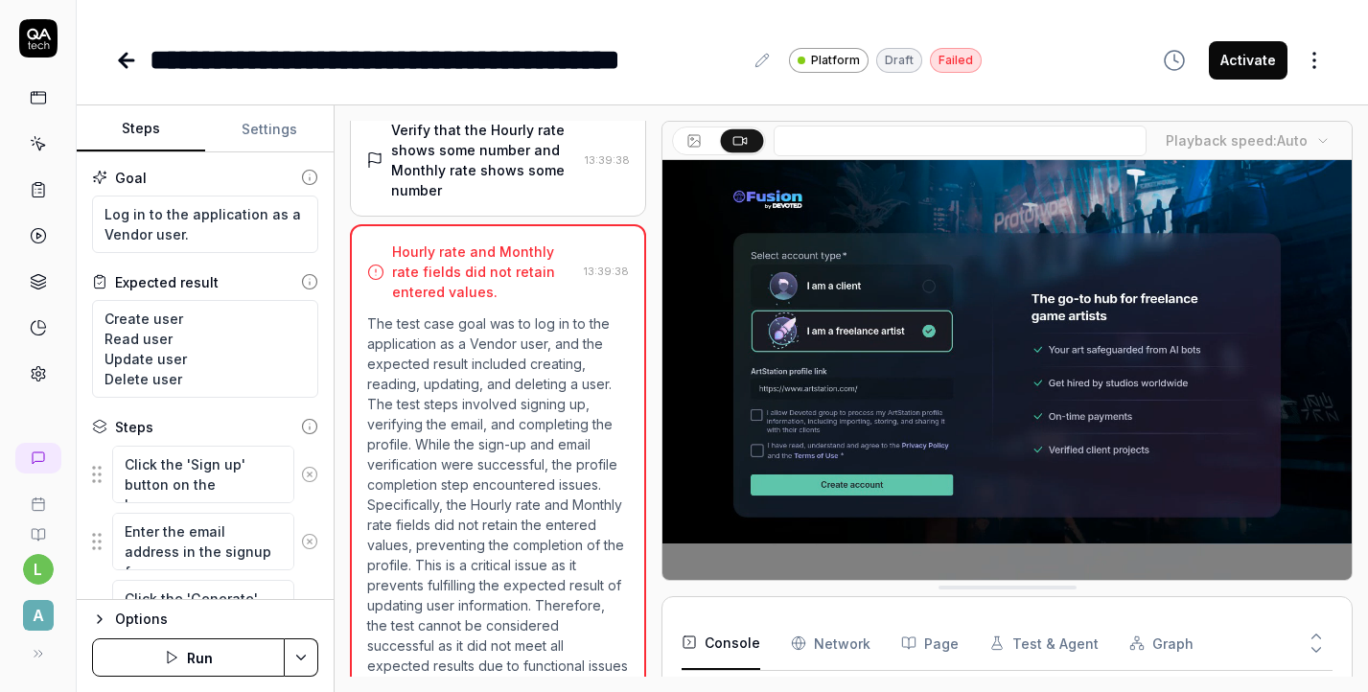
type textarea "*"
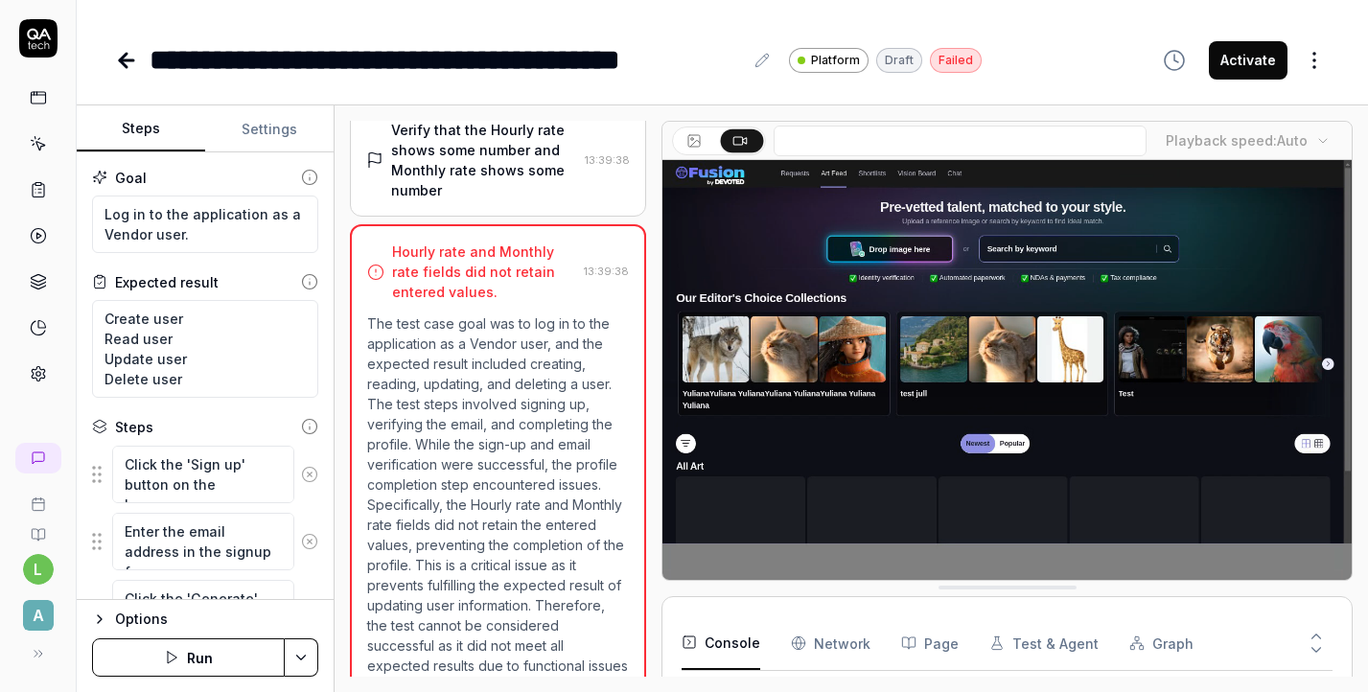
click at [132, 47] on link at bounding box center [128, 60] width 27 height 38
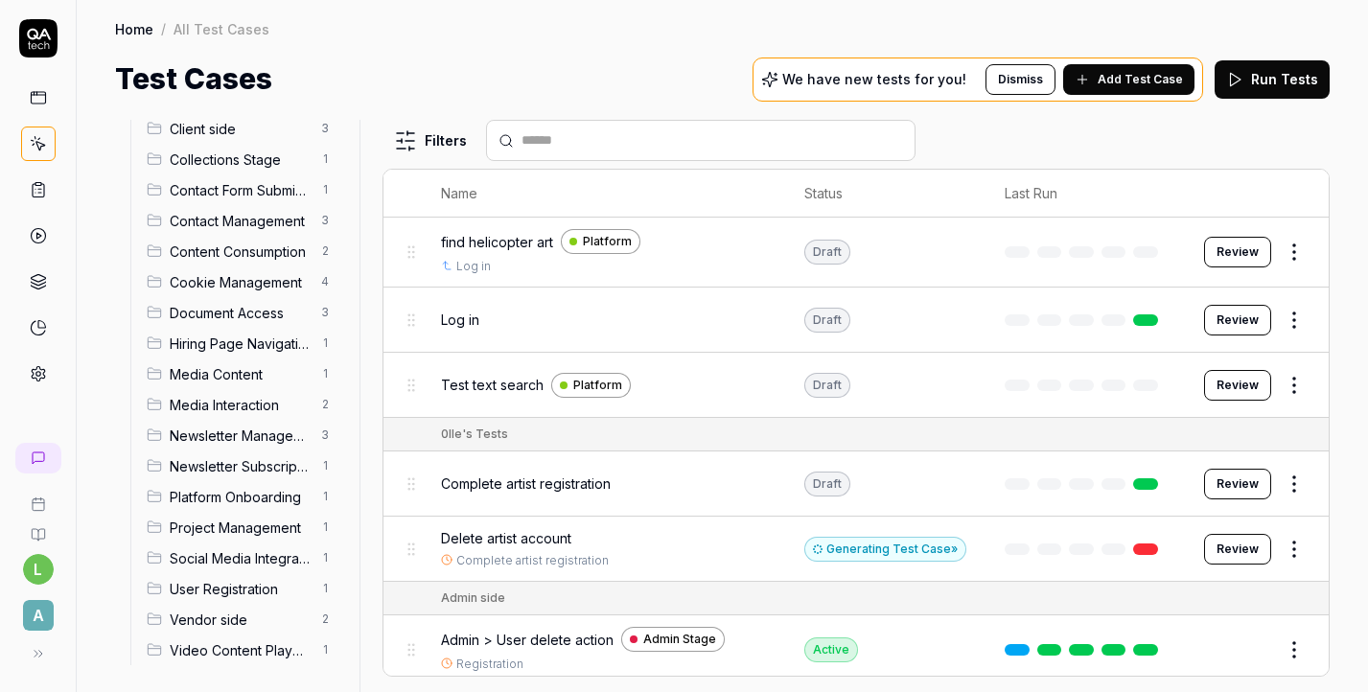
scroll to position [264, 0]
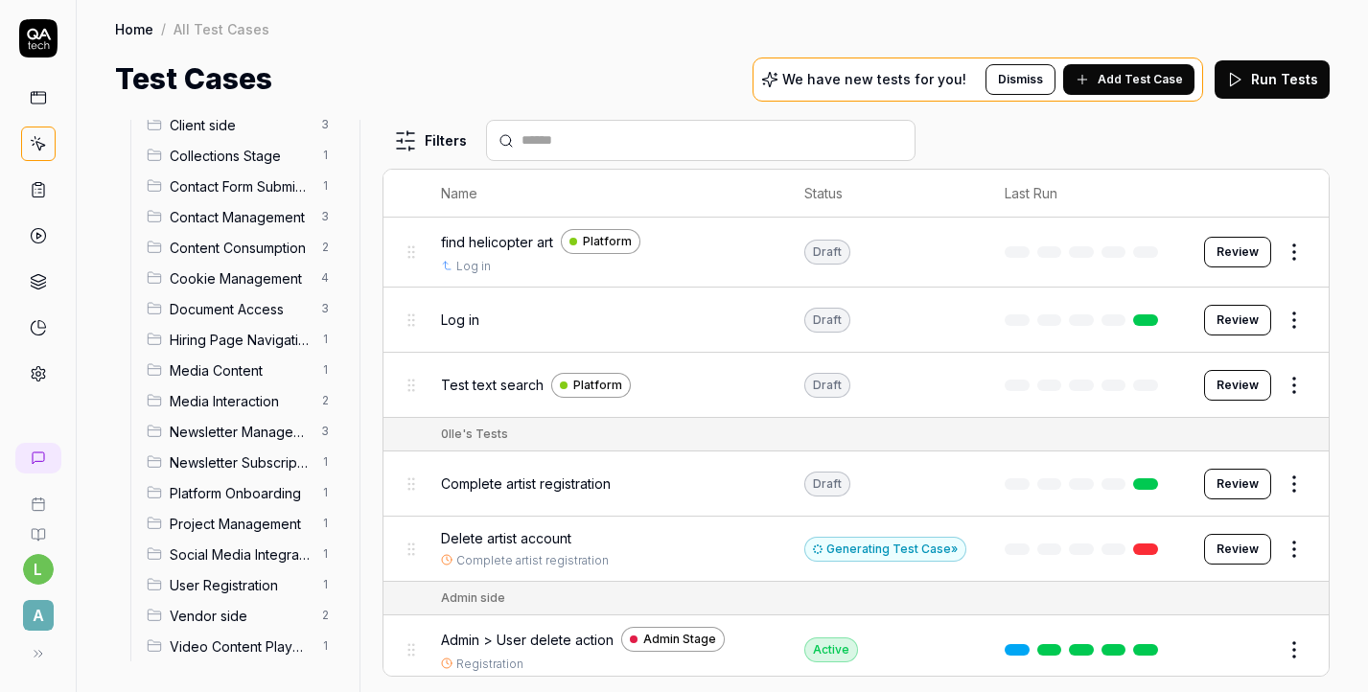
click at [229, 616] on span "Vendor side" at bounding box center [240, 616] width 140 height 20
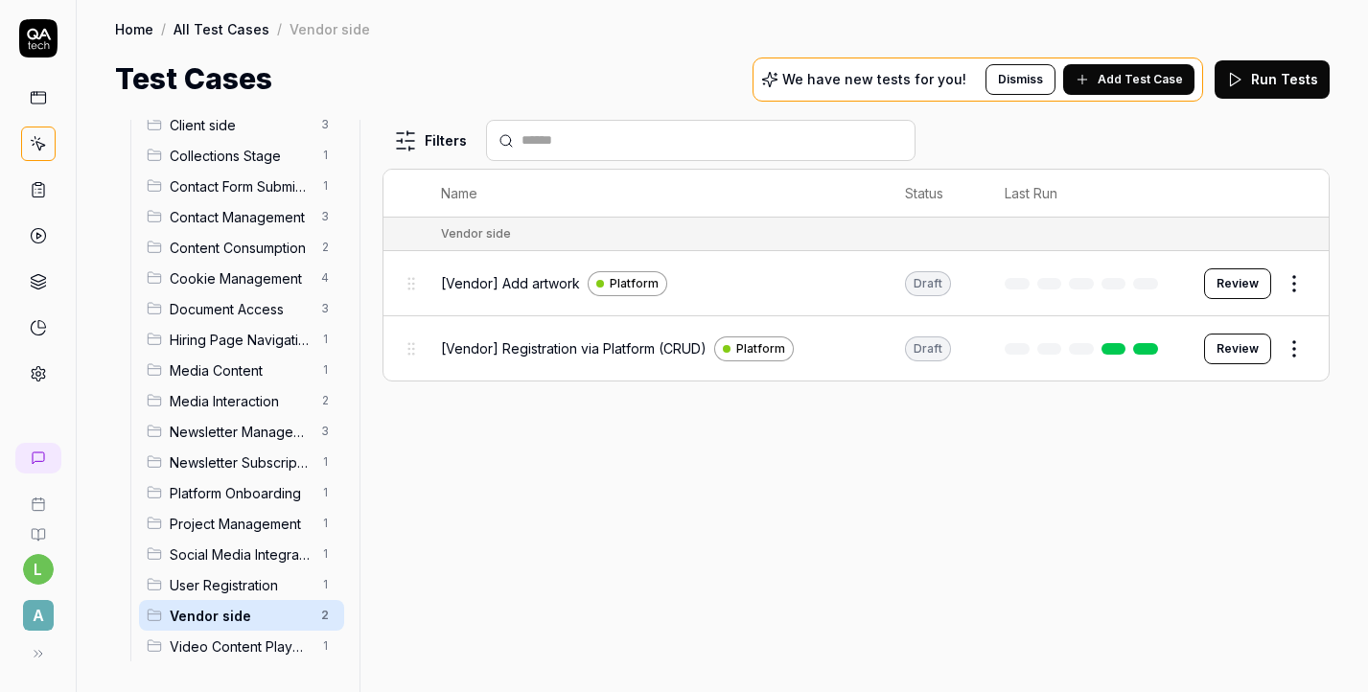
click at [523, 342] on span "[Vendor] Registration via Platform (CRUD)" at bounding box center [574, 348] width 266 height 20
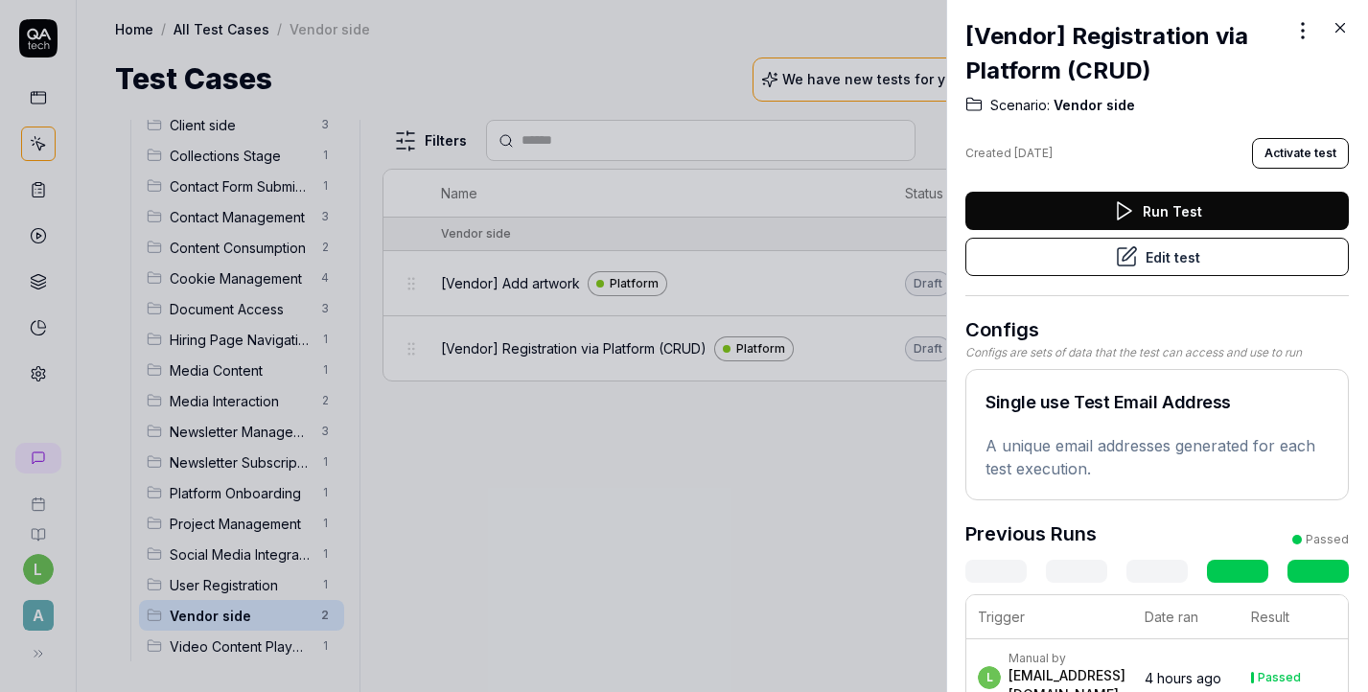
click at [1305, 570] on link at bounding box center [1318, 571] width 61 height 23
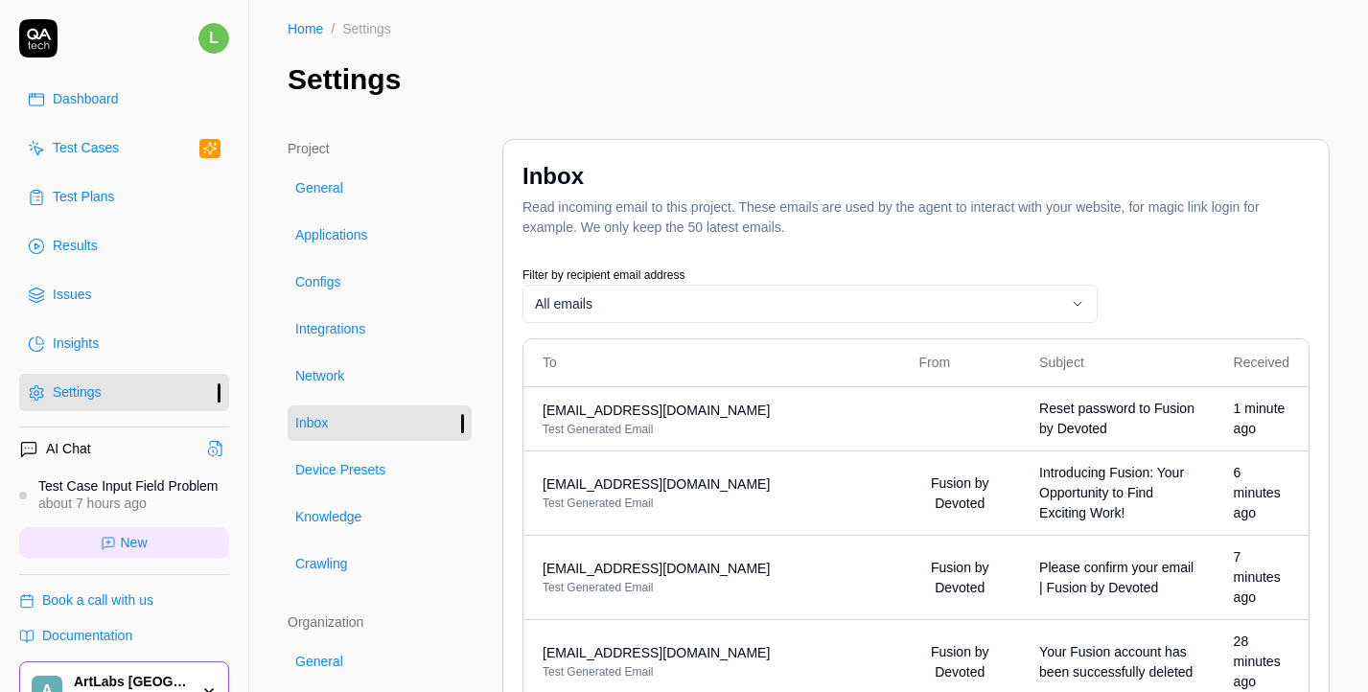
click at [108, 195] on div "Test Plans" at bounding box center [84, 197] width 62 height 20
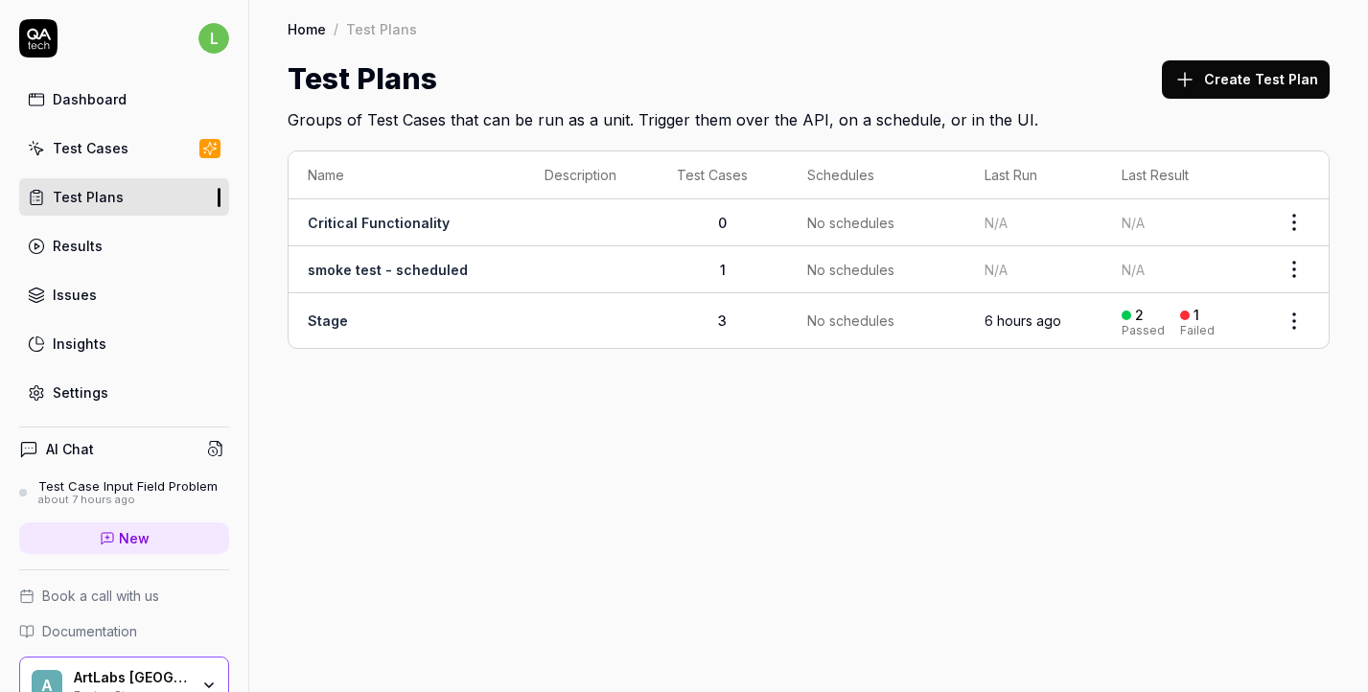
click at [139, 148] on link "Test Cases" at bounding box center [124, 147] width 210 height 37
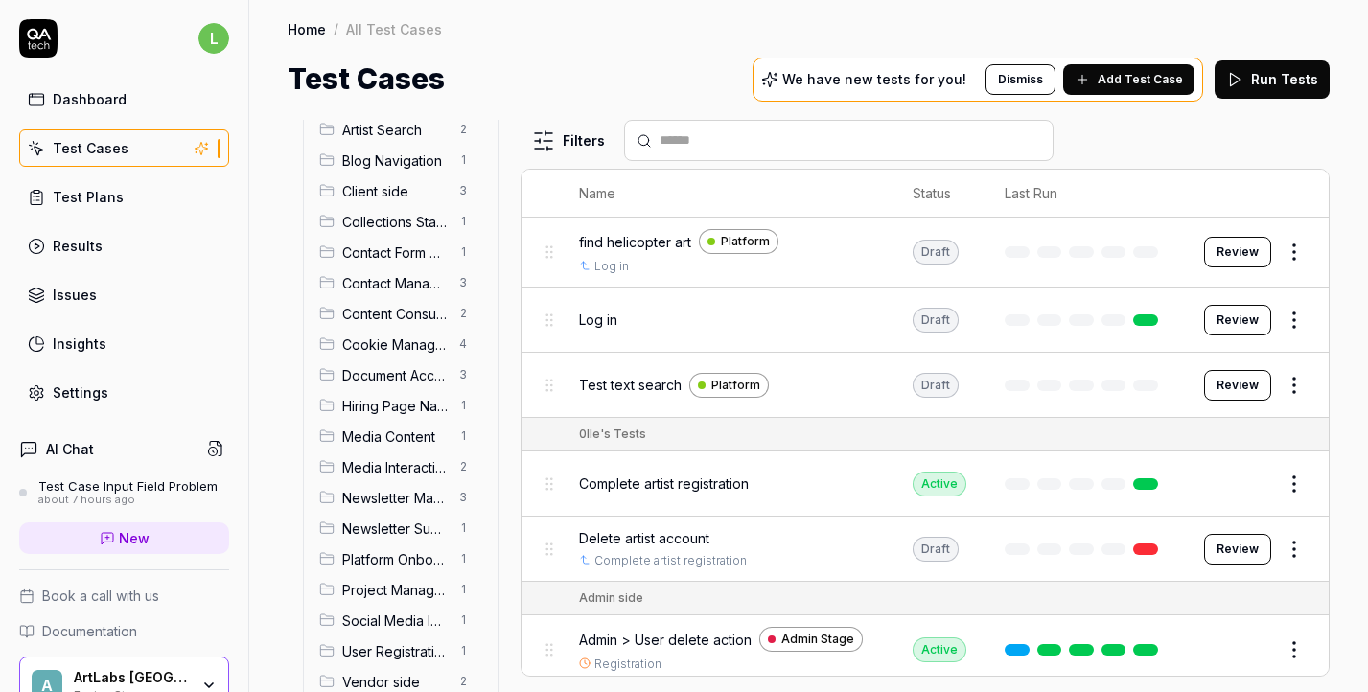
scroll to position [264, 0]
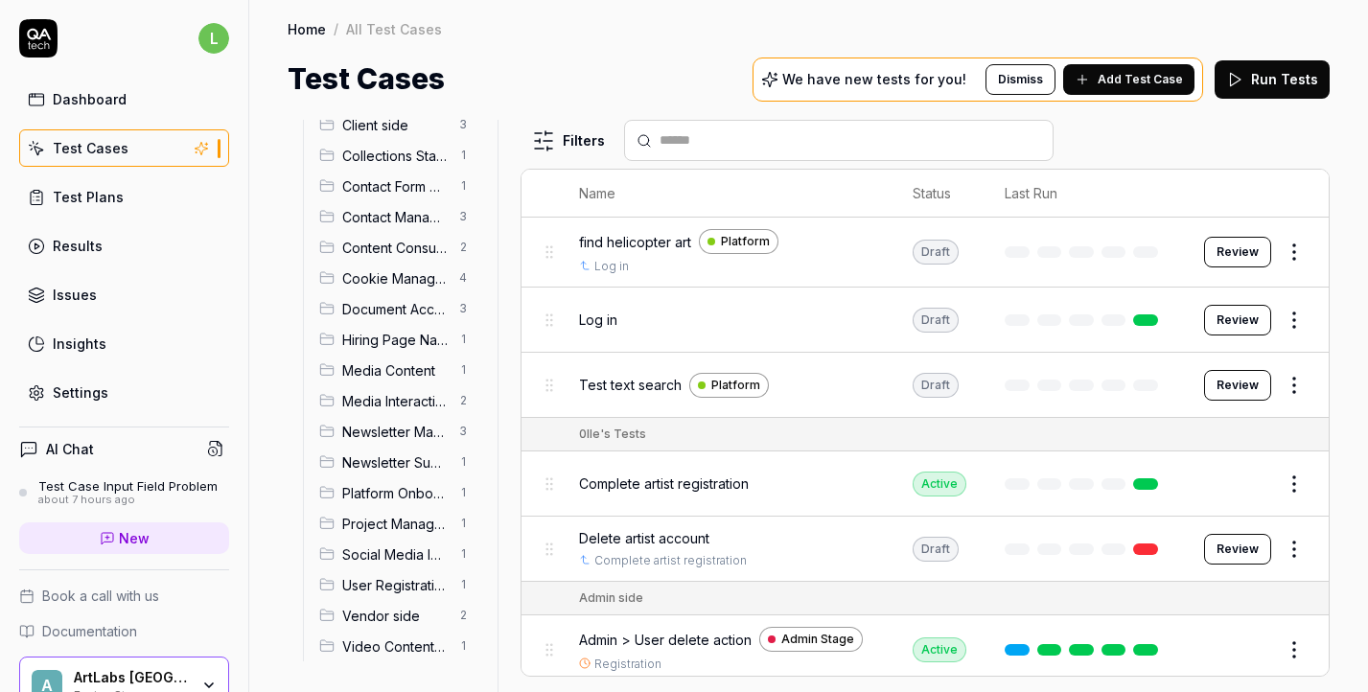
click at [394, 621] on span "Vendor side" at bounding box center [394, 616] width 105 height 20
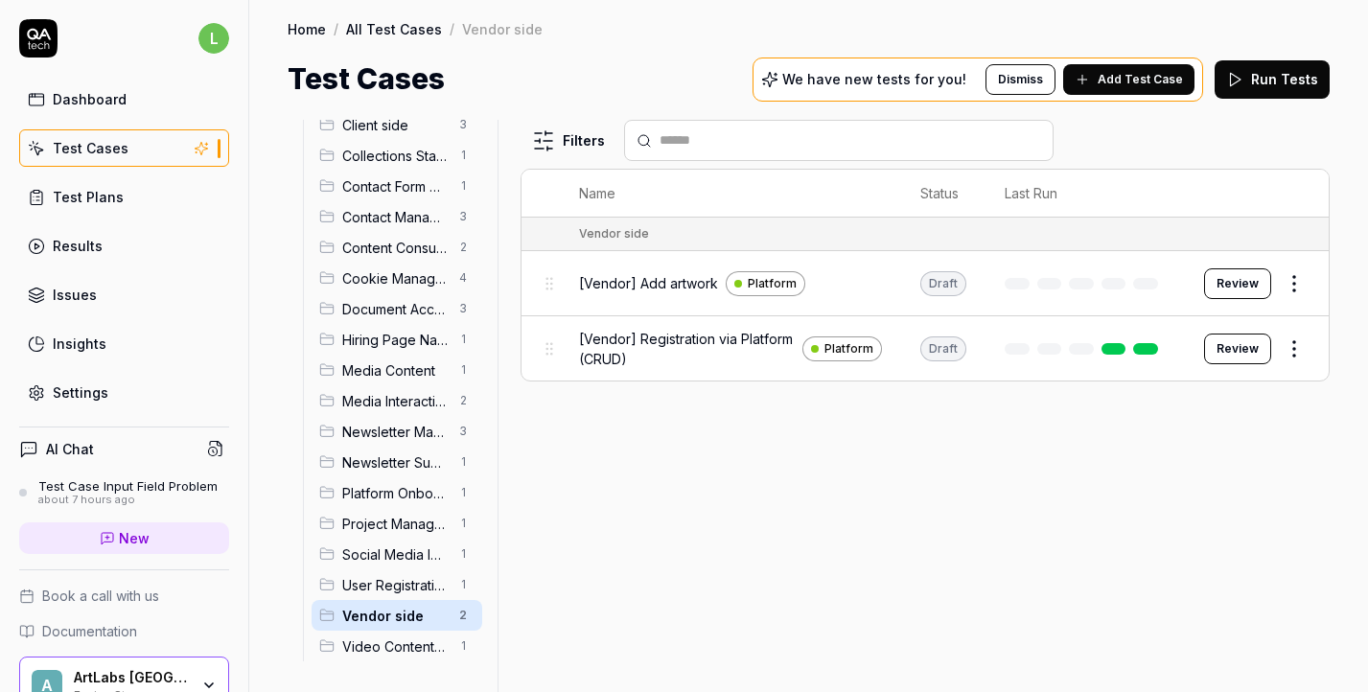
click at [645, 328] on div "[Vendor] Registration via Platform (CRUD) Platform" at bounding box center [730, 348] width 303 height 41
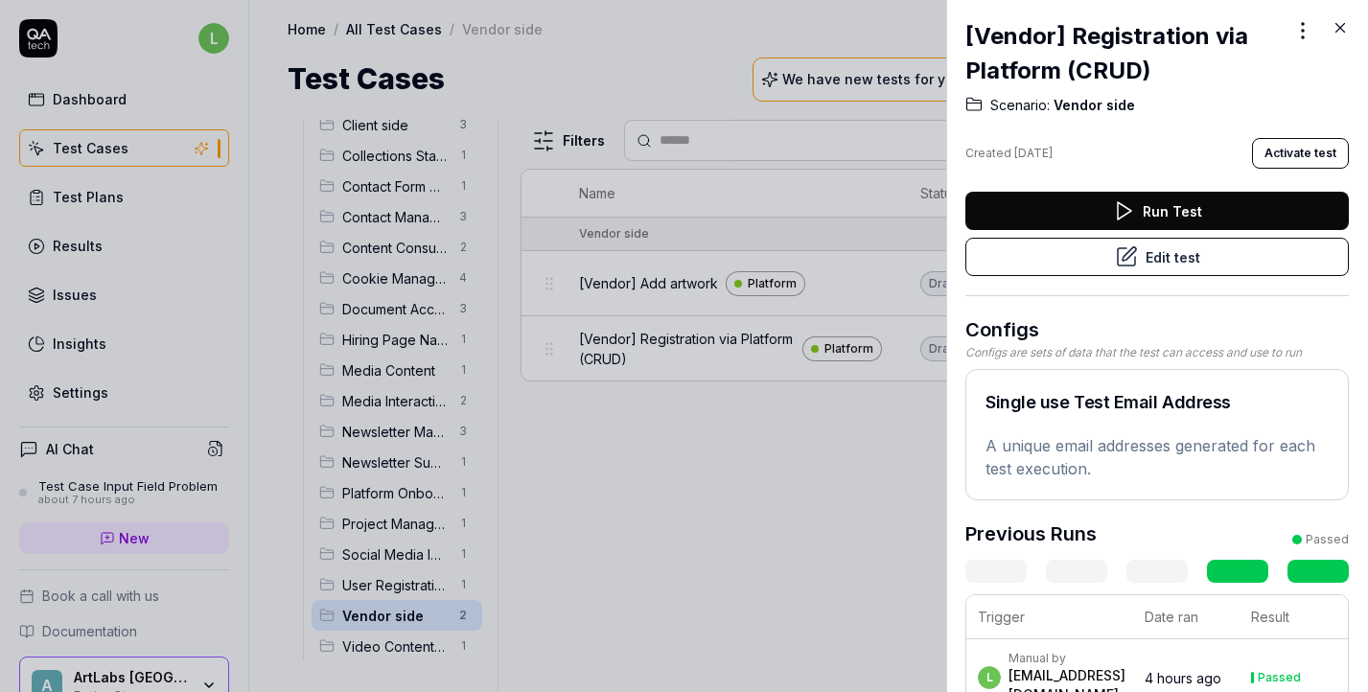
click at [1167, 208] on button "Run Test" at bounding box center [1157, 211] width 384 height 38
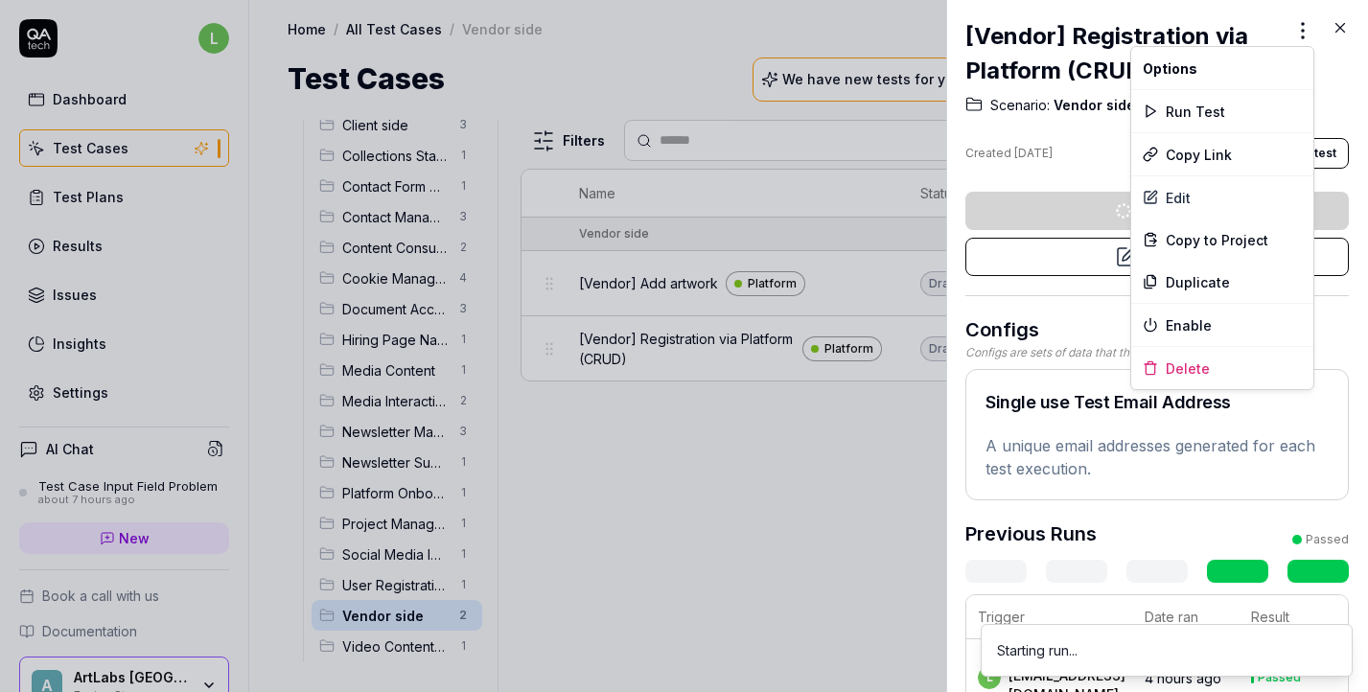
click at [1302, 27] on div "[Vendor] Registration via Platform (CRUD) Scenario: Vendor side Created Yesterd…" at bounding box center [684, 346] width 1368 height 692
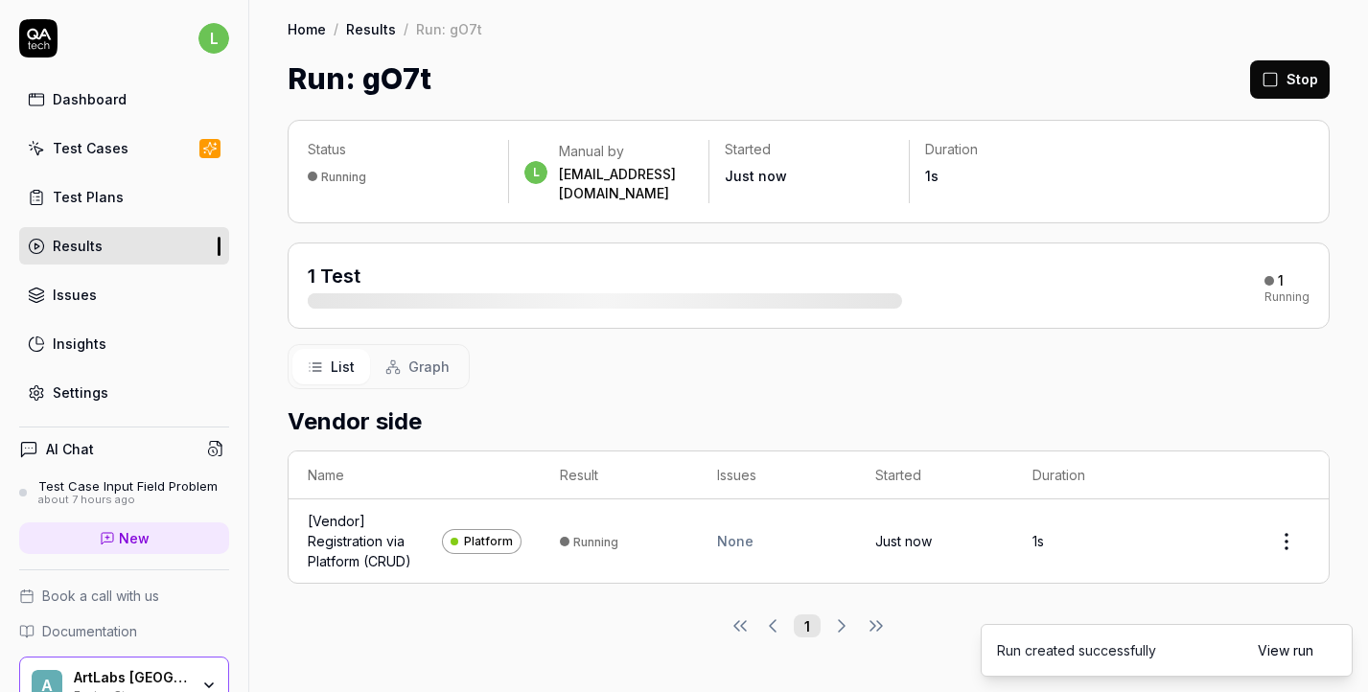
click at [1244, 197] on div "Status Running l Manual by l.kikh@artlabseurope.com Started Just now Duration 1s" at bounding box center [809, 172] width 1042 height 104
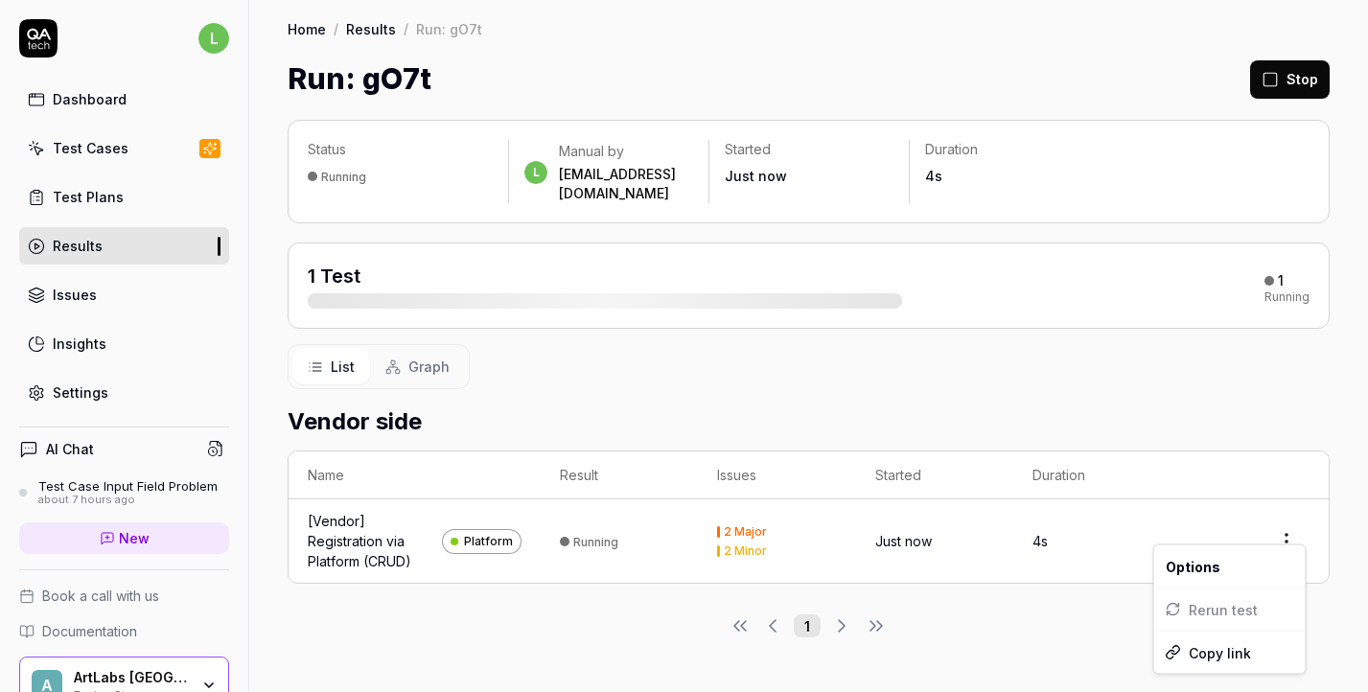
click at [1292, 517] on html "l Dashboard Test Cases Test Plans Results Issues Insights Settings AI Chat Test…" at bounding box center [684, 346] width 1368 height 692
click at [1238, 430] on html "l Dashboard Test Cases Test Plans Results Issues Insights Settings AI Chat Test…" at bounding box center [684, 346] width 1368 height 692
click at [108, 152] on div "Test Cases" at bounding box center [91, 148] width 76 height 20
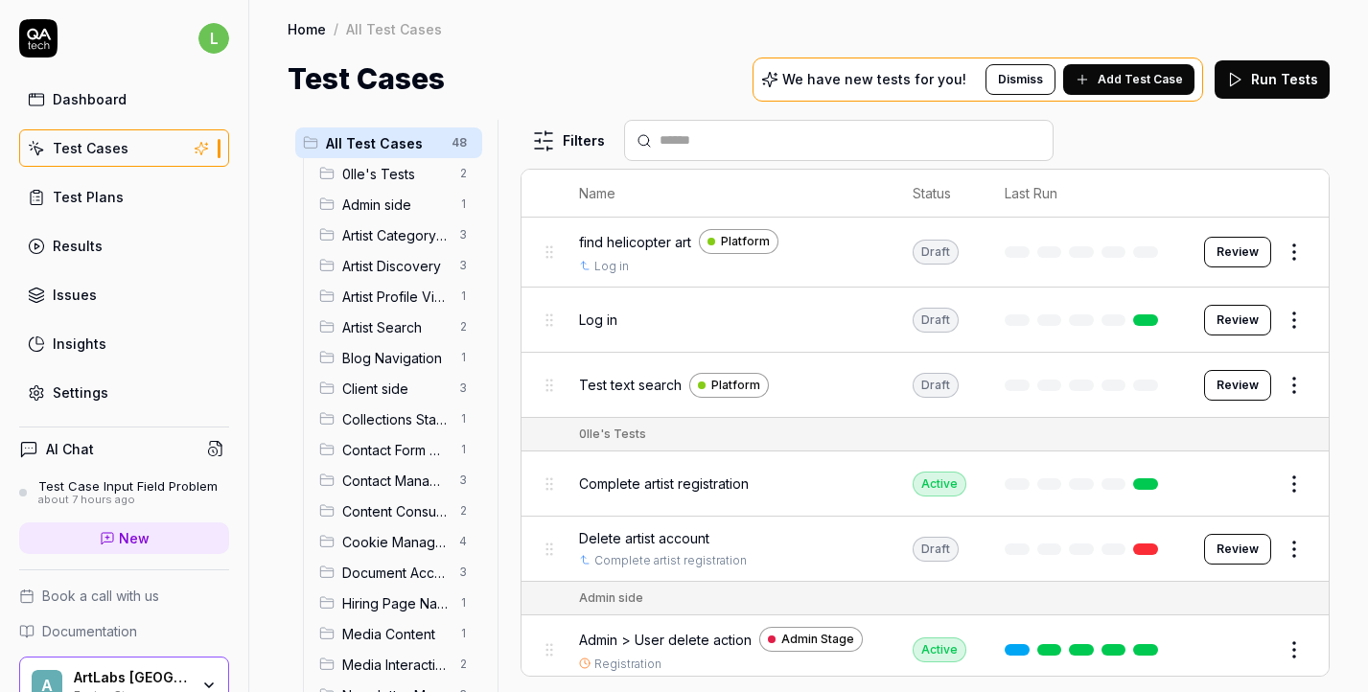
scroll to position [264, 0]
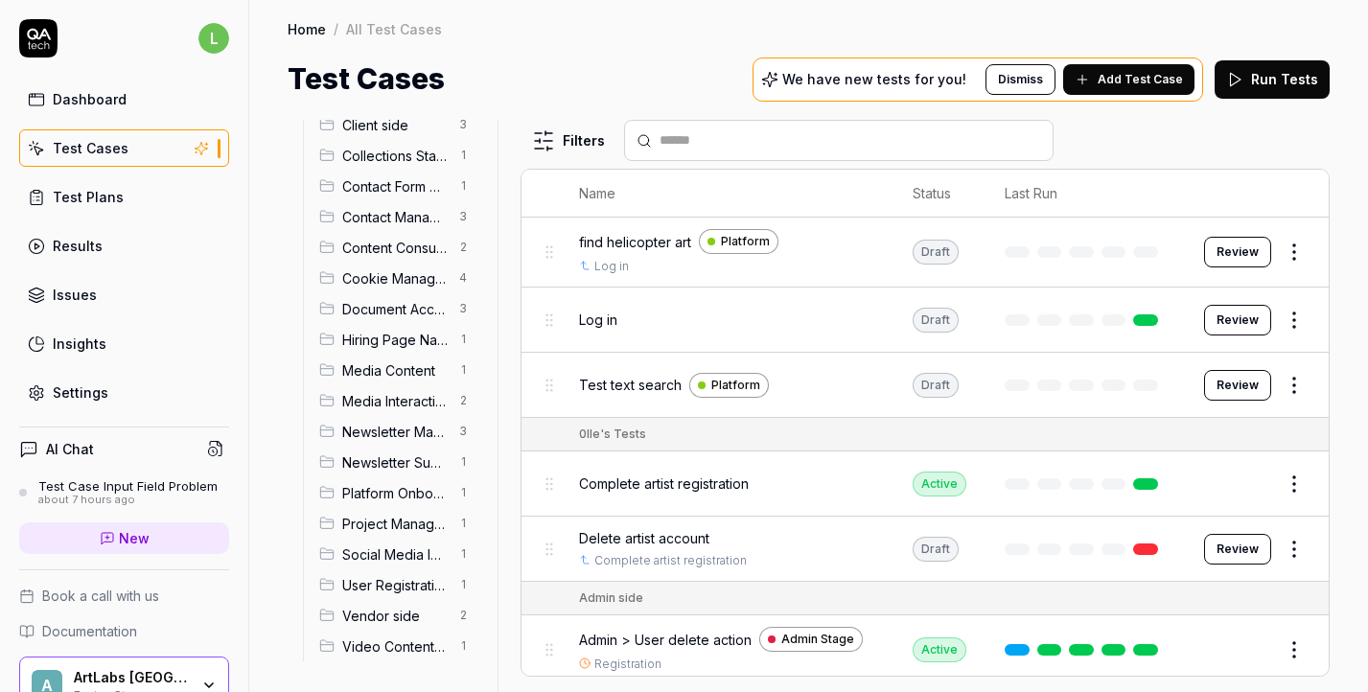
click at [443, 614] on span "Vendor side" at bounding box center [394, 616] width 105 height 20
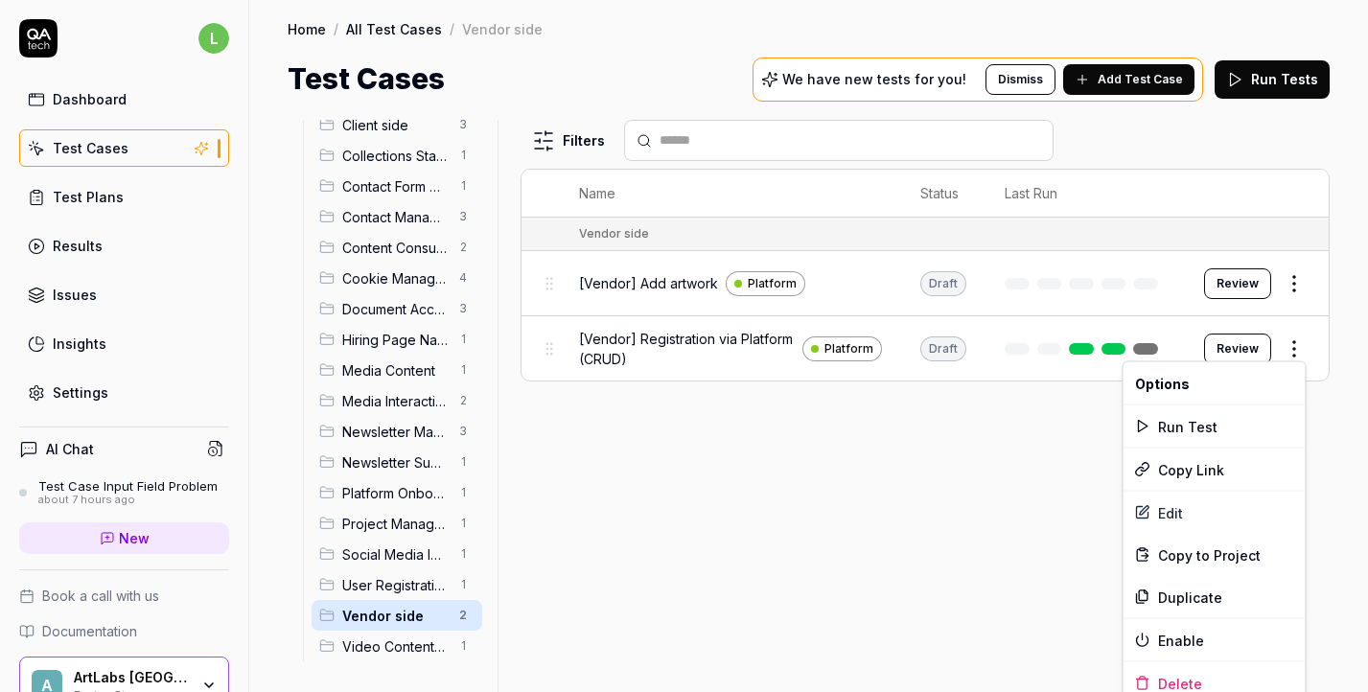
click at [1301, 337] on html "l Dashboard Test Cases Test Plans Results Issues Insights Settings AI Chat Test…" at bounding box center [684, 346] width 1368 height 692
click at [1021, 468] on html "l Dashboard Test Cases Test Plans Results Issues Insights Settings AI Chat Test…" at bounding box center [684, 346] width 1368 height 692
click at [1293, 340] on html "l Dashboard Test Cases Test Plans Results Issues Insights Settings AI Chat Test…" at bounding box center [684, 346] width 1368 height 692
click at [1176, 429] on div "Run Test" at bounding box center [1215, 427] width 182 height 42
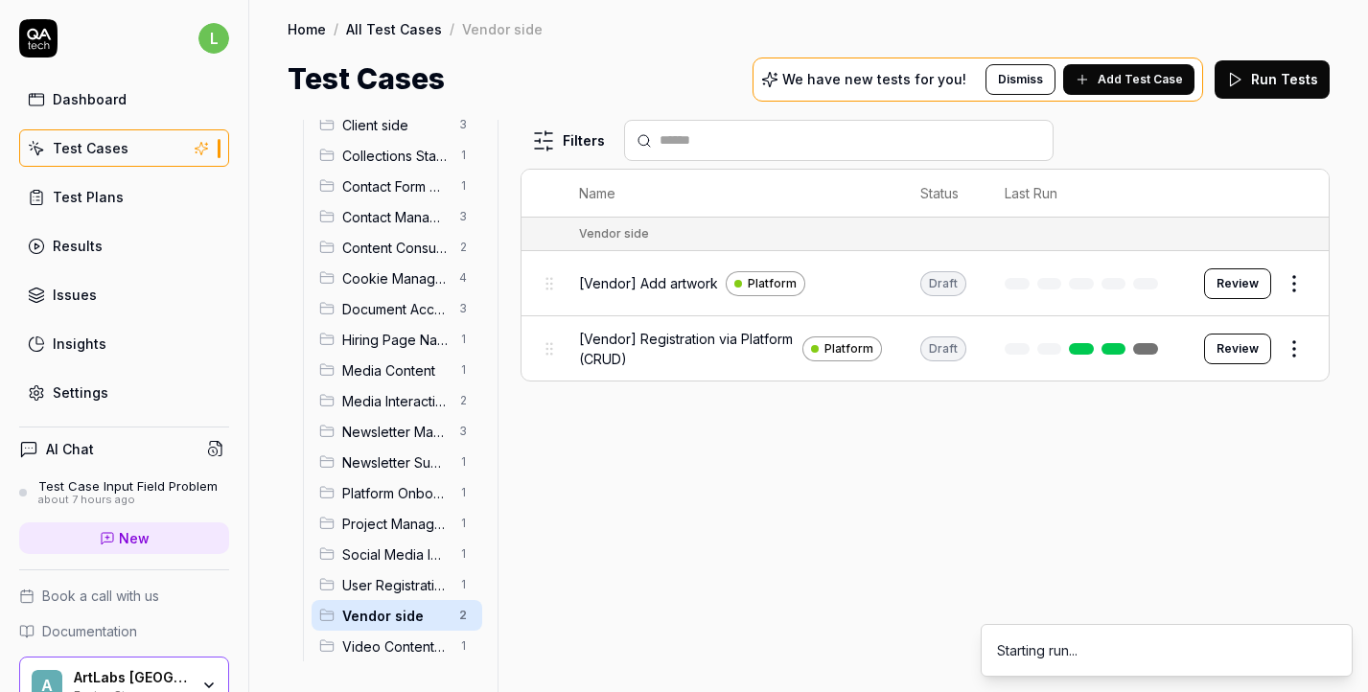
click at [1295, 343] on html "l Dashboard Test Cases Test Plans Results Issues Insights Settings AI Chat Test…" at bounding box center [684, 346] width 1368 height 692
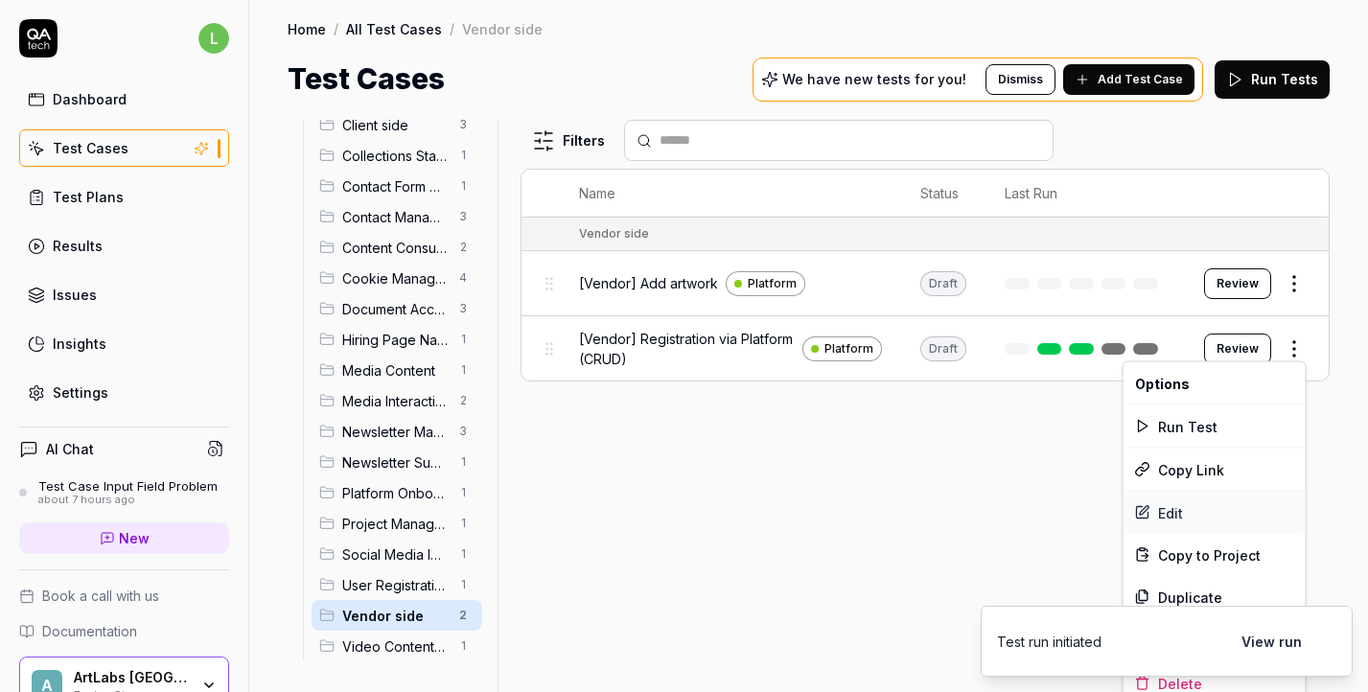
click at [1210, 514] on div "Edit" at bounding box center [1215, 513] width 182 height 42
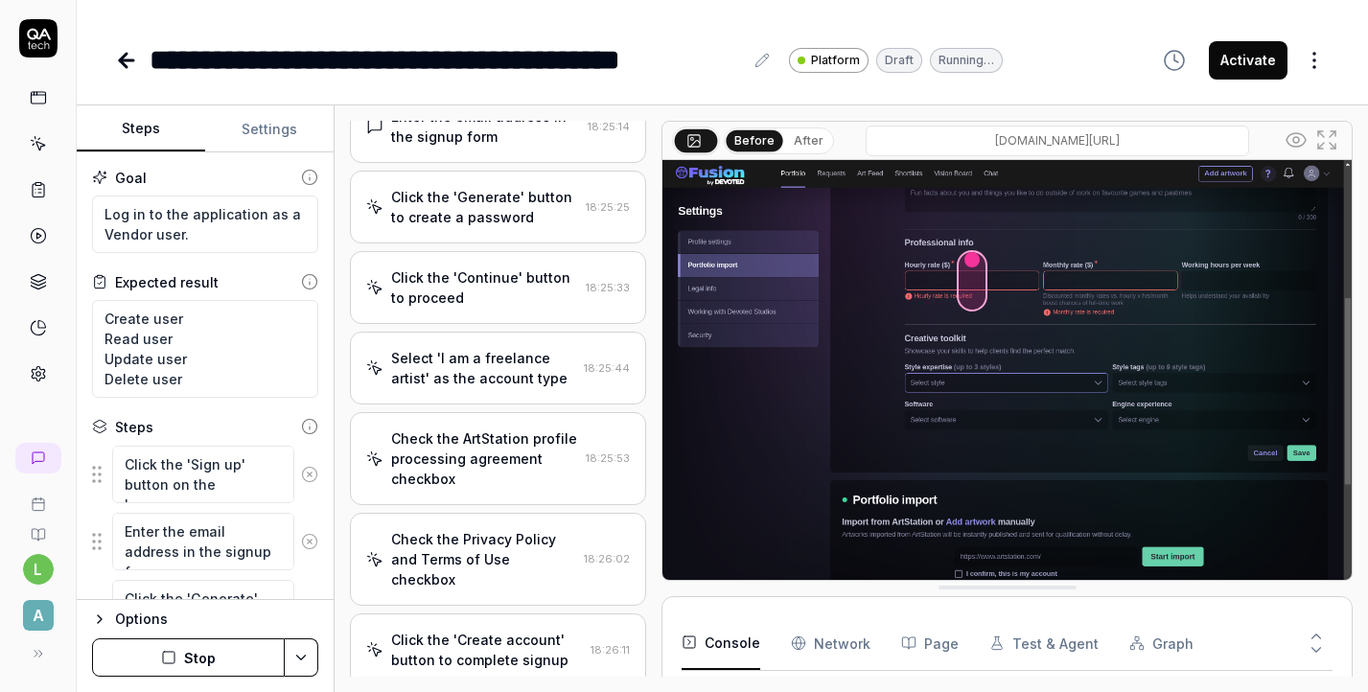
scroll to position [189, 0]
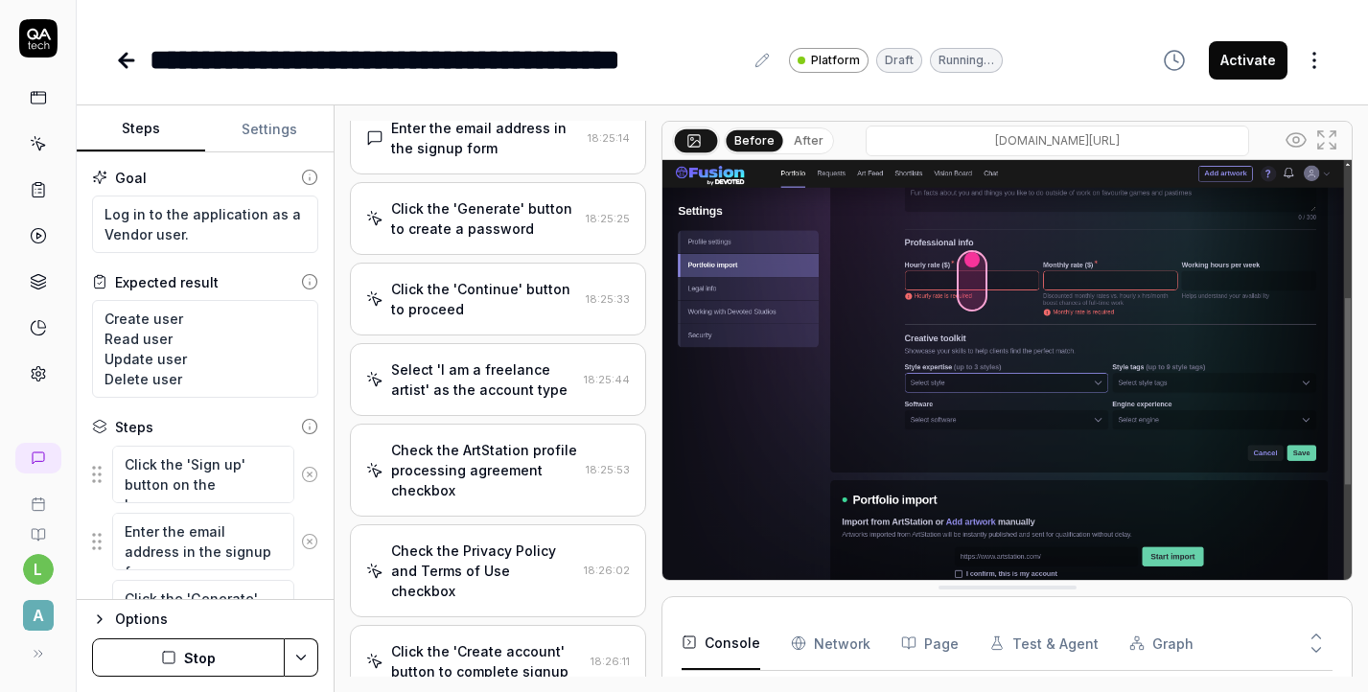
click at [526, 322] on div "Click the 'Continue' button to proceed 18:25:33" at bounding box center [498, 299] width 296 height 73
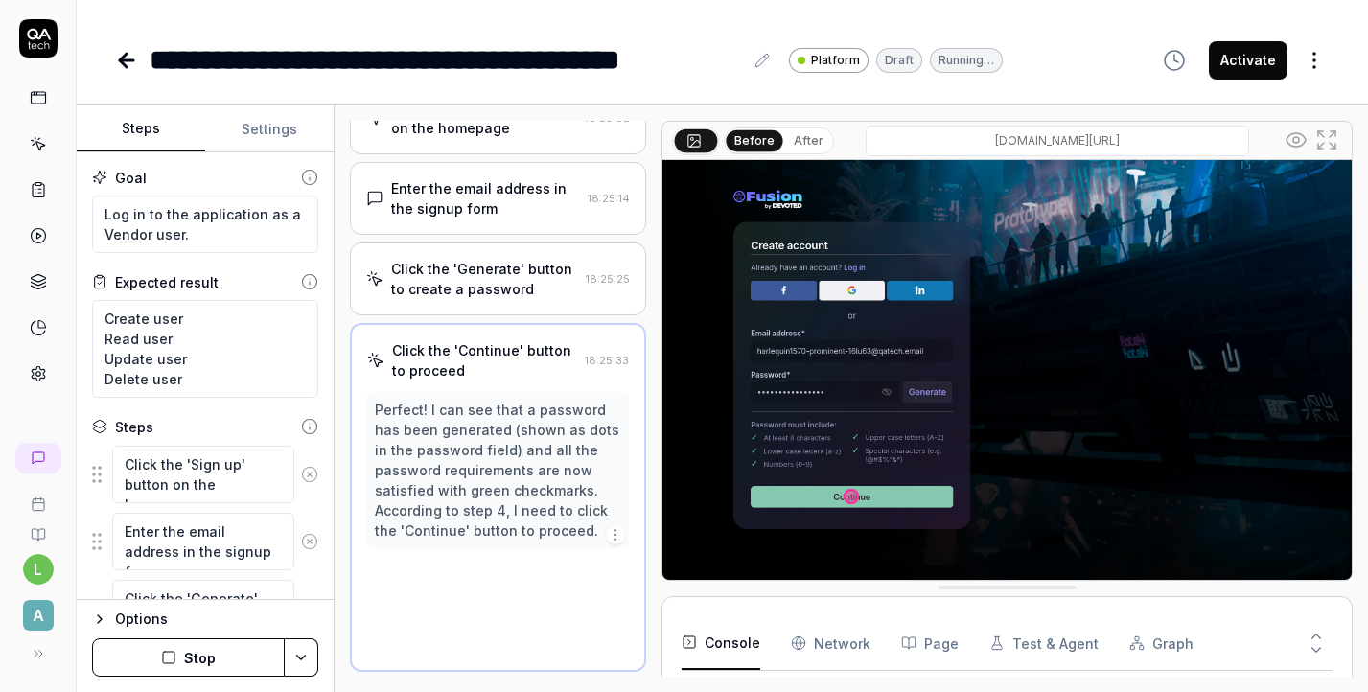
scroll to position [124, 0]
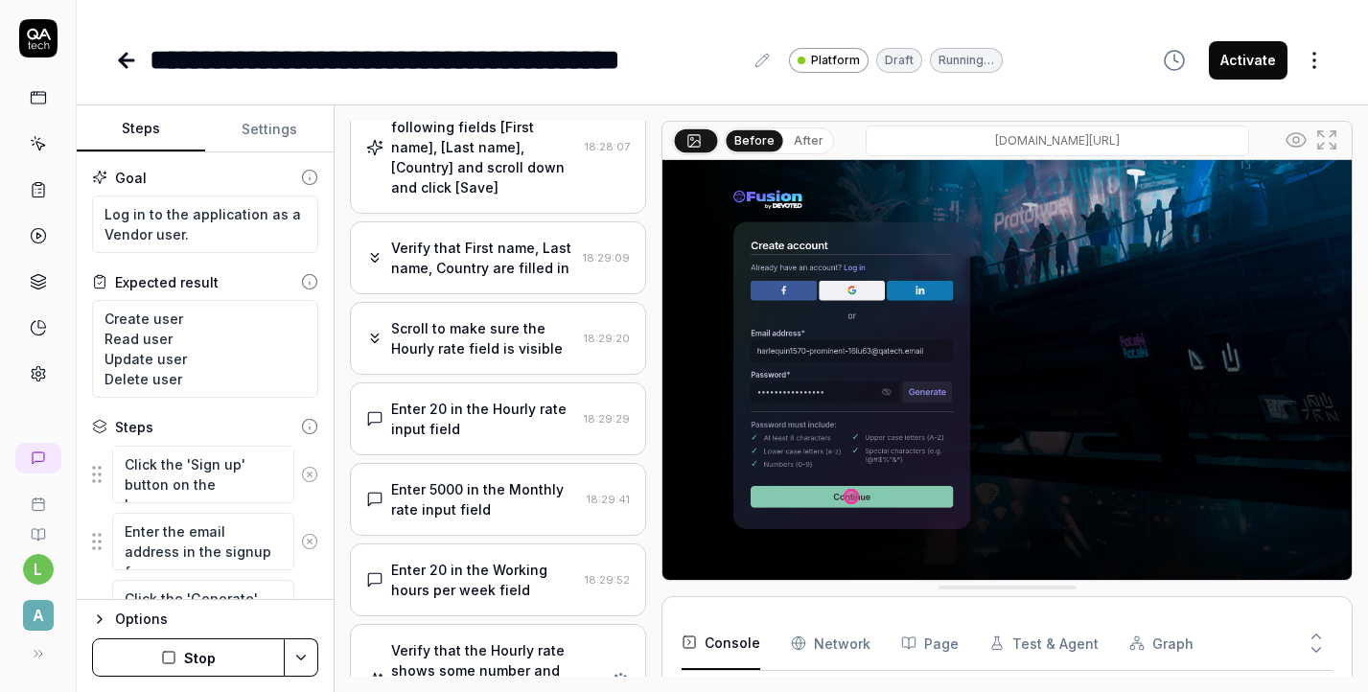
click at [509, 641] on div "Verify that the Hourly rate shows some number and Monthly rate shows some number" at bounding box center [497, 680] width 212 height 81
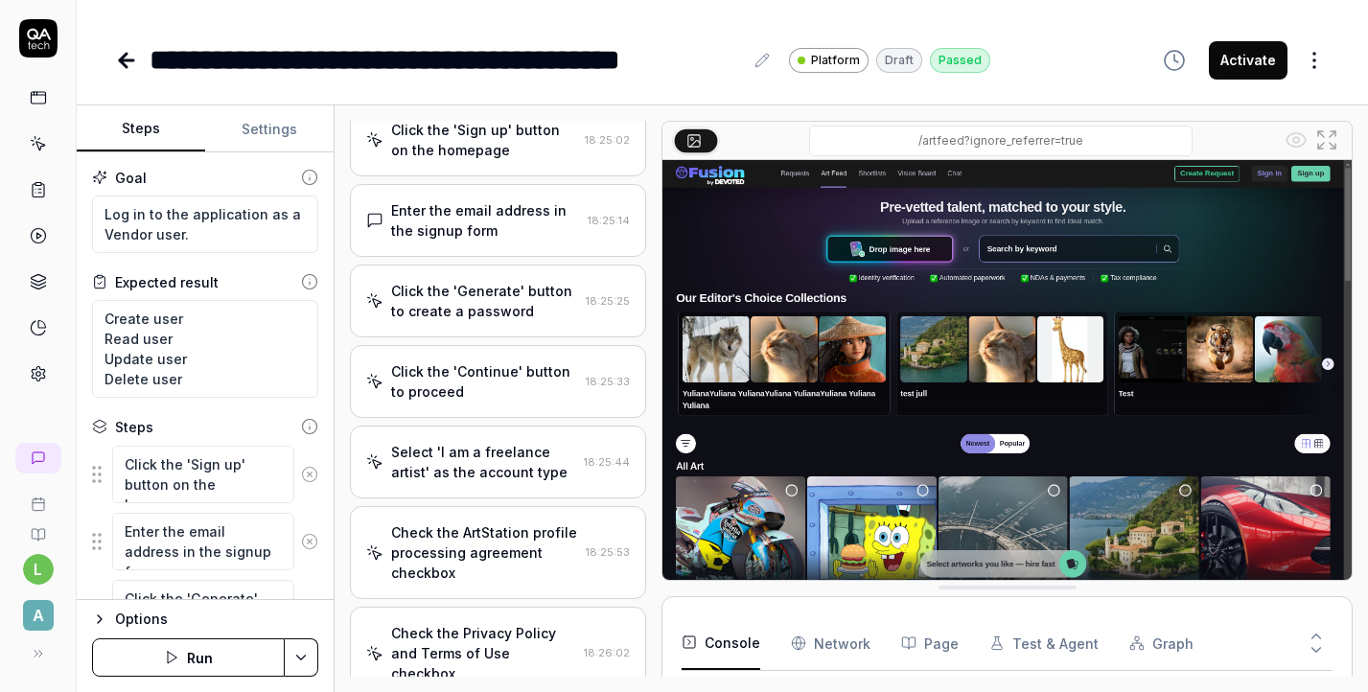
scroll to position [0, 0]
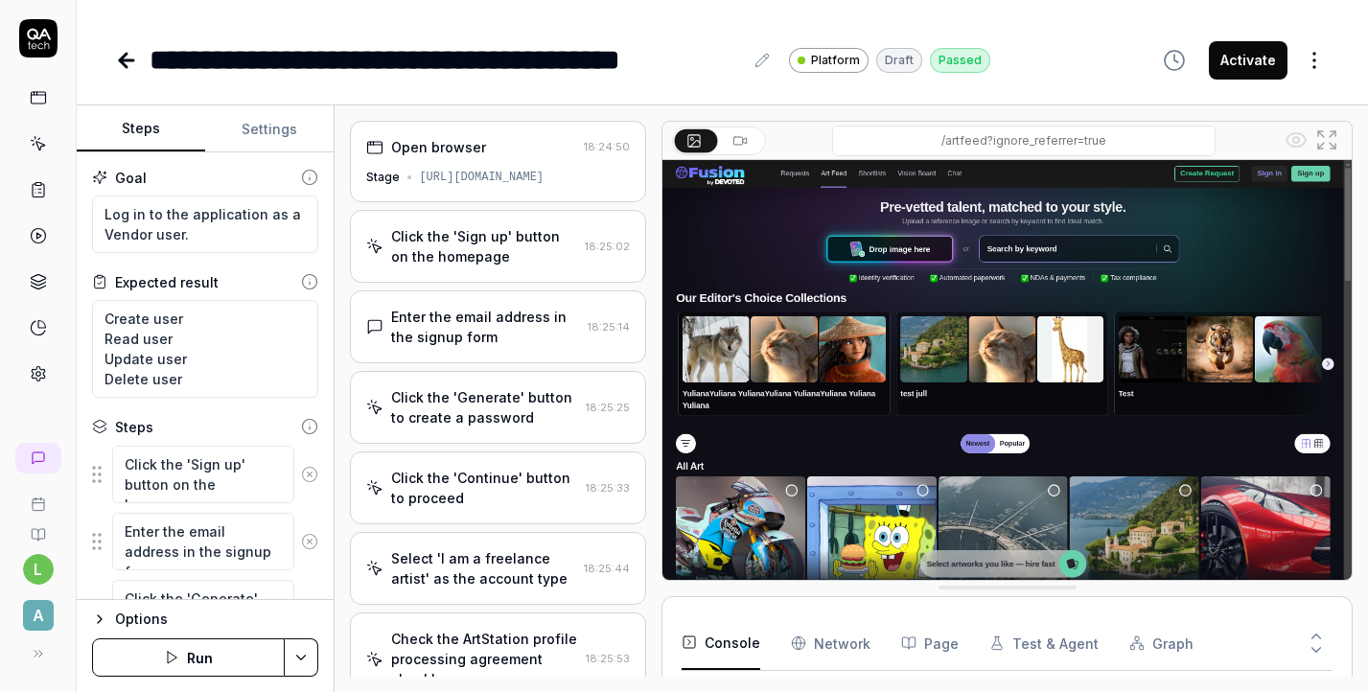
click at [1248, 57] on button "Activate" at bounding box center [1248, 60] width 79 height 38
type textarea "*"
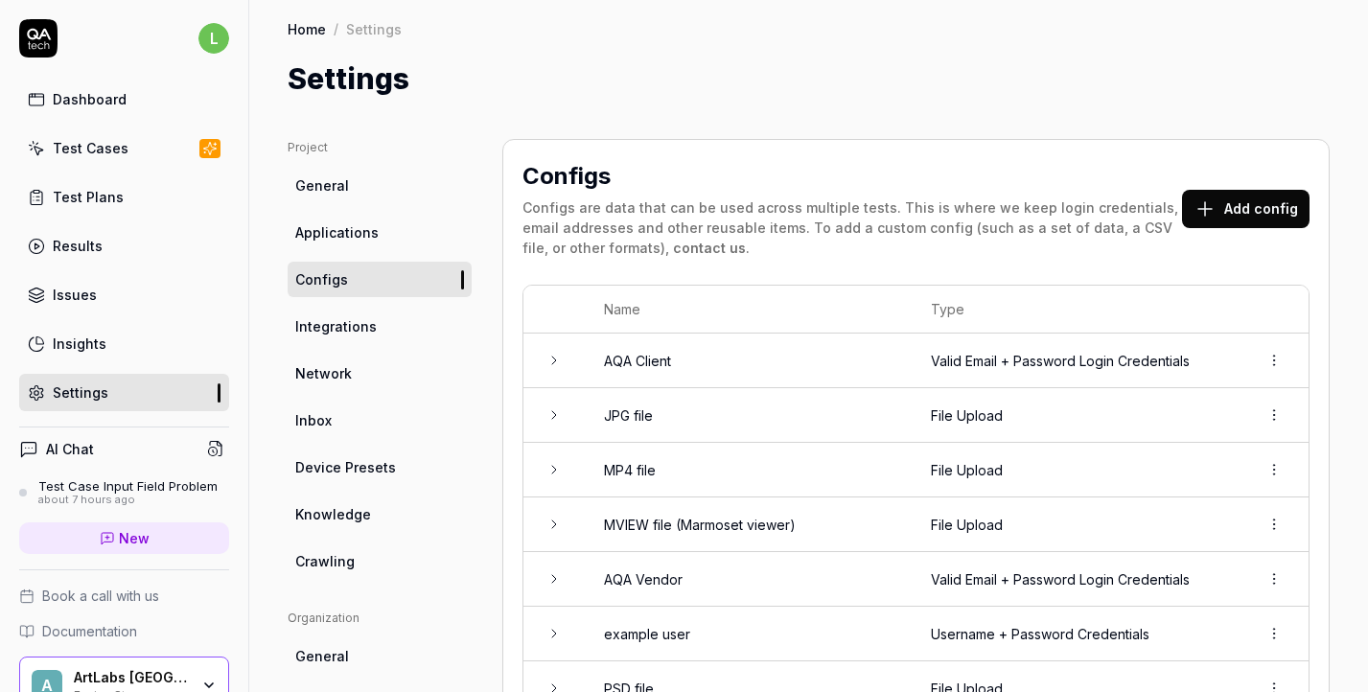
scroll to position [71, 0]
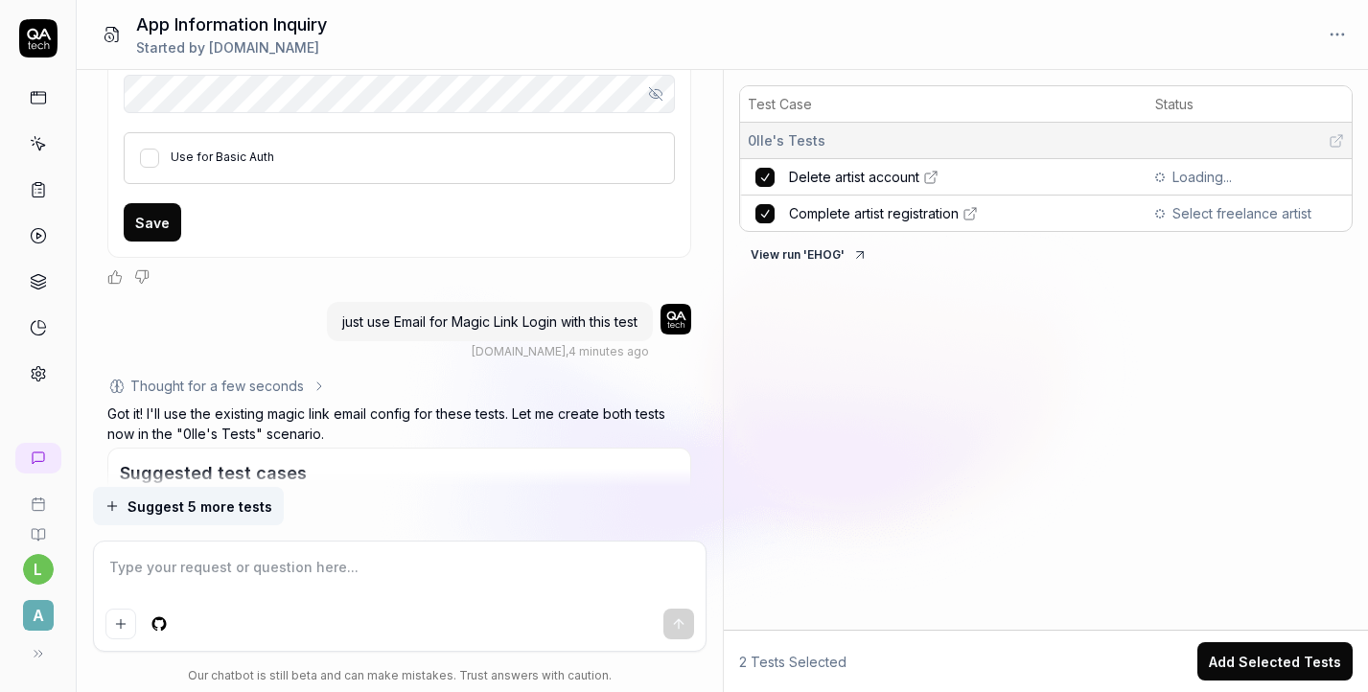
scroll to position [3687, 0]
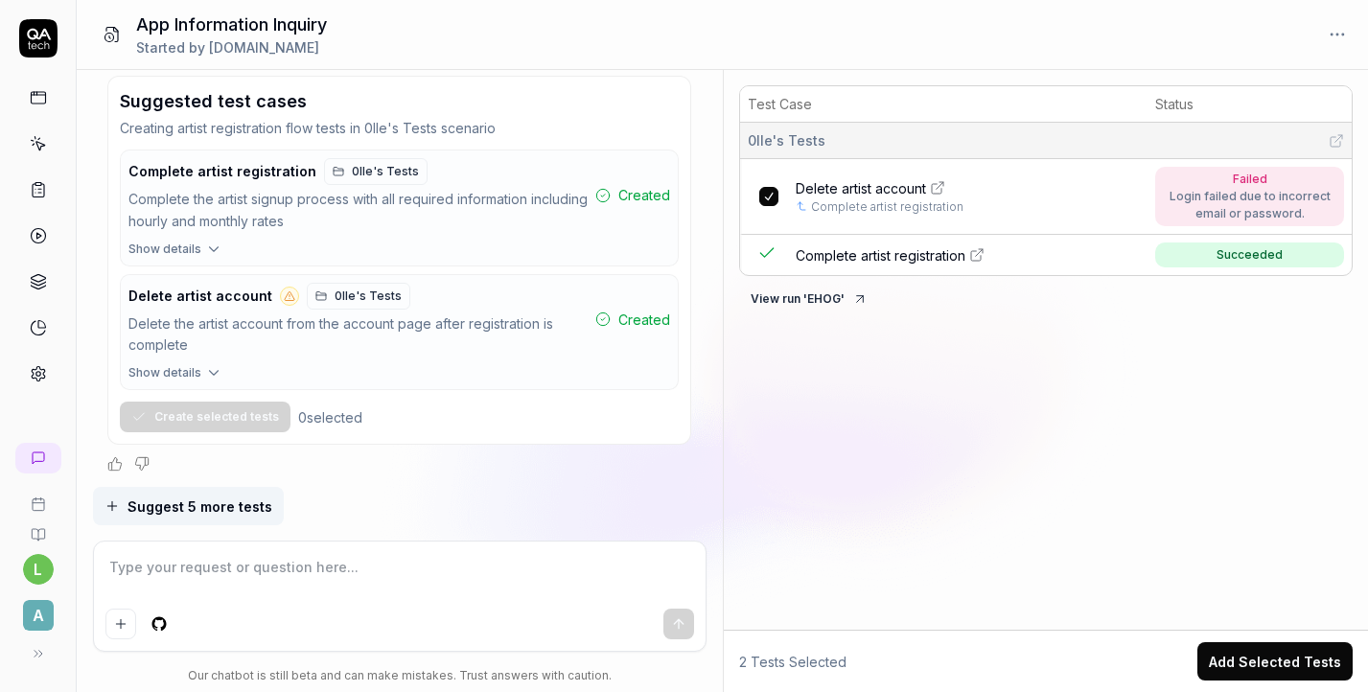
type textarea "*"
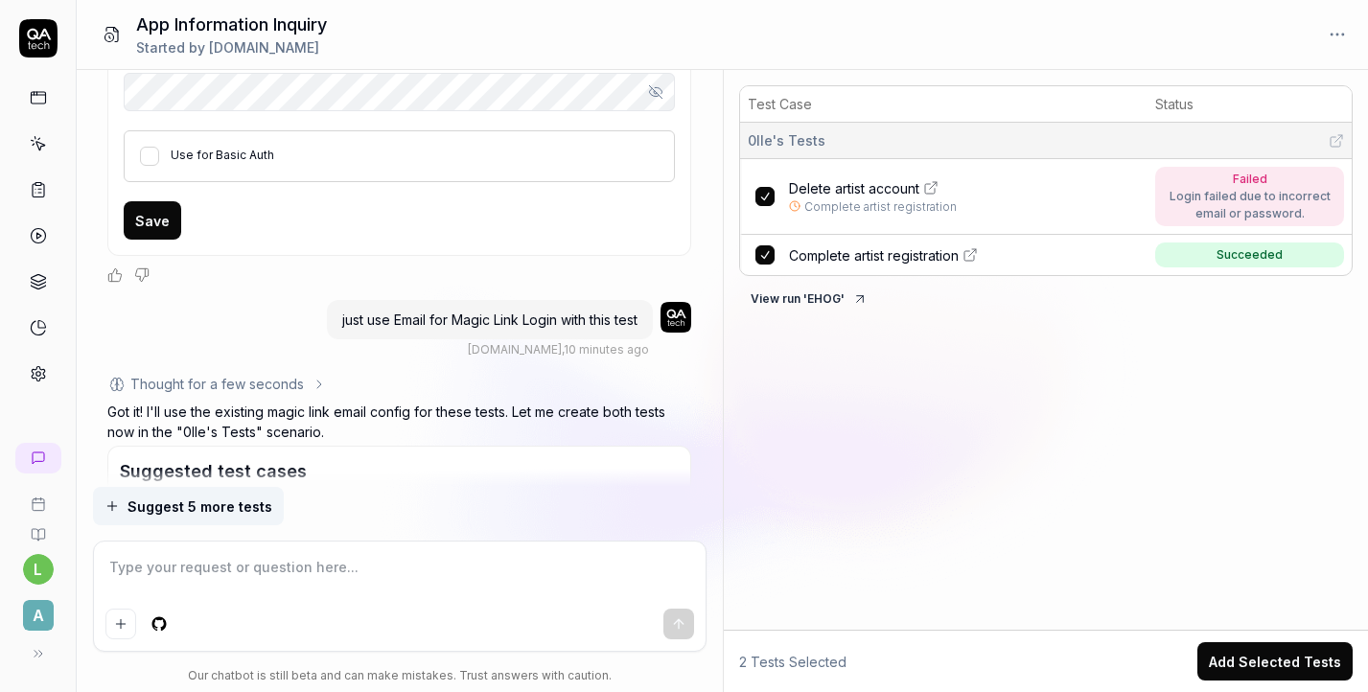
scroll to position [3689, 0]
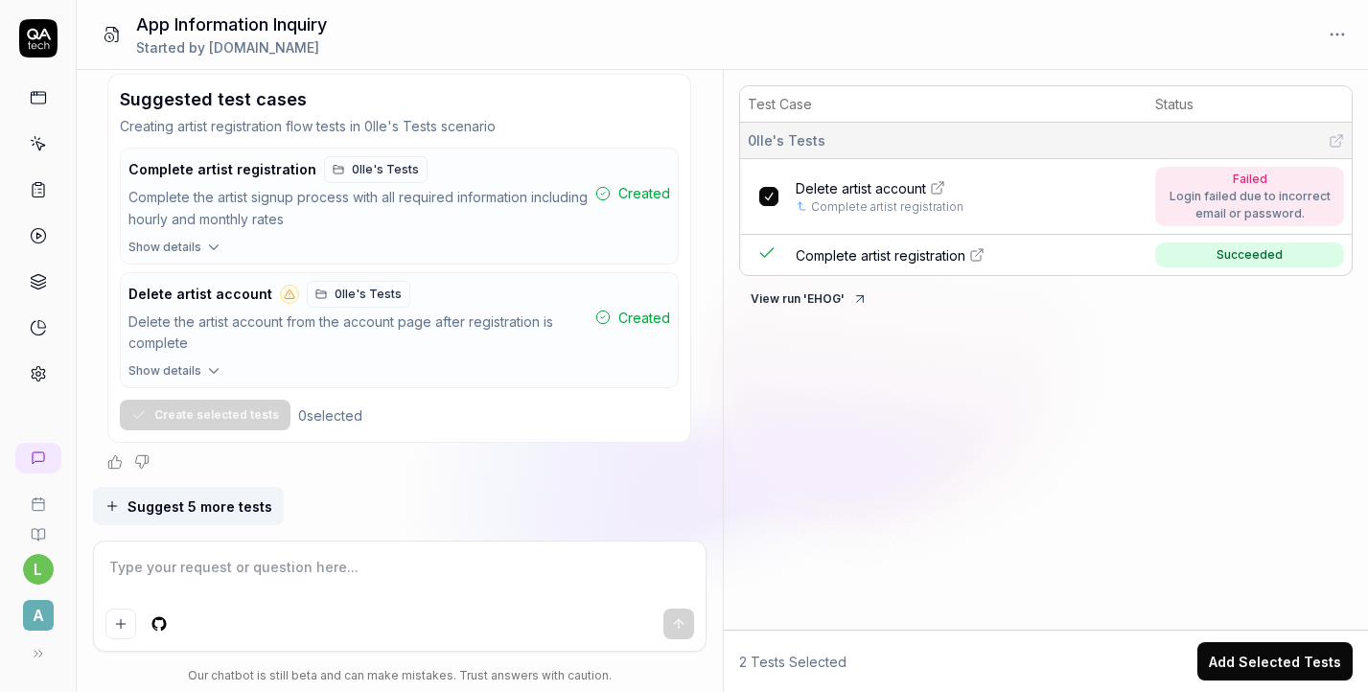
type textarea "*"
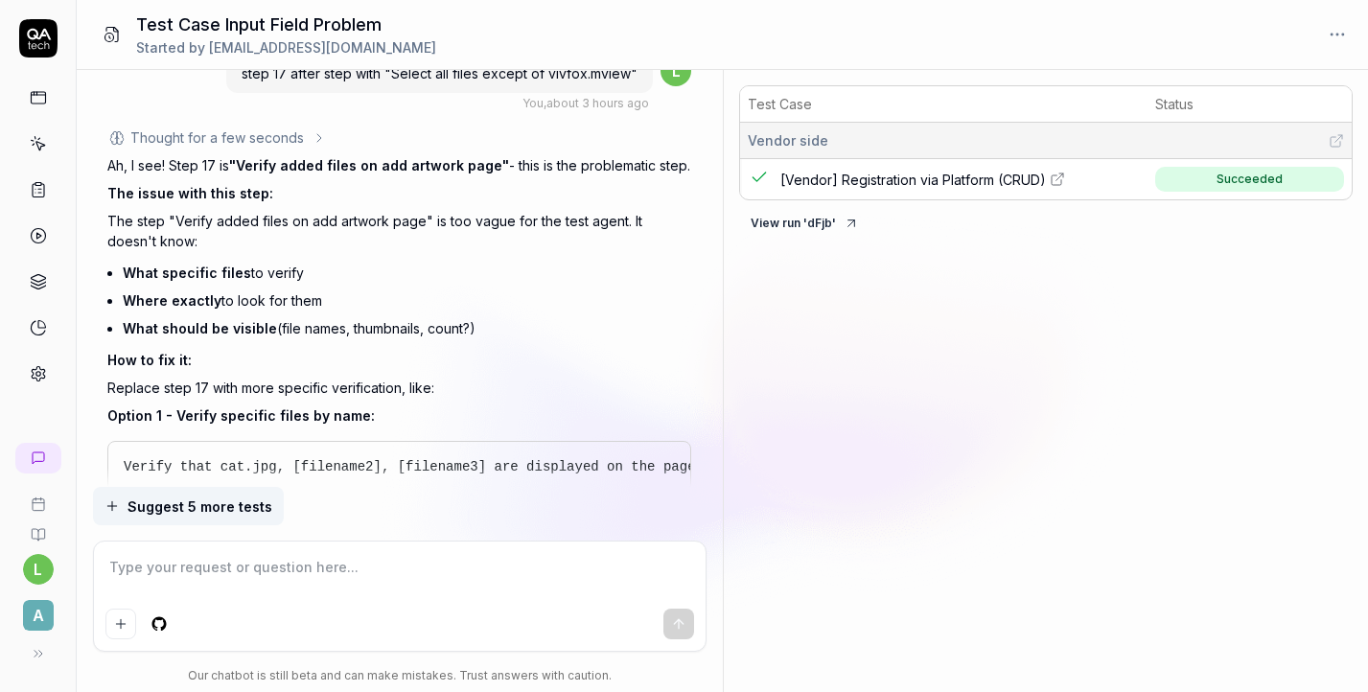
scroll to position [4786, 0]
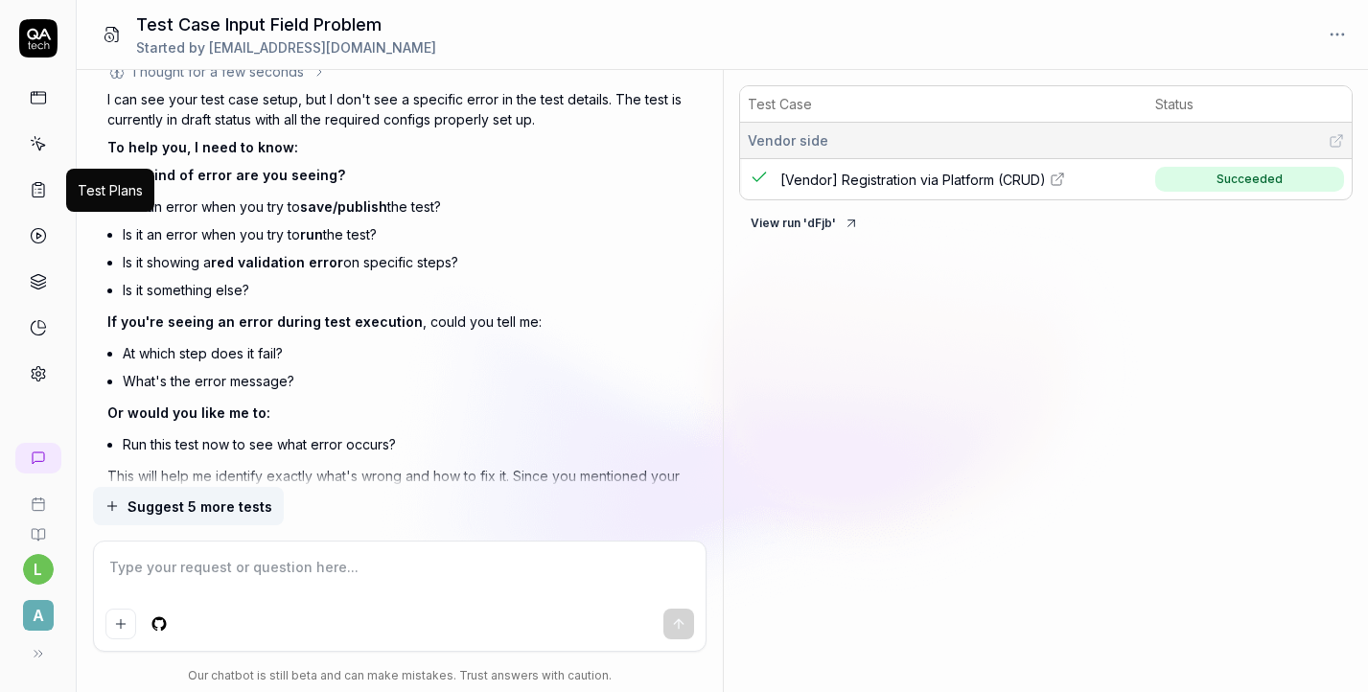
type textarea "*"
click at [38, 198] on icon at bounding box center [38, 189] width 17 height 17
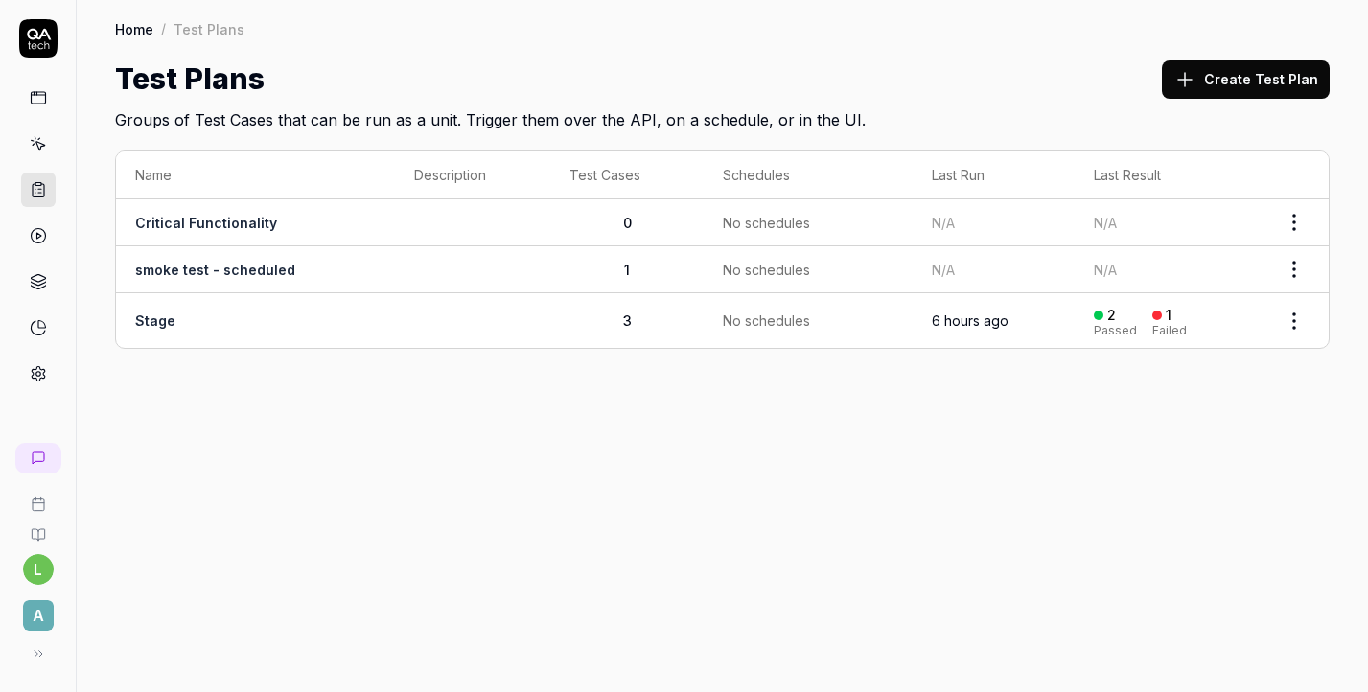
click at [375, 322] on td "Stage" at bounding box center [255, 320] width 279 height 55
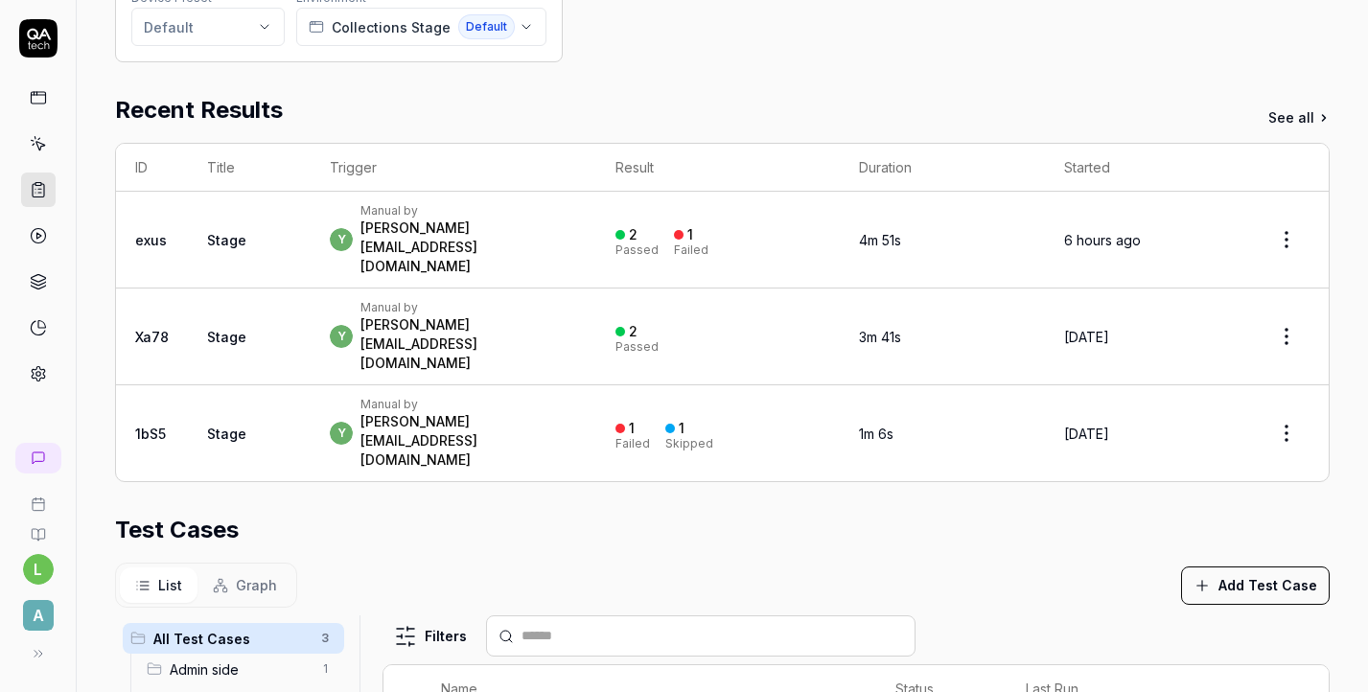
scroll to position [569, 0]
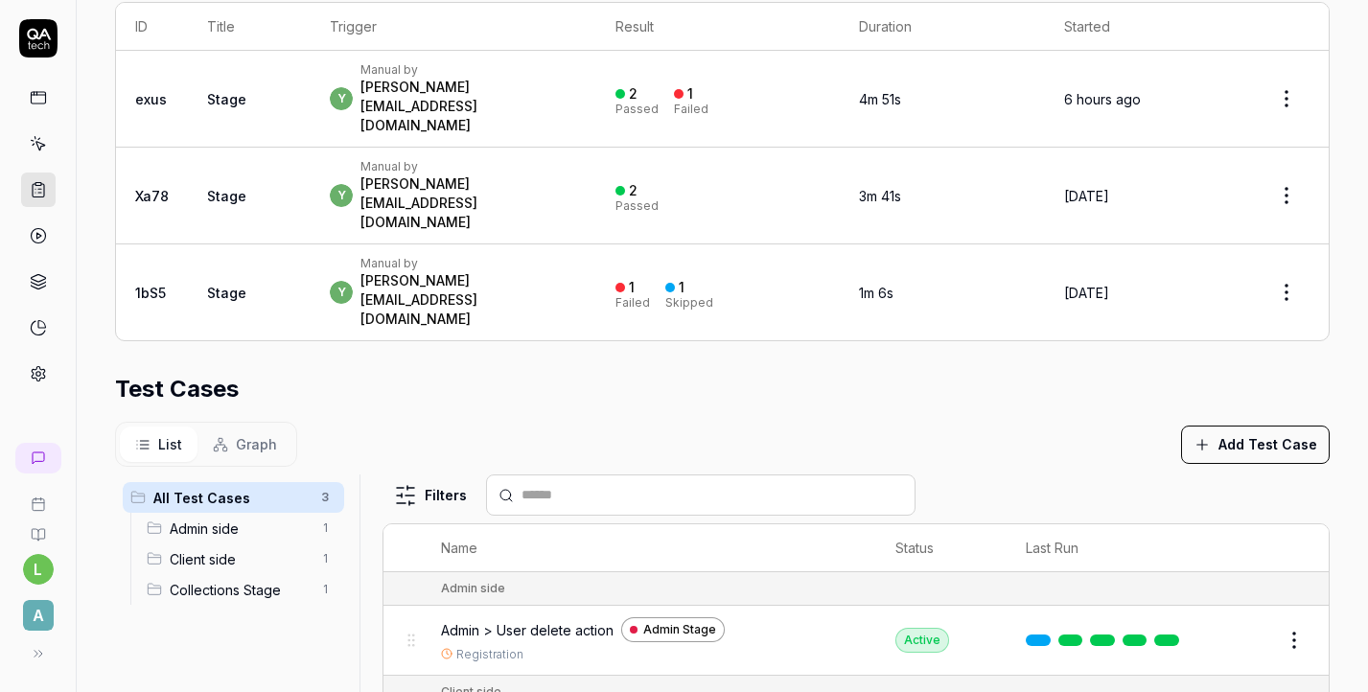
click at [568, 485] on input "text" at bounding box center [713, 495] width 382 height 20
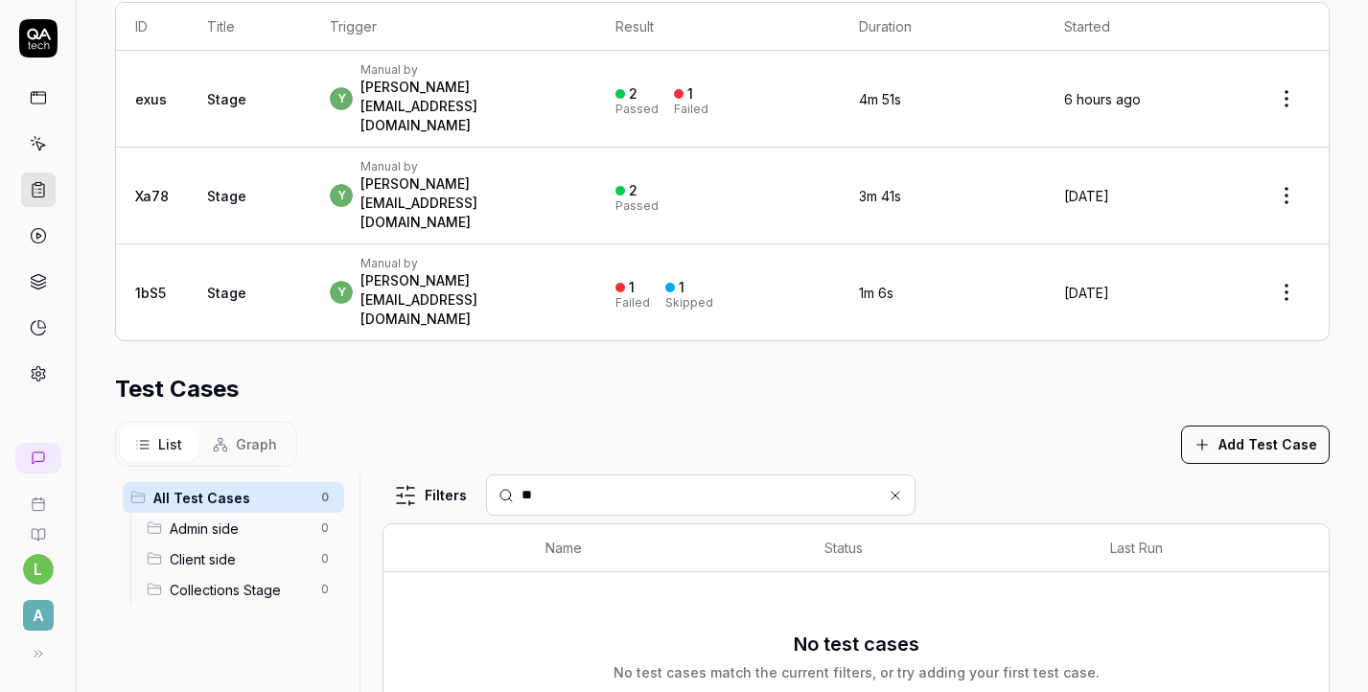
type input "*"
type input "********"
drag, startPoint x: 599, startPoint y: 396, endPoint x: 506, endPoint y: 389, distance: 93.2
click at [506, 475] on div "********" at bounding box center [701, 495] width 430 height 41
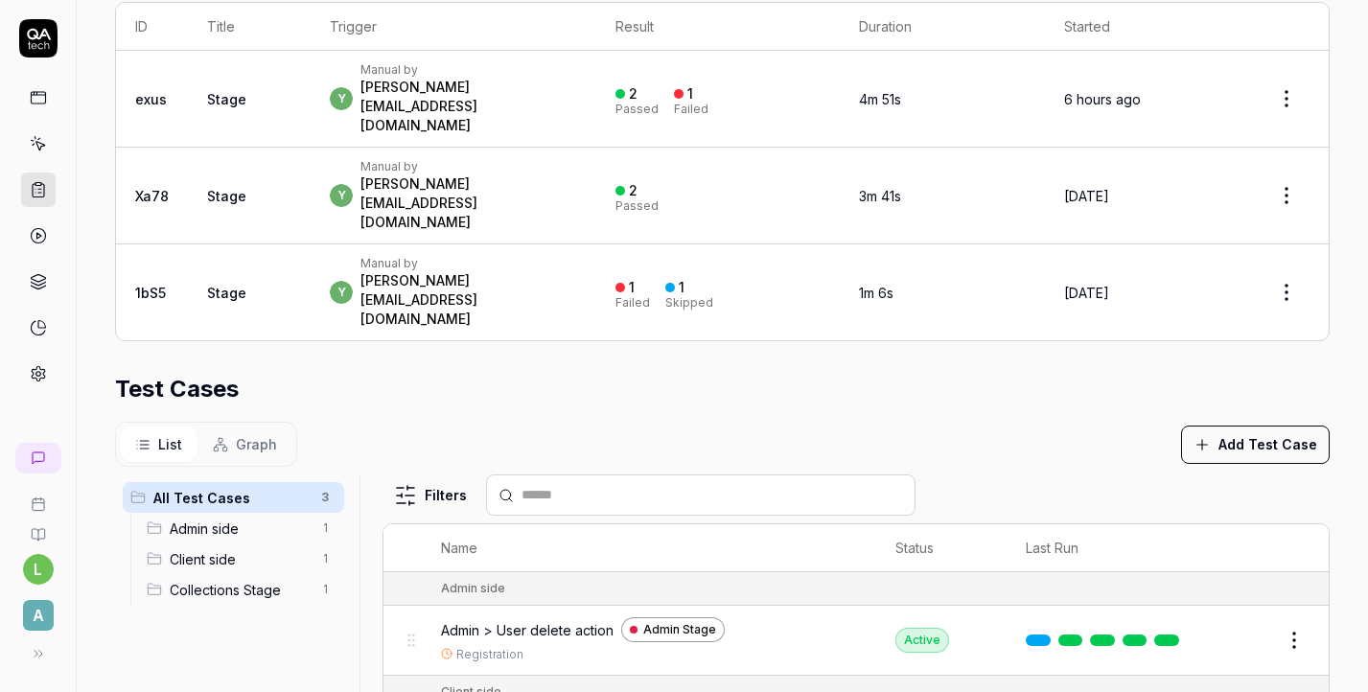
scroll to position [765, 0]
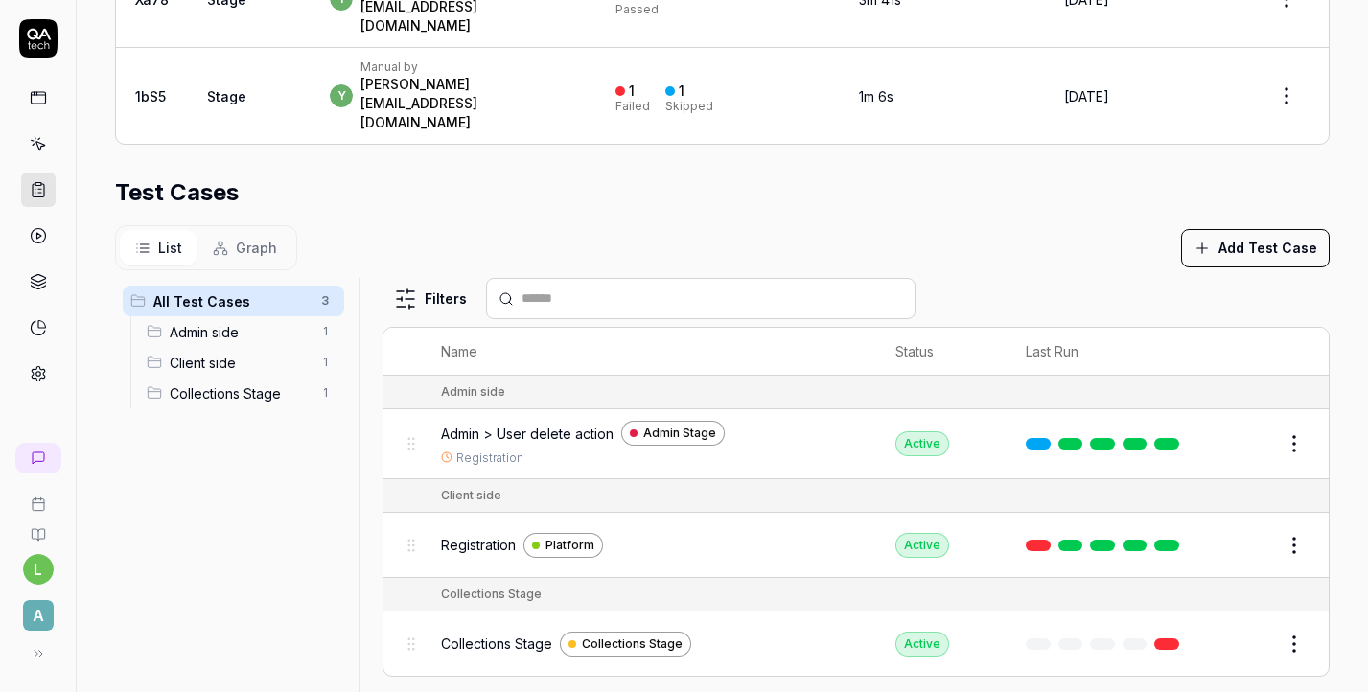
click at [1267, 229] on button "Add Test Case" at bounding box center [1255, 248] width 149 height 38
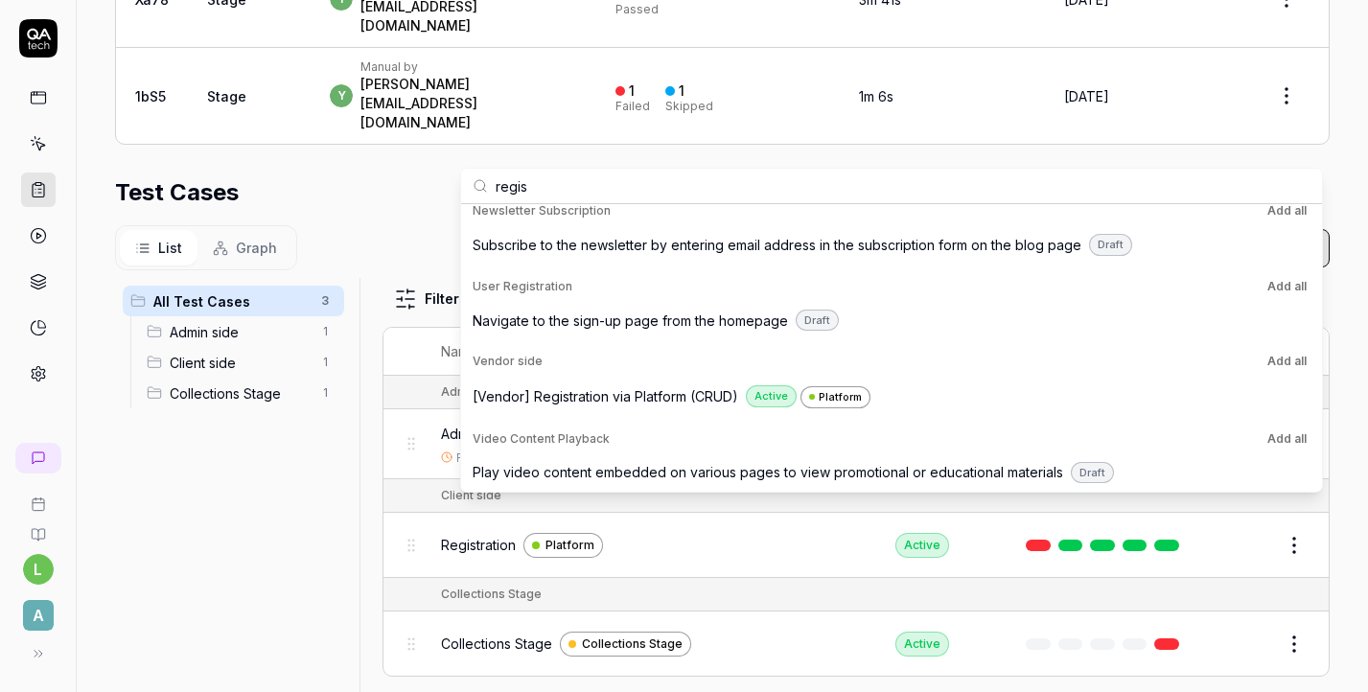
scroll to position [1080, 0]
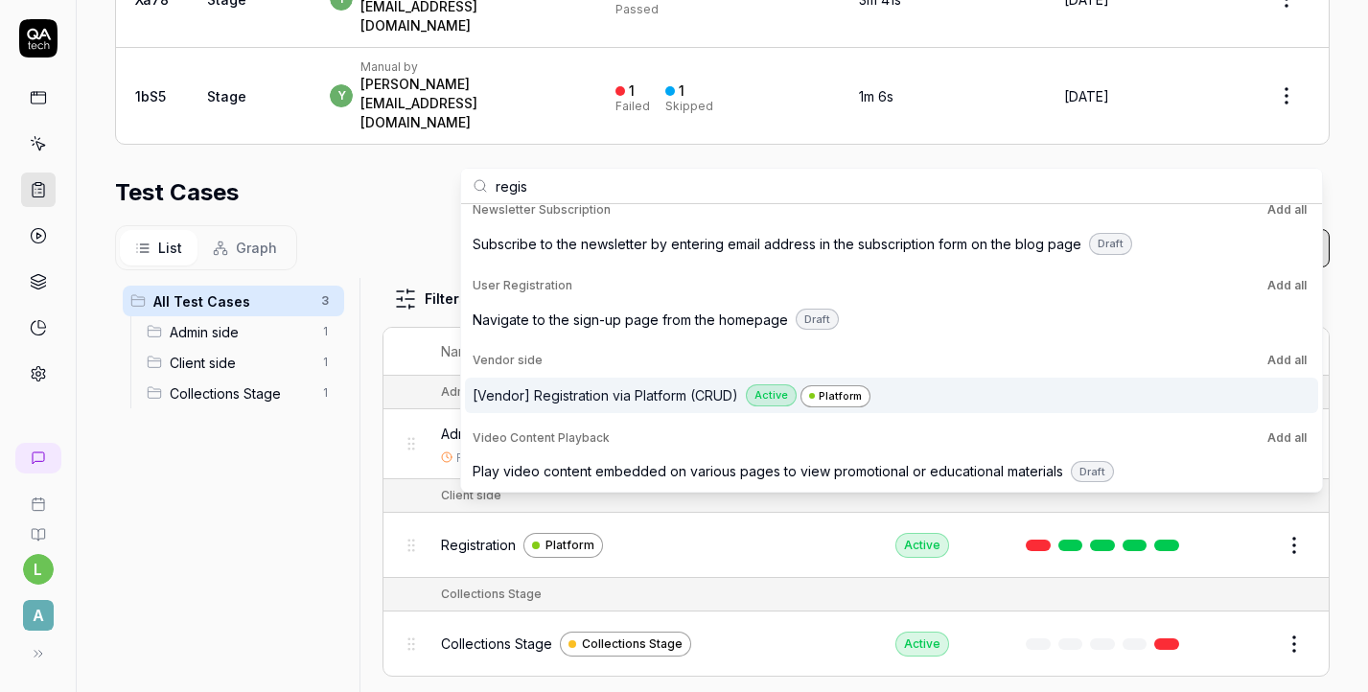
type input "regis"
click at [646, 396] on span "[Vendor] Registration via Platform (CRUD)" at bounding box center [606, 395] width 266 height 20
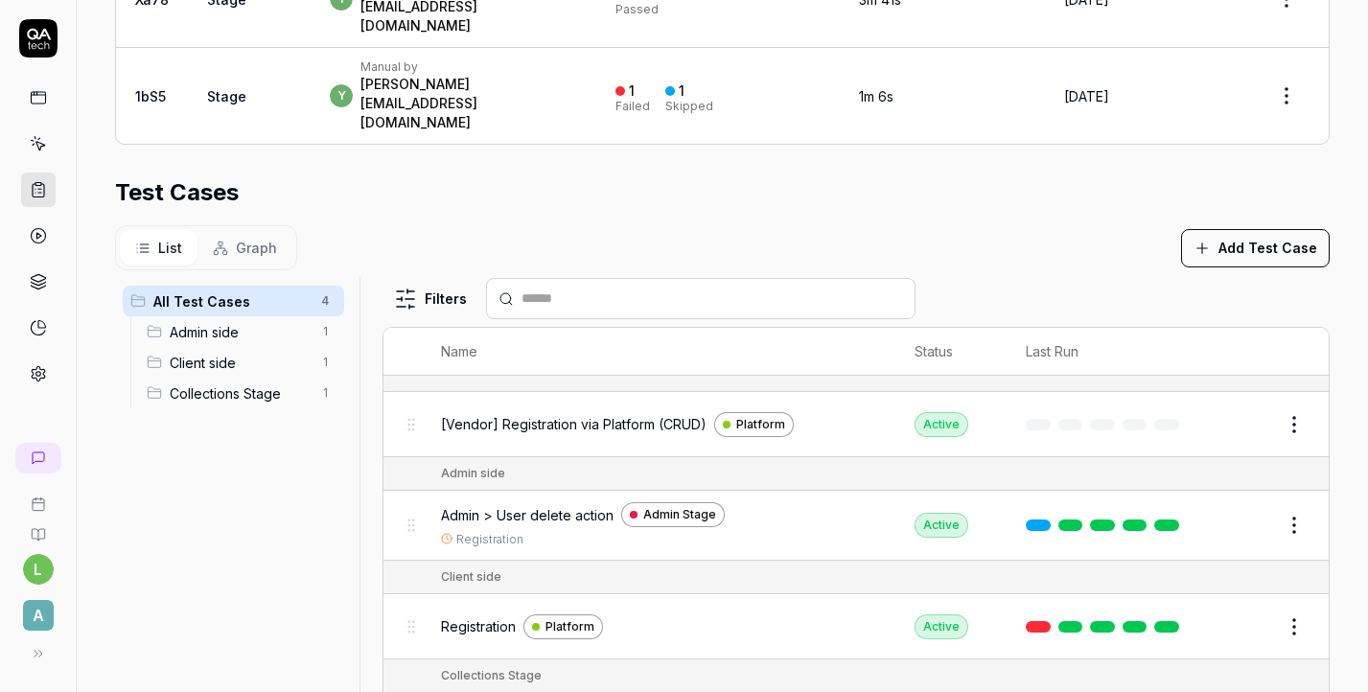
click at [263, 525] on div "All Test Cases 4 Admin side 1 Client side 1 Collections Stage 1" at bounding box center [233, 506] width 237 height 456
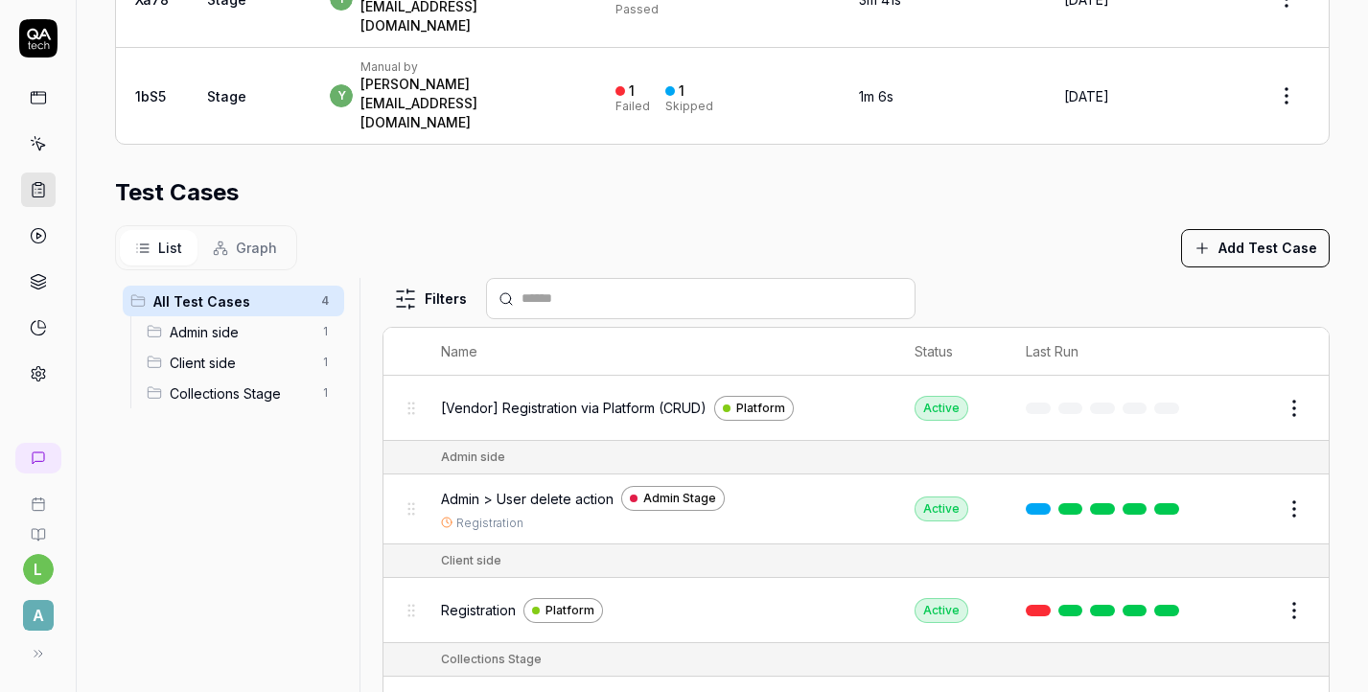
scroll to position [0, 0]
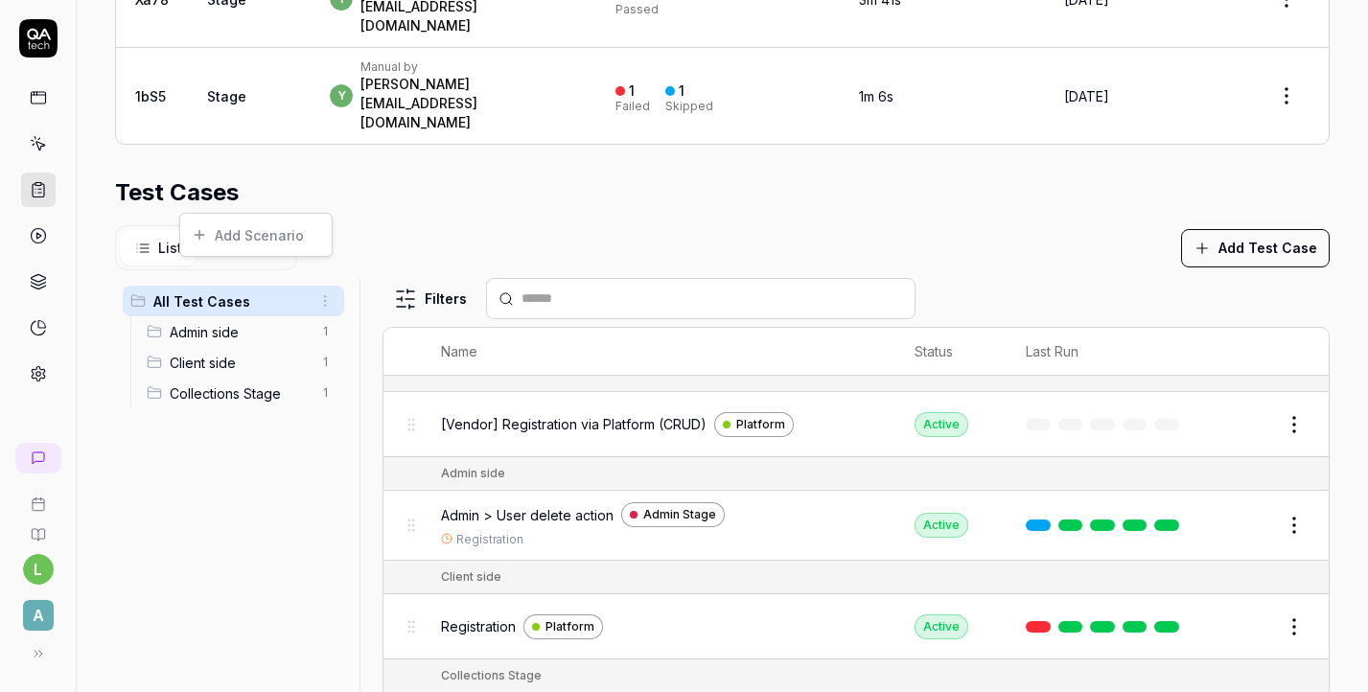
click at [329, 192] on html "l A Home / Test Plans / k9474u Home / Test Plans / k9474u ***** Short ID: k9474…" at bounding box center [684, 346] width 1368 height 692
click at [311, 227] on div "Add Scenario" at bounding box center [255, 235] width 151 height 42
click at [226, 234] on div "Add Scenario" at bounding box center [255, 235] width 151 height 42
click at [422, 140] on html "l A Home / Test Plans / k9474u Home / Test Plans / k9474u ***** Short ID: k9474…" at bounding box center [684, 346] width 1368 height 692
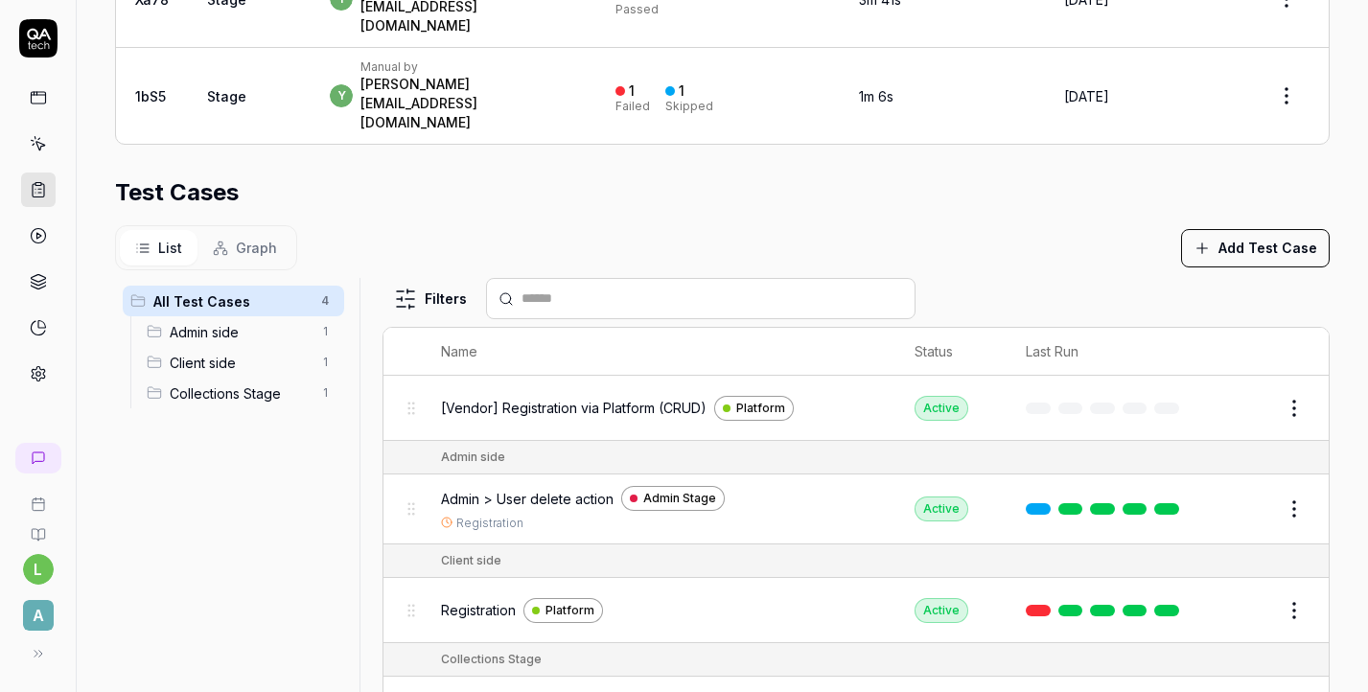
click at [1055, 175] on div "Test Cases" at bounding box center [722, 192] width 1215 height 35
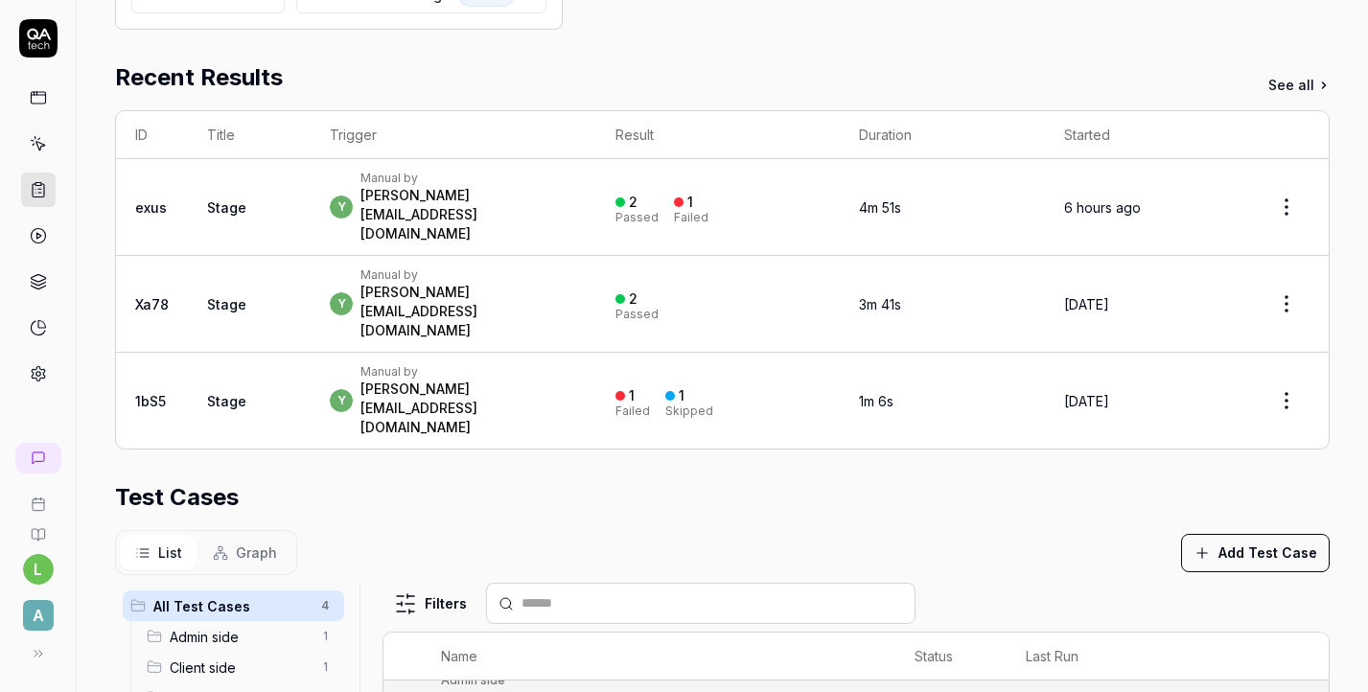
scroll to position [0, 0]
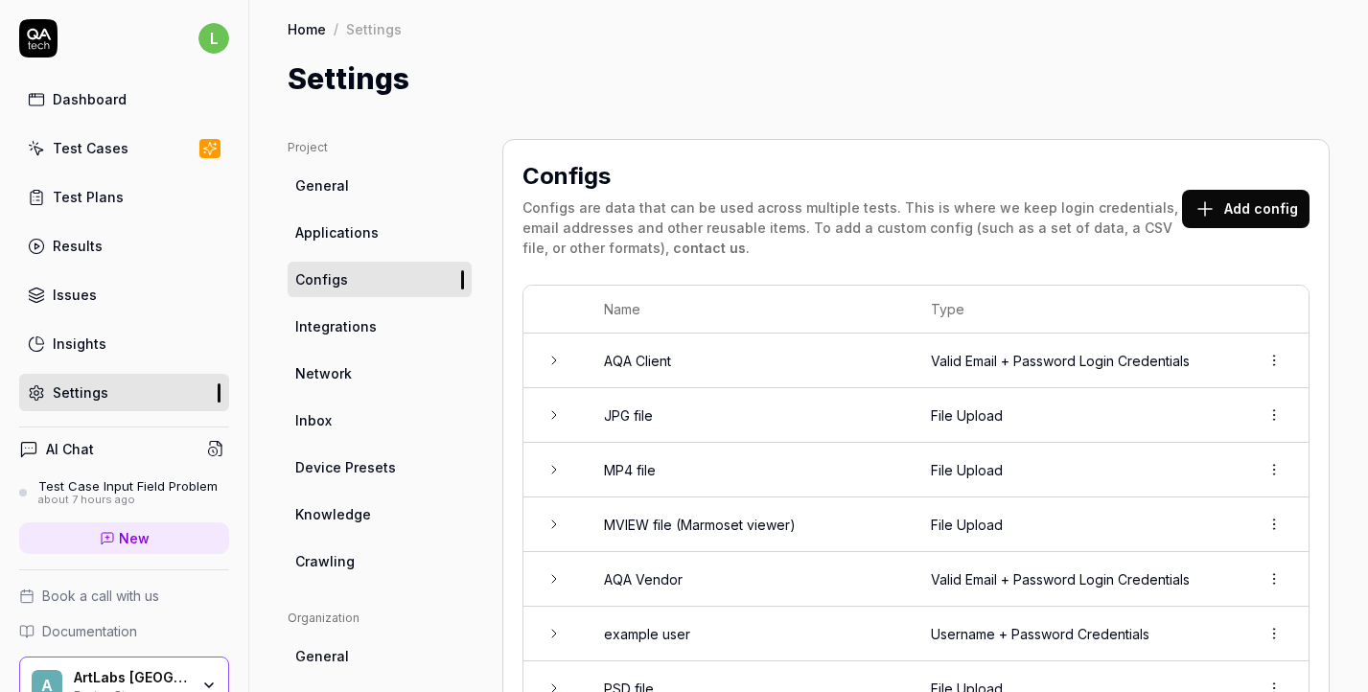
scroll to position [71, 0]
click at [110, 151] on div "Test Cases" at bounding box center [91, 148] width 76 height 20
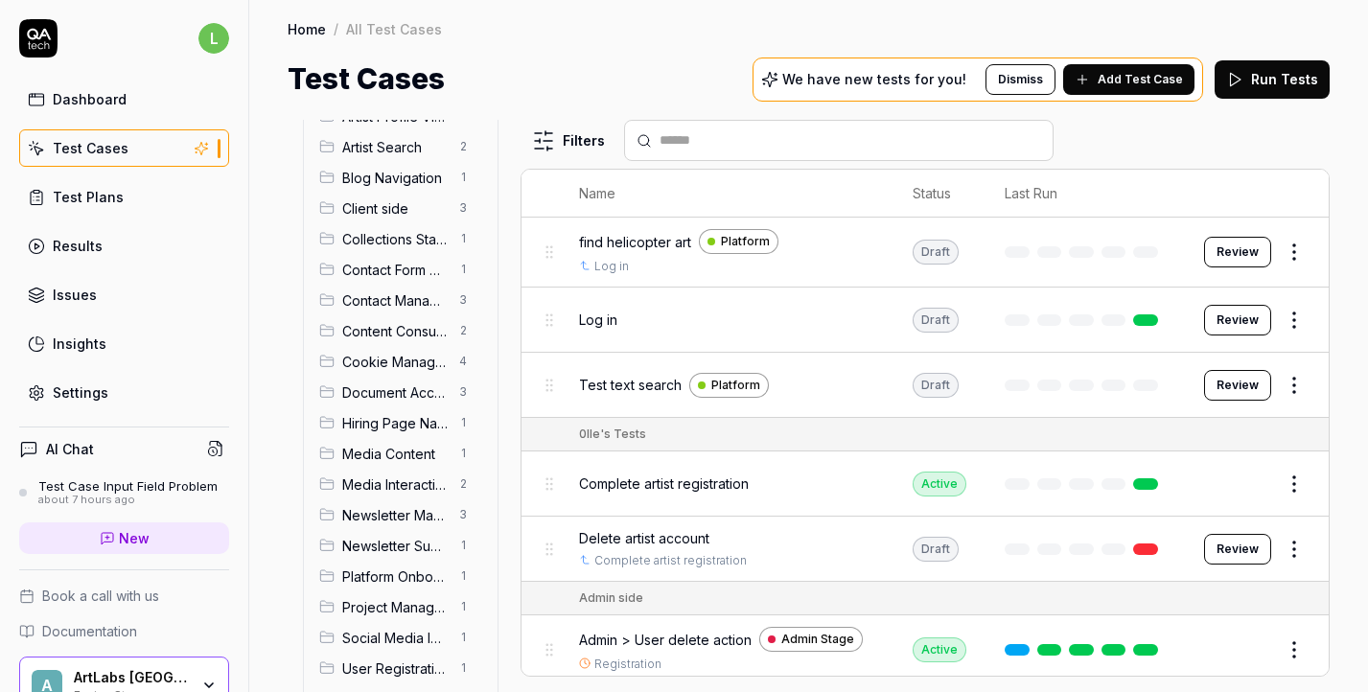
scroll to position [264, 0]
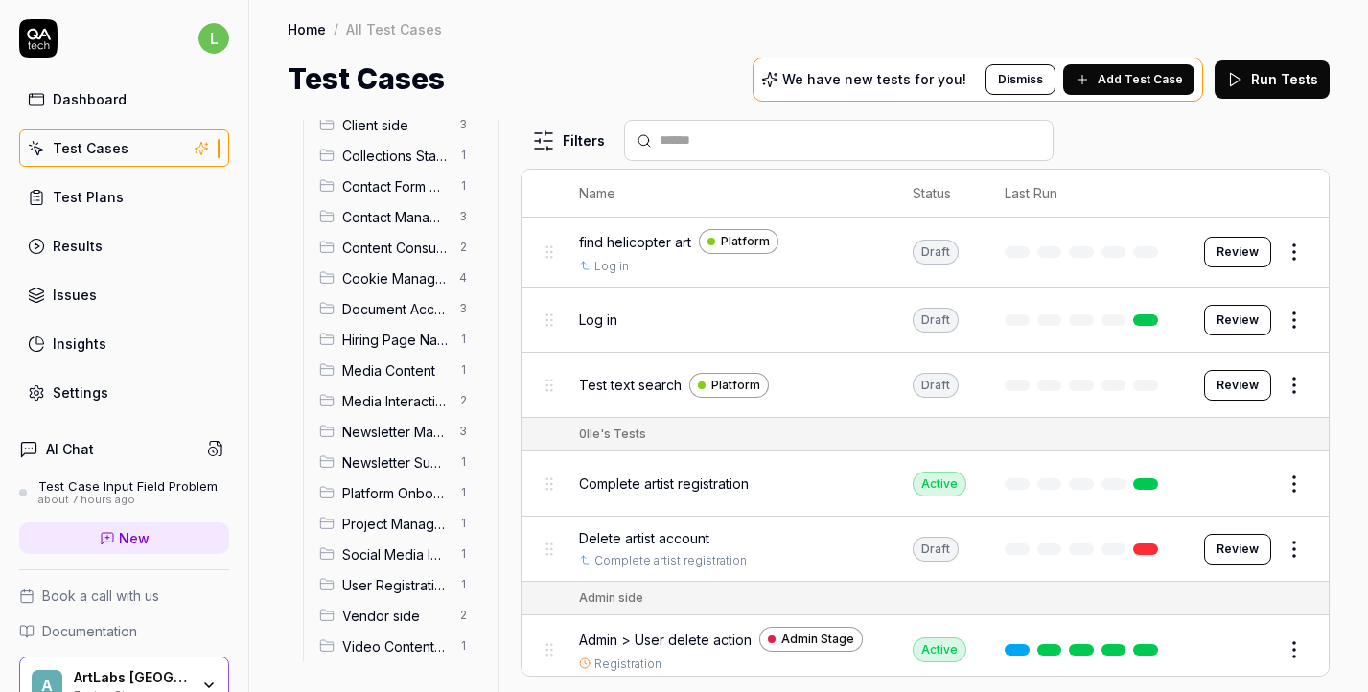
click at [359, 619] on span "Vendor side" at bounding box center [394, 616] width 105 height 20
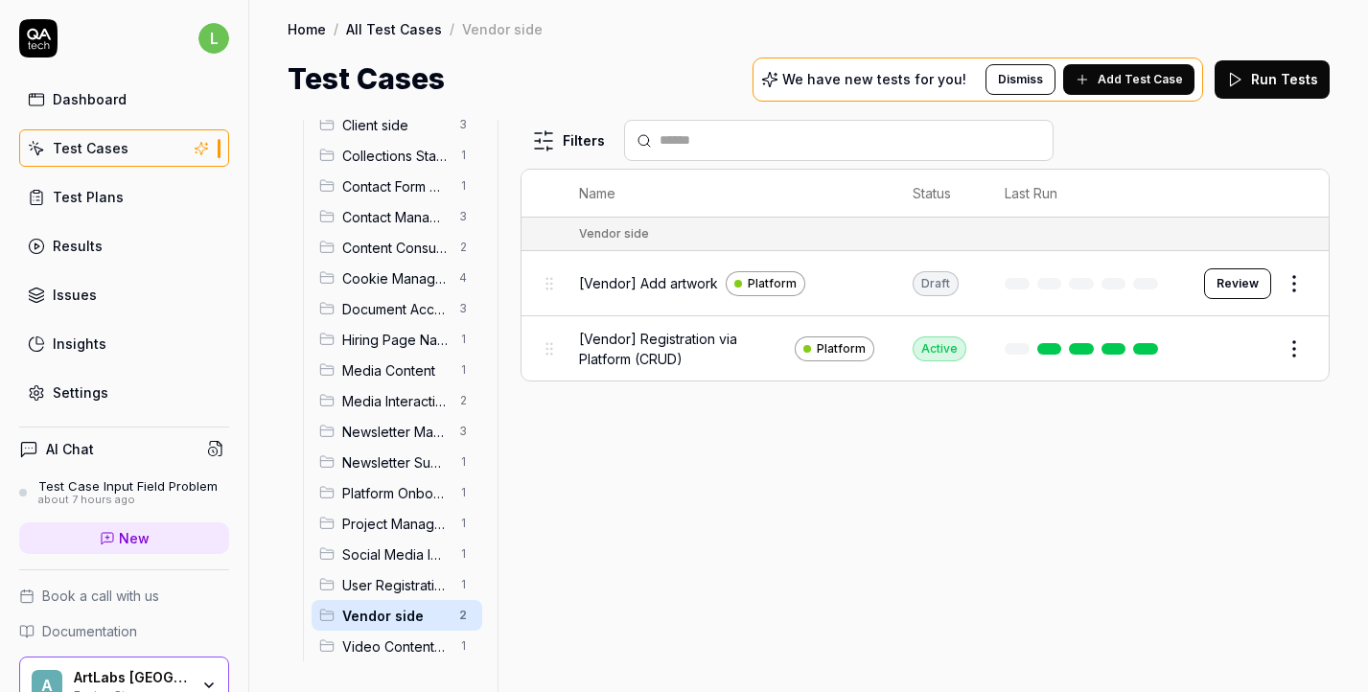
click at [610, 338] on span "[Vendor] Registration via Platform (CRUD)" at bounding box center [683, 349] width 208 height 40
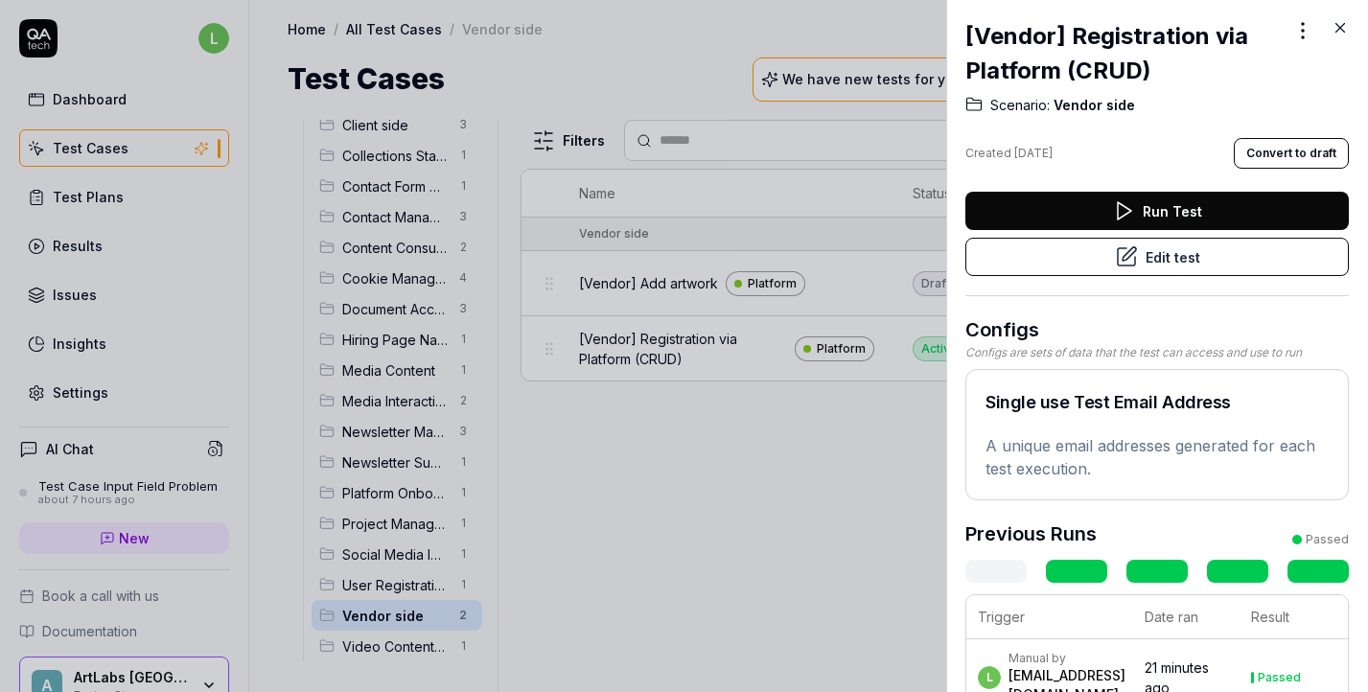
click at [1175, 265] on button "Edit test" at bounding box center [1157, 257] width 384 height 38
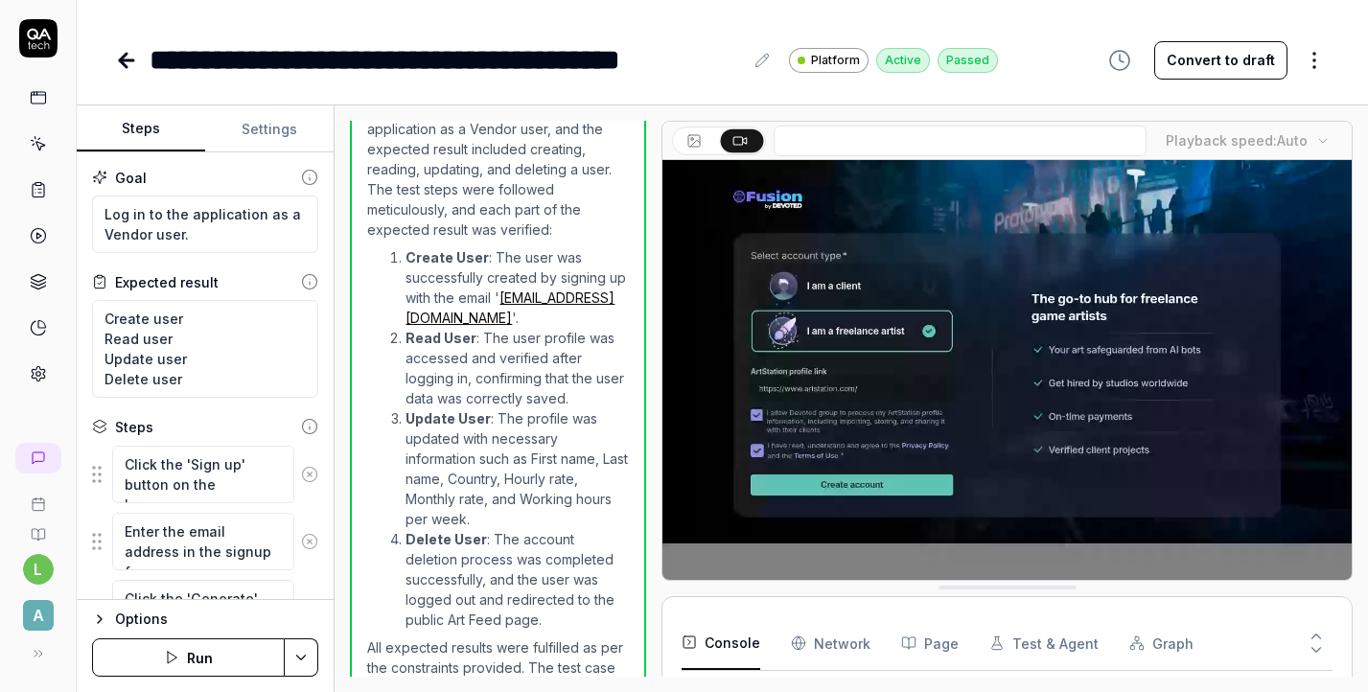
scroll to position [297, 0]
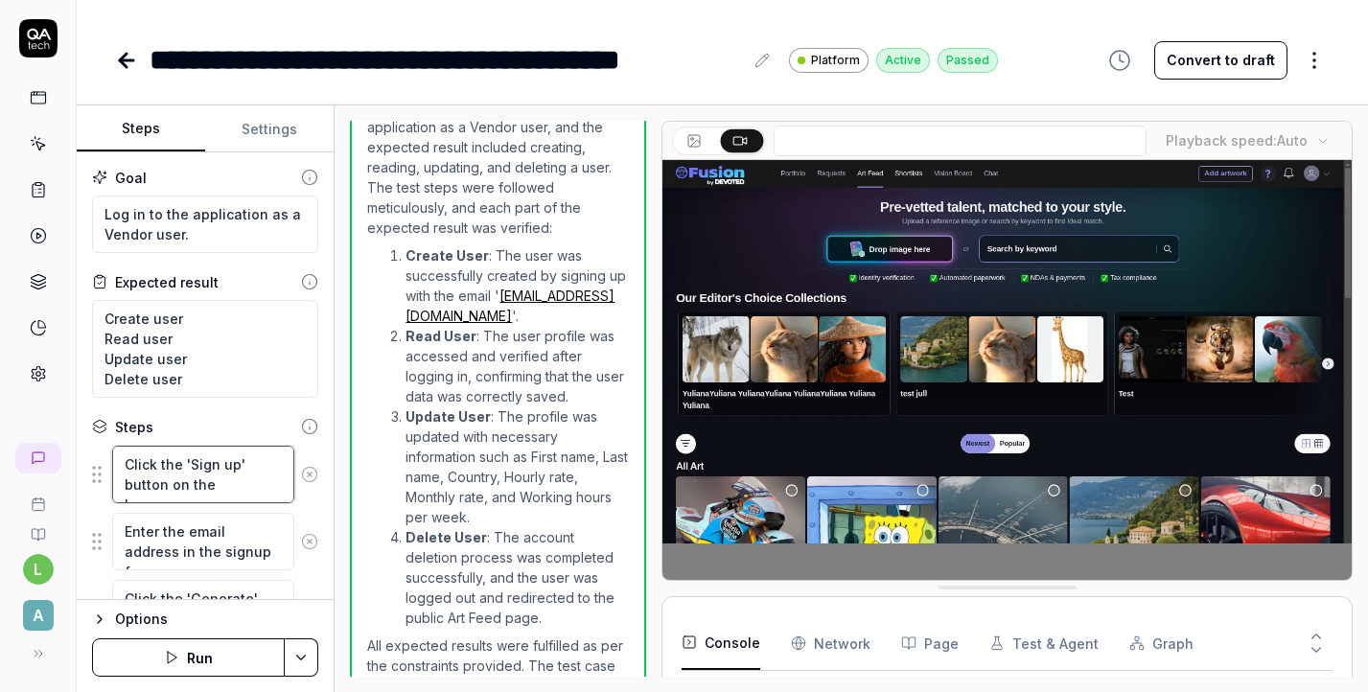
click at [212, 461] on textarea "Click the 'Sign up' button on the homepage" at bounding box center [203, 475] width 182 height 58
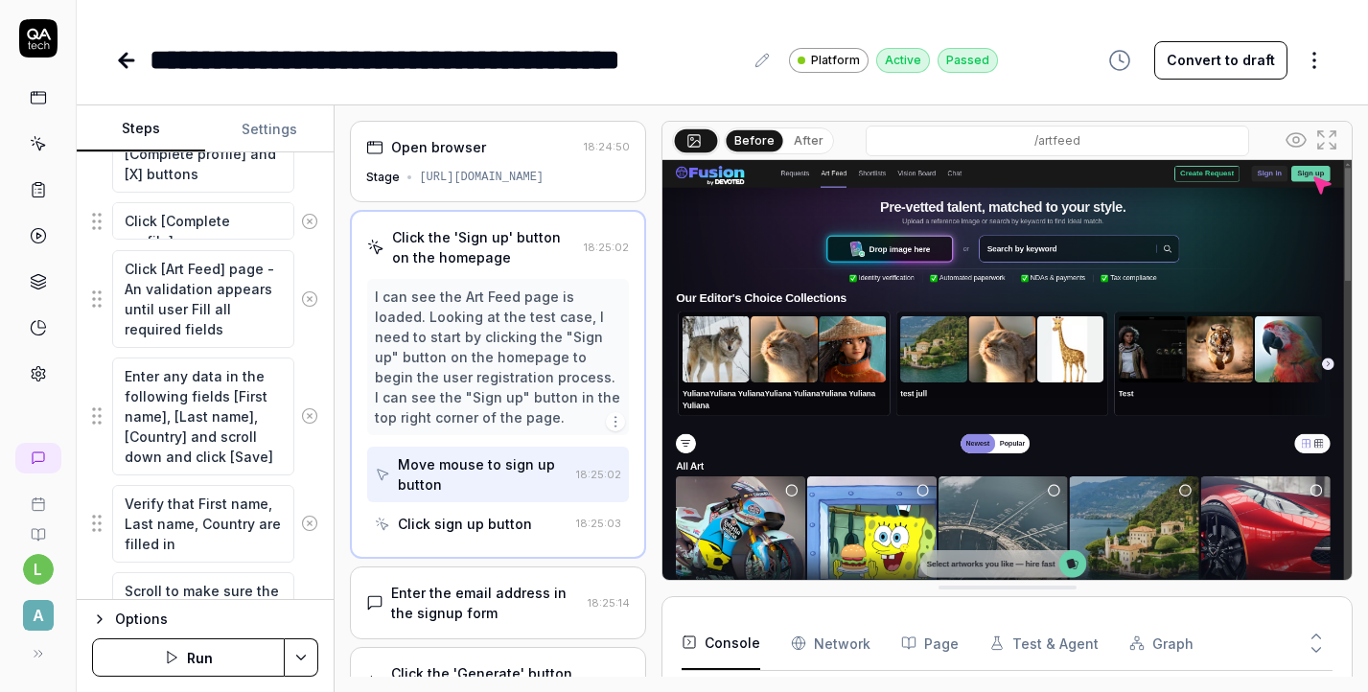
scroll to position [1546, 0]
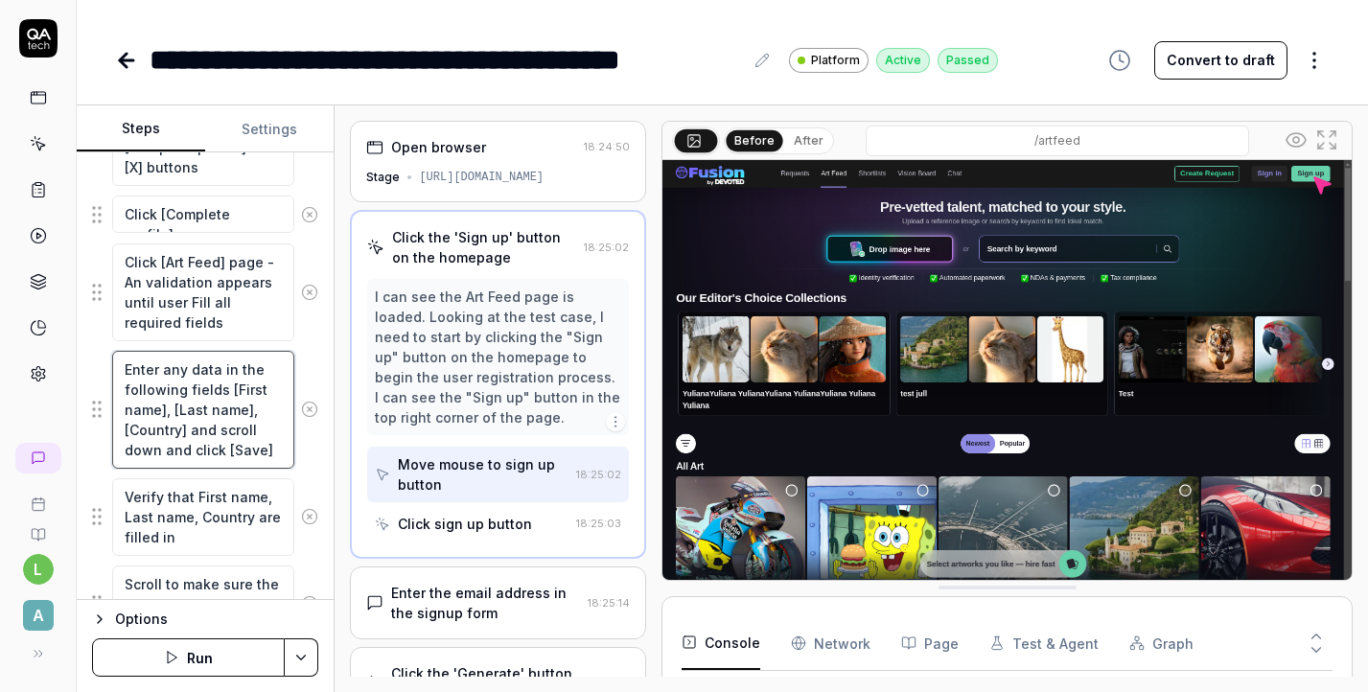
click at [178, 427] on textarea "Enter any data in the following fields [First name], [Last name], [Country] and…" at bounding box center [203, 410] width 182 height 118
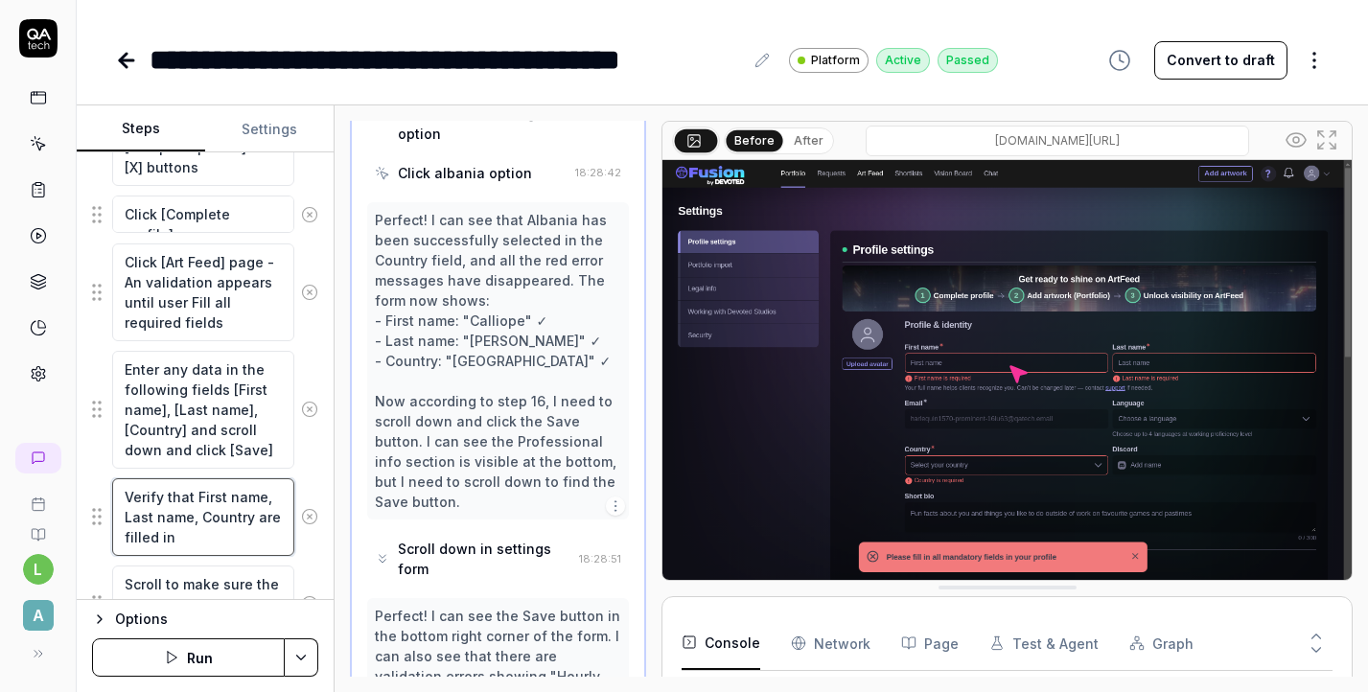
click at [168, 513] on textarea "Verify that First name, Last name, Country are filled in" at bounding box center [203, 517] width 182 height 78
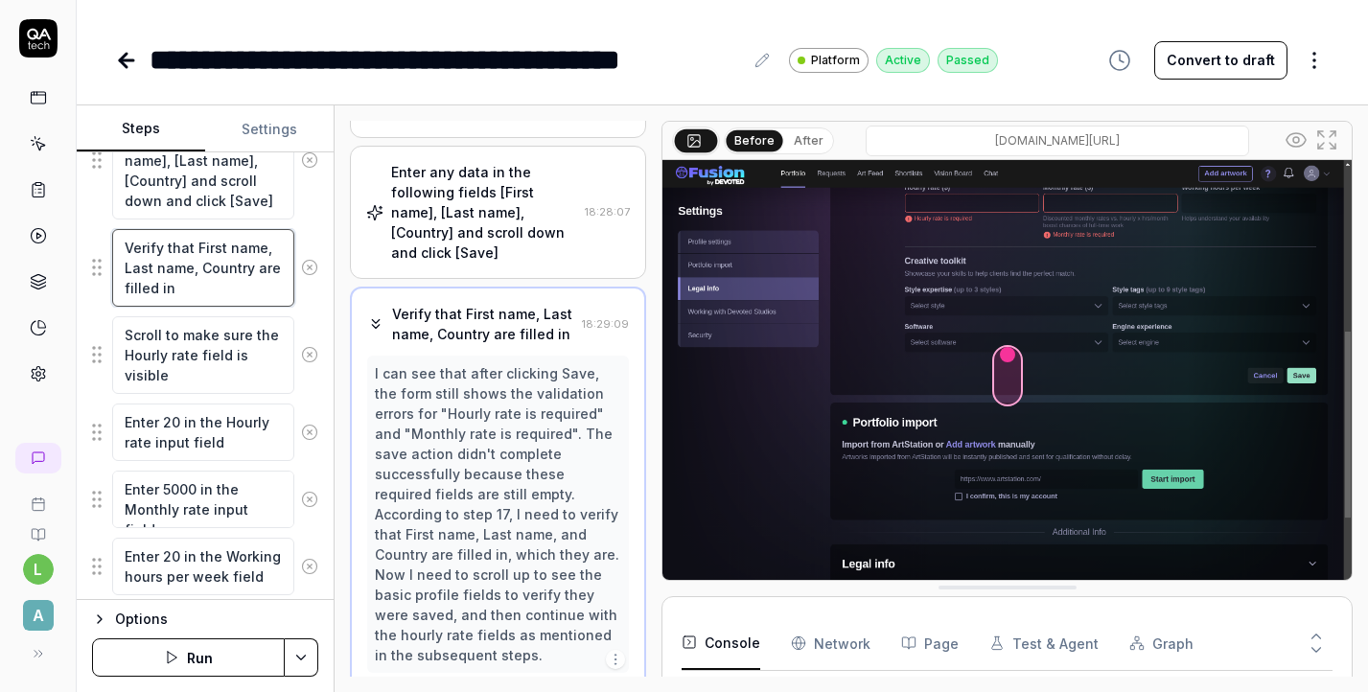
scroll to position [1797, 0]
type textarea "*"
